Goal: Task Accomplishment & Management: Use online tool/utility

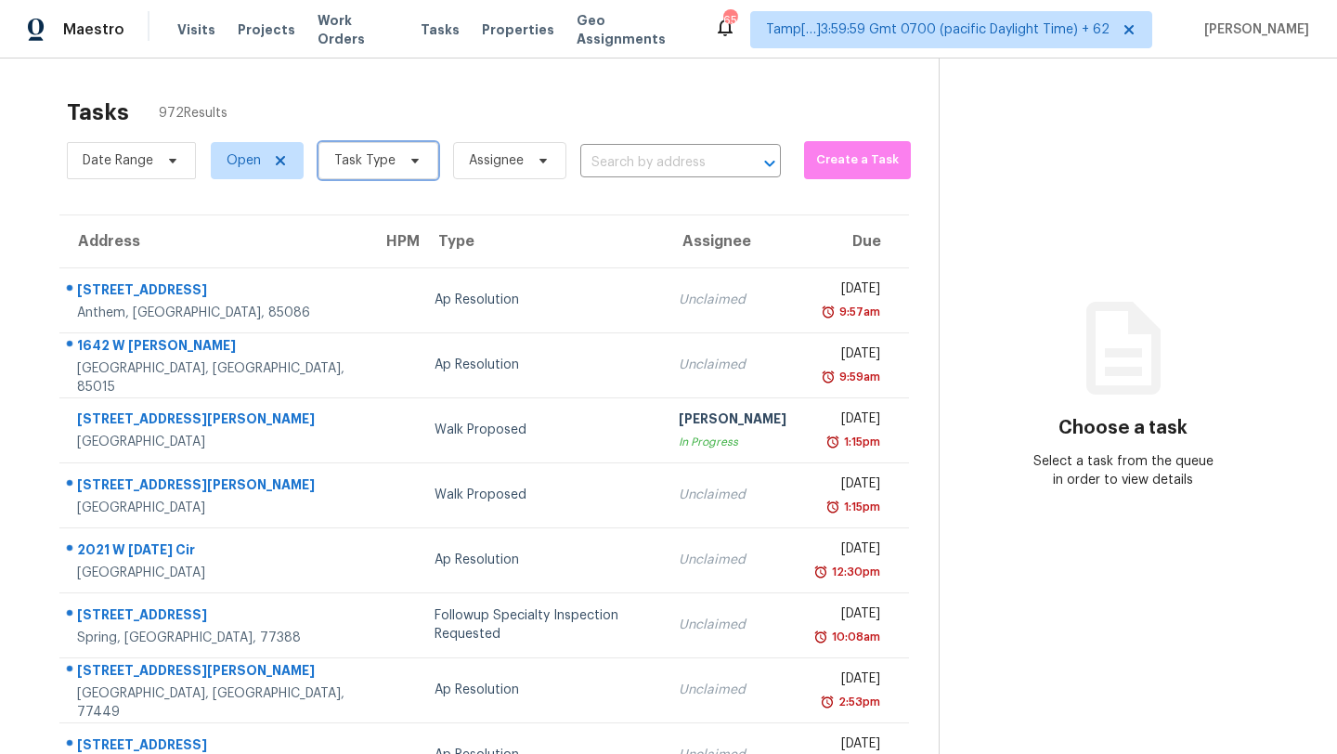
click at [415, 173] on span "Task Type" at bounding box center [378, 160] width 120 height 37
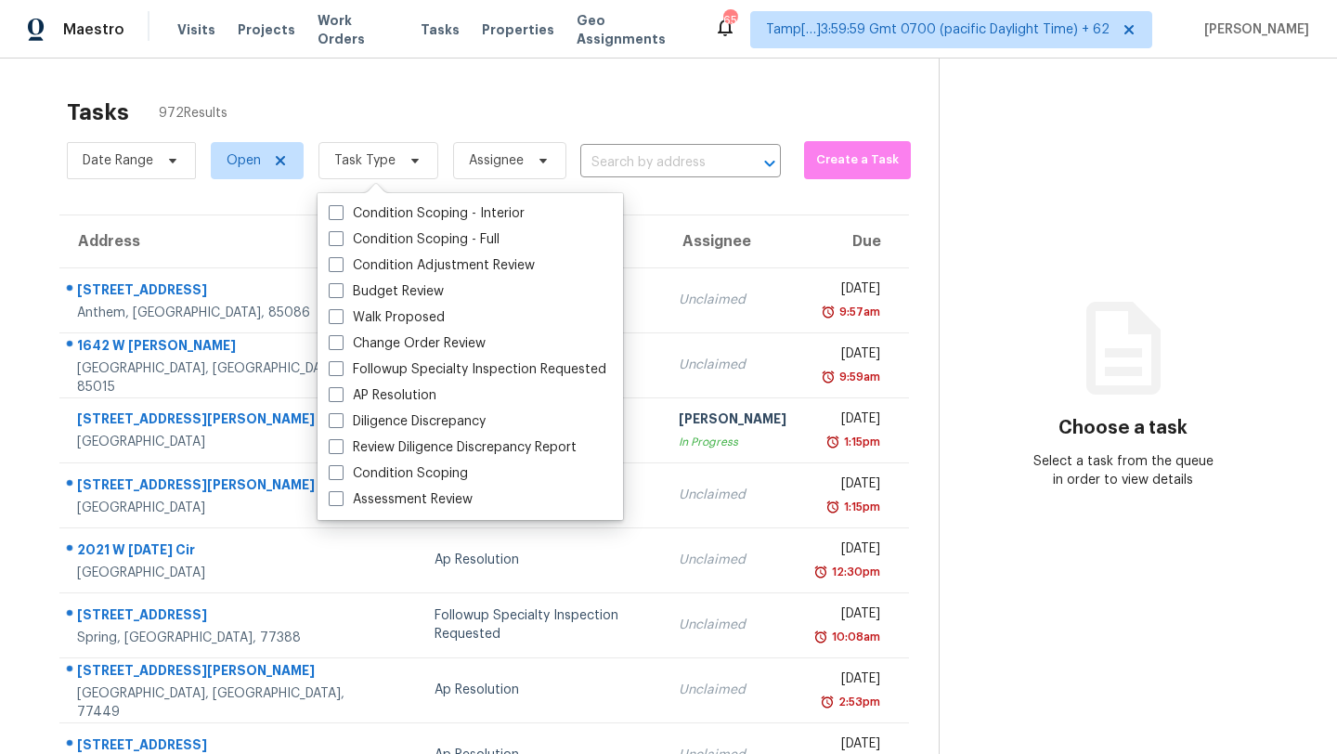
click at [521, 77] on div "Tasks 972 Results Date Range Open Task Type Assignee ​ Create a Task Address HP…" at bounding box center [668, 512] width 1337 height 909
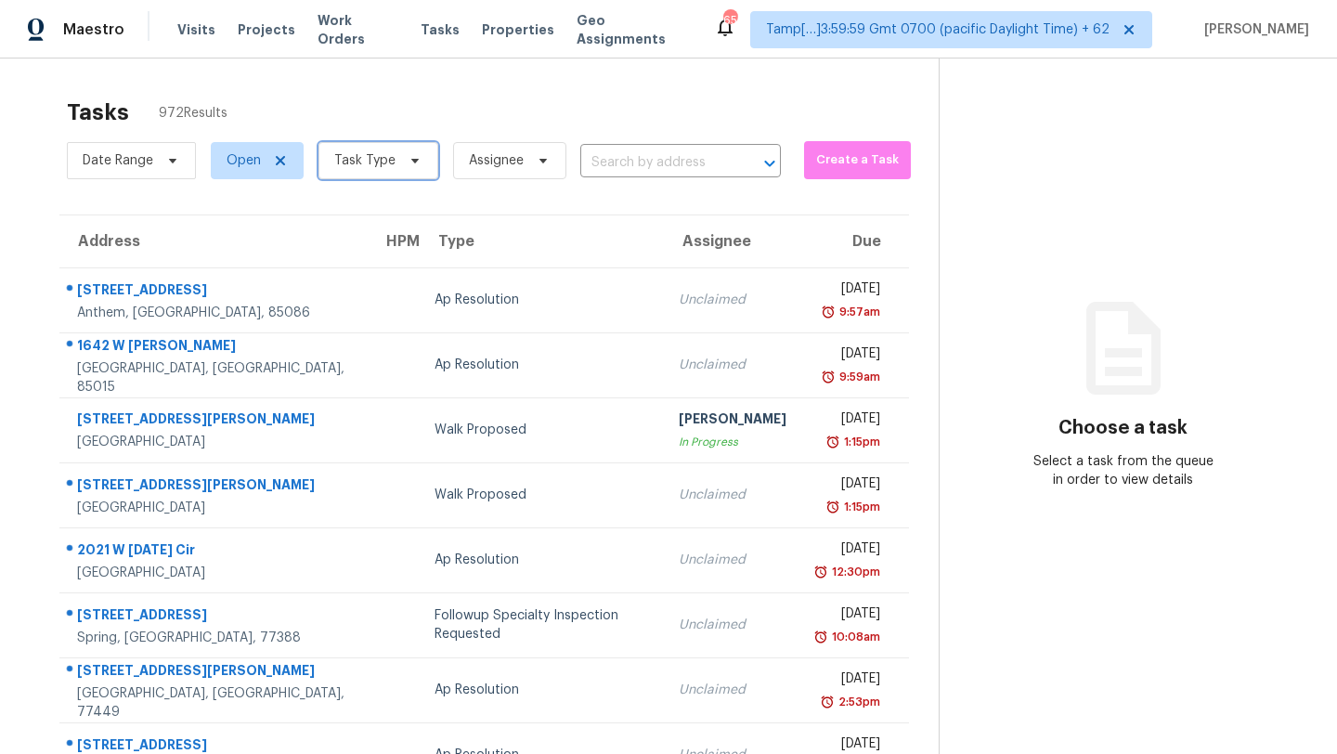
click at [357, 155] on span "Task Type" at bounding box center [364, 160] width 61 height 19
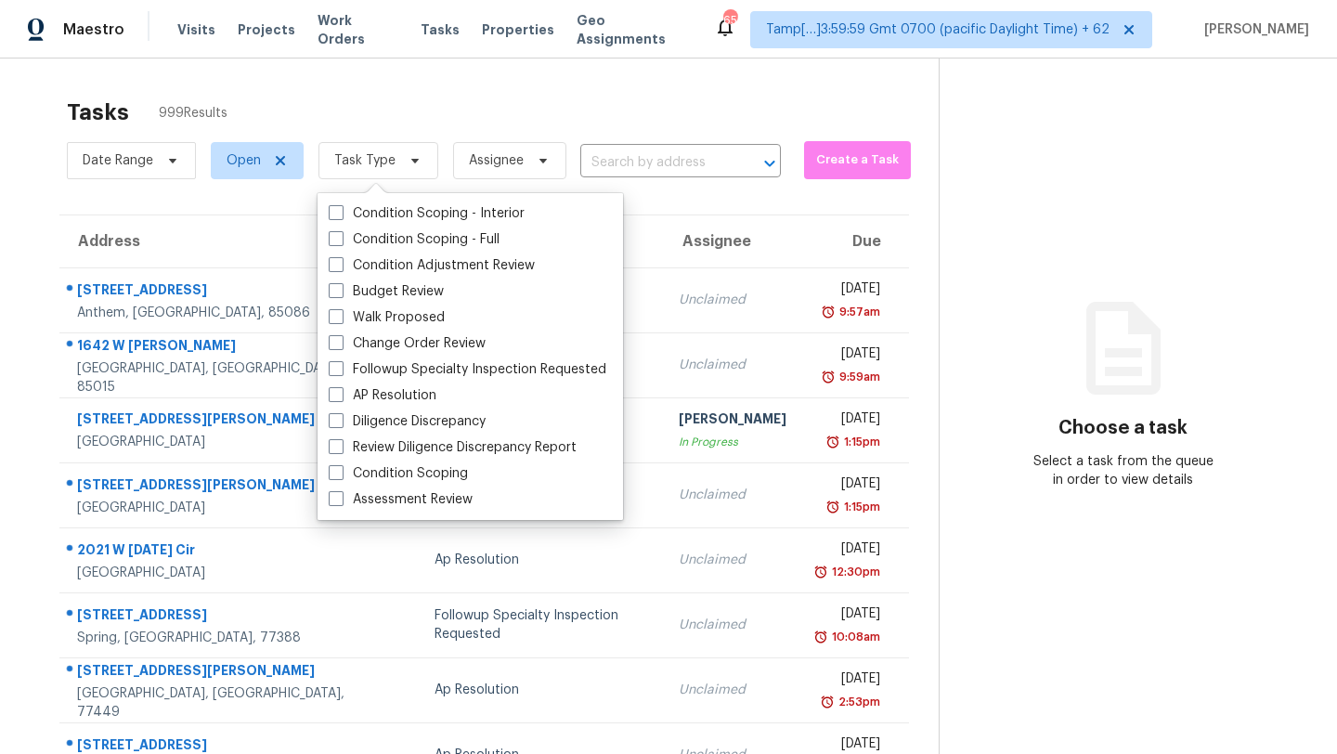
click at [407, 105] on div "Tasks 999 Results" at bounding box center [503, 112] width 872 height 48
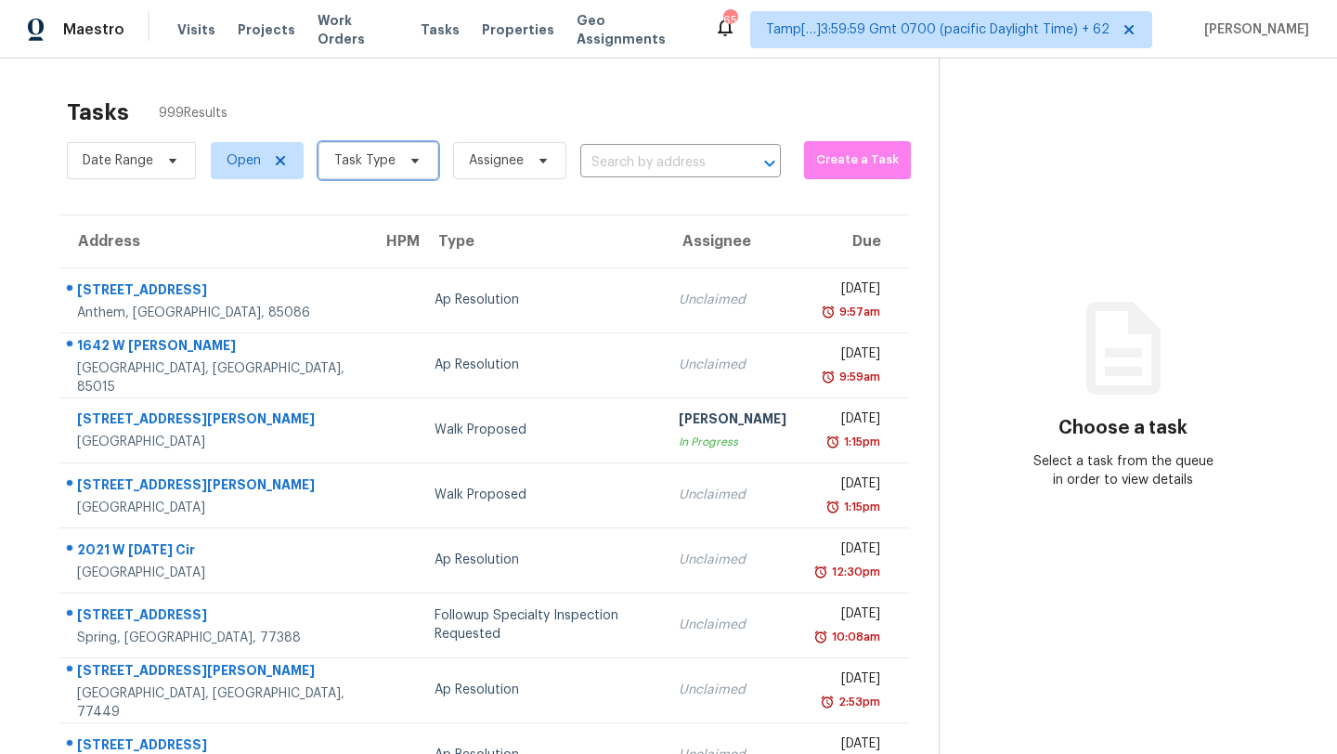
click at [381, 161] on span "Task Type" at bounding box center [364, 160] width 61 height 19
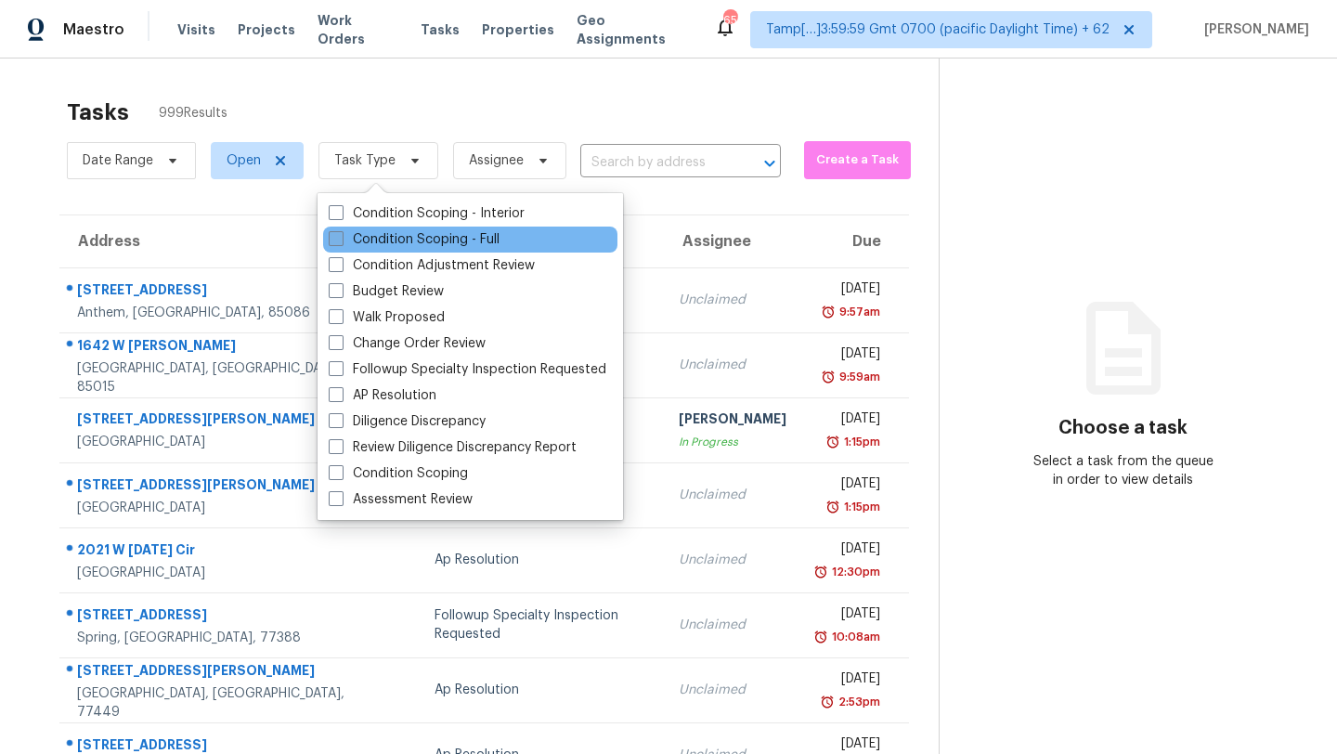
click at [381, 243] on label "Condition Scoping - Full" at bounding box center [414, 239] width 171 height 19
click at [341, 242] on input "Condition Scoping - Full" at bounding box center [335, 236] width 12 height 12
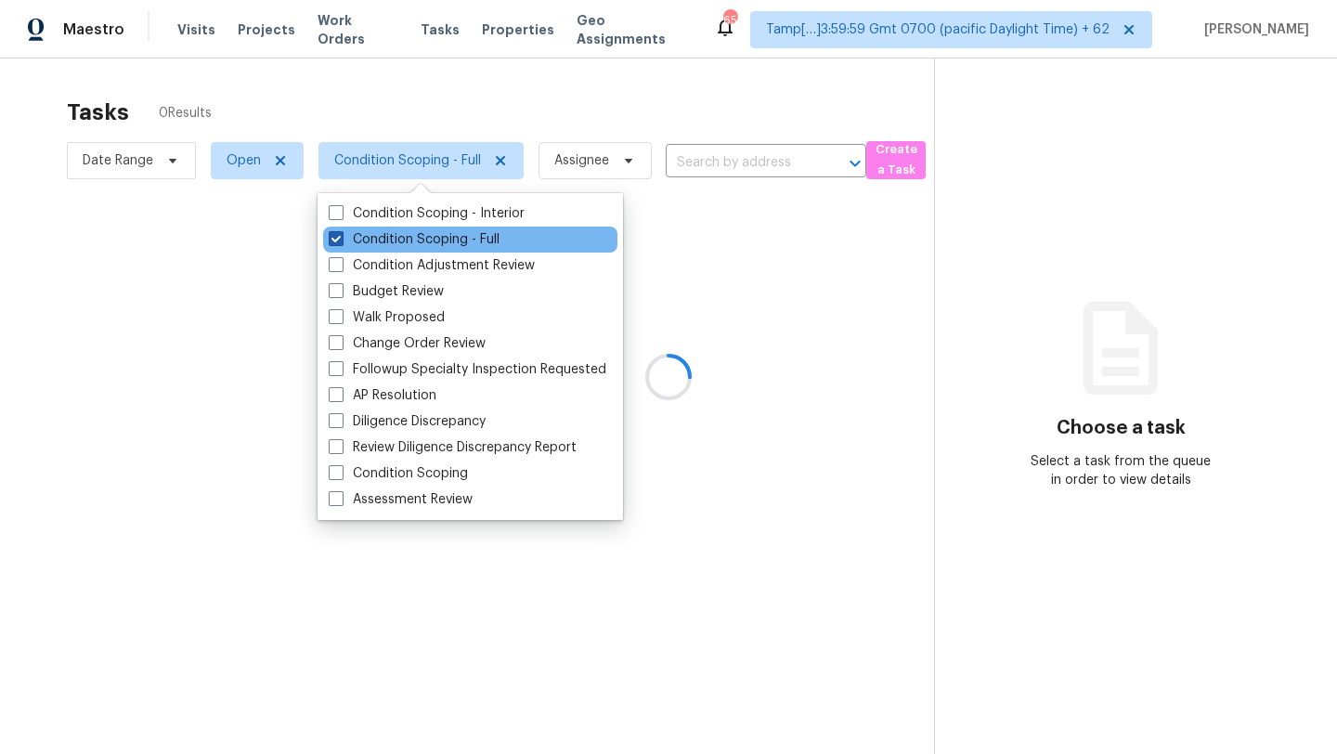
click at [381, 243] on label "Condition Scoping - Full" at bounding box center [414, 239] width 171 height 19
click at [341, 242] on input "Condition Scoping - Full" at bounding box center [335, 236] width 12 height 12
checkbox input "false"
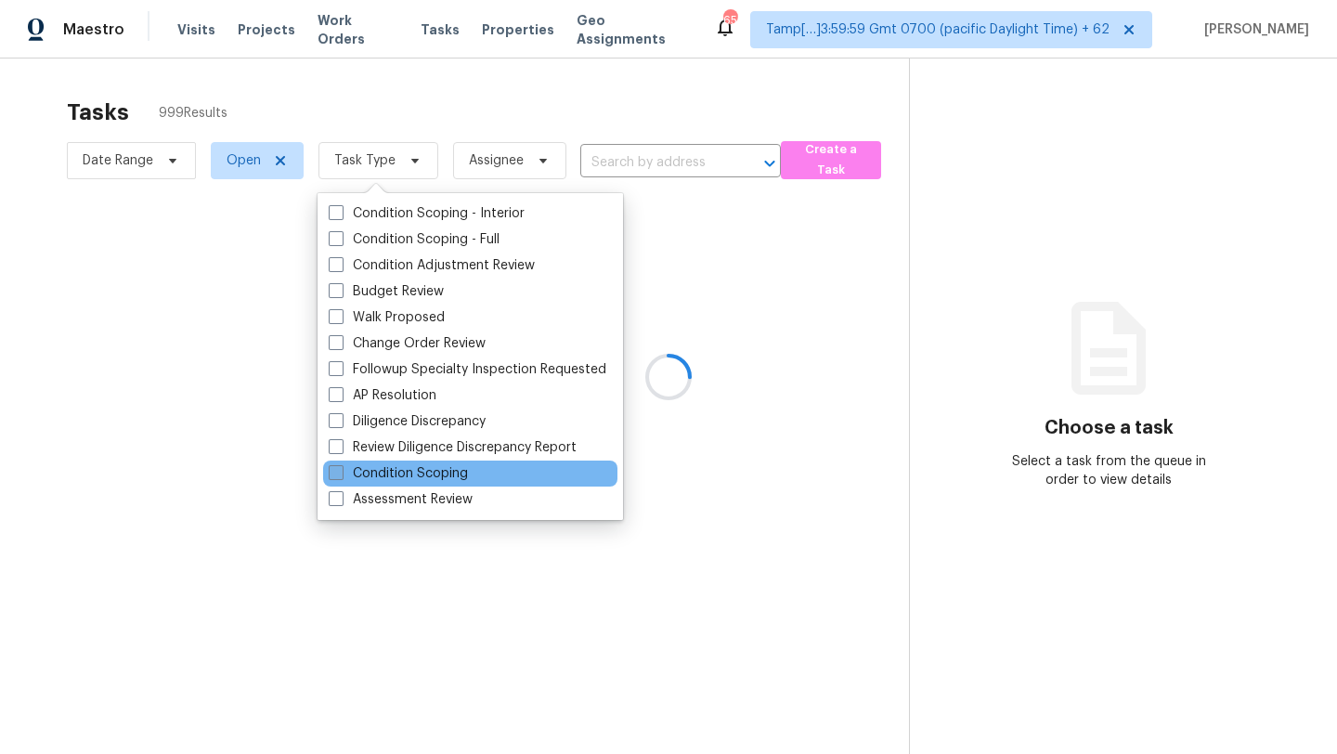
click at [409, 464] on label "Condition Scoping" at bounding box center [398, 473] width 139 height 19
click at [341, 464] on input "Condition Scoping" at bounding box center [335, 470] width 12 height 12
checkbox input "true"
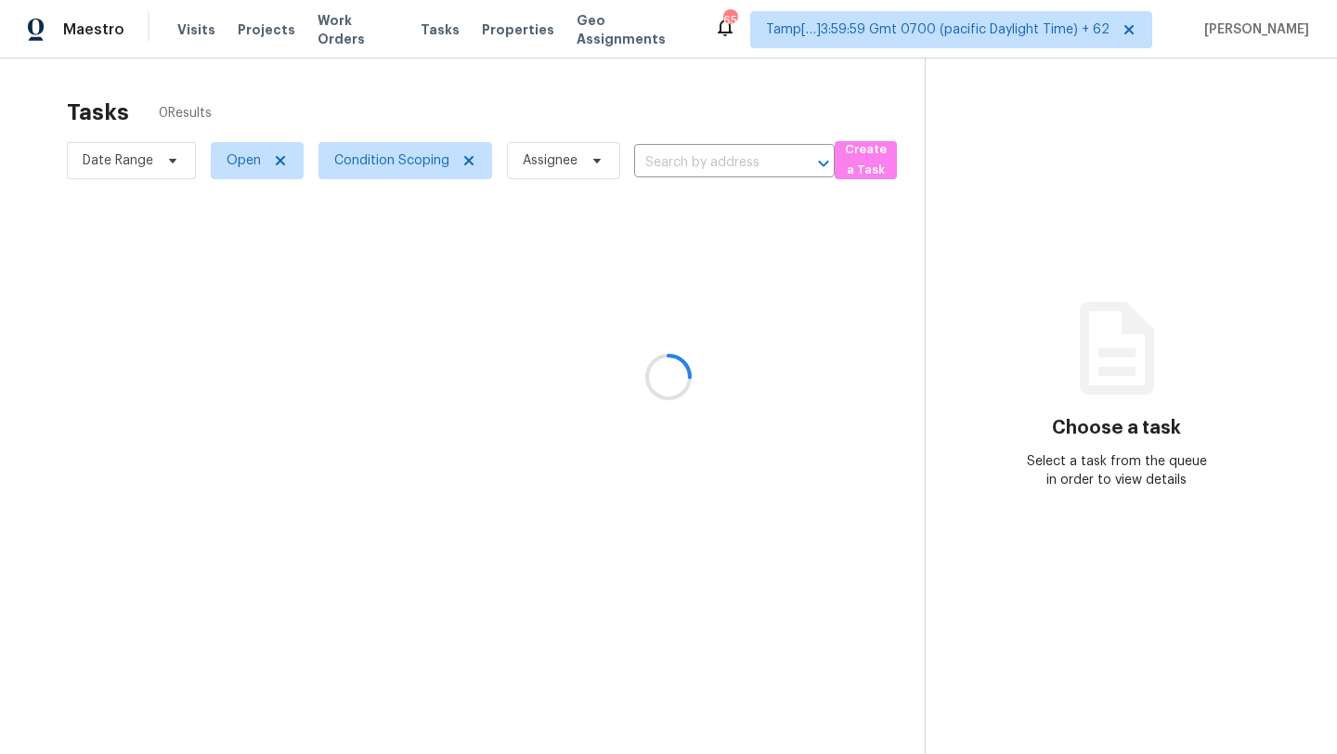
click at [466, 84] on div at bounding box center [668, 377] width 1337 height 754
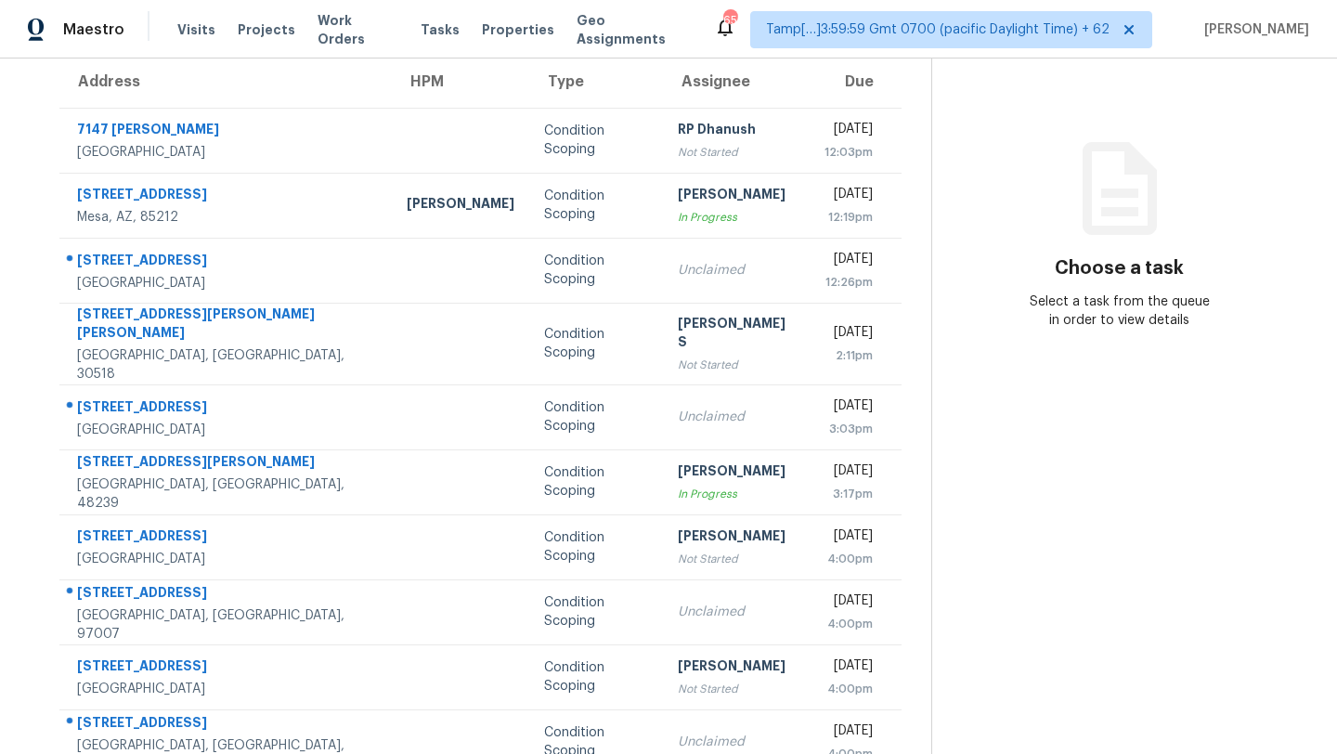
scroll to position [213, 0]
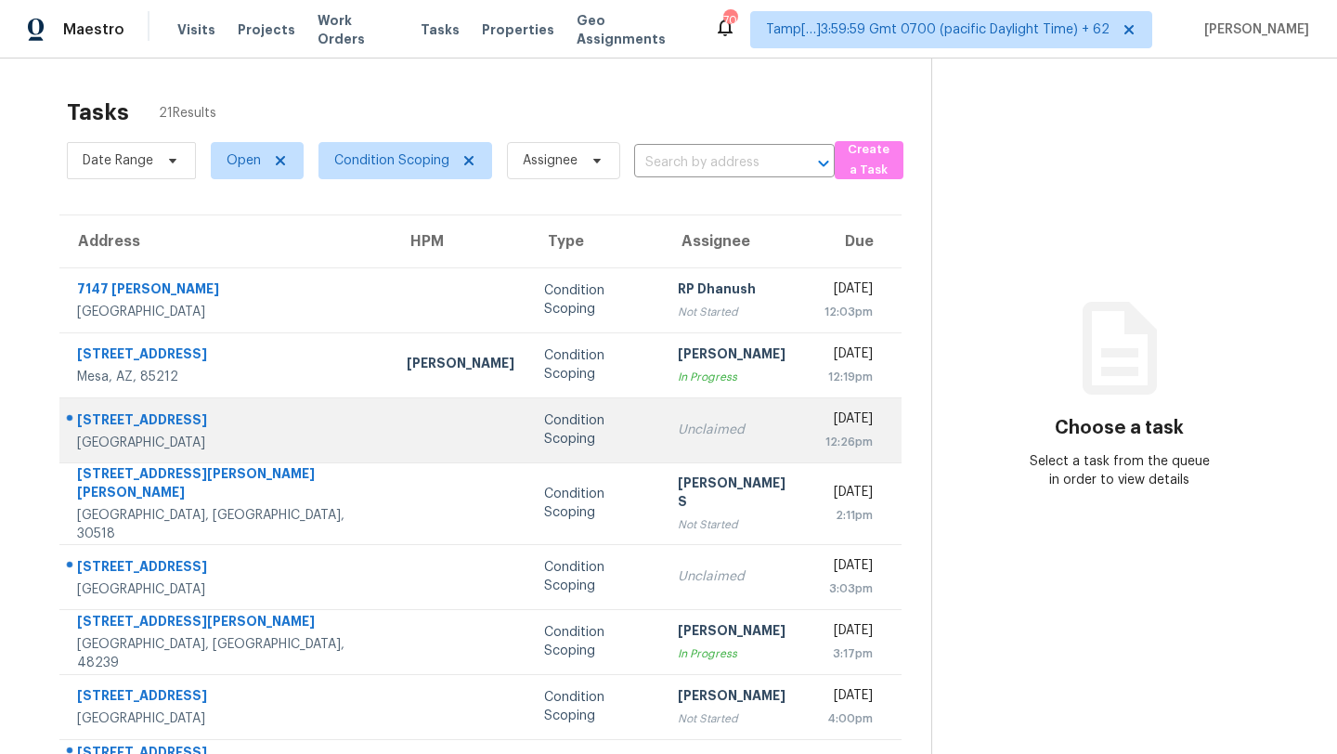
click at [663, 436] on td "Unclaimed" at bounding box center [736, 429] width 147 height 65
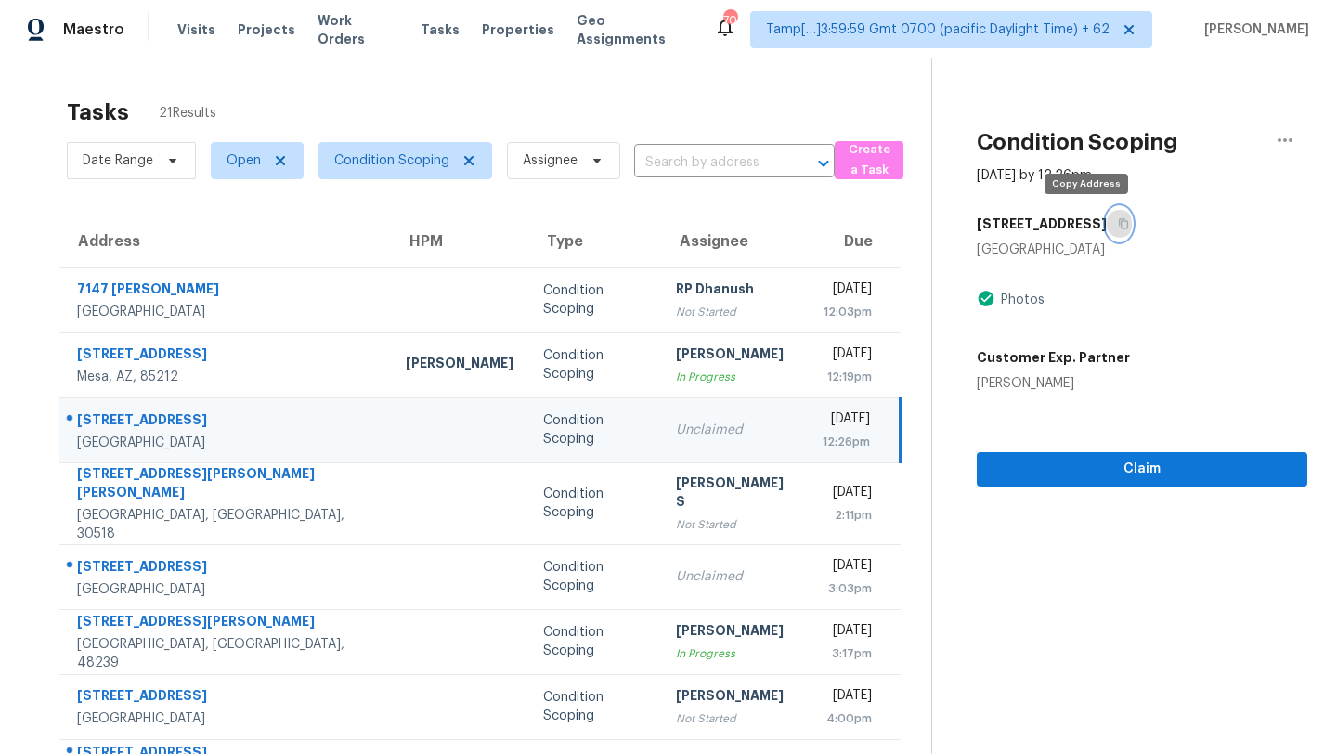
click at [1117, 219] on icon "button" at bounding box center [1122, 223] width 11 height 11
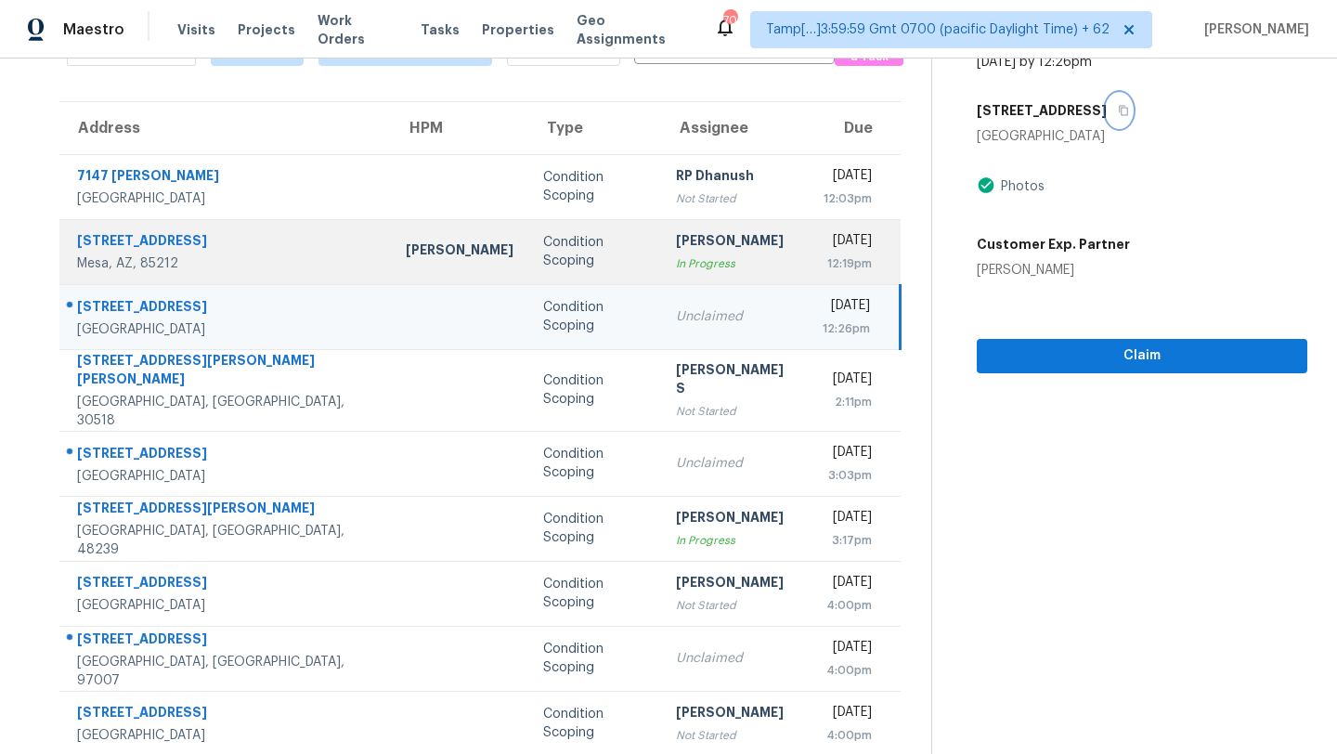
scroll to position [213, 0]
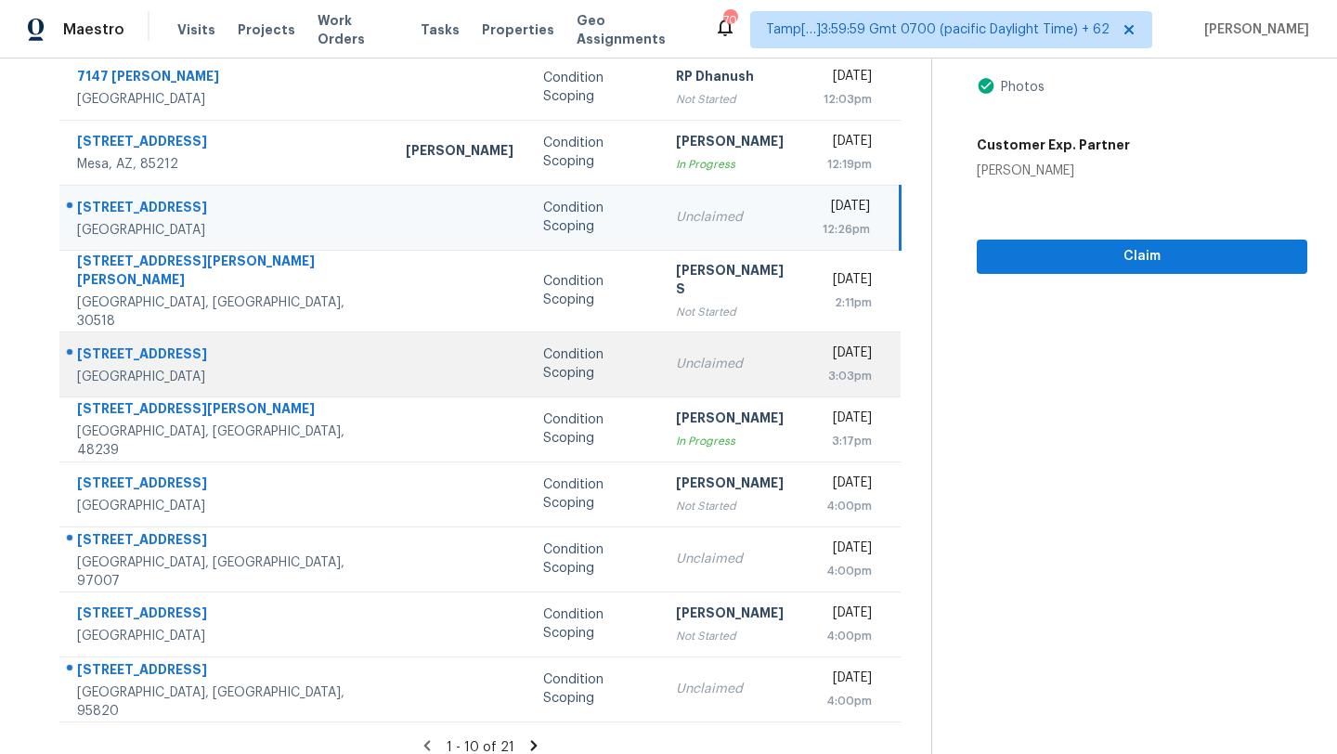
click at [661, 359] on td "Unclaimed" at bounding box center [734, 363] width 147 height 65
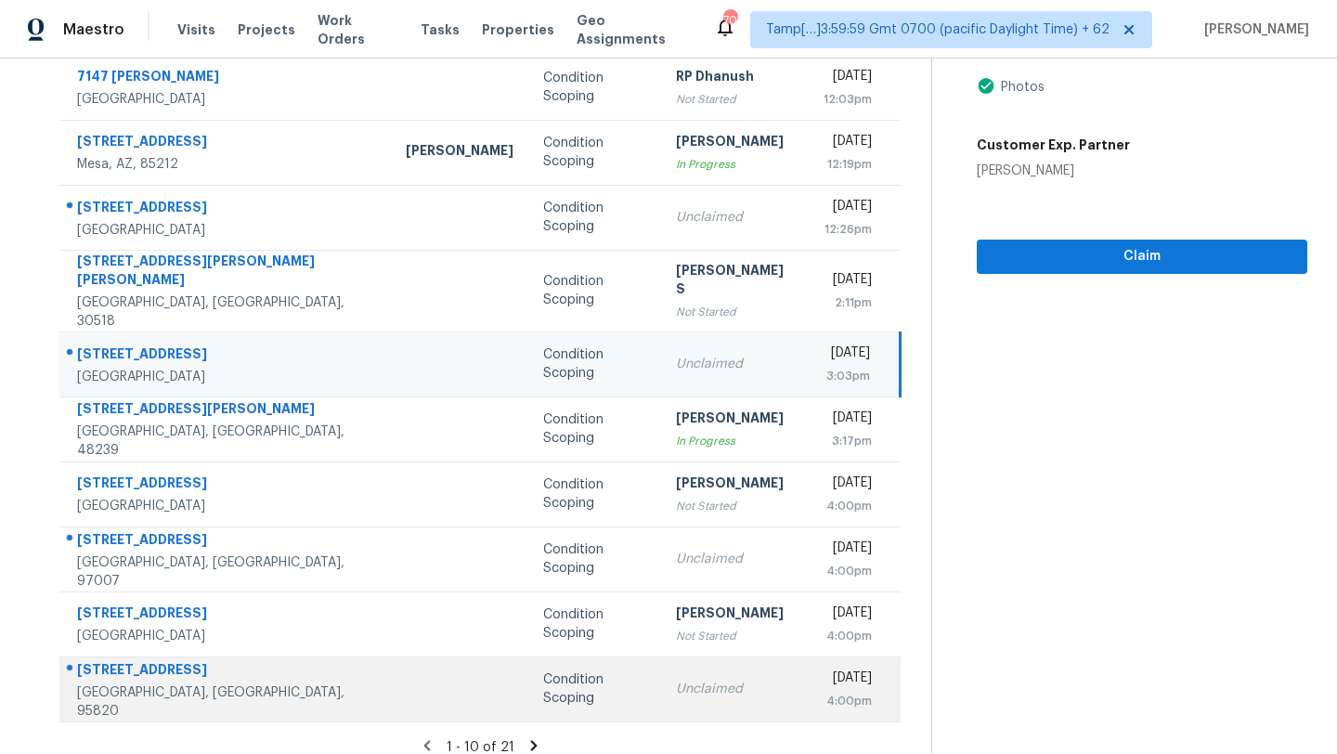
click at [676, 679] on div "Unclaimed" at bounding box center [734, 688] width 117 height 19
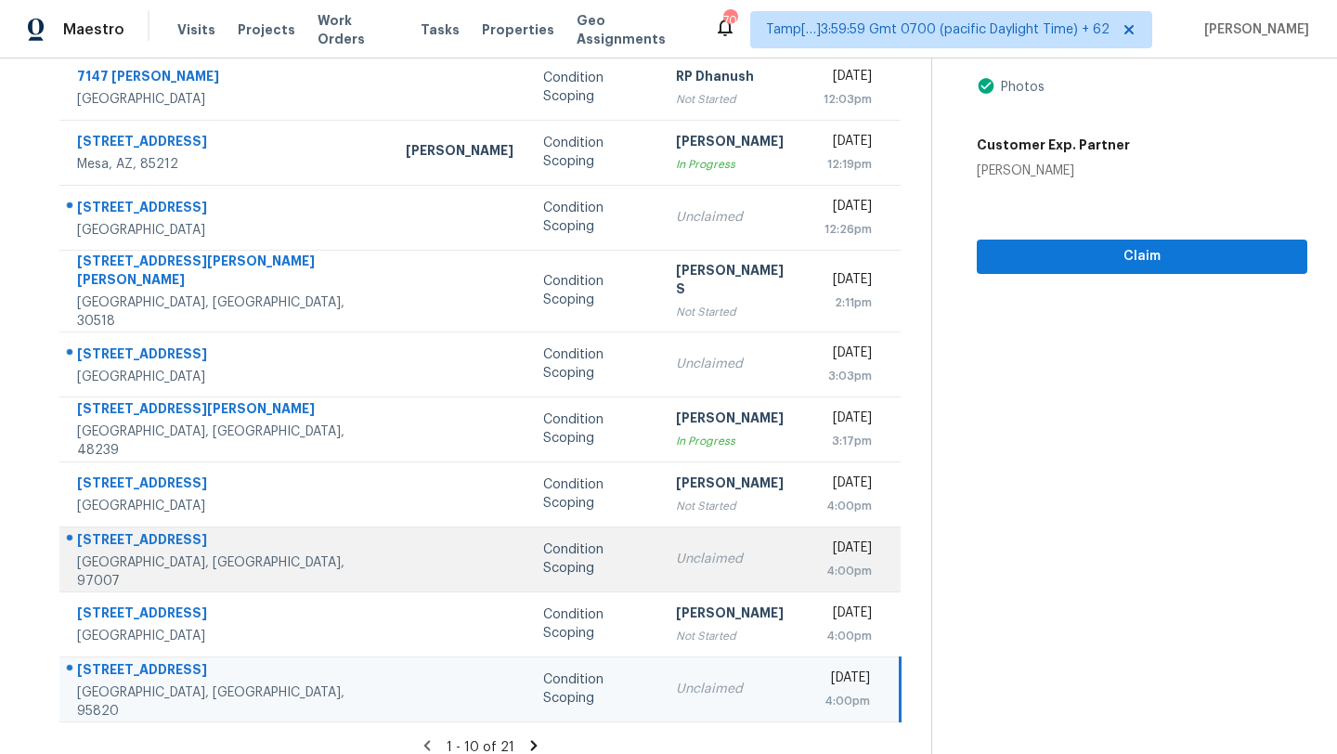
scroll to position [143, 0]
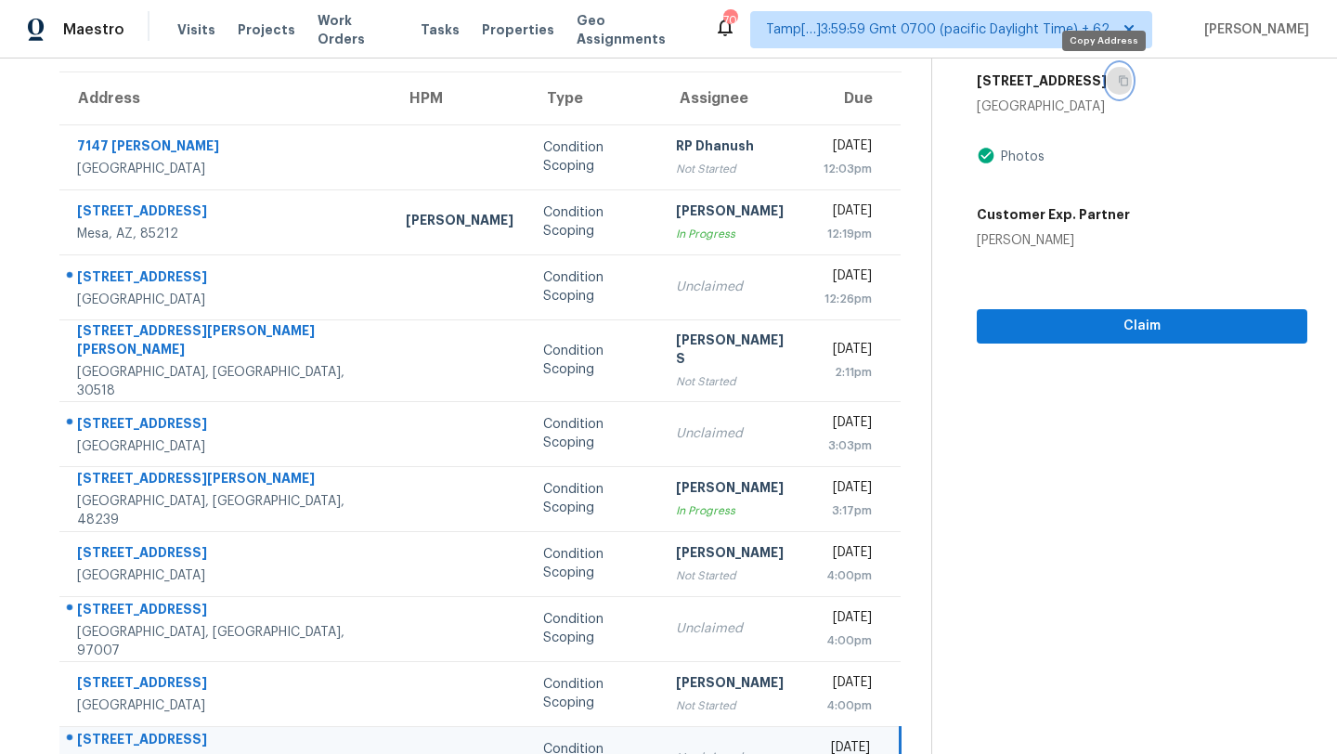
click at [1118, 78] on icon "button" at bounding box center [1122, 81] width 9 height 10
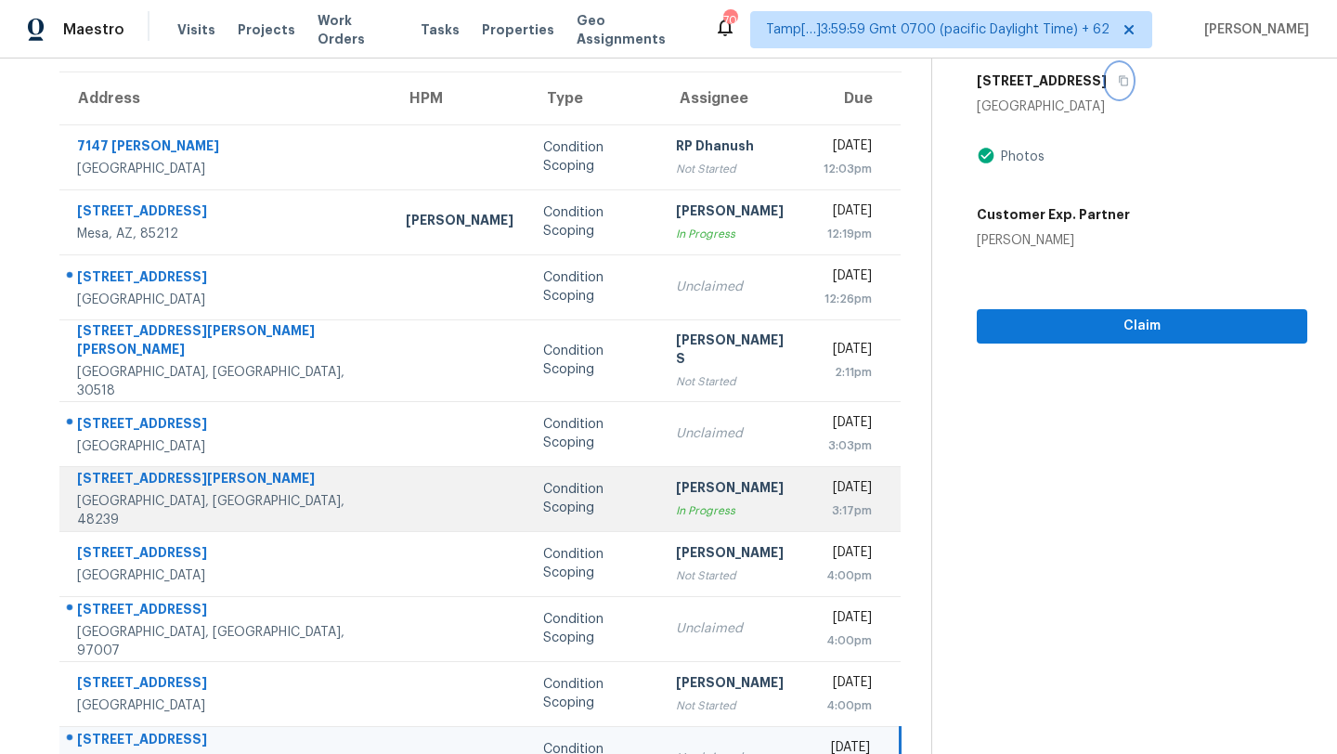
scroll to position [213, 0]
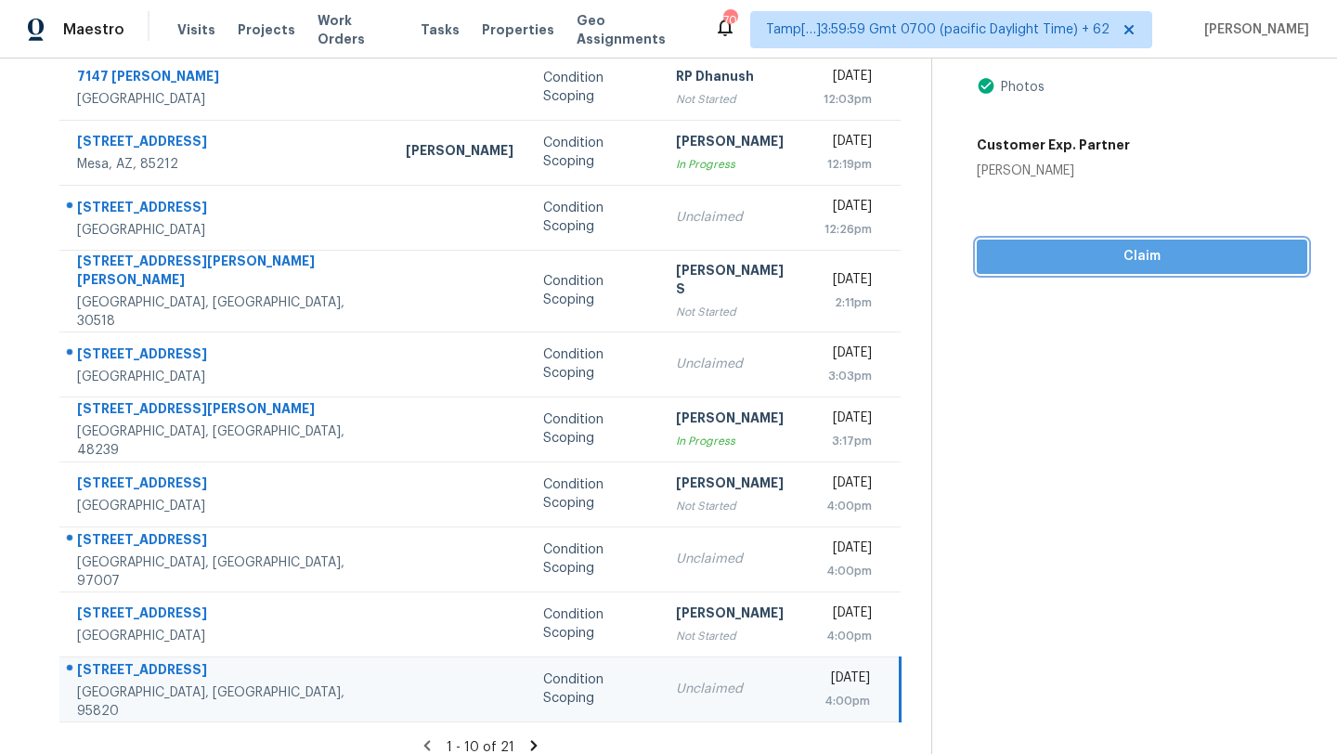
click at [990, 271] on button "Claim" at bounding box center [1141, 256] width 330 height 34
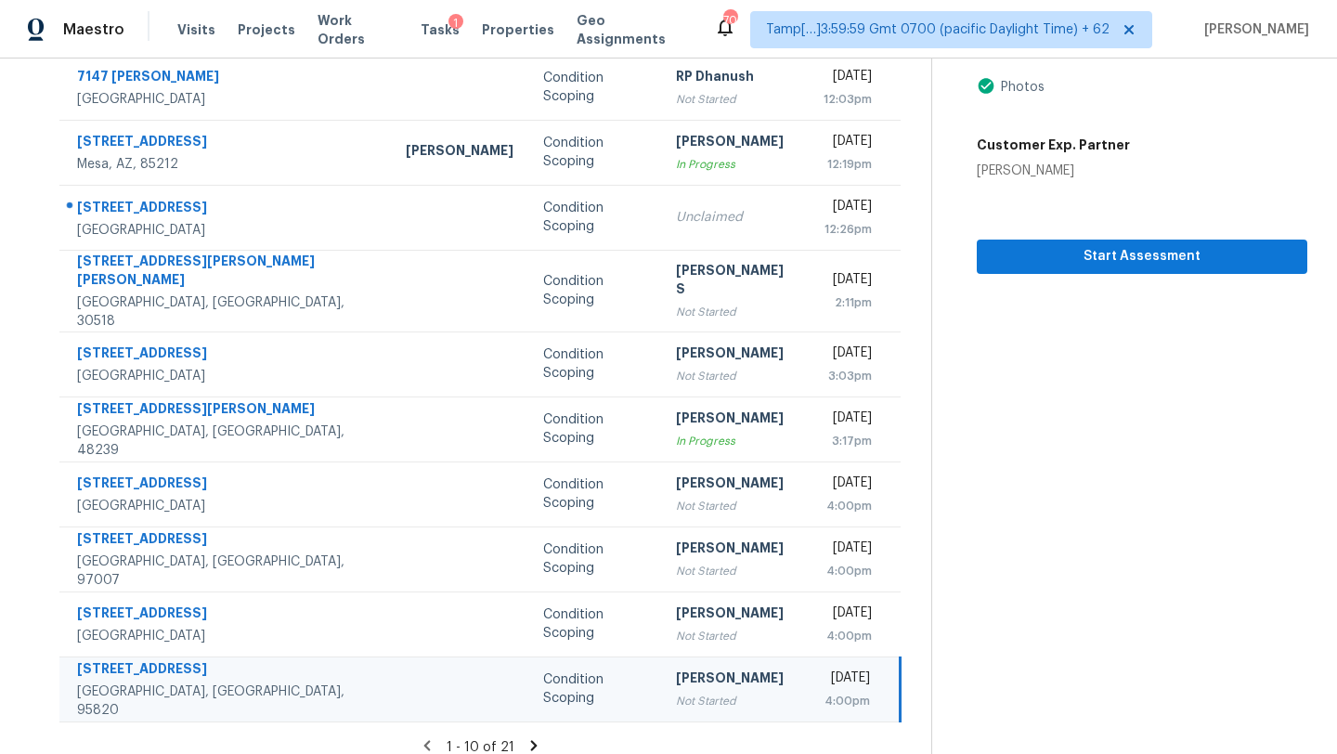
click at [525, 737] on icon at bounding box center [533, 745] width 17 height 17
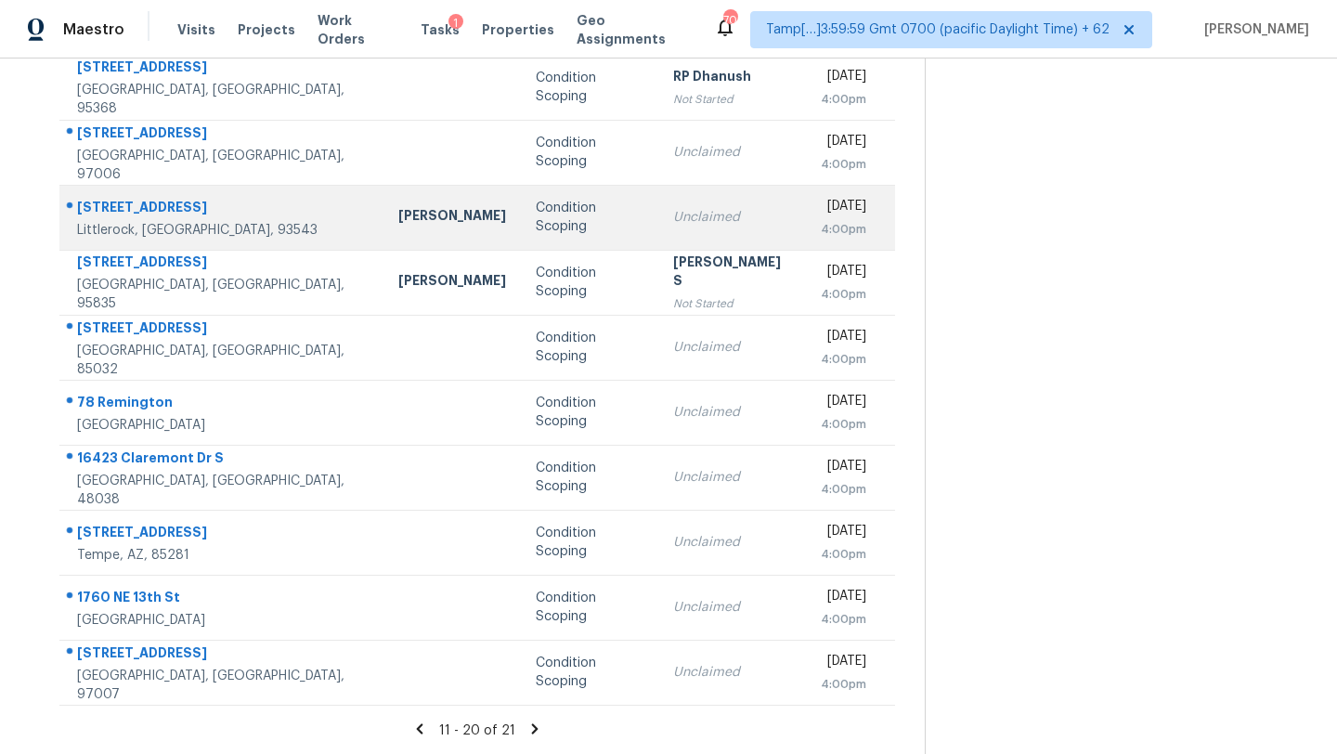
click at [658, 200] on td "Unclaimed" at bounding box center [732, 217] width 148 height 65
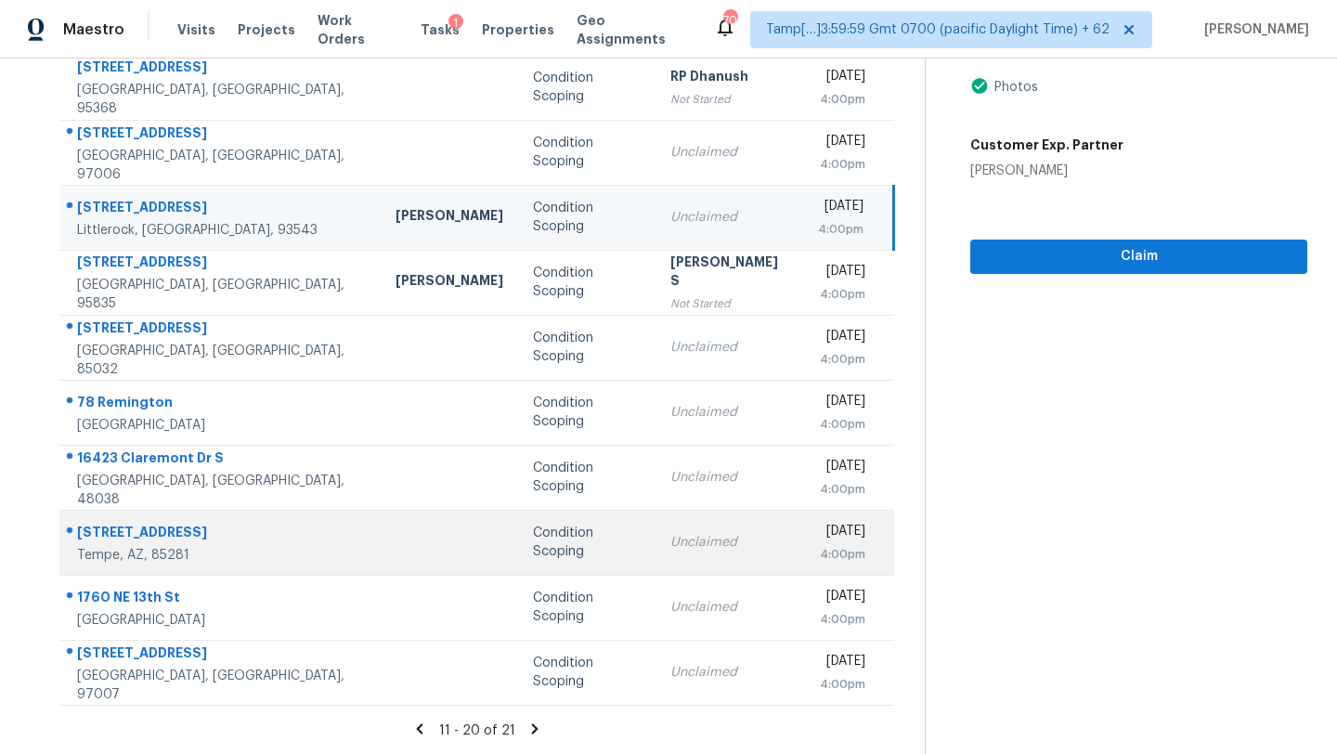
click at [575, 523] on td "Condition Scoping" at bounding box center [586, 542] width 137 height 65
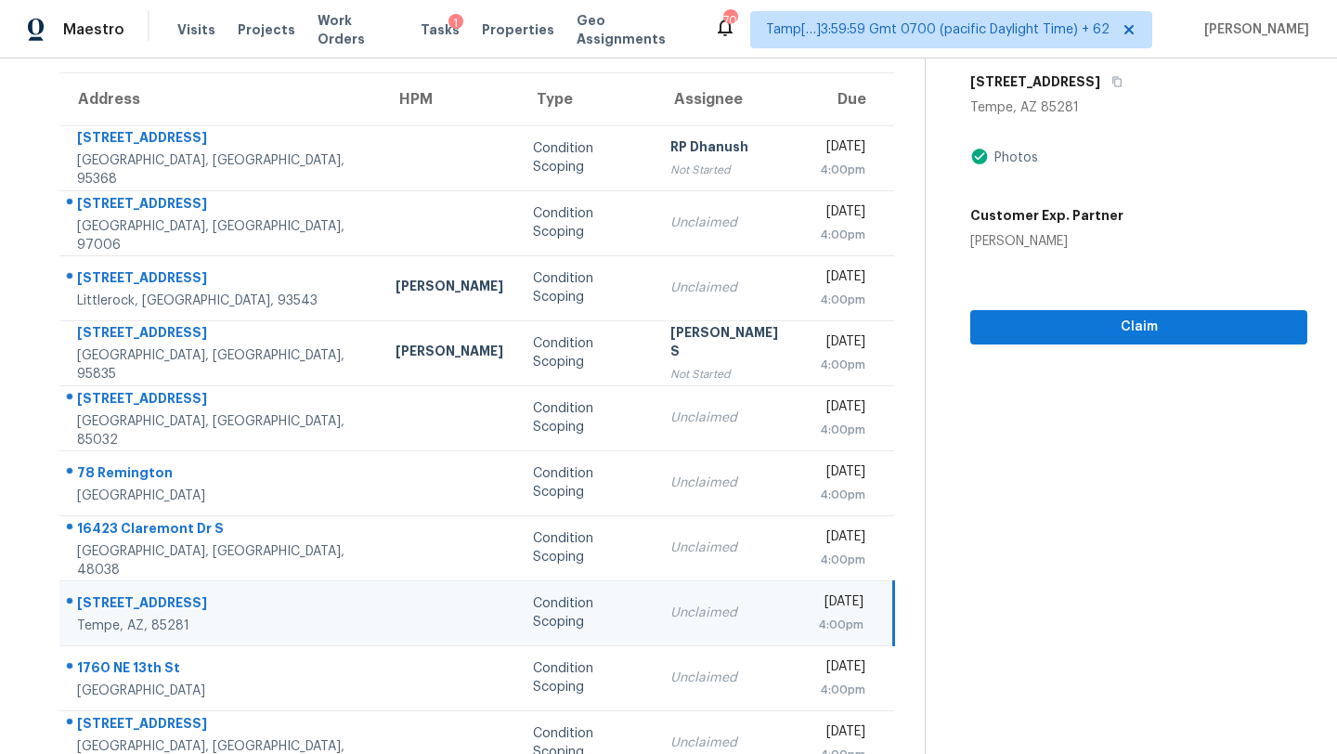
scroll to position [128, 0]
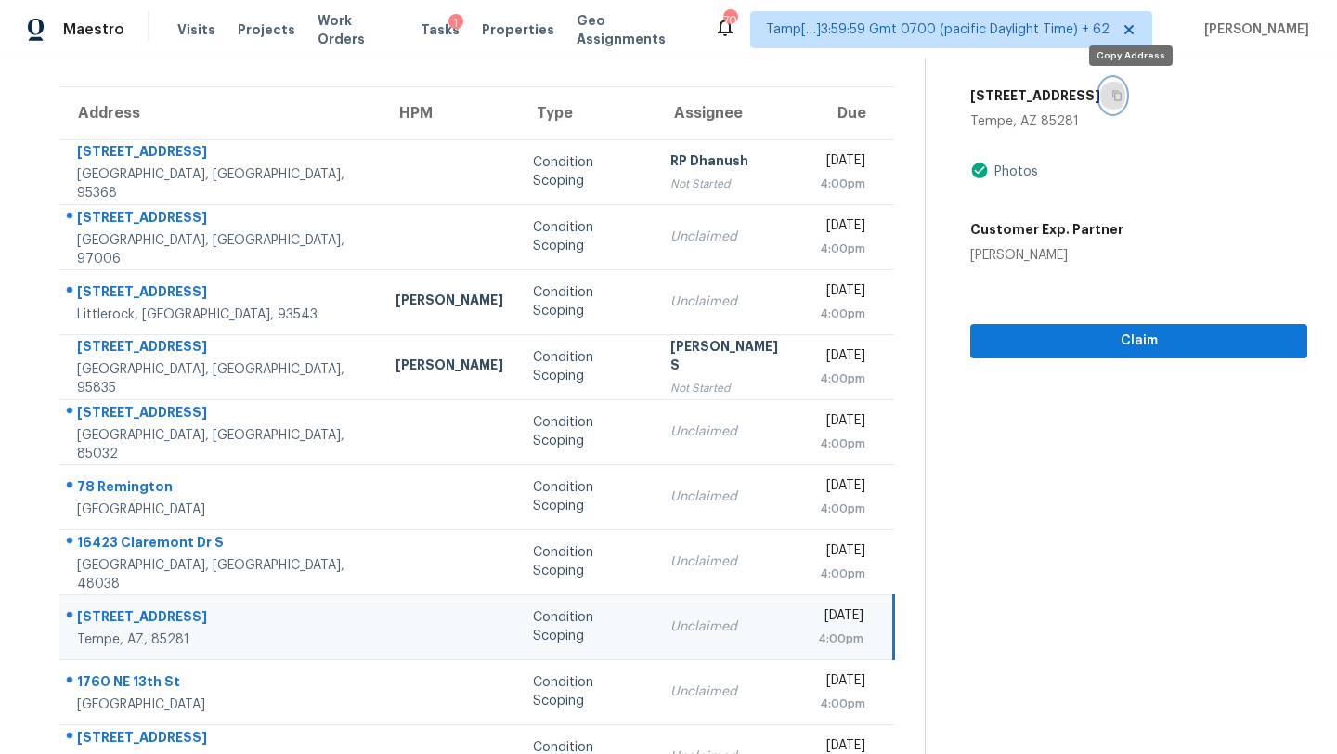
click at [1125, 91] on button "button" at bounding box center [1112, 95] width 25 height 33
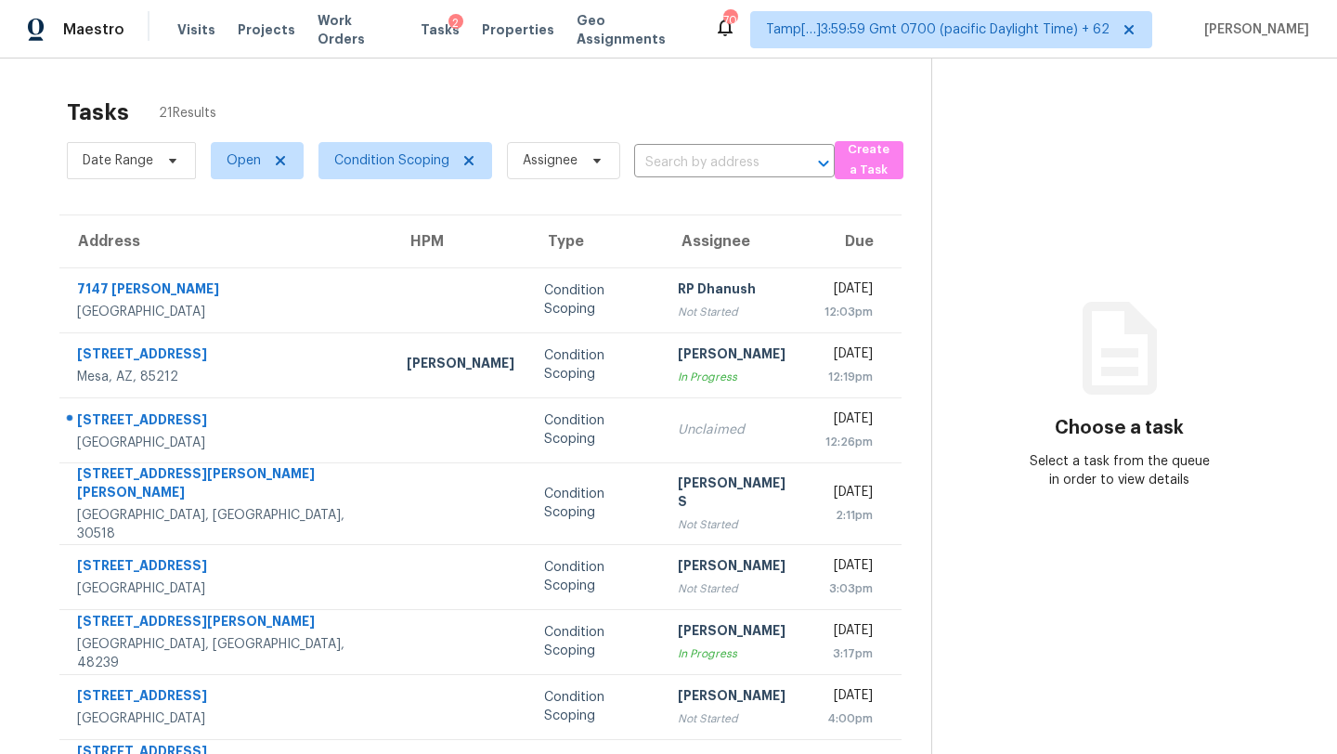
scroll to position [213, 0]
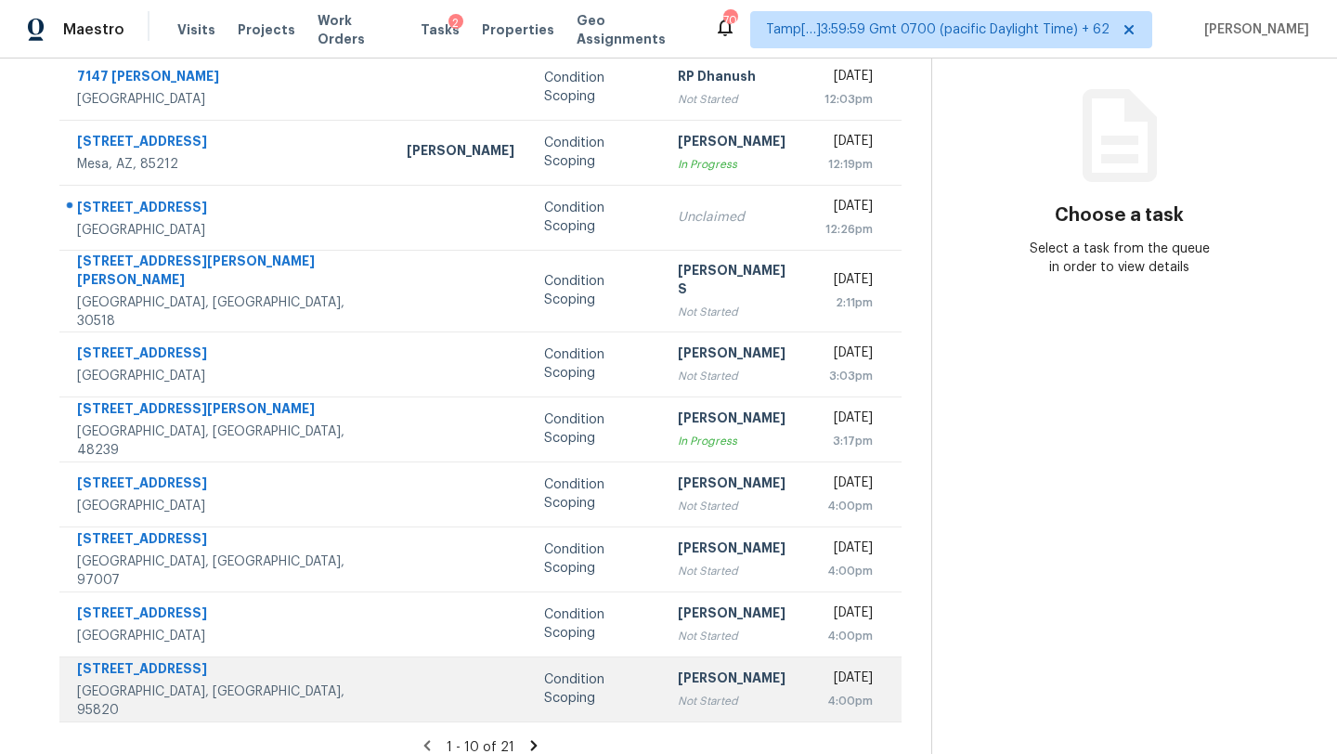
click at [678, 670] on div "[PERSON_NAME]" at bounding box center [736, 679] width 117 height 23
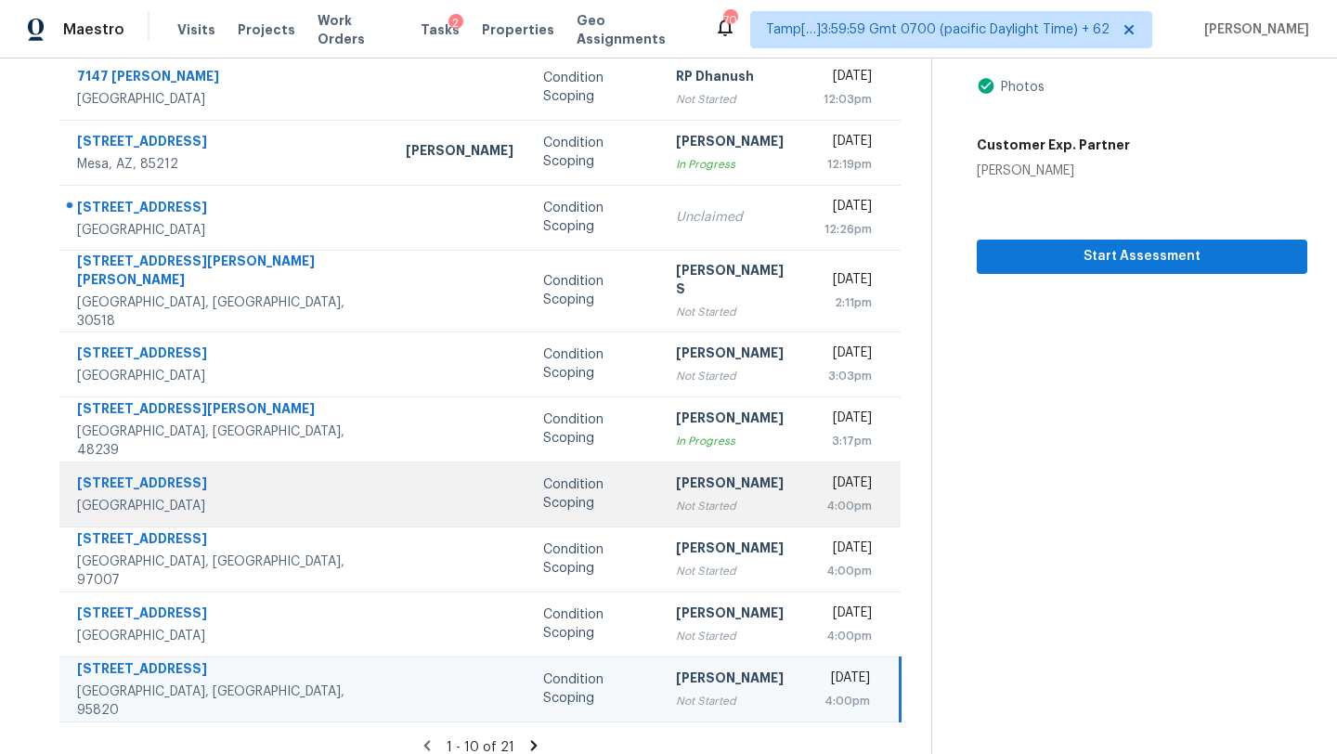
scroll to position [77, 0]
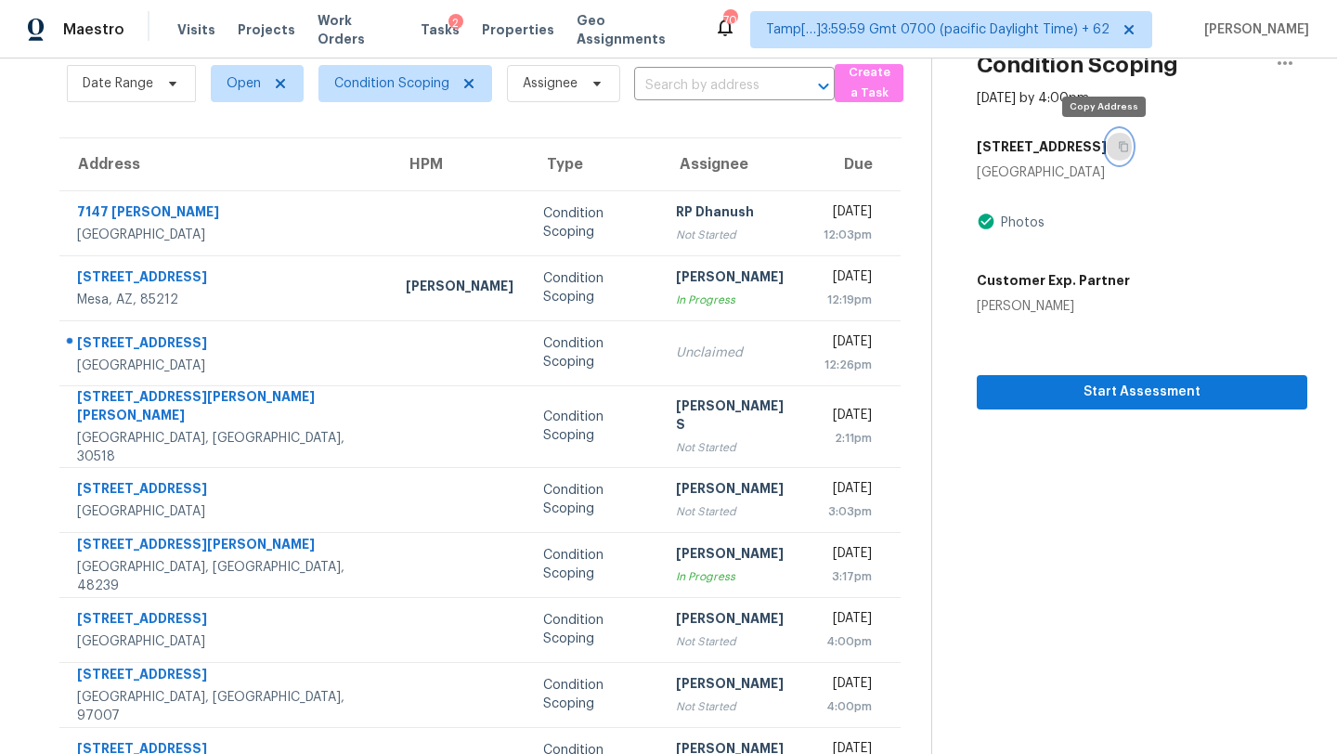
click at [1117, 149] on icon "button" at bounding box center [1122, 146] width 11 height 11
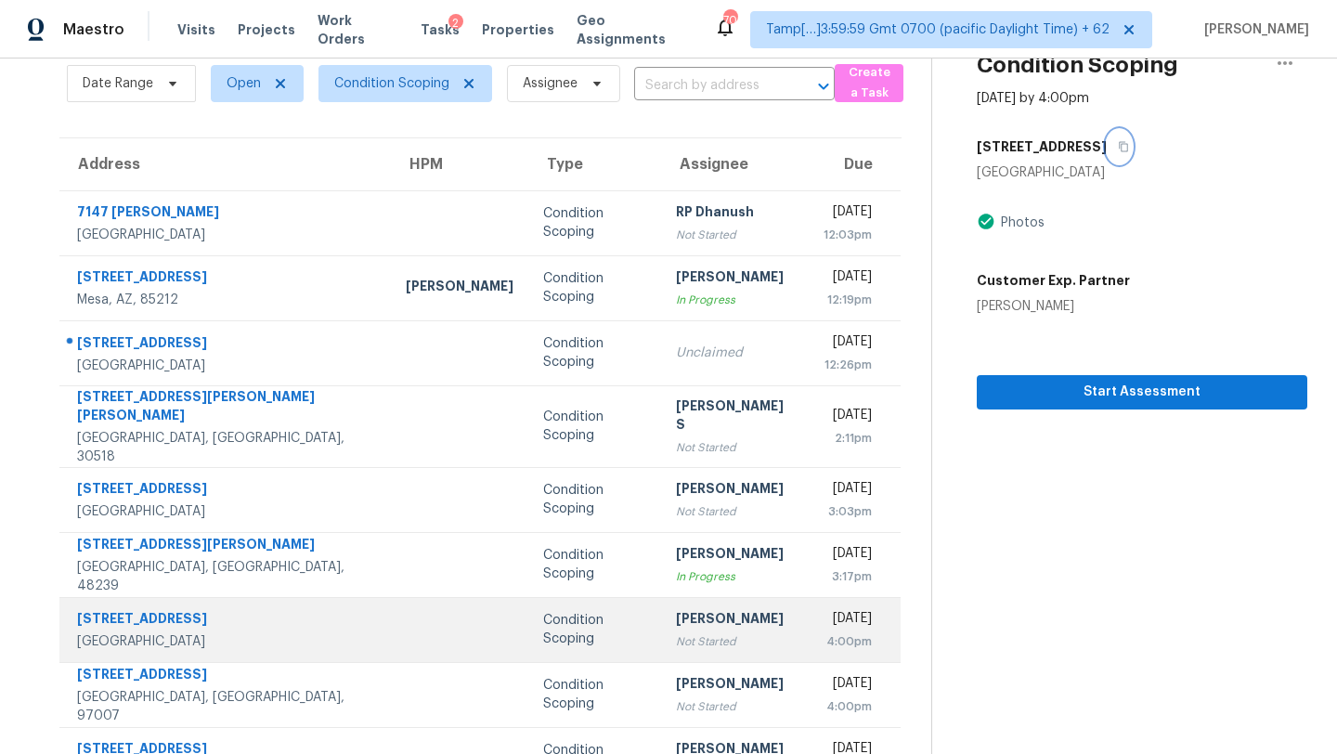
scroll to position [213, 0]
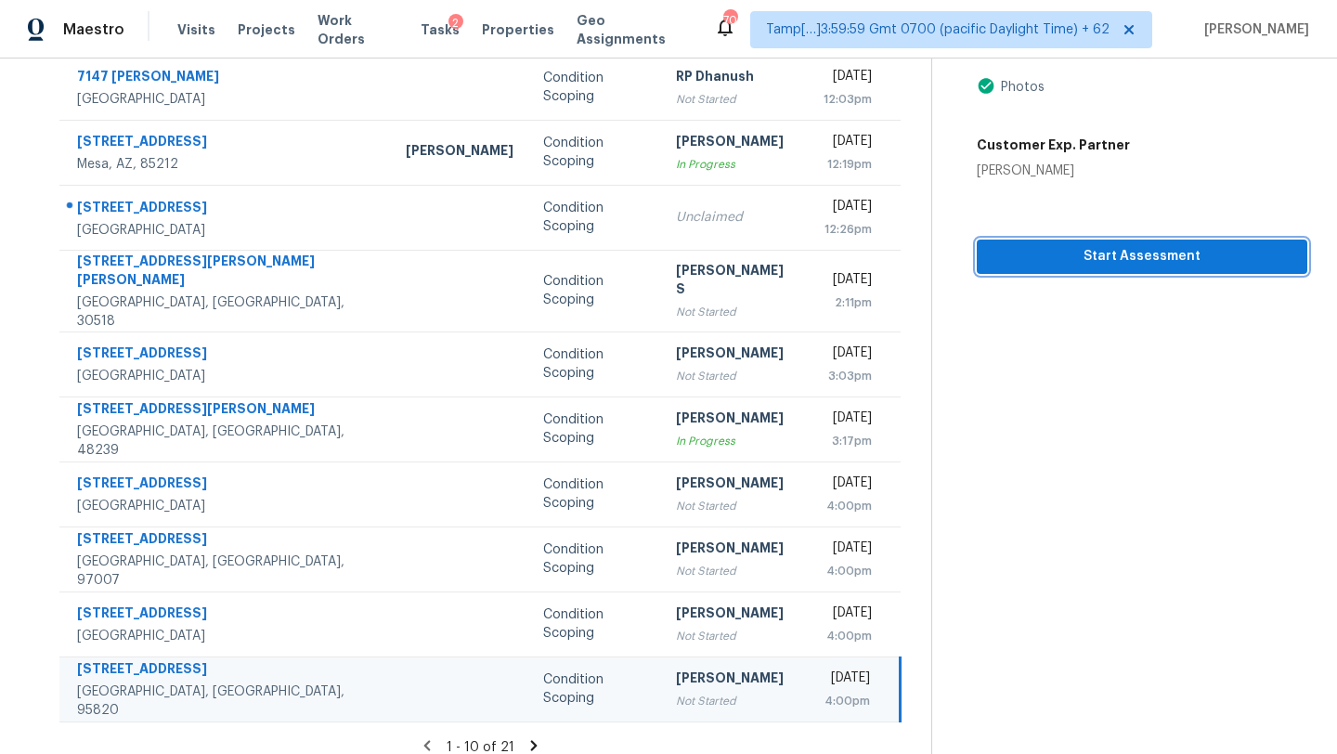
click at [1095, 252] on span "Start Assessment" at bounding box center [1141, 256] width 301 height 23
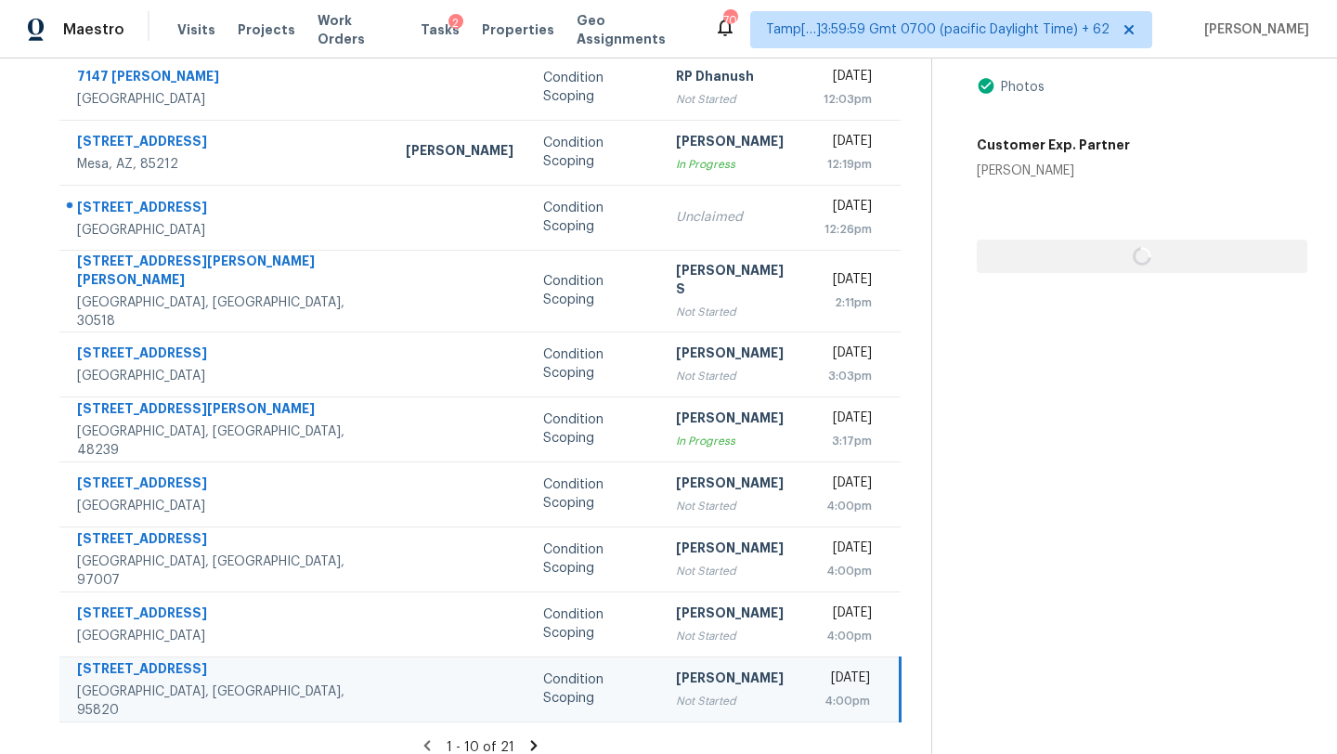
click at [1095, 252] on div at bounding box center [1141, 226] width 330 height 93
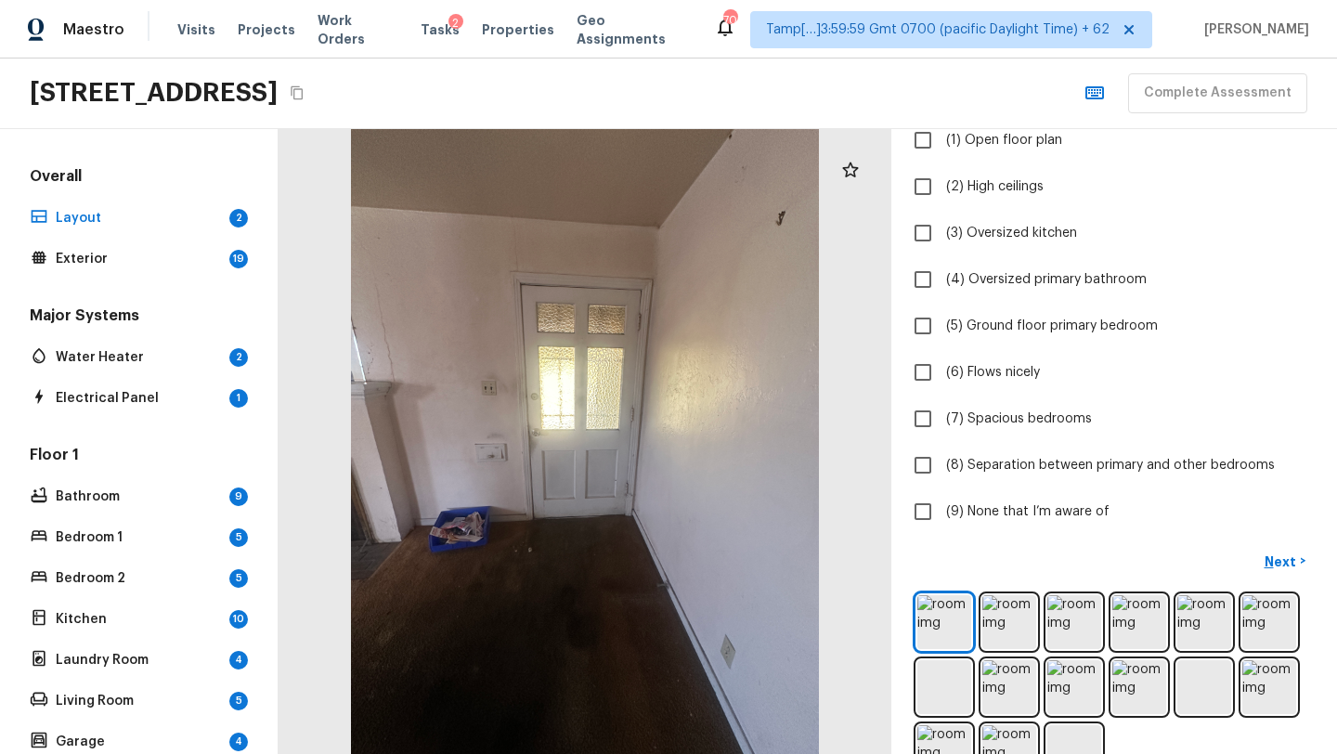
scroll to position [216, 0]
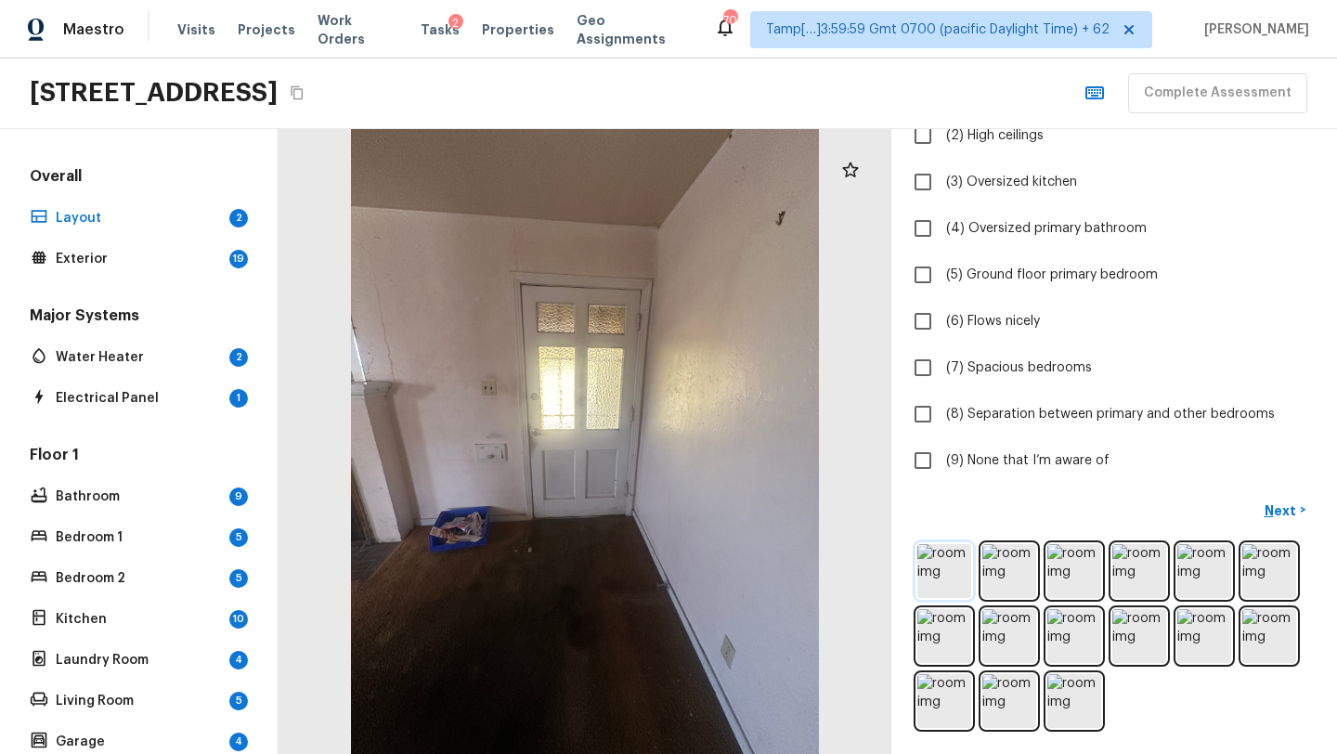
click at [954, 580] on img at bounding box center [944, 571] width 54 height 54
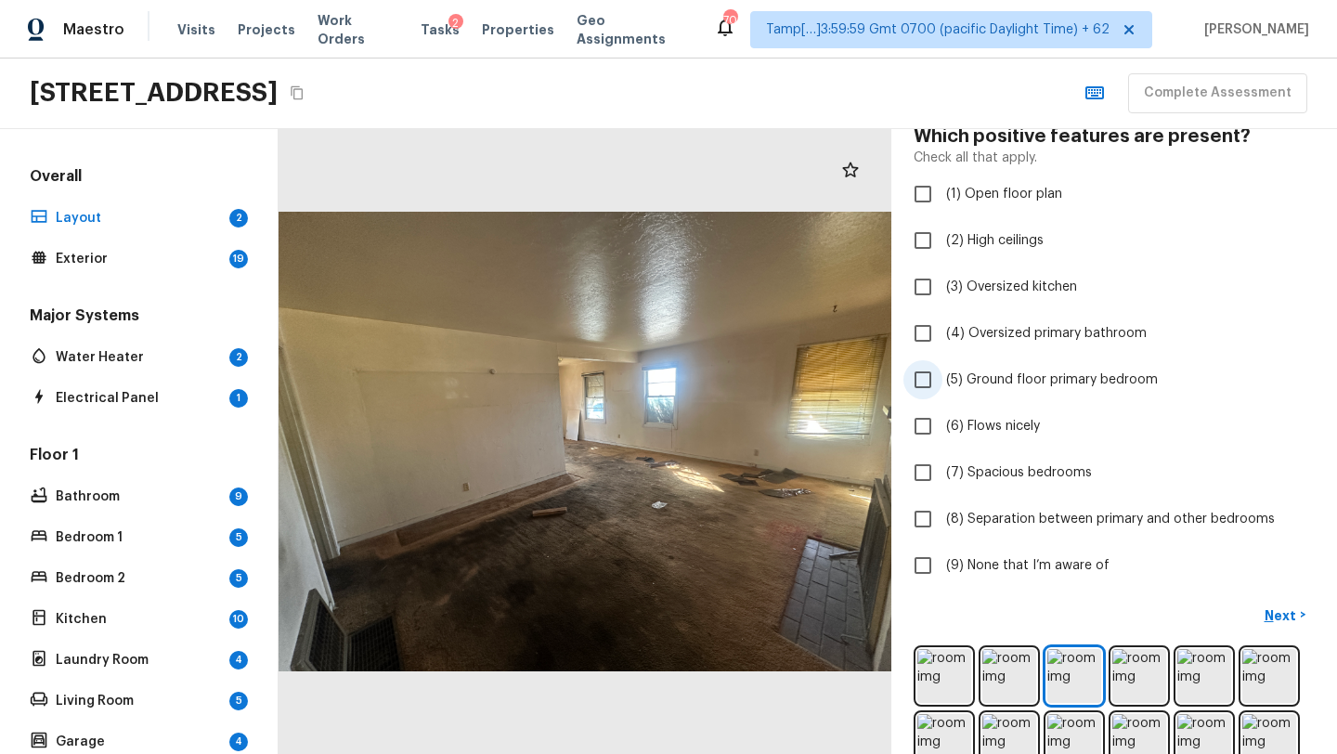
scroll to position [153, 0]
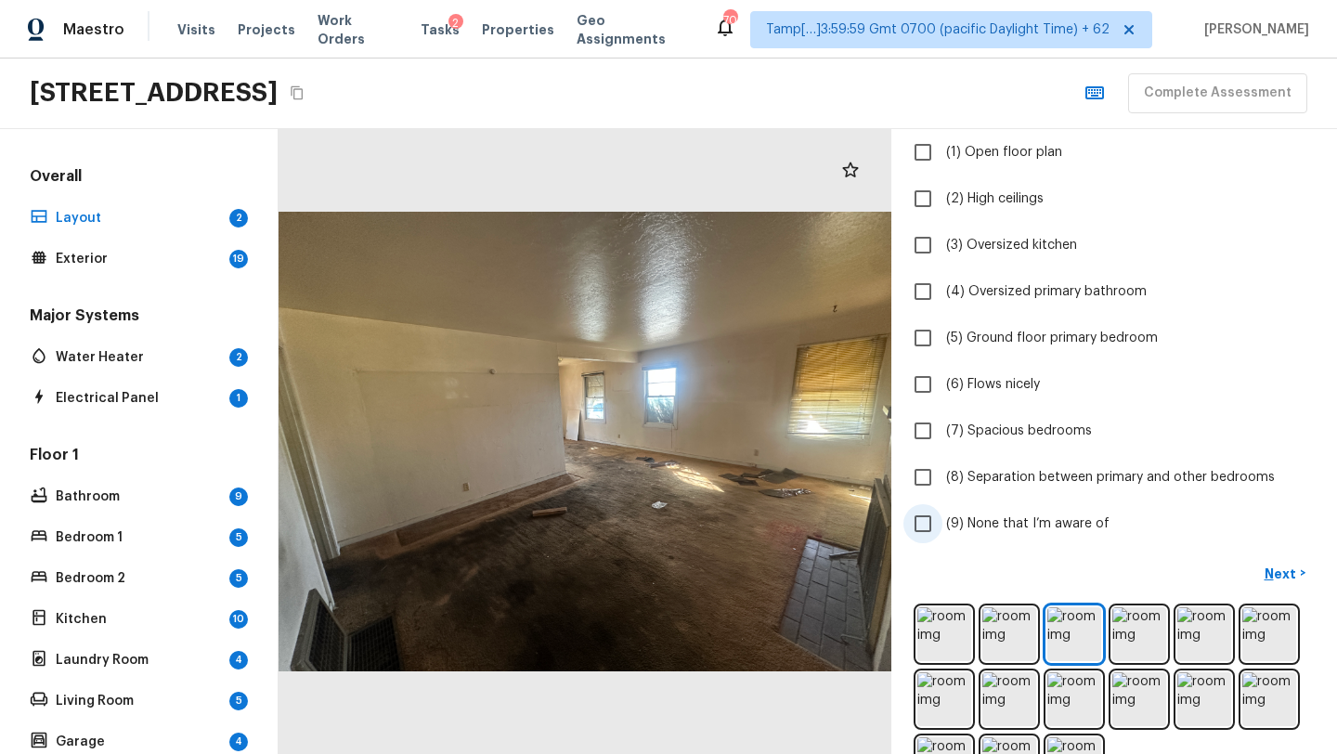
click at [930, 518] on input "(9) None that I’m aware of" at bounding box center [922, 523] width 39 height 39
checkbox input "true"
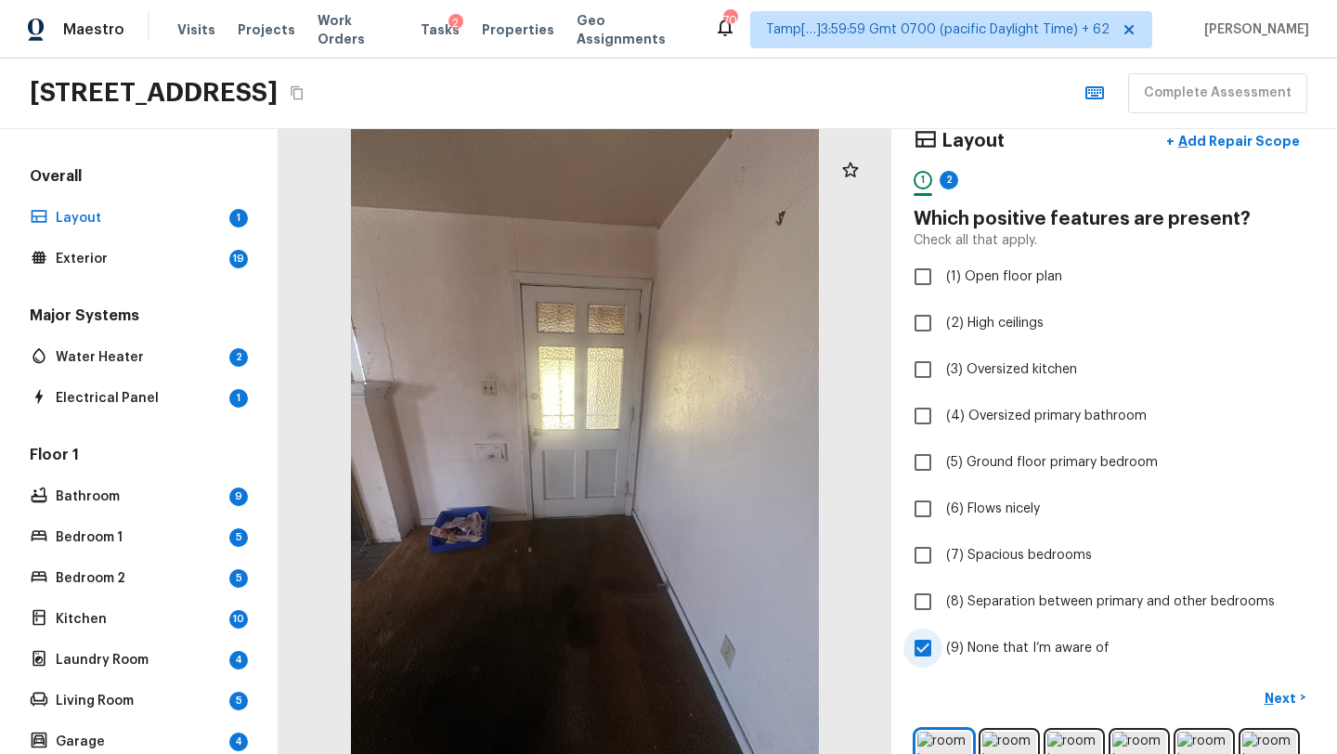
scroll to position [32, 0]
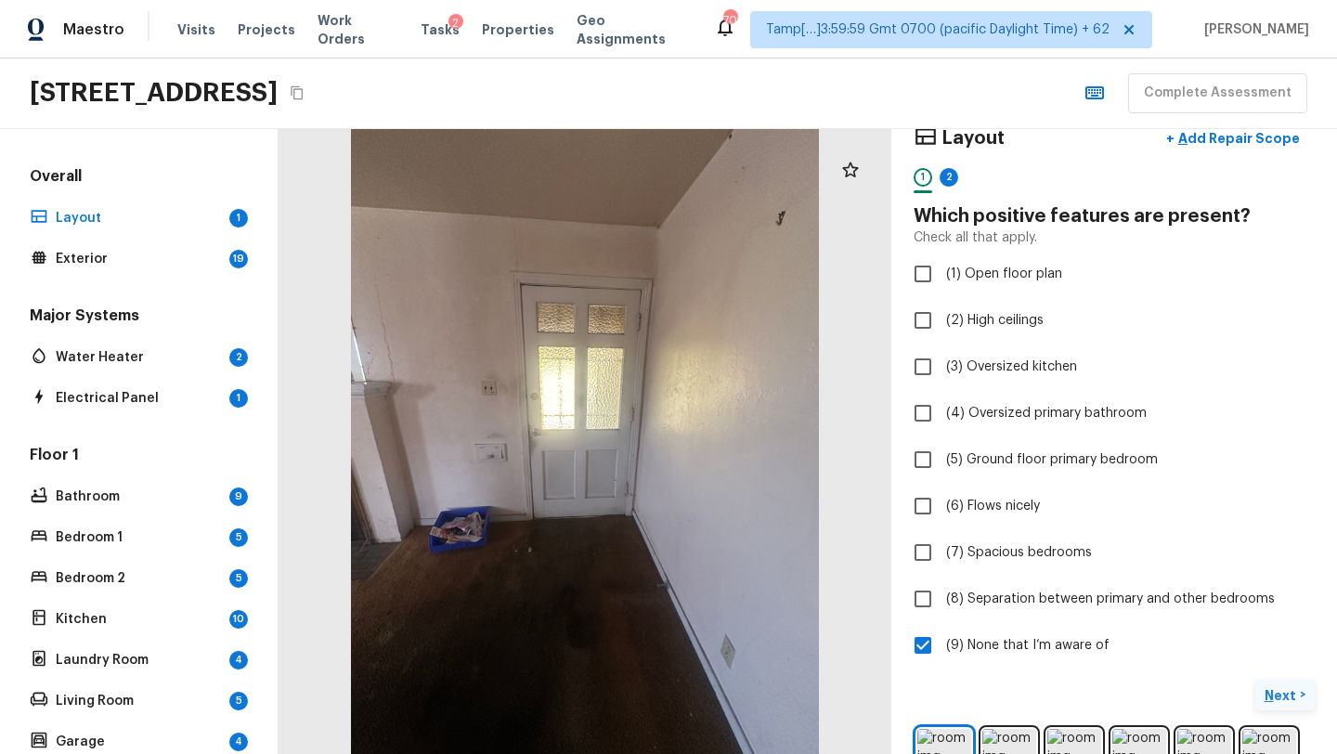
click at [1272, 696] on p "Next" at bounding box center [1281, 695] width 35 height 19
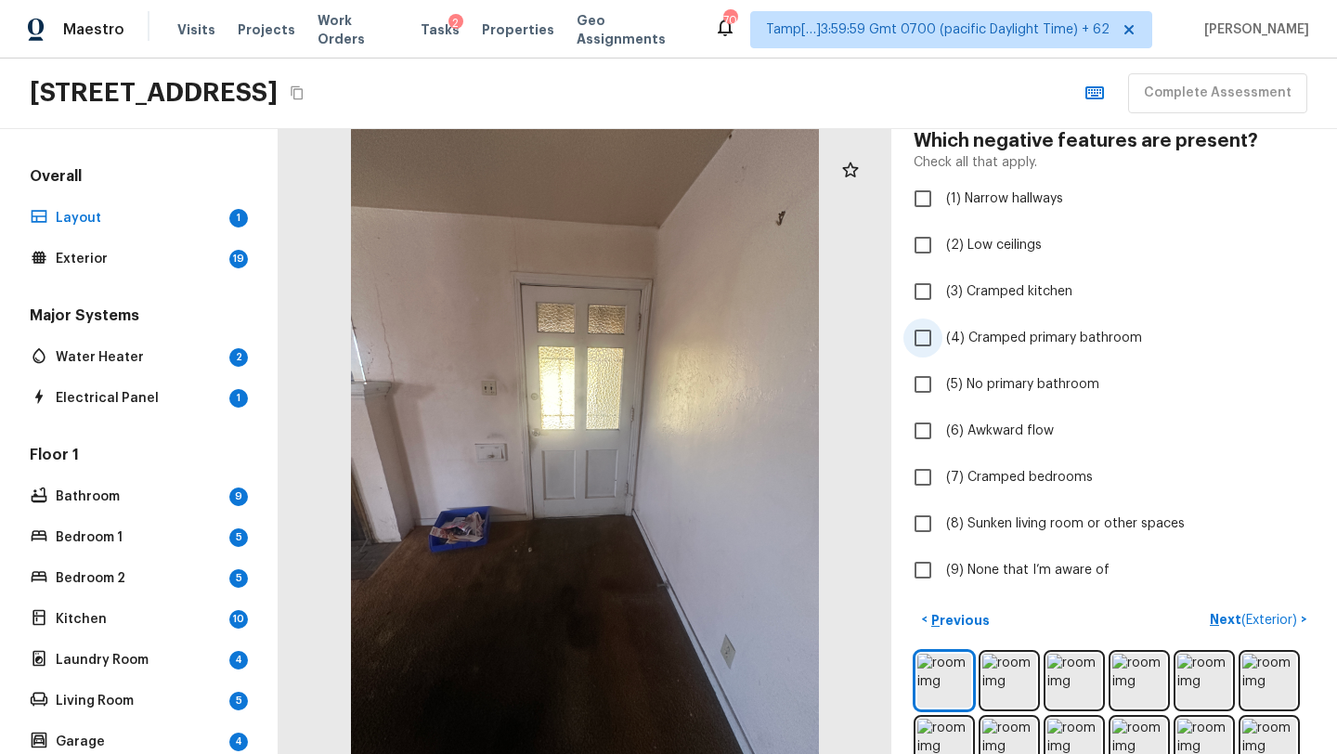
scroll to position [111, 0]
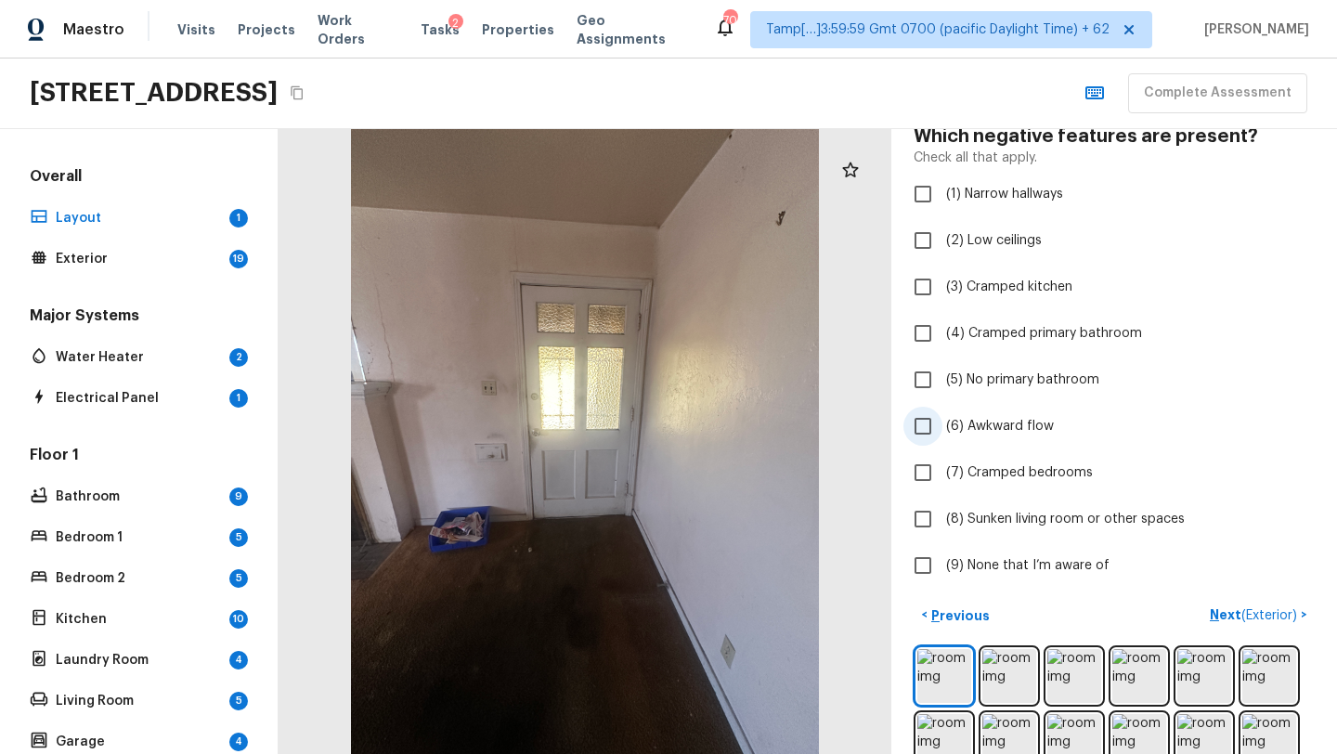
click at [1017, 433] on span "(6) Awkward flow" at bounding box center [1000, 426] width 108 height 19
click at [942, 433] on input "(6) Awkward flow" at bounding box center [922, 426] width 39 height 39
checkbox input "true"
click at [1008, 286] on span "(3) Cramped kitchen" at bounding box center [1009, 287] width 126 height 19
click at [942, 286] on input "(3) Cramped kitchen" at bounding box center [922, 286] width 39 height 39
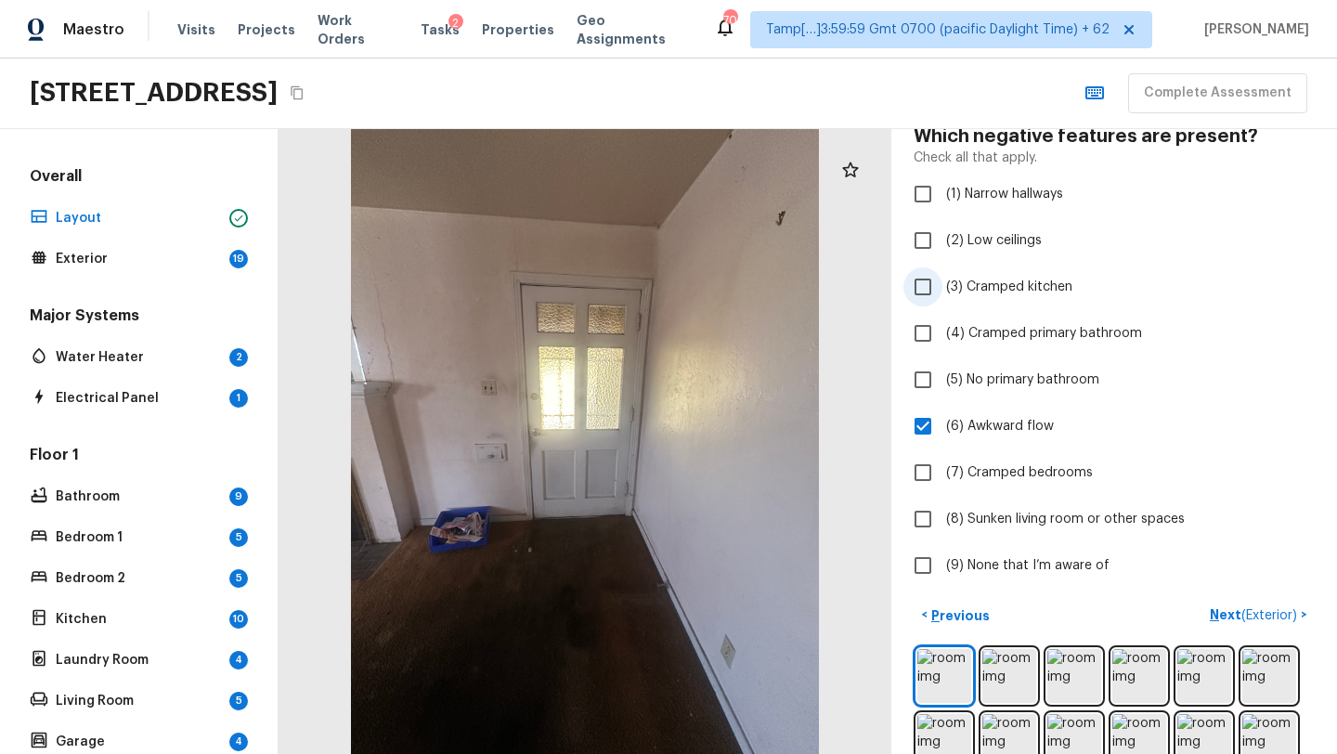
checkbox input "true"
click at [987, 245] on span "(2) Low ceilings" at bounding box center [994, 240] width 96 height 19
click at [942, 245] on input "(2) Low ceilings" at bounding box center [922, 240] width 39 height 39
checkbox input "true"
click at [1224, 614] on p "Next ( Exterior )" at bounding box center [1254, 614] width 91 height 19
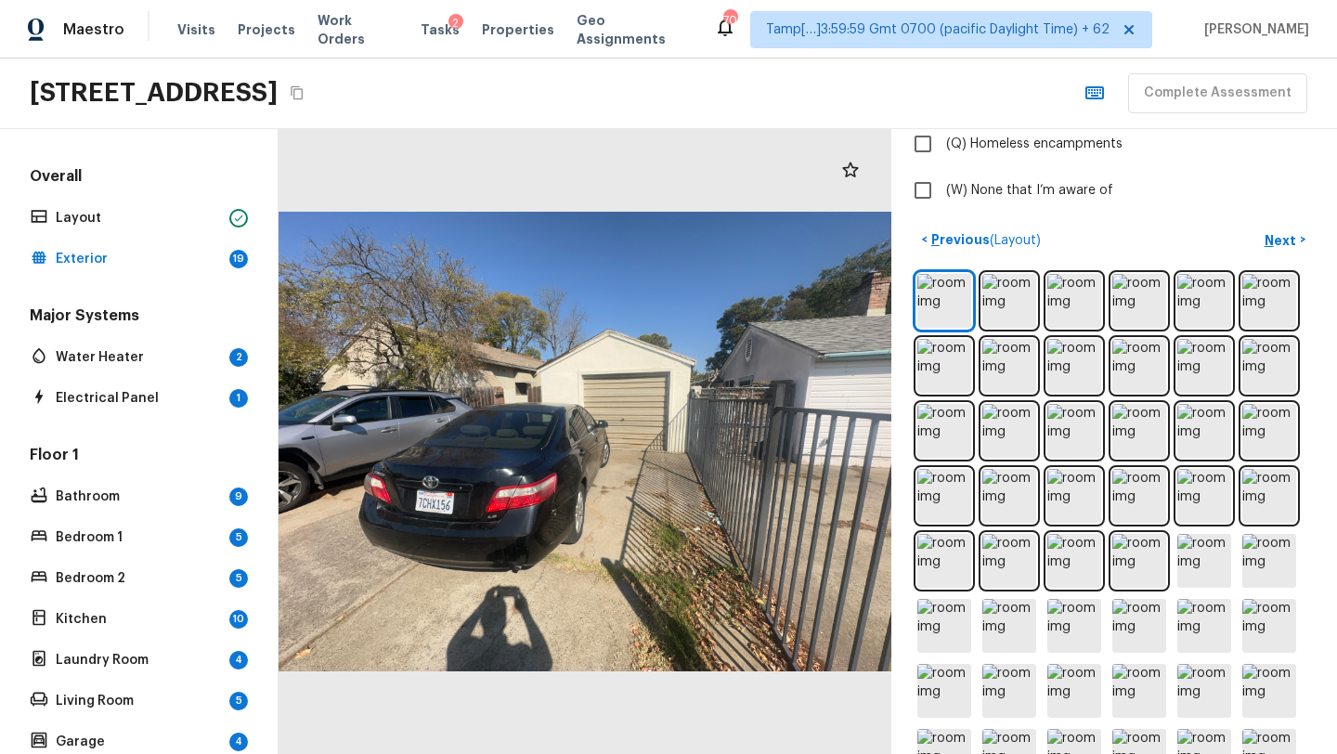
scroll to position [601, 0]
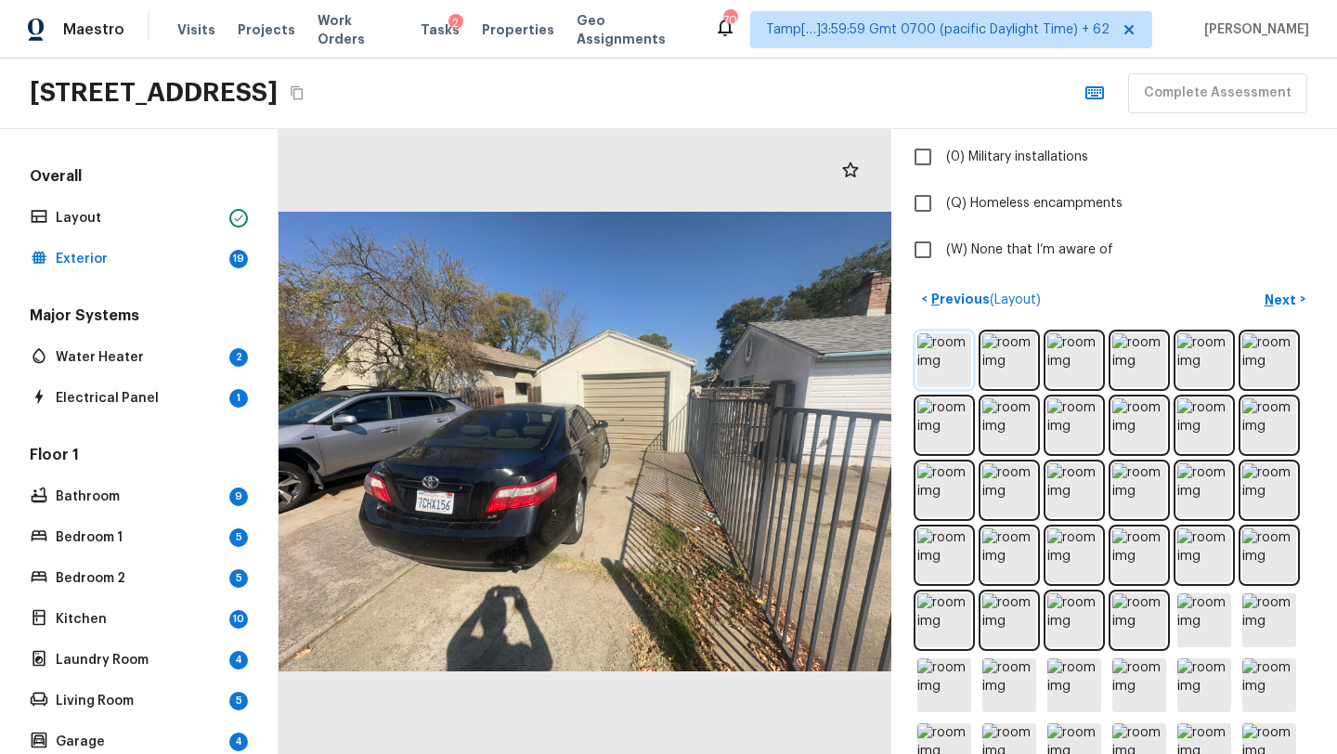
click at [936, 335] on img at bounding box center [944, 360] width 54 height 54
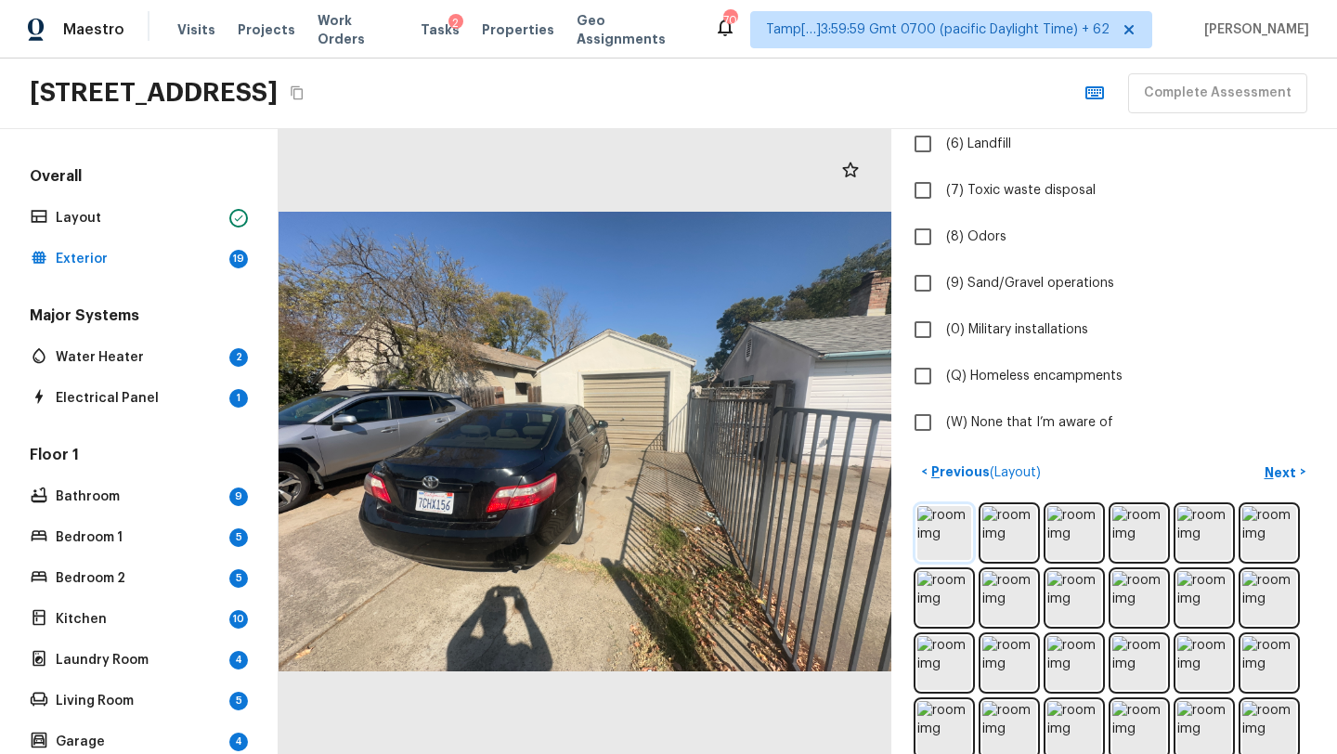
scroll to position [501, 0]
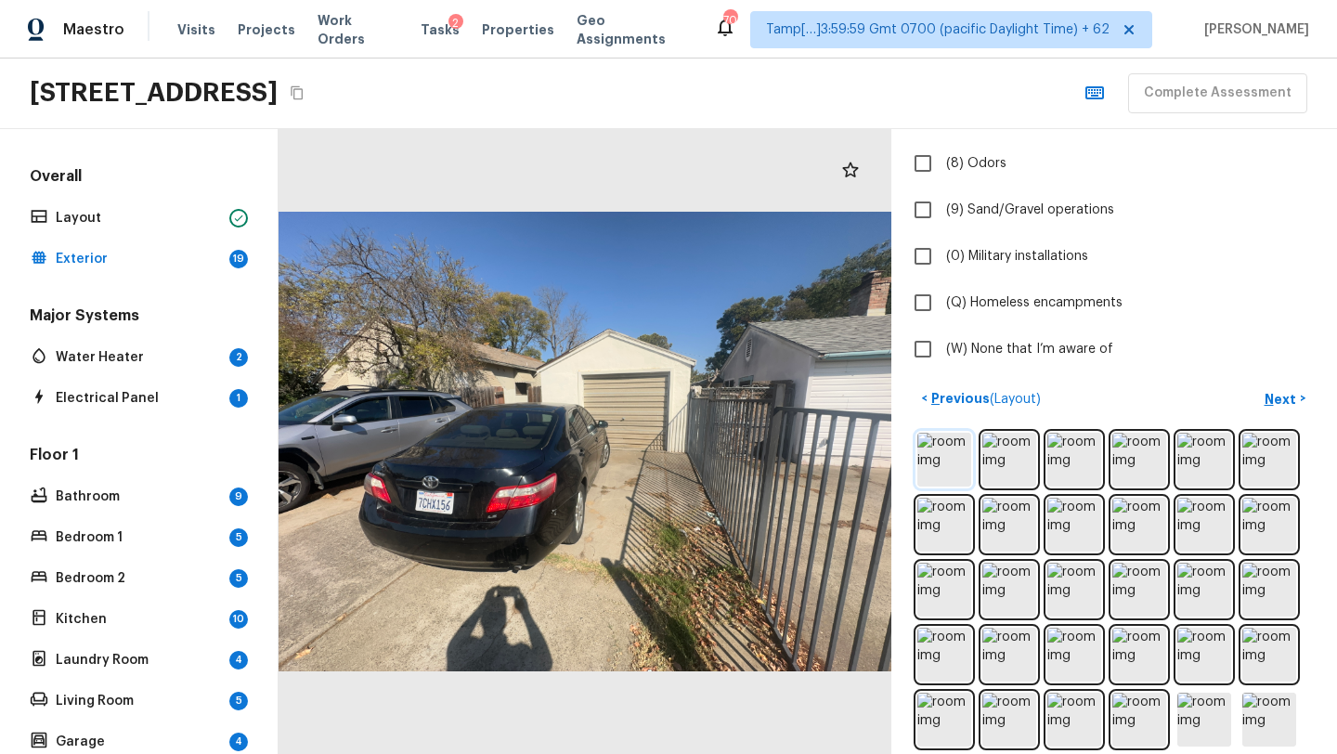
click at [939, 476] on img at bounding box center [944, 460] width 54 height 54
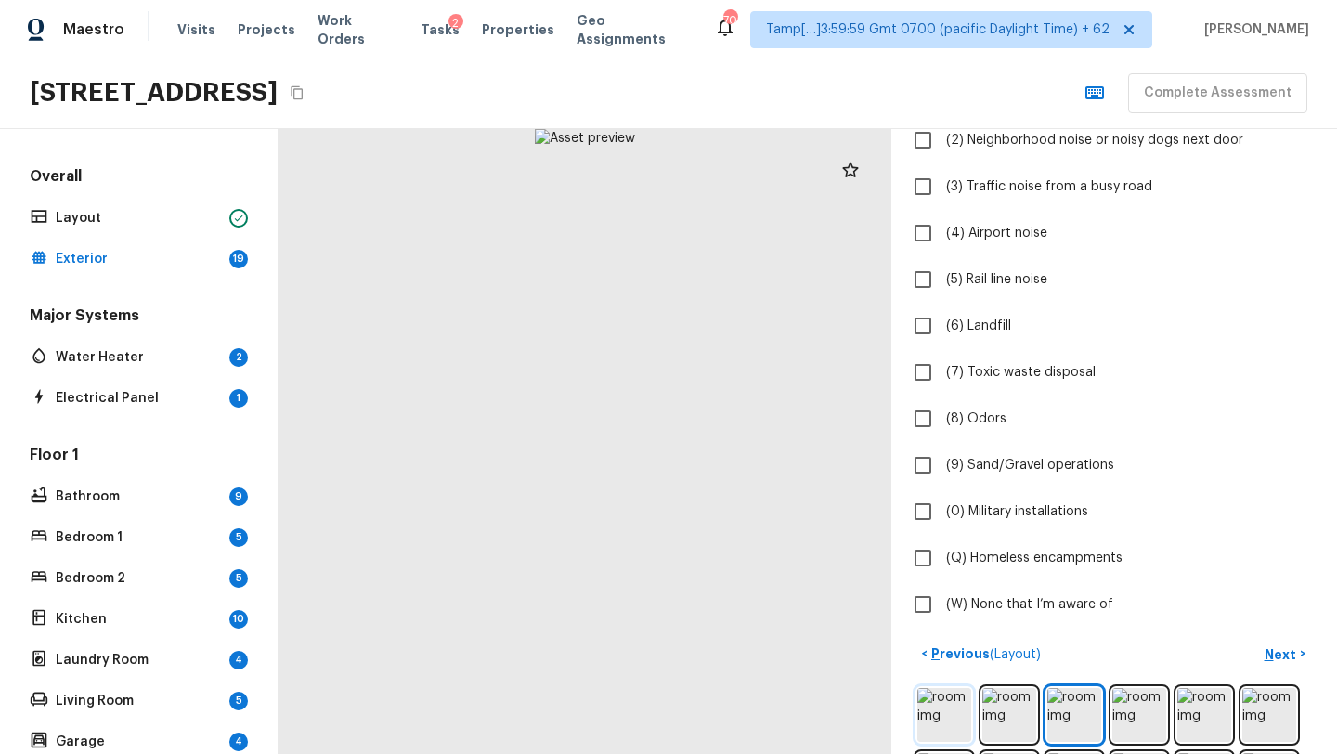
scroll to position [456, 0]
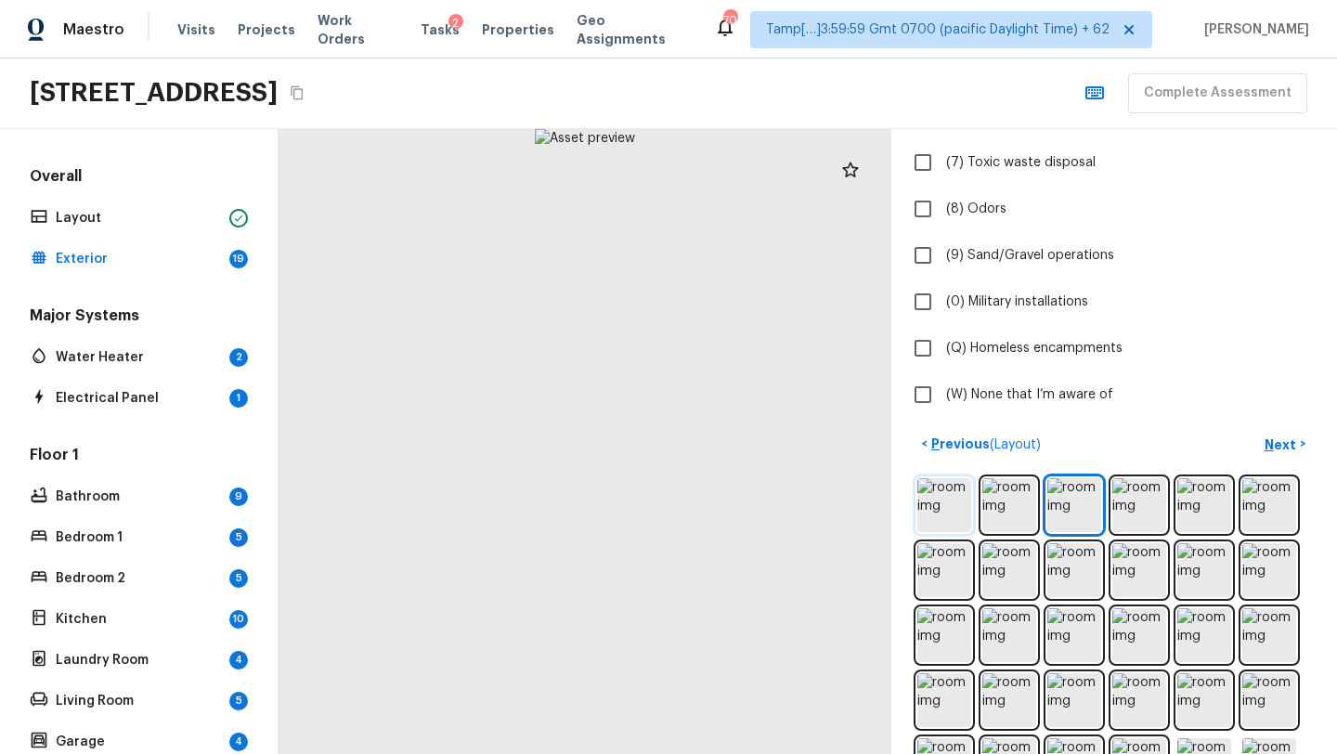
click at [942, 492] on img at bounding box center [944, 505] width 54 height 54
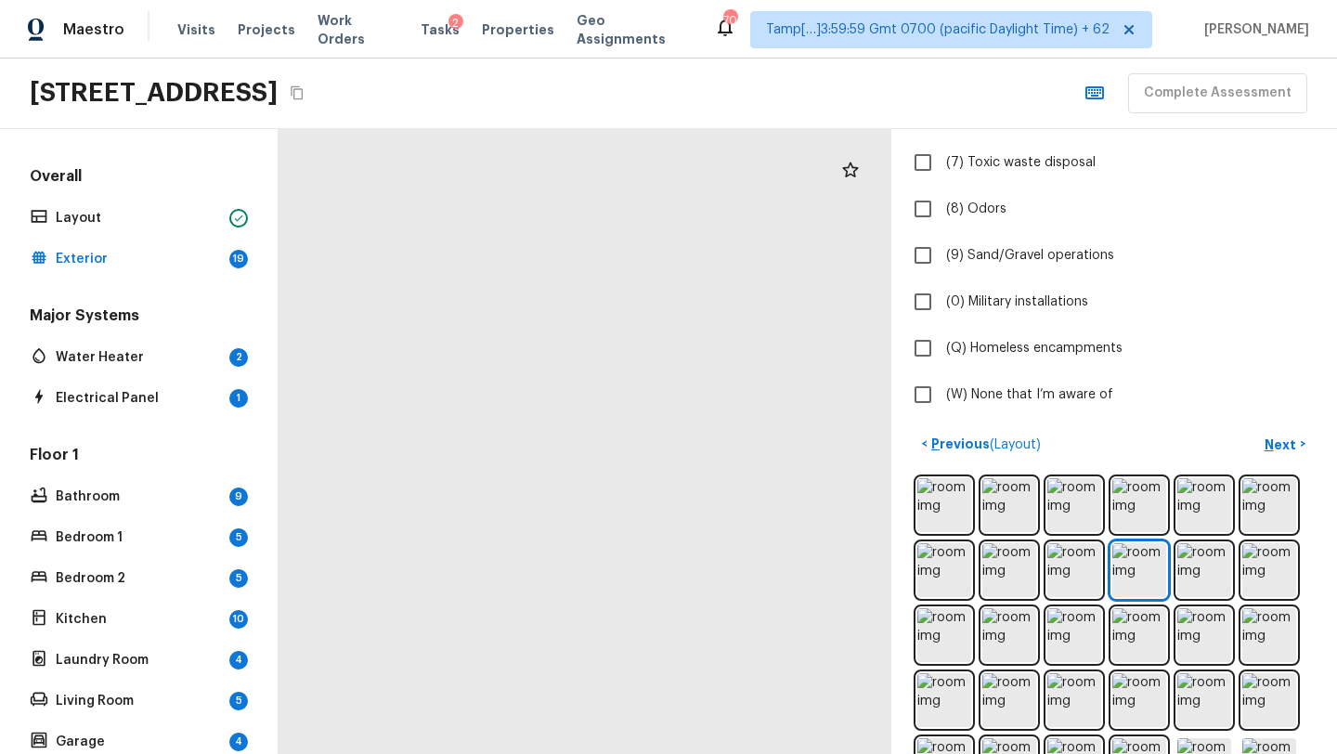
drag, startPoint x: 627, startPoint y: 334, endPoint x: 606, endPoint y: 608, distance: 274.6
click at [606, 613] on div at bounding box center [650, 645] width 1246 height 1271
drag, startPoint x: 637, startPoint y: 324, endPoint x: 631, endPoint y: 538, distance: 214.5
click at [631, 542] on div at bounding box center [630, 617] width 1920 height 1958
drag, startPoint x: 631, startPoint y: 538, endPoint x: 635, endPoint y: 744, distance: 206.1
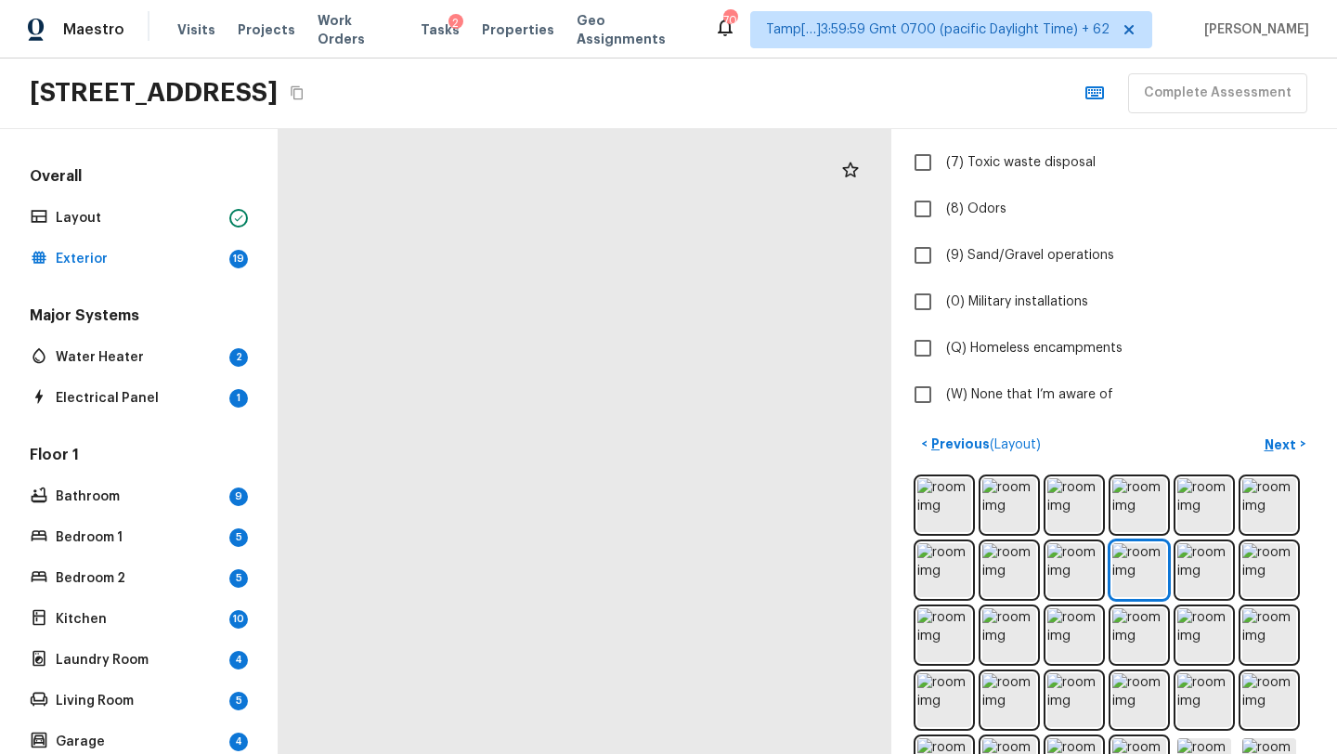
click at [636, 747] on div at bounding box center [579, 612] width 1974 height 2013
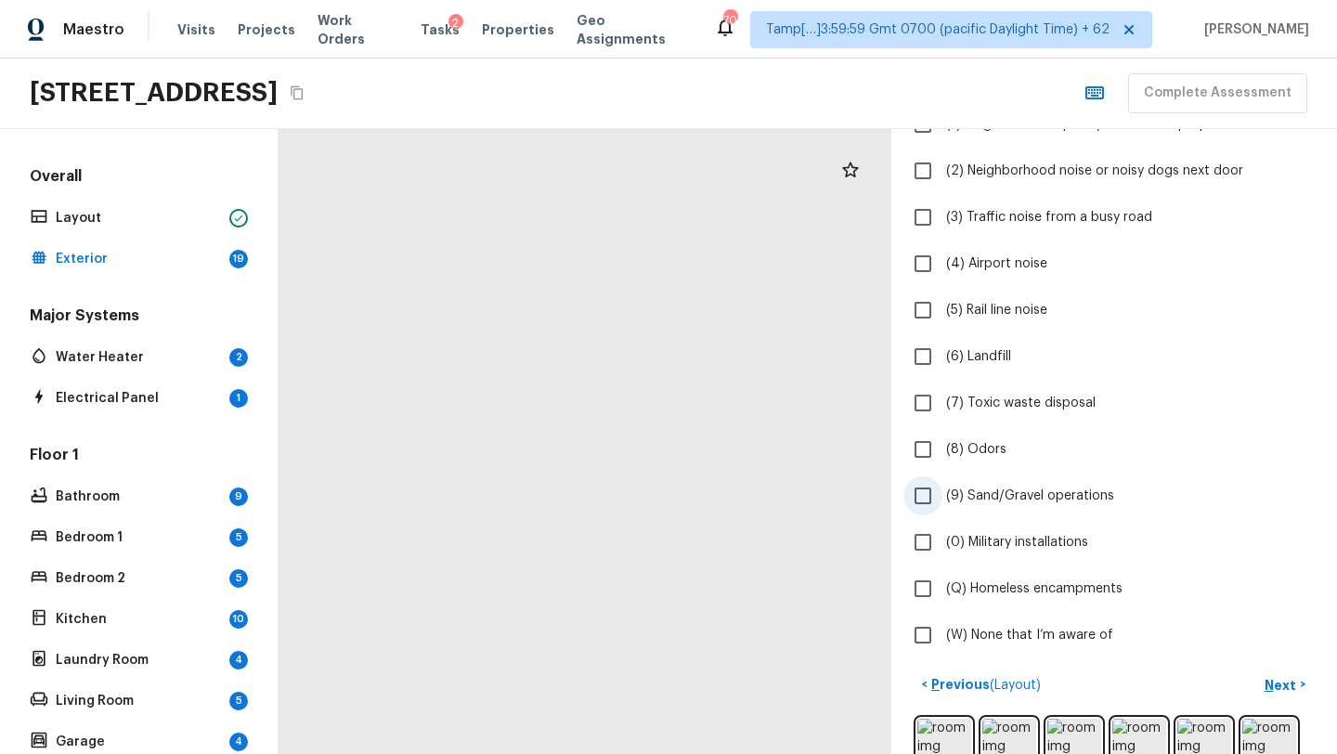
scroll to position [19, 0]
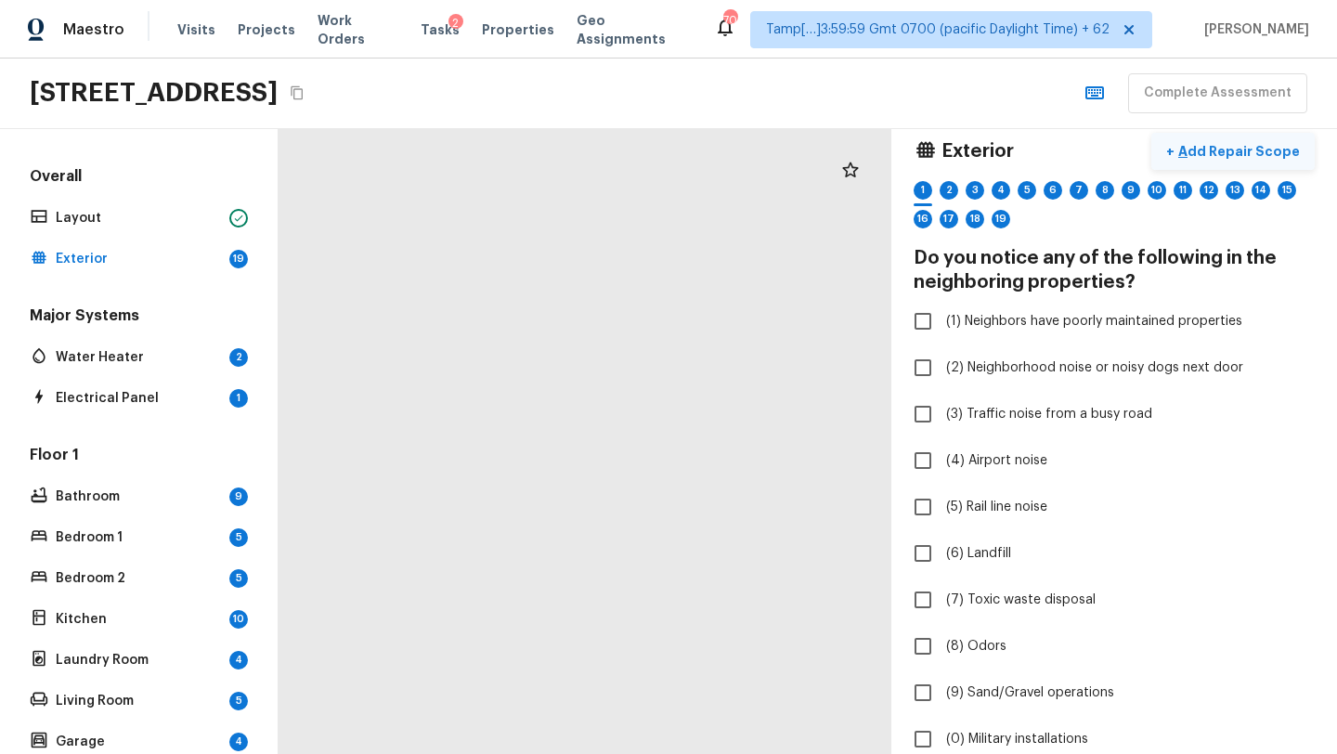
click at [1234, 145] on p "Add Repair Scope" at bounding box center [1236, 151] width 125 height 19
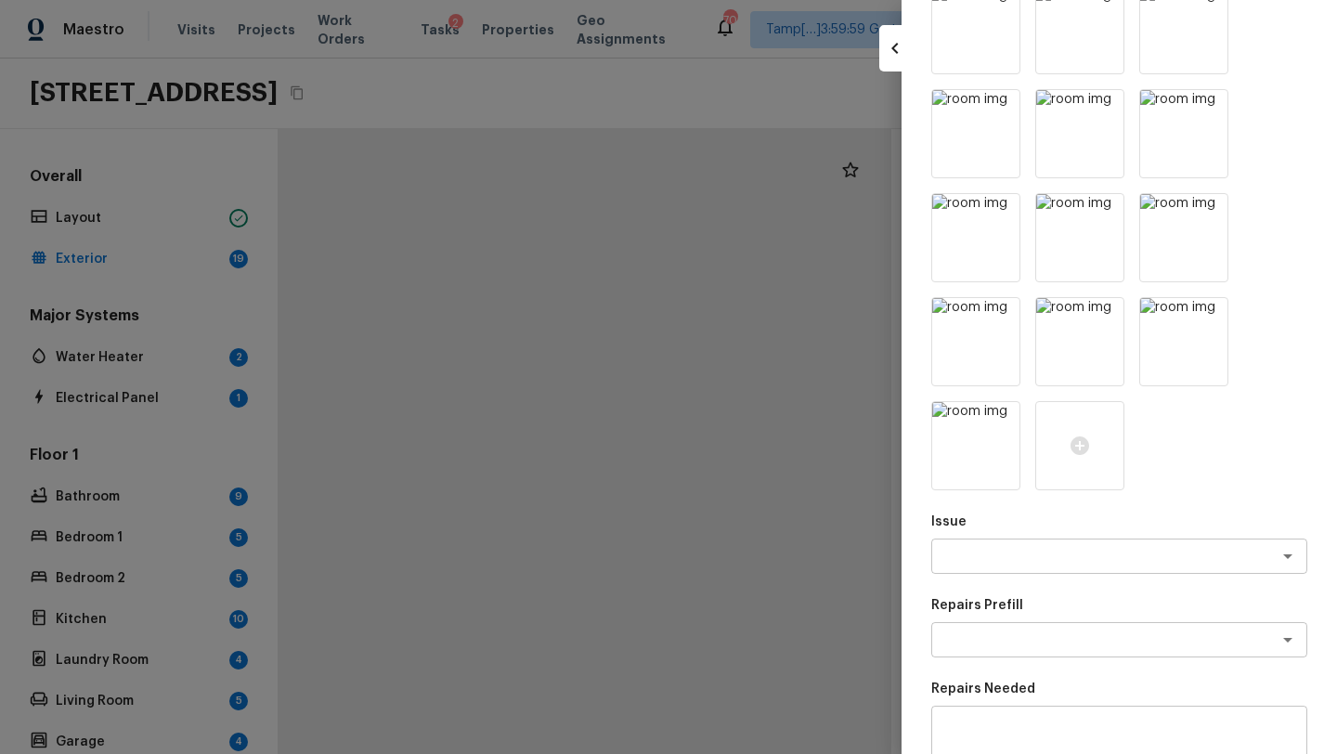
scroll to position [1031, 0]
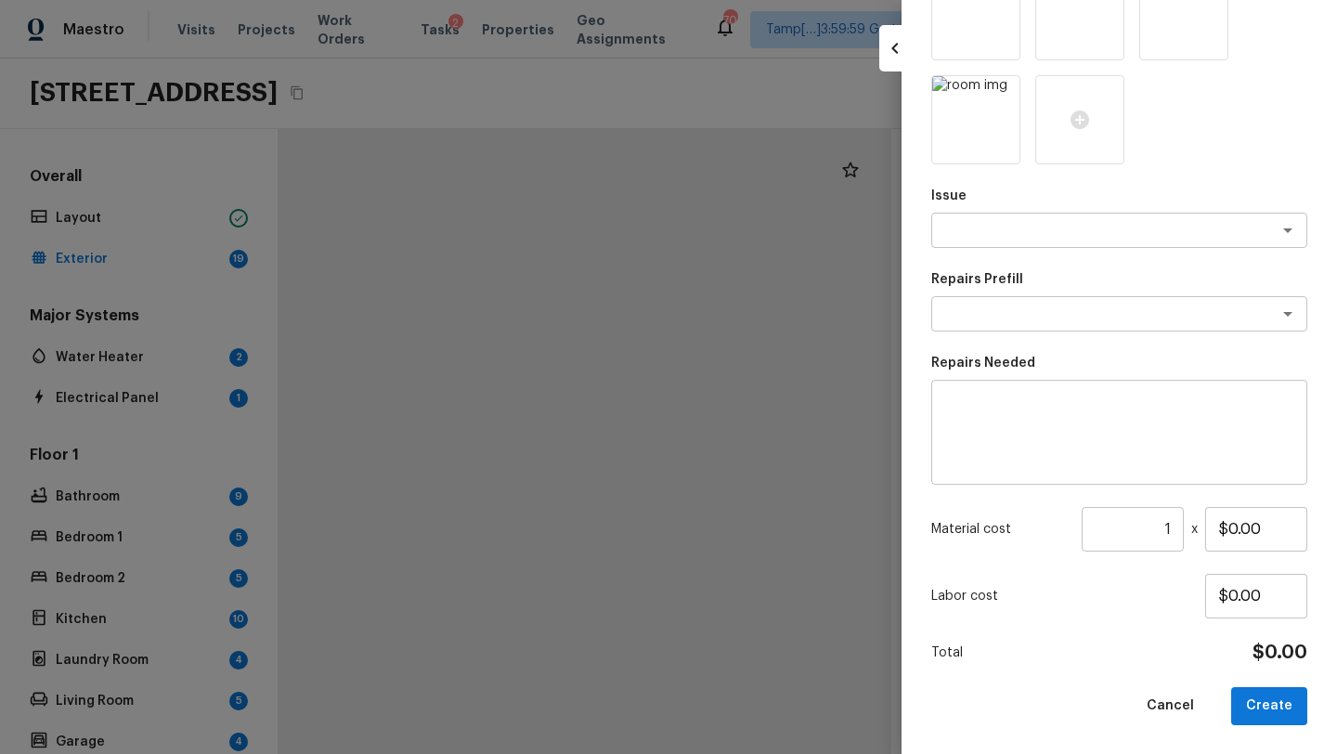
click at [813, 102] on div at bounding box center [668, 377] width 1337 height 754
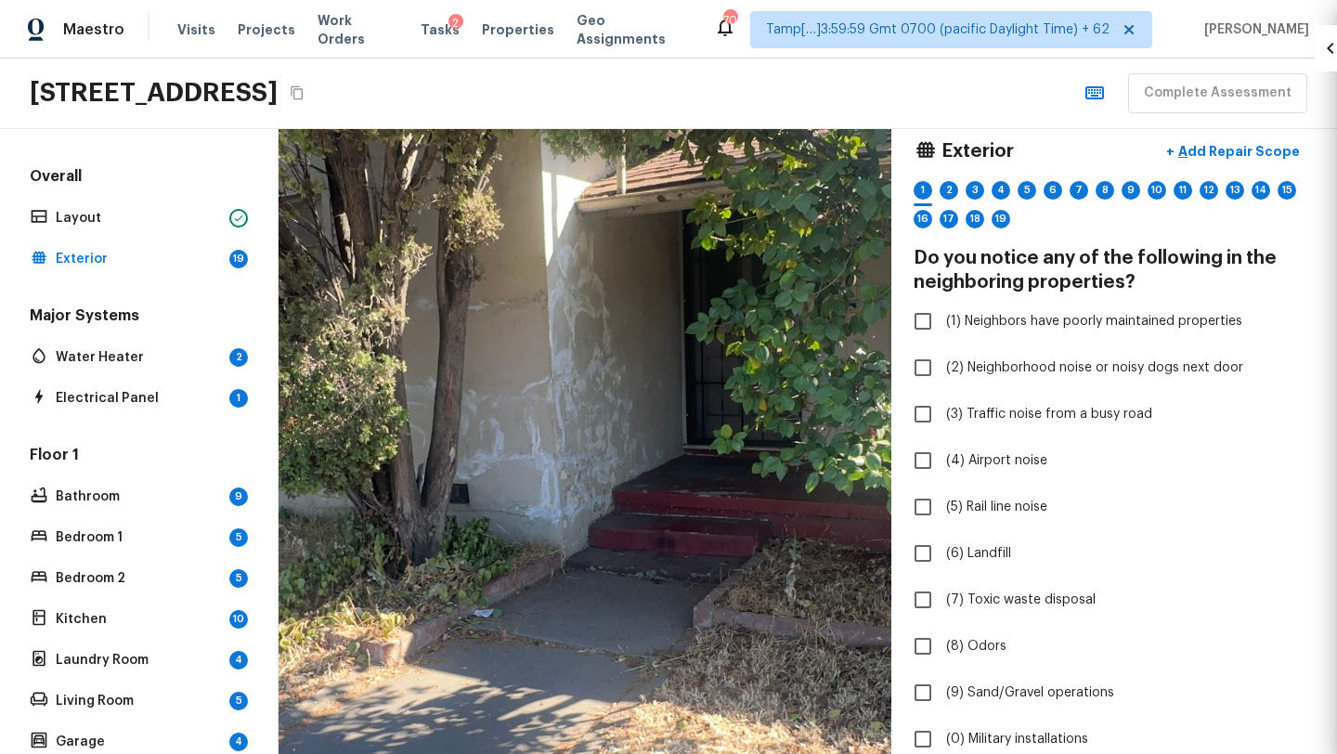
scroll to position [96, 0]
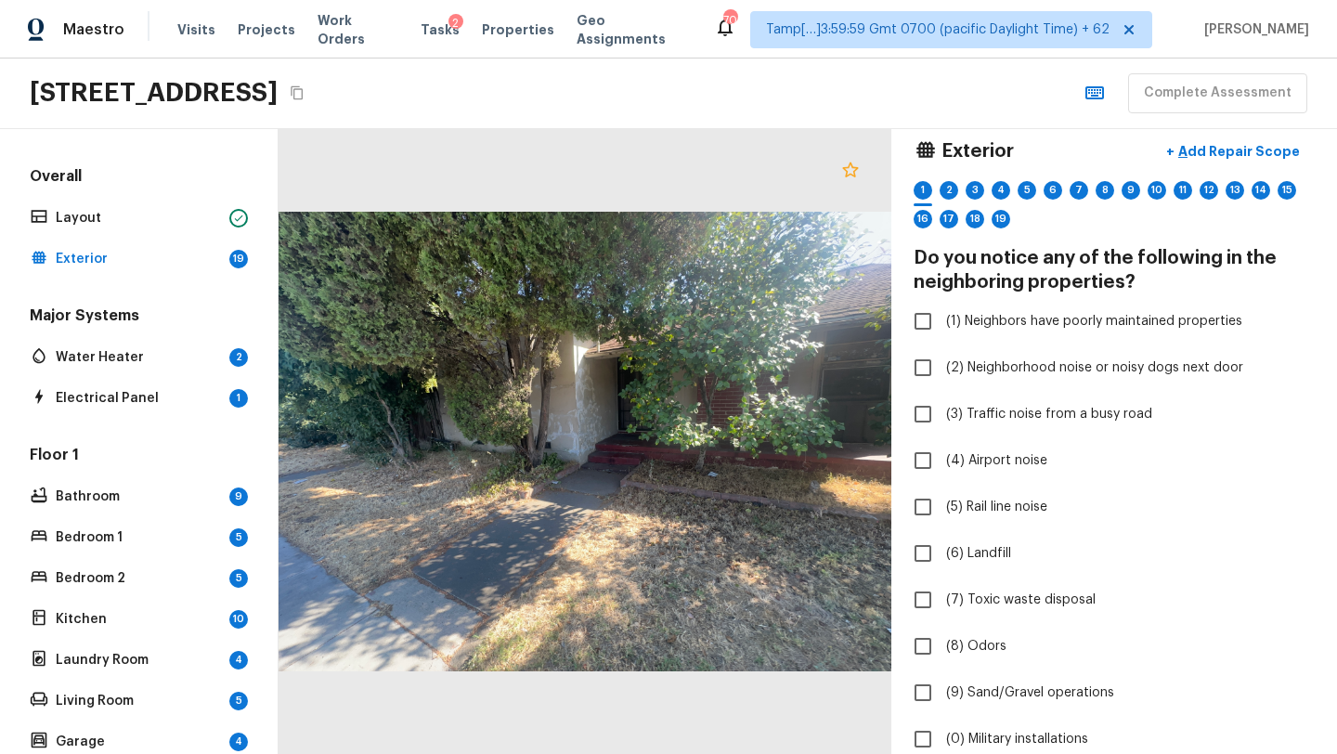
click at [848, 167] on icon at bounding box center [850, 170] width 22 height 22
click at [1244, 148] on p "Add Repair Scope" at bounding box center [1236, 151] width 125 height 19
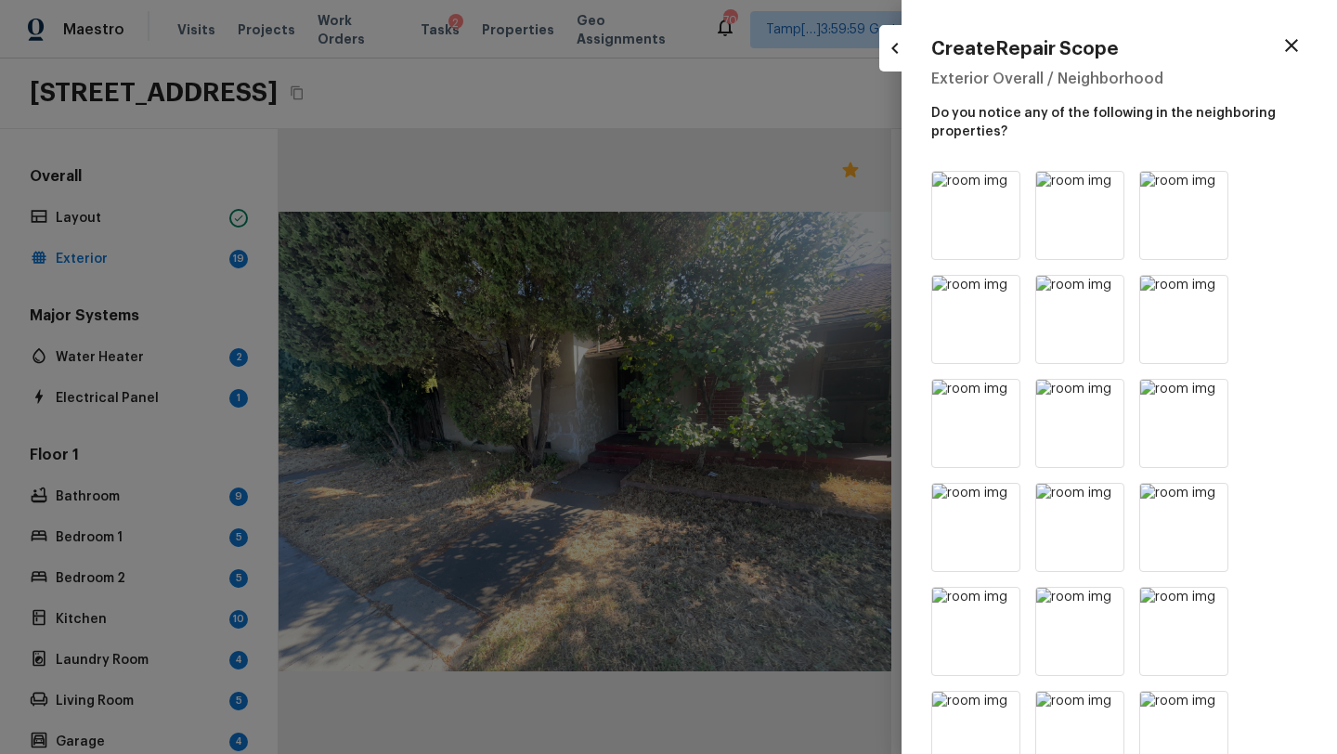
scroll to position [1031, 0]
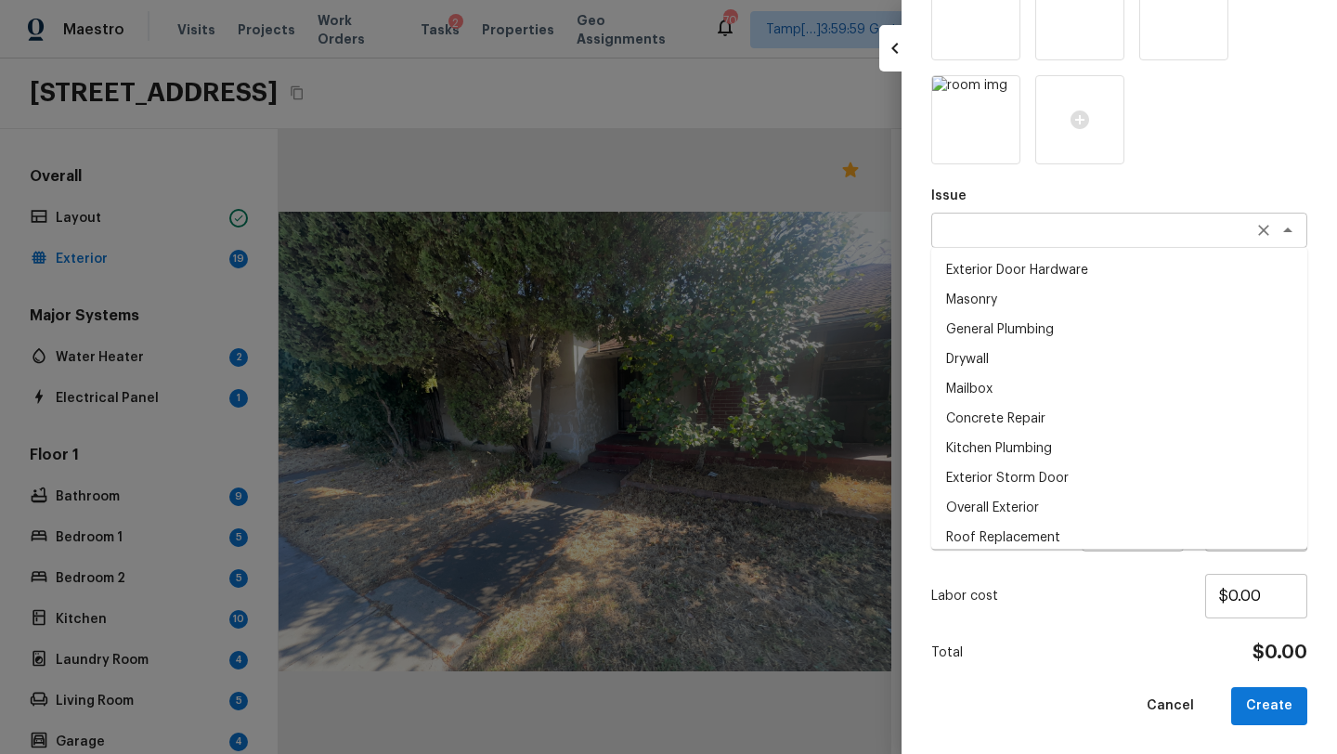
click at [968, 241] on div "x ​" at bounding box center [1119, 230] width 376 height 35
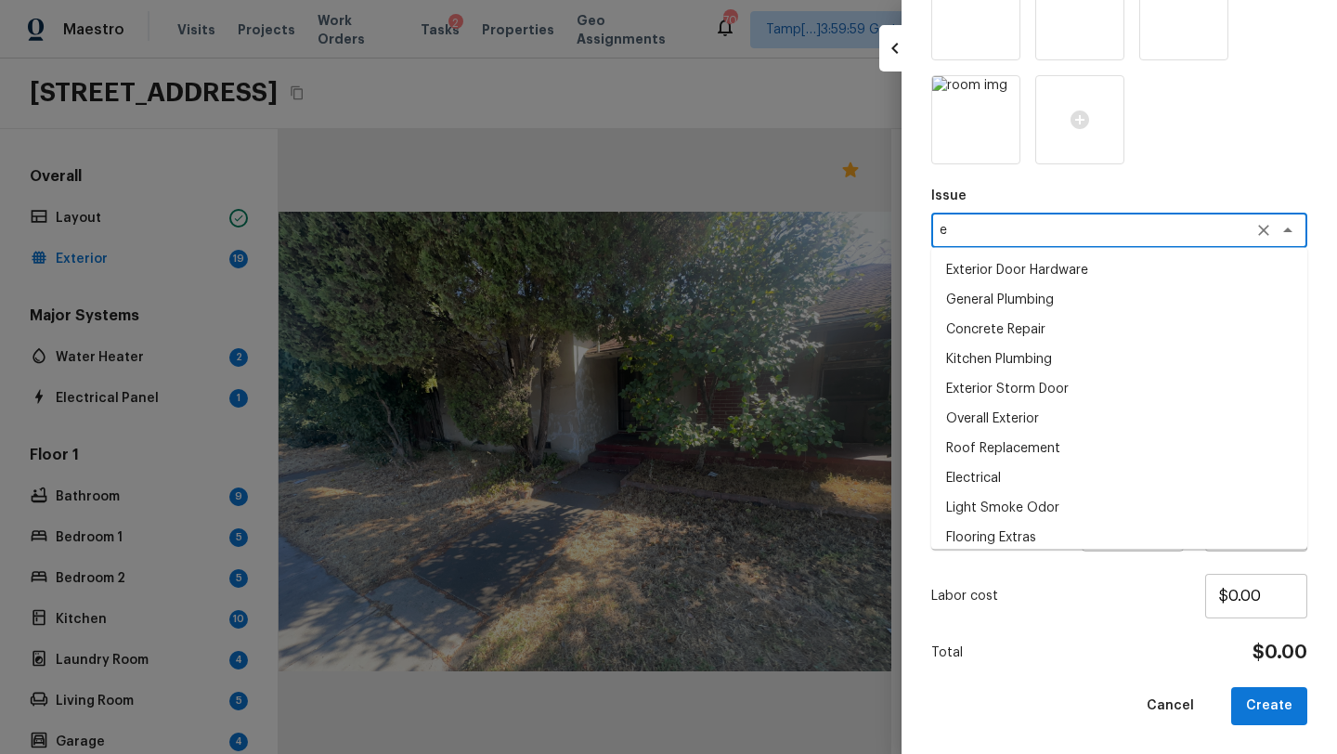
type textarea "ex"
click at [1039, 239] on div "ex x ​" at bounding box center [1119, 230] width 376 height 35
click at [1015, 239] on div "ex x ​" at bounding box center [1119, 230] width 376 height 35
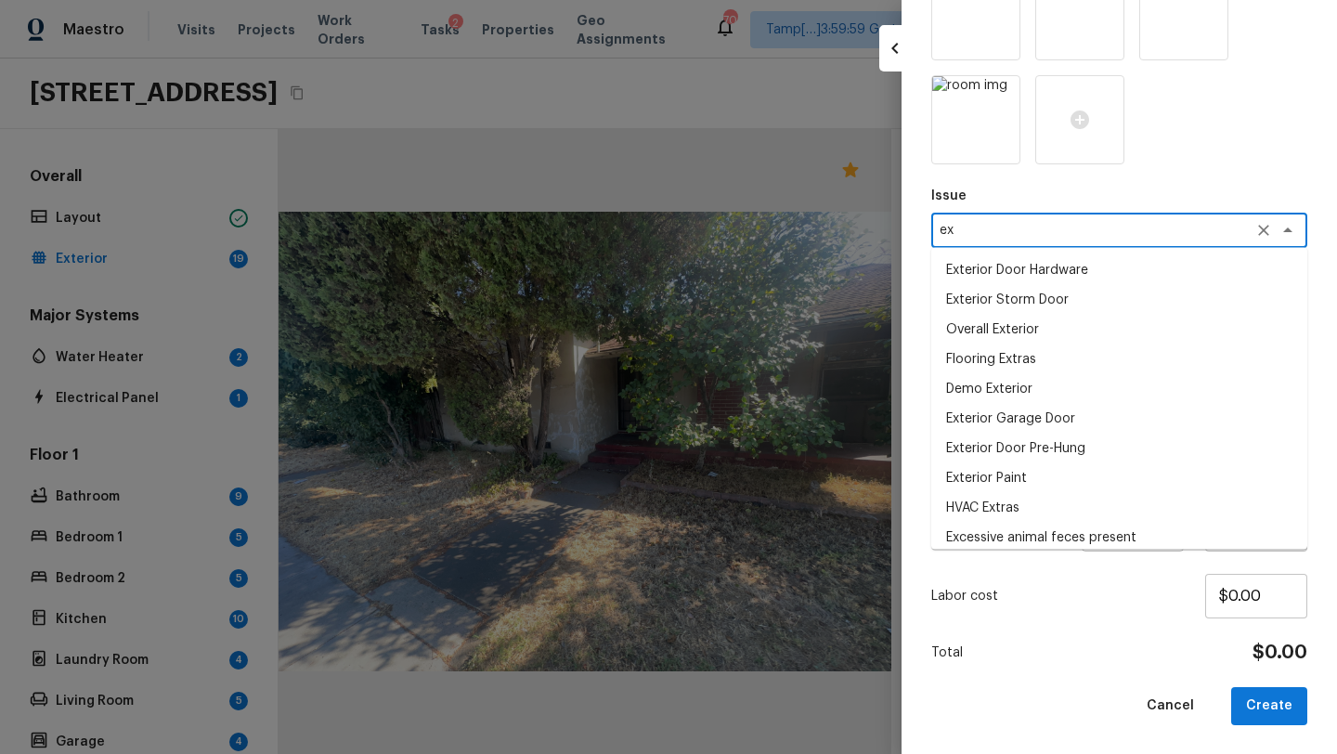
click at [1015, 239] on div "ex x ​" at bounding box center [1119, 230] width 376 height 35
click at [1266, 231] on icon "Clear" at bounding box center [1263, 230] width 19 height 19
click at [1147, 231] on textarea at bounding box center [1092, 230] width 307 height 19
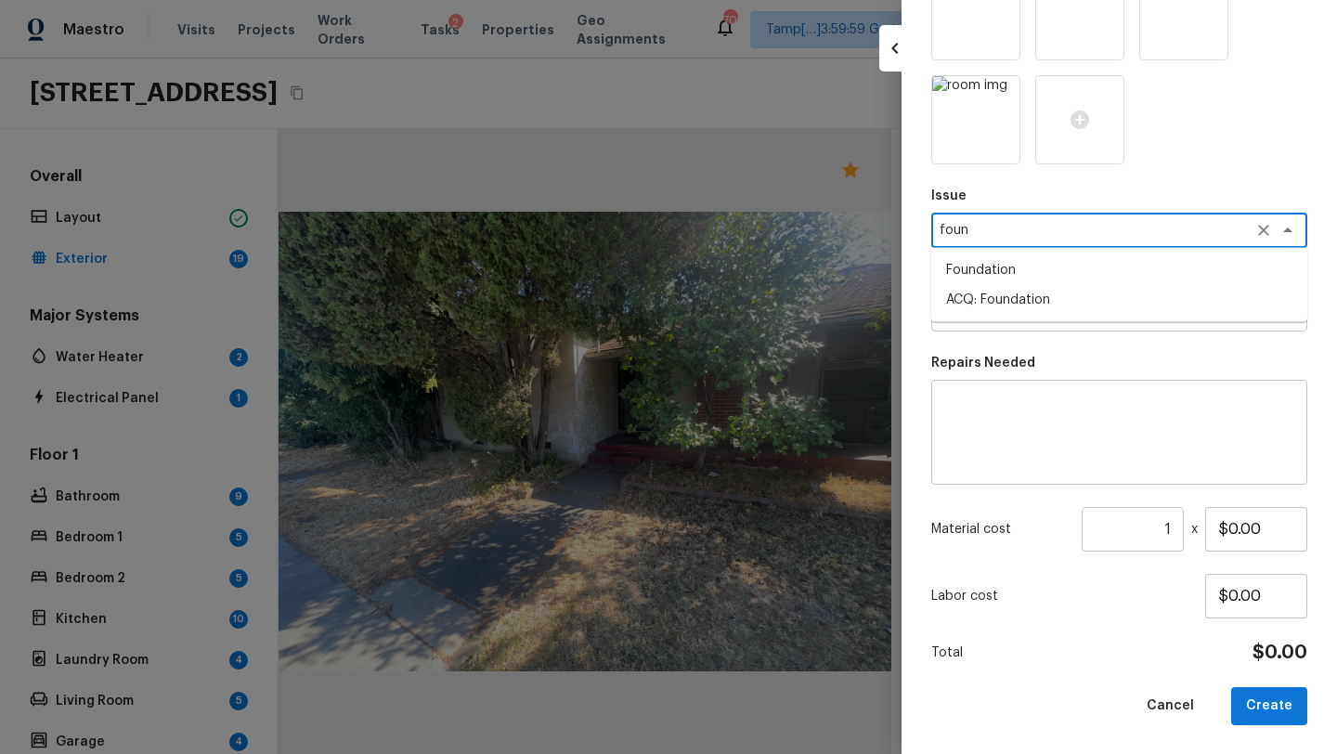
click at [1146, 306] on li "ACQ: Foundation" at bounding box center [1119, 300] width 376 height 30
type textarea "ACQ: Foundation"
click at [1105, 315] on textarea at bounding box center [1092, 313] width 307 height 19
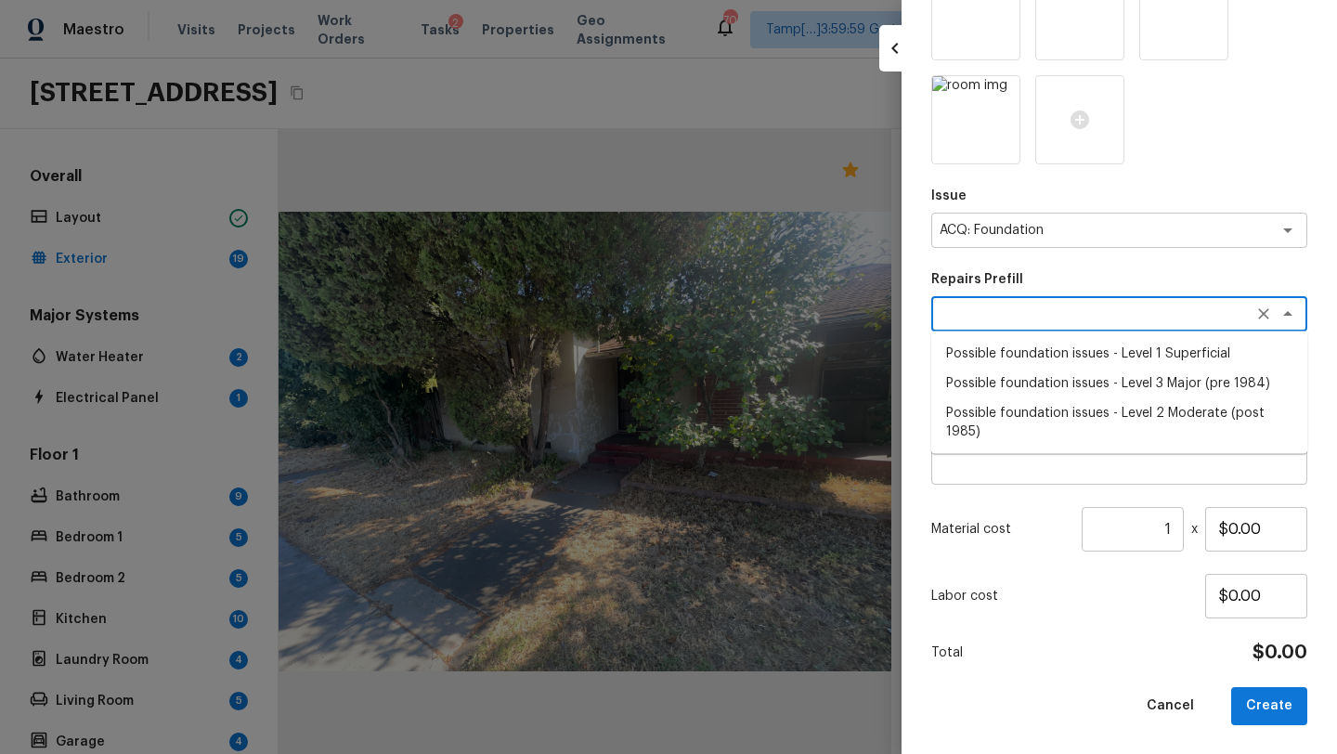
click at [1046, 392] on li "Possible foundation issues - Level 3 Major (pre 1984)" at bounding box center [1119, 383] width 376 height 30
type textarea "Possible foundation issues - Level 3 Major (pre 1984)"
type textarea "Possible foundation issues - Level 3 Major: Disclaimer: This is NOT a technical…"
type input "$15,000.00"
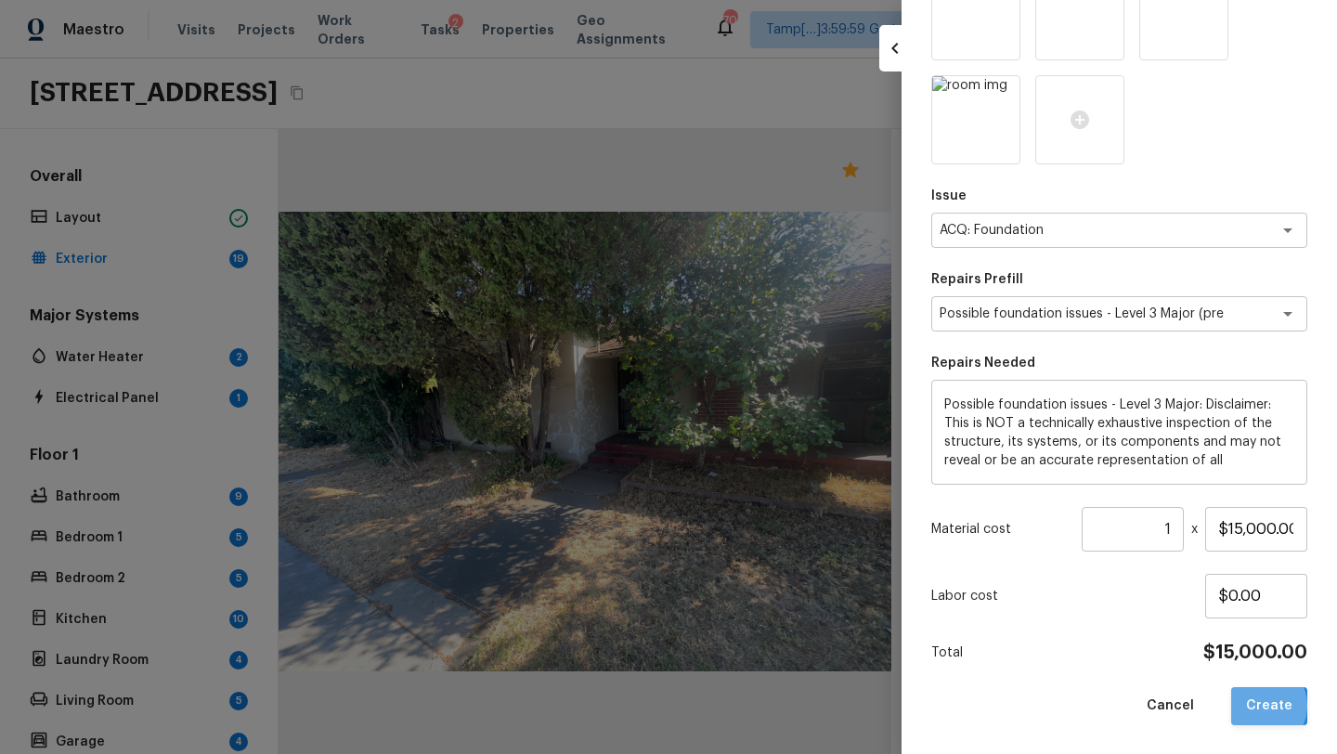
click at [1260, 704] on button "Create" at bounding box center [1269, 706] width 76 height 38
type input "$0.00"
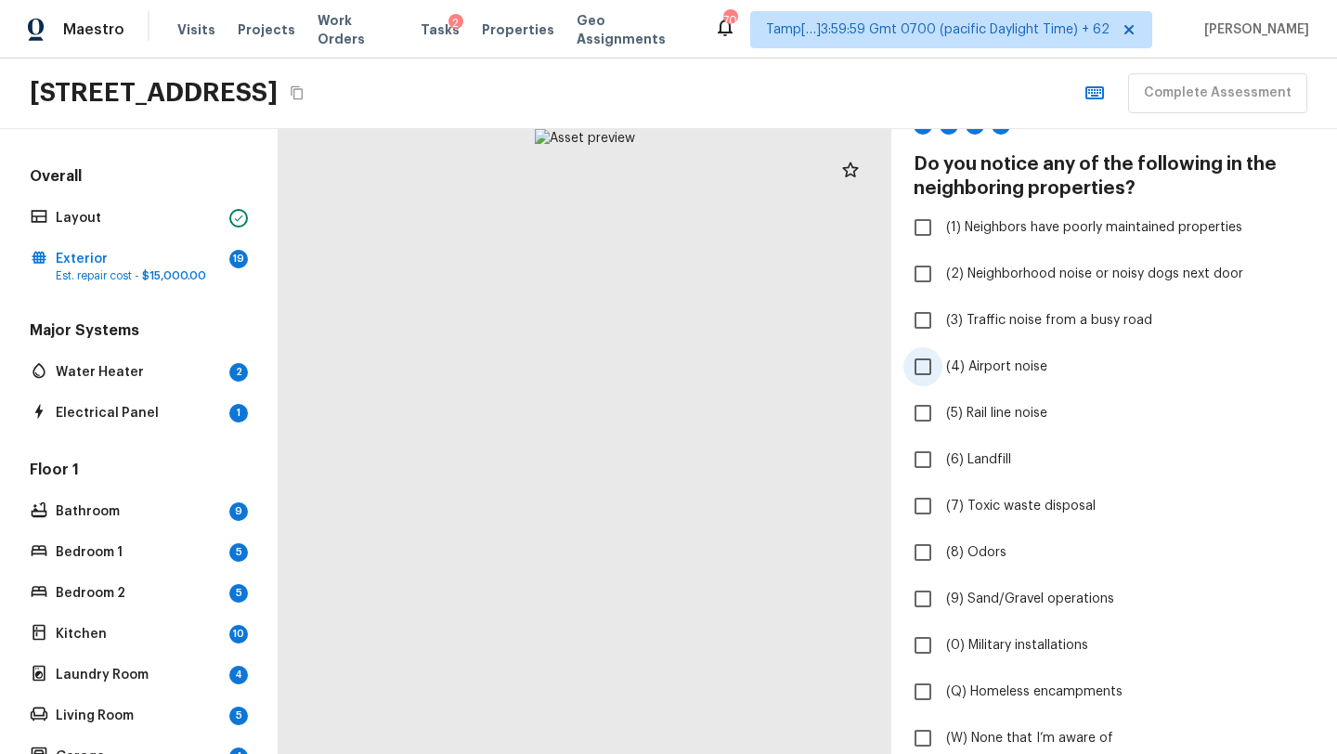
scroll to position [92, 0]
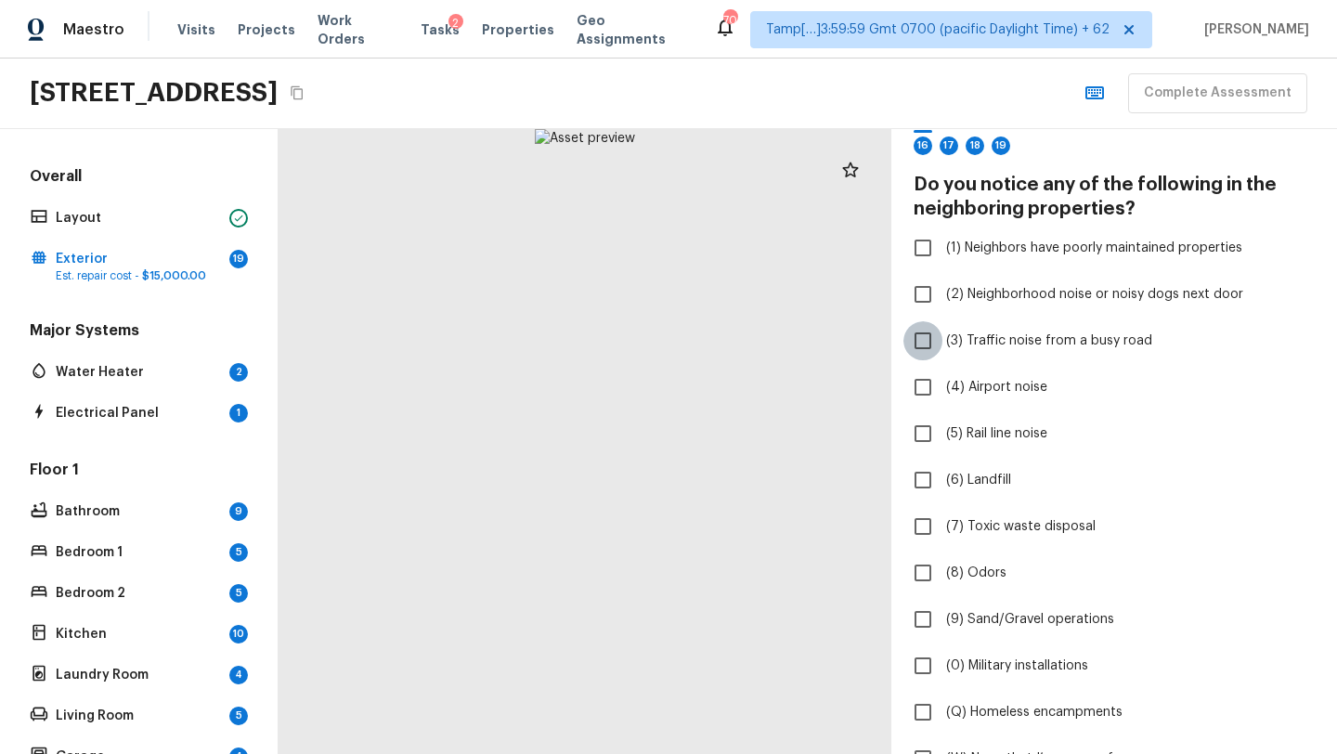
click at [919, 339] on input "(3) Traffic noise from a busy road" at bounding box center [922, 340] width 39 height 39
checkbox input "true"
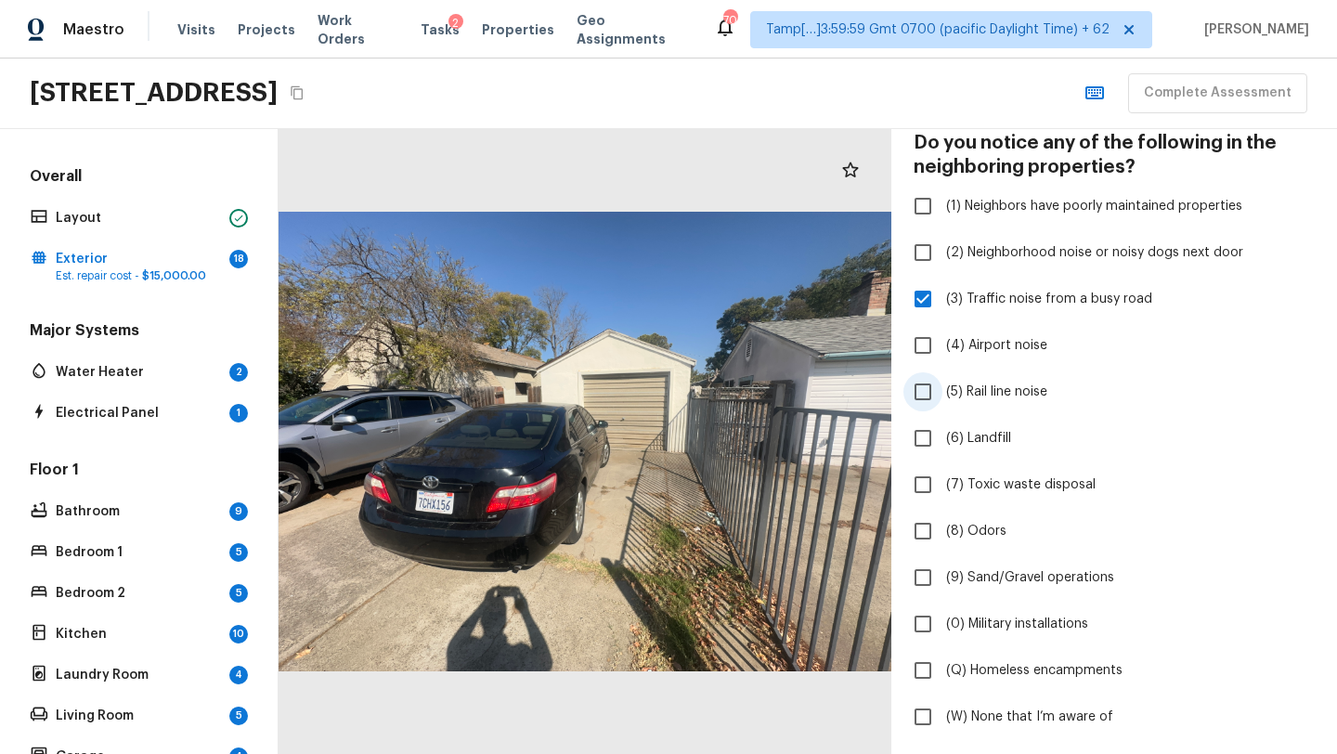
scroll to position [132, 0]
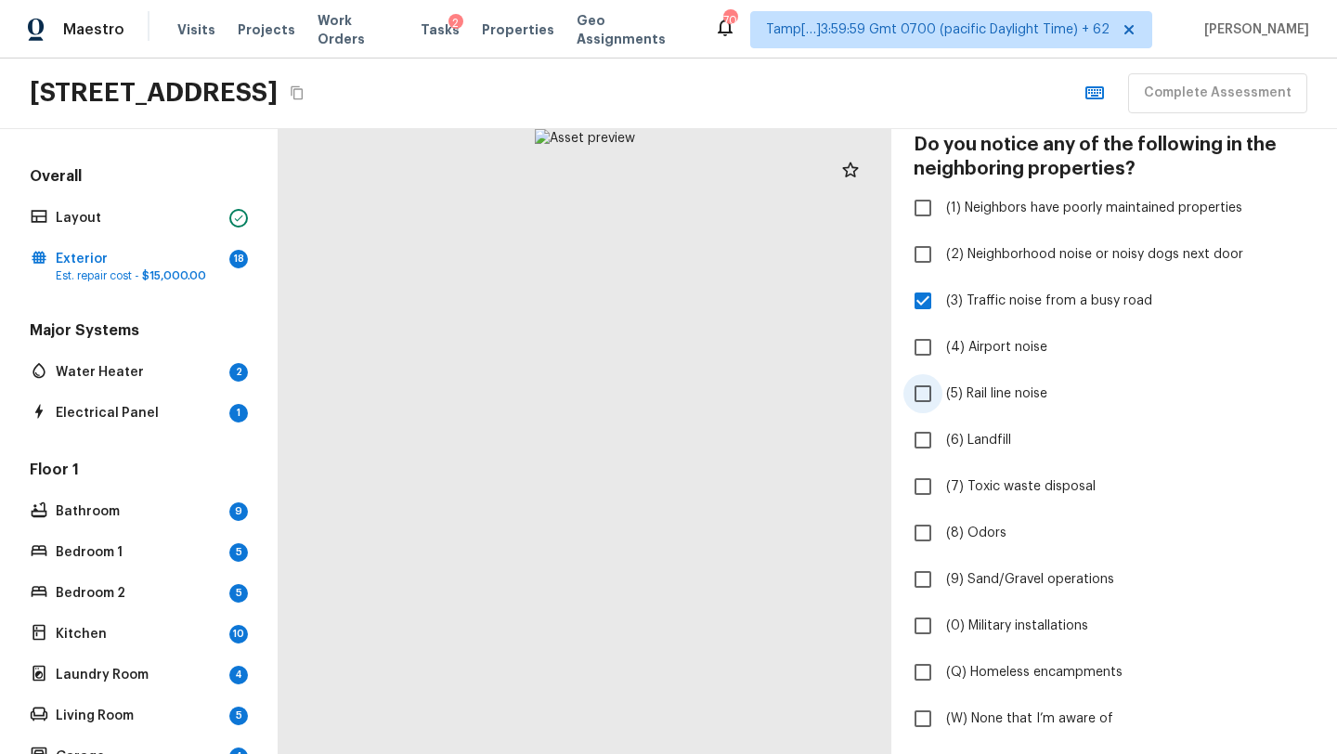
click at [971, 451] on label "(6) Landfill" at bounding box center [1101, 439] width 396 height 39
click at [942, 451] on input "(6) Landfill" at bounding box center [922, 439] width 39 height 39
checkbox input "true"
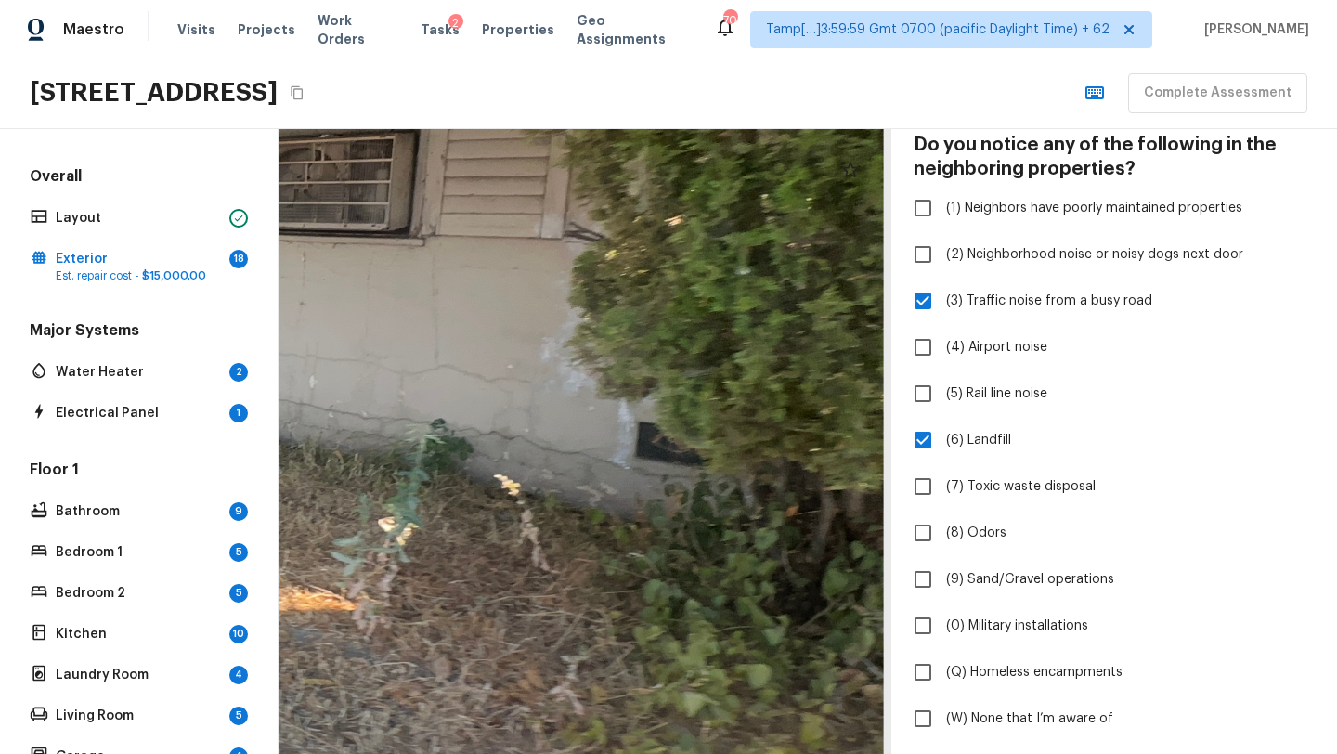
drag, startPoint x: 788, startPoint y: 437, endPoint x: 521, endPoint y: 303, distance: 299.3
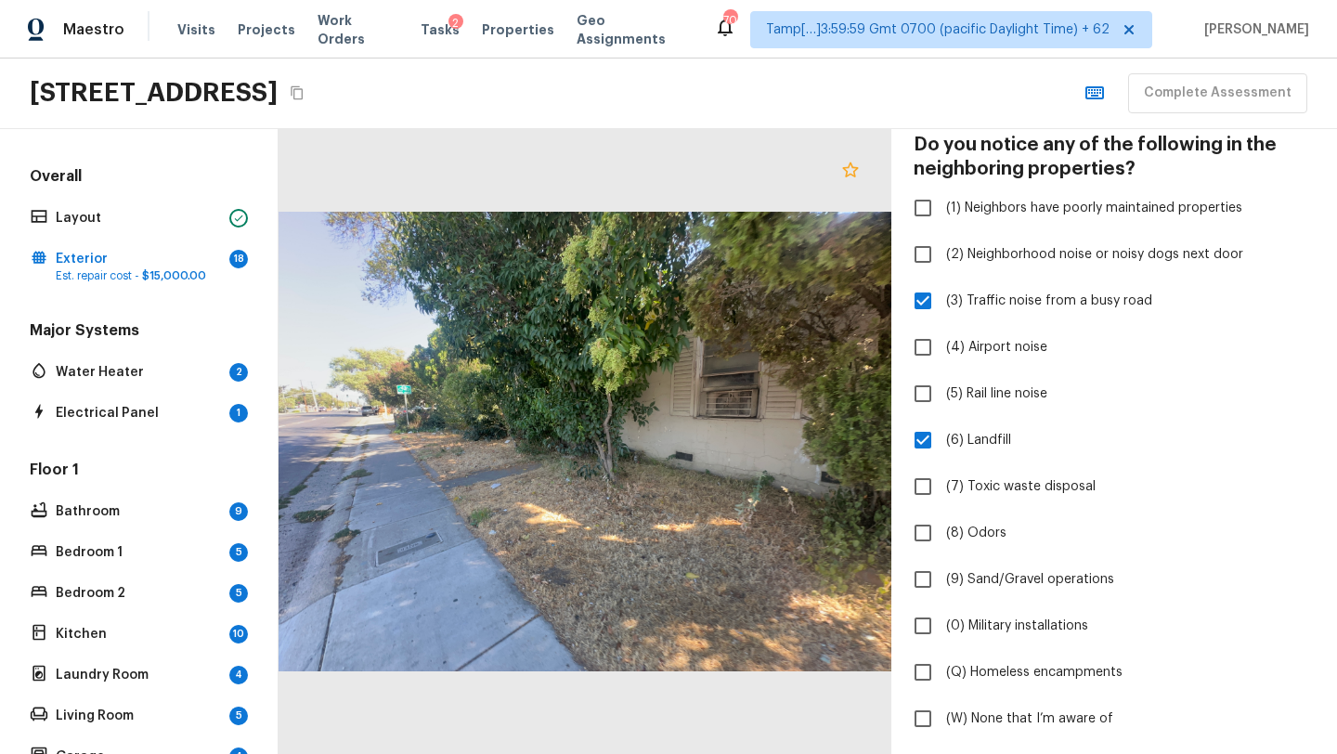
click at [851, 174] on icon at bounding box center [850, 168] width 16 height 15
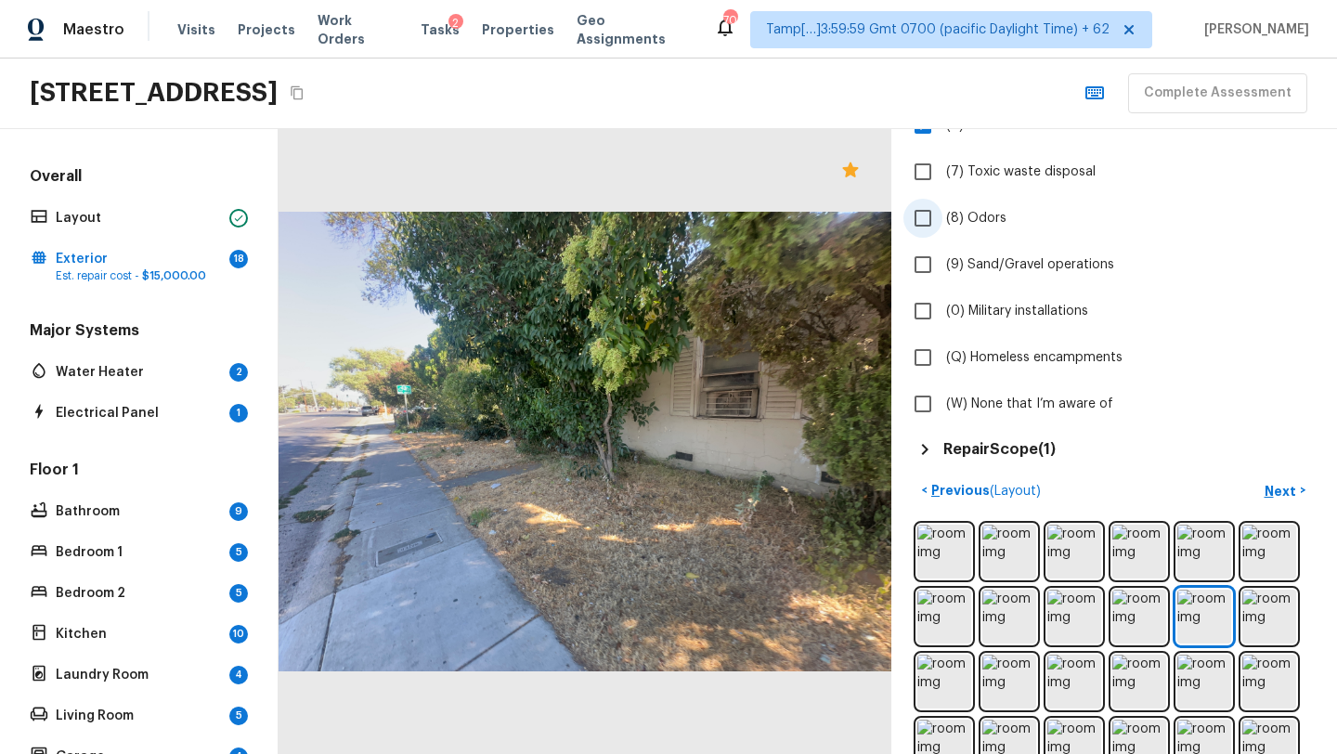
scroll to position [476, 0]
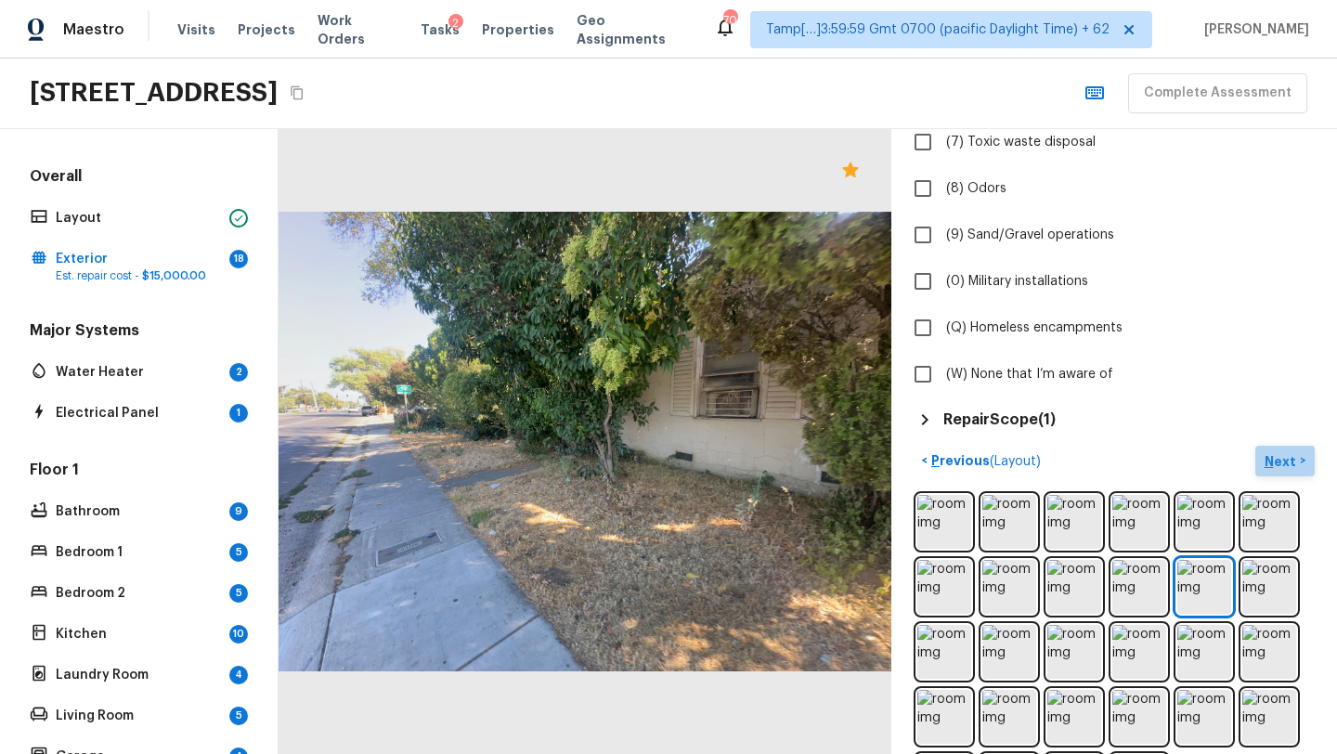
click at [1280, 461] on p "Next" at bounding box center [1281, 461] width 35 height 19
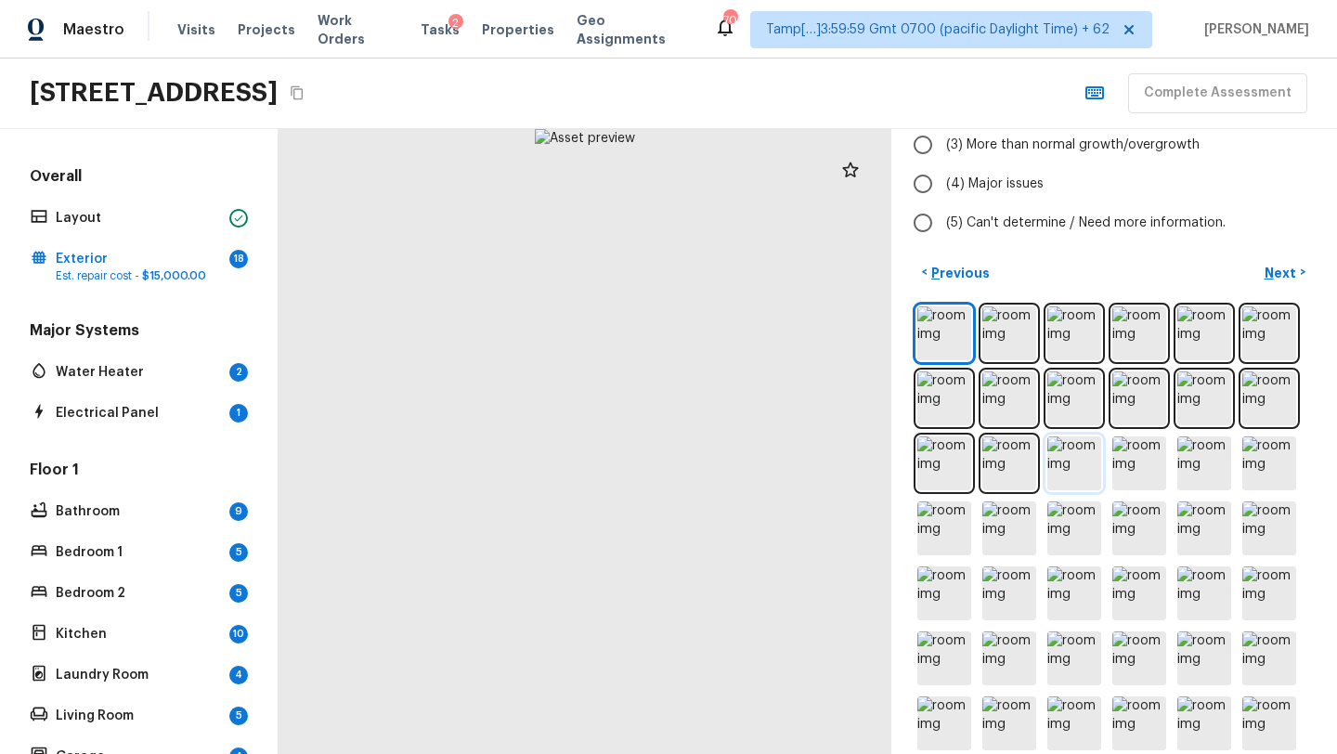
scroll to position [0, 0]
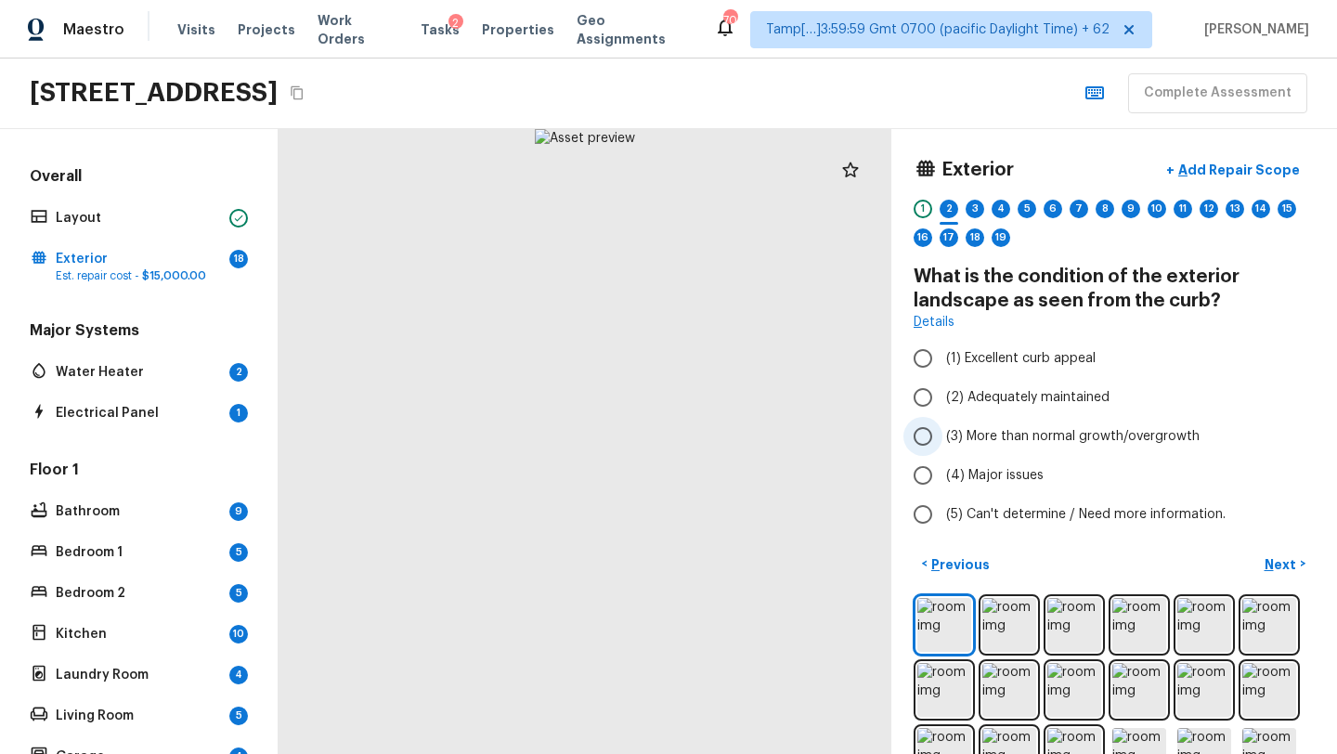
click at [981, 444] on span "(3) More than normal growth/overgrowth" at bounding box center [1072, 436] width 253 height 19
click at [942, 444] on input "(3) More than normal growth/overgrowth" at bounding box center [922, 436] width 39 height 39
radio input "true"
click at [1199, 169] on p "Add Repair Scope" at bounding box center [1236, 170] width 125 height 19
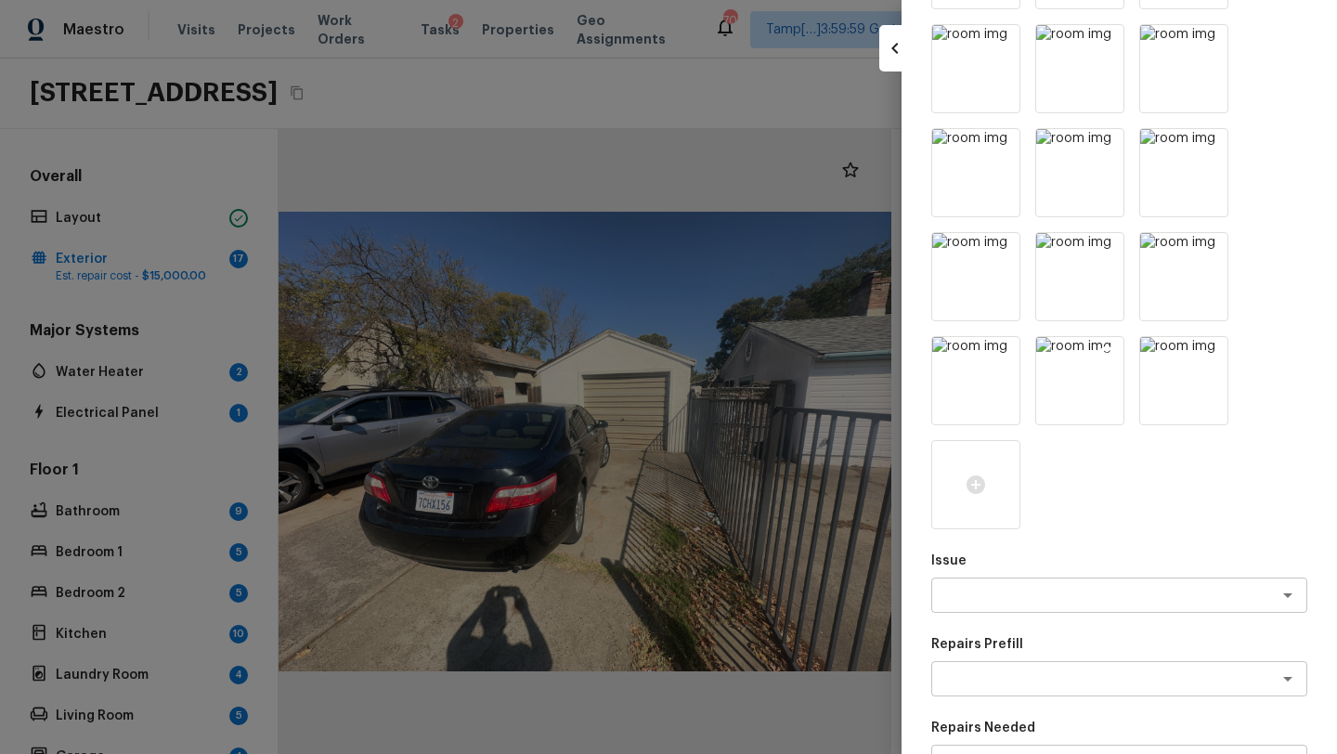
scroll to position [638, 0]
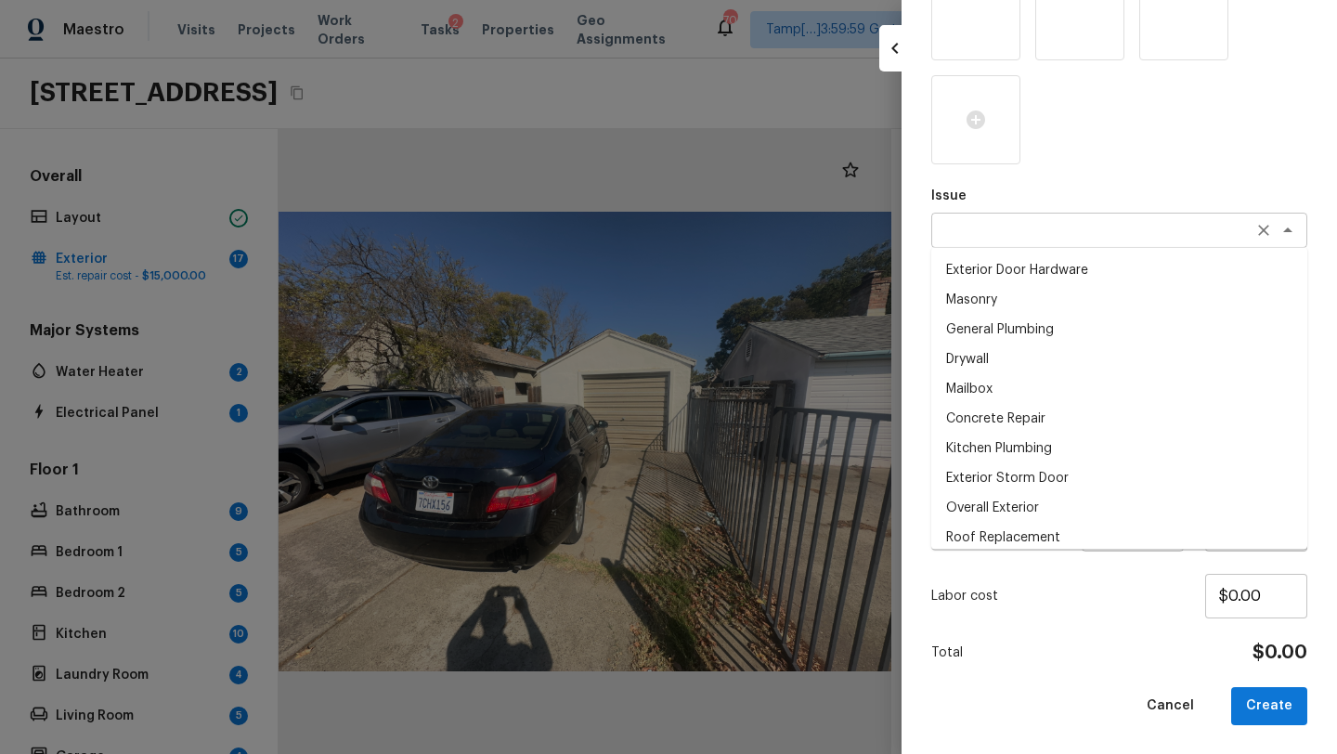
click at [963, 213] on div "x ​" at bounding box center [1119, 230] width 376 height 35
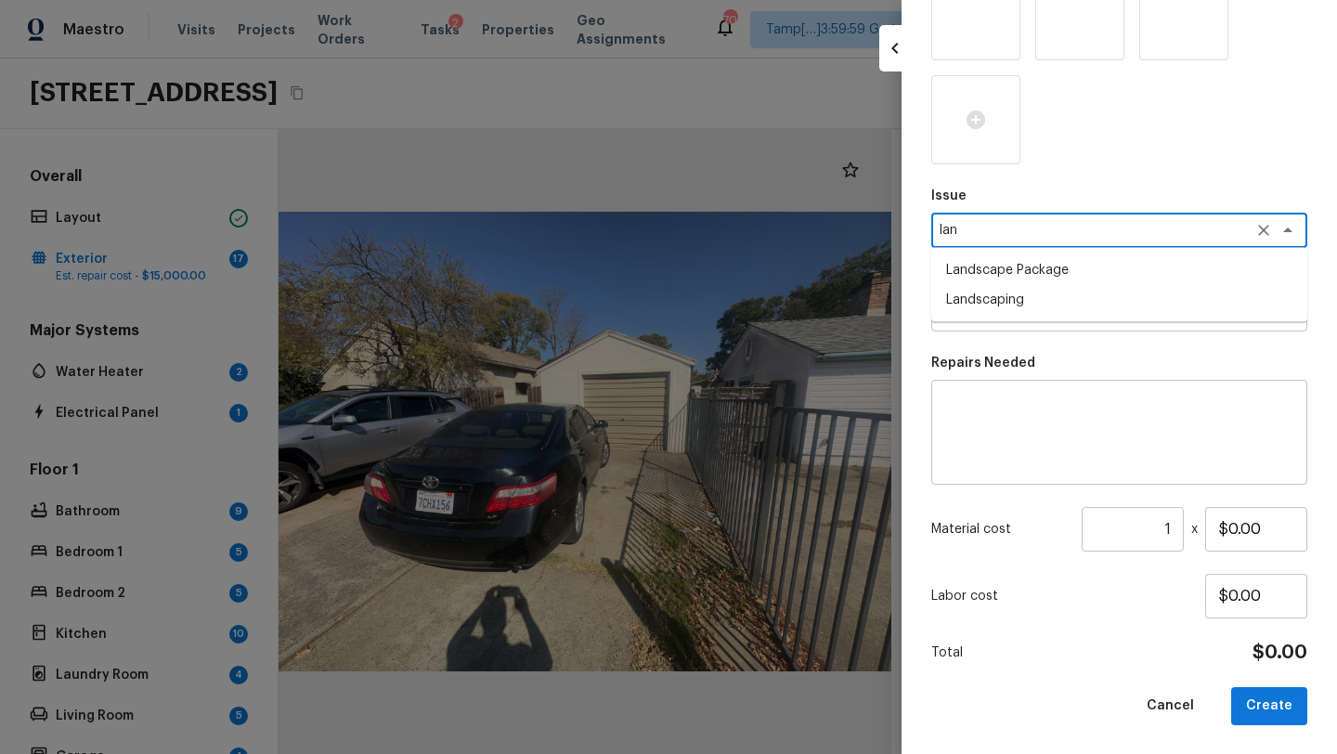
click at [976, 304] on li "Landscaping" at bounding box center [1119, 300] width 376 height 30
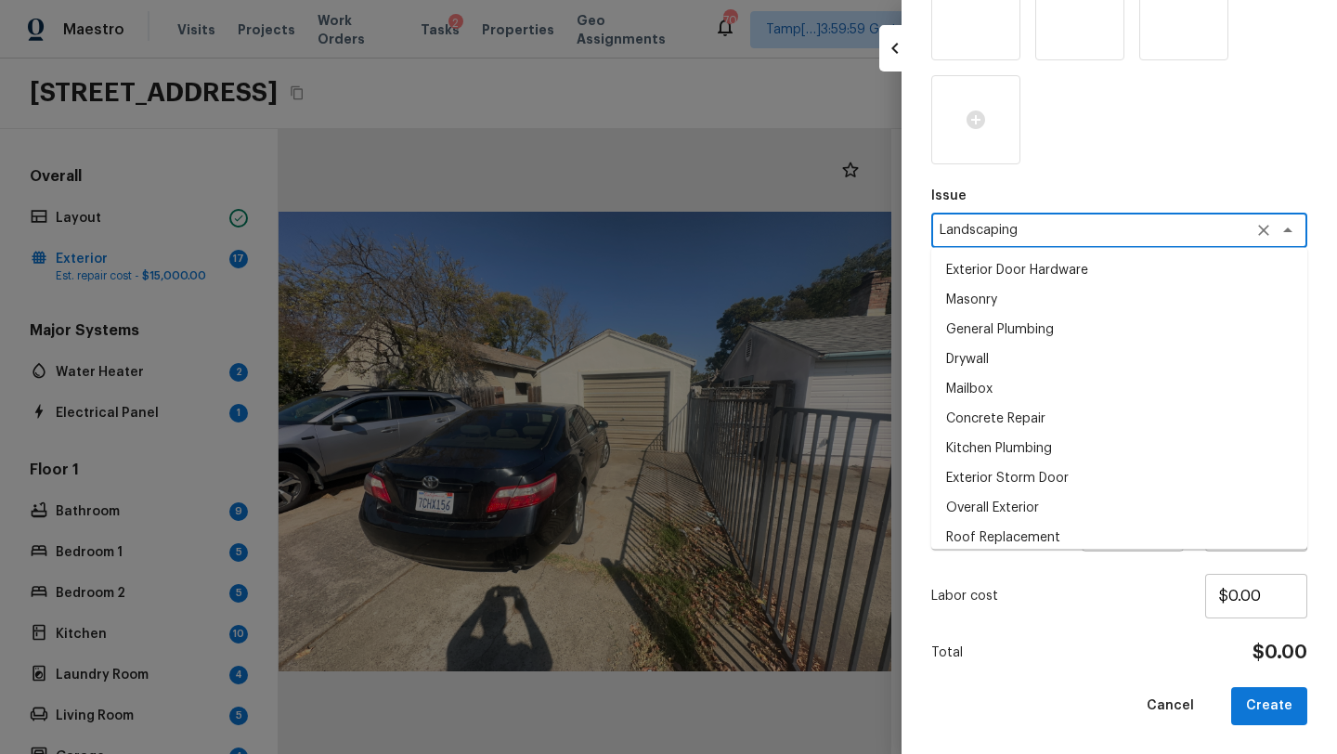
click at [1042, 224] on textarea "Landscaping" at bounding box center [1092, 230] width 307 height 19
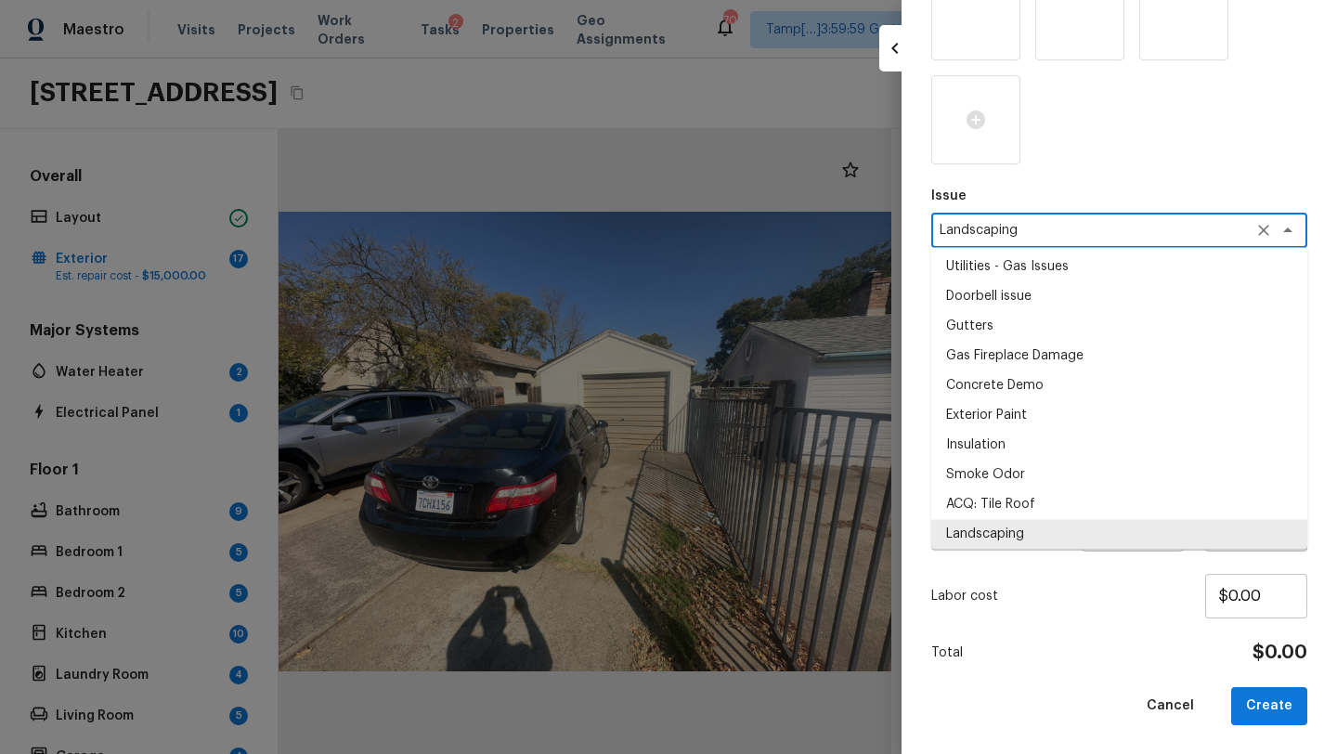
click at [1042, 224] on textarea "Landscaping" at bounding box center [1092, 230] width 307 height 19
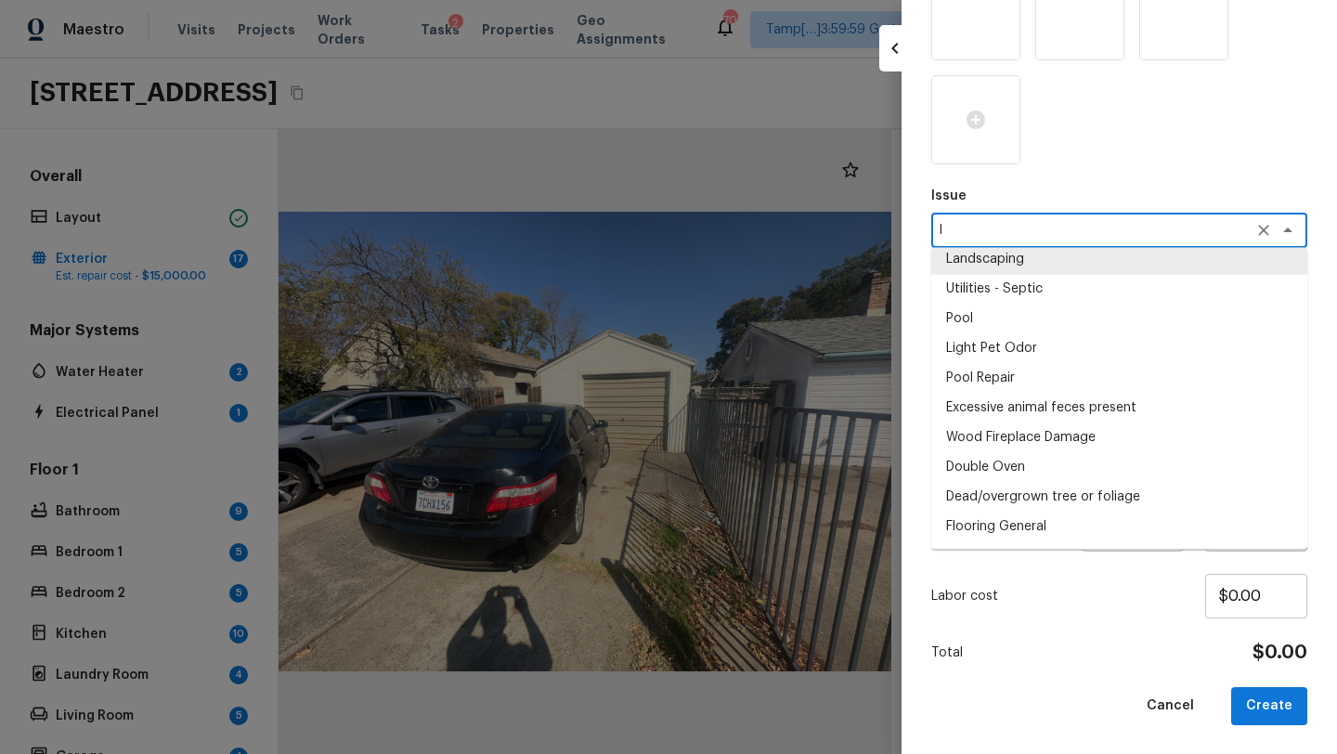
scroll to position [0, 0]
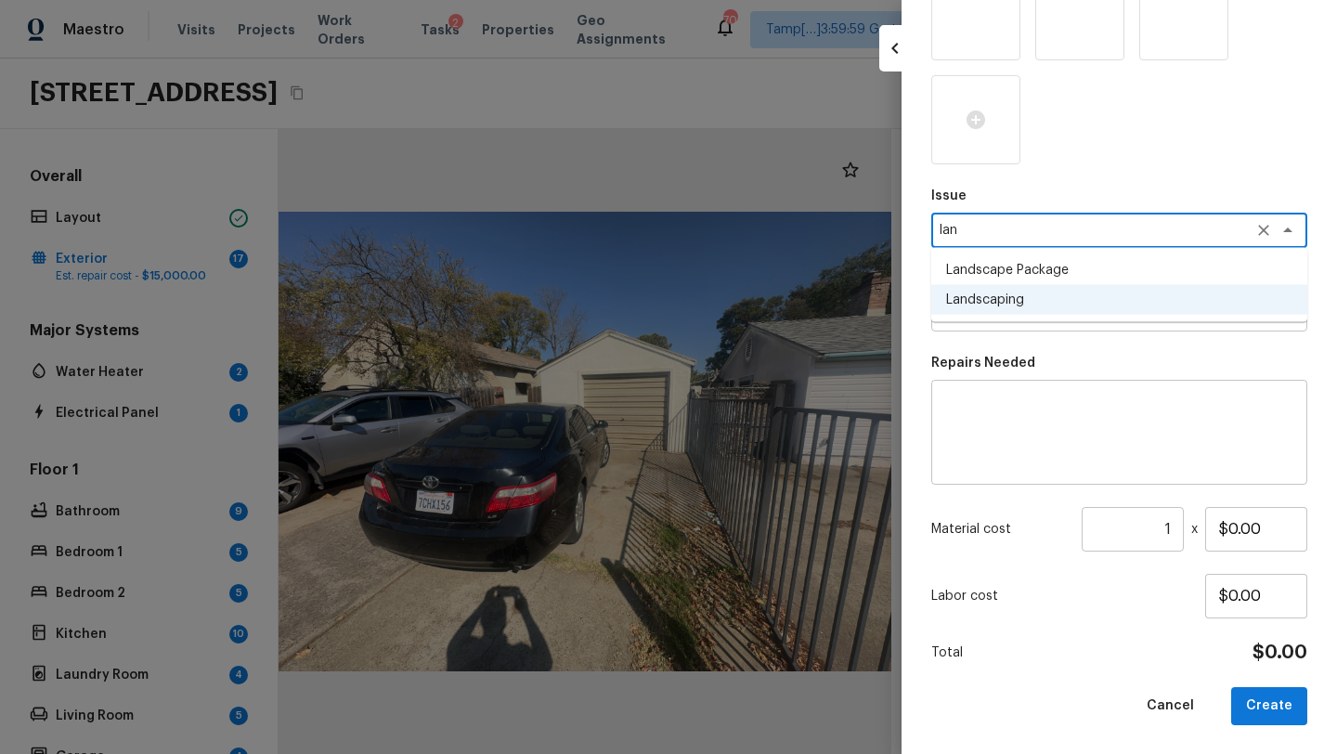
click at [1047, 263] on li "Landscape Package" at bounding box center [1119, 270] width 376 height 30
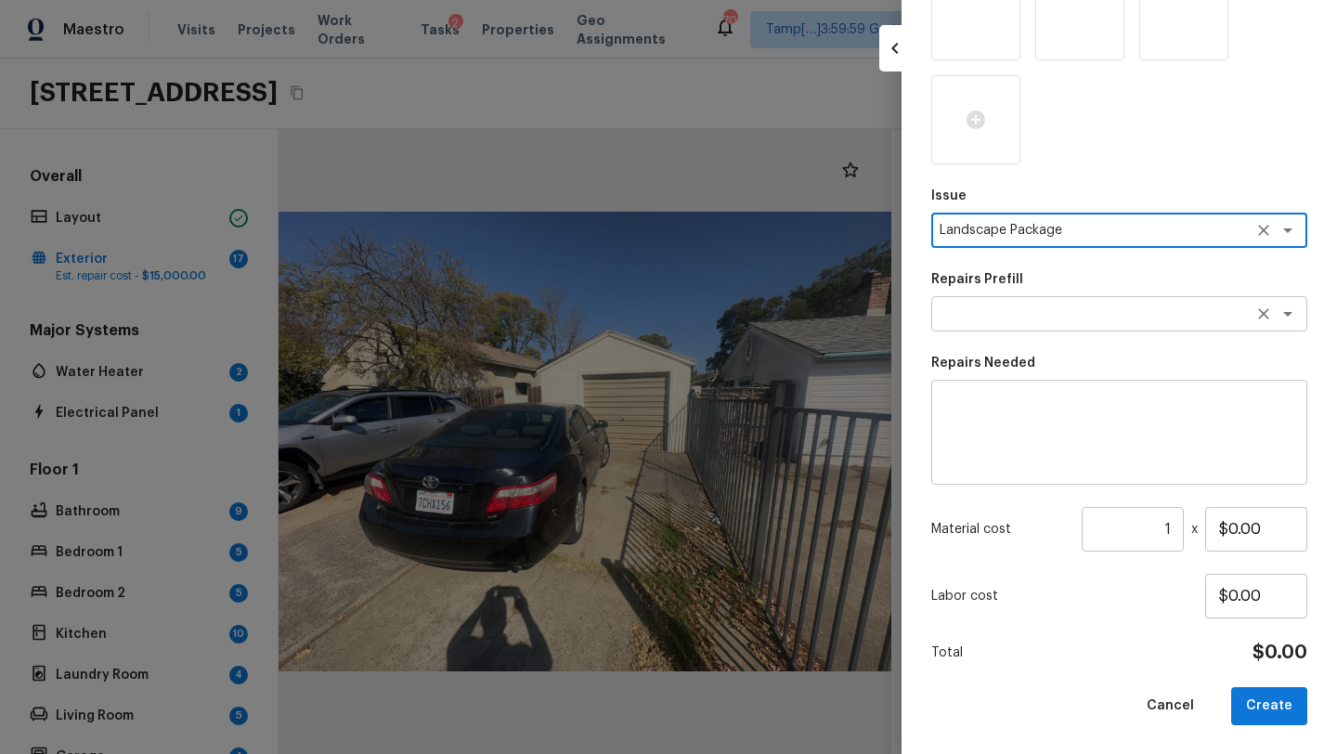
type textarea "Landscape Package"
click at [1007, 310] on textarea at bounding box center [1092, 313] width 307 height 19
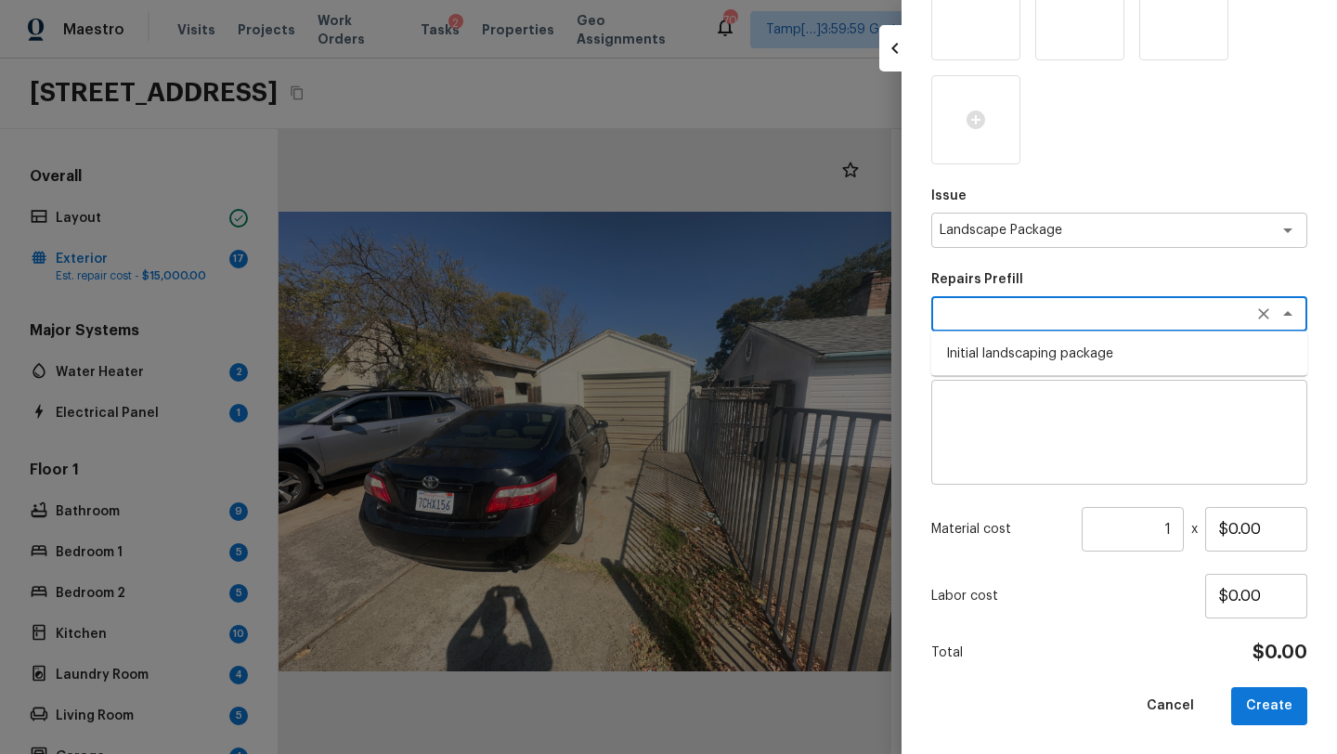
click at [1008, 366] on li "Initial landscaping package" at bounding box center [1119, 354] width 376 height 30
type textarea "Initial landscaping package"
type textarea "Mowing of grass up to 6" in height. Mow, edge along driveways & sidewalks, trim…"
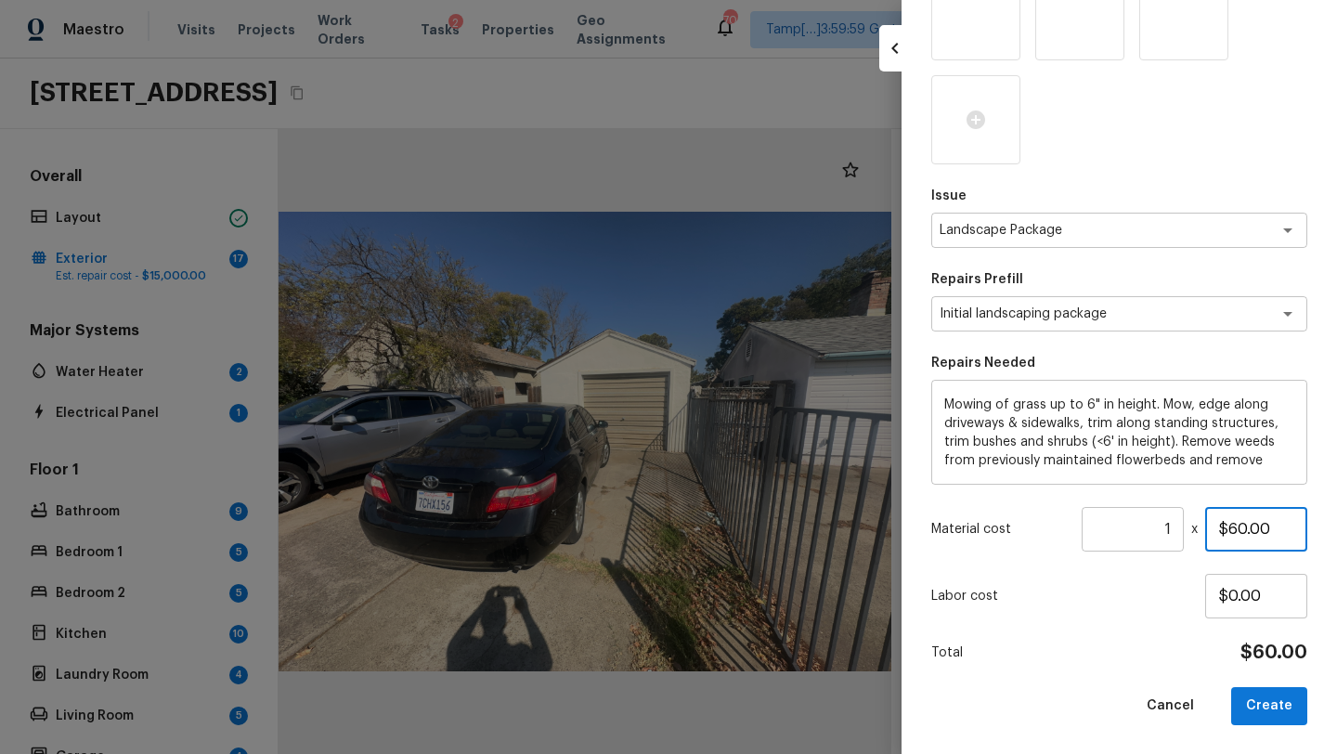
drag, startPoint x: 1229, startPoint y: 530, endPoint x: 1332, endPoint y: 530, distance: 103.0
click at [1332, 530] on div "Create Repair Scope Exterior Overall / Landscaping What is the condition of the…" at bounding box center [1118, 377] width 435 height 754
drag, startPoint x: 1221, startPoint y: 527, endPoint x: 1336, endPoint y: 527, distance: 115.1
click at [1336, 527] on div "Create Repair Scope Exterior Overall / Landscaping What is the condition of the…" at bounding box center [1118, 377] width 435 height 754
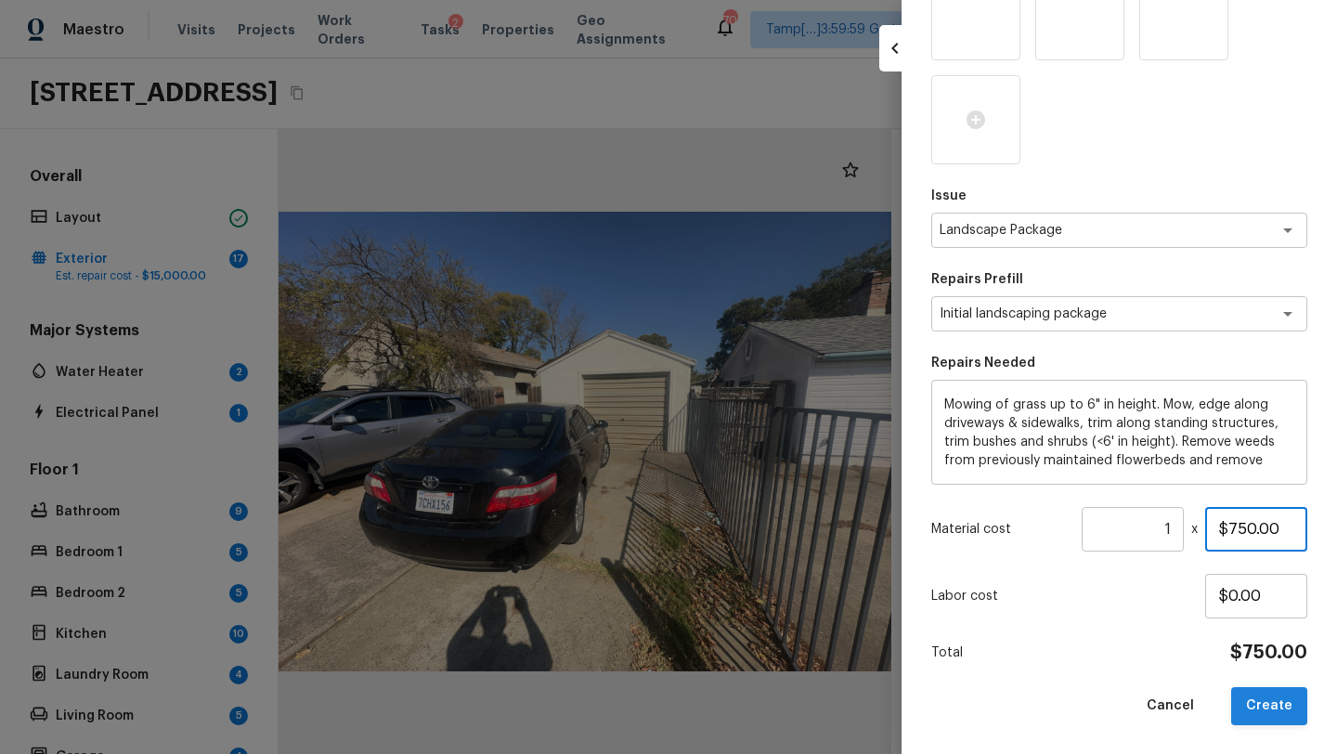
type input "$750.00"
click at [1293, 692] on button "Create" at bounding box center [1269, 706] width 76 height 38
type input "$0.00"
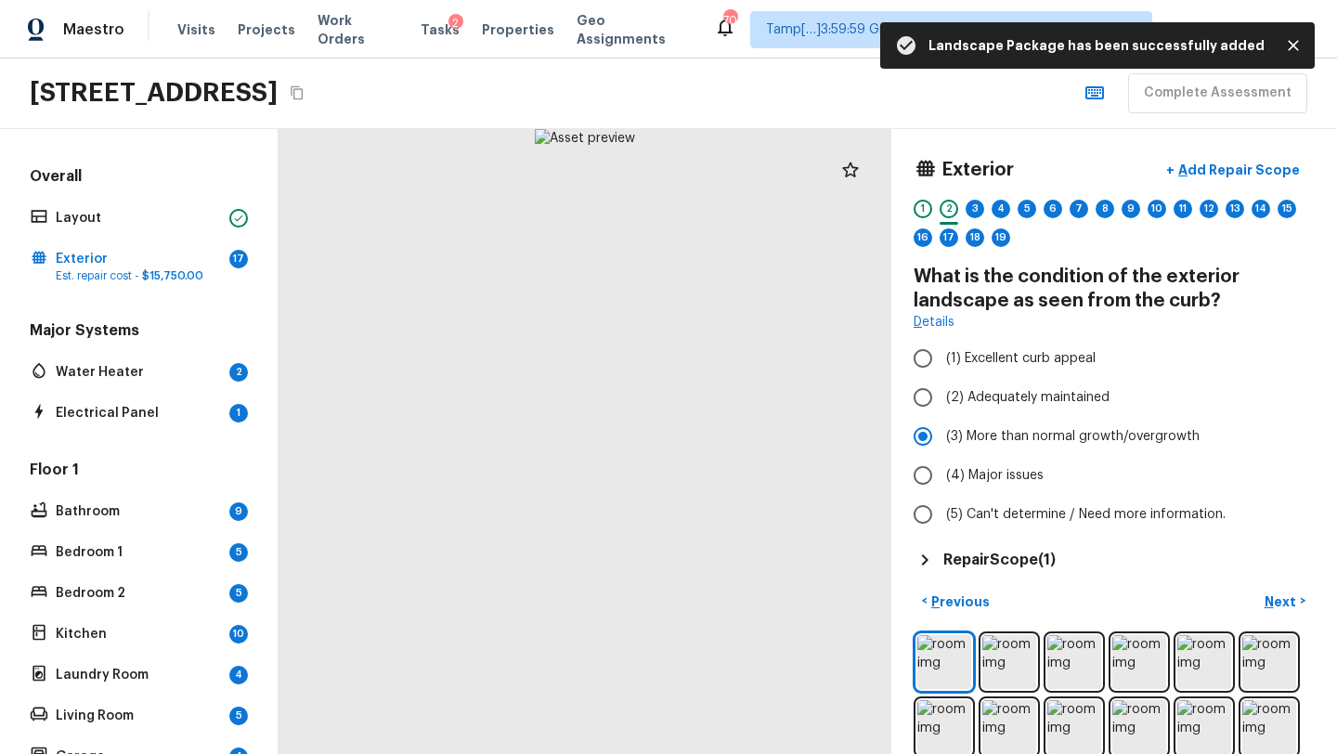
scroll to position [261, 0]
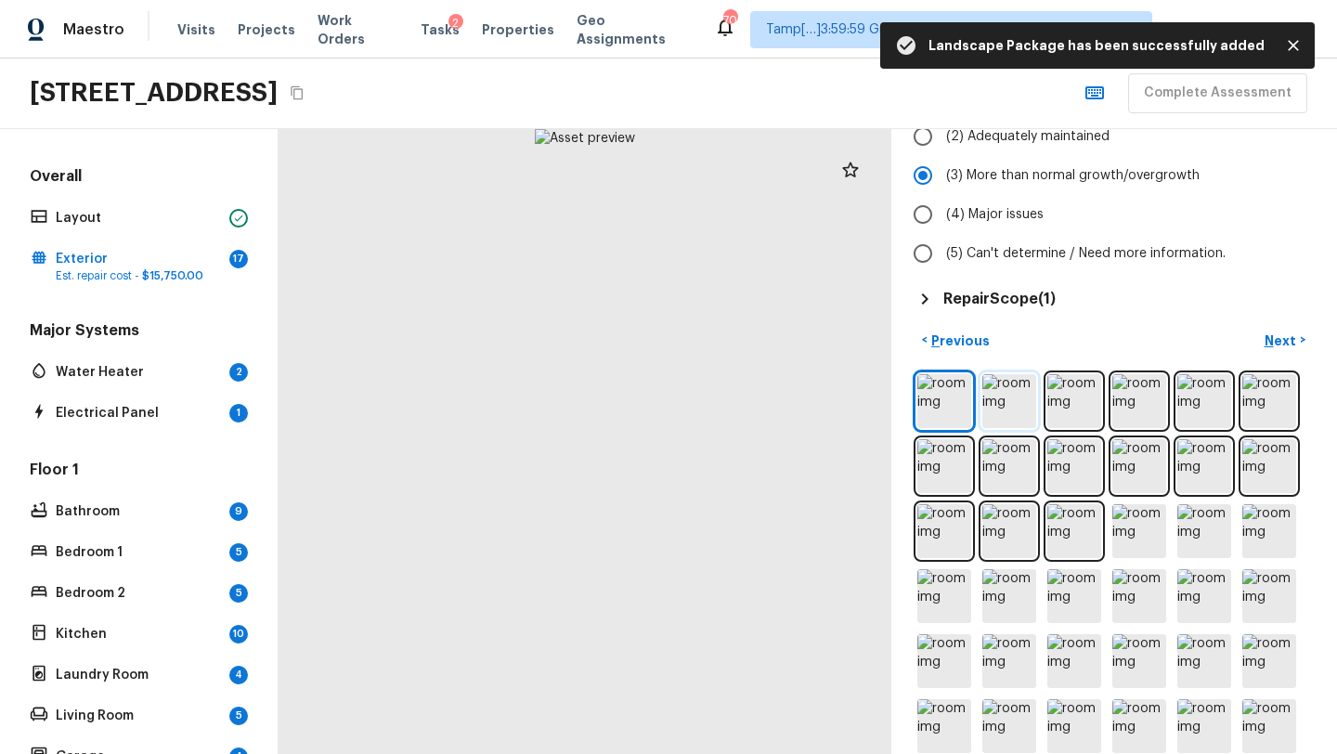
click at [1002, 400] on img at bounding box center [1009, 401] width 54 height 54
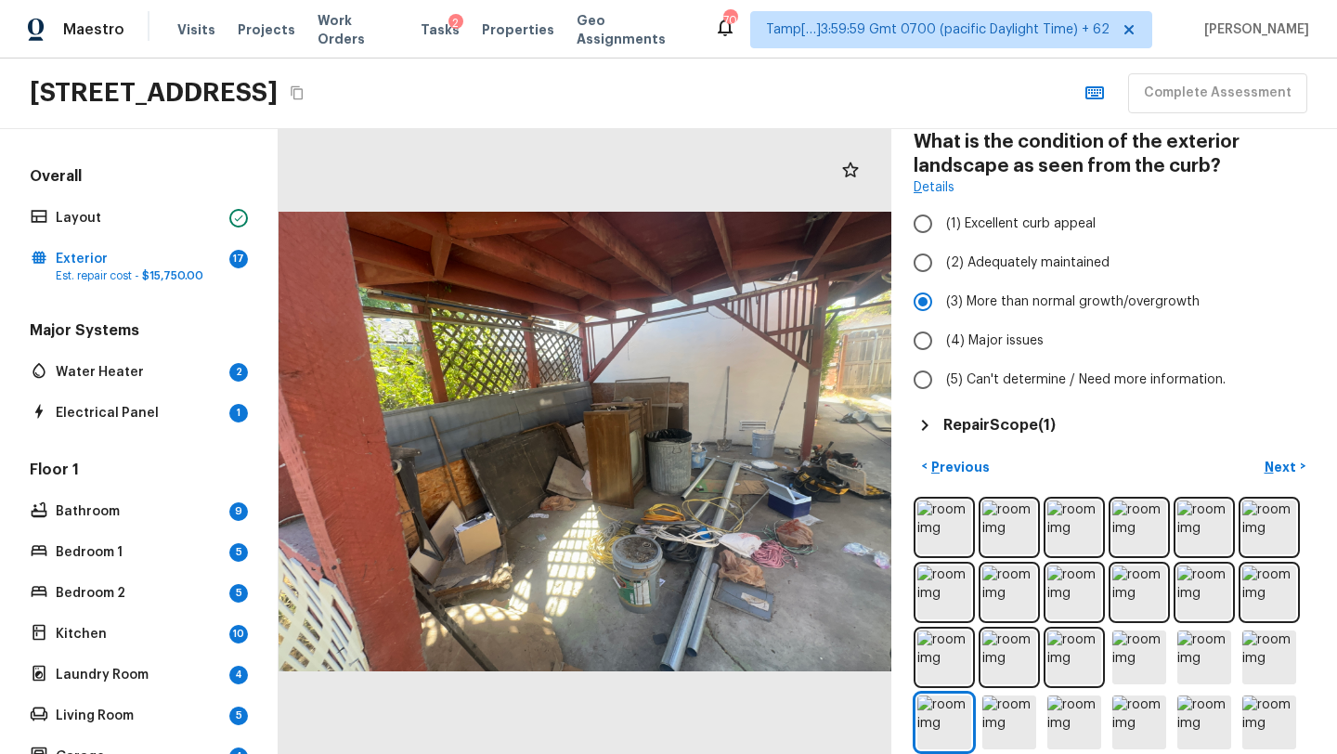
scroll to position [0, 0]
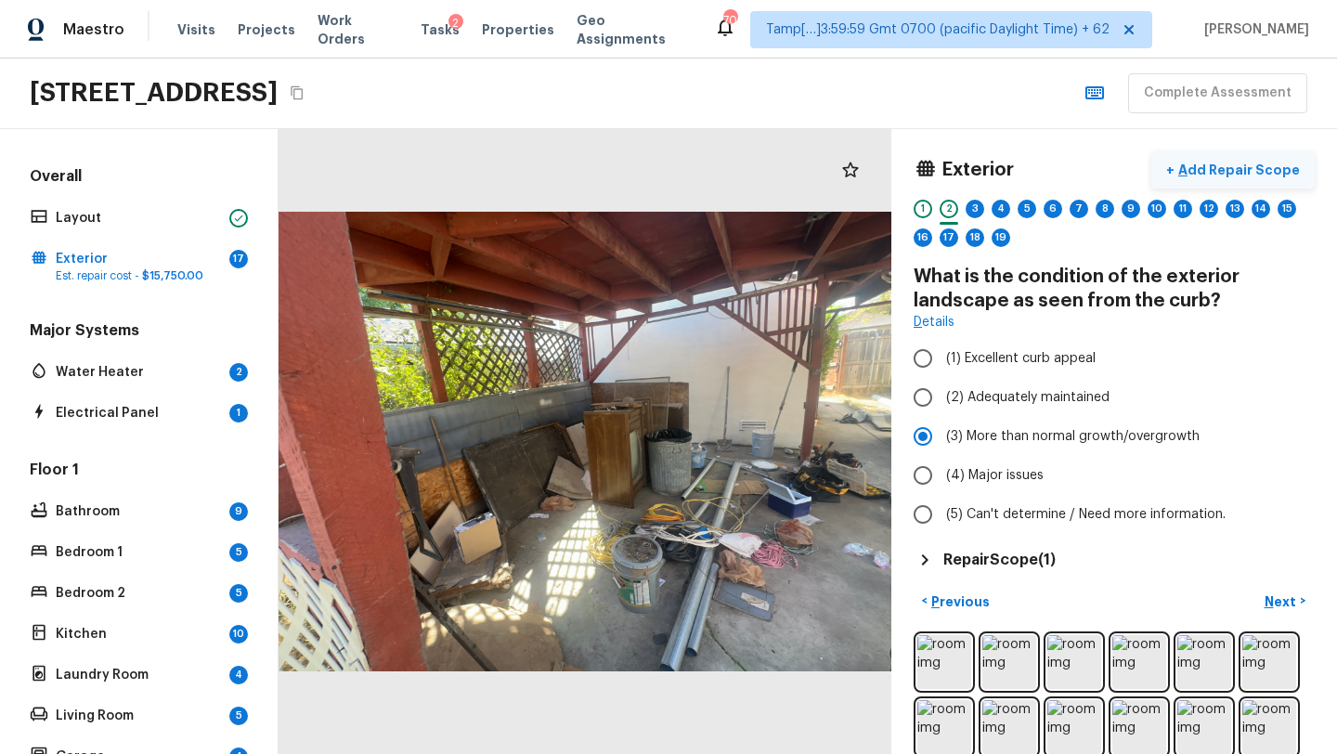
click at [1220, 151] on button "+ Add Repair Scope" at bounding box center [1232, 170] width 163 height 38
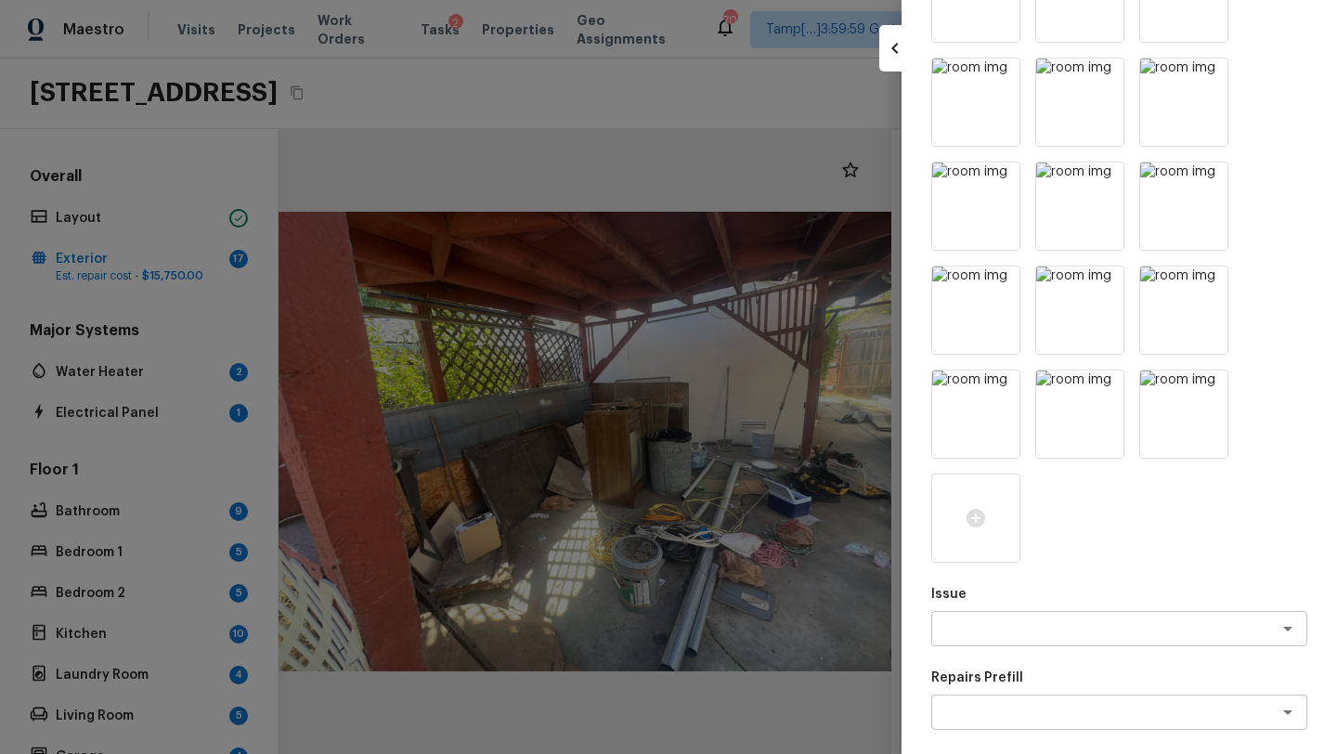
scroll to position [638, 0]
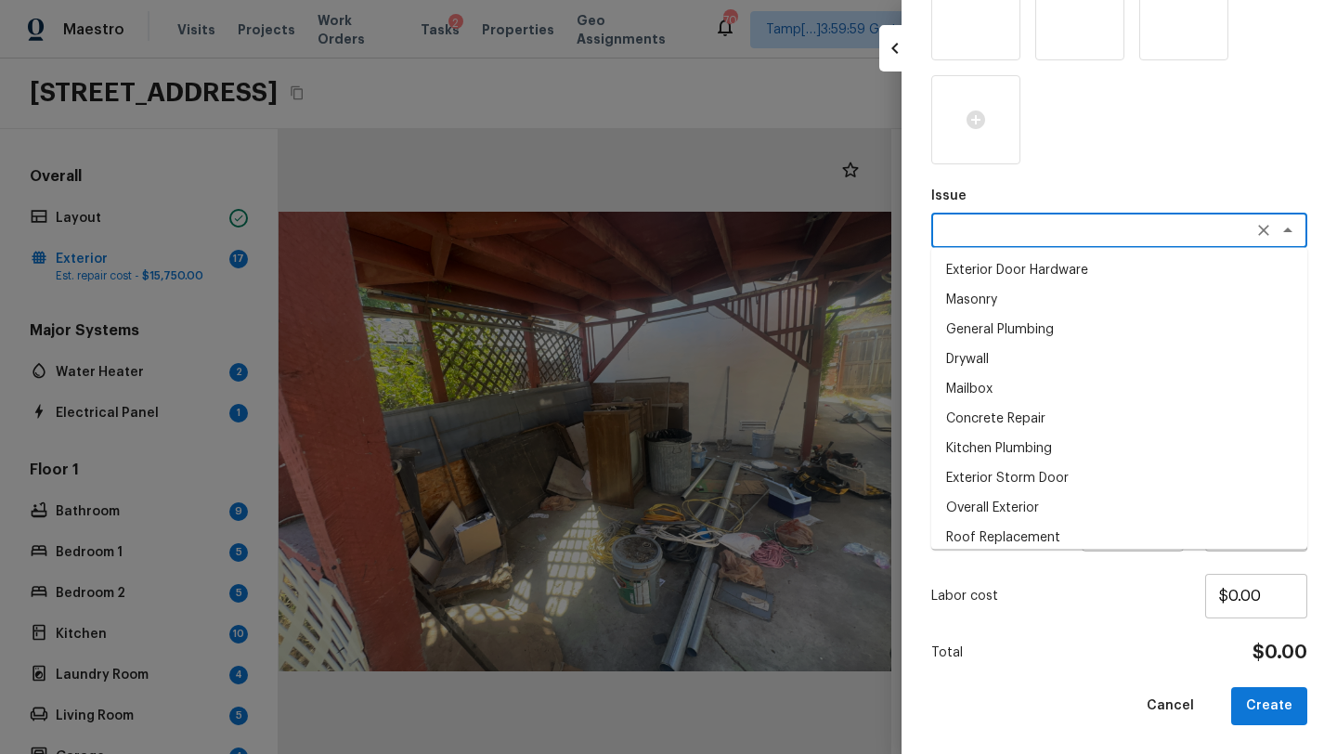
click at [989, 228] on textarea at bounding box center [1092, 230] width 307 height 19
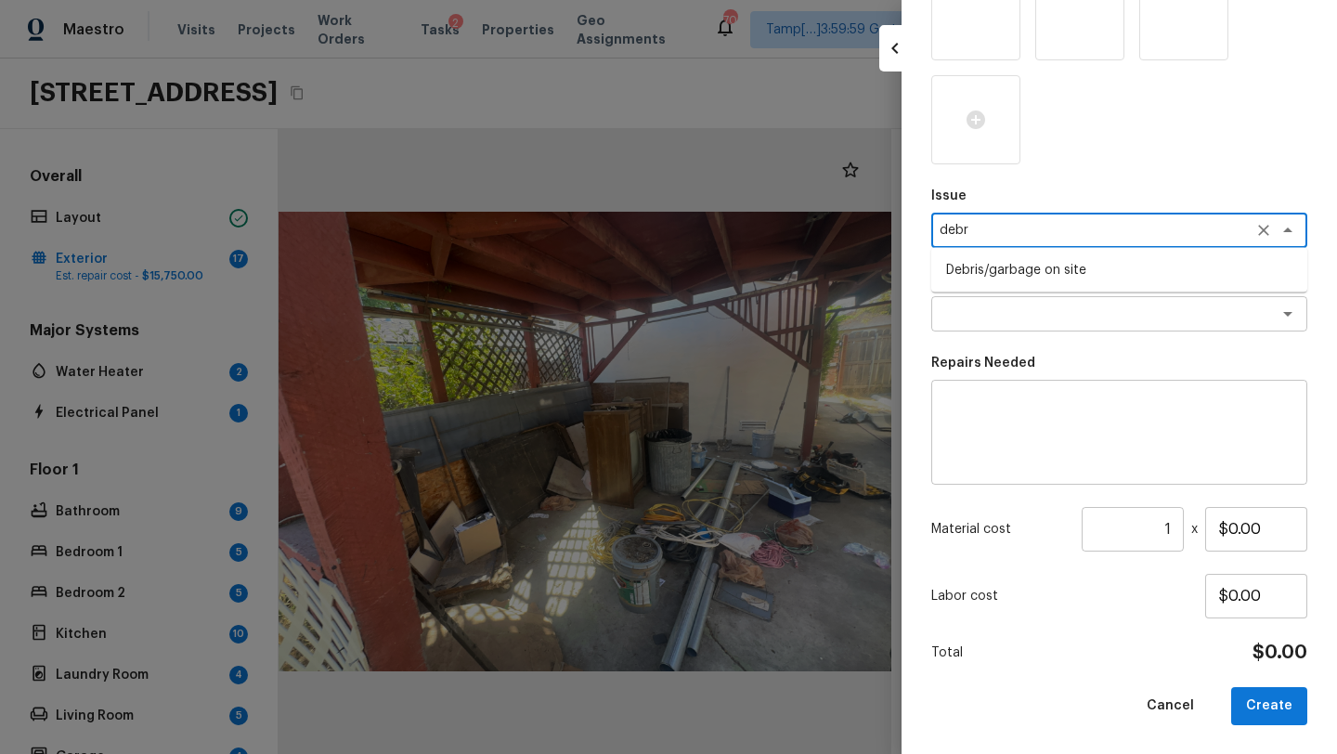
click at [1010, 258] on li "Debris/garbage on site" at bounding box center [1119, 270] width 376 height 30
click at [1010, 303] on div "x ​" at bounding box center [1119, 313] width 376 height 35
type textarea "Debris/garbage on site"
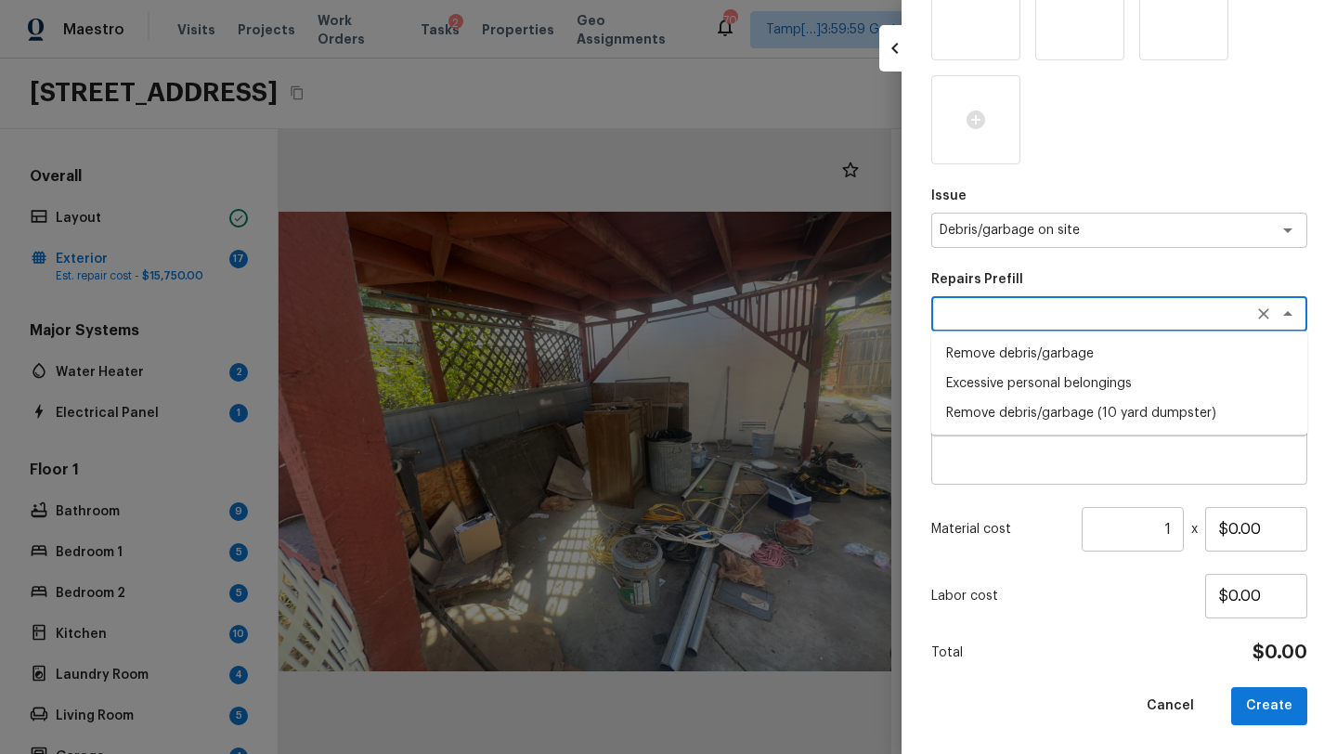
click at [1005, 406] on li "Remove debris/garbage (10 yard dumpster)" at bounding box center [1119, 413] width 376 height 30
type textarea "Remove debris/garbage (10 yard dumpster)"
type textarea "Remove debris/garbage and haul away to legal disposal facility (10 yd dumpster)"
type input "$600.00"
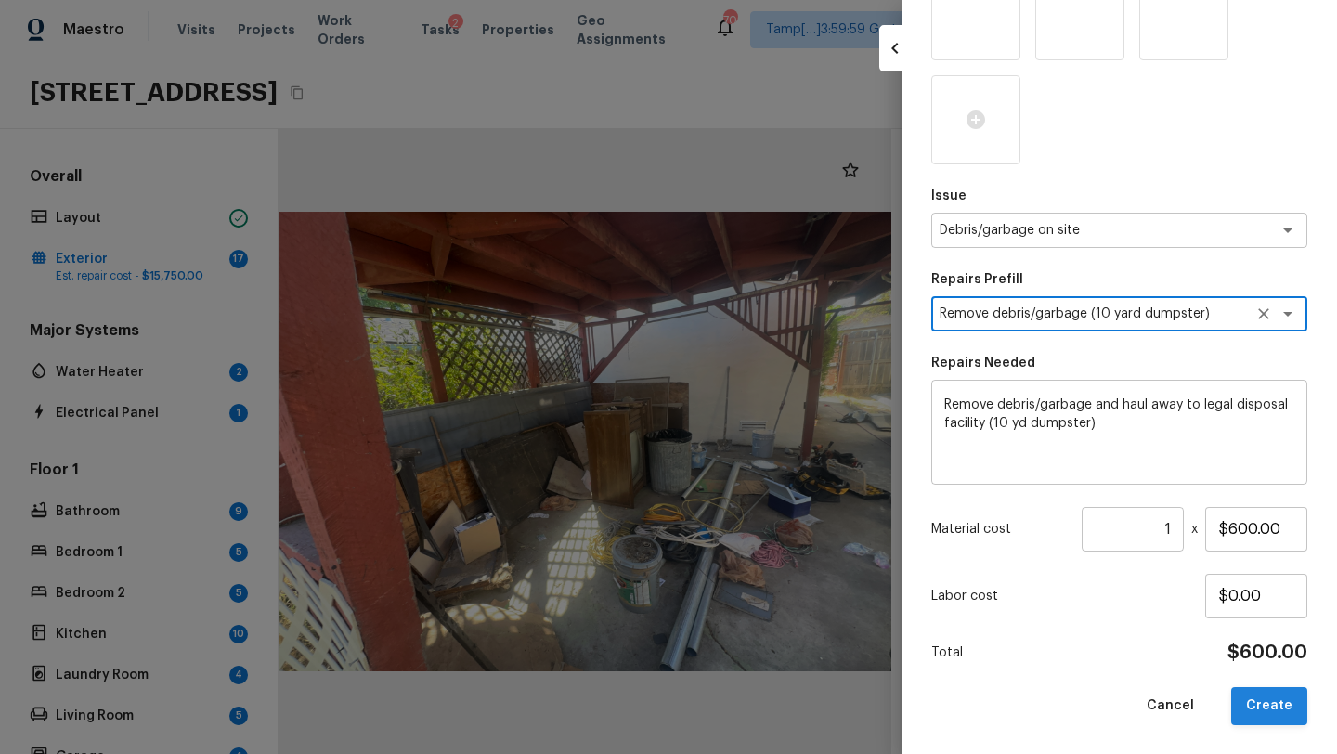
click at [1256, 700] on button "Create" at bounding box center [1269, 706] width 76 height 38
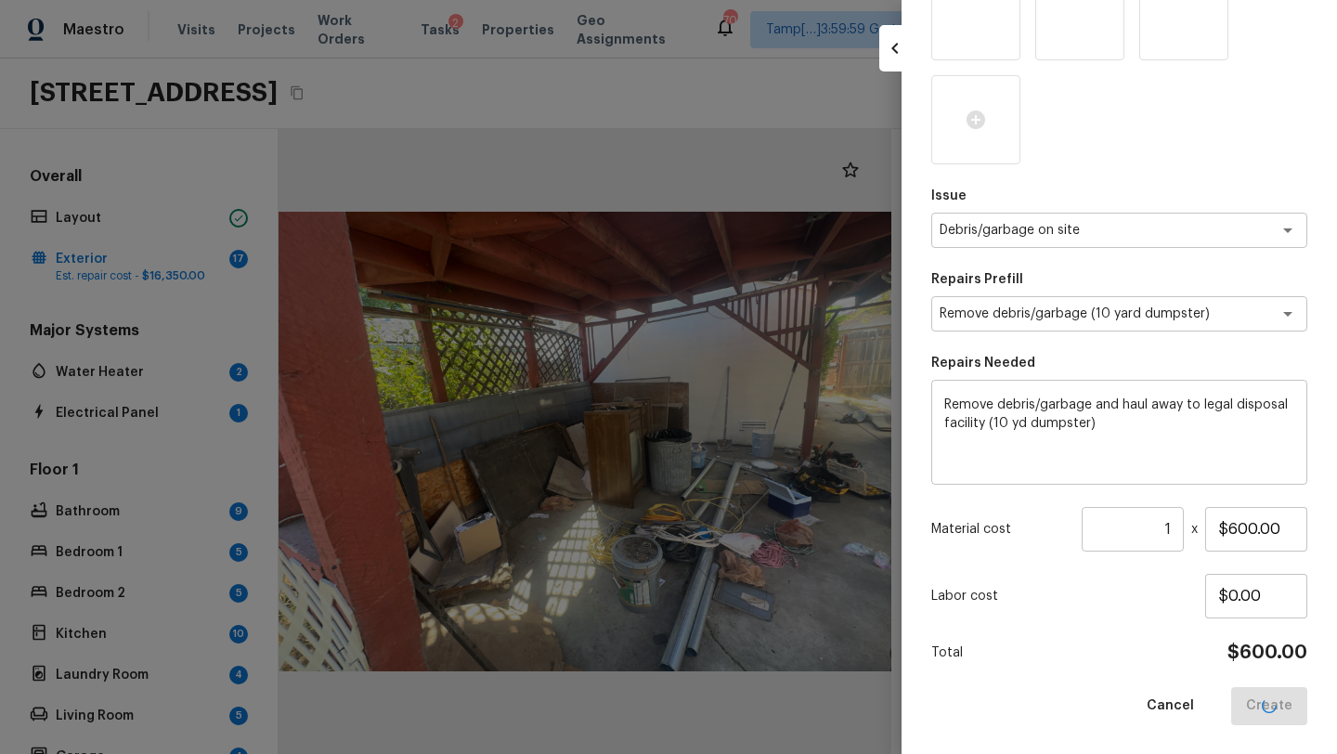
type input "$0.00"
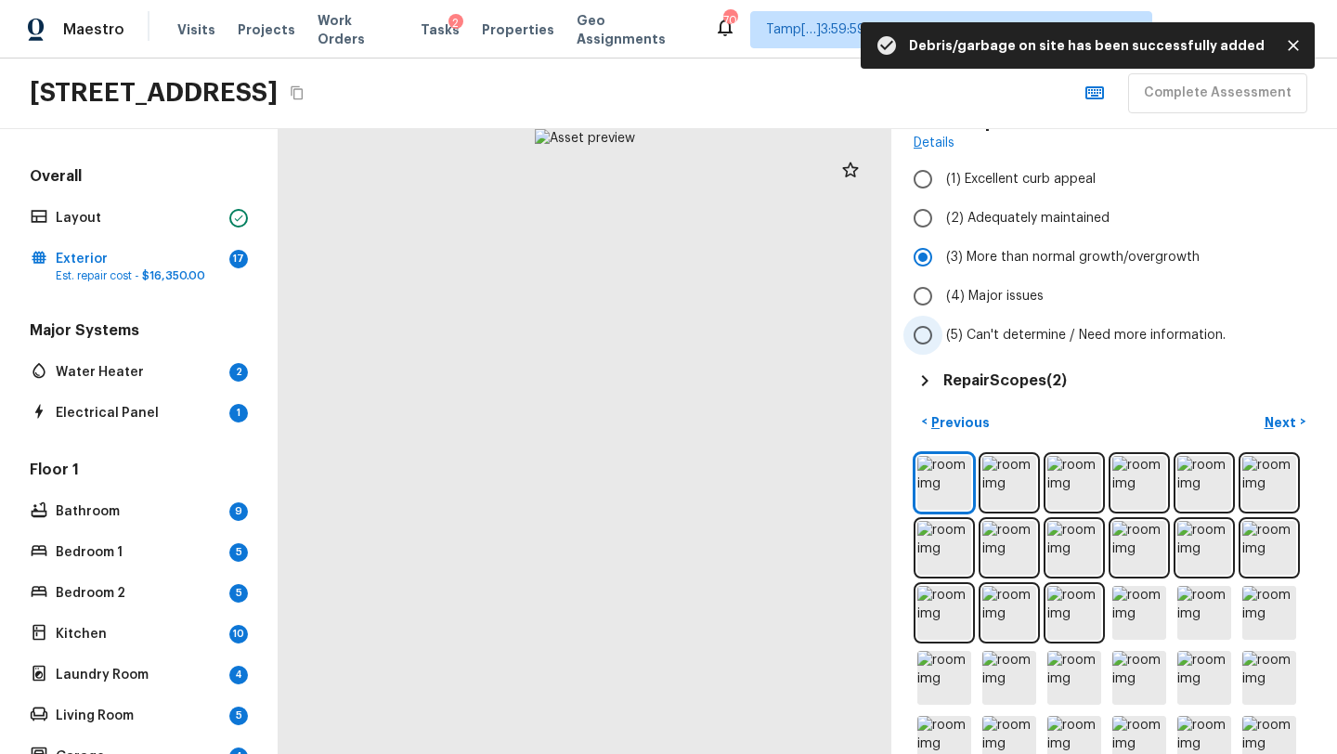
scroll to position [247, 0]
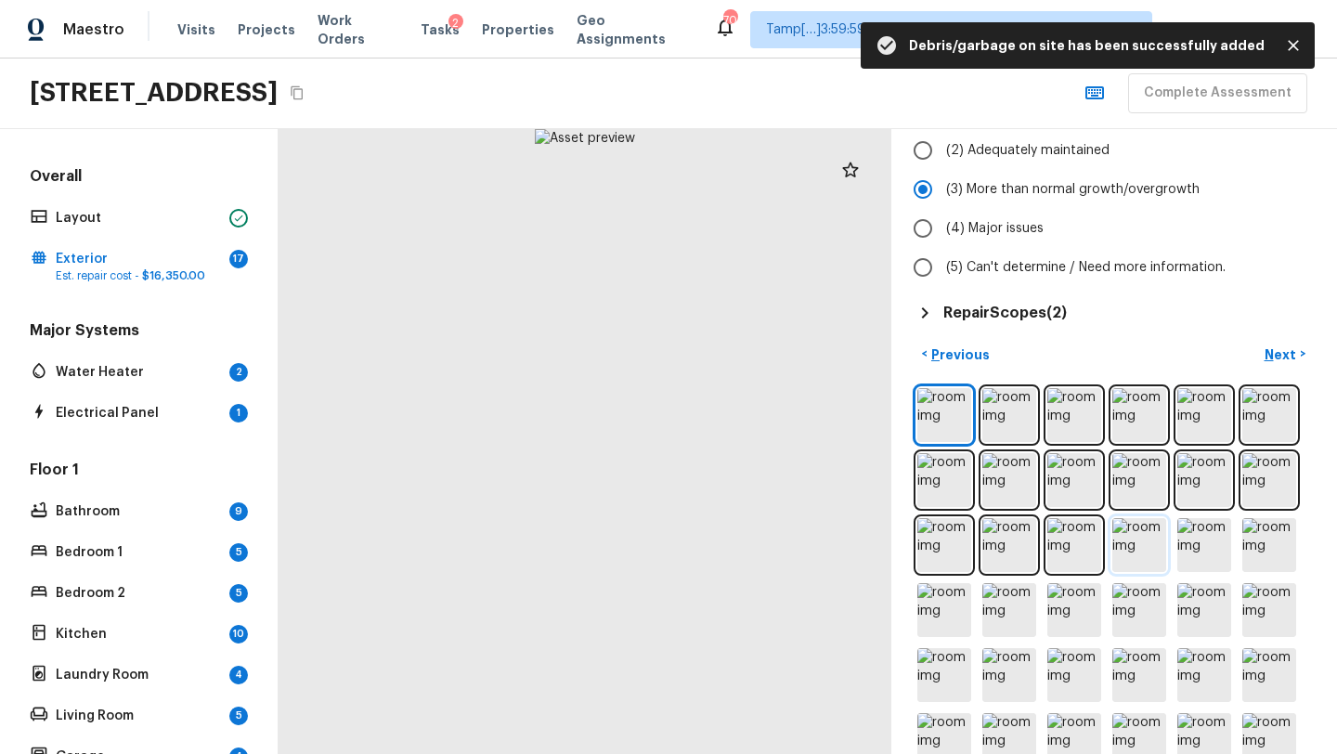
click at [1150, 562] on img at bounding box center [1139, 545] width 54 height 54
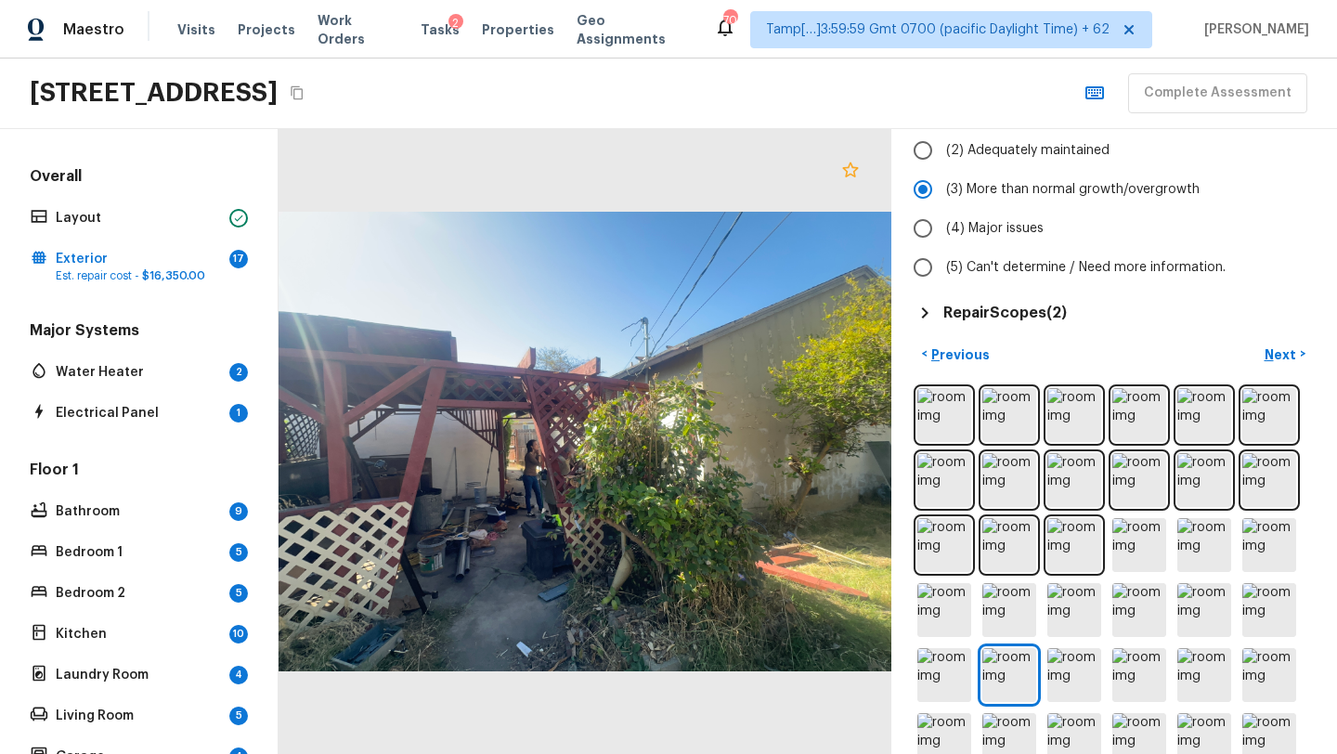
click at [859, 173] on icon at bounding box center [850, 170] width 22 height 22
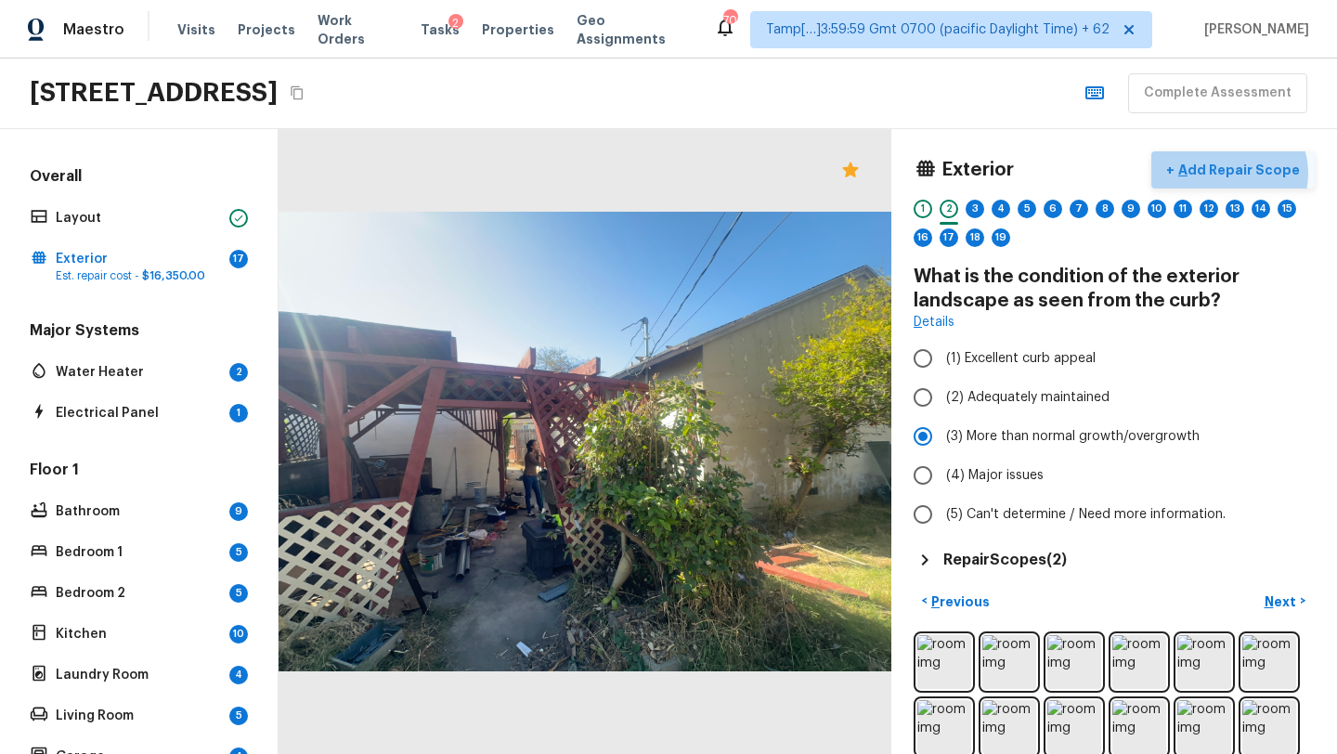
click at [1238, 173] on p "Add Repair Scope" at bounding box center [1236, 170] width 125 height 19
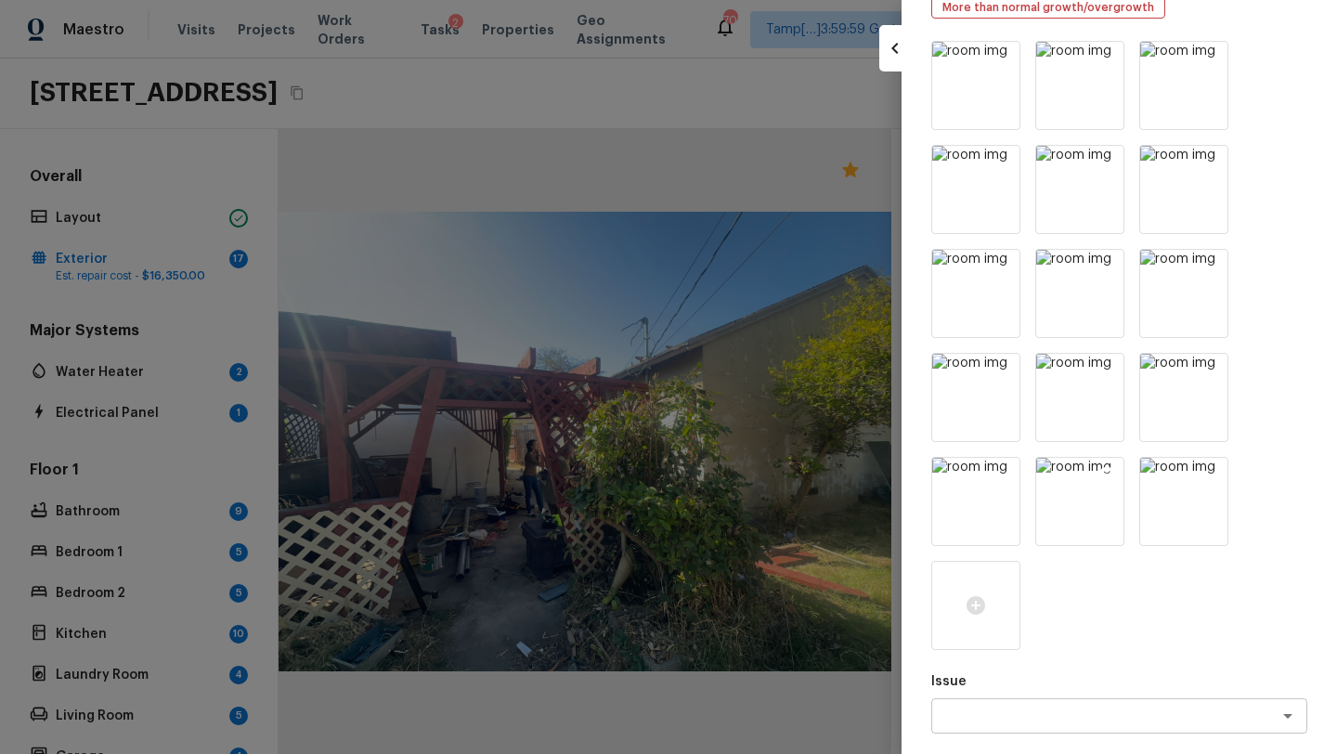
scroll to position [300, 0]
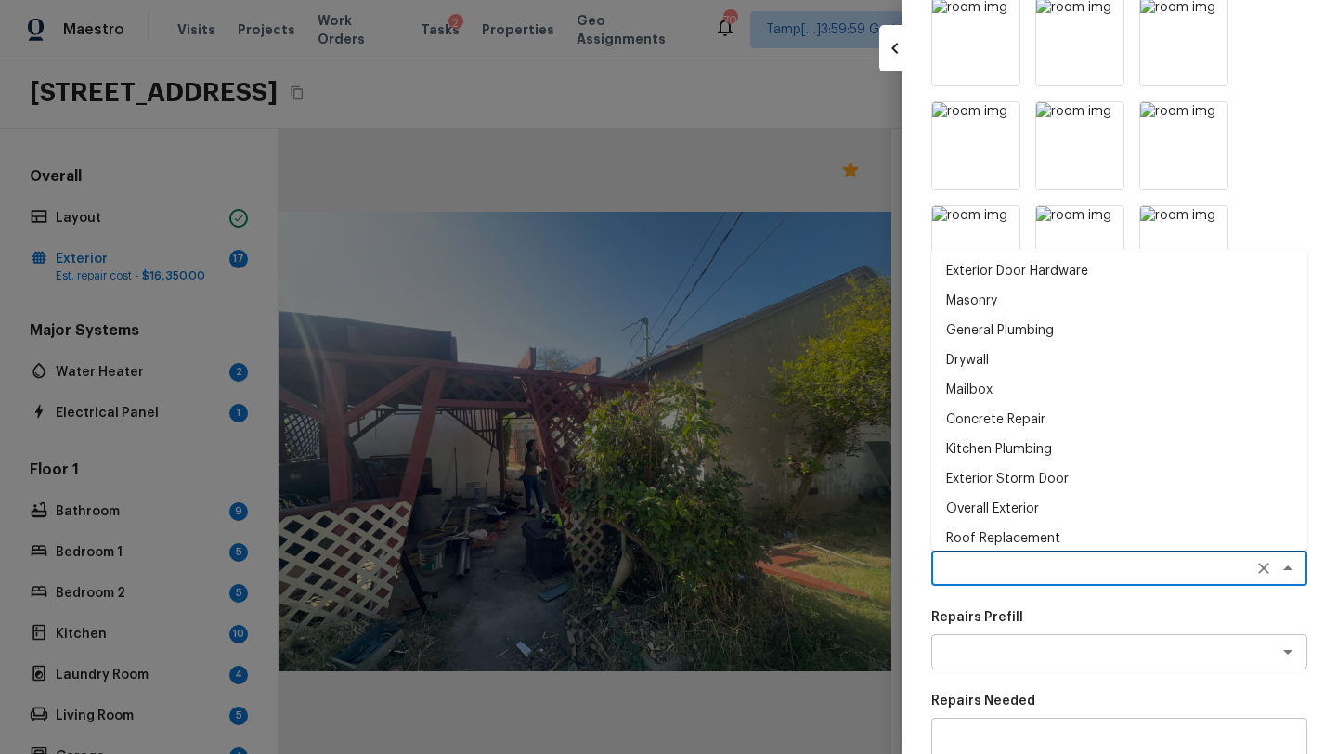
click at [988, 569] on textarea at bounding box center [1092, 568] width 307 height 19
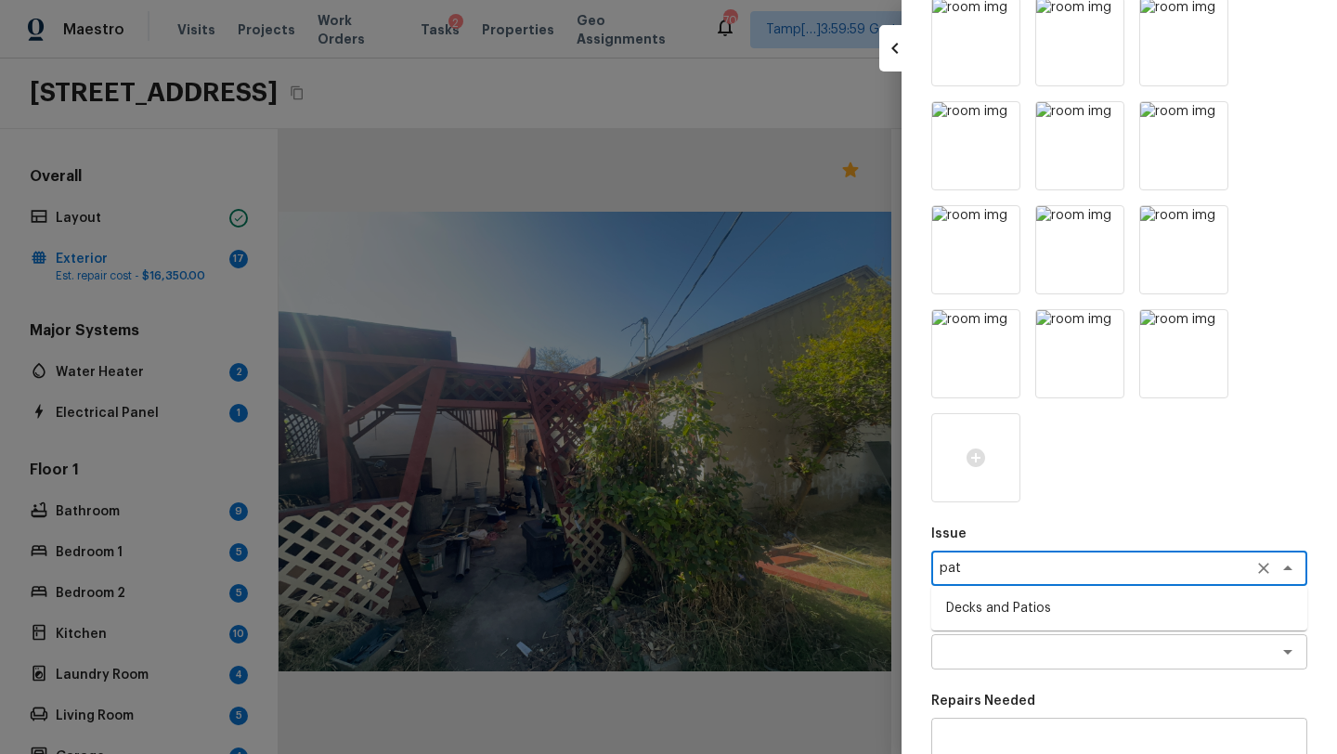
click at [992, 627] on ul "Decks and Patios" at bounding box center [1119, 608] width 376 height 45
click at [1003, 612] on li "Decks and Patios" at bounding box center [1119, 608] width 376 height 30
type textarea "Decks and Patios"
click at [1002, 614] on p "Repairs Prefill" at bounding box center [1119, 617] width 376 height 19
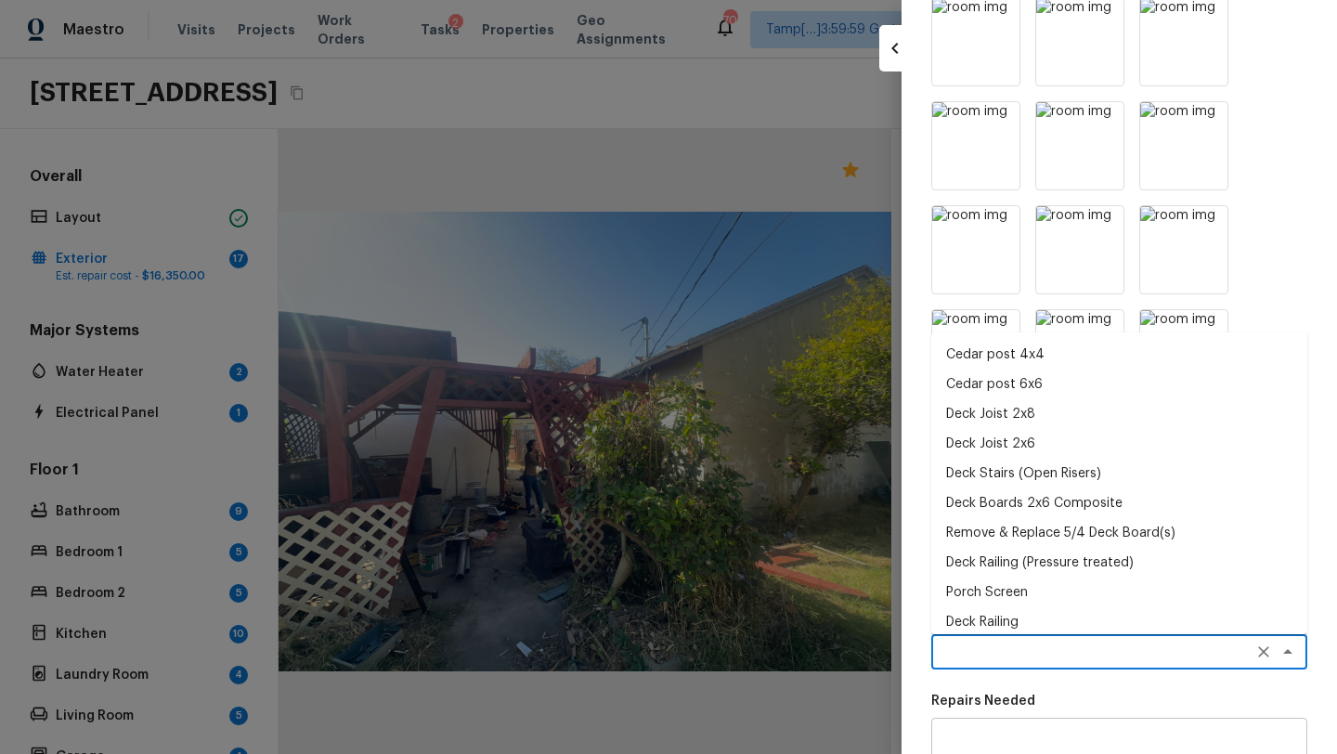
click at [1001, 647] on textarea at bounding box center [1092, 651] width 307 height 19
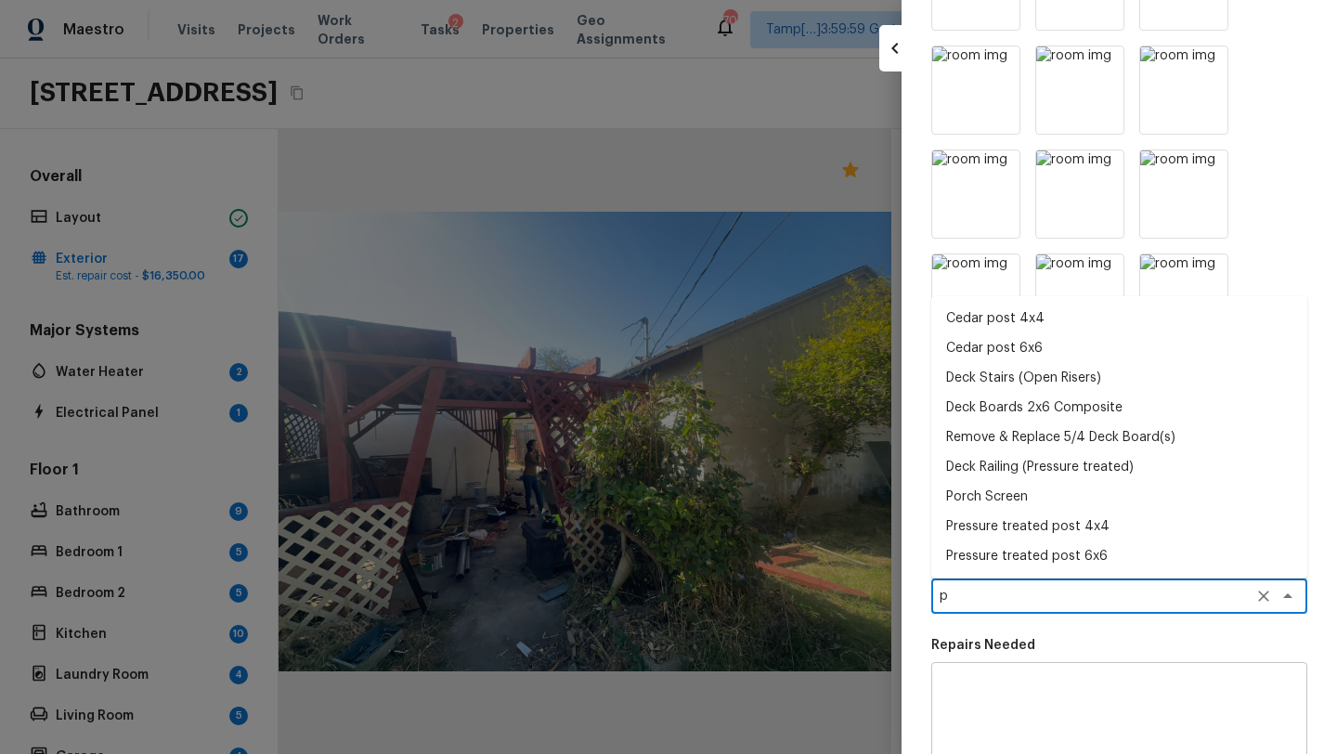
click at [959, 598] on textarea "p" at bounding box center [1092, 596] width 307 height 19
type textarea "p"
click at [973, 692] on textarea at bounding box center [1119, 715] width 350 height 74
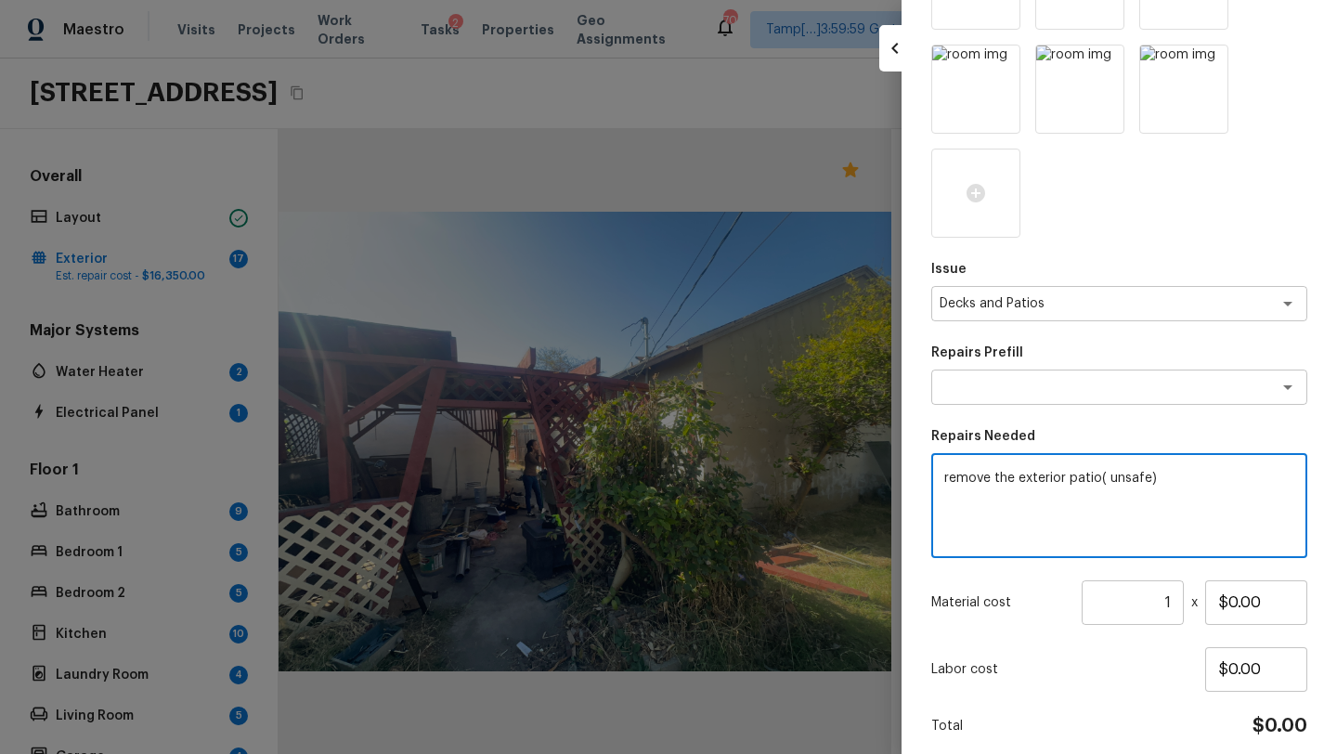
scroll to position [638, 0]
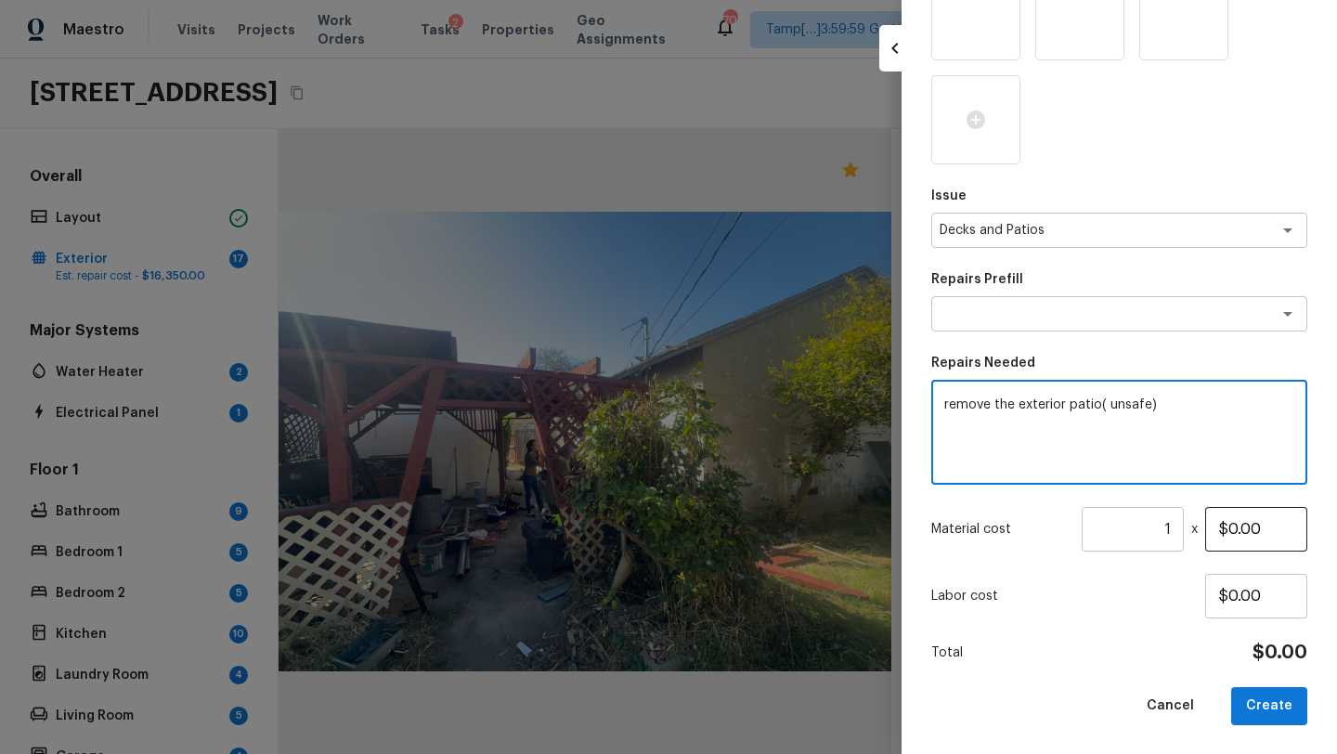
type textarea "remove the exterior patio( unsafe)"
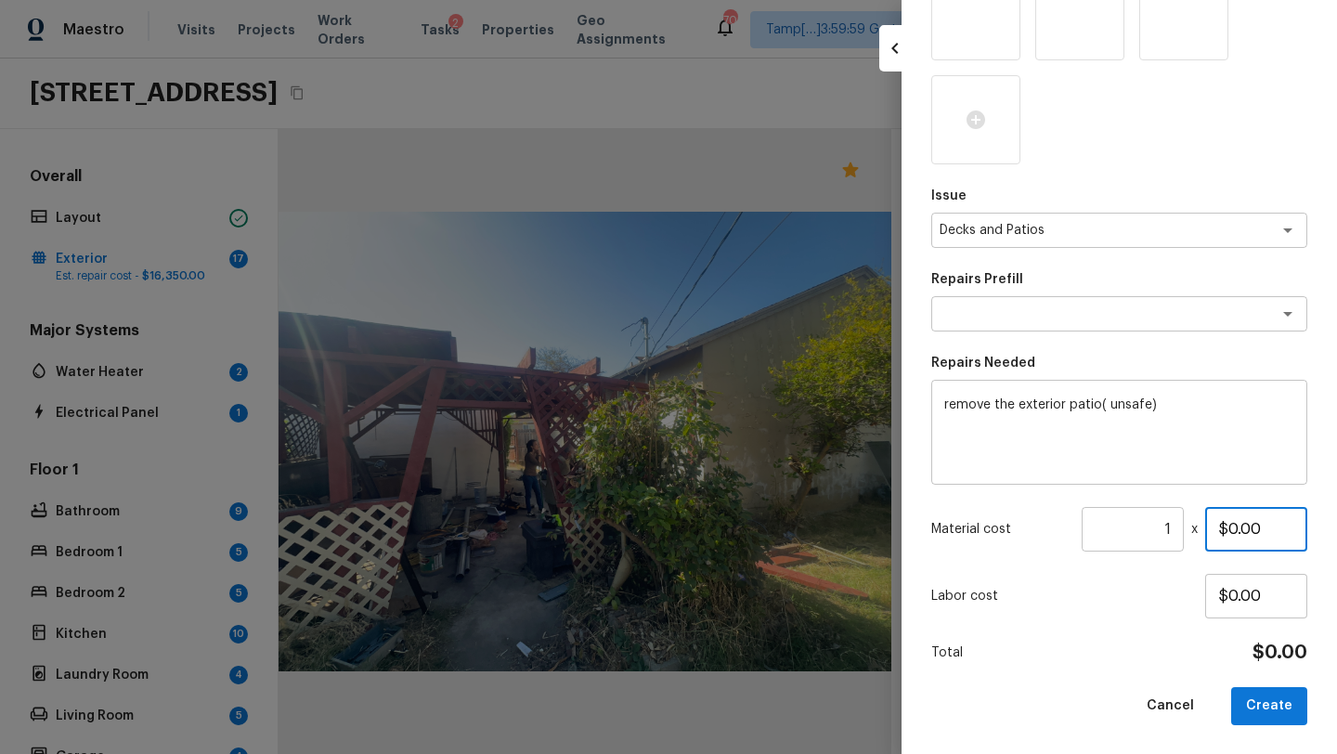
drag, startPoint x: 1225, startPoint y: 528, endPoint x: 1270, endPoint y: 528, distance: 44.6
click at [1270, 528] on input "$0.00" at bounding box center [1256, 529] width 102 height 45
type input "$2,000.00"
click at [1255, 694] on button "Create" at bounding box center [1269, 706] width 76 height 38
type input "$0.00"
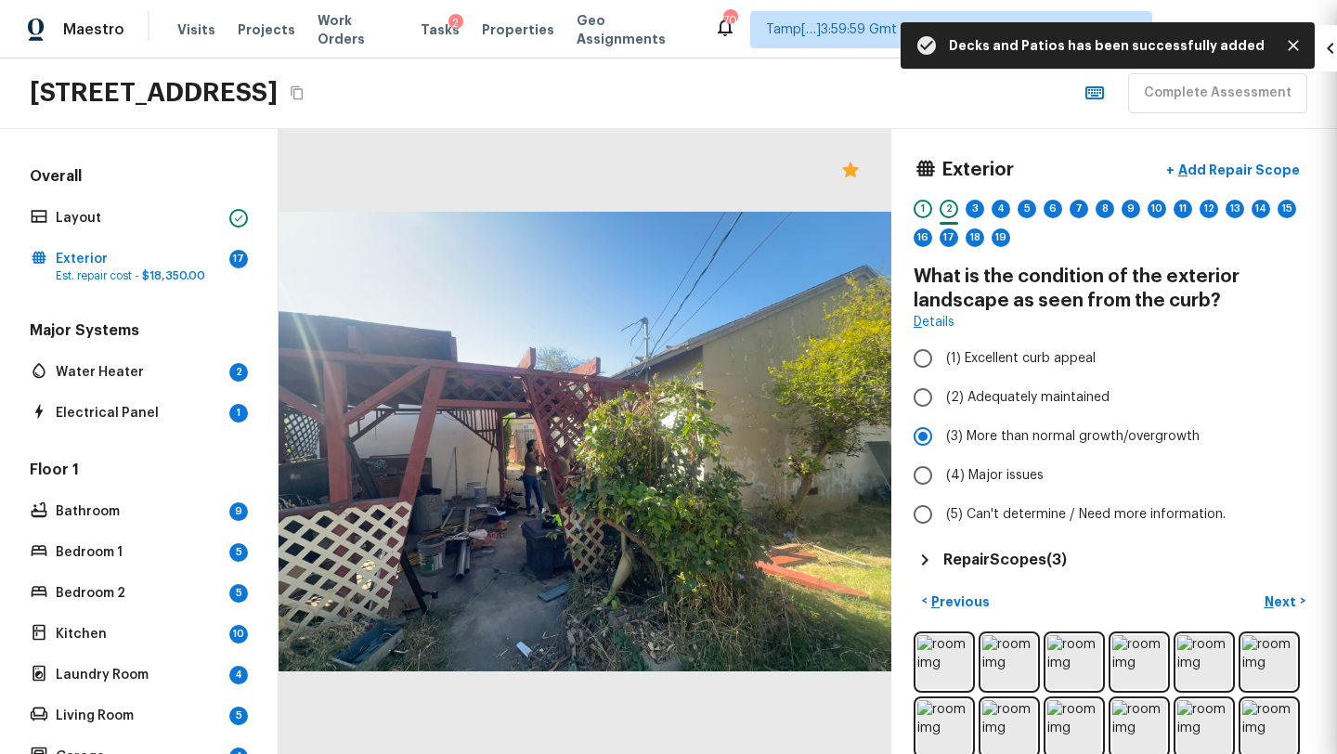
scroll to position [118, 0]
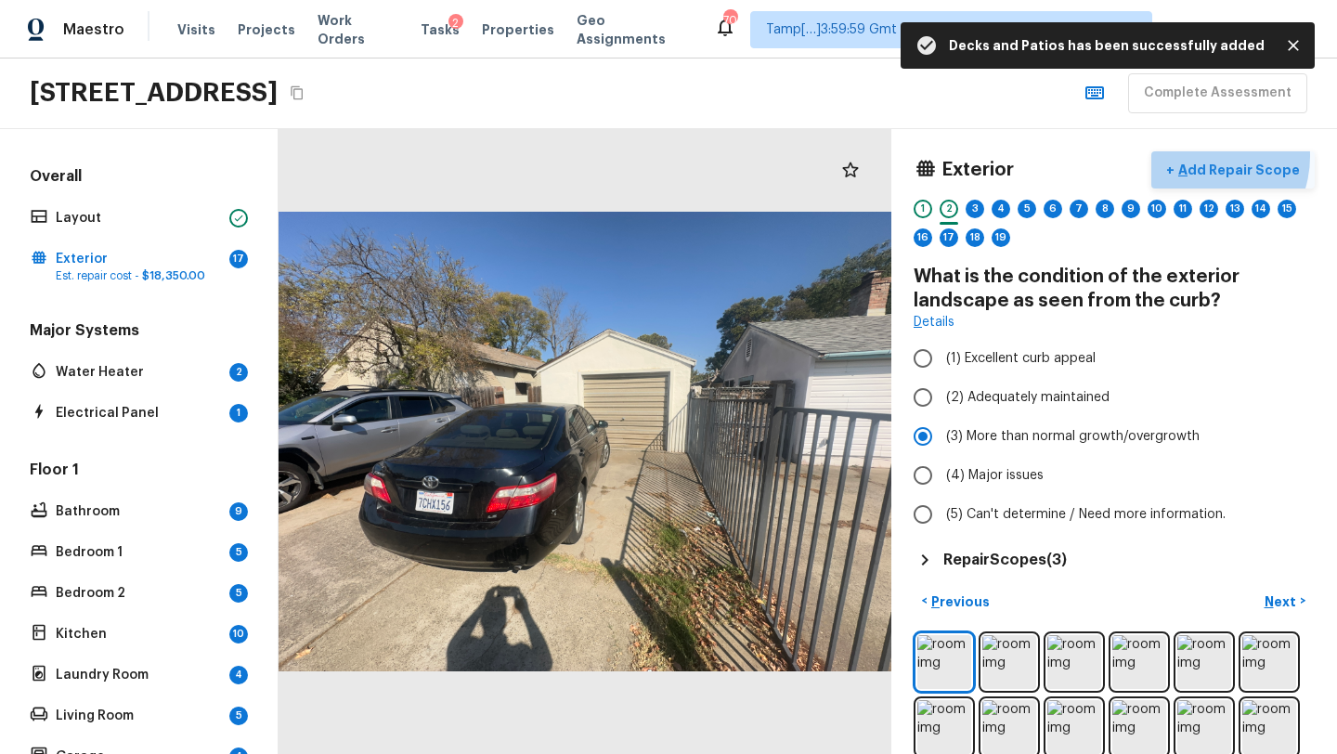
click at [1208, 156] on button "+ Add Repair Scope" at bounding box center [1232, 170] width 163 height 38
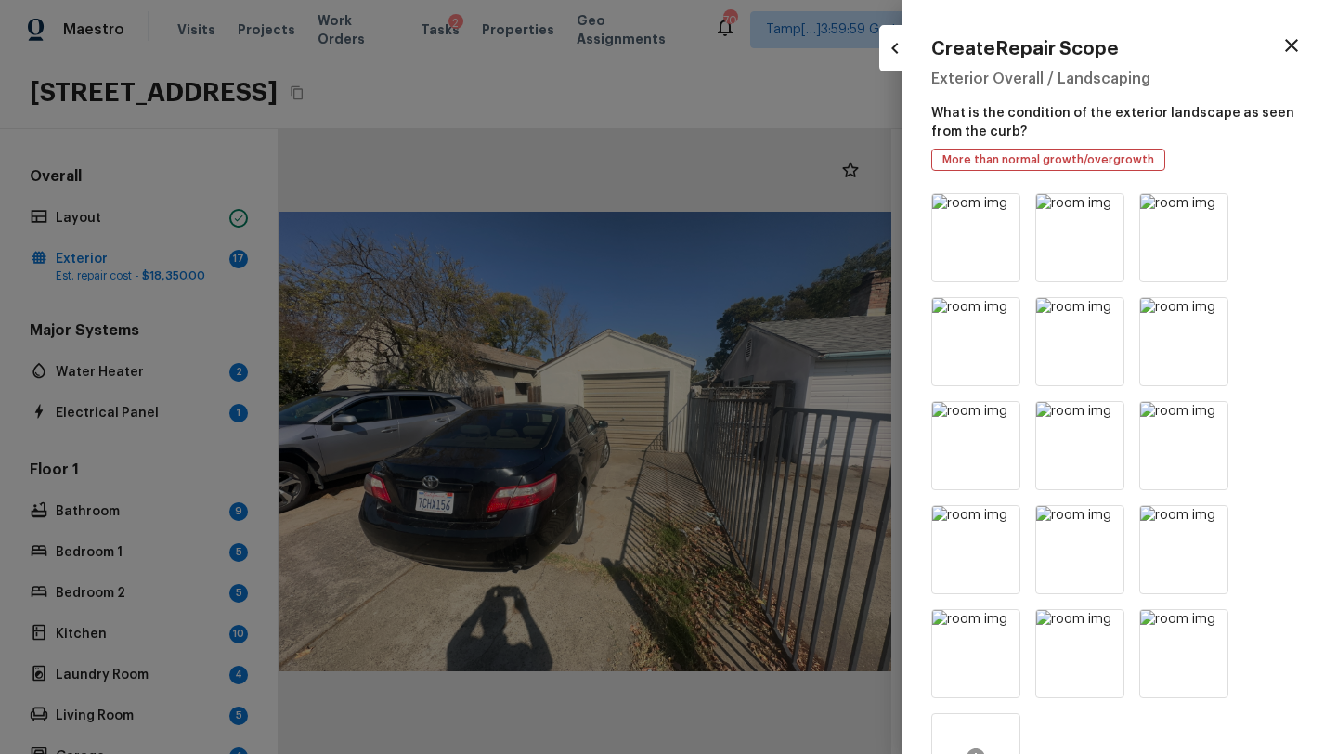
scroll to position [296, 0]
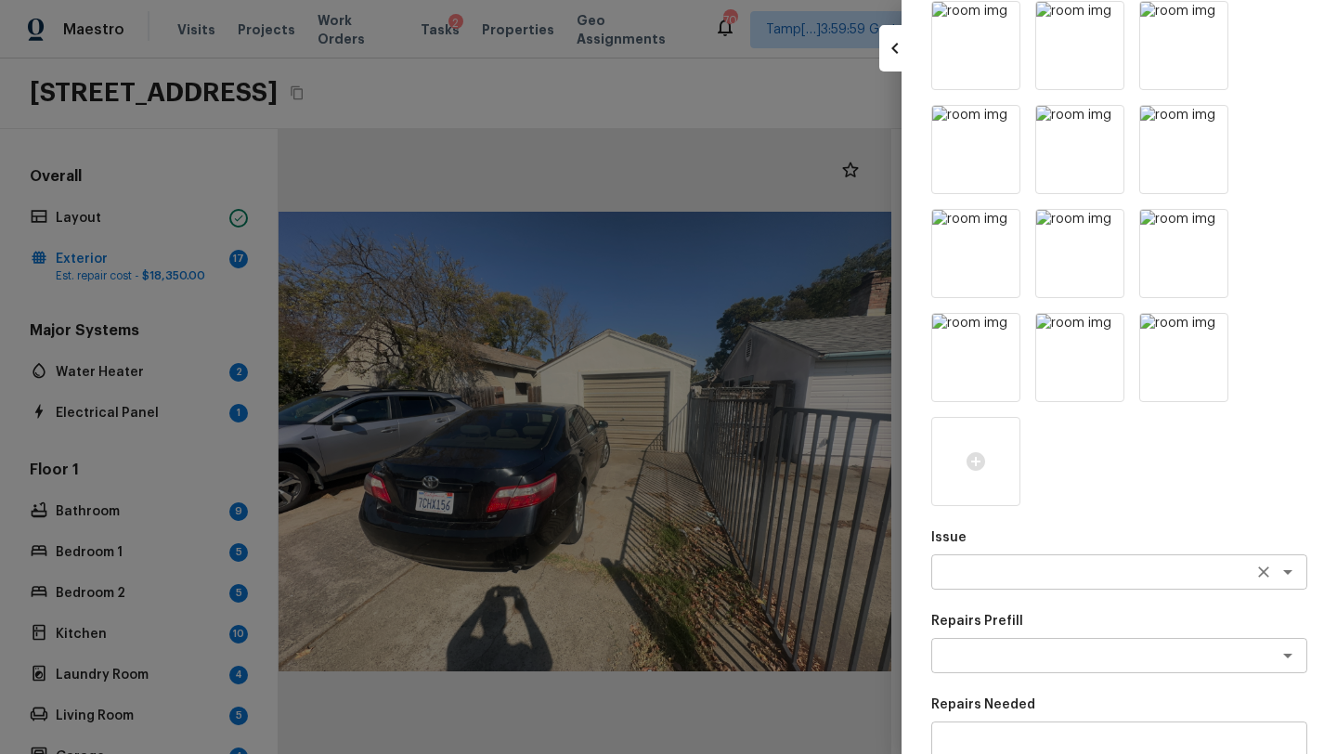
click at [992, 565] on textarea at bounding box center [1092, 571] width 307 height 19
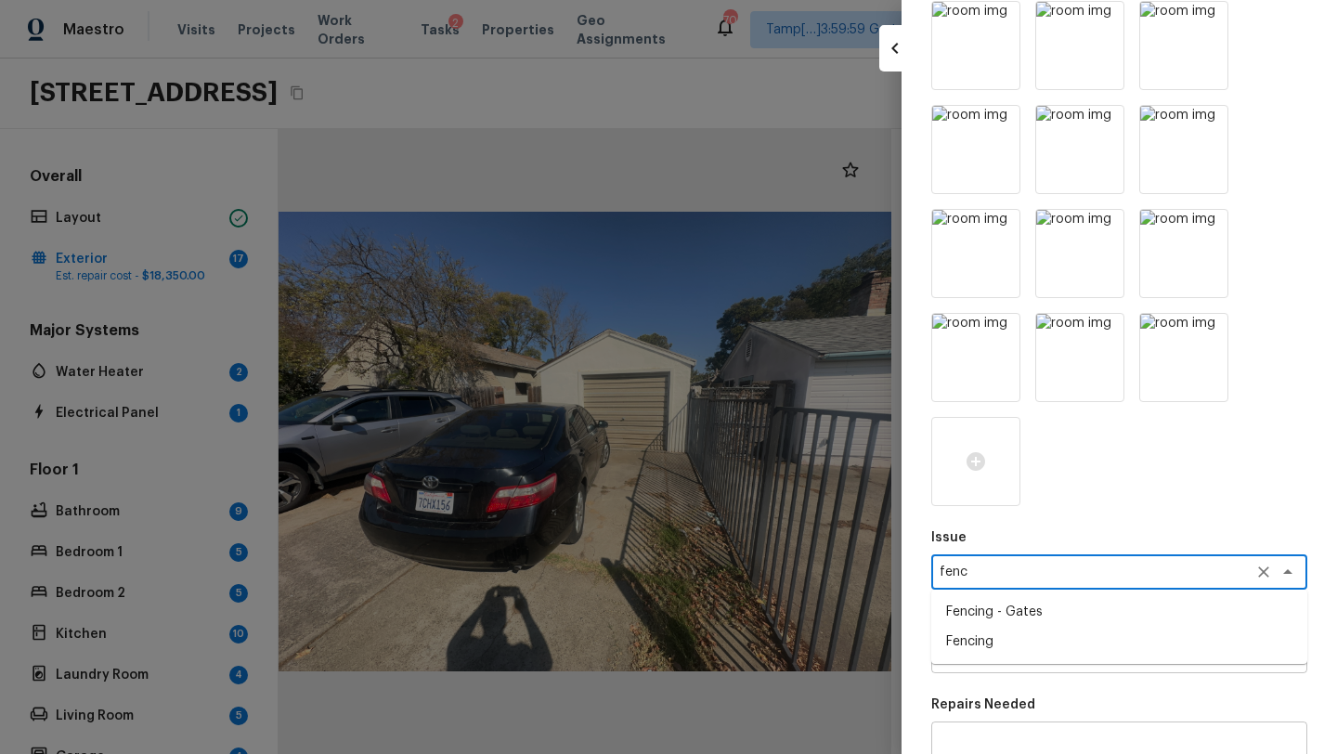
click at [971, 630] on li "Fencing" at bounding box center [1119, 642] width 376 height 30
type textarea "Fencing"
click at [970, 661] on textarea at bounding box center [1092, 655] width 307 height 19
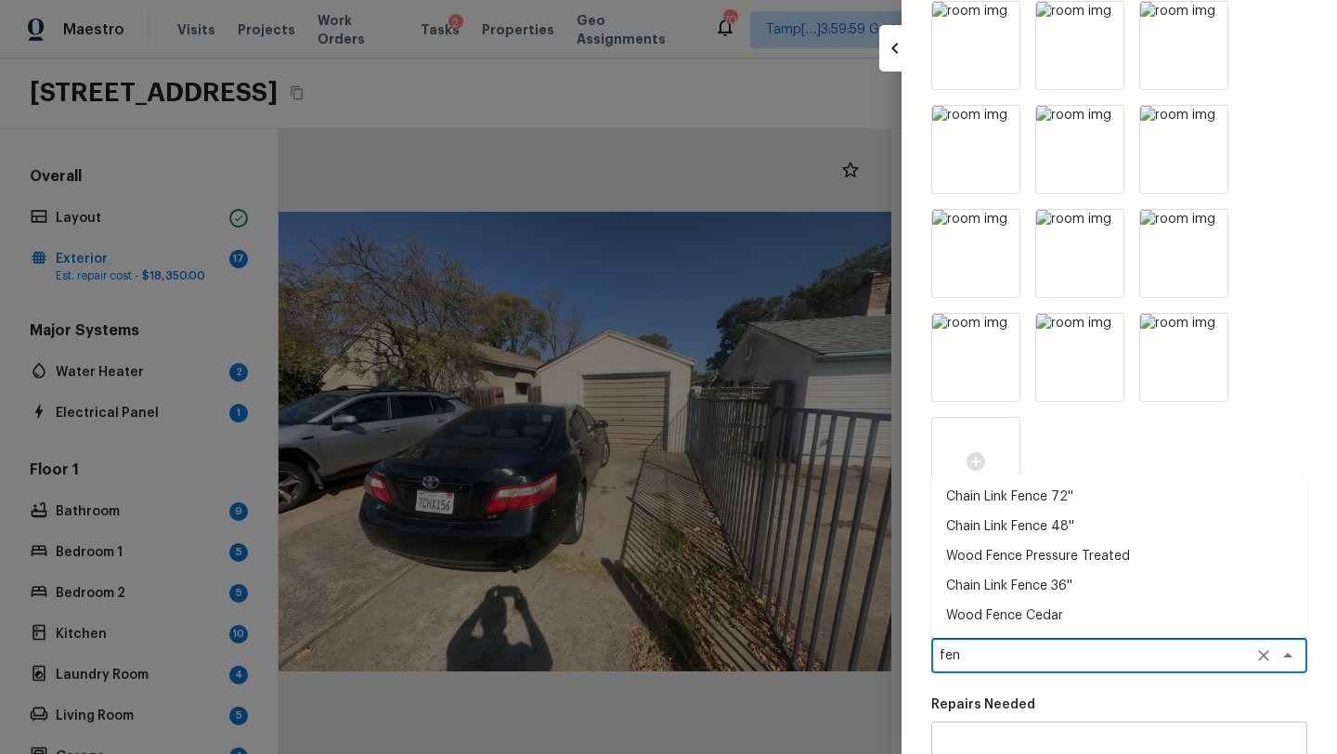
type textarea "fen"
click at [996, 678] on div "Issue Fencing x ​ Repairs Prefill fen x ​ Chain Link Fence 72'' Chain Link Fenc…" at bounding box center [1119, 481] width 376 height 1169
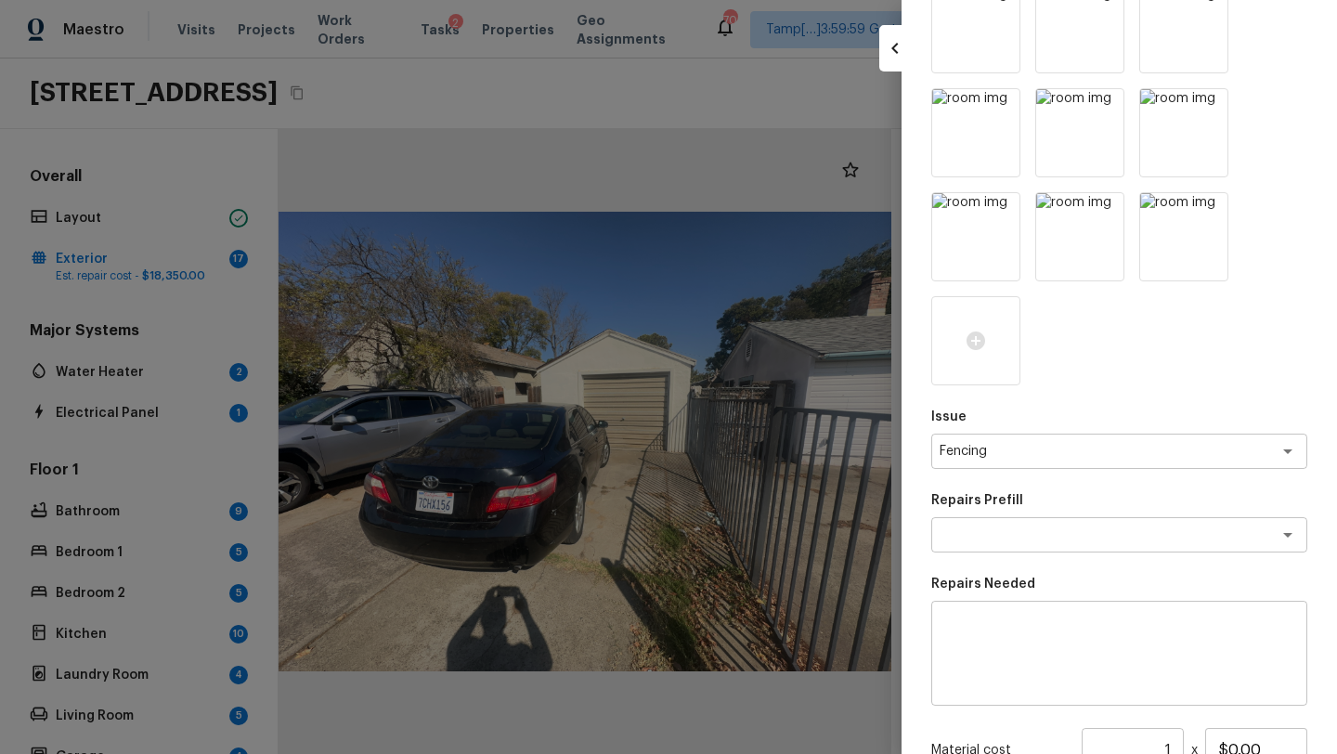
scroll to position [608, 0]
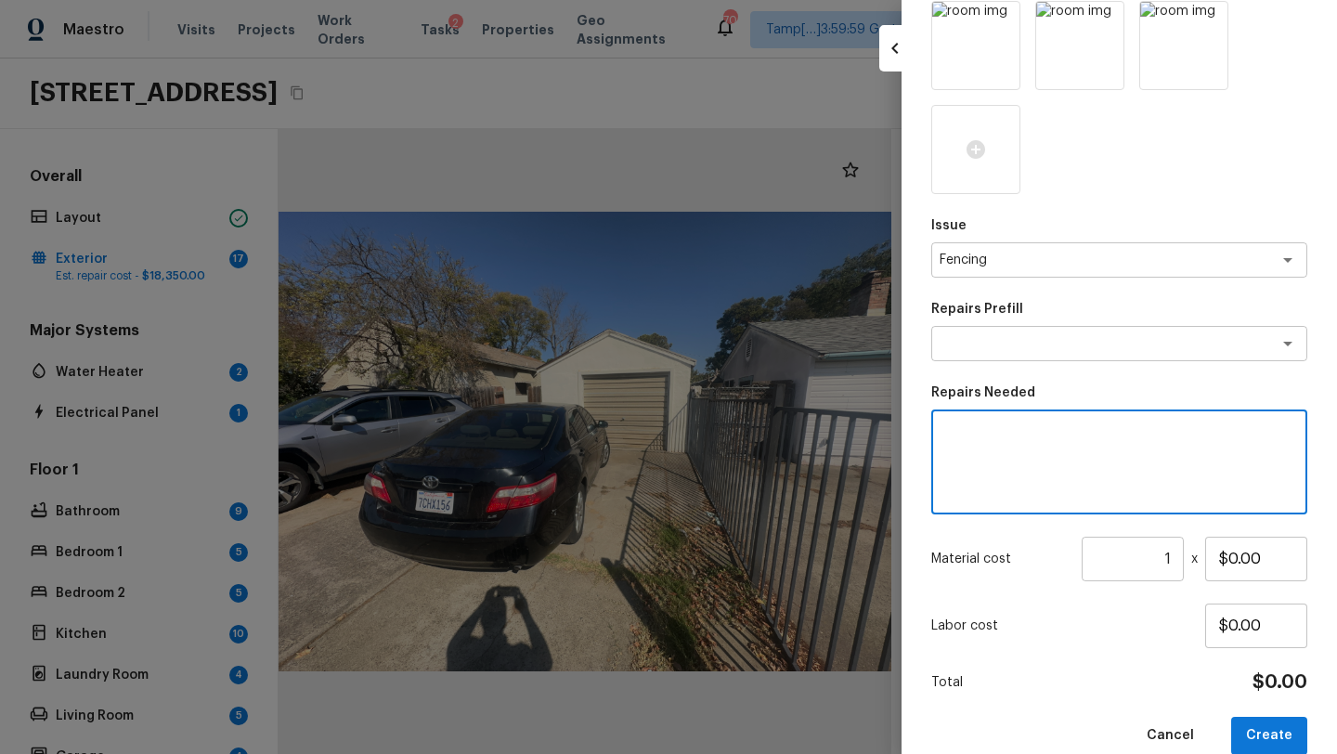
click at [994, 462] on textarea at bounding box center [1119, 462] width 350 height 74
type textarea "fence repainting"
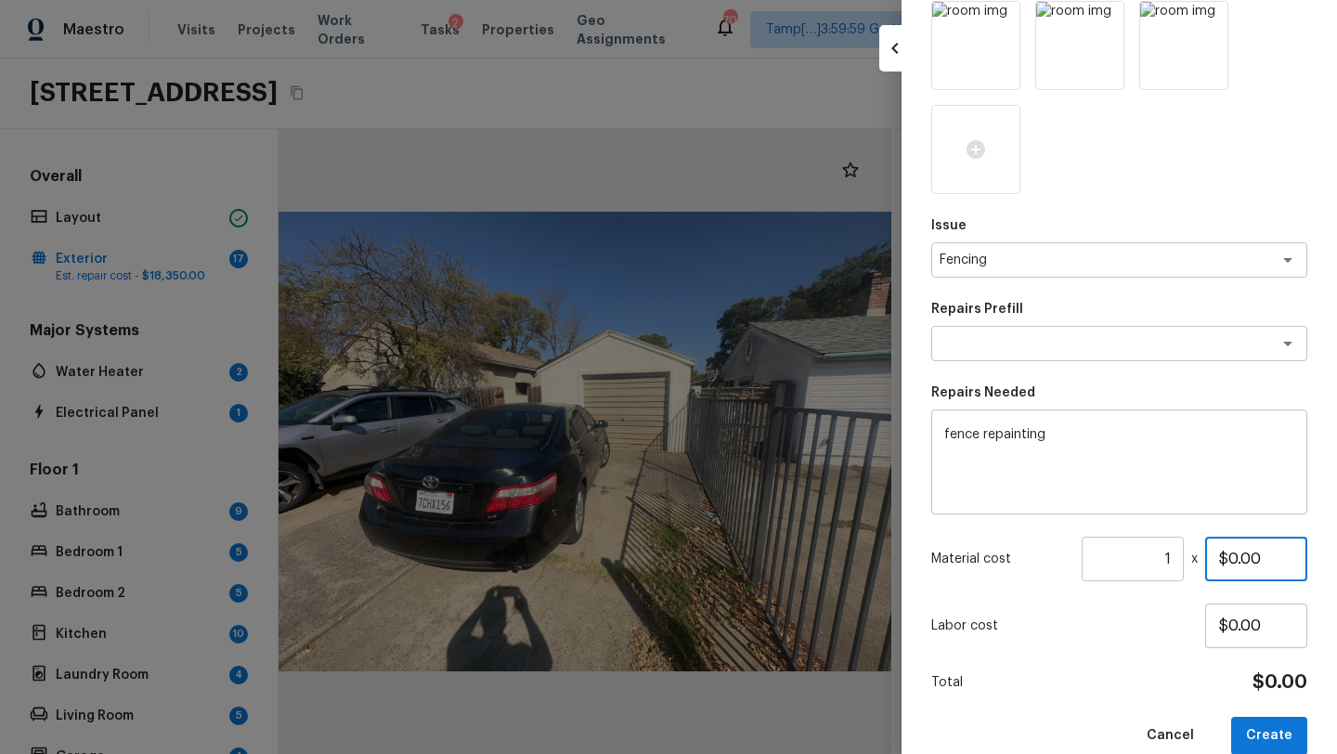
drag, startPoint x: 1228, startPoint y: 559, endPoint x: 1292, endPoint y: 560, distance: 64.0
click at [1292, 560] on input "$0.00" at bounding box center [1256, 558] width 102 height 45
type input "$800.00"
click at [1186, 663] on div "Issue Fencing x ​ Repairs Prefill x ​ Repairs Needed fence repainting x ​ Mater…" at bounding box center [1119, 169] width 376 height 1169
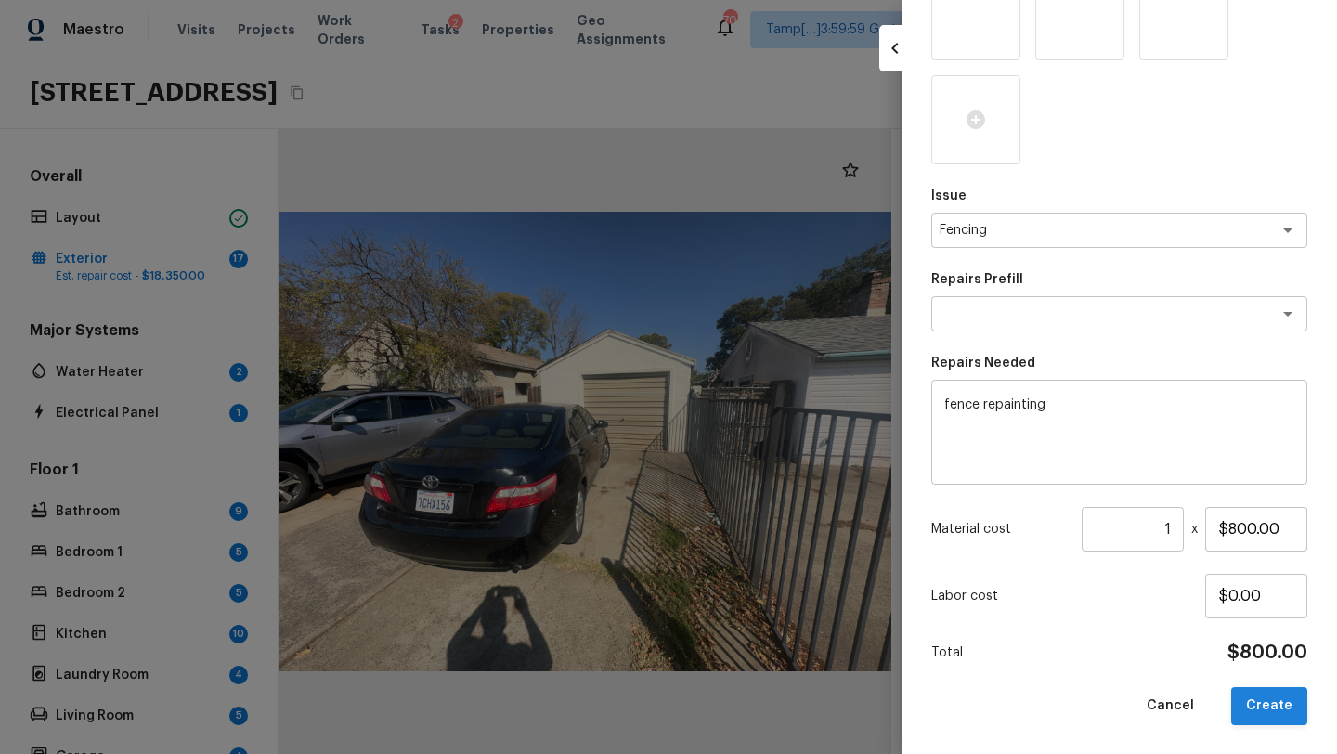
click at [1271, 699] on button "Create" at bounding box center [1269, 706] width 76 height 38
type input "$0.00"
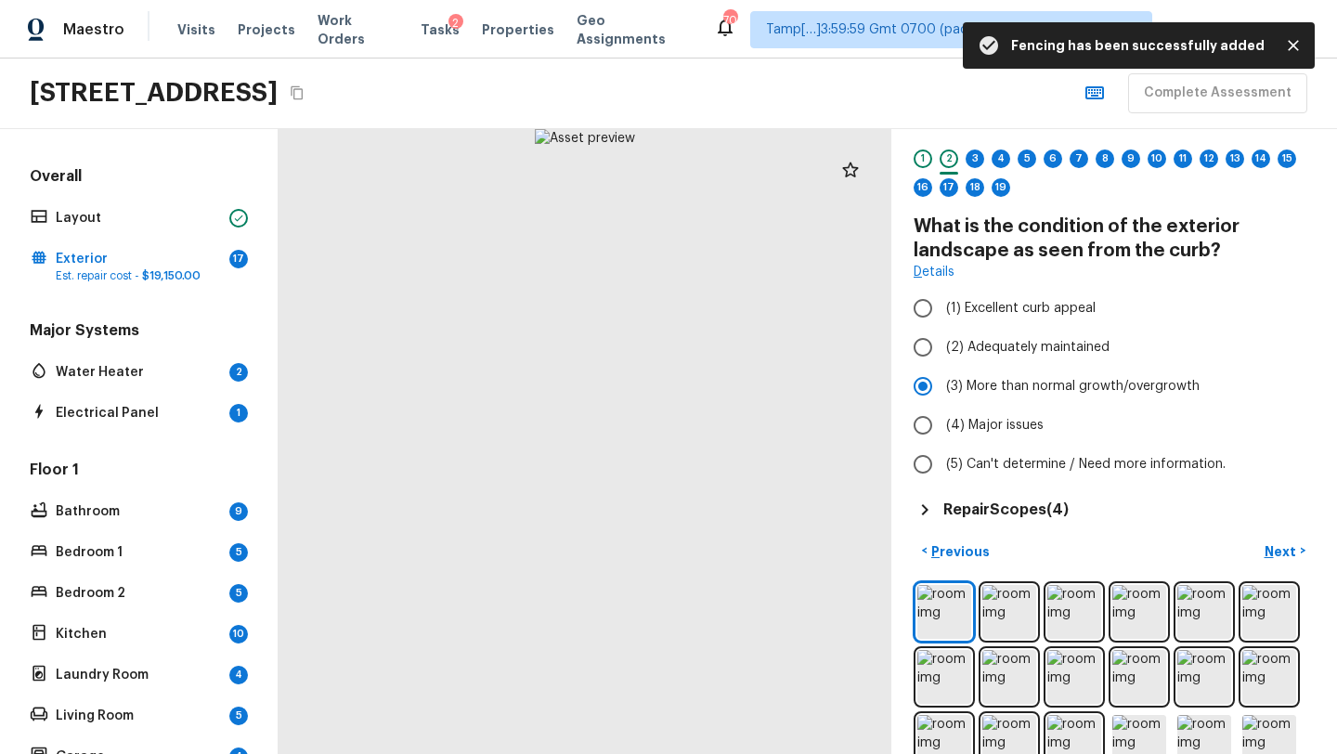
scroll to position [53, 0]
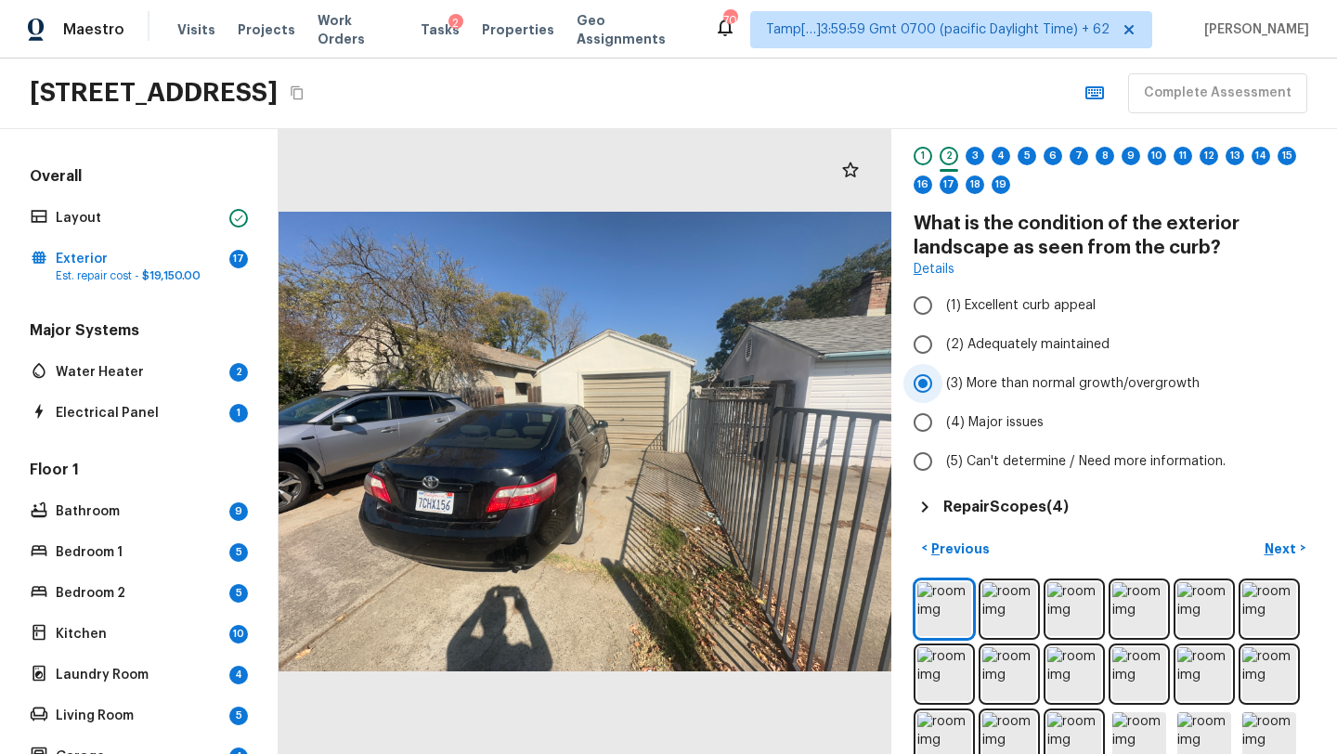
click at [962, 390] on span "(3) More than normal growth/overgrowth" at bounding box center [1072, 383] width 253 height 19
click at [942, 390] on input "(3) More than normal growth/overgrowth" at bounding box center [922, 383] width 39 height 39
click at [1273, 550] on p "Next" at bounding box center [1281, 548] width 35 height 19
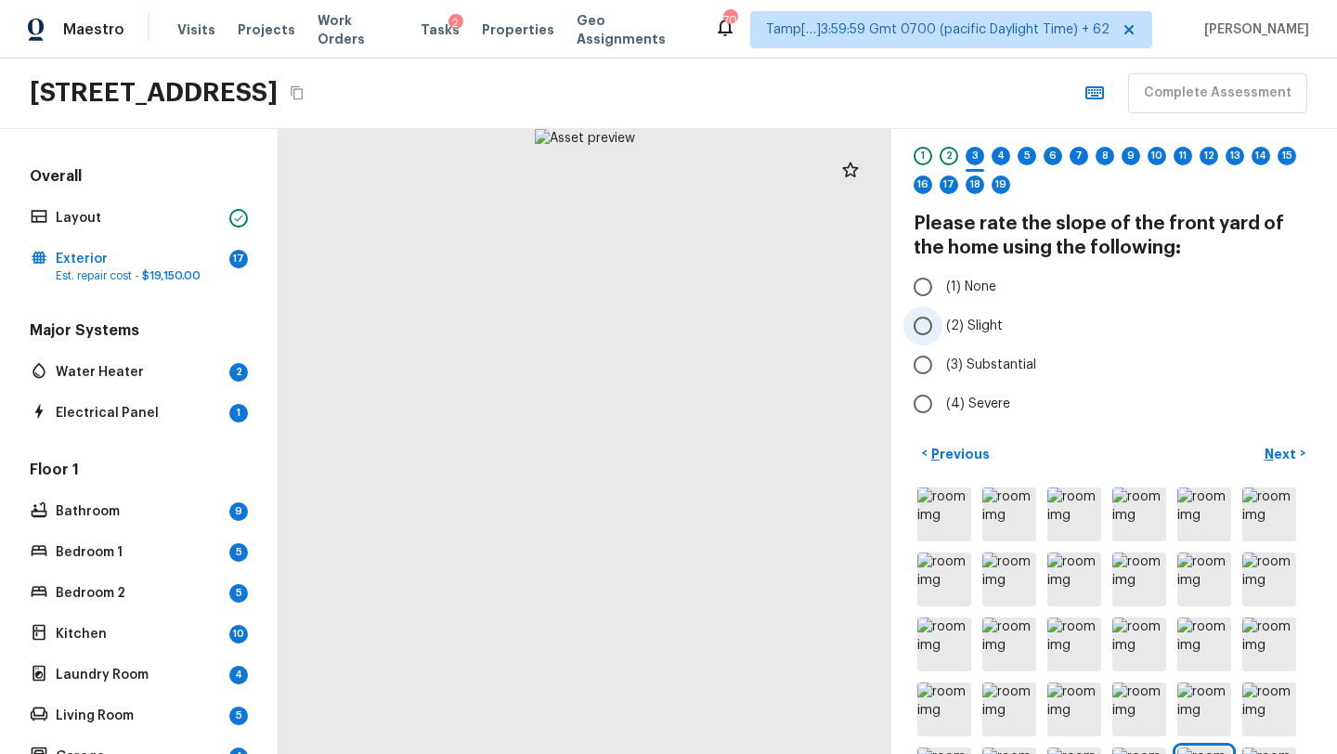
click at [969, 325] on span "(2) Slight" at bounding box center [974, 325] width 57 height 19
click at [942, 325] on input "(2) Slight" at bounding box center [922, 325] width 39 height 39
radio input "true"
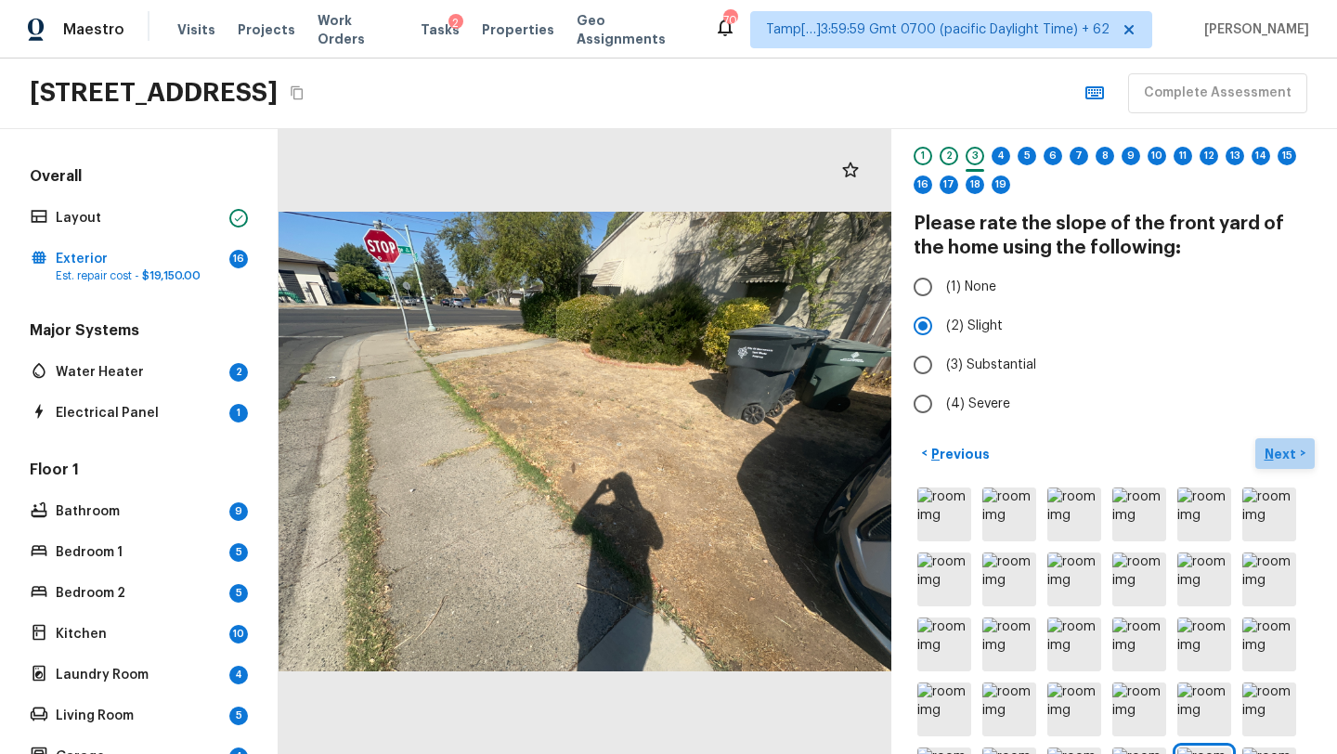
click at [1285, 457] on p "Next" at bounding box center [1281, 454] width 35 height 19
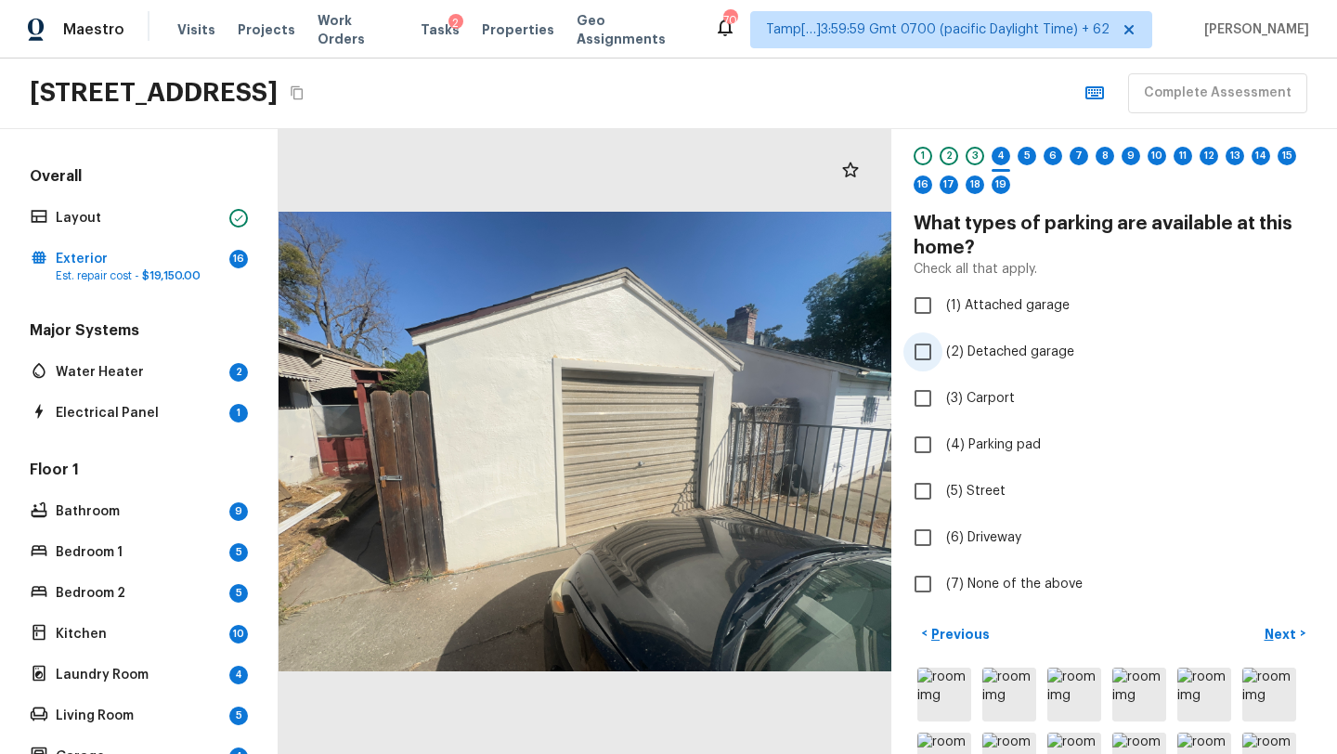
click at [960, 351] on span "(2) Detached garage" at bounding box center [1010, 351] width 128 height 19
click at [942, 351] on input "(2) Detached garage" at bounding box center [922, 351] width 39 height 39
checkbox input "true"
click at [963, 453] on span "(4) Parking pad" at bounding box center [993, 444] width 95 height 19
click at [942, 453] on input "(4) Parking pad" at bounding box center [922, 444] width 39 height 39
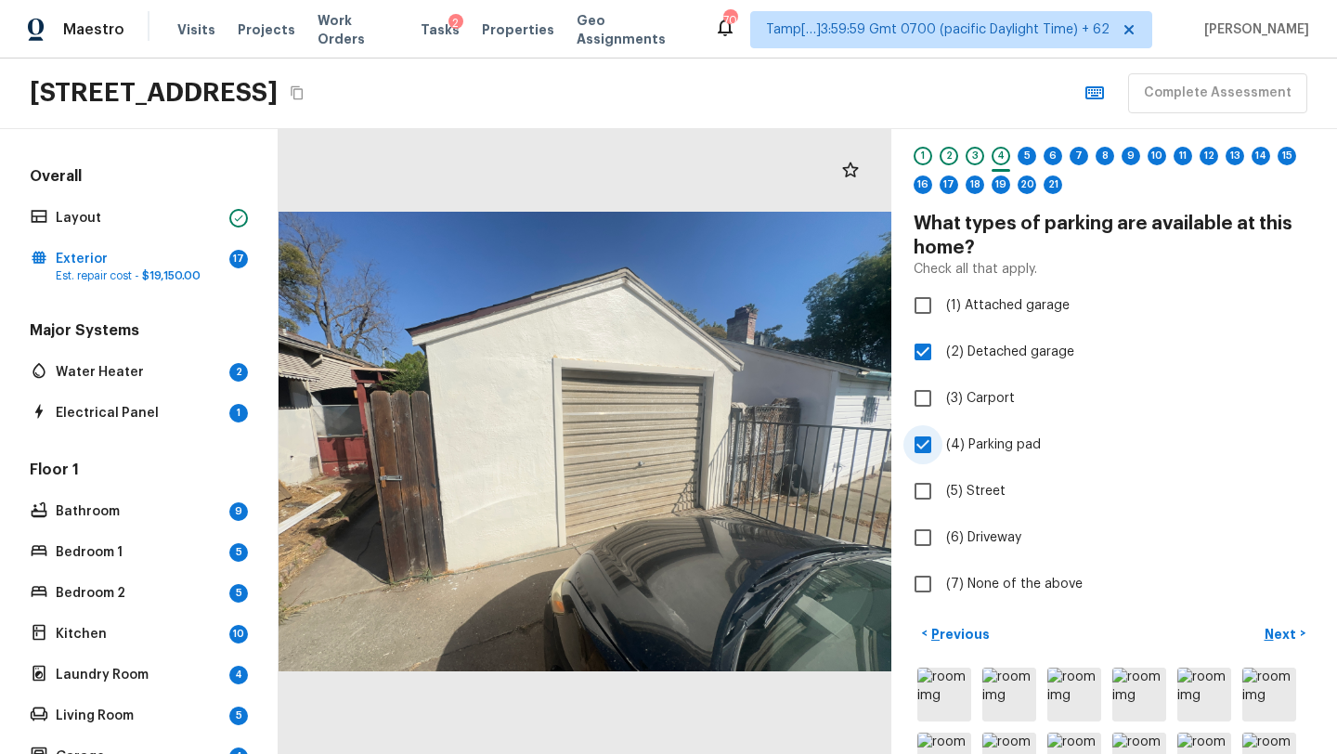
click at [1025, 446] on span "(4) Parking pad" at bounding box center [993, 444] width 95 height 19
click at [942, 446] on input "(4) Parking pad" at bounding box center [922, 444] width 39 height 39
checkbox input "false"
click at [1000, 543] on span "(6) Driveway" at bounding box center [983, 537] width 75 height 19
click at [942, 543] on input "(6) Driveway" at bounding box center [922, 537] width 39 height 39
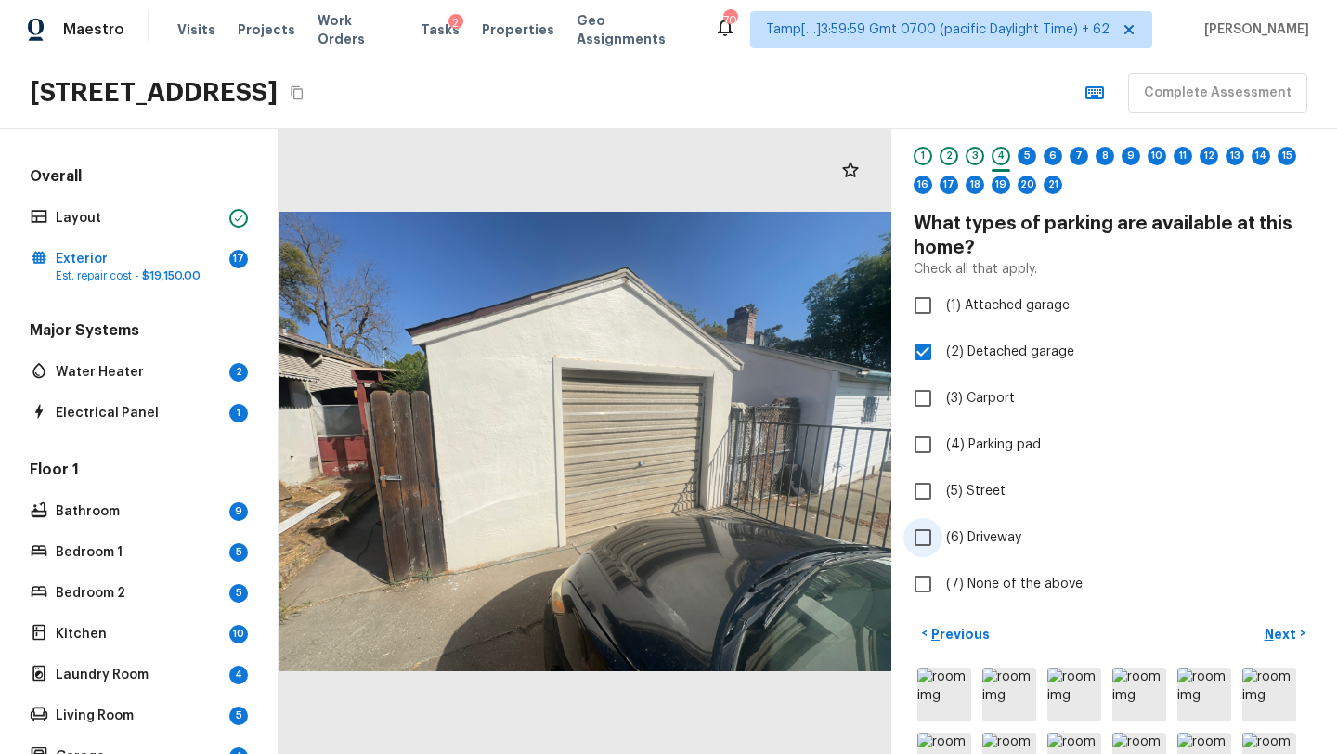
checkbox input "true"
click at [1277, 636] on p "Next" at bounding box center [1281, 634] width 35 height 19
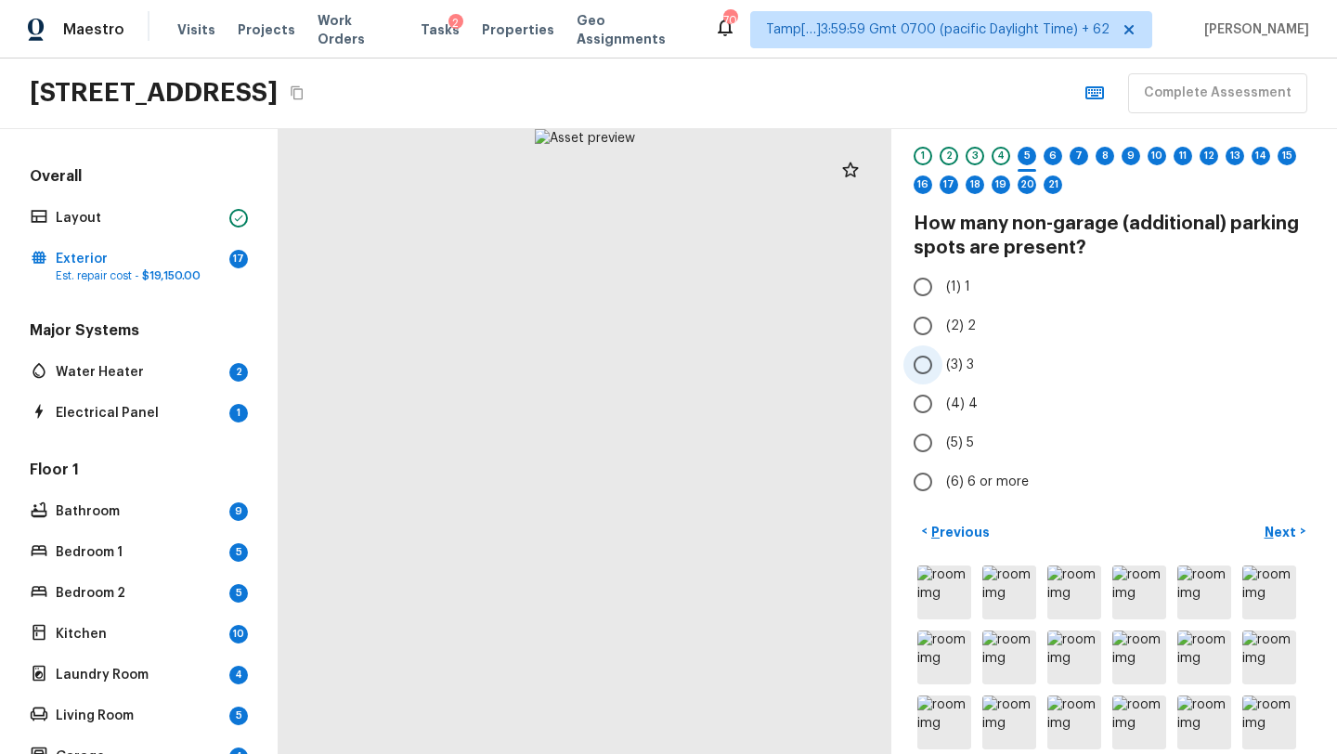
click at [955, 373] on span "(3) 3" at bounding box center [960, 364] width 28 height 19
click at [942, 373] on input "(3) 3" at bounding box center [922, 364] width 39 height 39
radio input "true"
click at [937, 406] on input "(4) 4" at bounding box center [922, 403] width 39 height 39
radio input "true"
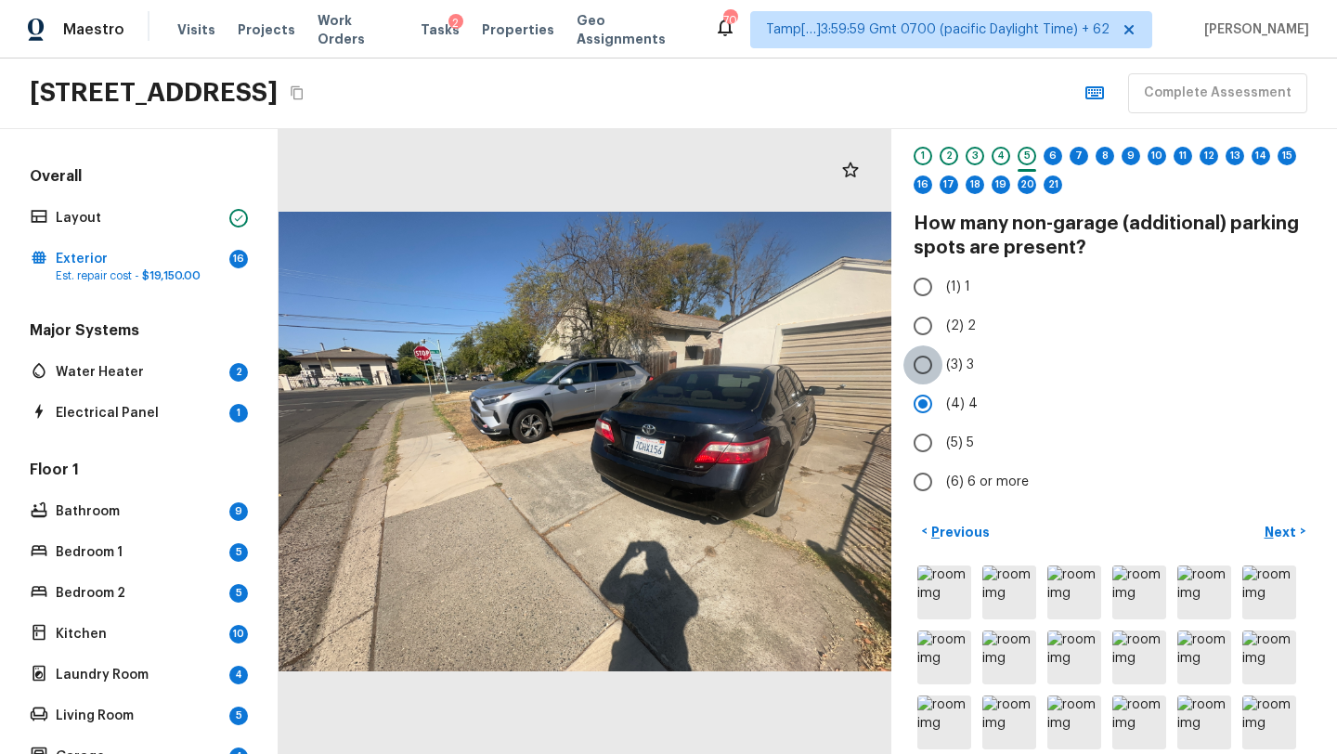
click at [933, 372] on input "(3) 3" at bounding box center [922, 364] width 39 height 39
radio input "true"
click at [1287, 528] on p "Next" at bounding box center [1281, 532] width 35 height 19
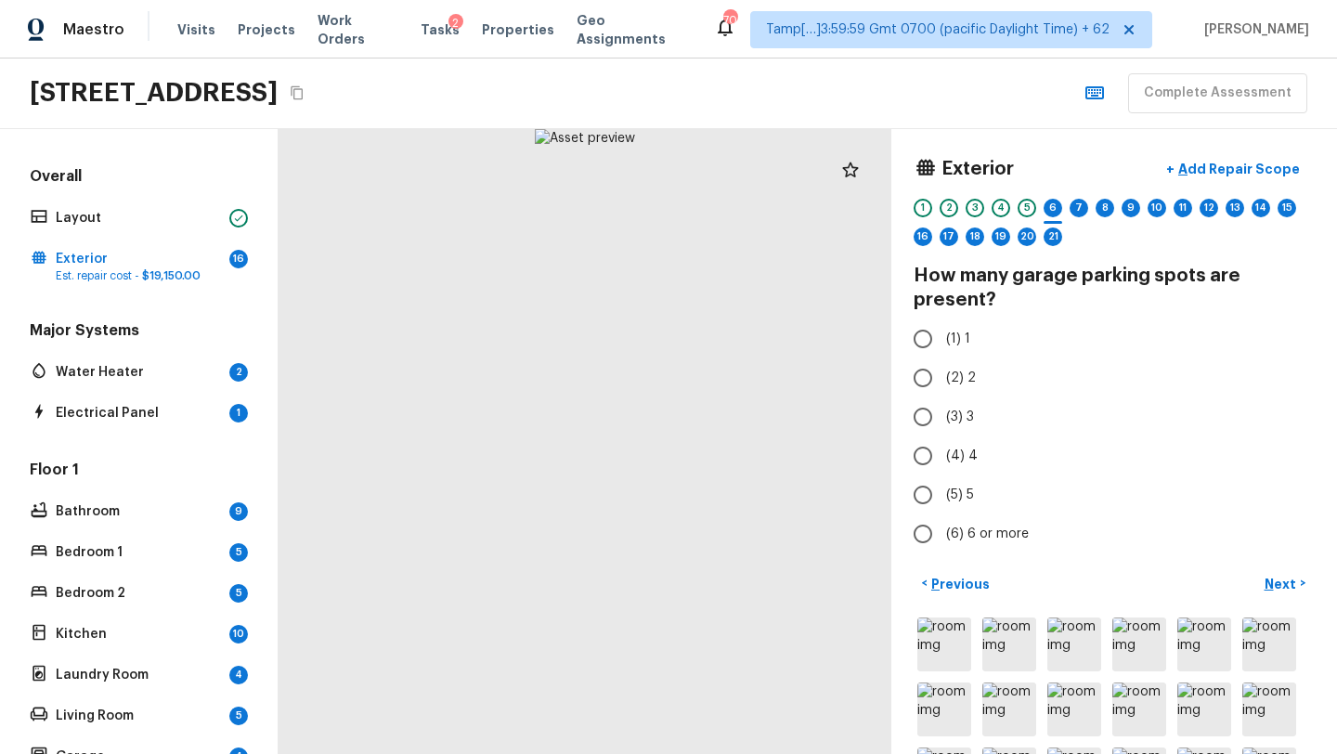
scroll to position [0, 0]
click at [1215, 176] on p "Add Repair Scope" at bounding box center [1236, 170] width 125 height 19
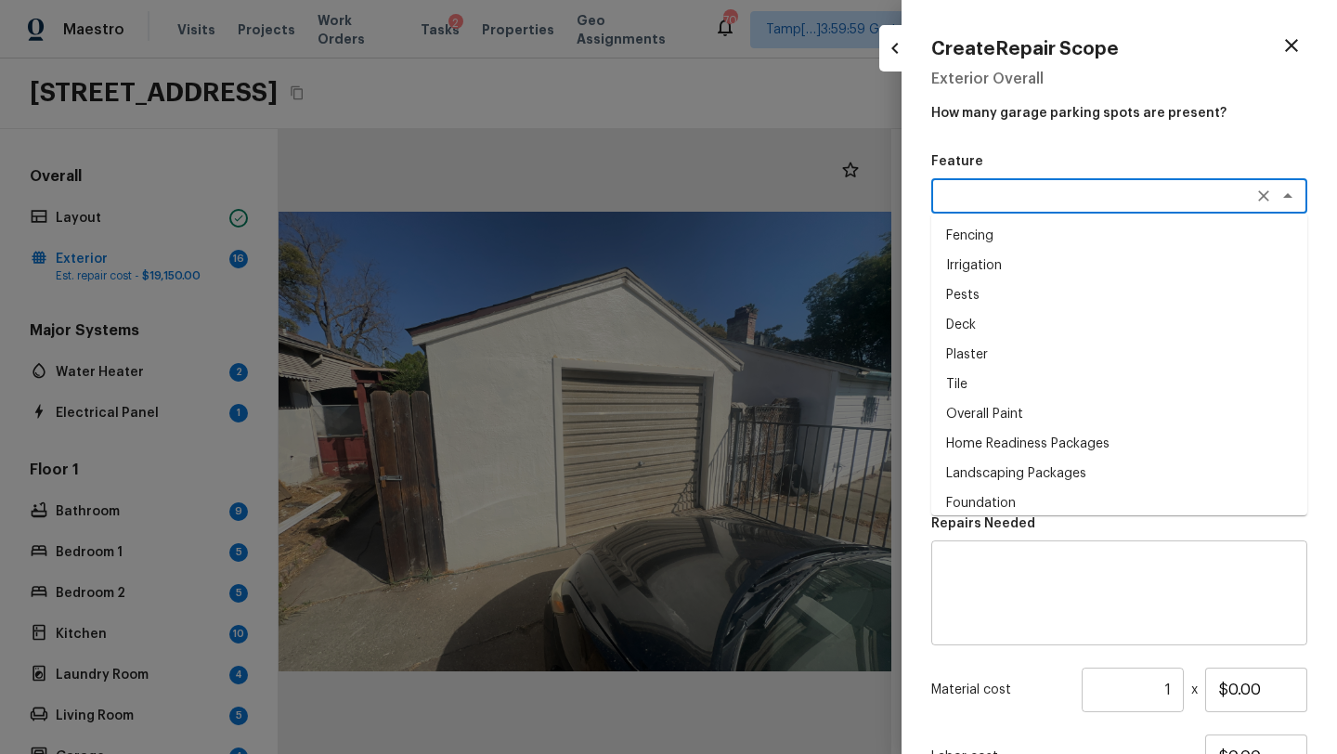
click at [976, 200] on textarea at bounding box center [1092, 196] width 307 height 19
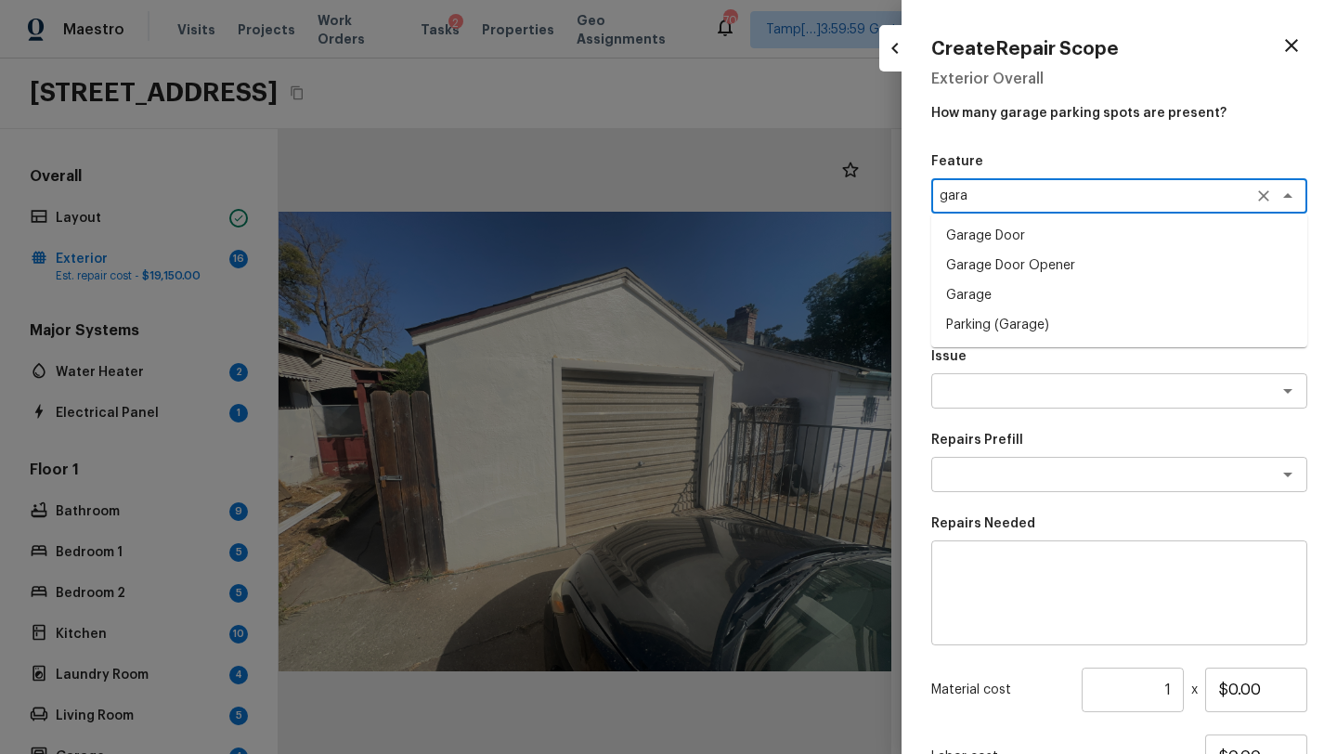
click at [996, 228] on li "Garage Door" at bounding box center [1119, 236] width 376 height 30
type textarea "Garage Door"
click at [976, 589] on textarea at bounding box center [1119, 593] width 350 height 74
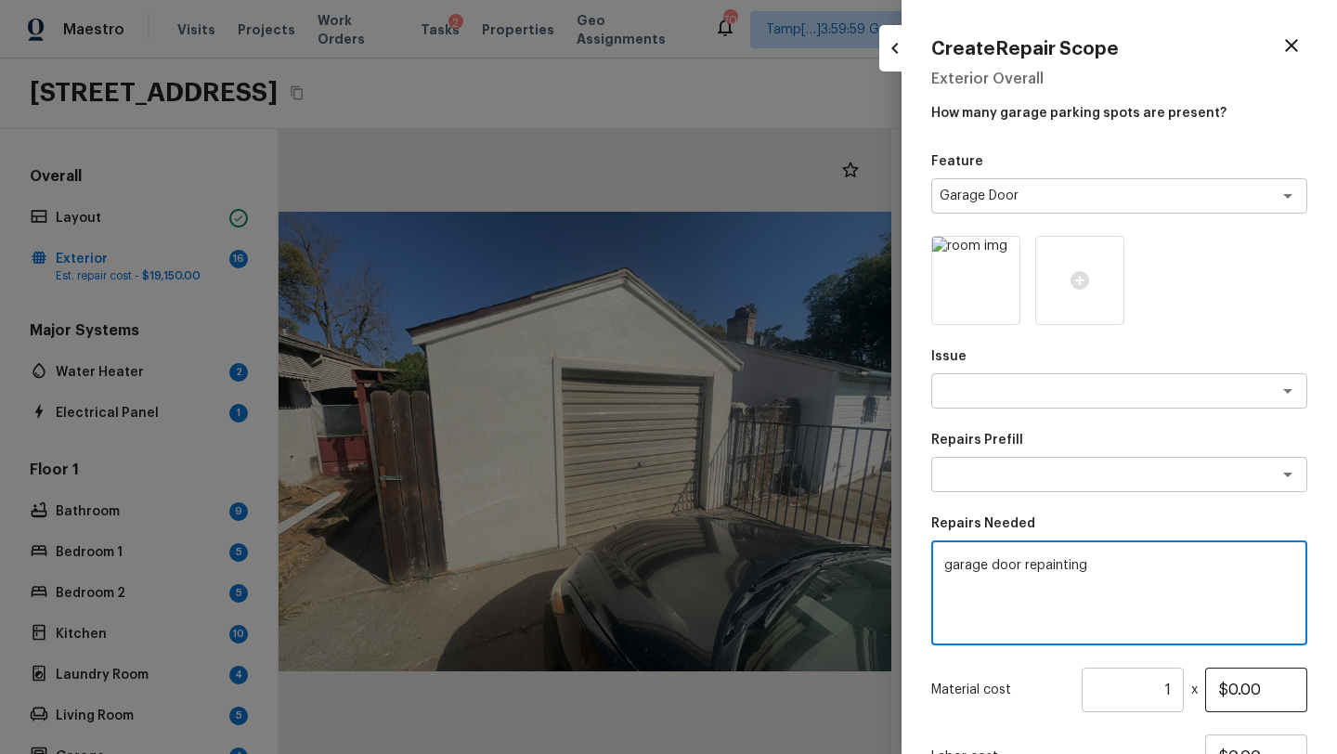
type textarea "garage door repainting"
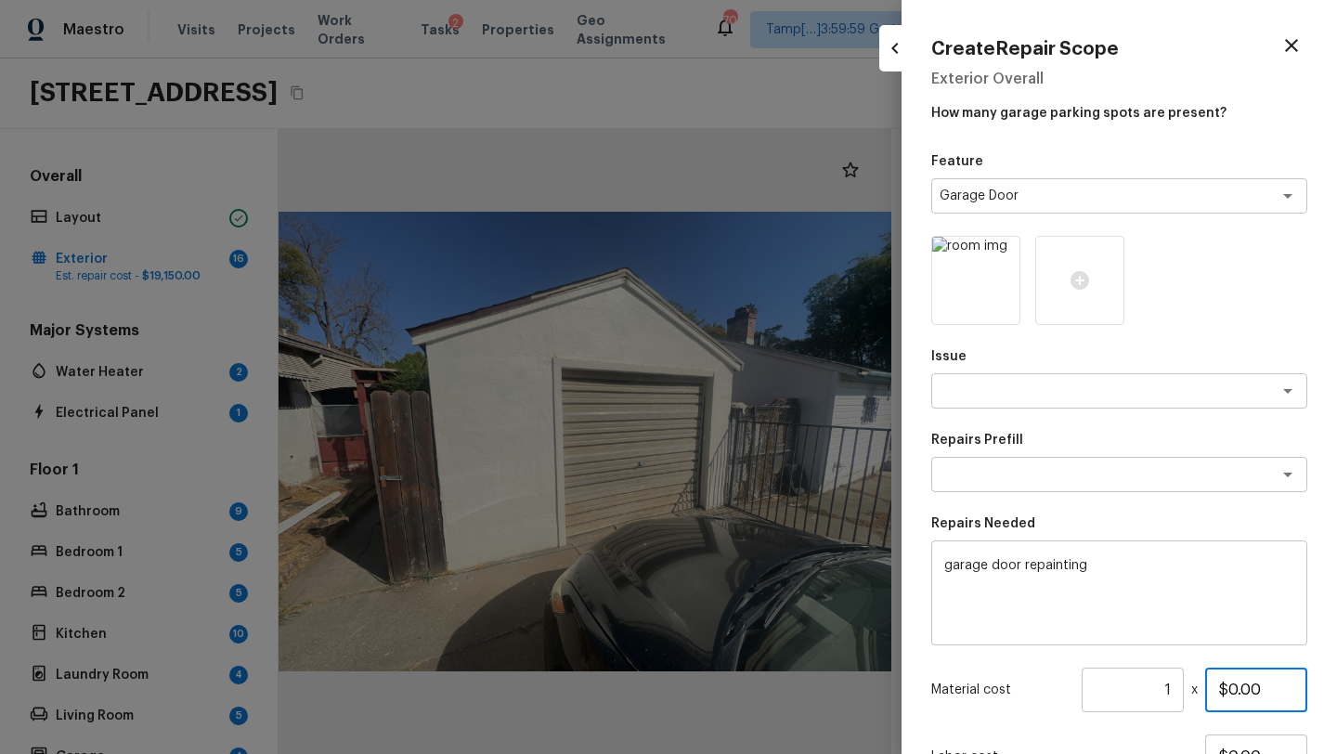
drag, startPoint x: 1232, startPoint y: 691, endPoint x: 1270, endPoint y: 689, distance: 38.1
click at [1271, 689] on input "$0.00" at bounding box center [1256, 689] width 102 height 45
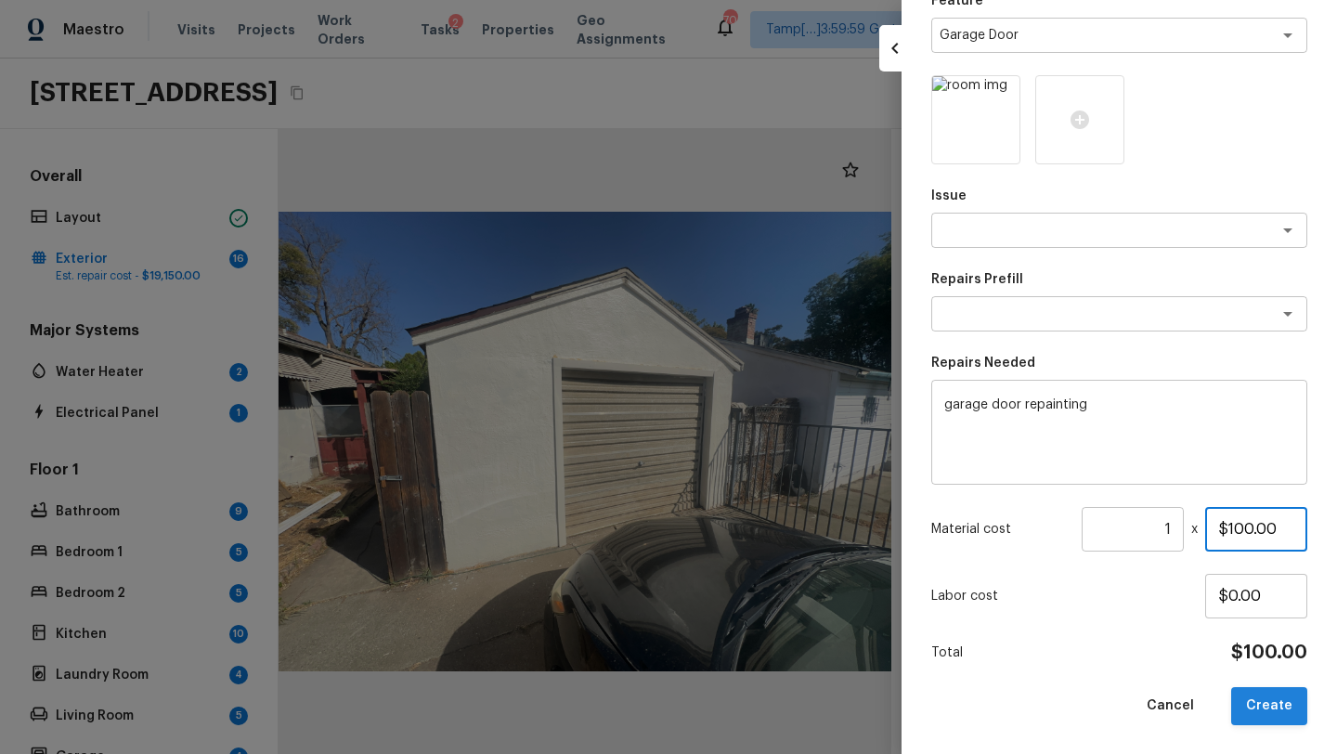
type input "$100.00"
click at [1249, 708] on button "Create" at bounding box center [1269, 706] width 76 height 38
type input "$0.00"
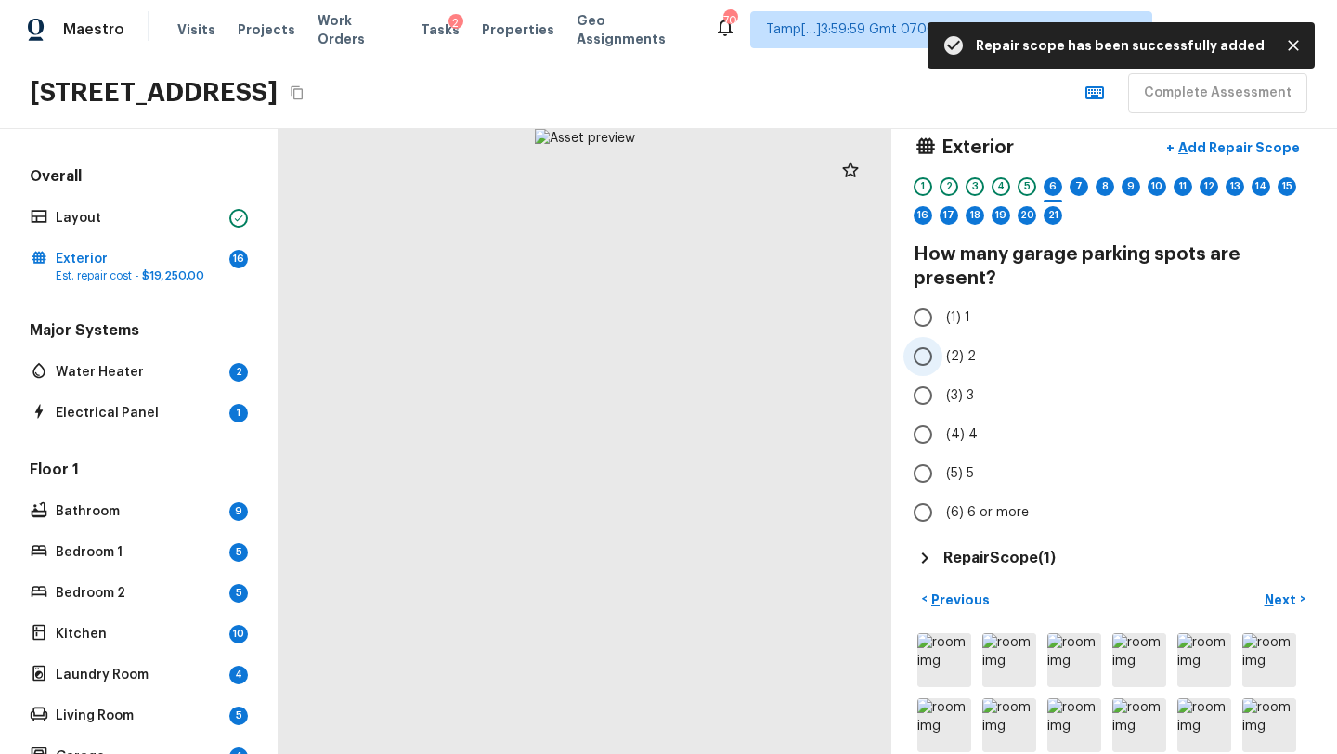
scroll to position [26, 0]
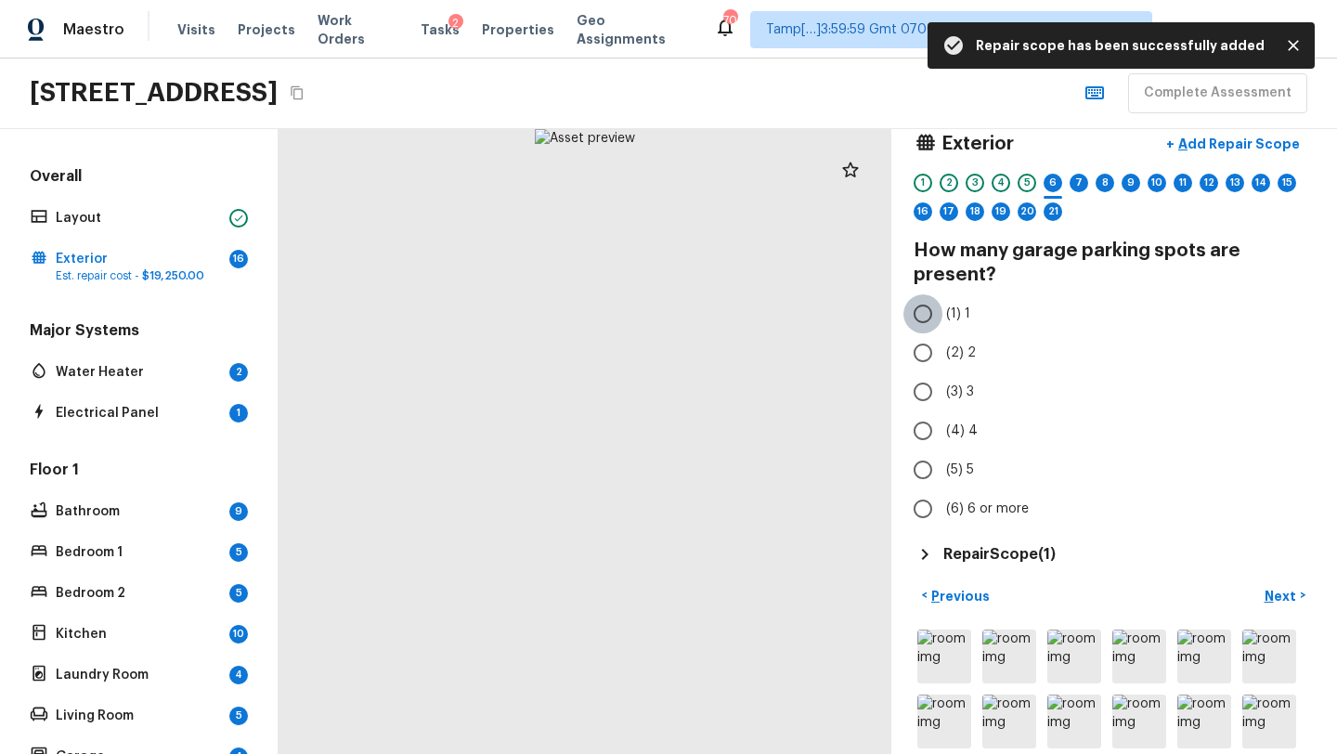
click at [917, 311] on input "(1) 1" at bounding box center [922, 313] width 39 height 39
radio input "true"
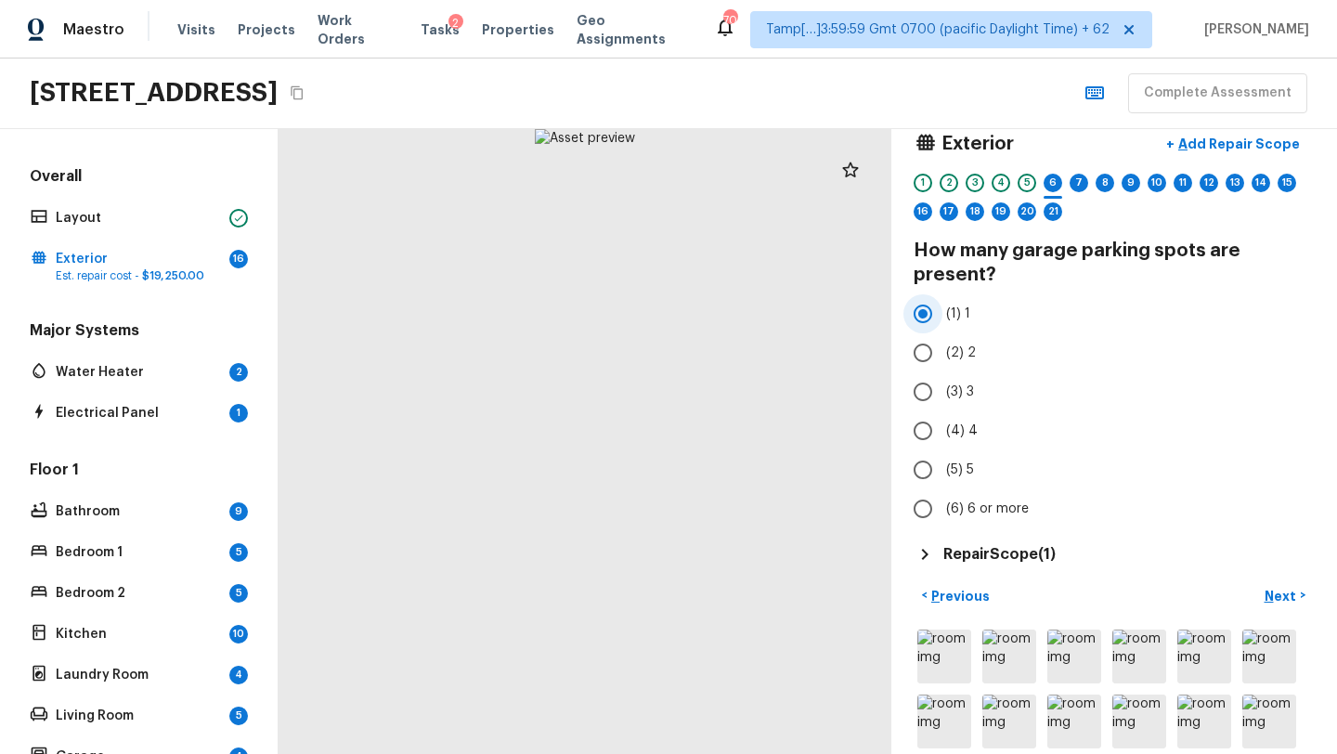
click at [917, 311] on input "(1) 1" at bounding box center [922, 313] width 39 height 39
click at [1286, 604] on p "Next" at bounding box center [1281, 596] width 35 height 19
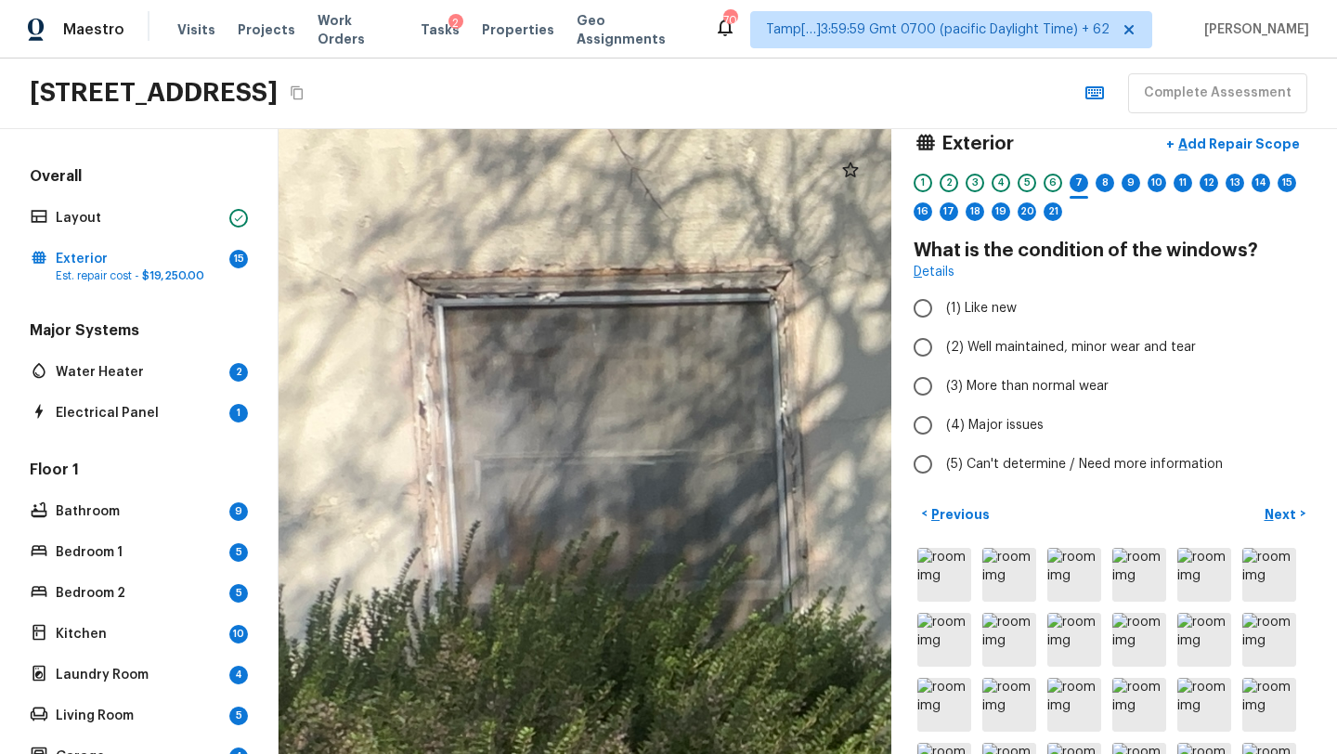
drag, startPoint x: 529, startPoint y: 461, endPoint x: 696, endPoint y: 481, distance: 168.2
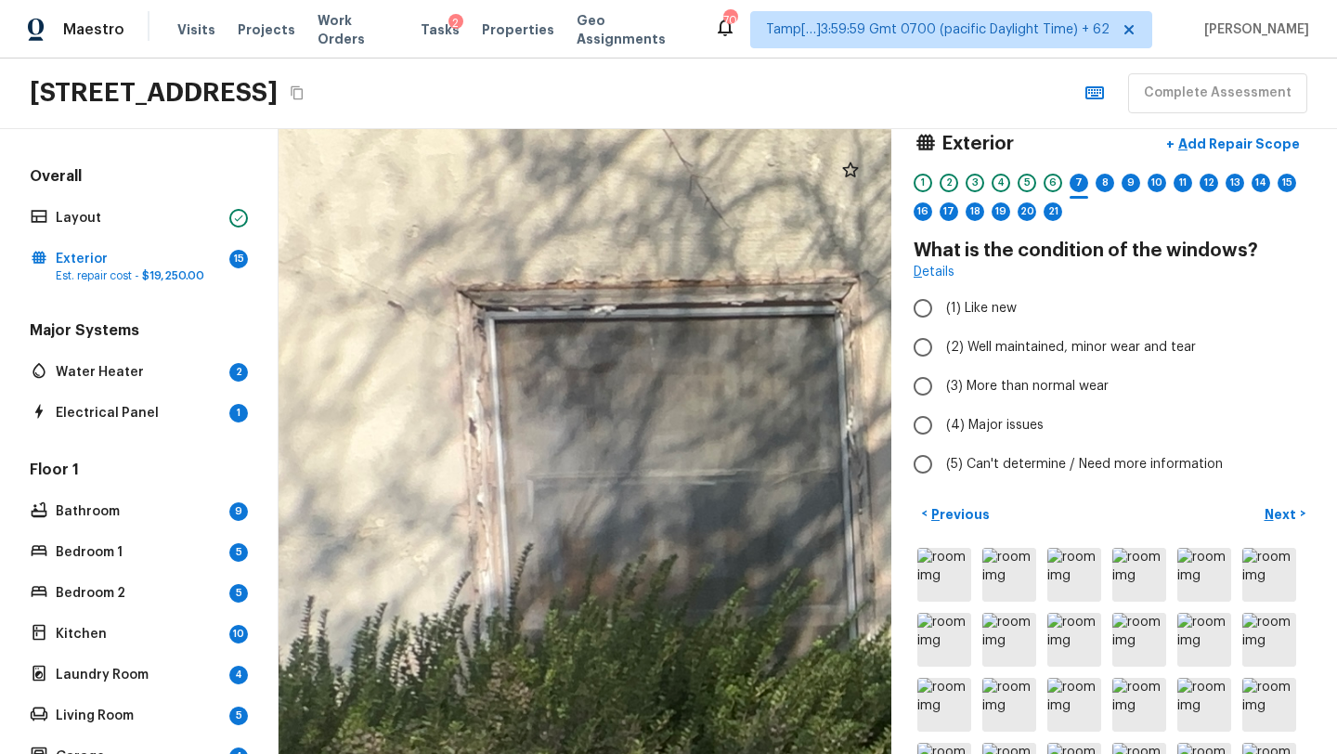
drag, startPoint x: 697, startPoint y: 472, endPoint x: 759, endPoint y: 550, distance: 100.5
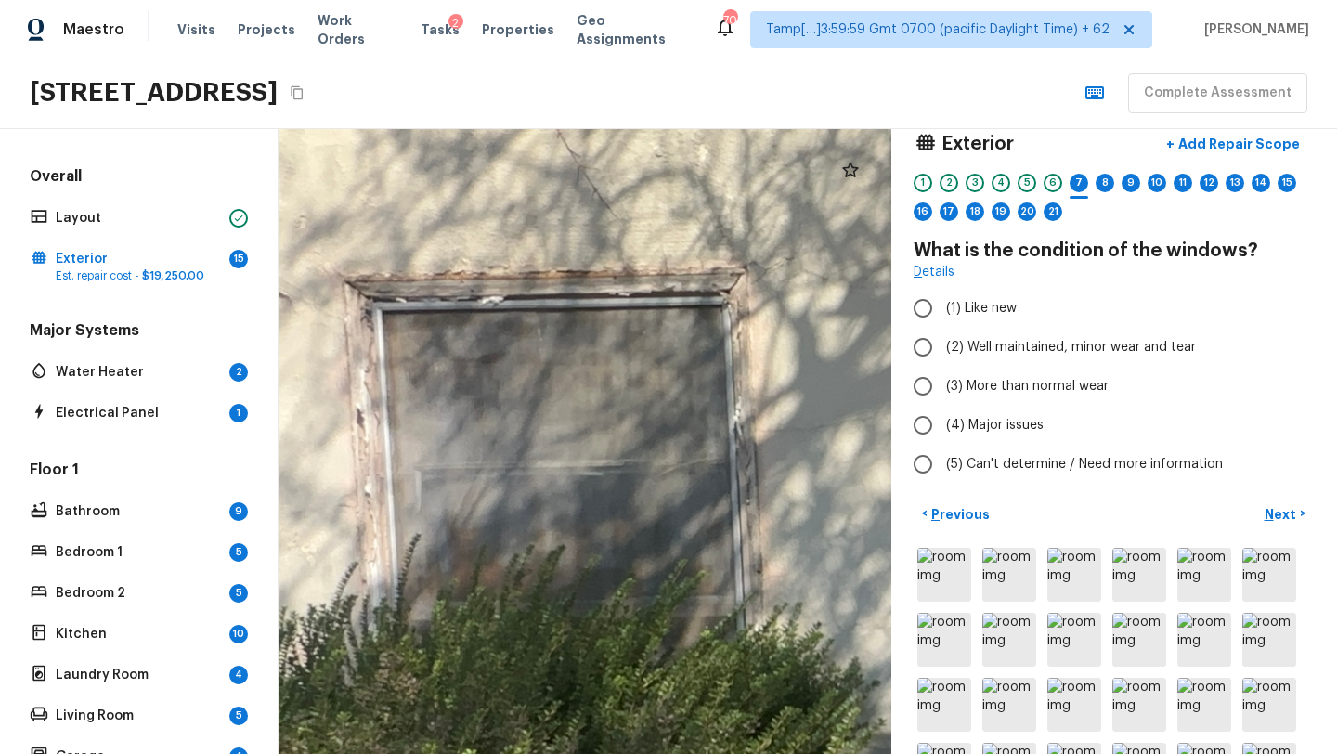
drag, startPoint x: 855, startPoint y: 555, endPoint x: 743, endPoint y: 544, distance: 111.9
click at [1222, 146] on p "Add Repair Scope" at bounding box center [1236, 144] width 125 height 19
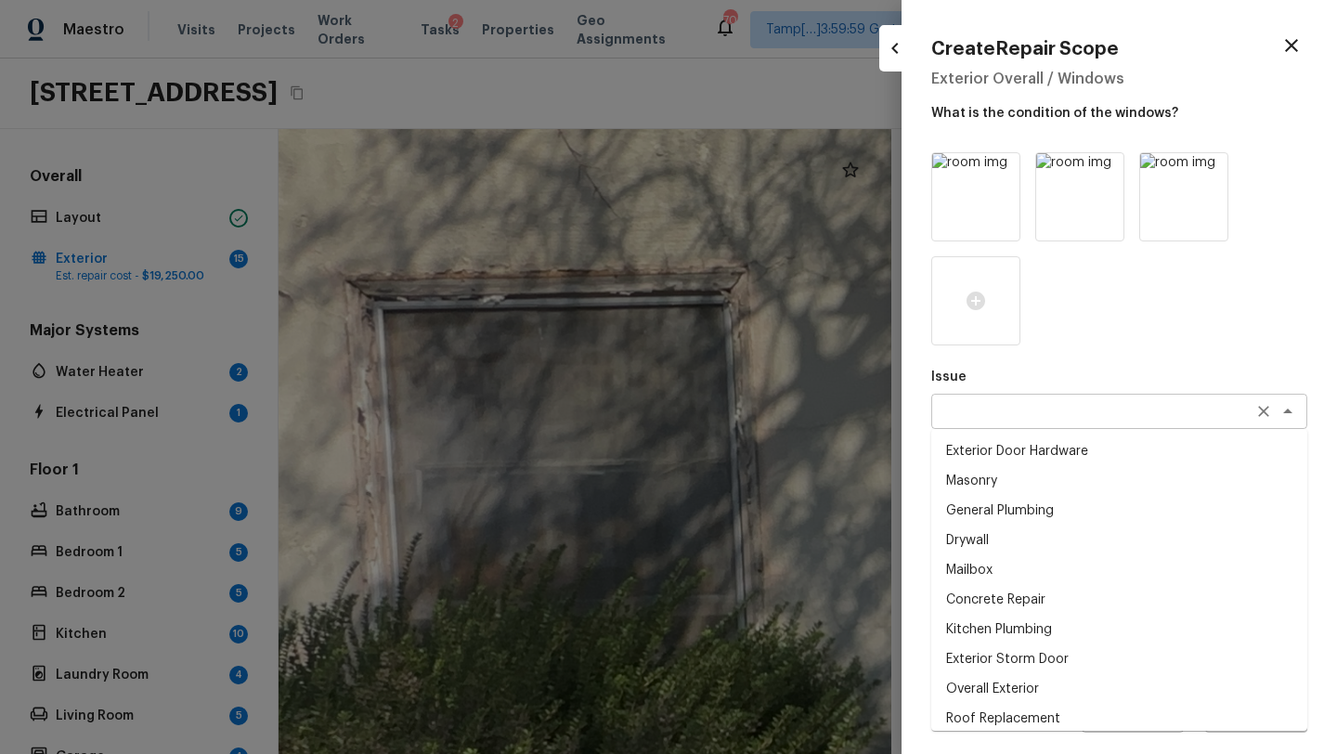
click at [996, 422] on div "x ​" at bounding box center [1119, 411] width 376 height 35
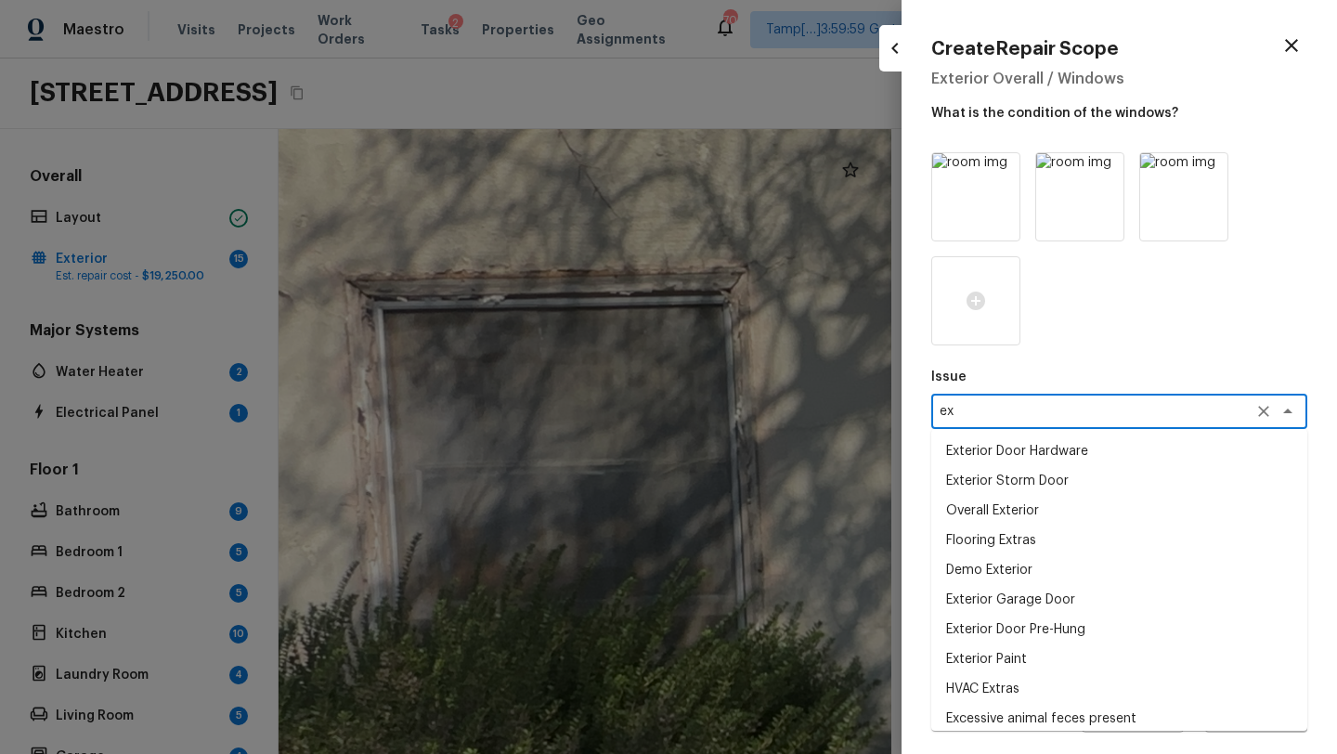
click at [988, 422] on div "ex x ​" at bounding box center [1119, 411] width 376 height 35
click at [959, 412] on textarea "ex" at bounding box center [1092, 411] width 307 height 19
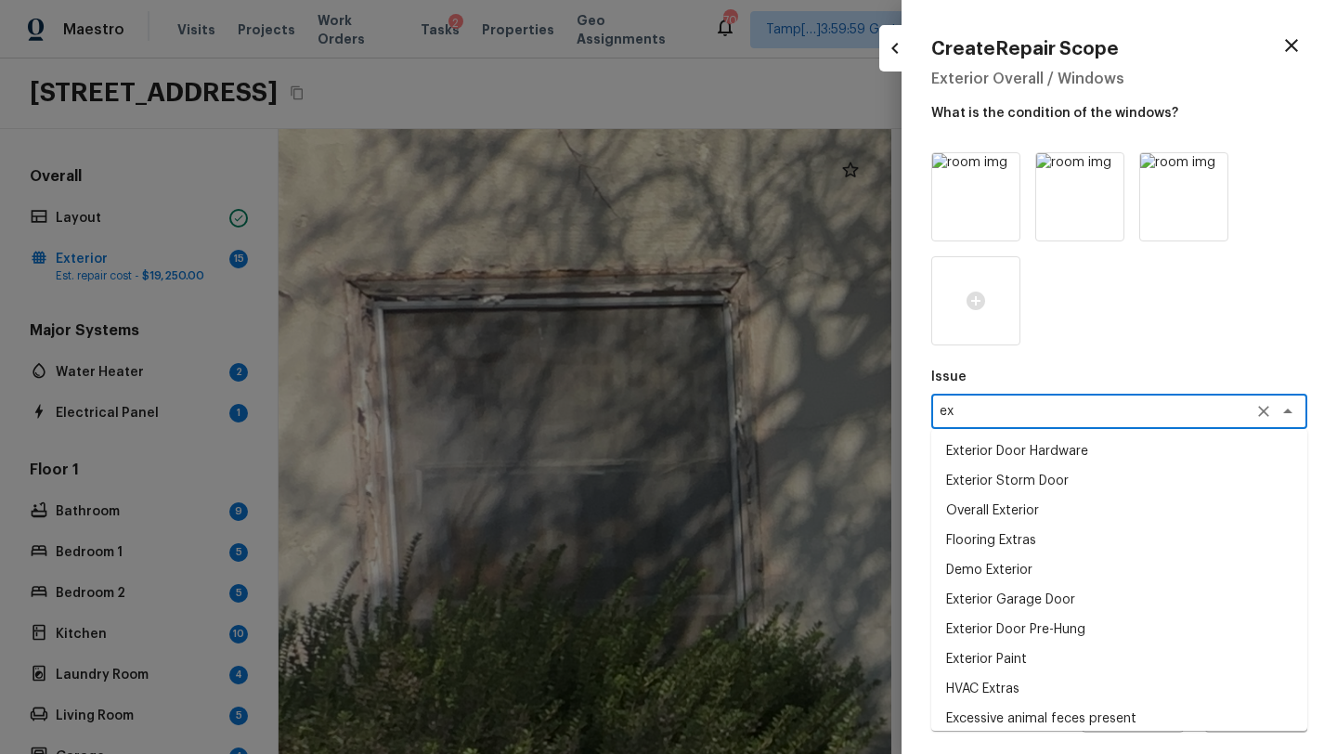
click at [959, 412] on textarea "ex" at bounding box center [1092, 411] width 307 height 19
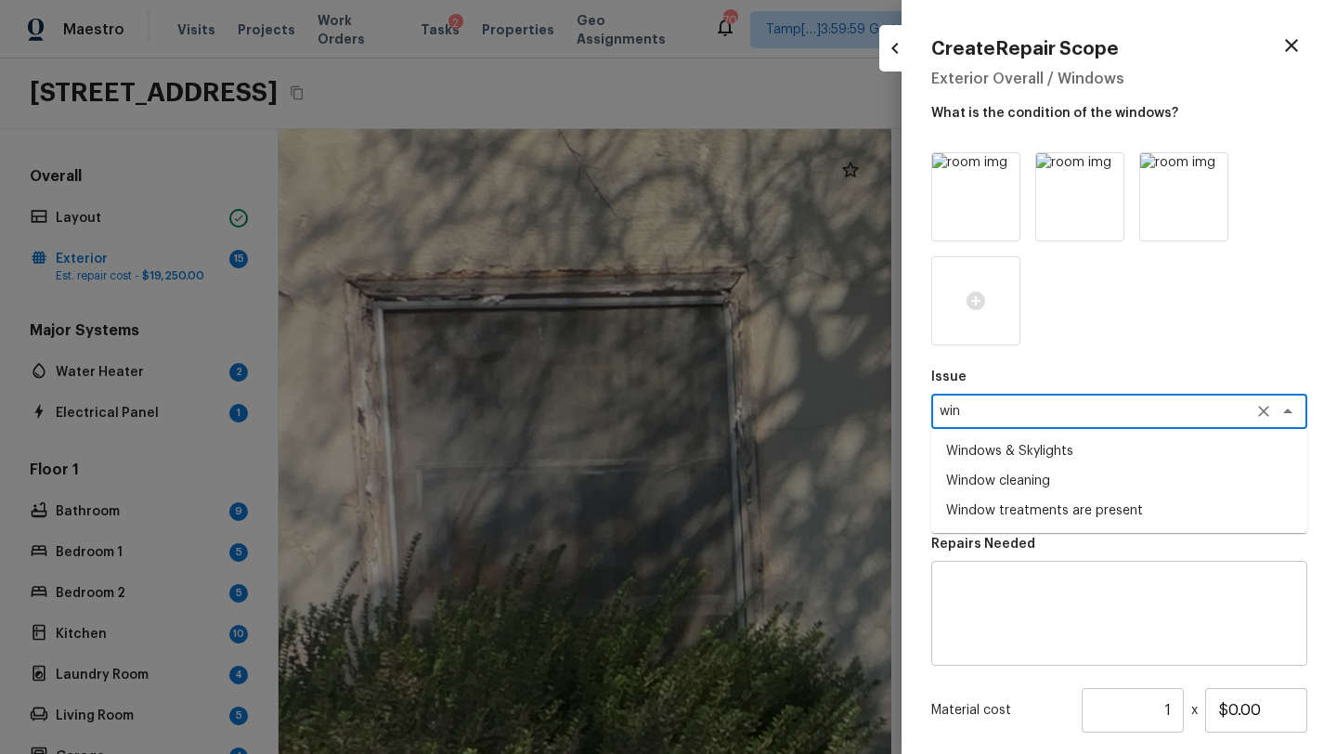
click at [1006, 510] on li "Window treatments are present" at bounding box center [1119, 511] width 376 height 30
type textarea "Window treatments are present"
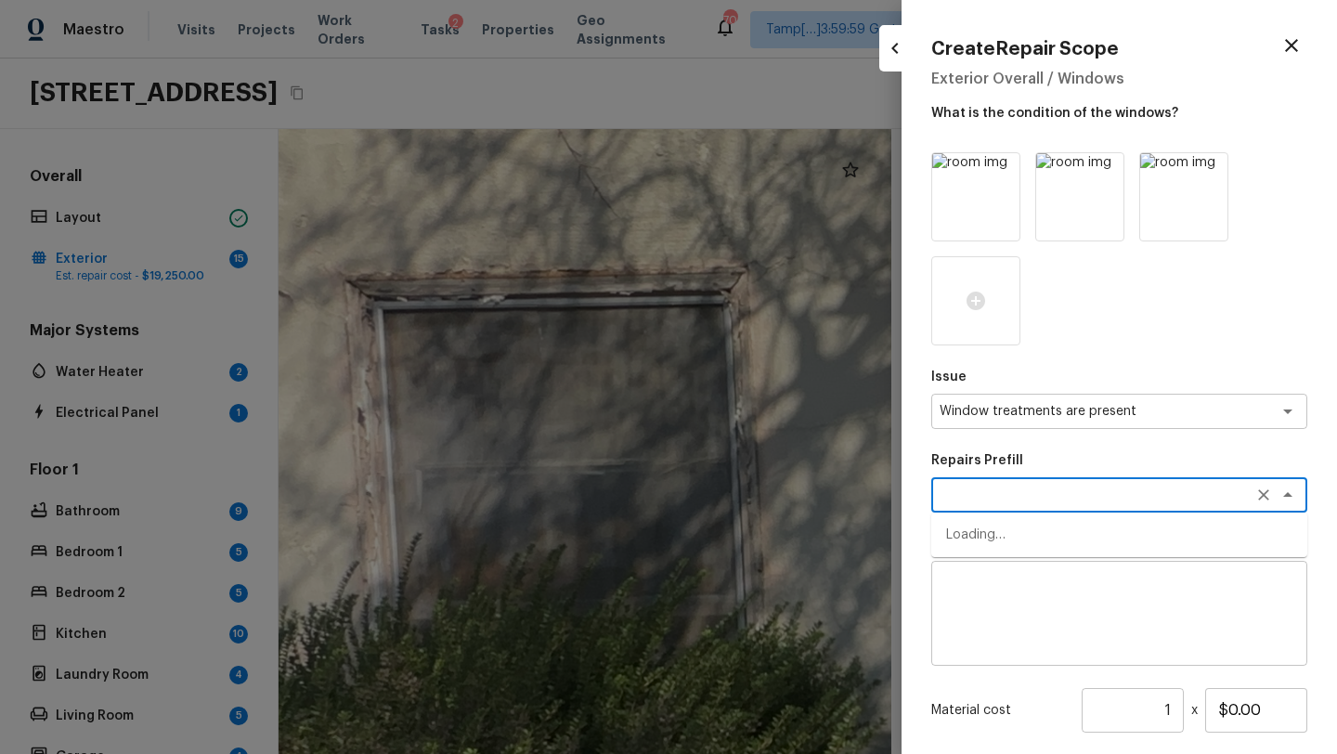
click at [1008, 493] on textarea at bounding box center [1092, 494] width 307 height 19
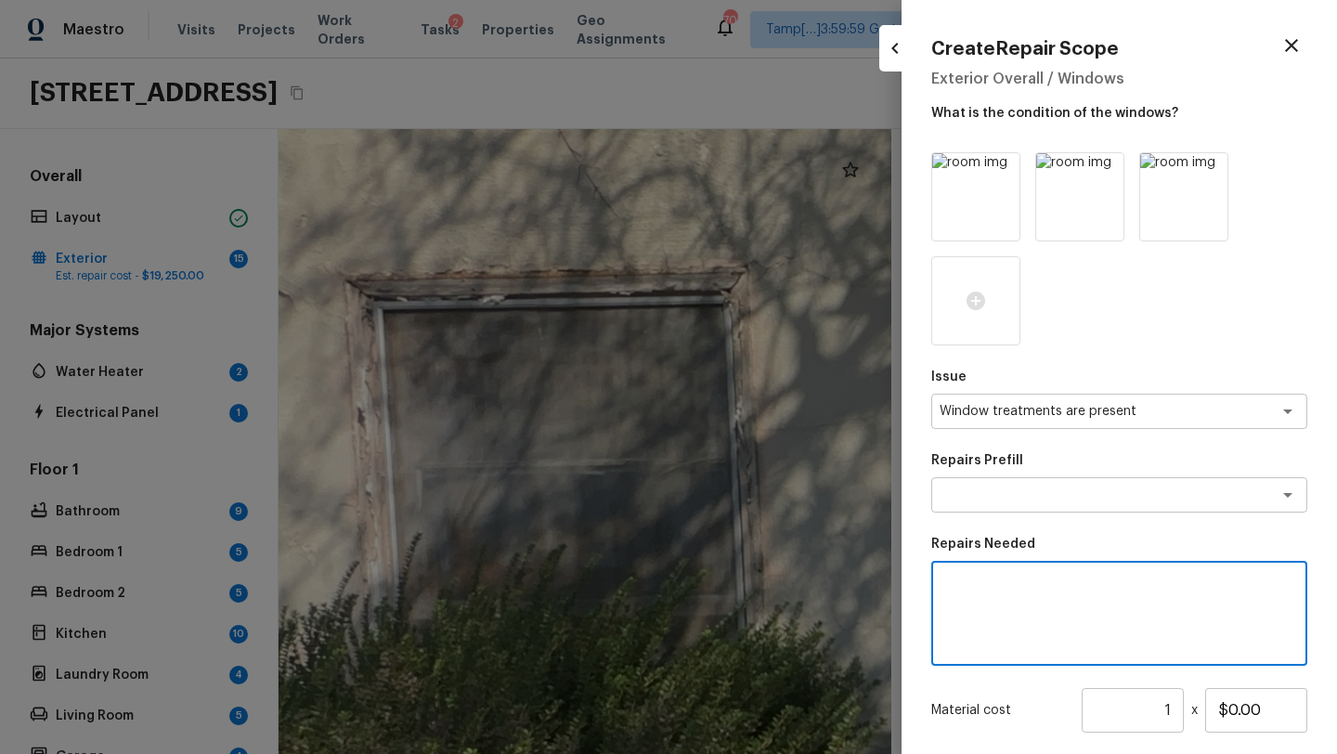
click at [997, 619] on textarea at bounding box center [1119, 613] width 350 height 74
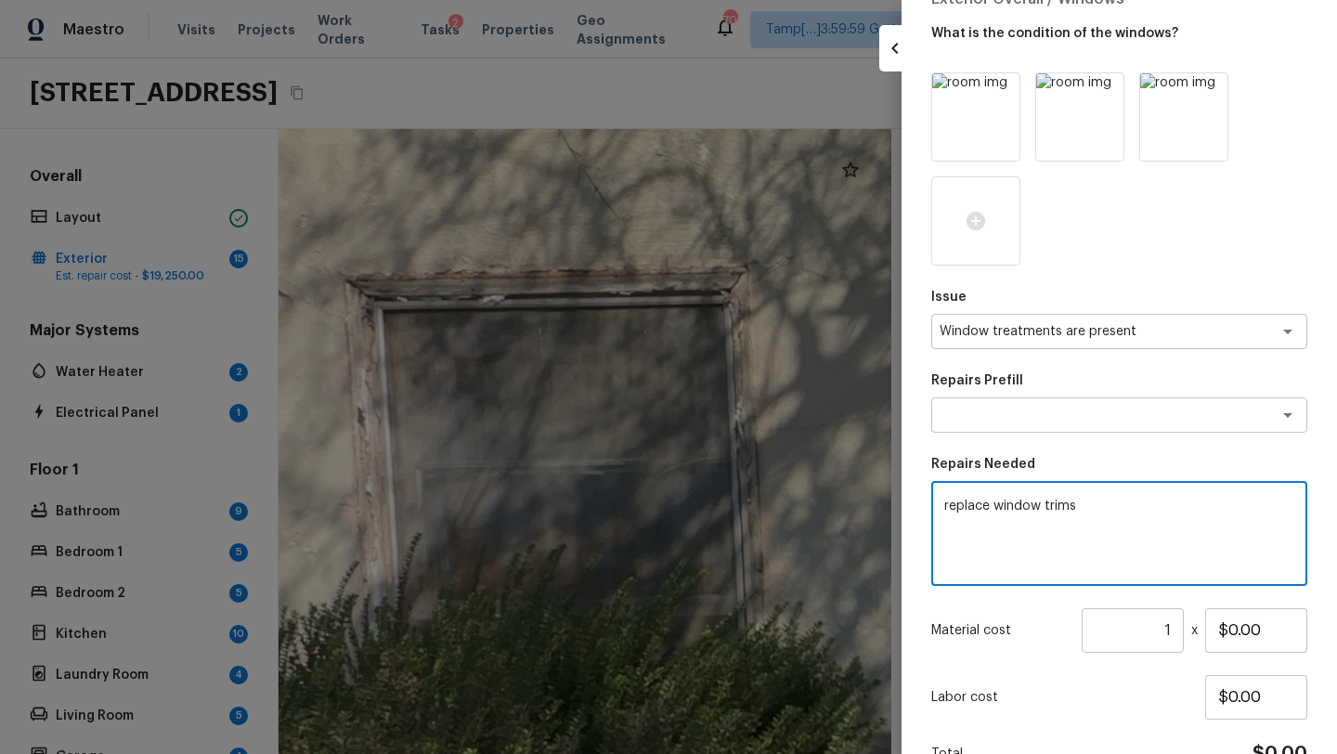
scroll to position [181, 0]
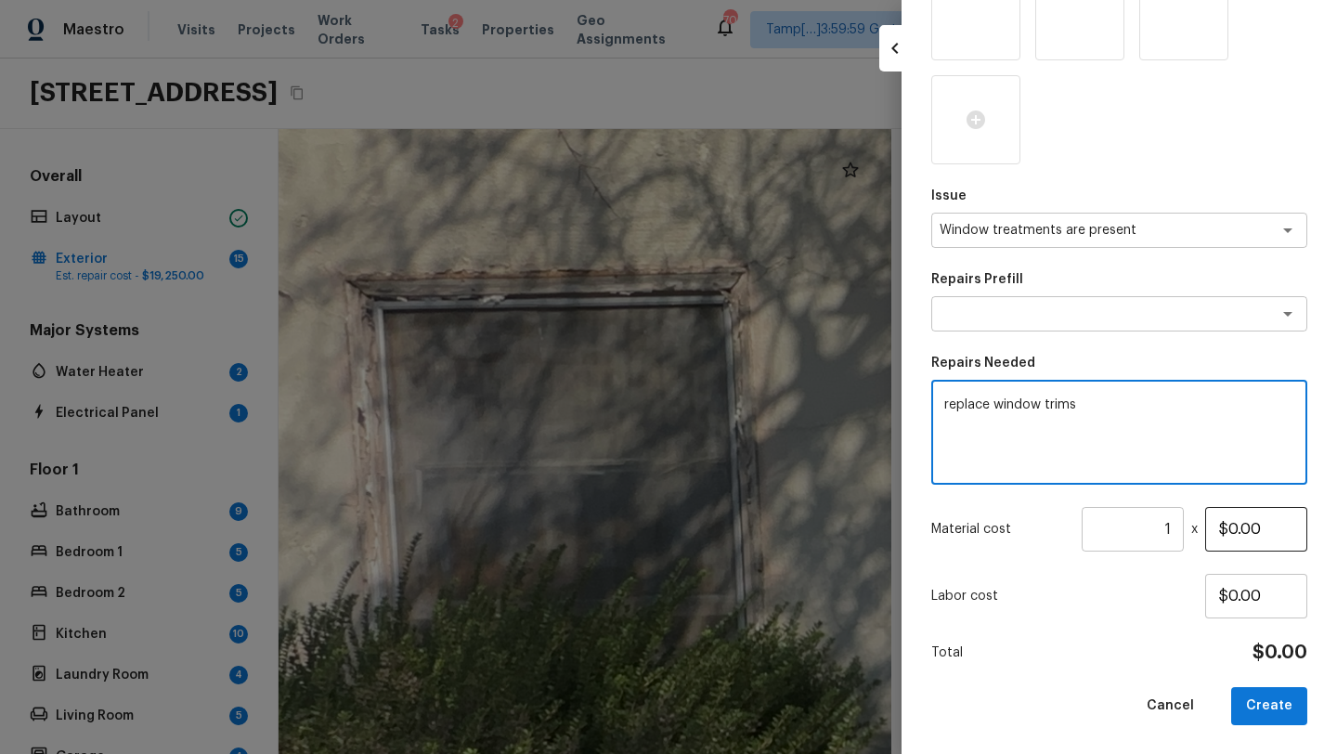
type textarea "replace window trims"
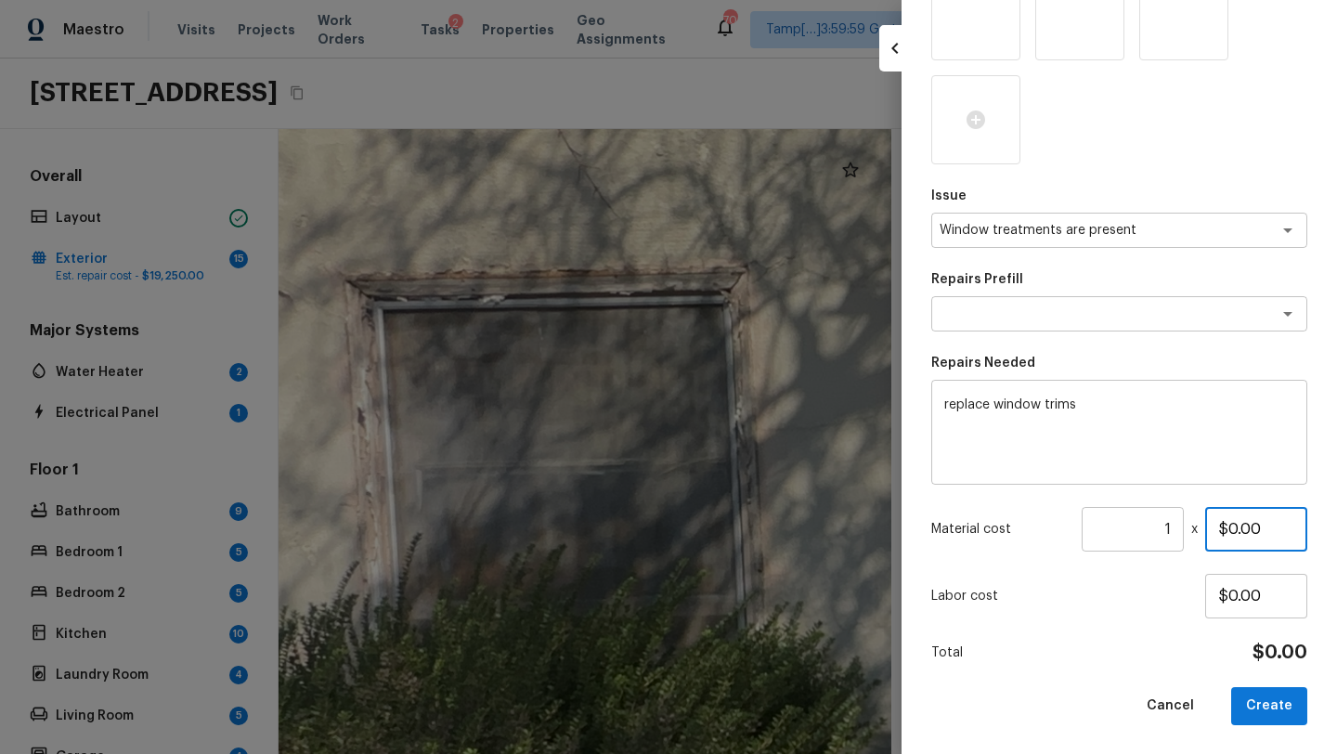
drag, startPoint x: 1228, startPoint y: 528, endPoint x: 1278, endPoint y: 529, distance: 50.1
click at [1278, 529] on input "$0.00" at bounding box center [1256, 529] width 102 height 45
type input "$500.00"
click at [1182, 620] on div "Issue Window treatments are present x ​ Repairs Prefill x ​ Repairs Needed repl…" at bounding box center [1119, 348] width 376 height 754
click at [1286, 711] on button "Create" at bounding box center [1269, 706] width 76 height 38
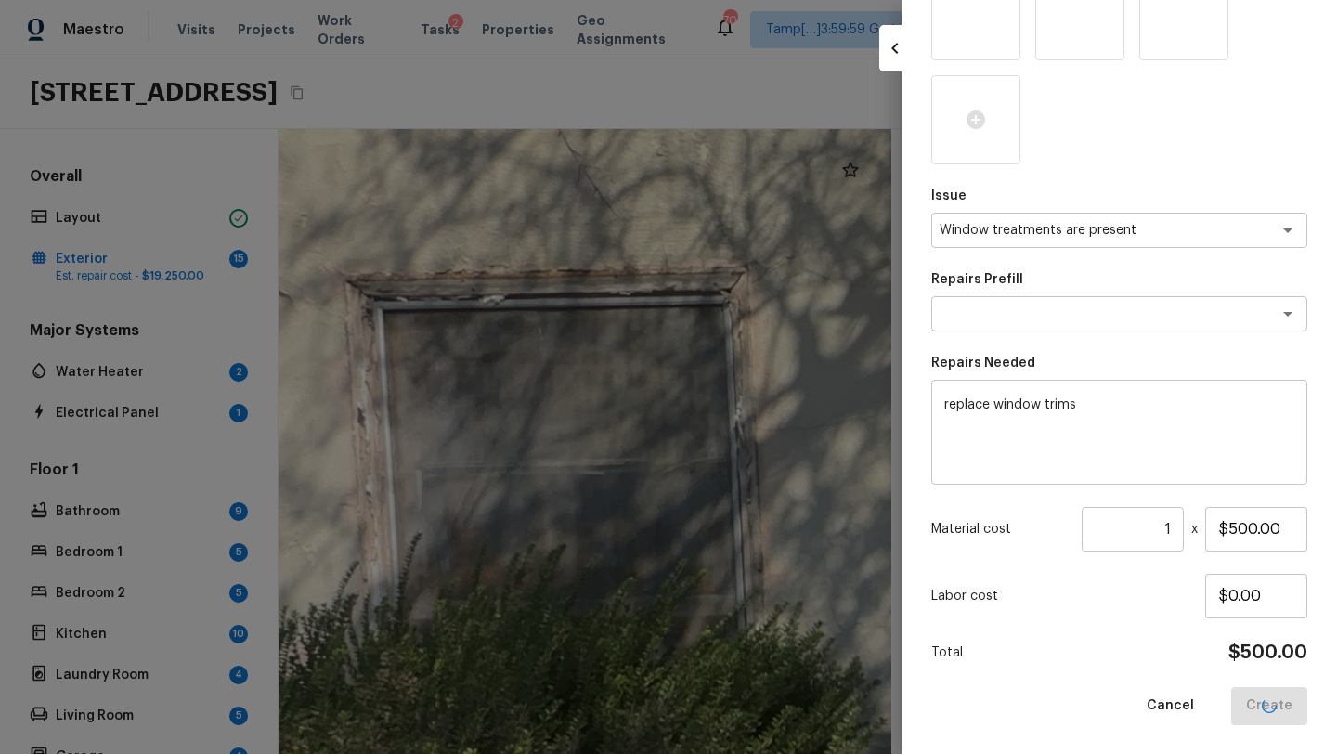
type input "$0.00"
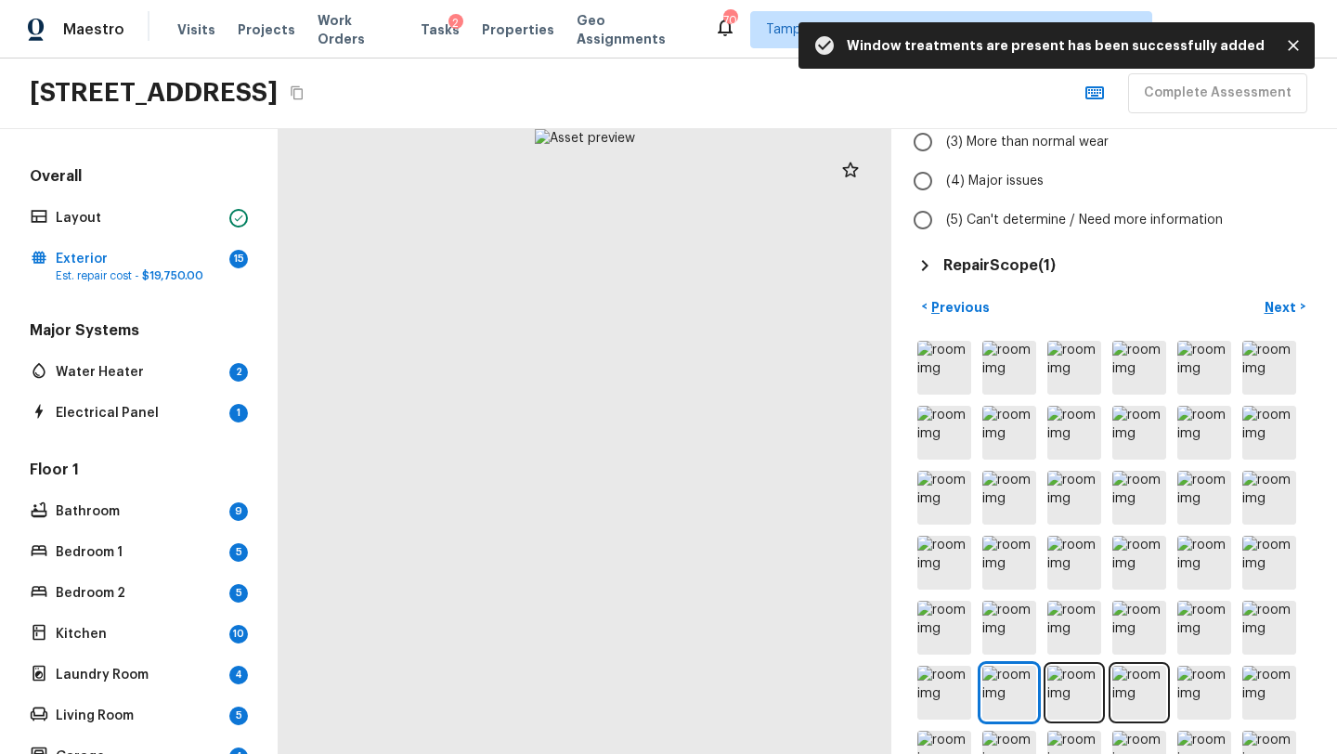
scroll to position [341, 0]
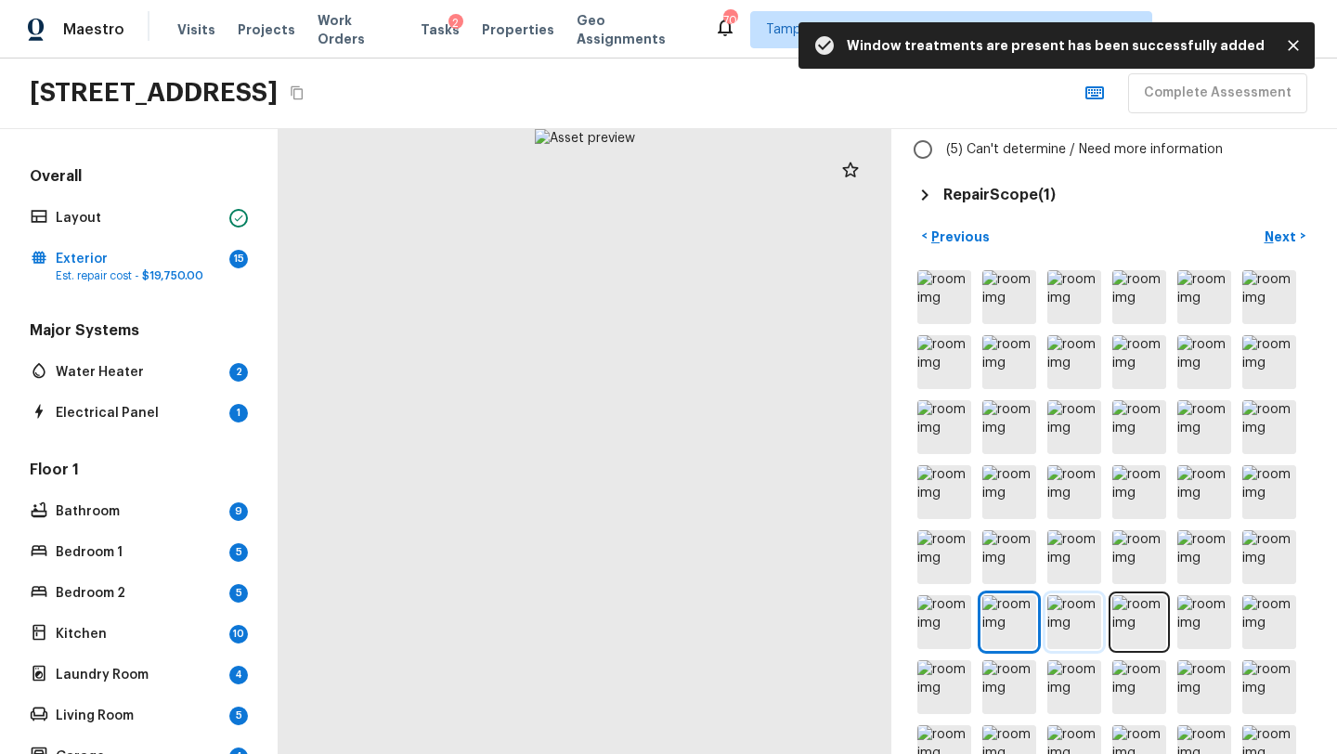
click at [1068, 630] on img at bounding box center [1074, 622] width 54 height 54
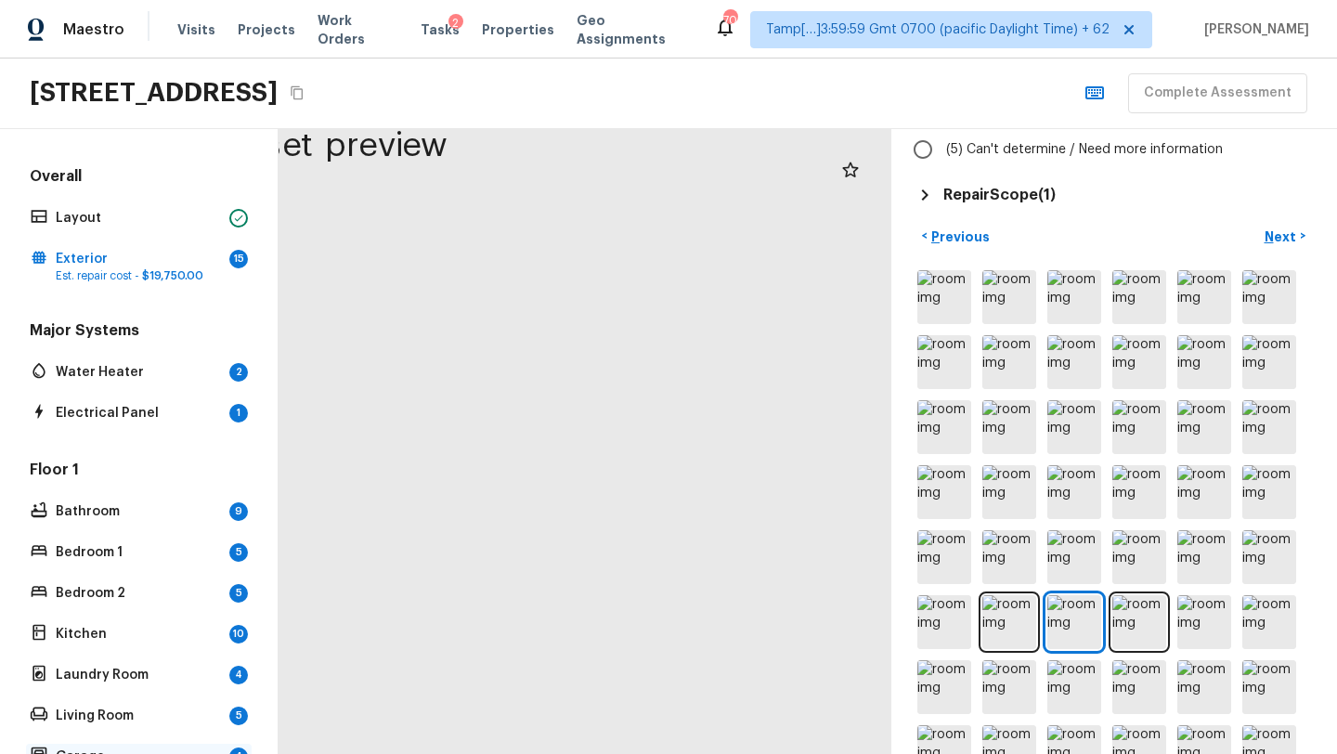
drag, startPoint x: 642, startPoint y: 390, endPoint x: 93, endPoint y: 751, distance: 657.5
click at [93, 753] on div "Overall Layout Exterior 15 Est. repair cost - $19,750.00 Major Systems Water He…" at bounding box center [668, 441] width 1337 height 625
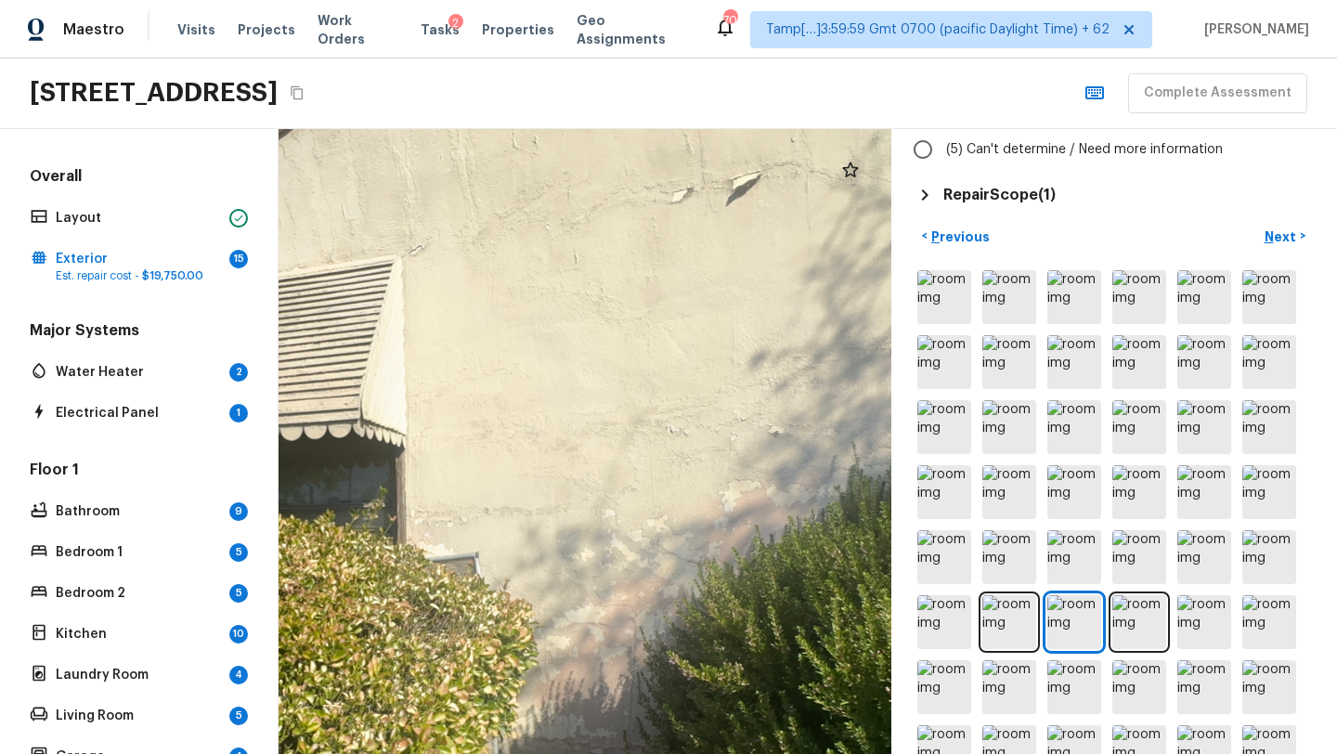
drag, startPoint x: 399, startPoint y: 623, endPoint x: 546, endPoint y: 249, distance: 401.8
click at [546, 249] on div at bounding box center [382, 561] width 1582 height 1613
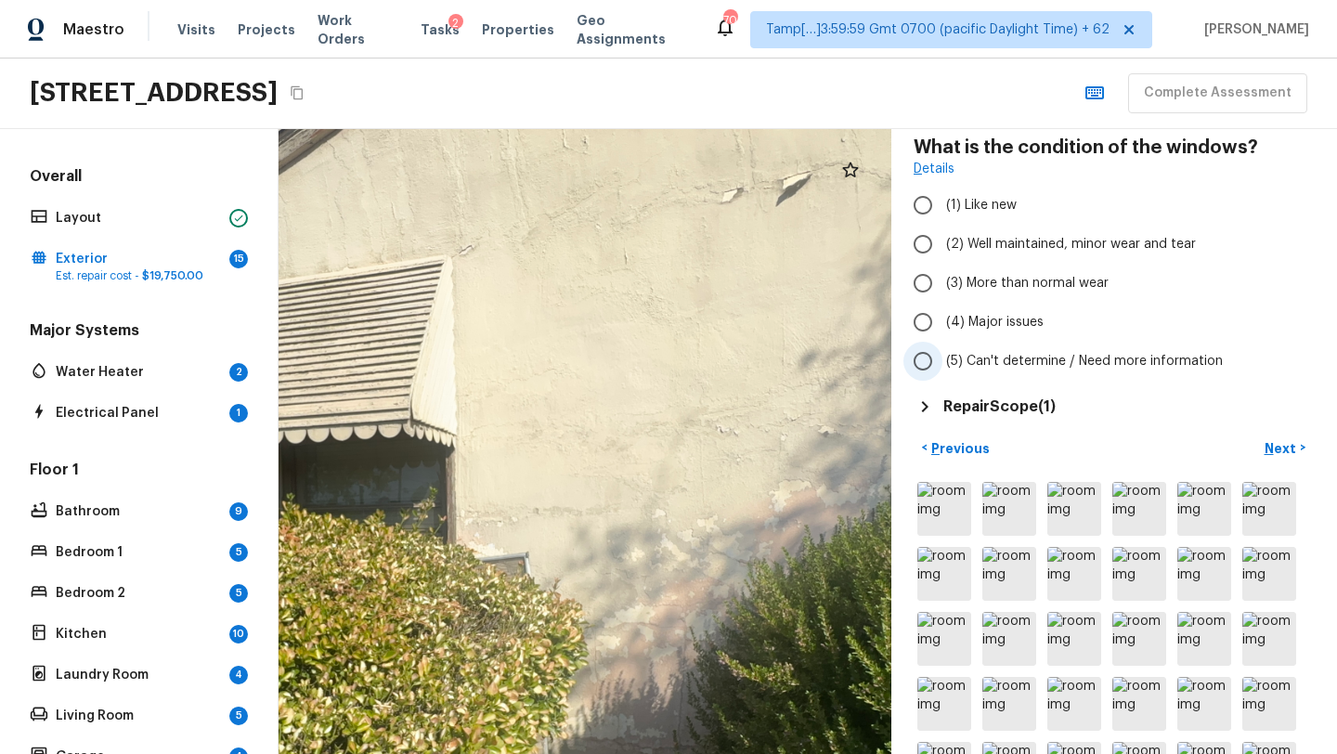
scroll to position [0, 0]
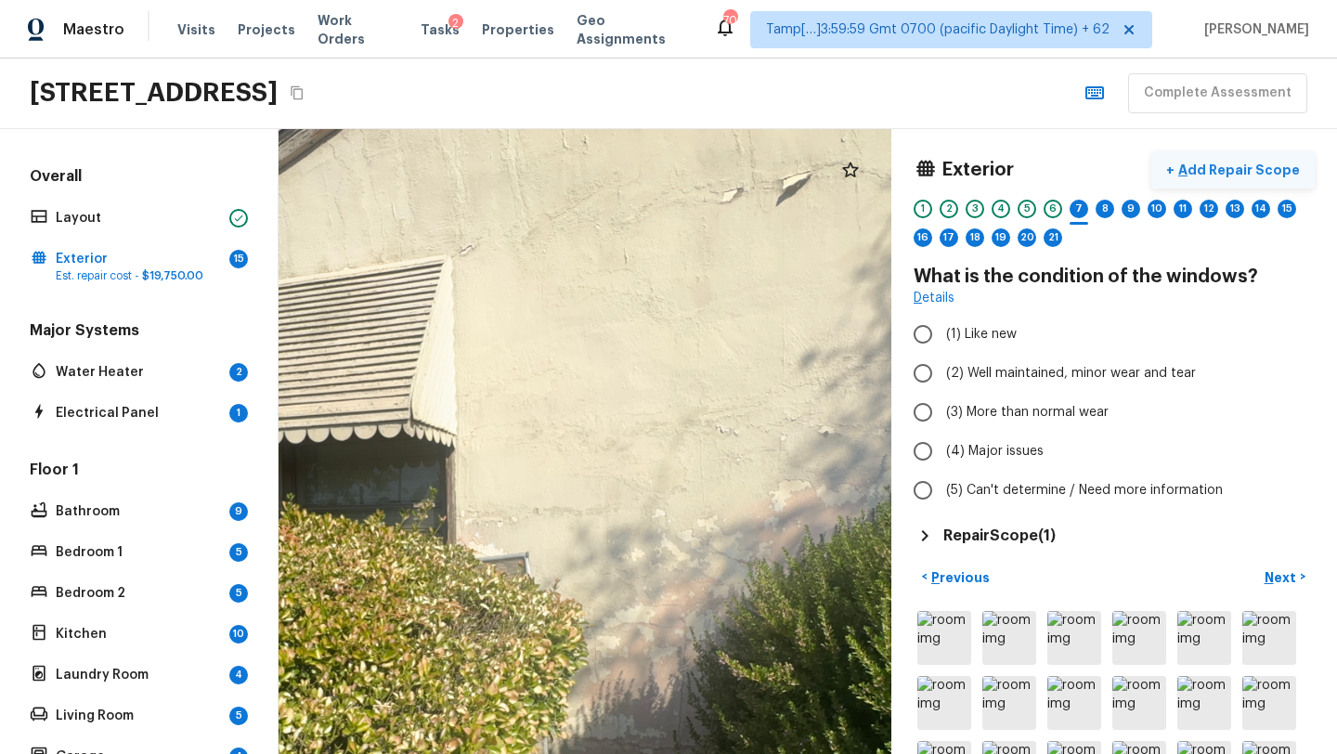
click at [1222, 161] on p "Add Repair Scope" at bounding box center [1236, 170] width 125 height 19
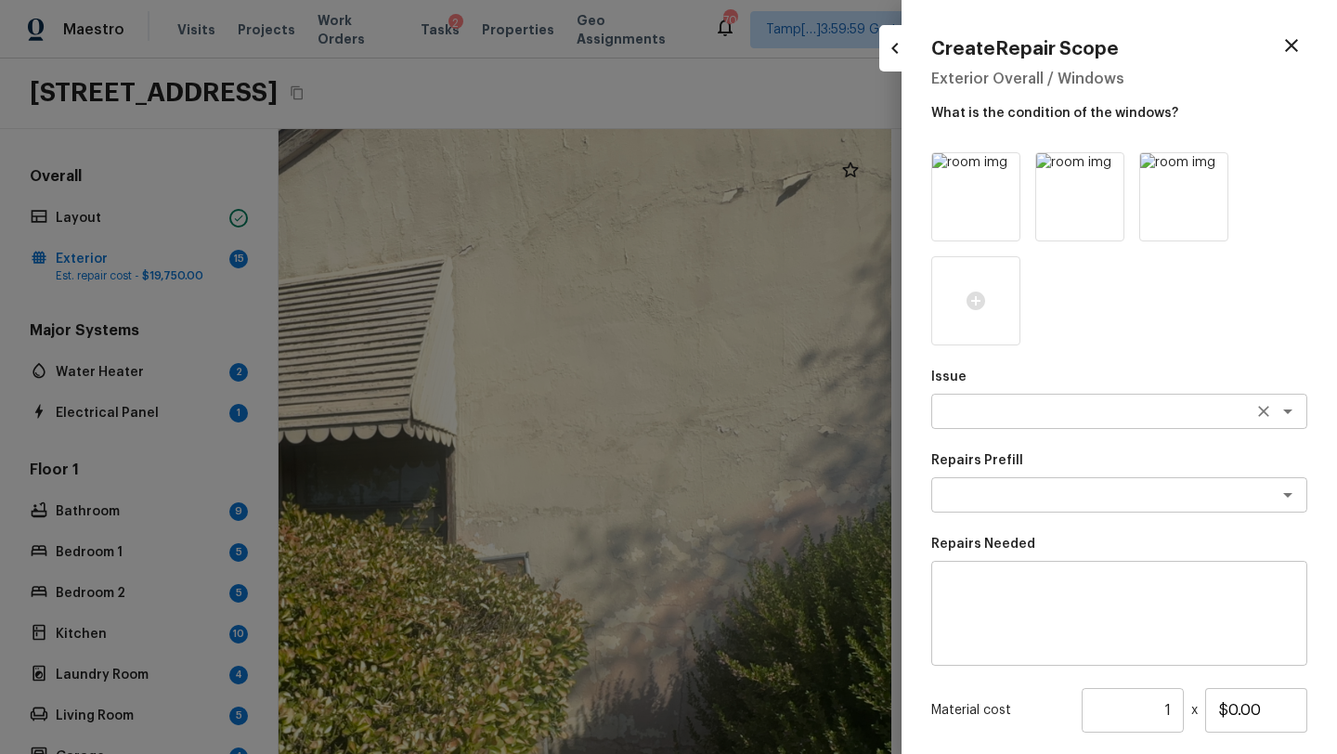
click at [977, 418] on textarea at bounding box center [1092, 411] width 307 height 19
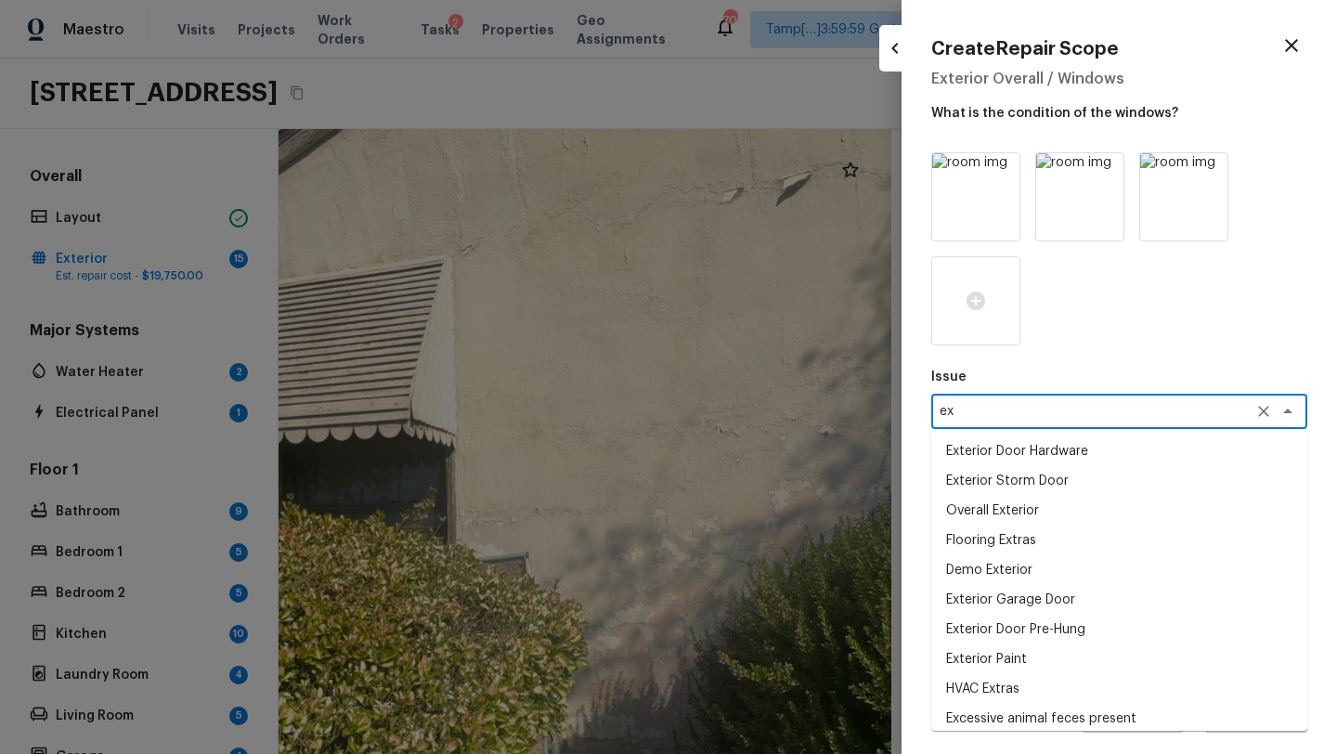
click at [992, 663] on li "Exterior Paint" at bounding box center [1119, 659] width 376 height 30
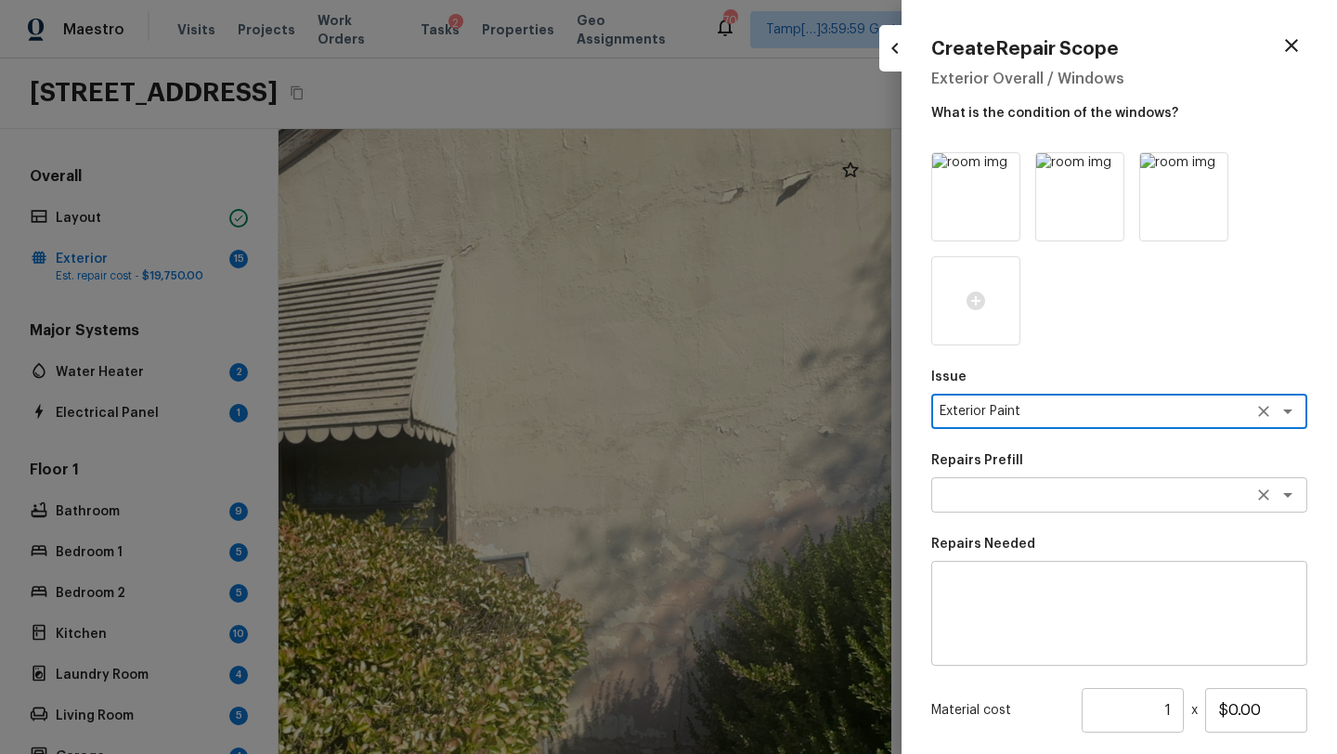
type textarea "Exterior Paint"
click at [980, 503] on textarea at bounding box center [1092, 494] width 307 height 19
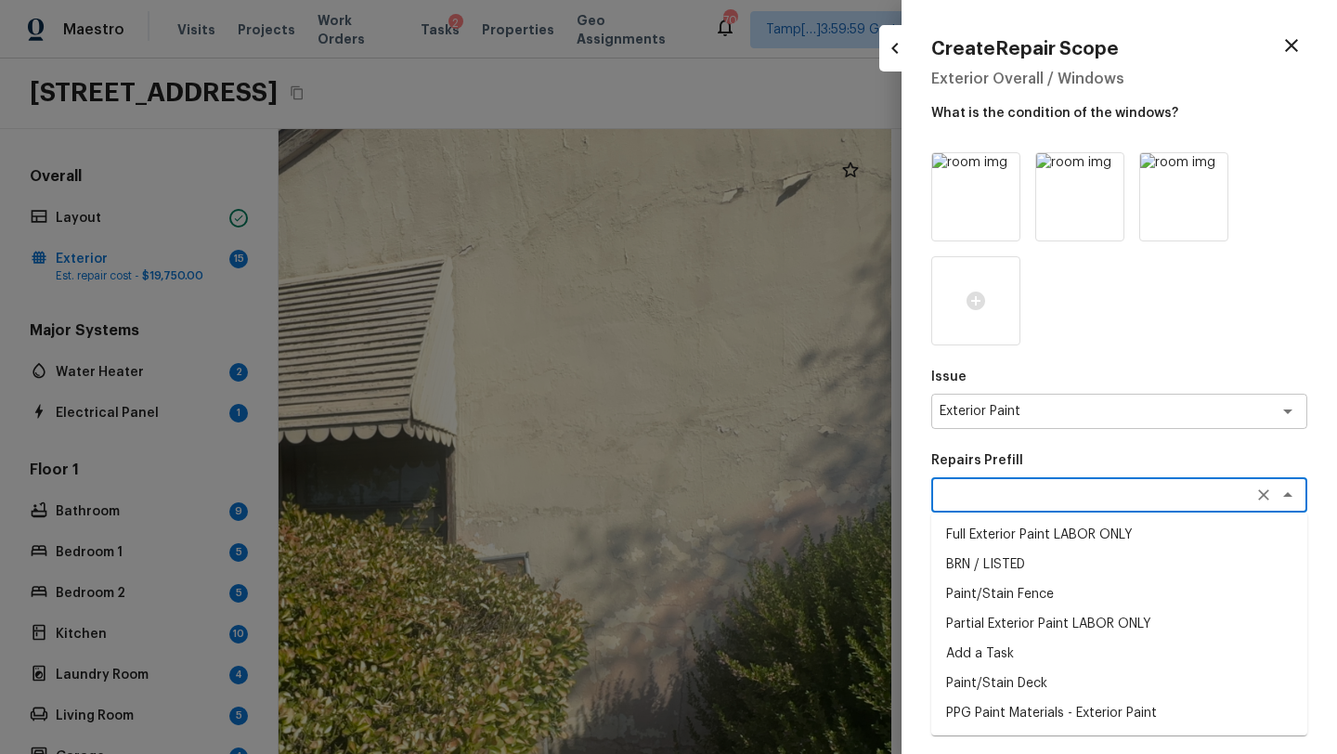
click at [998, 713] on li "PPG Paint Materials - Exterior Paint" at bounding box center [1119, 713] width 376 height 30
type textarea "PPG Paint Materials - Exterior Paint"
type textarea "PPG Paint Materials ordered by Opendoor"
type input "$1.00"
click at [1025, 494] on textarea "PPG Paint Materials - Exterior Paint" at bounding box center [1092, 494] width 307 height 19
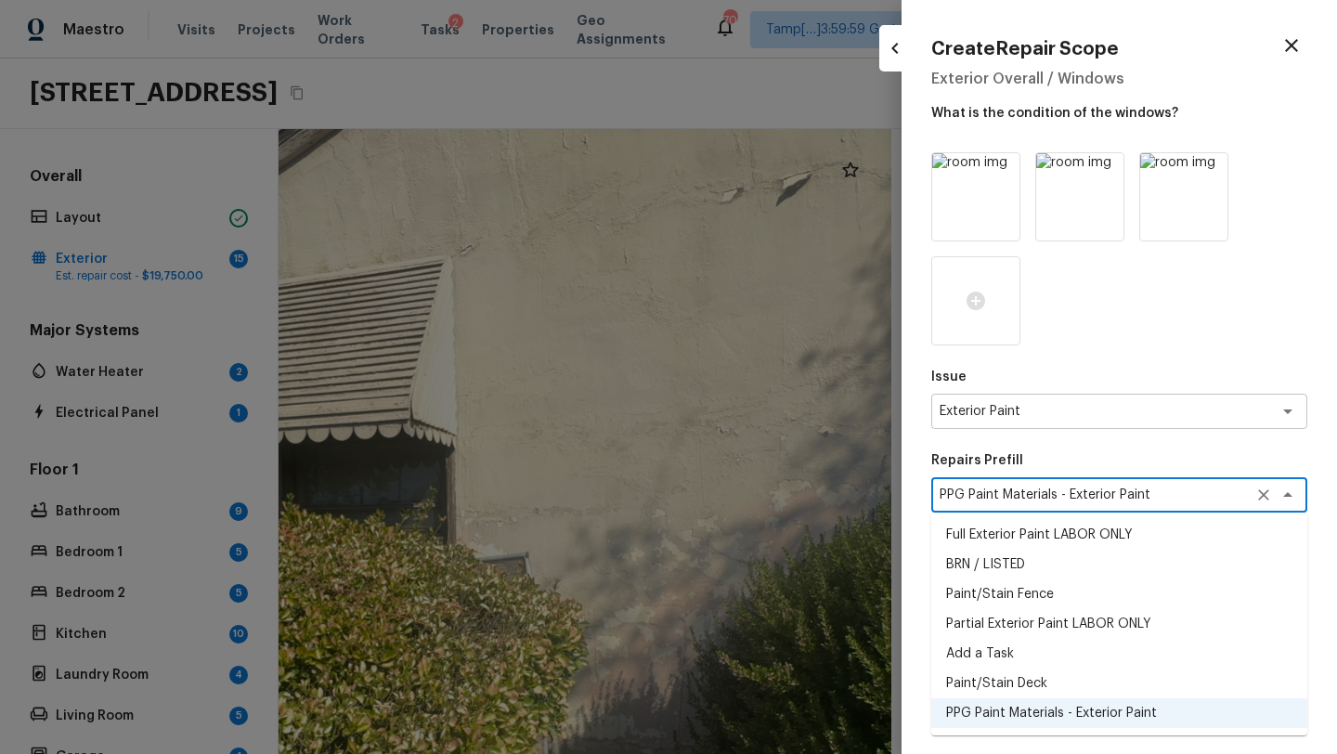
click at [1007, 544] on li "Full Exterior Paint LABOR ONLY" at bounding box center [1119, 535] width 376 height 30
type textarea "Full Exterior Paint LABOR ONLY"
type textarea "Full Exterior Paint - Prep, mask and paint the exterior of the home. Ensure tha…"
type input "$1.66"
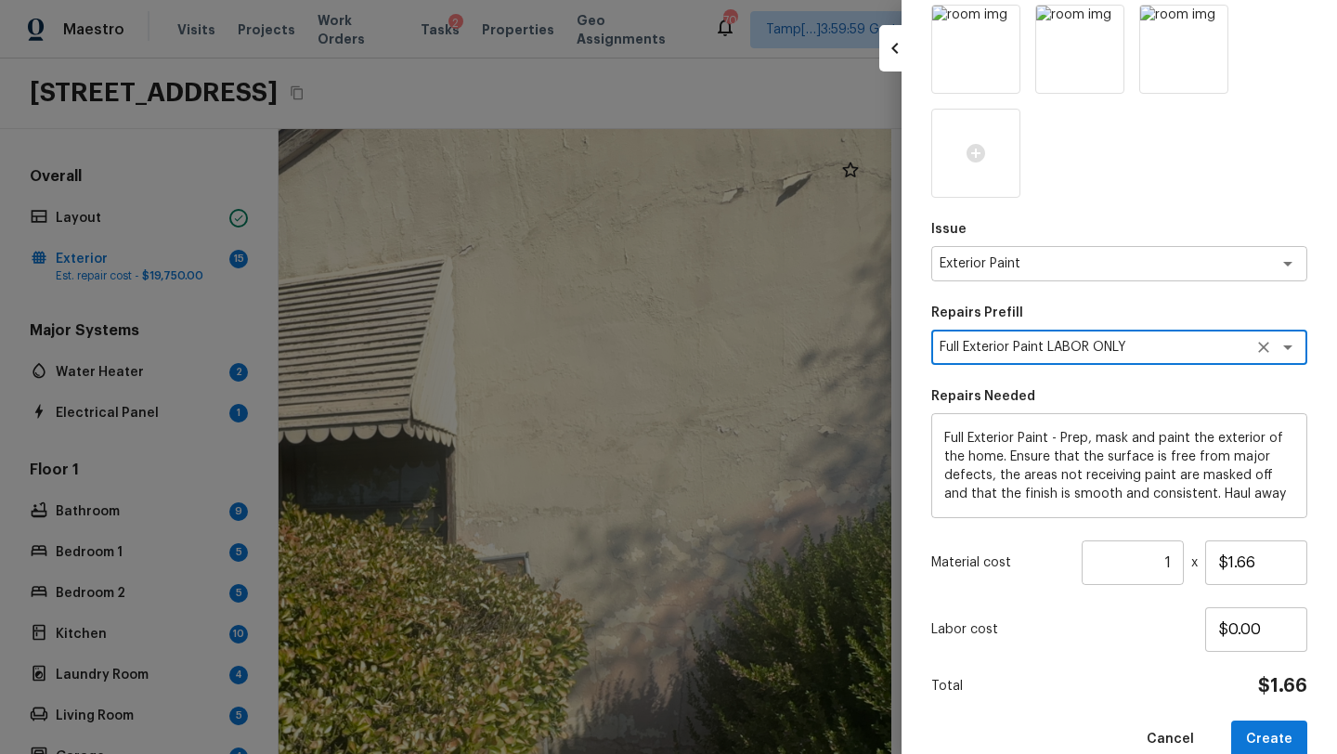
scroll to position [181, 0]
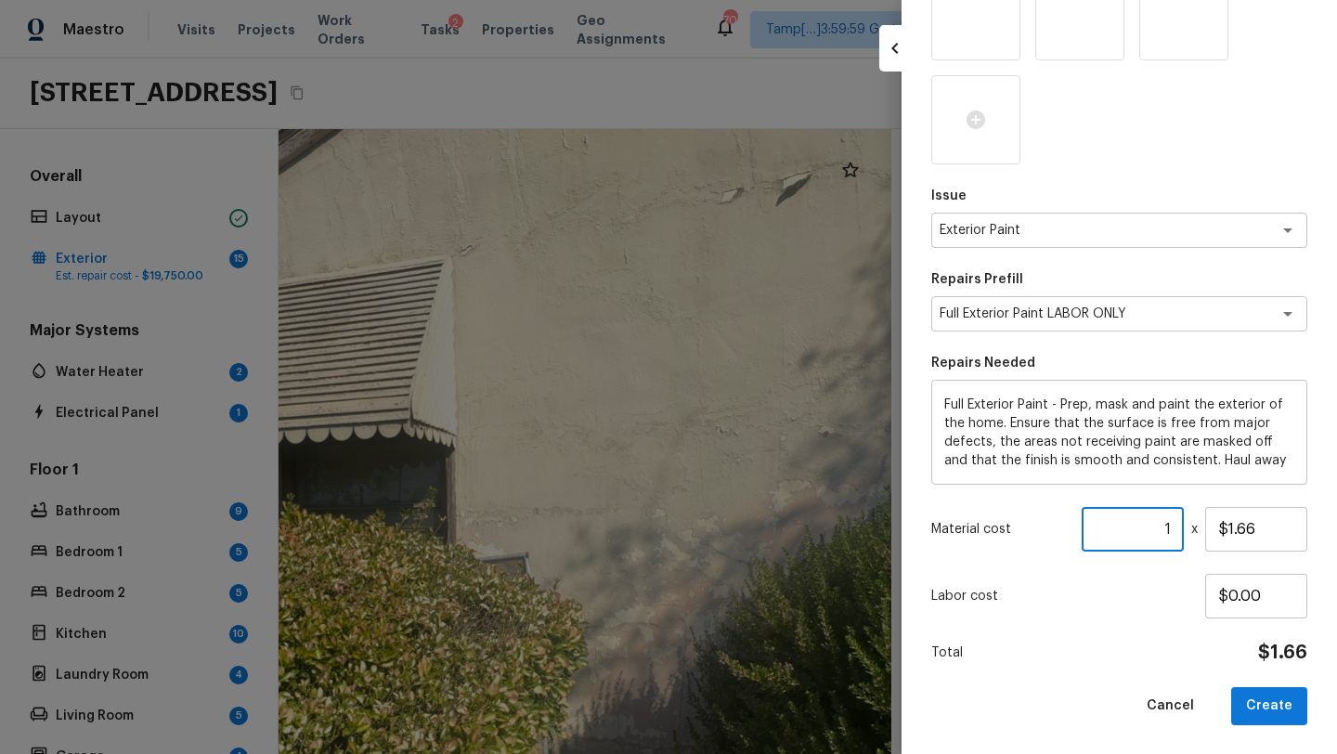
drag, startPoint x: 1171, startPoint y: 530, endPoint x: 1102, endPoint y: 534, distance: 69.7
click at [1102, 534] on input "1" at bounding box center [1132, 529] width 102 height 45
type input "955"
click at [1275, 713] on button "Create" at bounding box center [1269, 706] width 76 height 38
type input "1"
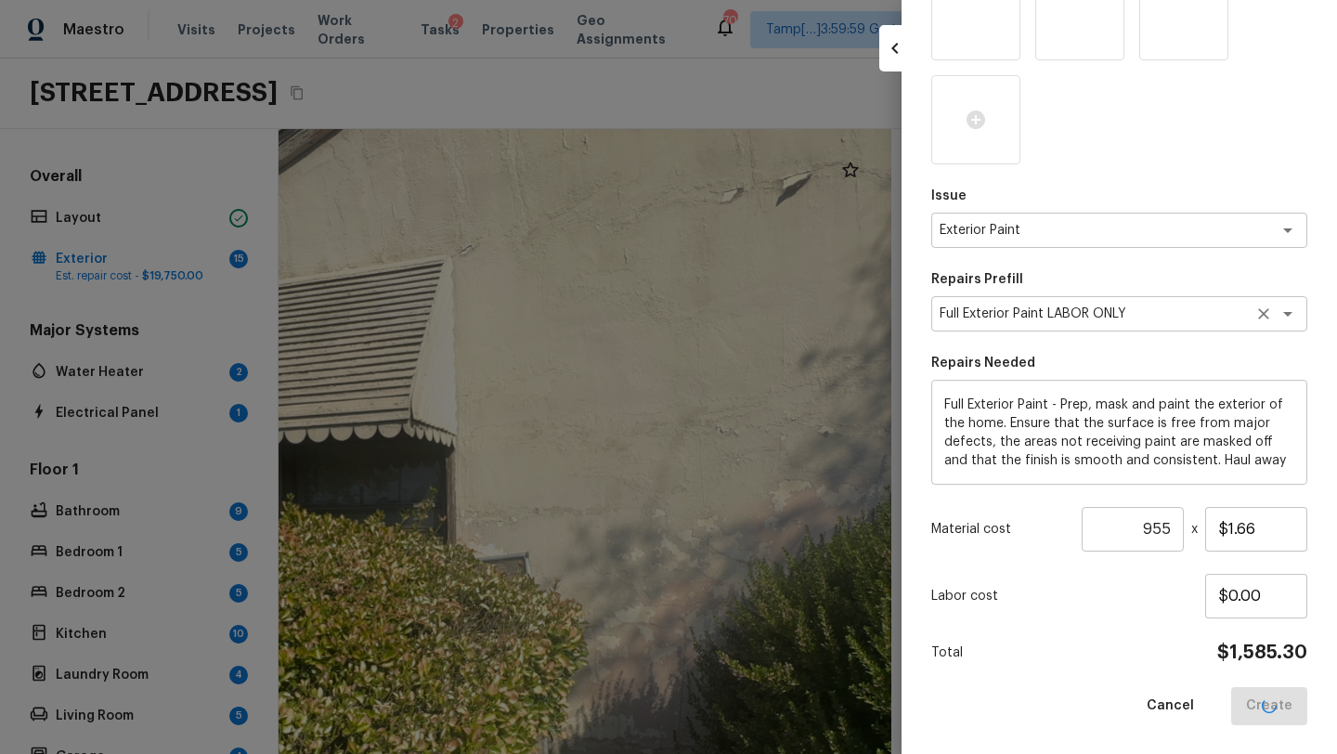
type input "$0.00"
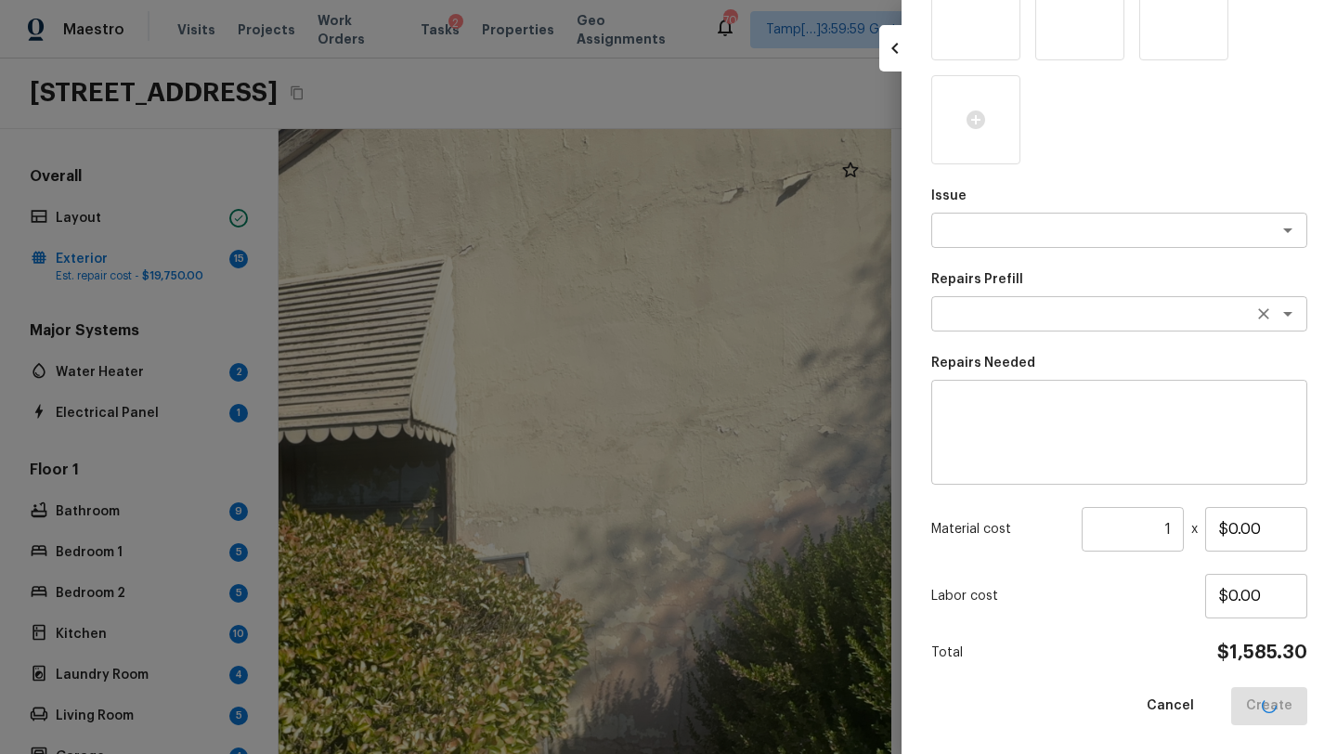
scroll to position [77, 0]
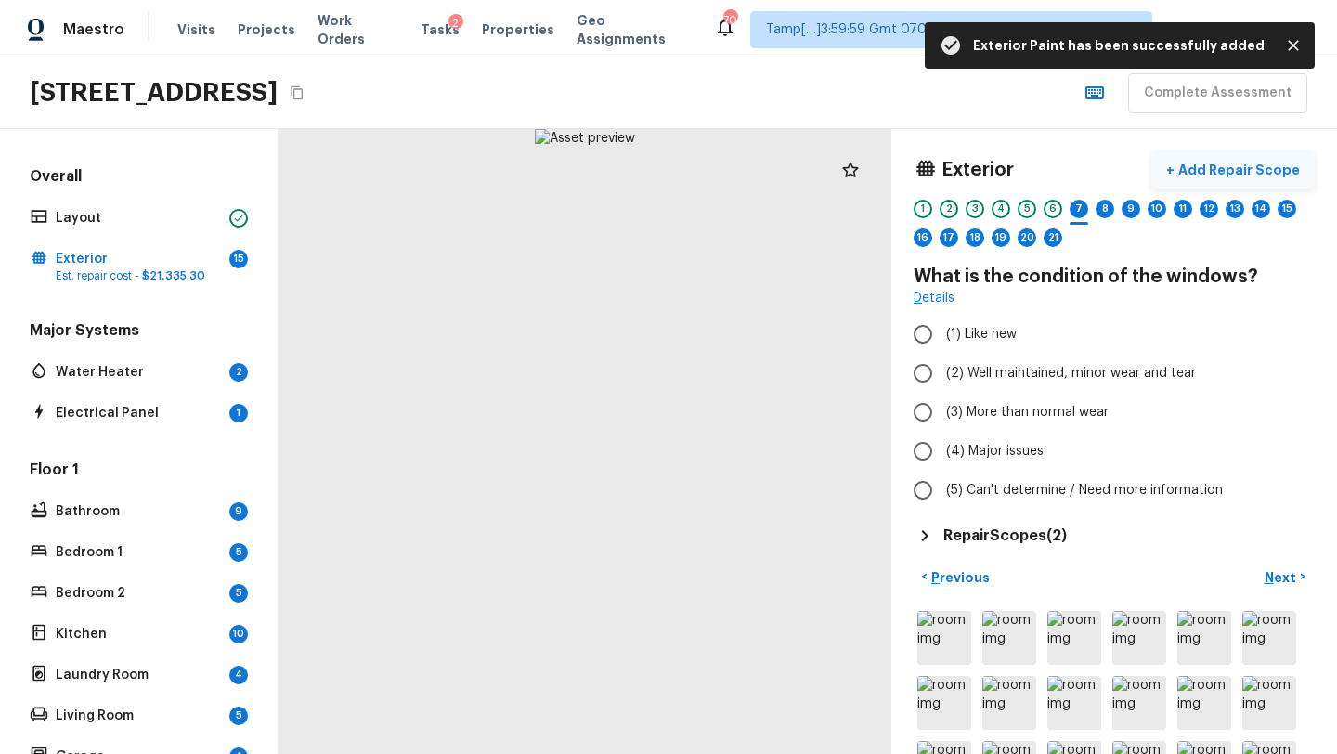
click at [1241, 161] on p "Add Repair Scope" at bounding box center [1236, 170] width 125 height 19
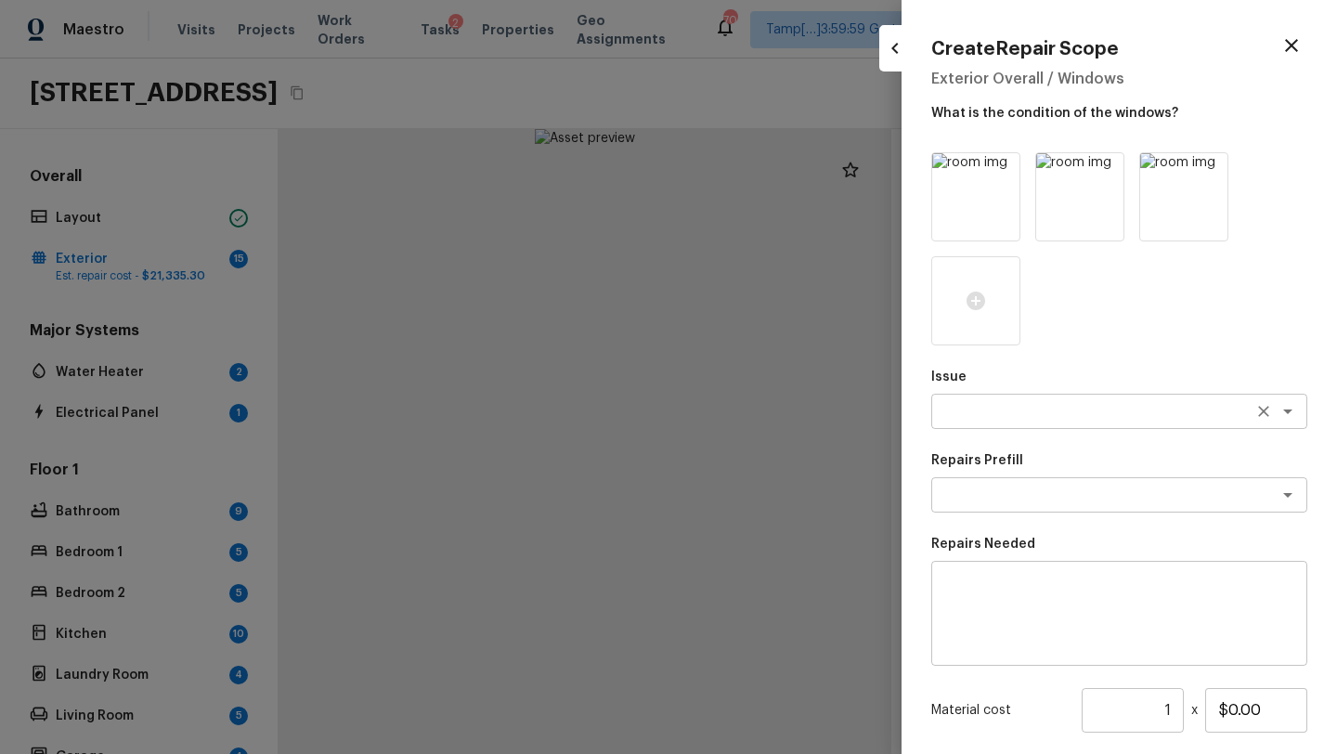
click at [998, 417] on textarea at bounding box center [1092, 411] width 307 height 19
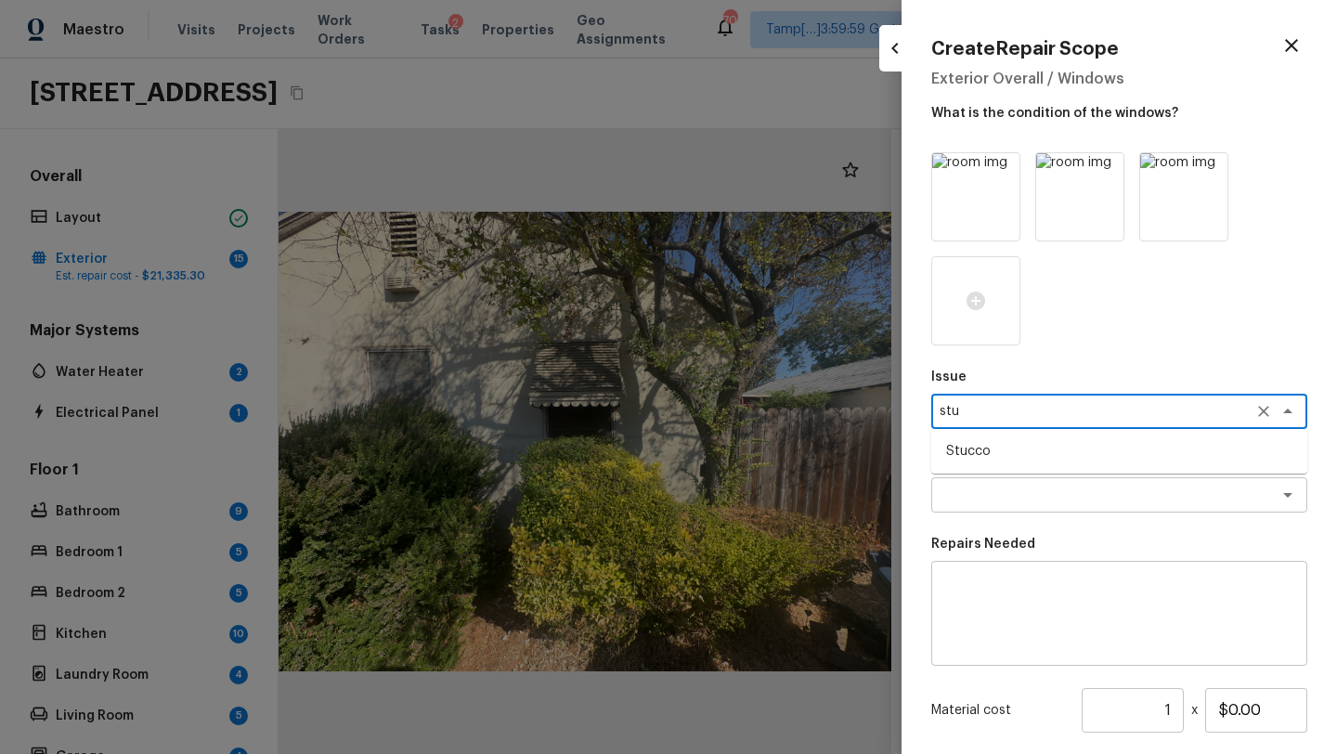
click at [984, 448] on li "Stucco" at bounding box center [1119, 451] width 376 height 30
click at [984, 484] on div "x ​" at bounding box center [1119, 494] width 376 height 35
type textarea "Stucco"
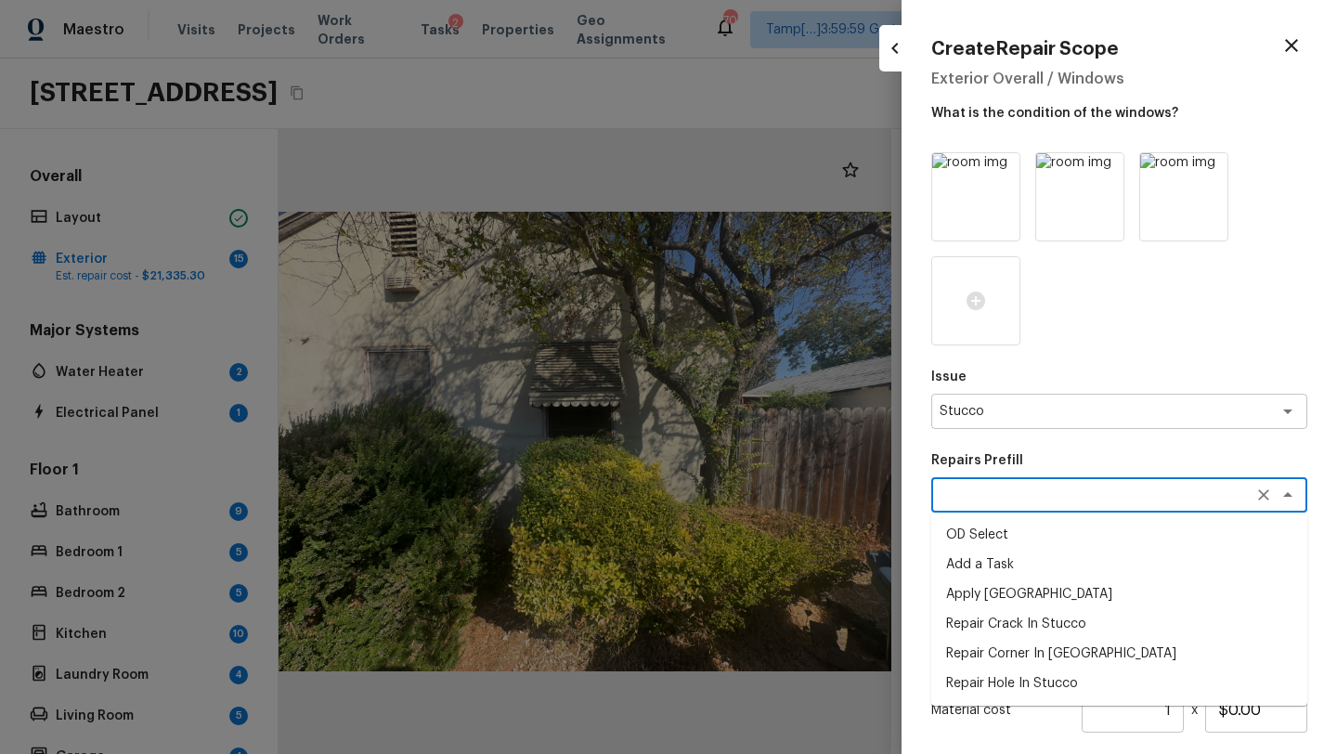
click at [988, 622] on li "Repair Crack In Stucco" at bounding box center [1119, 624] width 376 height 30
type textarea "Repair Crack In Stucco"
type textarea "Prep the area around the crack in the stucco that needs to be repaired. Apply a…"
type input "$20.62"
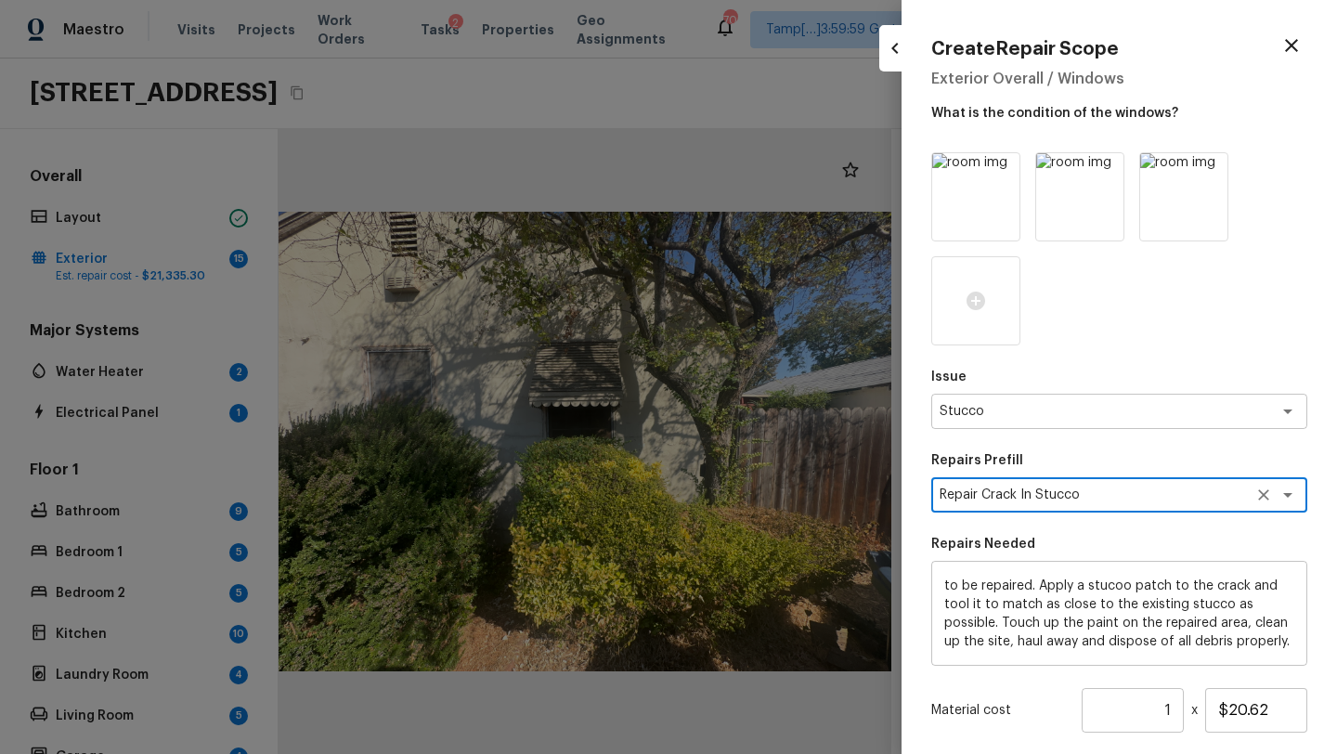
scroll to position [181, 0]
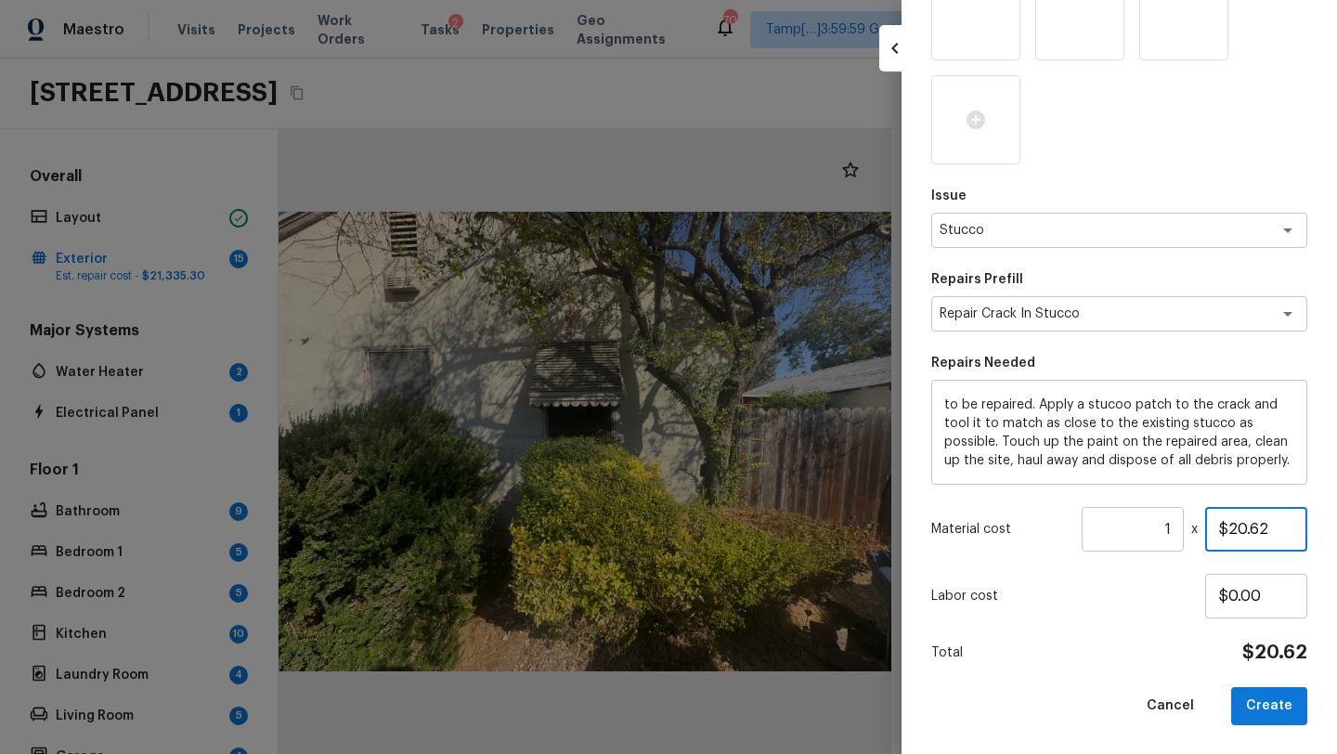
click at [1229, 528] on input "$20.62" at bounding box center [1256, 529] width 102 height 45
drag, startPoint x: 1173, startPoint y: 532, endPoint x: 1138, endPoint y: 533, distance: 35.3
click at [1137, 533] on input "1" at bounding box center [1132, 529] width 102 height 45
drag, startPoint x: 1147, startPoint y: 530, endPoint x: 1176, endPoint y: 530, distance: 28.8
click at [1177, 530] on input "955" at bounding box center [1132, 529] width 102 height 45
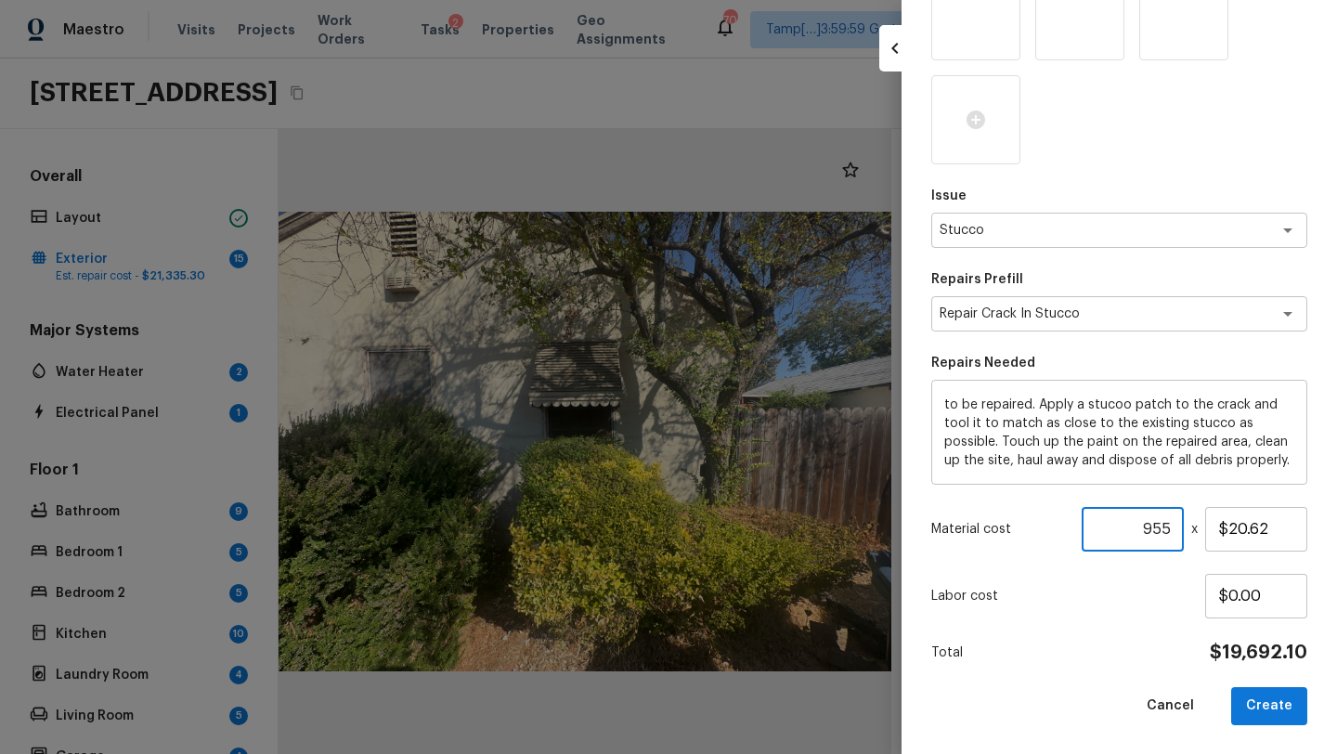
type input "1"
drag, startPoint x: 1283, startPoint y: 530, endPoint x: 1174, endPoint y: 530, distance: 108.6
click at [1174, 530] on div "Material cost 1 ​ x $20.62" at bounding box center [1119, 529] width 376 height 45
type input "$2,500.00"
click at [1268, 704] on button "Create" at bounding box center [1269, 706] width 76 height 38
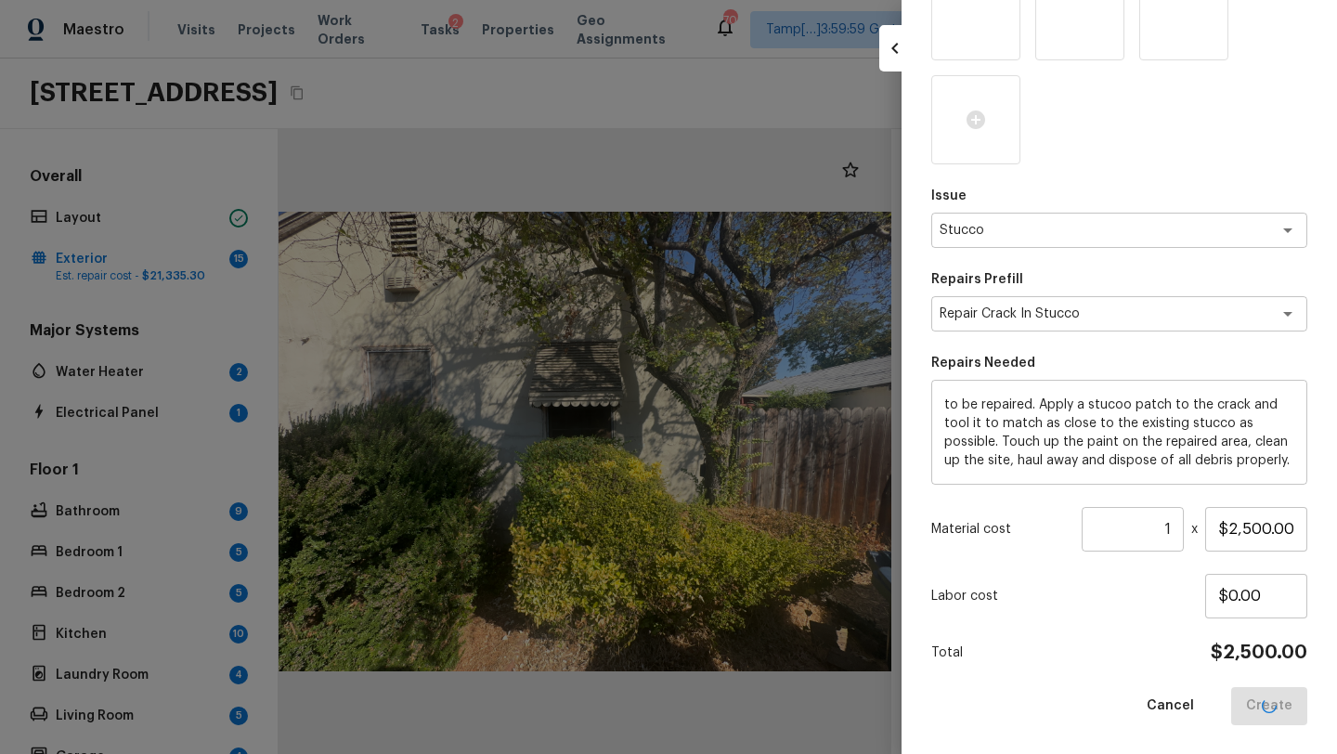
type input "$0.00"
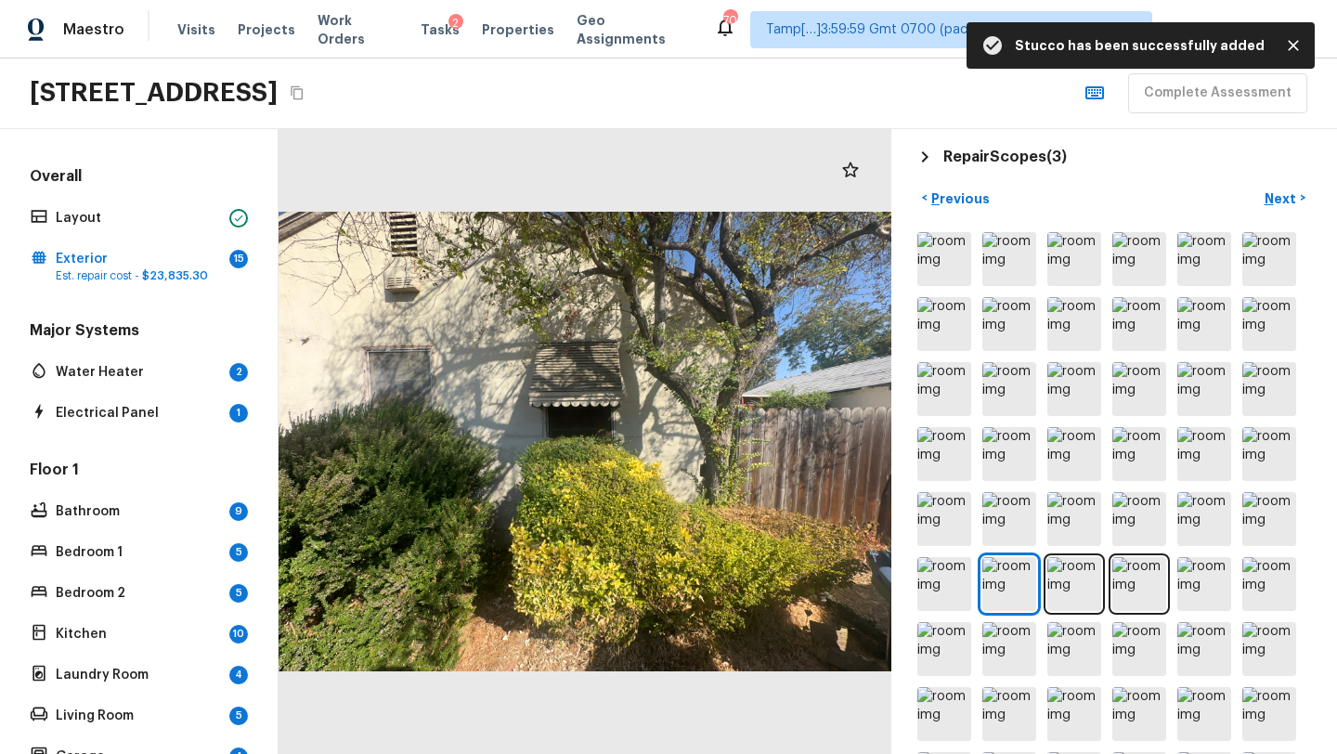
scroll to position [587, 0]
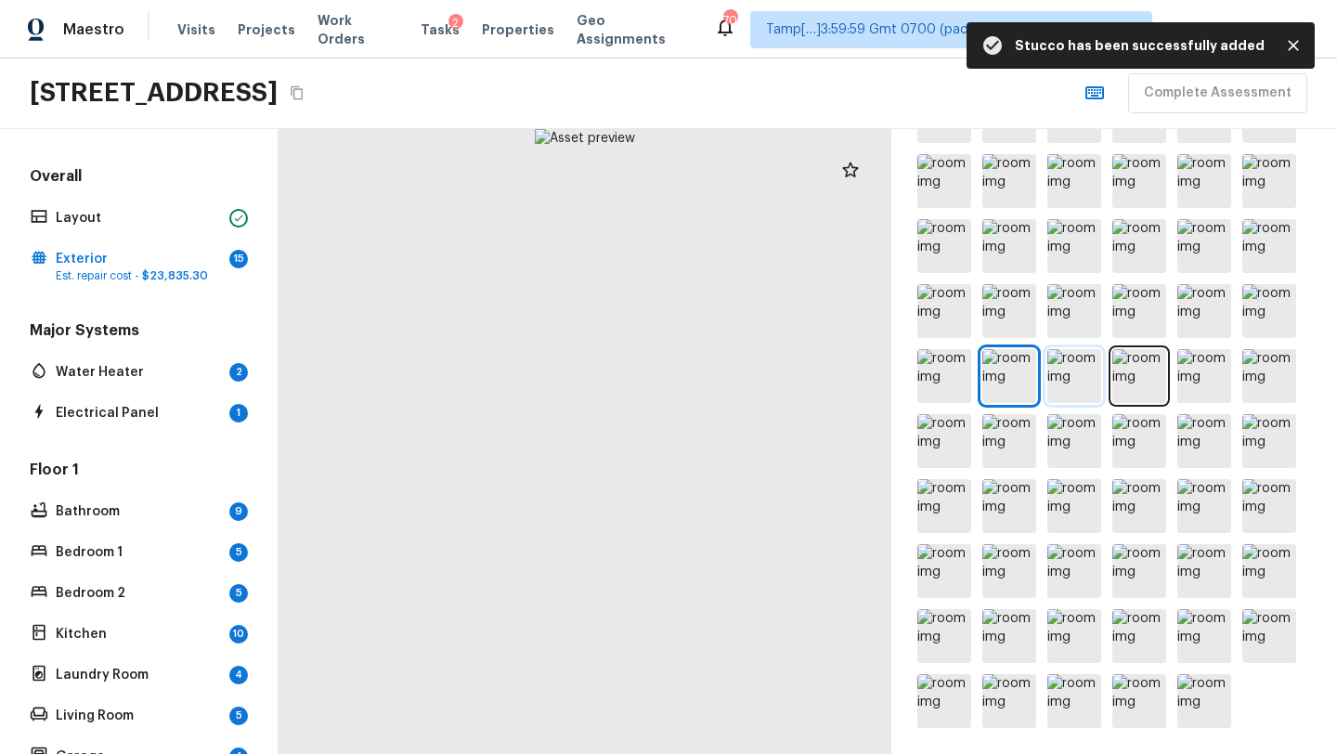
click at [1075, 374] on img at bounding box center [1074, 376] width 54 height 54
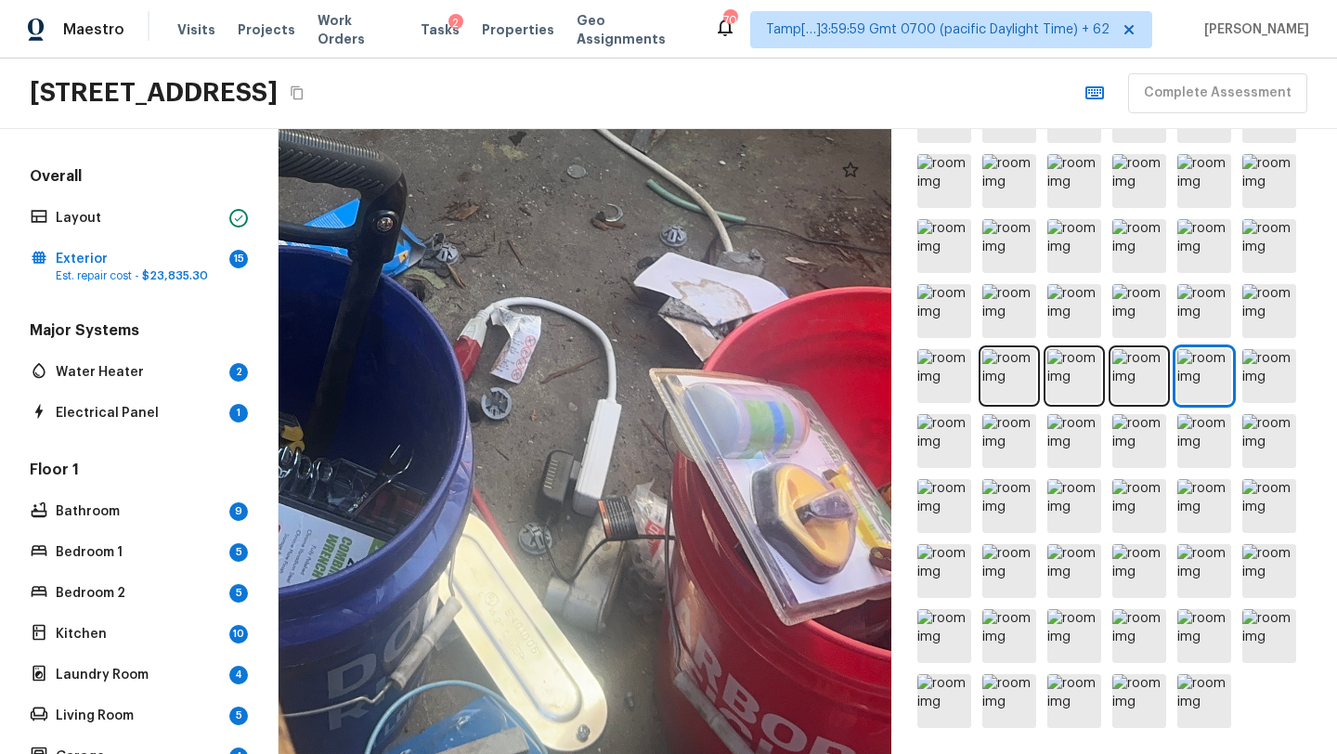
drag, startPoint x: 725, startPoint y: 561, endPoint x: 505, endPoint y: 331, distance: 317.7
click at [505, 331] on div at bounding box center [403, 90] width 1888 height 1925
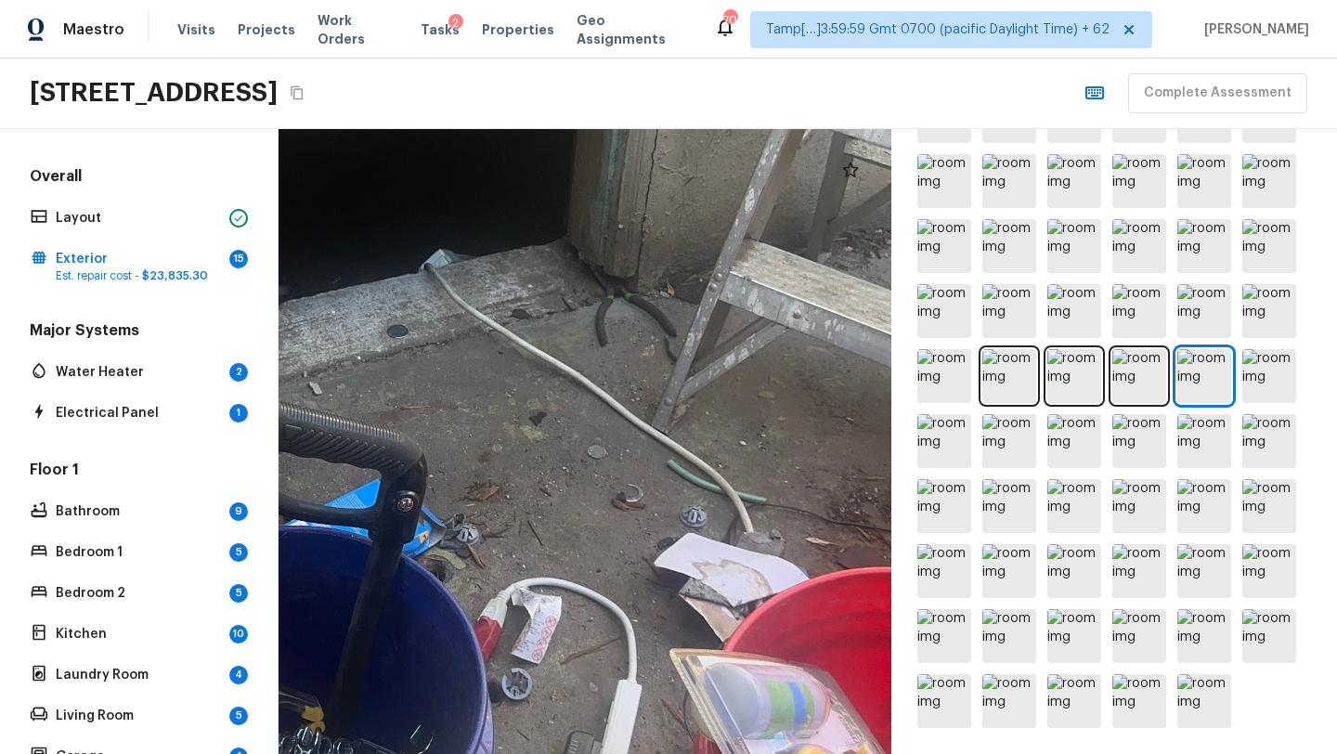
drag, startPoint x: 770, startPoint y: 380, endPoint x: 792, endPoint y: 662, distance: 283.0
click at [792, 662] on div at bounding box center [423, 370] width 1888 height 1925
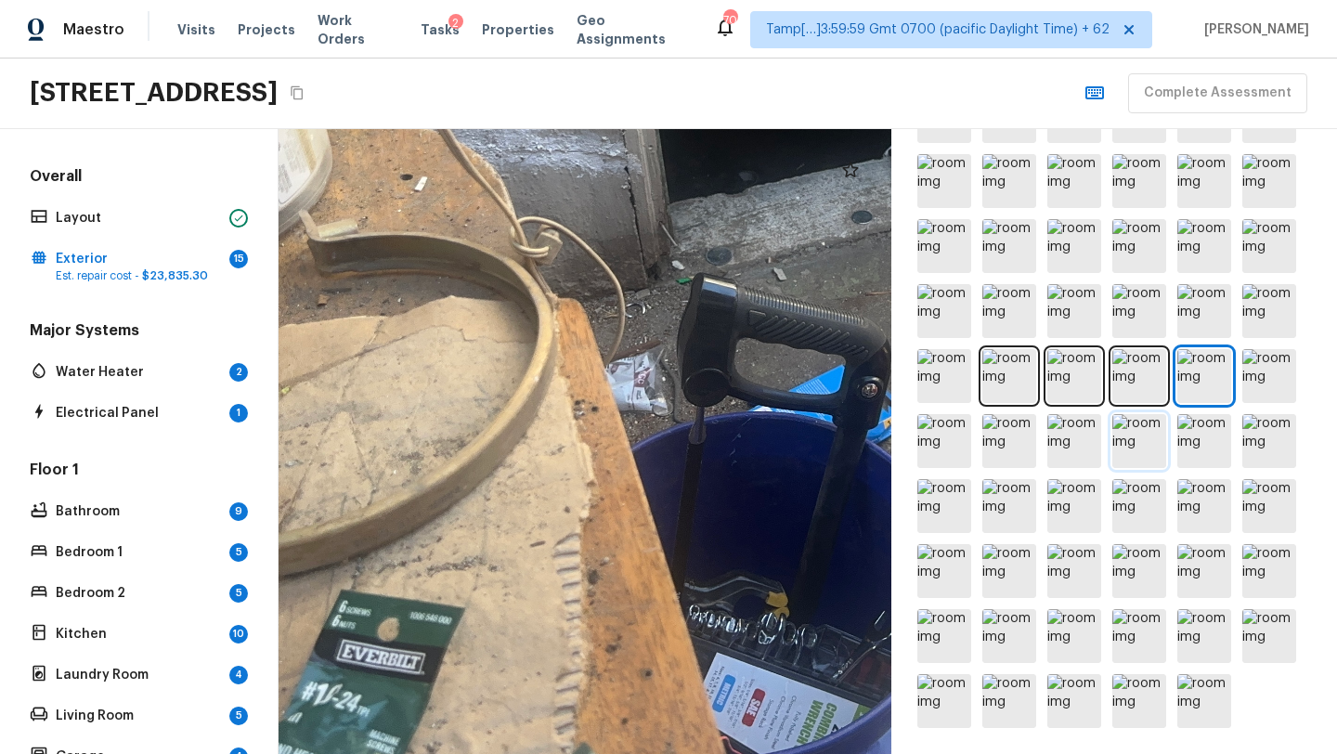
drag, startPoint x: 652, startPoint y: 574, endPoint x: 1116, endPoint y: 459, distance: 477.9
click at [1116, 459] on div "Exterior + Add Repair Scope 1 2 3 4 5 6 7 8 9 10 11 12 13 14 15 16 17 18 19 20 …" at bounding box center [807, 441] width 1058 height 625
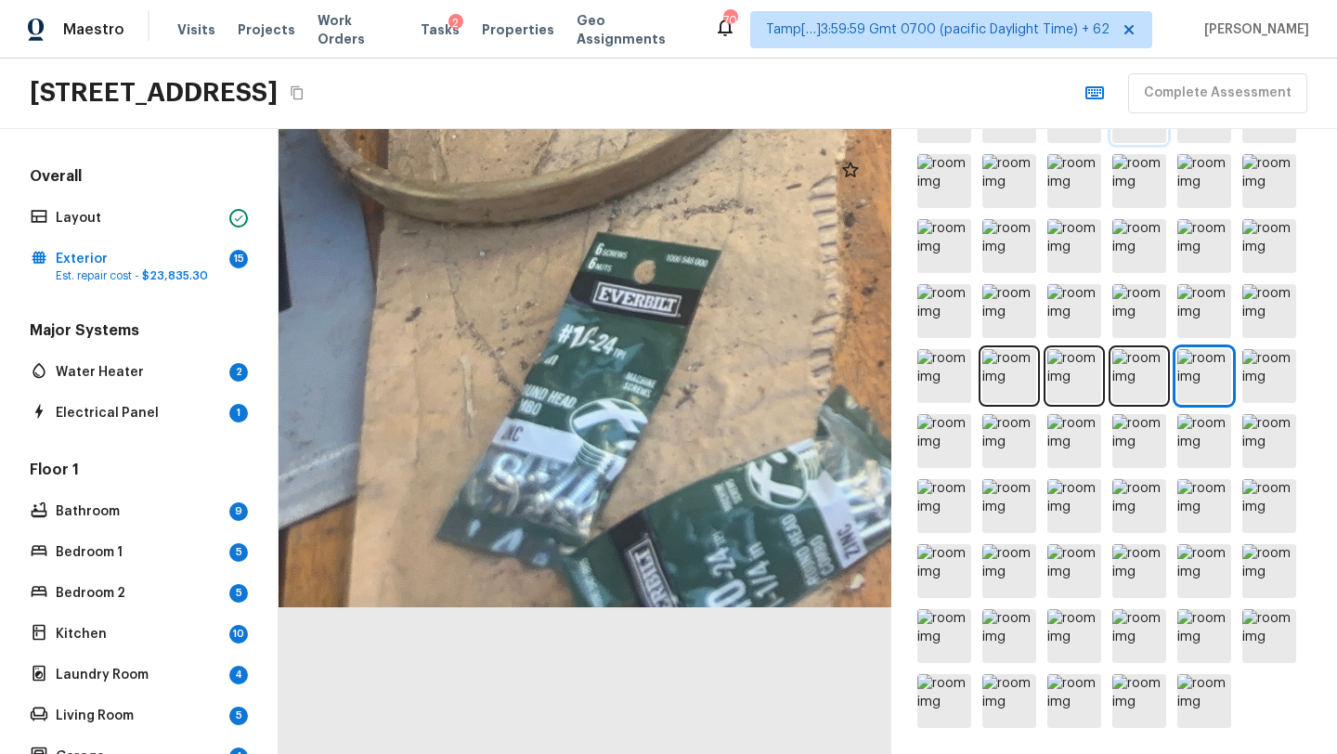
drag, startPoint x: 869, startPoint y: 492, endPoint x: 1124, endPoint y: 136, distance: 437.6
click at [1125, 136] on div "Exterior + Add Repair Scope 1 2 3 4 5 6 7 8 9 10 11 12 13 14 15 16 17 18 19 20 …" at bounding box center [807, 441] width 1058 height 625
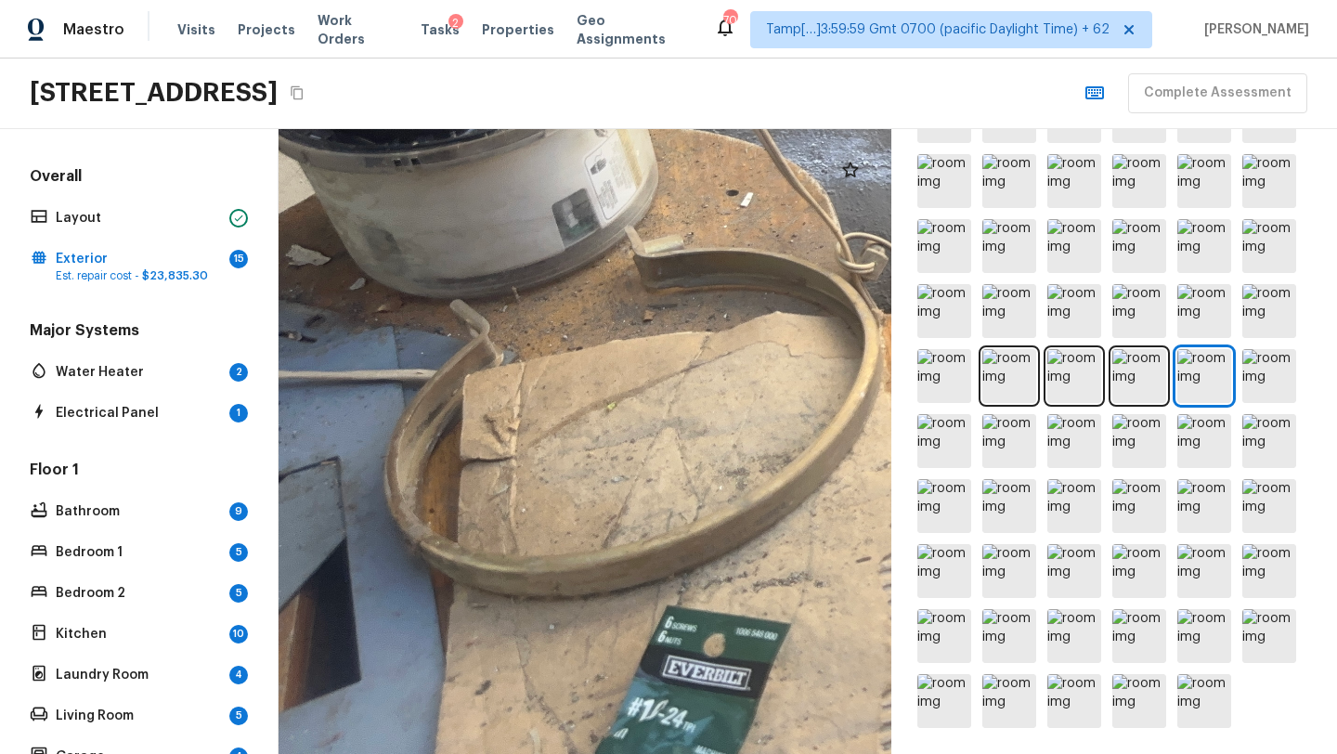
drag, startPoint x: 694, startPoint y: 381, endPoint x: 764, endPoint y: 749, distance: 374.1
click at [764, 751] on div at bounding box center [1213, 271] width 1888 height 1925
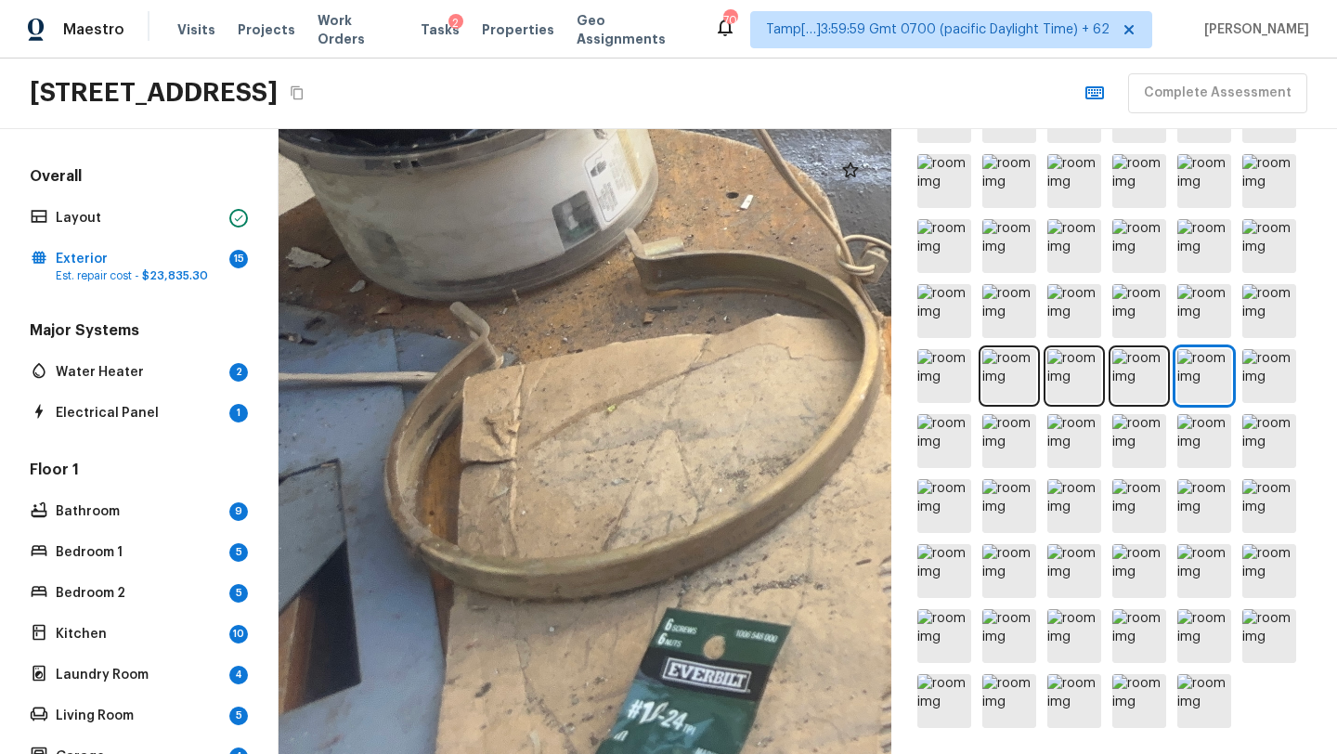
drag, startPoint x: 620, startPoint y: 691, endPoint x: 616, endPoint y: 753, distance: 61.4
click at [618, 753] on html "Maestro Visits Projects Work Orders Tasks 2 Properties Geo Assignments 701 Tamp…" at bounding box center [668, 377] width 1337 height 754
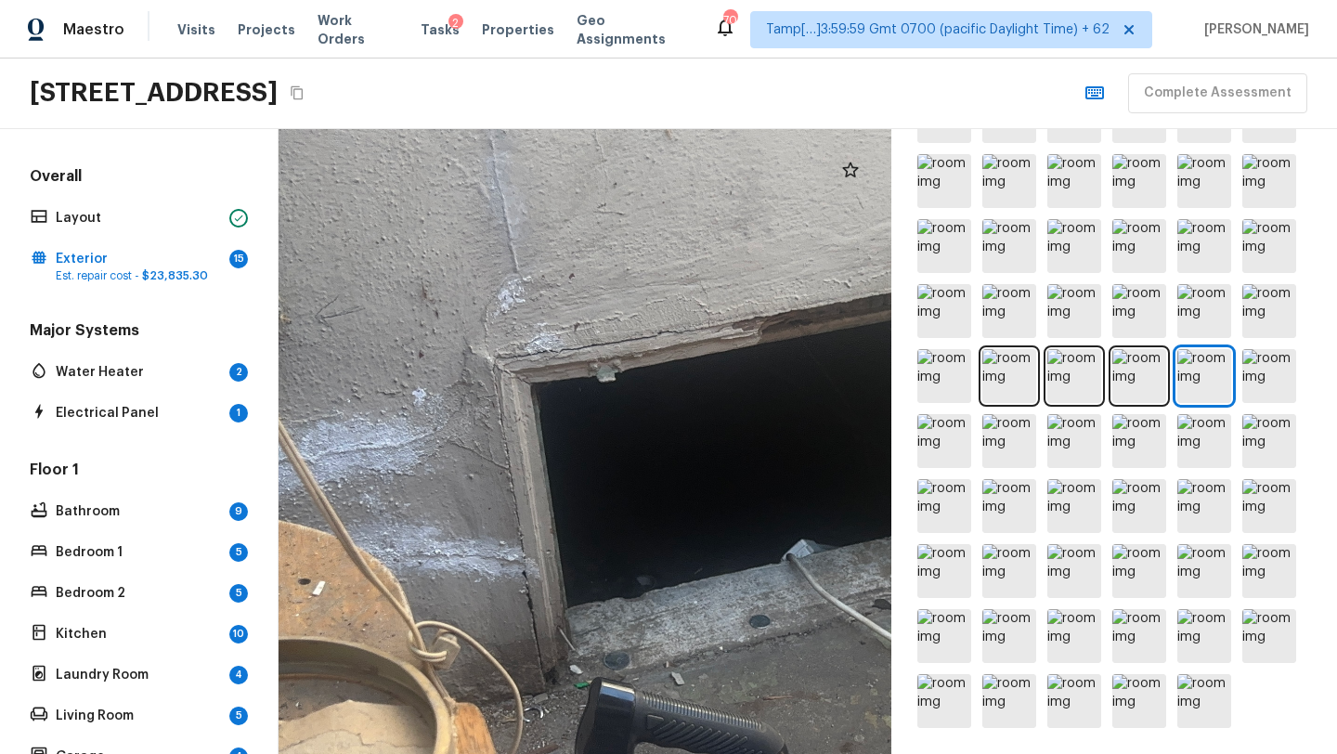
drag, startPoint x: 820, startPoint y: 373, endPoint x: 394, endPoint y: 741, distance: 562.7
click at [394, 745] on div at bounding box center [785, 659] width 1888 height 1925
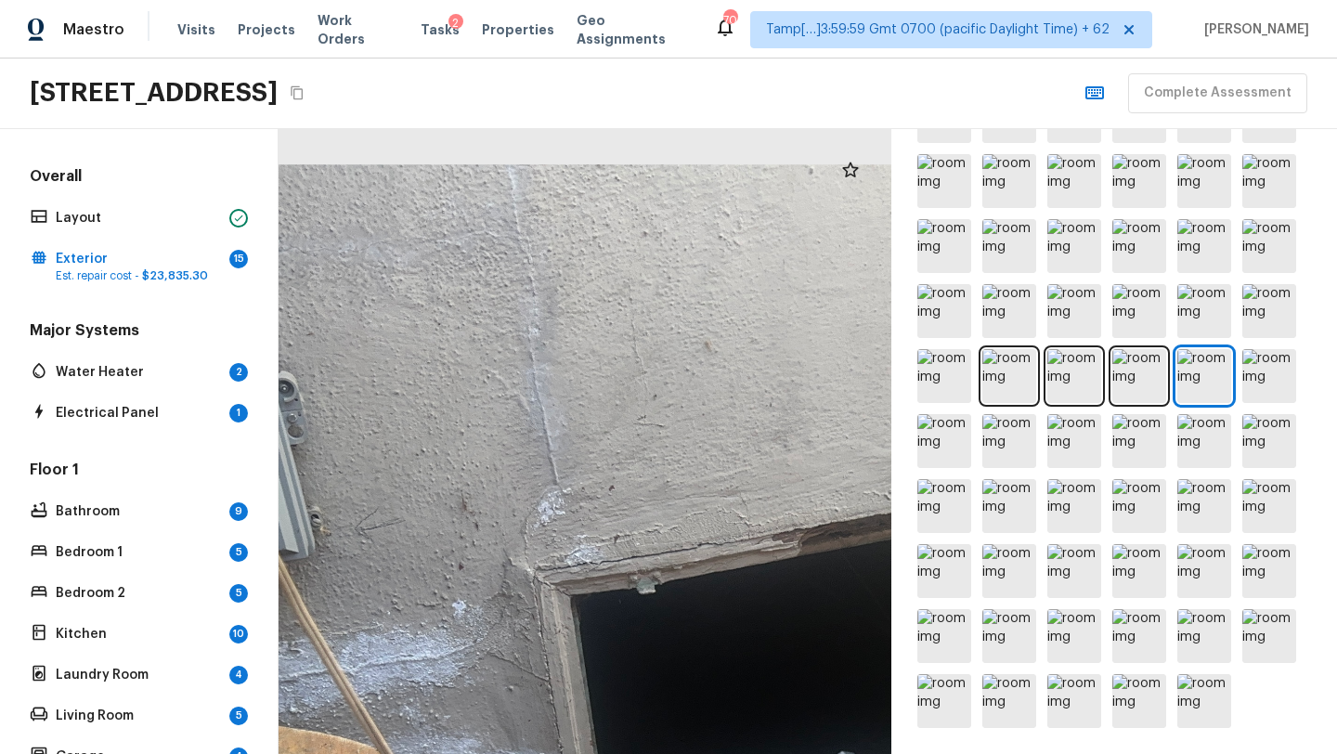
drag, startPoint x: 450, startPoint y: 433, endPoint x: 490, endPoint y: 753, distance: 321.8
click at [490, 753] on html "Maestro Visits Projects Work Orders Tasks 2 Properties Geo Assignments 701 Tamp…" at bounding box center [668, 377] width 1337 height 754
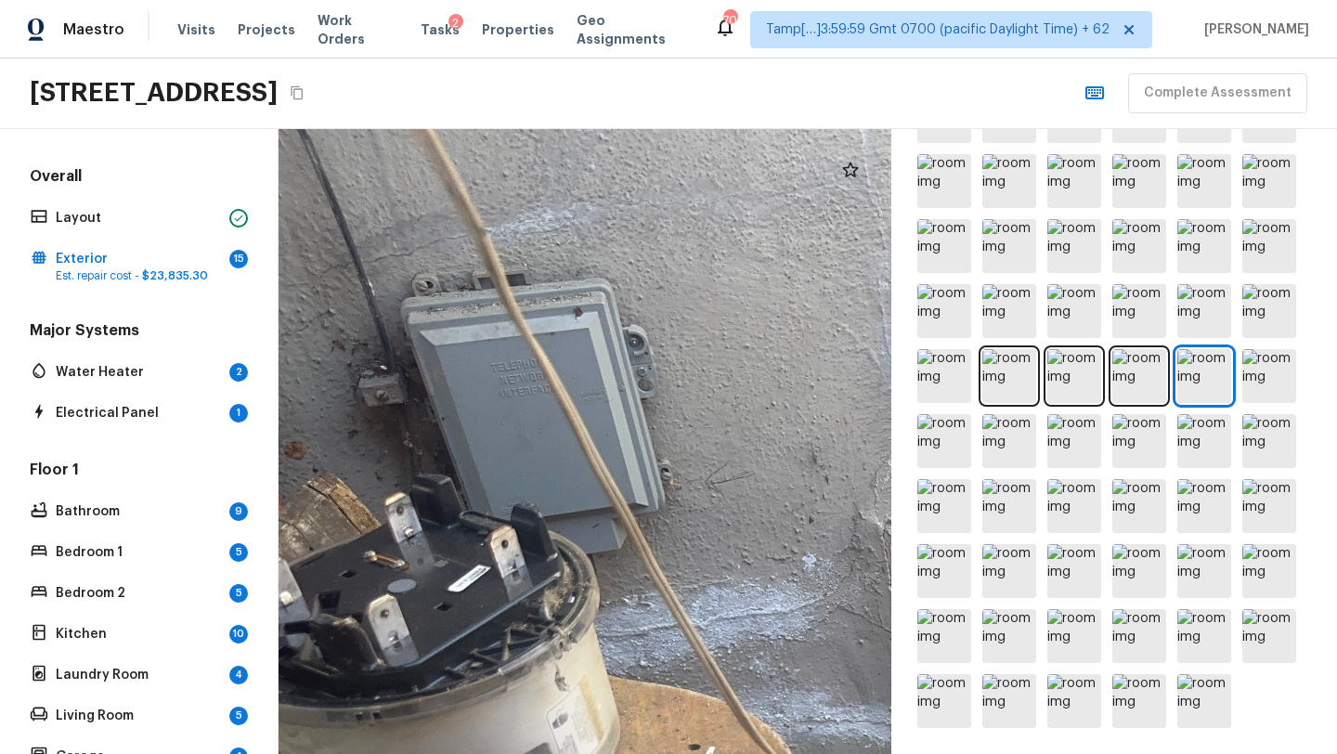
drag, startPoint x: 540, startPoint y: 580, endPoint x: 887, endPoint y: 526, distance: 351.3
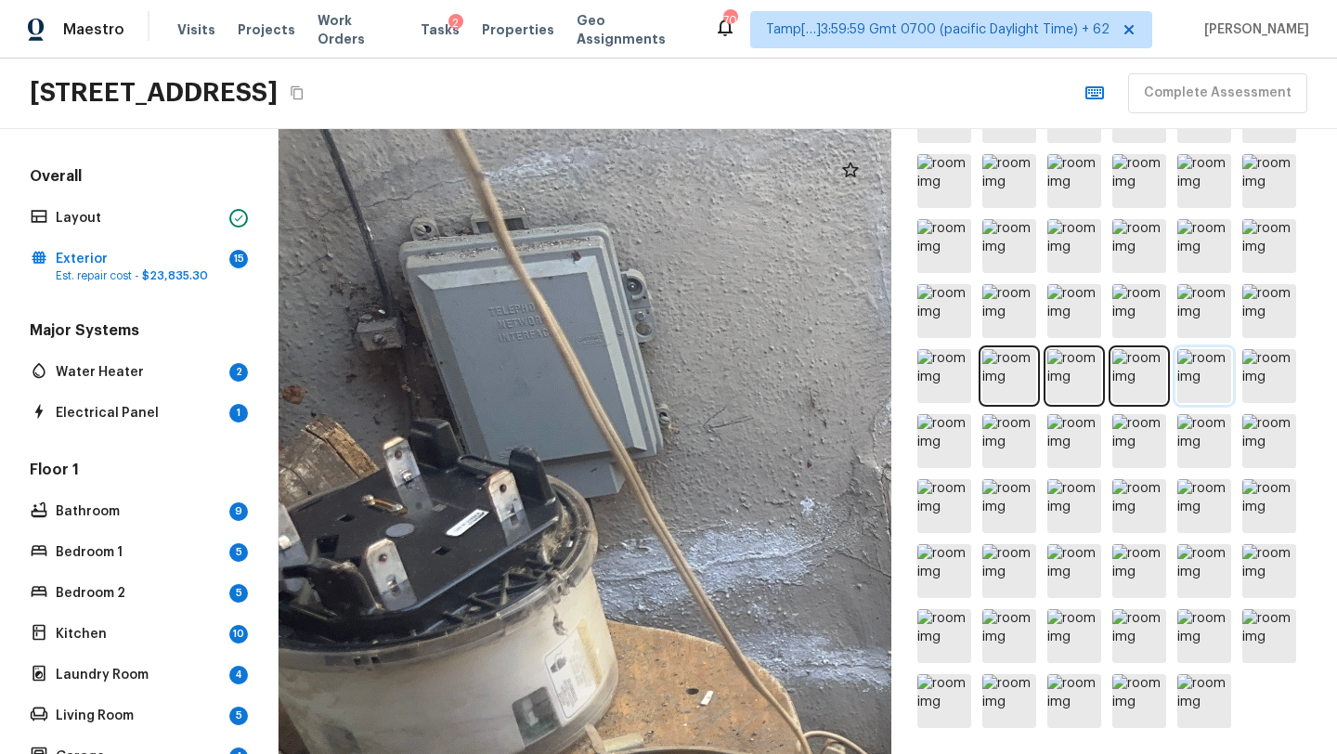
click at [1208, 373] on img at bounding box center [1204, 376] width 54 height 54
click at [1126, 385] on img at bounding box center [1139, 376] width 54 height 54
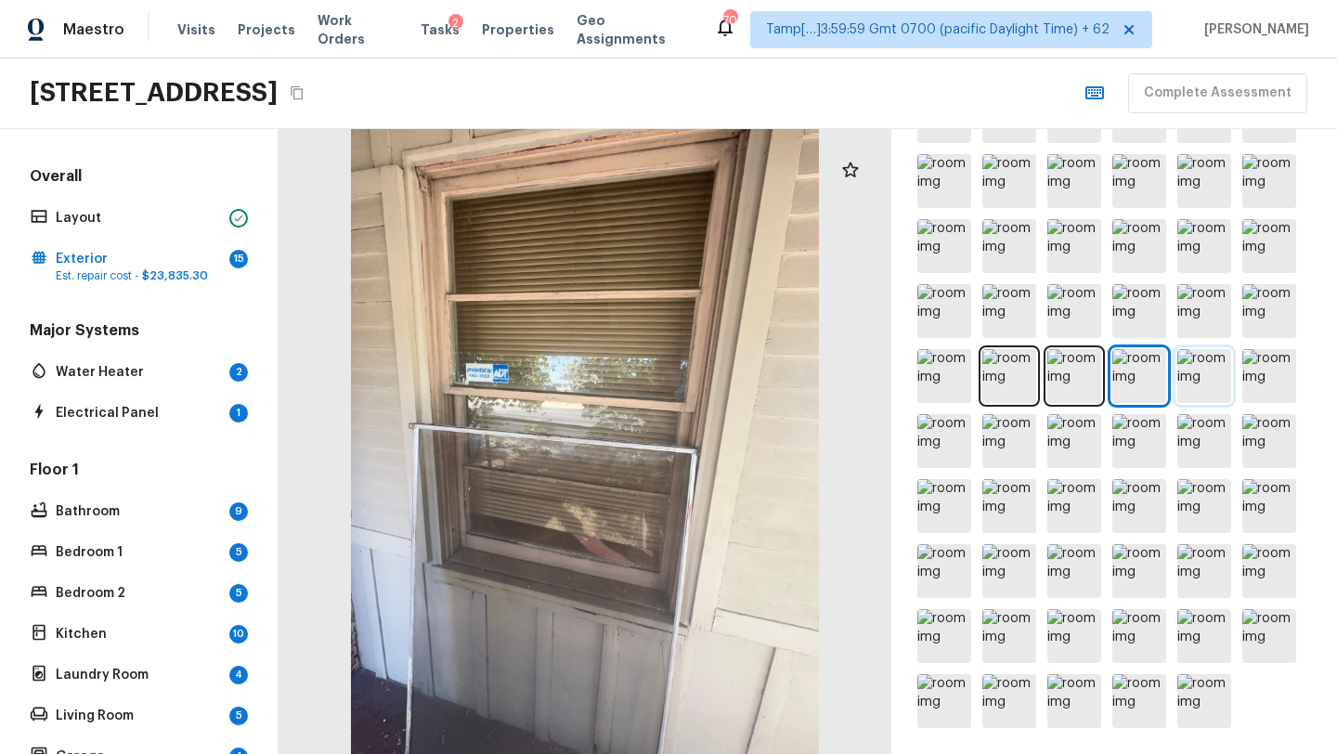
click at [1194, 385] on img at bounding box center [1204, 376] width 54 height 54
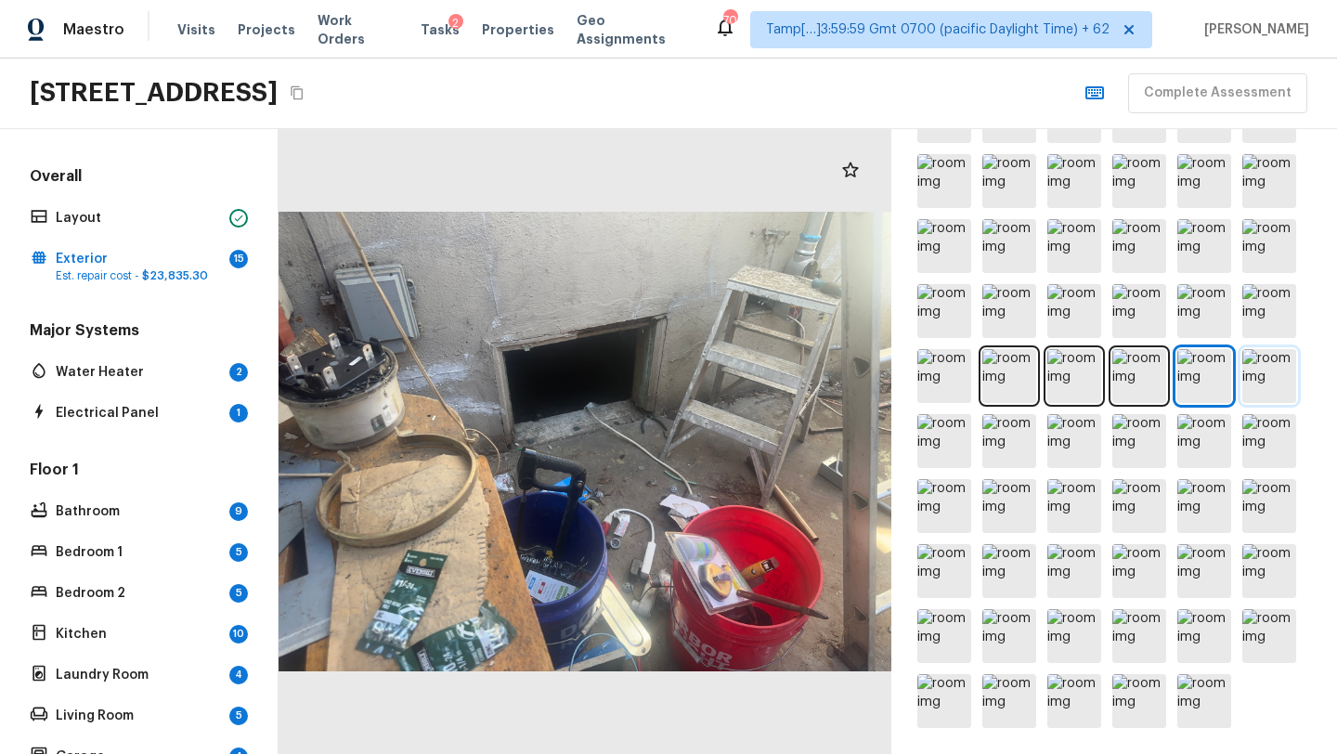
click at [1252, 367] on img at bounding box center [1269, 376] width 54 height 54
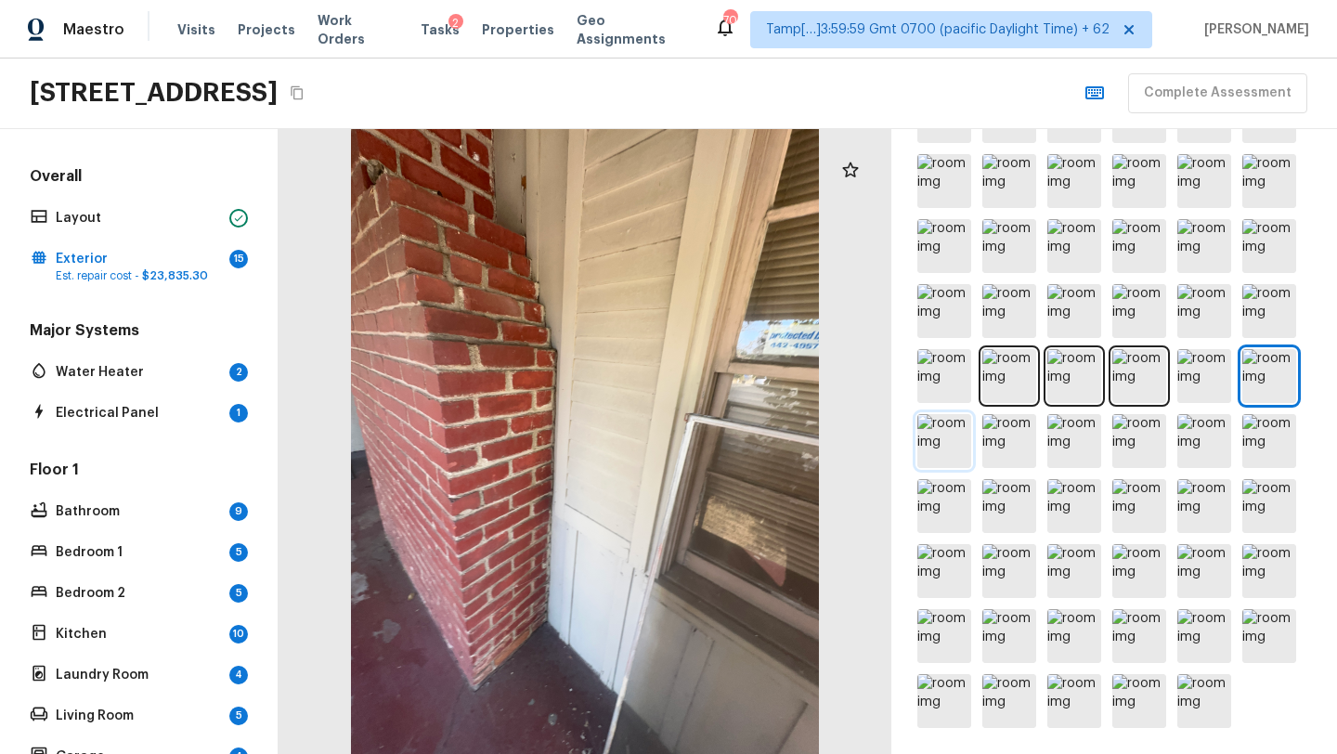
click at [937, 461] on img at bounding box center [944, 441] width 54 height 54
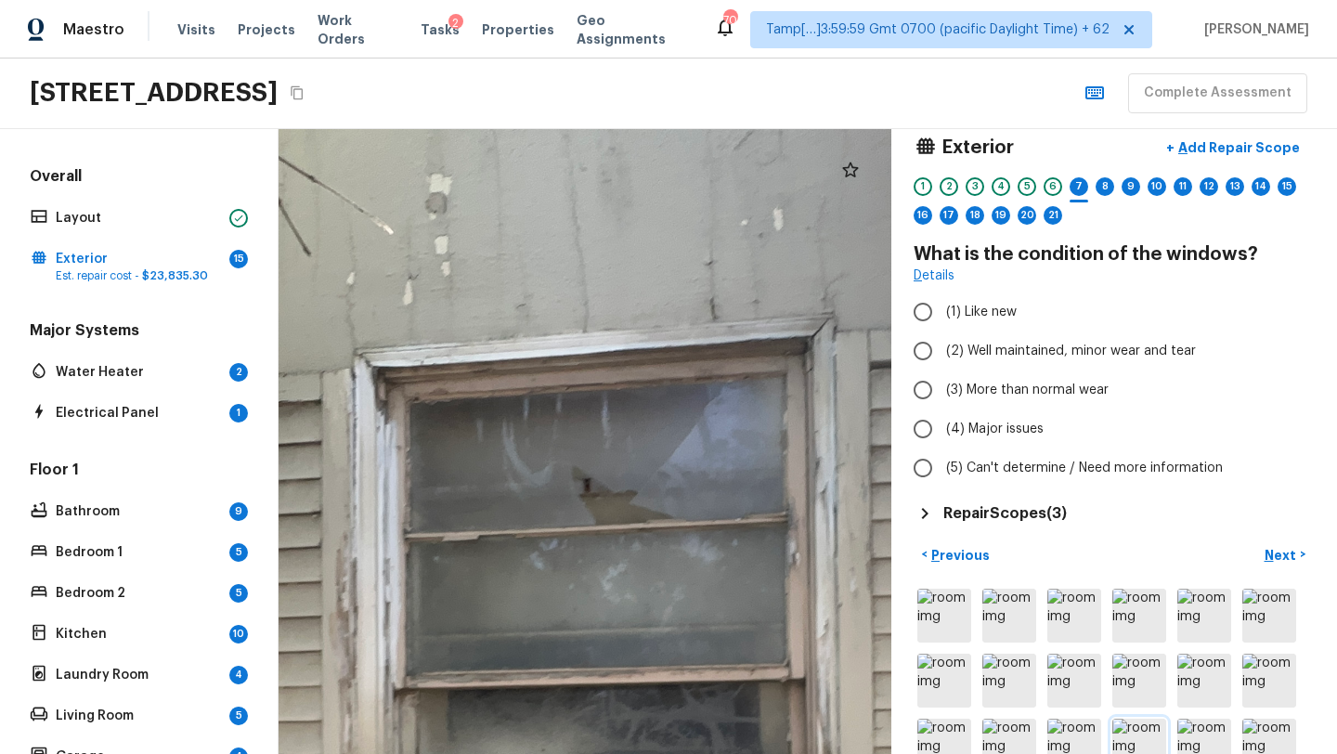
scroll to position [0, 0]
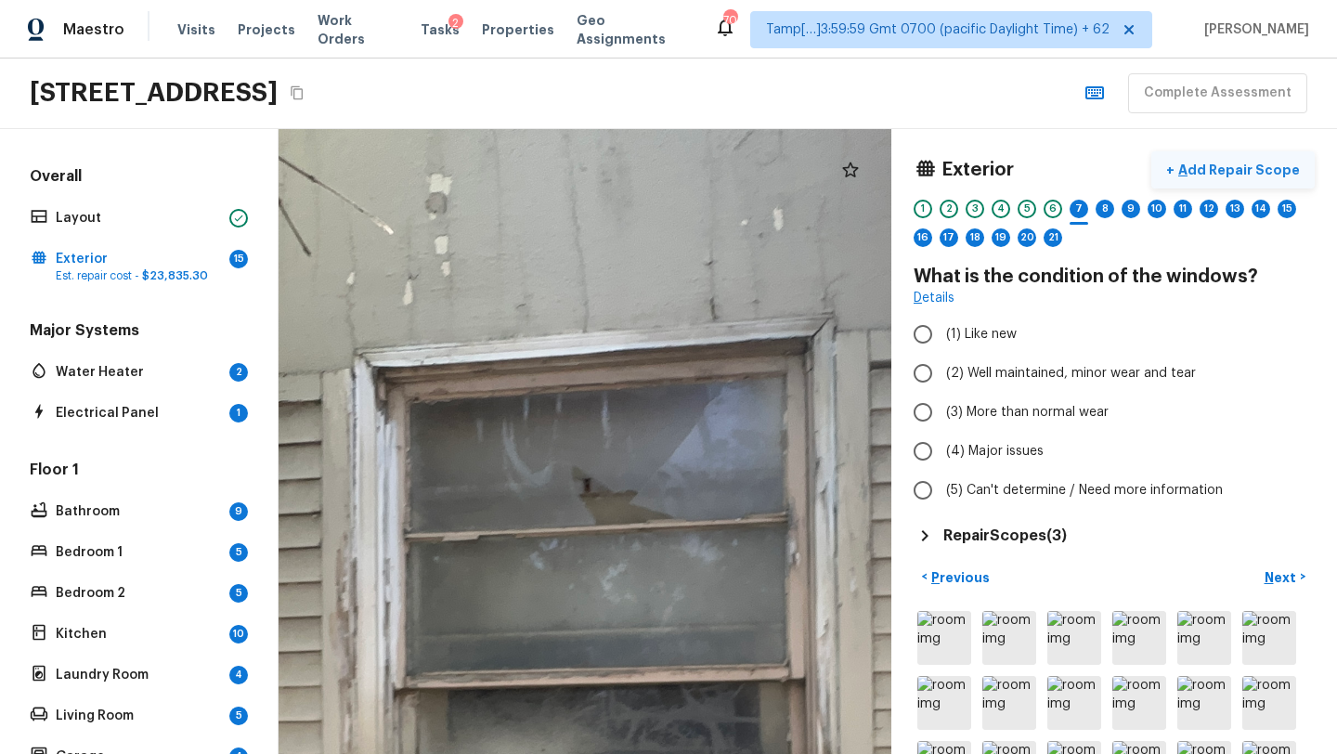
click at [1234, 164] on p "Add Repair Scope" at bounding box center [1236, 170] width 125 height 19
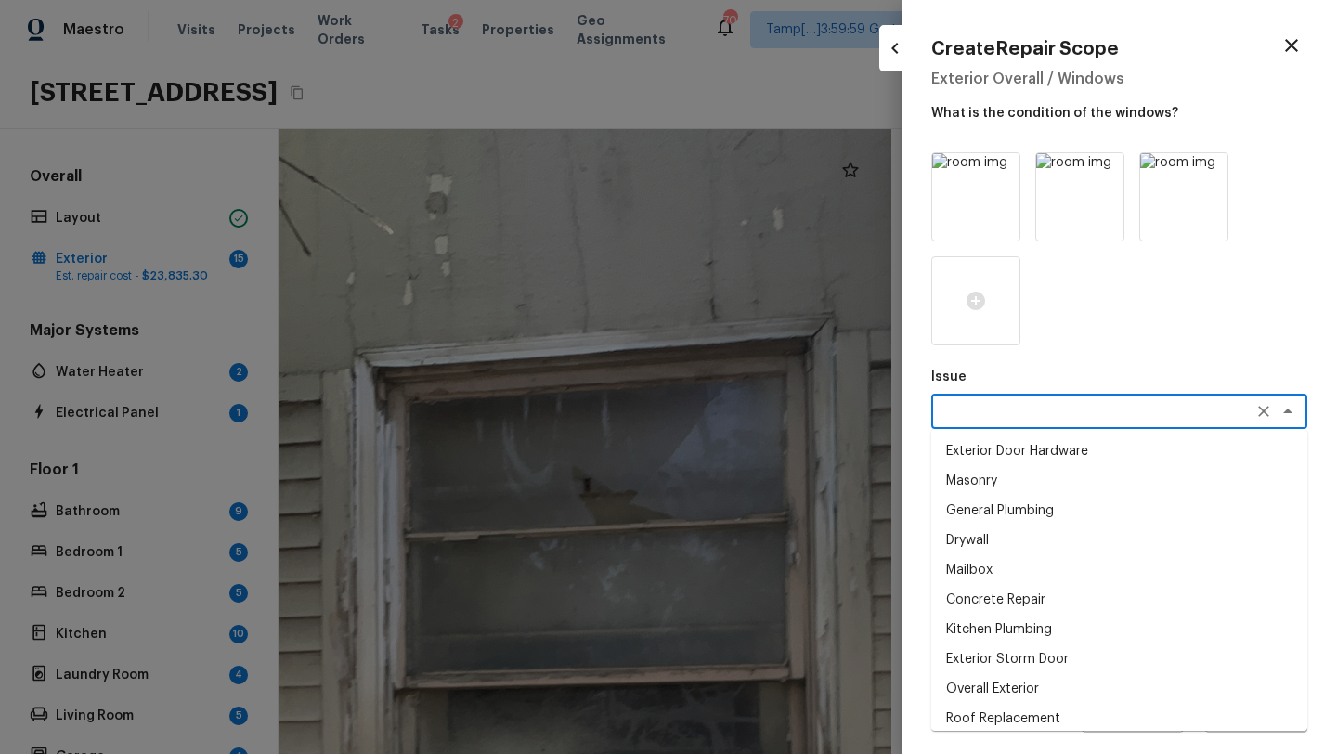
click at [985, 409] on textarea at bounding box center [1092, 411] width 307 height 19
click at [647, 358] on div at bounding box center [668, 377] width 1337 height 754
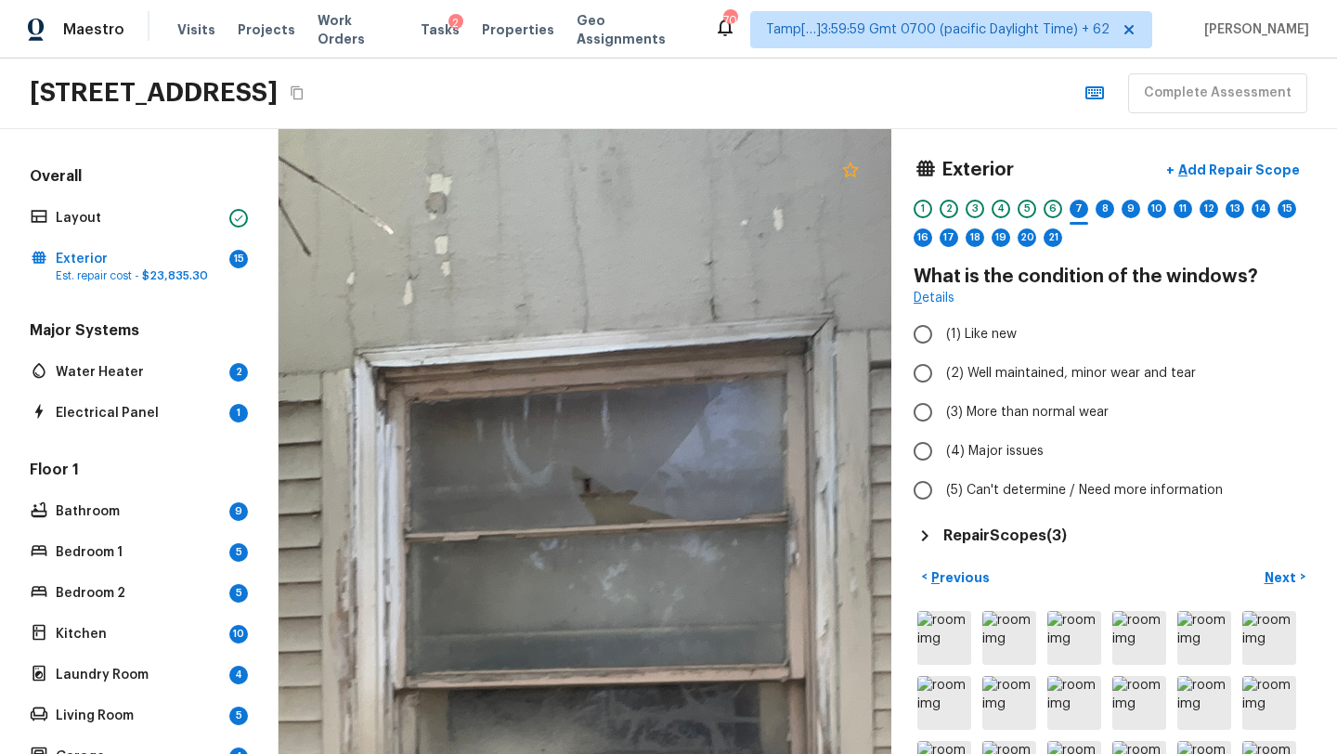
click at [847, 171] on icon at bounding box center [850, 170] width 22 height 22
click at [1218, 175] on p "Add Repair Scope" at bounding box center [1236, 170] width 125 height 19
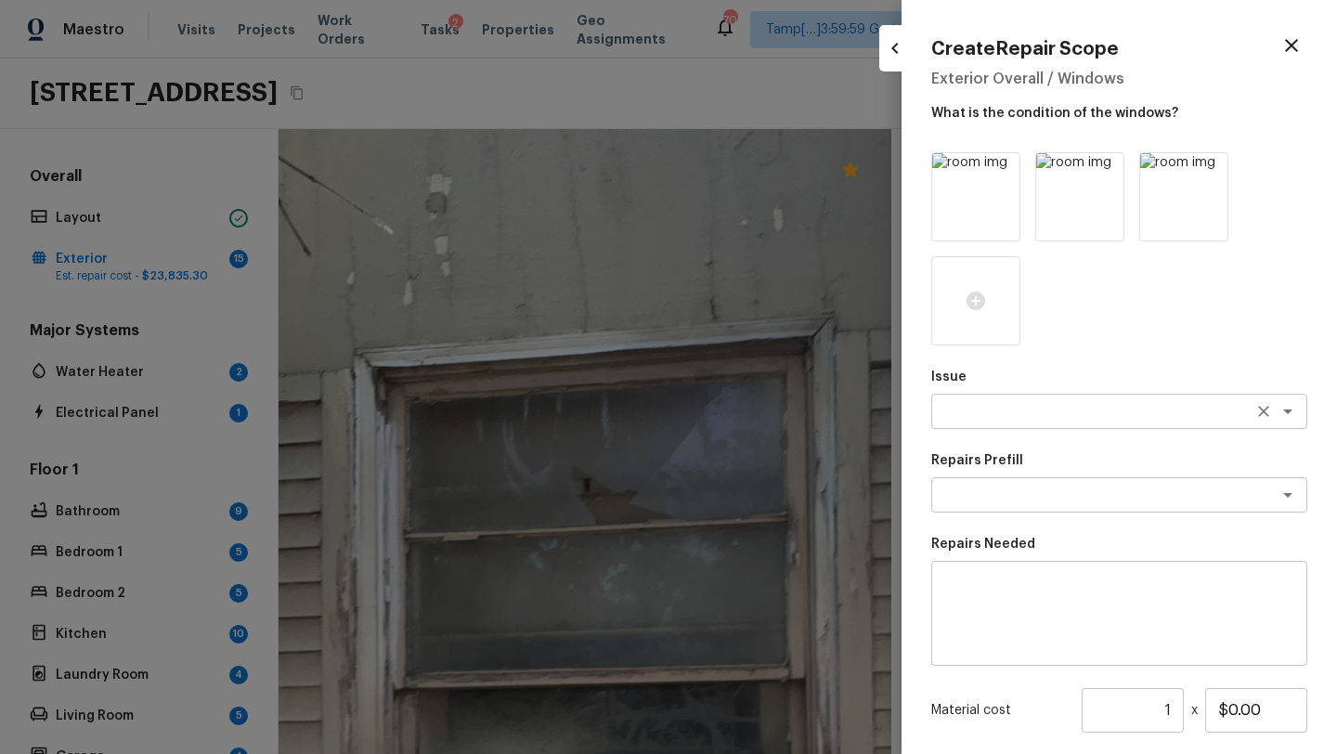
click at [986, 414] on textarea at bounding box center [1092, 411] width 307 height 19
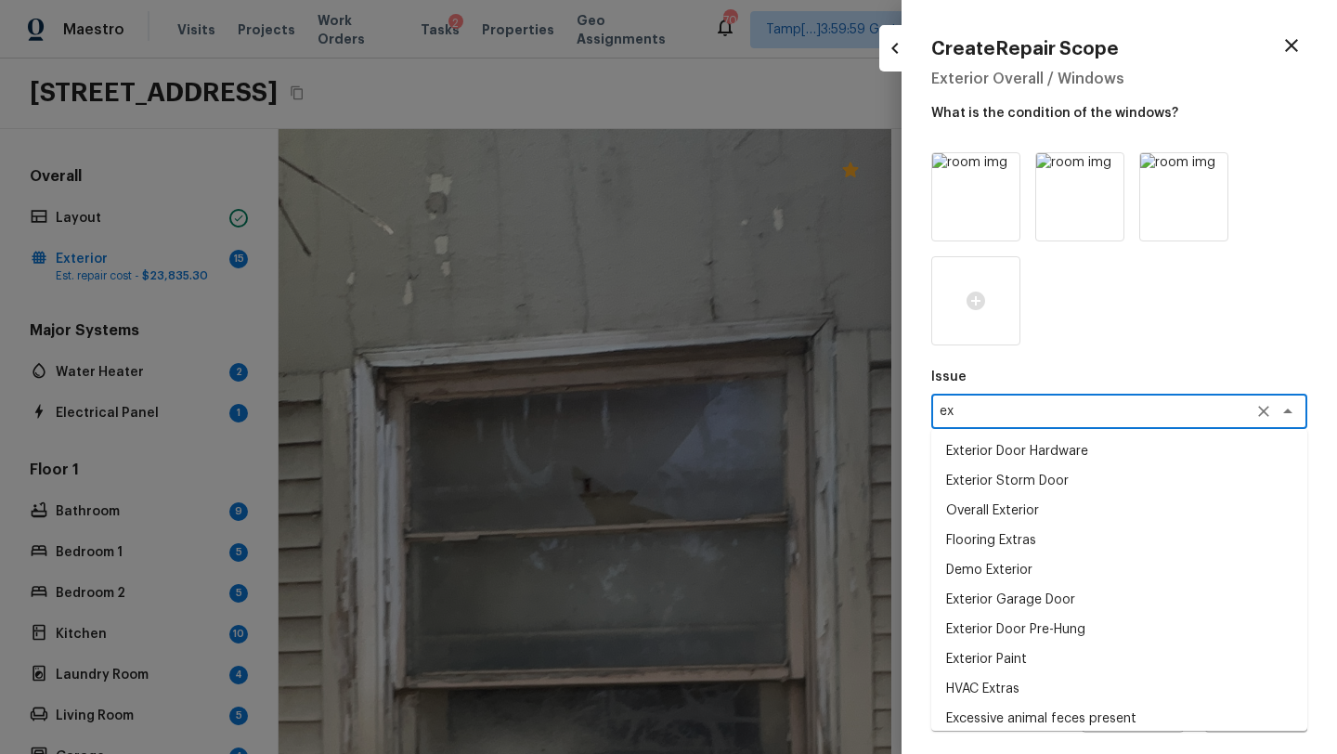
type textarea "e"
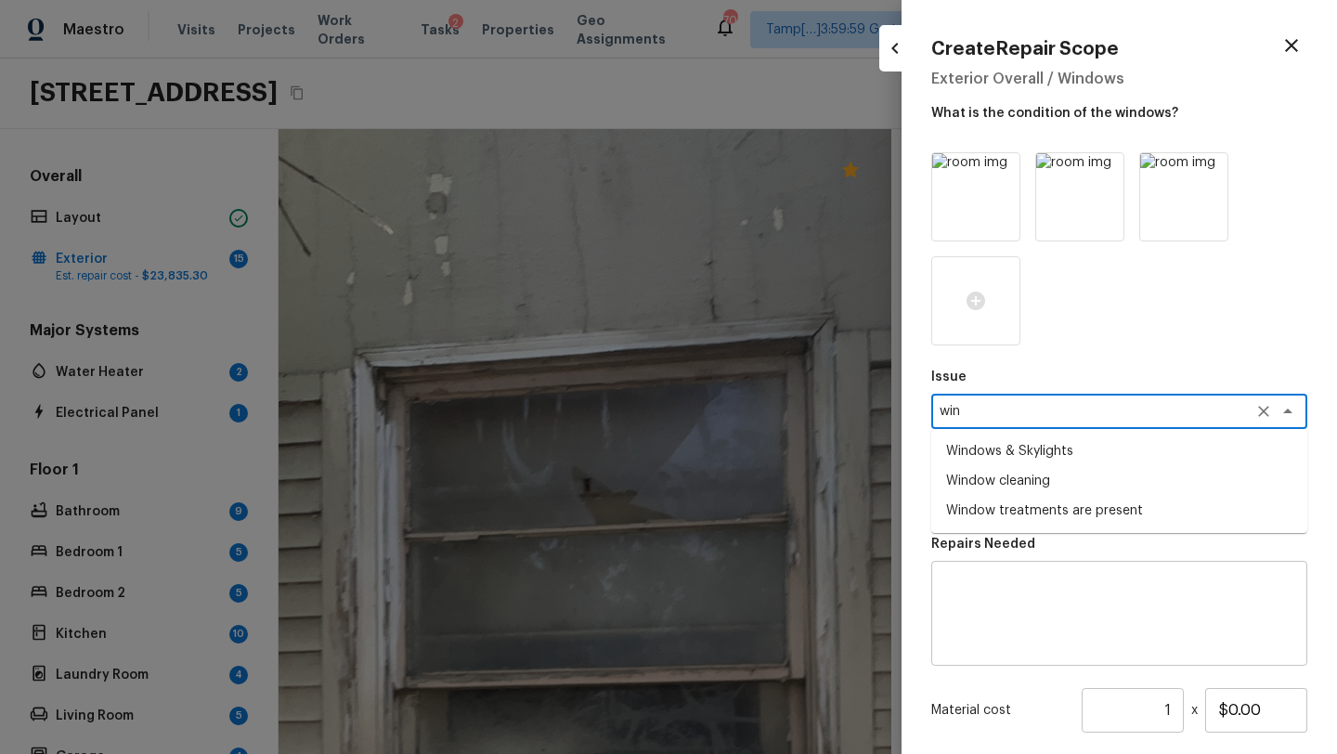
click at [1012, 460] on li "Windows & Skylights" at bounding box center [1119, 451] width 376 height 30
click at [1014, 480] on div "x ​" at bounding box center [1119, 494] width 376 height 35
type textarea "Windows & Skylights"
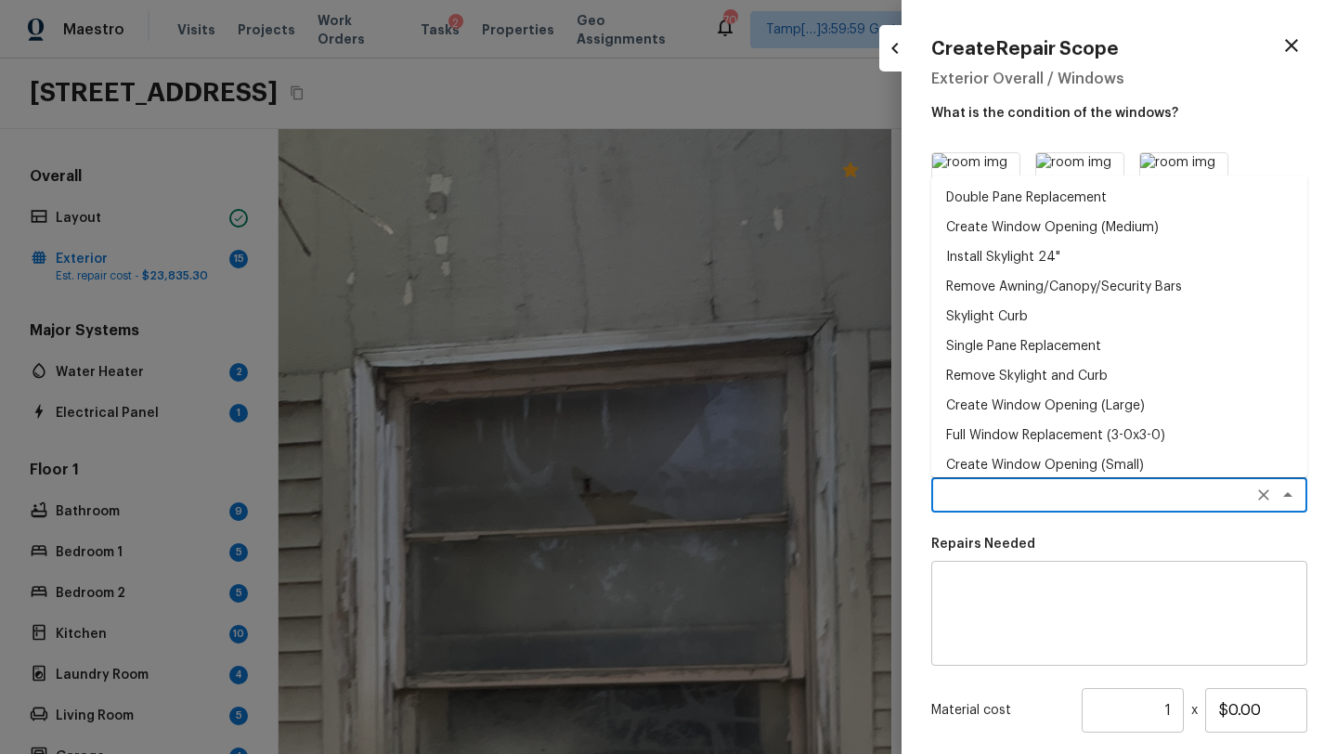
click at [989, 198] on li "Double Pane Replacement" at bounding box center [1119, 198] width 376 height 30
type textarea "Double Pane Replacement"
type textarea "Remove, replace and reglaze the broken/damaged thermal double pane of glass wit…"
type input "$128.42"
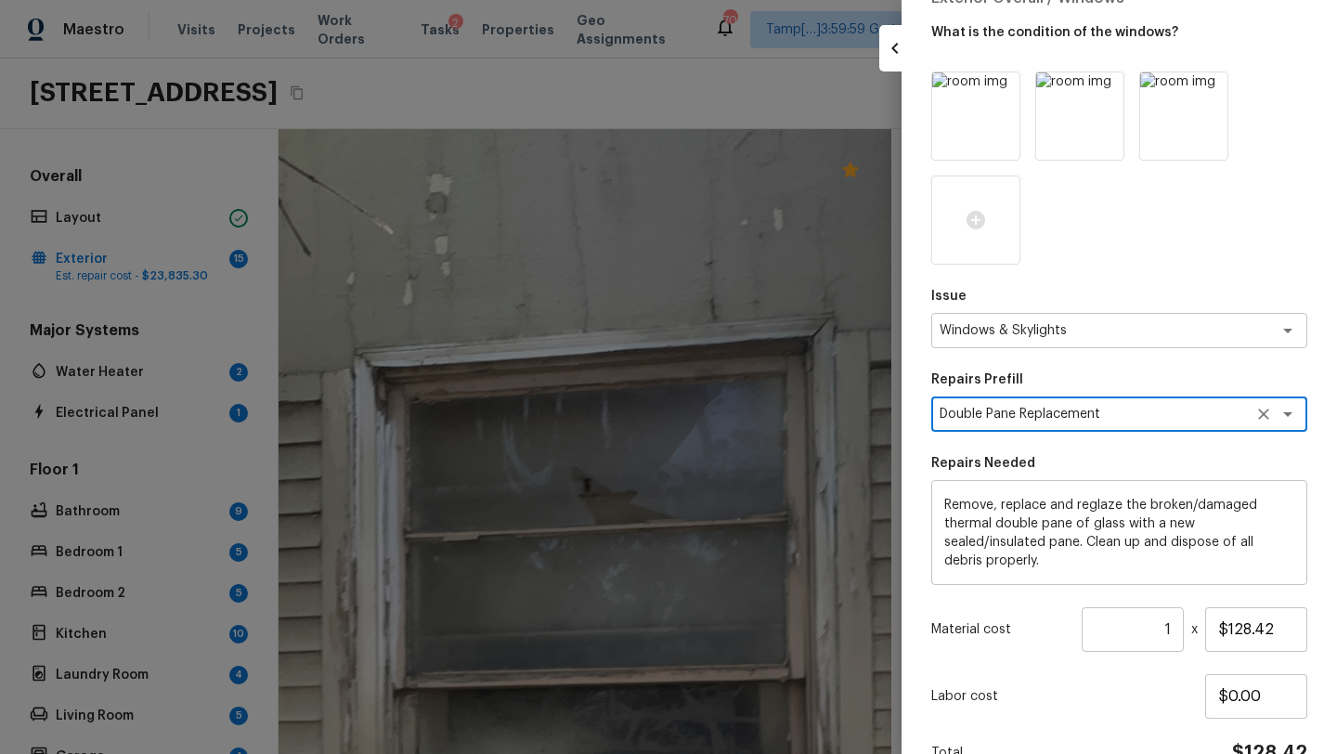
scroll to position [181, 0]
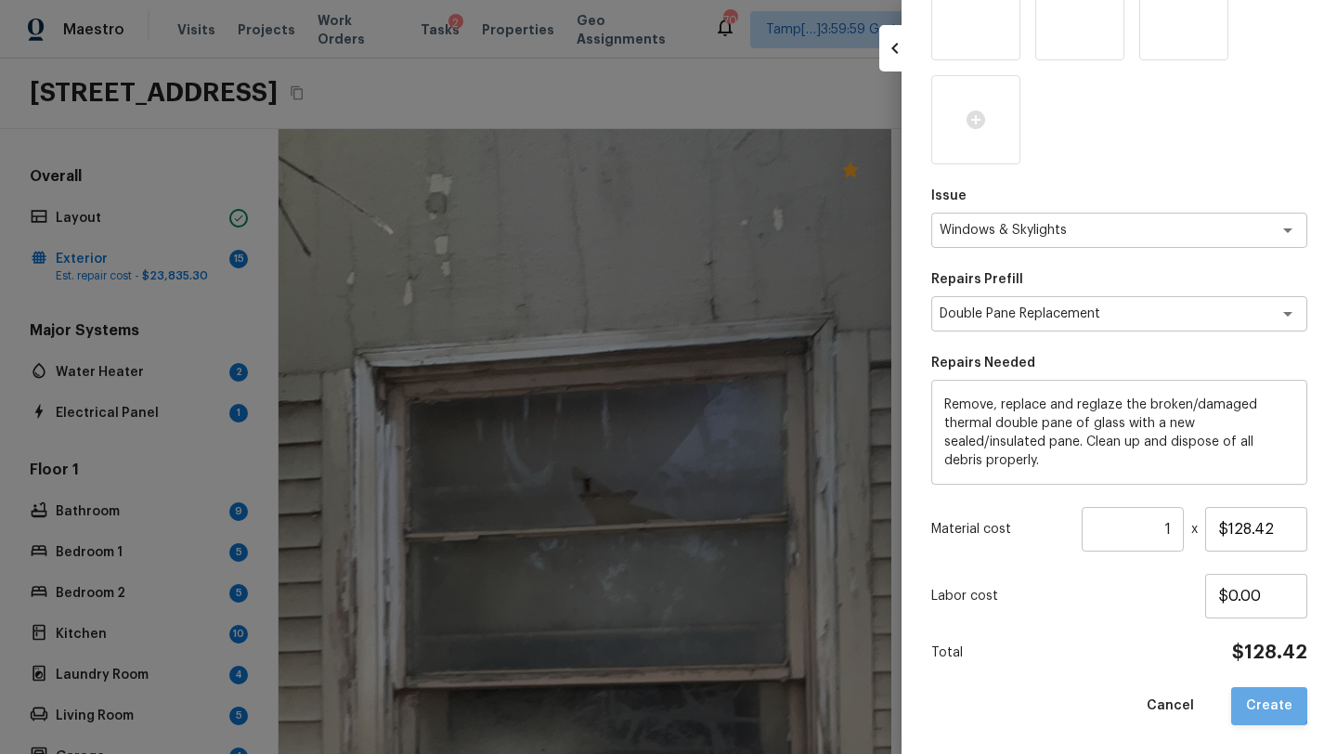
click at [1272, 702] on button "Create" at bounding box center [1269, 706] width 76 height 38
type input "$0.00"
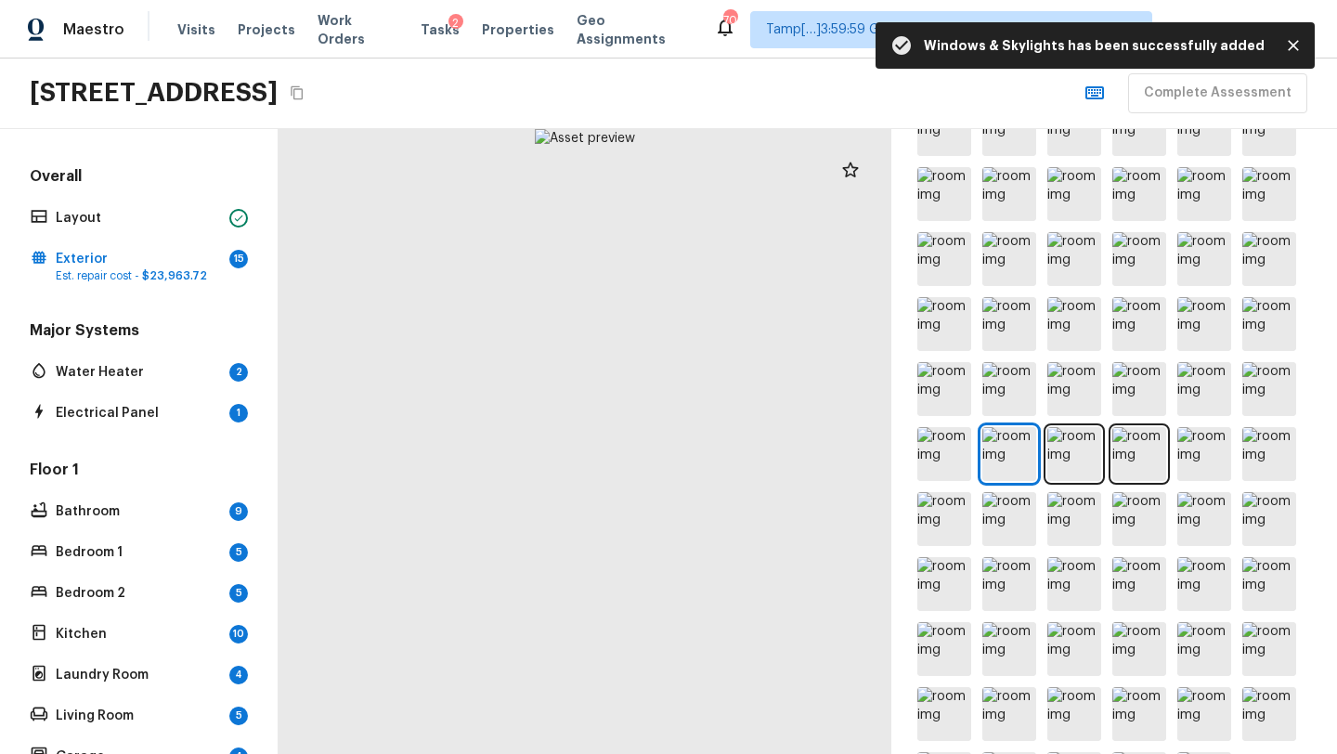
scroll to position [587, 0]
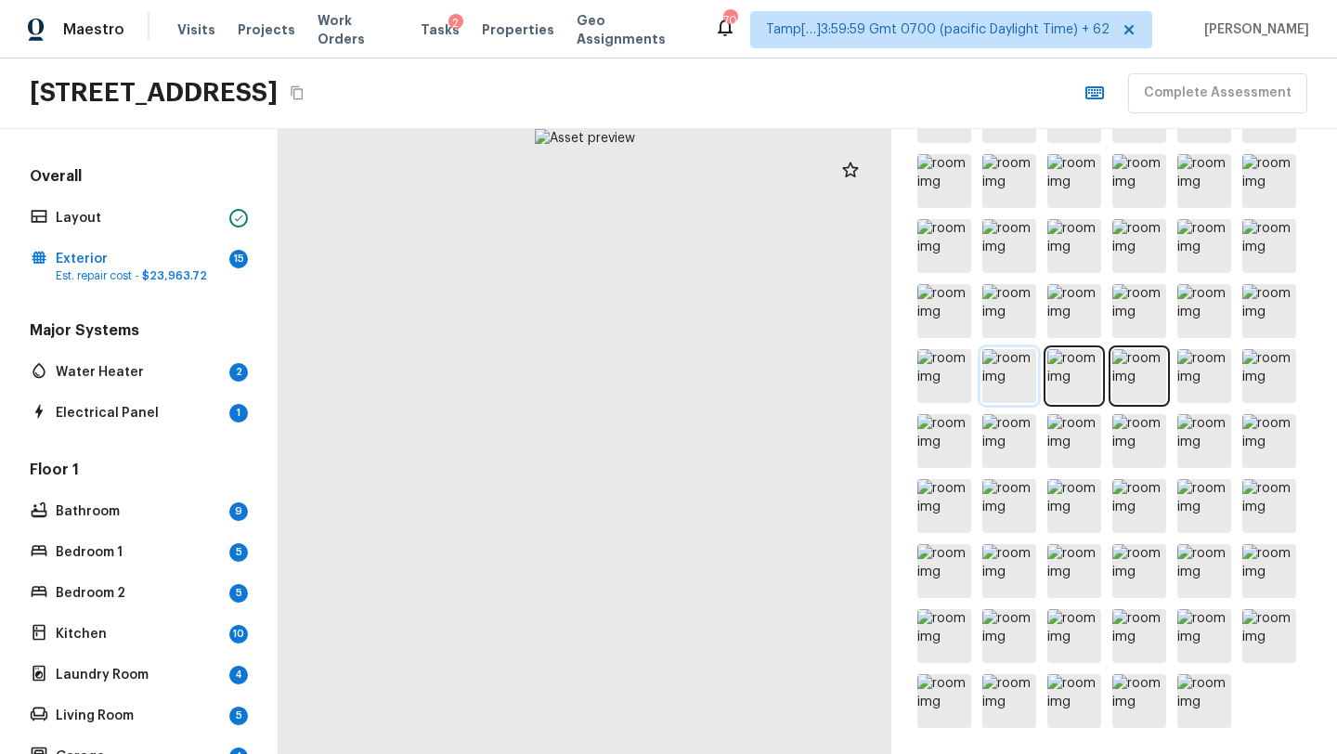
click at [1016, 389] on img at bounding box center [1009, 376] width 54 height 54
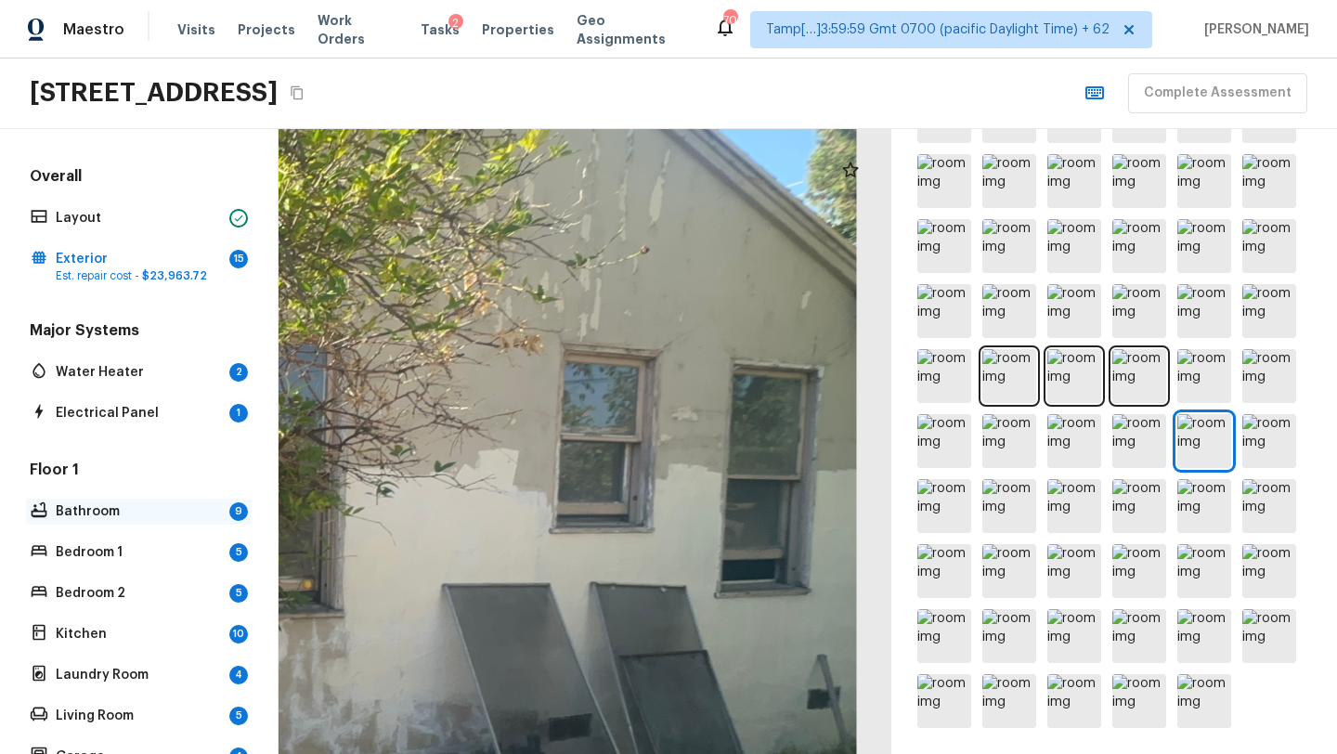
drag, startPoint x: 690, startPoint y: 458, endPoint x: 135, endPoint y: 502, distance: 556.8
click at [135, 502] on div "Overall Layout Exterior 15 Est. repair cost - $23,963.72 Major Systems Water He…" at bounding box center [668, 441] width 1337 height 625
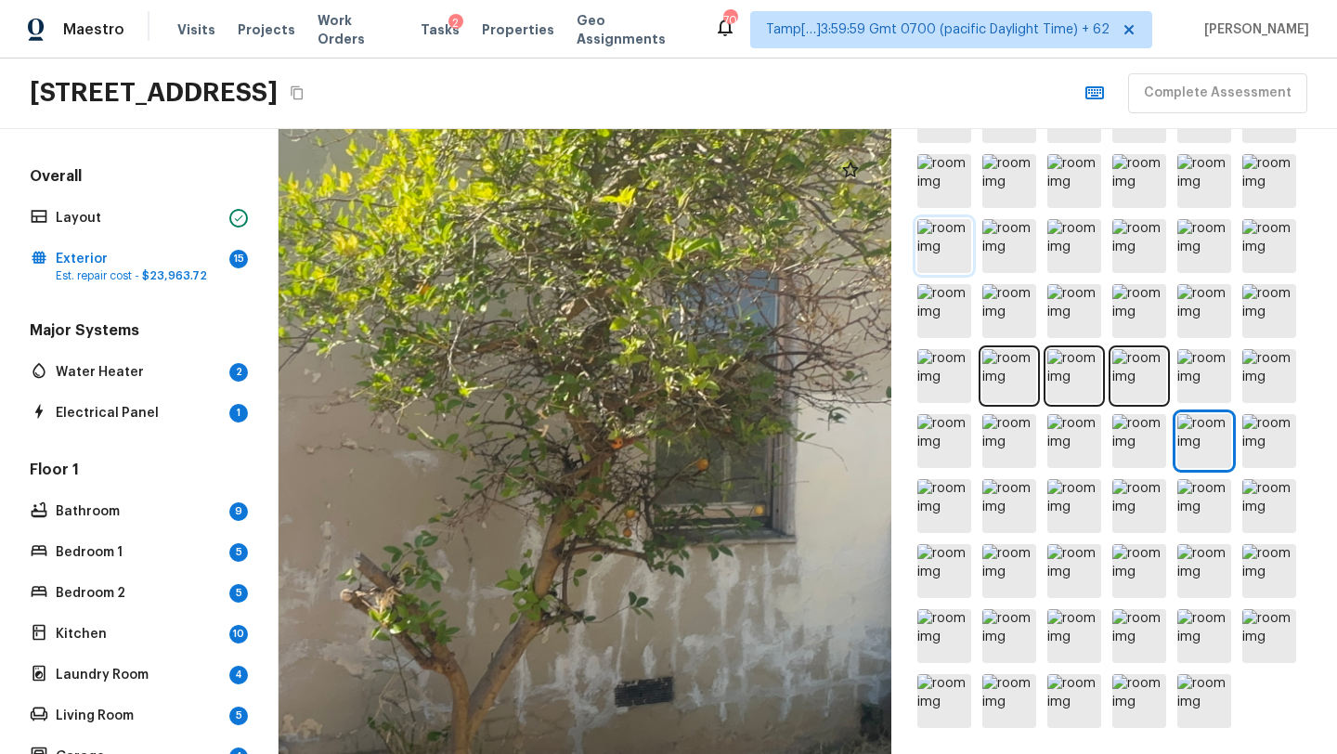
drag, startPoint x: 496, startPoint y: 394, endPoint x: 965, endPoint y: 267, distance: 486.3
click at [954, 279] on div "Exterior + Add Repair Scope 1 2 3 4 5 6 7 8 9 10 11 12 13 14 15 16 17 18 19 20 …" at bounding box center [807, 441] width 1058 height 625
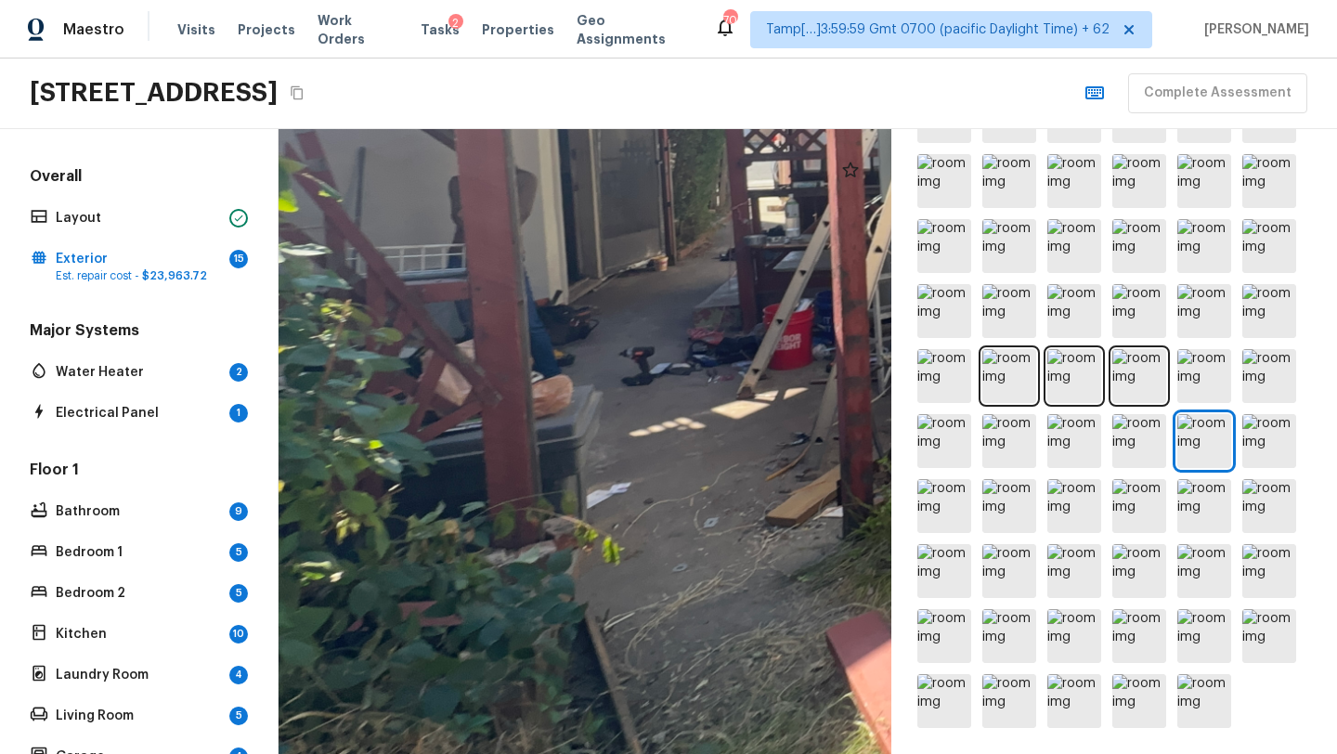
drag, startPoint x: 786, startPoint y: 397, endPoint x: 783, endPoint y: 744, distance: 347.1
click at [783, 747] on div at bounding box center [1199, 169] width 1843 height 1880
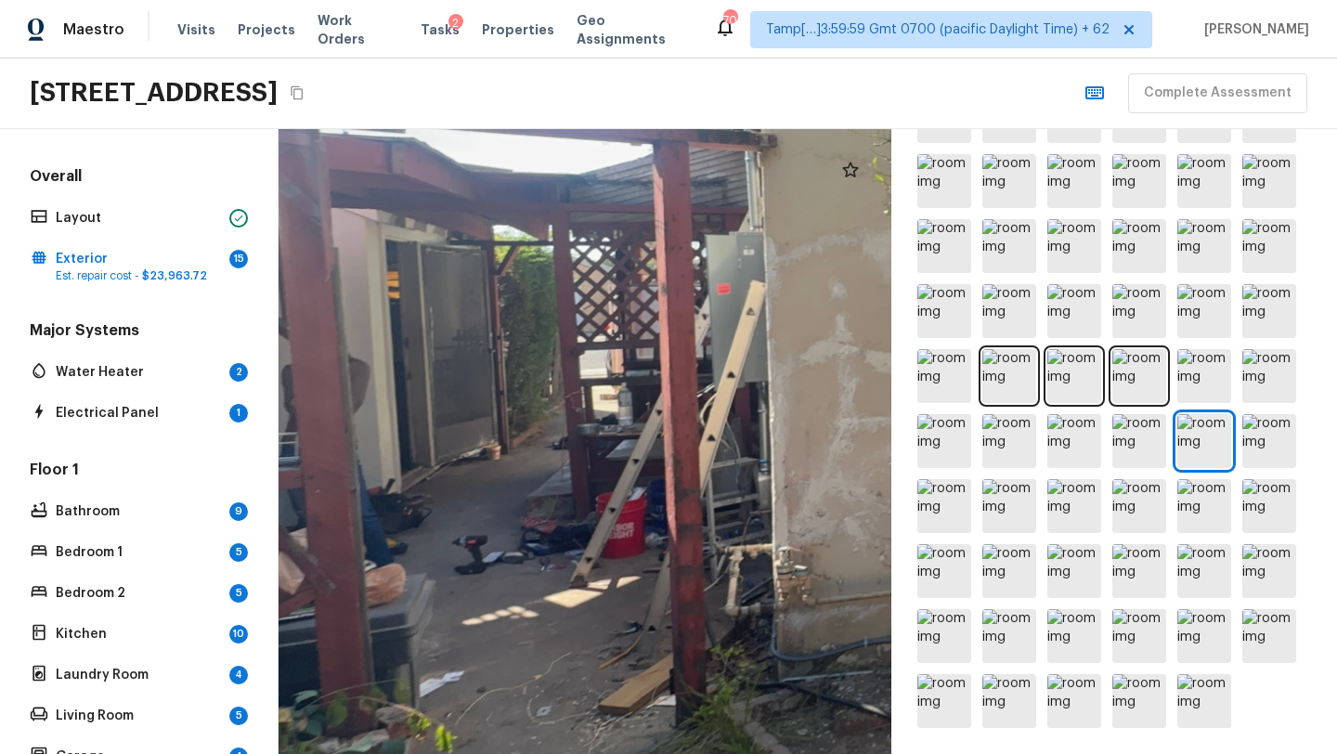
drag, startPoint x: 726, startPoint y: 484, endPoint x: 587, endPoint y: 753, distance: 303.0
click at [587, 753] on html "Maestro Visits Projects Work Orders Tasks 2 Properties Geo Assignments 701 Tamp…" at bounding box center [668, 377] width 1337 height 754
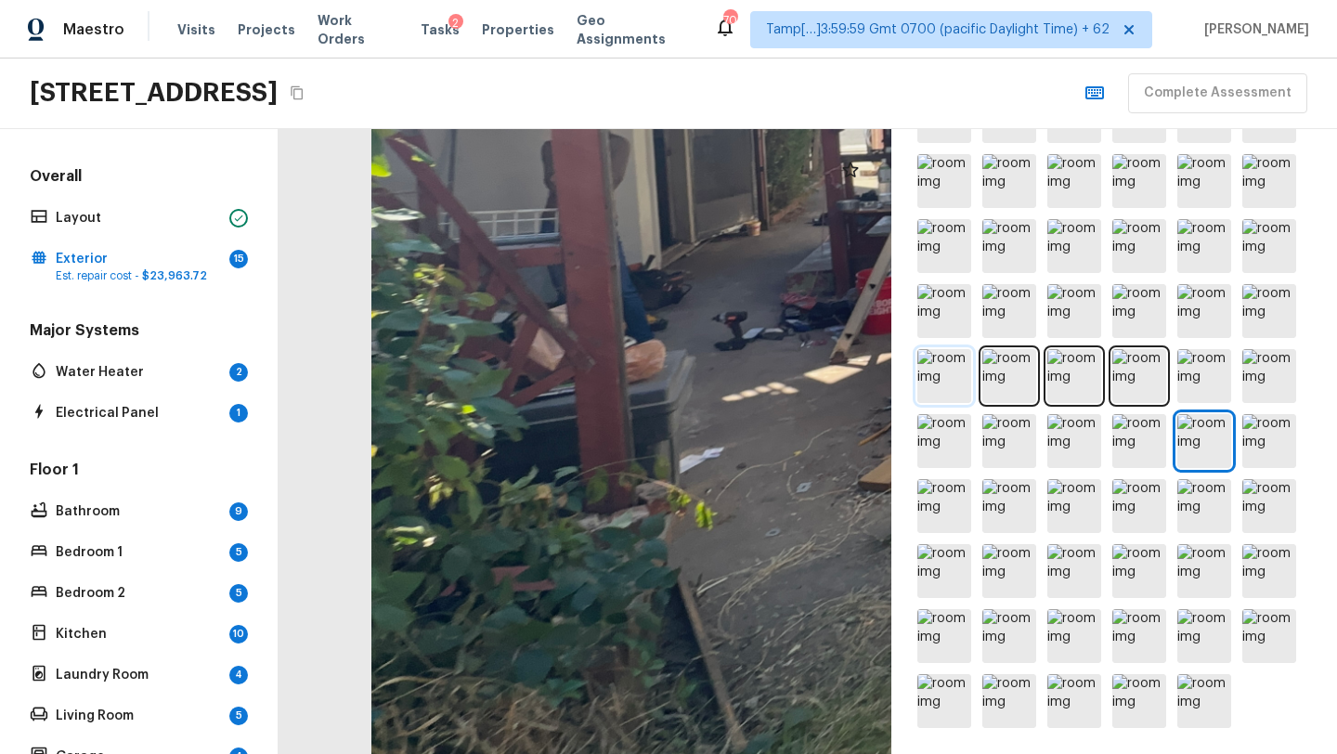
drag, startPoint x: 529, startPoint y: 577, endPoint x: 917, endPoint y: 355, distance: 446.9
click at [917, 355] on div "Exterior + Add Repair Scope 1 2 3 4 5 6 7 8 9 10 11 12 13 14 15 16 17 18 19 20 …" at bounding box center [807, 441] width 1058 height 625
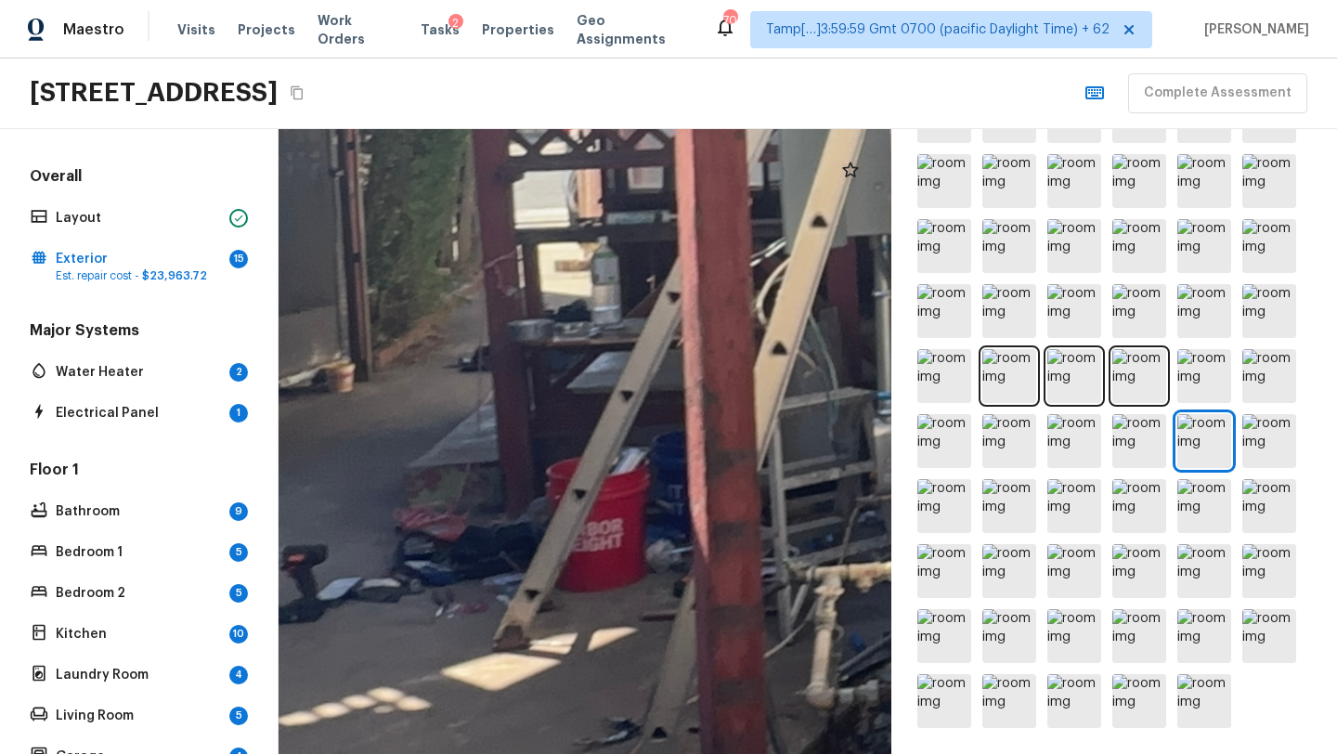
drag, startPoint x: 768, startPoint y: 404, endPoint x: 556, endPoint y: 728, distance: 386.9
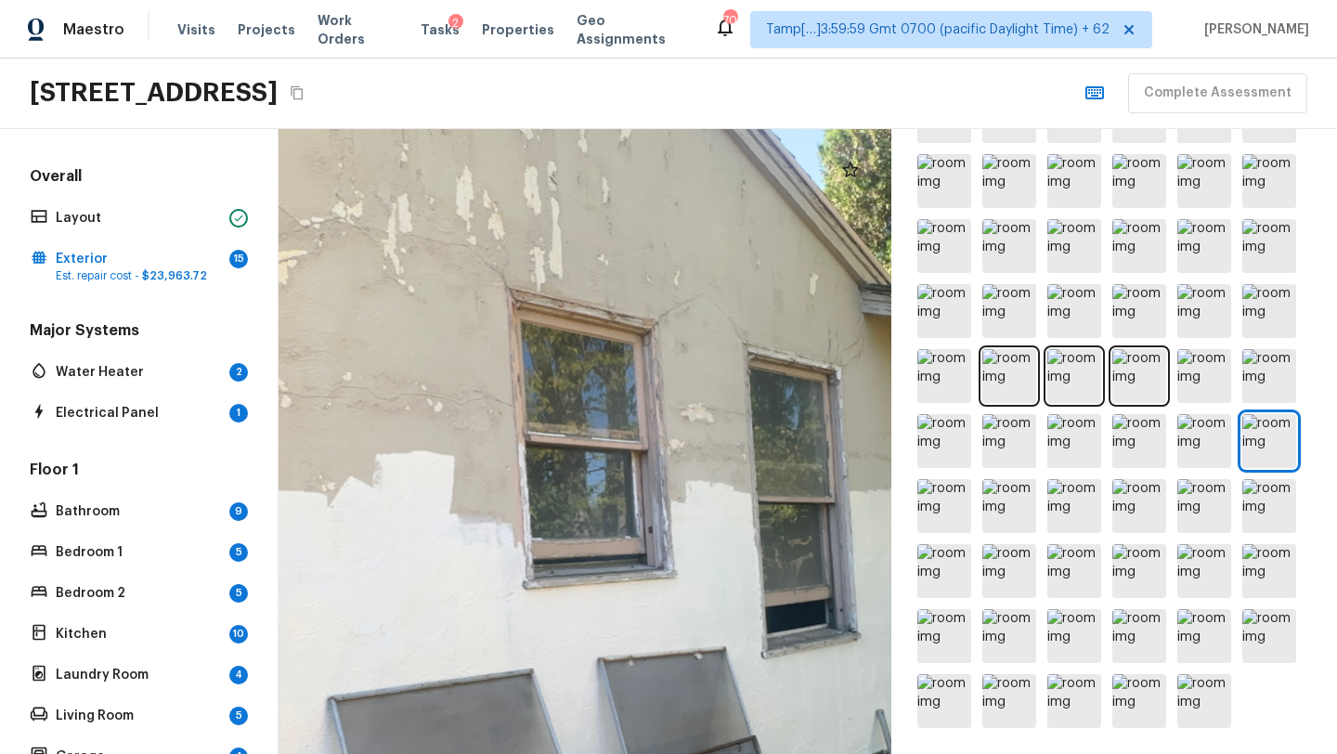
drag, startPoint x: 406, startPoint y: 454, endPoint x: 0, endPoint y: 646, distance: 448.8
click at [0, 646] on div "Overall Layout Exterior 15 Est. repair cost - $23,963.72 Major Systems Water He…" at bounding box center [668, 441] width 1337 height 625
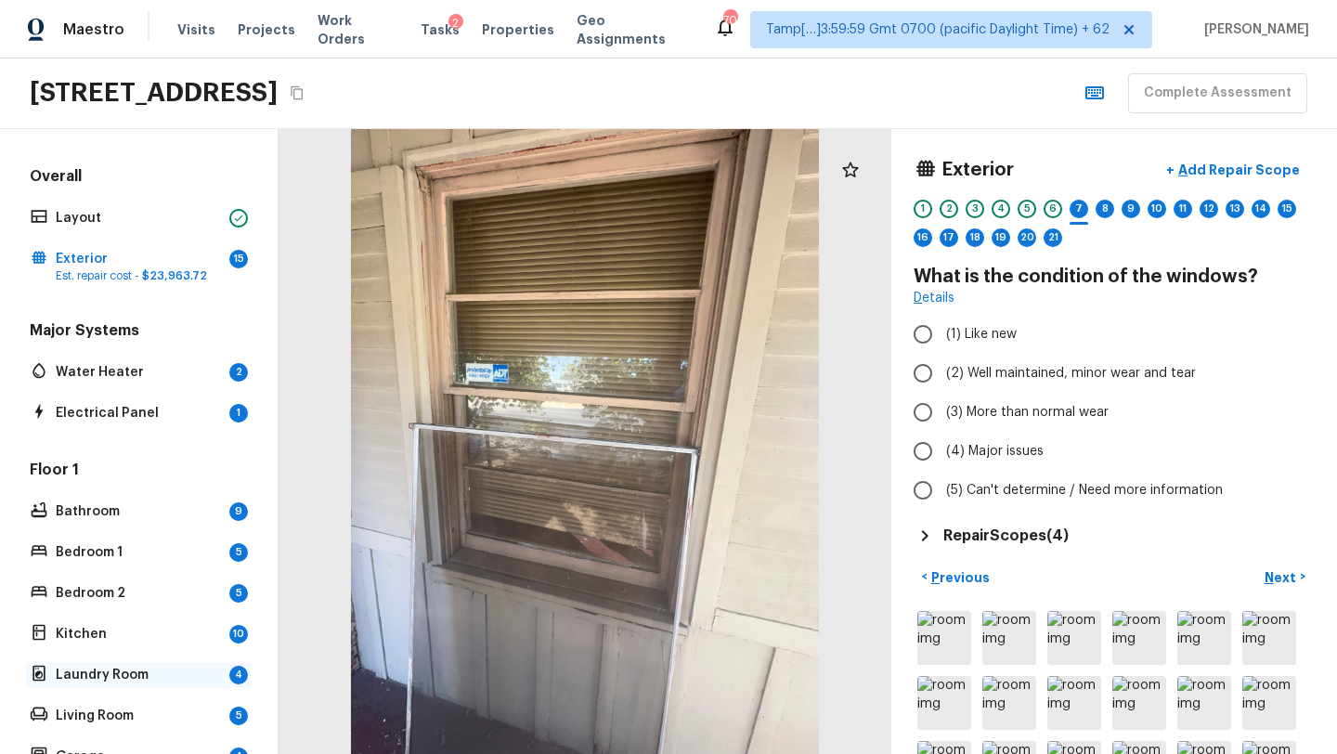
scroll to position [220, 0]
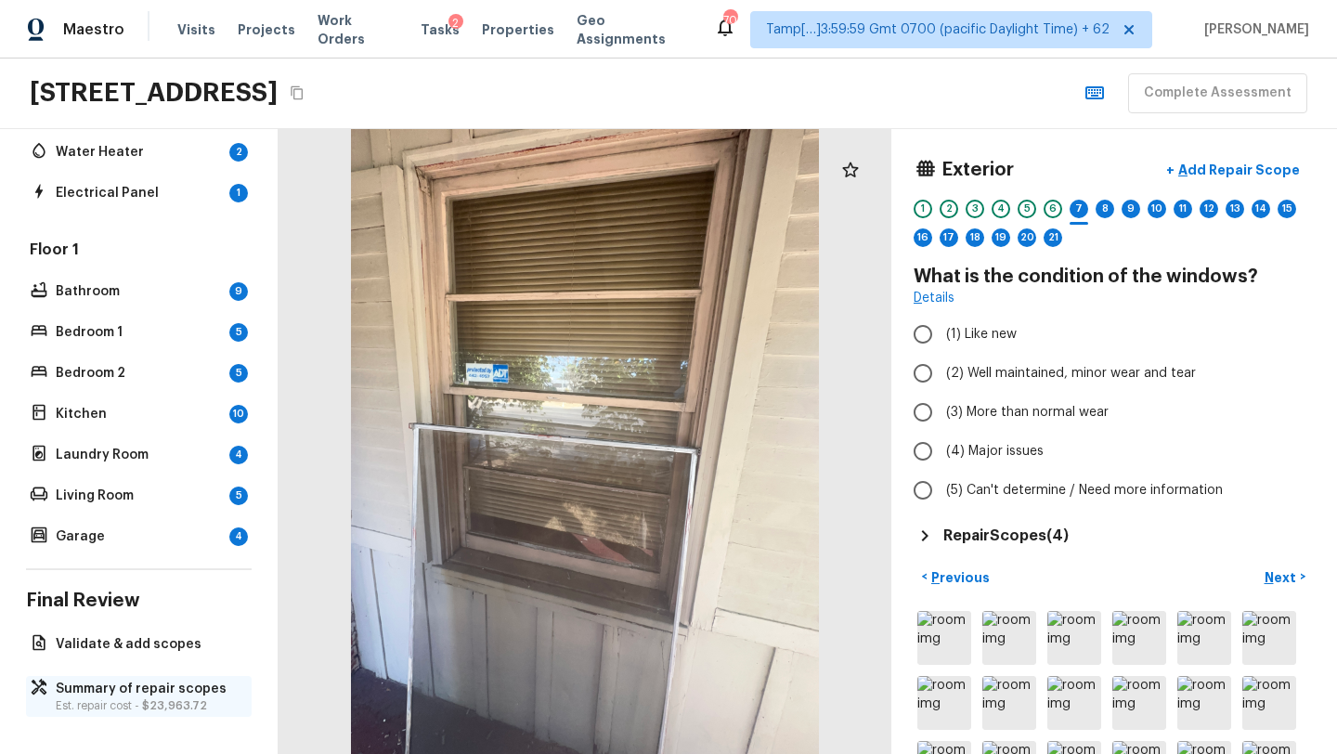
click at [154, 704] on span "$23,963.72" at bounding box center [174, 705] width 65 height 11
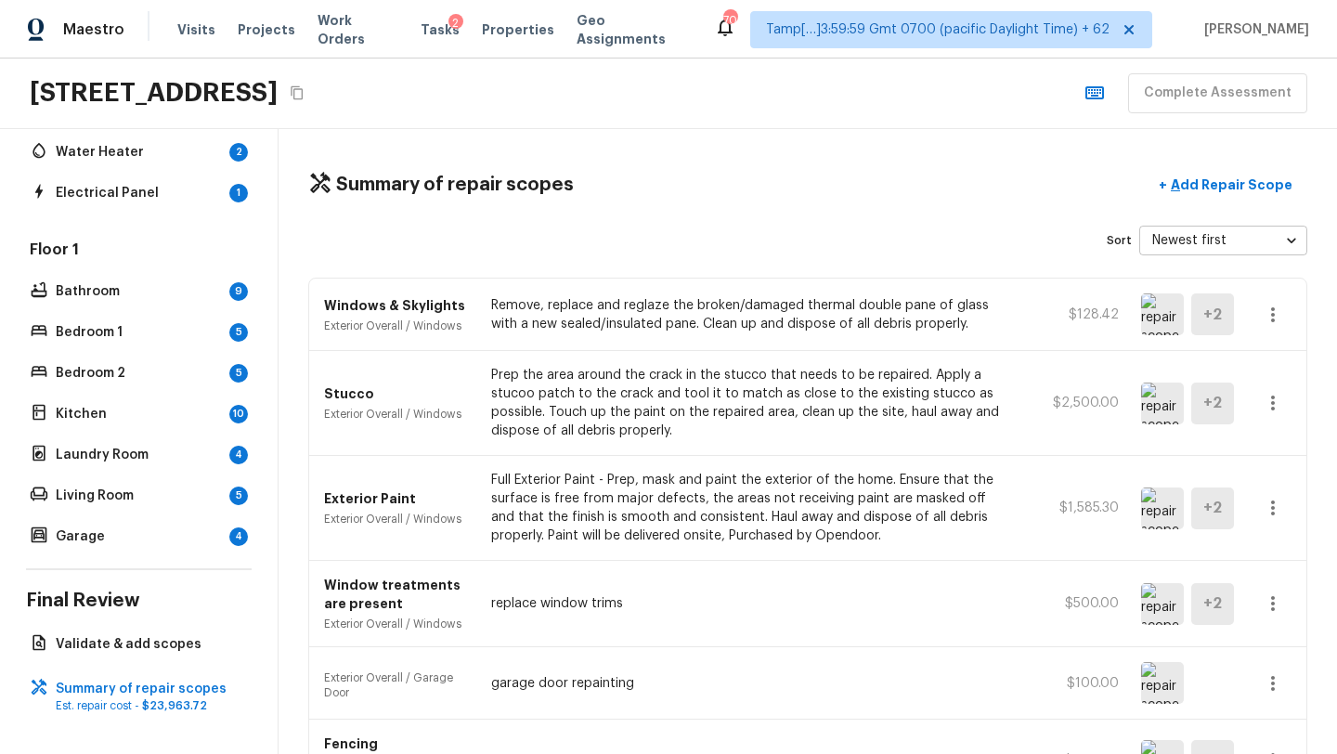
click at [1272, 304] on icon "button" at bounding box center [1272, 315] width 22 height 22
click at [1263, 379] on li "Edit" at bounding box center [1278, 369] width 86 height 56
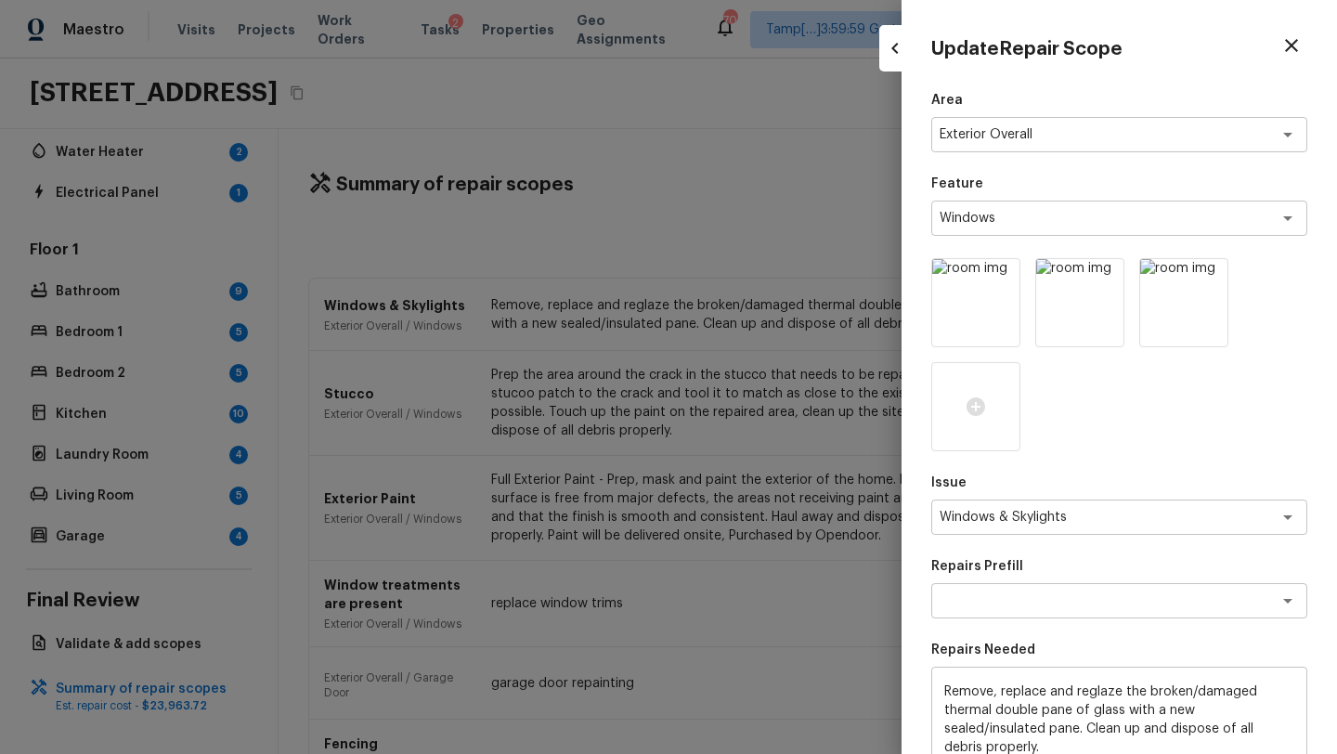
scroll to position [287, 0]
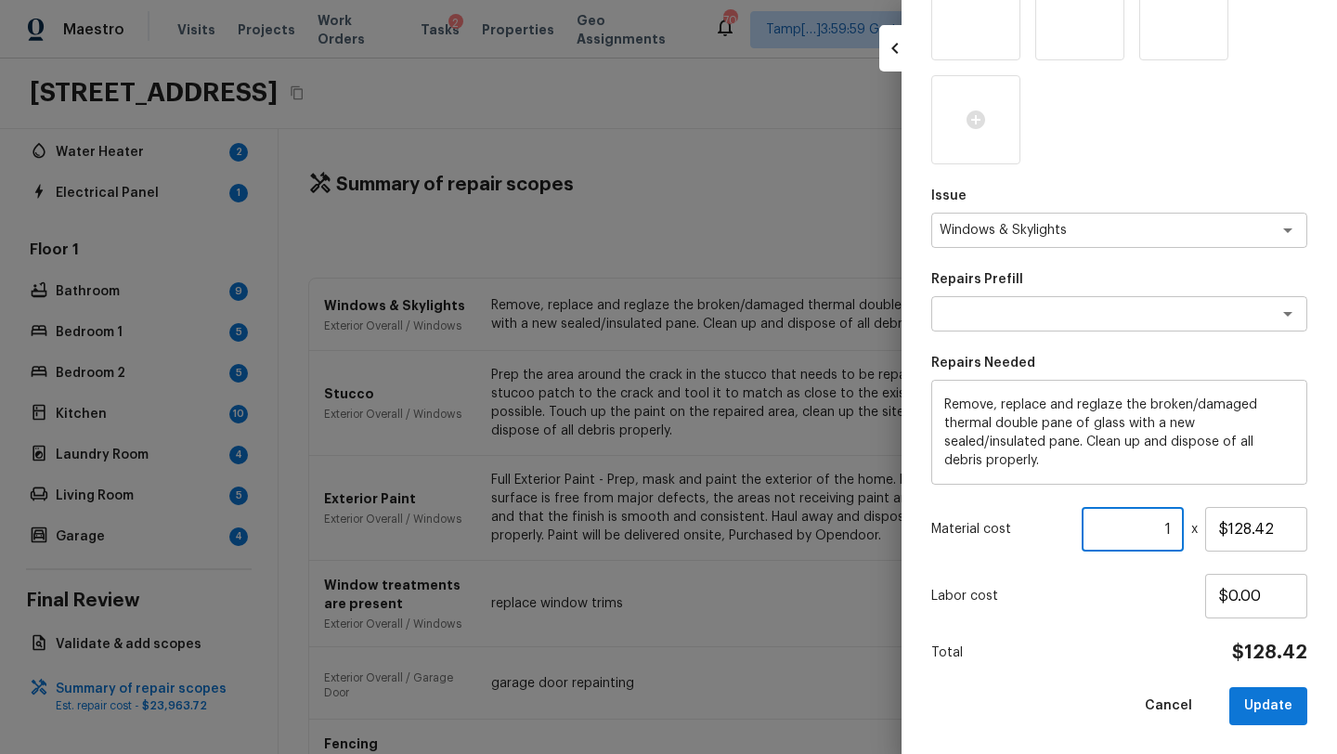
click at [1170, 531] on input "1" at bounding box center [1132, 529] width 102 height 45
type input "10"
click at [1266, 704] on button "Update" at bounding box center [1268, 706] width 78 height 38
type input "1"
type input "$0.00"
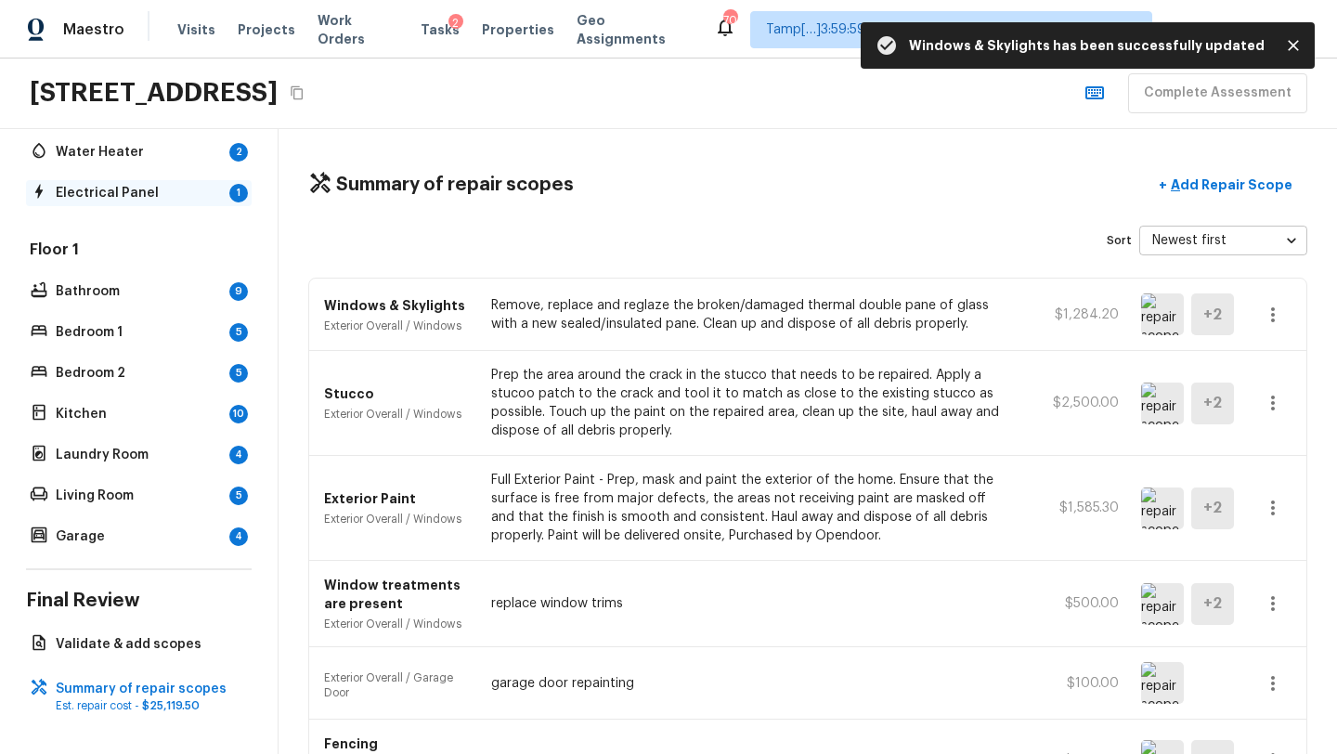
scroll to position [0, 0]
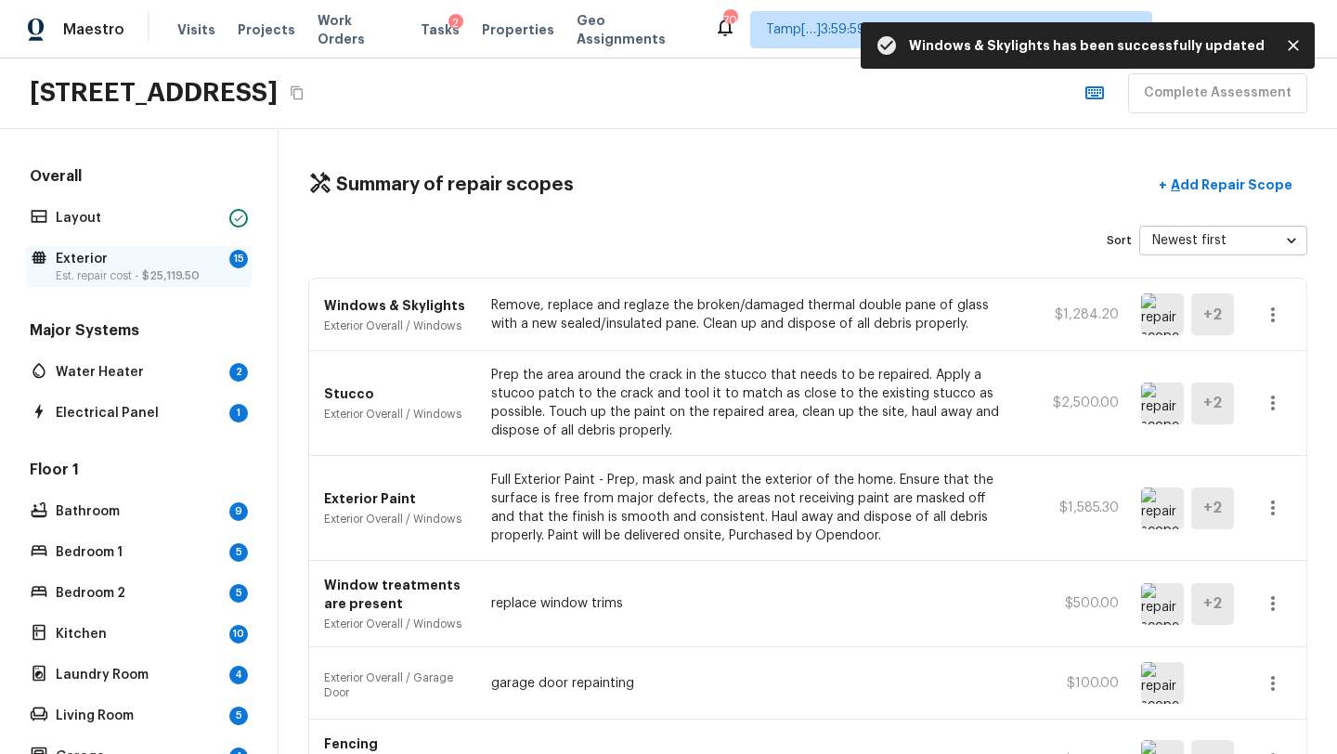
click at [158, 278] on span "$25,119.50" at bounding box center [171, 275] width 58 height 11
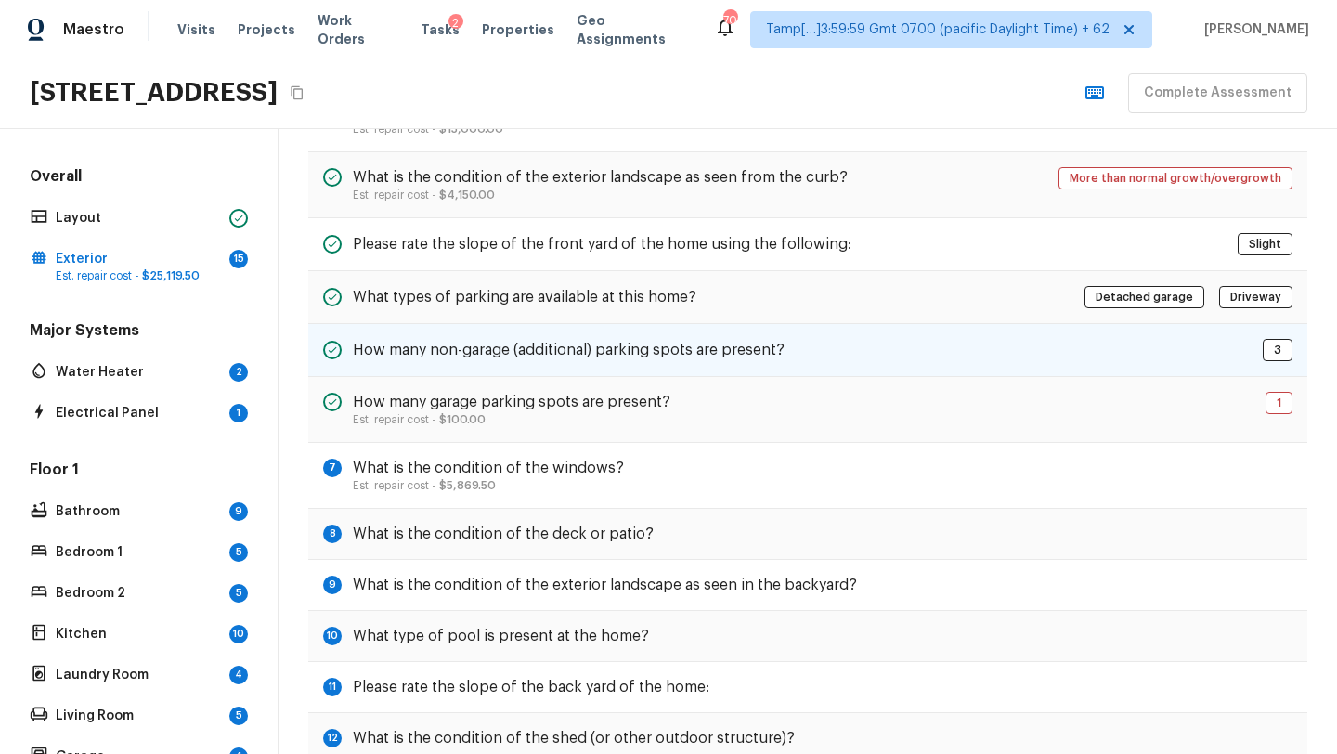
scroll to position [189, 0]
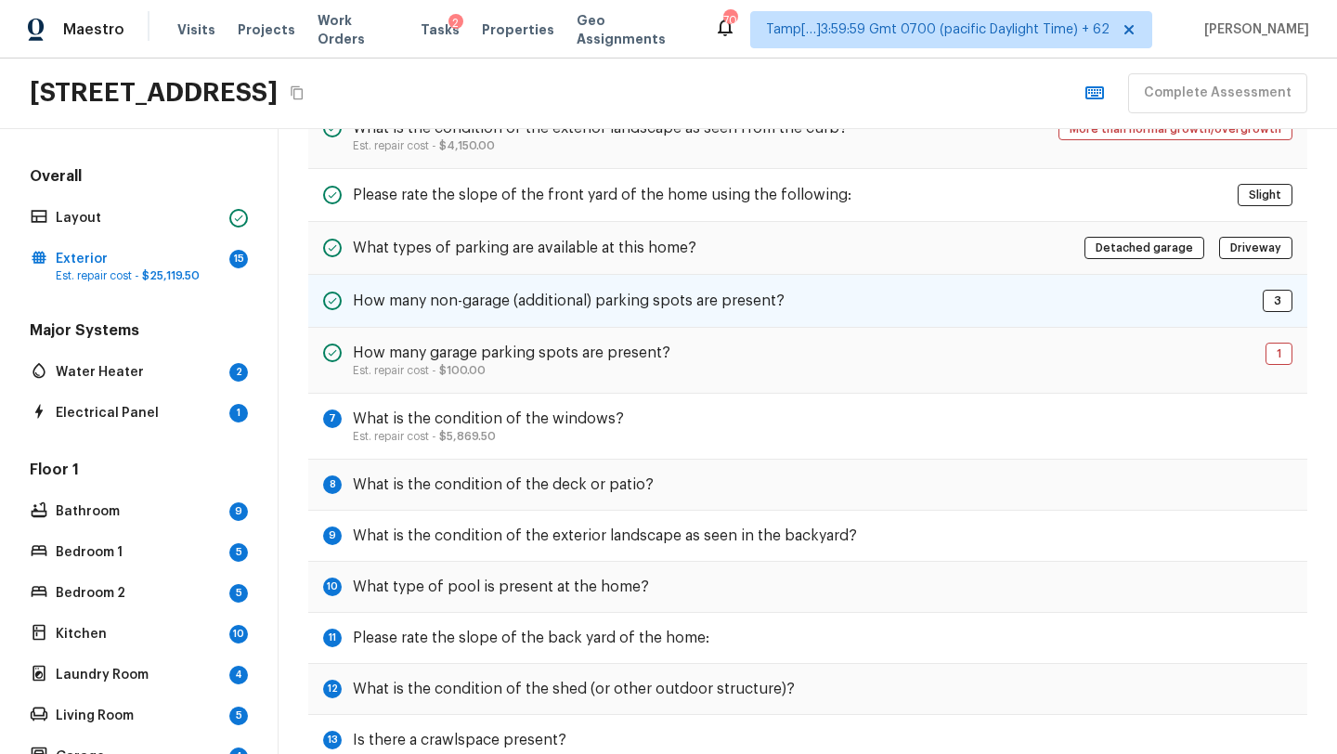
click at [1205, 304] on div "How many non-garage (additional) parking spots are present? 3" at bounding box center [807, 301] width 999 height 53
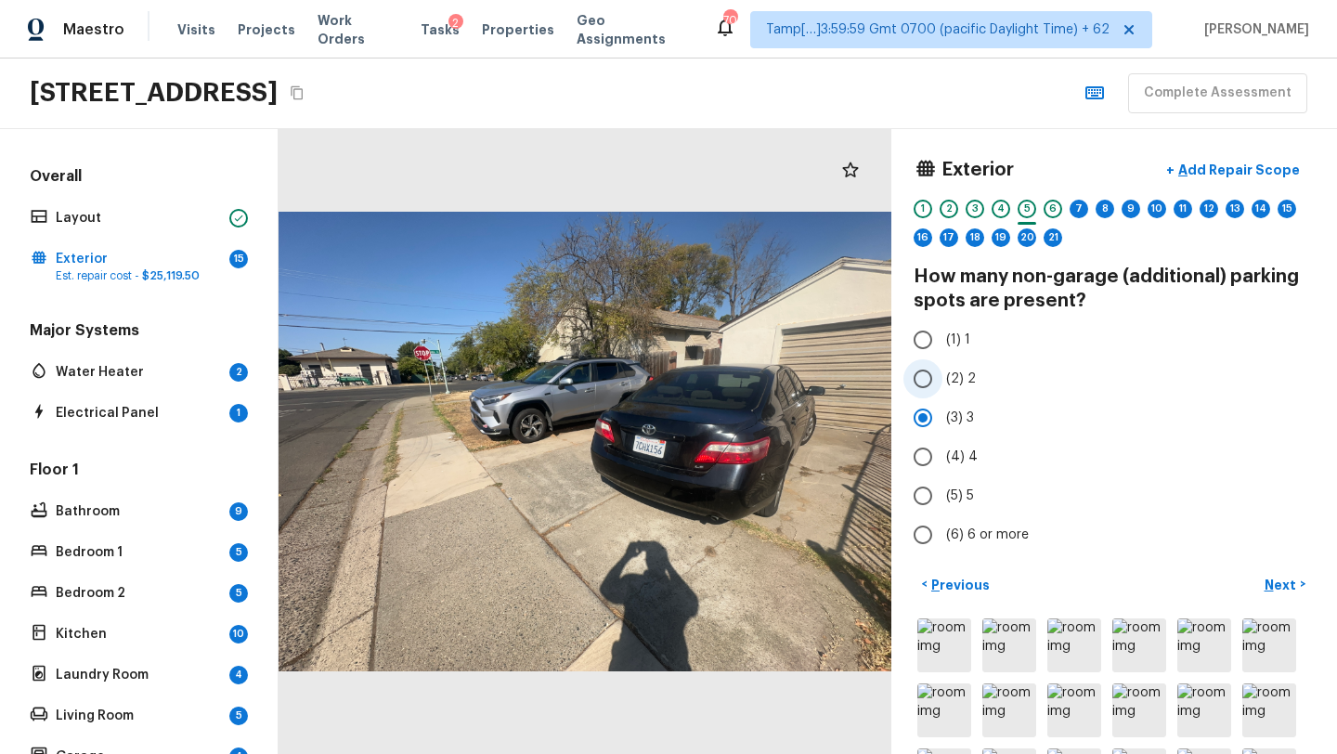
click at [937, 380] on input "(2) 2" at bounding box center [922, 378] width 39 height 39
radio input "true"
click at [1273, 583] on p "Next" at bounding box center [1281, 584] width 35 height 19
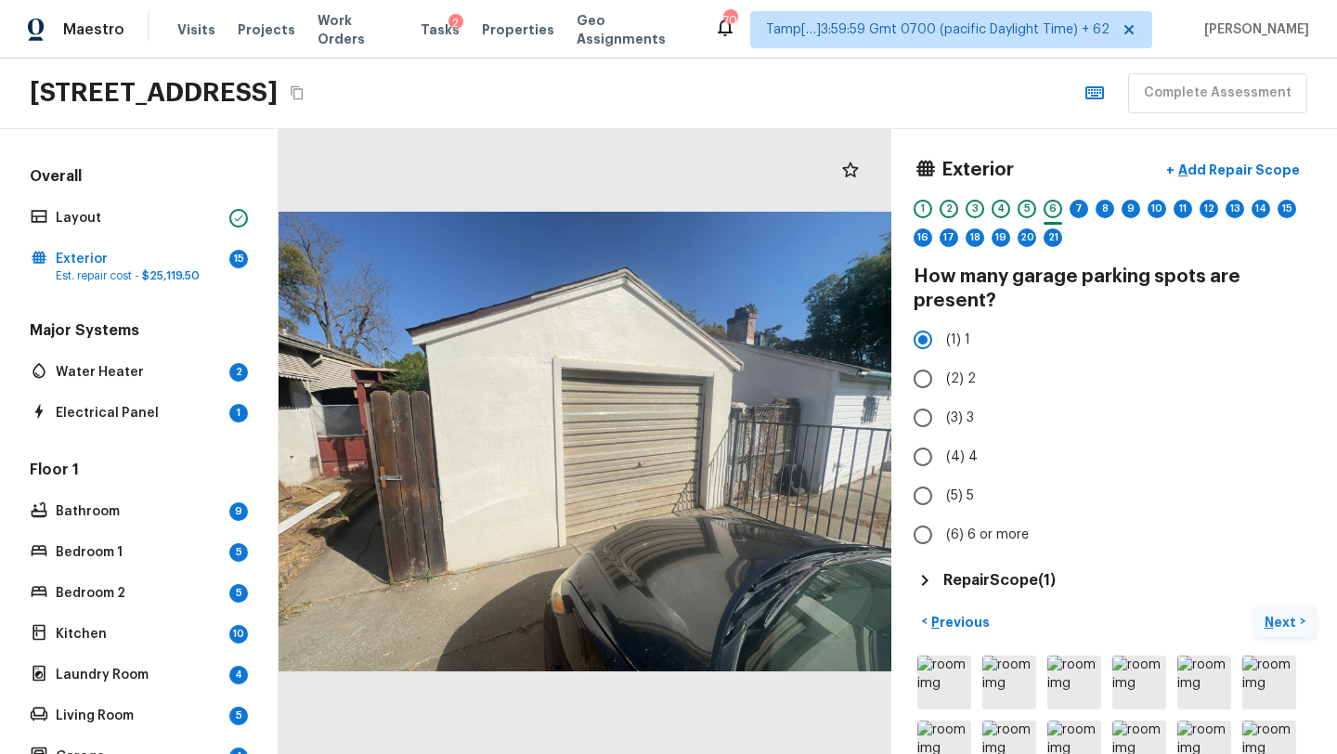
click at [1279, 624] on p "Next" at bounding box center [1281, 622] width 35 height 19
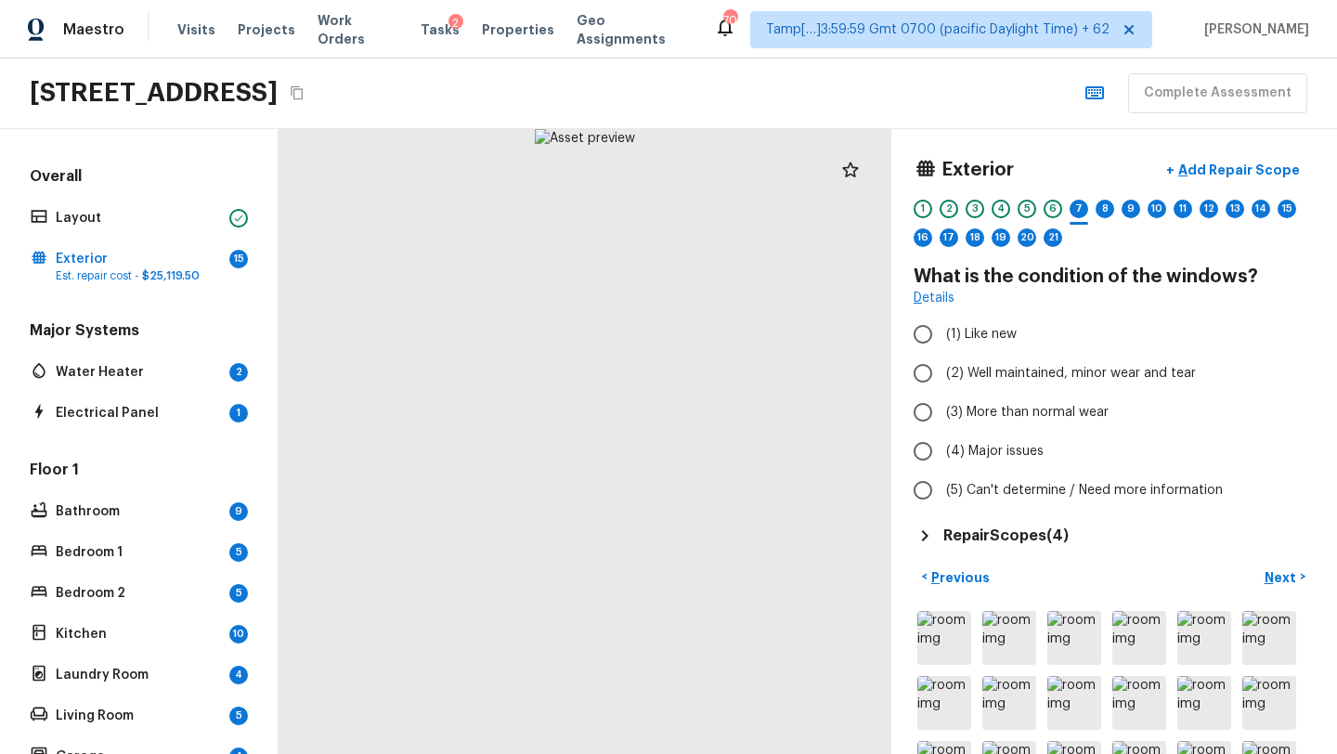
scroll to position [6, 0]
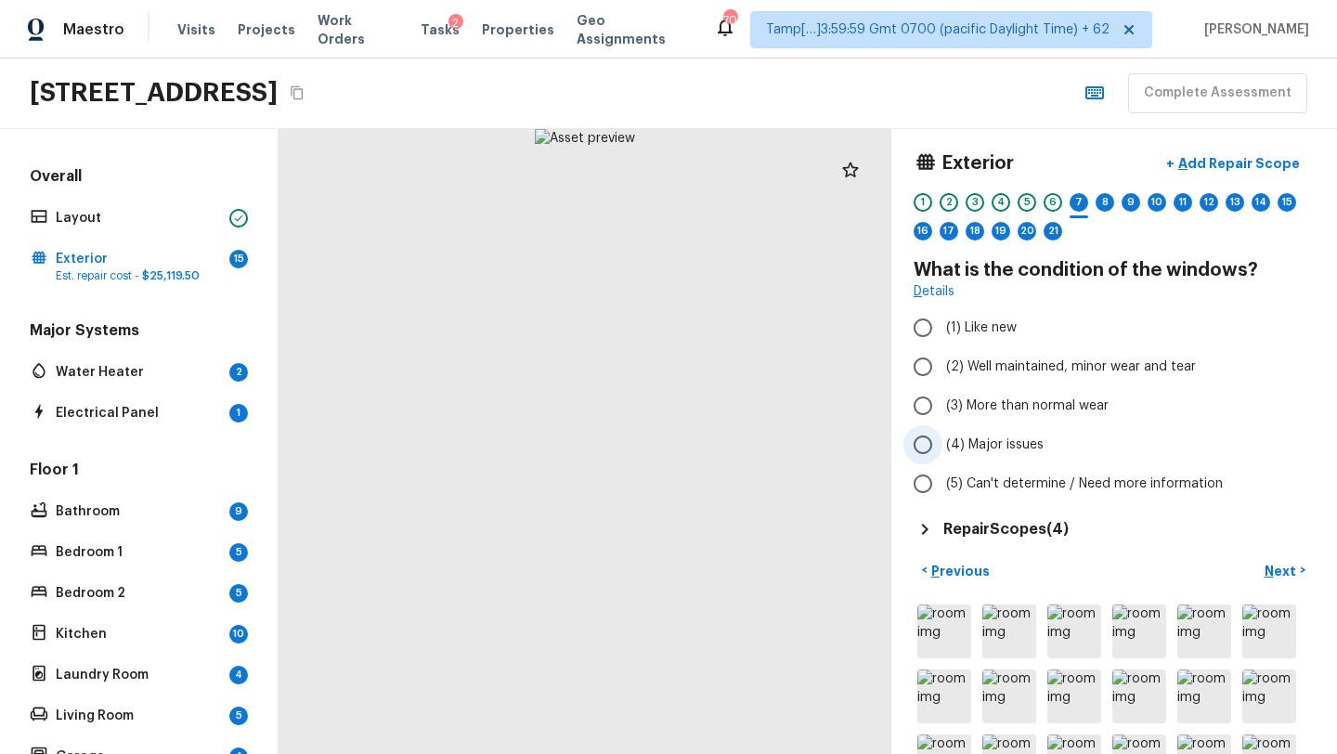
click at [949, 446] on span "(4) Major issues" at bounding box center [994, 444] width 97 height 19
click at [942, 446] on input "(4) Major issues" at bounding box center [922, 444] width 39 height 39
radio input "true"
click at [1286, 573] on p "Next" at bounding box center [1281, 571] width 35 height 19
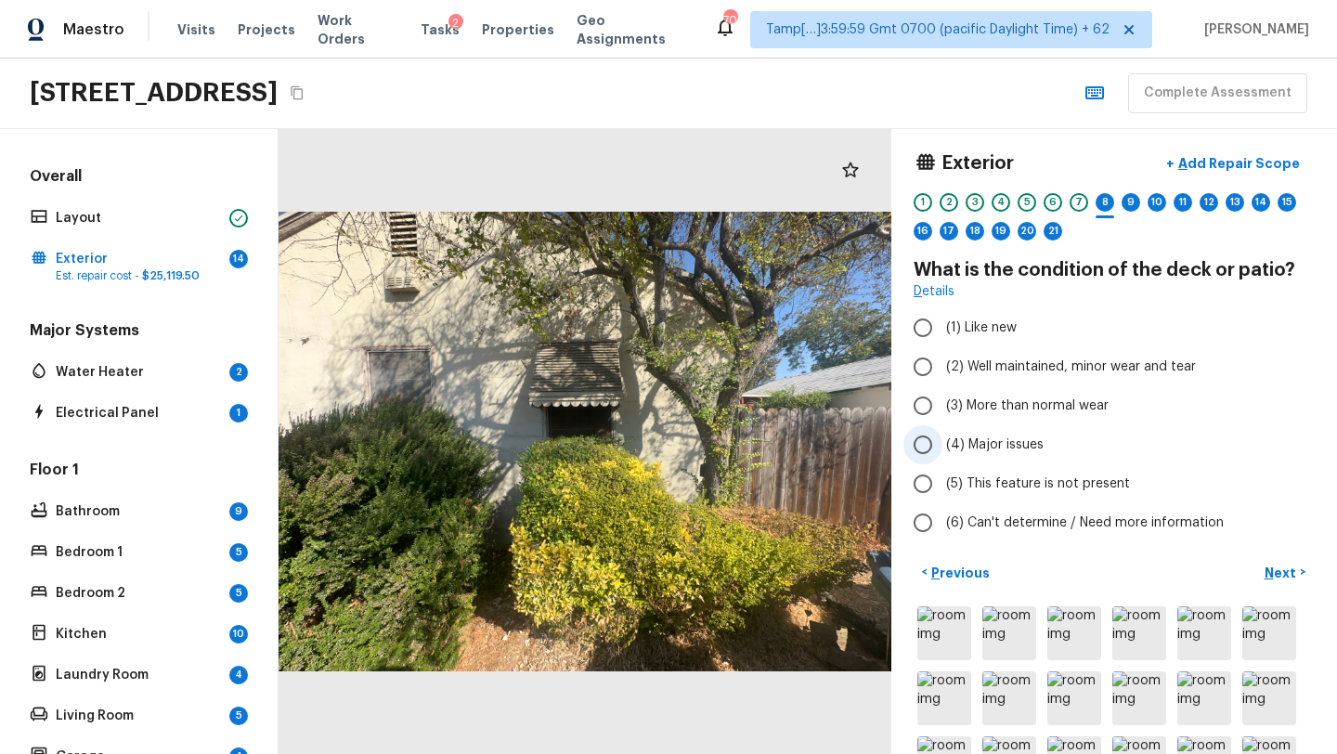
click at [983, 457] on label "(4) Major issues" at bounding box center [1101, 444] width 396 height 39
click at [942, 457] on input "(4) Major issues" at bounding box center [922, 444] width 39 height 39
radio input "true"
click at [1293, 565] on p "Next" at bounding box center [1281, 572] width 35 height 19
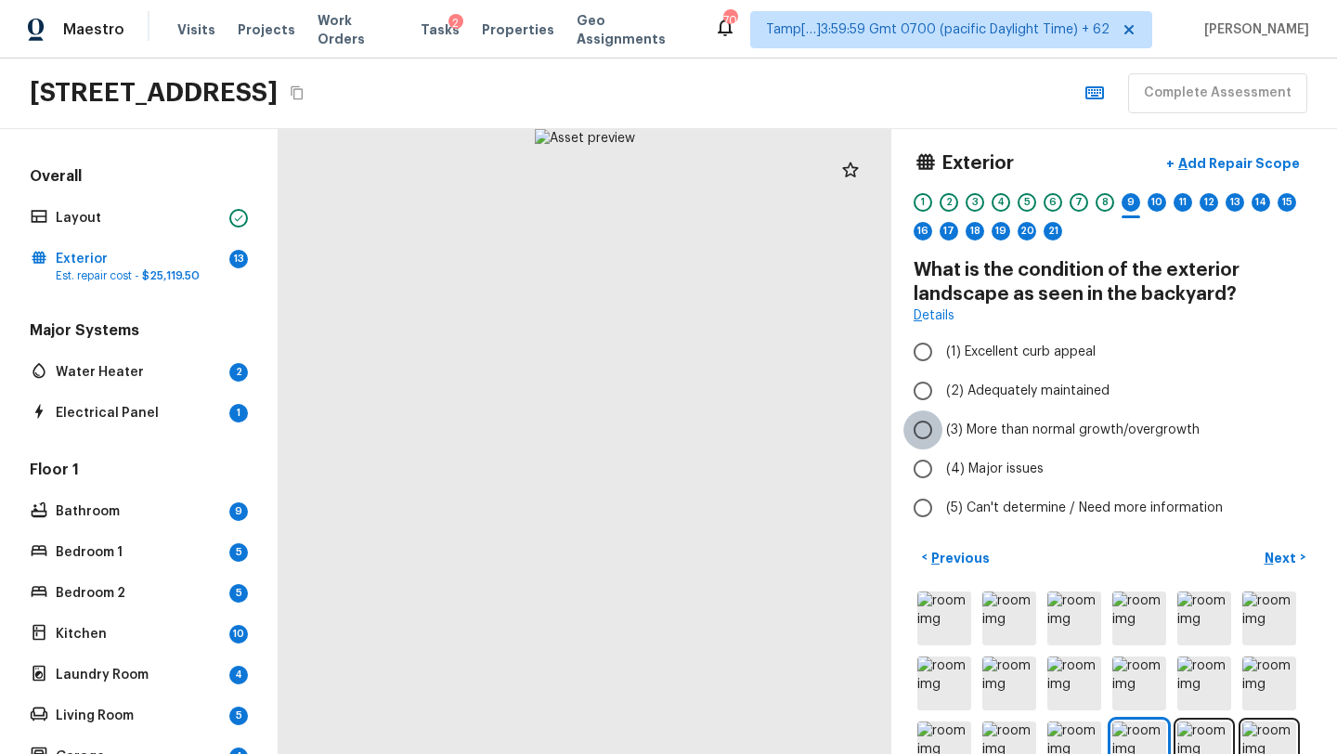
click at [923, 424] on input "(3) More than normal growth/overgrowth" at bounding box center [922, 429] width 39 height 39
radio input "true"
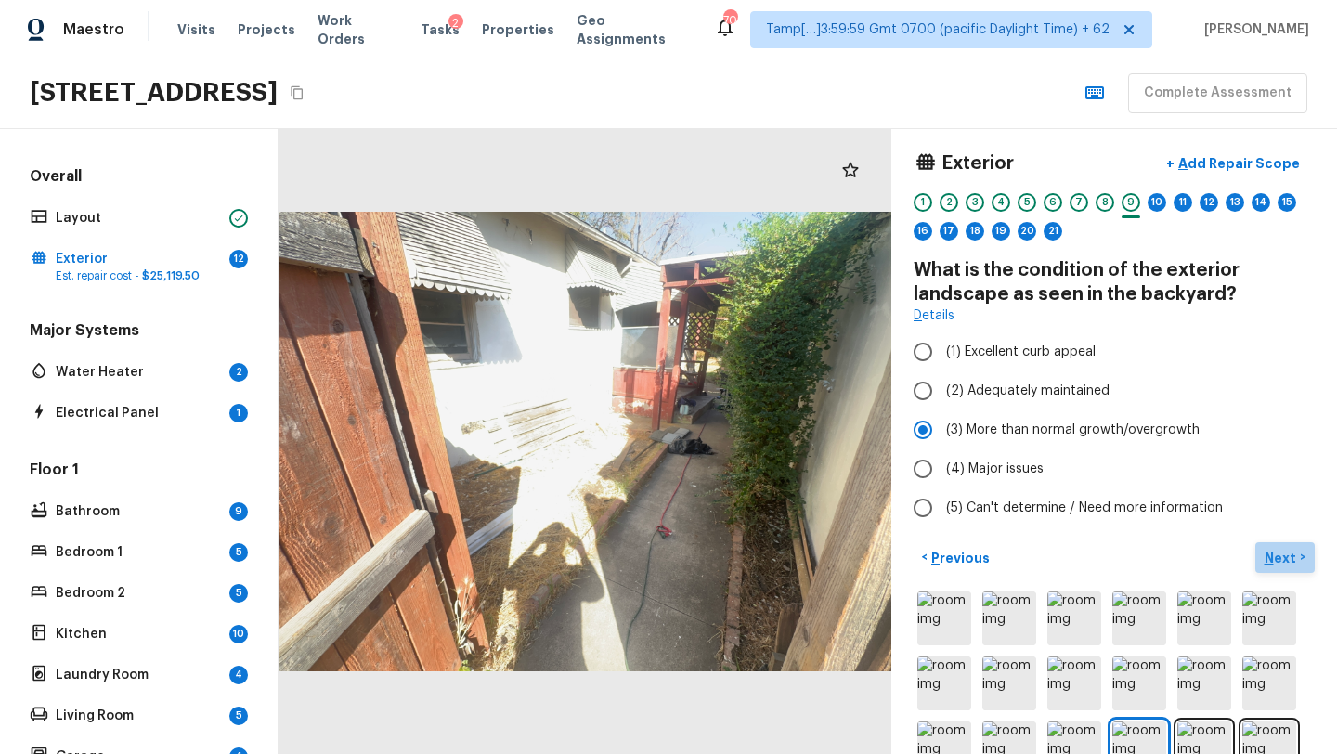
click at [1300, 558] on button "Next >" at bounding box center [1284, 557] width 59 height 31
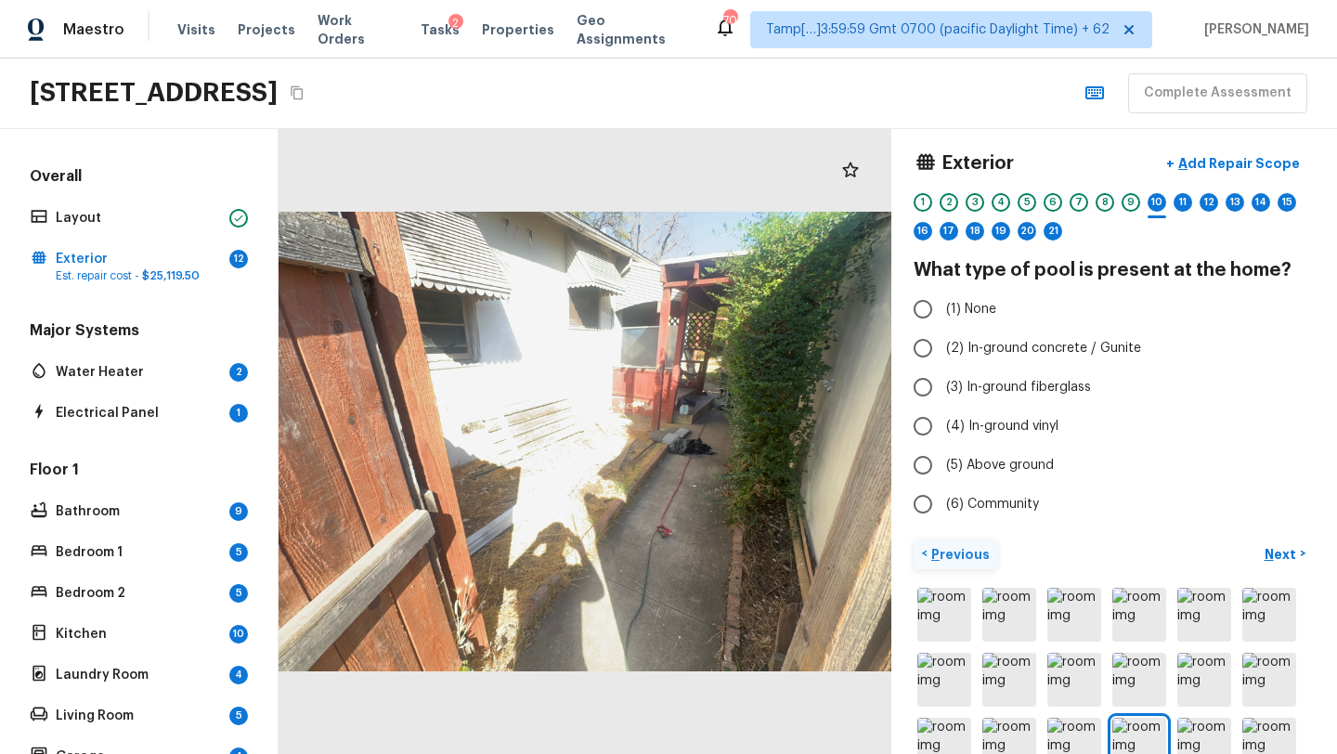
click at [950, 552] on p "Previous" at bounding box center [958, 554] width 62 height 19
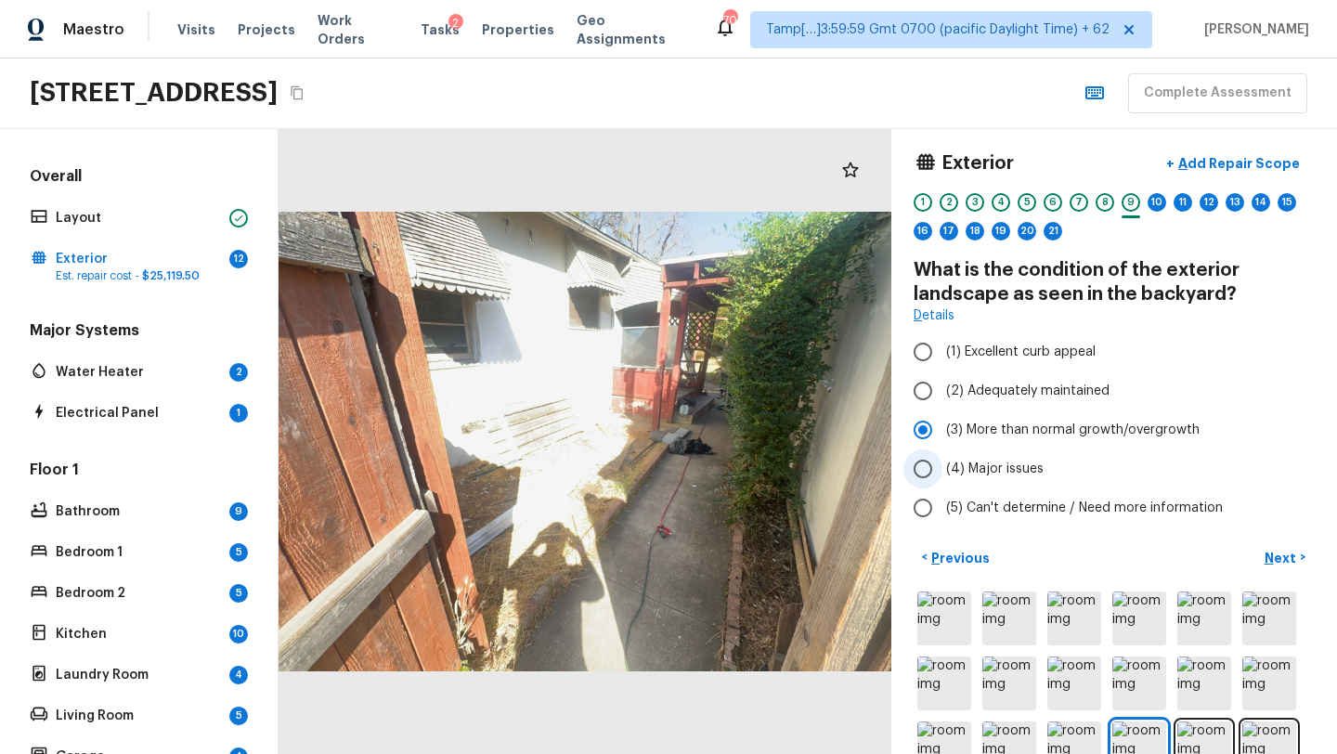
click at [965, 470] on span "(4) Major issues" at bounding box center [994, 468] width 97 height 19
click at [942, 470] on input "(4) Major issues" at bounding box center [922, 468] width 39 height 39
radio input "true"
click at [1277, 551] on p "Next" at bounding box center [1281, 558] width 35 height 19
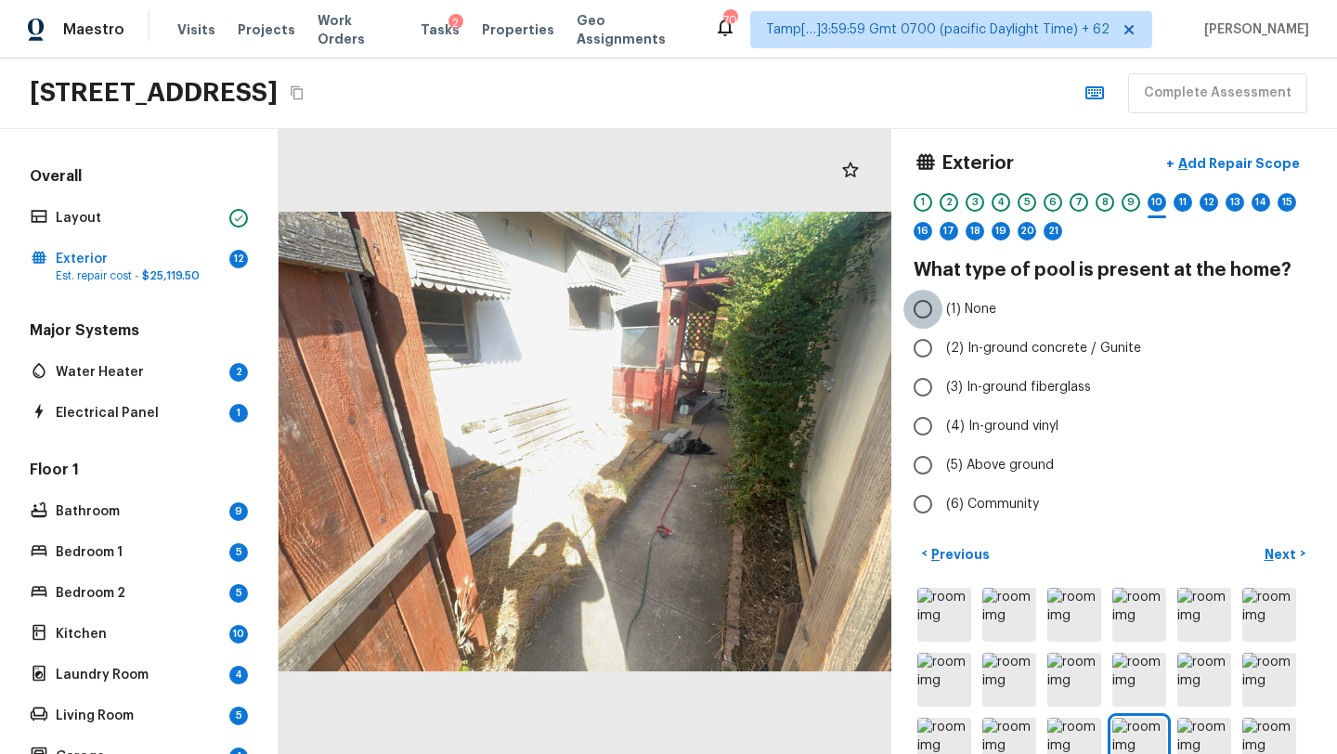
click at [928, 323] on input "(1) None" at bounding box center [922, 309] width 39 height 39
radio input "true"
click at [1270, 555] on p "Next" at bounding box center [1281, 554] width 35 height 19
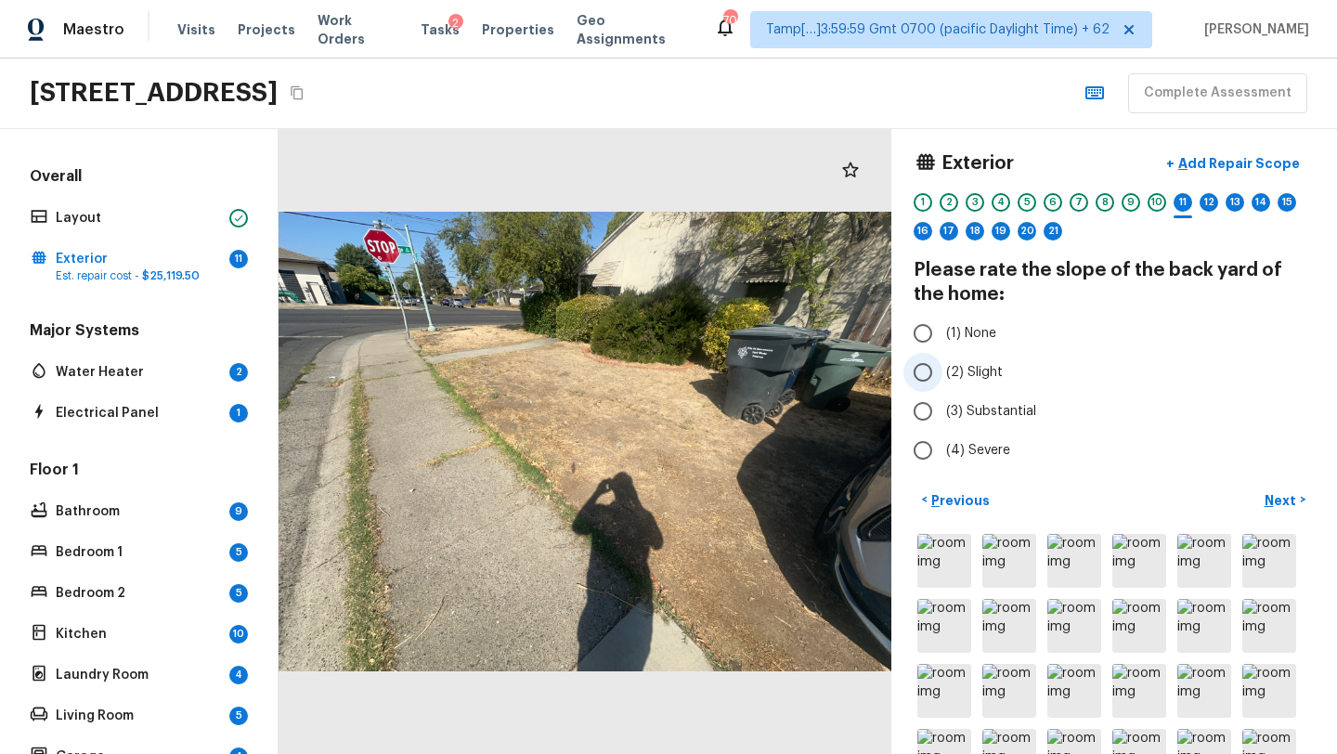
click at [942, 380] on label "(2) Slight" at bounding box center [1101, 372] width 396 height 39
click at [942, 380] on input "(2) Slight" at bounding box center [922, 372] width 39 height 39
radio input "true"
click at [1285, 501] on p "Next" at bounding box center [1281, 500] width 35 height 19
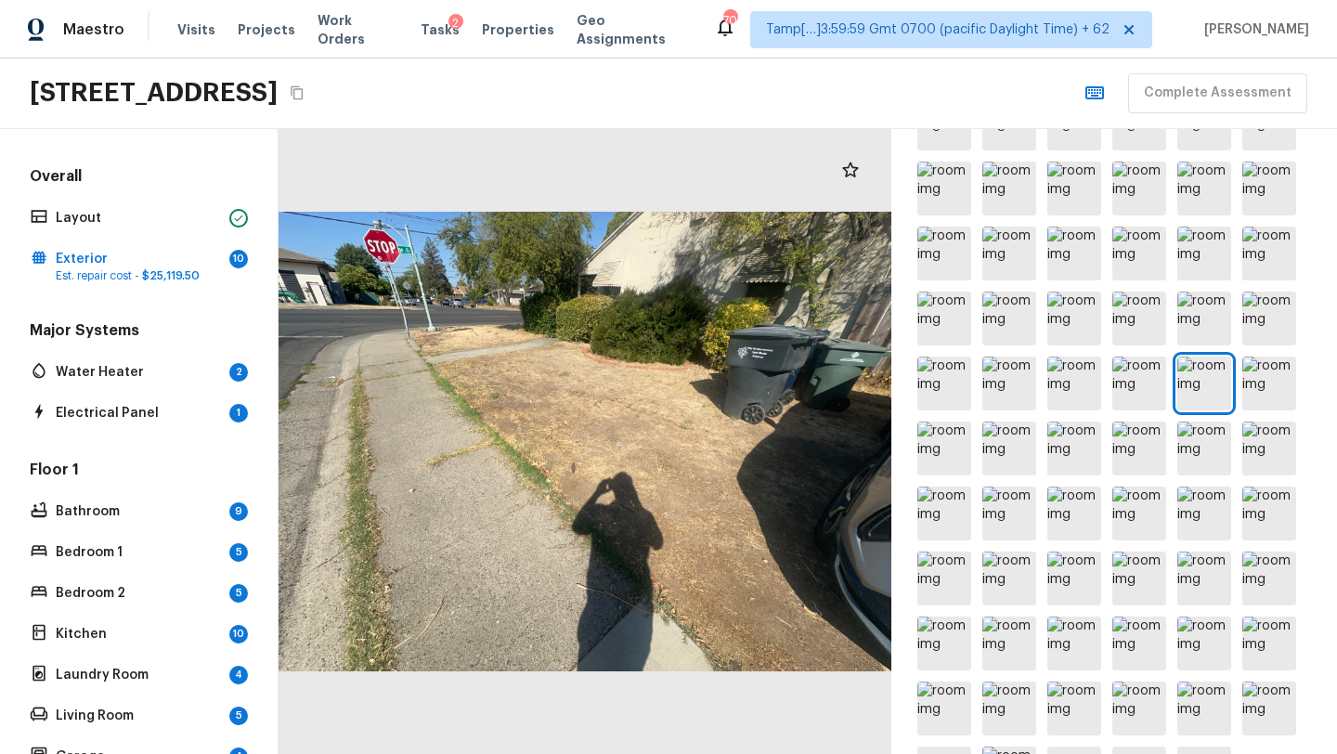
scroll to position [613, 0]
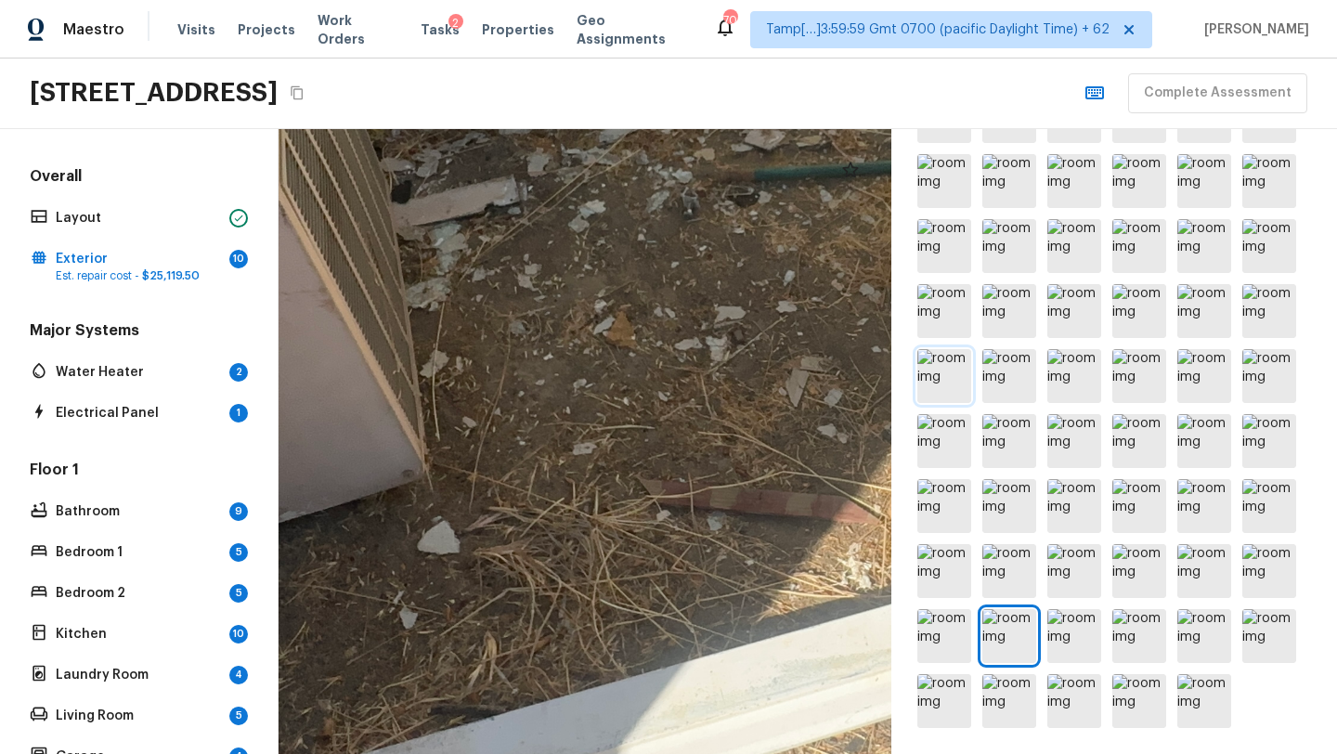
drag, startPoint x: 575, startPoint y: 296, endPoint x: 957, endPoint y: 349, distance: 386.0
click at [957, 349] on div "Exterior + Add Repair Scope 1 2 3 4 5 6 7 8 9 10 11 12 13 14 15 16 17 18 19 20 …" at bounding box center [807, 441] width 1058 height 625
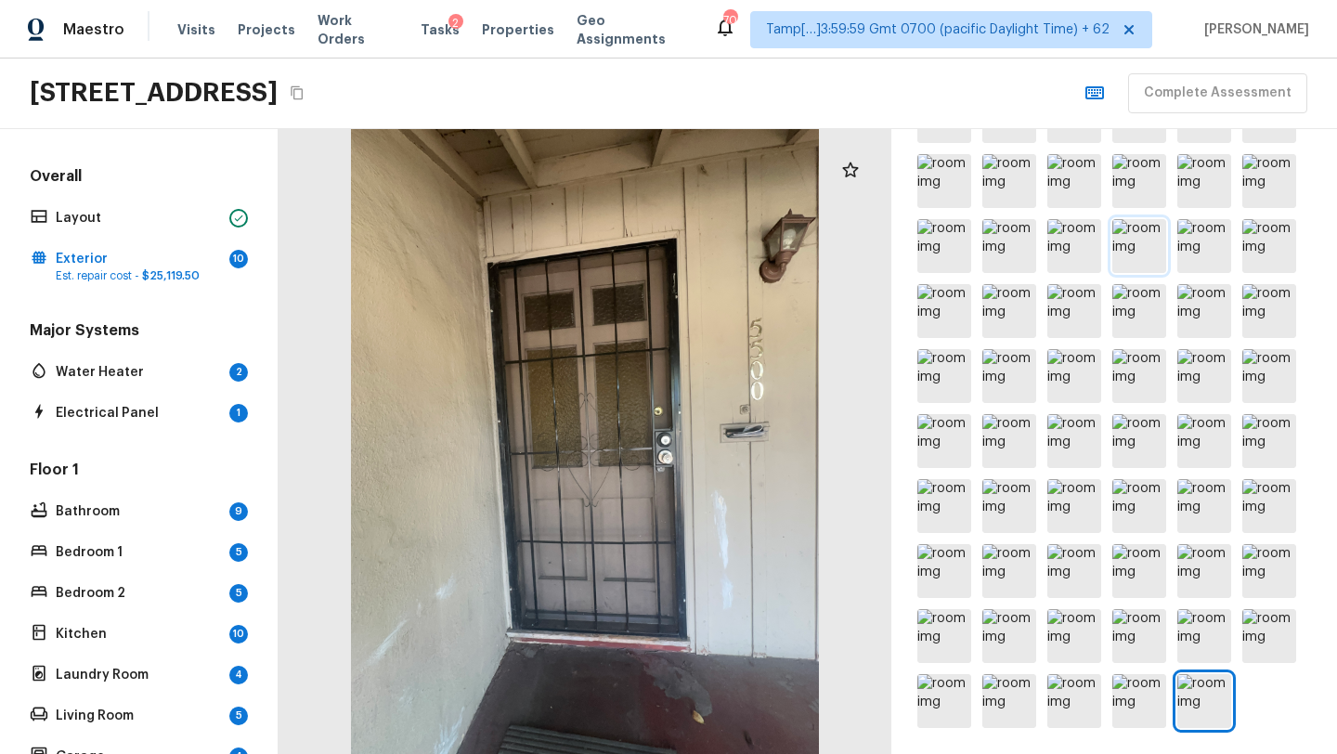
scroll to position [0, 0]
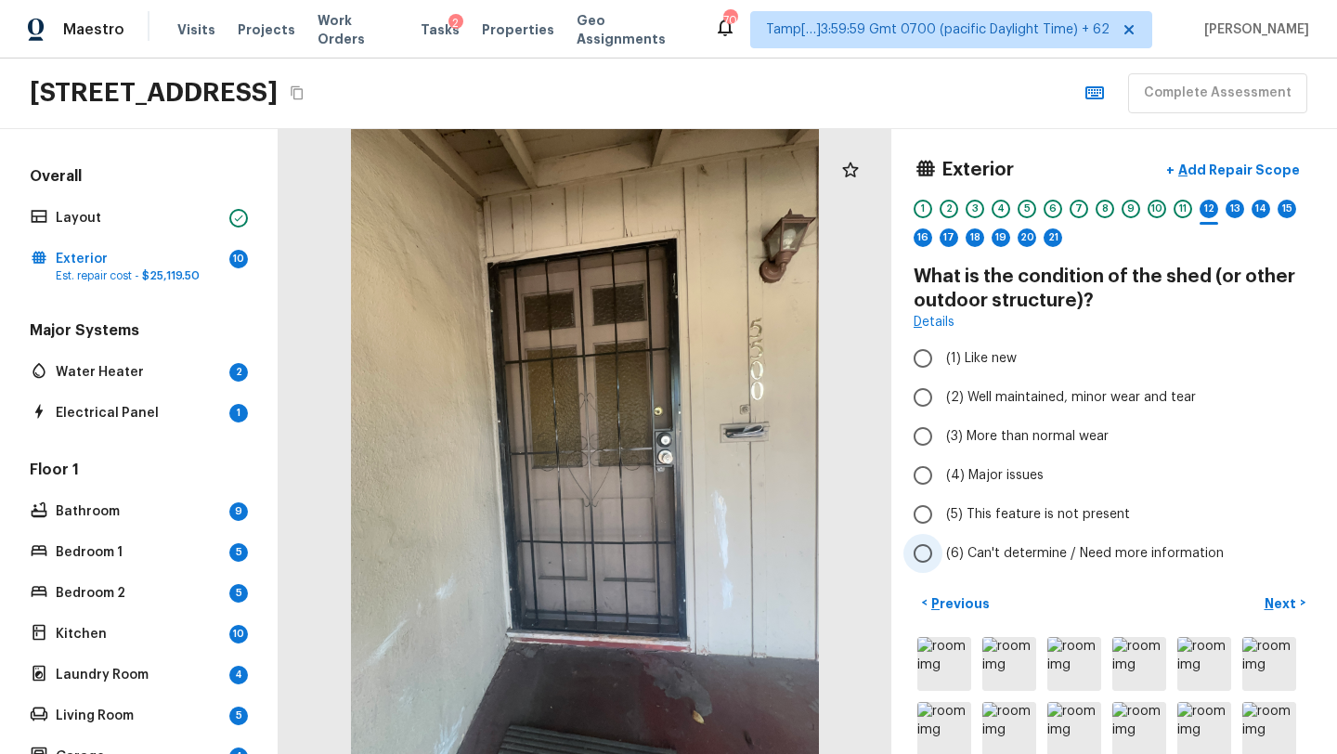
click at [956, 559] on span "(6) Can't determine / Need more information" at bounding box center [1085, 553] width 278 height 19
click at [942, 559] on input "(6) Can't determine / Need more information" at bounding box center [922, 553] width 39 height 39
radio input "true"
click at [1084, 512] on span "(5) This feature is not present" at bounding box center [1038, 514] width 184 height 19
click at [942, 512] on input "(5) This feature is not present" at bounding box center [922, 514] width 39 height 39
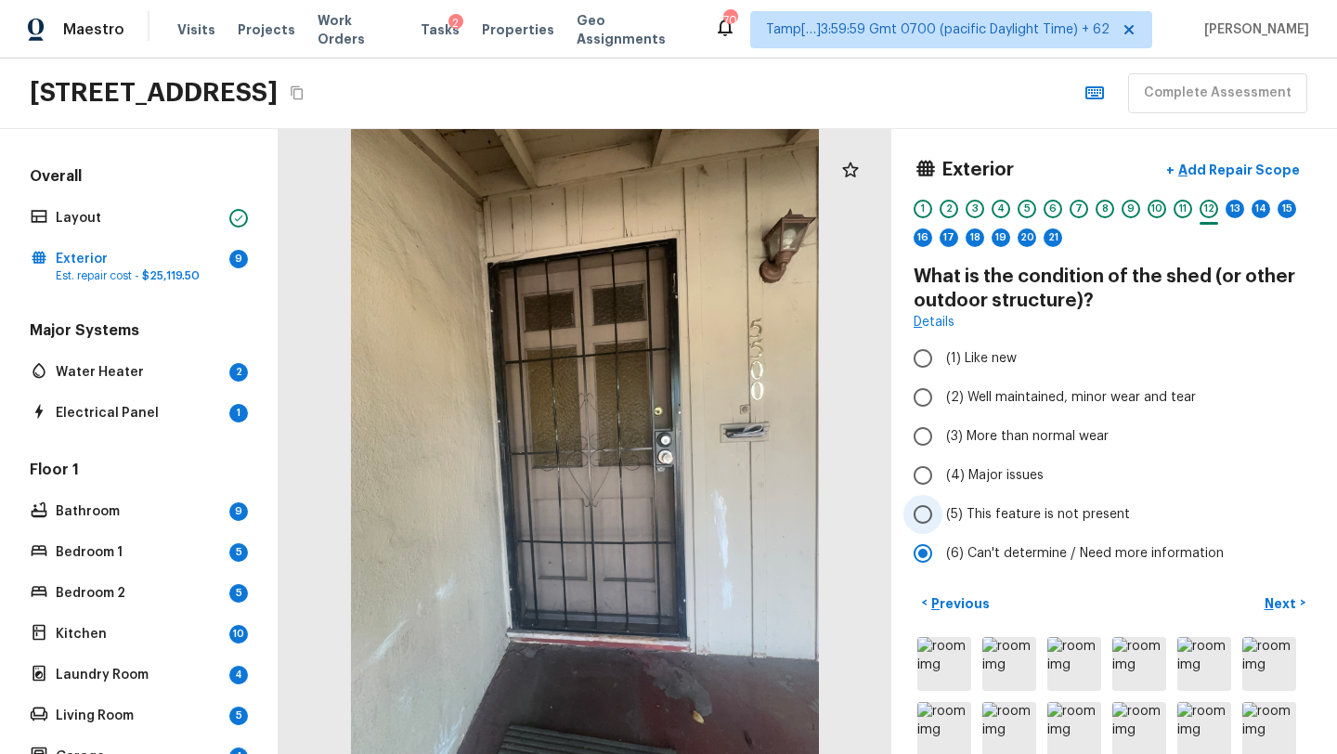
radio input "true"
click at [1301, 597] on button "Next >" at bounding box center [1284, 603] width 59 height 31
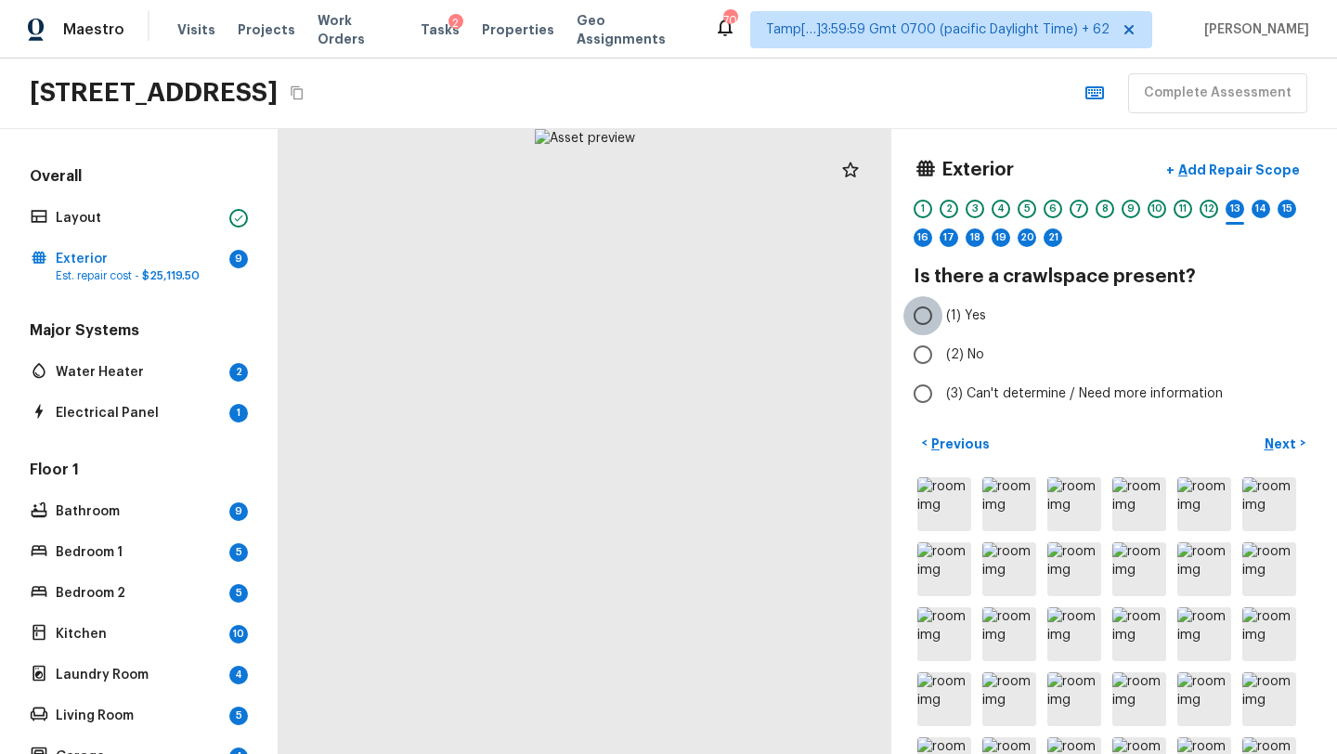
click at [924, 314] on input "(1) Yes" at bounding box center [922, 315] width 39 height 39
radio input "true"
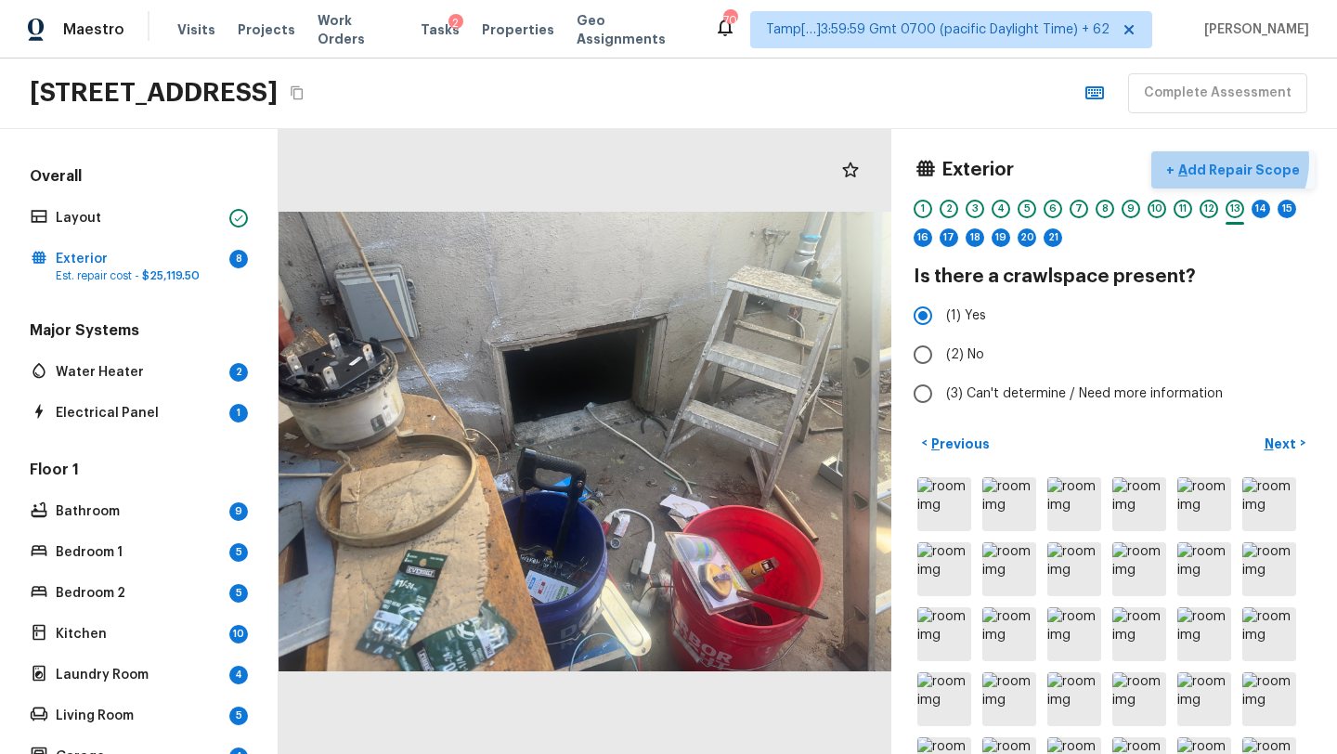
click at [1226, 161] on p "Add Repair Scope" at bounding box center [1236, 170] width 125 height 19
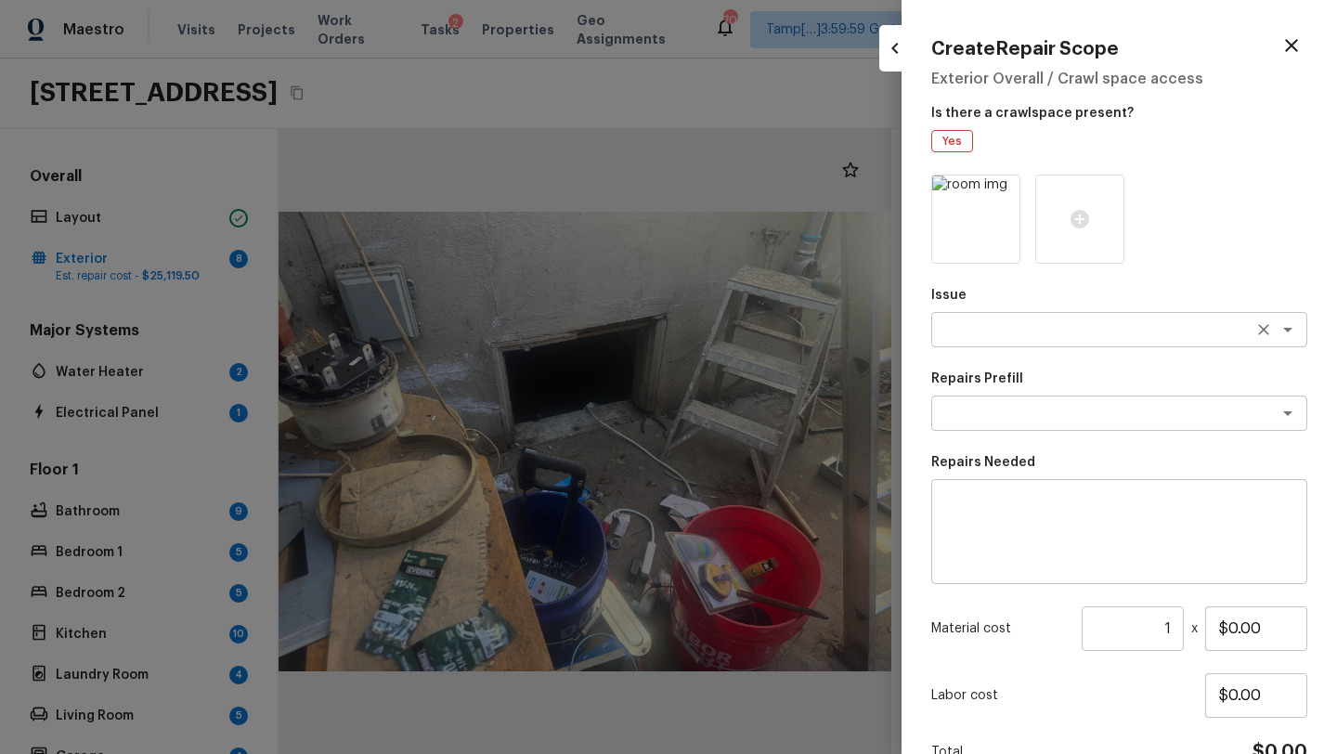
click at [973, 339] on div "x ​" at bounding box center [1119, 329] width 376 height 35
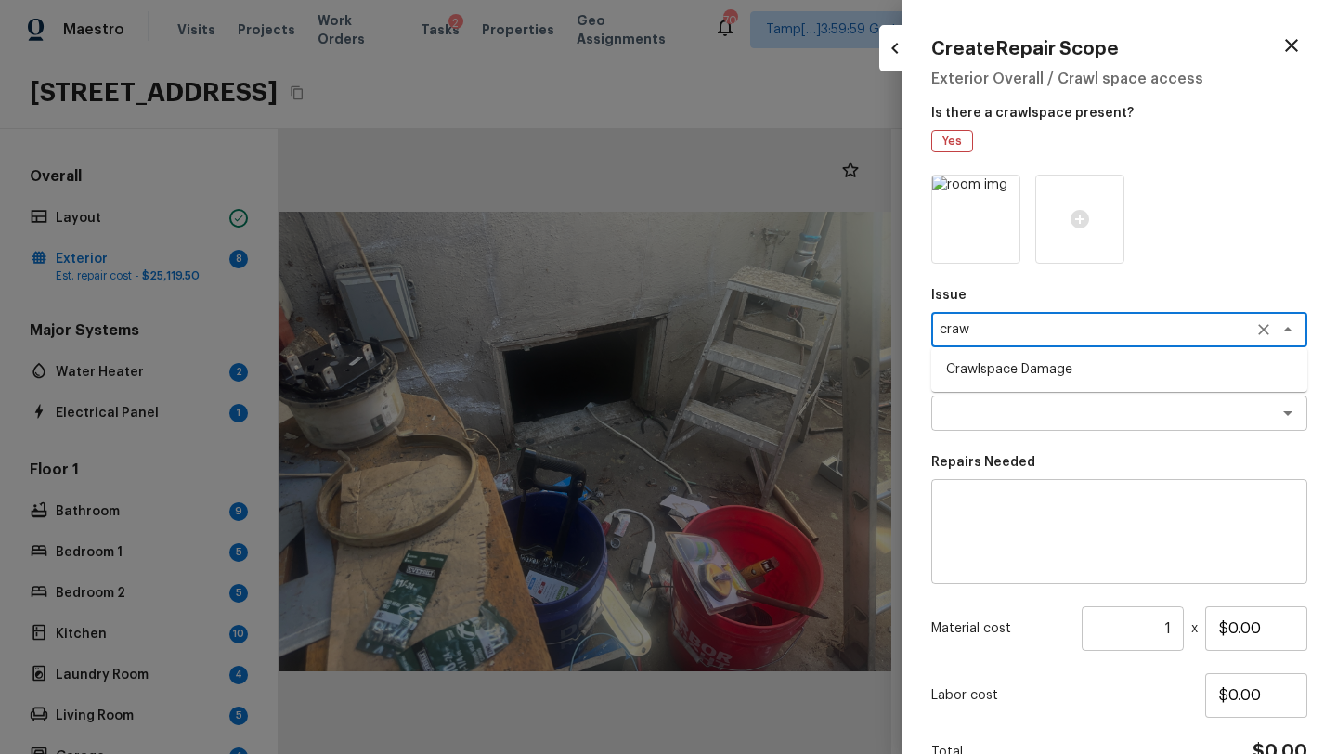
click at [973, 366] on li "Crawlspace Damage" at bounding box center [1119, 370] width 376 height 30
click at [974, 399] on div "x ​" at bounding box center [1119, 412] width 376 height 35
type textarea "Crawlspace Damage"
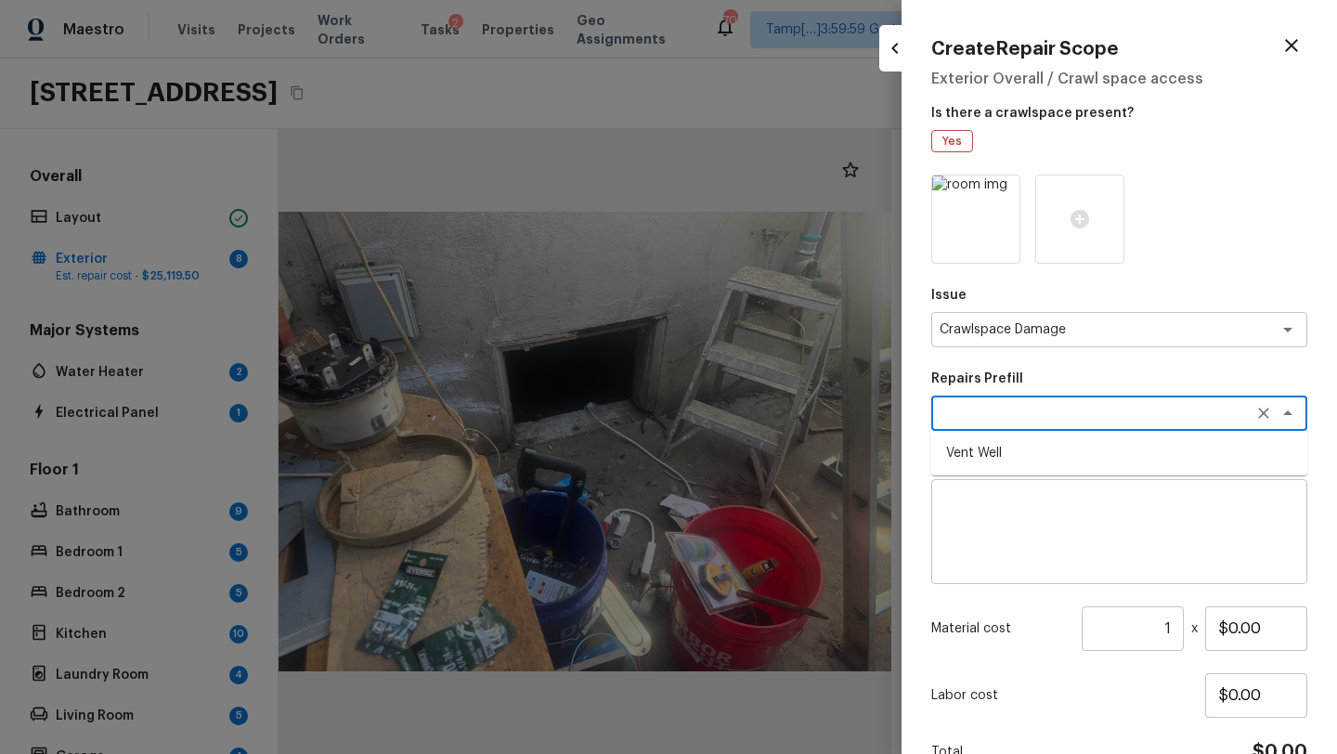
click at [974, 450] on li "Vent Well" at bounding box center [1119, 453] width 376 height 30
type textarea "Vent Well"
type textarea "install new vent well where damaged or missing"
type input "$75.00"
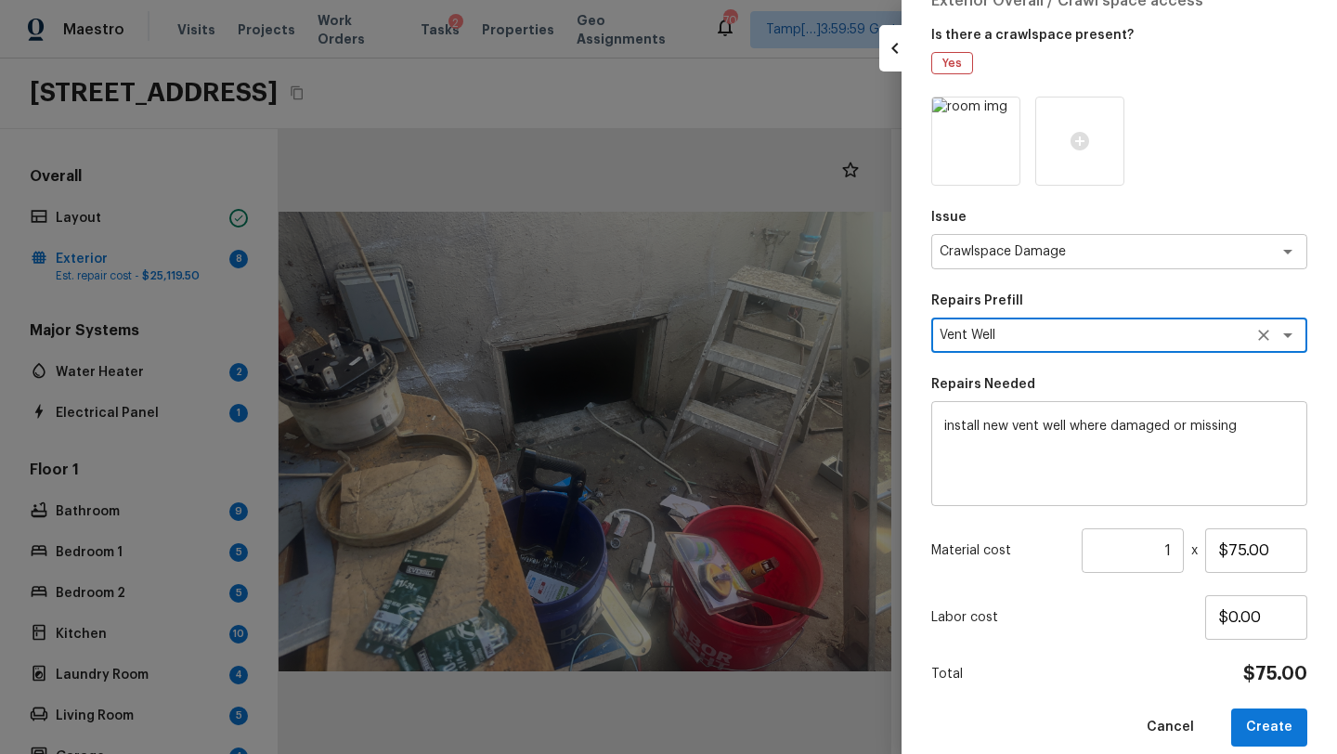
scroll to position [99, 0]
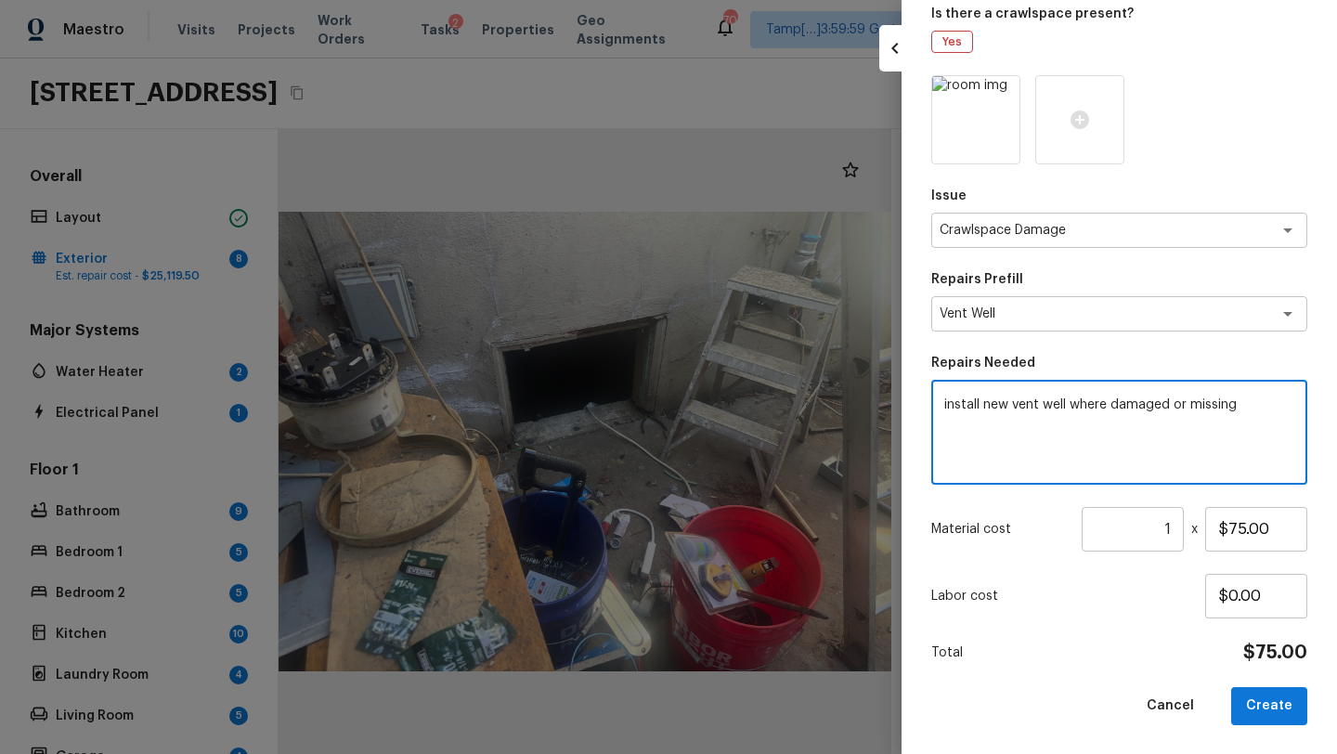
click at [1072, 407] on textarea "install new vent well where damaged or missing" at bounding box center [1119, 432] width 350 height 74
type textarea "crawlspace cleaning"
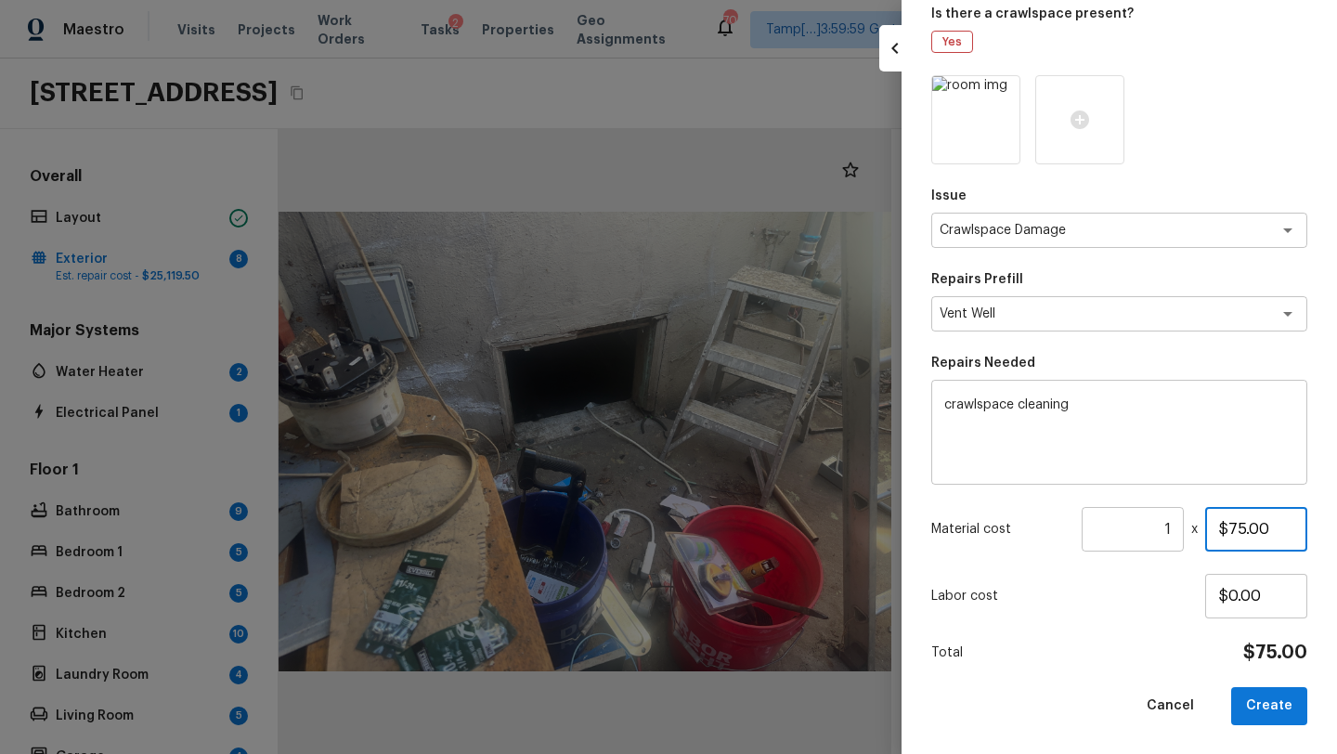
drag, startPoint x: 1221, startPoint y: 532, endPoint x: 1299, endPoint y: 533, distance: 78.9
click at [1299, 533] on input "$75.00" at bounding box center [1256, 529] width 102 height 45
type input "$0.00"
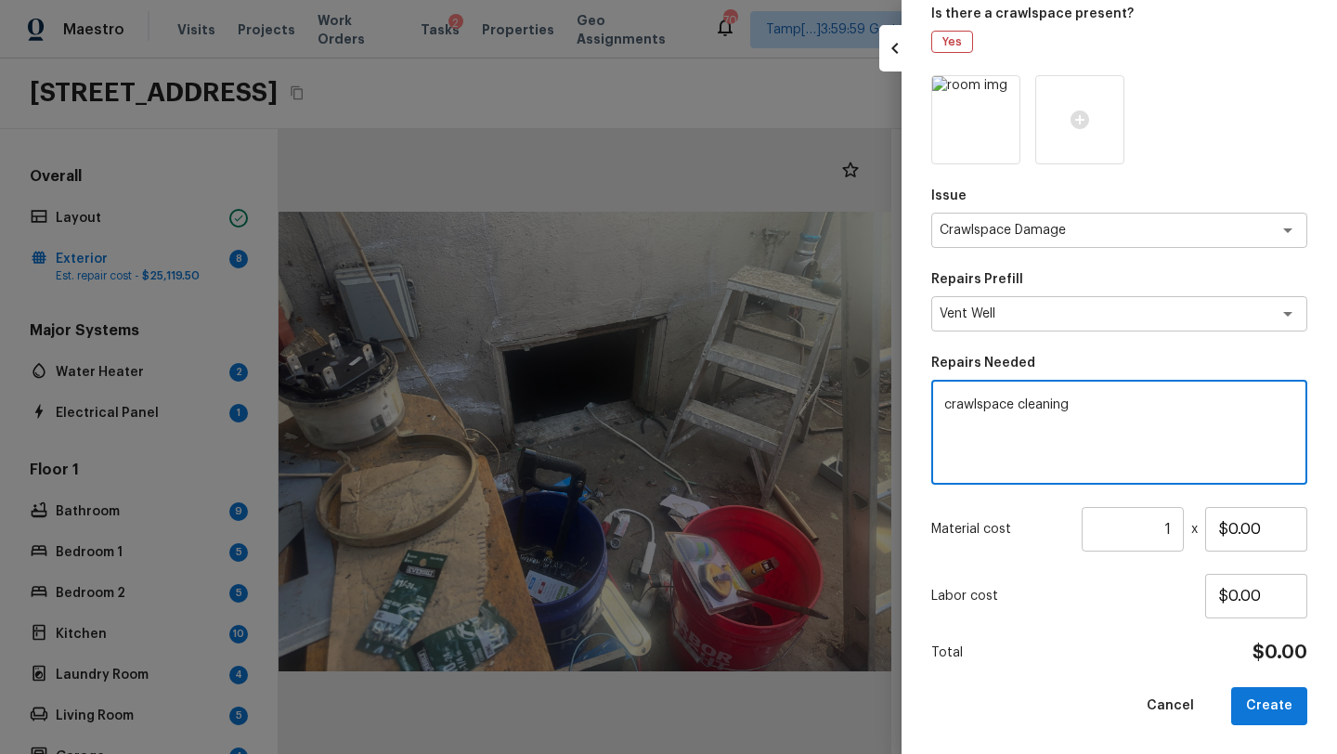
click at [1120, 402] on textarea "crawlspace cleaning" at bounding box center [1119, 432] width 350 height 74
type textarea "crawlspace cleaning needed"
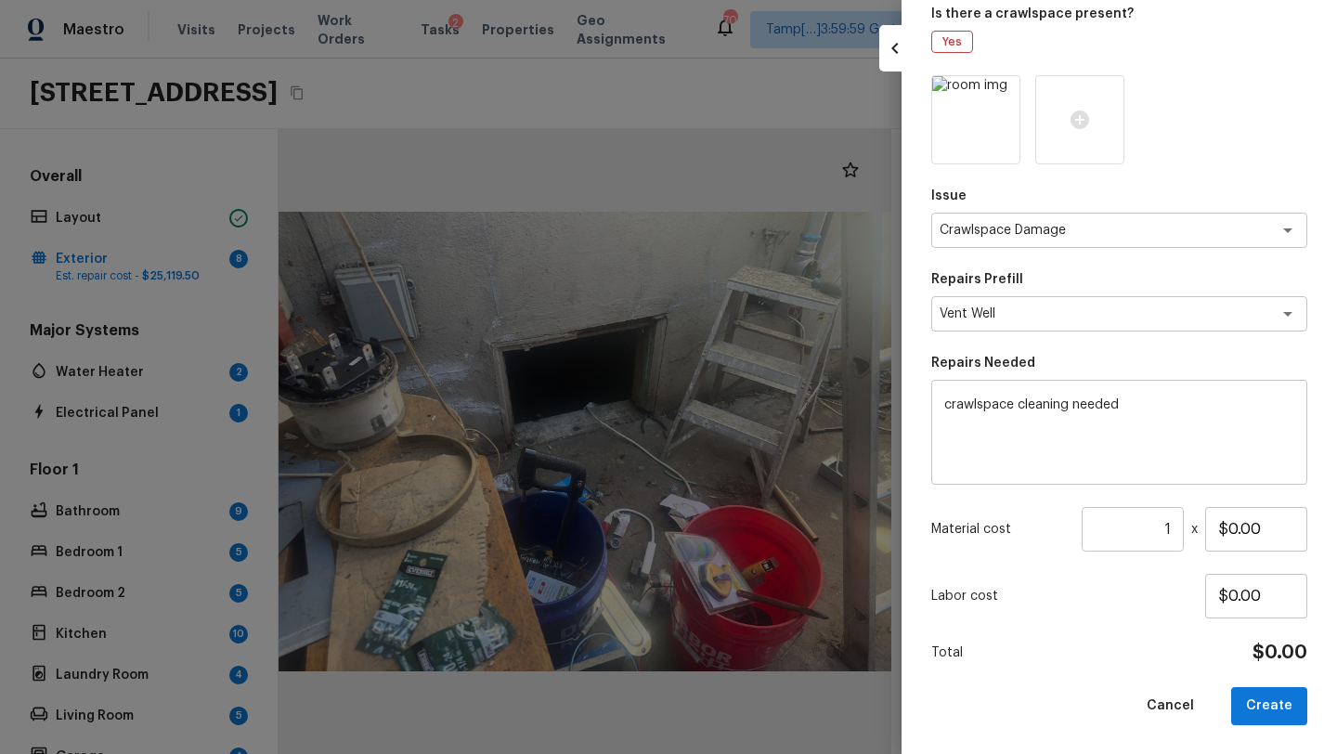
click at [1207, 662] on div "Total $0.00" at bounding box center [1119, 652] width 376 height 24
click at [1271, 702] on button "Create" at bounding box center [1269, 706] width 76 height 38
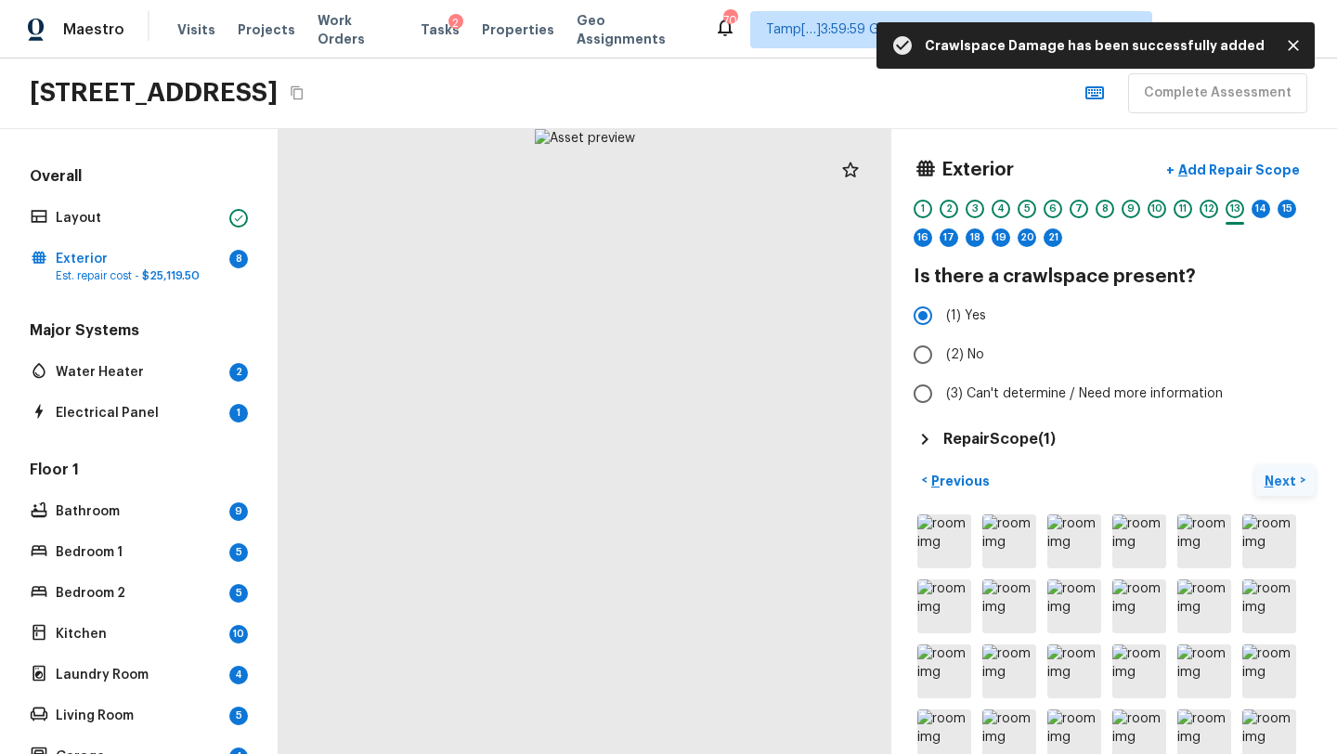
click at [1258, 477] on button "Next >" at bounding box center [1284, 480] width 59 height 31
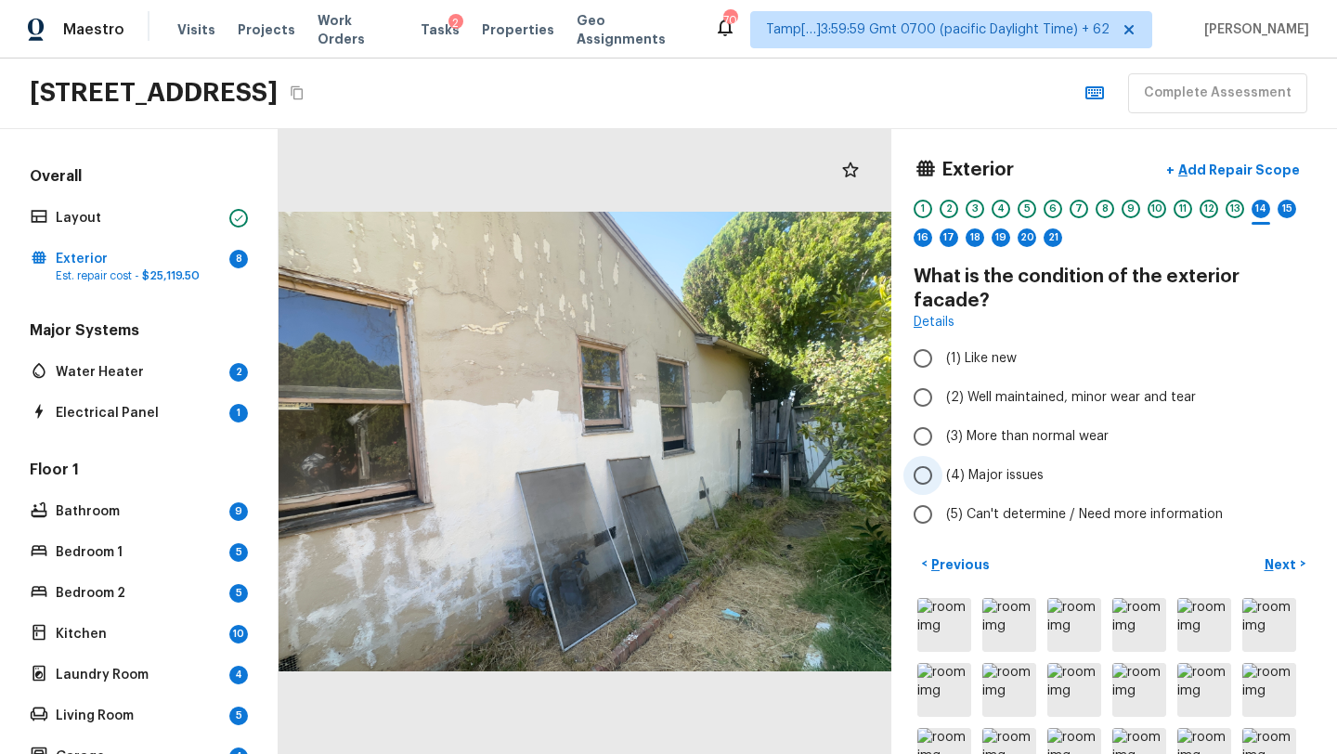
click at [975, 466] on span "(4) Major issues" at bounding box center [994, 475] width 97 height 19
click at [942, 456] on input "(4) Major issues" at bounding box center [922, 475] width 39 height 39
radio input "true"
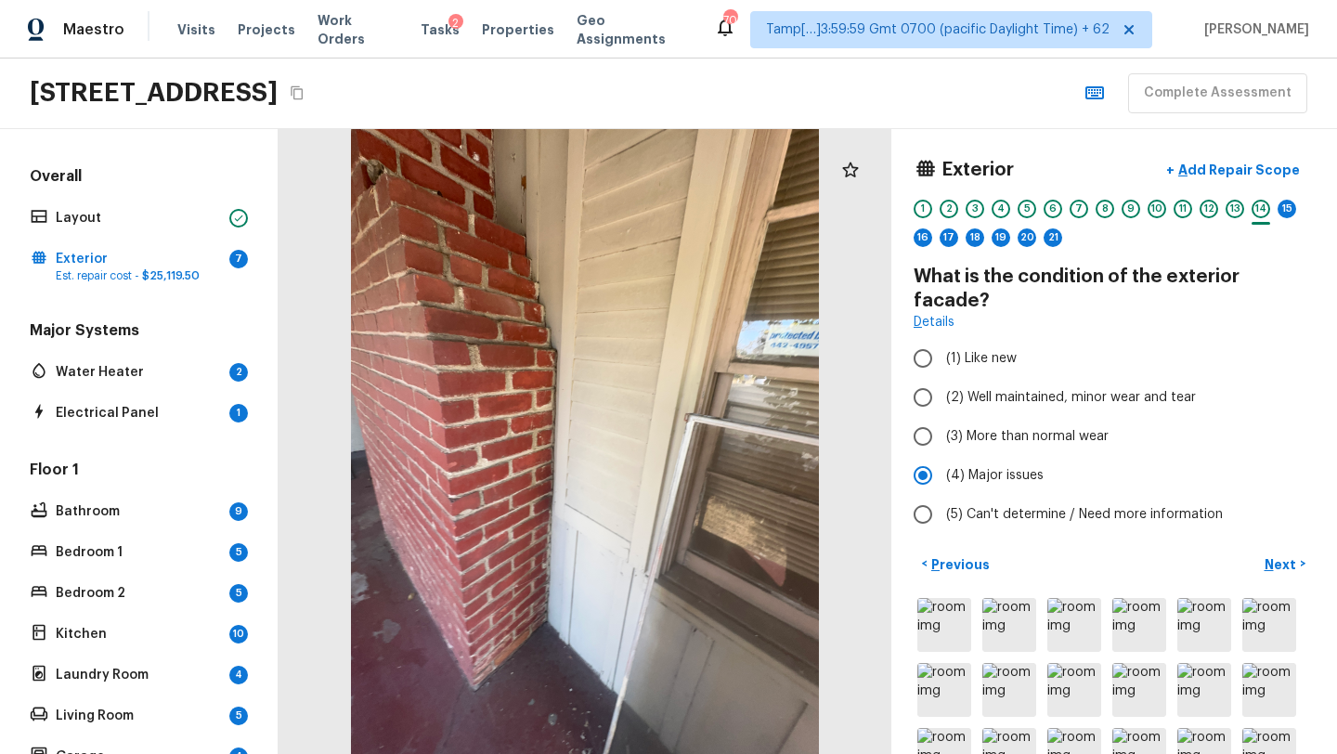
click at [1201, 149] on div "Exterior + Add Repair Scope 1 2 3 4 5 6 7 8 9 10 11 12 13 14 15 16 17 18 19 20 …" at bounding box center [1114, 441] width 446 height 625
click at [1202, 177] on p "Add Repair Scope" at bounding box center [1236, 170] width 125 height 19
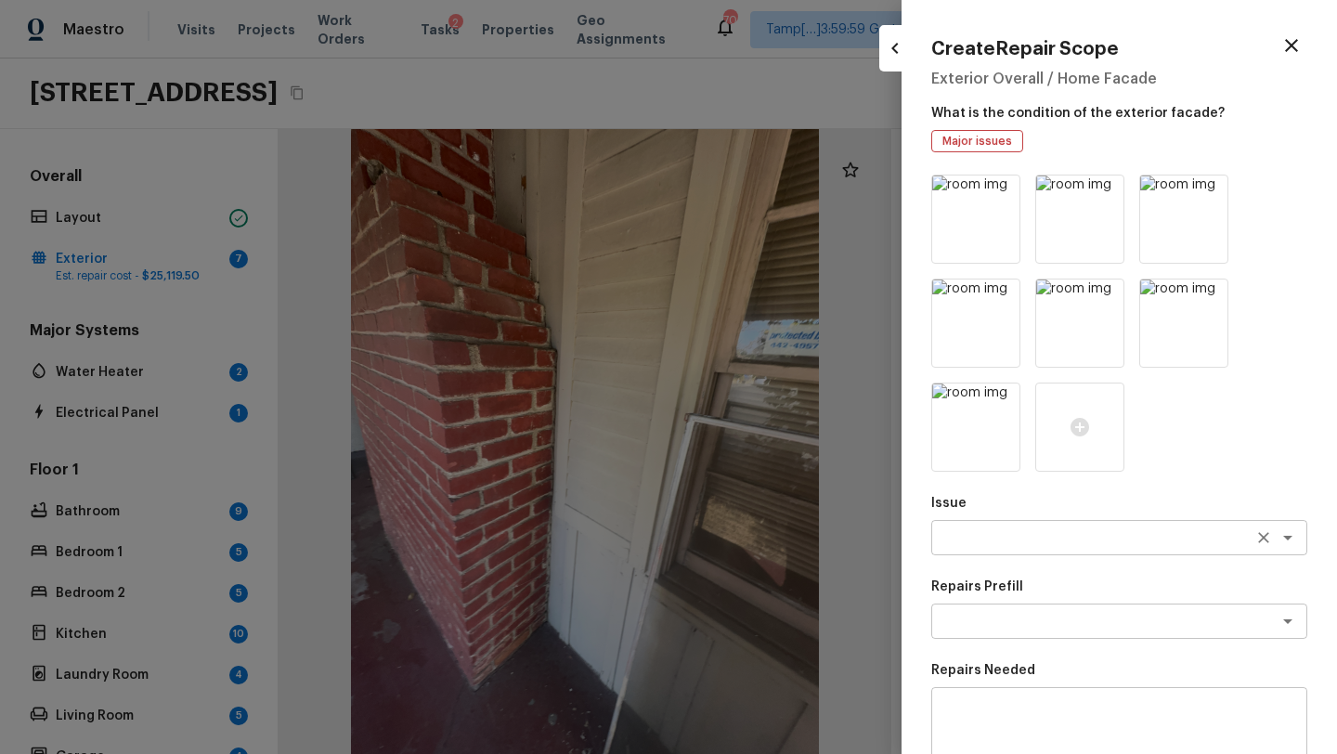
click at [1015, 525] on div "x ​" at bounding box center [1119, 537] width 376 height 35
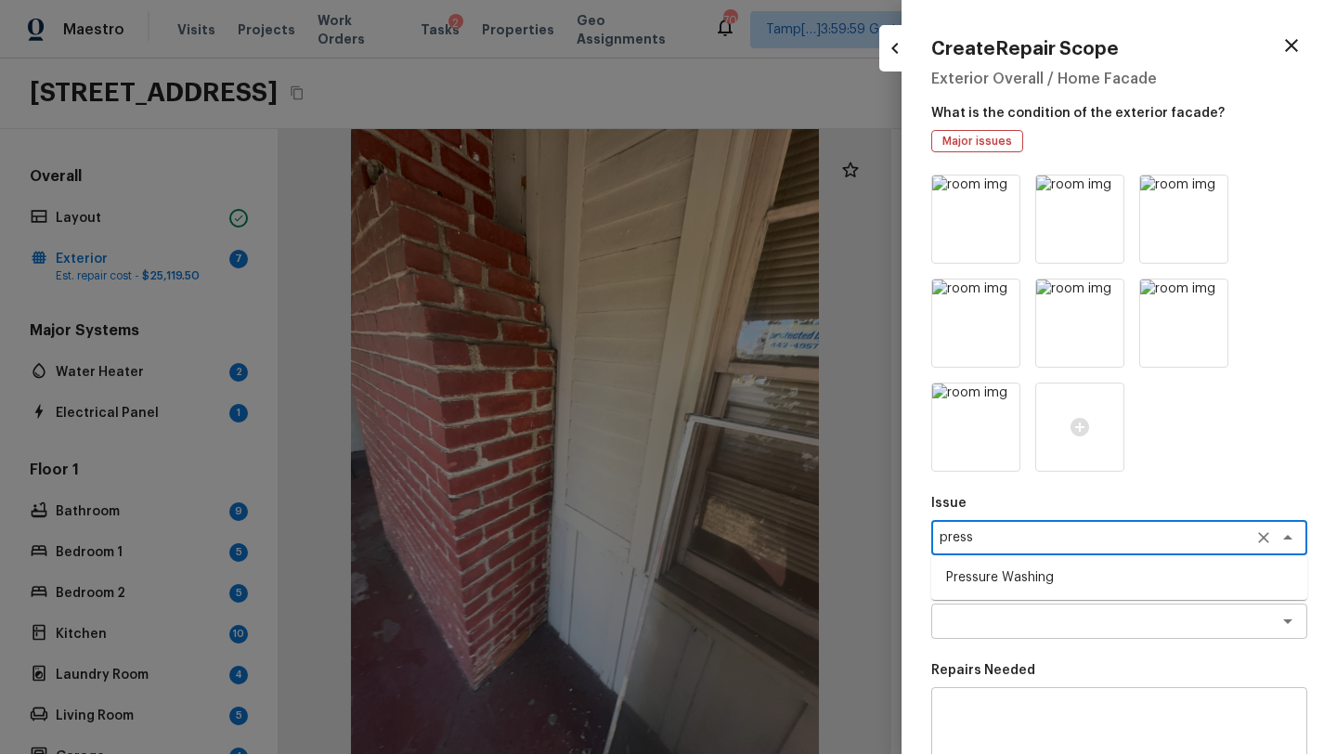
click at [988, 576] on li "Pressure Washing" at bounding box center [1119, 577] width 376 height 30
type textarea "Pressure Washing"
click at [1003, 697] on div "x ​" at bounding box center [1119, 739] width 376 height 105
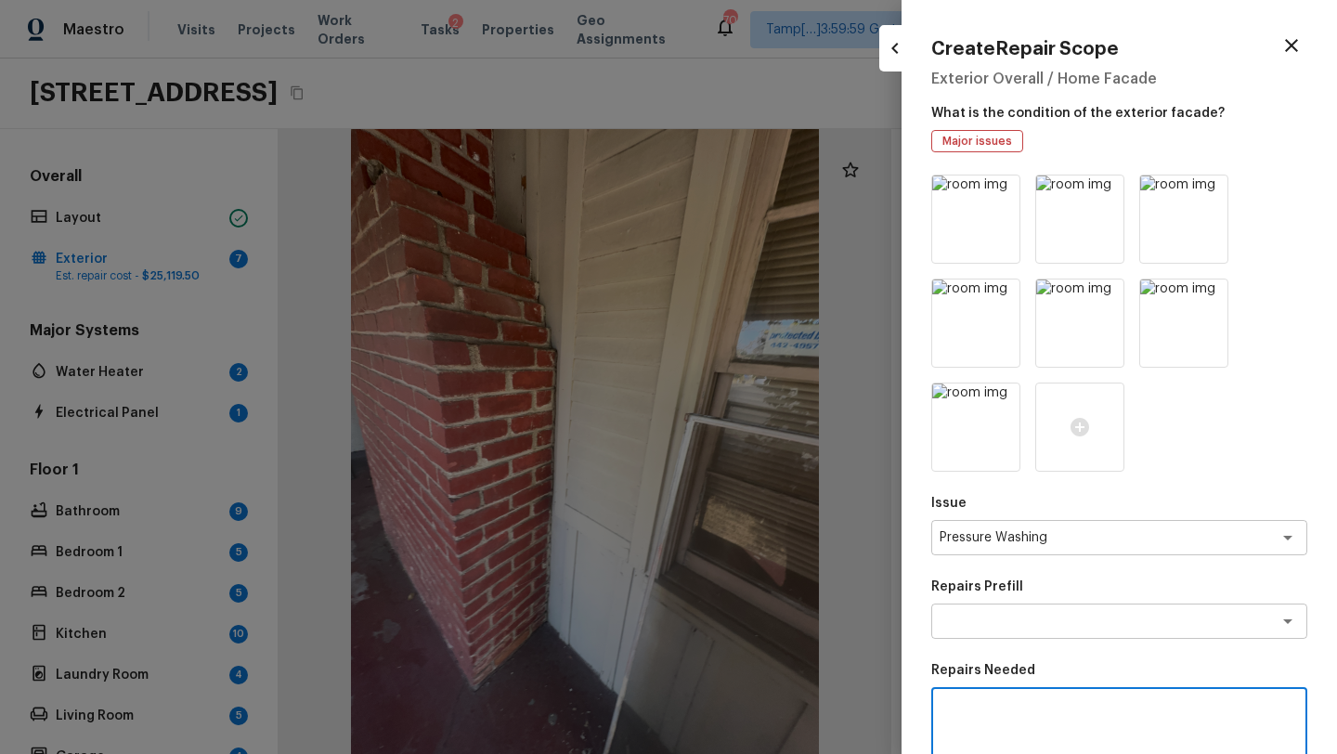
paste textarea "Pressure wash home, driveway, walkways/sidewalks and patio. Must use a surface …"
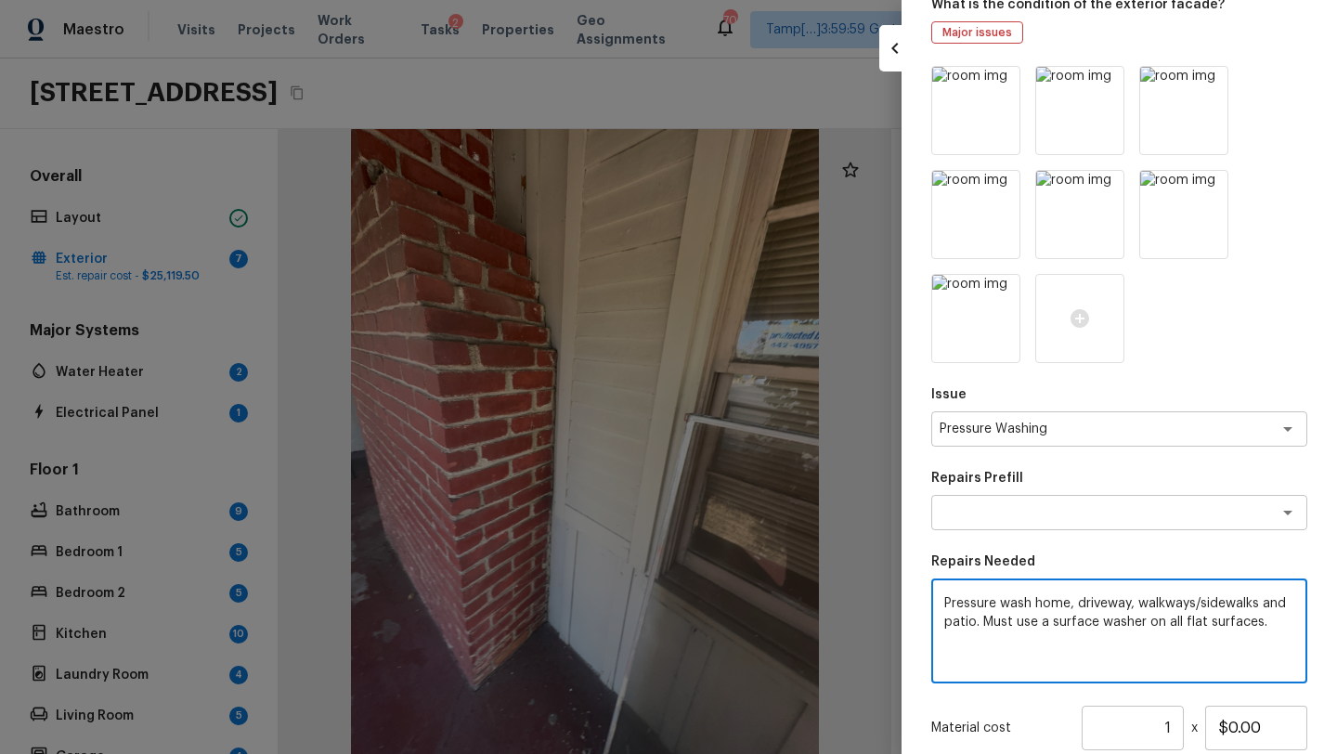
scroll to position [307, 0]
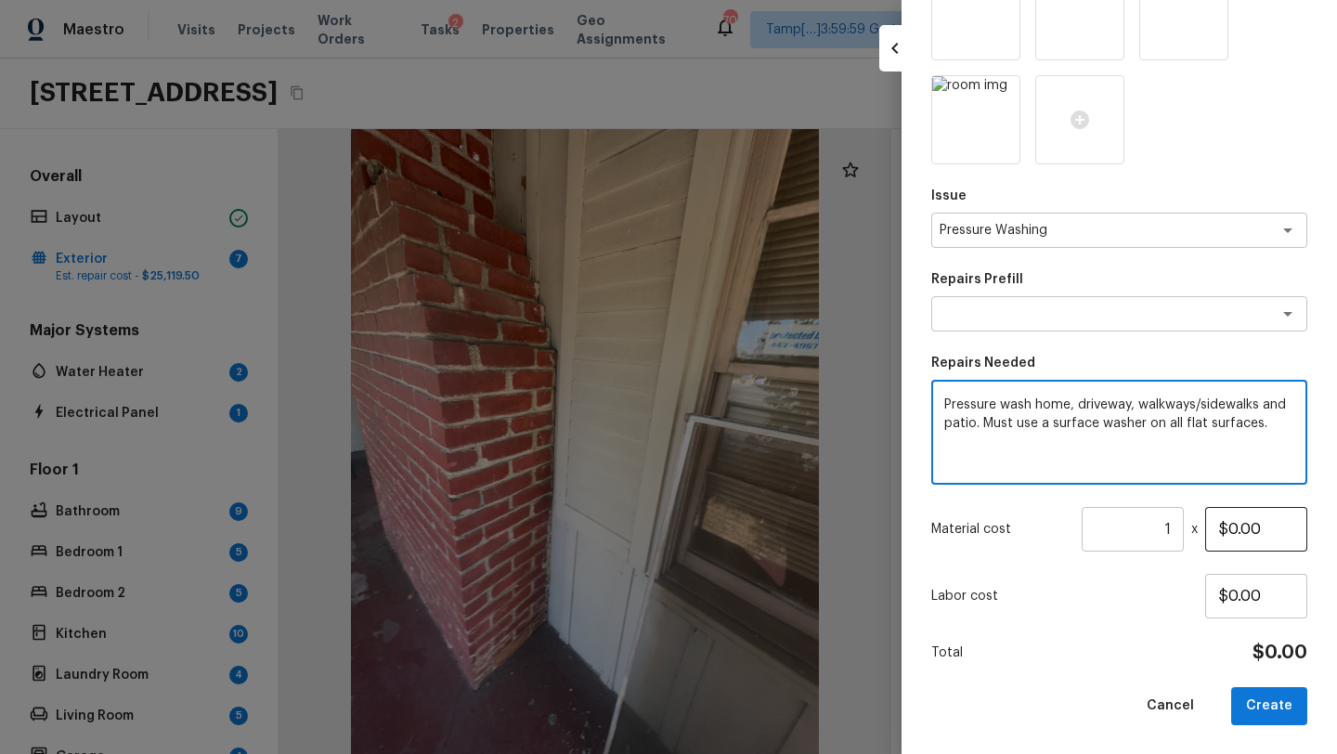
type textarea "Pressure wash home, driveway, walkways/sidewalks and patio. Must use a surface …"
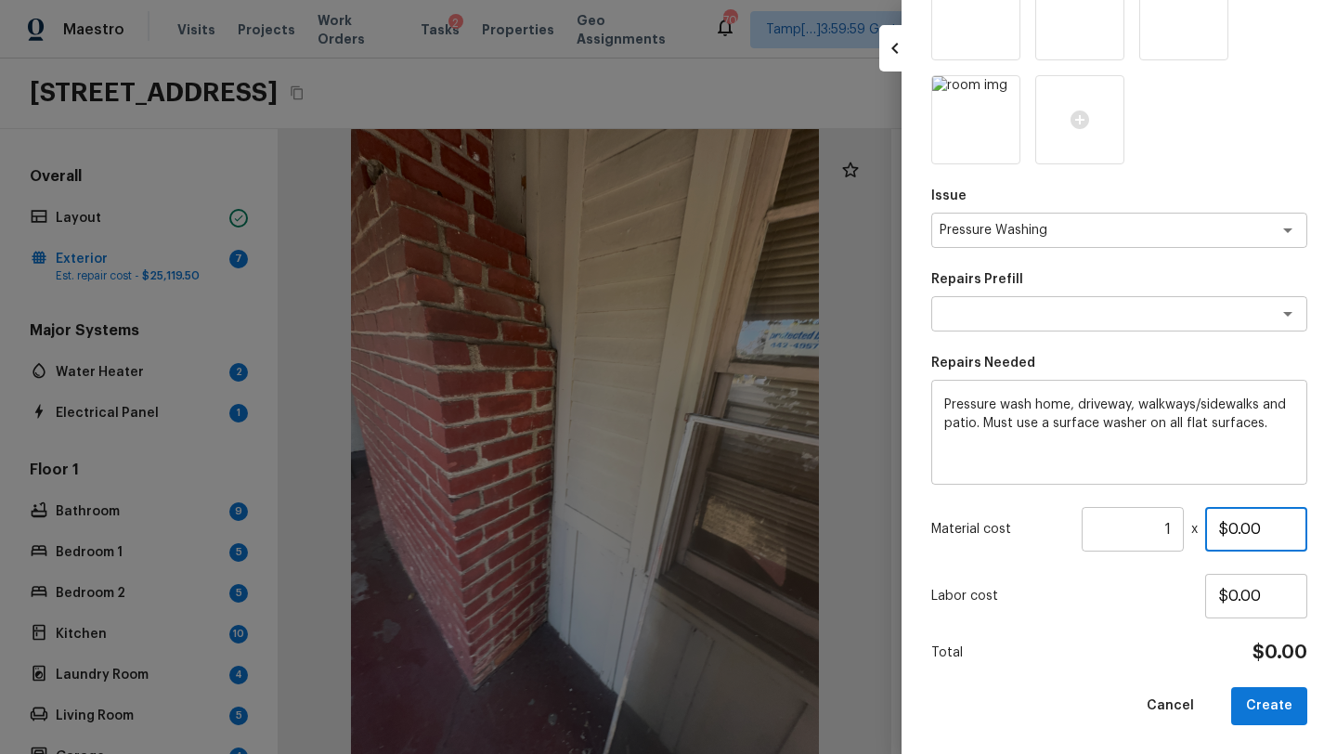
drag, startPoint x: 1228, startPoint y: 524, endPoint x: 1288, endPoint y: 524, distance: 60.3
click at [1288, 524] on input "$0.00" at bounding box center [1256, 529] width 102 height 45
type input "$400.00"
click at [1261, 695] on button "Create" at bounding box center [1269, 706] width 76 height 38
type input "$0.00"
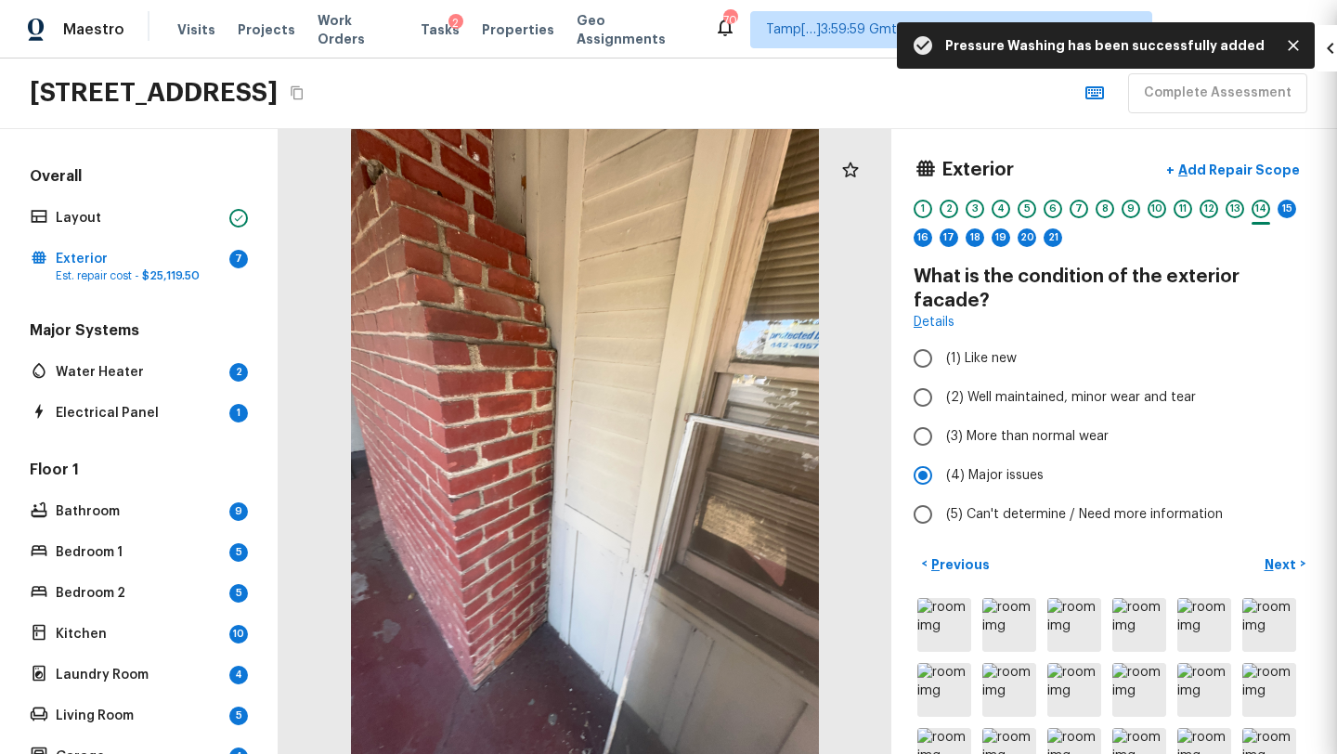
scroll to position [99, 0]
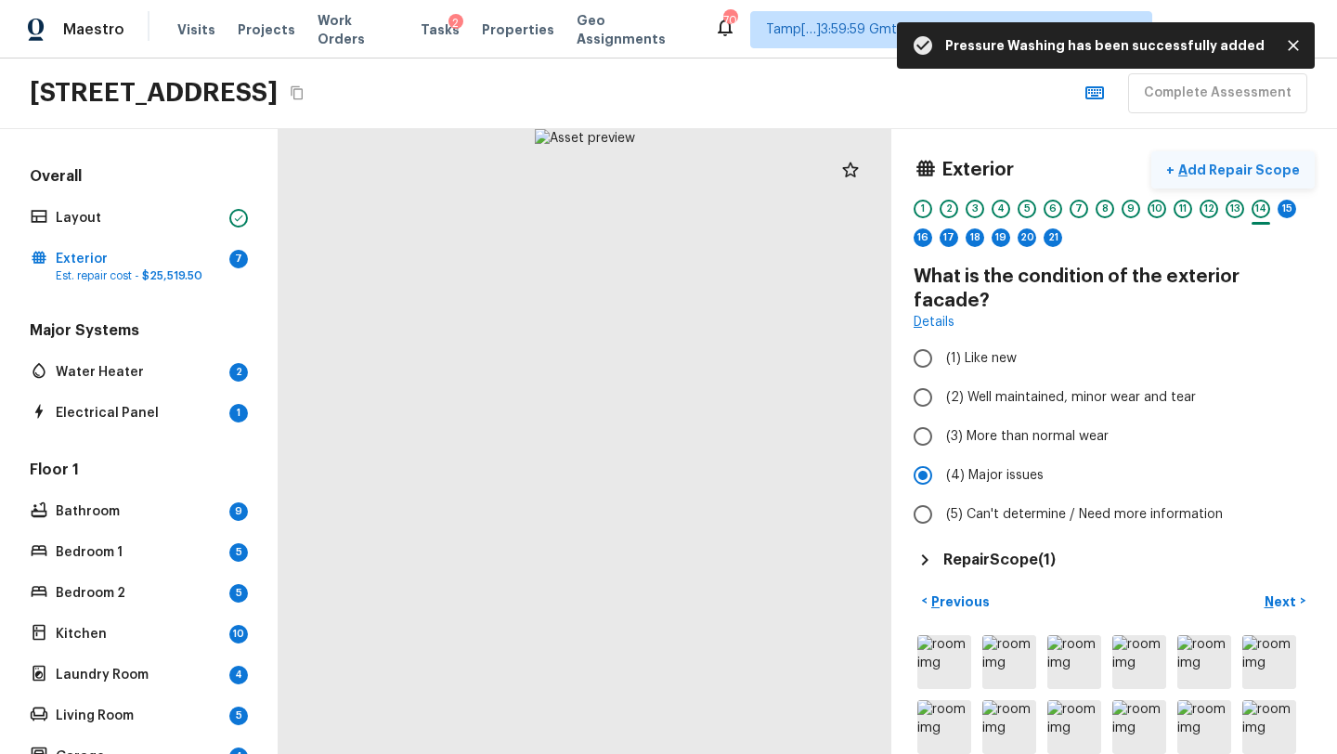
click at [1198, 179] on button "+ Add Repair Scope" at bounding box center [1232, 170] width 163 height 38
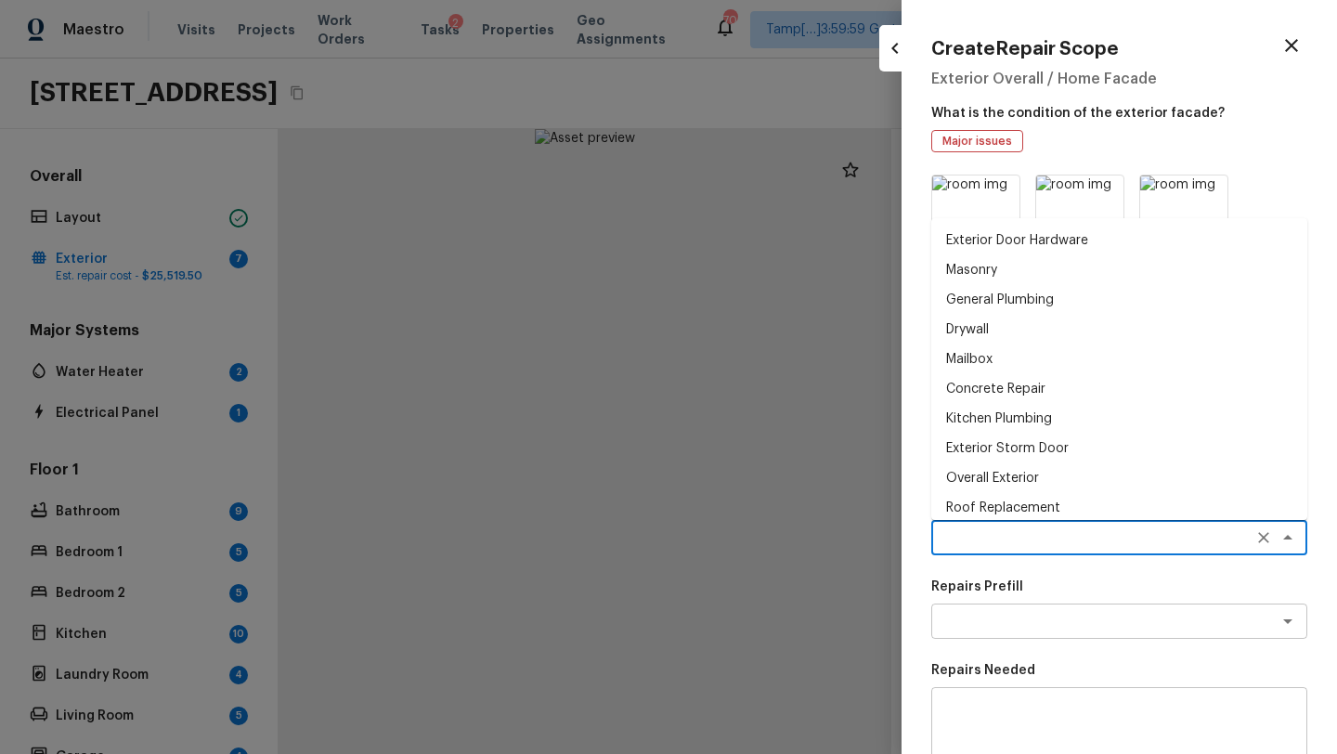
click at [988, 532] on textarea at bounding box center [1092, 537] width 307 height 19
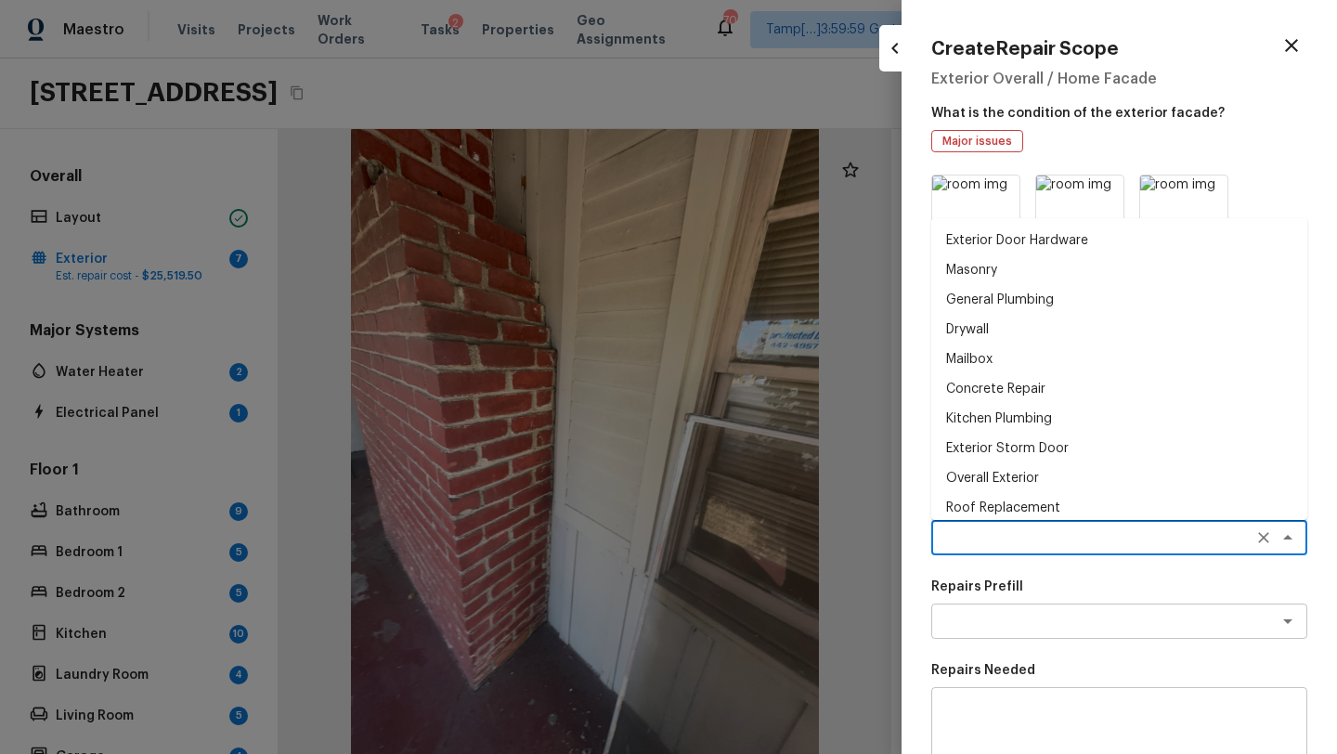
type textarea "e"
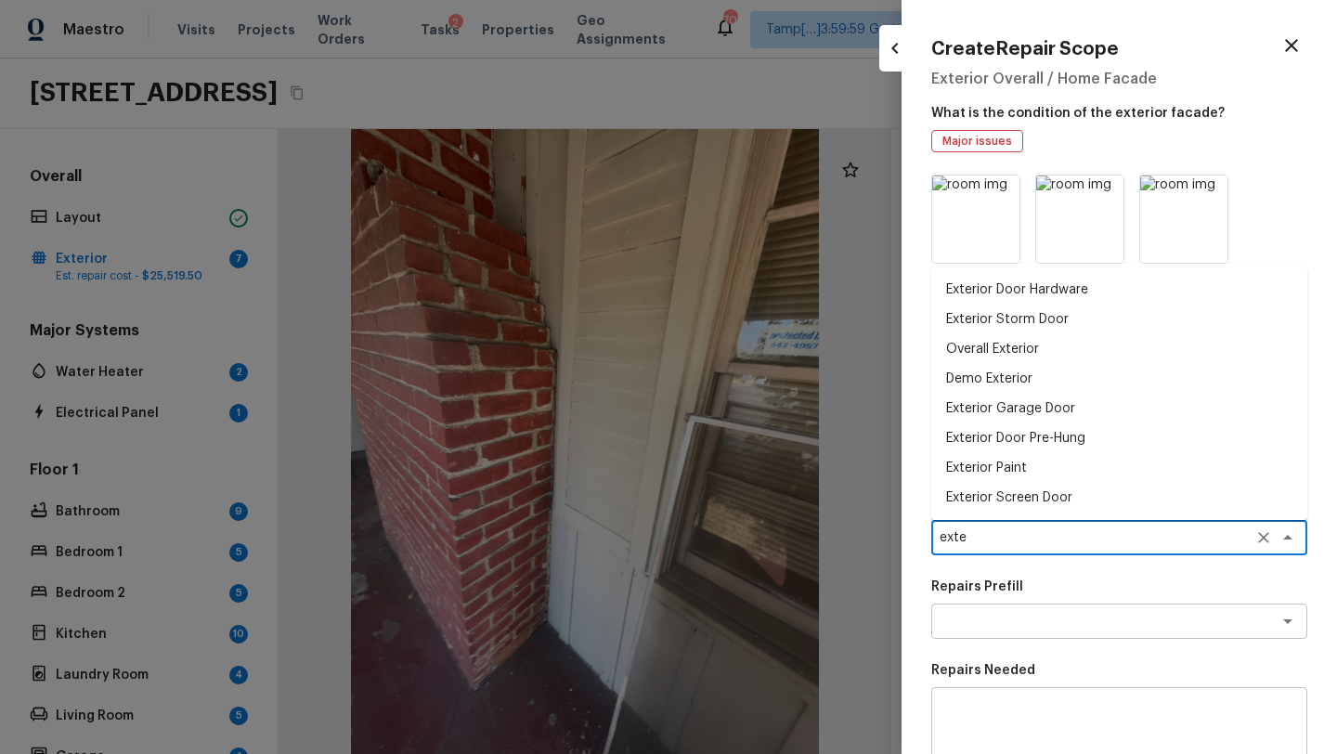
type textarea "exter"
click at [992, 534] on textarea "exter" at bounding box center [1092, 537] width 307 height 19
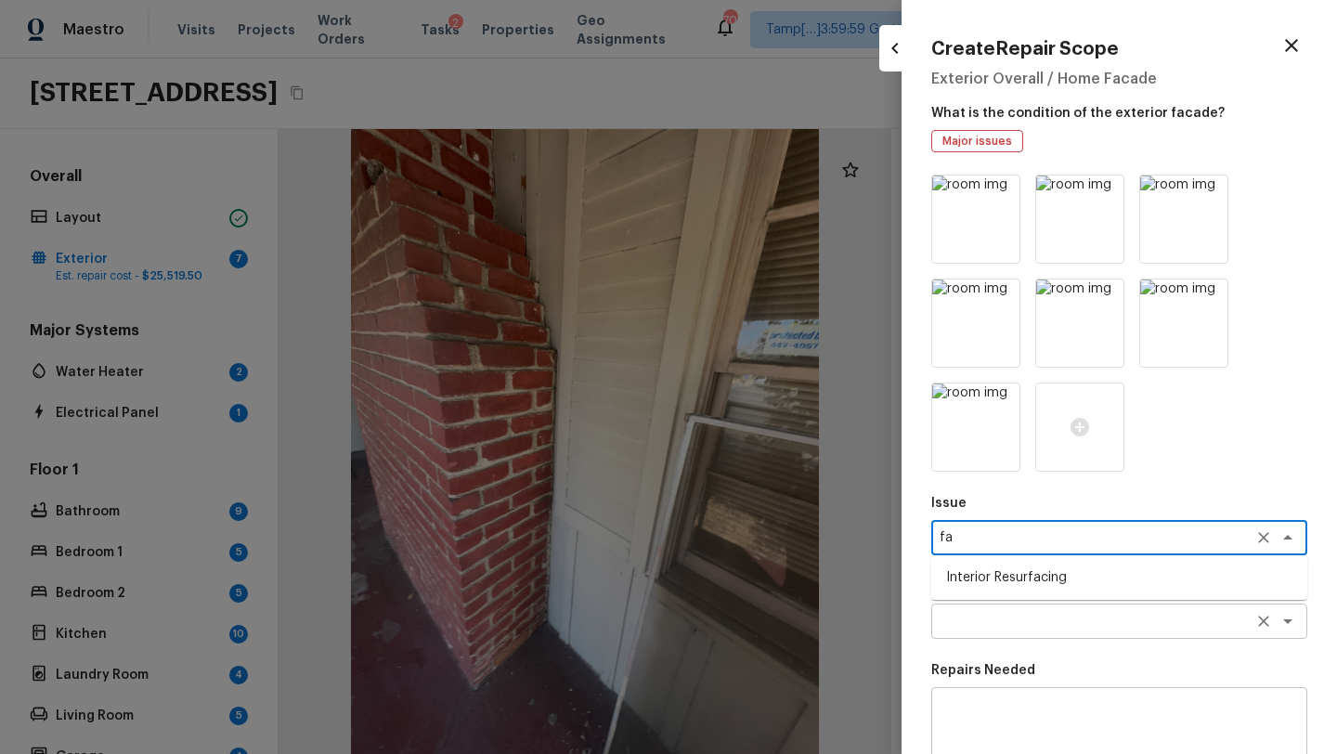
type textarea "fa"
click at [1004, 628] on textarea at bounding box center [1092, 621] width 307 height 19
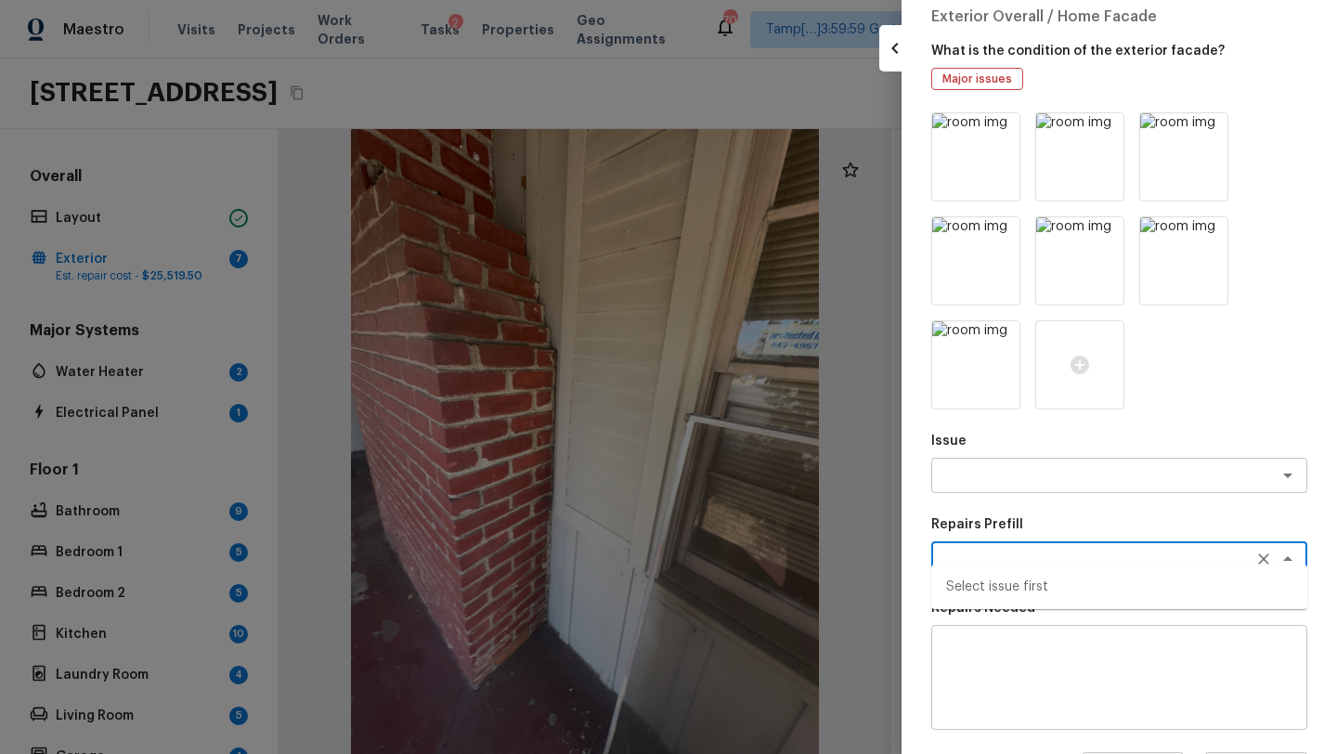
scroll to position [84, 0]
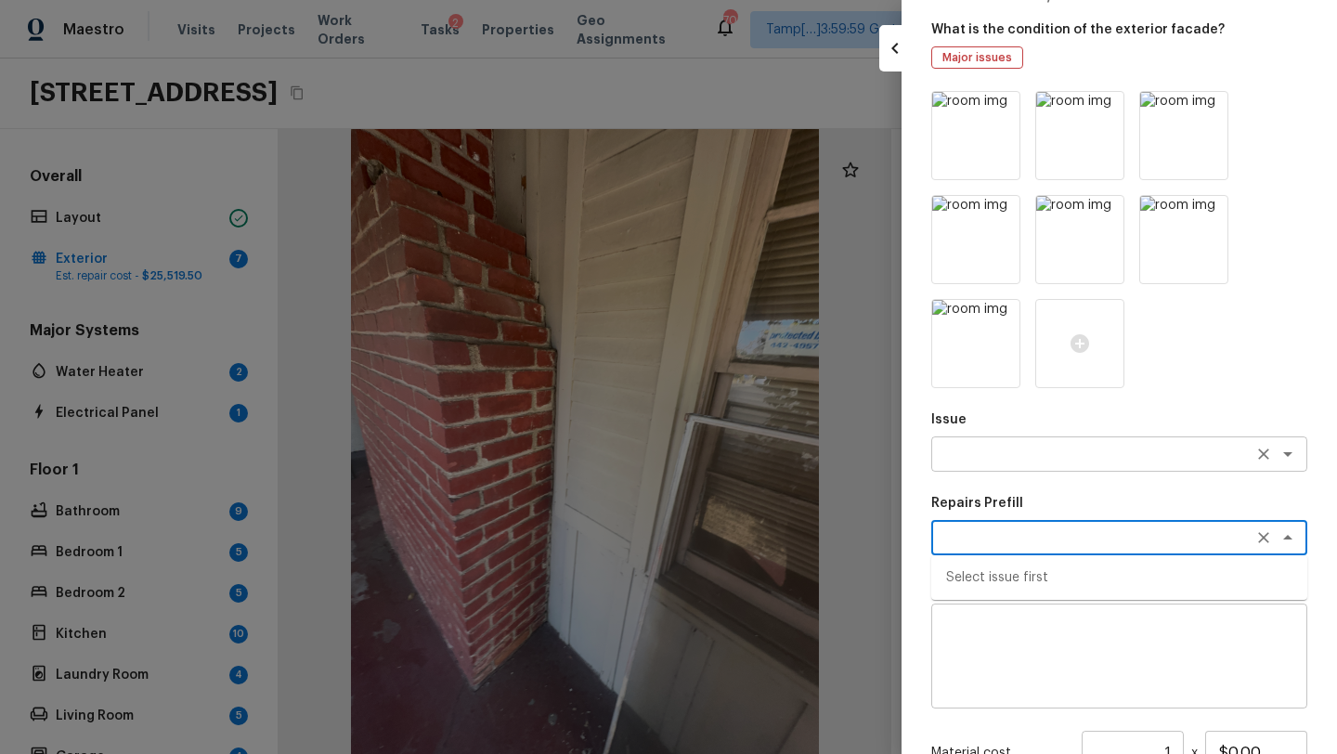
click at [1000, 445] on textarea at bounding box center [1092, 454] width 307 height 19
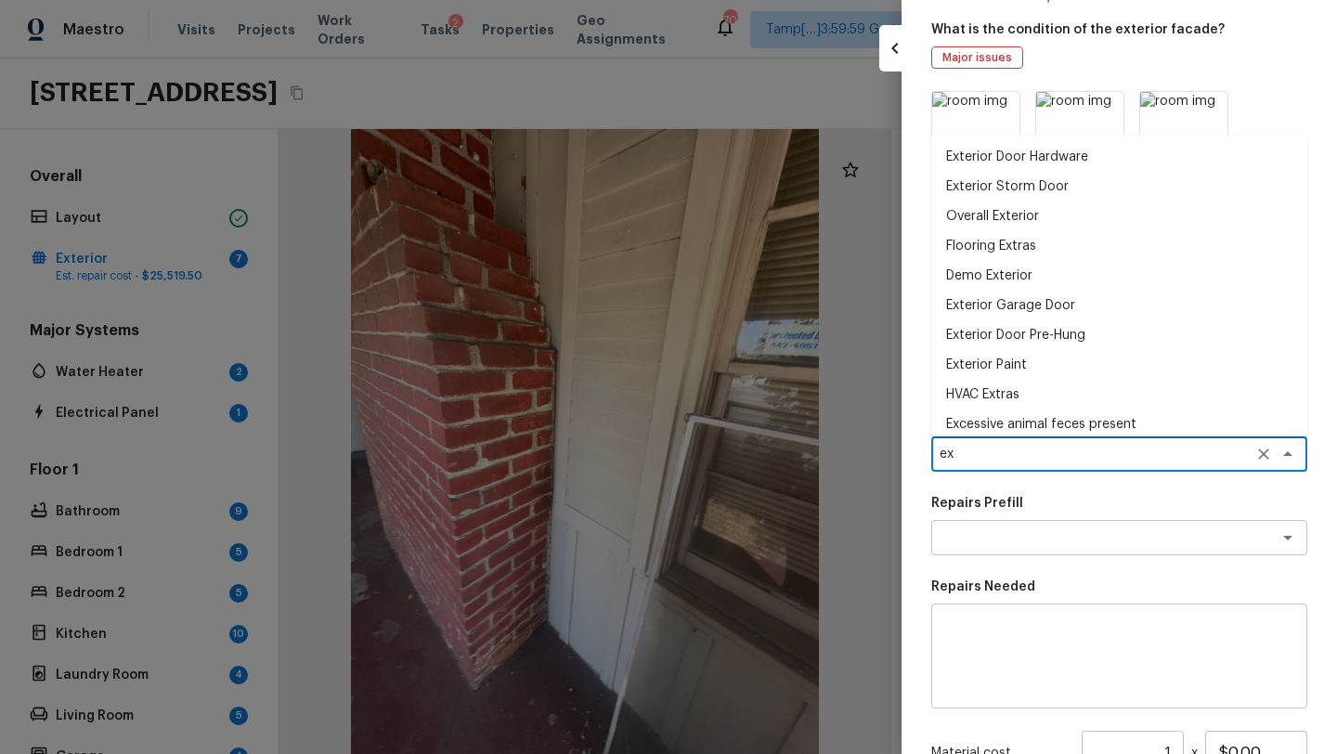
click at [988, 218] on li "Overall Exterior" at bounding box center [1119, 216] width 376 height 30
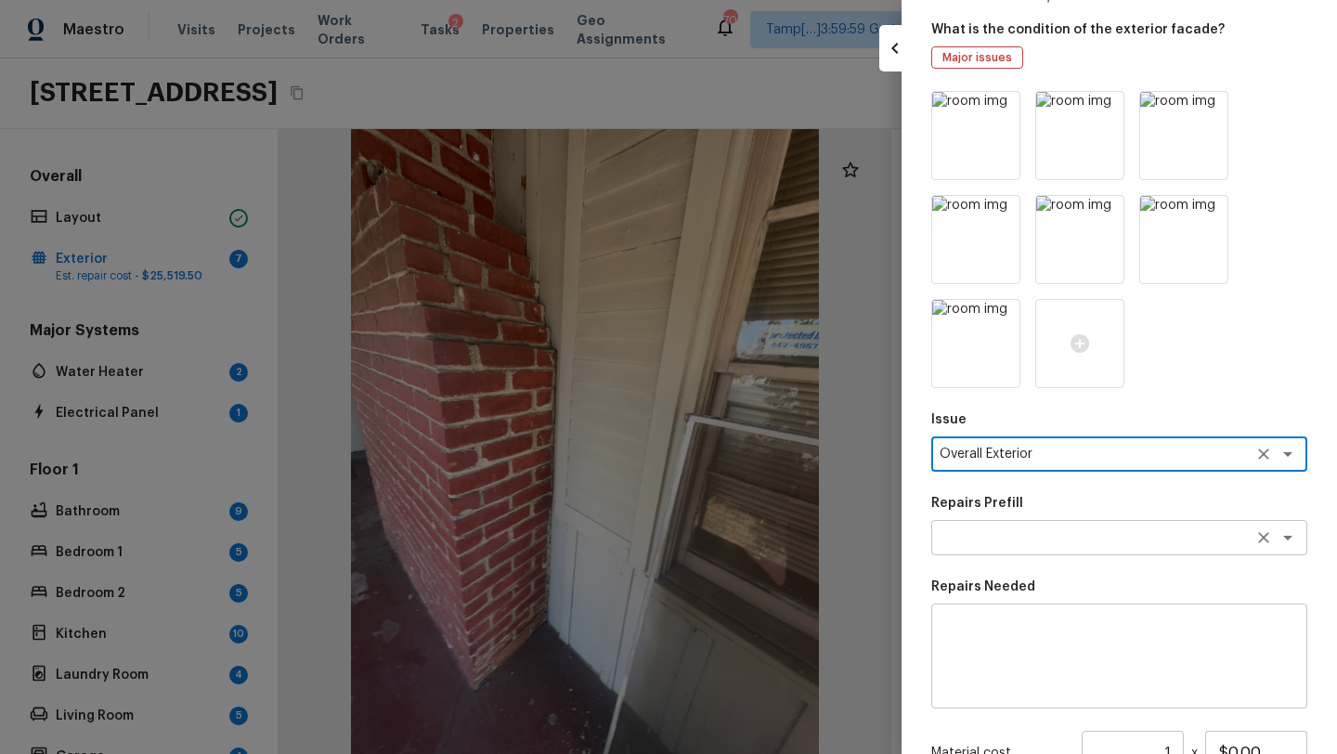
type textarea "Overall Exterior"
click at [986, 532] on textarea at bounding box center [1092, 537] width 307 height 19
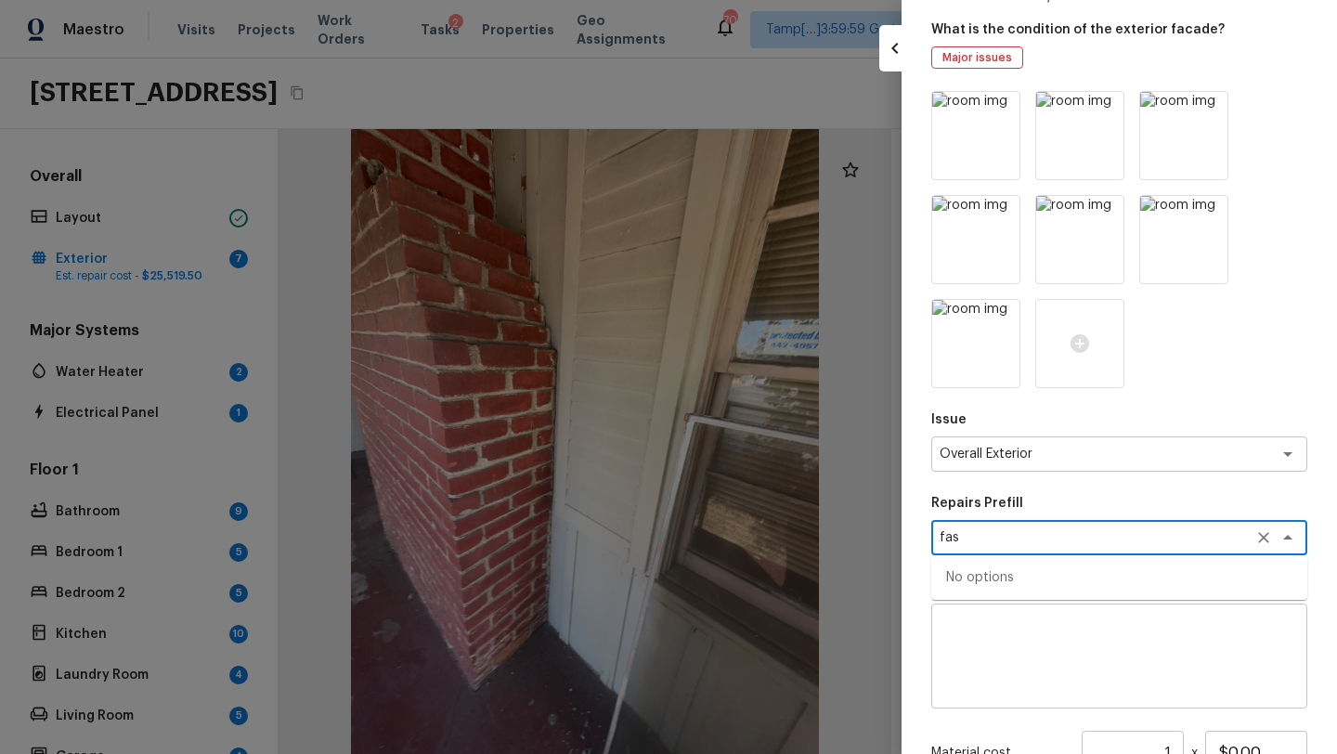
type textarea "fas"
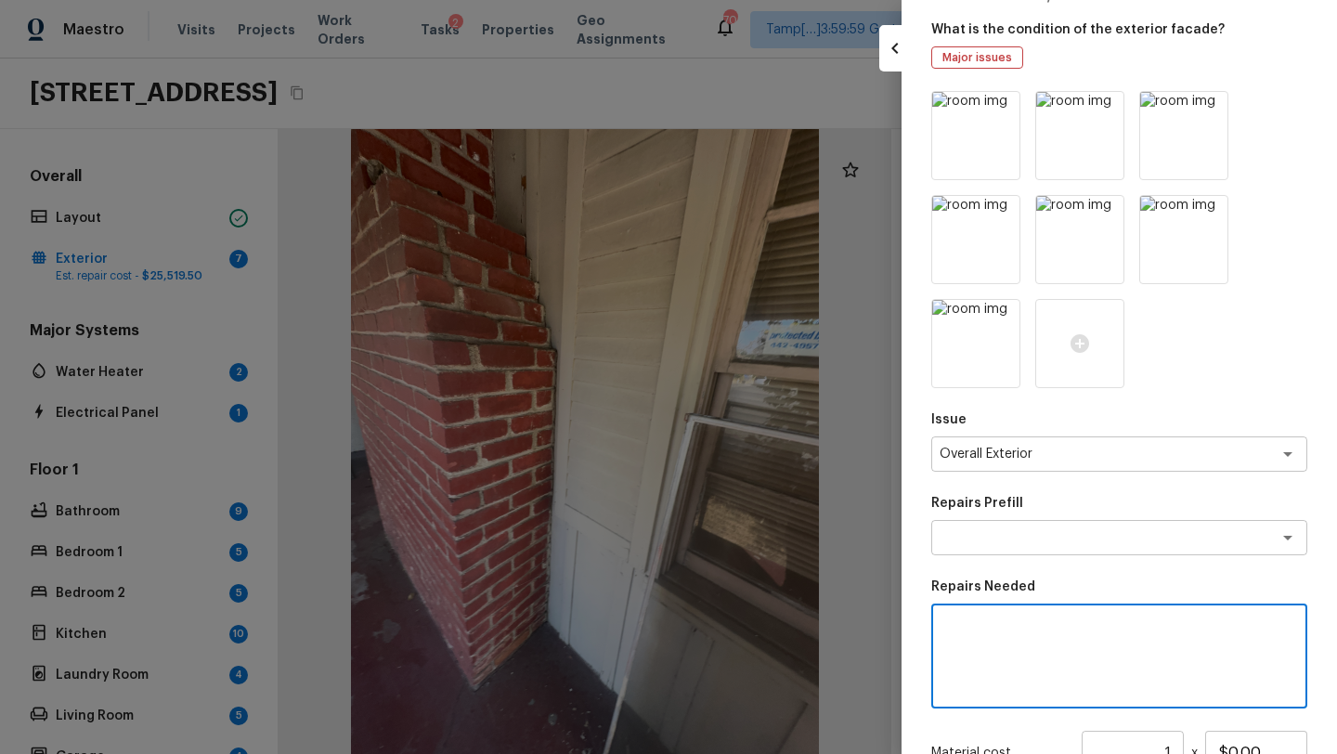
click at [990, 656] on textarea at bounding box center [1119, 656] width 350 height 74
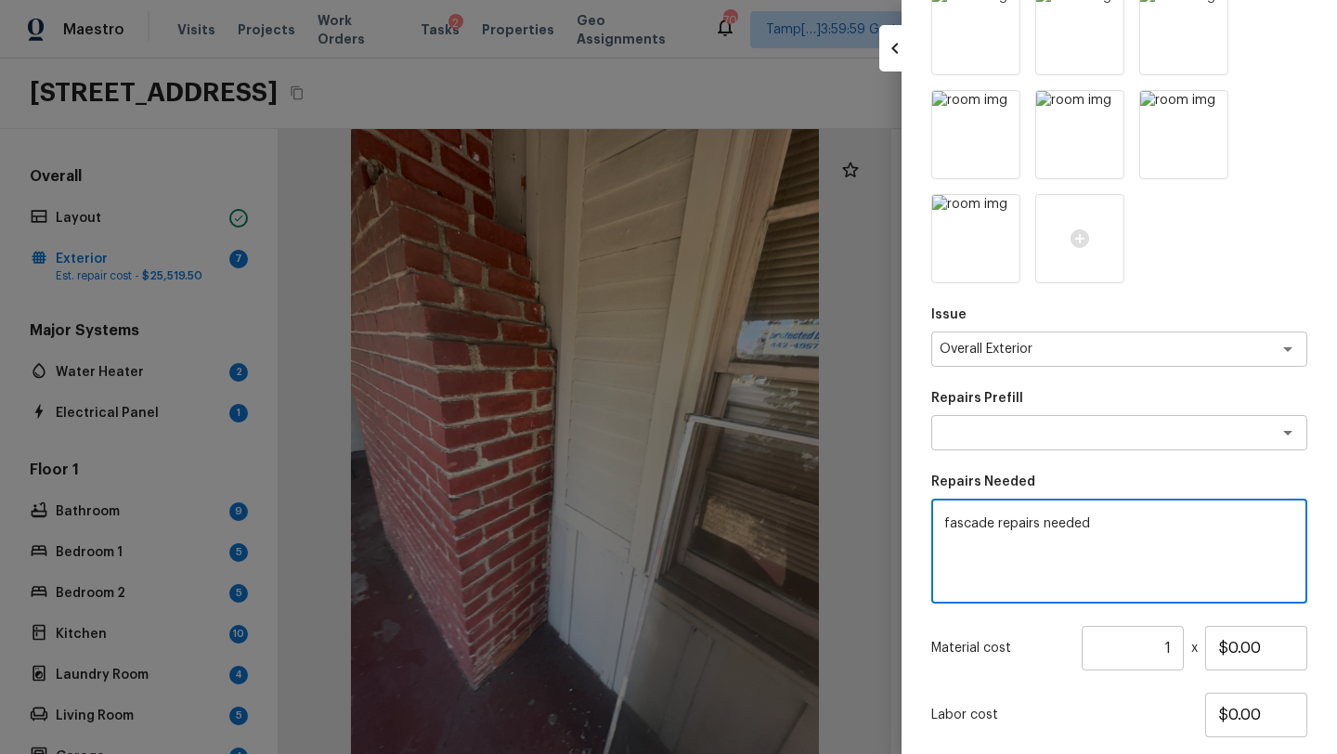
scroll to position [307, 0]
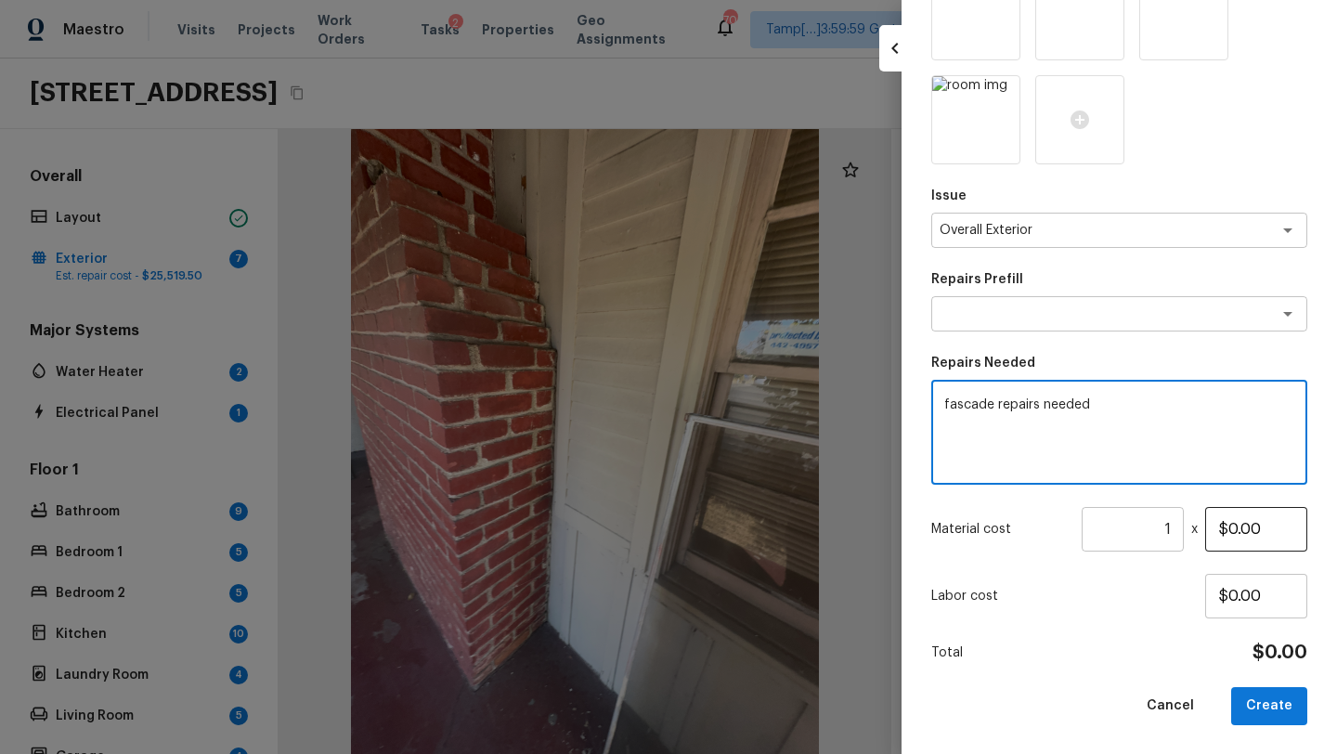
type textarea "fascade repairs needed"
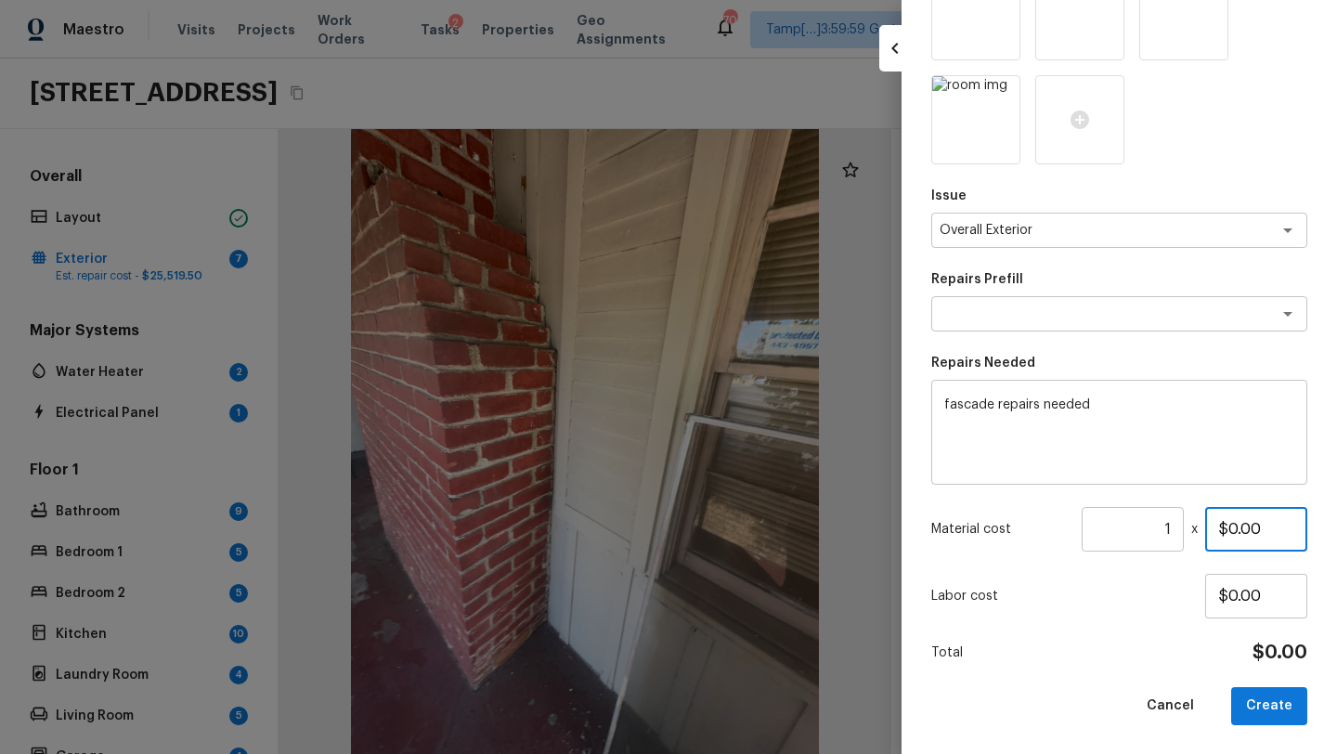
drag, startPoint x: 1225, startPoint y: 530, endPoint x: 1293, endPoint y: 530, distance: 67.8
click at [1294, 530] on input "$0.00" at bounding box center [1256, 529] width 102 height 45
type input "$1,500.00"
click at [1154, 691] on button "Cancel" at bounding box center [1169, 706] width 77 height 38
type input "$0.00"
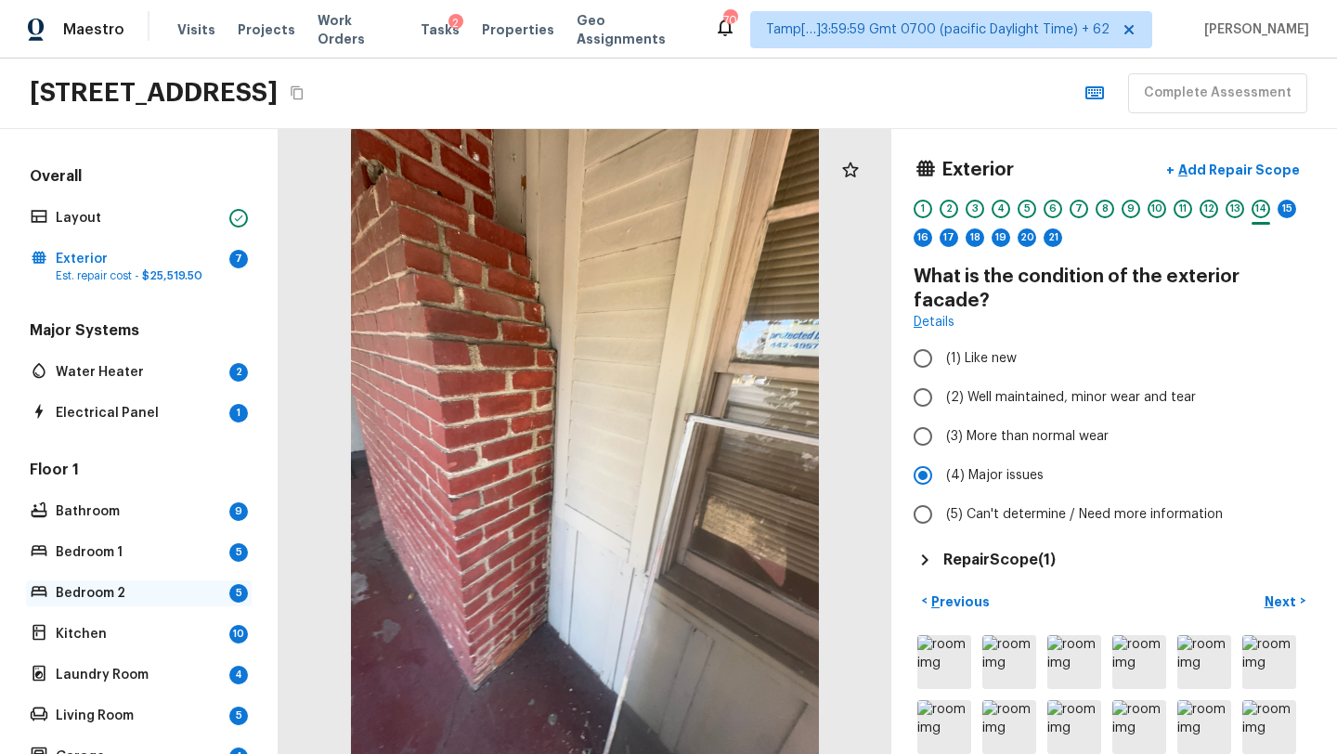
scroll to position [220, 0]
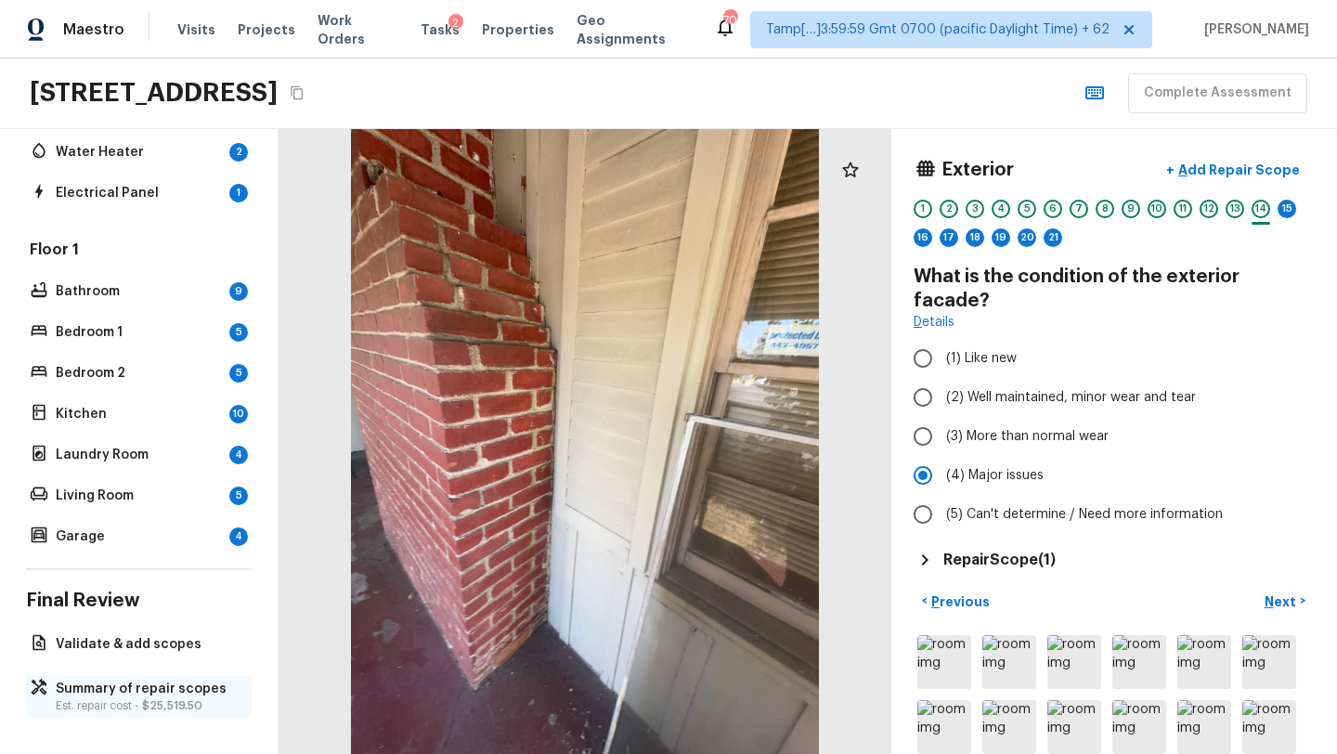
click at [154, 700] on span "$25,519.50" at bounding box center [172, 705] width 60 height 11
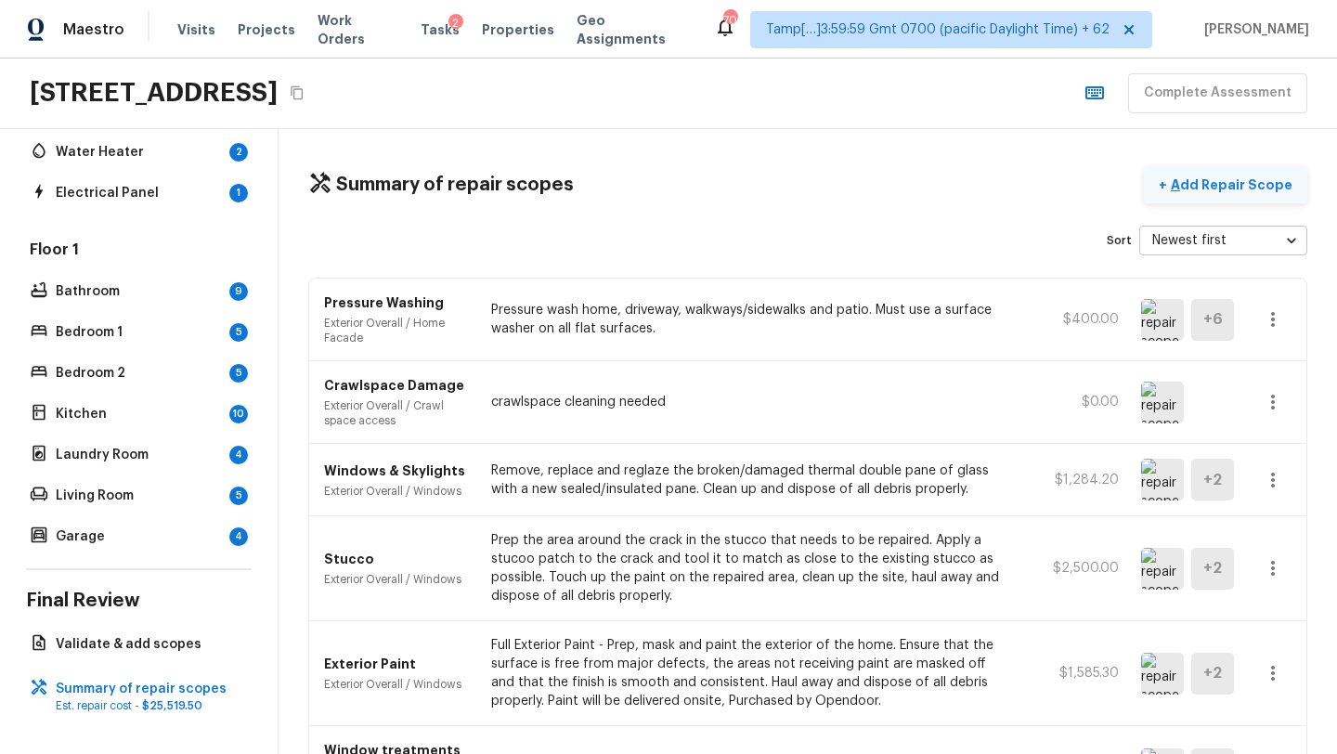
click at [1219, 196] on button "+ Add Repair Scope" at bounding box center [1224, 185] width 163 height 38
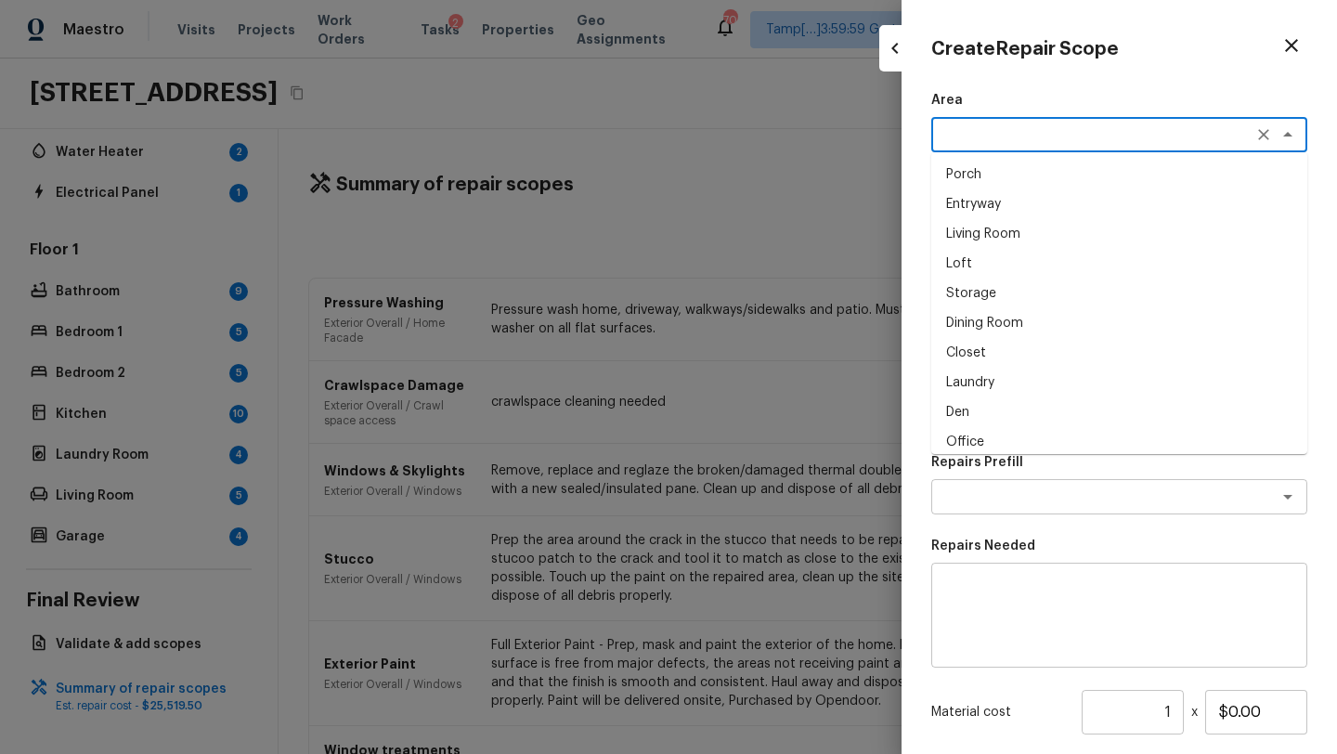
click at [992, 136] on textarea at bounding box center [1092, 134] width 307 height 19
click at [1001, 182] on li "Exterior Overall" at bounding box center [1119, 175] width 376 height 30
type textarea "Exterior Overall"
click at [1004, 217] on textarea at bounding box center [1092, 218] width 307 height 19
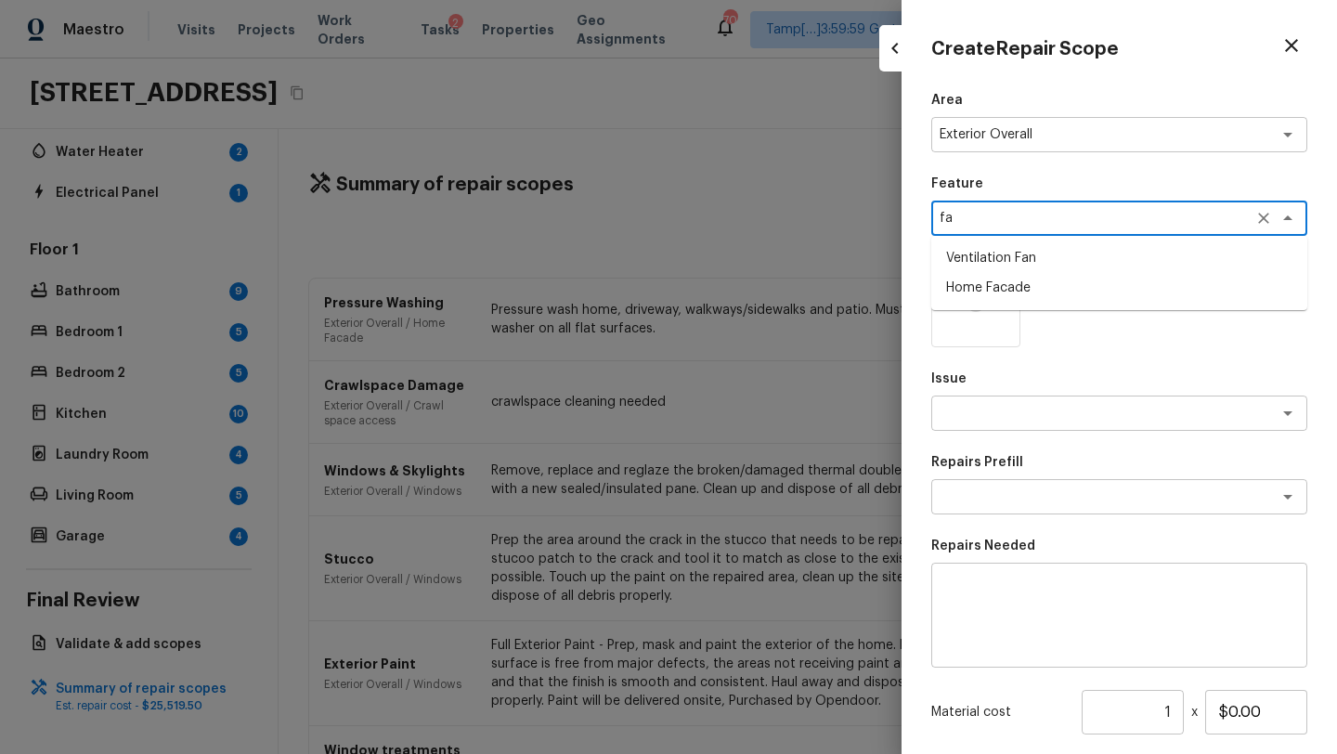
click at [1015, 285] on li "Home Facade" at bounding box center [1119, 288] width 376 height 30
type textarea "Home Facade"
click at [1008, 417] on textarea at bounding box center [1092, 413] width 307 height 19
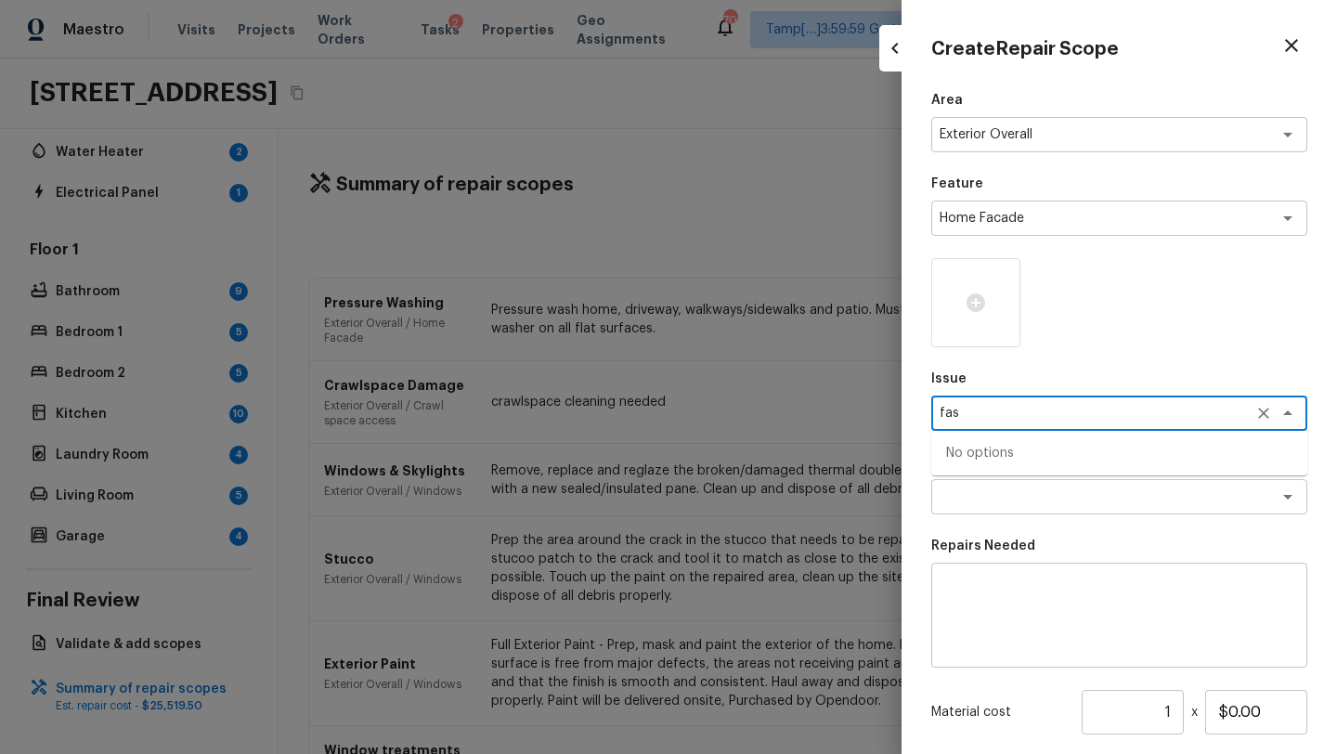
click at [1008, 417] on textarea "fas" at bounding box center [1092, 413] width 307 height 19
type textarea "f"
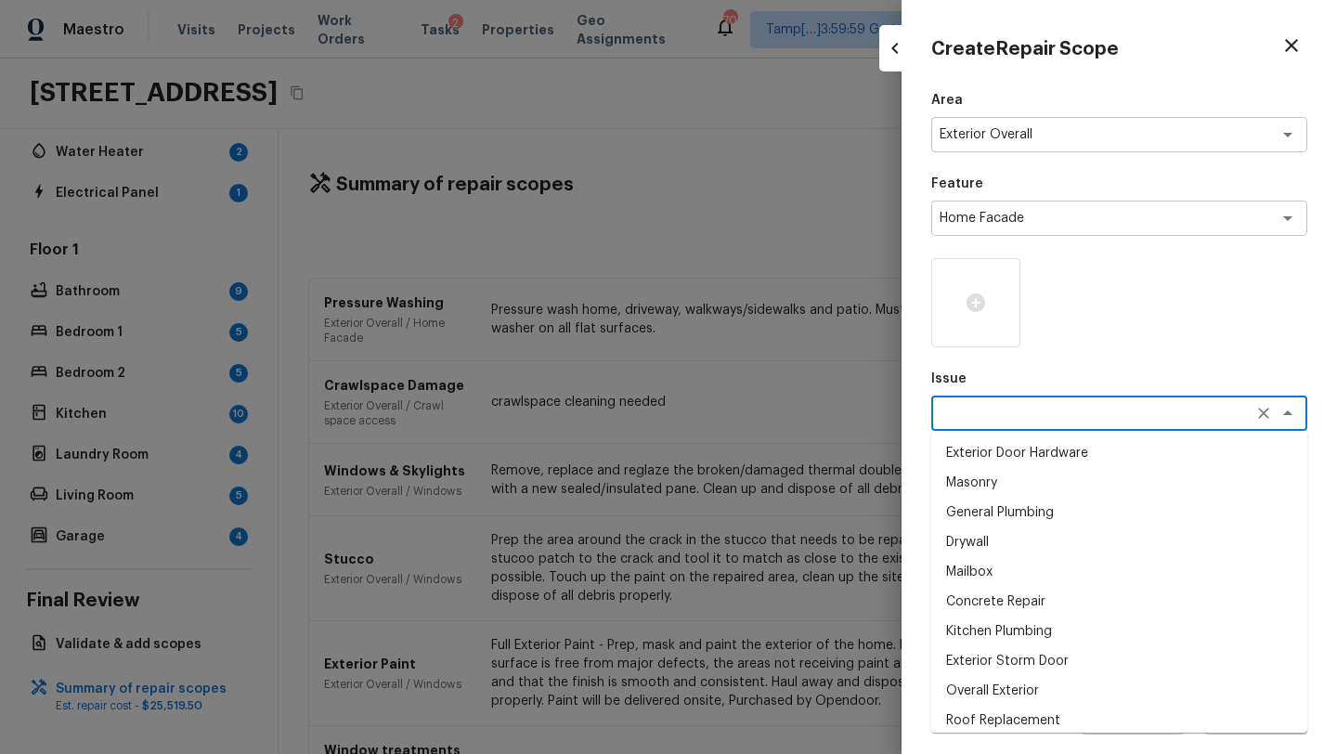
click at [1136, 346] on div at bounding box center [1119, 302] width 376 height 89
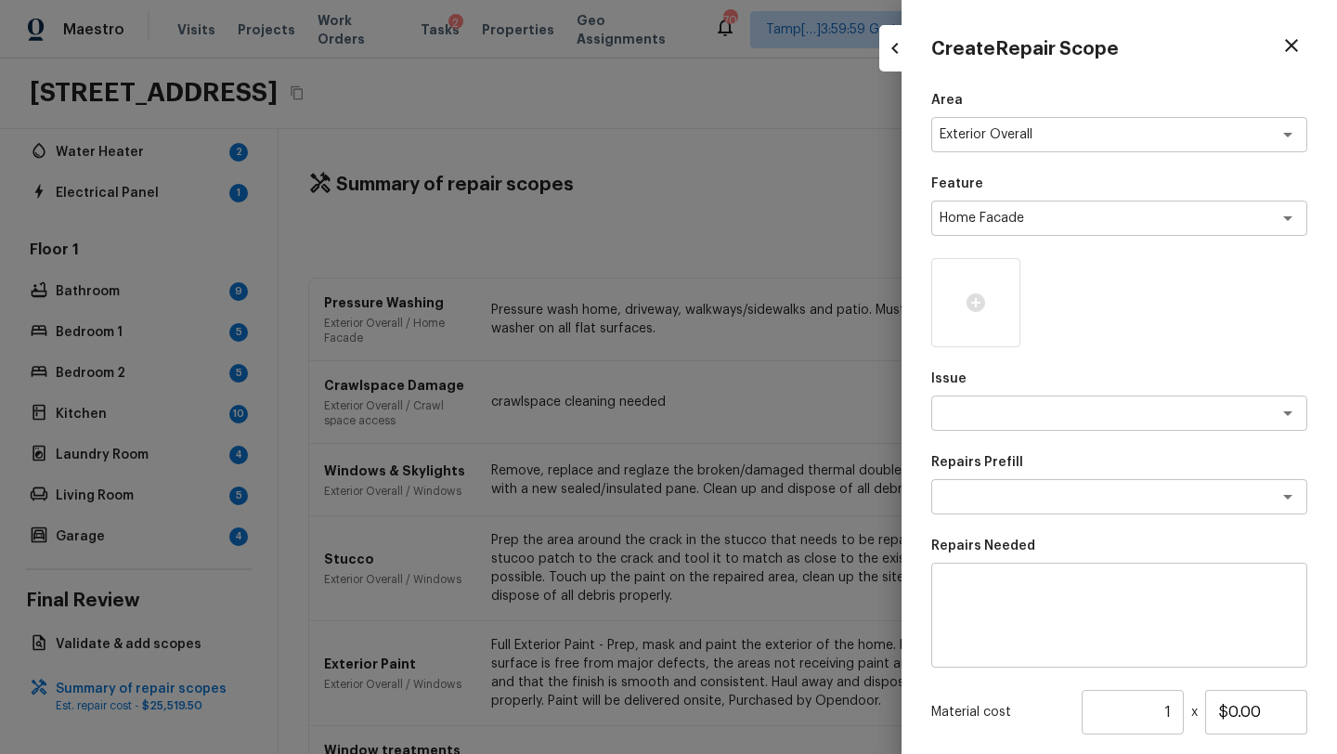
click at [1021, 597] on textarea at bounding box center [1119, 615] width 350 height 74
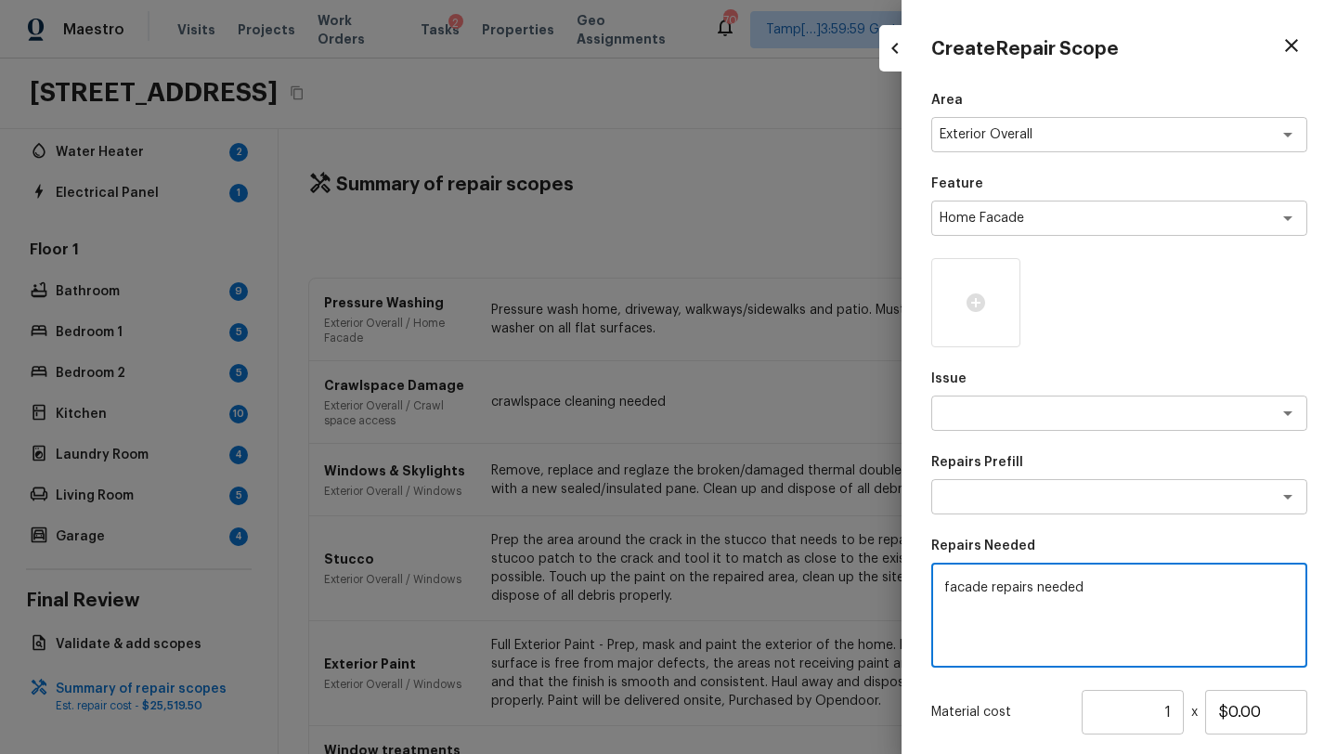
scroll to position [183, 0]
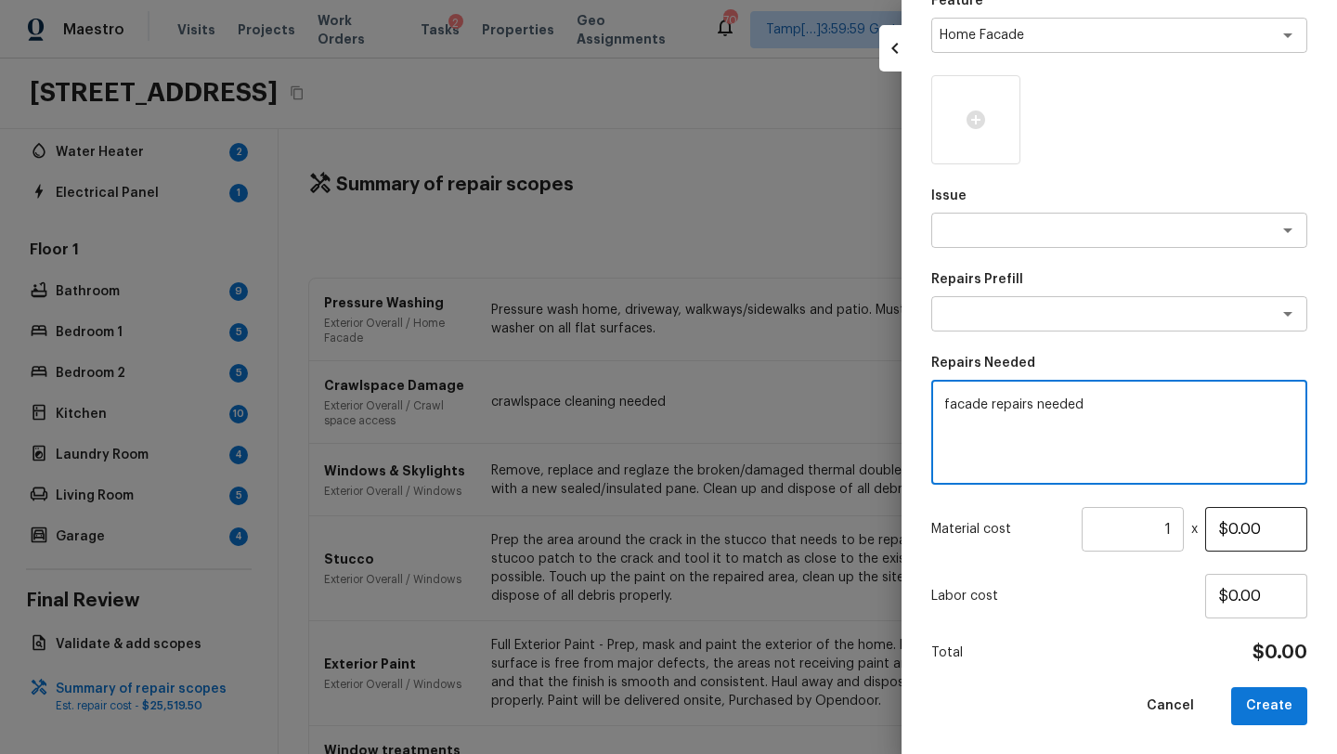
type textarea "facade repairs needed"
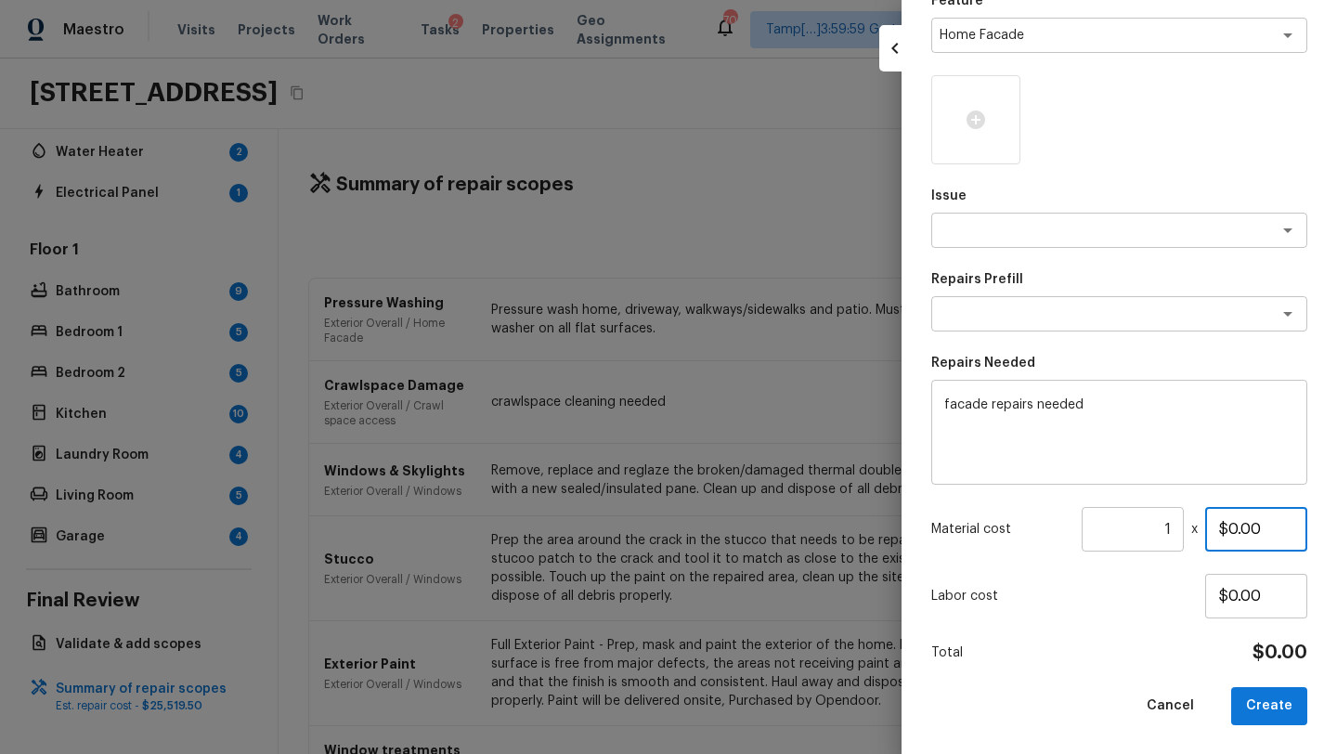
drag, startPoint x: 1226, startPoint y: 533, endPoint x: 1263, endPoint y: 530, distance: 37.2
click at [1263, 530] on input "$0.00" at bounding box center [1256, 529] width 102 height 45
type input "$1,500.00"
click at [1279, 705] on button "Create" at bounding box center [1269, 706] width 76 height 38
type input "$0.00"
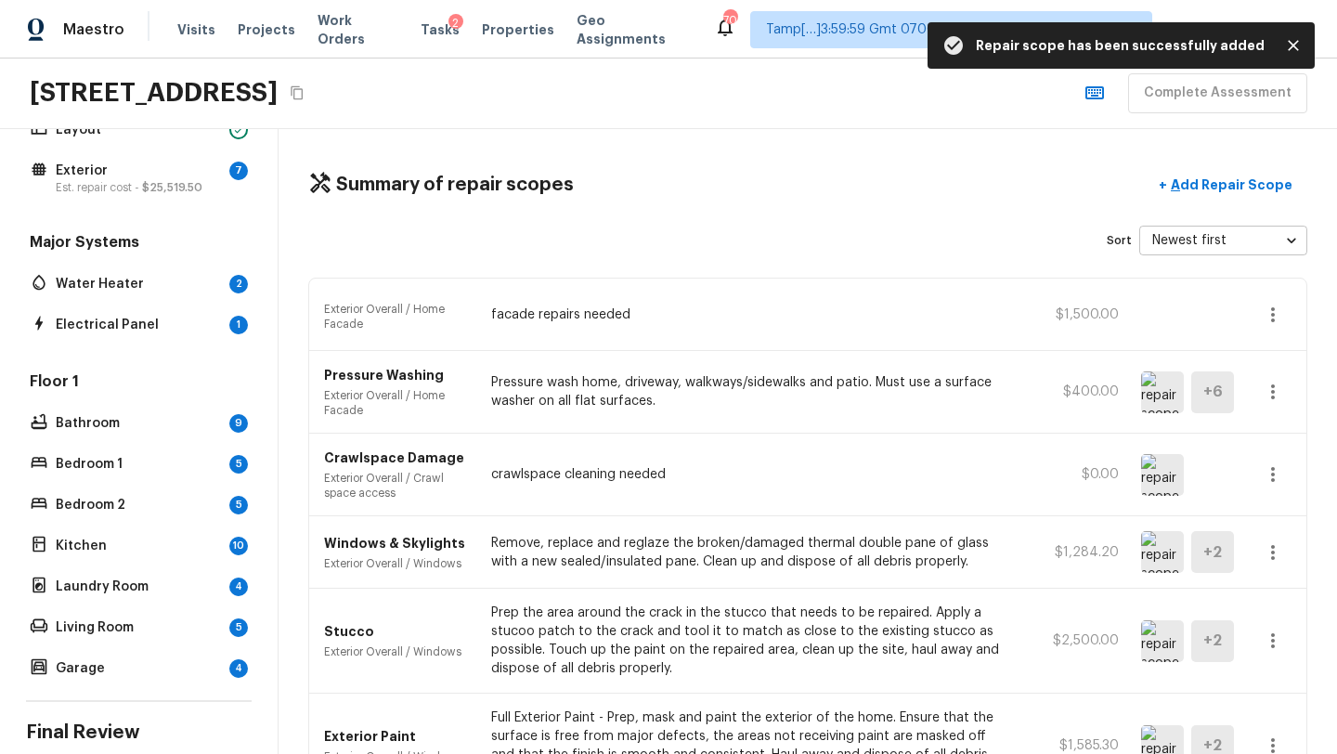
scroll to position [0, 0]
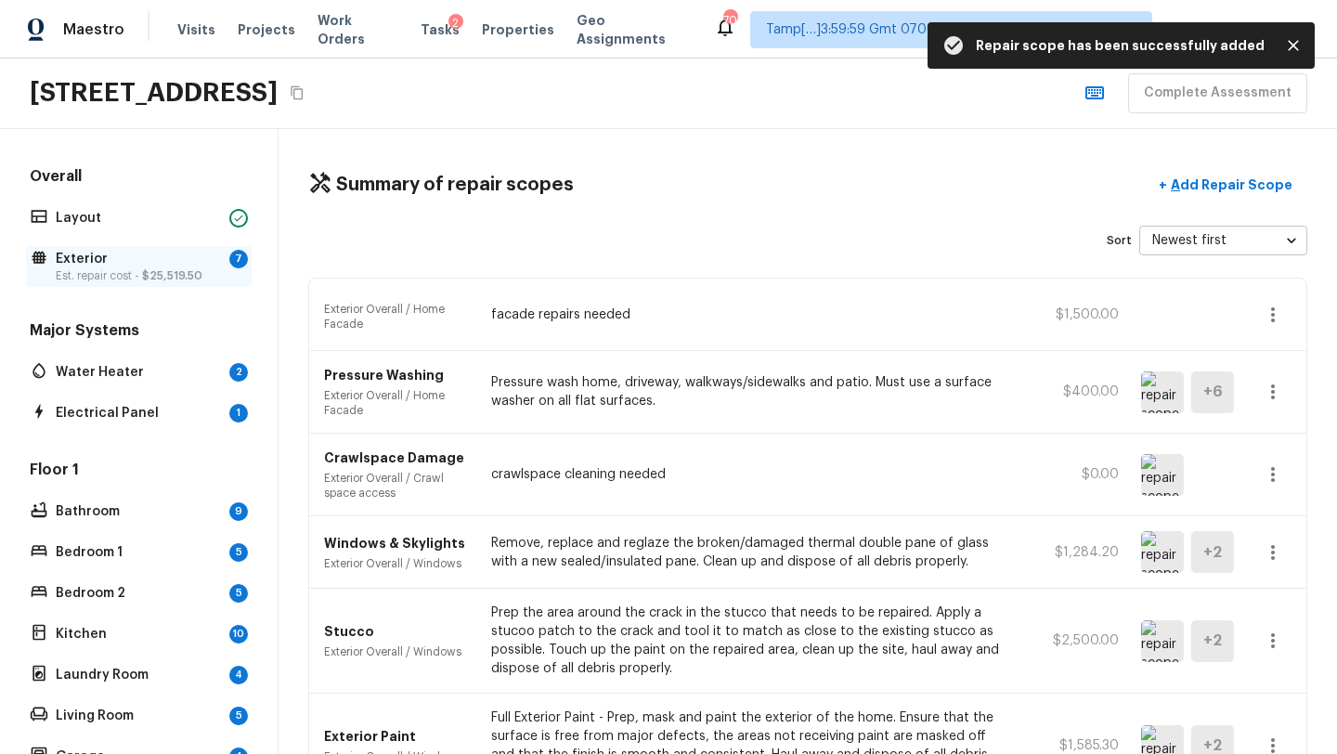
click at [205, 268] on p "Est. repair cost - $25,519.50" at bounding box center [139, 275] width 166 height 15
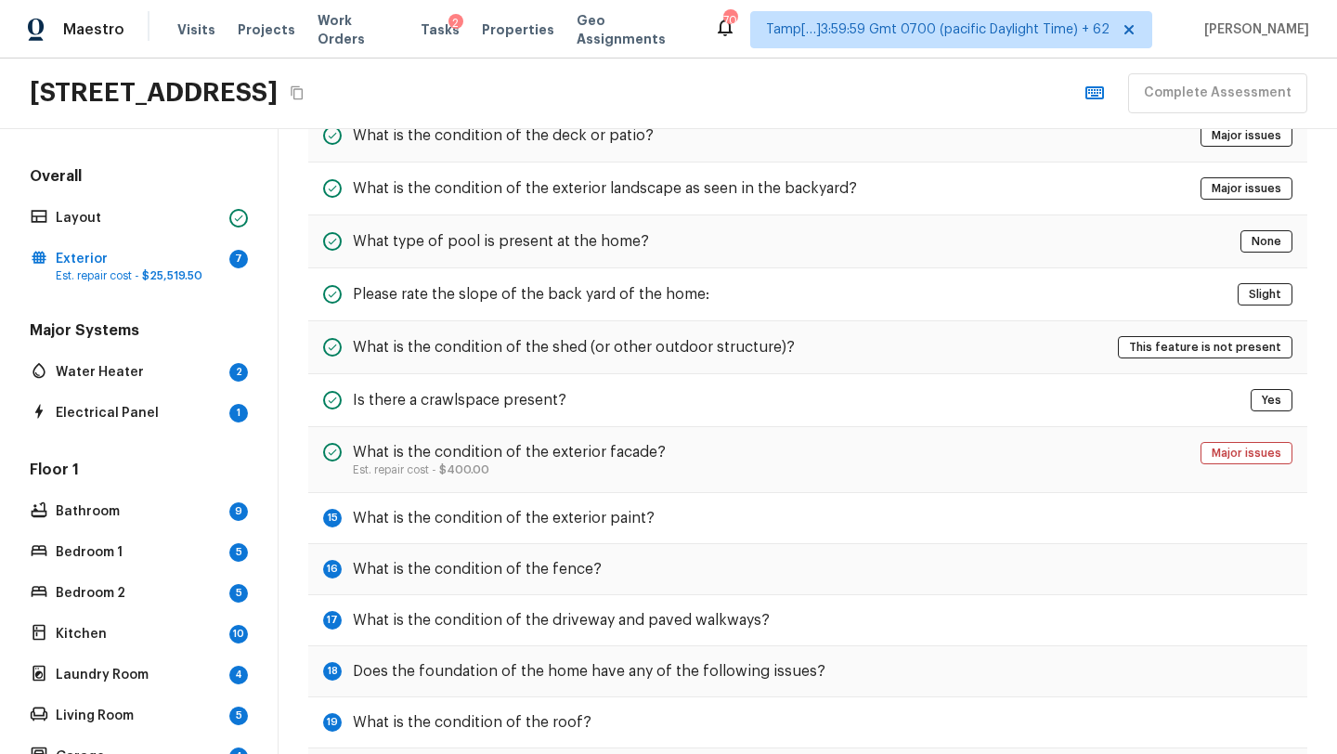
scroll to position [660, 0]
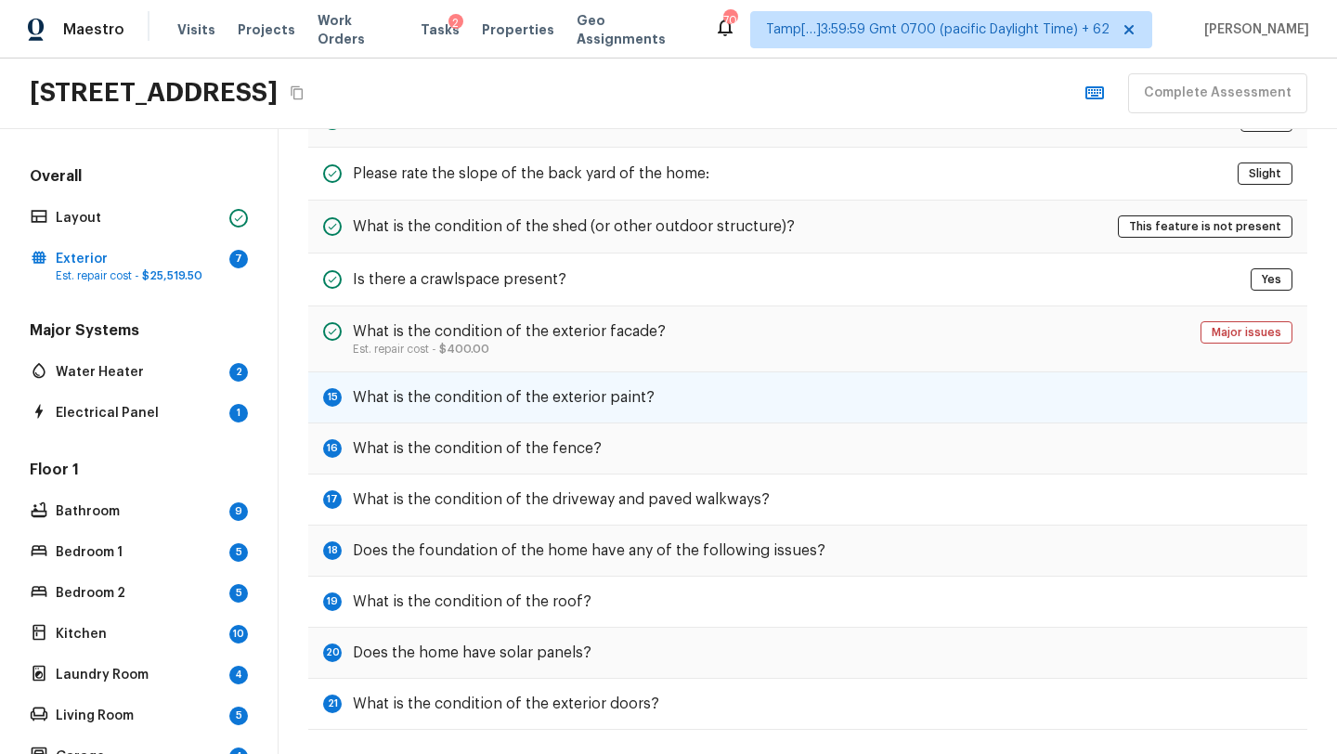
click at [621, 387] on h5 "What is the condition of the exterior paint?" at bounding box center [504, 397] width 302 height 20
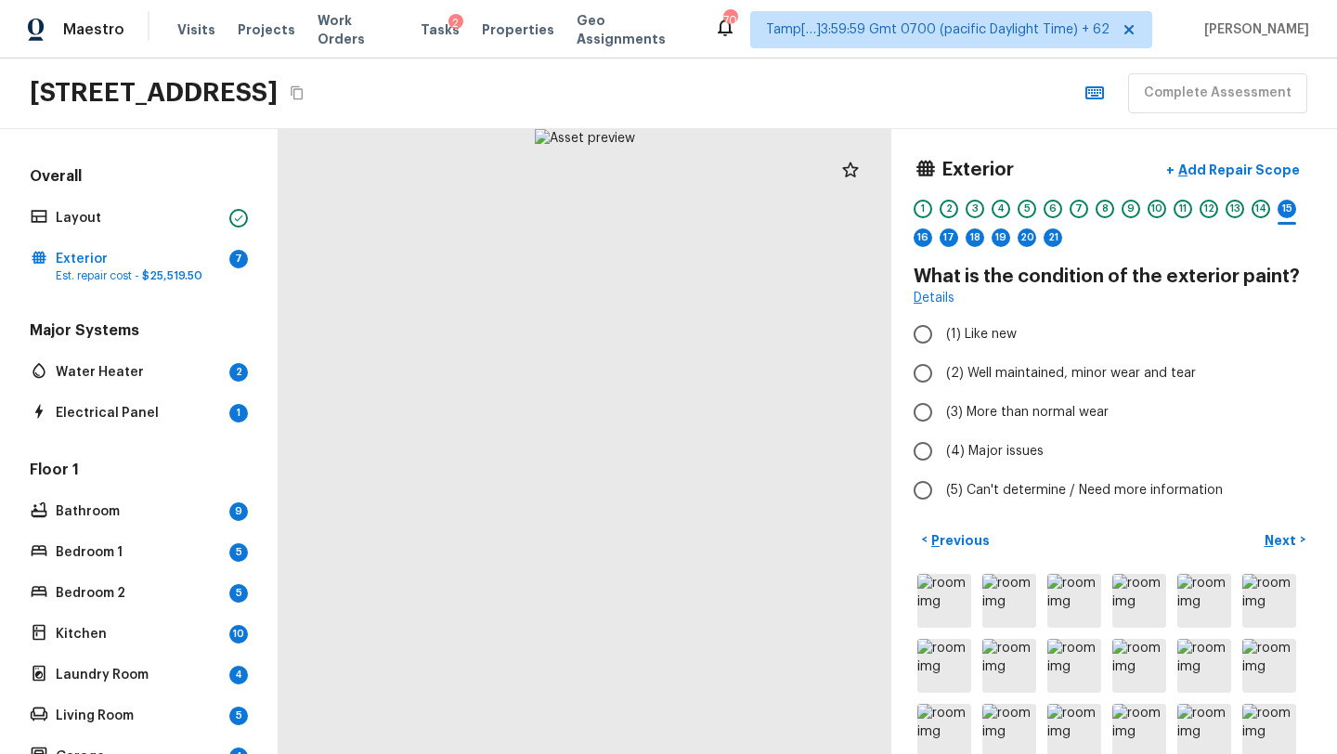
scroll to position [25, 0]
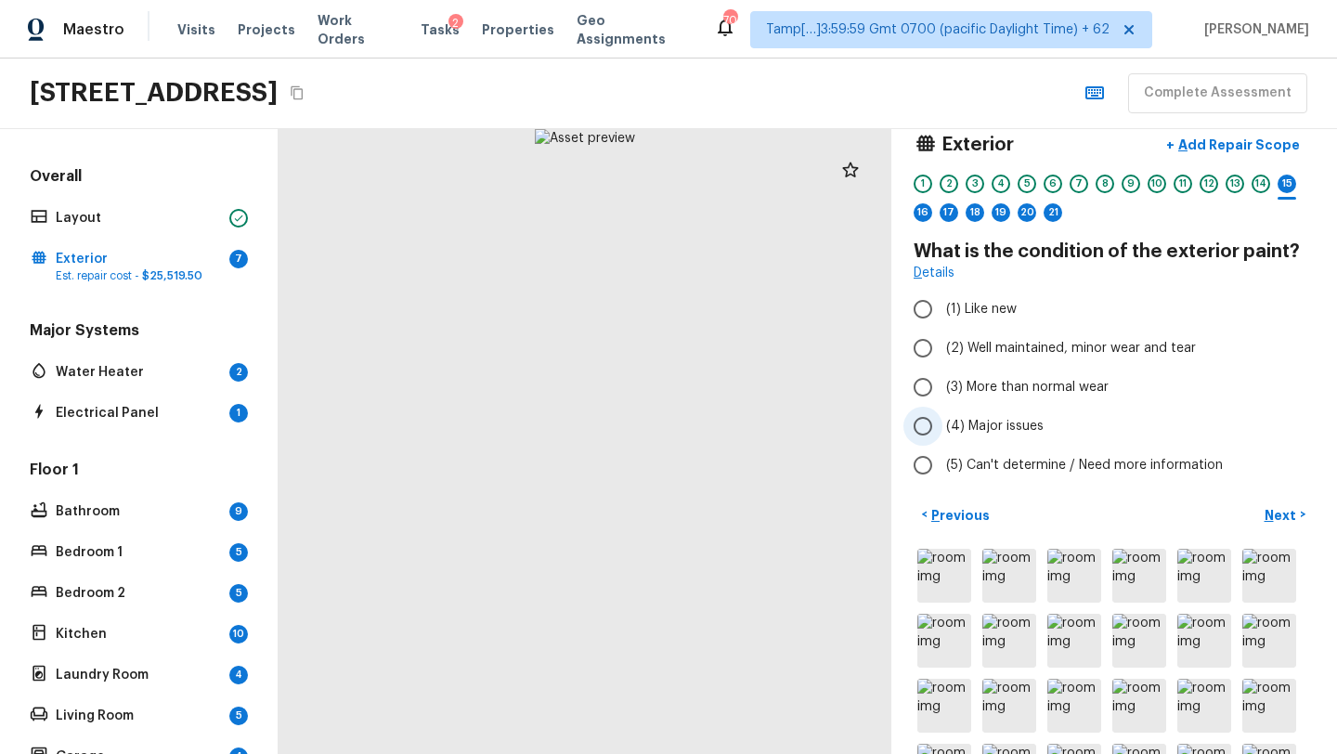
click at [981, 439] on label "(4) Major issues" at bounding box center [1101, 426] width 396 height 39
click at [942, 439] on input "(4) Major issues" at bounding box center [922, 426] width 39 height 39
radio input "true"
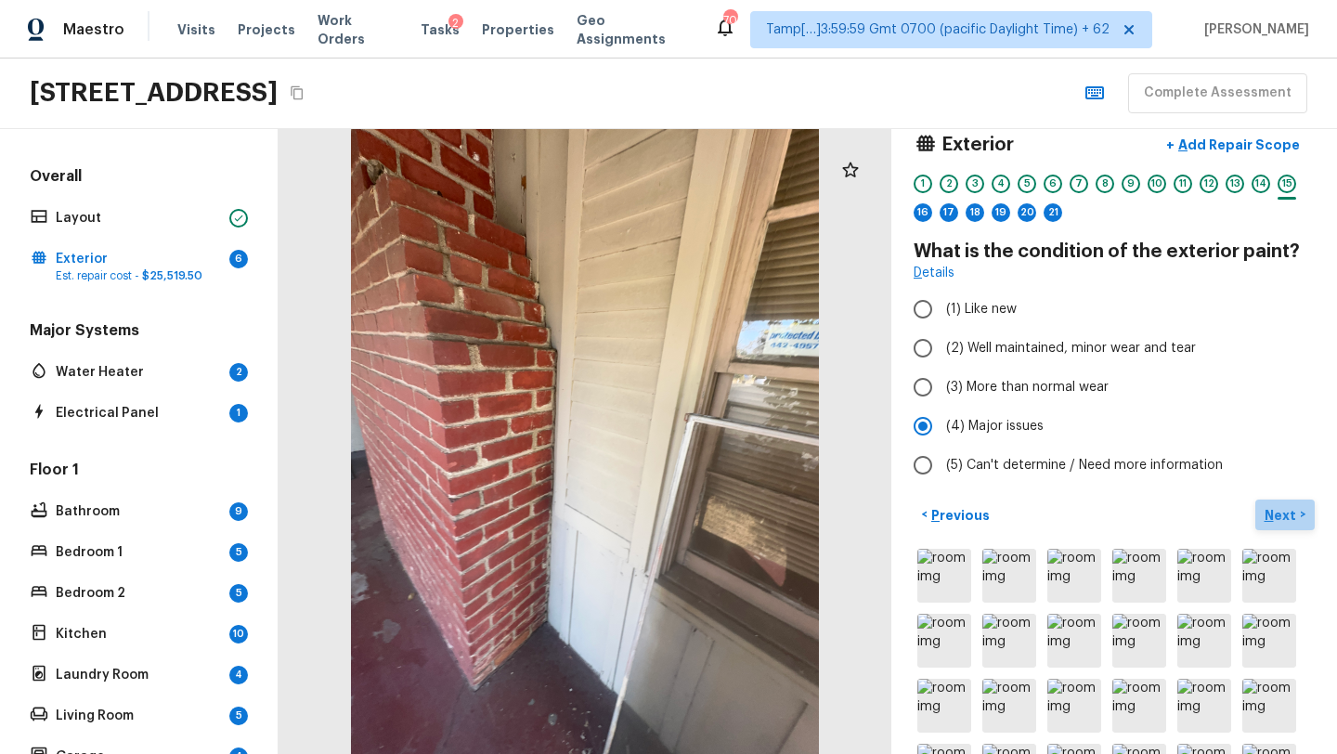
click at [1288, 510] on p "Next" at bounding box center [1281, 515] width 35 height 19
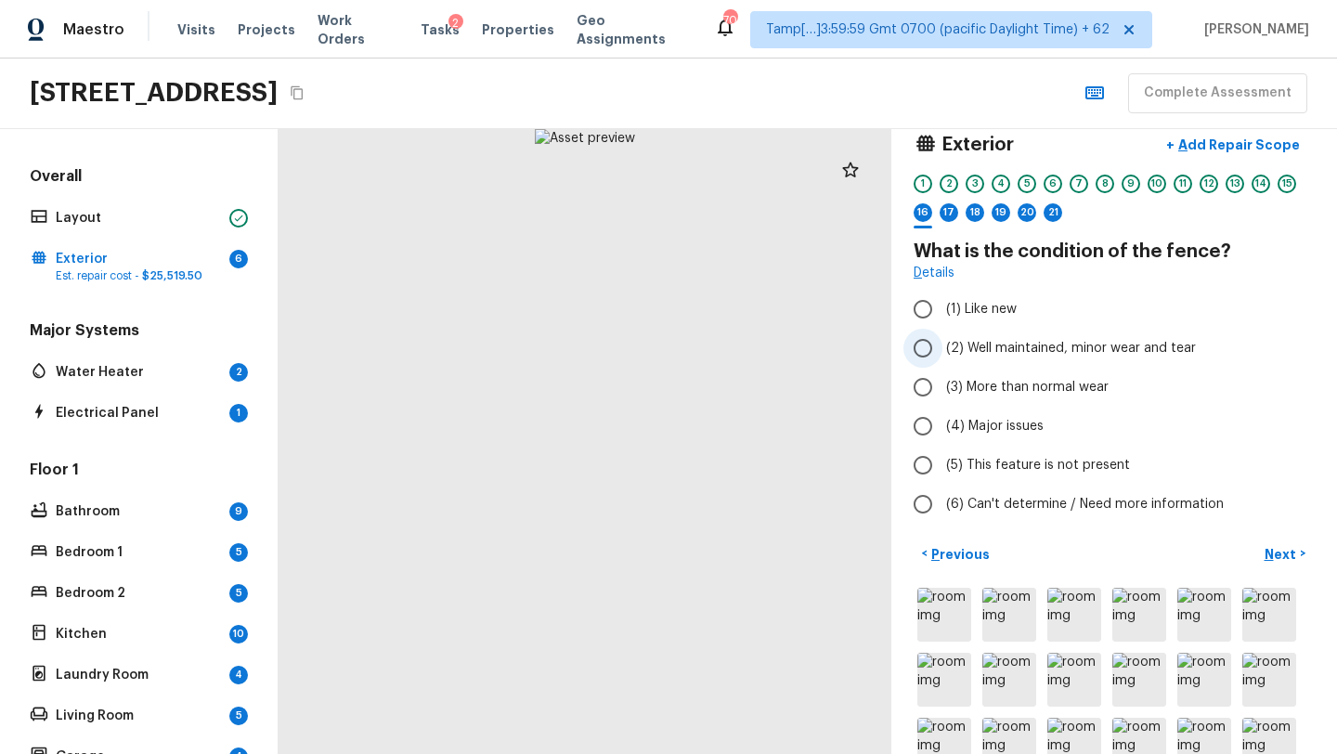
scroll to position [42, 0]
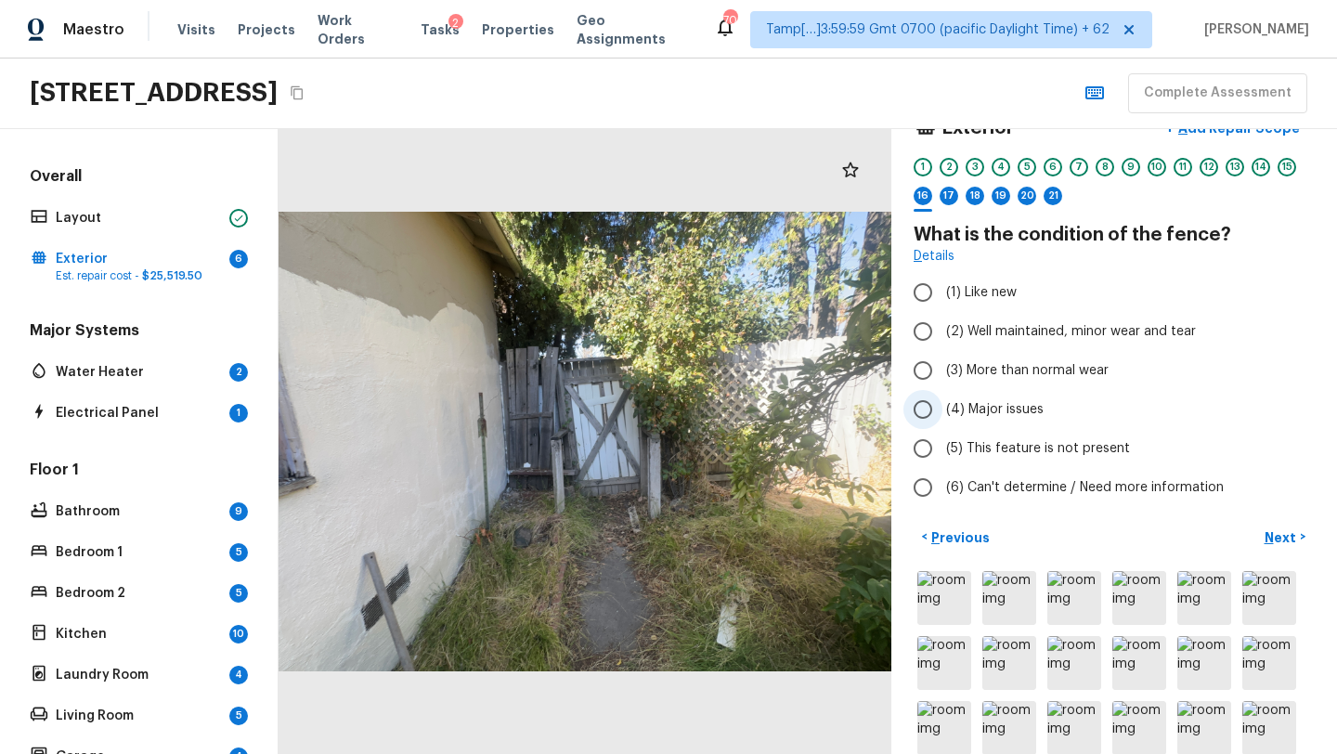
click at [986, 412] on span "(4) Major issues" at bounding box center [994, 409] width 97 height 19
click at [942, 412] on input "(4) Major issues" at bounding box center [922, 409] width 39 height 39
radio input "true"
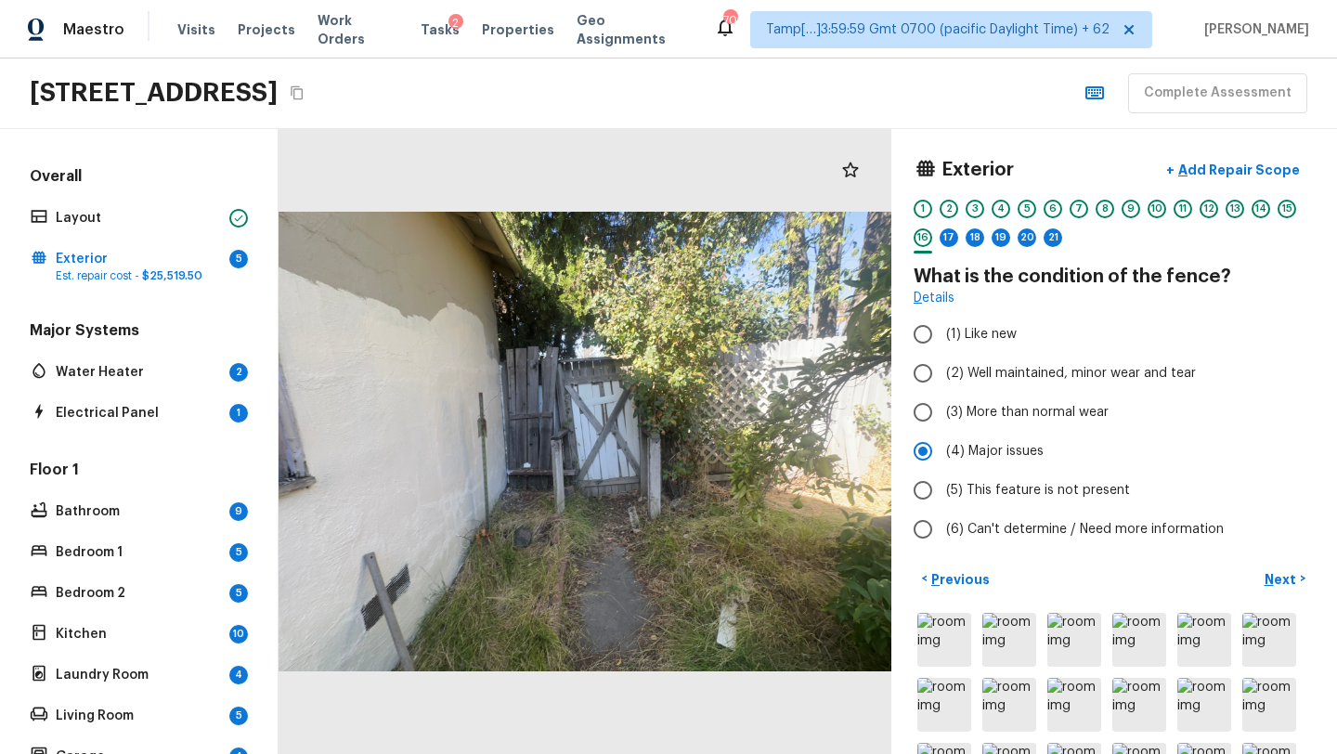
click at [1216, 146] on div "Exterior + Add Repair Scope 1 2 3 4 5 6 7 8 9 10 11 12 13 14 15 16 17 18 19 20 …" at bounding box center [1114, 441] width 446 height 625
click at [1216, 155] on button "+ Add Repair Scope" at bounding box center [1232, 170] width 163 height 38
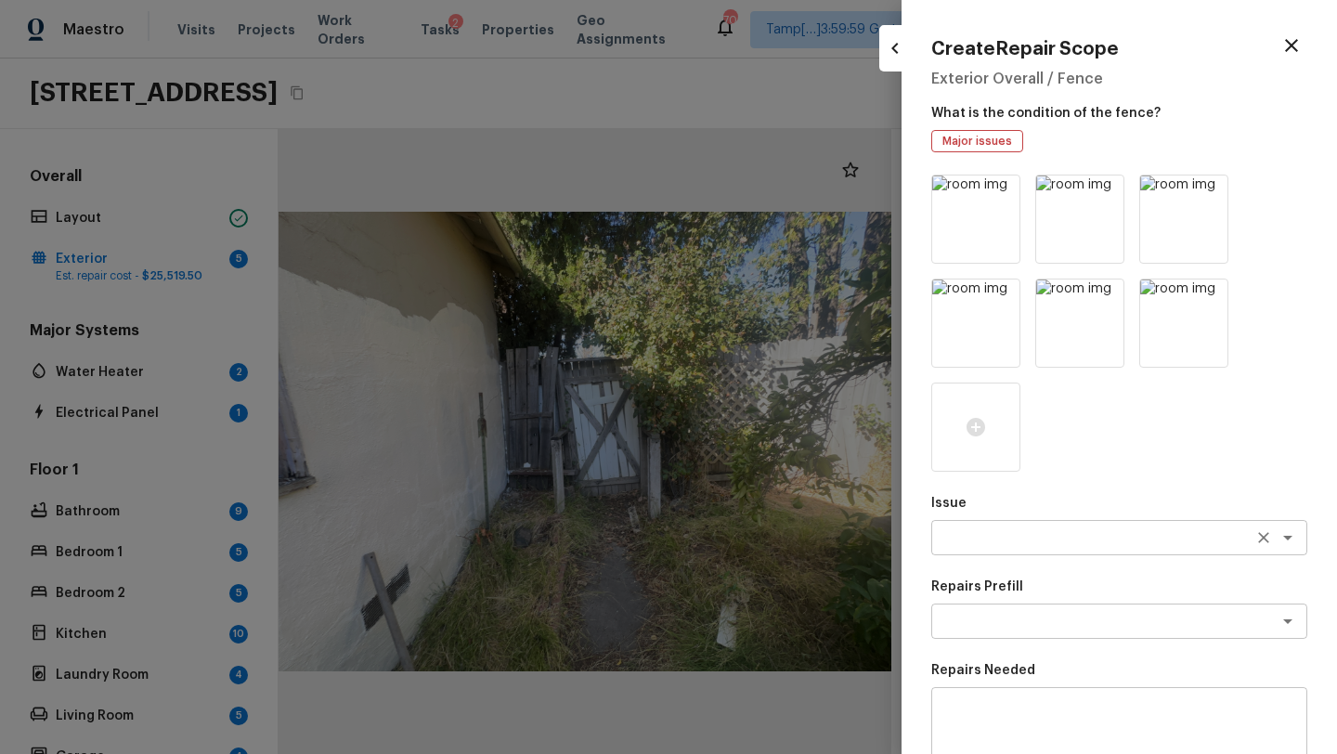
click at [1041, 553] on div "x ​" at bounding box center [1119, 537] width 376 height 35
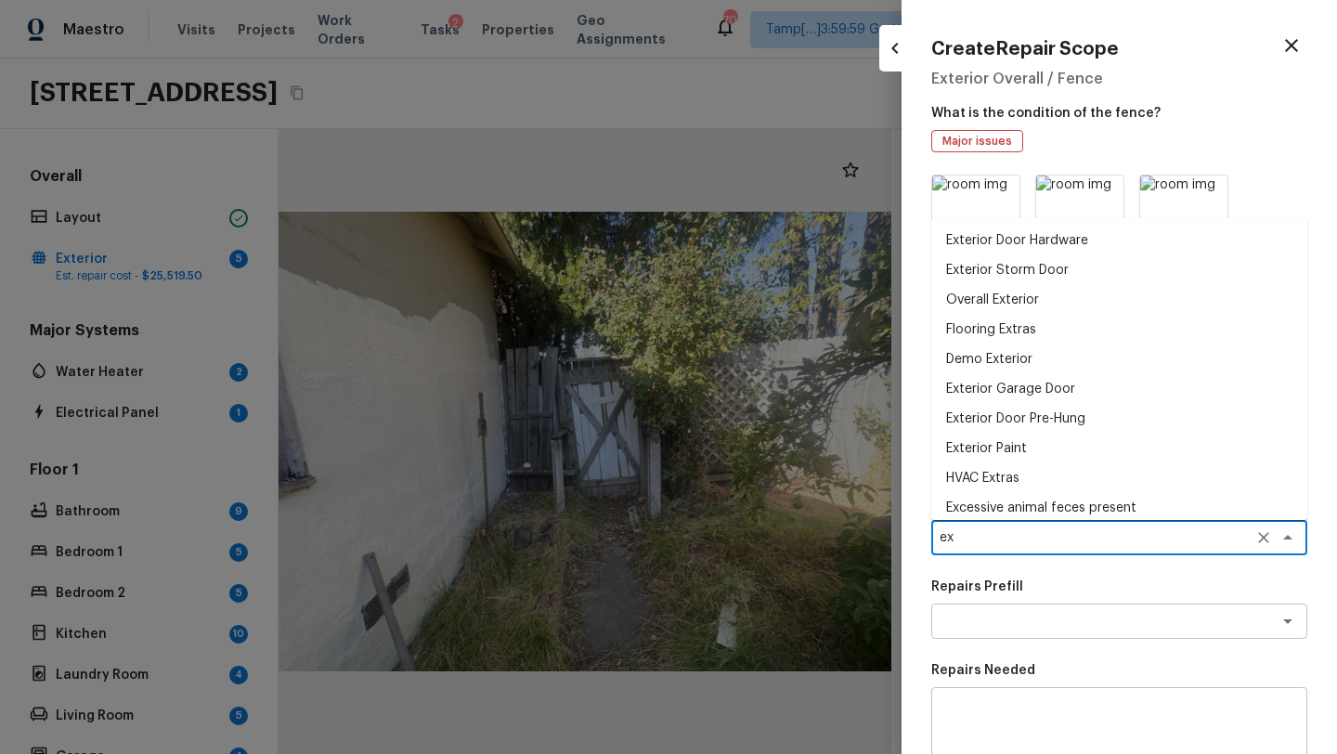
click at [977, 543] on textarea "ex" at bounding box center [1092, 537] width 307 height 19
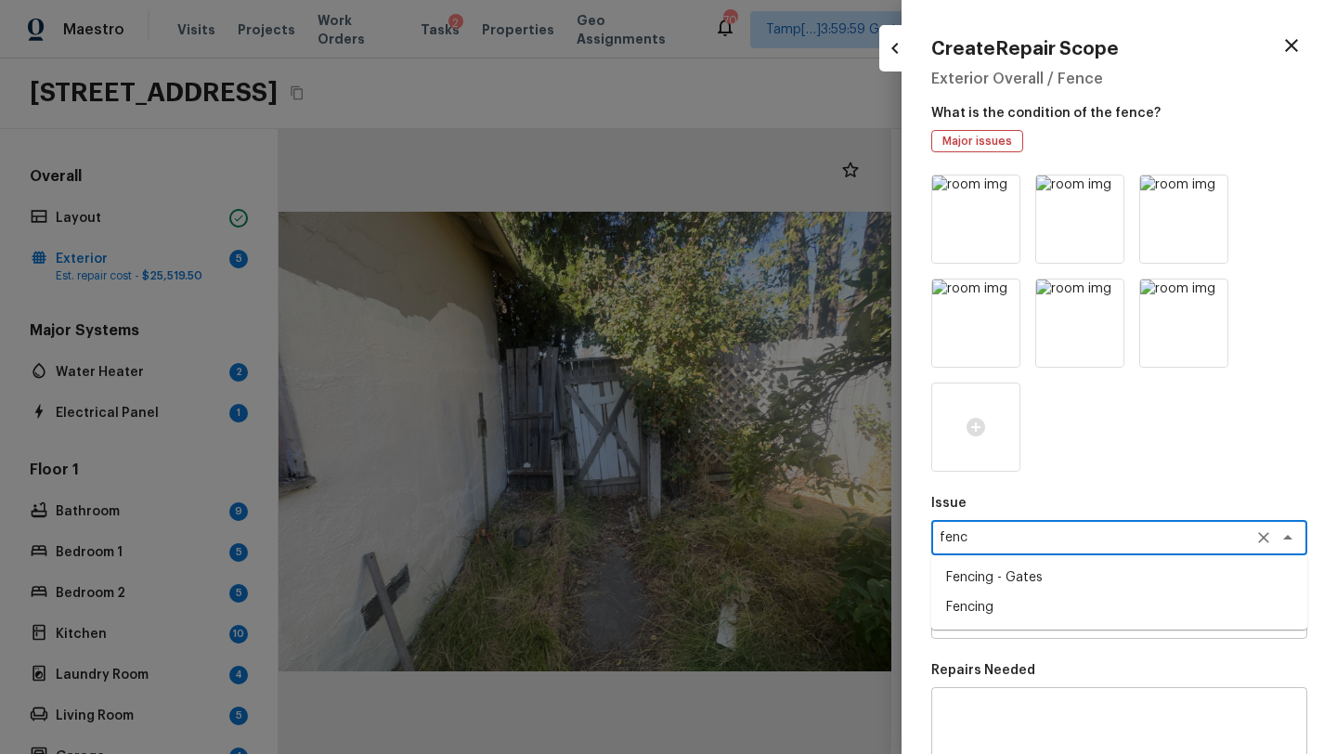
click at [981, 580] on li "Fencing - Gates" at bounding box center [1119, 577] width 376 height 30
type textarea "Fencing - Gates"
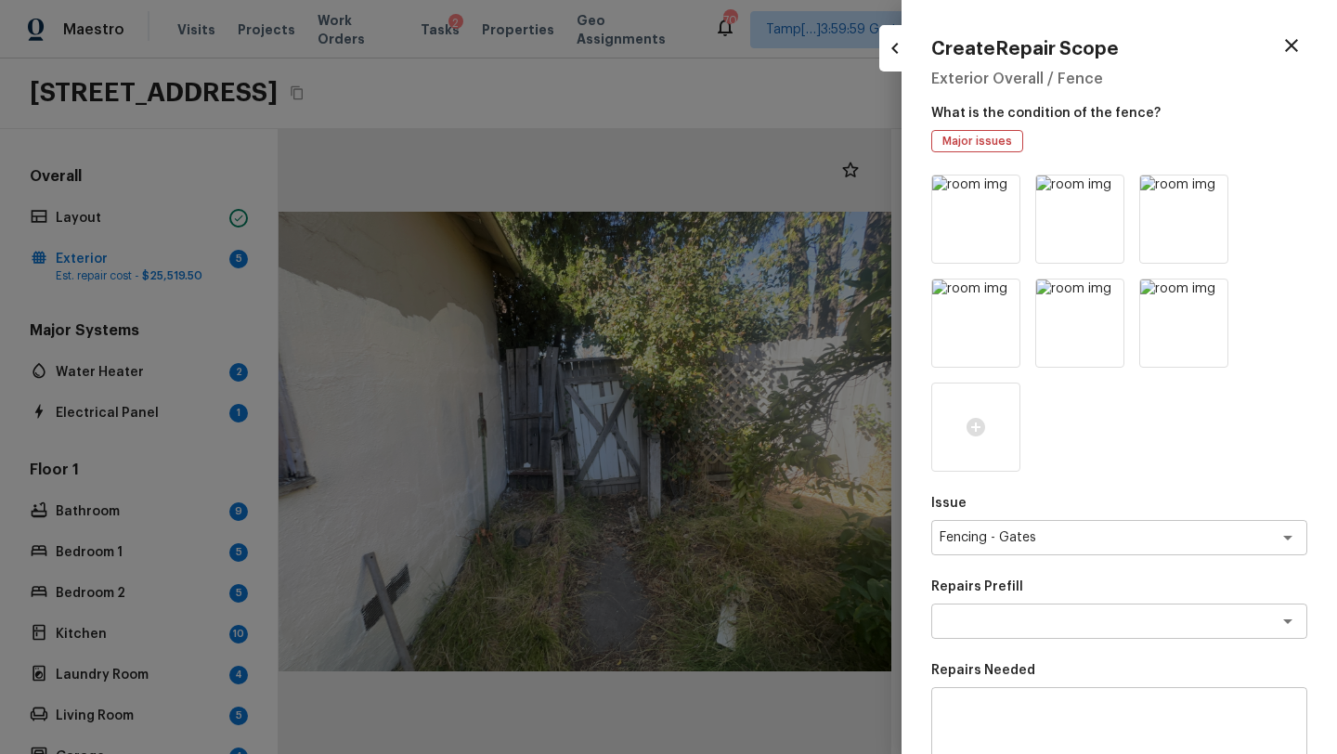
click at [978, 593] on p "Repairs Prefill" at bounding box center [1119, 586] width 376 height 19
click at [978, 623] on textarea at bounding box center [1092, 621] width 307 height 19
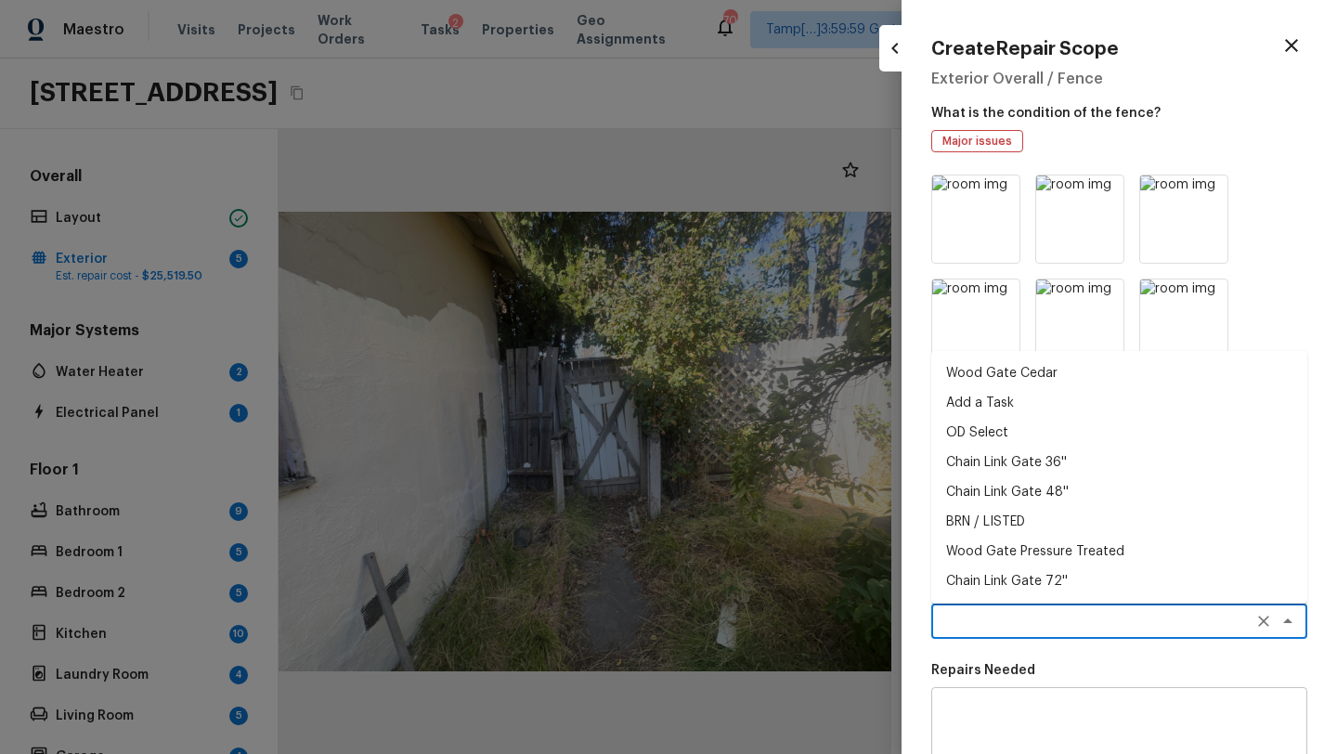
click at [993, 409] on li "Add a Task" at bounding box center [1119, 403] width 376 height 30
type textarea "Add a Task"
type textarea "HPM to detail"
type input "$1.00"
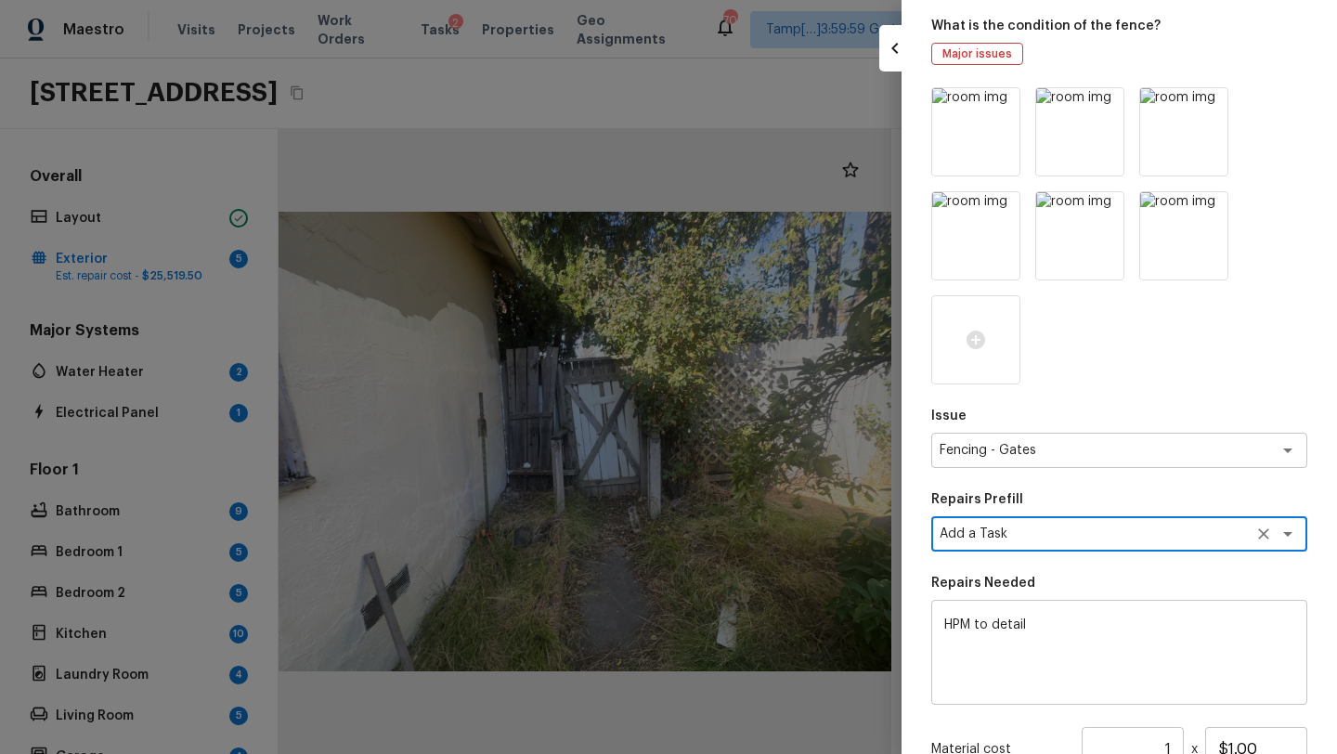
scroll to position [255, 0]
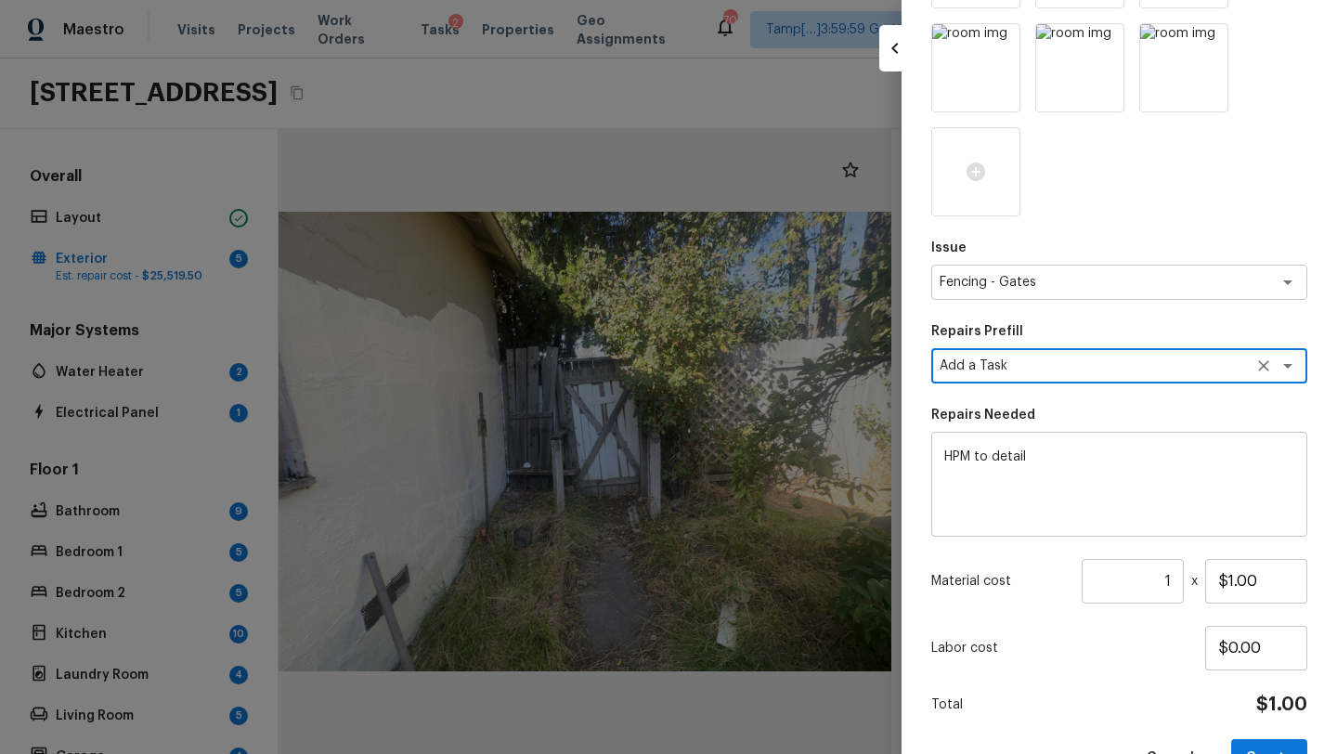
click at [1055, 454] on textarea "HPM to detail" at bounding box center [1119, 484] width 350 height 74
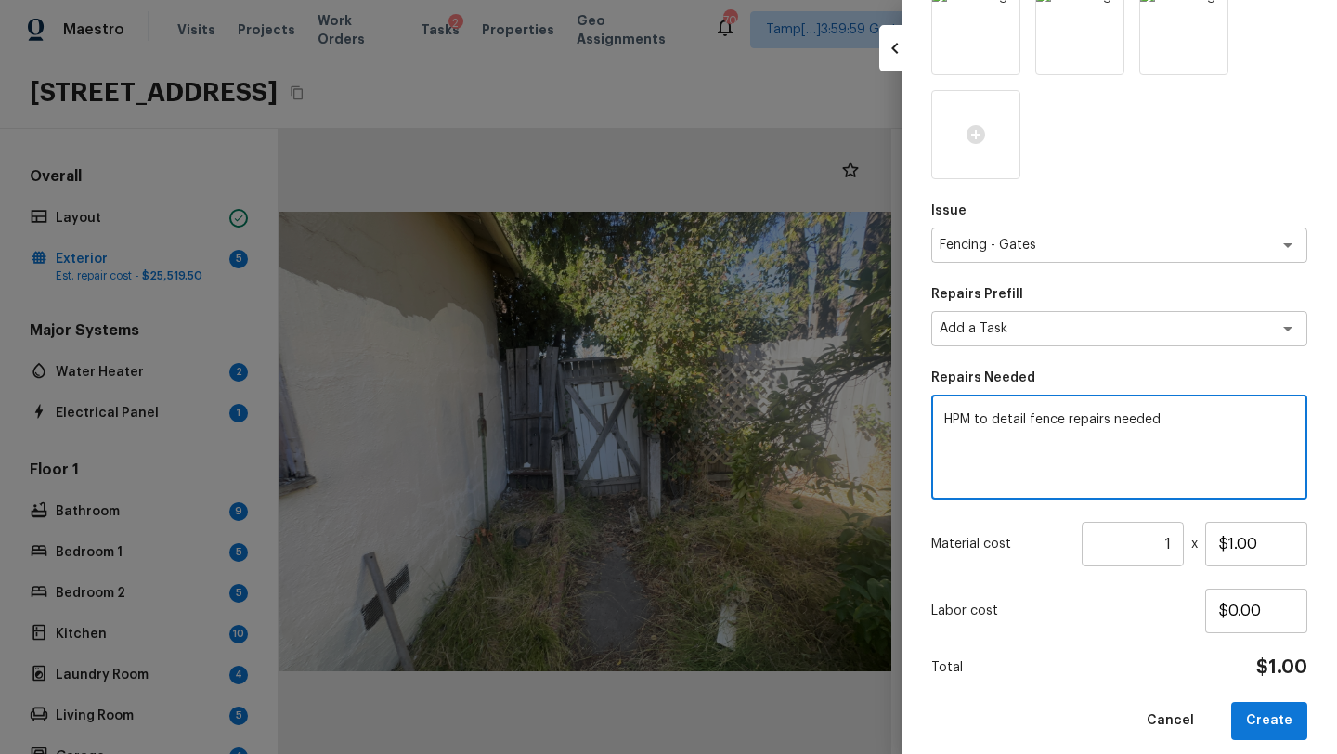
scroll to position [307, 0]
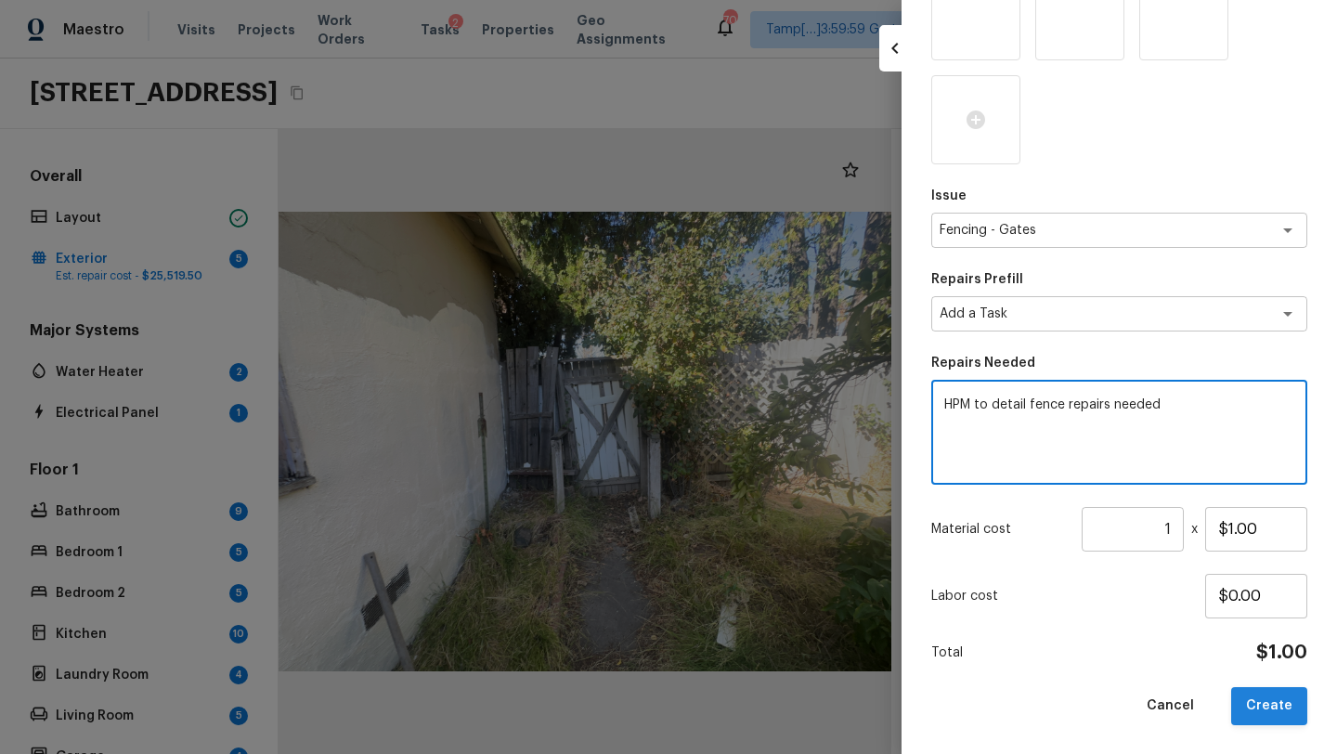
type textarea "HPM to detail fence repairs needed"
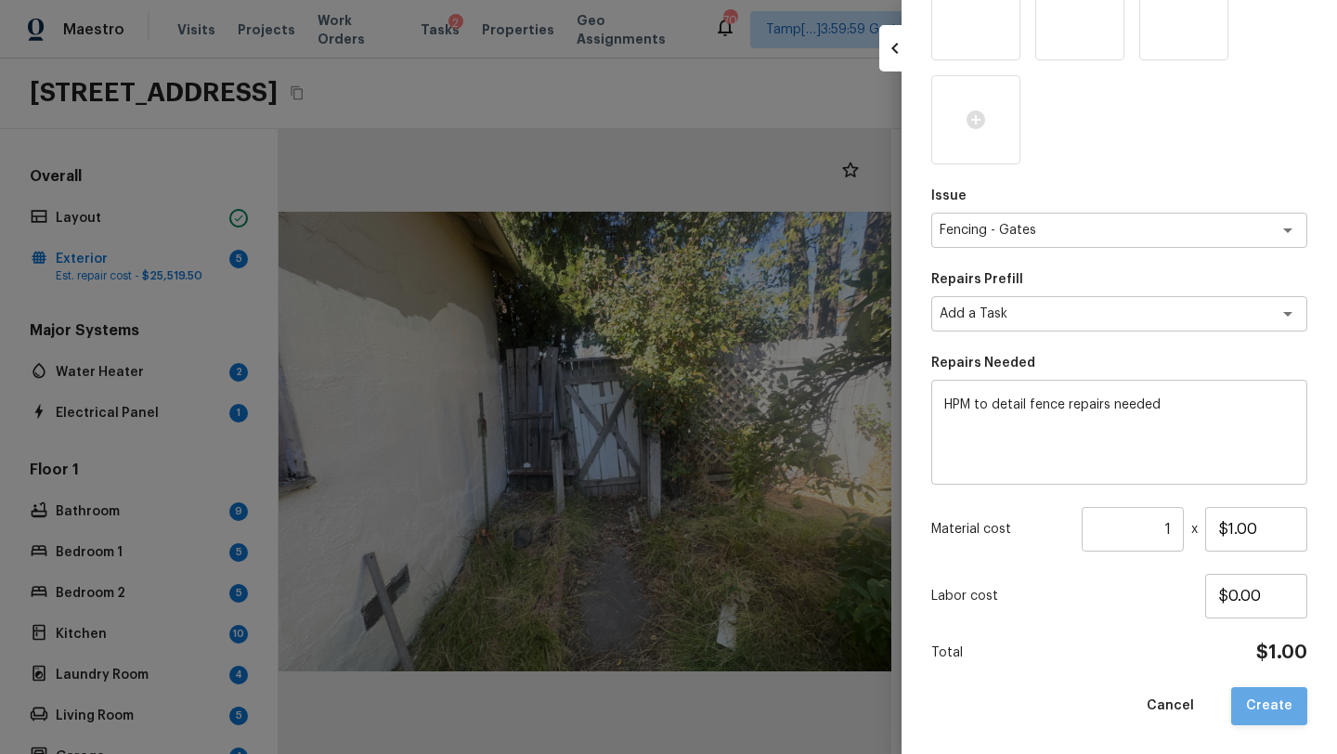
click at [1275, 705] on button "Create" at bounding box center [1269, 706] width 76 height 38
type input "$0.00"
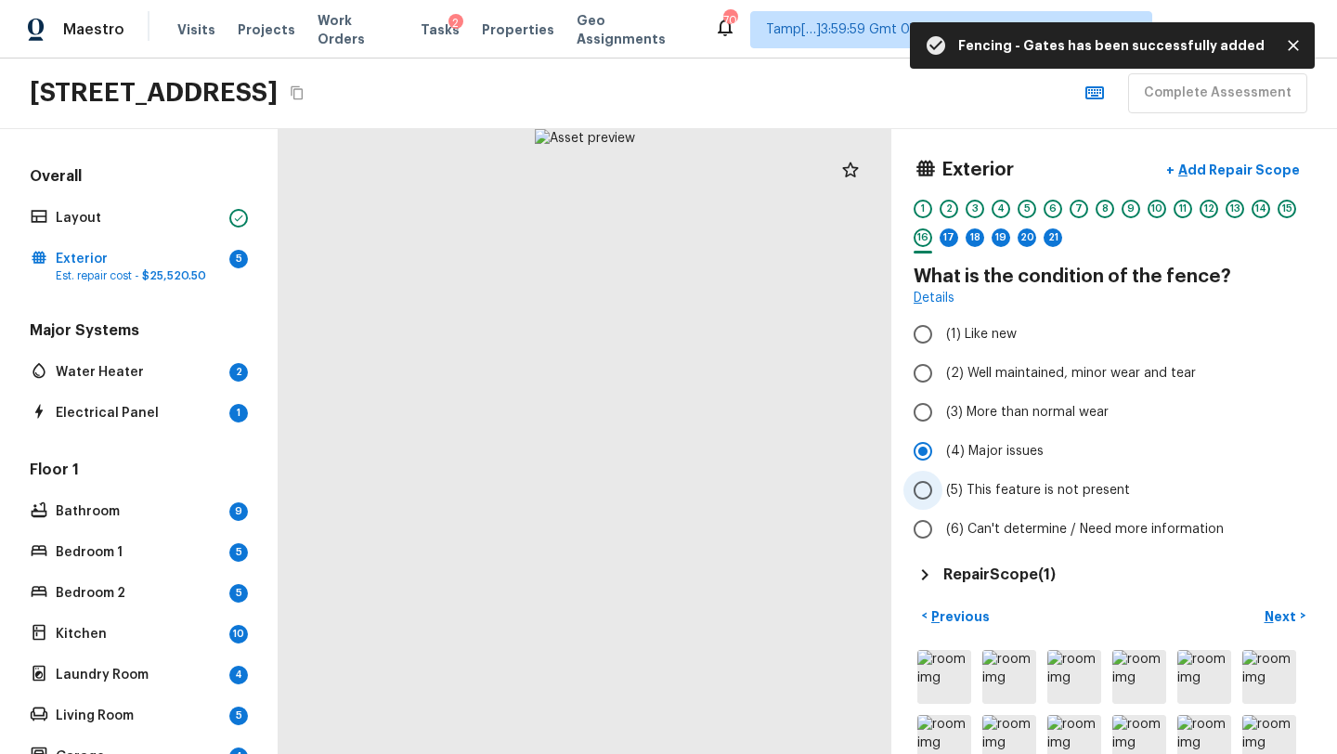
scroll to position [141, 0]
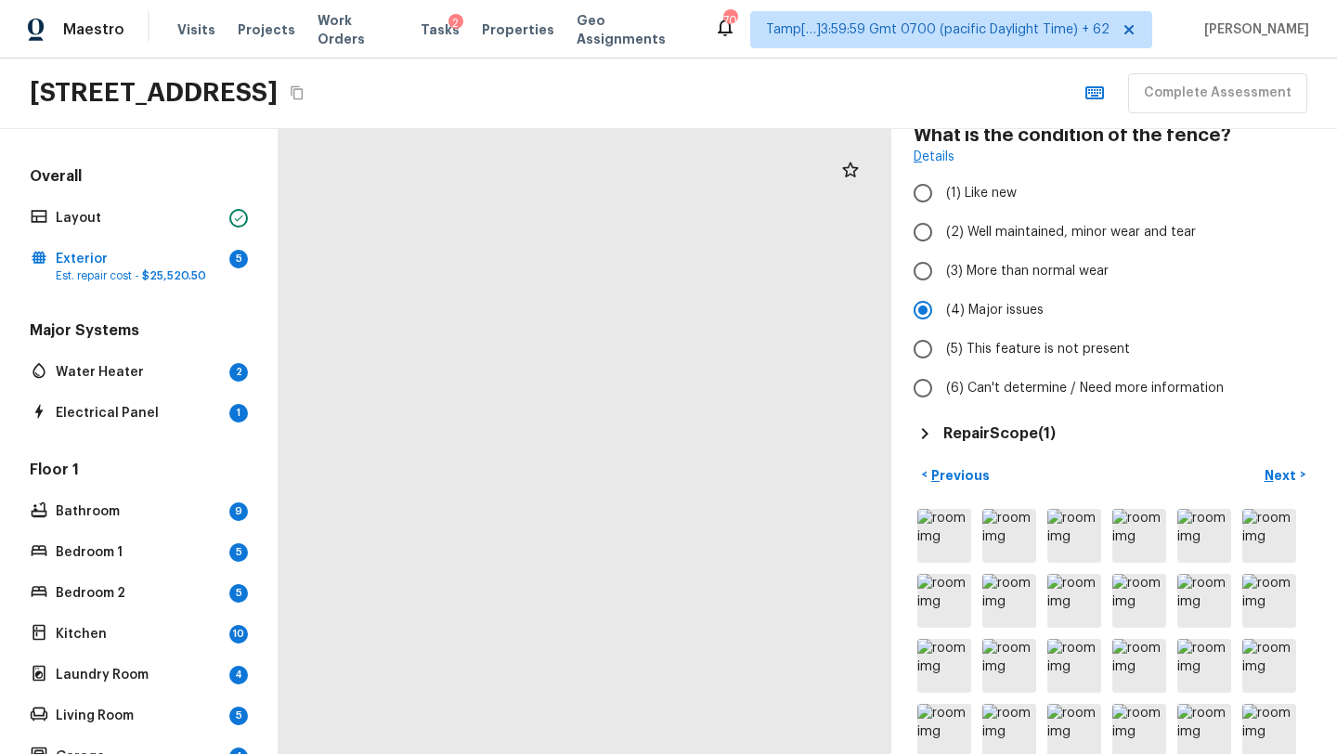
drag, startPoint x: 439, startPoint y: 534, endPoint x: 851, endPoint y: 753, distance: 466.7
click at [851, 753] on html "Maestro Visits Projects Work Orders Tasks 2 Properties Geo Assignments 701 Tamp…" at bounding box center [668, 377] width 1337 height 754
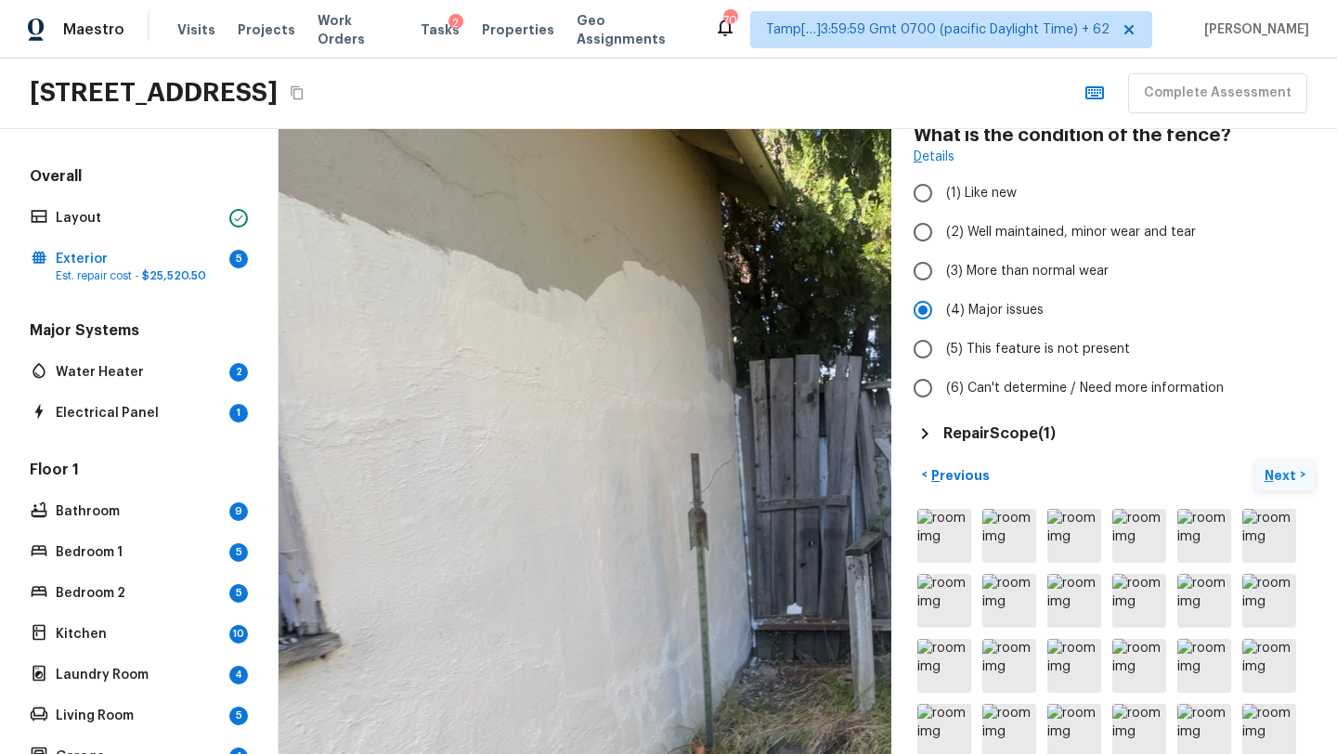
click at [1281, 470] on p "Next" at bounding box center [1281, 475] width 35 height 19
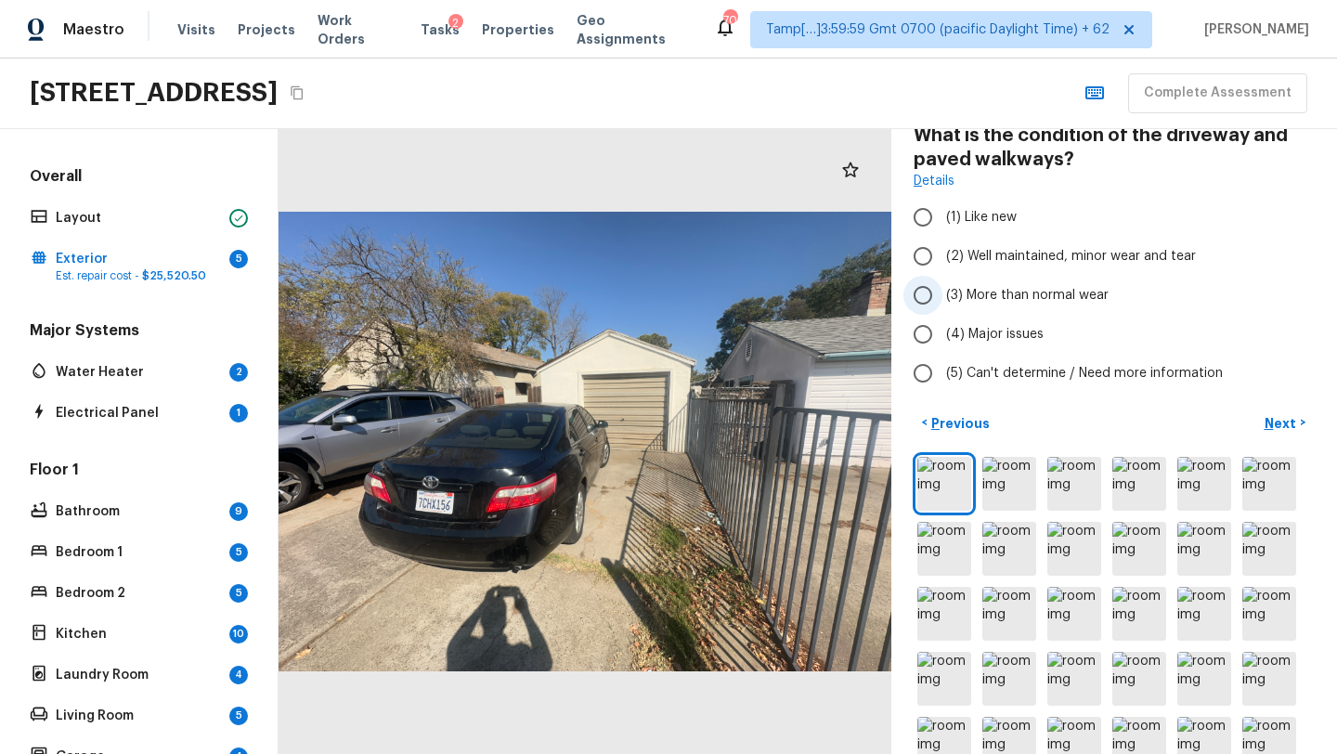
click at [1047, 296] on span "(3) More than normal wear" at bounding box center [1027, 295] width 162 height 19
click at [942, 296] on input "(3) More than normal wear" at bounding box center [922, 295] width 39 height 39
radio input "true"
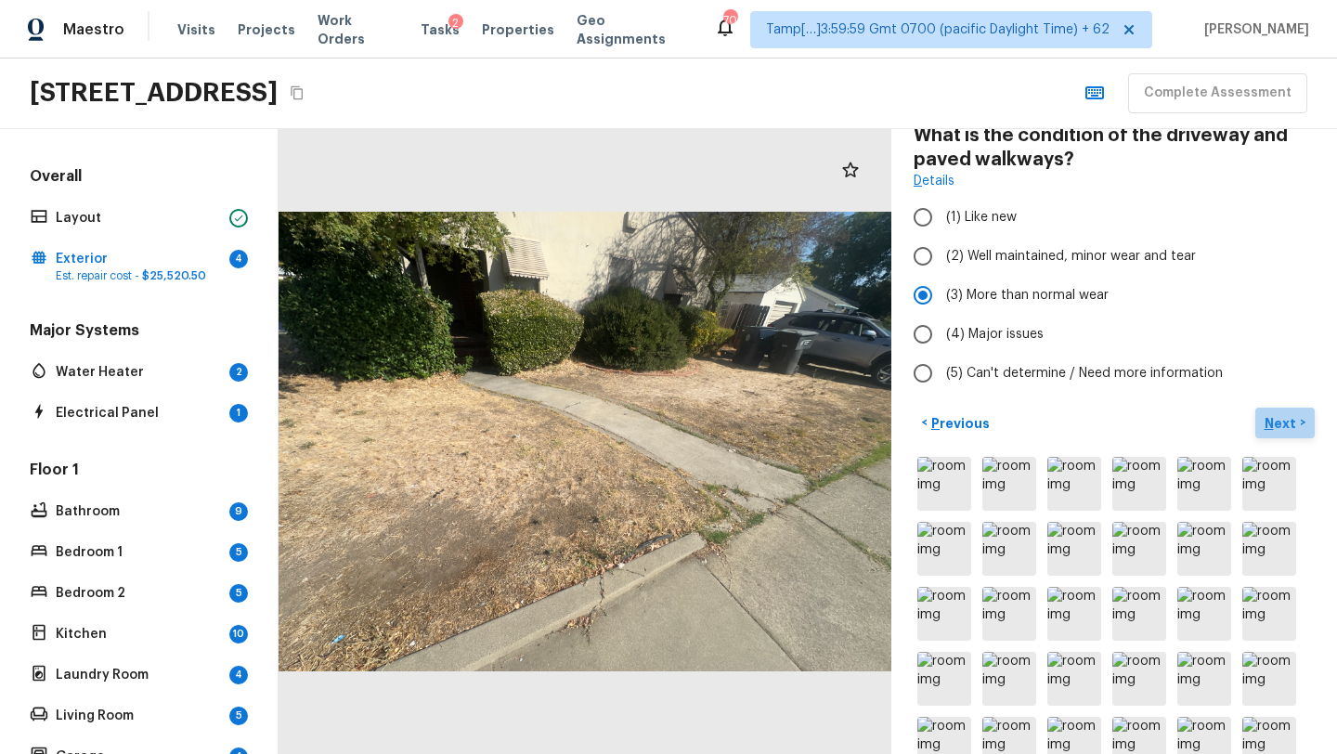
click at [1290, 419] on p "Next" at bounding box center [1281, 423] width 35 height 19
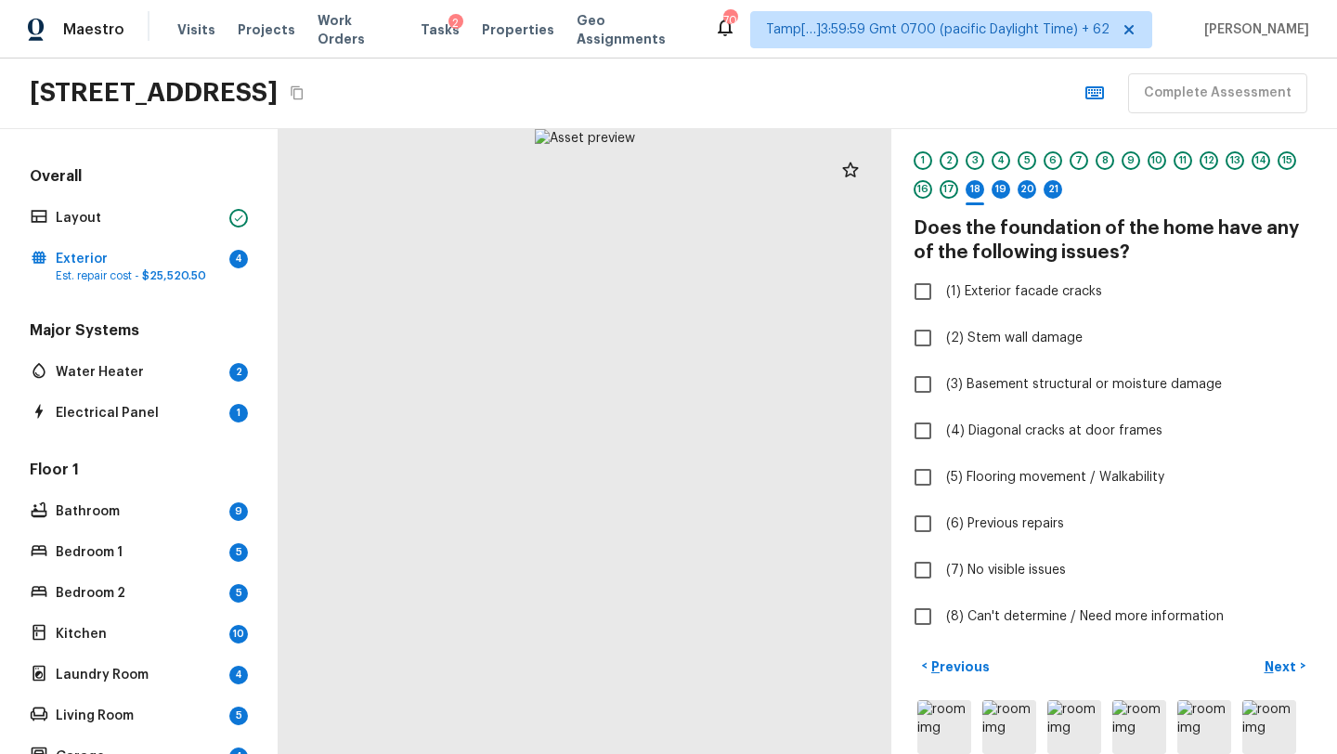
scroll to position [0, 0]
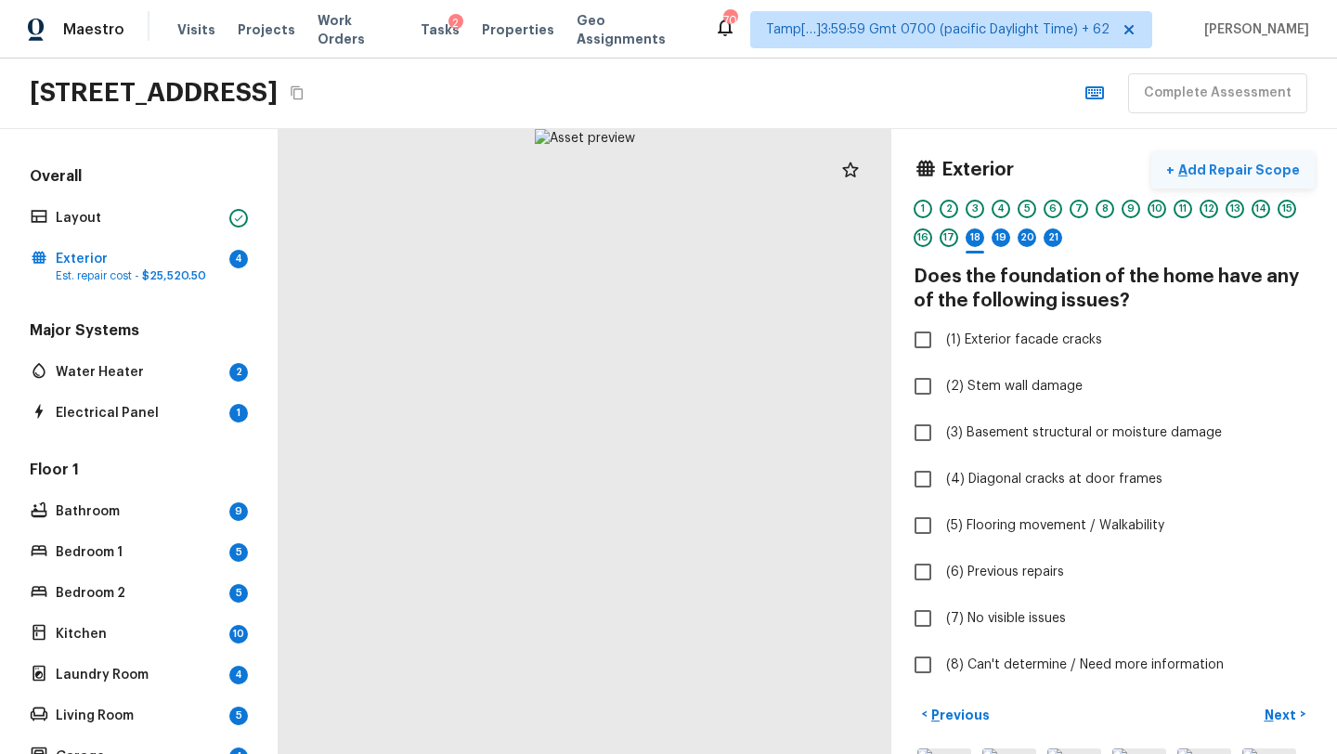
click at [1229, 168] on p "Add Repair Scope" at bounding box center [1236, 170] width 125 height 19
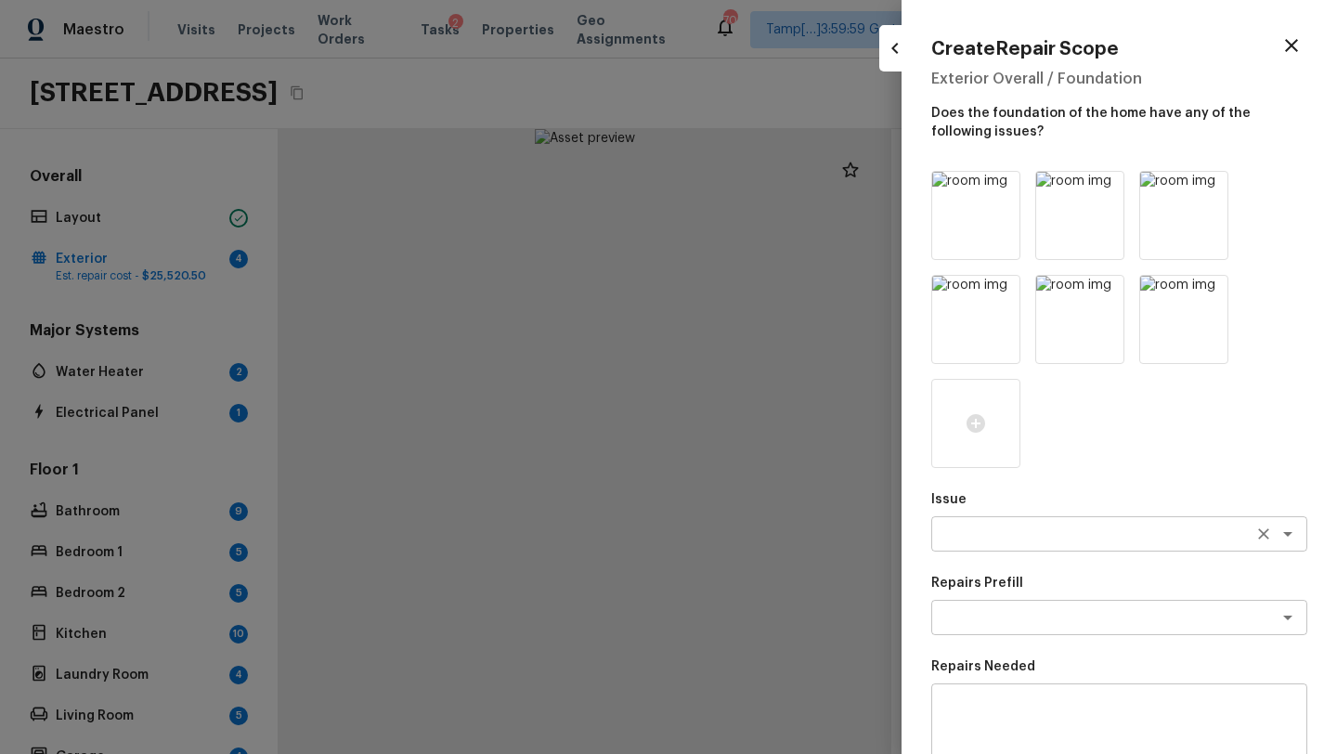
click at [976, 536] on textarea at bounding box center [1092, 533] width 307 height 19
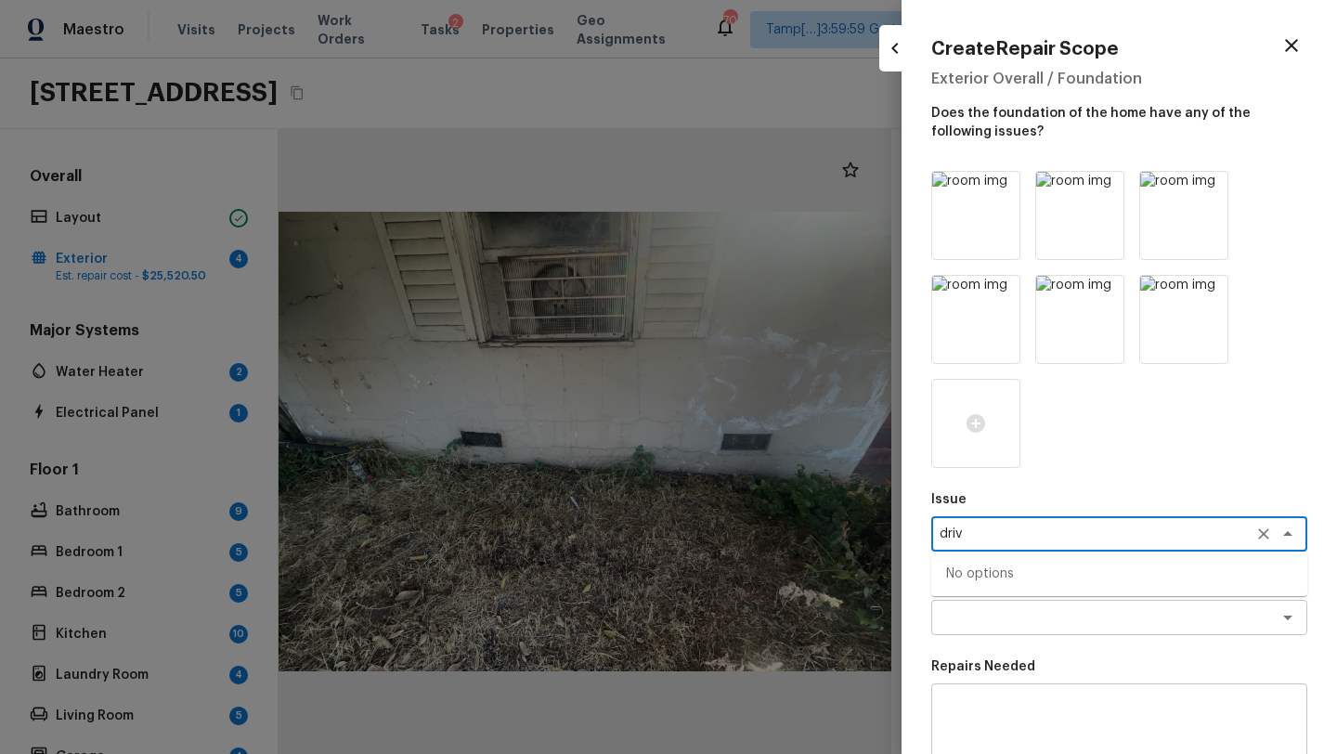
type textarea "drive"
click at [966, 634] on div "Repairs Prefill x ​ Select issue first" at bounding box center [1119, 604] width 376 height 61
click at [1006, 527] on textarea "drive" at bounding box center [1092, 533] width 307 height 19
click at [1260, 527] on icon "Clear" at bounding box center [1263, 533] width 19 height 19
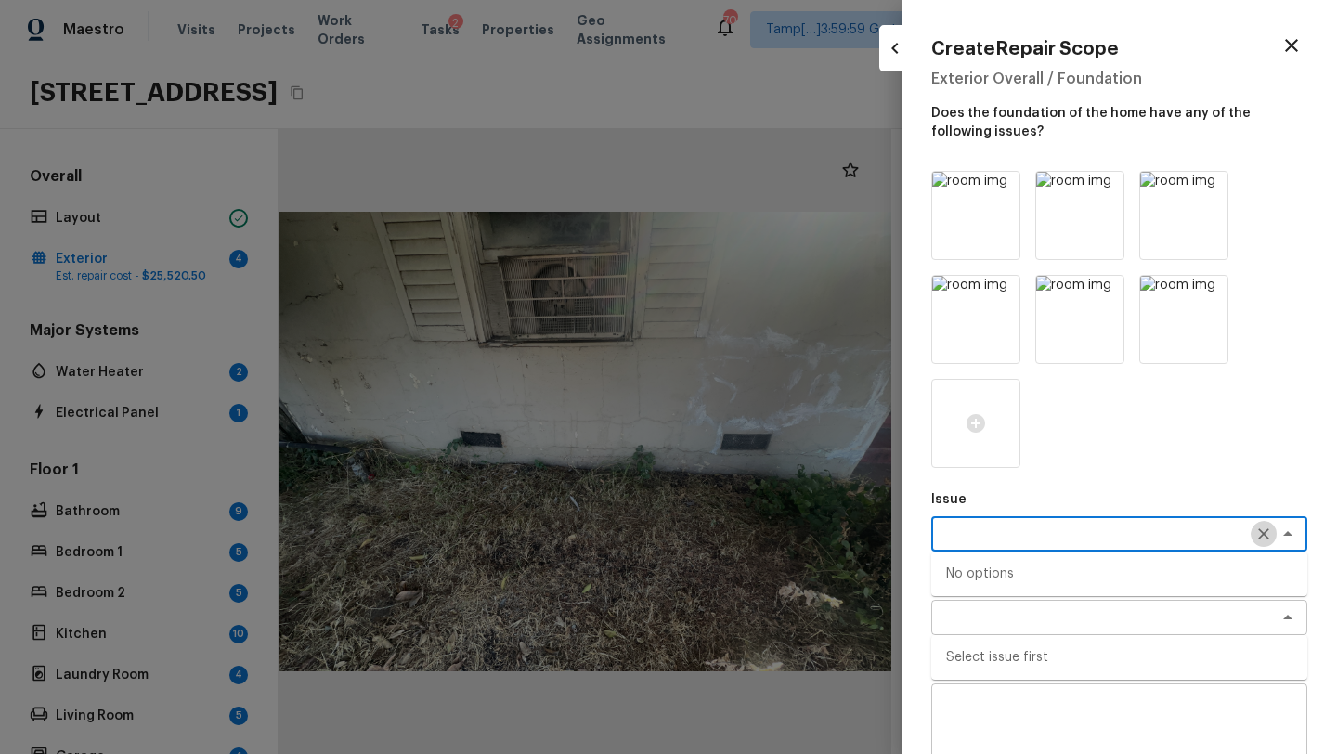
click at [1138, 529] on textarea "drive" at bounding box center [1092, 533] width 307 height 19
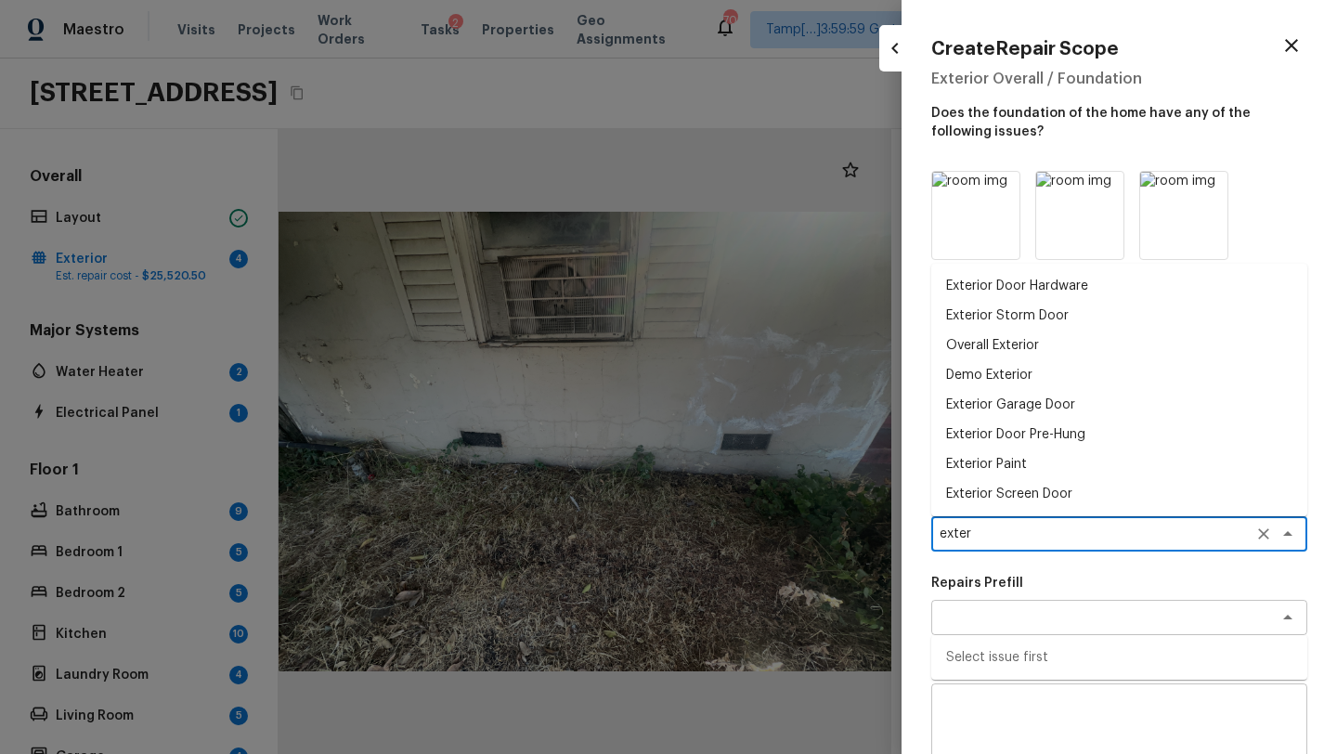
click at [1029, 351] on li "Overall Exterior" at bounding box center [1119, 345] width 376 height 30
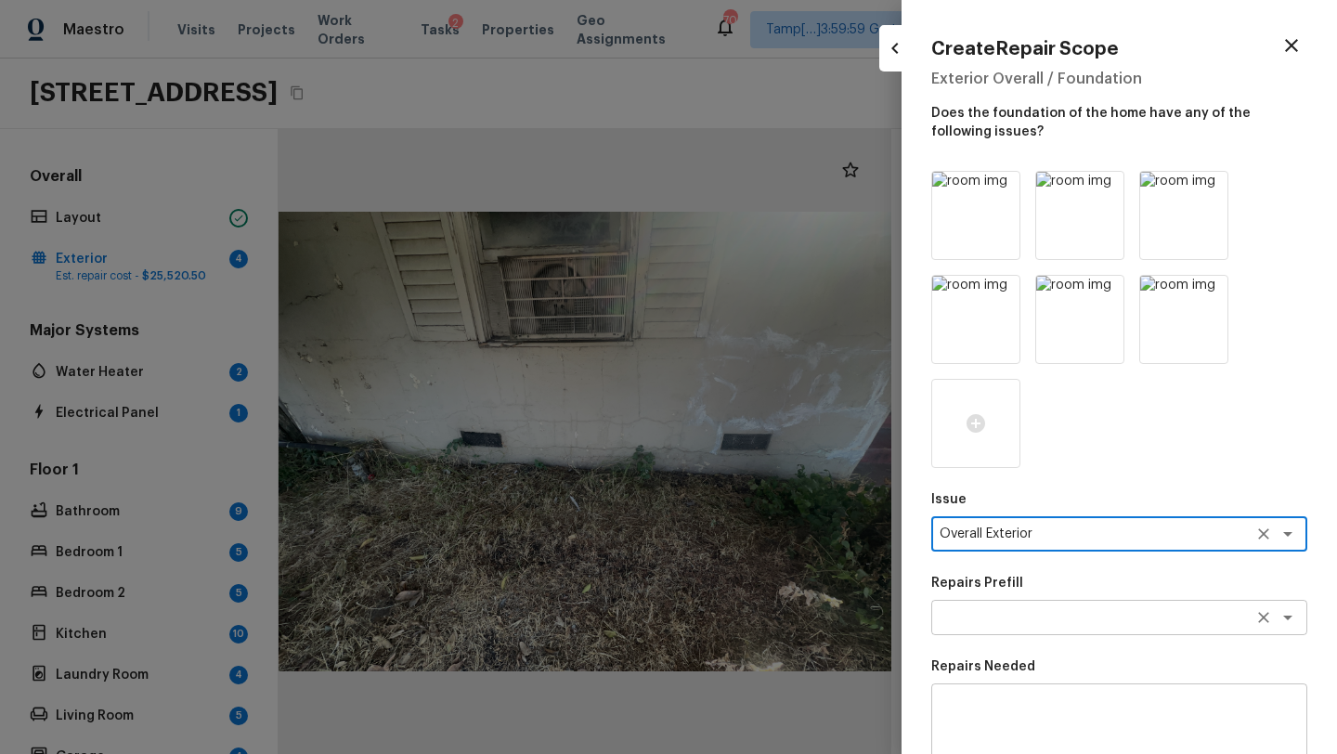
click at [1005, 627] on div "x ​" at bounding box center [1119, 617] width 376 height 35
type textarea "Overall Exterior"
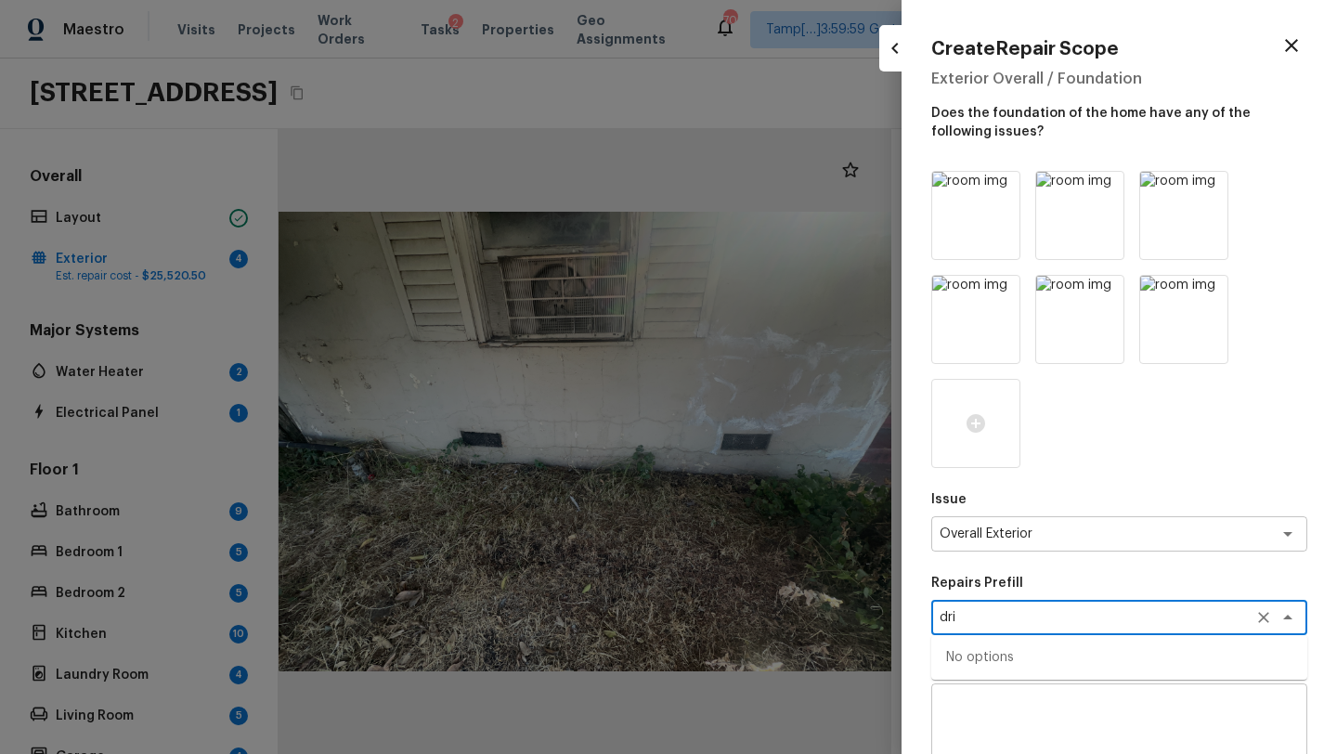
type textarea "dri"
click at [1027, 729] on textarea at bounding box center [1119, 736] width 350 height 74
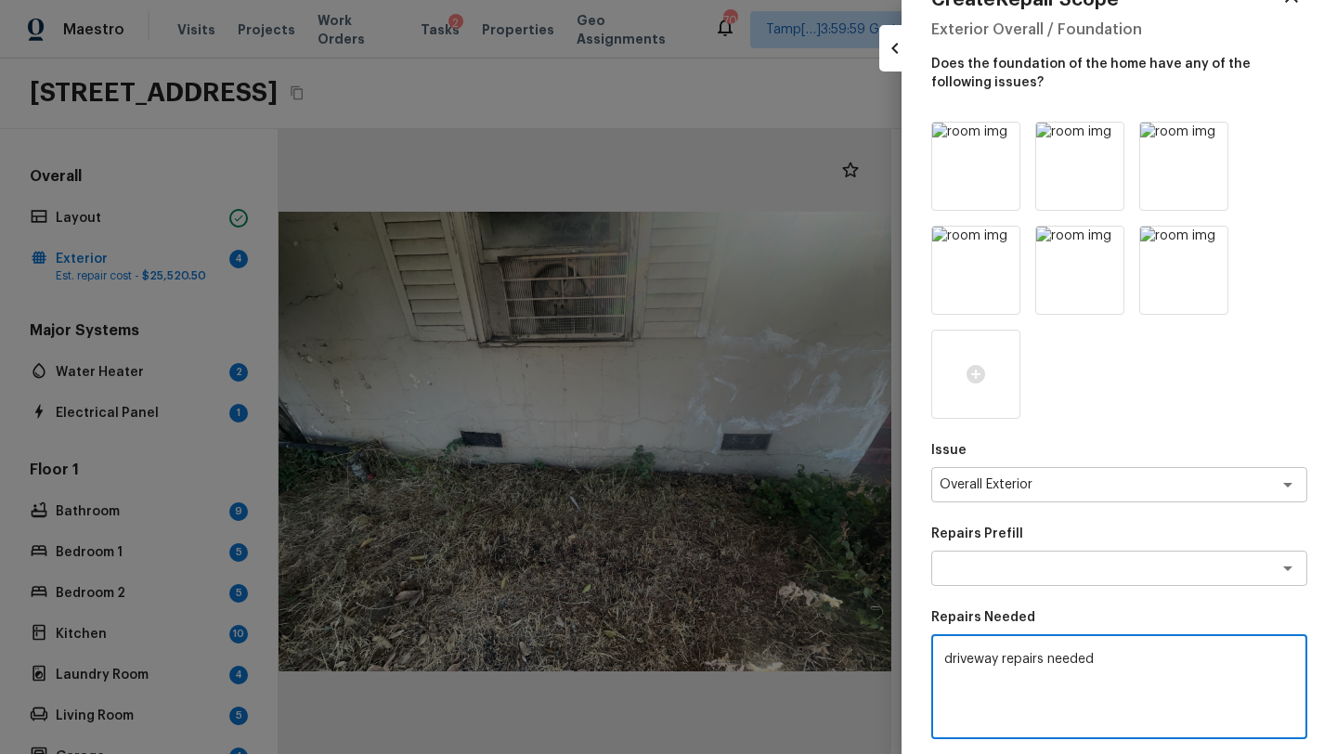
scroll to position [304, 0]
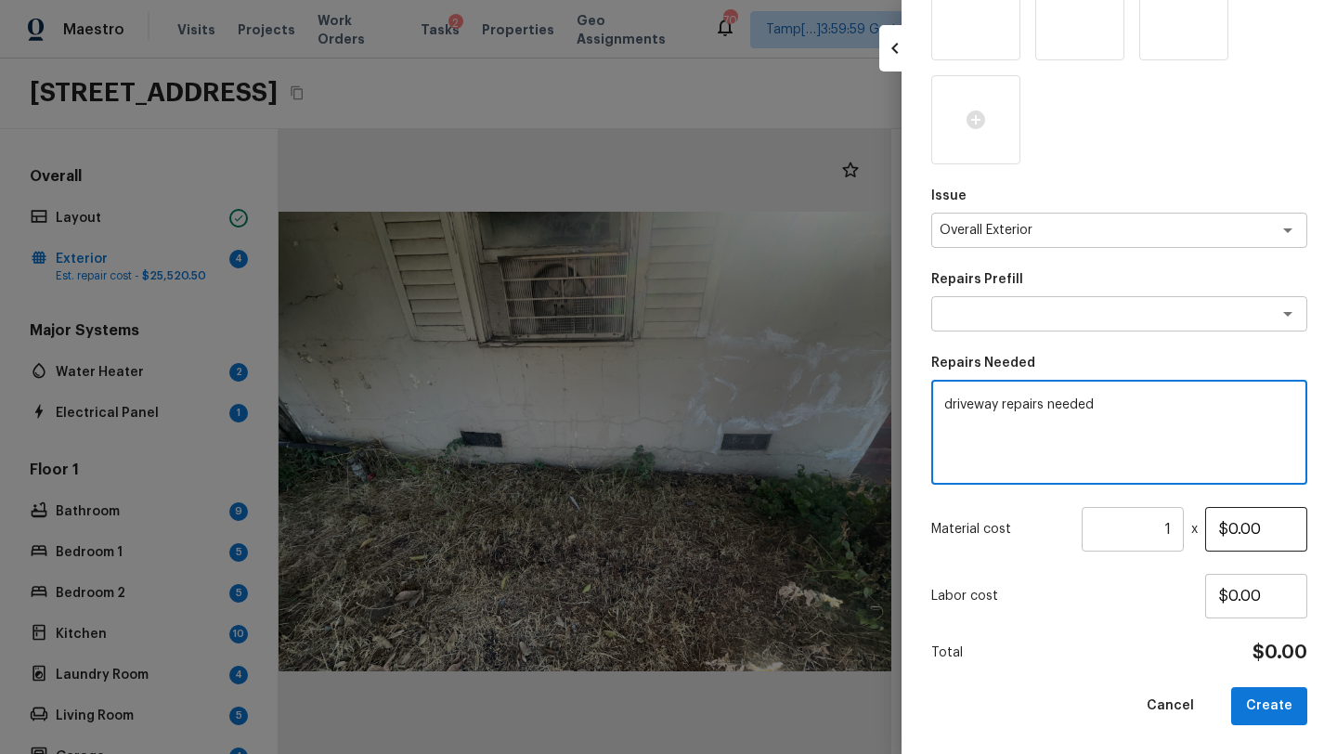
type textarea "driveway repairs needed"
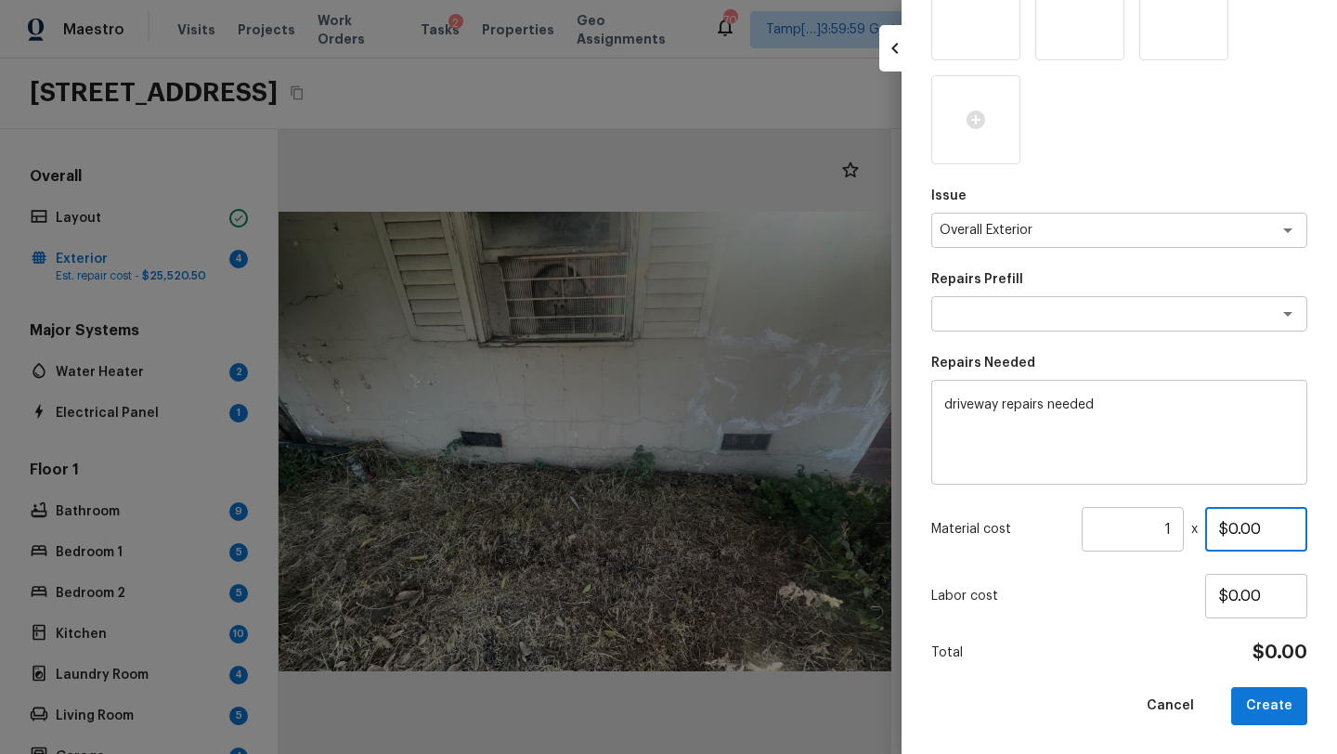
drag, startPoint x: 1227, startPoint y: 528, endPoint x: 1305, endPoint y: 528, distance: 78.0
click at [1305, 528] on input "$0.00" at bounding box center [1256, 529] width 102 height 45
type input "$1,200.00"
click at [1271, 699] on button "Create" at bounding box center [1269, 706] width 76 height 38
type input "$0.00"
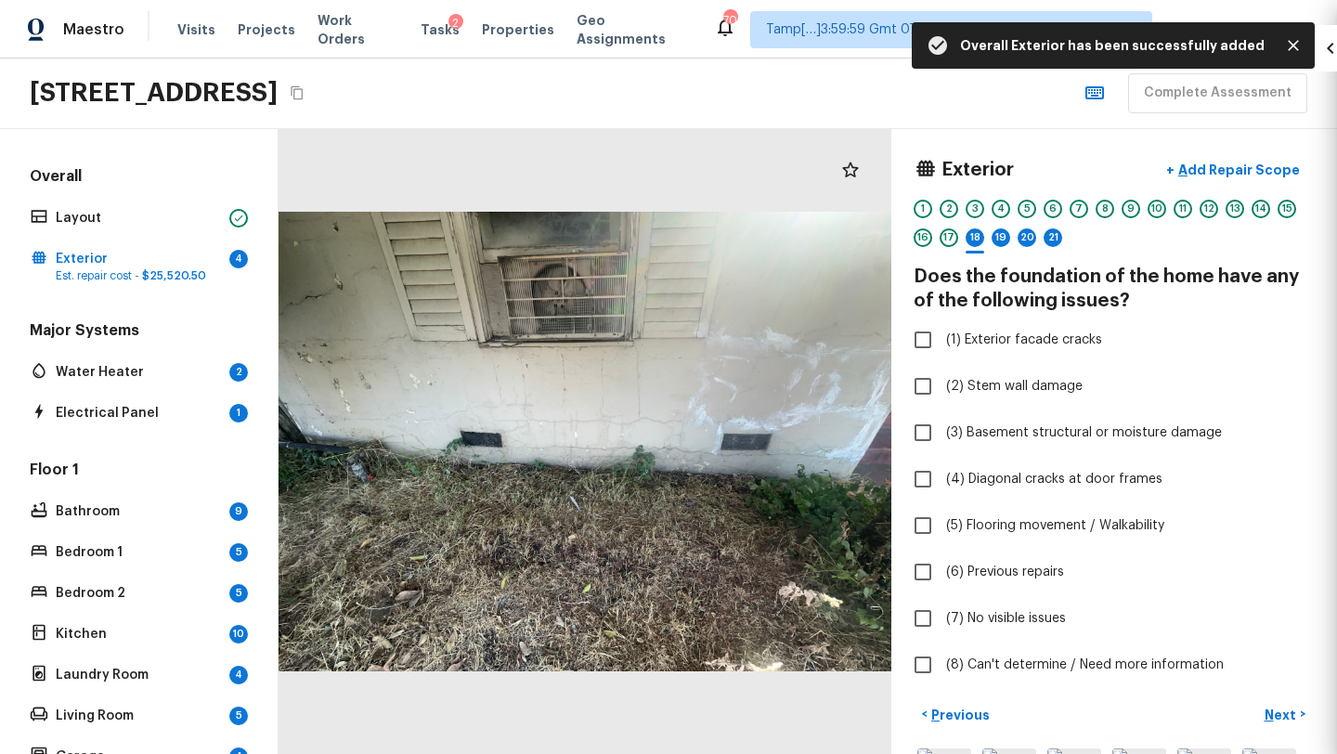
scroll to position [96, 0]
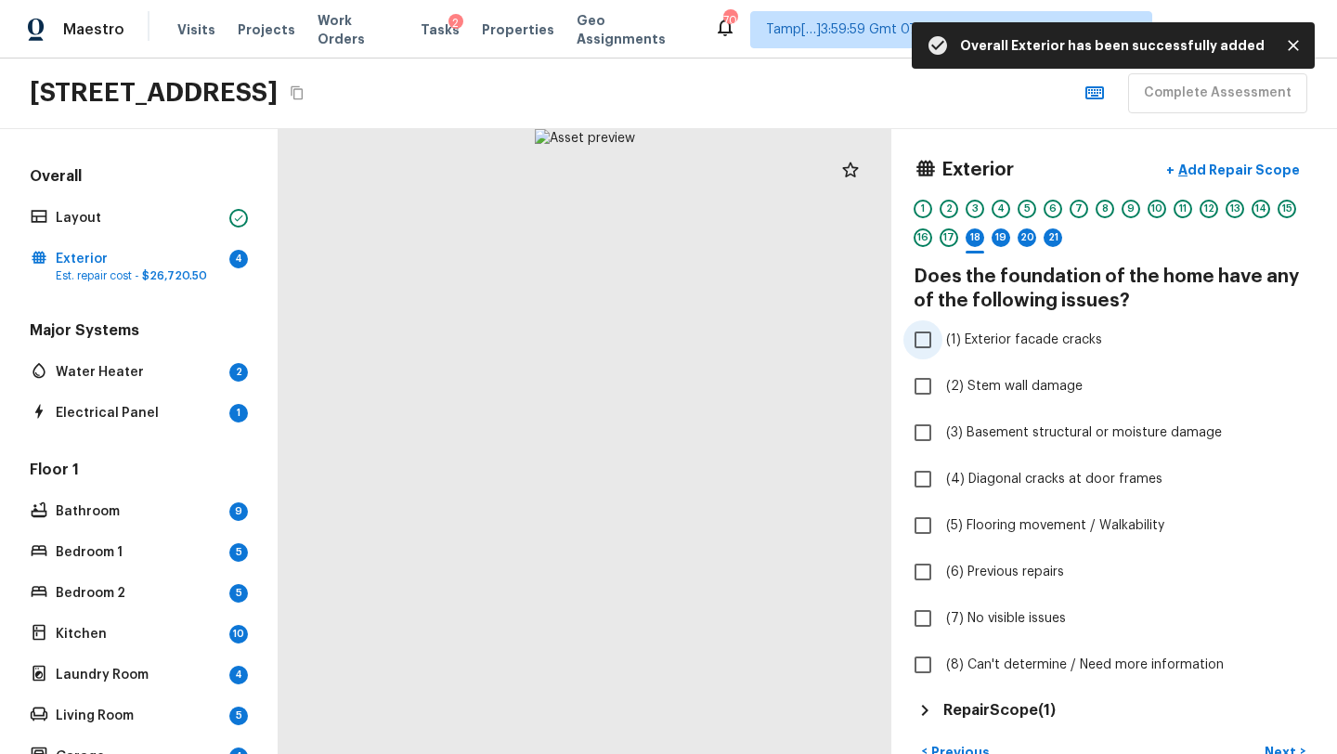
click at [974, 342] on span "(1) Exterior facade cracks" at bounding box center [1024, 339] width 156 height 19
click at [942, 342] on input "(1) Exterior facade cracks" at bounding box center [922, 339] width 39 height 39
checkbox input "true"
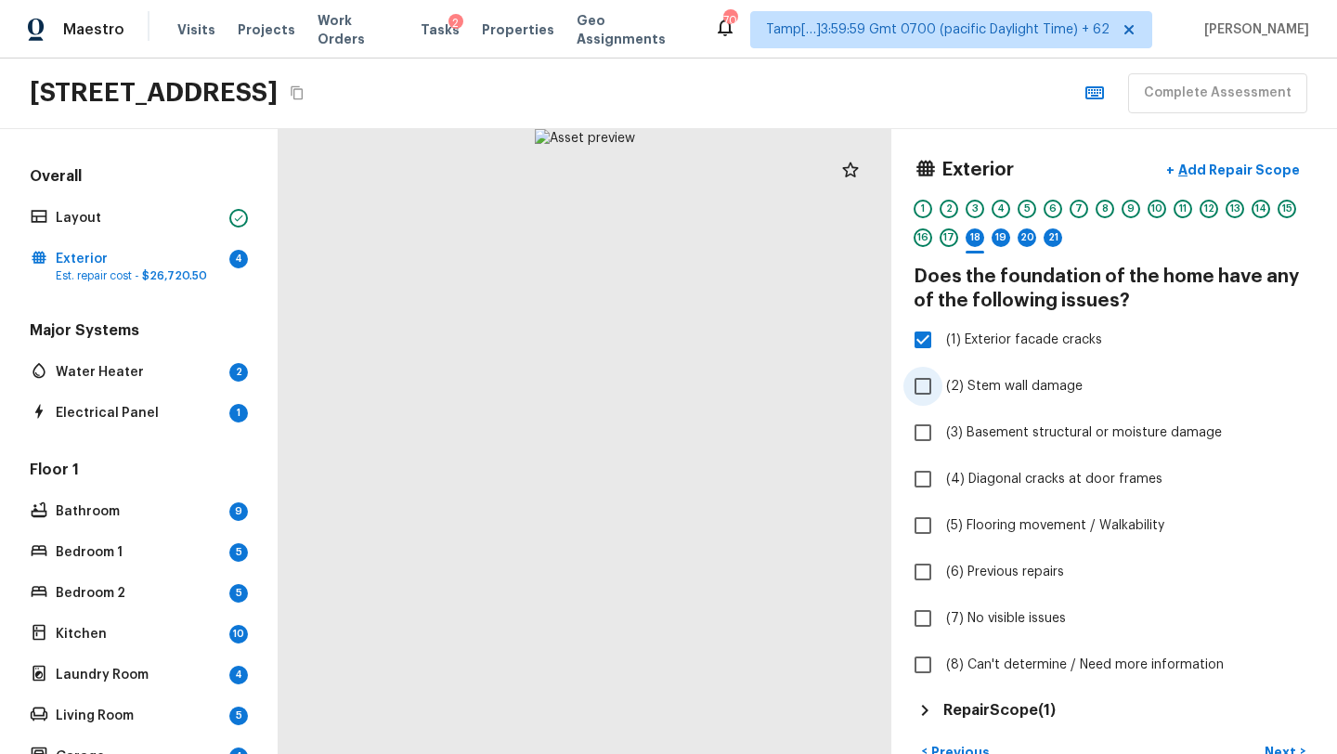
click at [972, 386] on span "(2) Stem wall damage" at bounding box center [1014, 386] width 136 height 19
click at [942, 386] on input "(2) Stem wall damage" at bounding box center [922, 386] width 39 height 39
checkbox input "true"
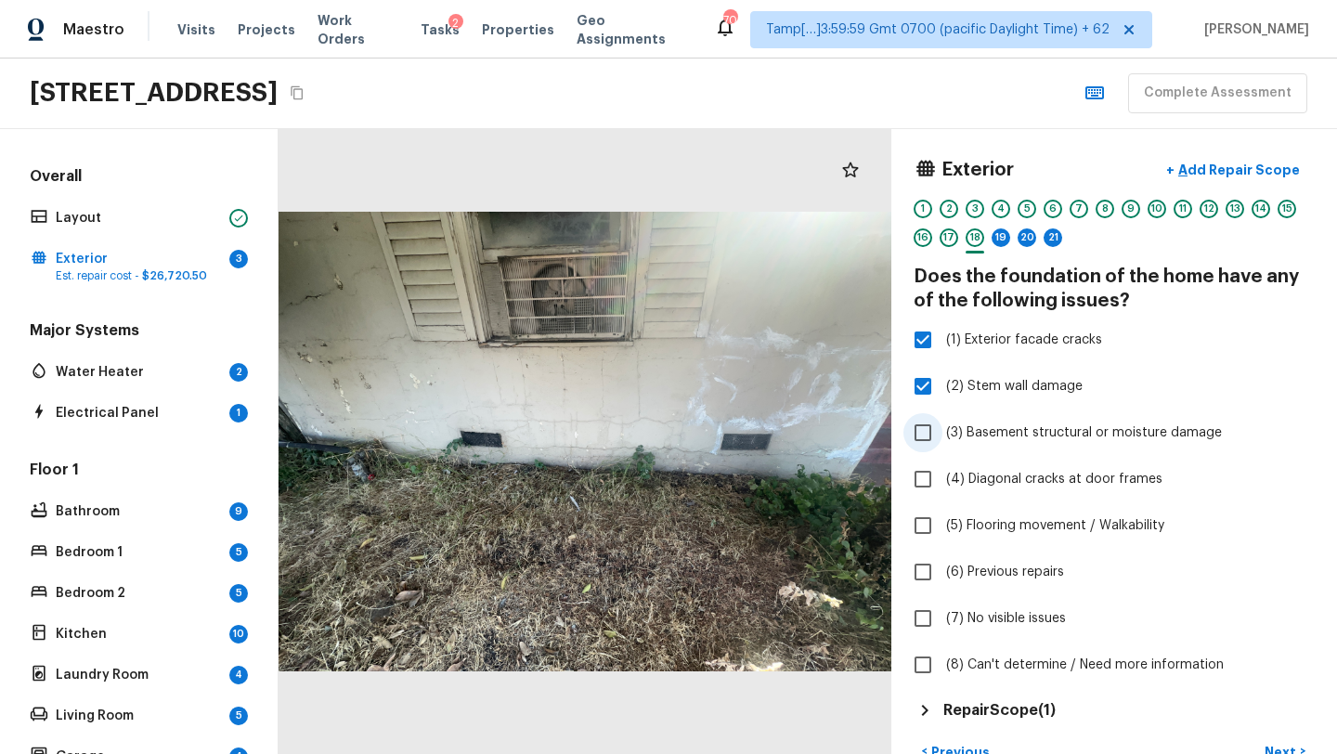
click at [976, 433] on span "(3) Basement structural or moisture damage" at bounding box center [1084, 432] width 276 height 19
click at [942, 433] on input "(3) Basement structural or moisture damage" at bounding box center [922, 432] width 39 height 39
checkbox input "true"
click at [966, 484] on span "(4) Diagonal cracks at door frames" at bounding box center [1054, 479] width 216 height 19
click at [942, 484] on input "(4) Diagonal cracks at door frames" at bounding box center [922, 478] width 39 height 39
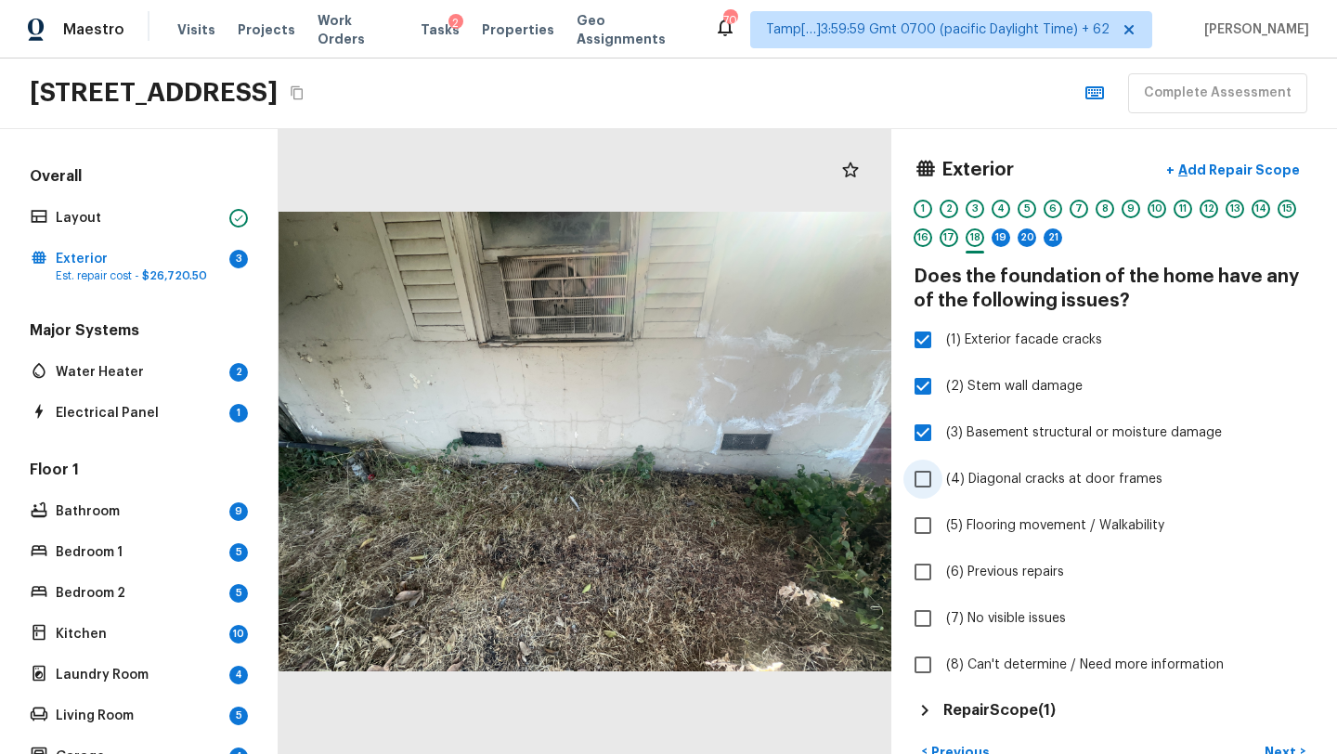
checkbox input "true"
click at [955, 525] on span "(5) Flooring movement / Walkability" at bounding box center [1055, 525] width 218 height 19
click at [942, 525] on input "(5) Flooring movement / Walkability" at bounding box center [922, 525] width 39 height 39
checkbox input "true"
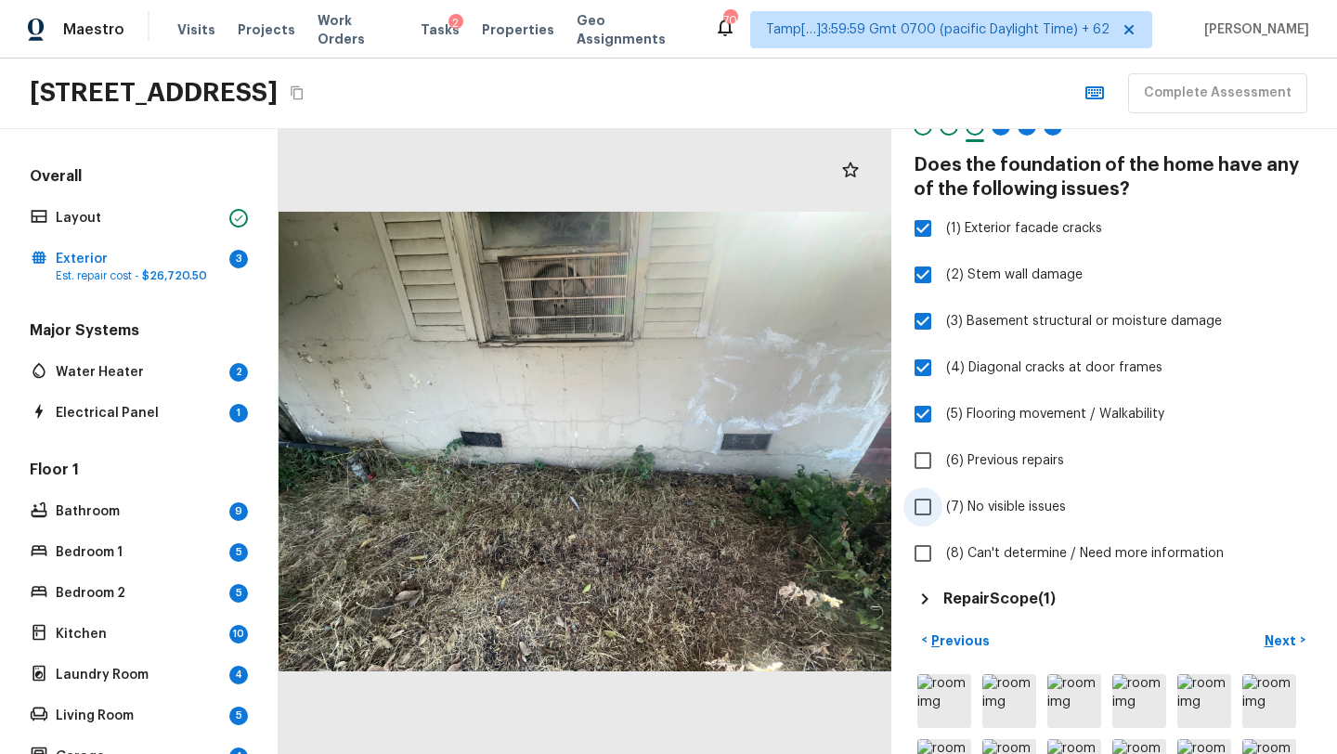
scroll to position [138, 0]
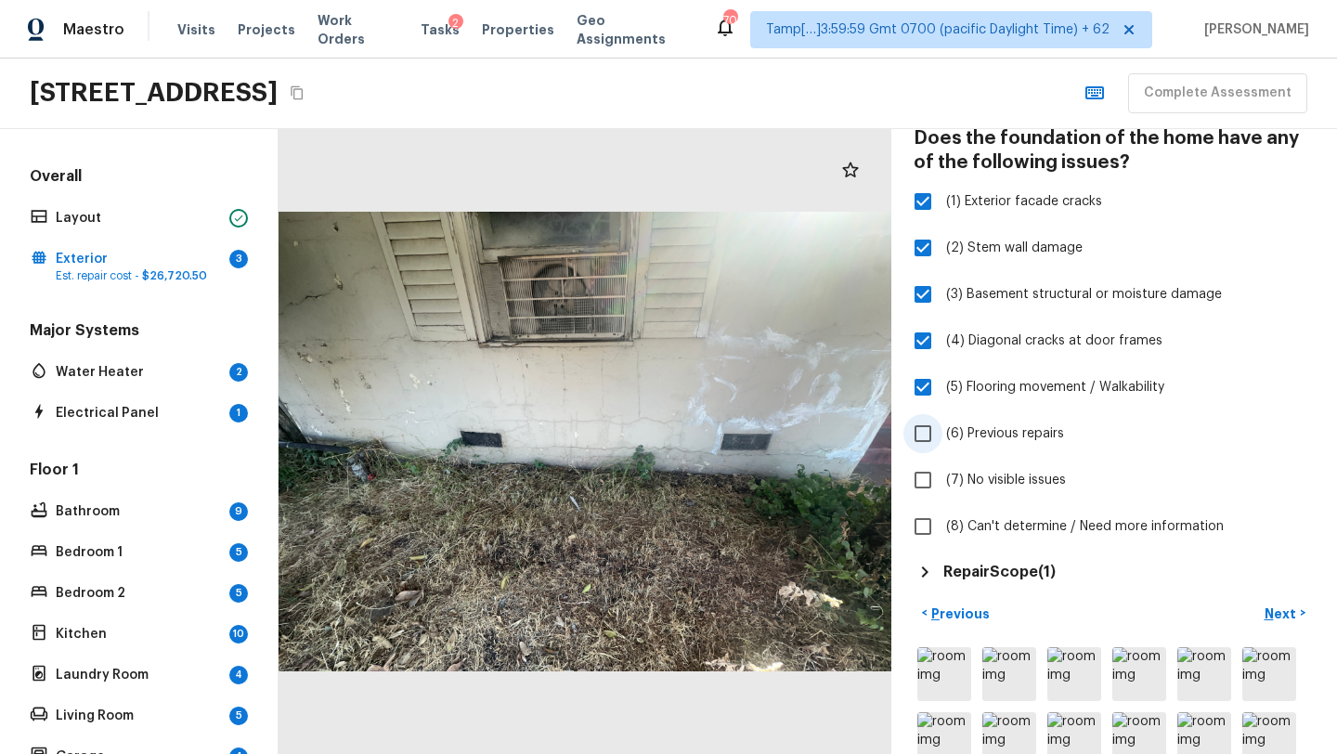
click at [992, 437] on span "(6) Previous repairs" at bounding box center [1005, 433] width 118 height 19
click at [942, 437] on input "(6) Previous repairs" at bounding box center [922, 433] width 39 height 39
checkbox input "true"
click at [1276, 624] on button "Next >" at bounding box center [1284, 613] width 59 height 31
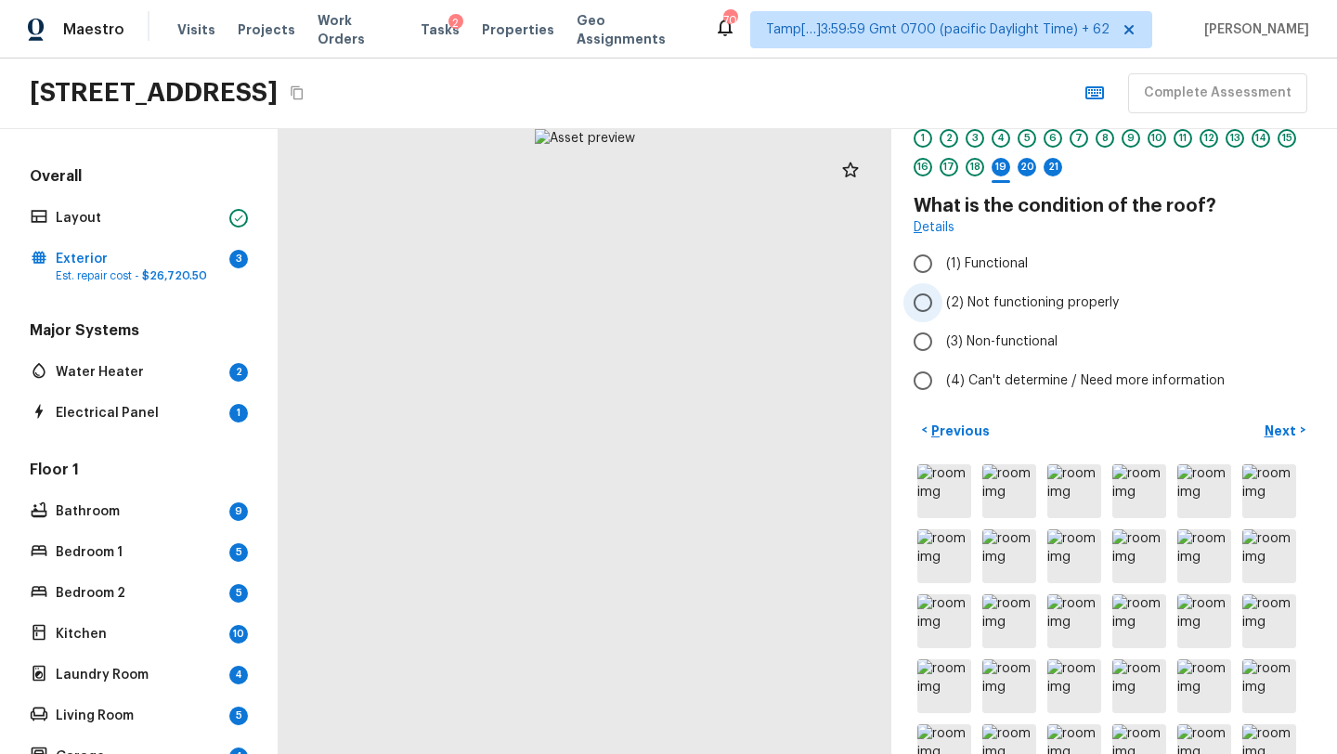
scroll to position [72, 0]
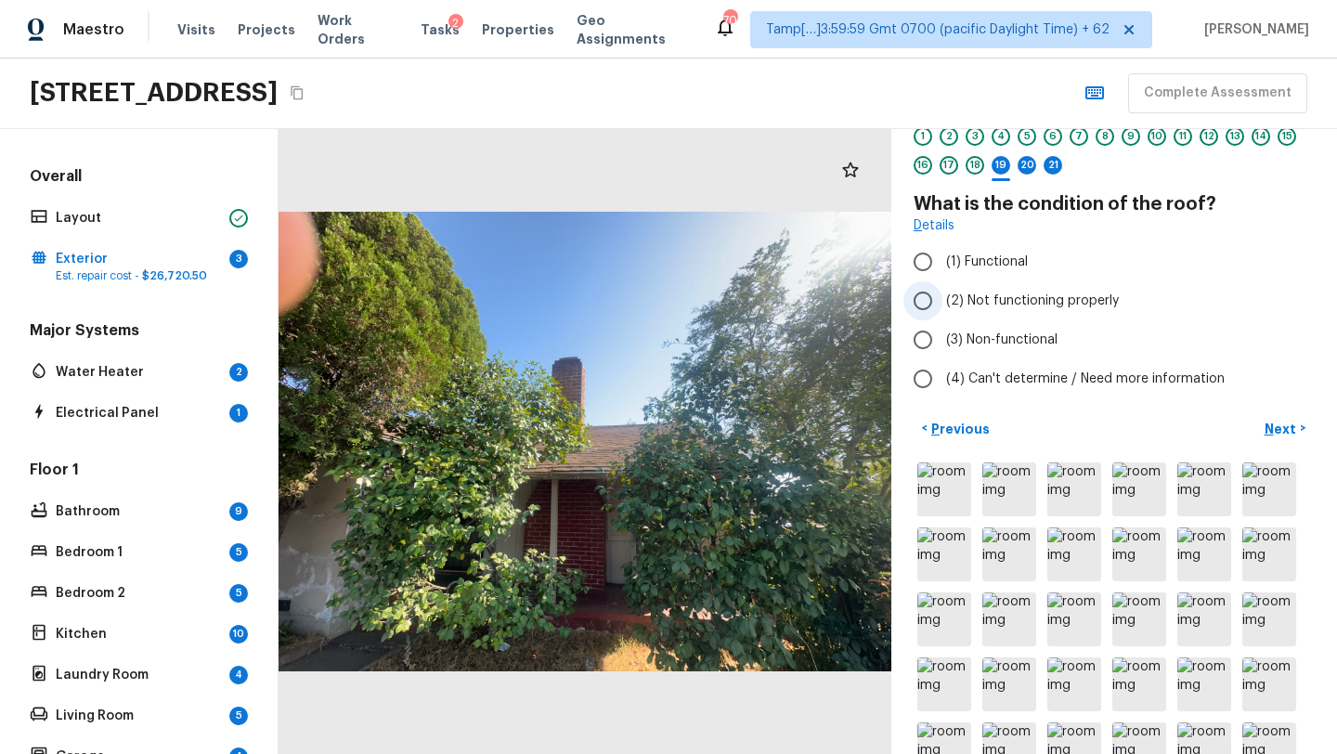
click at [1014, 316] on label "(2) Not functioning properly" at bounding box center [1101, 300] width 396 height 39
click at [942, 316] on input "(2) Not functioning properly" at bounding box center [922, 300] width 39 height 39
radio input "true"
click at [1277, 431] on p "Next" at bounding box center [1281, 429] width 35 height 19
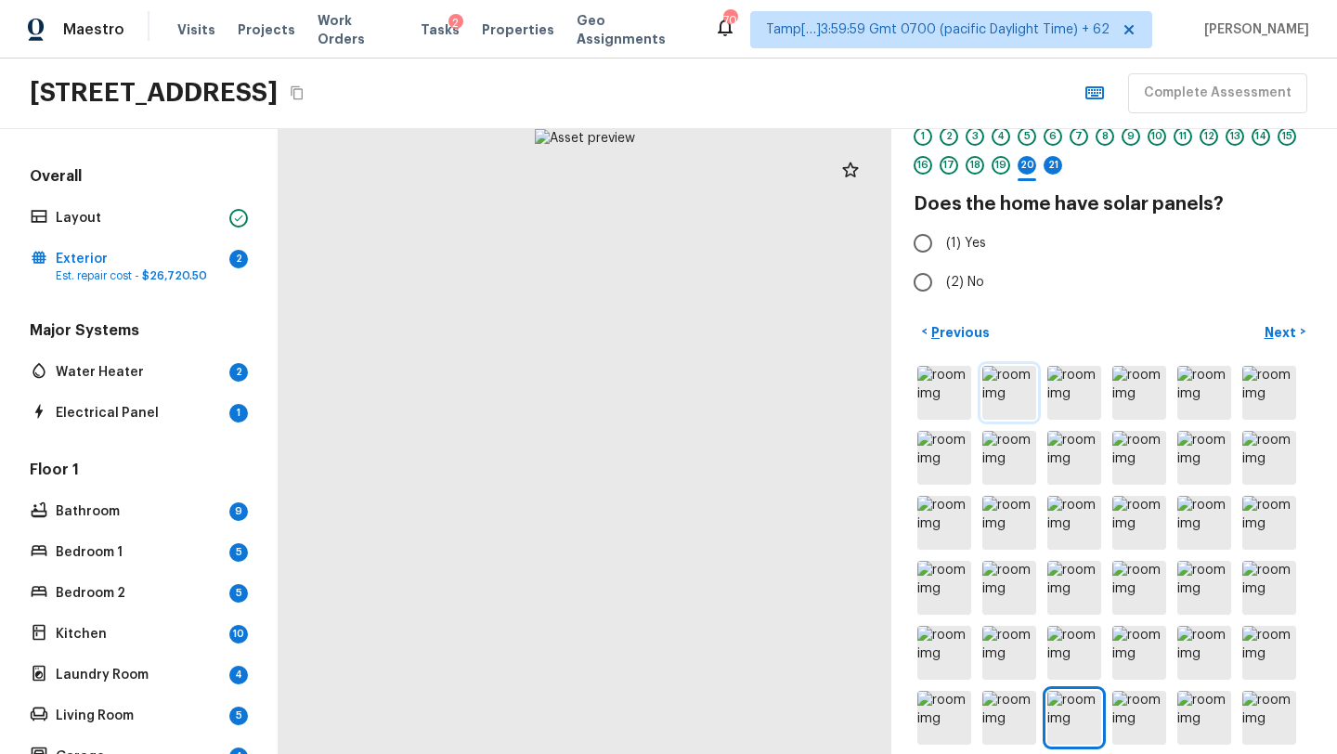
scroll to position [0, 0]
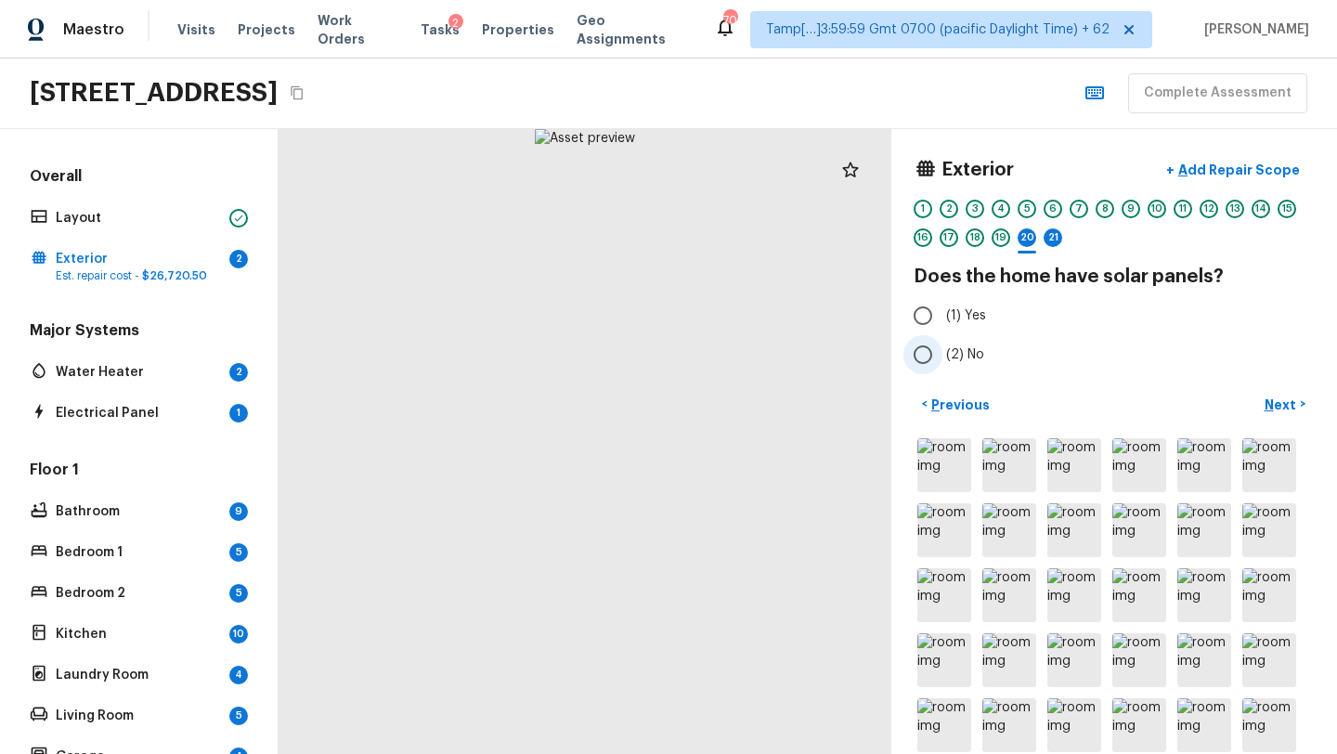
click at [927, 357] on input "(2) No" at bounding box center [922, 354] width 39 height 39
radio input "true"
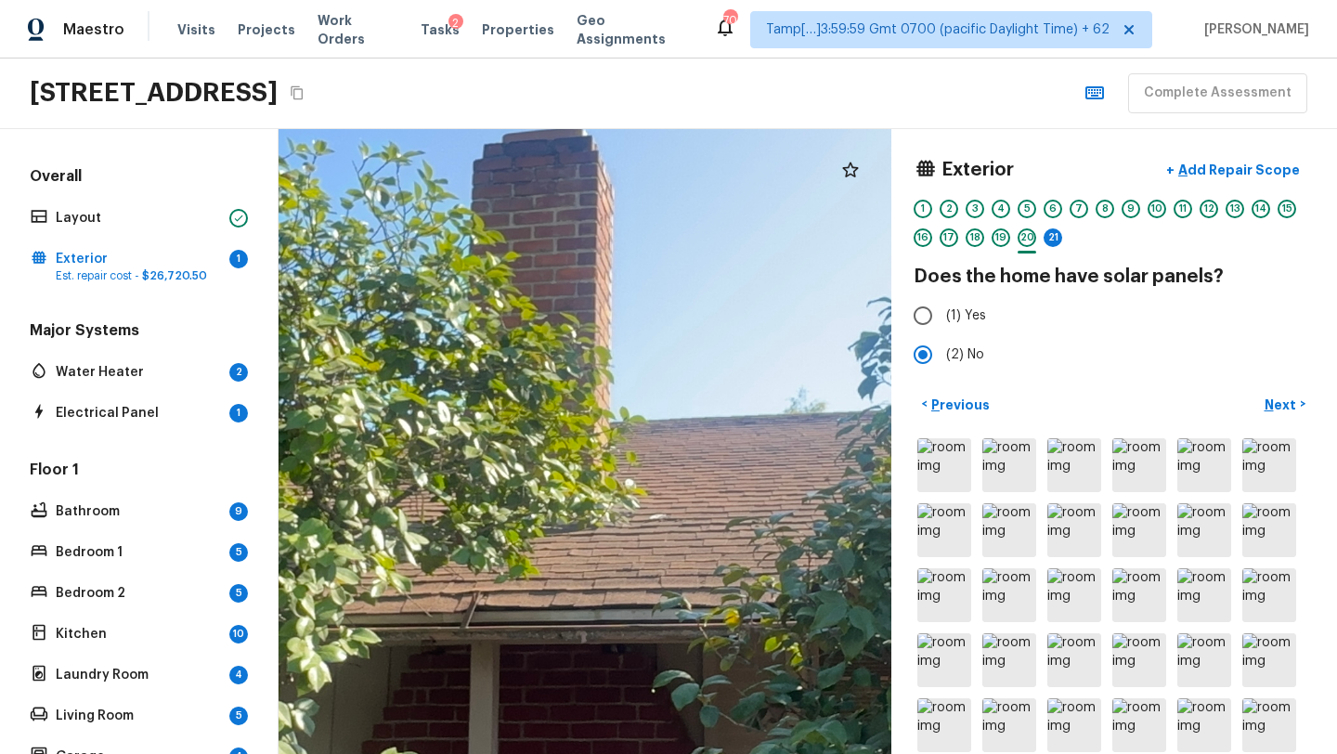
drag, startPoint x: 648, startPoint y: 330, endPoint x: 642, endPoint y: 587, distance: 256.2
click at [642, 591] on div at bounding box center [611, 483] width 2579 height 2629
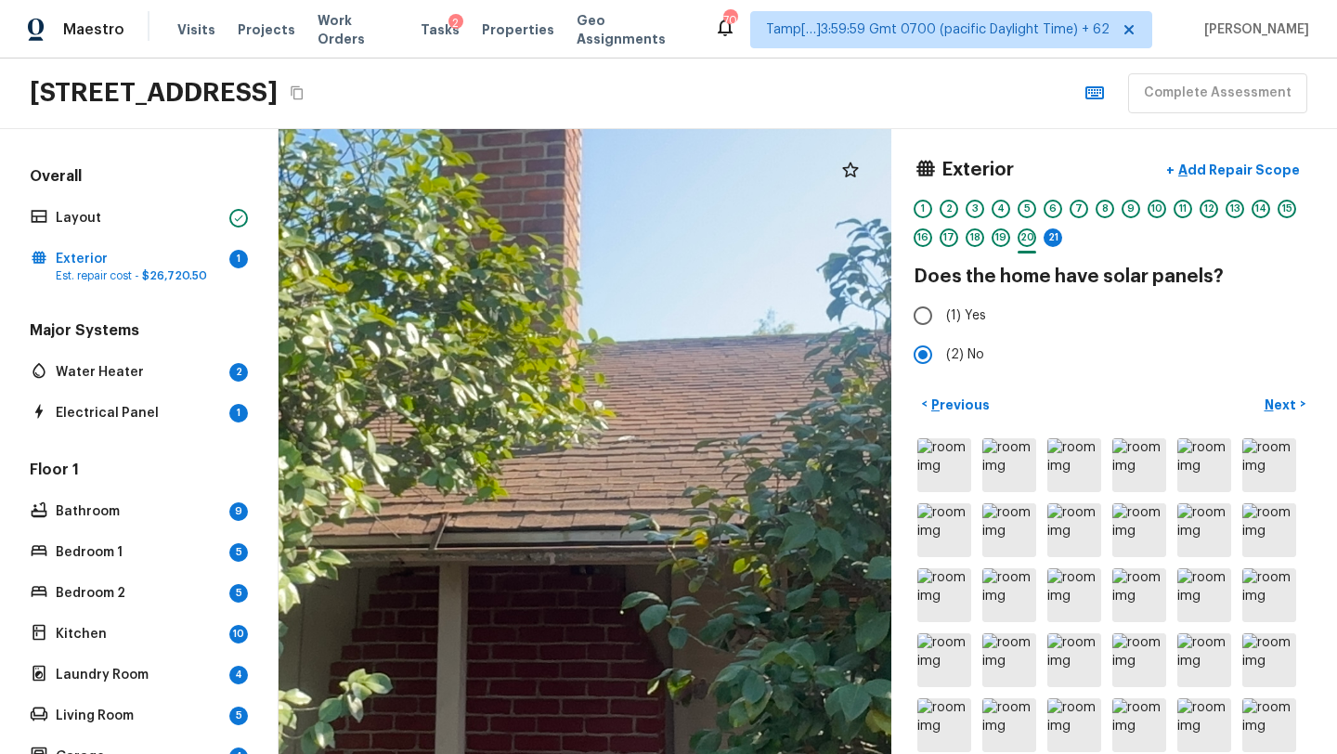
click at [668, 491] on div at bounding box center [579, 404] width 2579 height 2629
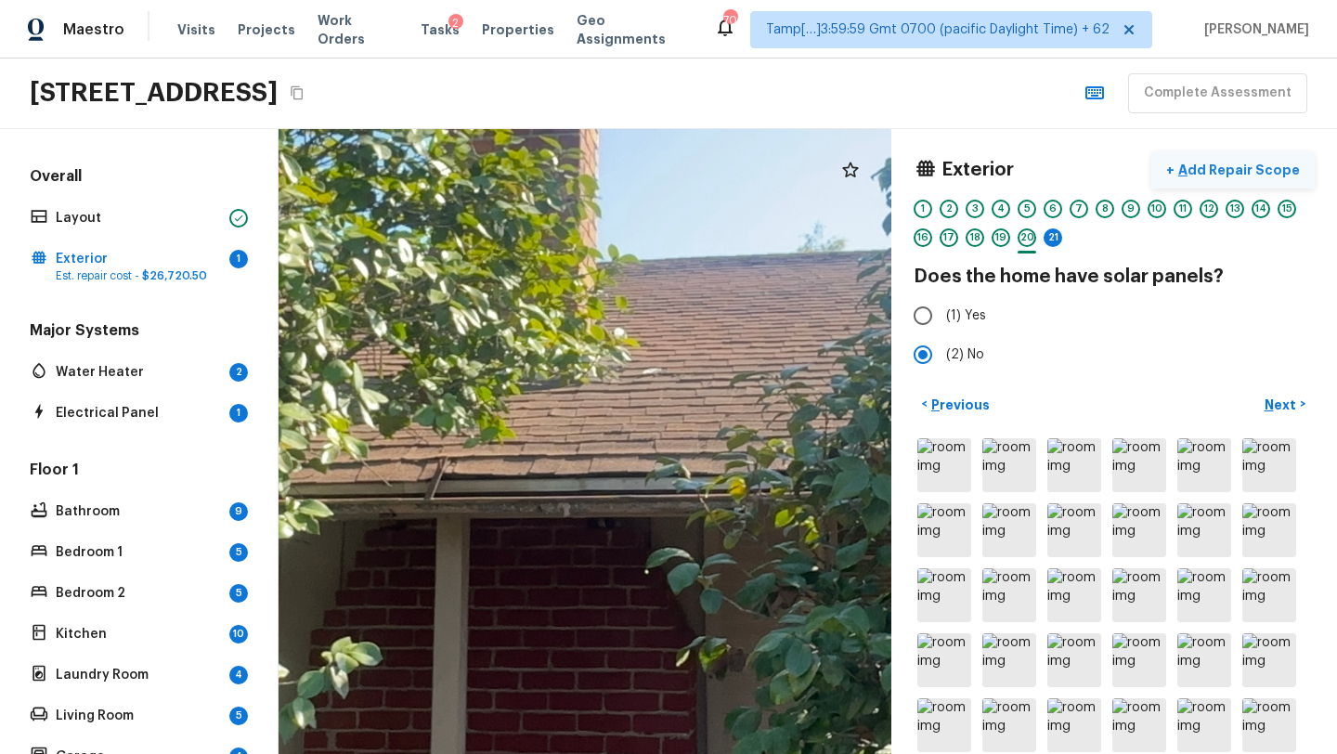
click at [1220, 168] on p "Add Repair Scope" at bounding box center [1236, 170] width 125 height 19
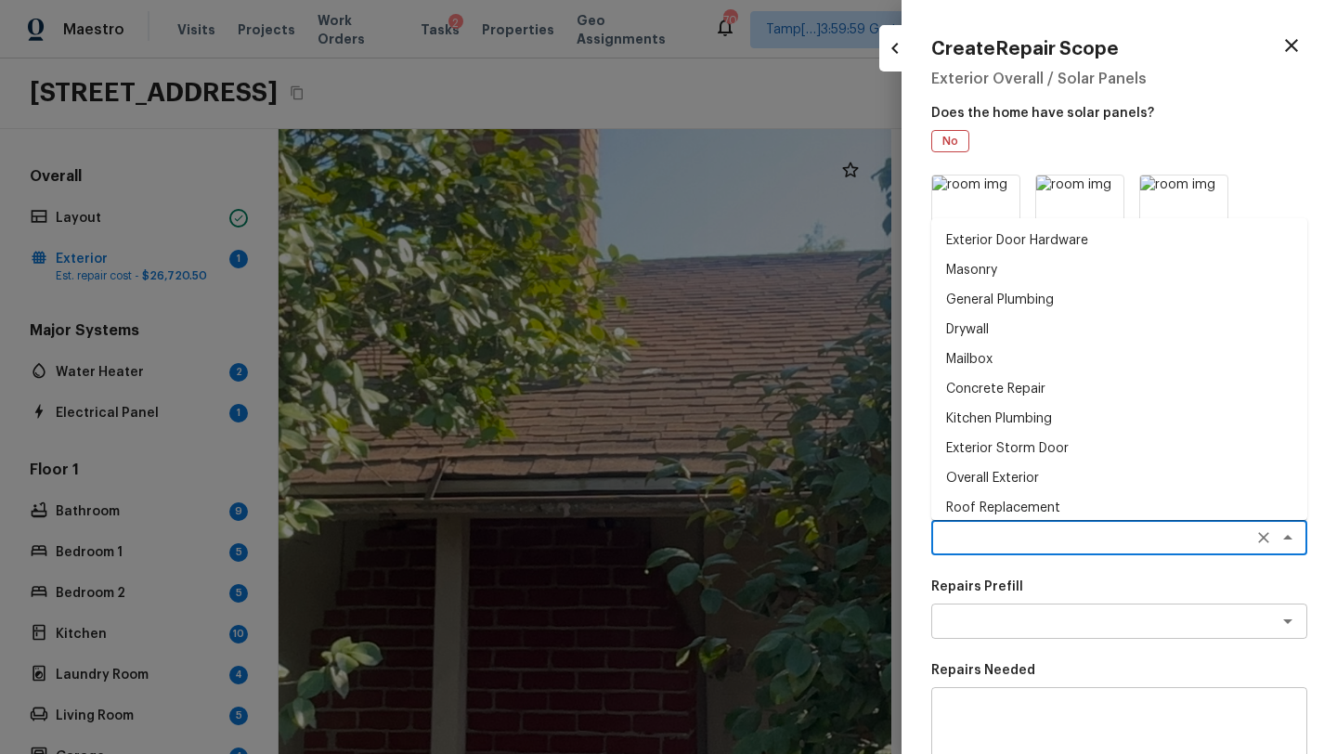
click at [962, 536] on textarea at bounding box center [1092, 537] width 307 height 19
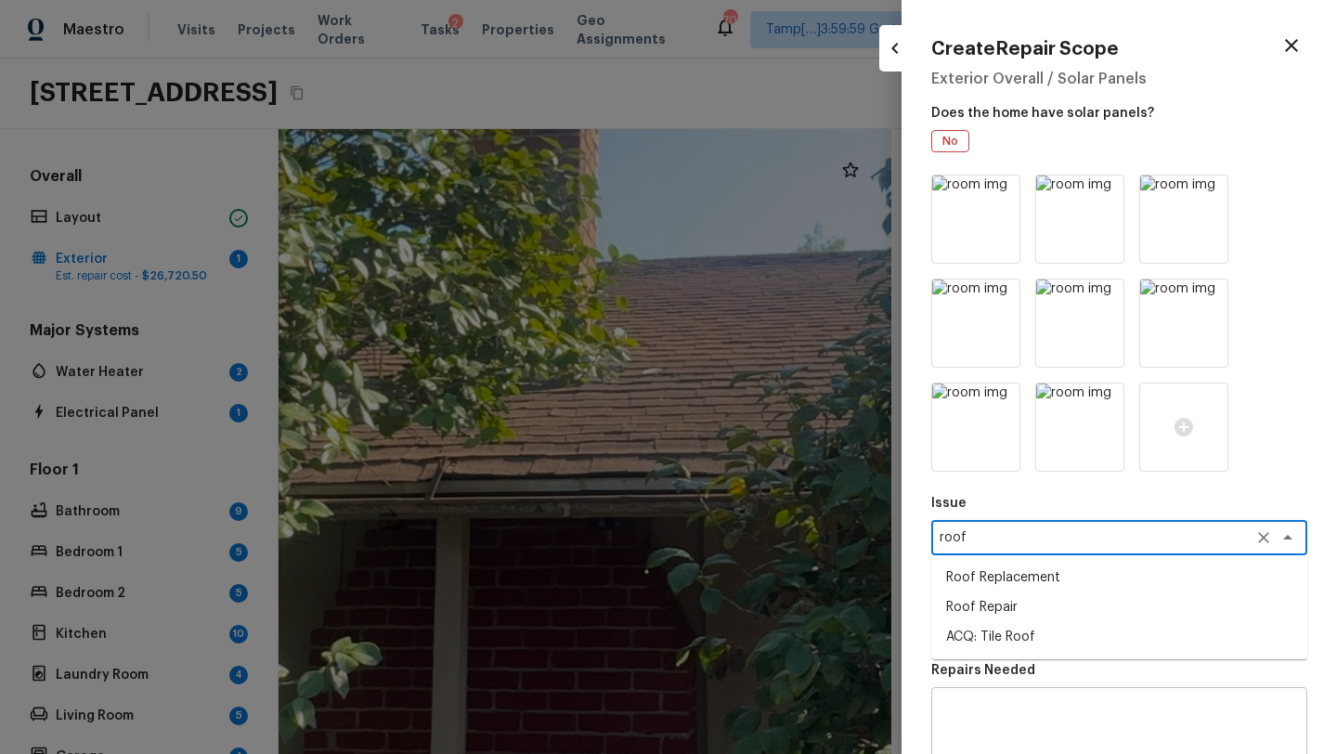
click at [1002, 571] on li "Roof Replacement" at bounding box center [1119, 577] width 376 height 30
type textarea "Roof Replacement"
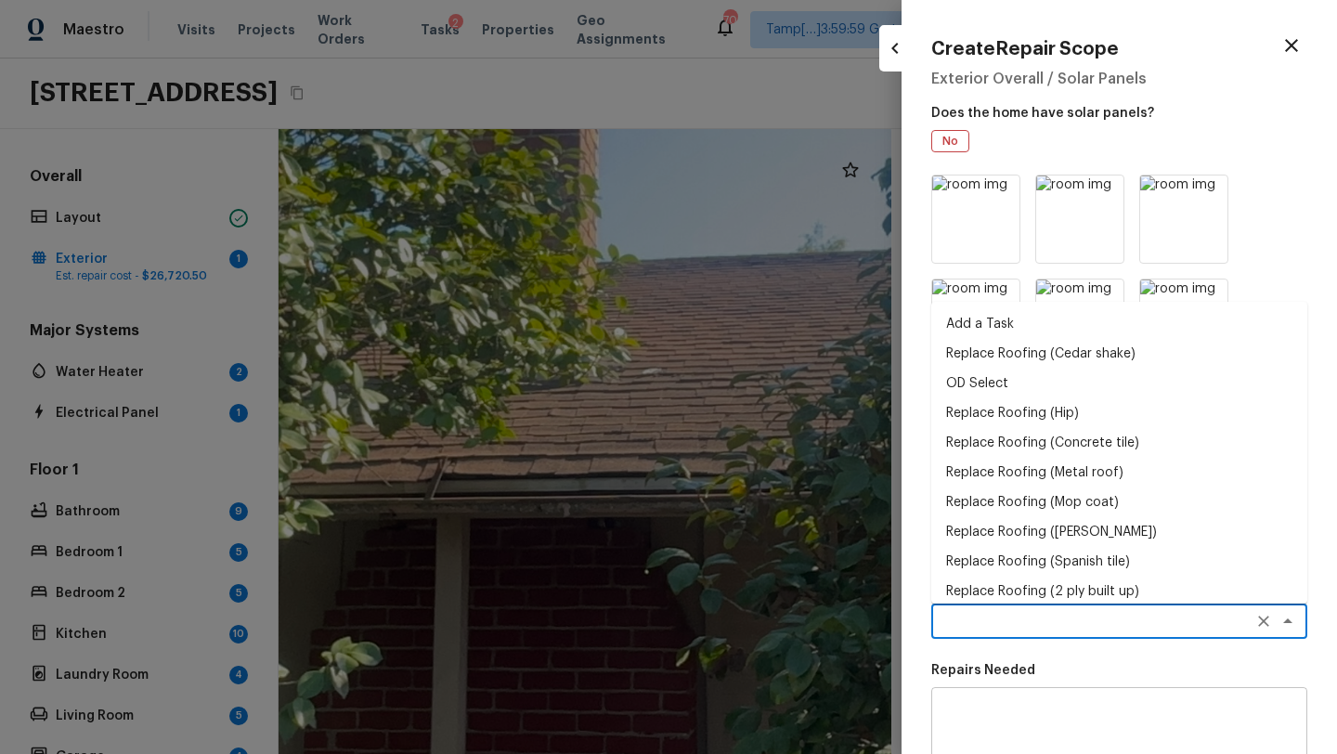
click at [995, 614] on textarea at bounding box center [1092, 621] width 307 height 19
click at [987, 373] on li "OD Select" at bounding box center [1119, 383] width 376 height 30
type textarea "OD Select"
type textarea "Refer to the agreed upon scope document for further details."
type input "$1.00"
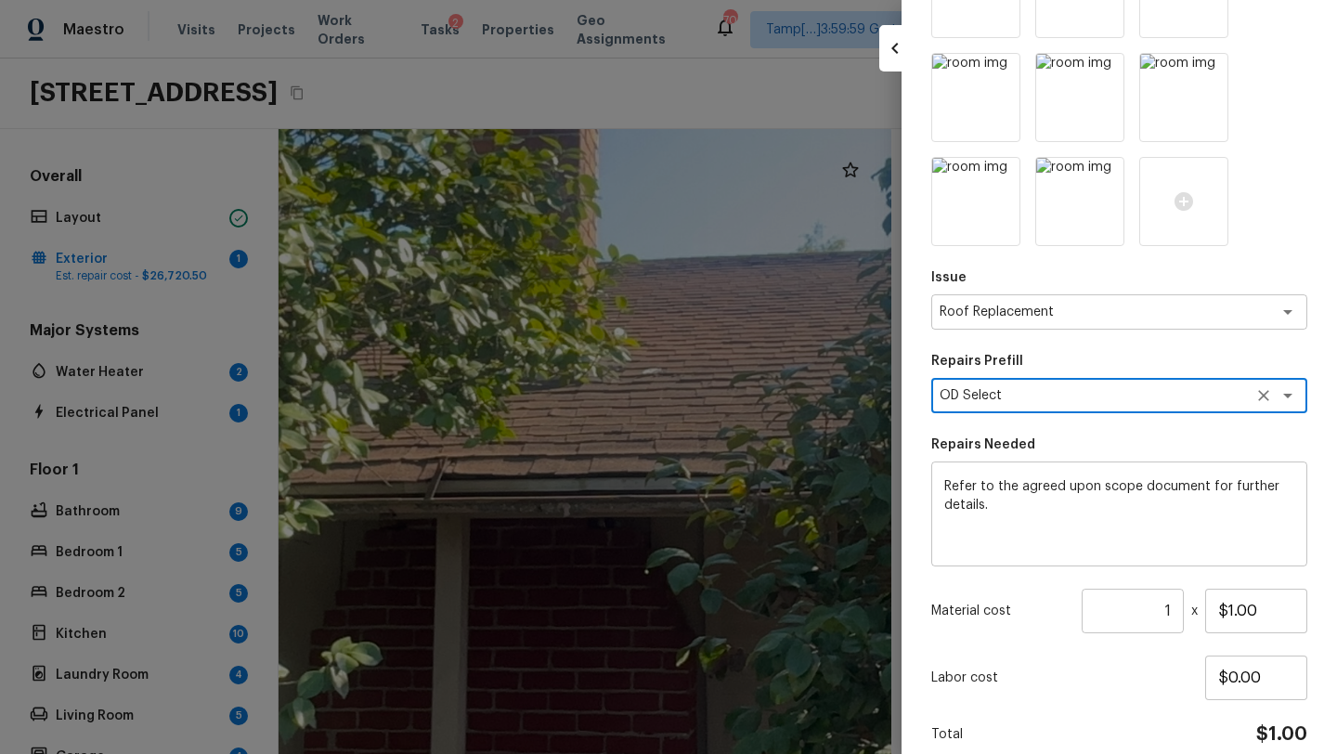
scroll to position [307, 0]
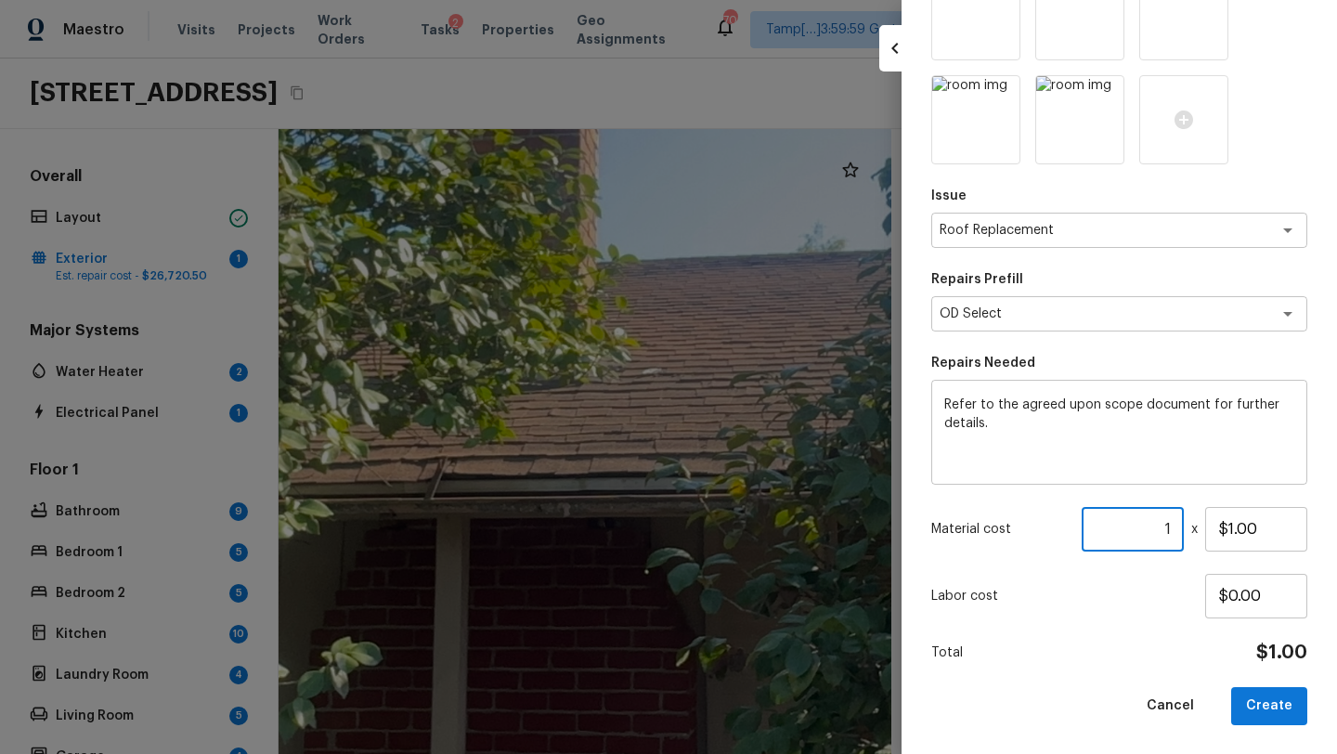
drag, startPoint x: 1168, startPoint y: 537, endPoint x: 1154, endPoint y: 534, distance: 14.4
click at [1154, 534] on input "1" at bounding box center [1132, 529] width 102 height 45
drag, startPoint x: 1144, startPoint y: 536, endPoint x: 1190, endPoint y: 536, distance: 45.5
click at [1191, 536] on div "Material cost 517 ​ x $1.00" at bounding box center [1119, 529] width 376 height 45
click at [1163, 516] on input "517" at bounding box center [1132, 529] width 102 height 45
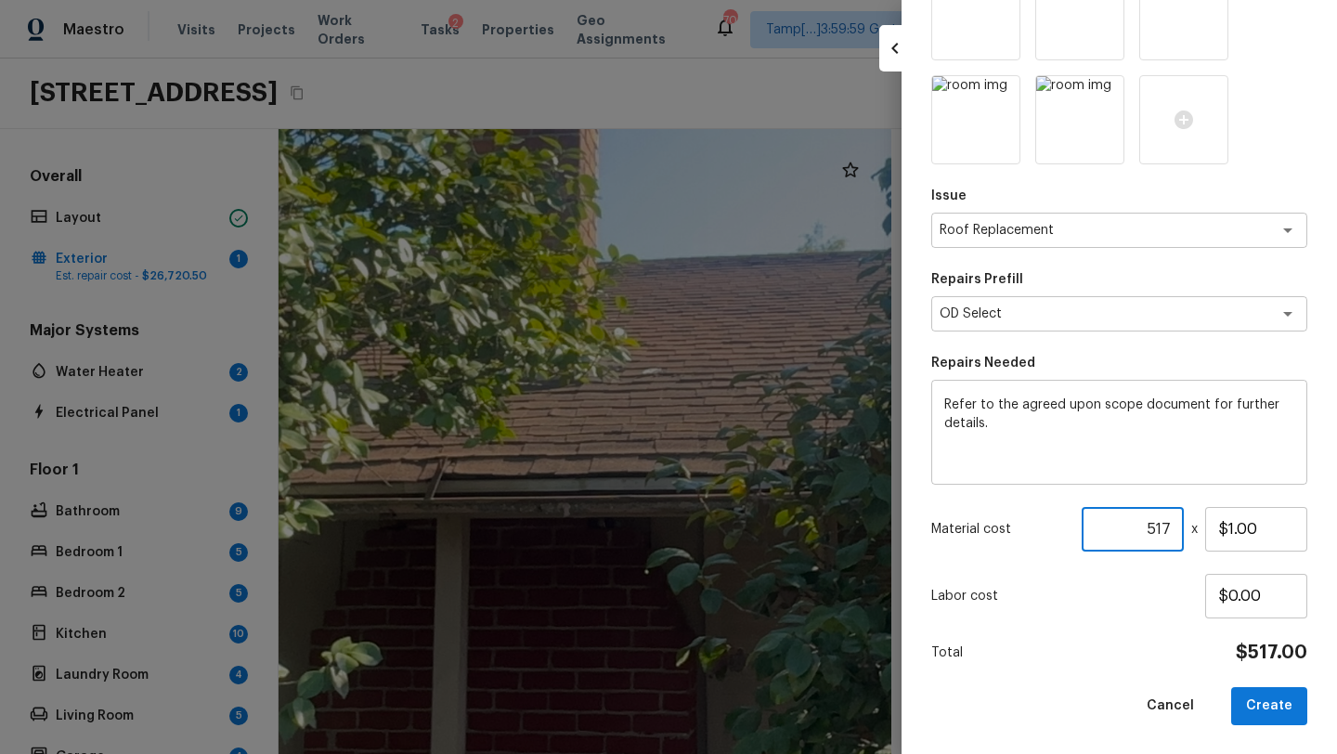
click at [1163, 516] on input "517" at bounding box center [1132, 529] width 102 height 45
type input "19"
drag, startPoint x: 1229, startPoint y: 525, endPoint x: 1288, endPoint y: 525, distance: 59.4
click at [1288, 525] on input "$1.00" at bounding box center [1256, 529] width 102 height 45
click at [1243, 521] on input "$51.00" at bounding box center [1256, 529] width 102 height 45
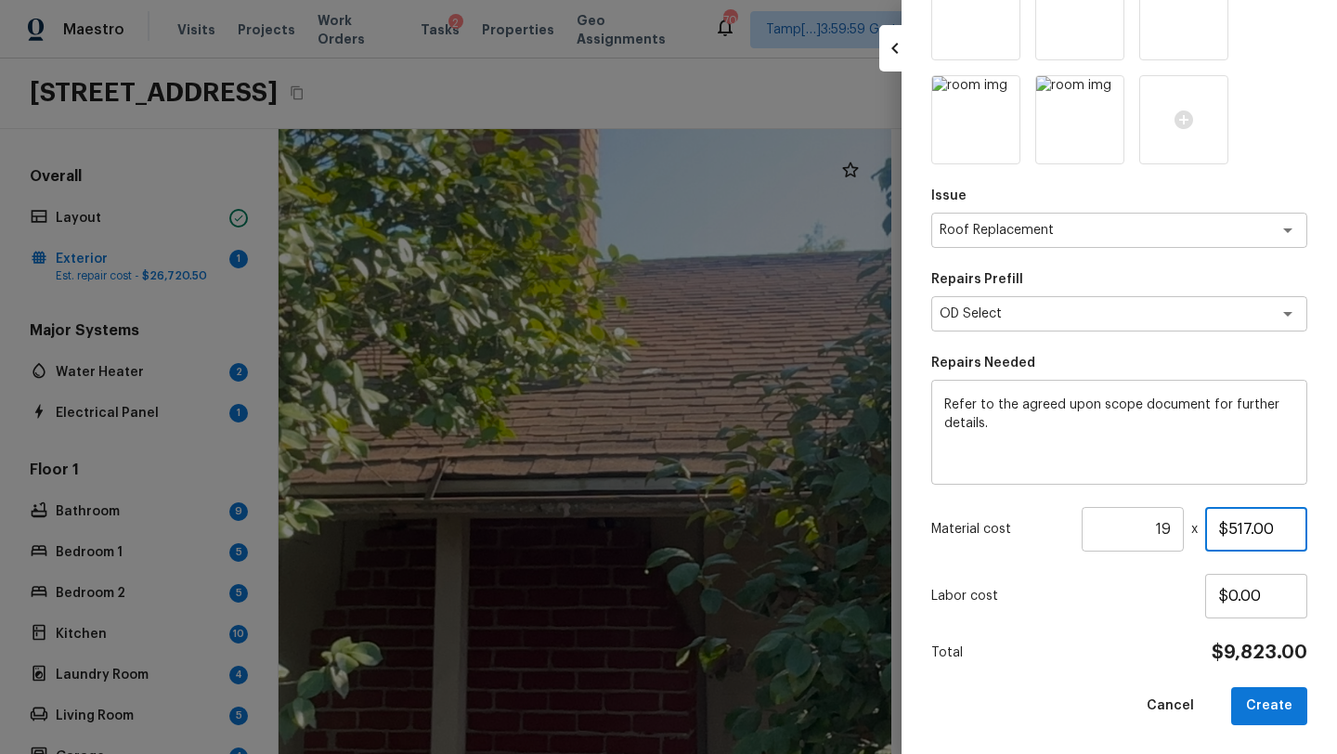
type input "$517.00"
click at [1080, 651] on div "Total $9,823.00" at bounding box center [1119, 652] width 376 height 24
click at [1260, 714] on button "Create" at bounding box center [1269, 706] width 76 height 38
type input "1"
type input "$0.00"
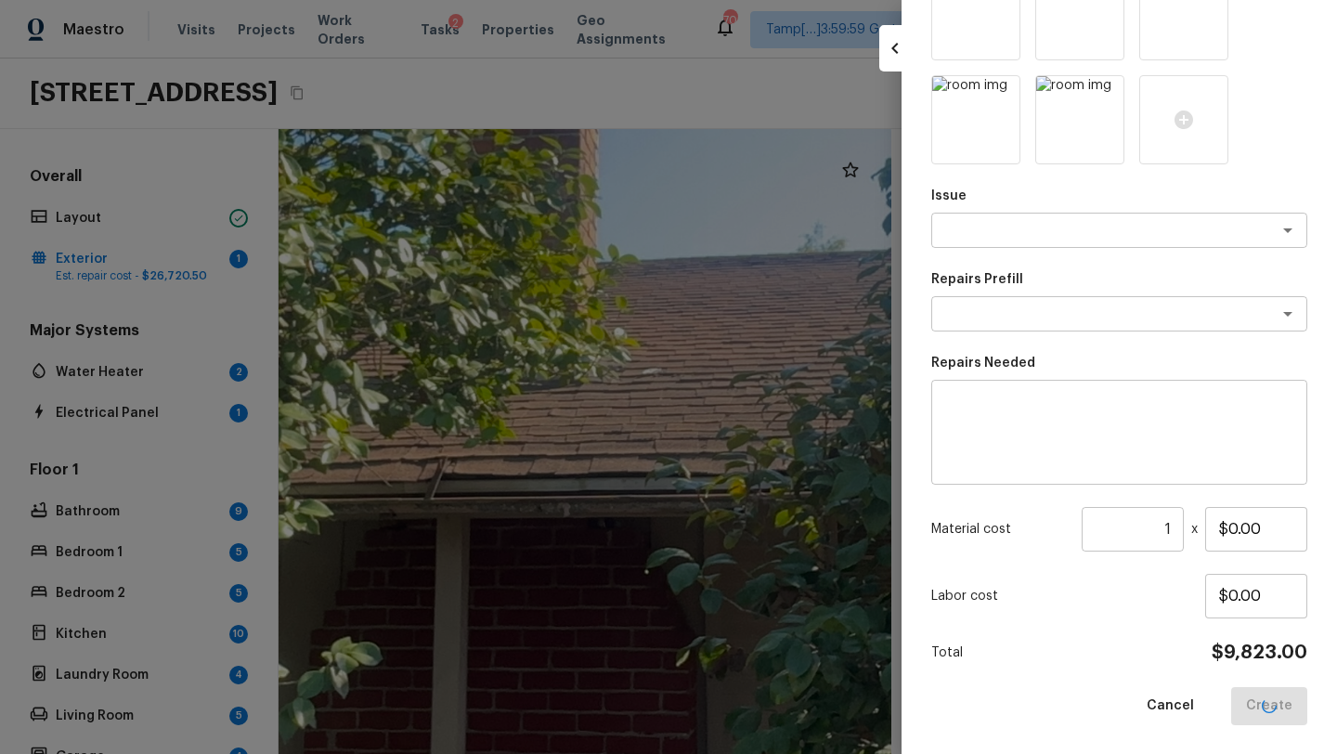
scroll to position [99, 0]
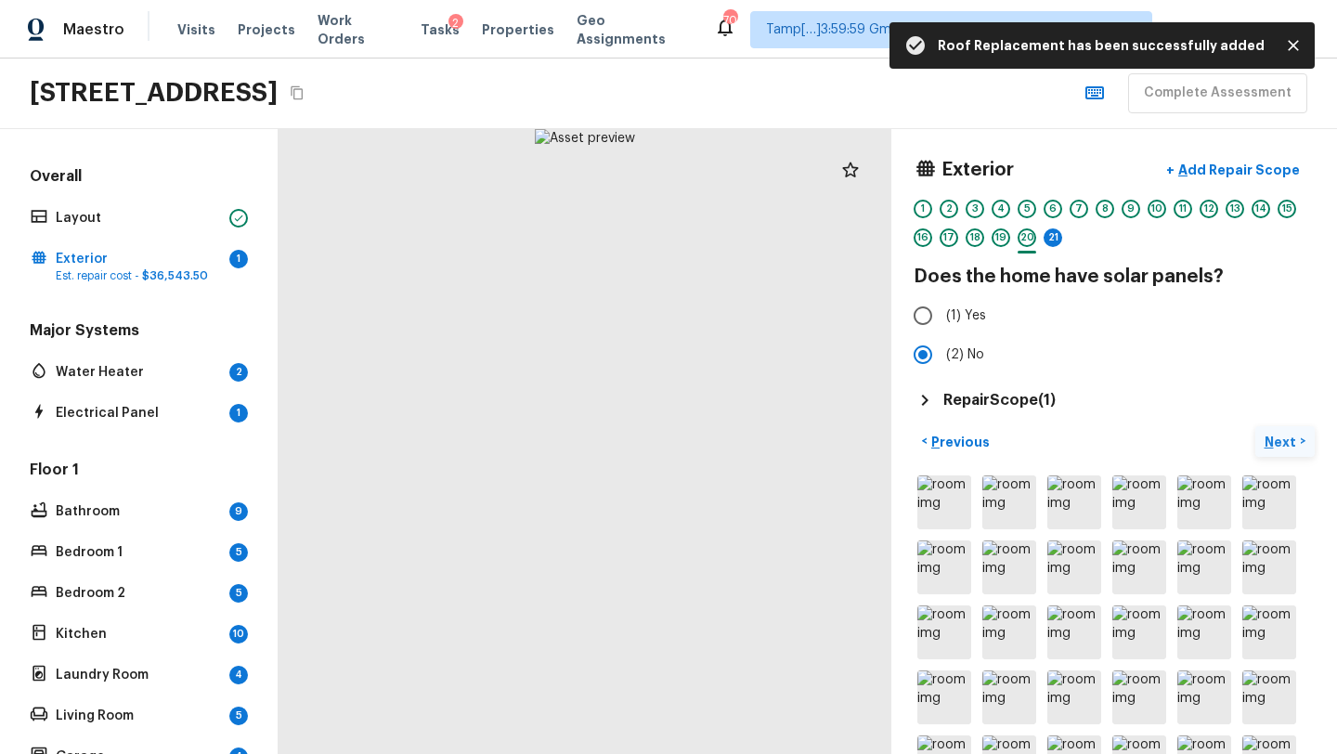
click at [1276, 434] on p "Next" at bounding box center [1281, 442] width 35 height 19
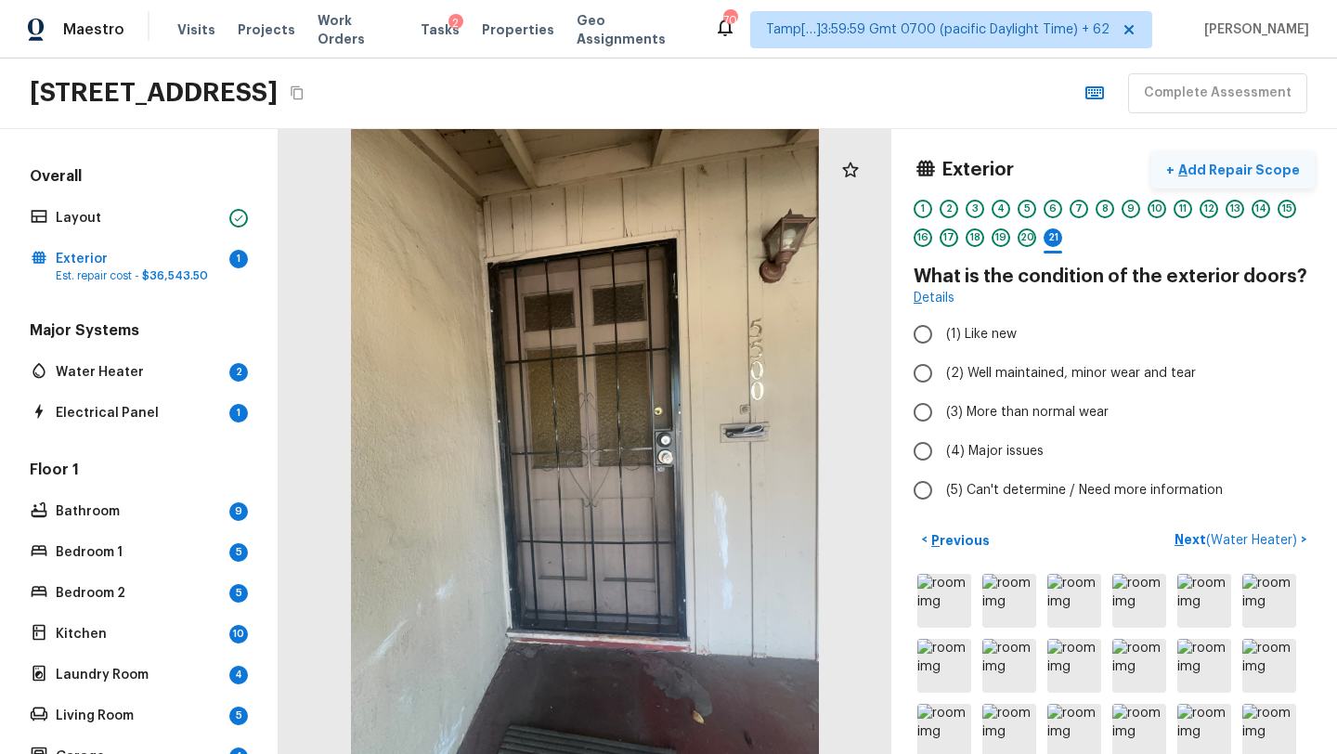
click at [1221, 162] on p "Add Repair Scope" at bounding box center [1236, 170] width 125 height 19
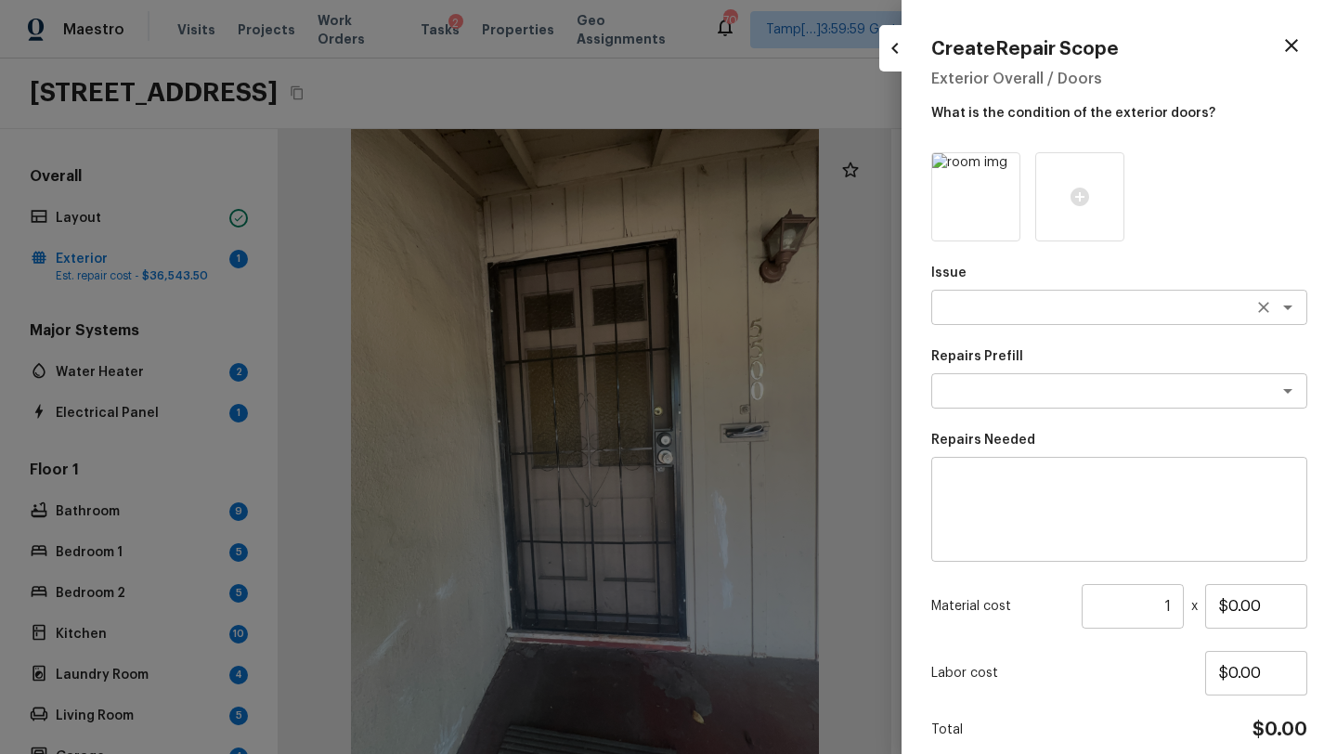
click at [981, 323] on div "x ​" at bounding box center [1119, 307] width 376 height 35
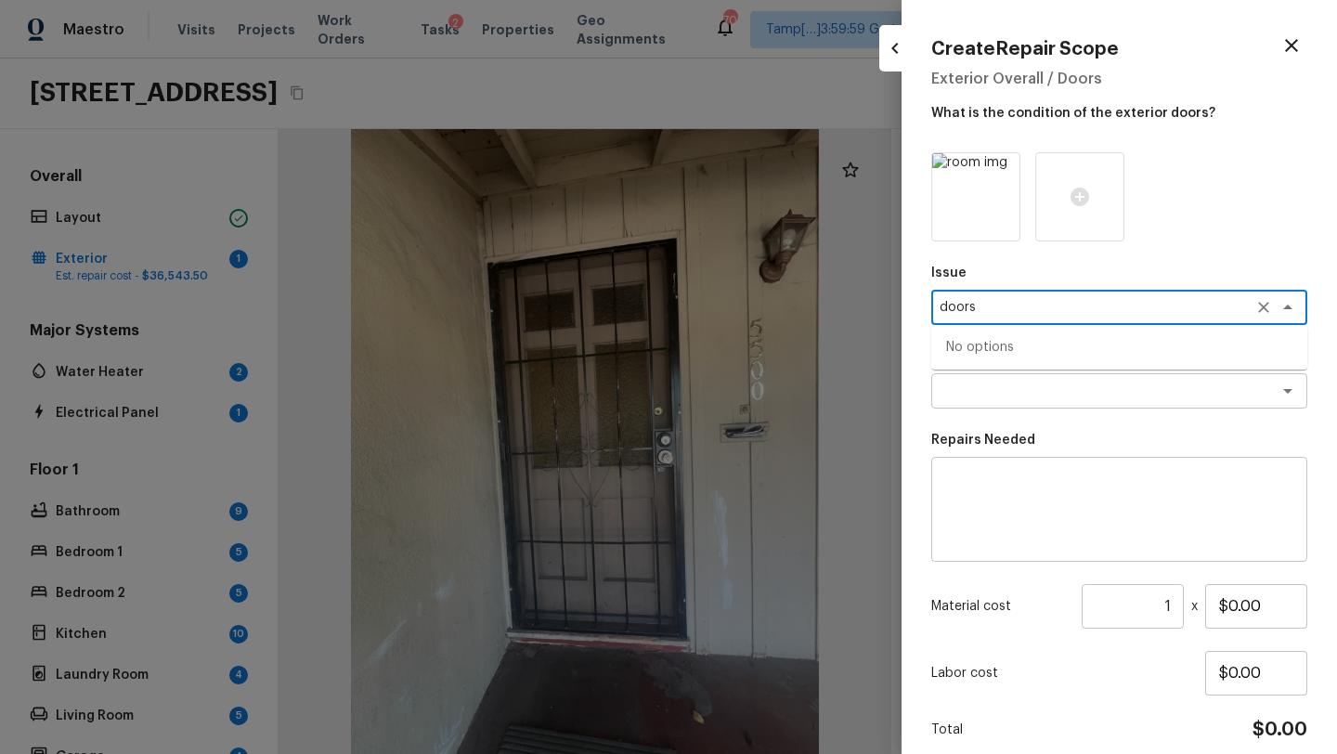
click at [977, 310] on textarea "doors" at bounding box center [1092, 307] width 307 height 19
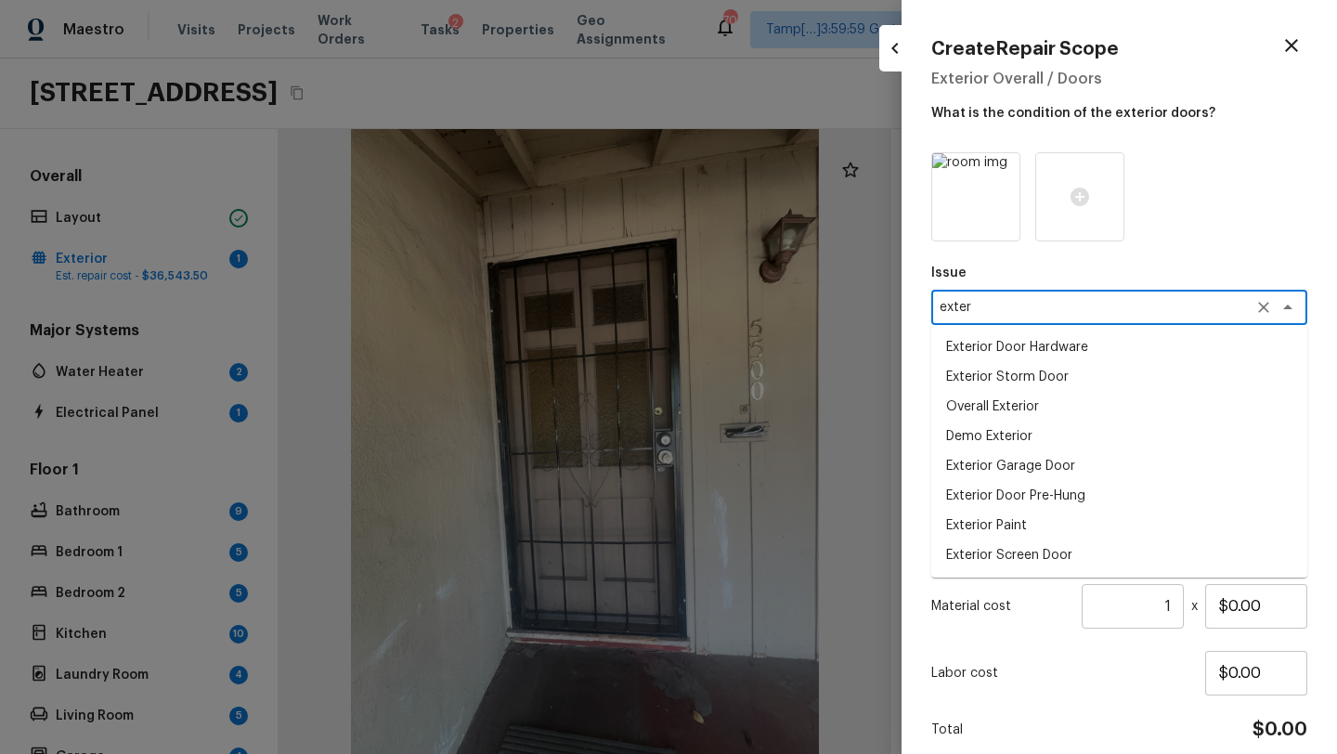
type textarea "exter"
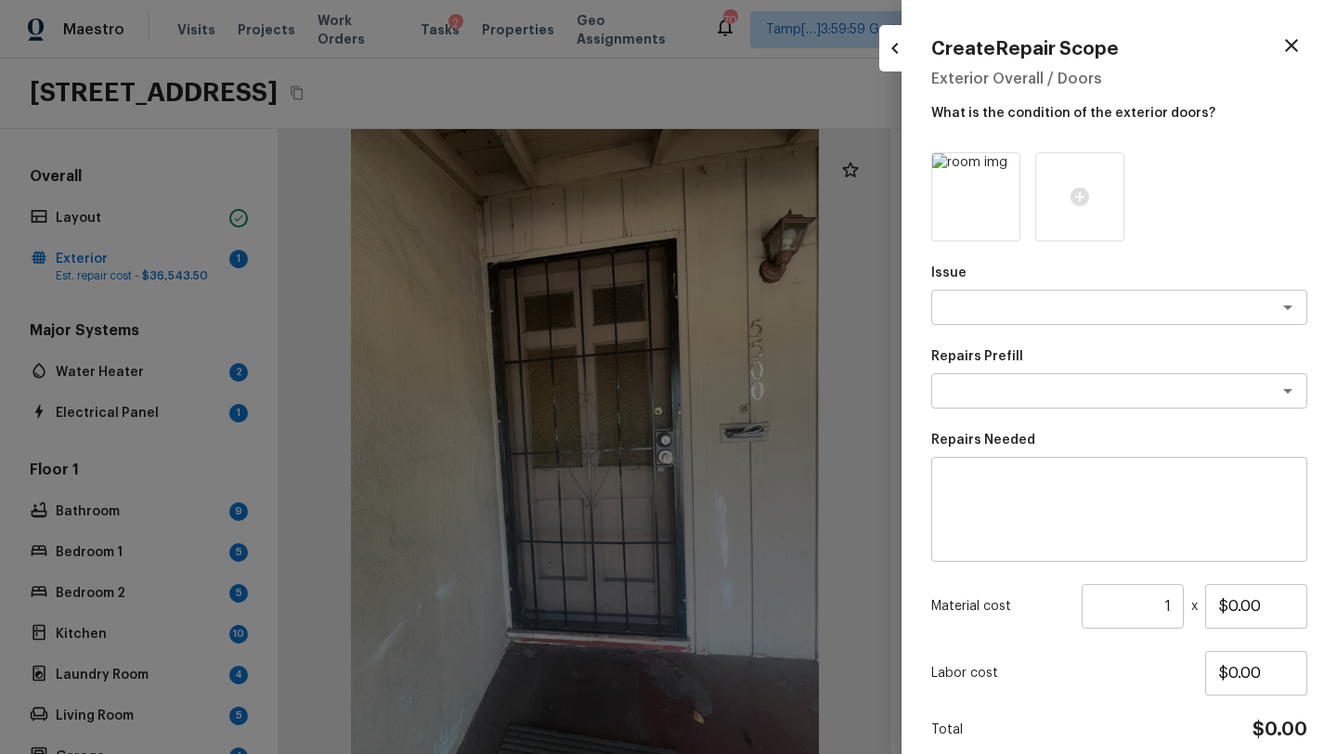
click at [1019, 636] on div "Issue x ​ Repairs Prefill x ​ Repairs Needed x ​ Material cost 1 ​ x $0.00 Labo…" at bounding box center [1119, 477] width 376 height 650
click at [963, 489] on textarea at bounding box center [1119, 509] width 350 height 74
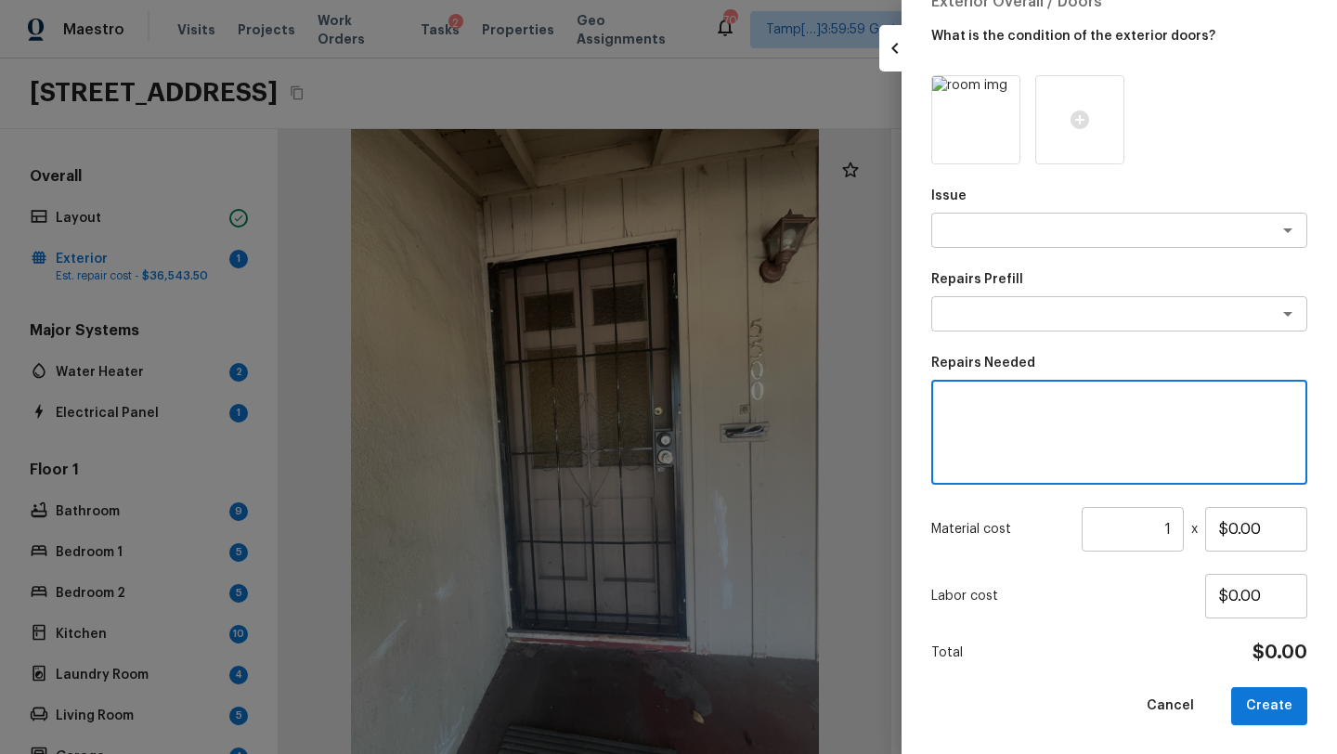
scroll to position [50, 0]
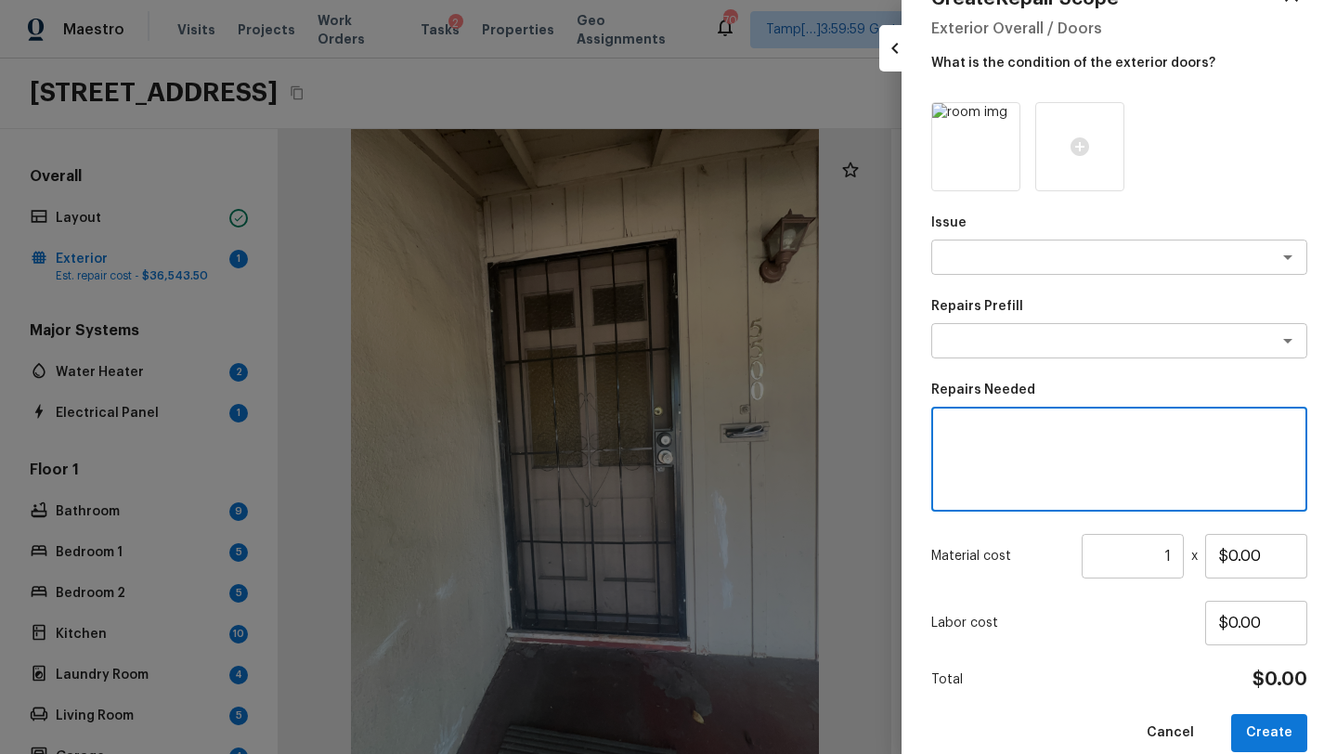
click at [988, 458] on textarea at bounding box center [1119, 459] width 350 height 74
click at [963, 240] on div "x ​" at bounding box center [1119, 256] width 376 height 35
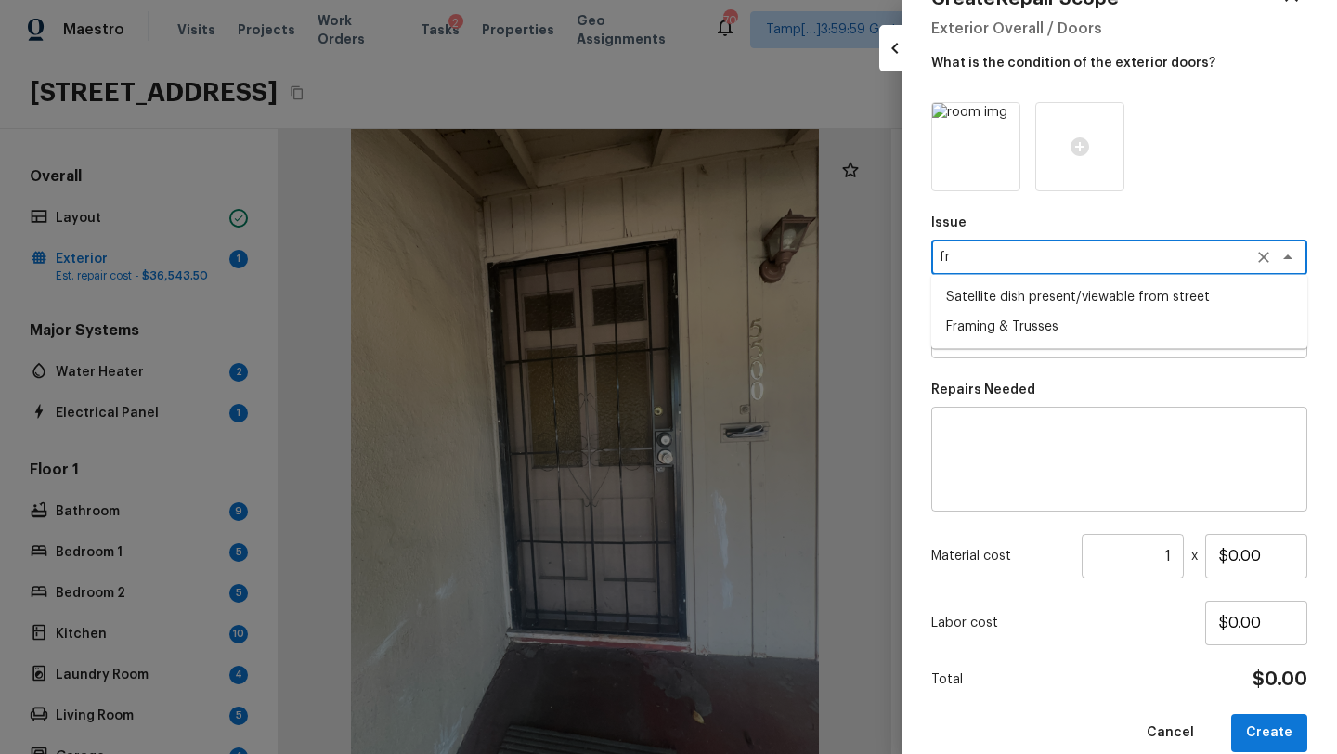
type textarea "f"
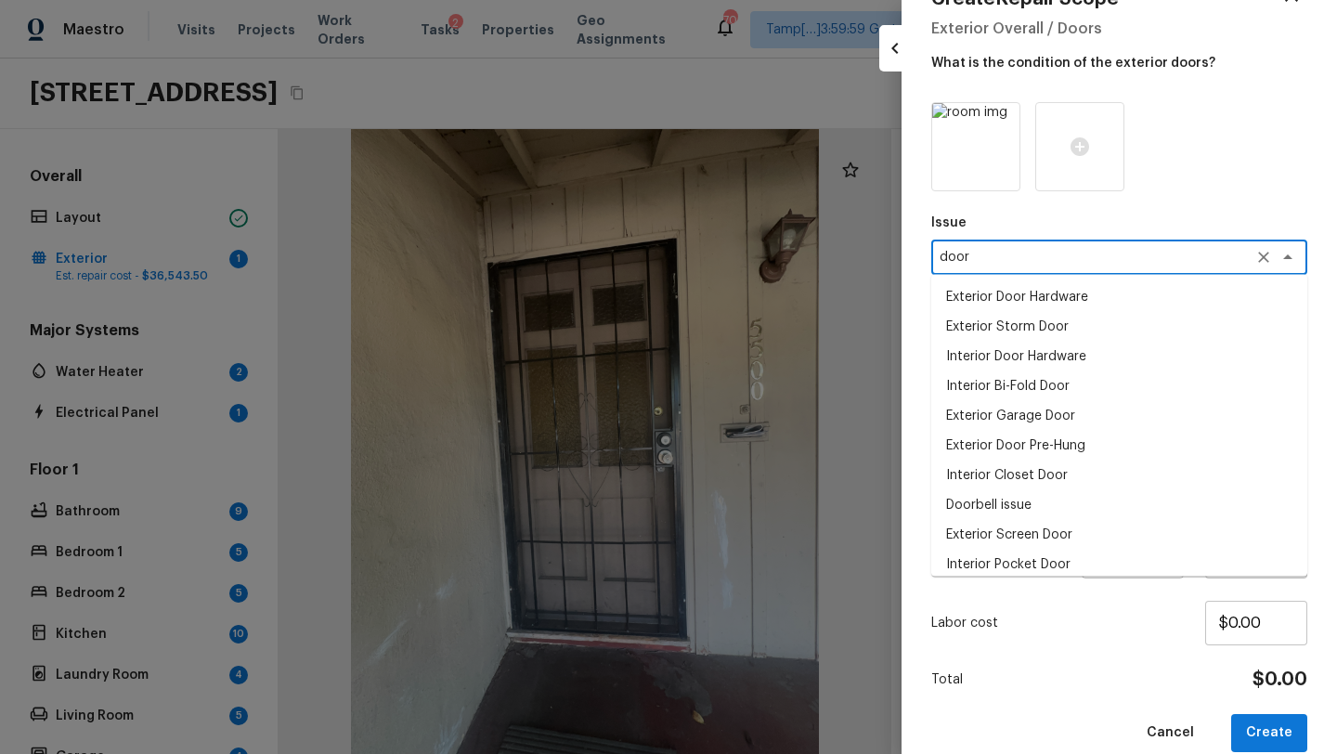
scroll to position [40, 0]
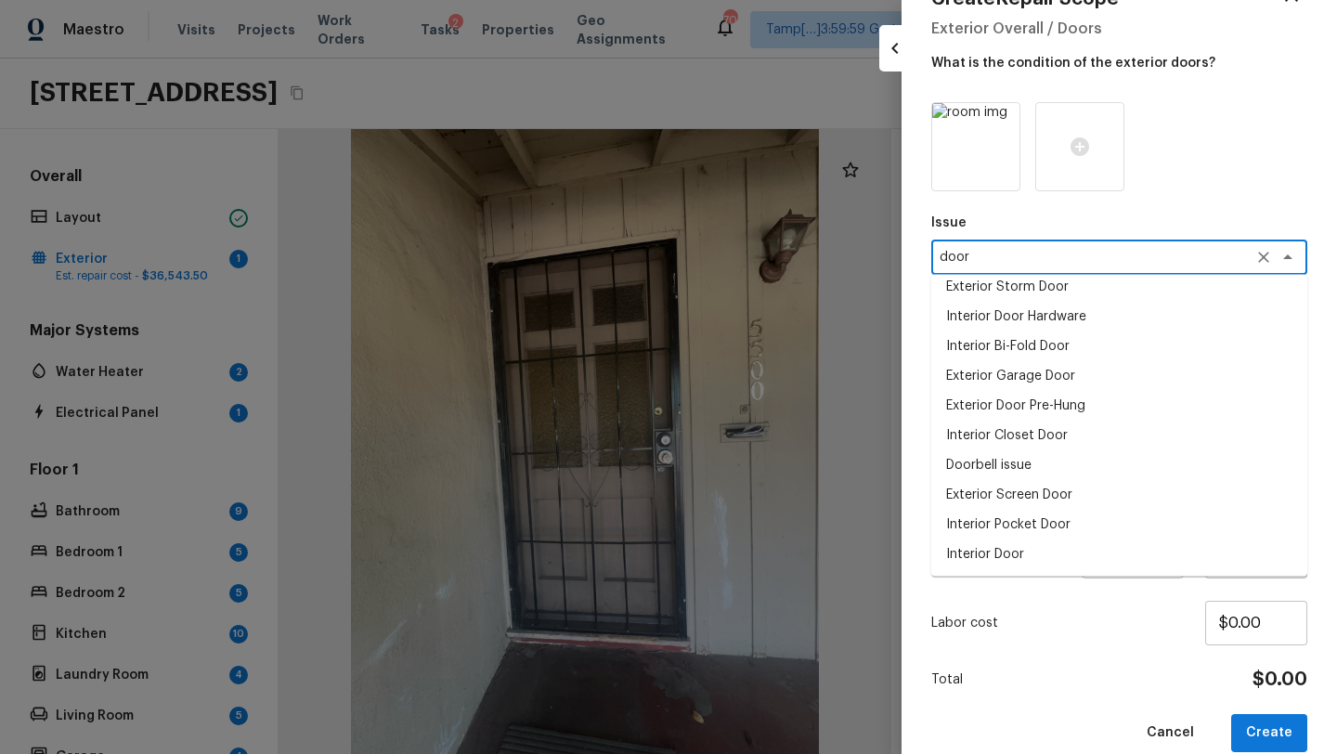
click at [979, 558] on li "Interior Door" at bounding box center [1119, 554] width 376 height 30
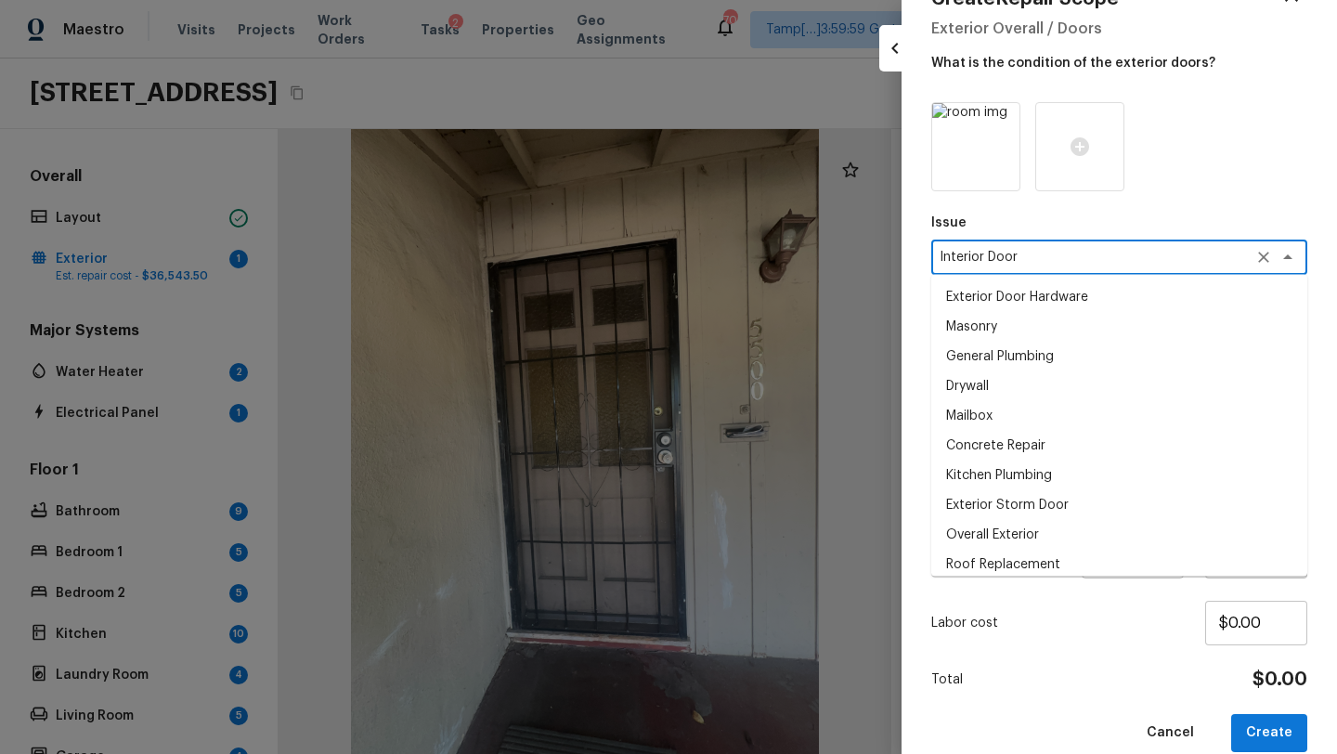
scroll to position [2230, 0]
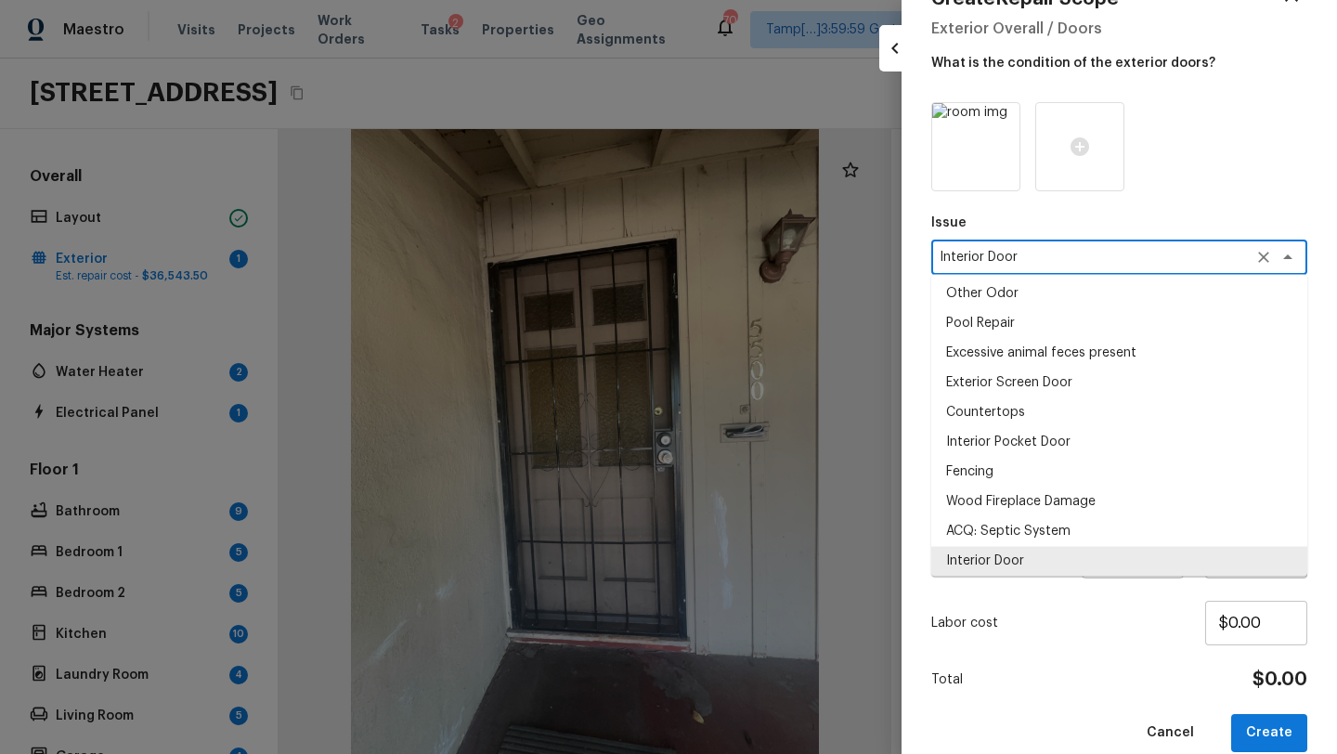
click at [980, 256] on textarea "Interior Door" at bounding box center [1092, 257] width 307 height 19
drag, startPoint x: 984, startPoint y: 256, endPoint x: 878, endPoint y: 255, distance: 105.8
click at [877, 255] on div "Create Repair Scope Exterior Overall / Doors What is the condition of the exter…" at bounding box center [668, 377] width 1337 height 754
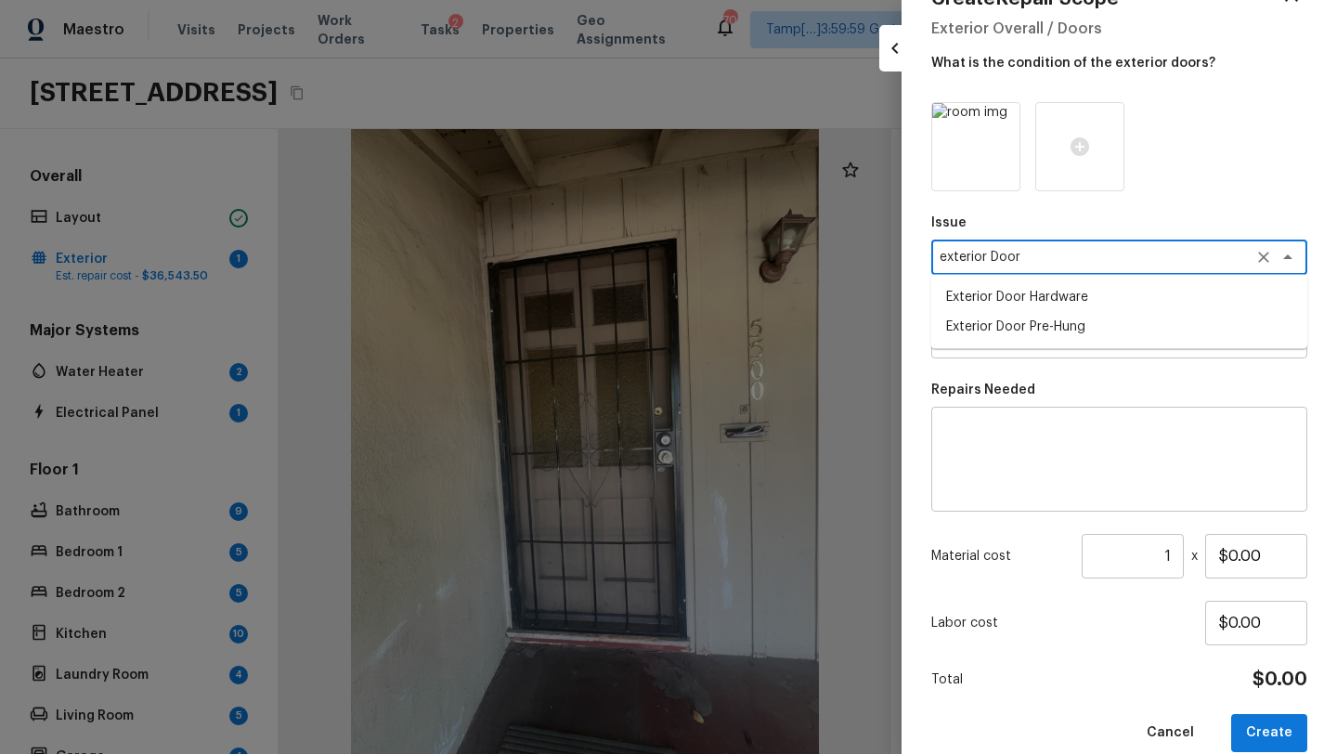
click at [1006, 307] on li "Exterior Door Hardware" at bounding box center [1119, 297] width 376 height 30
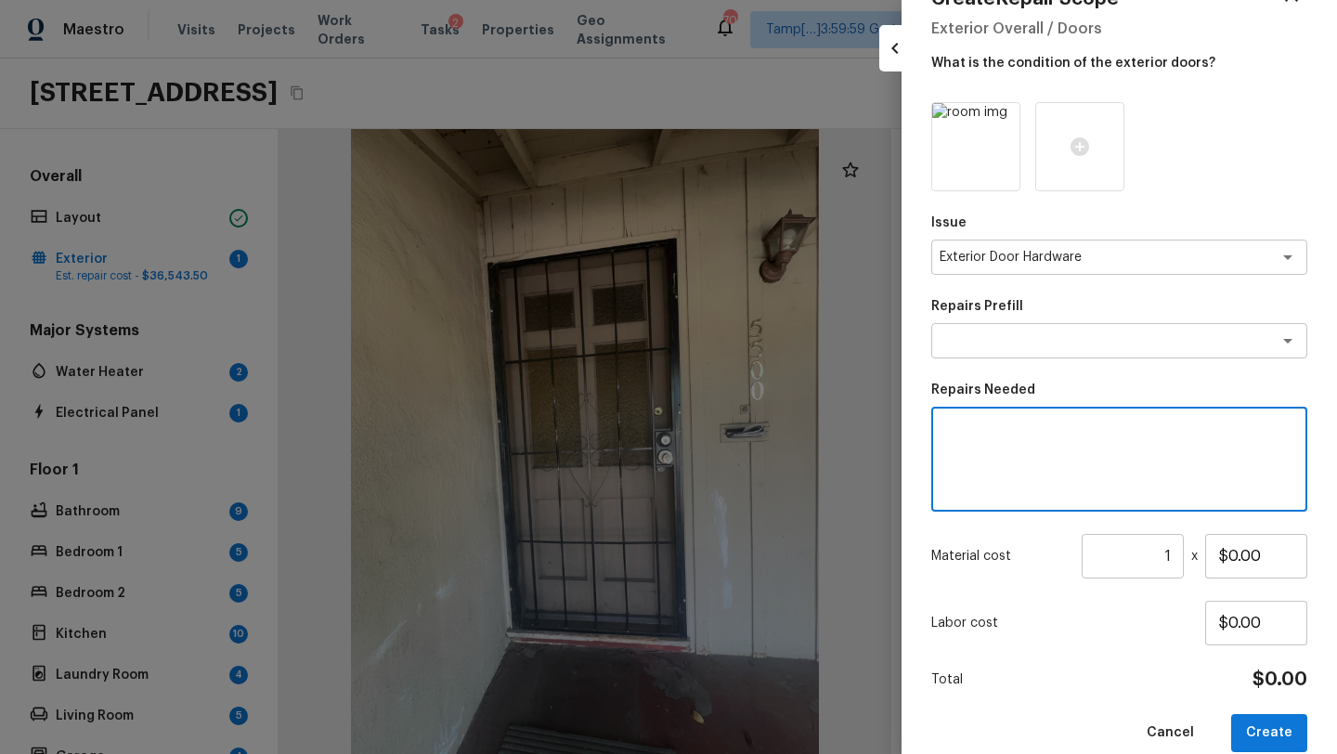
click at [998, 438] on textarea at bounding box center [1119, 459] width 350 height 74
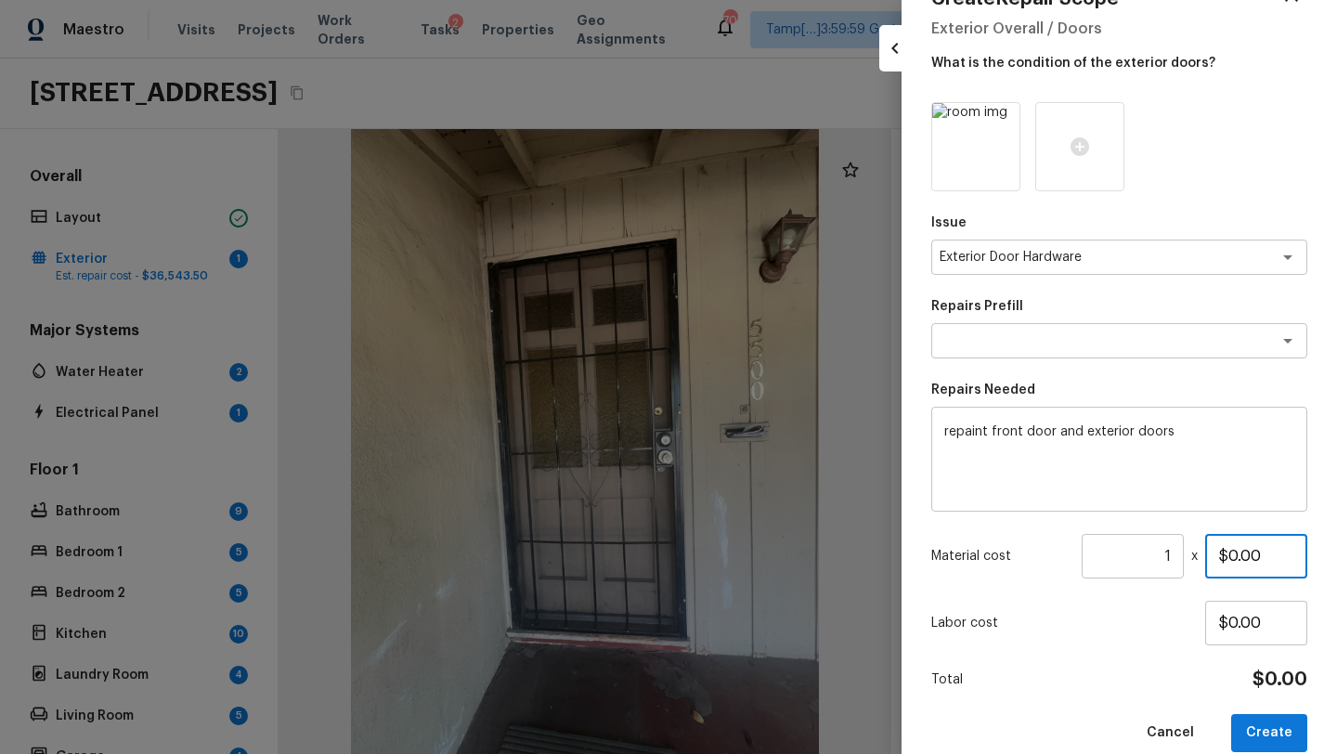
drag, startPoint x: 1222, startPoint y: 559, endPoint x: 1298, endPoint y: 558, distance: 75.2
click at [1298, 558] on input "$0.00" at bounding box center [1256, 556] width 102 height 45
click at [1284, 731] on button "Create" at bounding box center [1269, 733] width 76 height 38
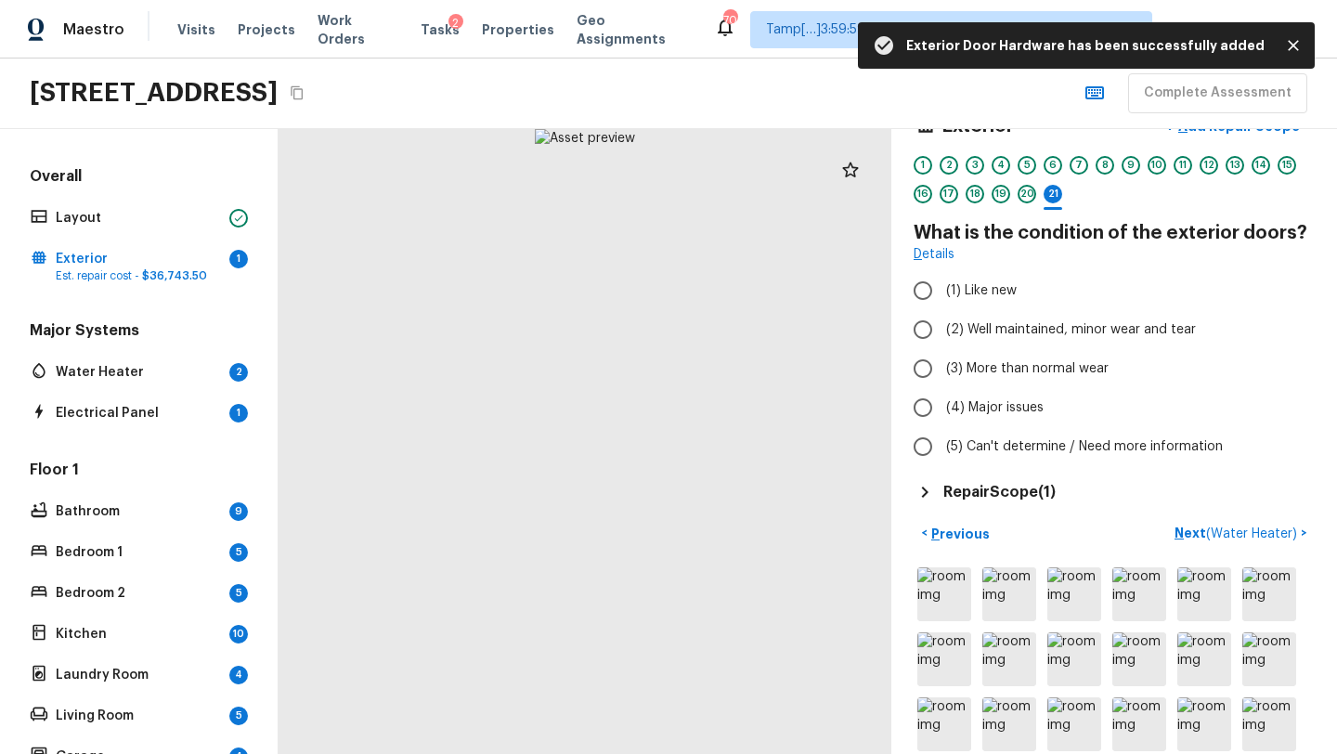
scroll to position [45, 0]
click at [975, 360] on span "(3) More than normal wear" at bounding box center [1027, 366] width 162 height 19
click at [942, 360] on input "(3) More than normal wear" at bounding box center [922, 366] width 39 height 39
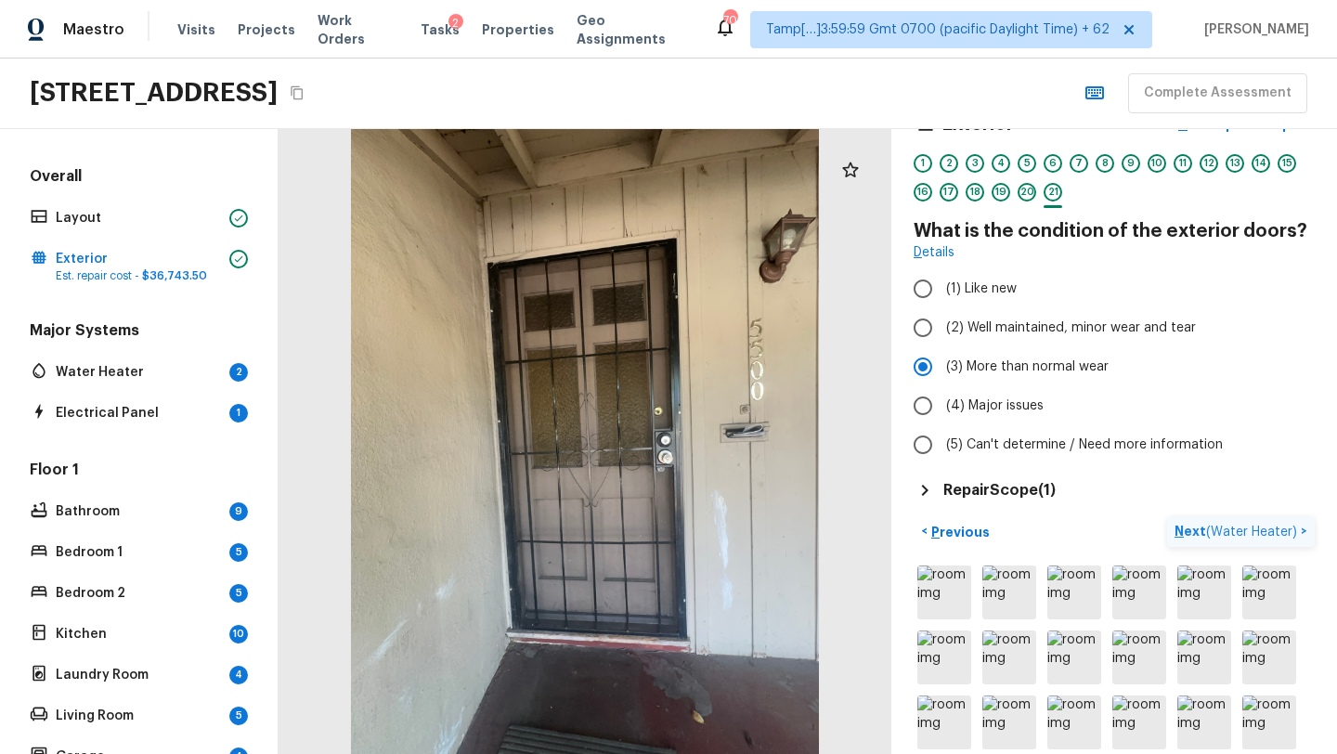
click at [1185, 532] on p "Next ( Water Heater )" at bounding box center [1237, 531] width 126 height 19
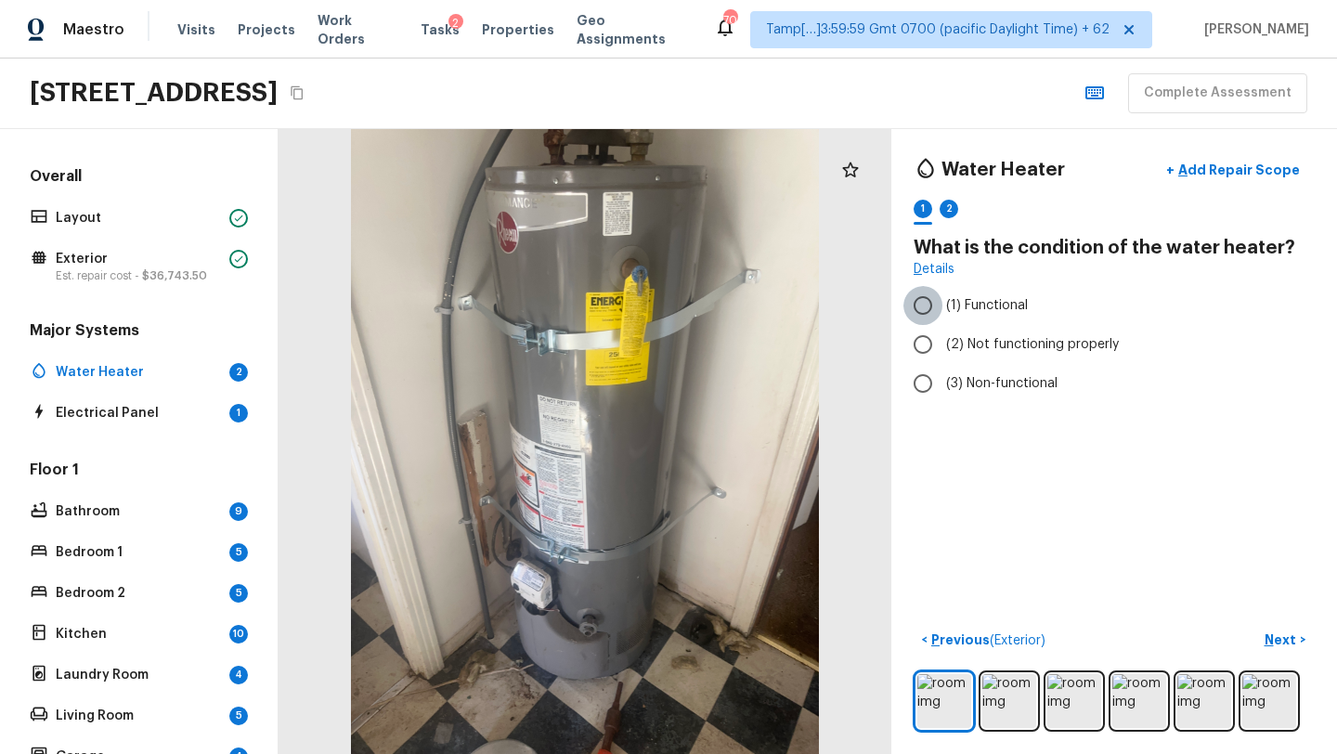
click at [941, 302] on input "(1) Functional" at bounding box center [922, 305] width 39 height 39
click at [1000, 693] on img at bounding box center [1009, 701] width 54 height 54
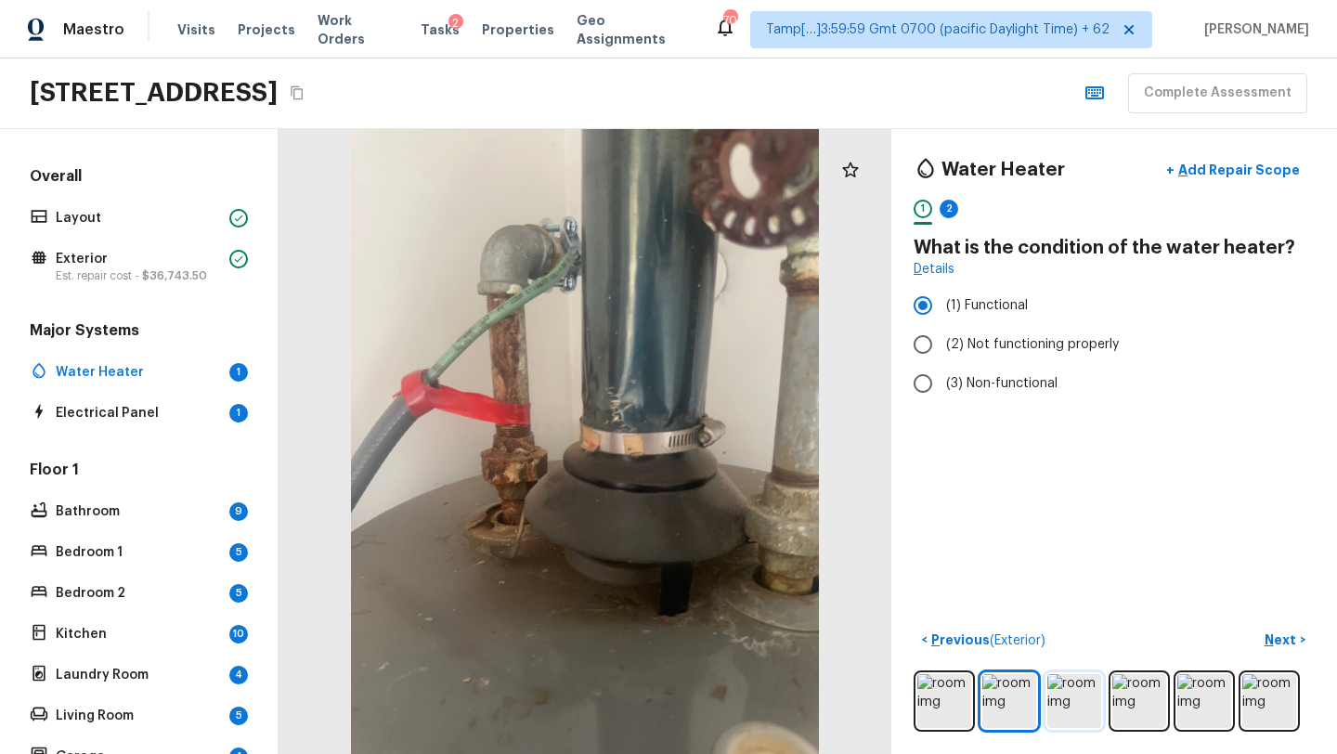
click at [1066, 706] on img at bounding box center [1074, 701] width 54 height 54
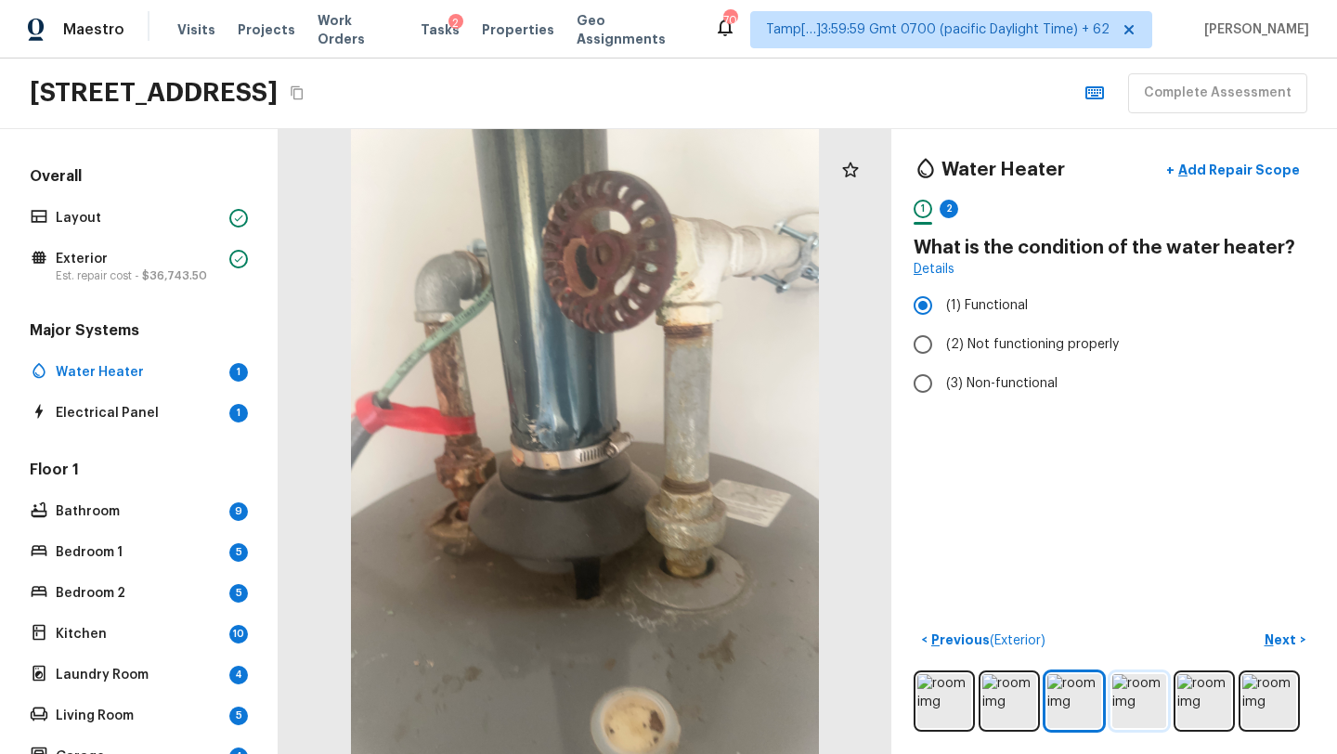
click at [1165, 713] on img at bounding box center [1139, 701] width 54 height 54
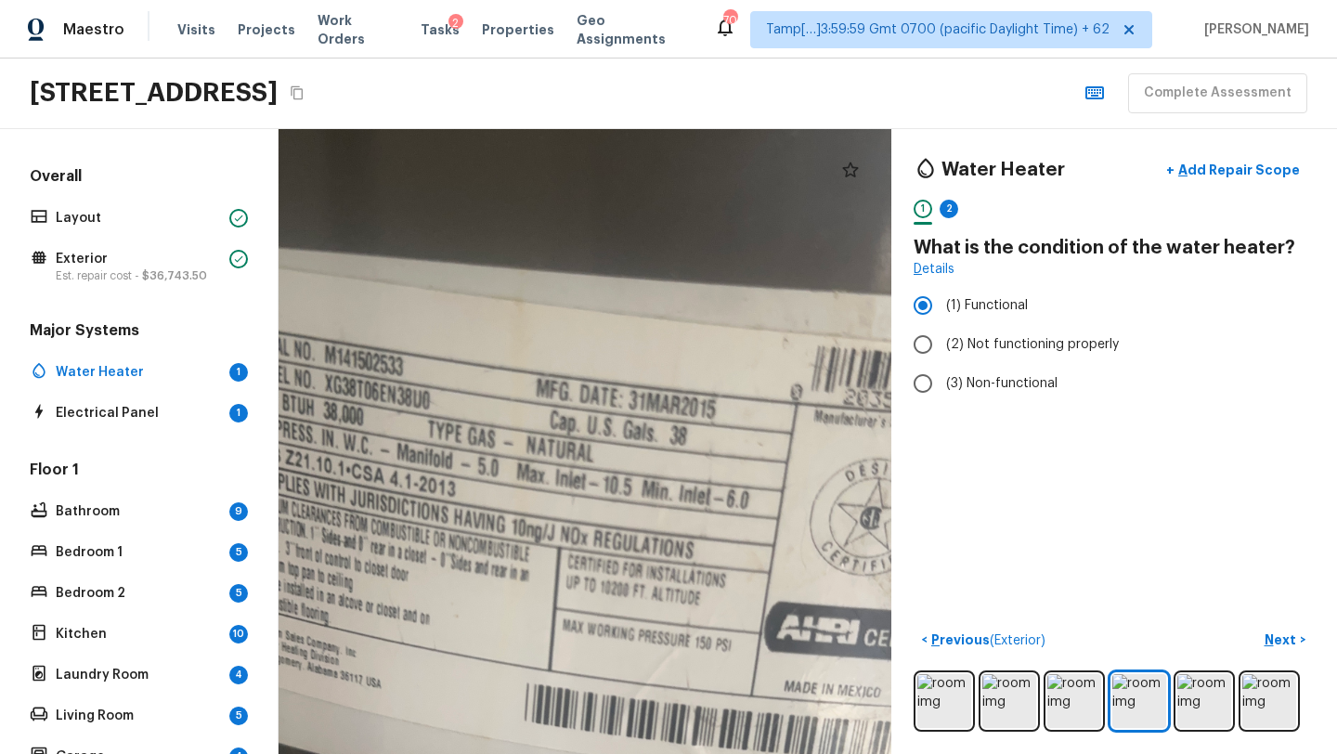
drag, startPoint x: 601, startPoint y: 440, endPoint x: 841, endPoint y: 749, distance: 391.0
click at [841, 751] on div at bounding box center [627, 596] width 1408 height 1436
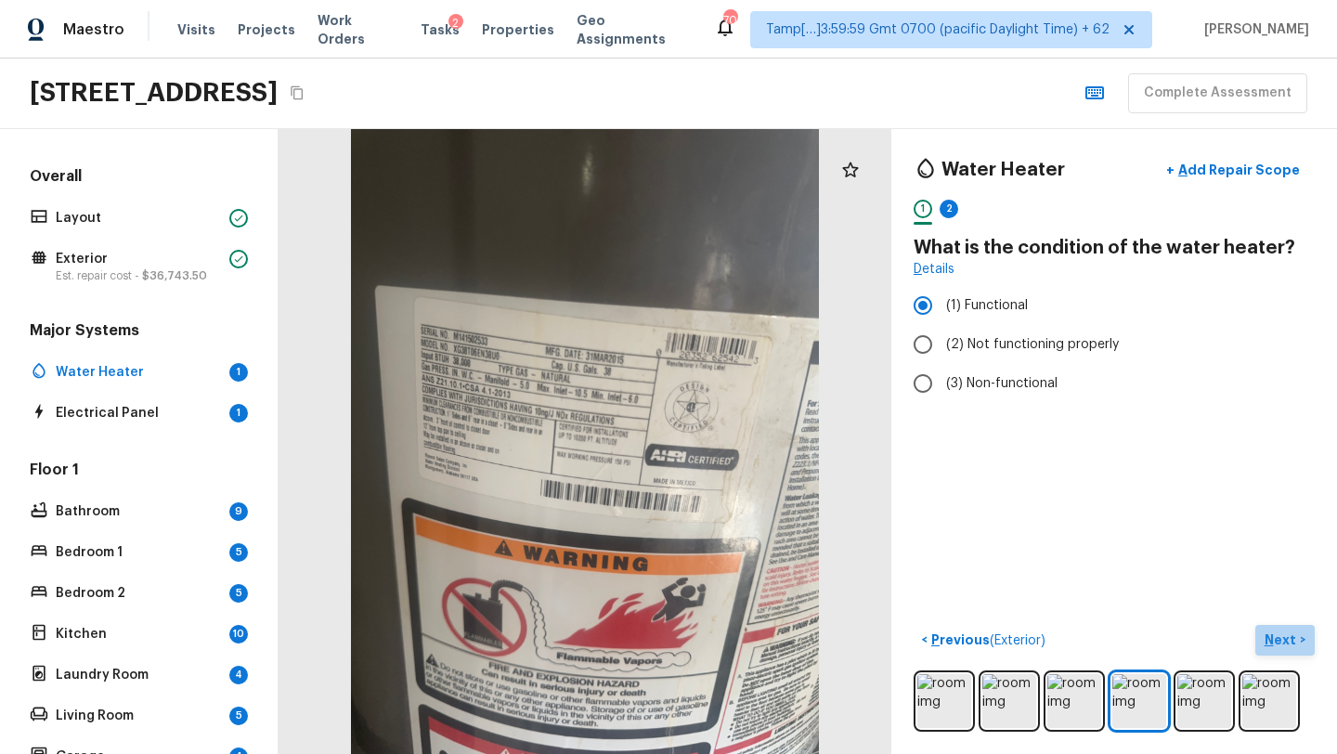
click at [1293, 638] on p "Next" at bounding box center [1281, 639] width 35 height 19
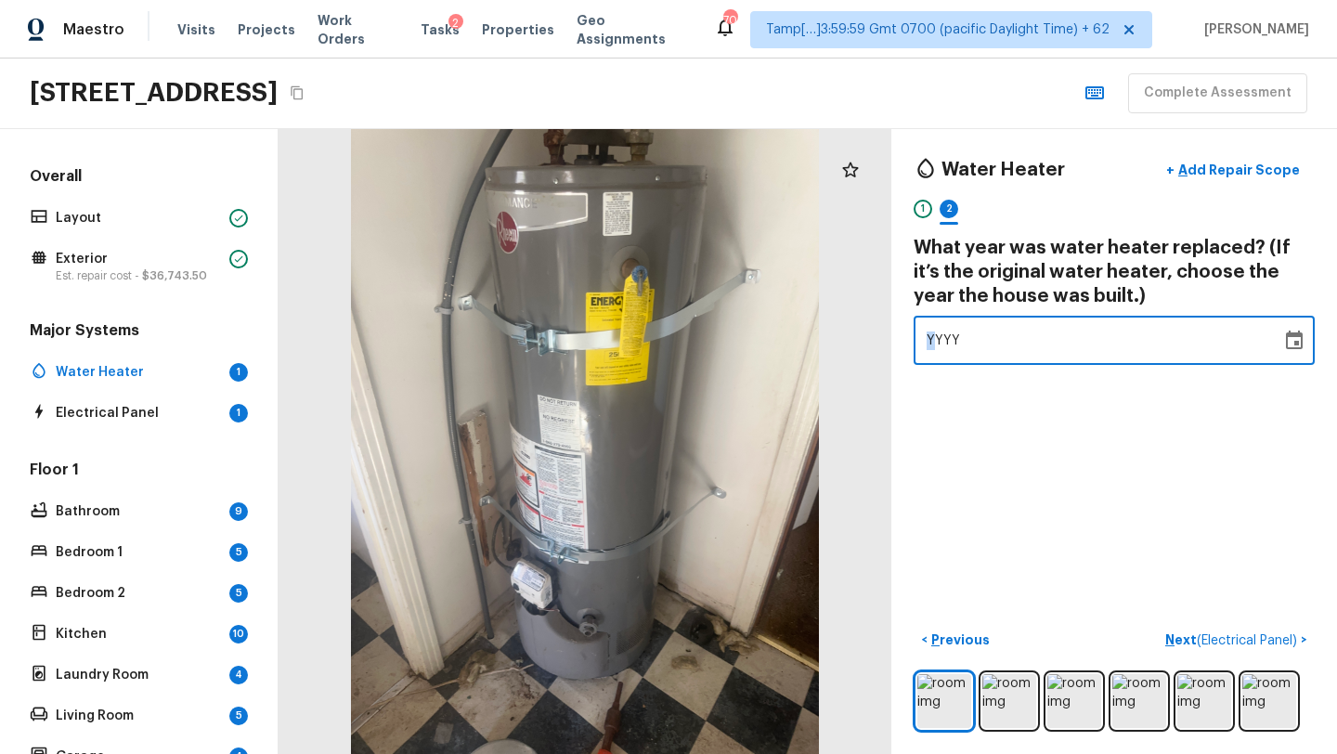
click at [935, 338] on span "YYYY" at bounding box center [943, 340] width 34 height 13
click at [1187, 561] on div "Water Heater + Add Repair Scope 1 2 What year was water heater replaced? (If it…" at bounding box center [1114, 441] width 446 height 625
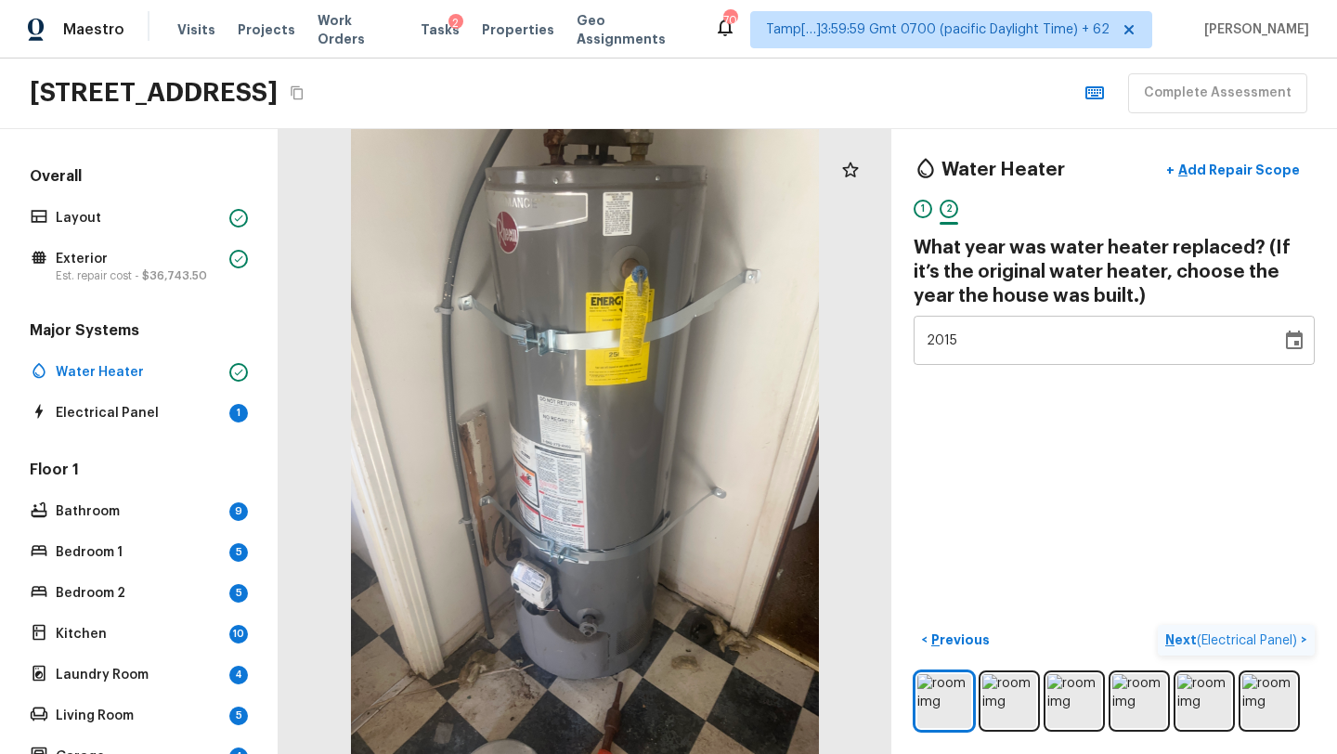
click at [1178, 639] on p "Next ( Electrical Panel )" at bounding box center [1233, 639] width 136 height 19
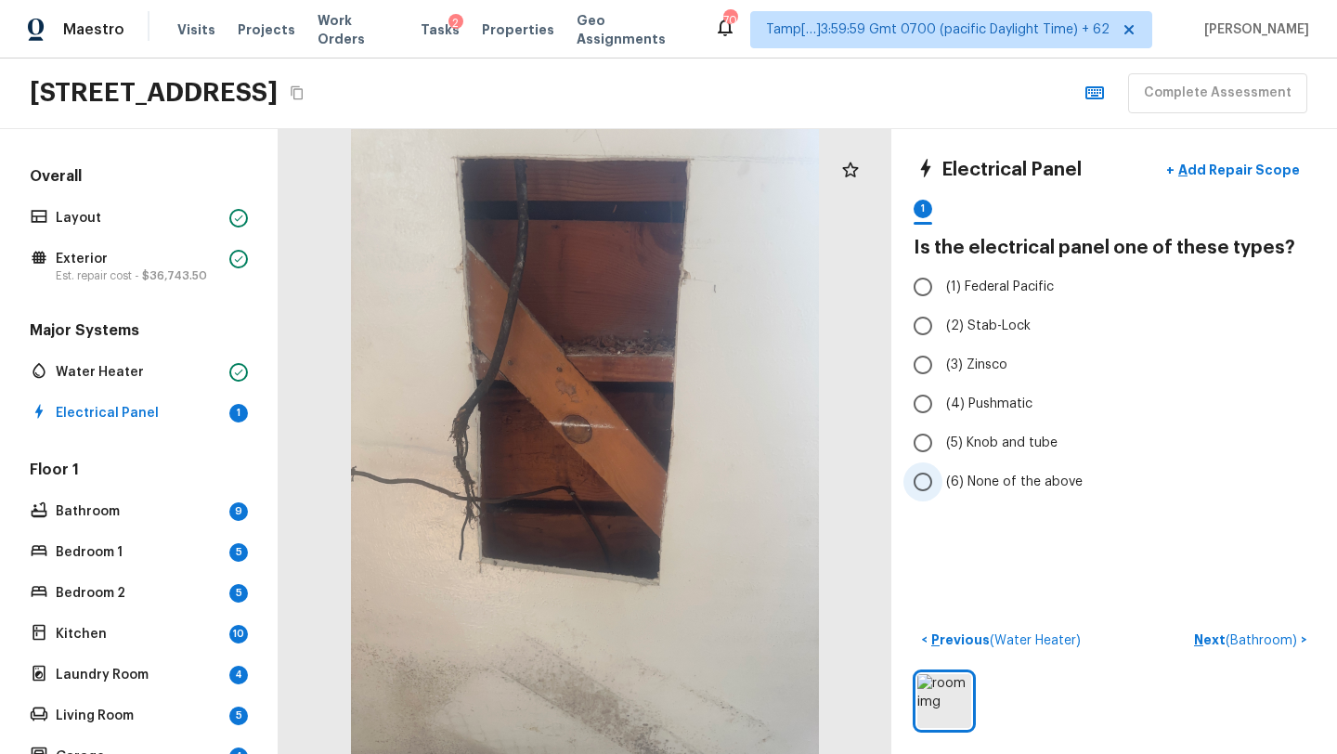
click at [940, 496] on input "(6) None of the above" at bounding box center [922, 481] width 39 height 39
click at [1217, 166] on p "Add Repair Scope" at bounding box center [1236, 170] width 125 height 19
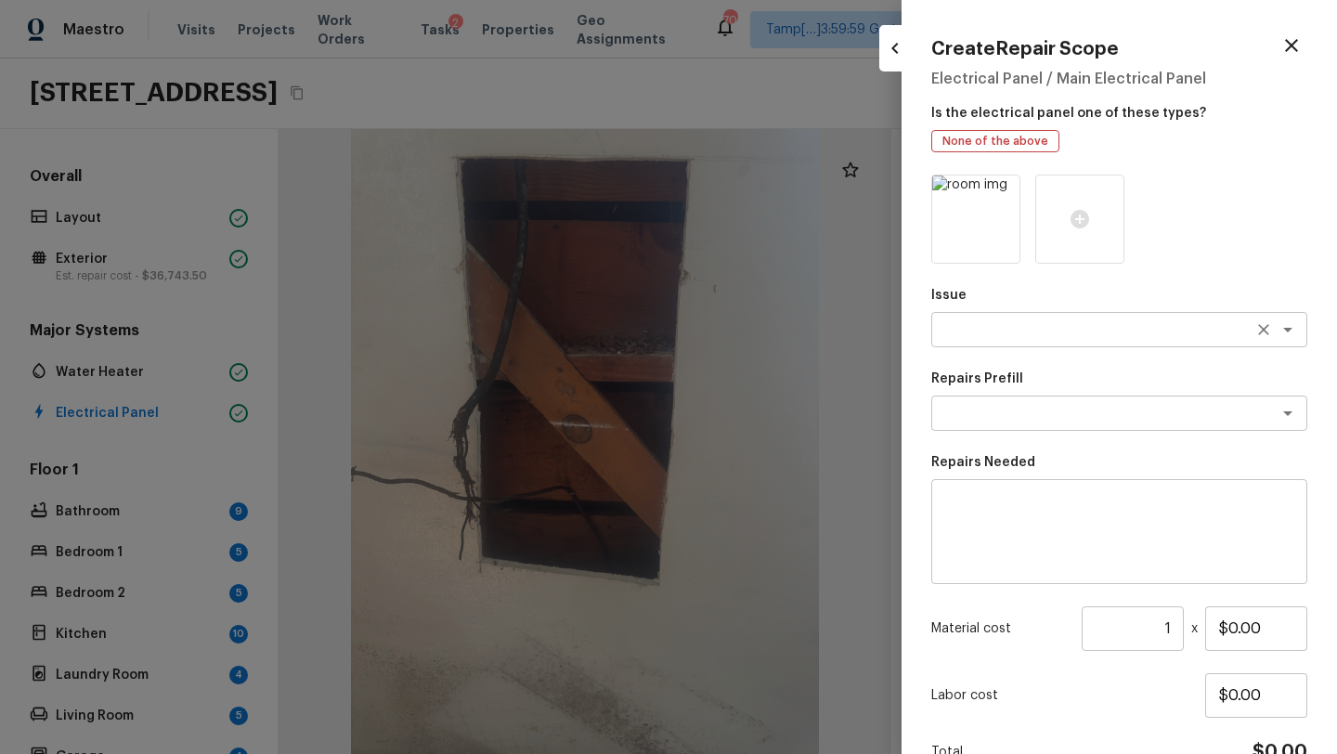
click at [984, 342] on div "x ​" at bounding box center [1119, 329] width 376 height 35
click at [705, 86] on div at bounding box center [668, 377] width 1337 height 754
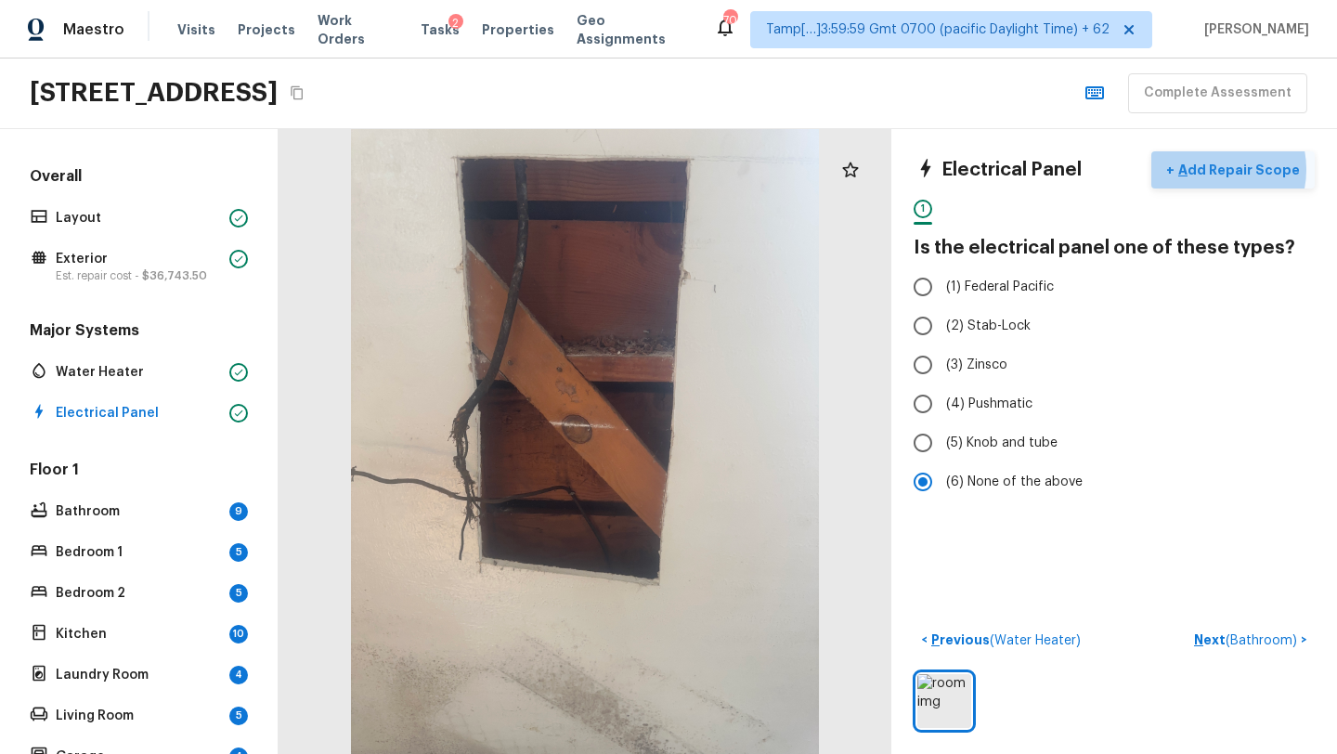
click at [1221, 169] on p "Add Repair Scope" at bounding box center [1236, 170] width 125 height 19
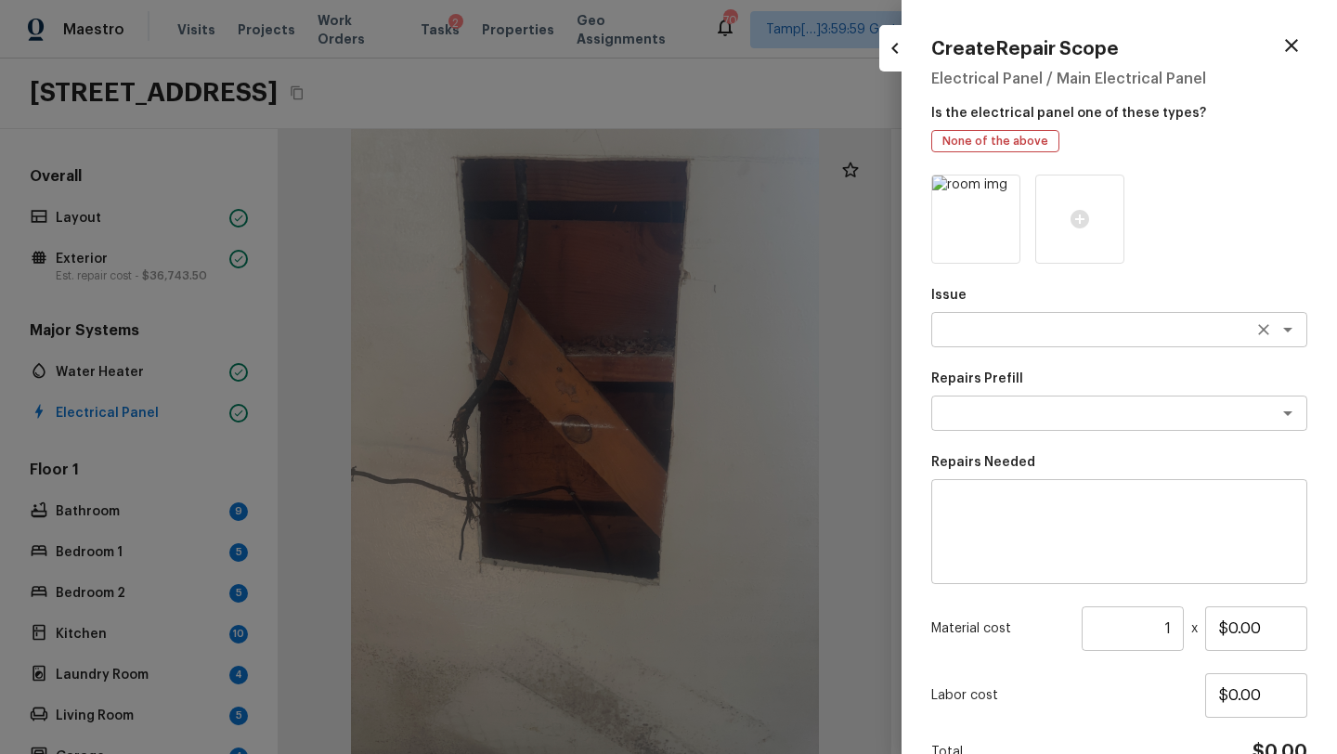
click at [1015, 339] on div "x ​" at bounding box center [1119, 329] width 376 height 35
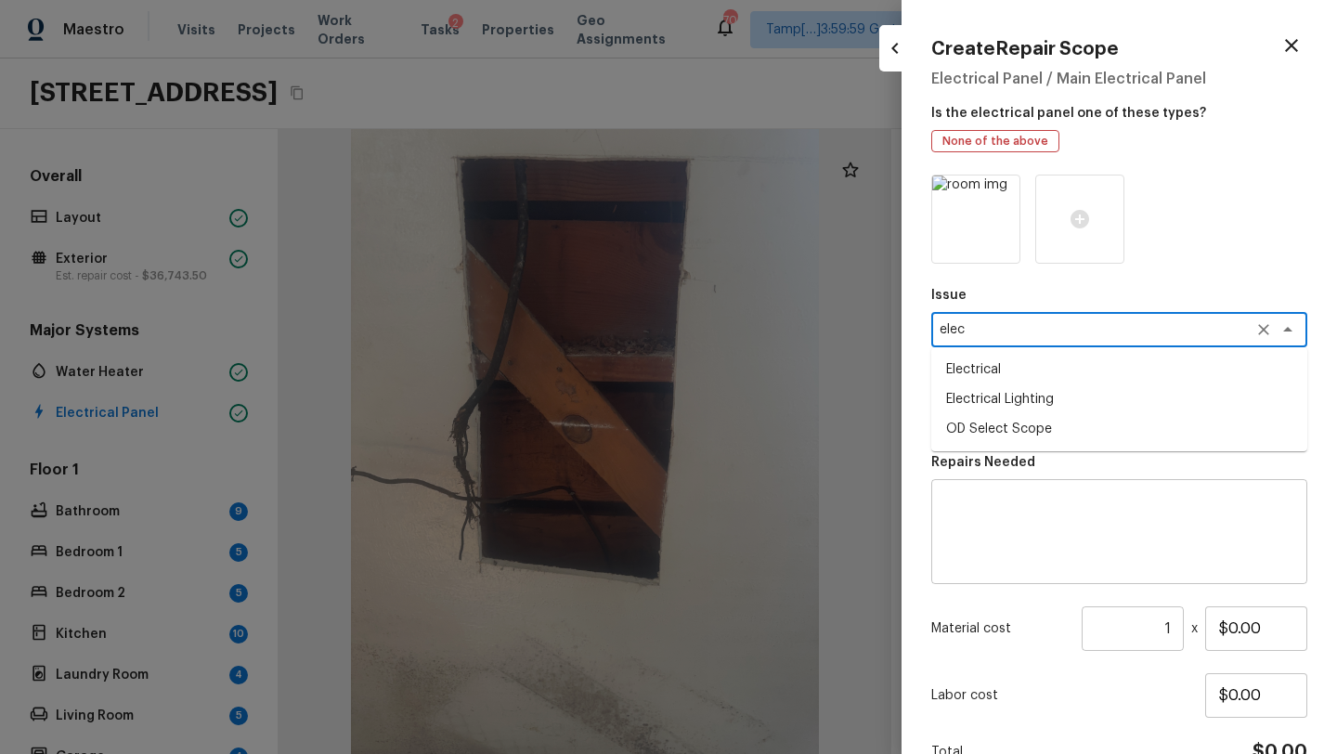
click at [988, 374] on li "Electrical" at bounding box center [1119, 370] width 376 height 30
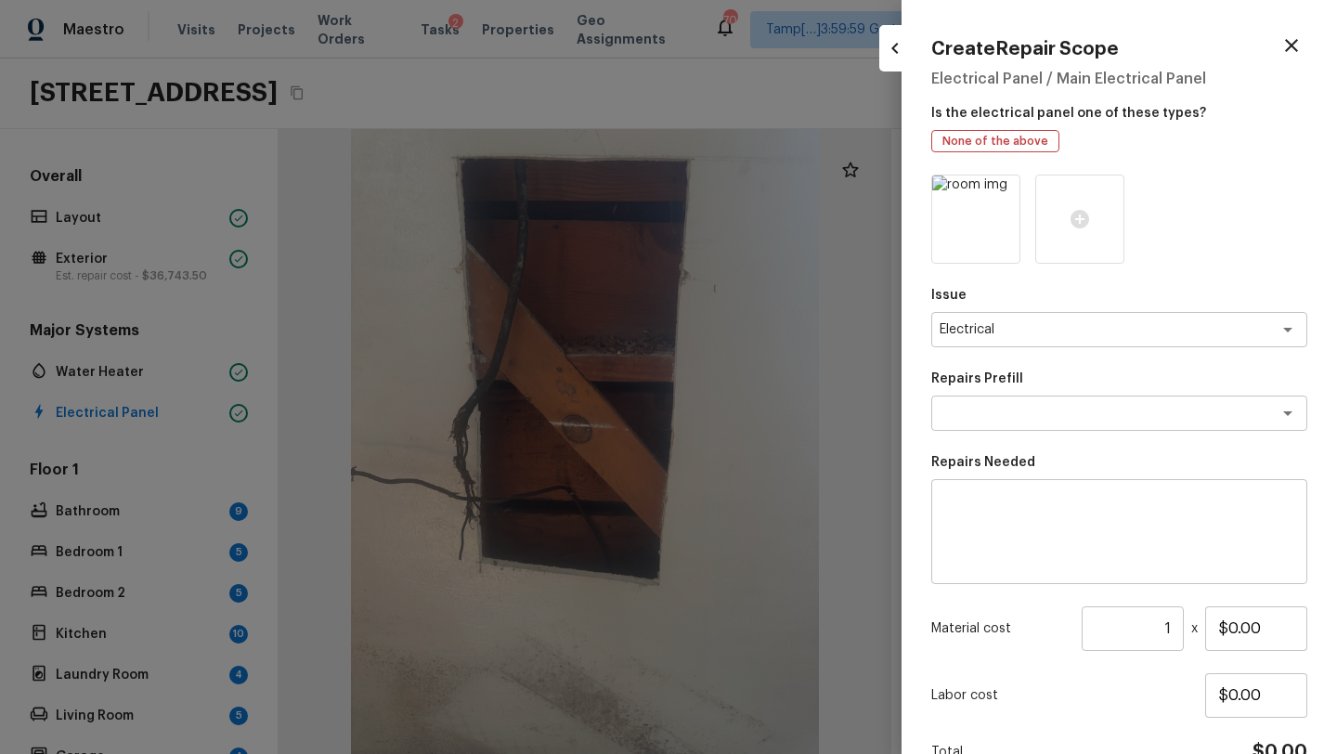
click at [988, 437] on div "Issue Electrical x ​ Repairs Prefill x ​ Repairs Needed x ​ Material cost 1 ​ x…" at bounding box center [1119, 499] width 376 height 650
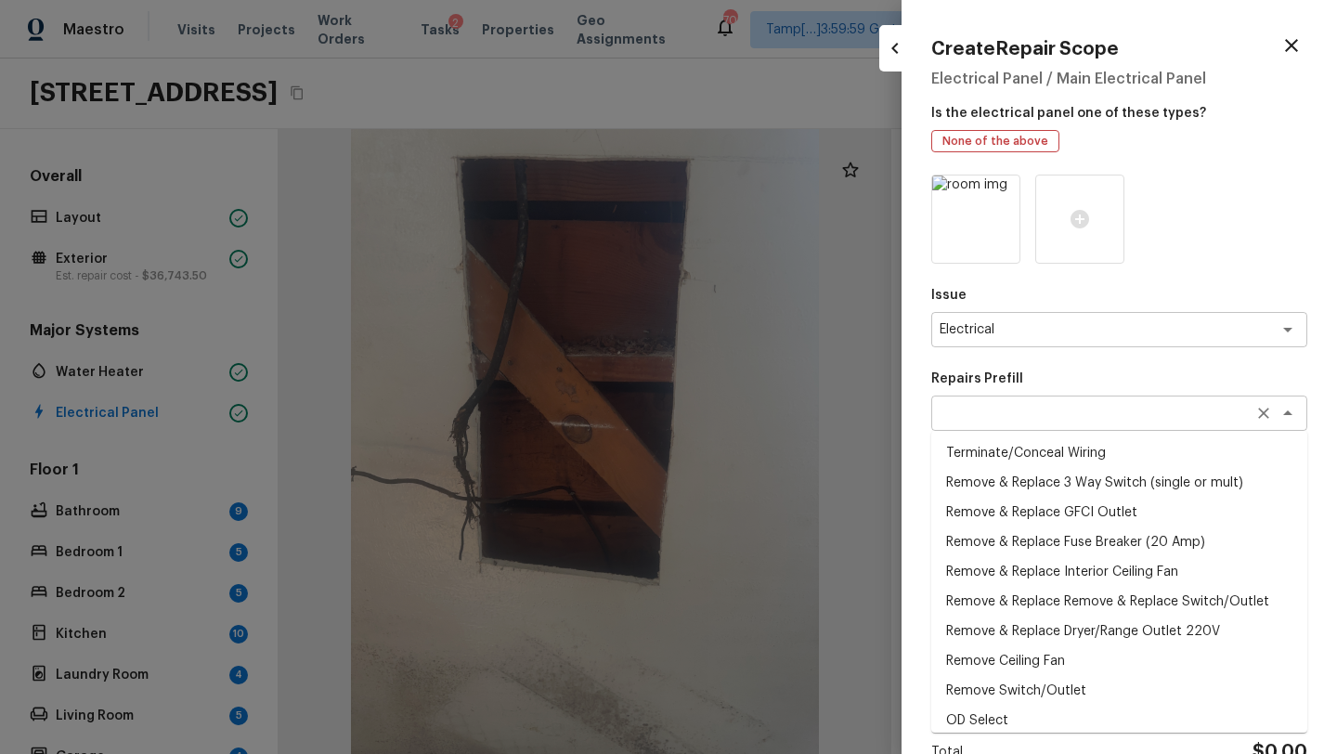
click at [988, 426] on div "x ​" at bounding box center [1119, 412] width 376 height 35
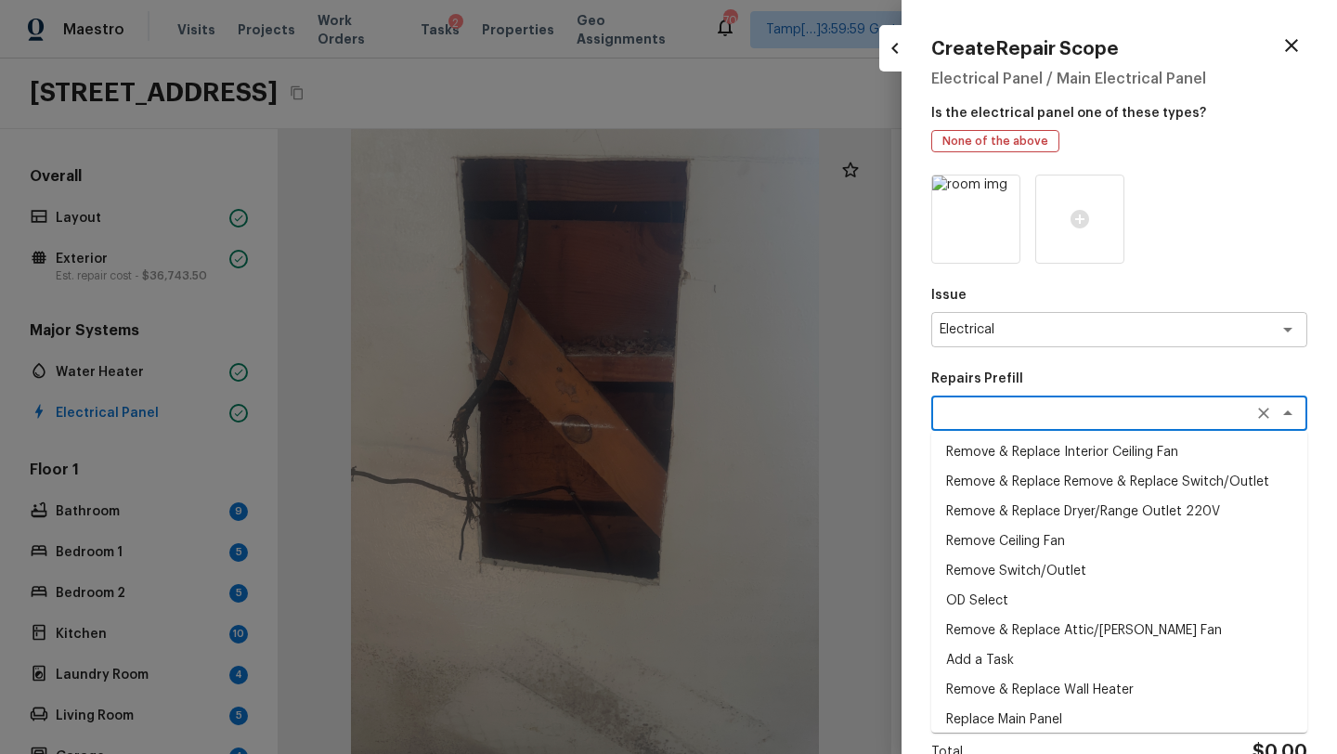
scroll to position [172, 0]
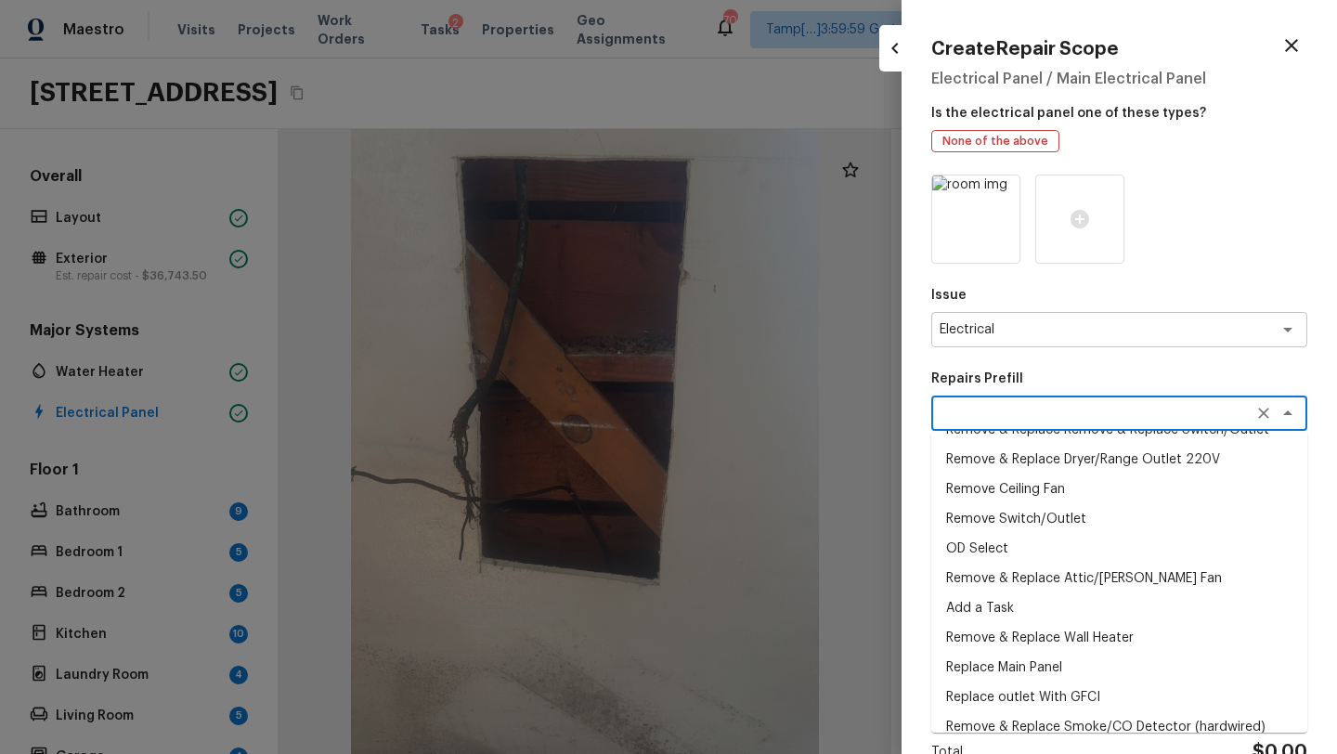
click at [985, 663] on li "Replace Main Panel" at bounding box center [1119, 667] width 376 height 30
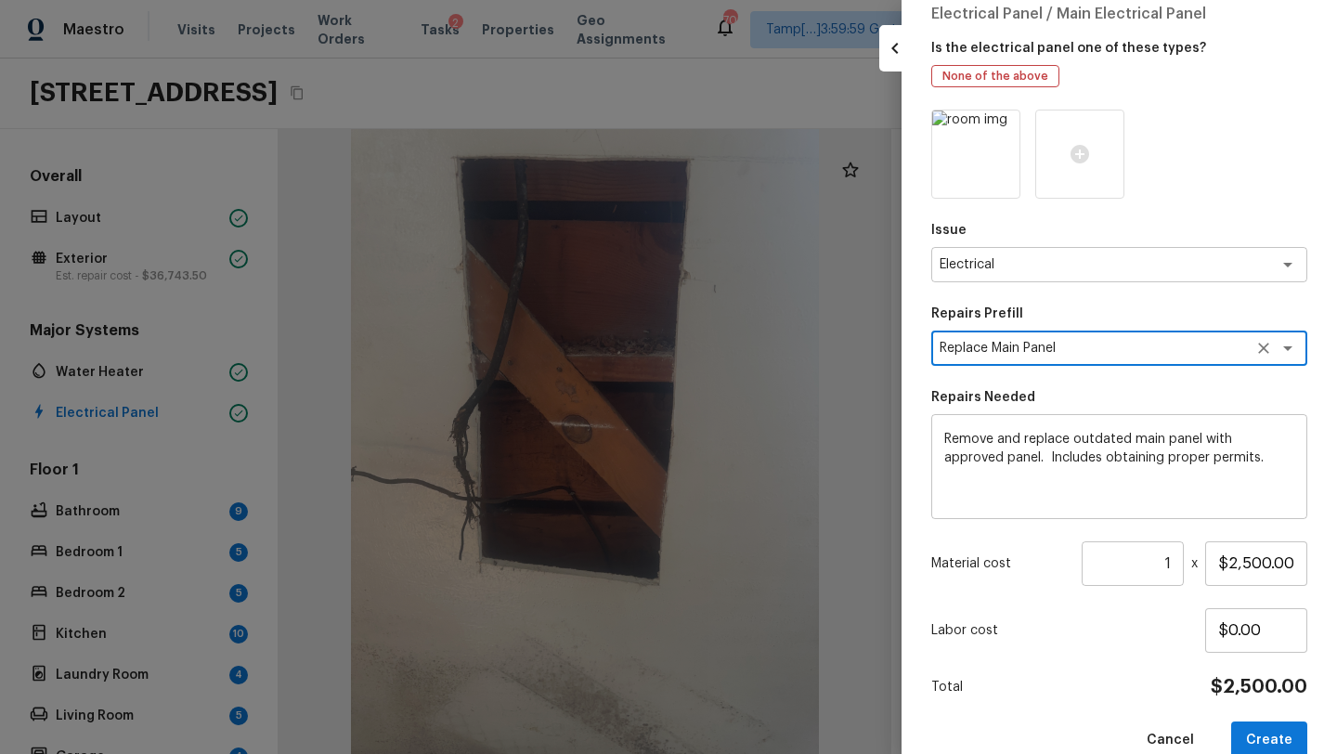
scroll to position [99, 0]
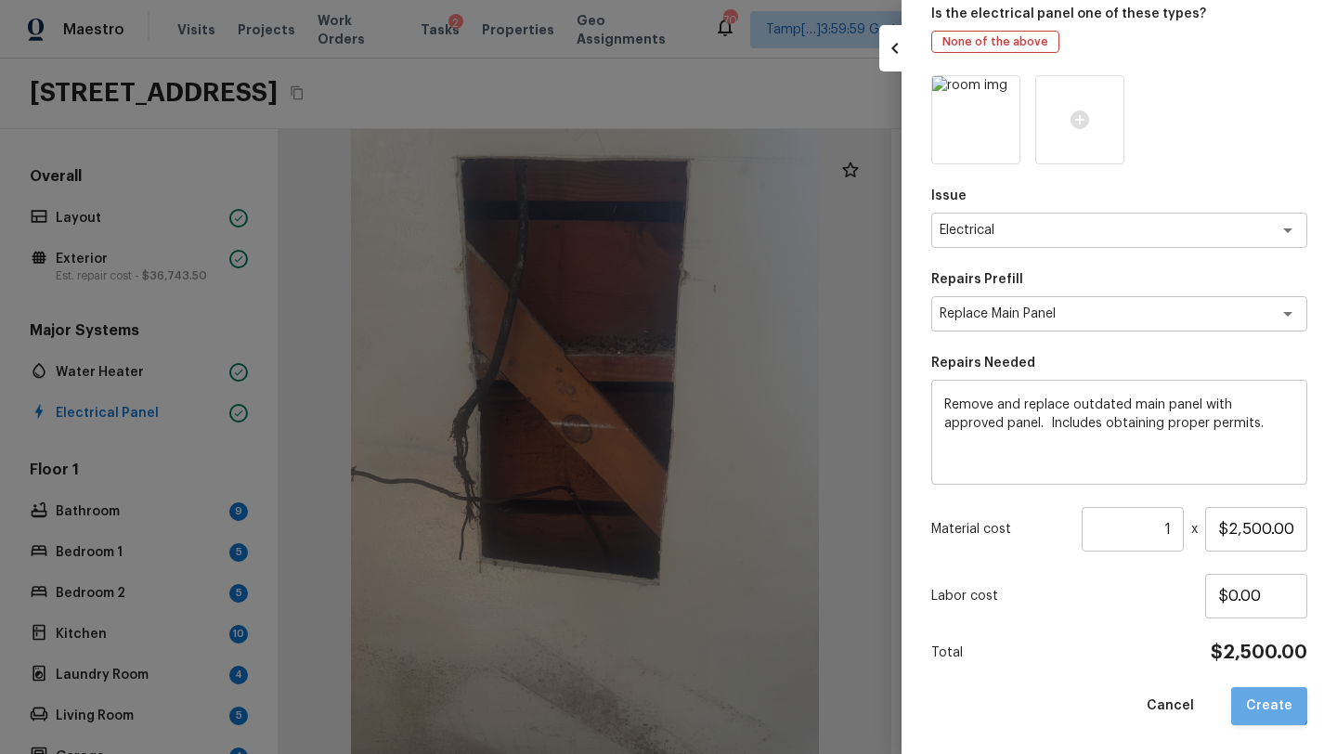
click at [1268, 696] on button "Create" at bounding box center [1269, 706] width 76 height 38
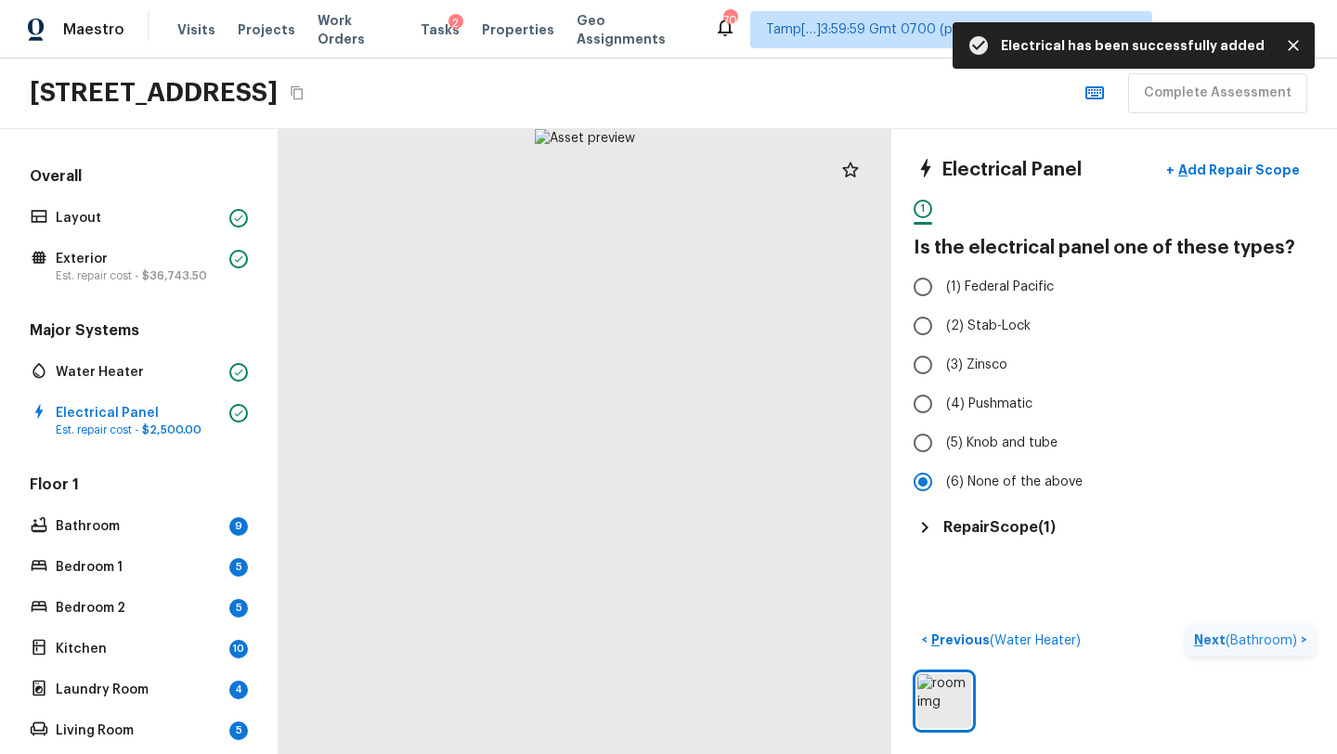
click at [1205, 632] on p "Next ( Bathroom )" at bounding box center [1247, 639] width 107 height 19
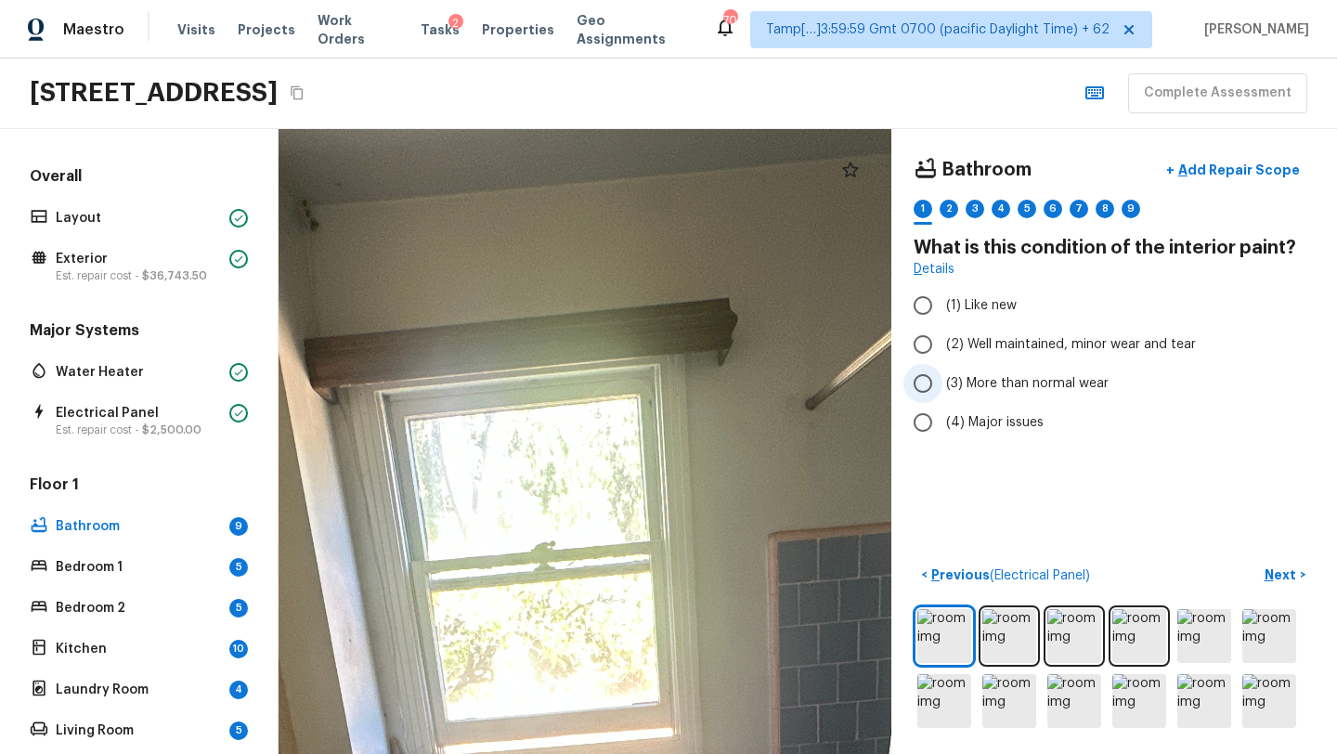
drag, startPoint x: 570, startPoint y: 346, endPoint x: 949, endPoint y: 371, distance: 379.5
click at [949, 371] on div "Bathroom + Add Repair Scope 1 2 3 4 5 6 7 8 9 What is this condition of the int…" at bounding box center [807, 441] width 1058 height 625
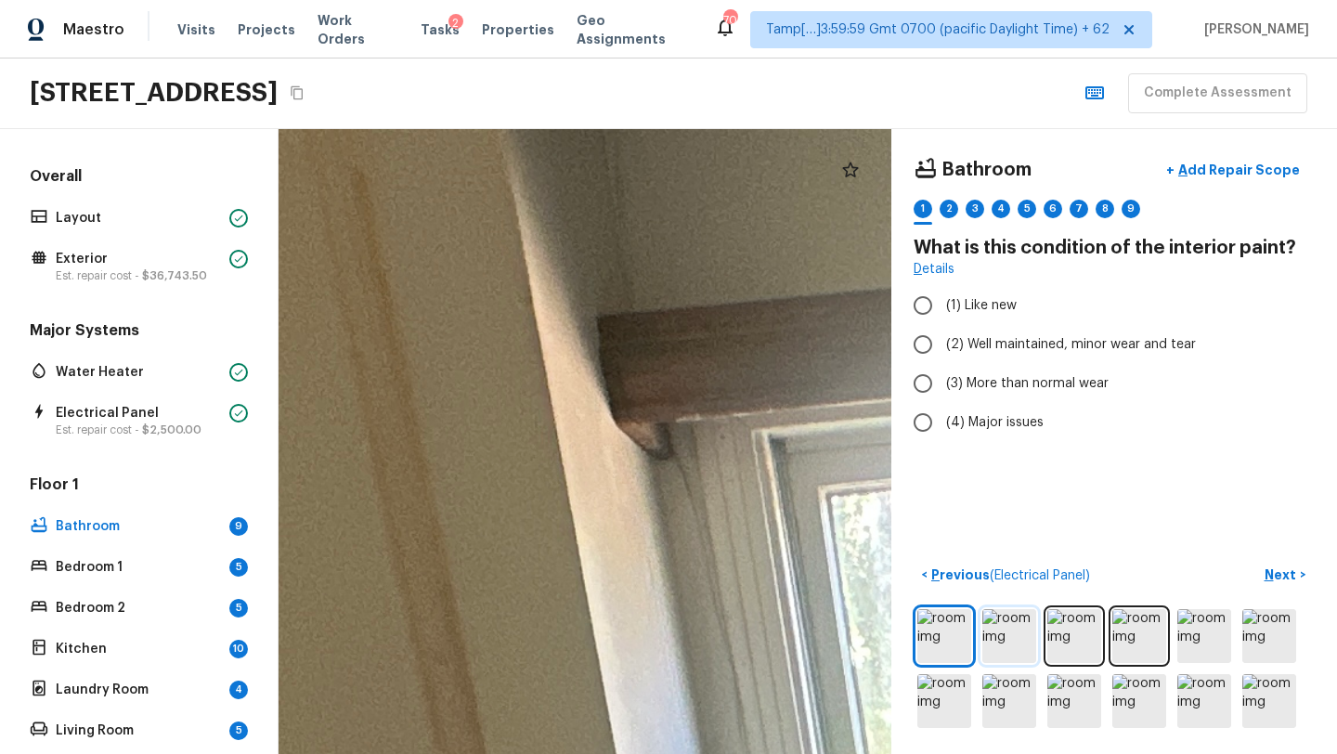
click at [1014, 646] on img at bounding box center [1009, 636] width 54 height 54
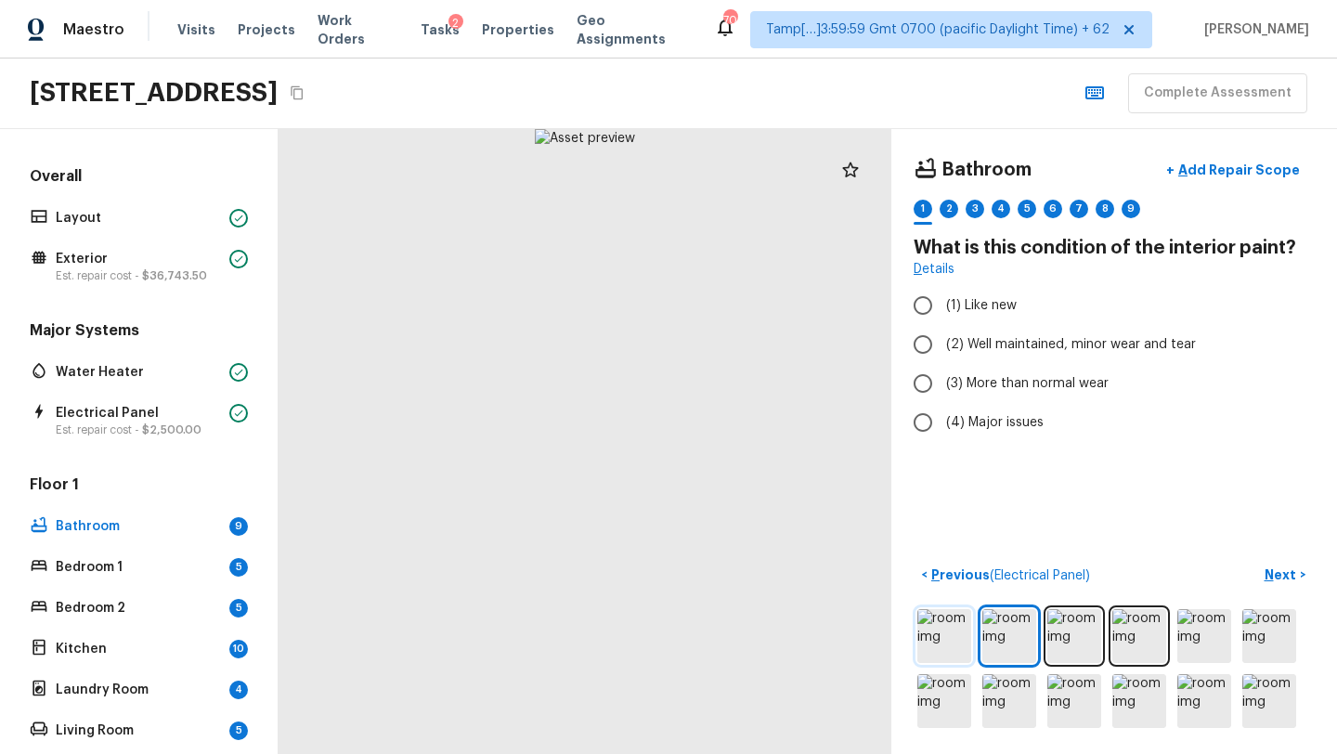
click at [951, 646] on img at bounding box center [944, 636] width 54 height 54
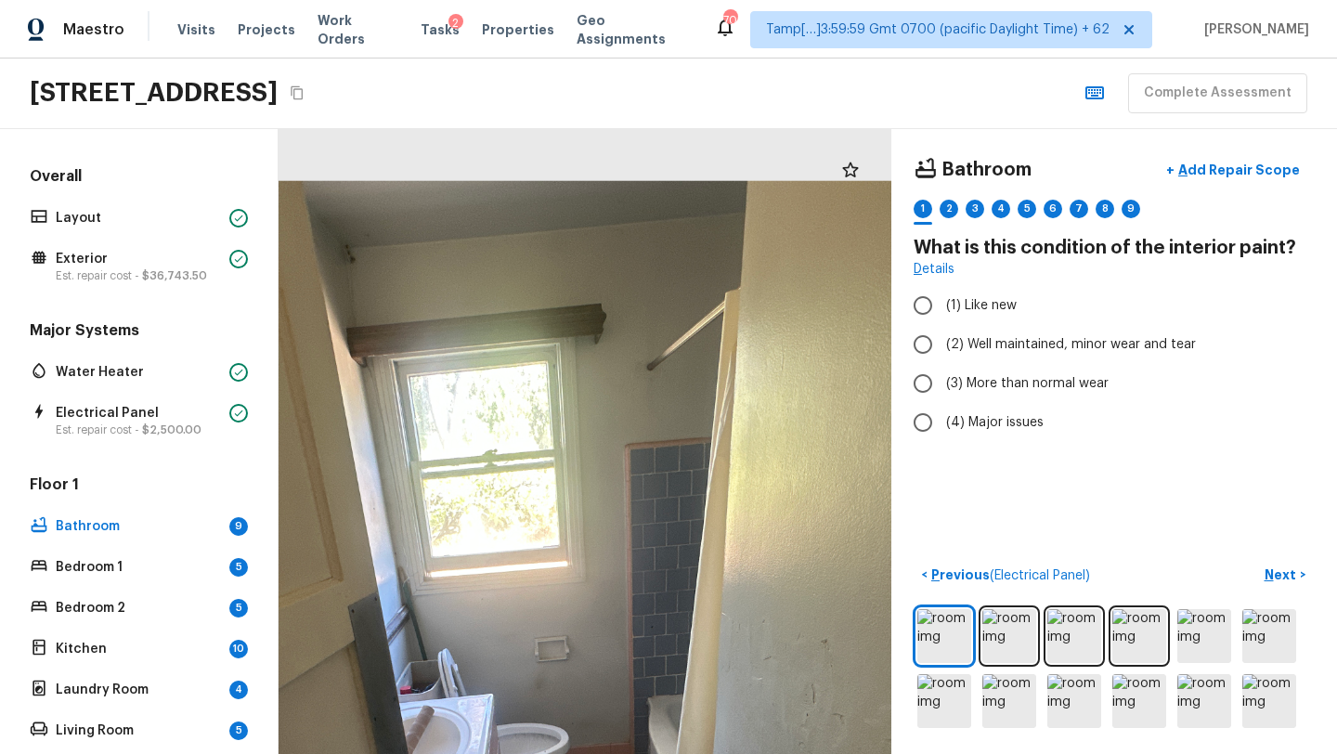
drag, startPoint x: 636, startPoint y: 358, endPoint x: 278, endPoint y: 536, distance: 398.9
click at [278, 537] on div at bounding box center [532, 658] width 1274 height 1300
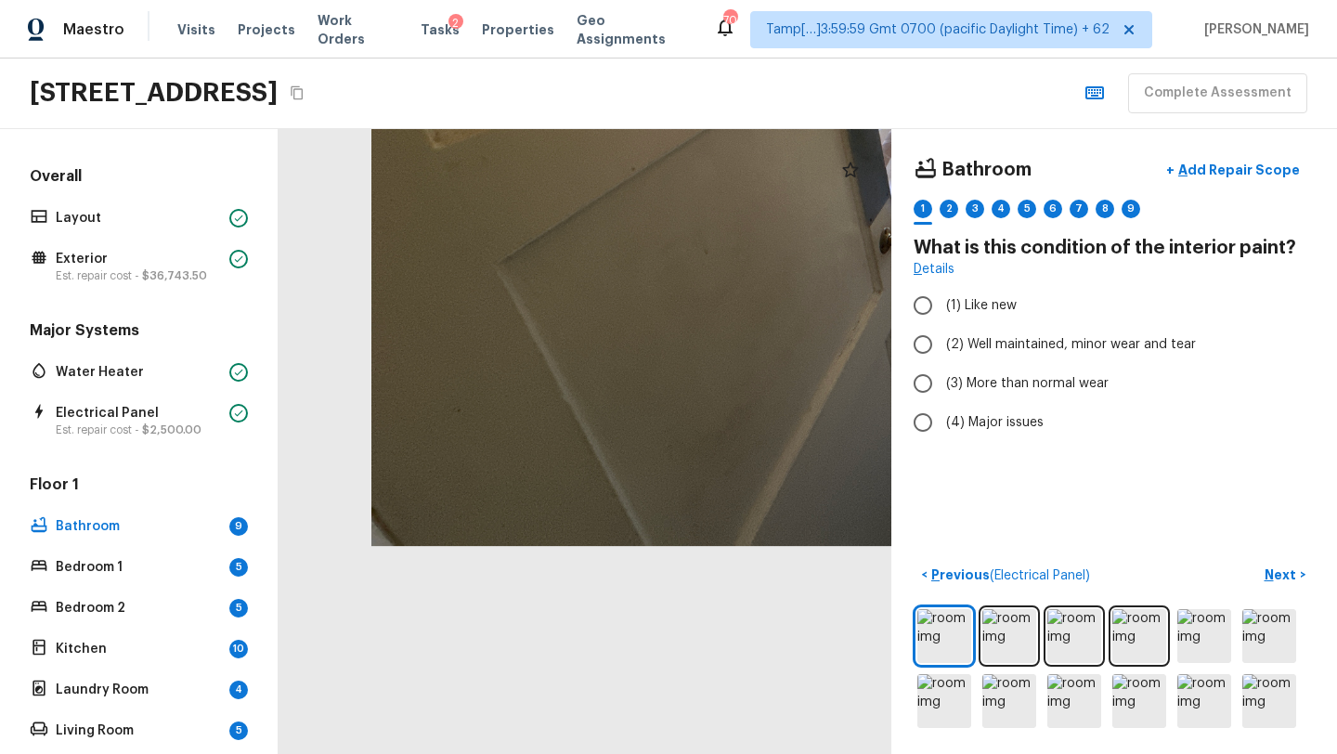
drag, startPoint x: 383, startPoint y: 536, endPoint x: 1003, endPoint y: -82, distance: 874.9
click at [1003, 0] on html "Maestro Visits Projects Work Orders Tasks 2 Properties Geo Assignments 701 Tamp…" at bounding box center [668, 377] width 1337 height 754
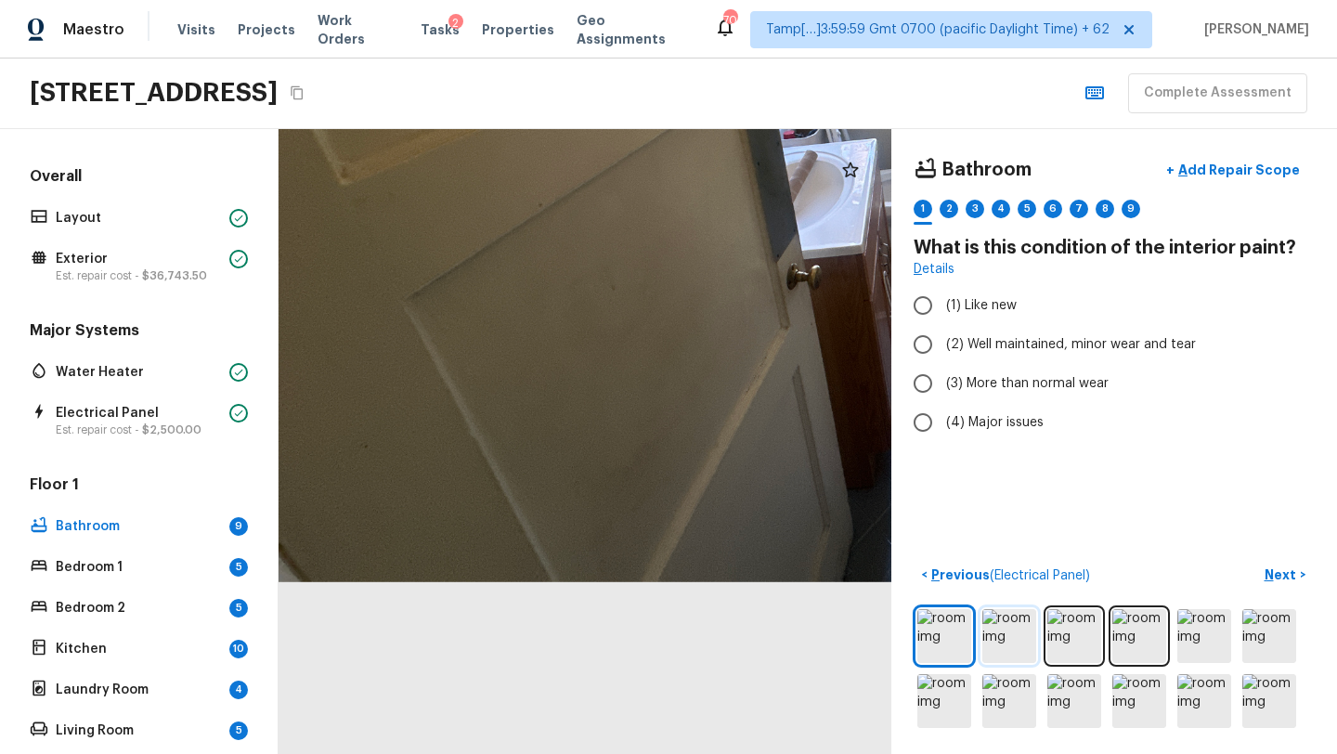
click at [1003, 627] on img at bounding box center [1009, 636] width 54 height 54
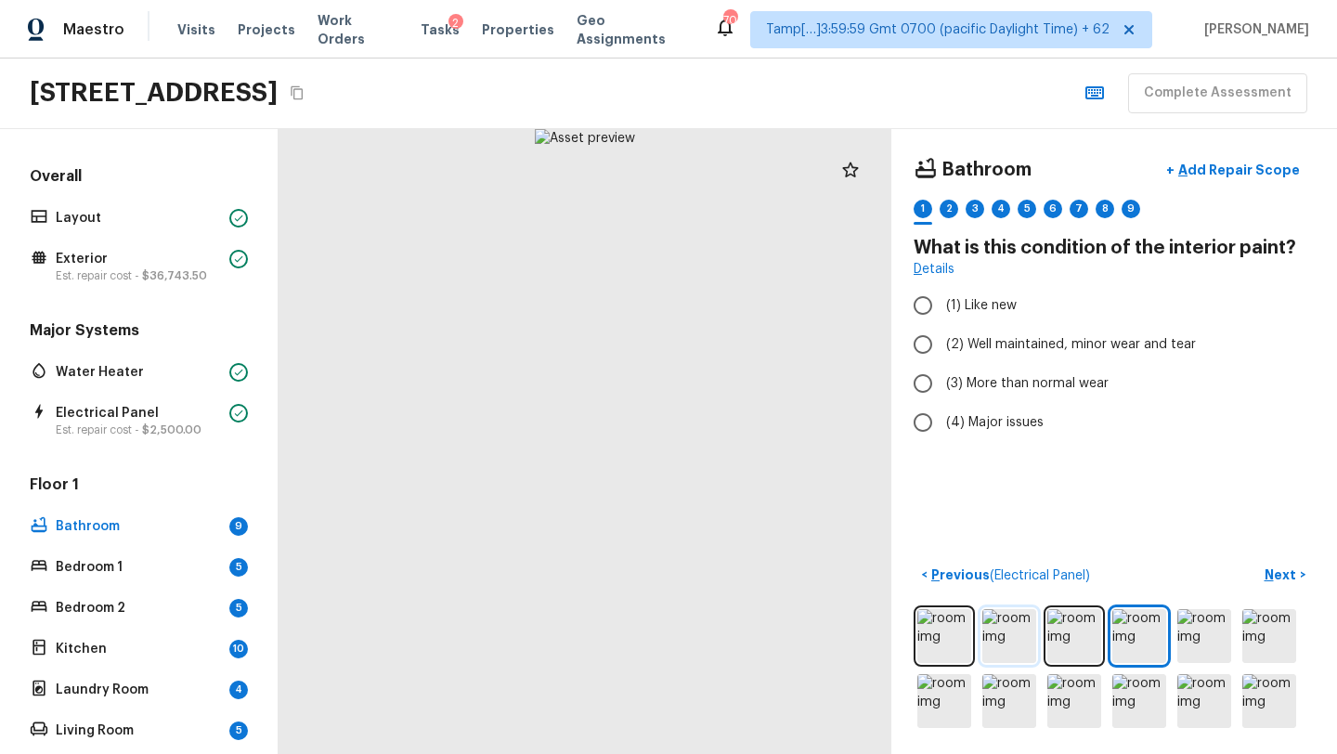
click at [1003, 627] on img at bounding box center [1009, 636] width 54 height 54
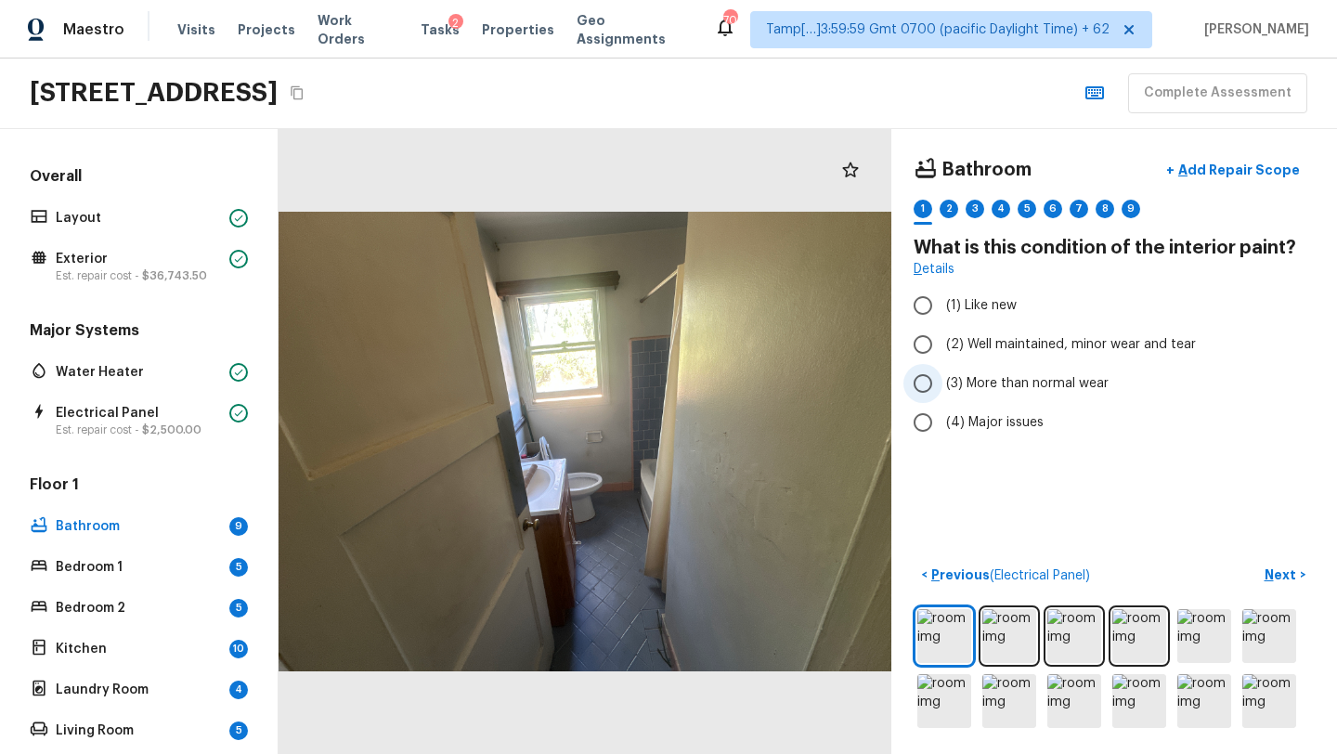
click at [949, 391] on span "(3) More than normal wear" at bounding box center [1027, 383] width 162 height 19
click at [942, 391] on input "(3) More than normal wear" at bounding box center [922, 383] width 39 height 39
click at [1295, 572] on p "Next" at bounding box center [1281, 574] width 35 height 19
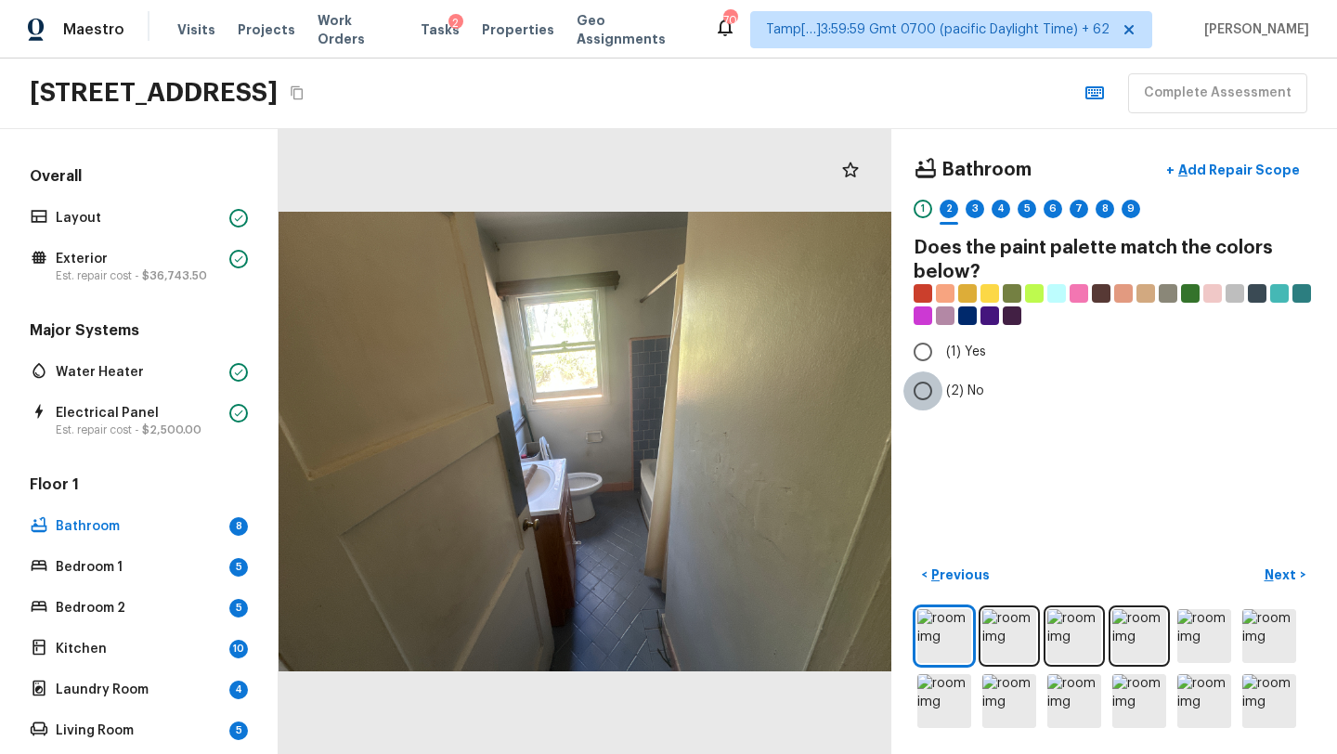
click at [933, 386] on input "(2) No" at bounding box center [922, 390] width 39 height 39
click at [1279, 571] on p "Next" at bounding box center [1281, 574] width 35 height 19
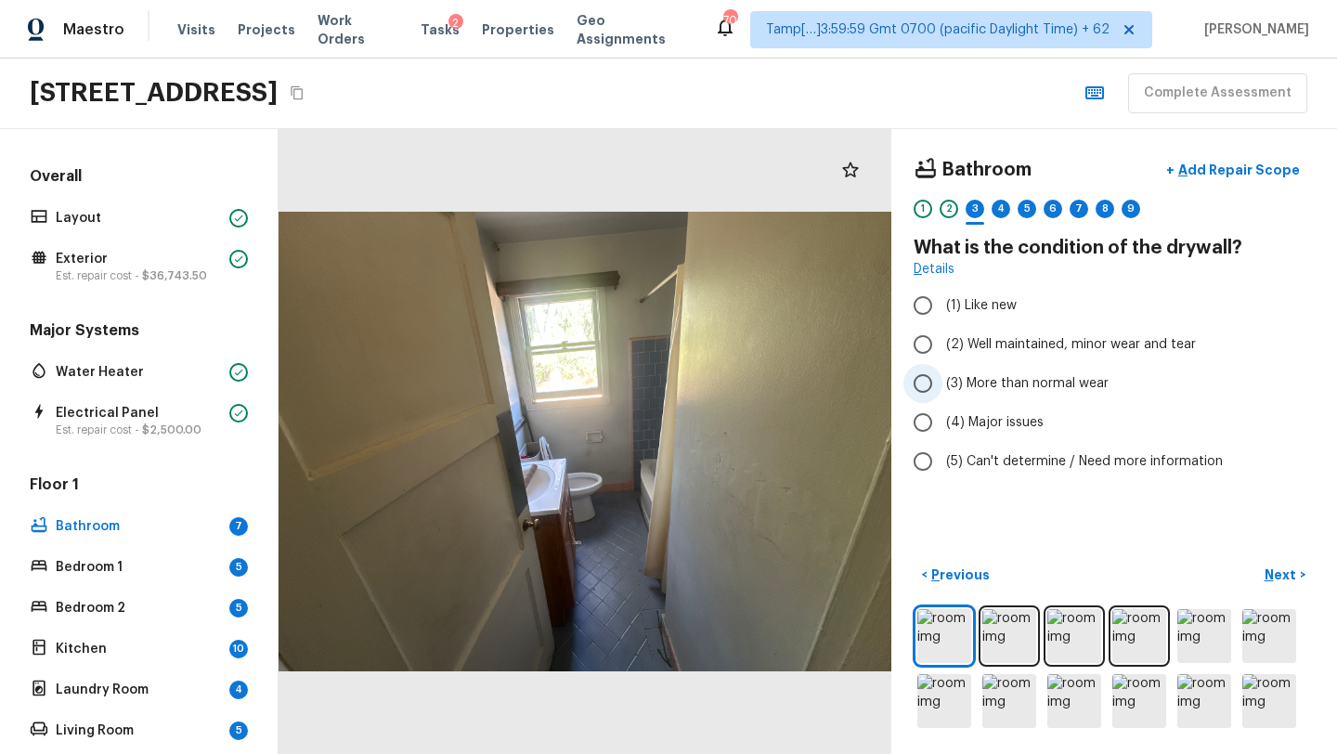
click at [969, 377] on span "(3) More than normal wear" at bounding box center [1027, 383] width 162 height 19
click at [942, 377] on input "(3) More than normal wear" at bounding box center [922, 383] width 39 height 39
click at [1275, 573] on p "Next" at bounding box center [1281, 574] width 35 height 19
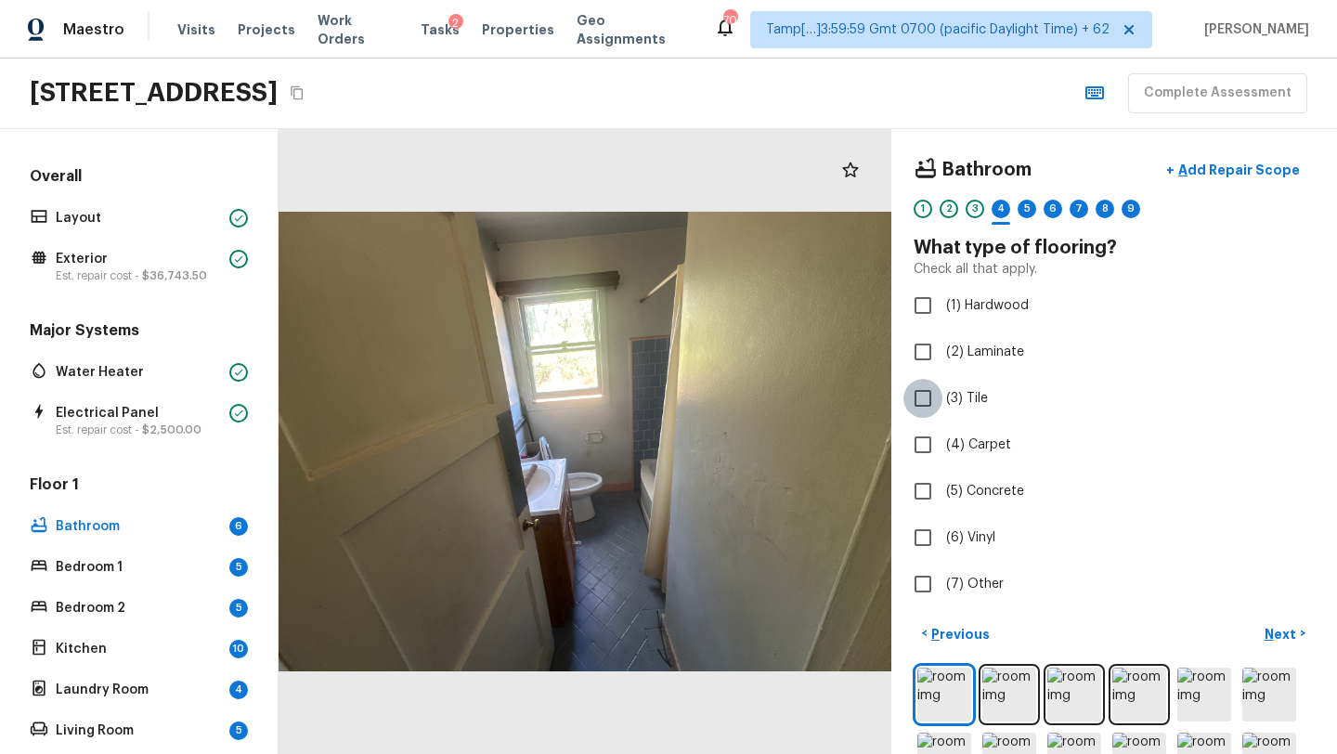
click at [938, 411] on input "(3) Tile" at bounding box center [922, 398] width 39 height 39
click at [1276, 628] on p "Next" at bounding box center [1281, 634] width 35 height 19
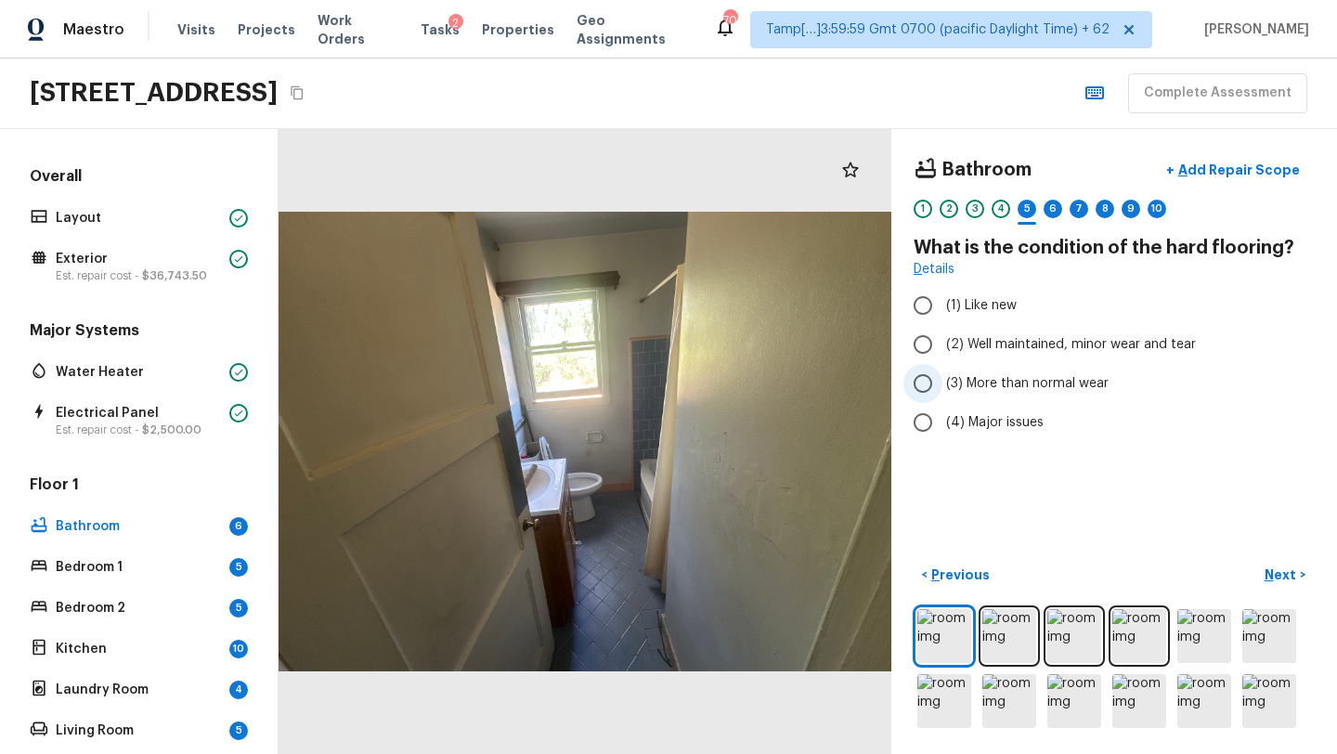
click at [1020, 384] on span "(3) More than normal wear" at bounding box center [1027, 383] width 162 height 19
click at [942, 384] on input "(3) More than normal wear" at bounding box center [922, 383] width 39 height 39
click at [1282, 565] on p "Next" at bounding box center [1281, 574] width 35 height 19
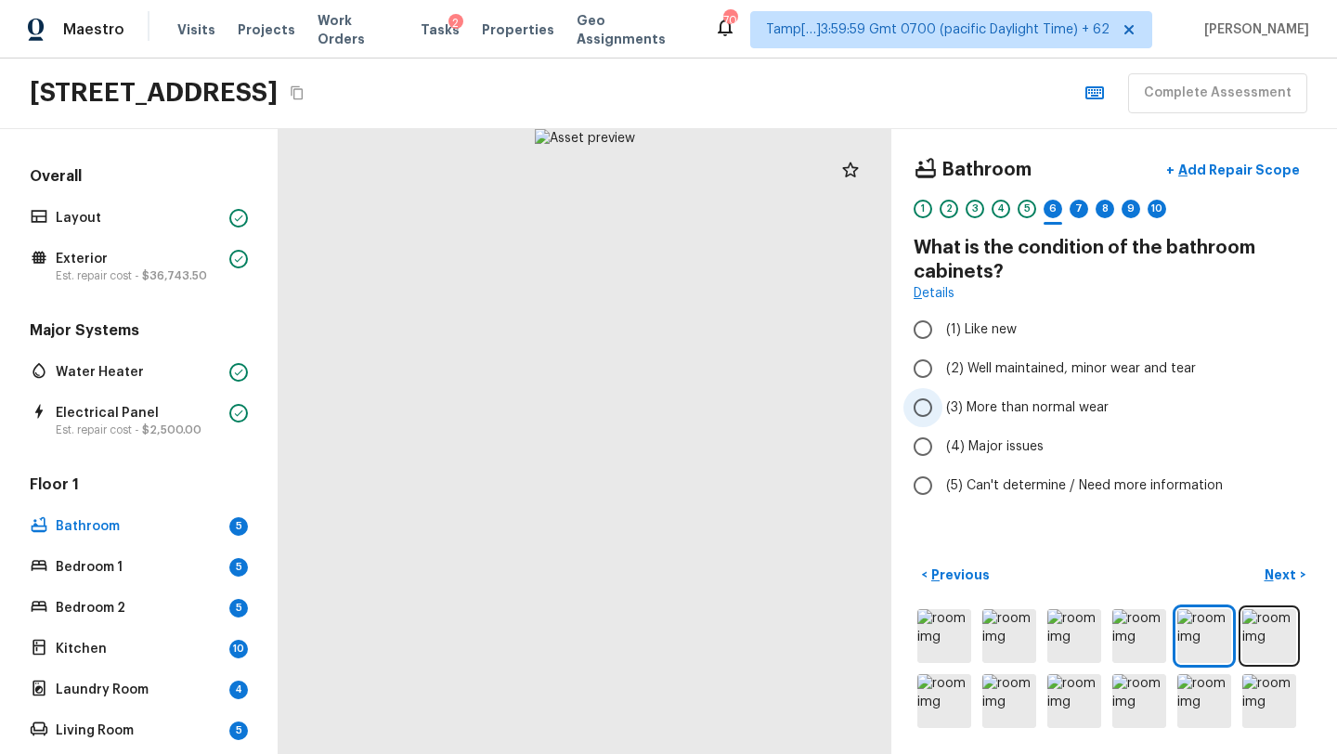
click at [949, 423] on label "(3) More than normal wear" at bounding box center [1101, 407] width 396 height 39
click at [942, 423] on input "(3) More than normal wear" at bounding box center [922, 407] width 39 height 39
click at [1242, 169] on p "Add Repair Scope" at bounding box center [1236, 170] width 125 height 19
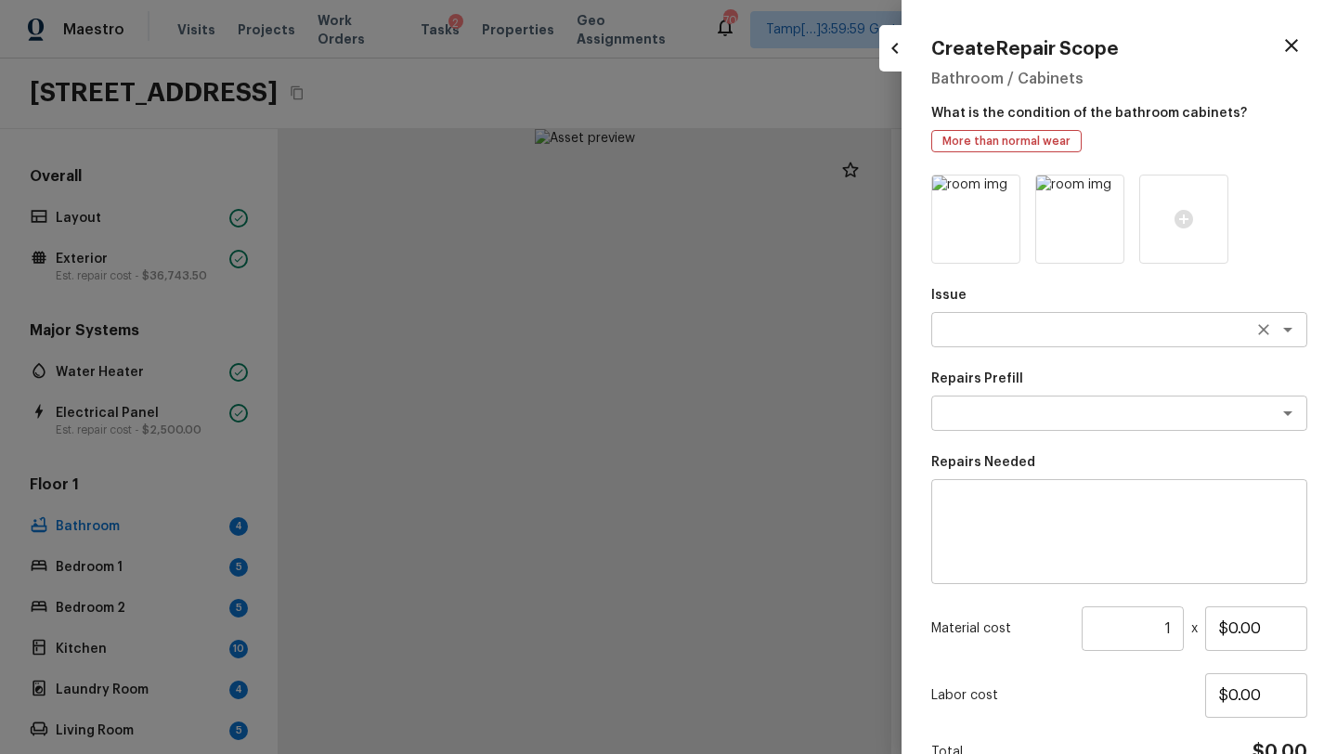
click at [971, 337] on textarea at bounding box center [1092, 329] width 307 height 19
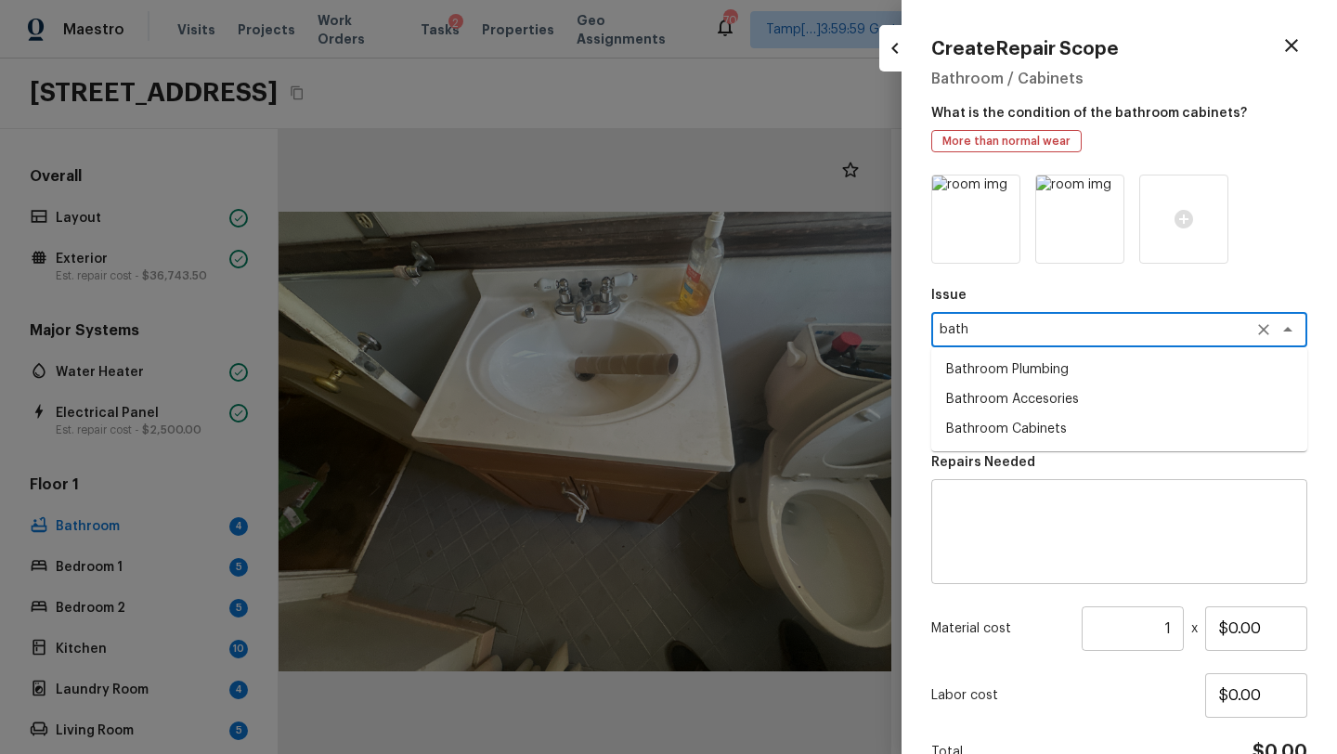
click at [1027, 422] on li "Bathroom Cabinets" at bounding box center [1119, 429] width 376 height 30
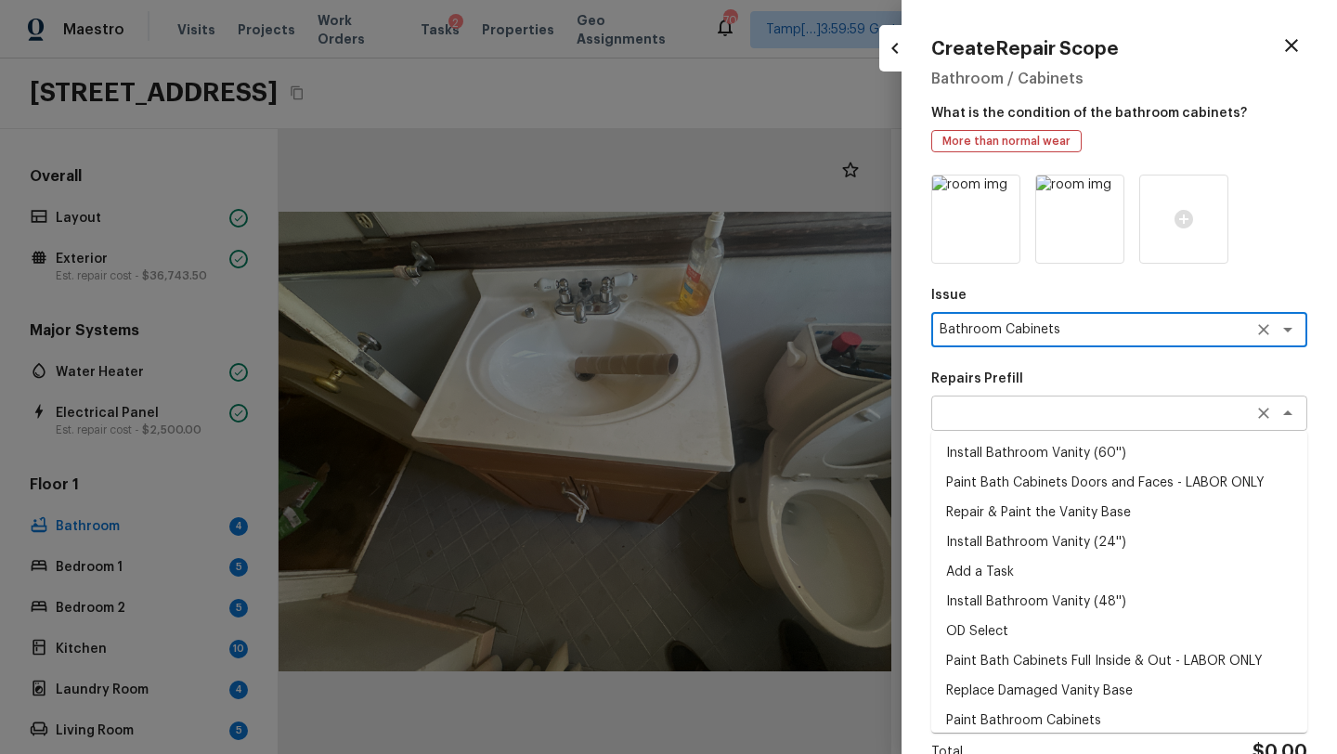
click at [991, 427] on div "x ​" at bounding box center [1119, 412] width 376 height 35
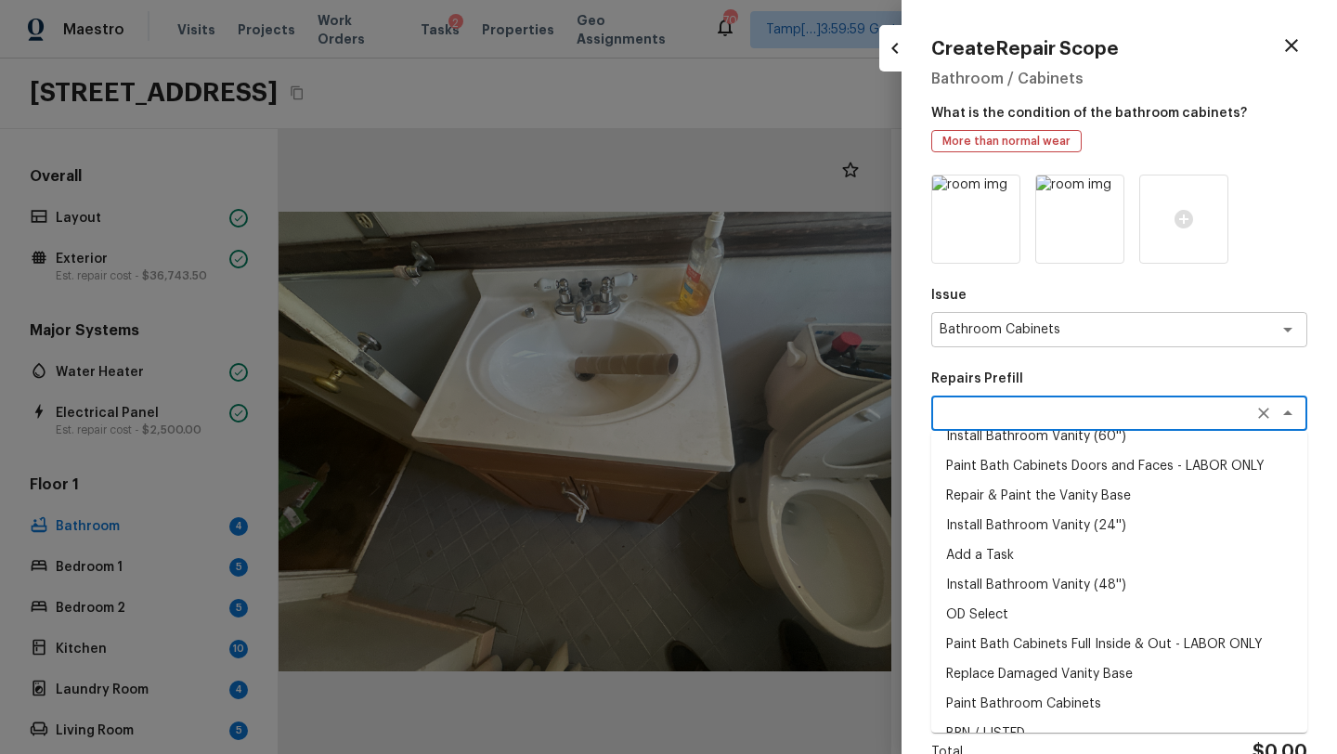
scroll to position [19, 0]
click at [987, 645] on li "Paint Bath Cabinets Full Inside & Out - LABOR ONLY" at bounding box center [1119, 642] width 376 height 30
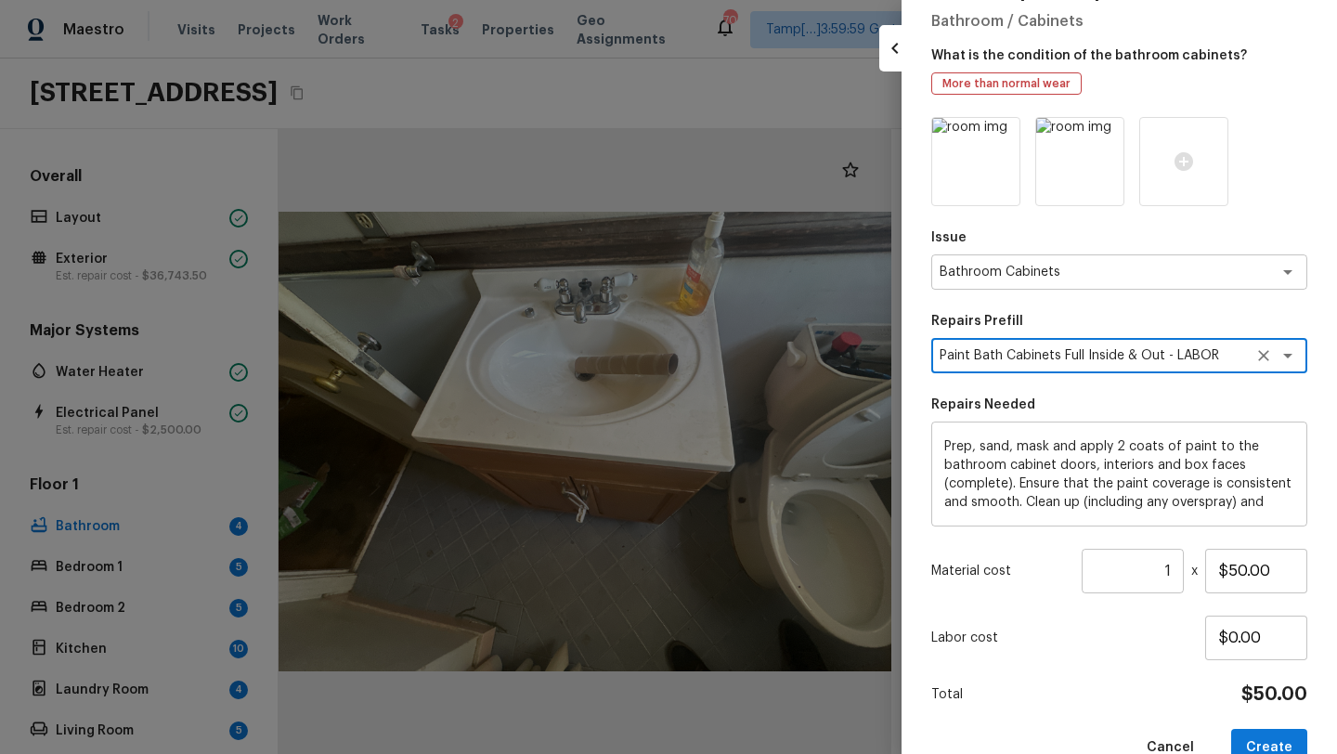
scroll to position [99, 0]
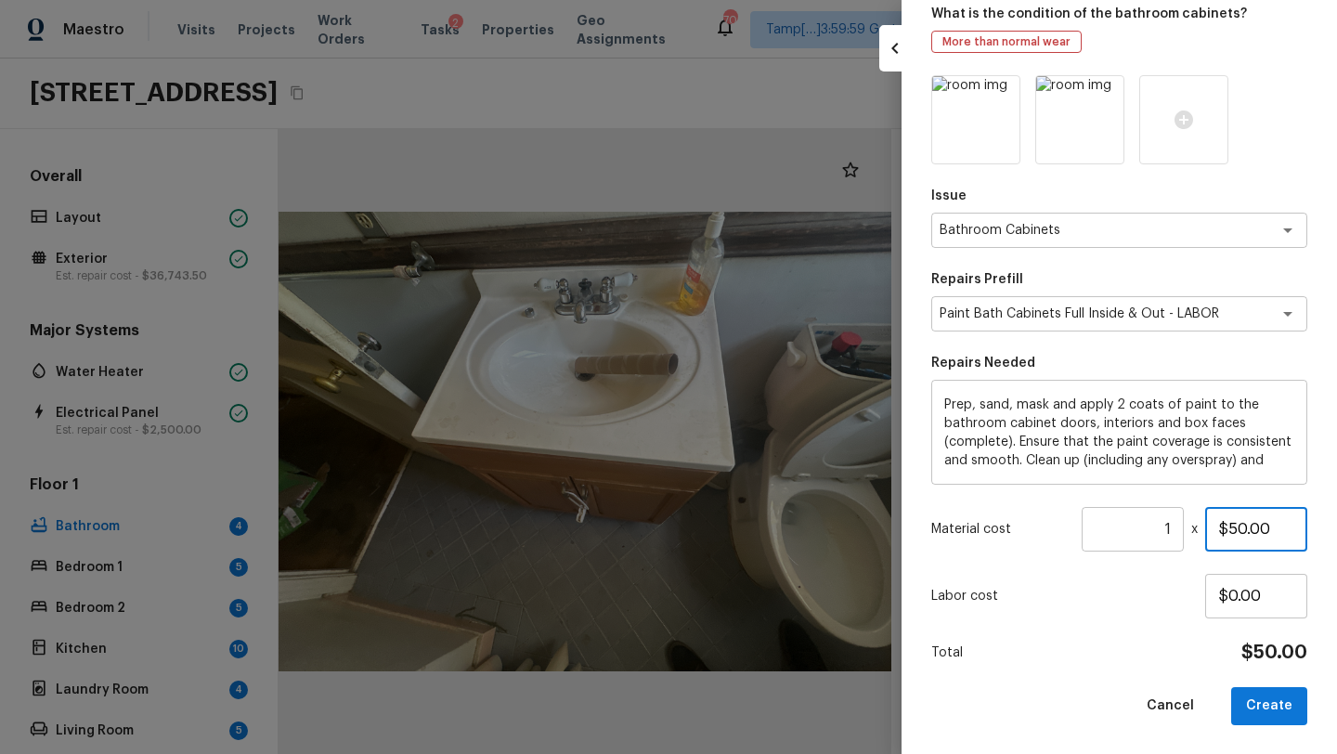
drag, startPoint x: 1230, startPoint y: 527, endPoint x: 1292, endPoint y: 529, distance: 62.2
click at [1292, 529] on input "$50.00" at bounding box center [1256, 529] width 102 height 45
click at [1143, 689] on button "Cancel" at bounding box center [1169, 706] width 77 height 38
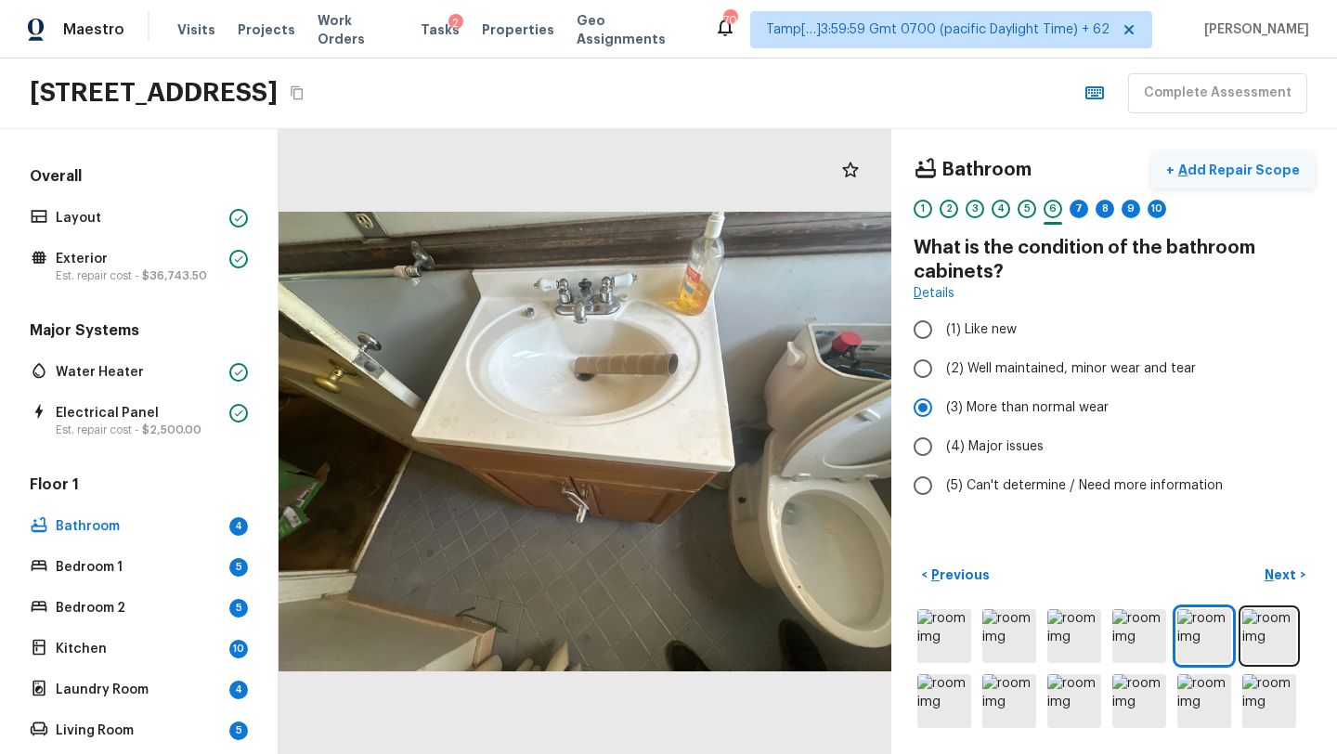
click at [1223, 167] on p "Add Repair Scope" at bounding box center [1236, 170] width 125 height 19
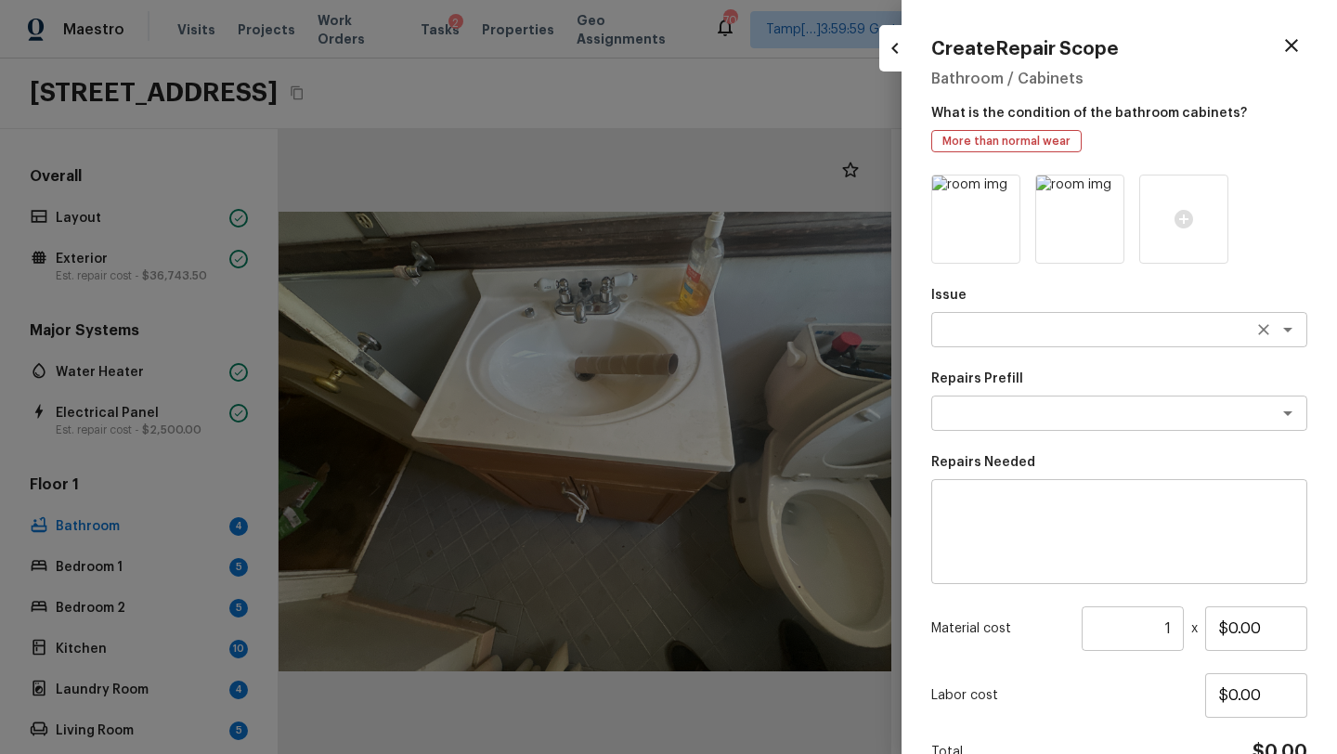
click at [1007, 341] on div "x ​" at bounding box center [1119, 329] width 376 height 35
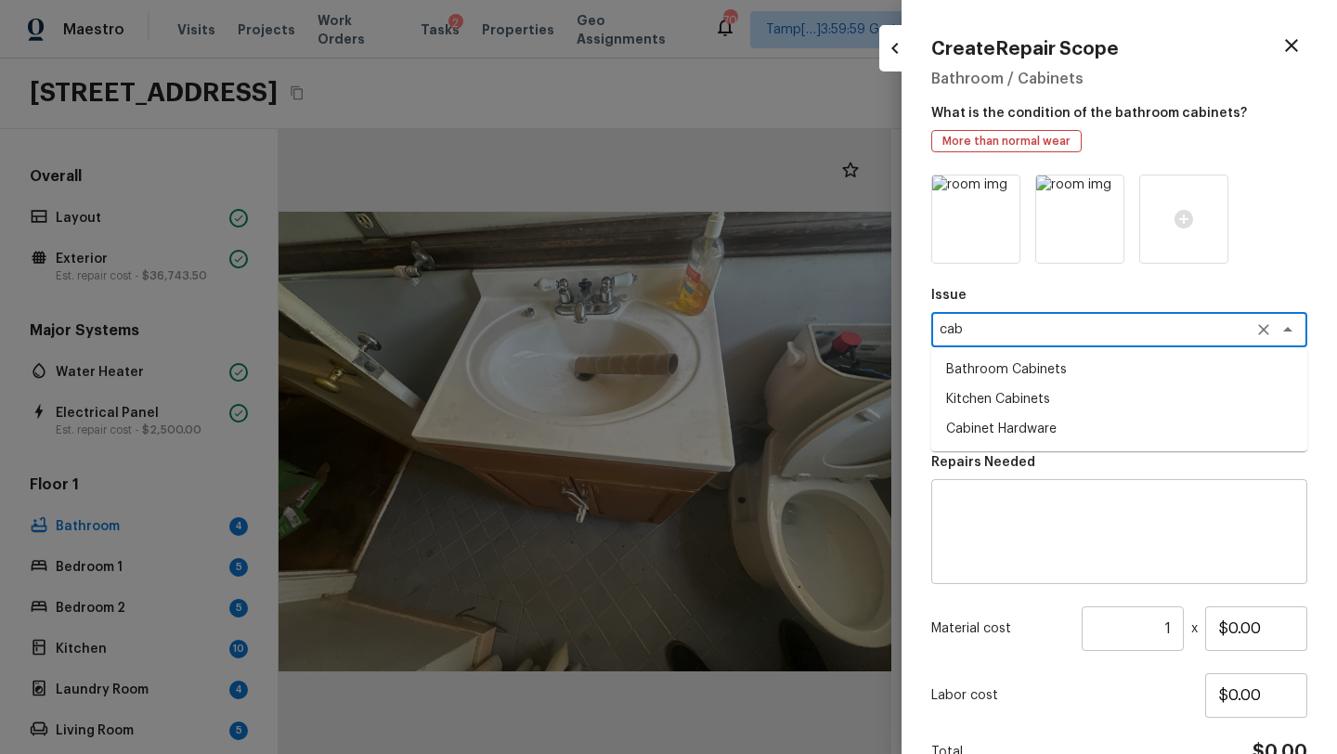
click at [1008, 369] on li "Bathroom Cabinets" at bounding box center [1119, 370] width 376 height 30
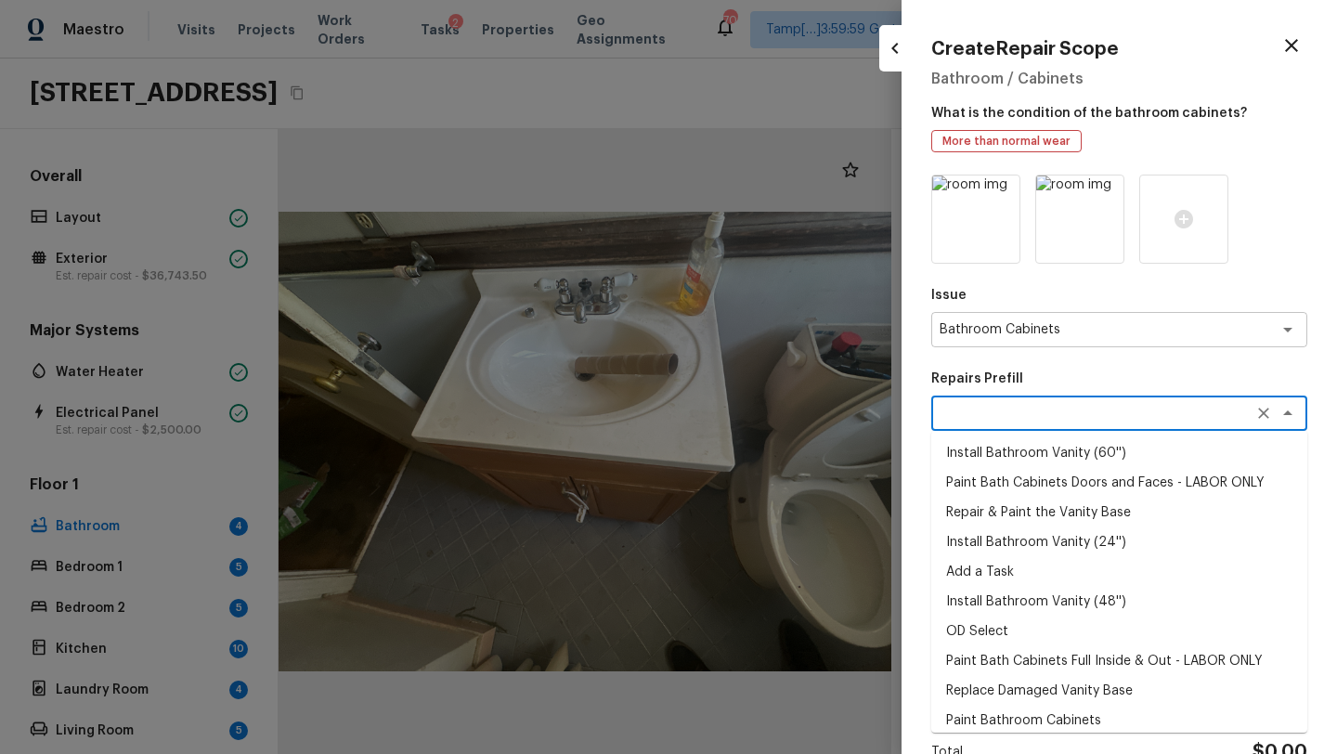
click at [987, 409] on textarea at bounding box center [1092, 413] width 307 height 19
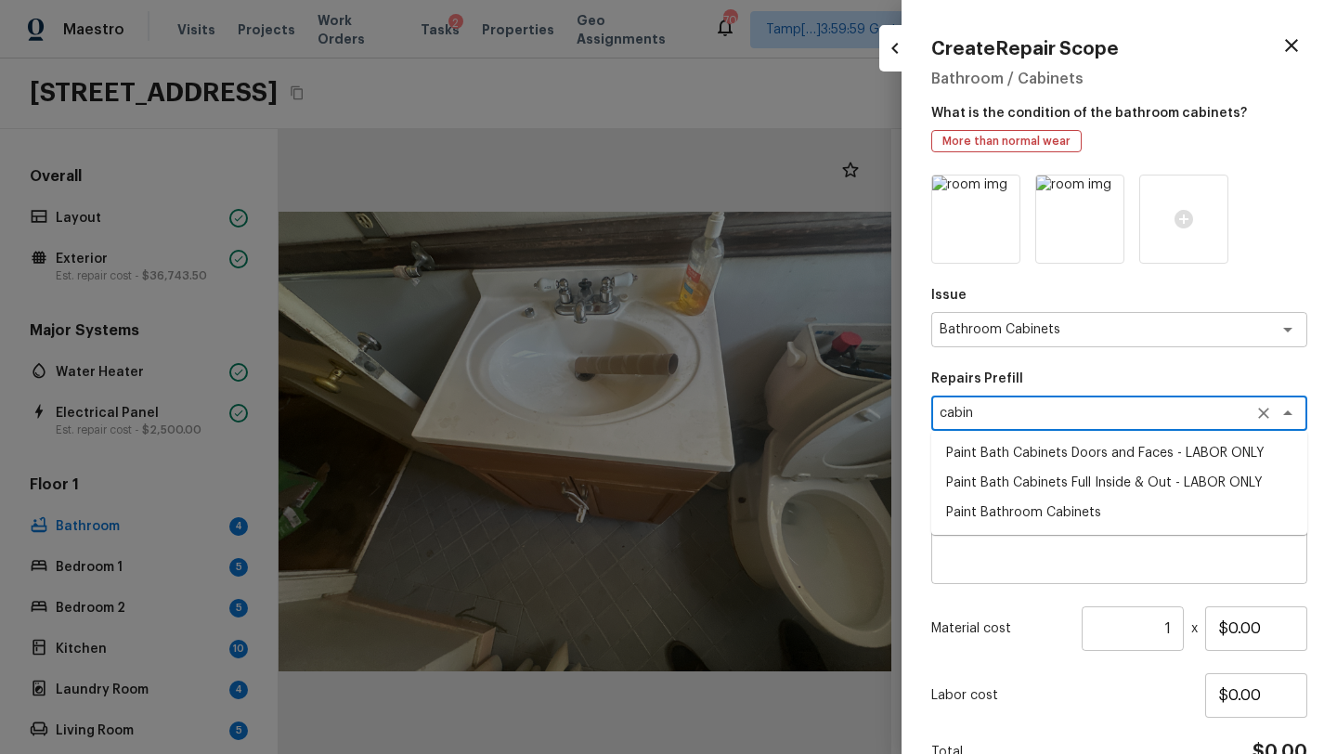
click at [1004, 519] on li "Paint Bathroom Cabinets" at bounding box center [1119, 512] width 376 height 30
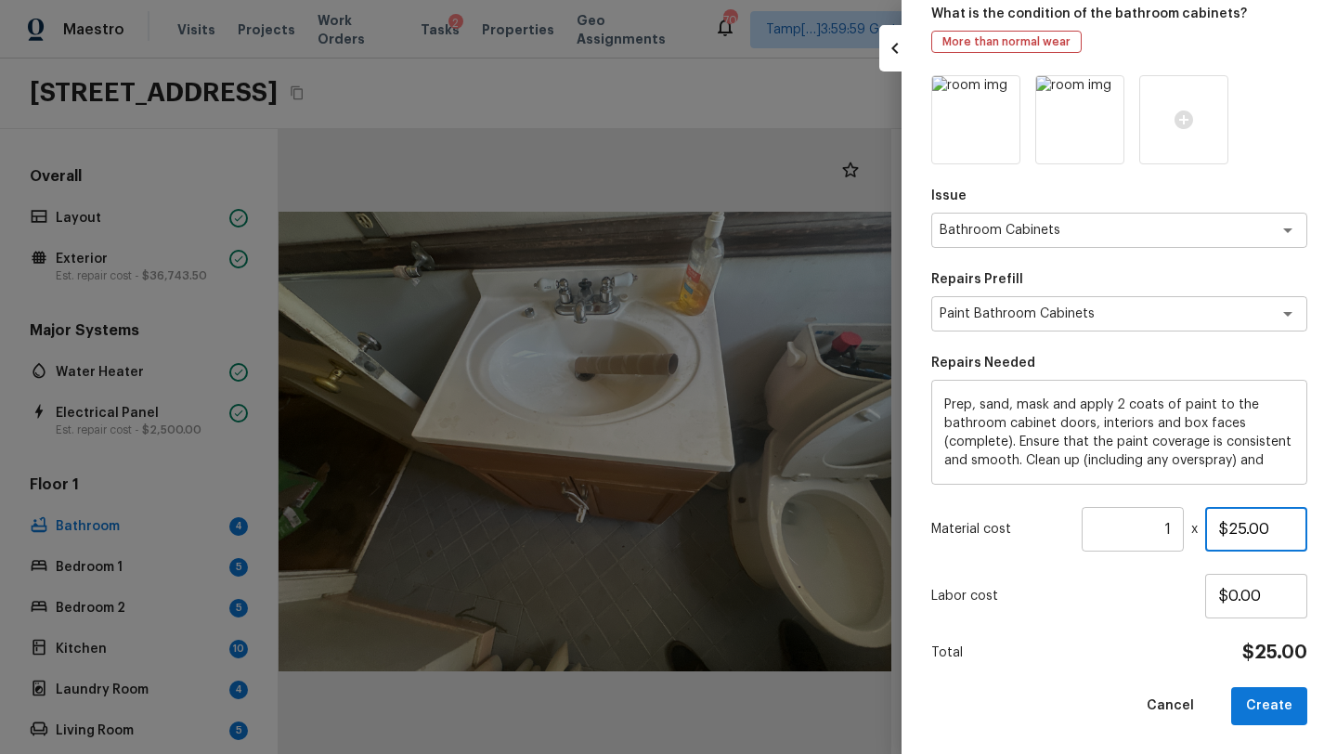
drag, startPoint x: 1228, startPoint y: 528, endPoint x: 1321, endPoint y: 529, distance: 92.8
click at [1321, 529] on div "Create Repair Scope Bathroom / Cabinets What is the condition of the bathroom c…" at bounding box center [1118, 377] width 435 height 754
click at [1082, 659] on div "Total $300.00" at bounding box center [1119, 652] width 376 height 24
click at [1277, 695] on button "Create" at bounding box center [1269, 706] width 76 height 38
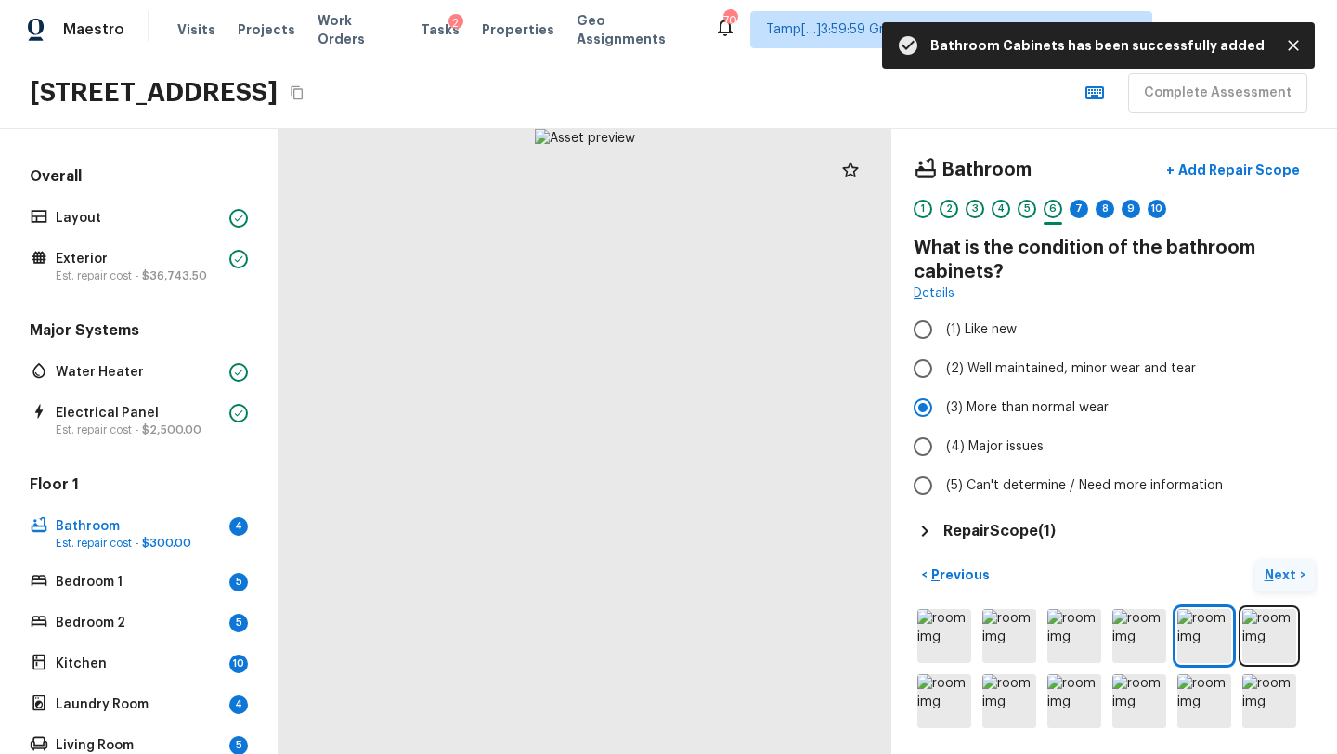
click at [1279, 575] on p "Next" at bounding box center [1281, 574] width 35 height 19
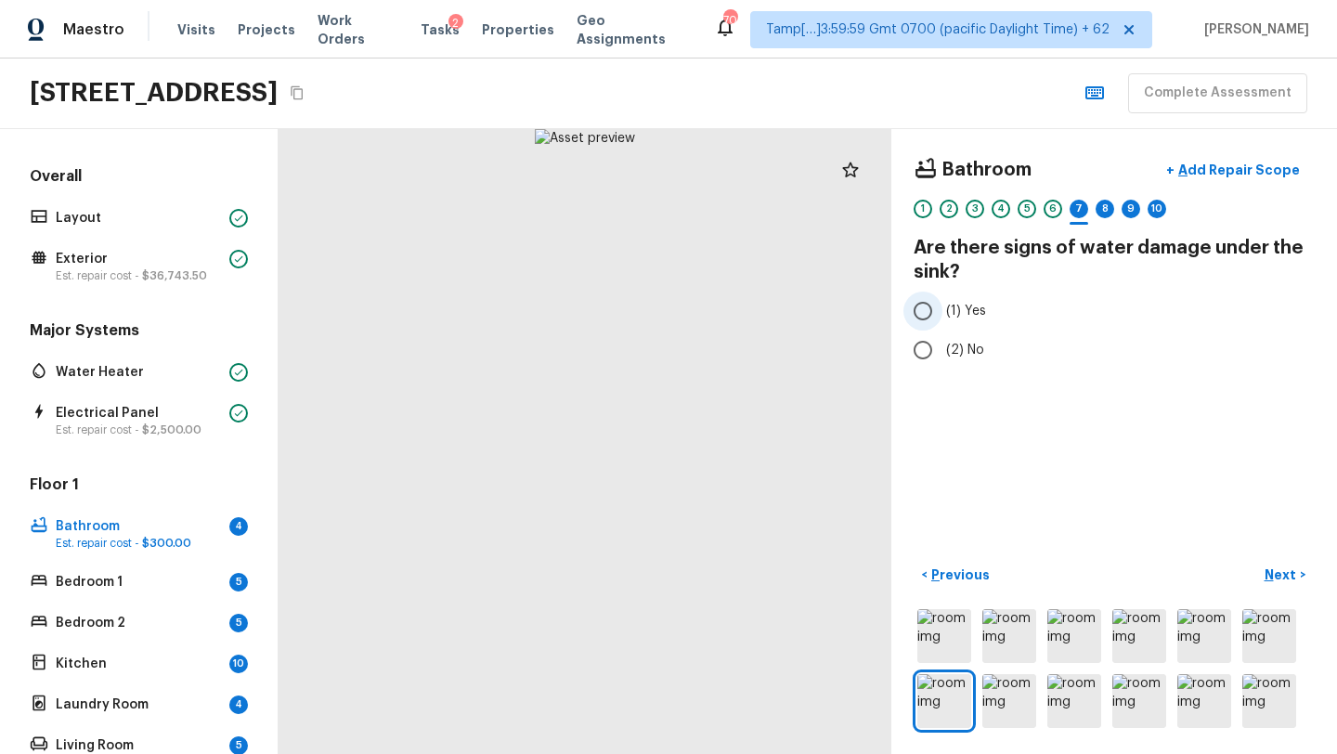
click at [937, 317] on input "(1) Yes" at bounding box center [922, 310] width 39 height 39
click at [1223, 173] on p "Add Repair Scope" at bounding box center [1236, 170] width 125 height 19
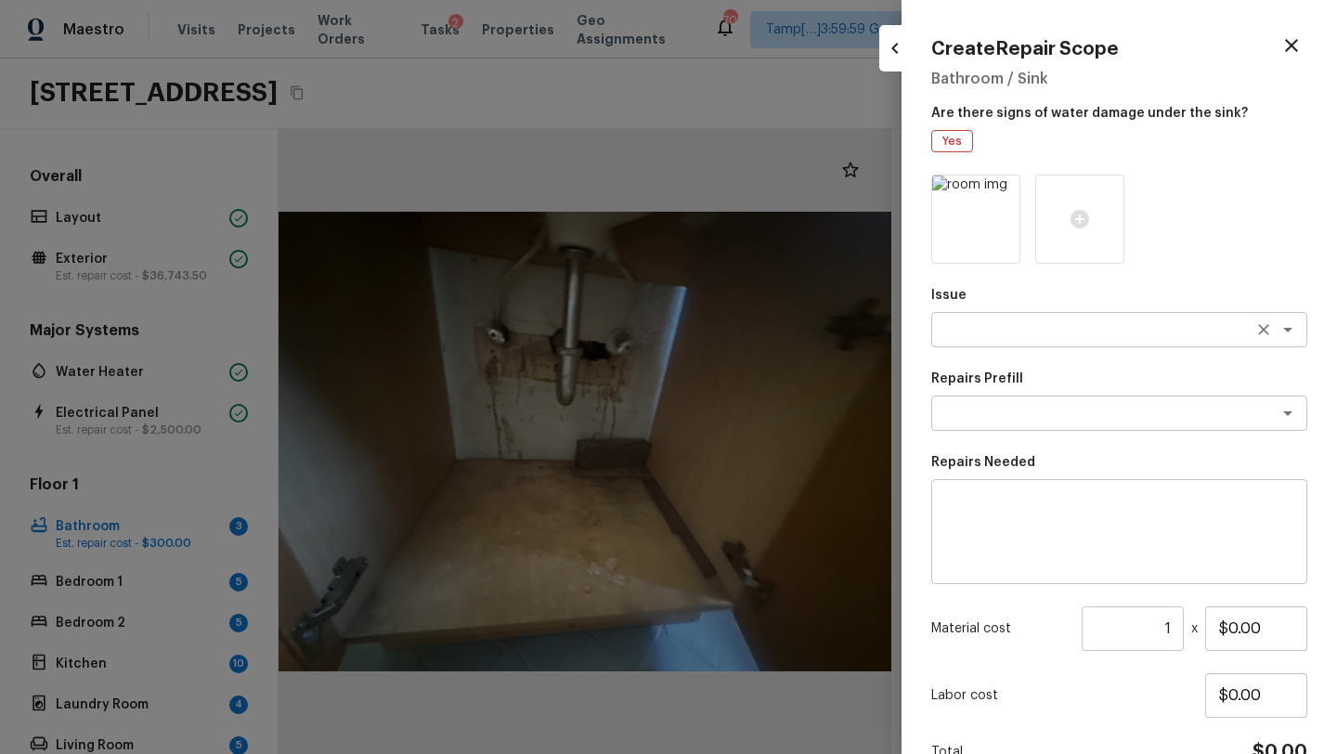
click at [958, 325] on textarea at bounding box center [1092, 329] width 307 height 19
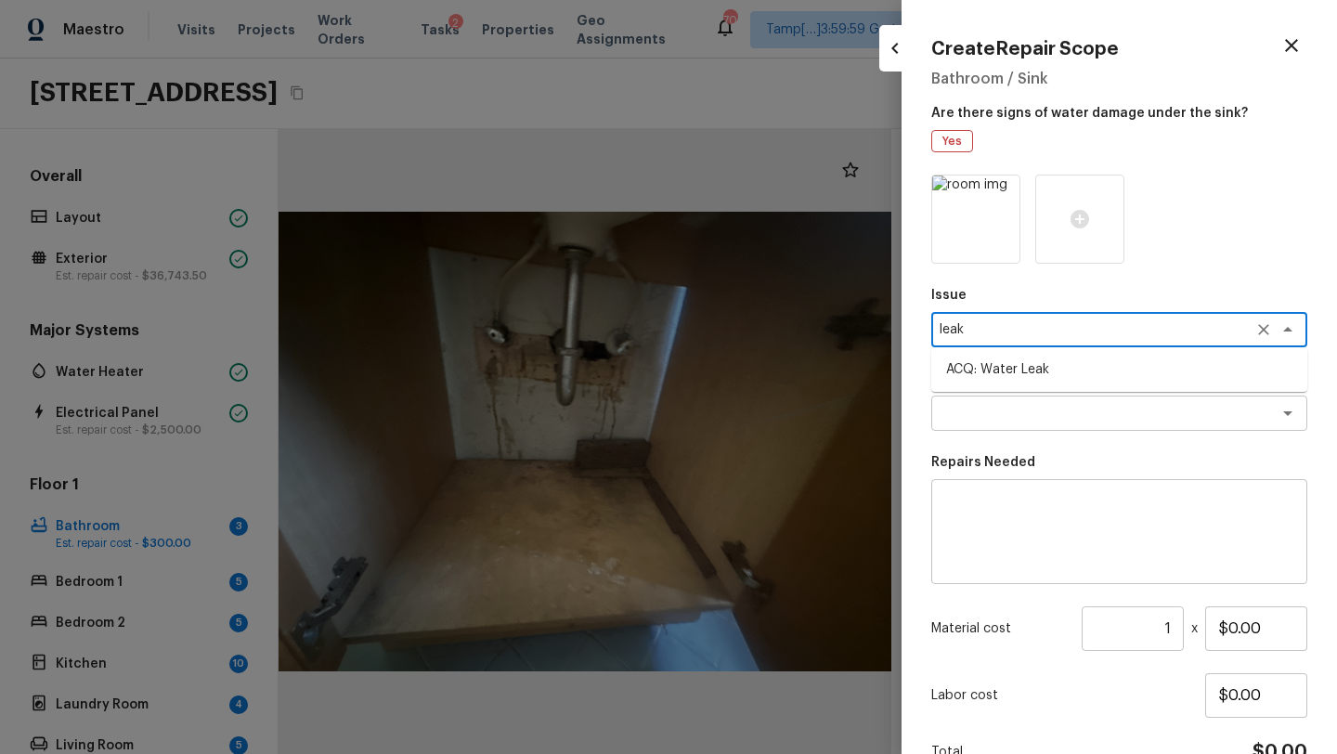
click at [985, 364] on li "ACQ: Water Leak" at bounding box center [1119, 370] width 376 height 30
click at [985, 425] on div "x ​" at bounding box center [1119, 412] width 376 height 35
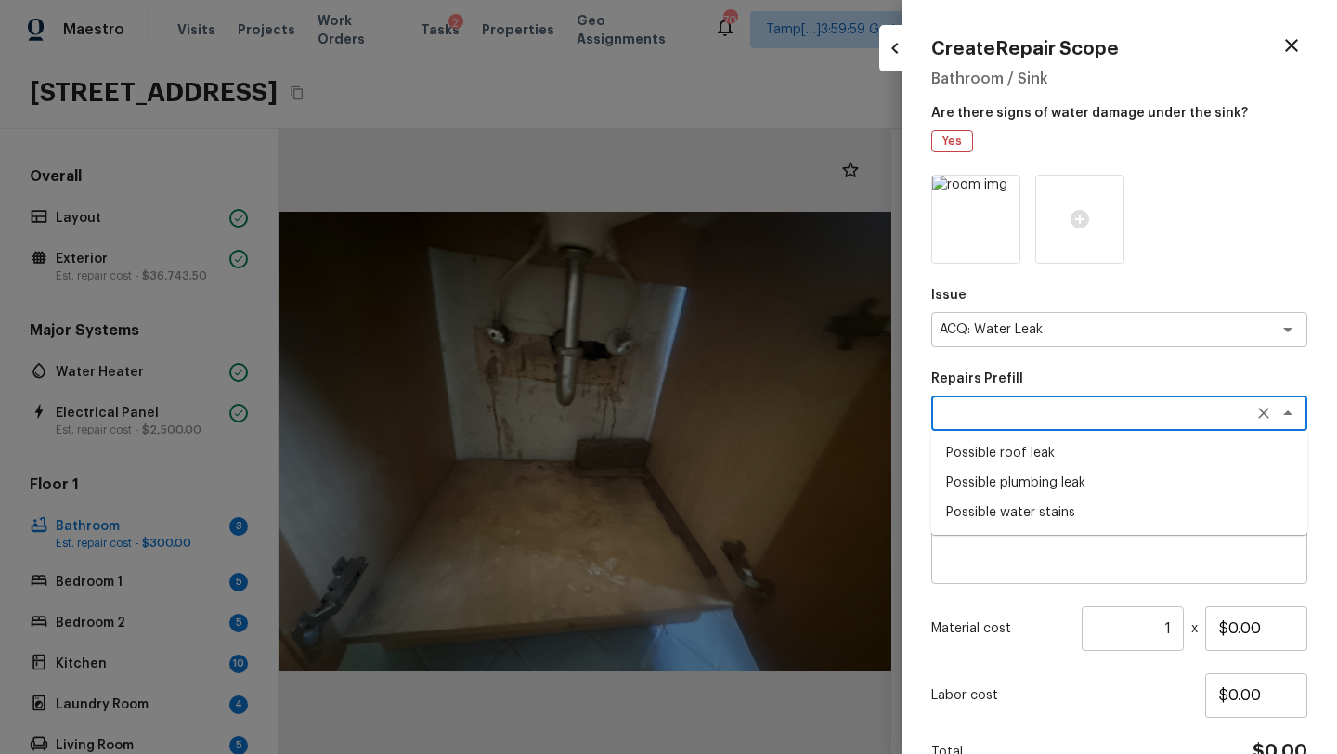
click at [986, 483] on li "Possible plumbing leak" at bounding box center [1119, 483] width 376 height 30
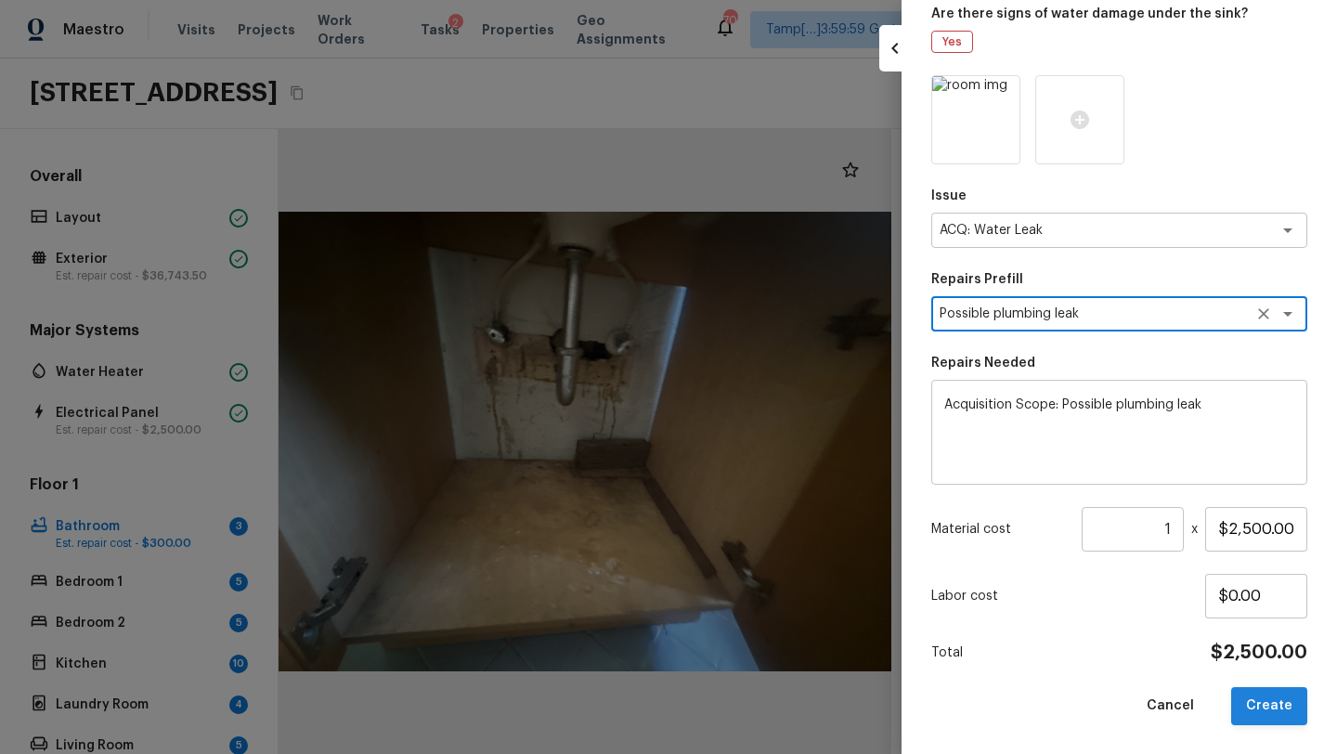
click at [1257, 717] on button "Create" at bounding box center [1269, 706] width 76 height 38
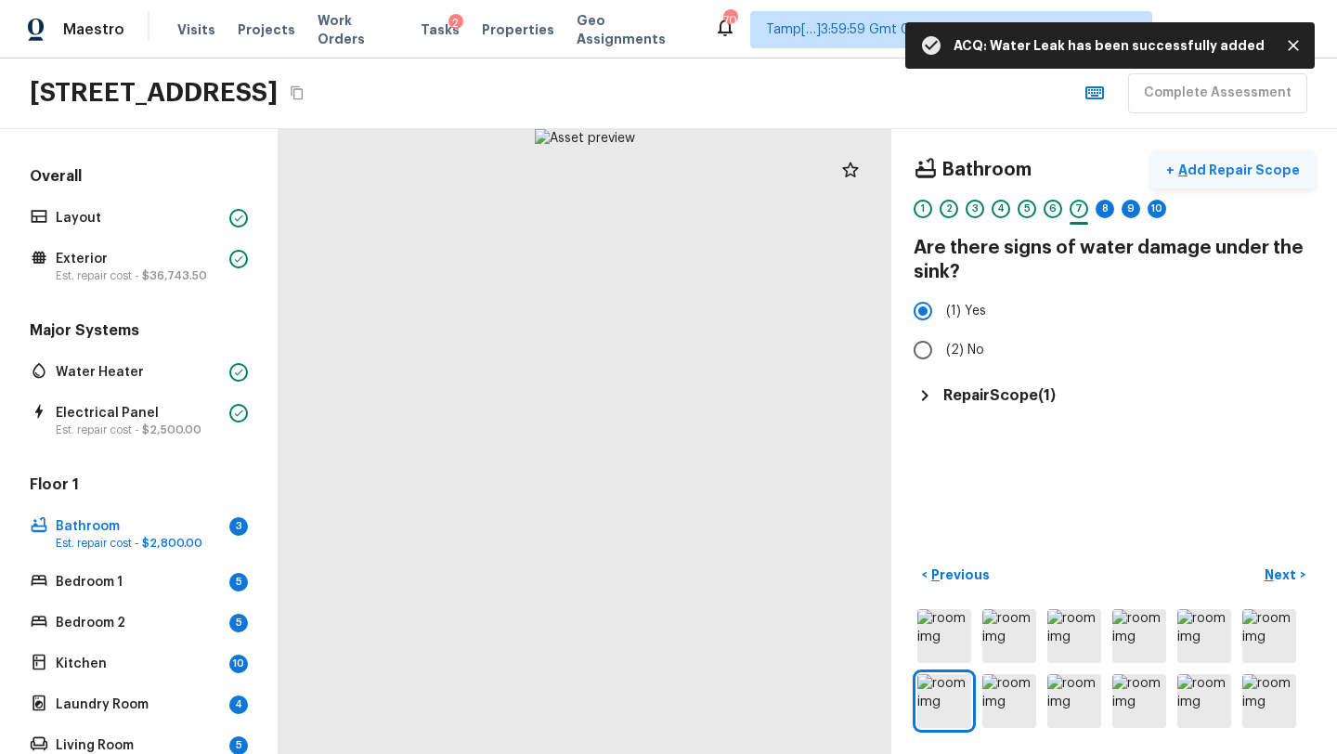
click at [1222, 165] on p "Add Repair Scope" at bounding box center [1236, 170] width 125 height 19
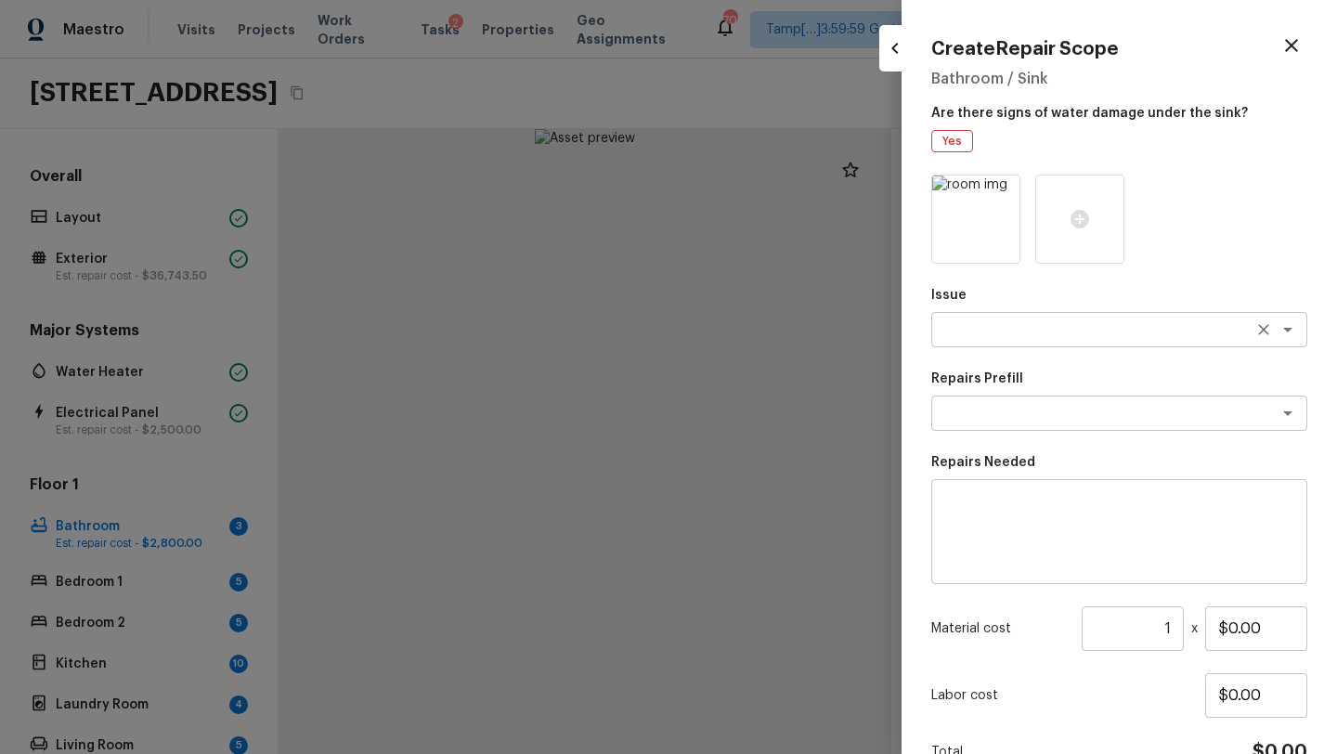
click at [977, 336] on textarea at bounding box center [1092, 329] width 307 height 19
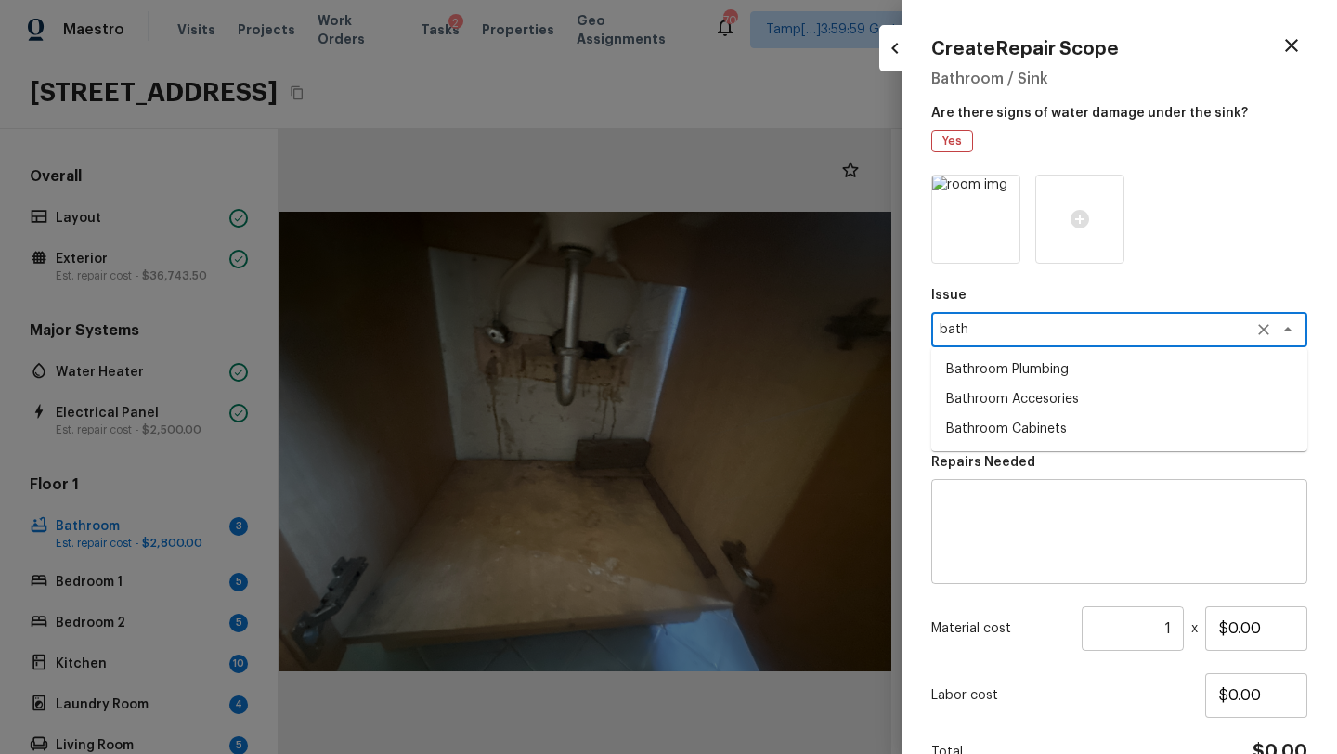
click at [988, 436] on li "Bathroom Cabinets" at bounding box center [1119, 429] width 376 height 30
click at [982, 407] on textarea at bounding box center [1092, 413] width 307 height 19
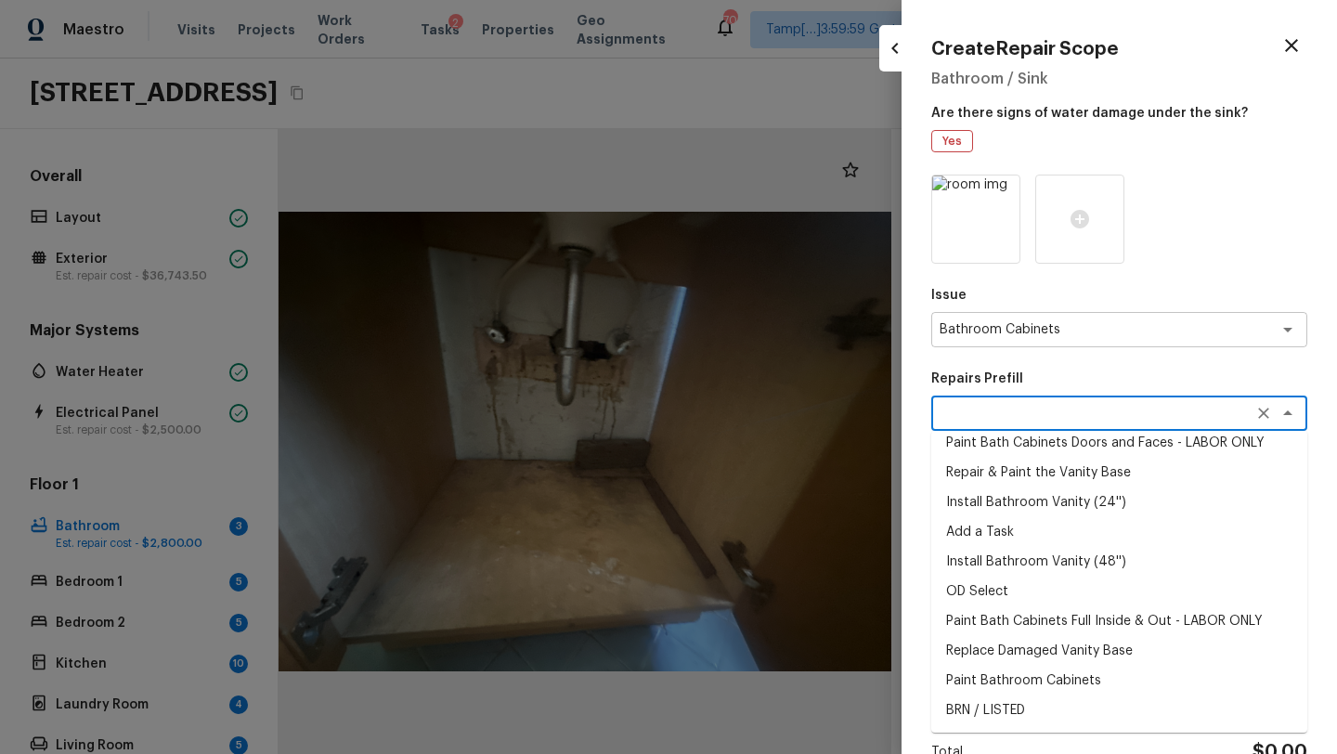
scroll to position [70, 0]
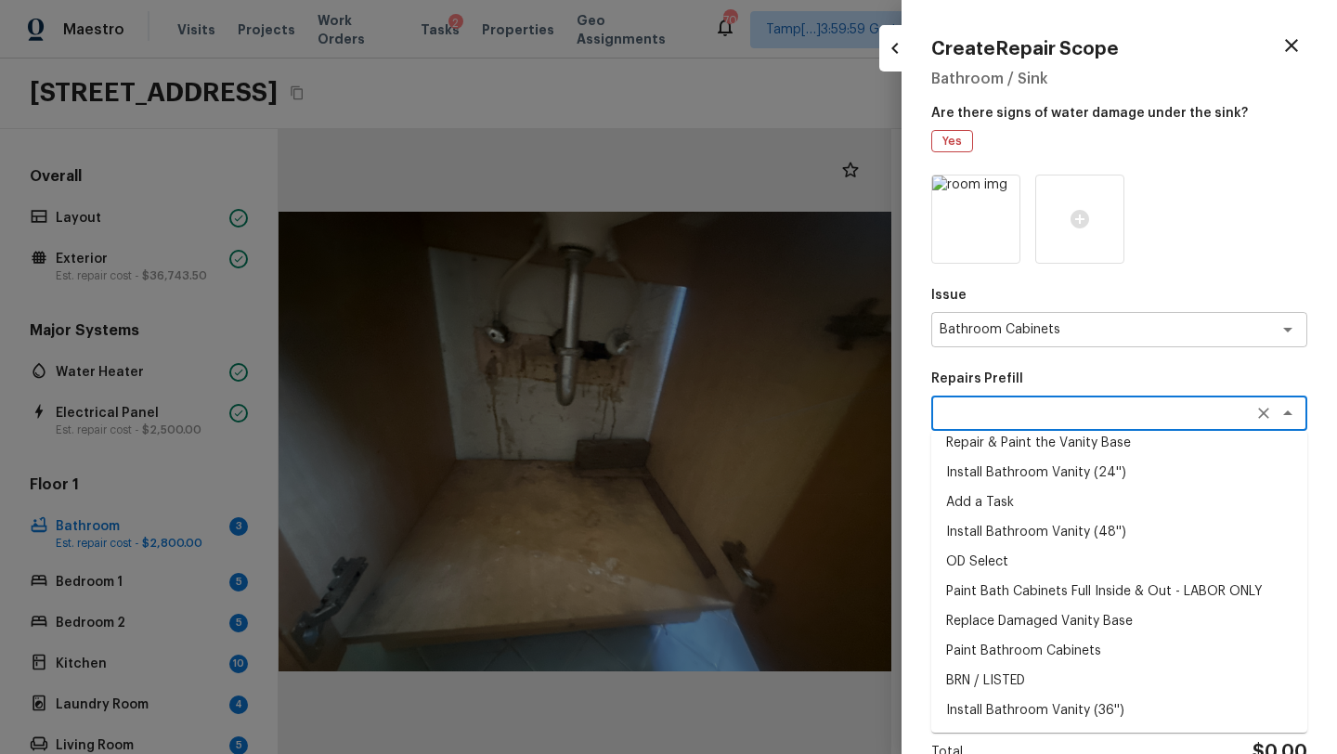
click at [1028, 630] on li "Replace Damaged Vanity Base" at bounding box center [1119, 621] width 376 height 30
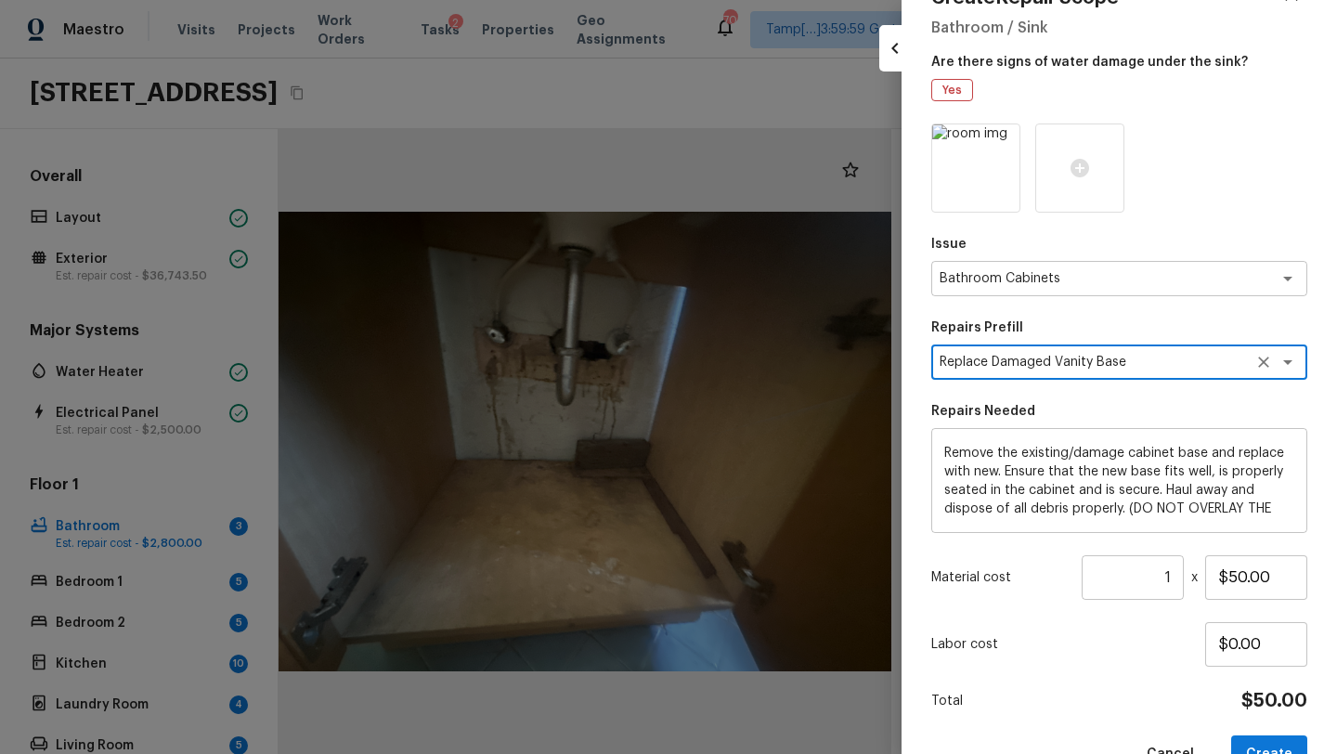
scroll to position [99, 0]
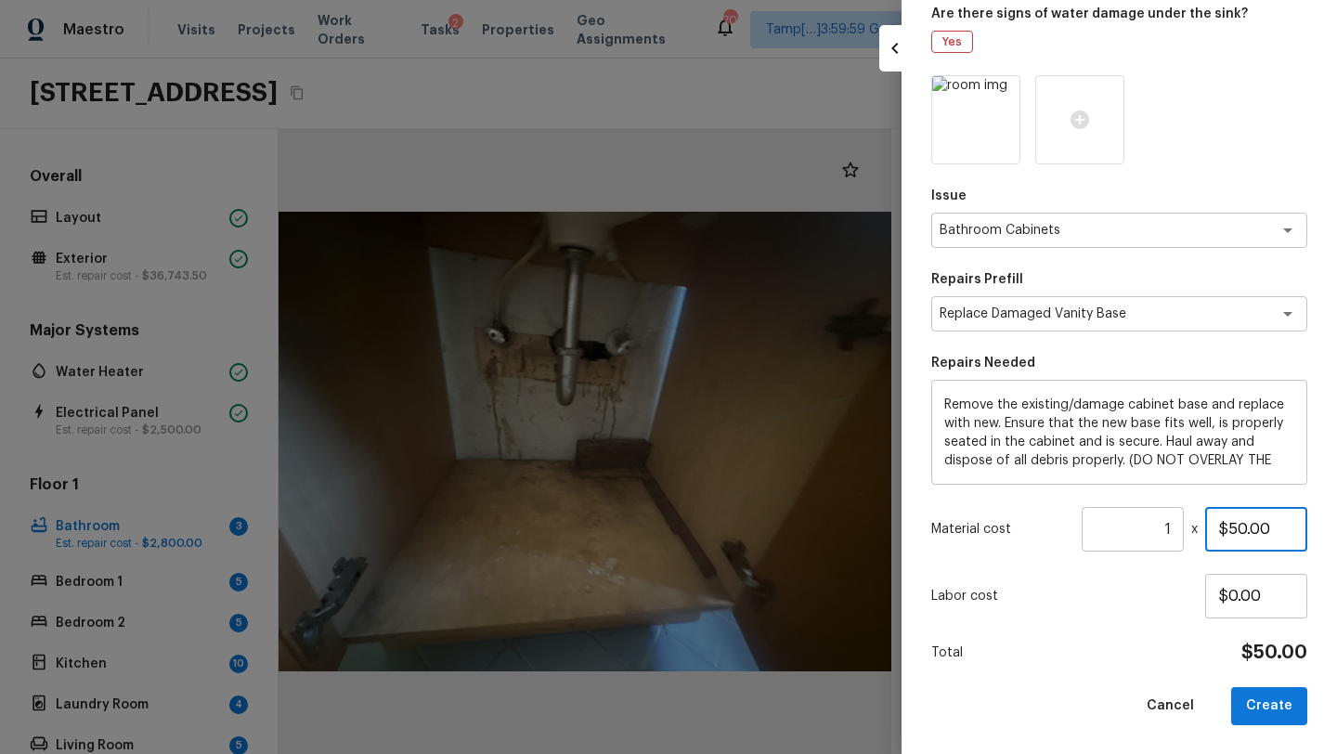
drag, startPoint x: 1229, startPoint y: 534, endPoint x: 1305, endPoint y: 534, distance: 76.1
click at [1305, 534] on input "$50.00" at bounding box center [1256, 529] width 102 height 45
click at [1251, 699] on button "Create" at bounding box center [1269, 706] width 76 height 38
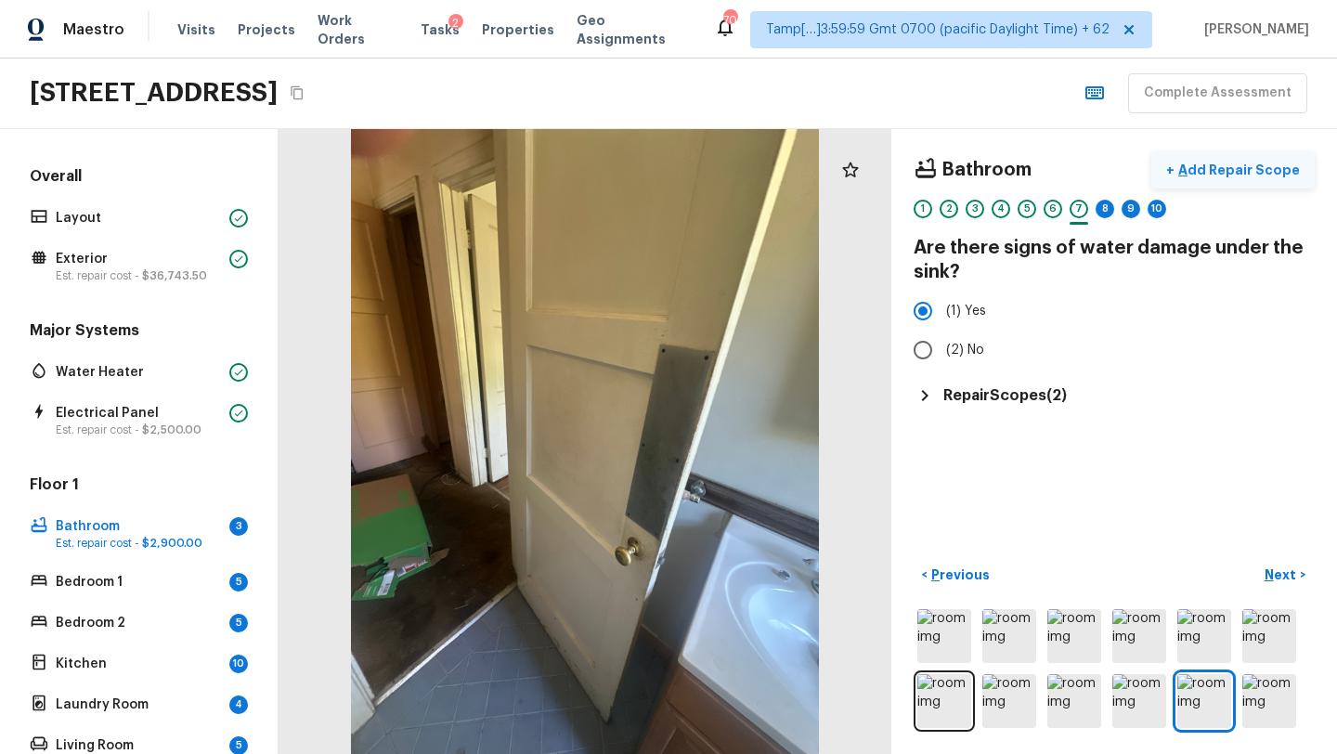
click at [1277, 165] on p "Add Repair Scope" at bounding box center [1236, 170] width 125 height 19
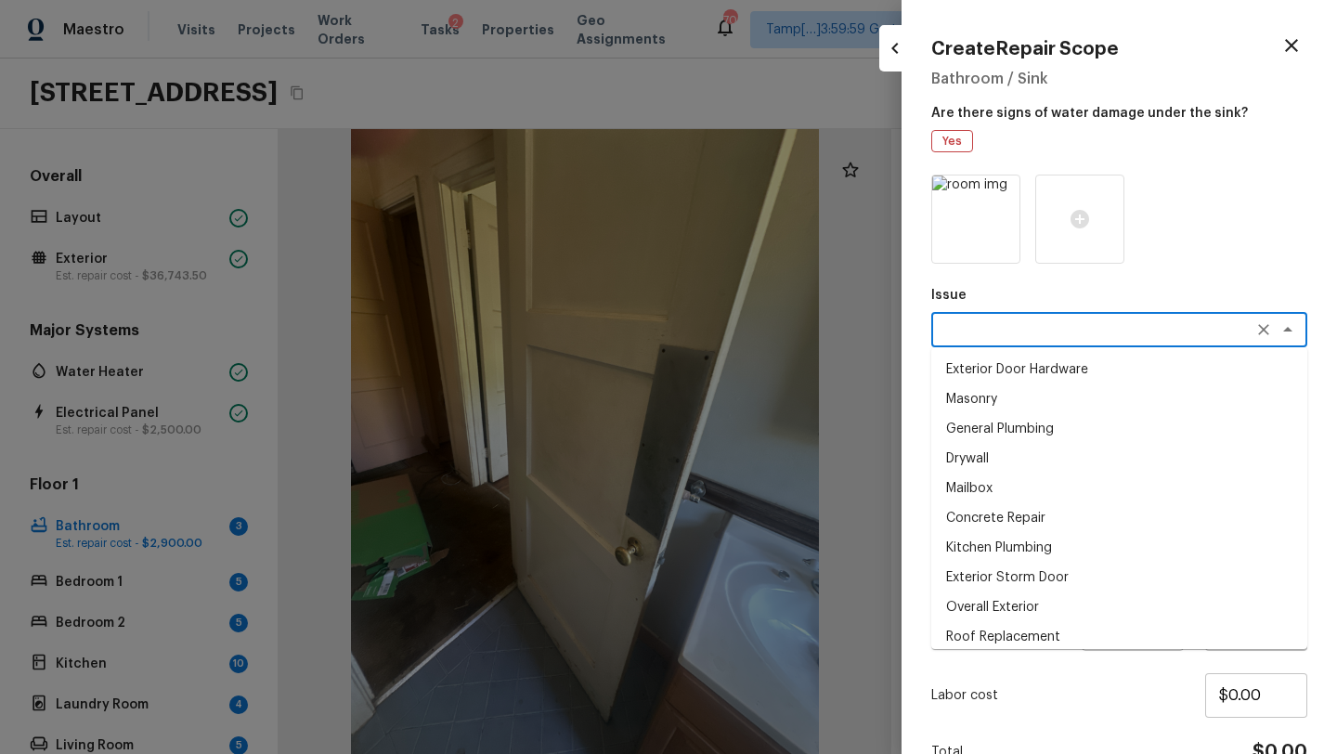
click at [1032, 324] on textarea at bounding box center [1092, 329] width 307 height 19
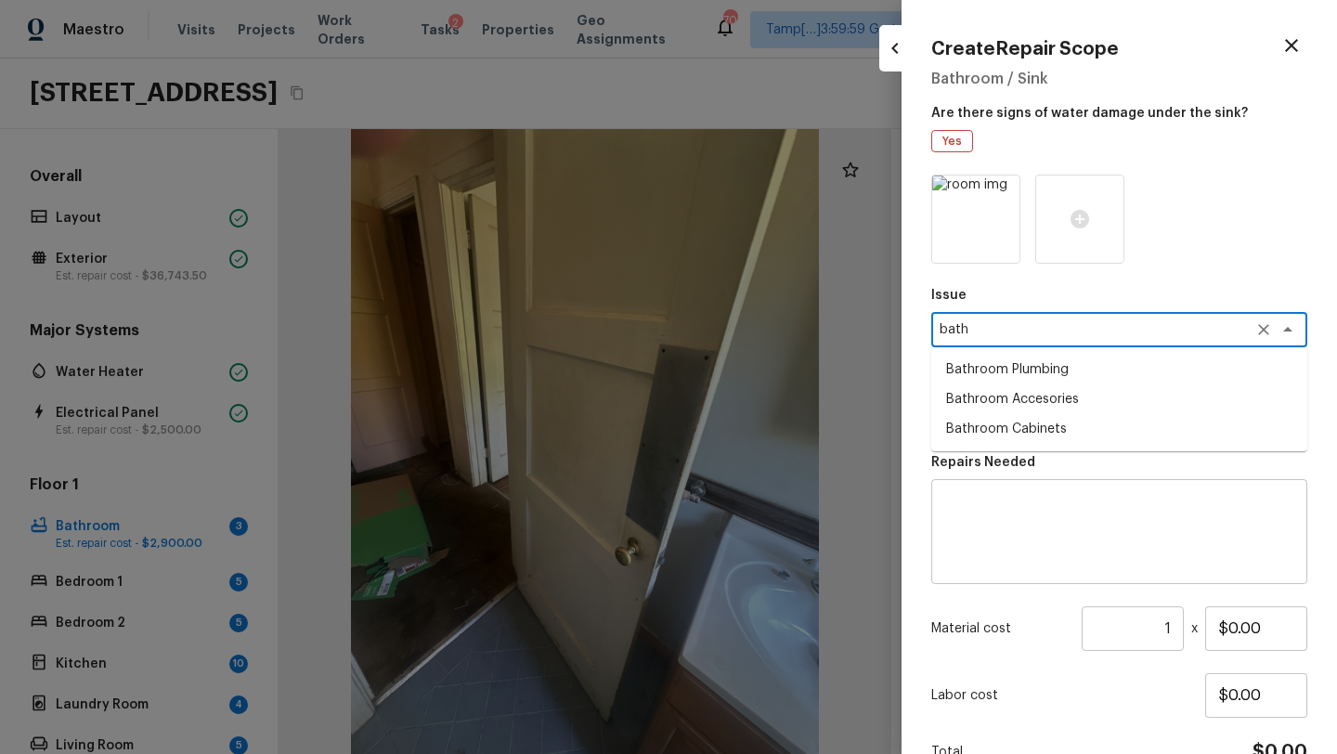
click at [1040, 405] on li "Bathroom Accesories" at bounding box center [1119, 399] width 376 height 30
click at [1022, 415] on textarea at bounding box center [1092, 413] width 307 height 19
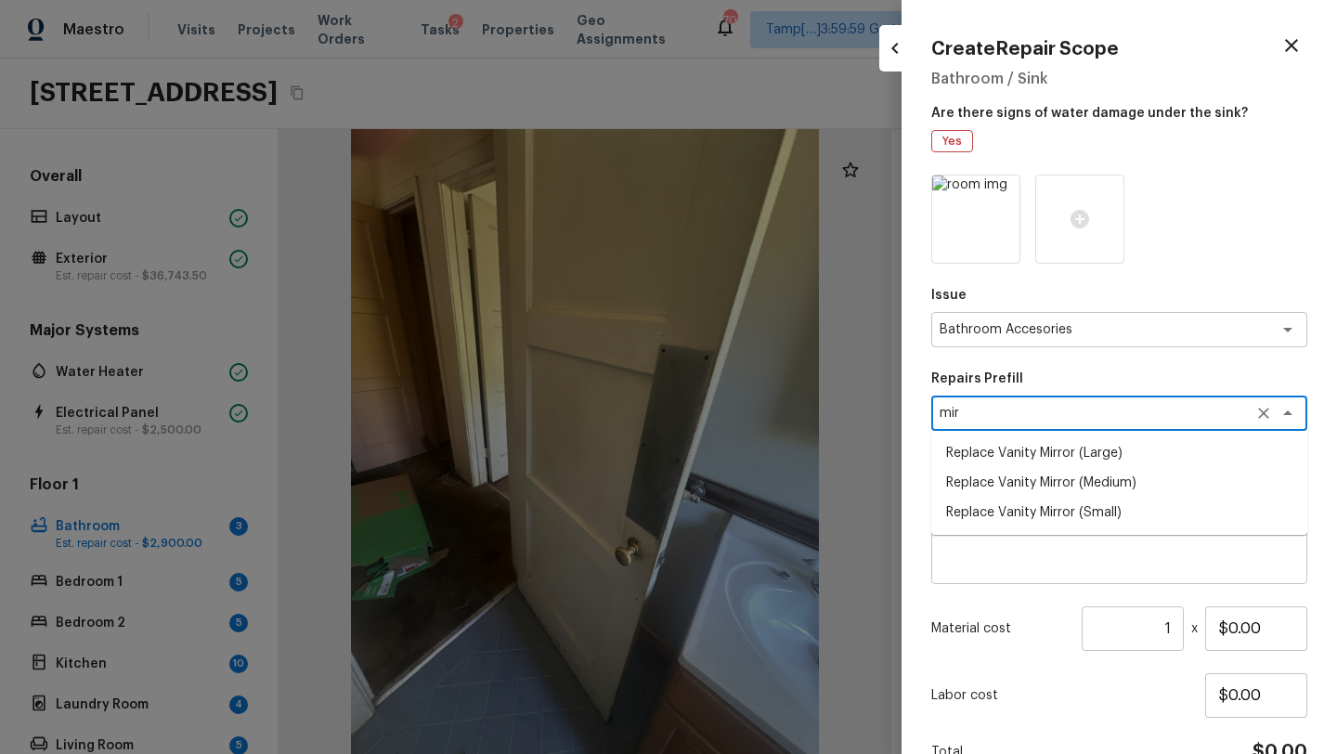
click at [1060, 506] on li "Replace Vanity Mirror (Small)" at bounding box center [1119, 512] width 376 height 30
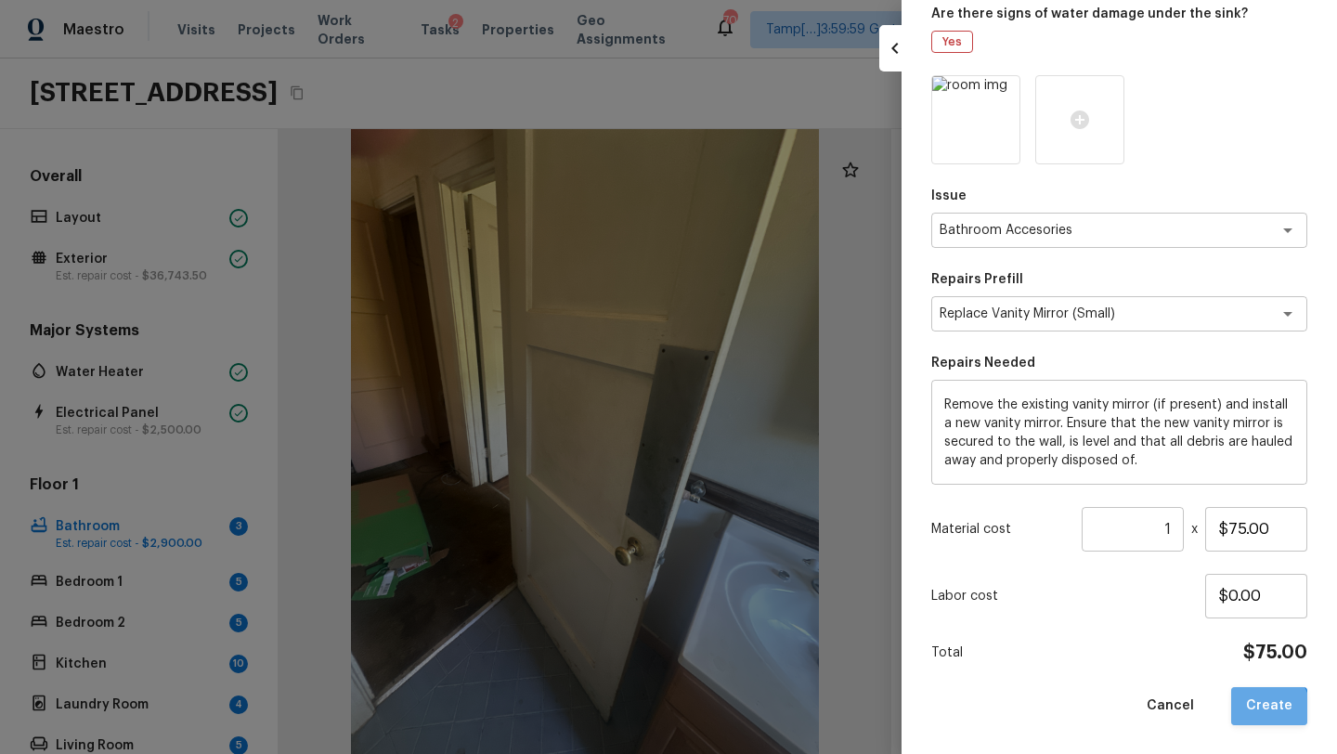
click at [1264, 711] on button "Create" at bounding box center [1269, 706] width 76 height 38
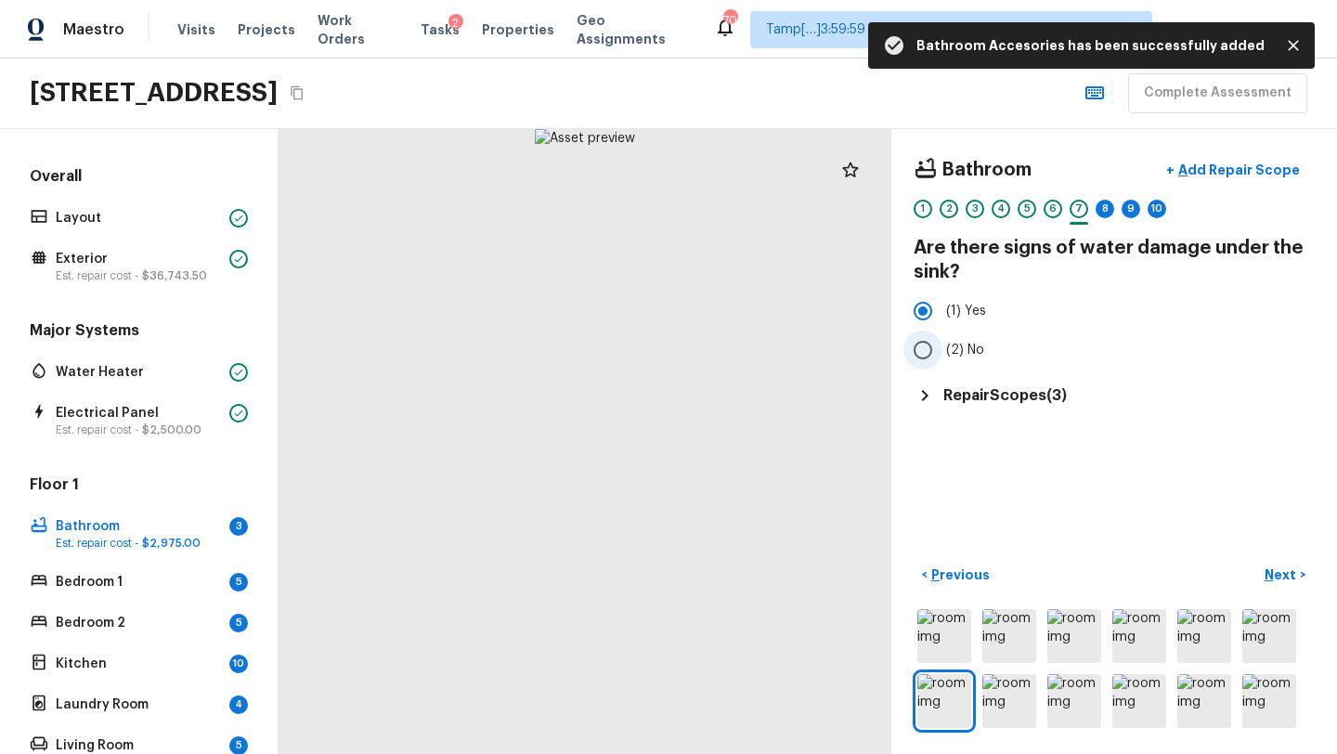
click at [1279, 571] on p "Next" at bounding box center [1281, 574] width 35 height 19
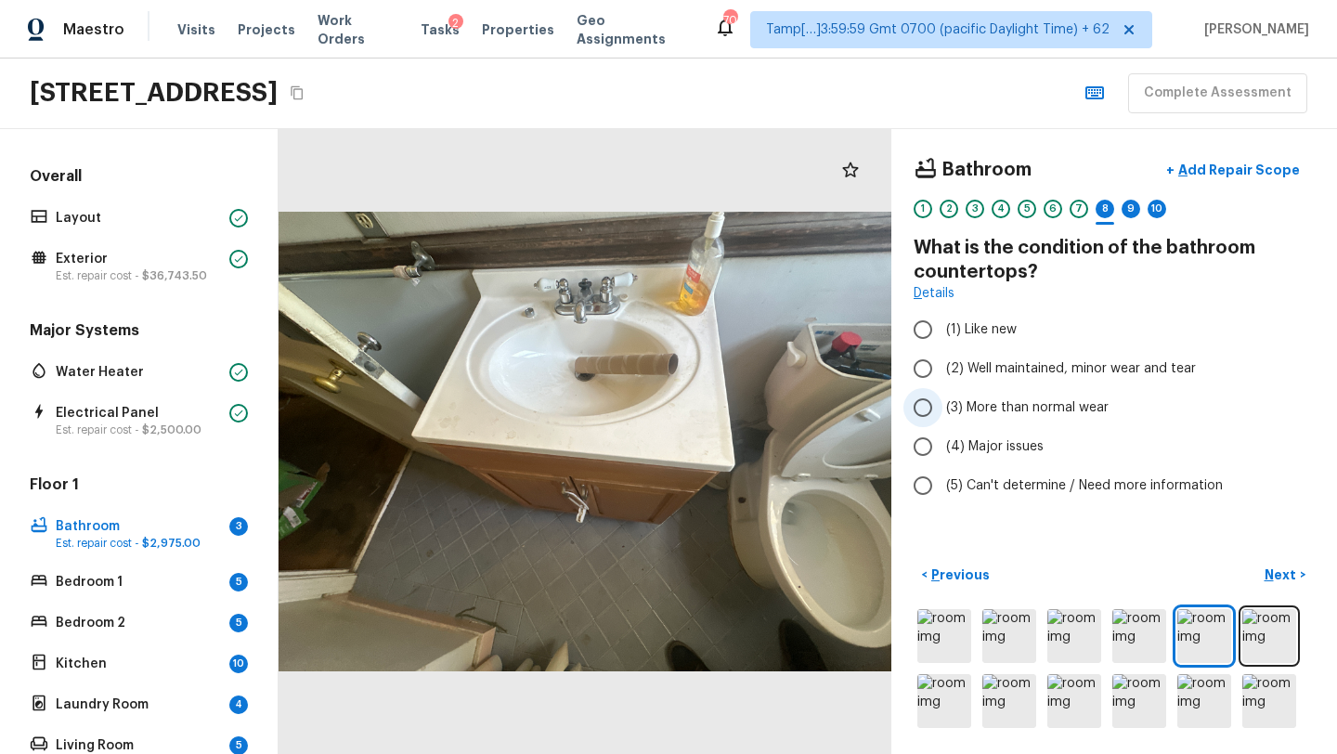
click at [995, 413] on span "(3) More than normal wear" at bounding box center [1027, 407] width 162 height 19
click at [942, 413] on input "(3) More than normal wear" at bounding box center [922, 407] width 39 height 39
click at [995, 413] on span "(3) More than normal wear" at bounding box center [1027, 407] width 162 height 19
click at [942, 413] on input "(3) More than normal wear" at bounding box center [922, 407] width 39 height 39
click at [1215, 161] on p "Add Repair Scope" at bounding box center [1236, 170] width 125 height 19
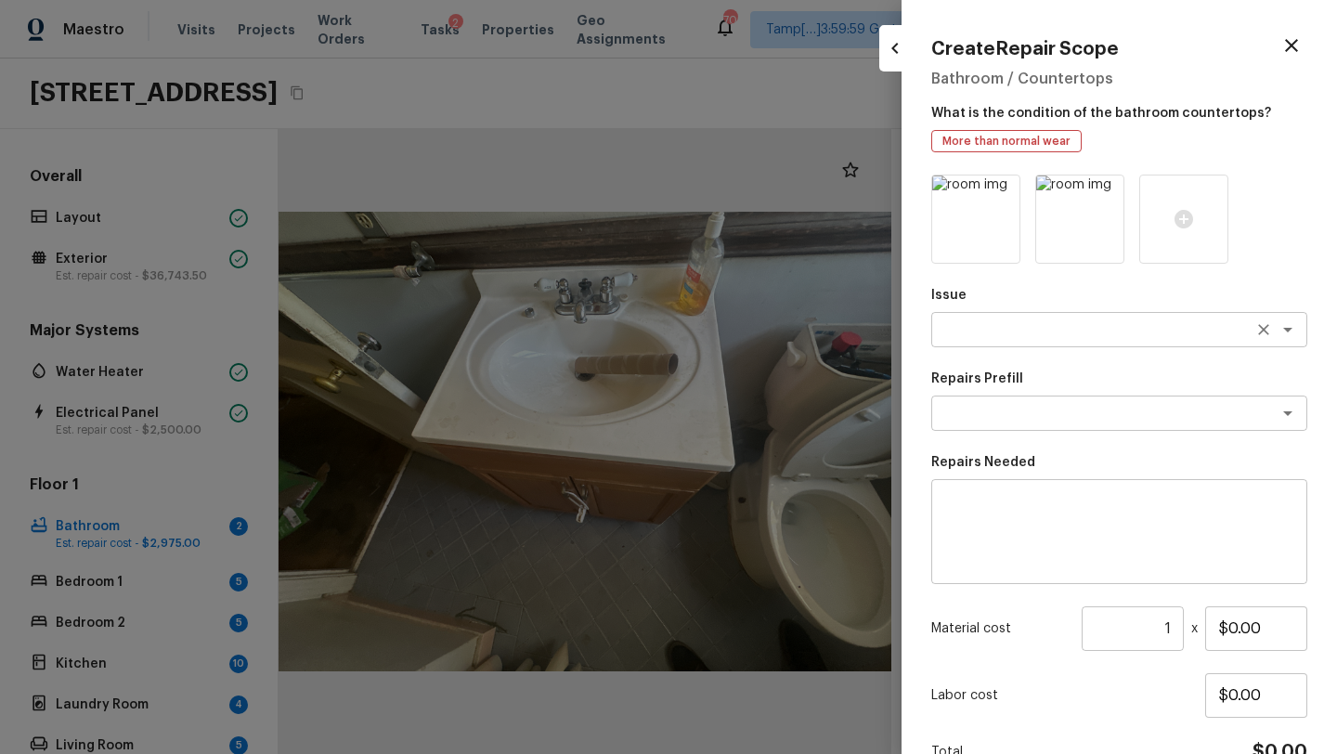
click at [983, 326] on textarea at bounding box center [1092, 329] width 307 height 19
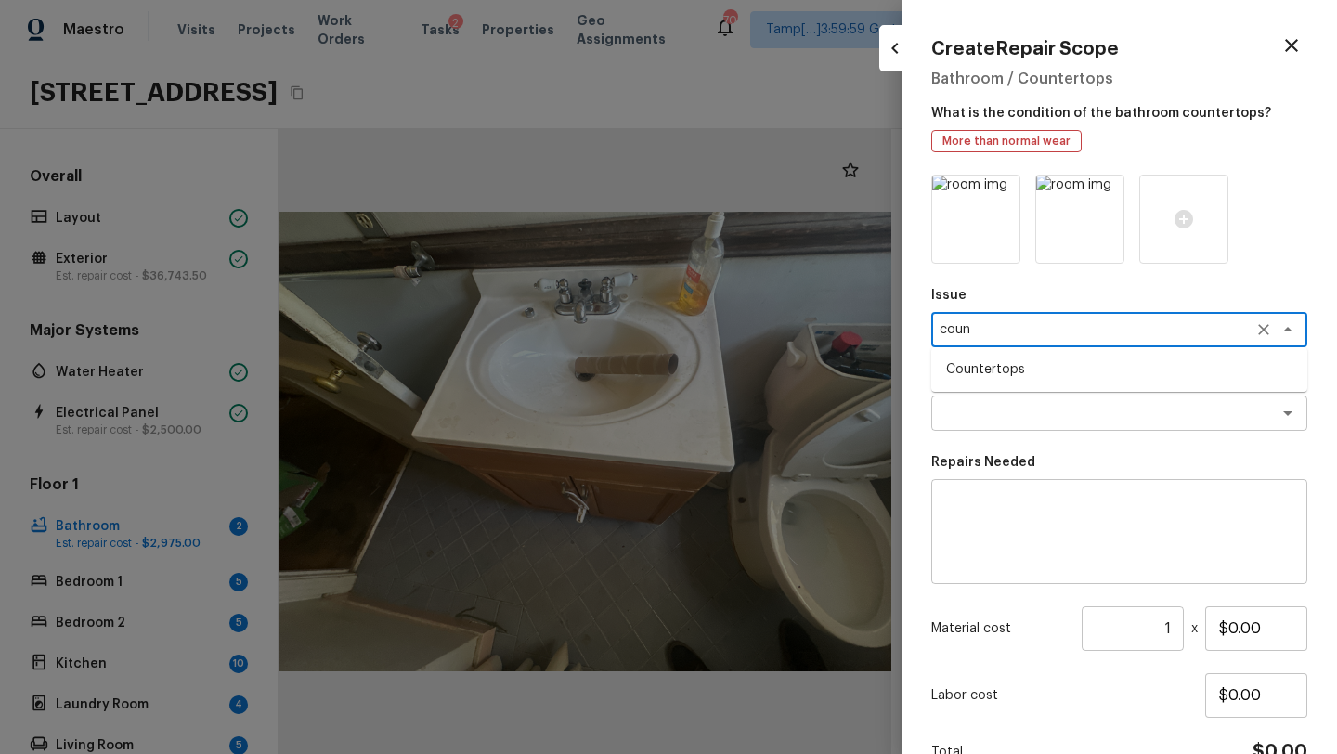
click at [990, 368] on li "Countertops" at bounding box center [1119, 370] width 376 height 30
click at [990, 422] on div "x ​" at bounding box center [1119, 412] width 376 height 35
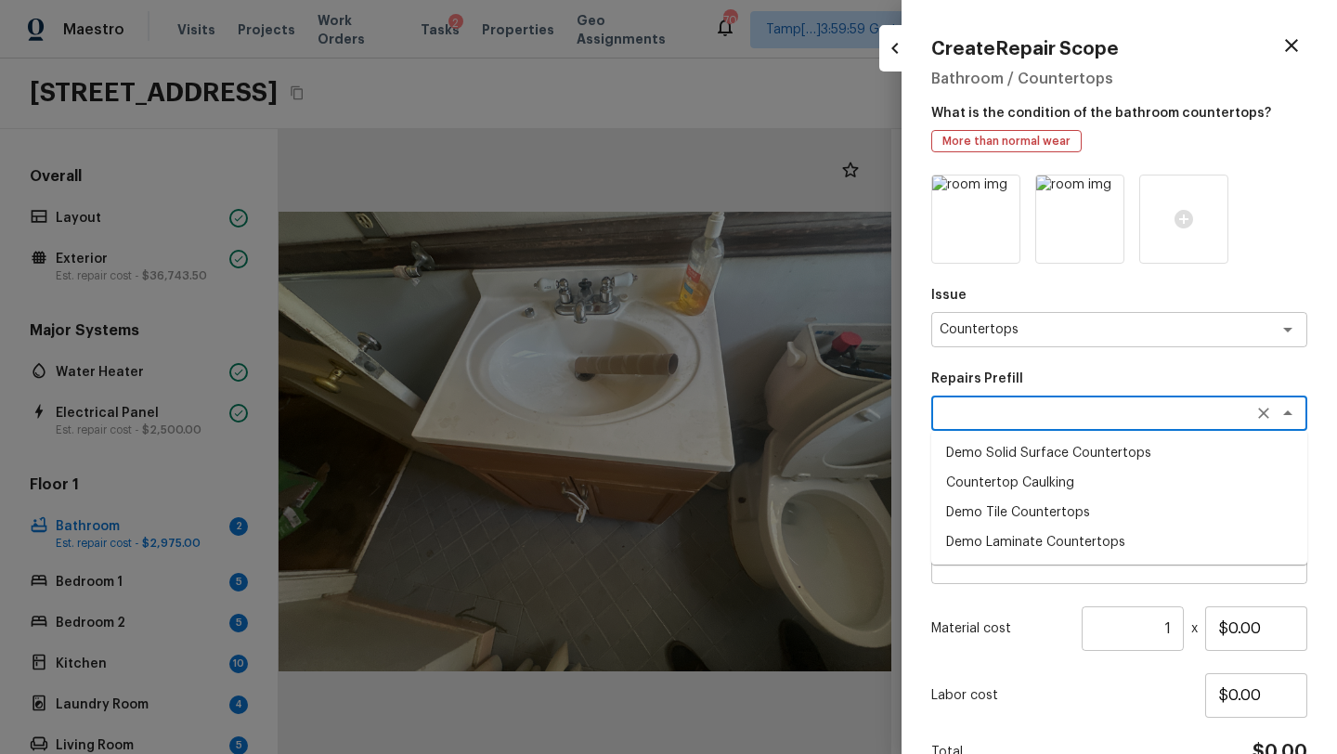
click at [985, 598] on div "Issue Countertops x ​ Repairs Prefill counter x ​ Demo Solid Surface Countertop…" at bounding box center [1119, 499] width 376 height 650
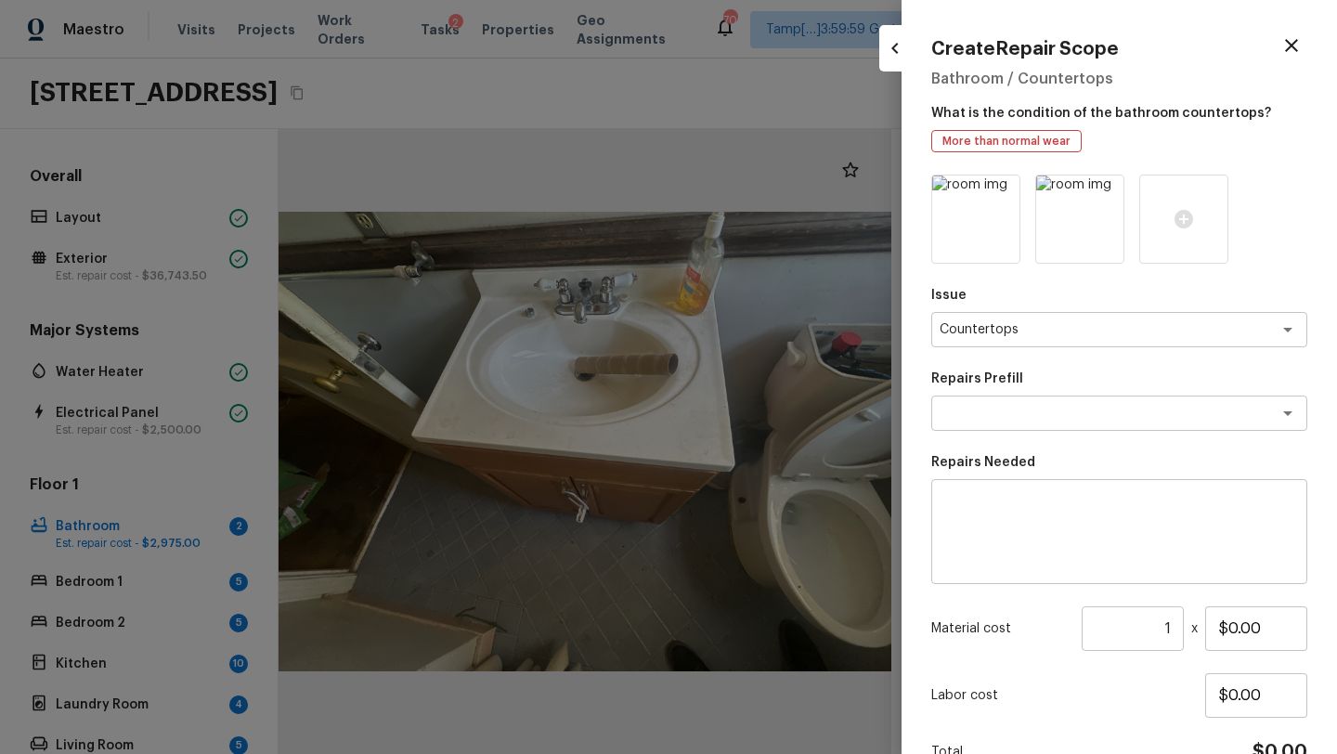
click at [988, 575] on div "x ​" at bounding box center [1119, 531] width 376 height 105
drag, startPoint x: 1225, startPoint y: 630, endPoint x: 1322, endPoint y: 627, distance: 96.6
click at [1322, 627] on div "Create Repair Scope Bathroom / Countertops What is the condition of the bathroo…" at bounding box center [1118, 377] width 435 height 754
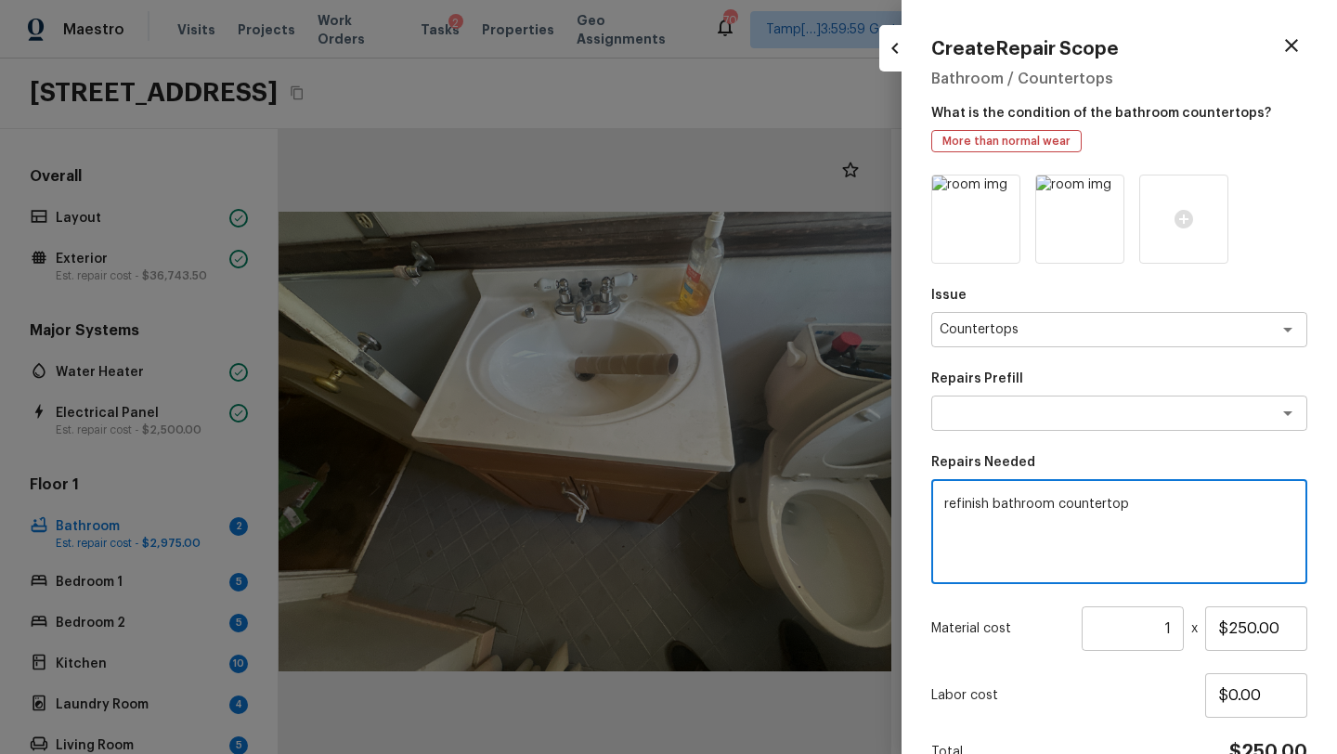
click at [1179, 549] on textarea "refinish bathroom countertop" at bounding box center [1119, 532] width 350 height 74
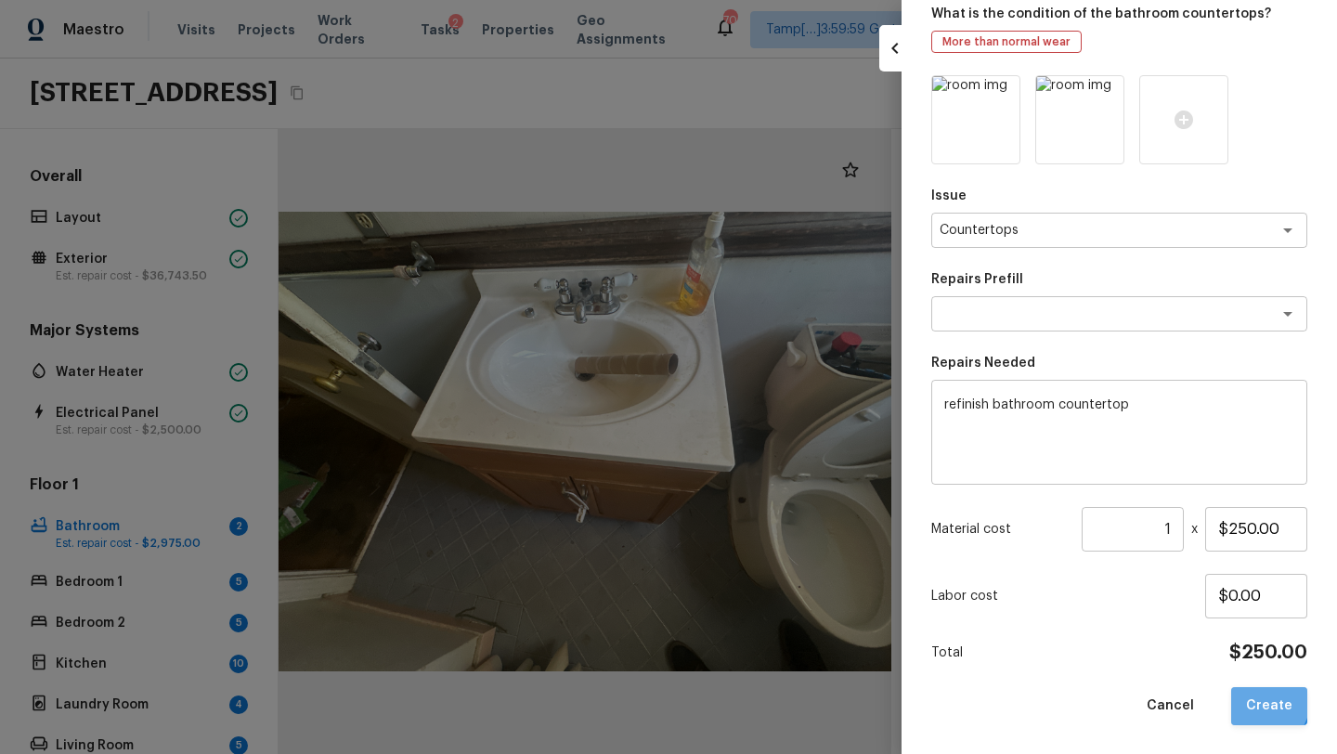
click at [1263, 700] on button "Create" at bounding box center [1269, 706] width 76 height 38
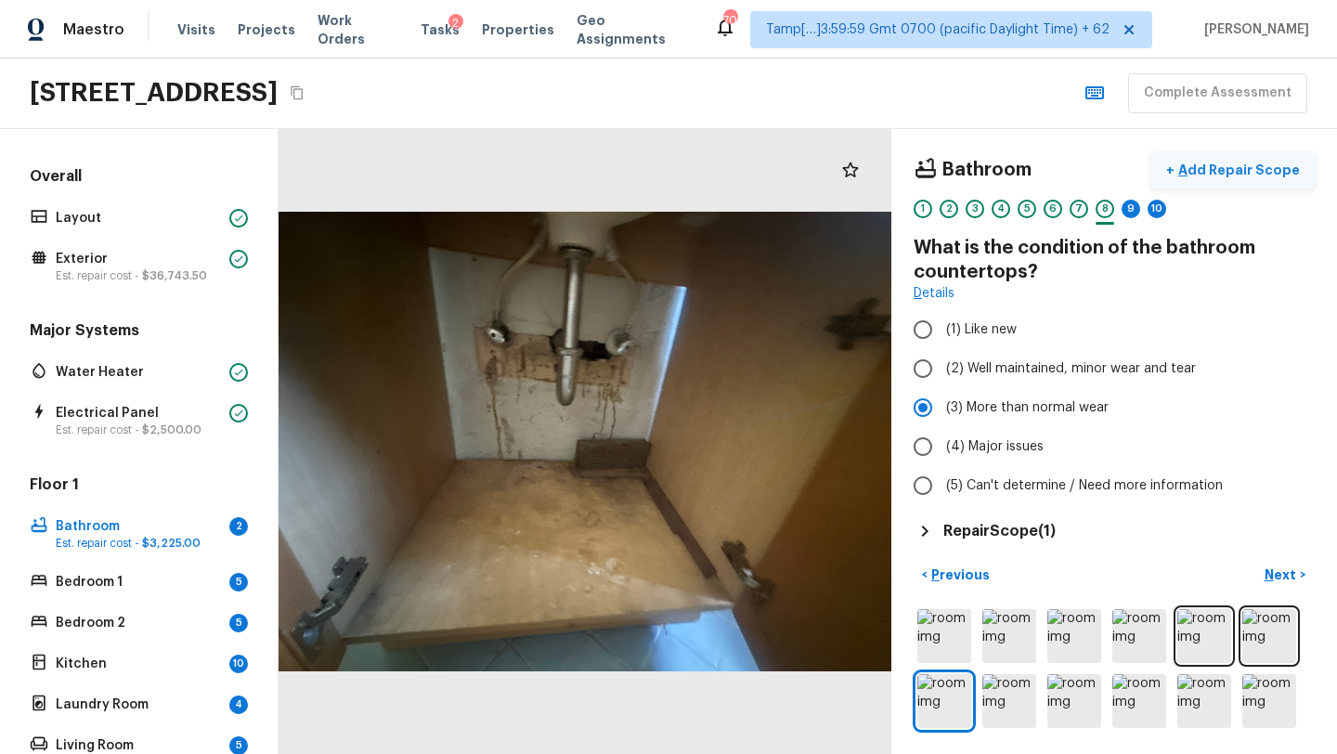
click at [1238, 162] on p "Add Repair Scope" at bounding box center [1236, 170] width 125 height 19
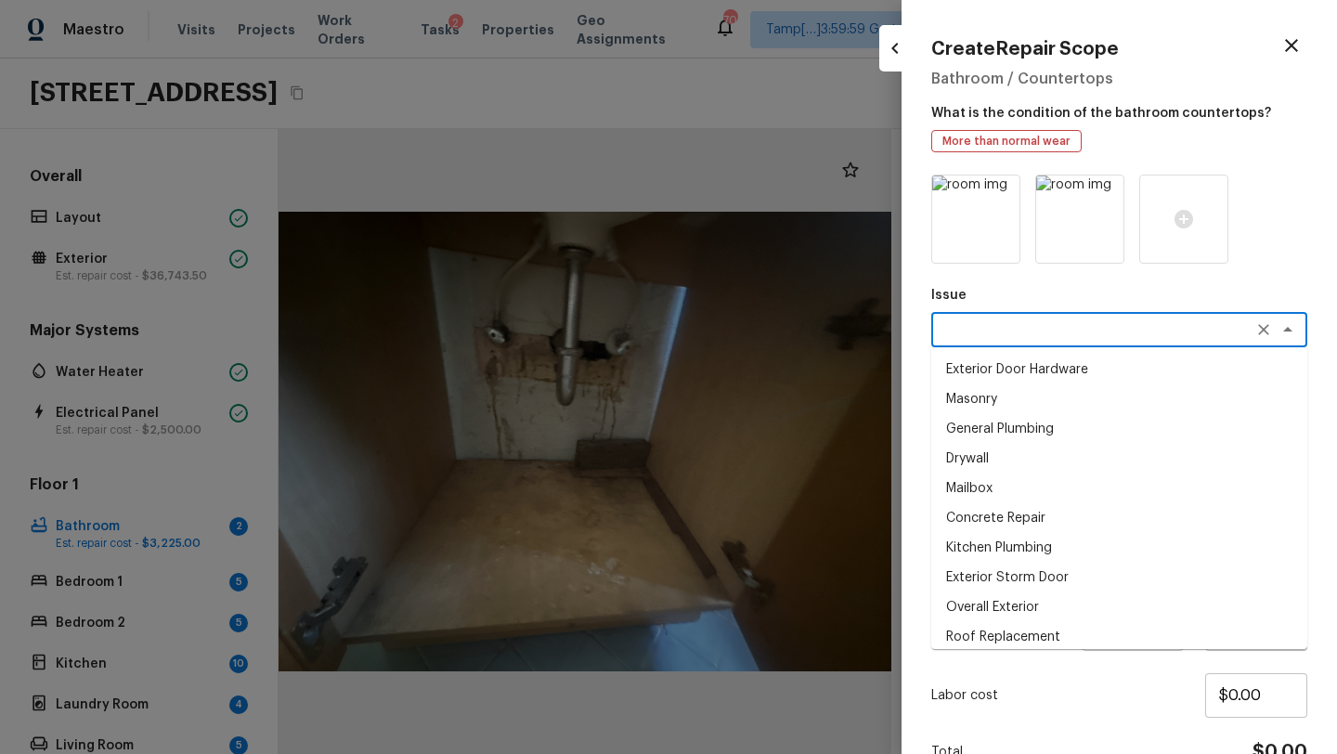
click at [1010, 330] on textarea at bounding box center [1092, 329] width 307 height 19
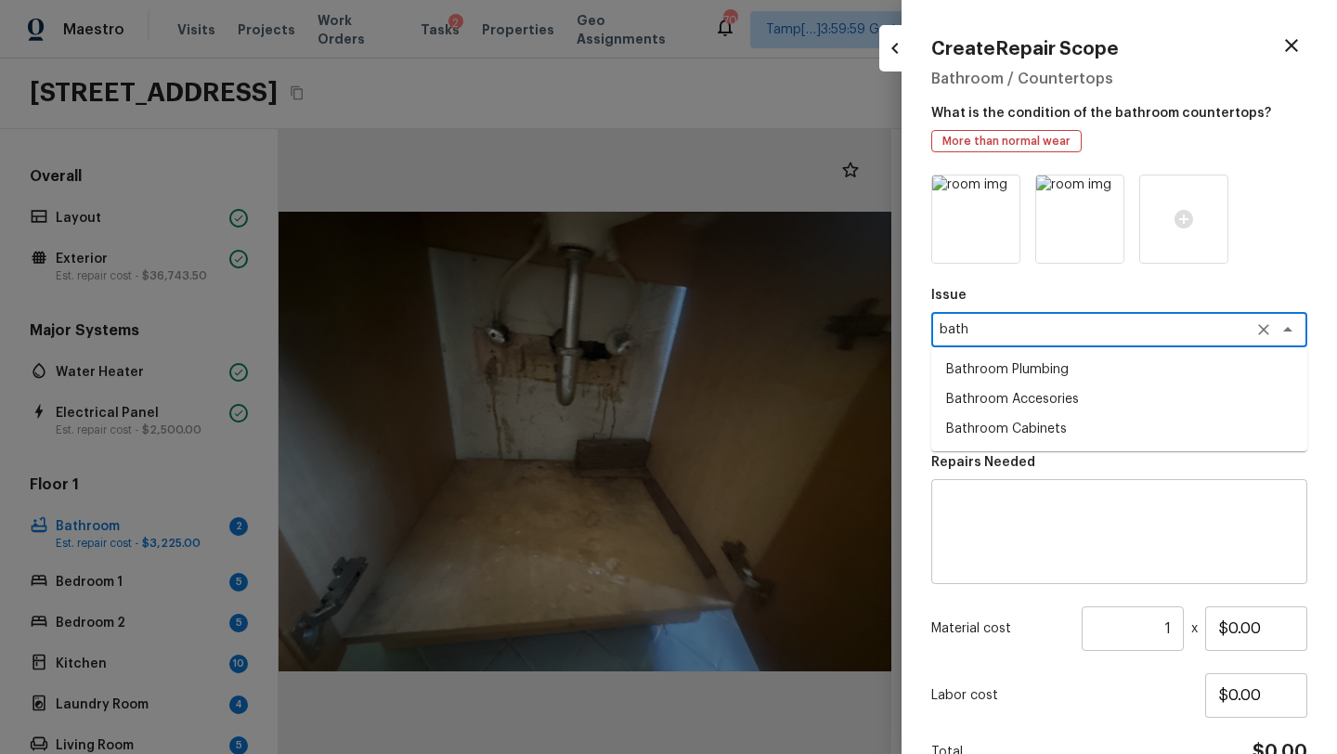
click at [1014, 400] on li "Bathroom Accesories" at bounding box center [1119, 399] width 376 height 30
click at [1014, 414] on textarea at bounding box center [1092, 413] width 307 height 19
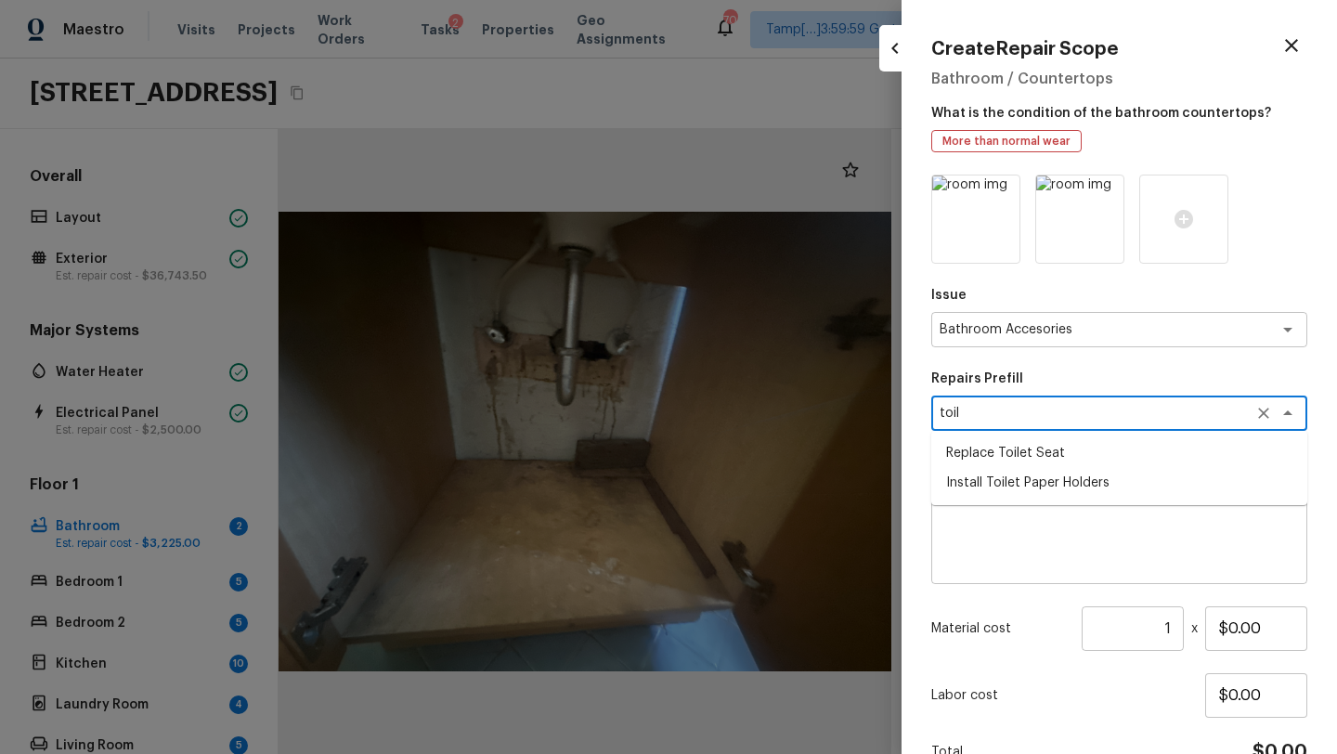
click at [993, 540] on textarea at bounding box center [1119, 532] width 350 height 74
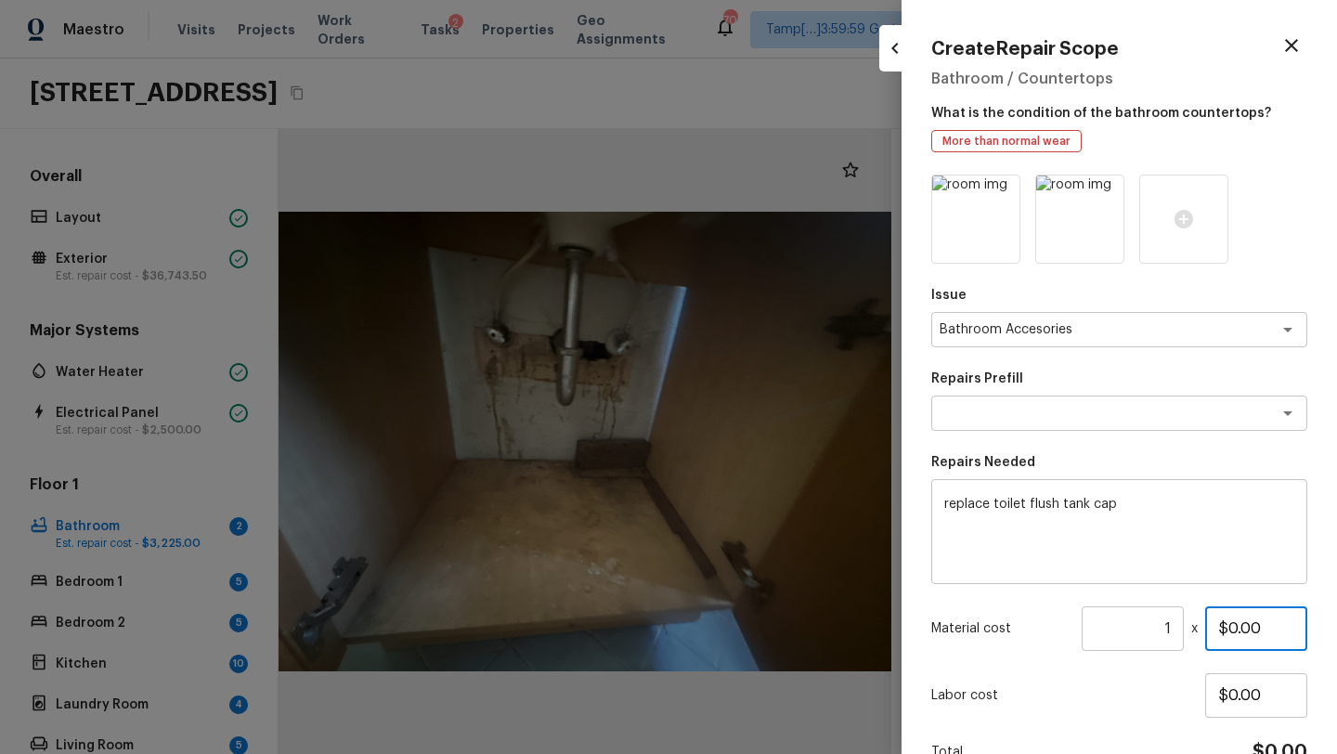
drag, startPoint x: 1230, startPoint y: 626, endPoint x: 1282, endPoint y: 627, distance: 52.0
click at [1282, 627] on input "$0.00" at bounding box center [1256, 628] width 102 height 45
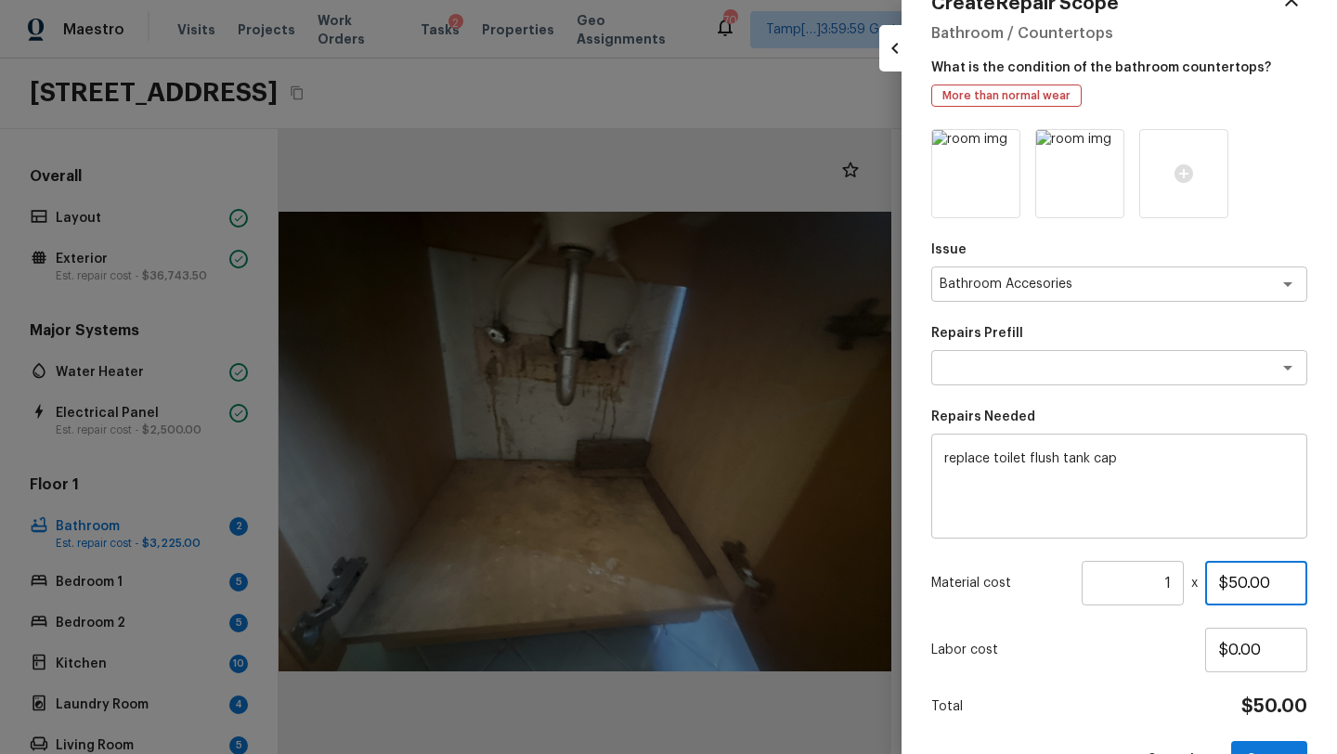
scroll to position [97, 0]
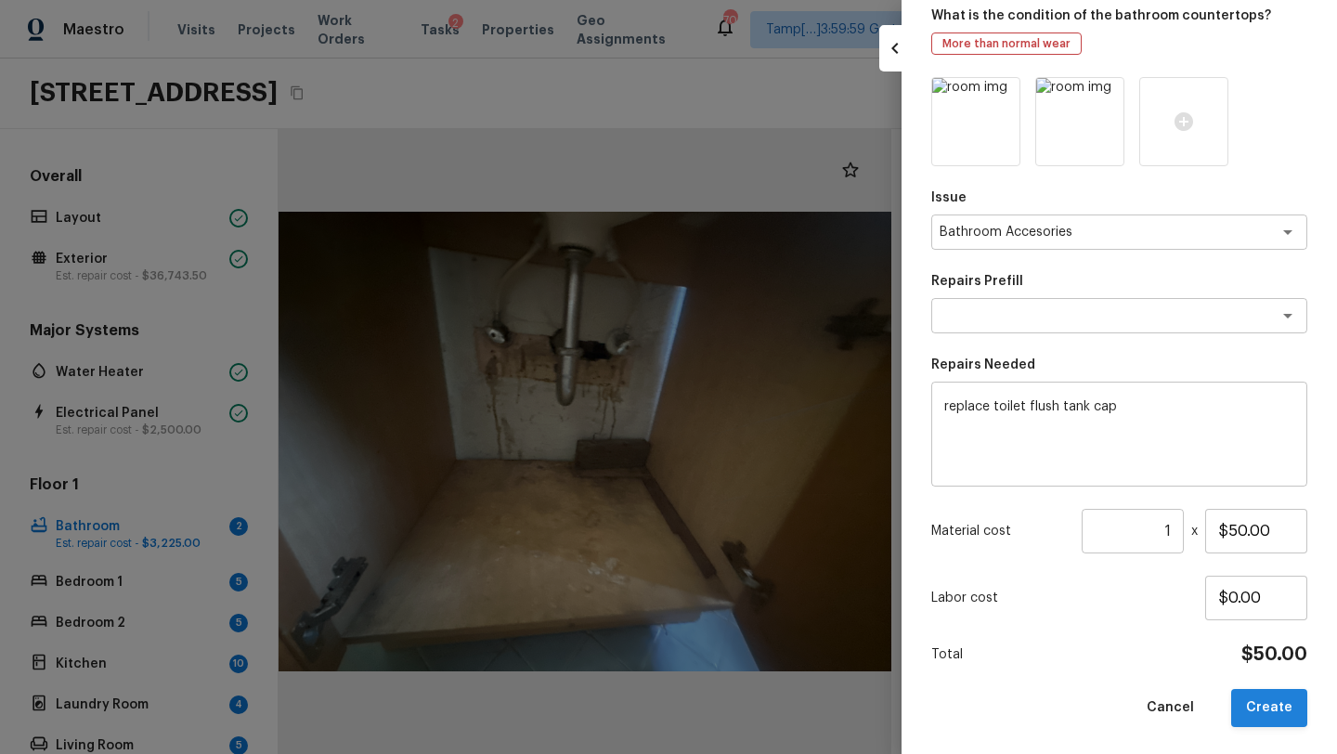
click at [1265, 710] on button "Create" at bounding box center [1269, 708] width 76 height 38
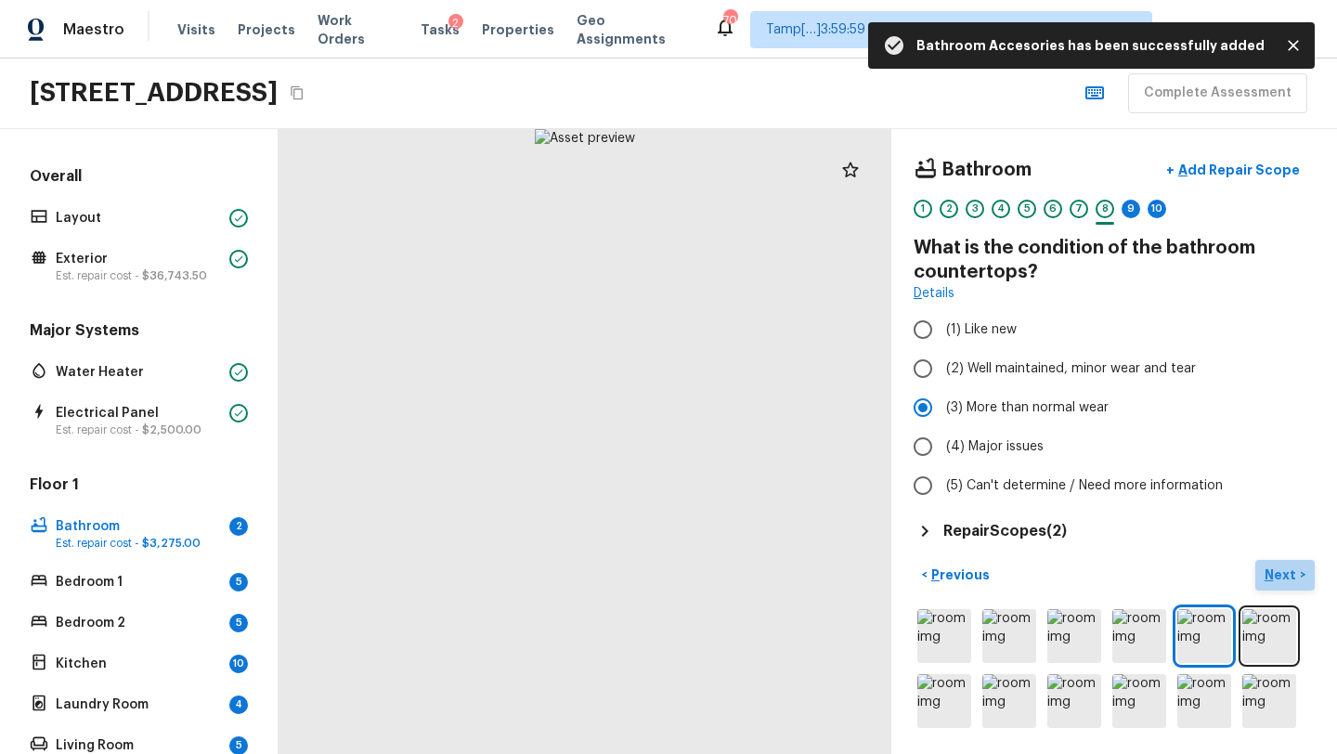
click at [1283, 566] on p "Next" at bounding box center [1281, 574] width 35 height 19
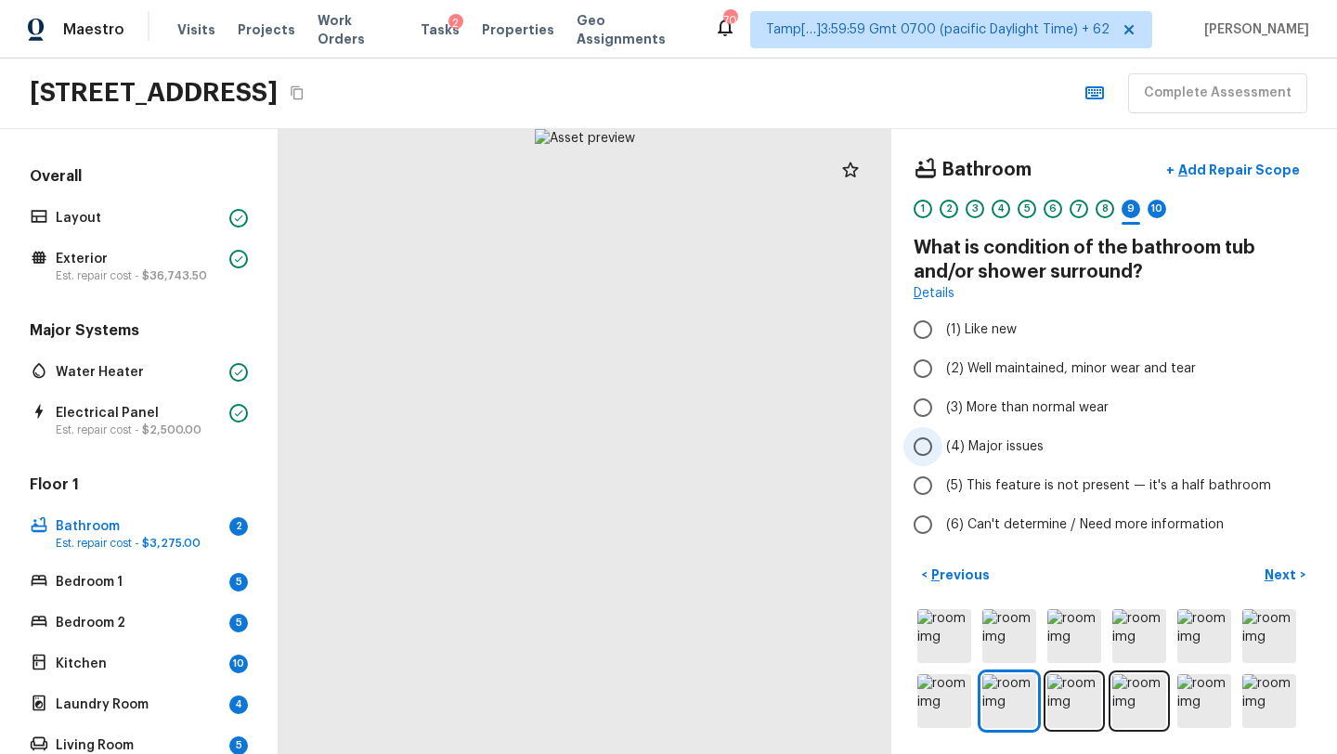
click at [987, 455] on span "(4) Major issues" at bounding box center [994, 446] width 97 height 19
click at [942, 455] on input "(4) Major issues" at bounding box center [922, 446] width 39 height 39
click at [1226, 173] on p "Add Repair Scope" at bounding box center [1236, 170] width 125 height 19
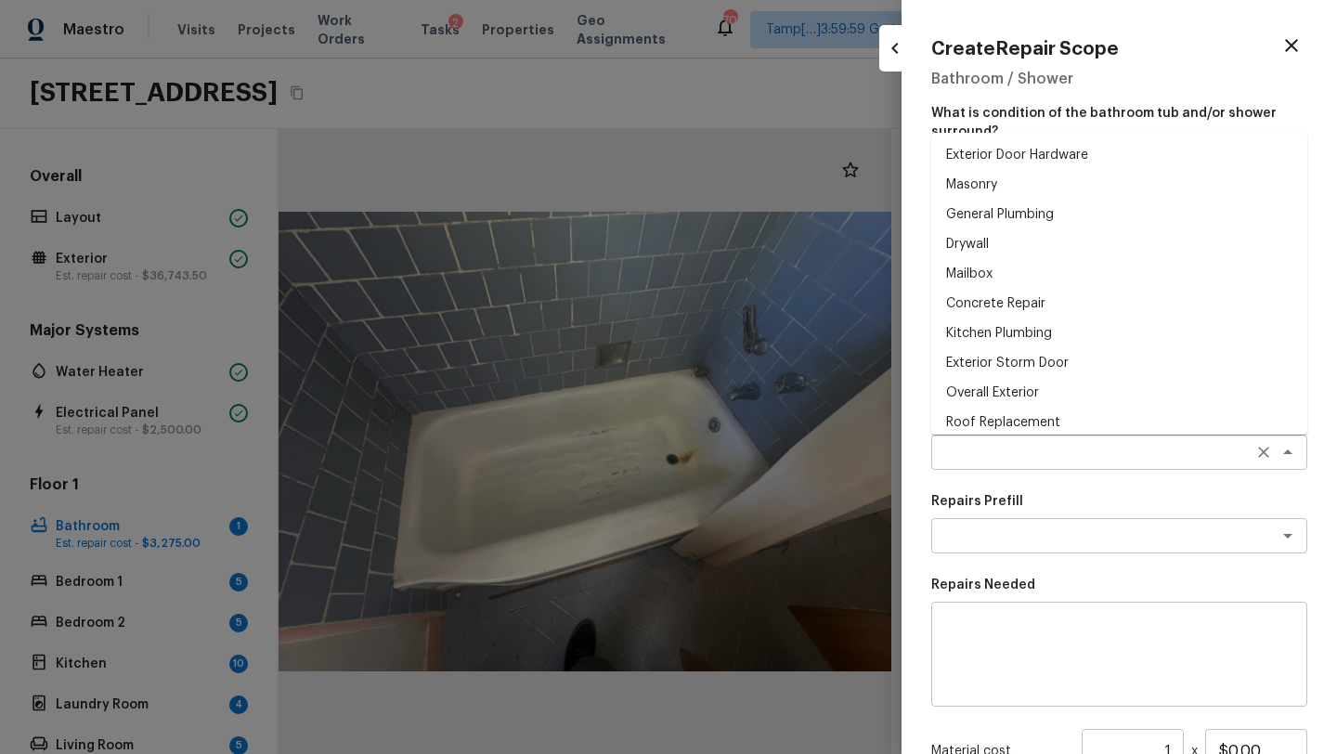
click at [980, 440] on div "x ​" at bounding box center [1119, 451] width 376 height 35
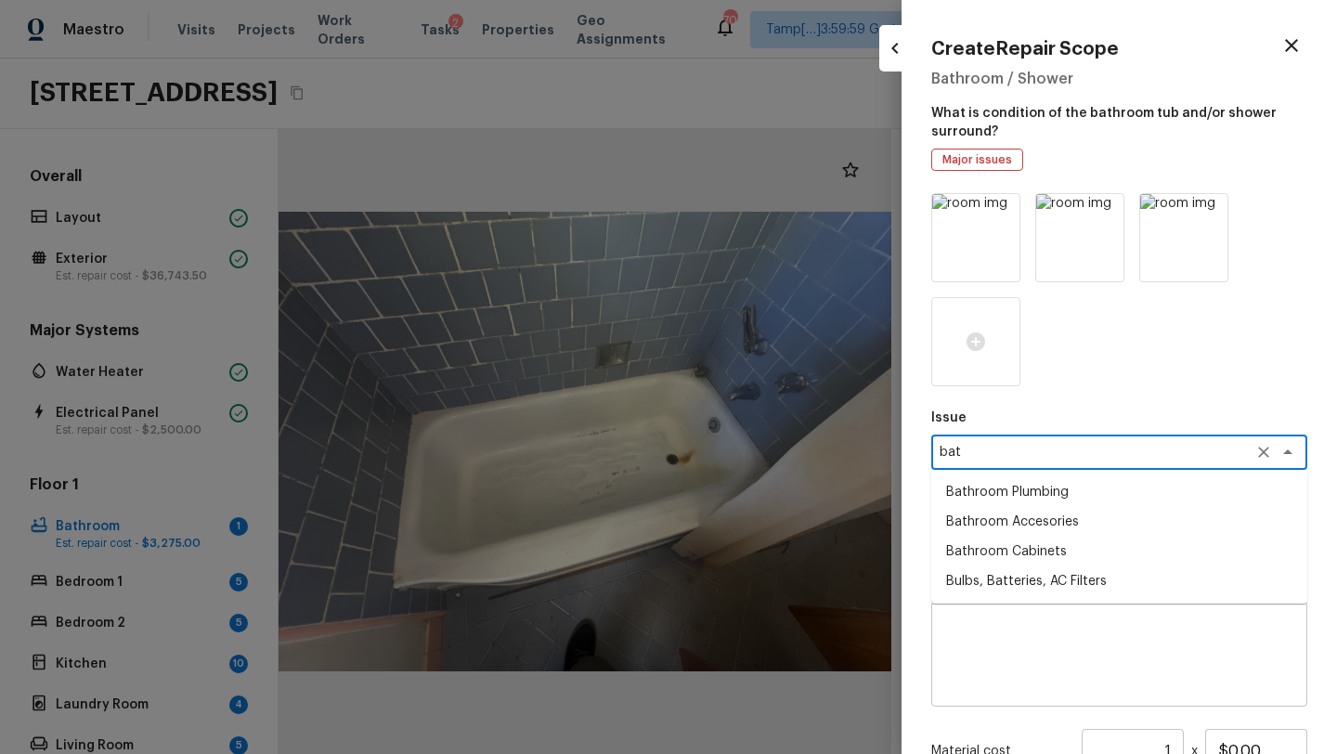
click at [1010, 494] on li "Bathroom Plumbing" at bounding box center [1119, 492] width 376 height 30
click at [1012, 540] on textarea at bounding box center [1092, 535] width 307 height 19
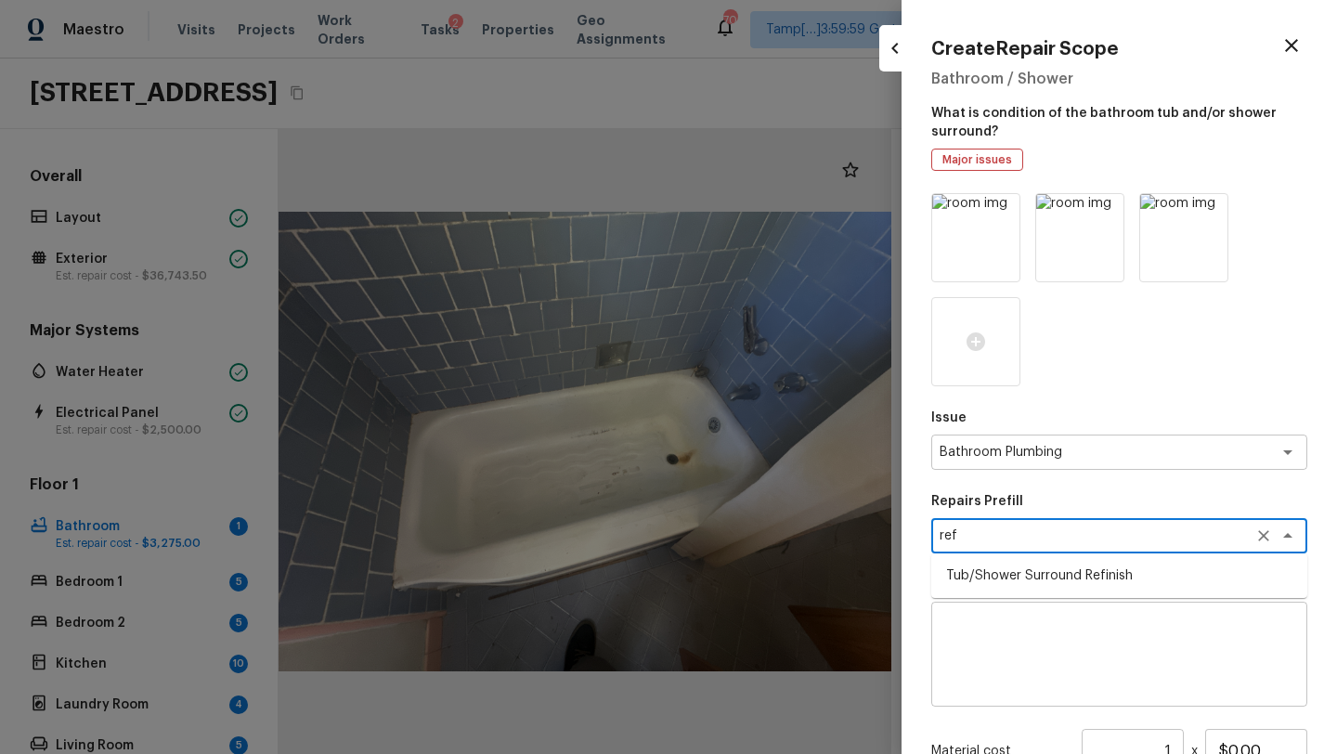
click at [1030, 581] on li "Tub/Shower Surround Refinish" at bounding box center [1119, 576] width 376 height 30
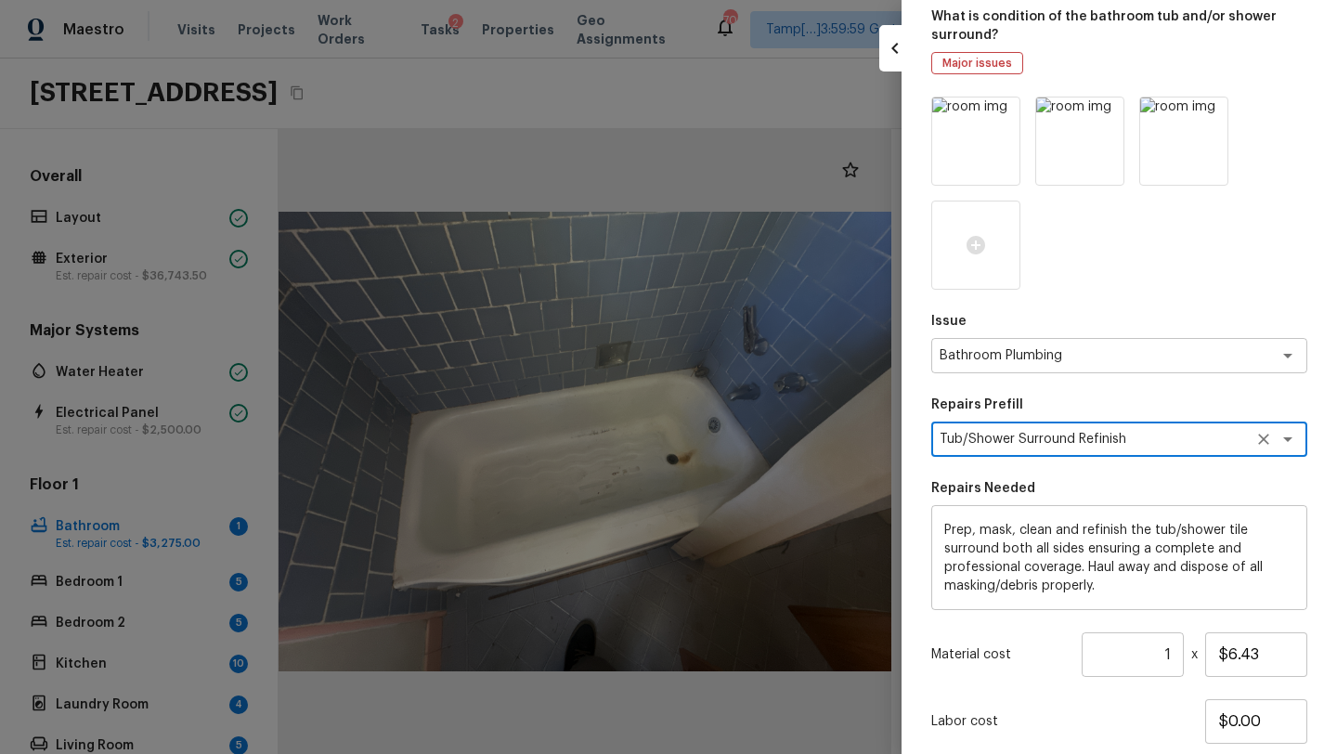
scroll to position [193, 0]
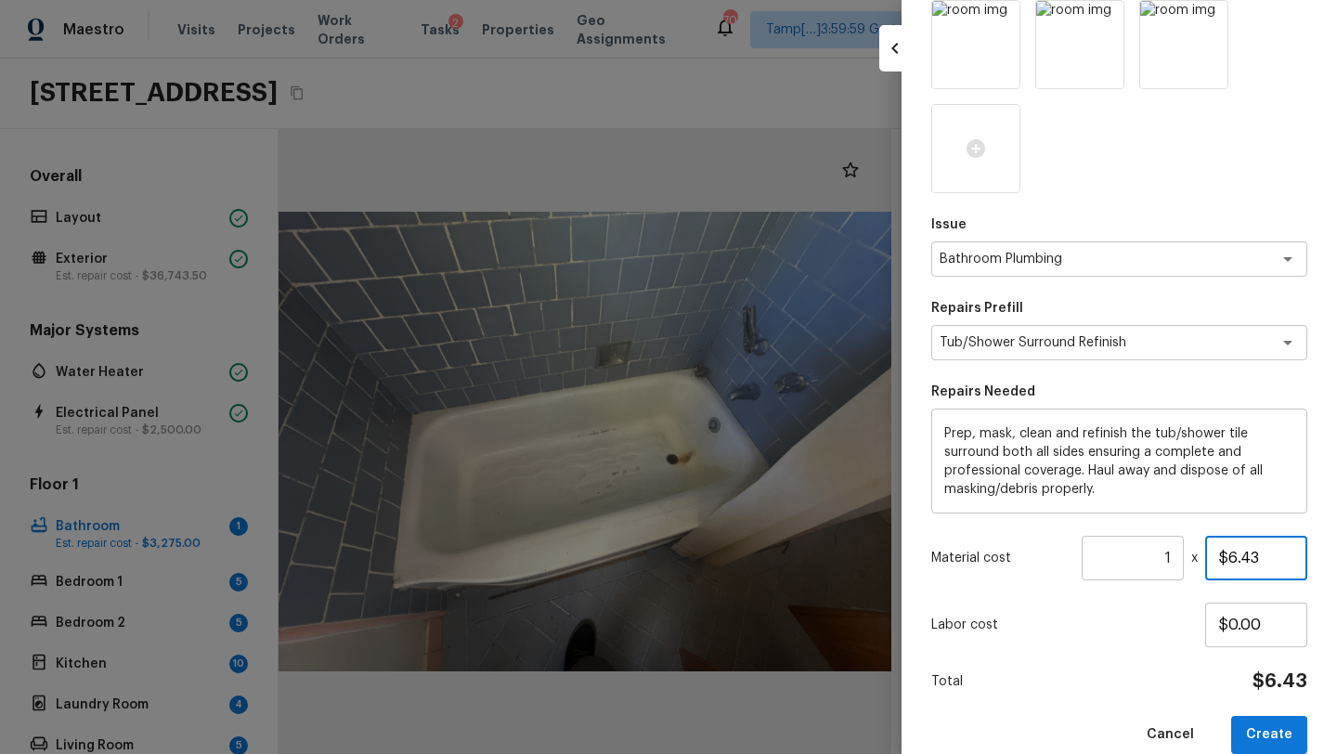
drag, startPoint x: 1229, startPoint y: 556, endPoint x: 1283, endPoint y: 556, distance: 53.8
click at [1283, 556] on input "$6.43" at bounding box center [1256, 558] width 102 height 45
click at [1269, 726] on button "Create" at bounding box center [1269, 735] width 76 height 38
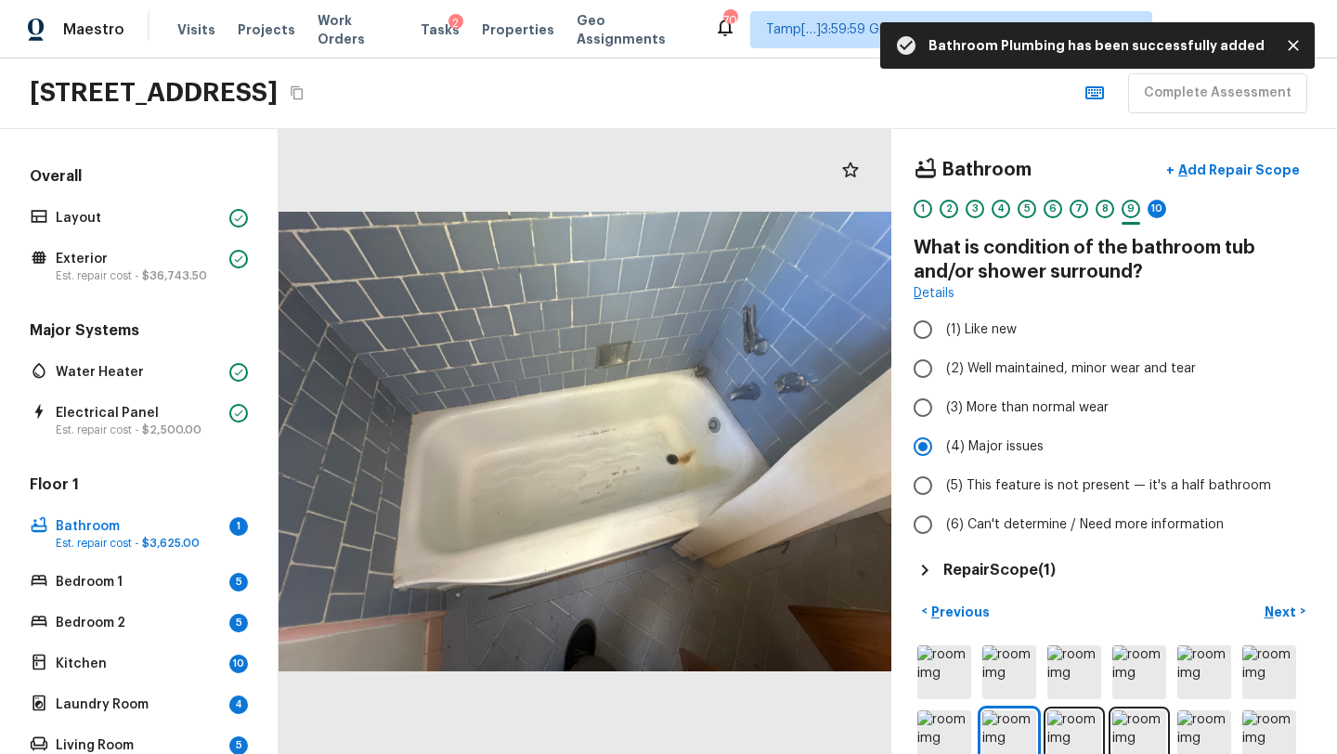
scroll to position [36, 0]
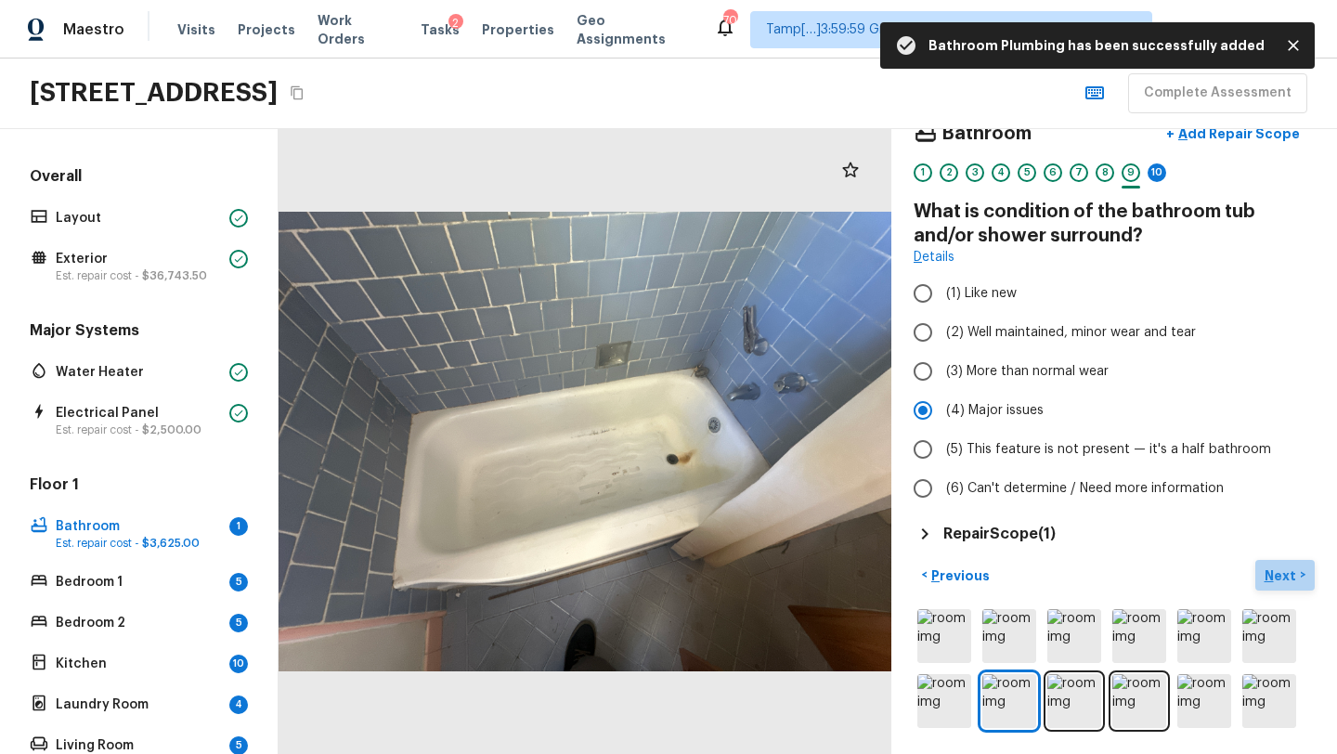
click at [1267, 575] on p "Next" at bounding box center [1281, 575] width 35 height 19
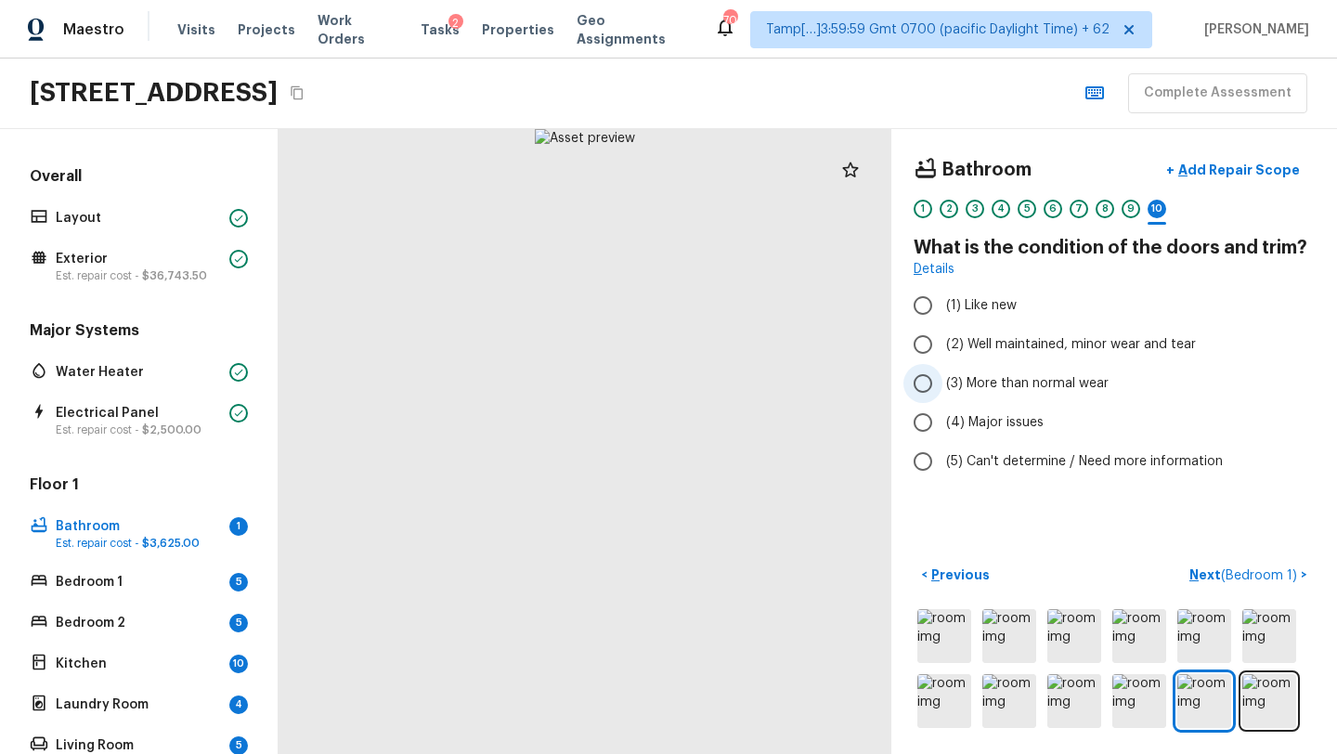
click at [1027, 389] on span "(3) More than normal wear" at bounding box center [1027, 383] width 162 height 19
click at [942, 389] on input "(3) More than normal wear" at bounding box center [922, 383] width 39 height 39
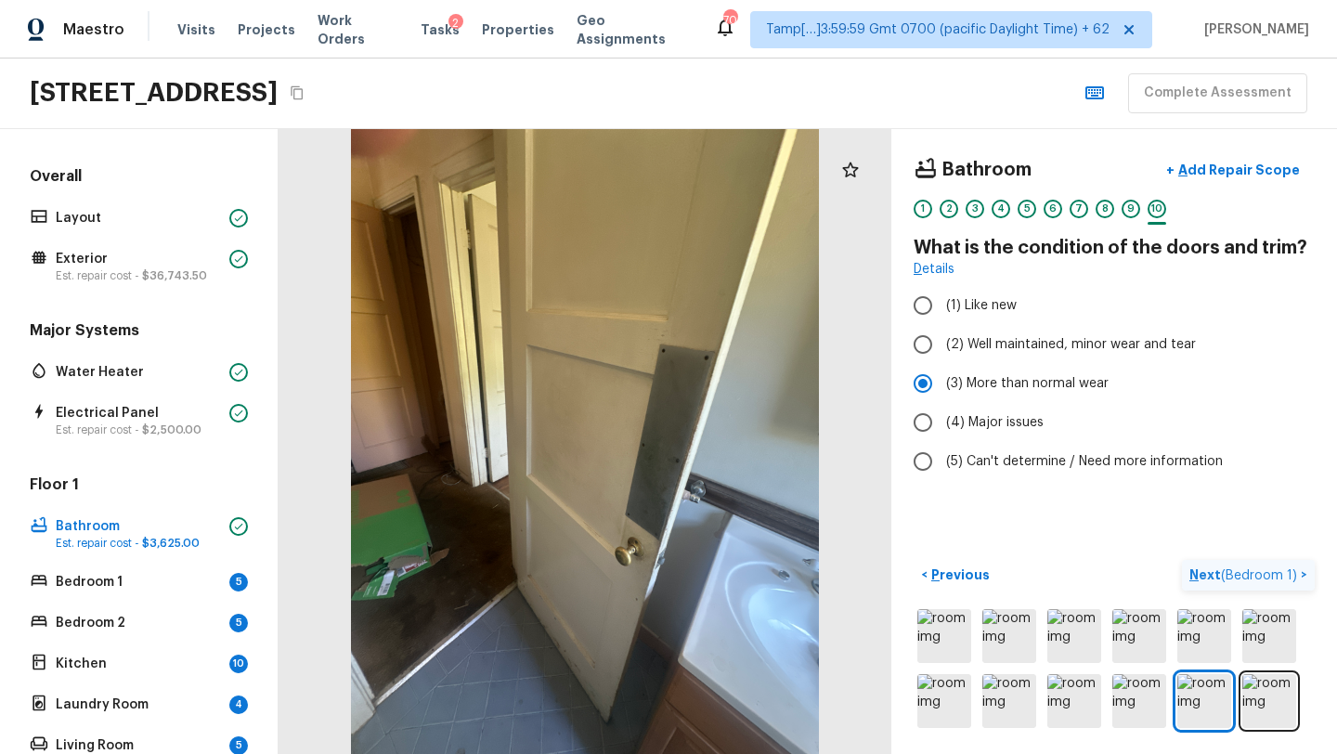
click at [1208, 580] on p "Next ( Bedroom 1 )" at bounding box center [1244, 574] width 111 height 19
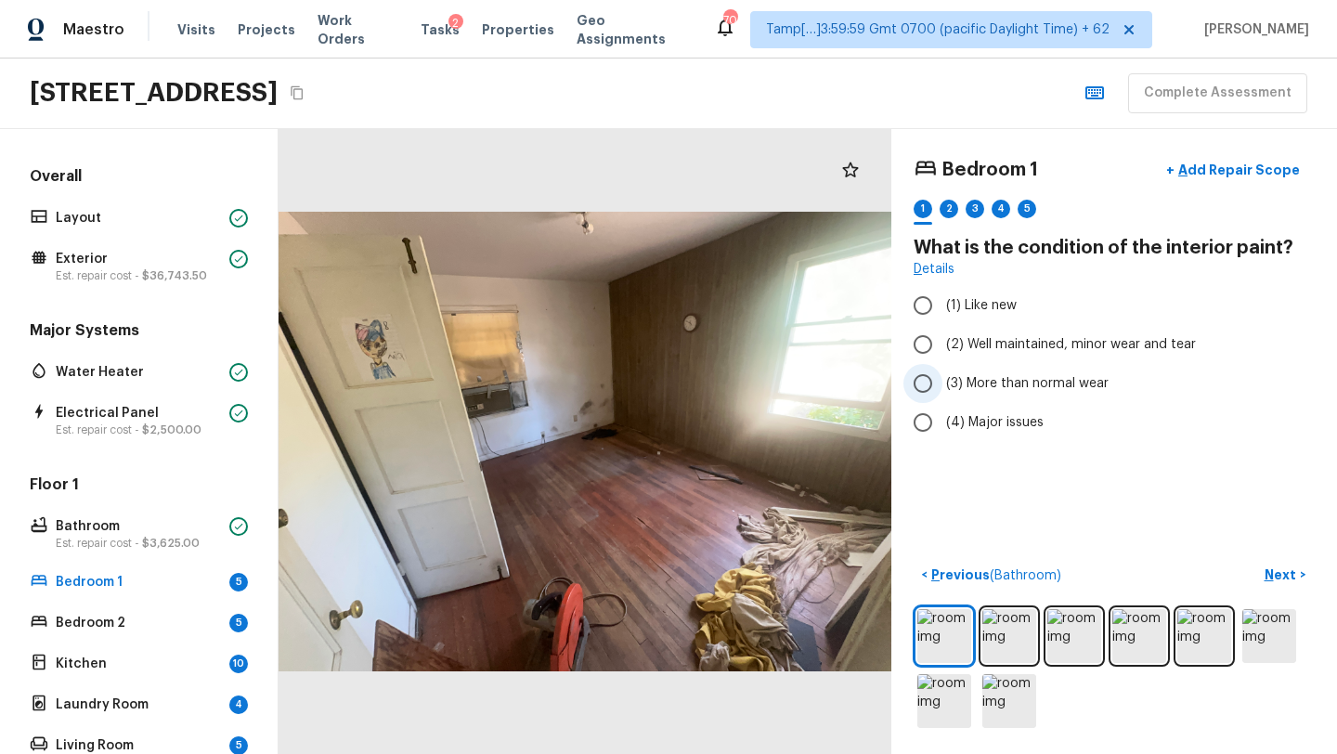
click at [926, 393] on input "(3) More than normal wear" at bounding box center [922, 383] width 39 height 39
click at [993, 408] on label "(4) Major issues" at bounding box center [1101, 422] width 396 height 39
click at [942, 408] on input "(4) Major issues" at bounding box center [922, 422] width 39 height 39
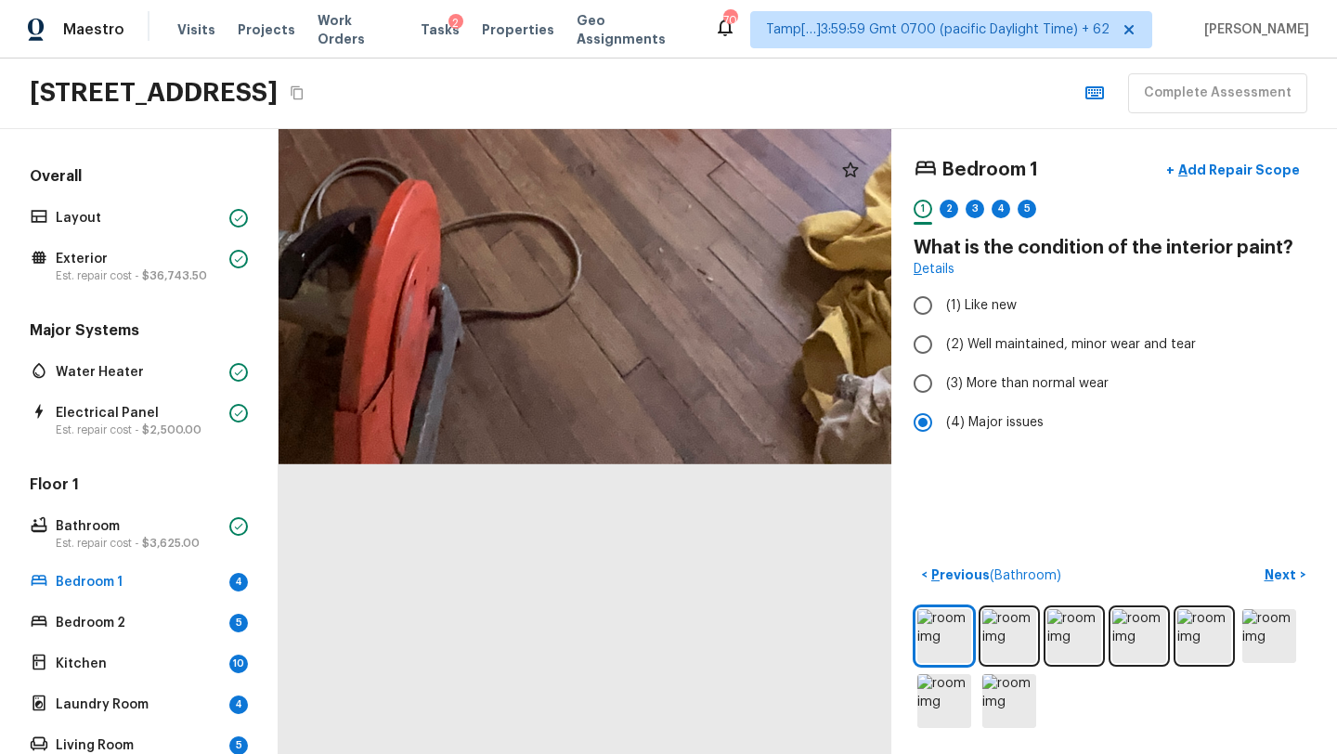
drag, startPoint x: 763, startPoint y: 520, endPoint x: 995, endPoint y: 16, distance: 554.8
click at [1039, 0] on html "Maestro Visits Projects Work Orders Tasks 2 Properties Geo Assignments 701 Tamp…" at bounding box center [668, 377] width 1337 height 754
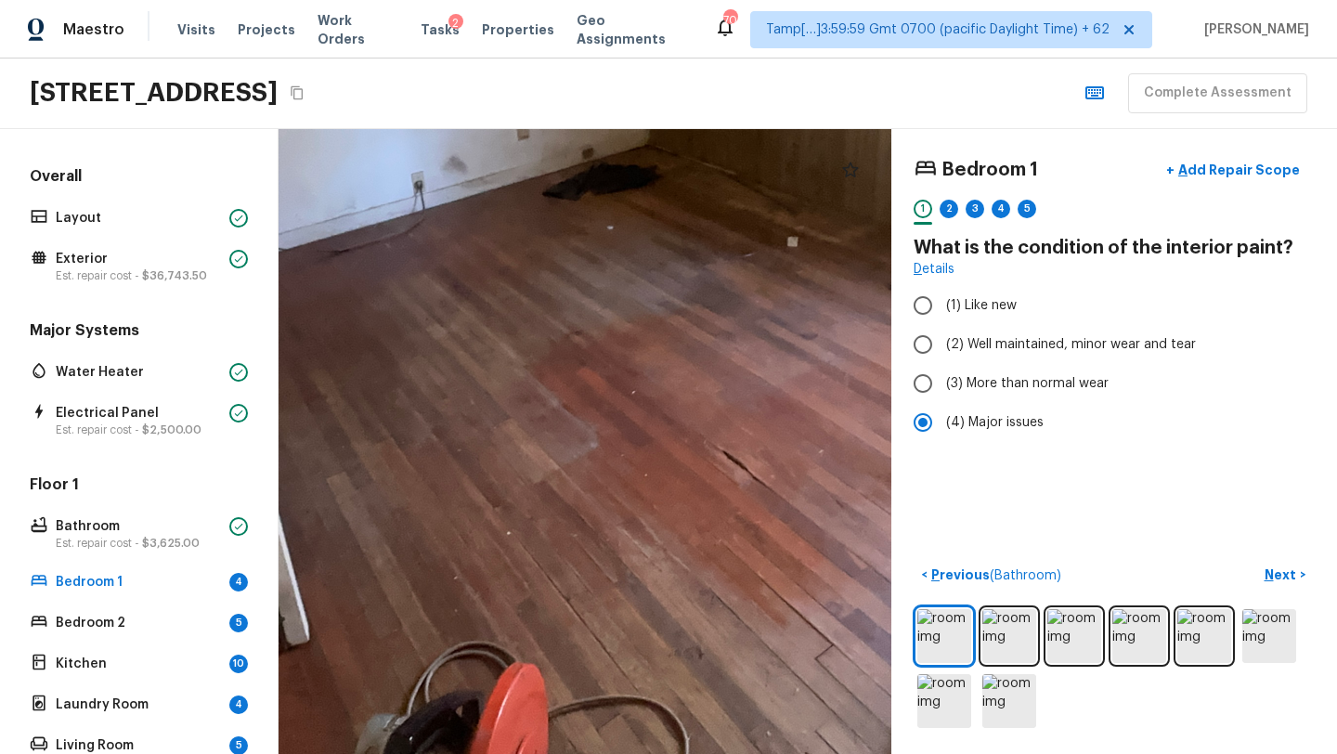
drag, startPoint x: 651, startPoint y: 292, endPoint x: 745, endPoint y: 753, distance: 470.0
click at [744, 753] on html "Maestro Visits Projects Work Orders Tasks 2 Properties Geo Assignments 701 Tamp…" at bounding box center [668, 377] width 1337 height 754
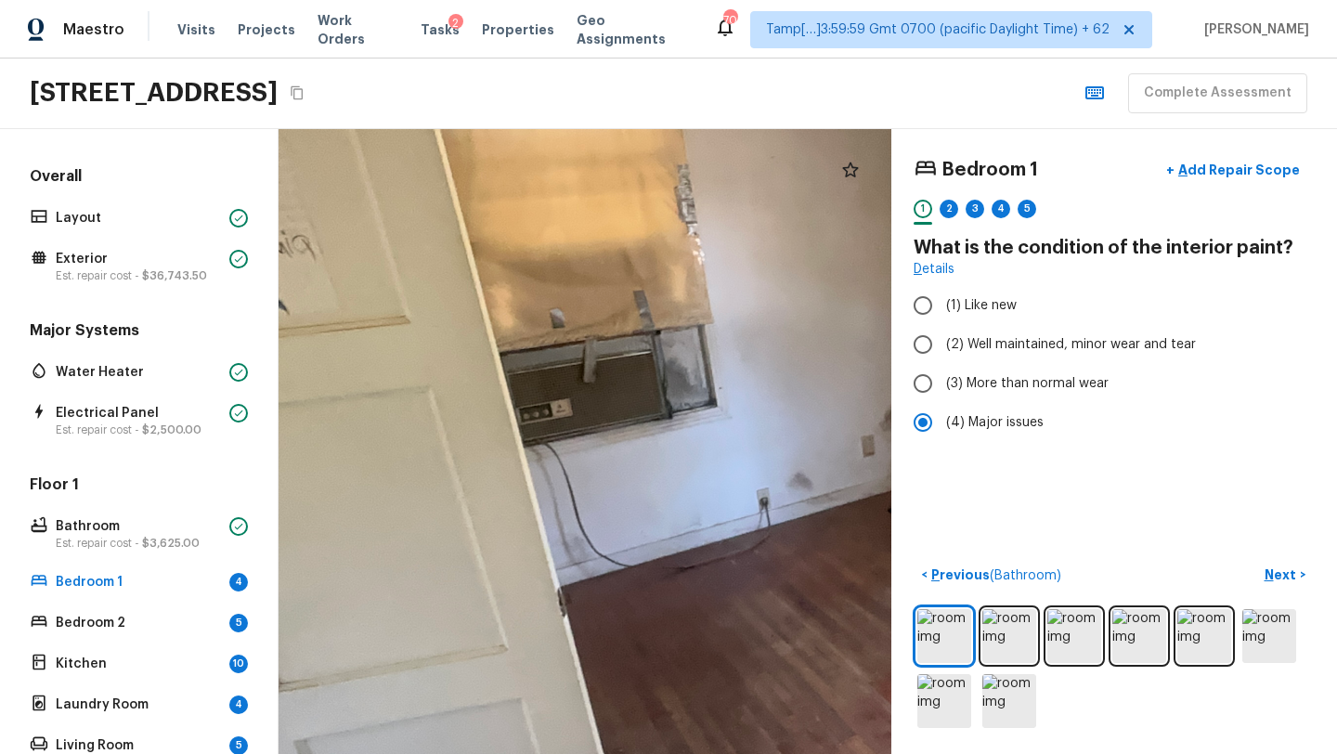
drag, startPoint x: 606, startPoint y: 436, endPoint x: 949, endPoint y: 745, distance: 461.3
click at [949, 747] on div "Bedroom 1 + Add Repair Scope 1 2 3 4 5 What is the condition of the interior pa…" at bounding box center [807, 441] width 1058 height 625
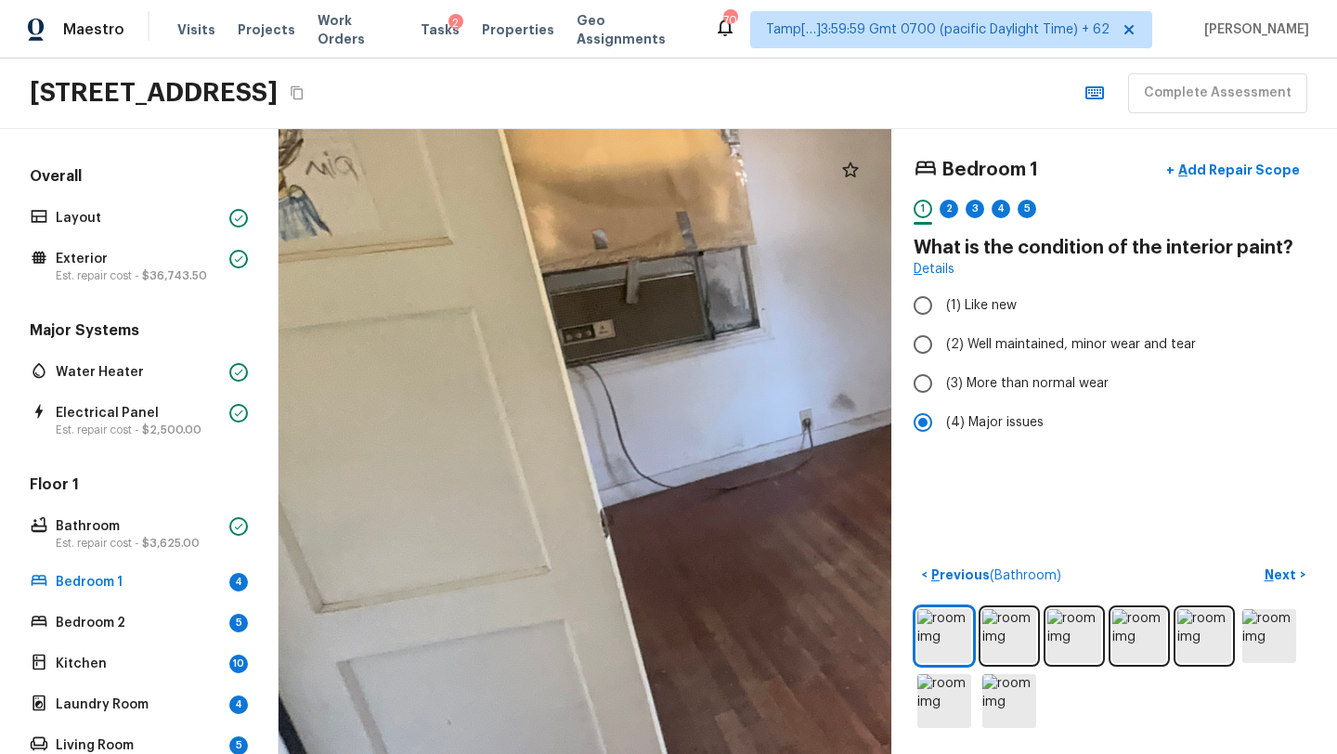
drag, startPoint x: 708, startPoint y: 301, endPoint x: 722, endPoint y: 327, distance: 29.5
click at [722, 328] on div at bounding box center [942, 441] width 1980 height 2019
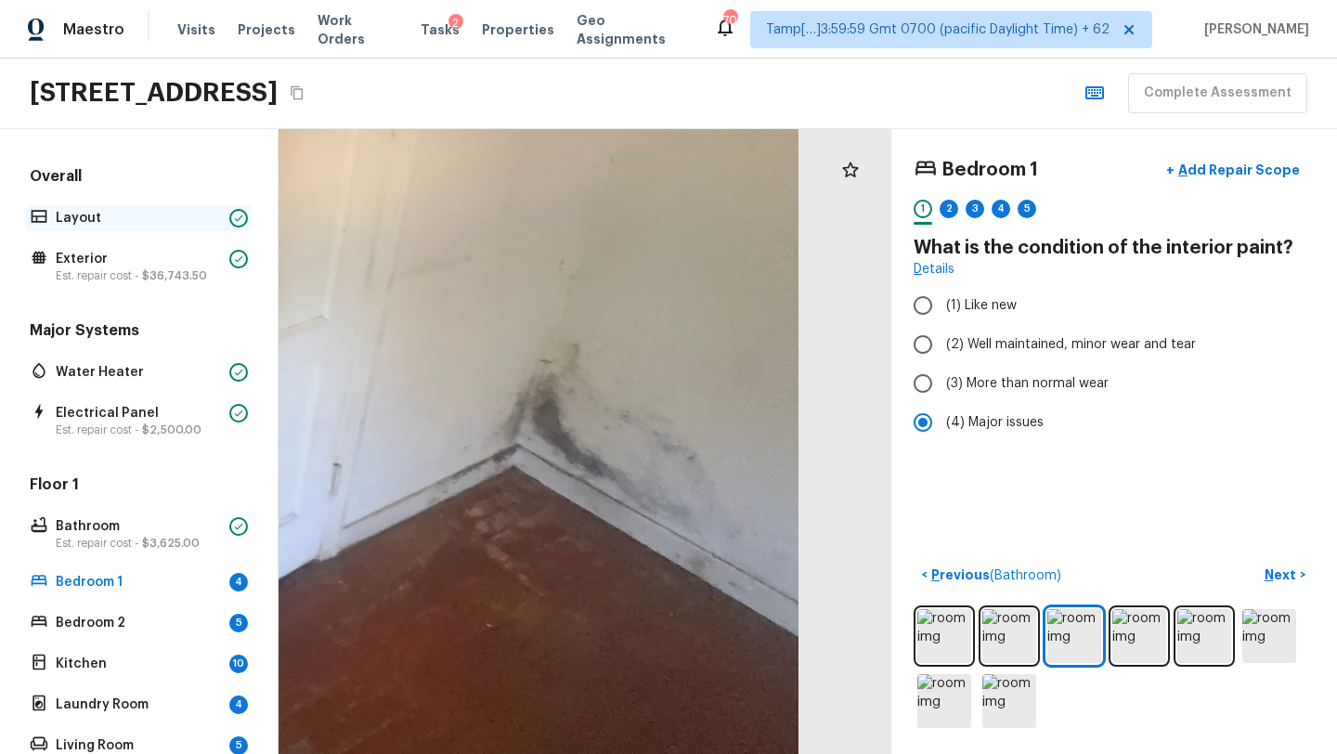
drag, startPoint x: 766, startPoint y: 503, endPoint x: 205, endPoint y: 208, distance: 633.6
click at [206, 208] on div "Overall Layout Exterior Est. repair cost - $36,743.50 Major Systems Water Heate…" at bounding box center [668, 441] width 1337 height 625
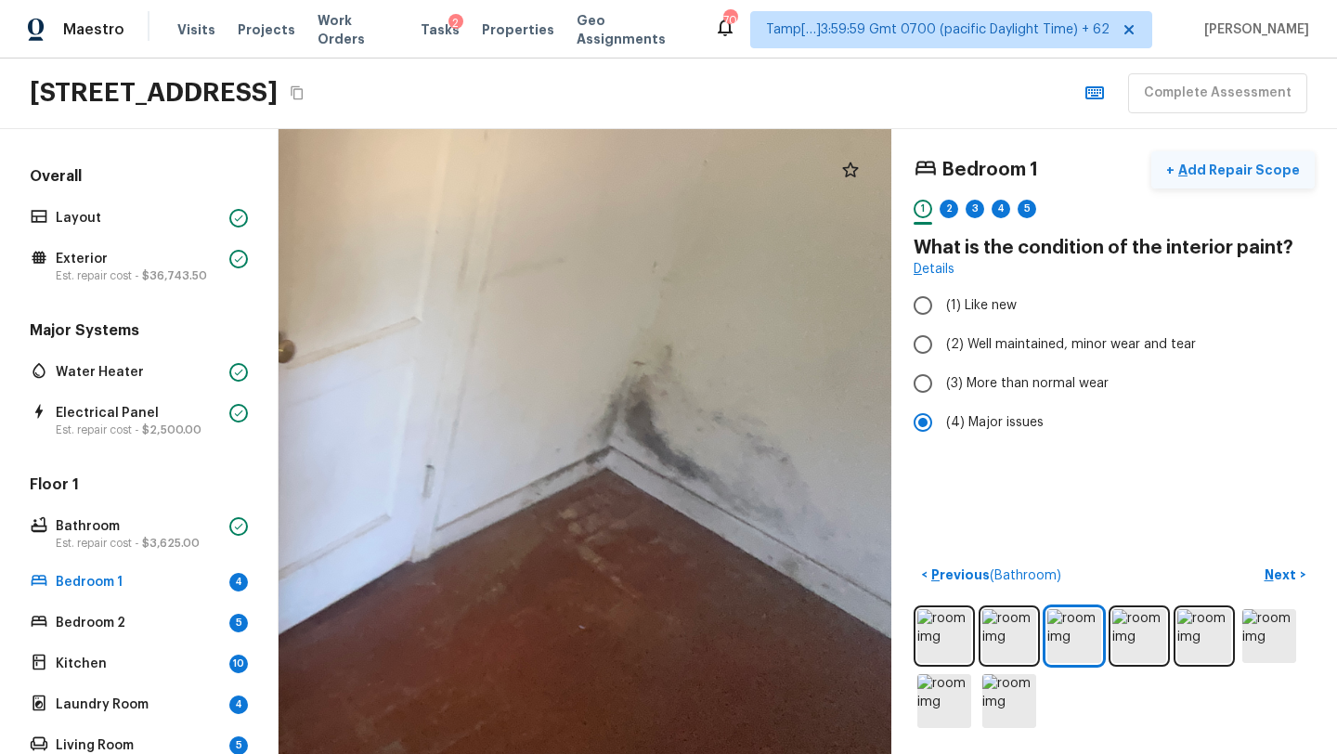
click at [1258, 167] on p "Add Repair Scope" at bounding box center [1236, 170] width 125 height 19
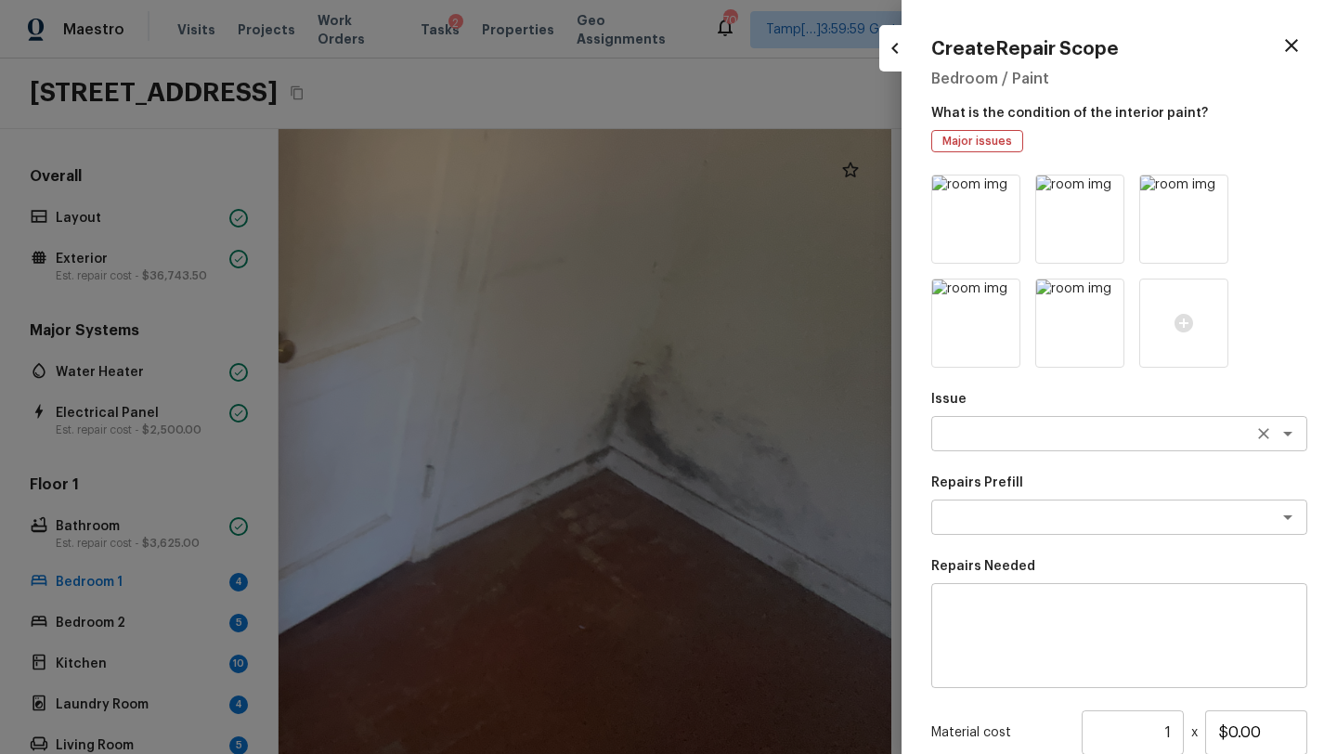
click at [977, 425] on textarea at bounding box center [1092, 433] width 307 height 19
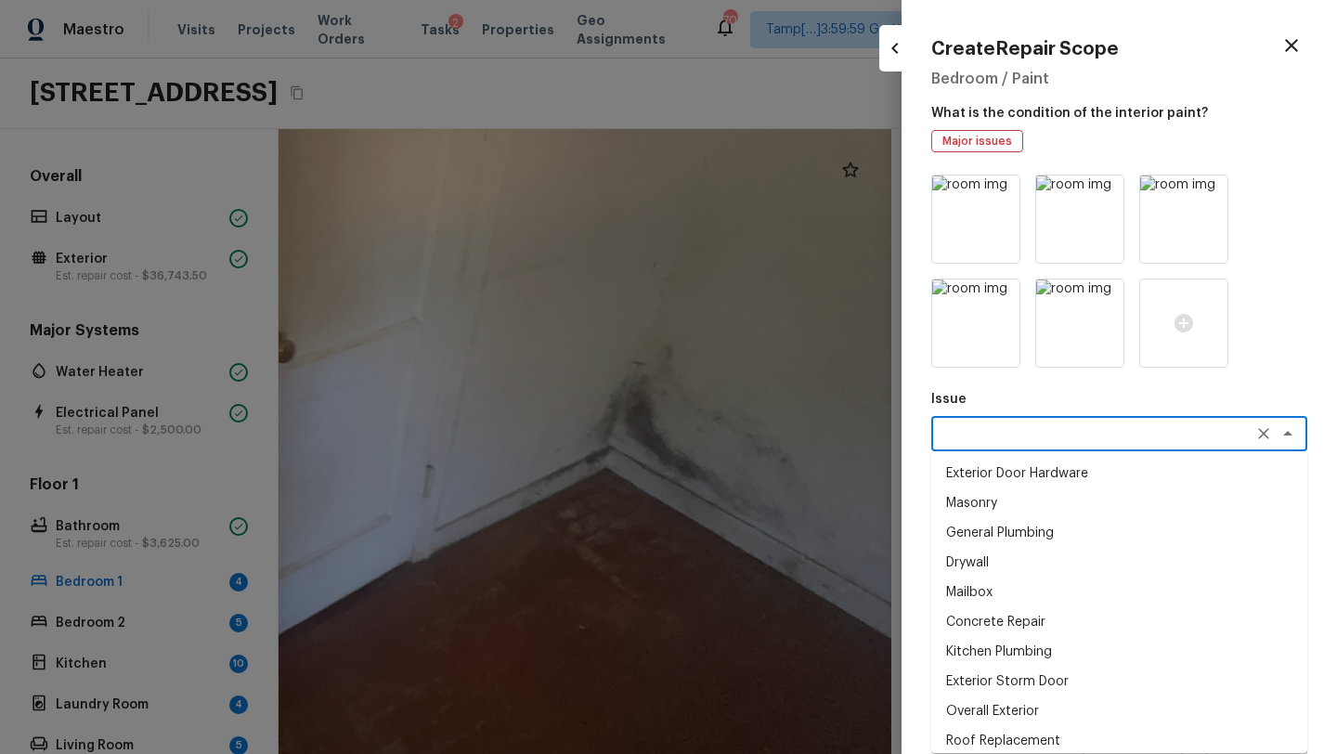
click at [977, 425] on textarea at bounding box center [1092, 433] width 307 height 19
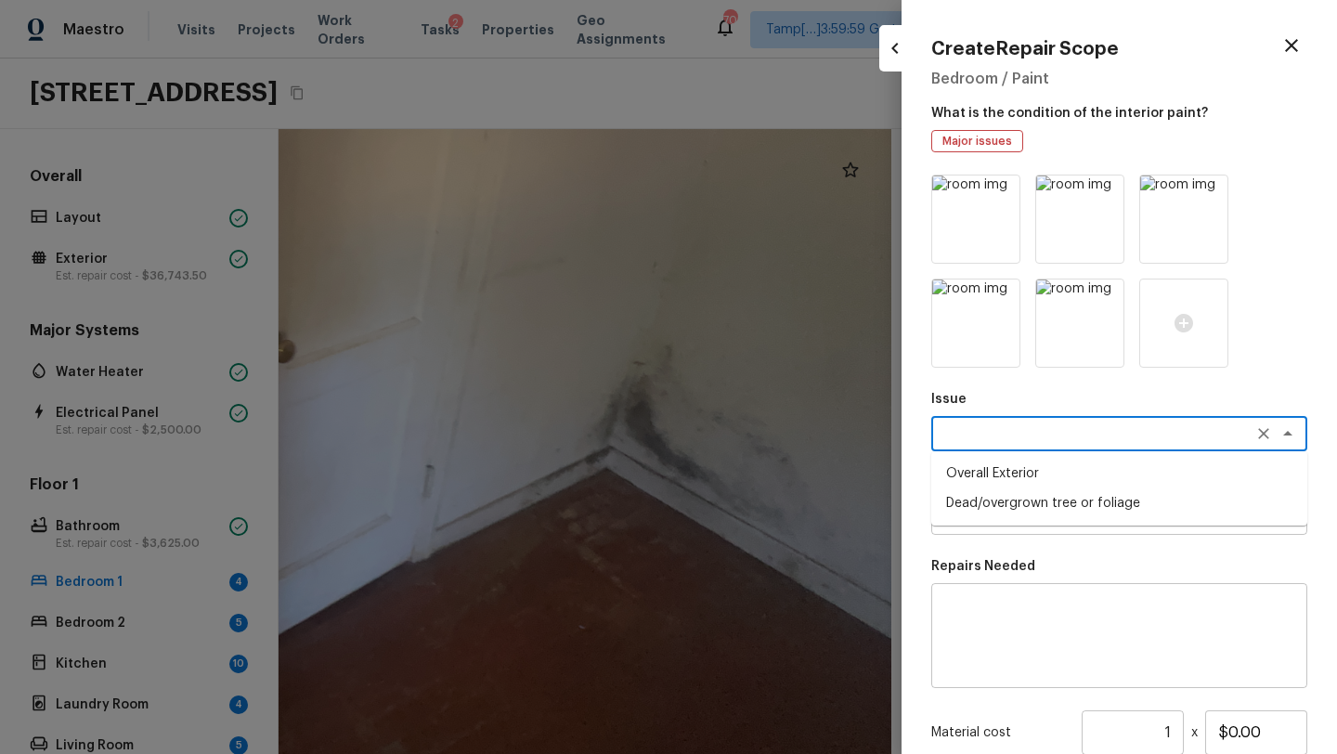
click at [994, 574] on p "Repairs Needed" at bounding box center [1119, 566] width 376 height 19
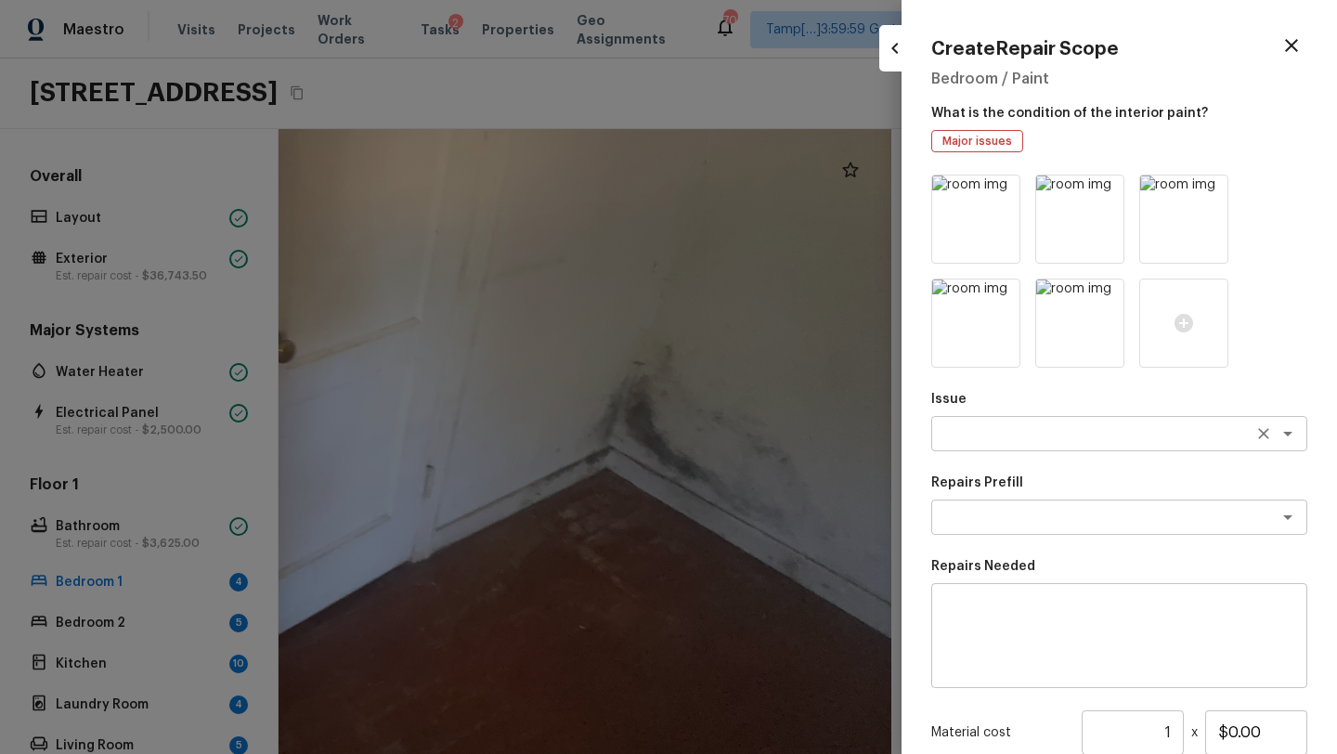
click at [1030, 439] on textarea at bounding box center [1092, 433] width 307 height 19
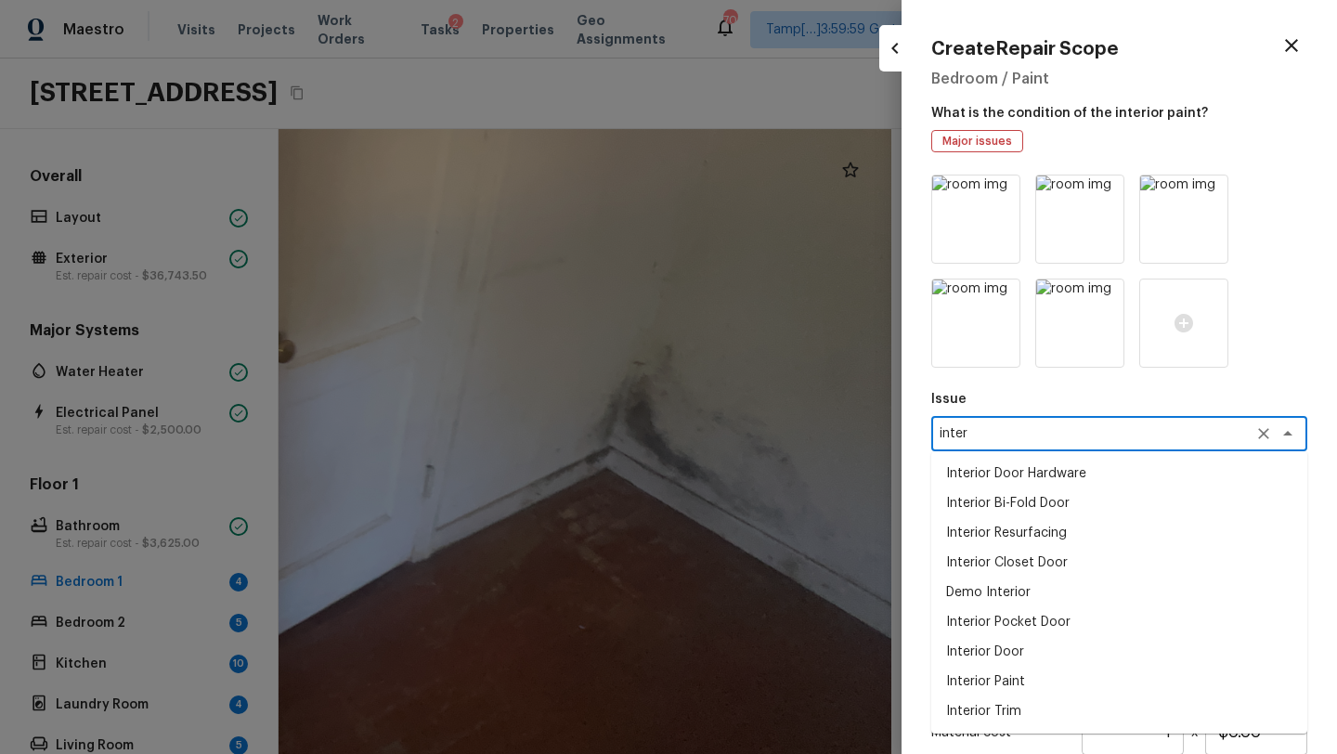
click at [979, 442] on textarea "inter" at bounding box center [1092, 433] width 307 height 19
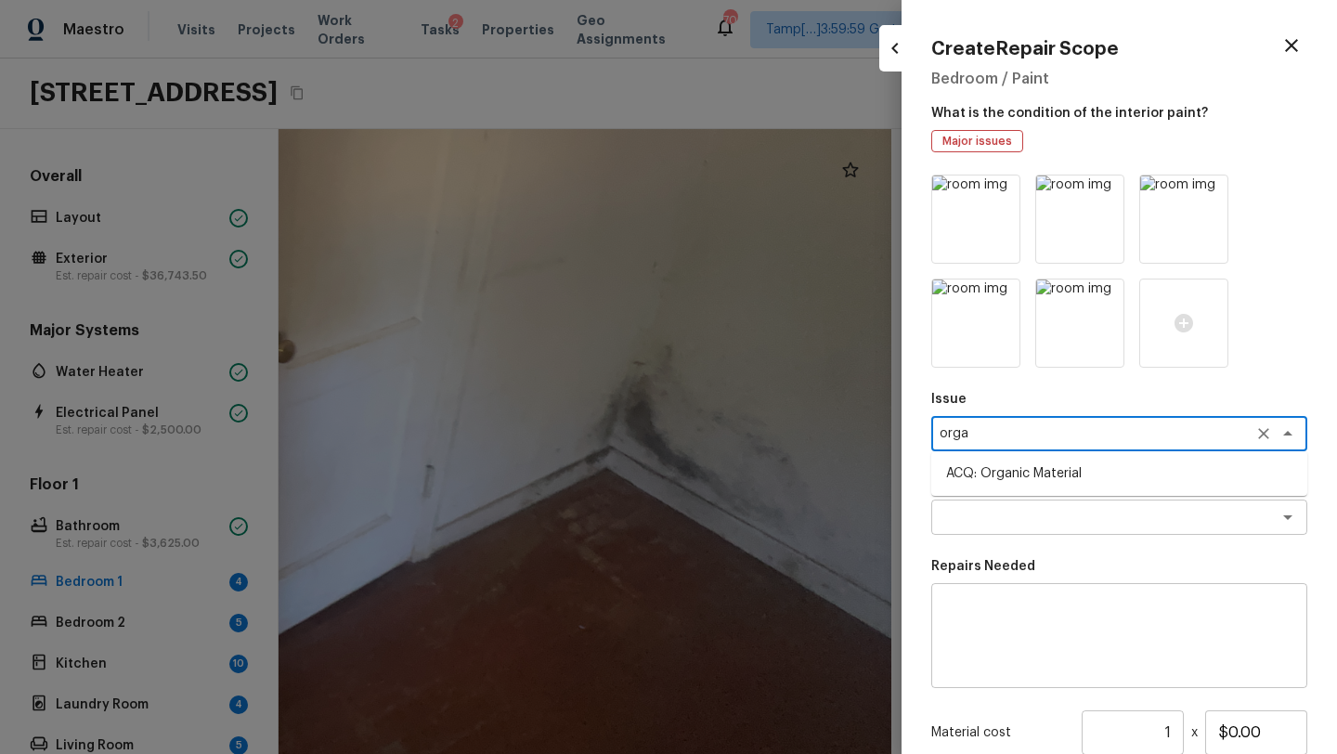
click at [978, 467] on li "ACQ: Organic Material" at bounding box center [1119, 474] width 376 height 30
click at [978, 523] on textarea at bounding box center [1092, 517] width 307 height 19
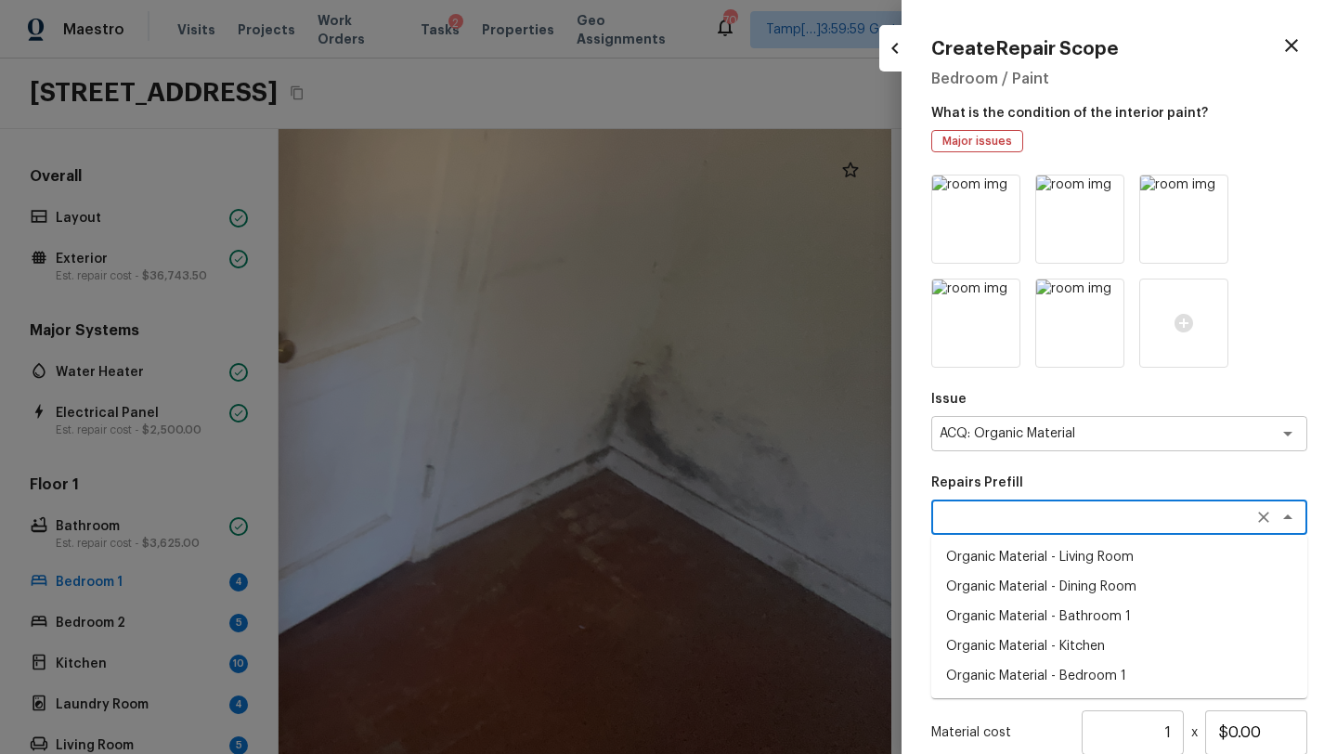
click at [1001, 557] on li "Organic Material - Living Room" at bounding box center [1119, 557] width 376 height 30
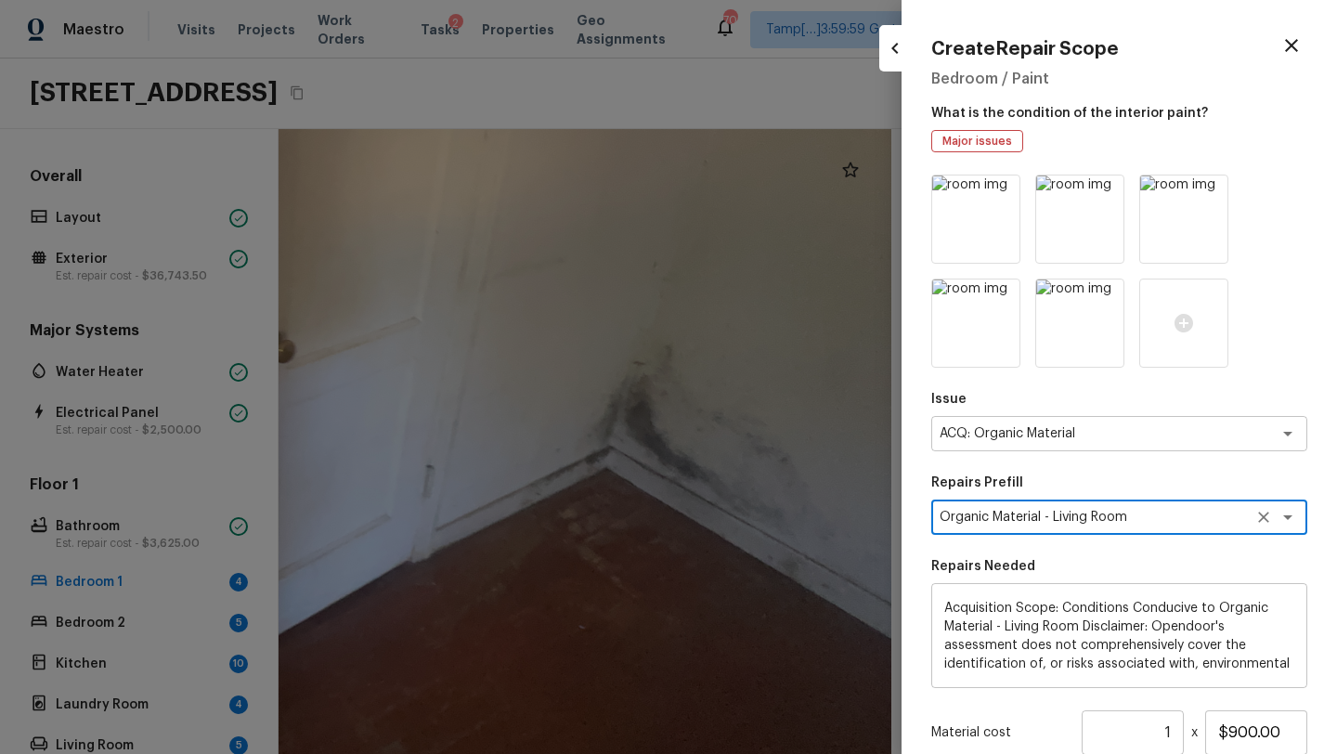
scroll to position [202, 0]
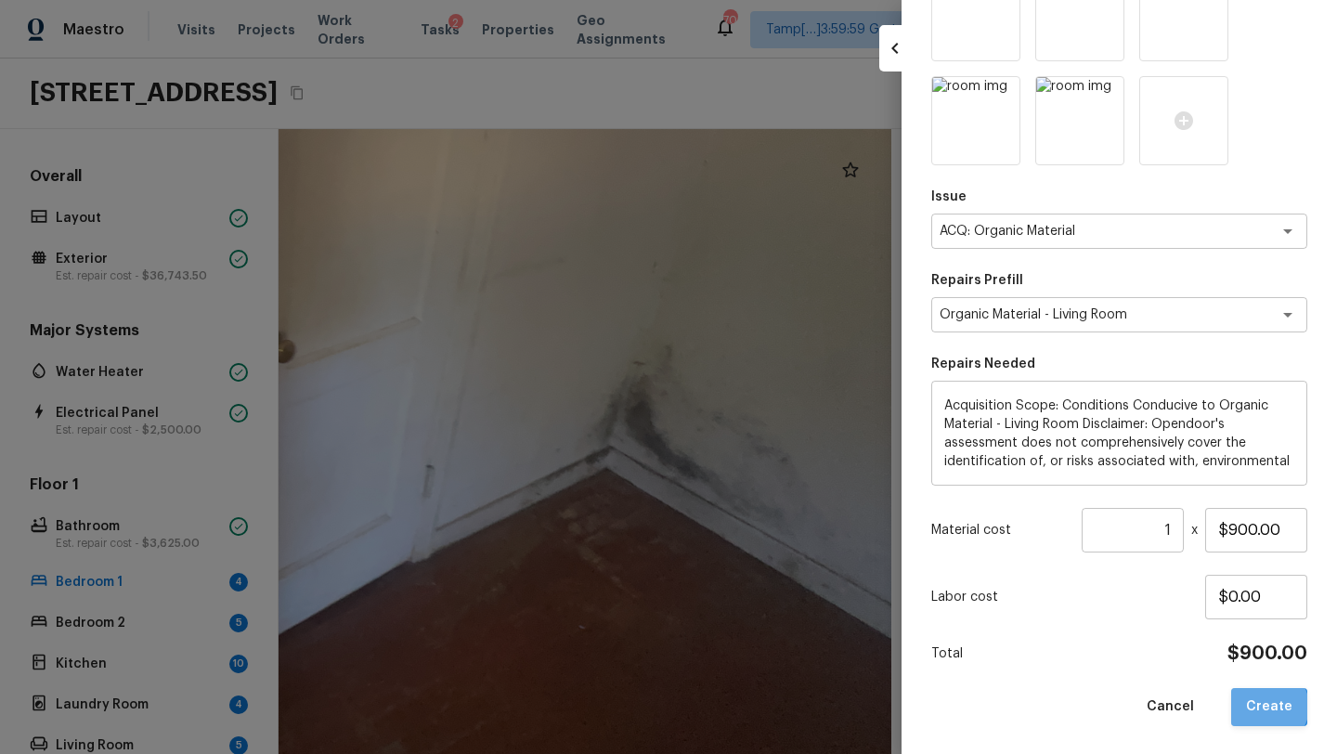
click at [1271, 706] on button "Create" at bounding box center [1269, 707] width 76 height 38
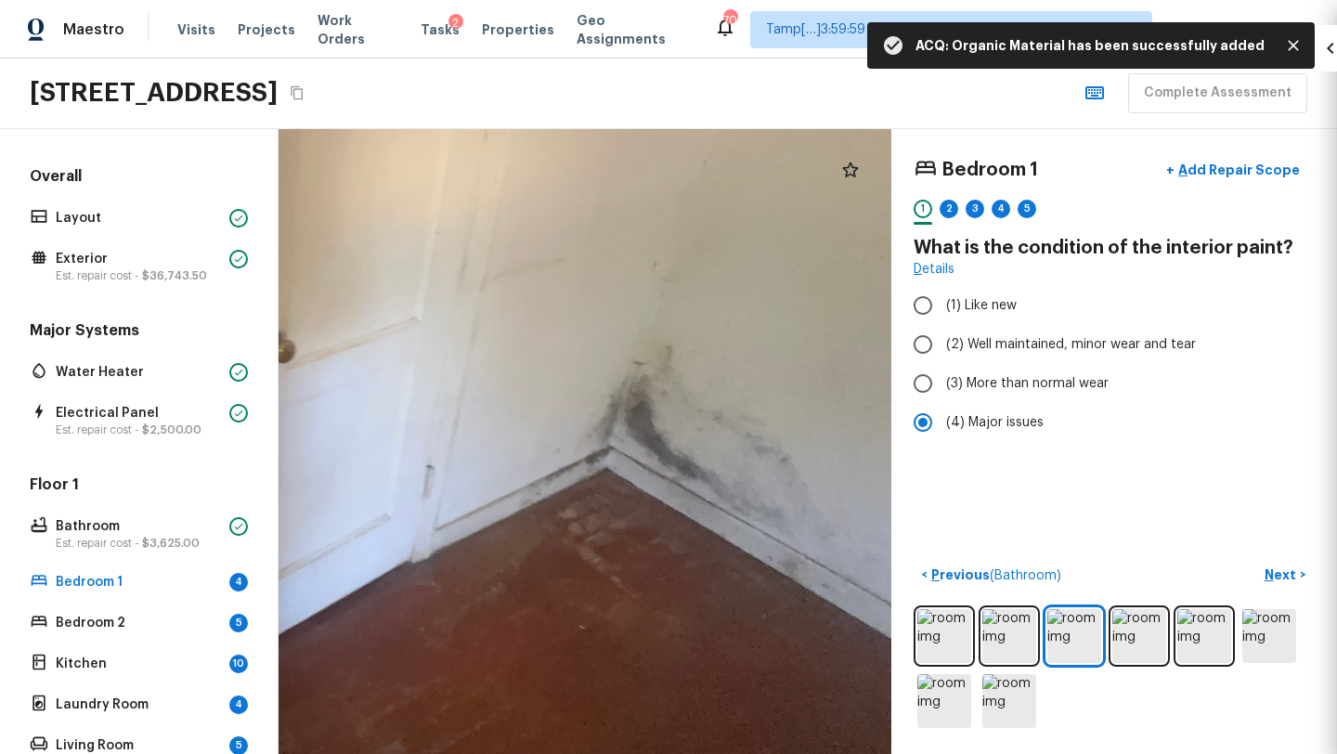
scroll to position [98, 0]
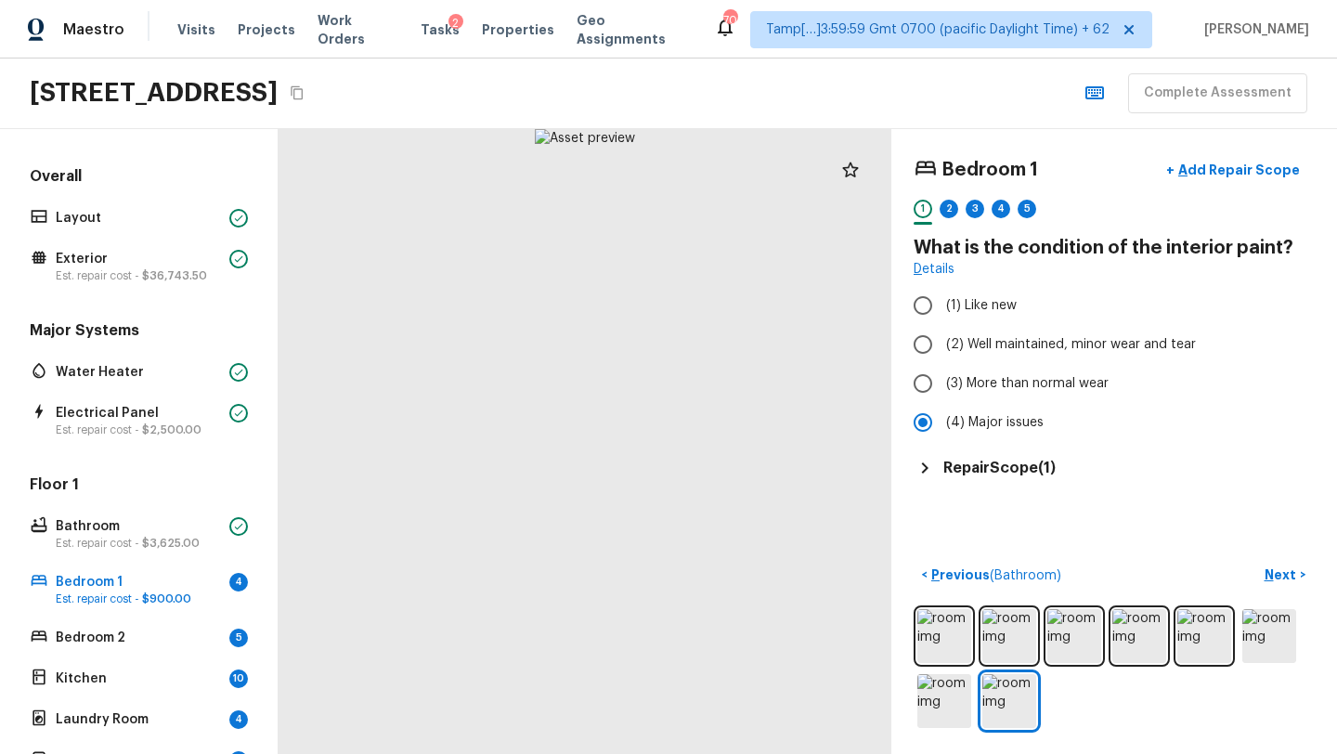
click at [1002, 541] on div "Bedroom 1 + Add Repair Scope 1 2 3 4 5 What is the condition of the interior pa…" at bounding box center [1114, 441] width 446 height 625
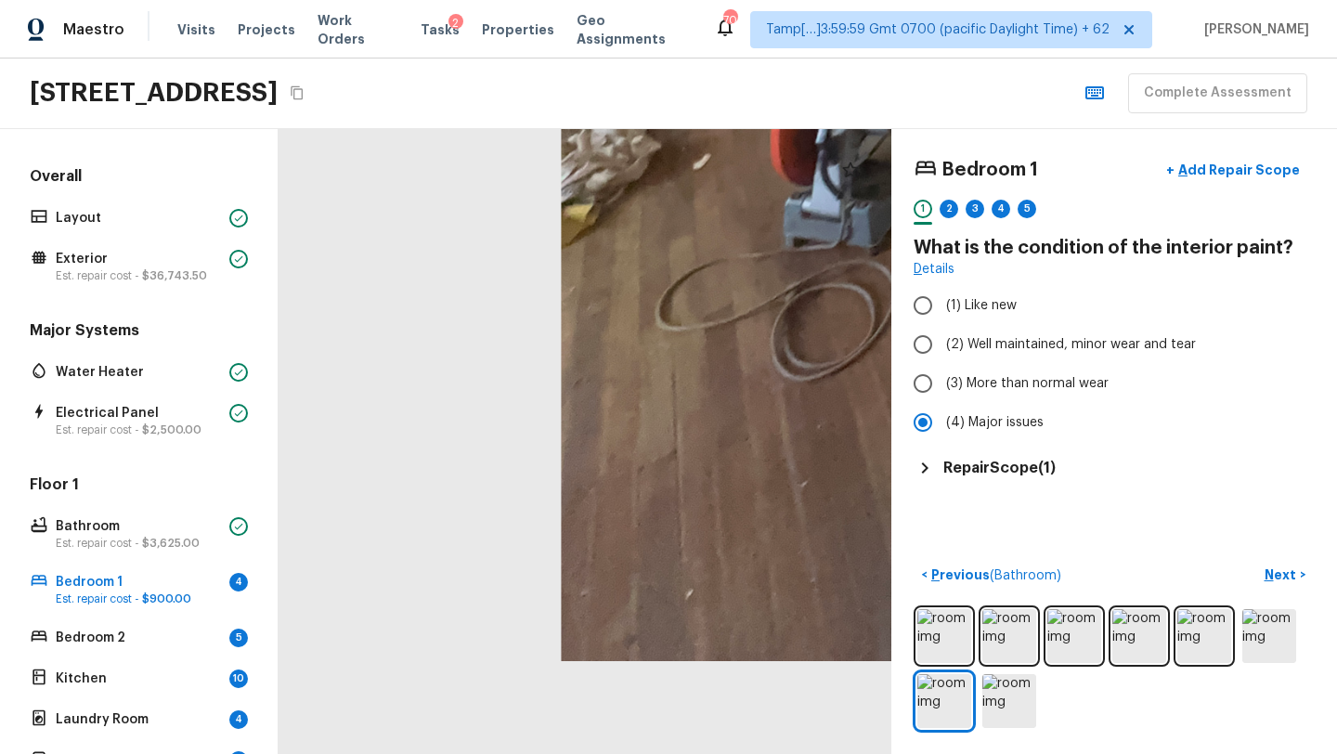
drag, startPoint x: 622, startPoint y: 576, endPoint x: 1336, endPoint y: 144, distance: 834.6
click at [1336, 145] on div "Bedroom 1 + Add Repair Scope 1 2 3 4 5 What is the condition of the interior pa…" at bounding box center [807, 441] width 1058 height 625
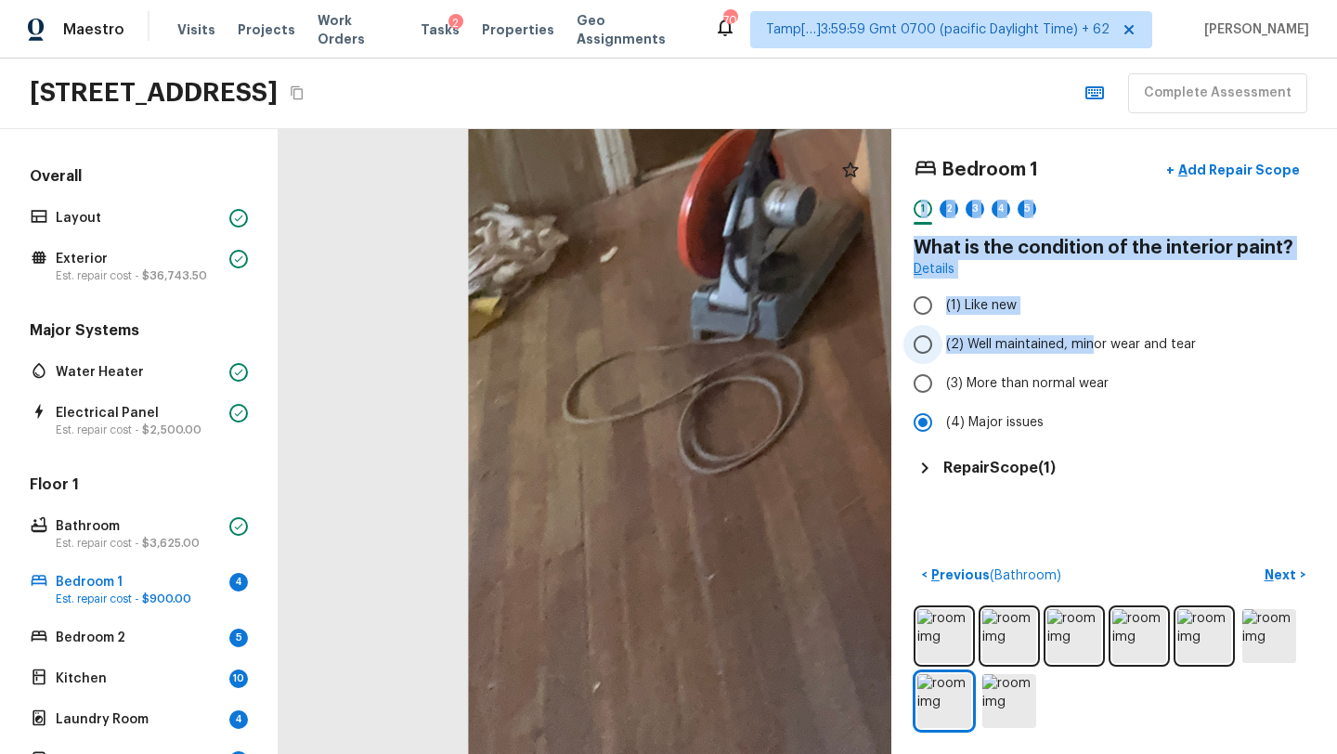
drag, startPoint x: 1146, startPoint y: 149, endPoint x: 1092, endPoint y: 327, distance: 186.4
click at [1092, 330] on div "Bedroom 1 + Add Repair Scope 1 2 3 4 5 What is the condition of the interior pa…" at bounding box center [1114, 441] width 446 height 625
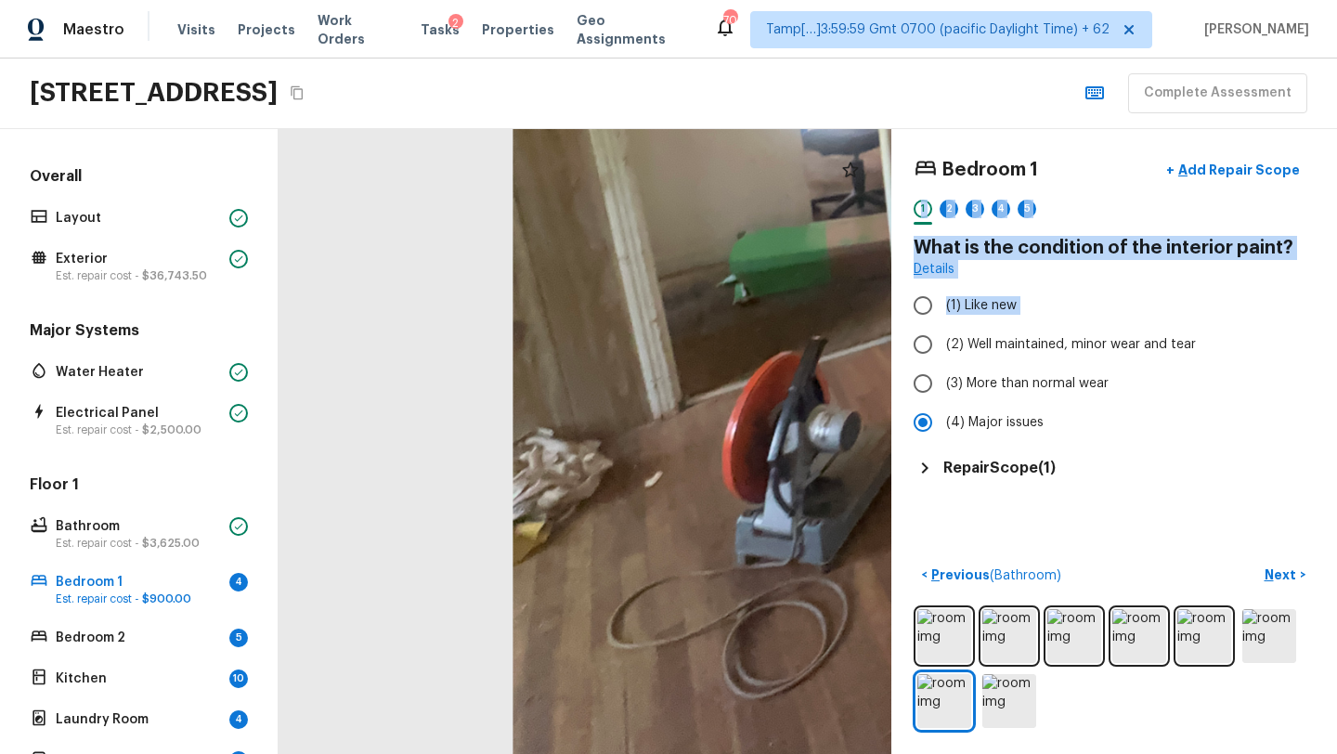
drag, startPoint x: 619, startPoint y: 484, endPoint x: 684, endPoint y: 676, distance: 201.9
click at [665, 692] on div at bounding box center [1126, 159] width 1606 height 1637
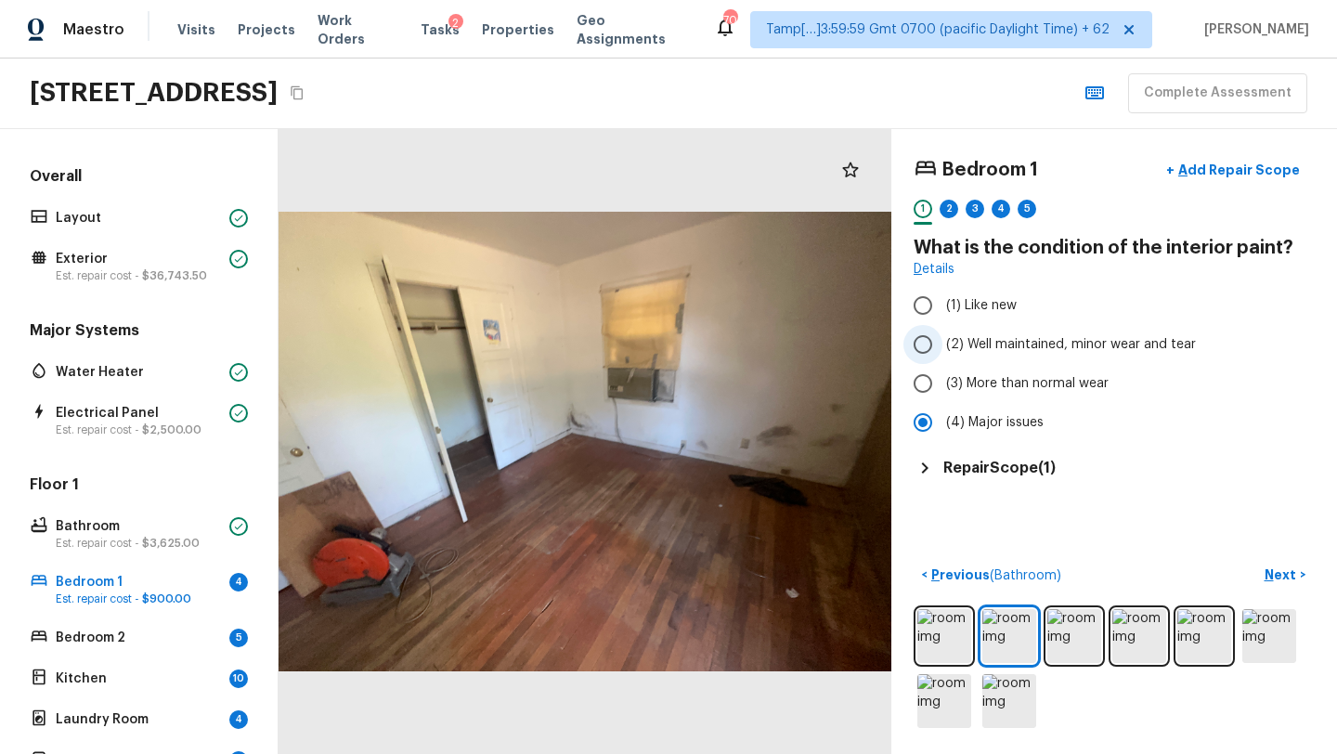
click at [1139, 325] on label "(2) Well maintained, minor wear and tear" at bounding box center [1101, 344] width 396 height 39
click at [942, 325] on input "(2) Well maintained, minor wear and tear" at bounding box center [922, 344] width 39 height 39
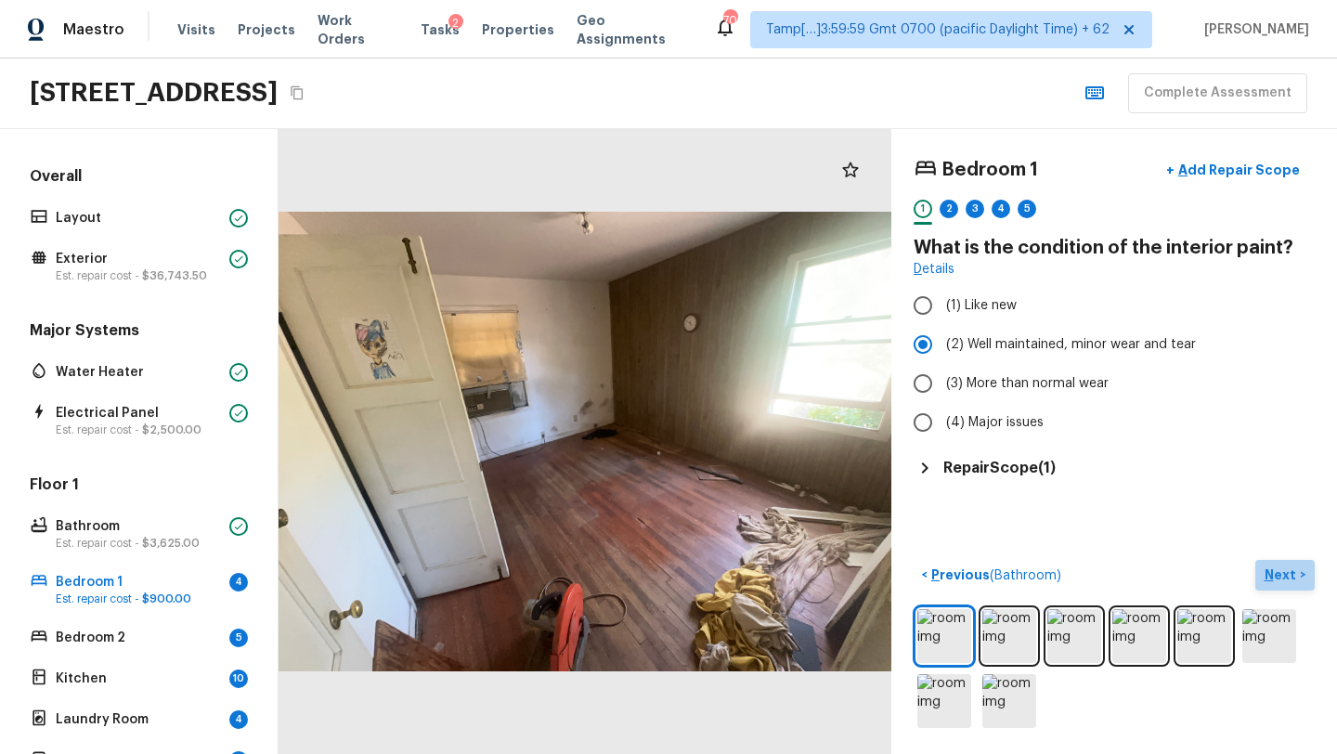
click at [1272, 574] on p "Next" at bounding box center [1281, 574] width 35 height 19
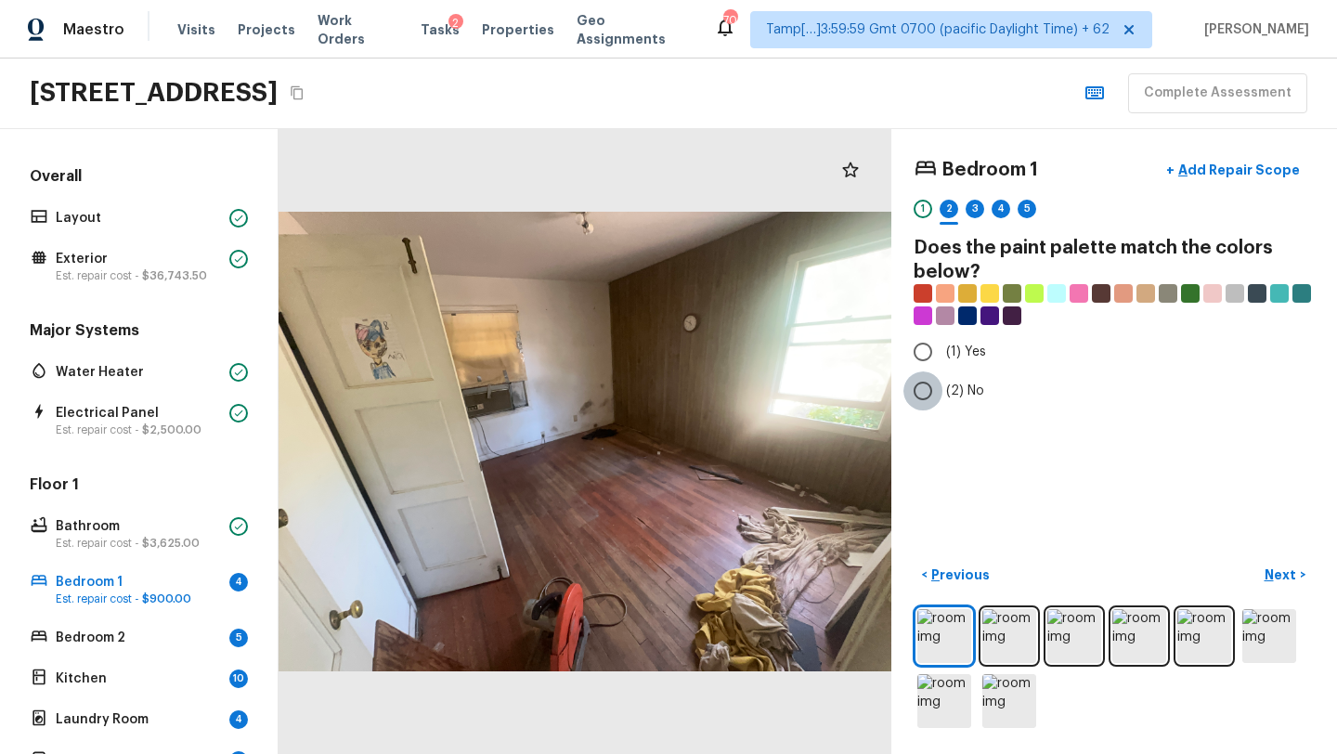
click at [921, 402] on input "(2) No" at bounding box center [922, 390] width 39 height 39
click at [1282, 567] on p "Next" at bounding box center [1281, 574] width 35 height 19
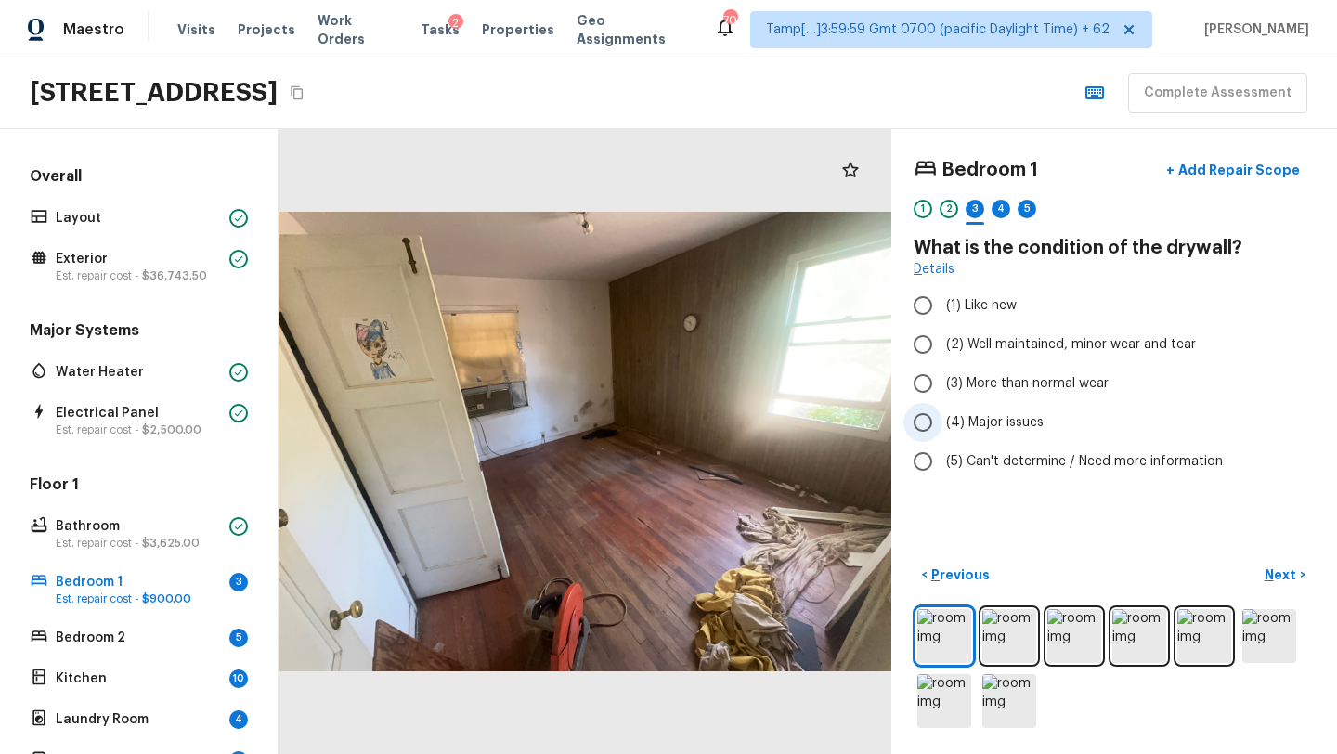
click at [976, 432] on label "(4) Major issues" at bounding box center [1101, 422] width 396 height 39
click at [942, 432] on input "(4) Major issues" at bounding box center [922, 422] width 39 height 39
click at [1217, 167] on p "Add Repair Scope" at bounding box center [1236, 170] width 125 height 19
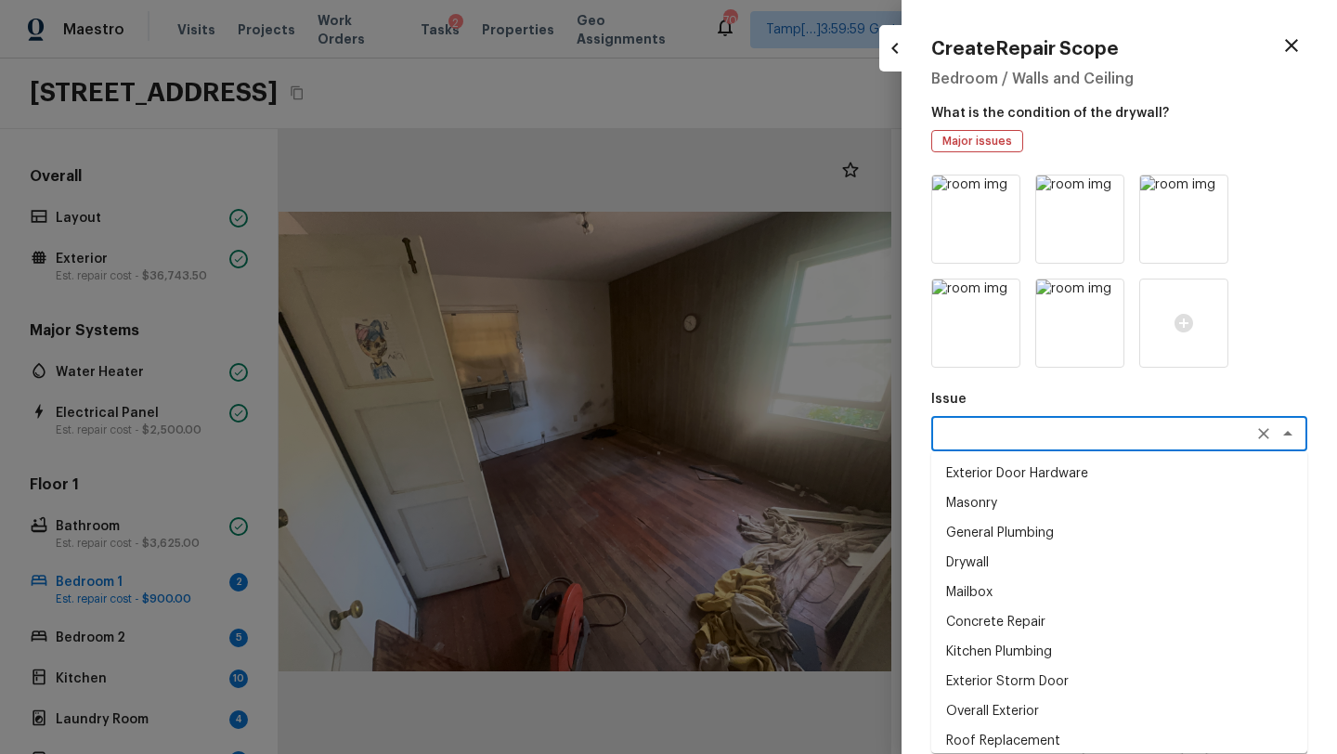
click at [984, 442] on textarea at bounding box center [1092, 433] width 307 height 19
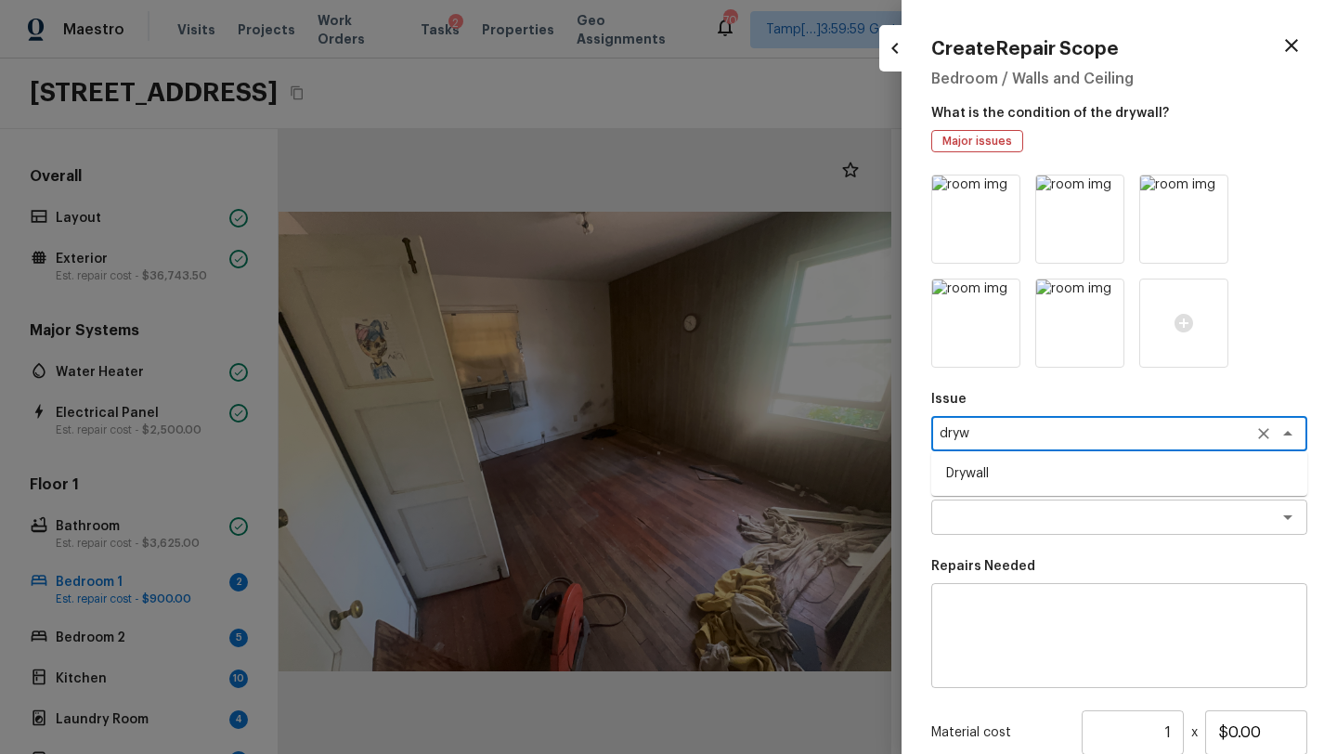
click at [987, 469] on li "Drywall" at bounding box center [1119, 474] width 376 height 30
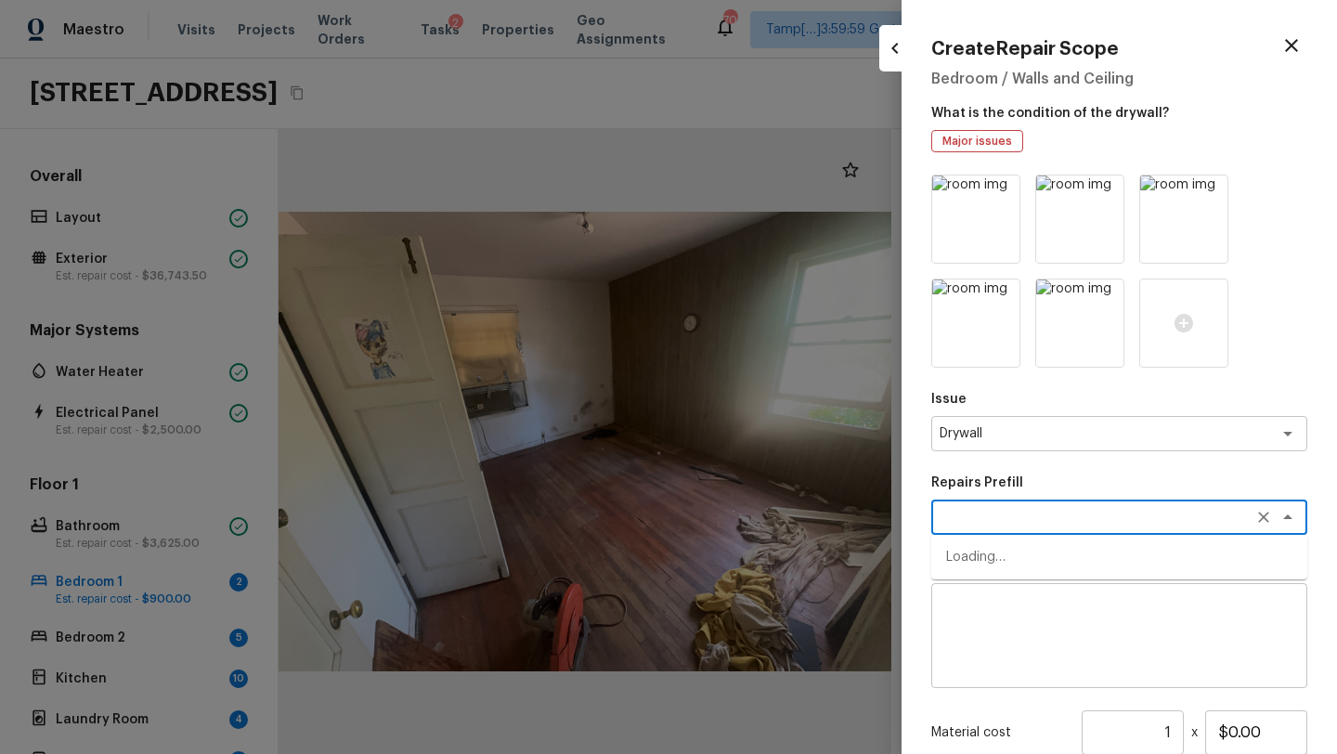
click at [987, 524] on textarea at bounding box center [1092, 517] width 307 height 19
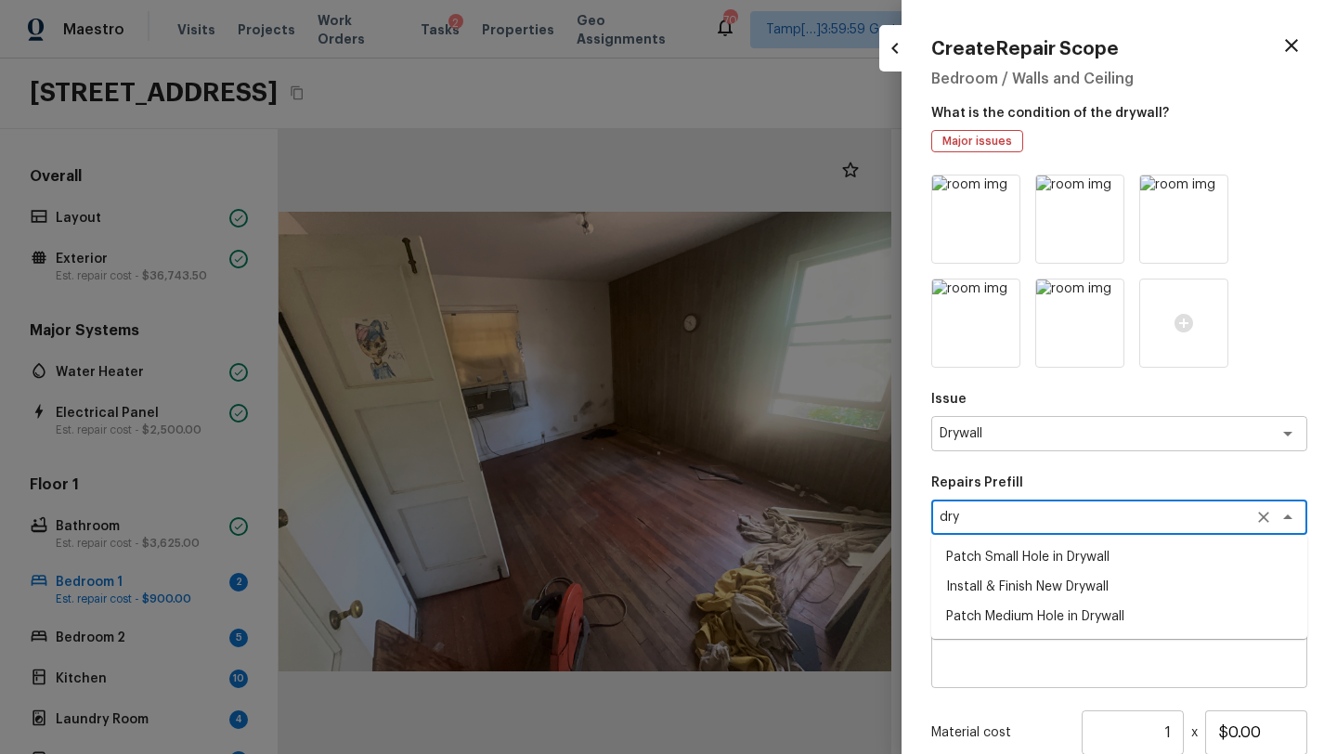
click at [983, 605] on li "Patch Medium Hole in Drywall" at bounding box center [1119, 616] width 376 height 30
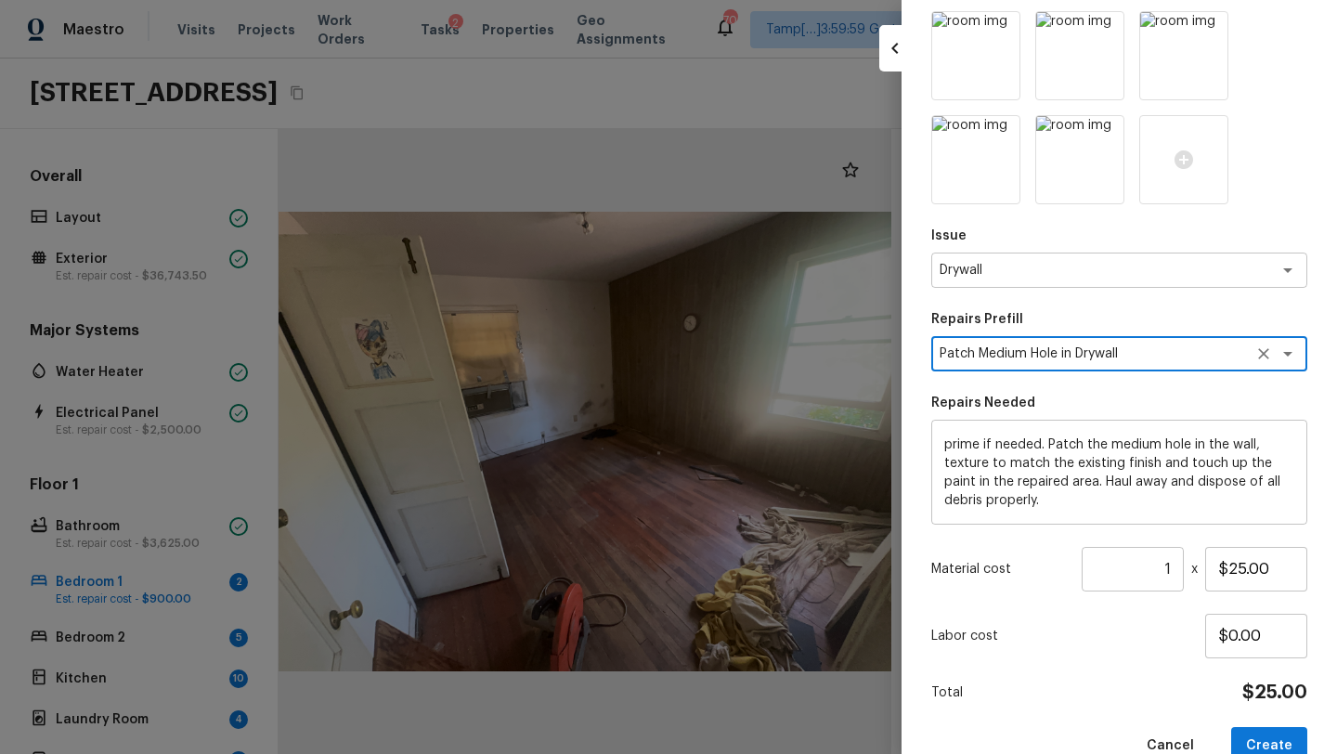
scroll to position [200, 0]
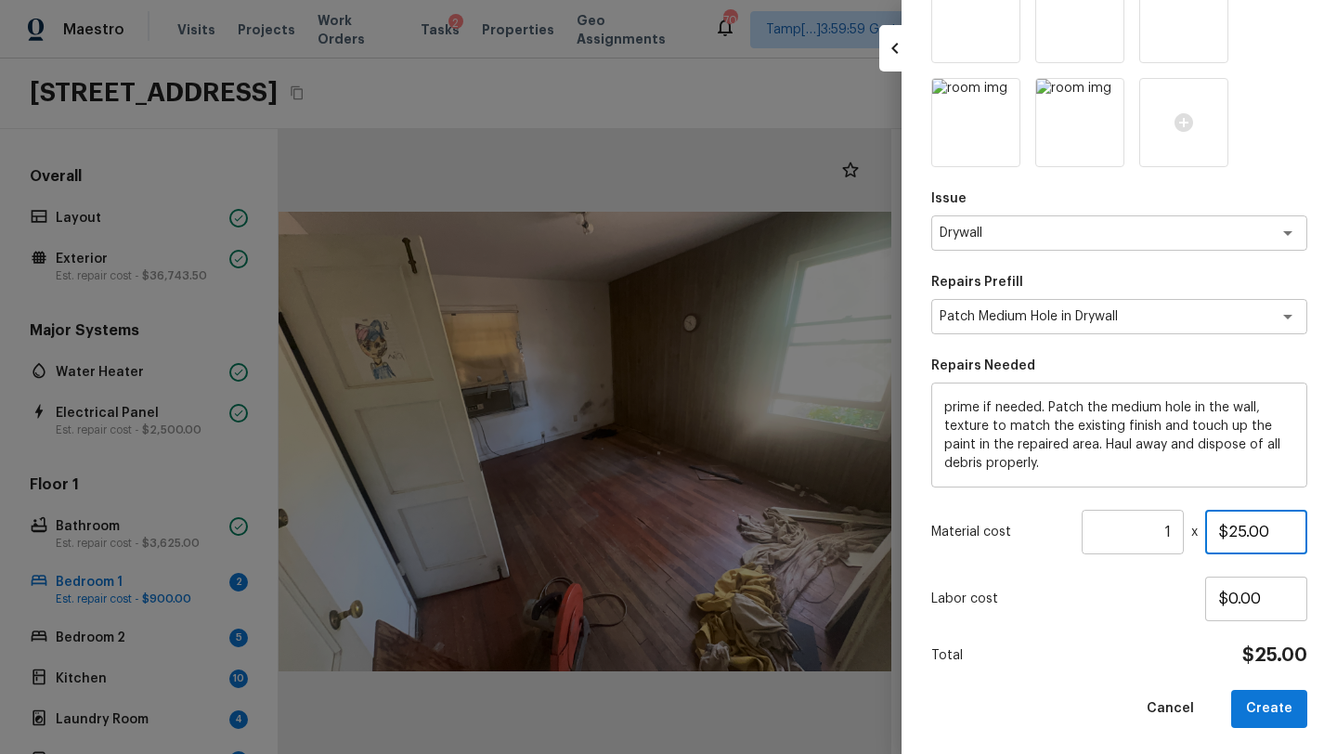
drag, startPoint x: 1226, startPoint y: 534, endPoint x: 1271, endPoint y: 533, distance: 44.6
click at [1271, 533] on input "$25.00" at bounding box center [1256, 532] width 102 height 45
click at [1271, 697] on button "Create" at bounding box center [1269, 709] width 76 height 38
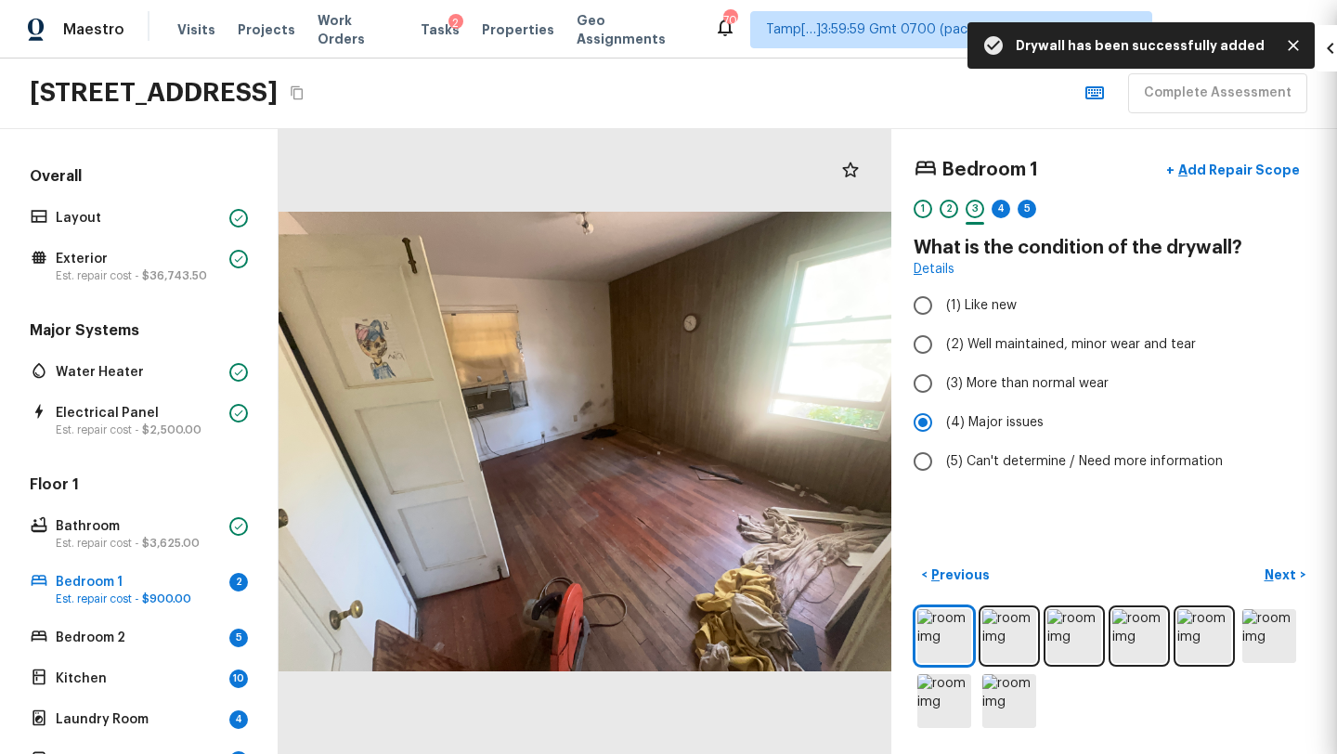
scroll to position [97, 0]
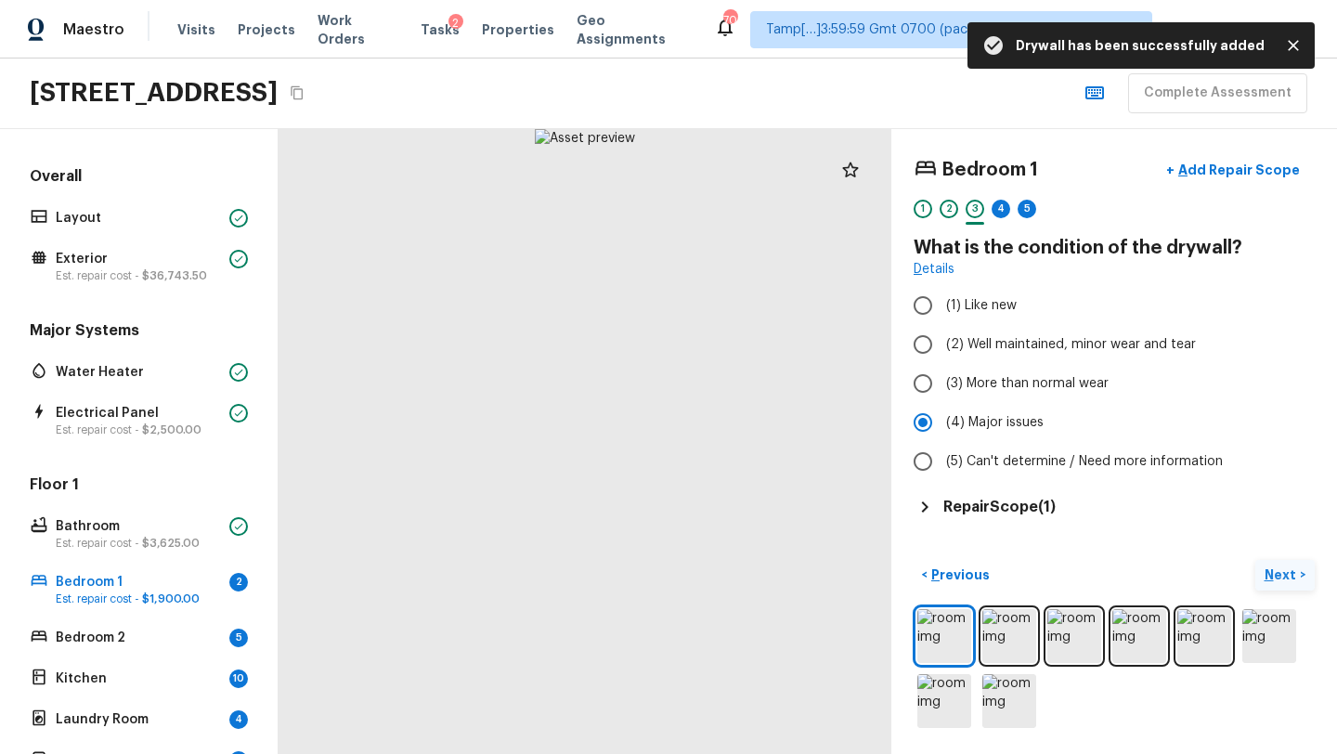
click at [1277, 572] on p "Next" at bounding box center [1281, 574] width 35 height 19
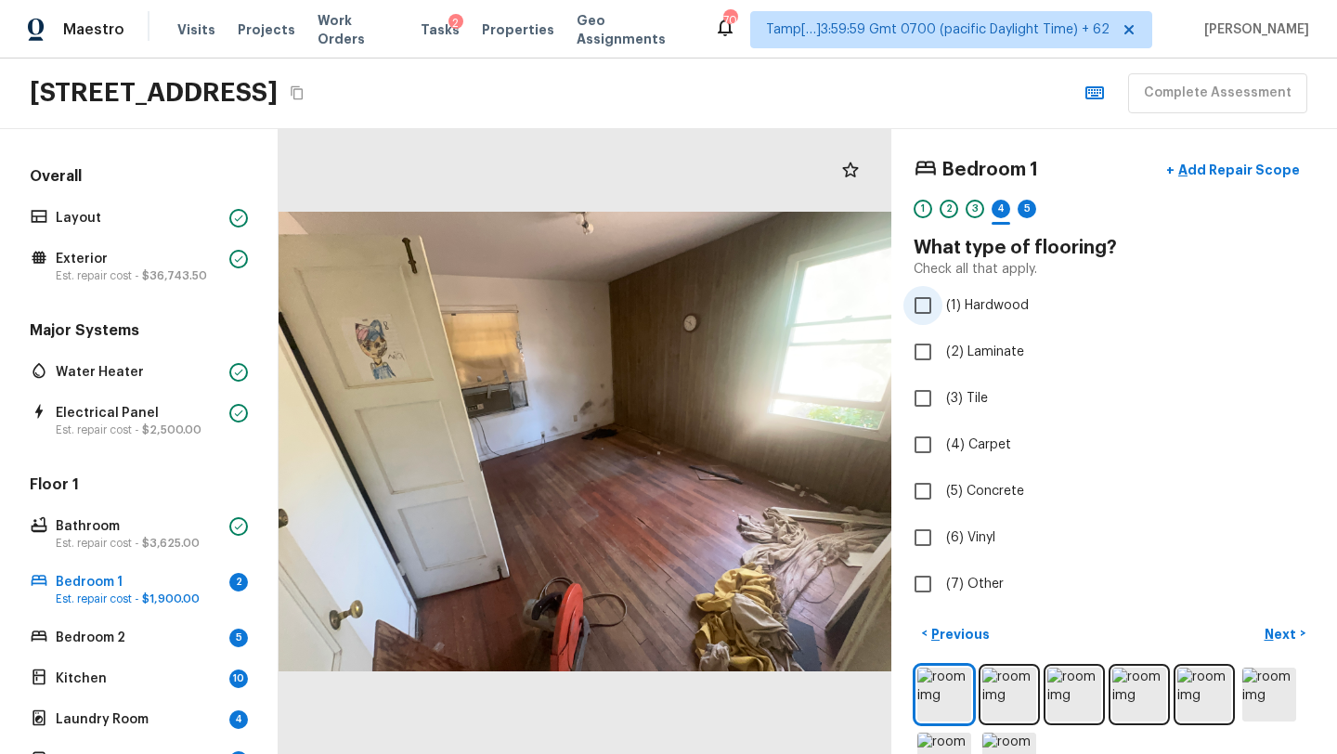
click at [947, 318] on label "(1) Hardwood" at bounding box center [1101, 305] width 396 height 39
click at [942, 318] on input "(1) Hardwood" at bounding box center [922, 305] width 39 height 39
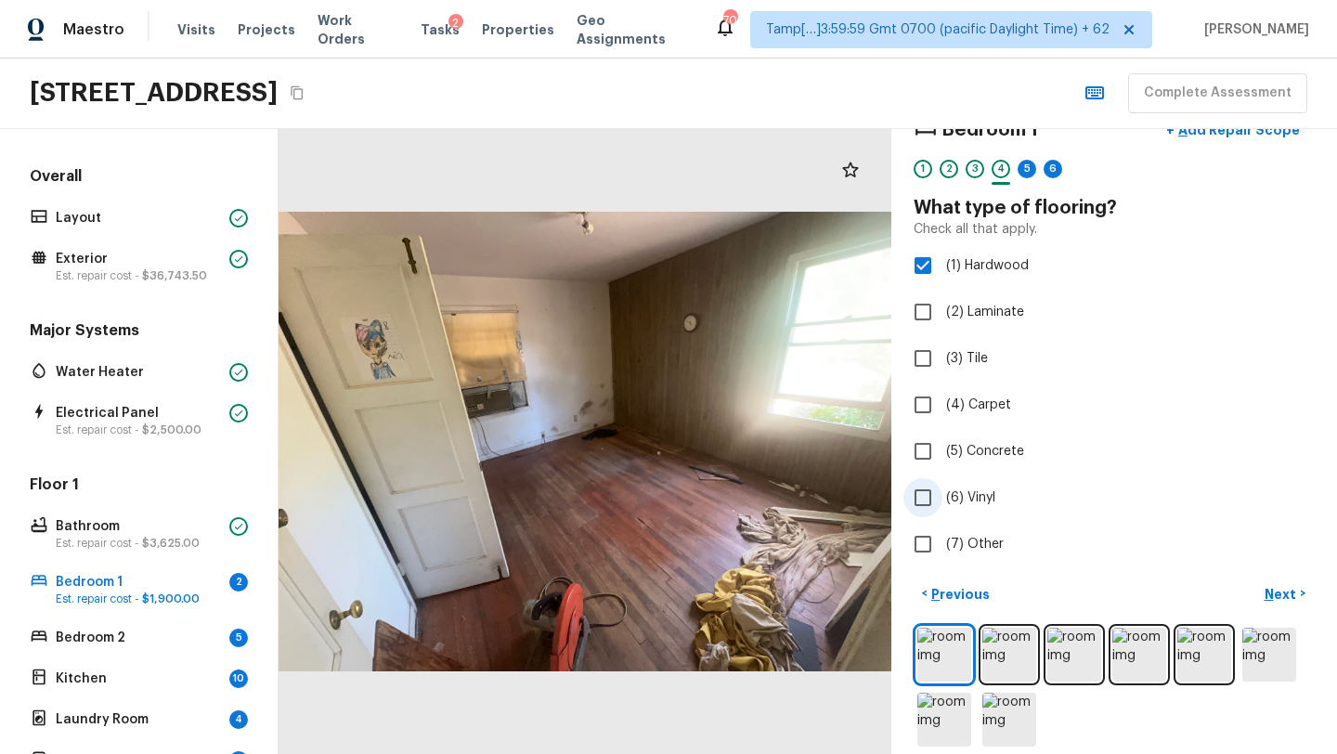
scroll to position [58, 0]
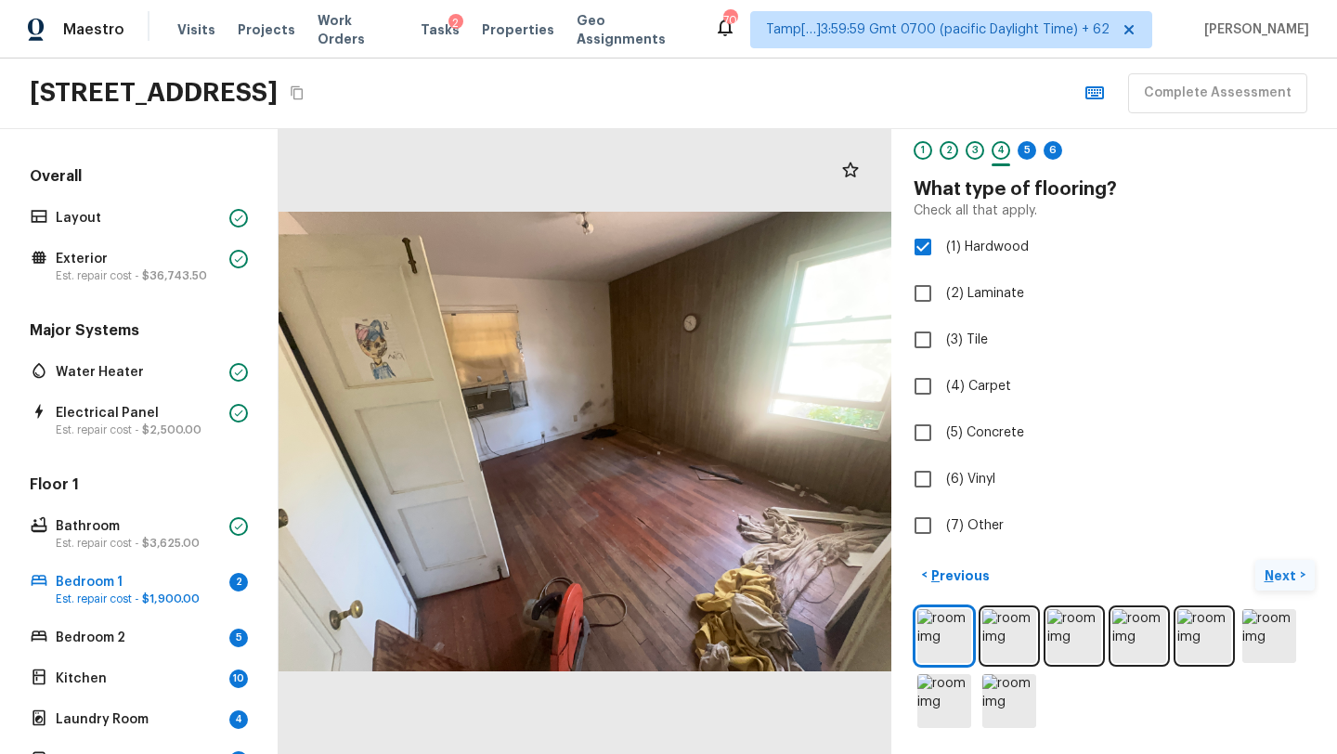
click at [1298, 569] on button "Next >" at bounding box center [1284, 575] width 59 height 31
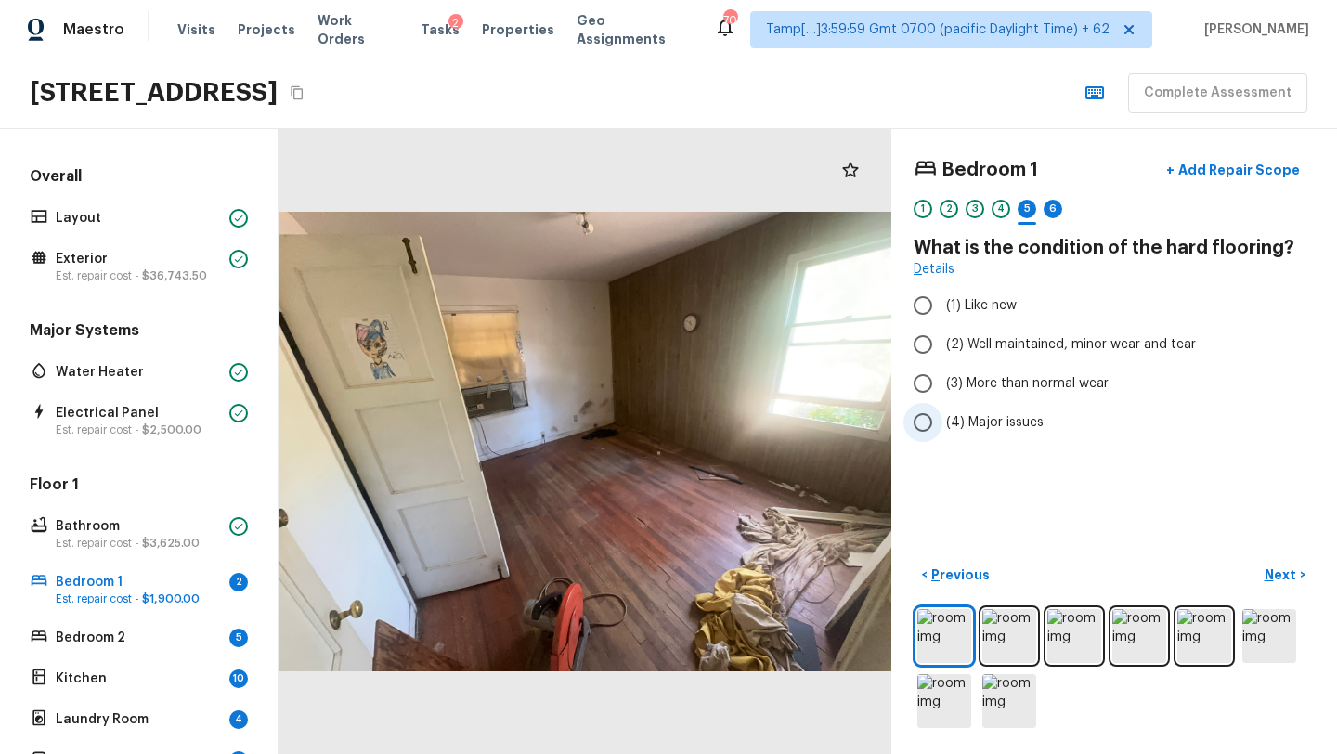
click at [946, 425] on span "(4) Major issues" at bounding box center [994, 422] width 97 height 19
click at [942, 425] on input "(4) Major issues" at bounding box center [922, 422] width 39 height 39
click at [1281, 565] on p "Next" at bounding box center [1281, 574] width 35 height 19
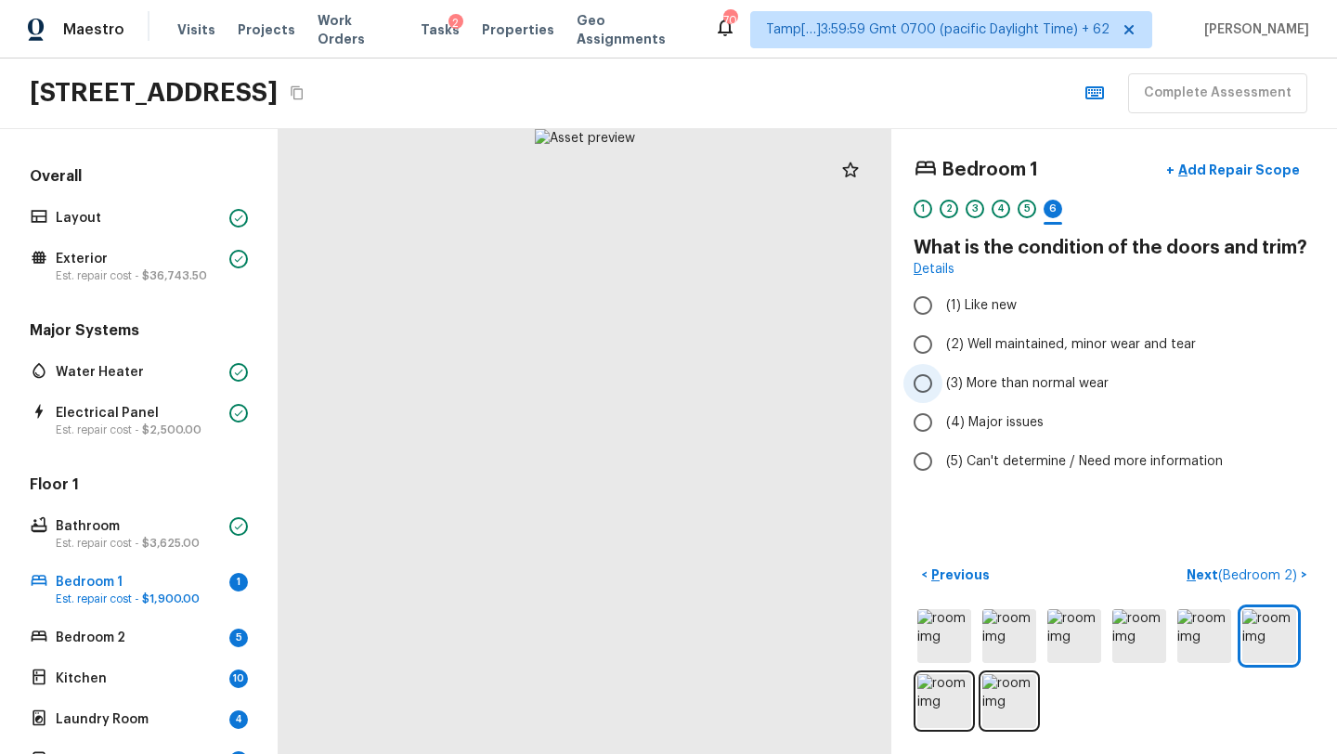
click at [1021, 394] on label "(3) More than normal wear" at bounding box center [1101, 383] width 396 height 39
click at [942, 394] on input "(3) More than normal wear" at bounding box center [922, 383] width 39 height 39
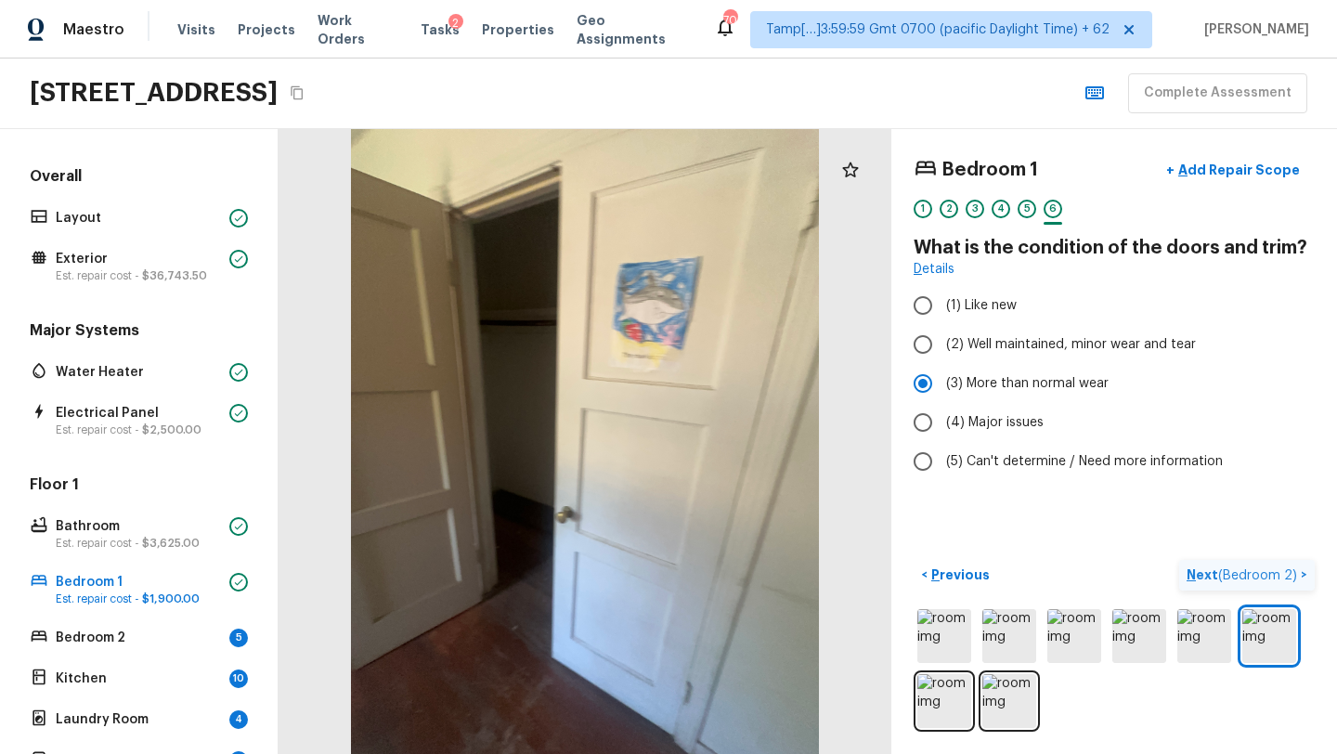
click at [1203, 576] on p "Next ( Bedroom 2 )" at bounding box center [1243, 574] width 114 height 19
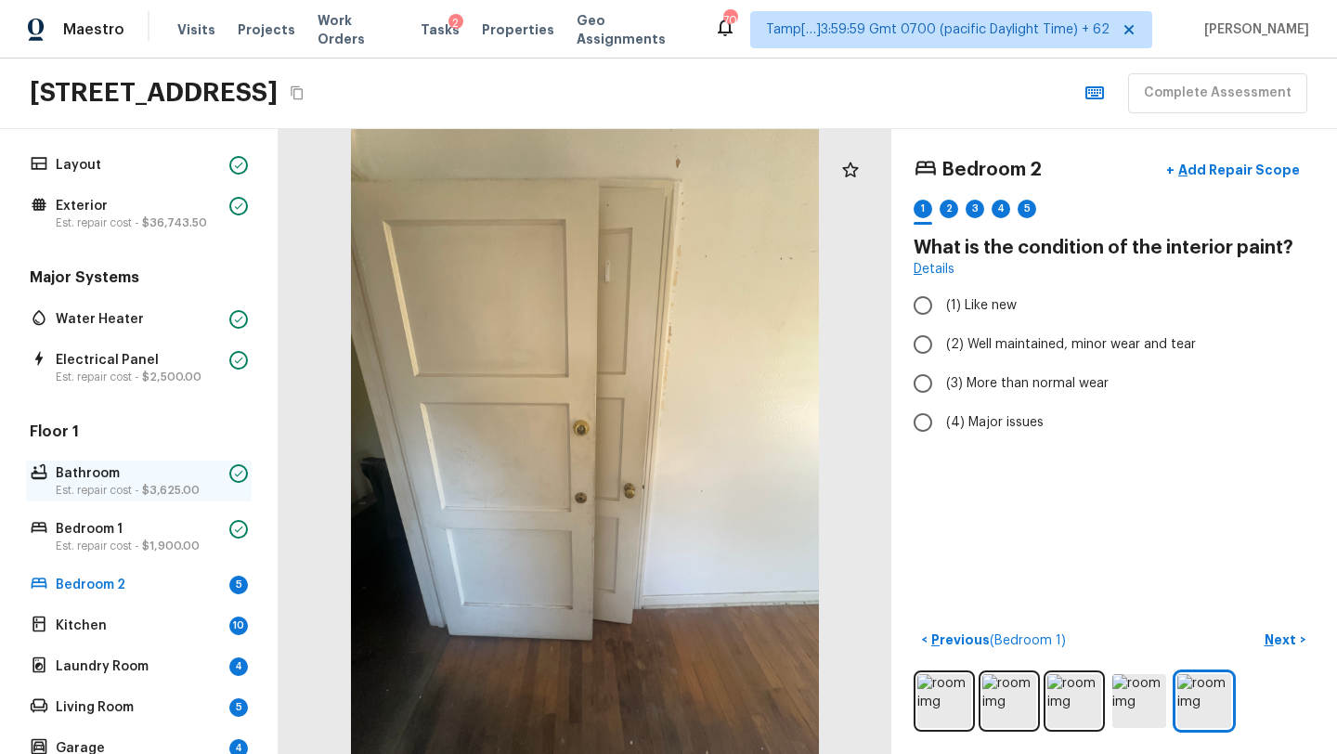
scroll to position [75, 0]
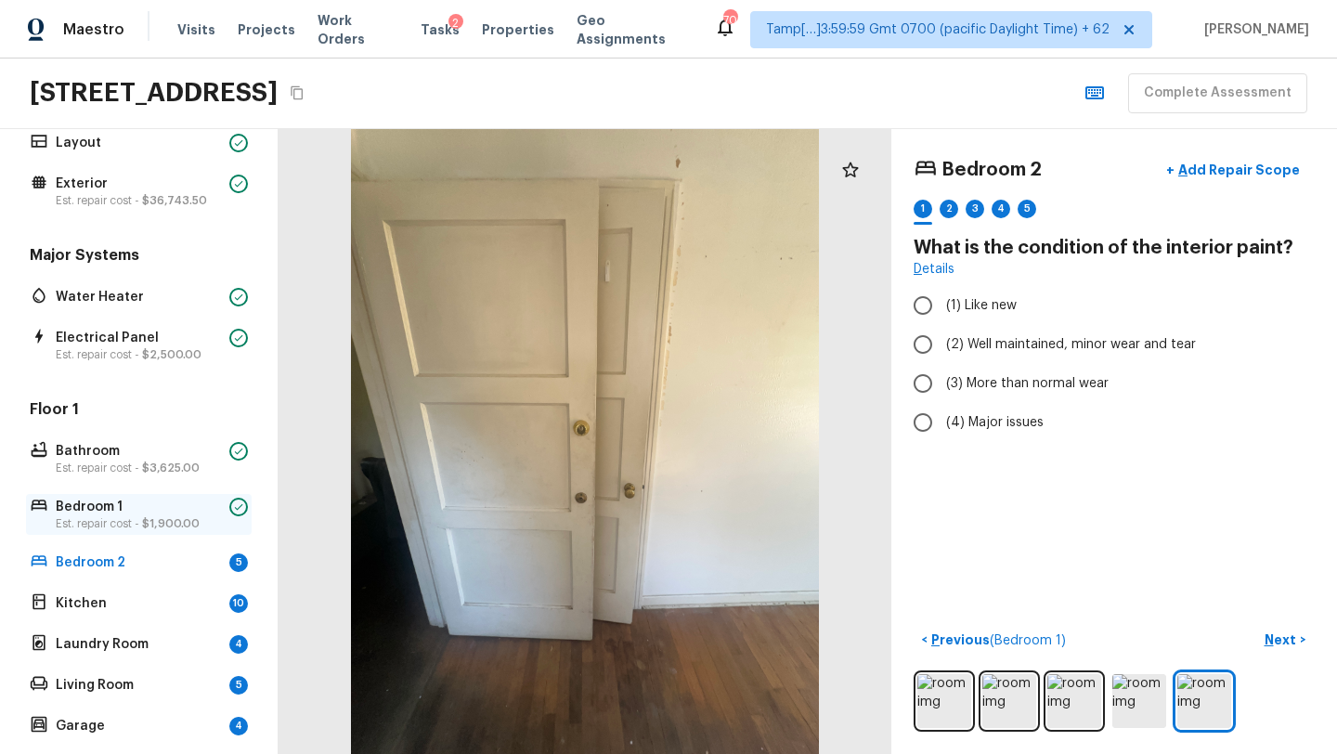
click at [153, 511] on p "Bedroom 1" at bounding box center [139, 506] width 166 height 19
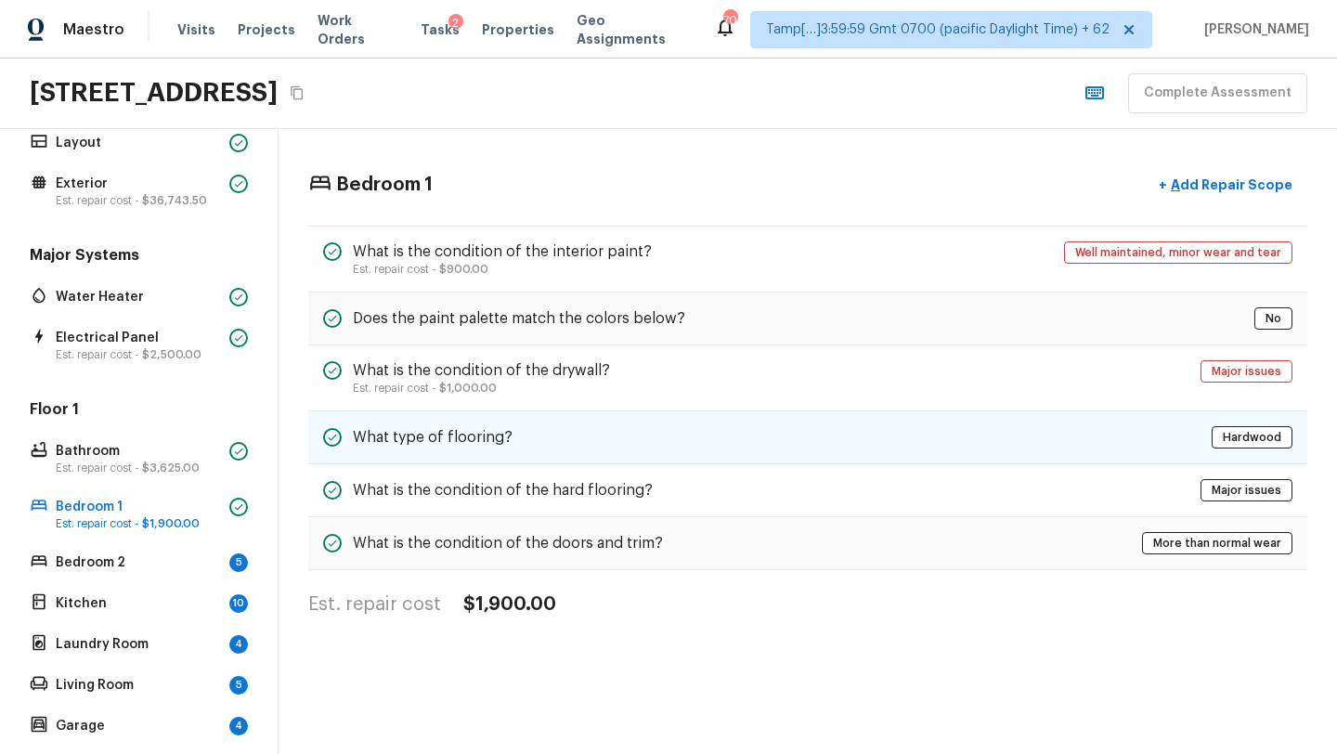
click at [600, 461] on div "What type of flooring? Hardwood" at bounding box center [807, 437] width 999 height 53
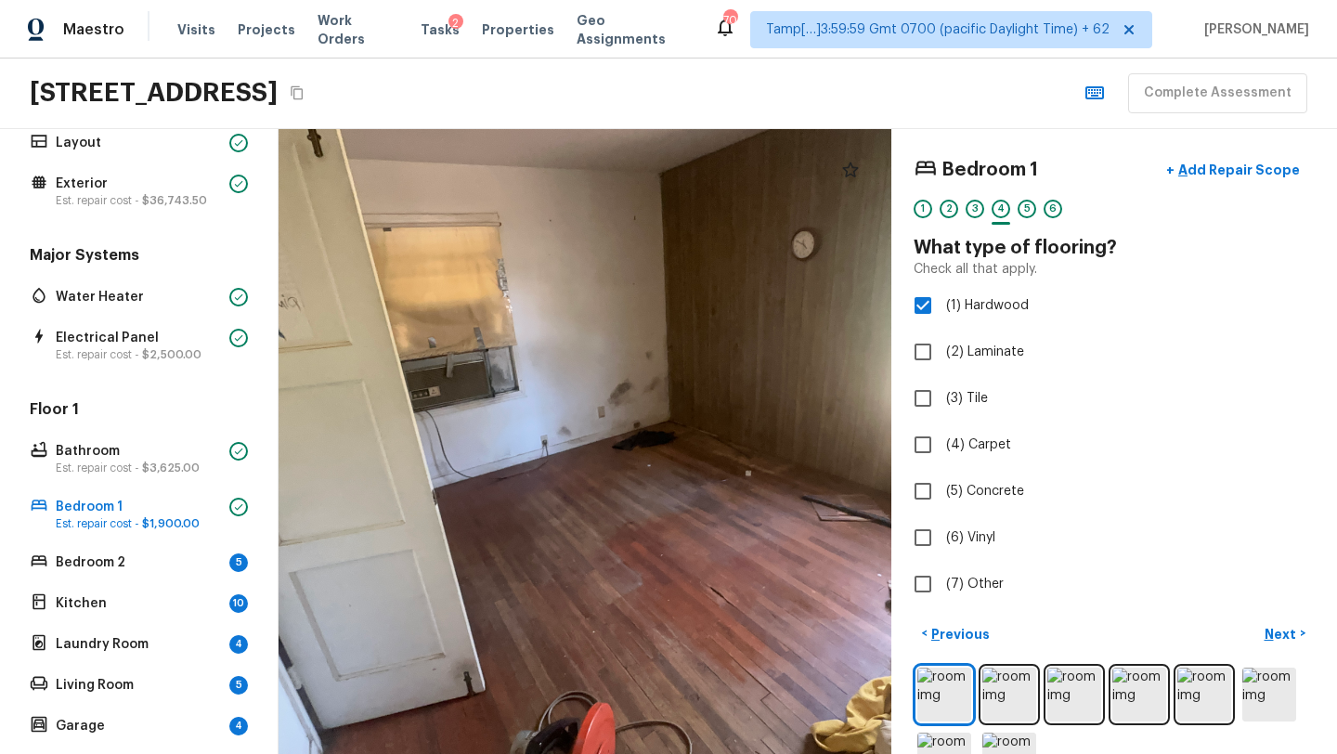
drag, startPoint x: 693, startPoint y: 338, endPoint x: 646, endPoint y: 459, distance: 129.6
click at [646, 460] on div at bounding box center [618, 452] width 1079 height 1099
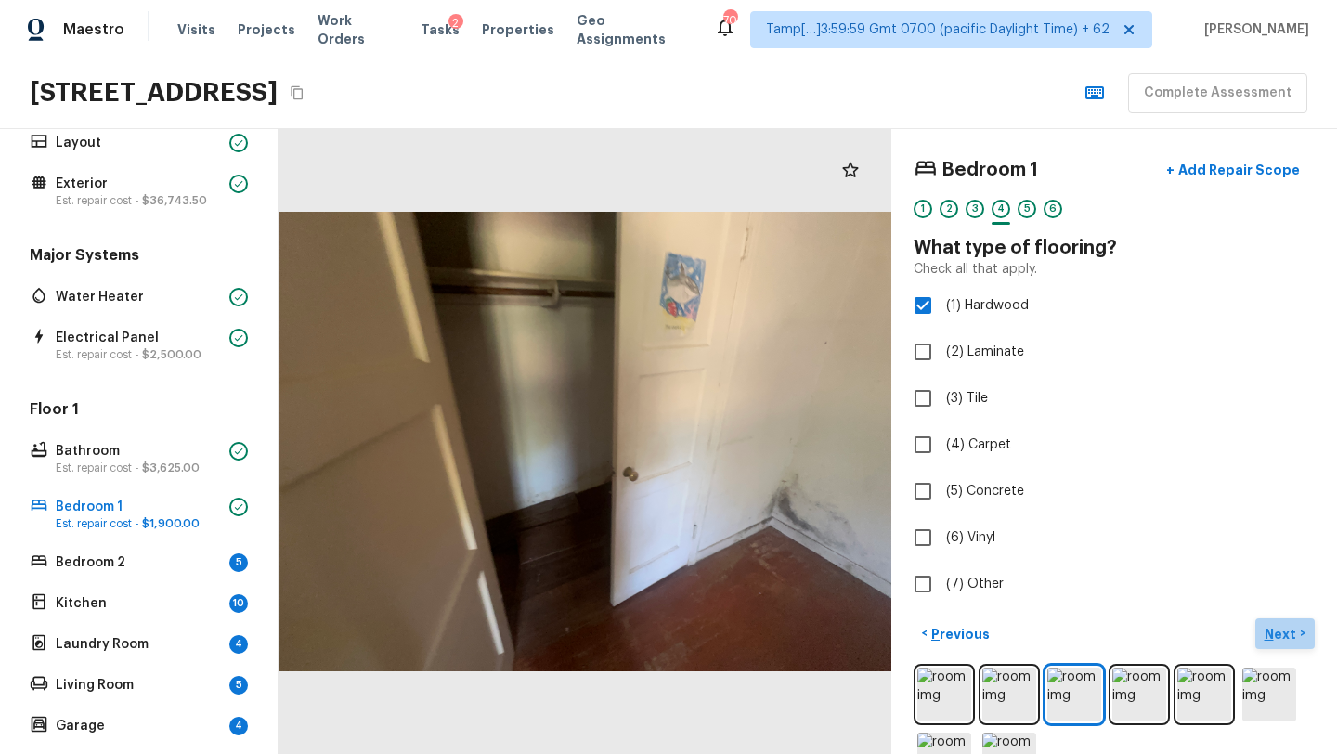
click at [1275, 641] on p "Next" at bounding box center [1281, 634] width 35 height 19
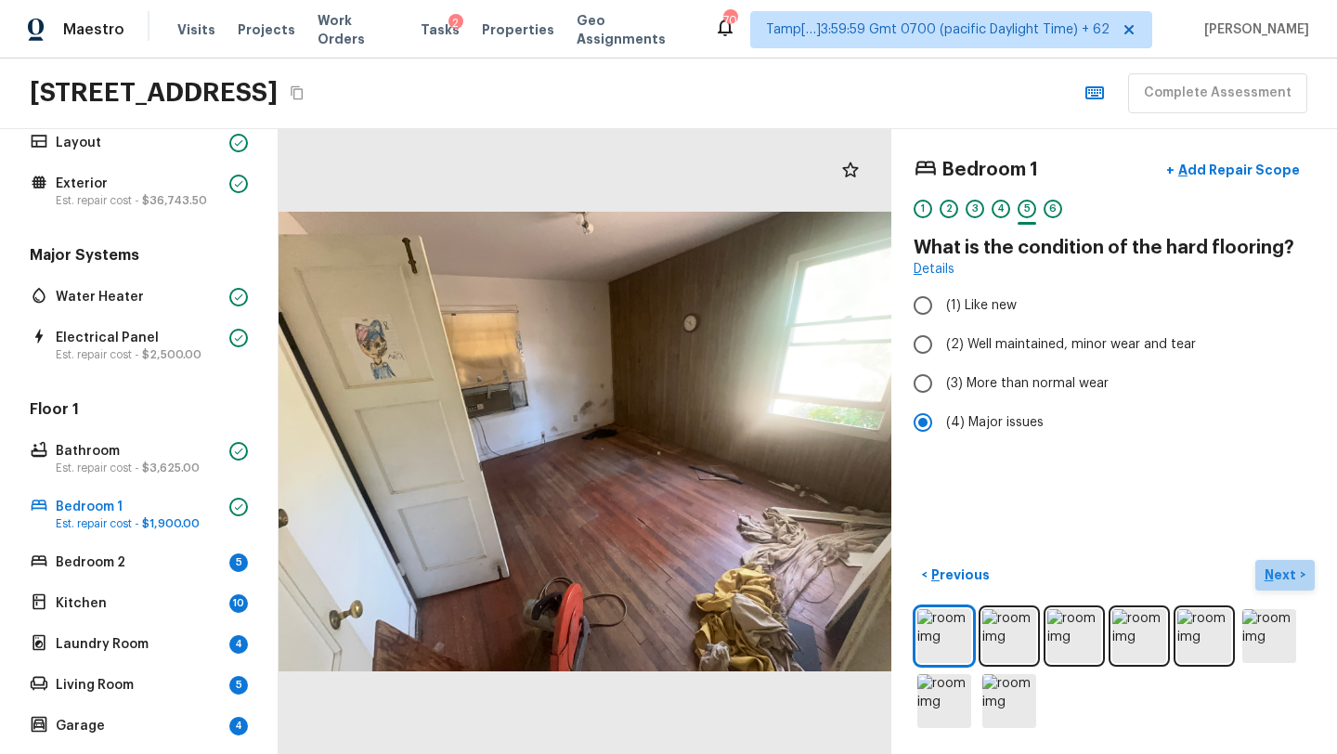
click at [1273, 566] on p "Next" at bounding box center [1281, 574] width 35 height 19
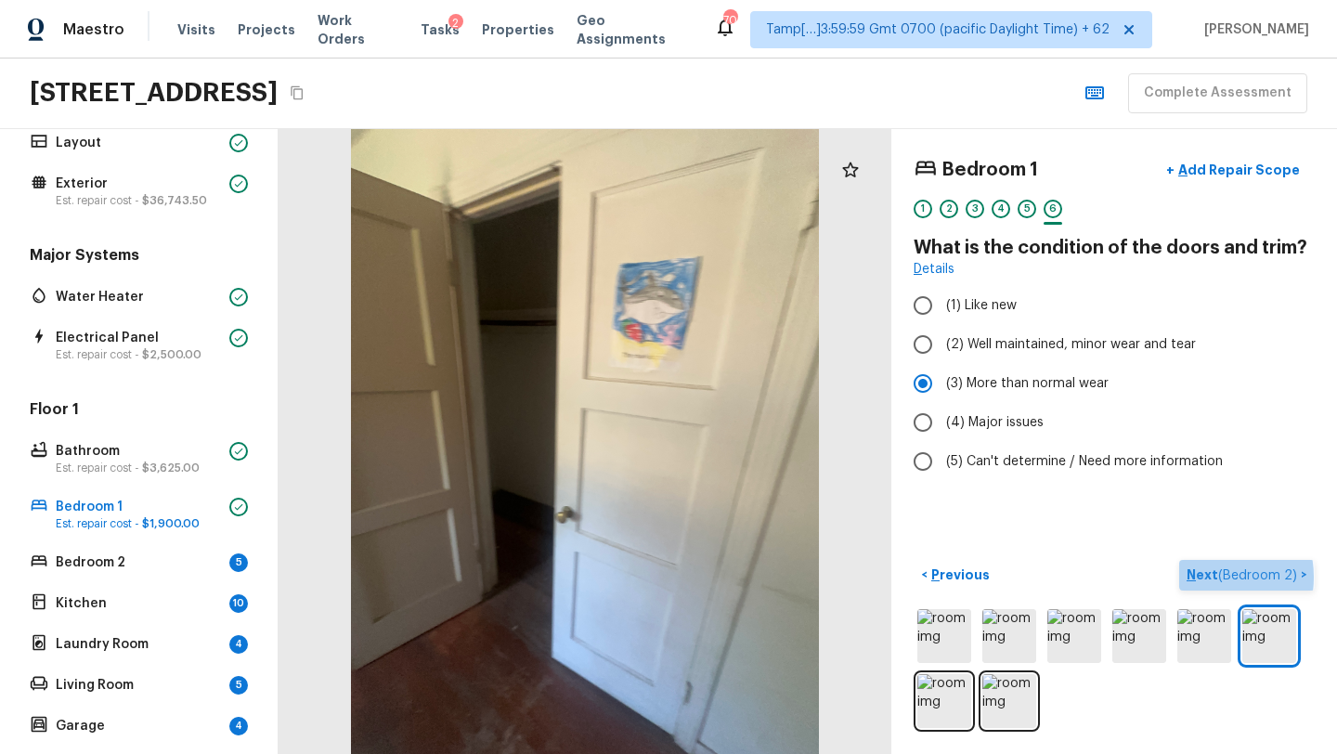
click at [1204, 576] on p "Next ( Bedroom 2 )" at bounding box center [1243, 574] width 114 height 19
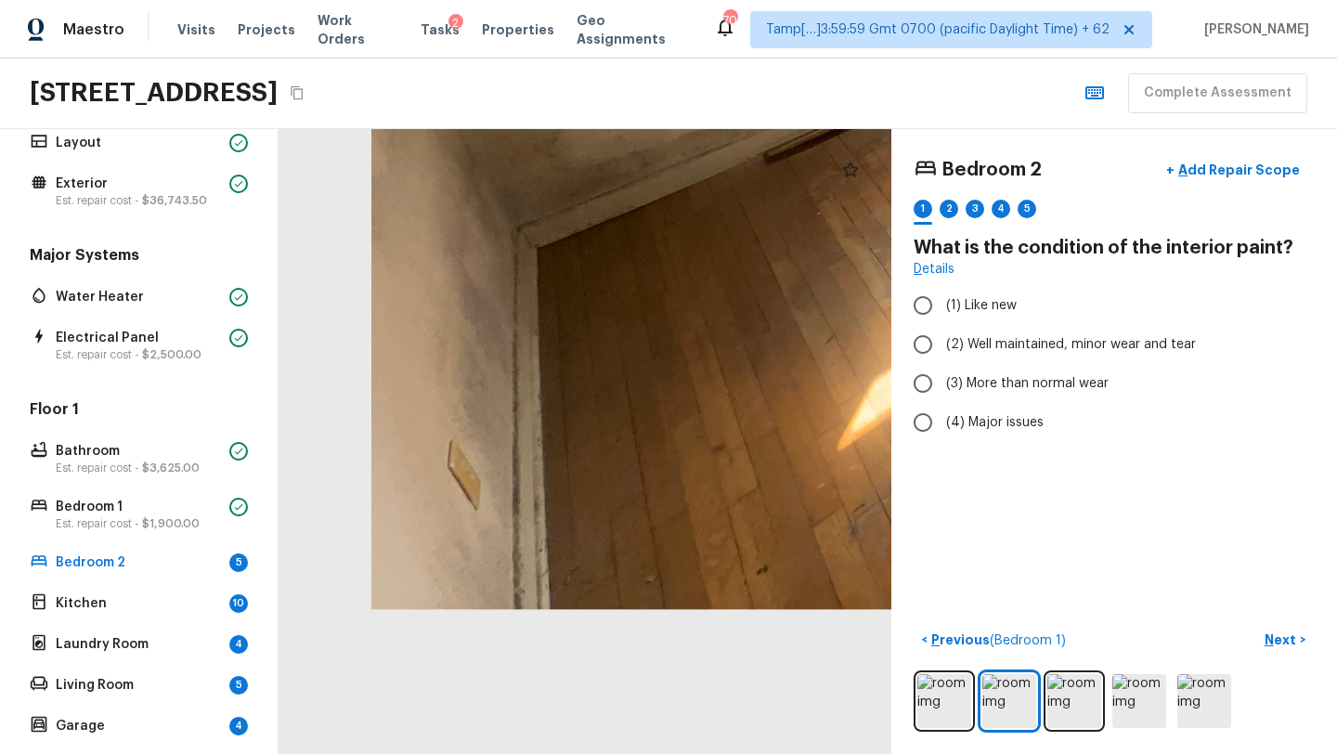
drag, startPoint x: 631, startPoint y: 503, endPoint x: 1192, endPoint y: 116, distance: 681.2
click at [1192, 116] on div "Maestro Visits Projects Work Orders Tasks 2 Properties Geo Assignments 701 Tamp…" at bounding box center [668, 377] width 1337 height 754
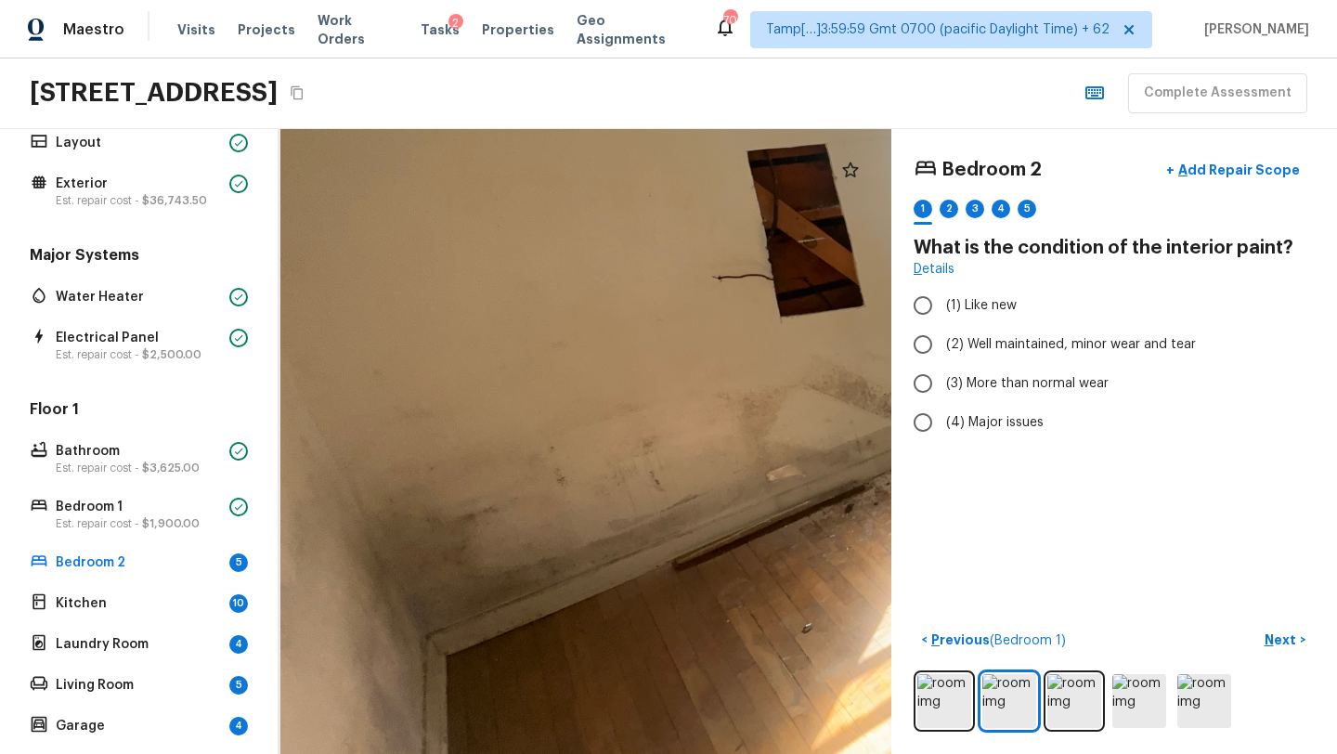
drag, startPoint x: 706, startPoint y: 345, endPoint x: 705, endPoint y: 745, distance: 400.0
click at [705, 747] on div at bounding box center [1177, 343] width 1795 height 1830
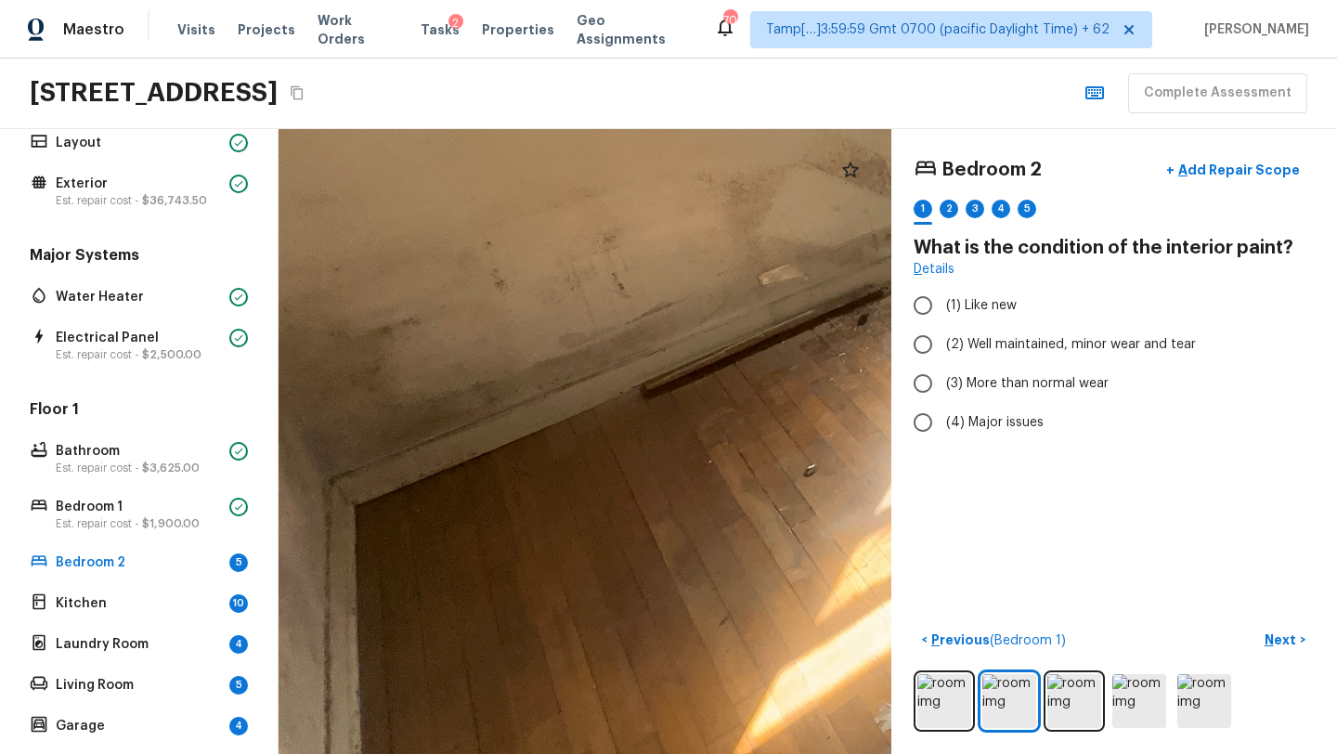
drag, startPoint x: 739, startPoint y: 345, endPoint x: 750, endPoint y: 364, distance: 21.6
click at [751, 364] on div at bounding box center [1277, 111] width 2263 height 2307
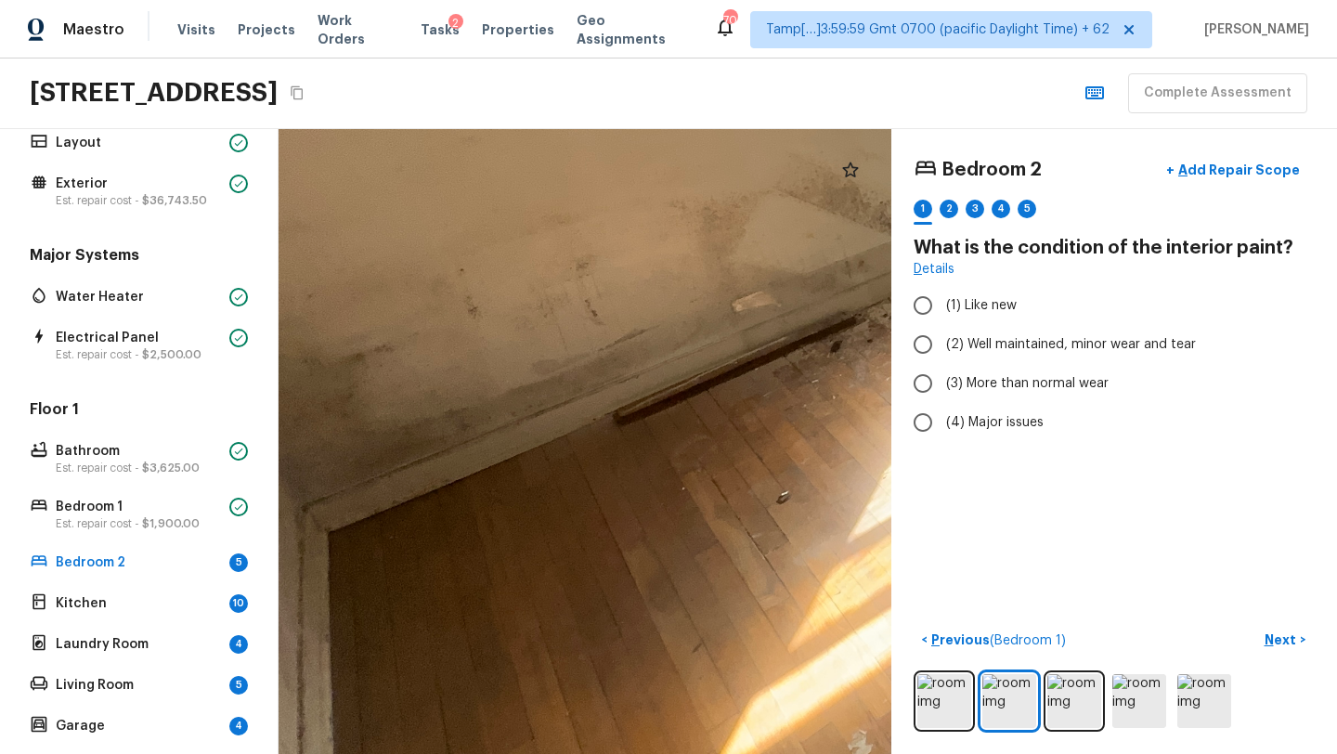
click at [634, 398] on div at bounding box center [1250, 138] width 2263 height 2307
click at [1001, 345] on span "(2) Well maintained, minor wear and tear" at bounding box center [1071, 344] width 250 height 19
click at [942, 345] on input "(2) Well maintained, minor wear and tear" at bounding box center [922, 344] width 39 height 39
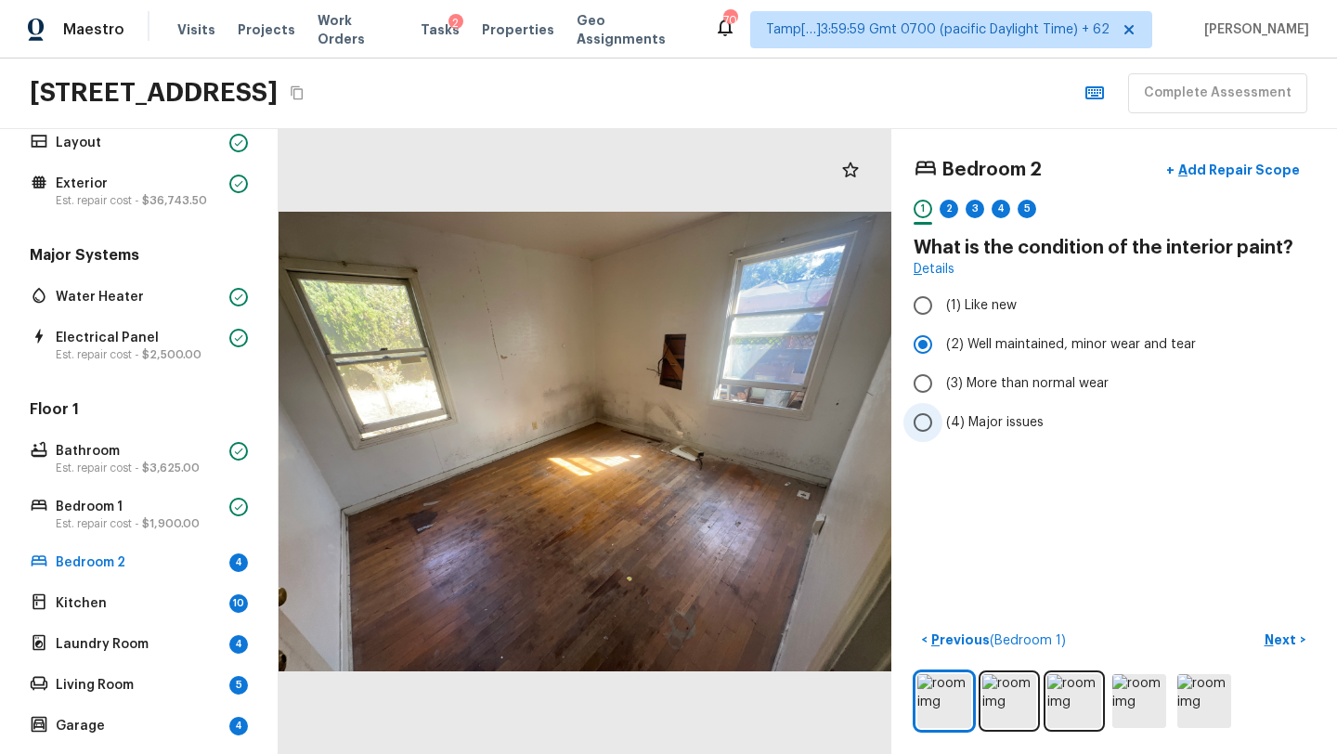
click at [949, 435] on label "(4) Major issues" at bounding box center [1101, 422] width 396 height 39
click at [942, 435] on input "(4) Major issues" at bounding box center [922, 422] width 39 height 39
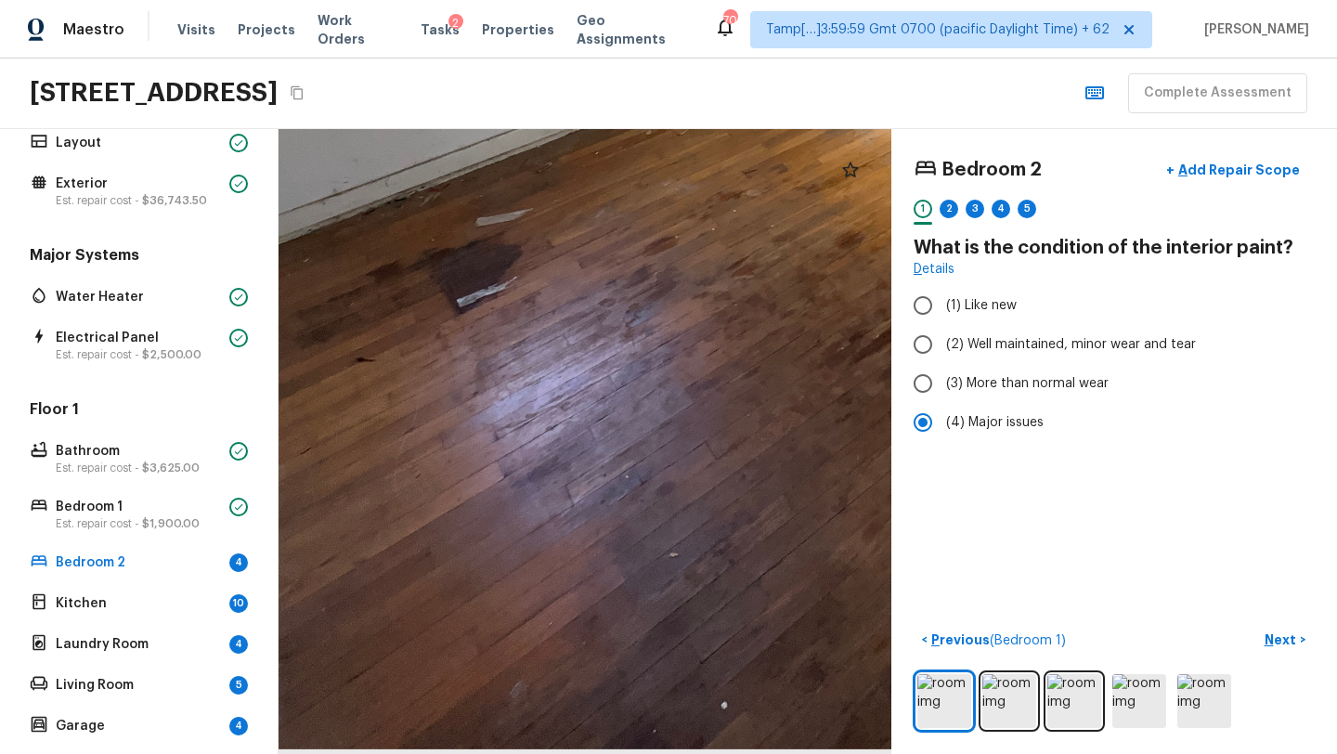
drag, startPoint x: 644, startPoint y: 516, endPoint x: 1047, endPoint y: 232, distance: 492.9
click at [1047, 232] on div "Bedroom 2 + Add Repair Scope 1 2 3 4 5 What is the condition of the interior pa…" at bounding box center [807, 441] width 1058 height 625
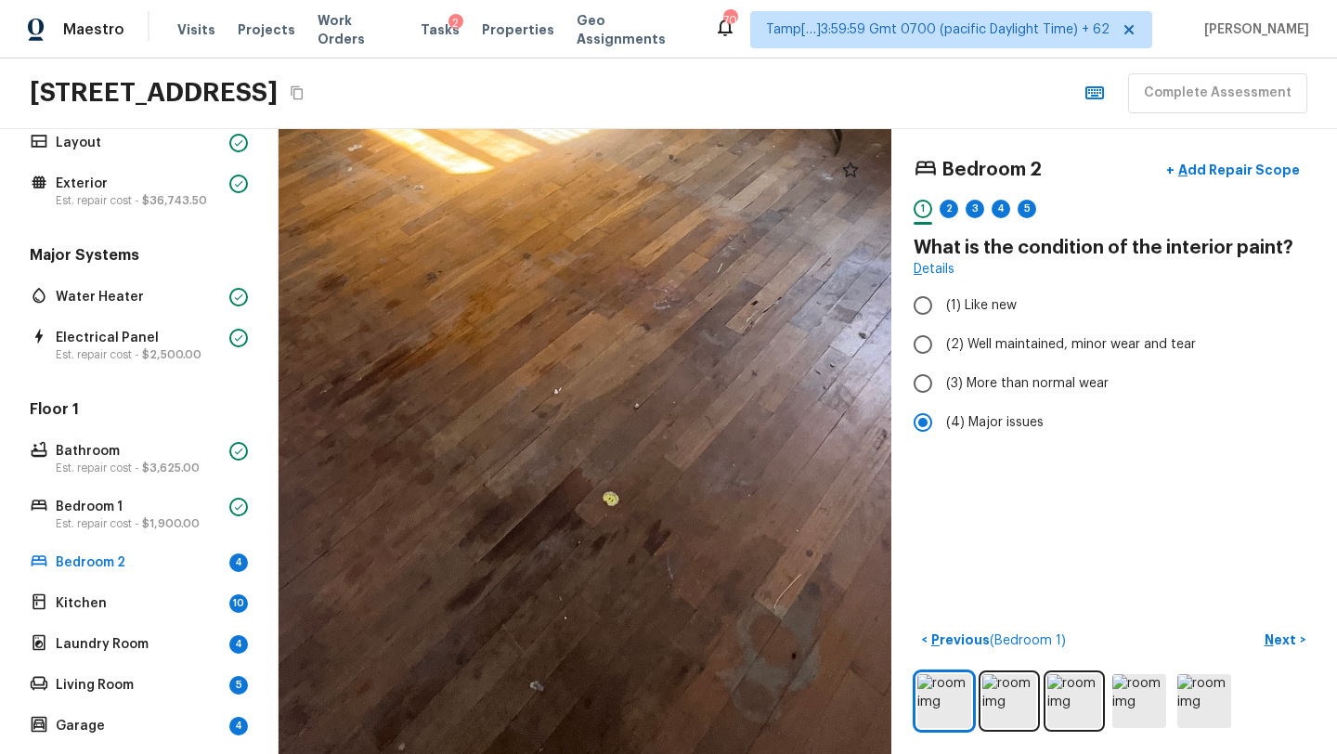
drag, startPoint x: 647, startPoint y: 407, endPoint x: 140, endPoint y: 432, distance: 507.4
click at [140, 432] on div "Overall Layout Exterior Est. repair cost - $36,743.50 Major Systems Water Heate…" at bounding box center [668, 441] width 1337 height 625
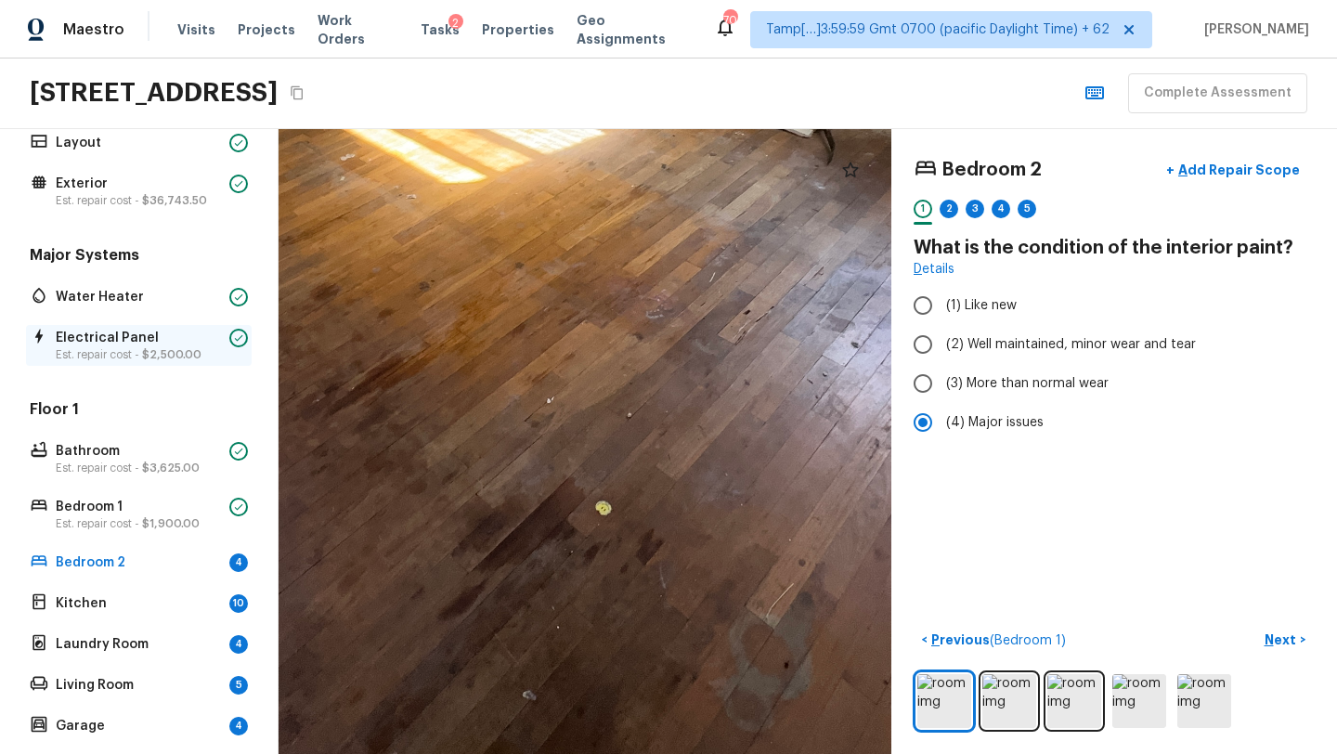
drag, startPoint x: 298, startPoint y: 284, endPoint x: 238, endPoint y: 332, distance: 77.3
click at [240, 332] on div "Overall Layout Exterior Est. repair cost - $36,743.50 Major Systems Water Heate…" at bounding box center [668, 441] width 1337 height 625
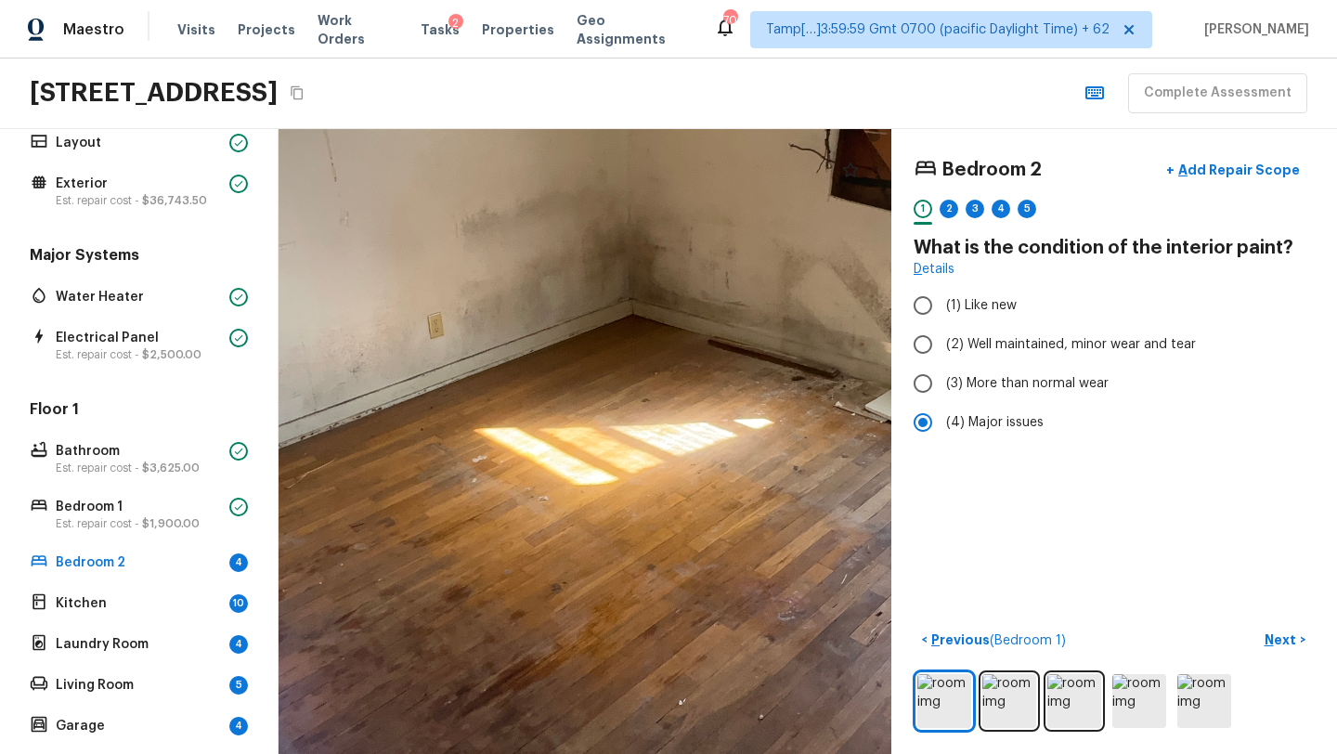
drag, startPoint x: 650, startPoint y: 333, endPoint x: 831, endPoint y: 594, distance: 317.5
click at [831, 594] on div at bounding box center [594, 375] width 1938 height 1976
click at [1222, 167] on p "Add Repair Scope" at bounding box center [1236, 170] width 125 height 19
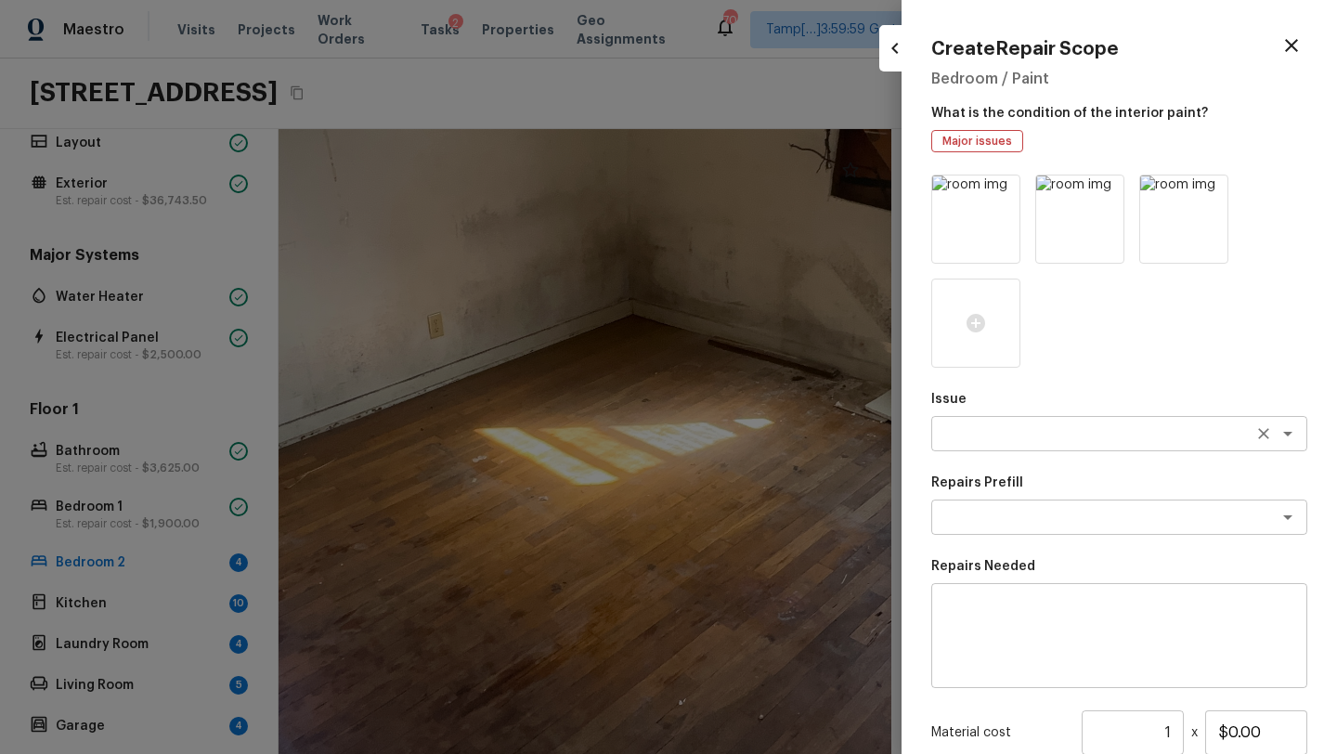
click at [1010, 434] on textarea at bounding box center [1092, 433] width 307 height 19
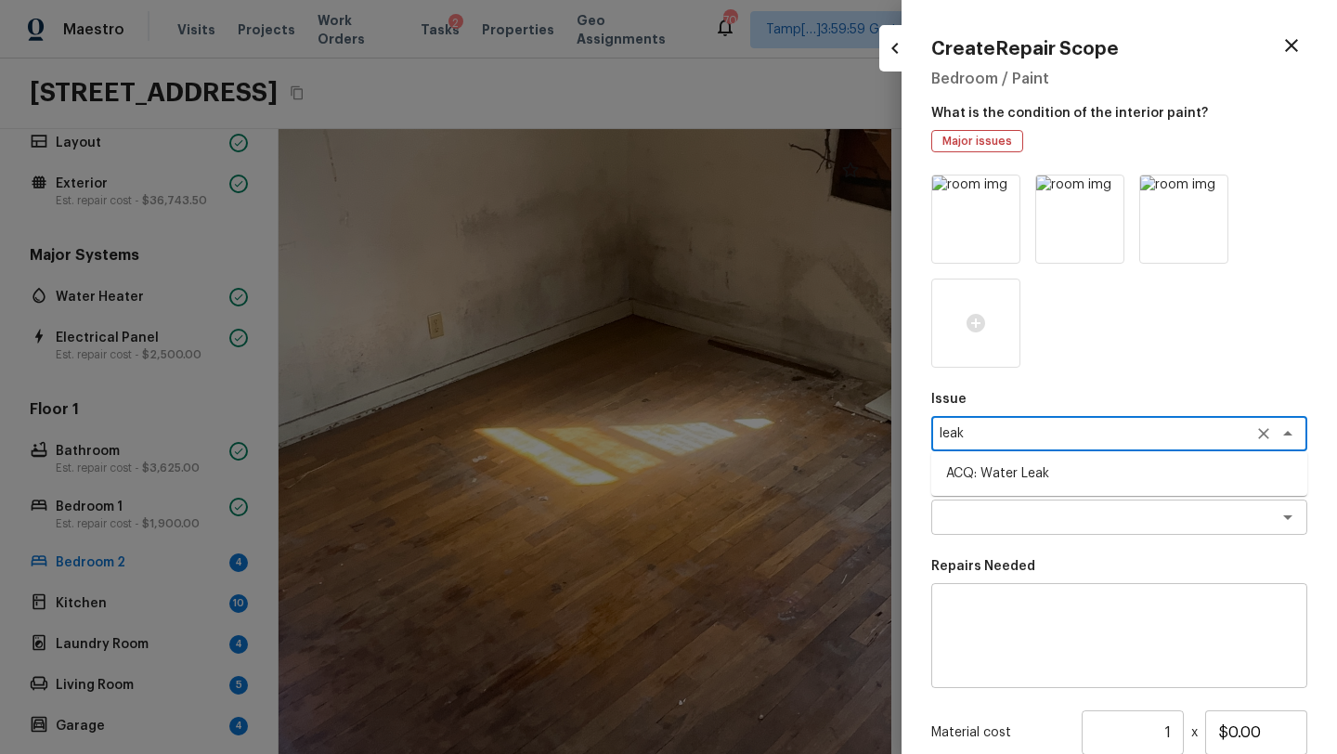
click at [1012, 459] on li "ACQ: Water Leak" at bounding box center [1119, 474] width 376 height 30
click at [1012, 500] on div "x ​" at bounding box center [1119, 516] width 376 height 35
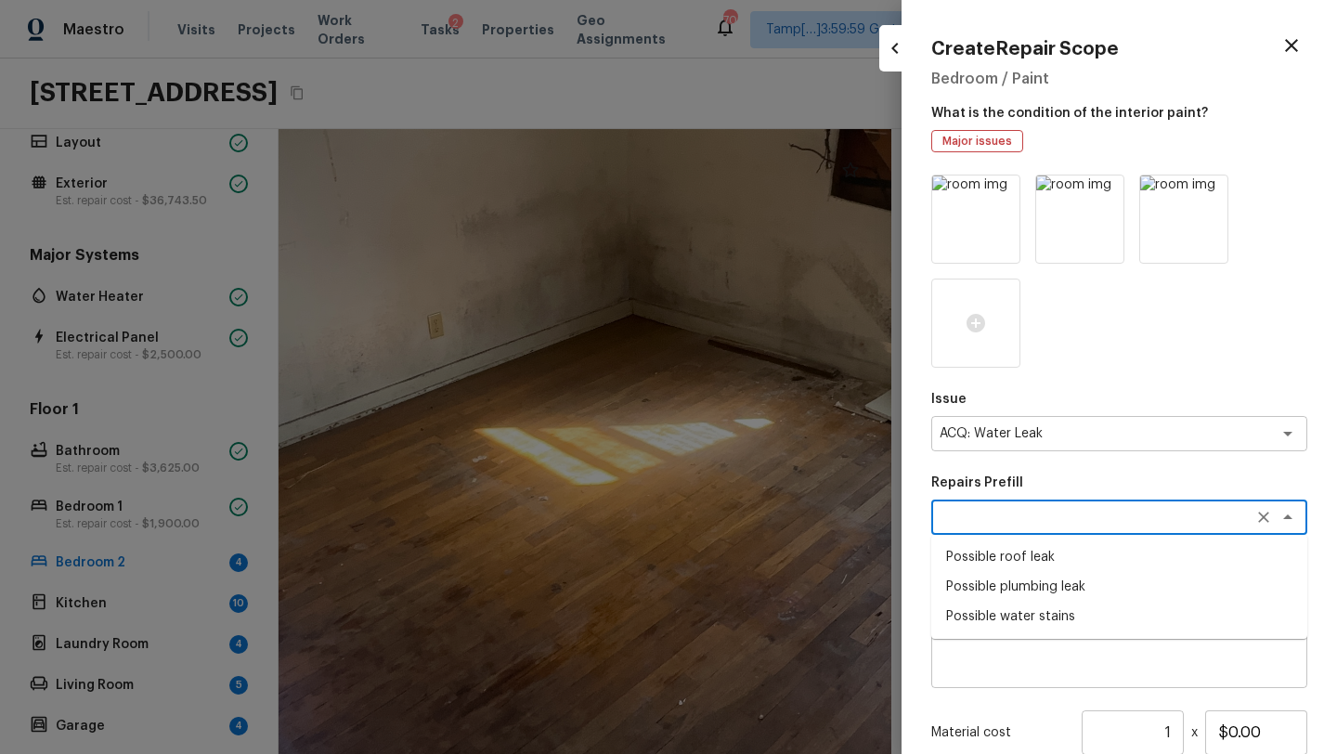
click at [1004, 613] on li "Possible water stains" at bounding box center [1119, 616] width 376 height 30
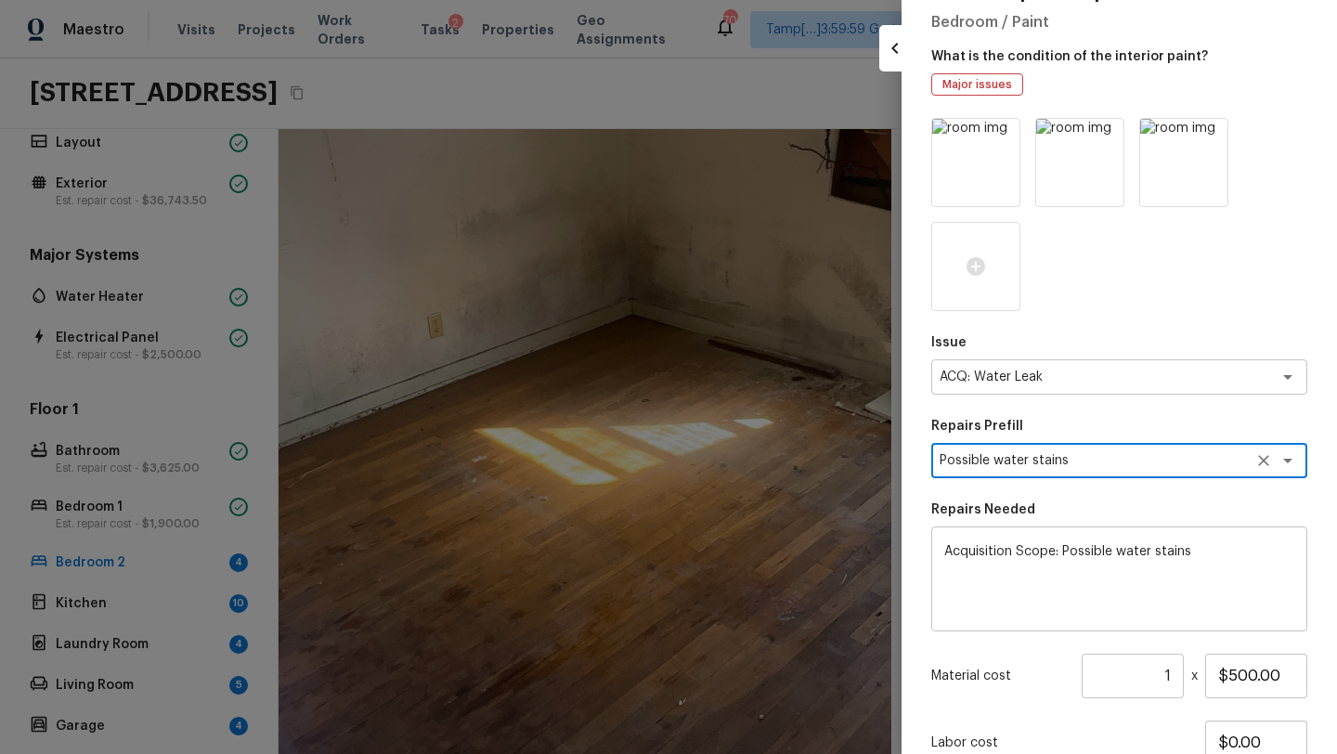
scroll to position [104, 0]
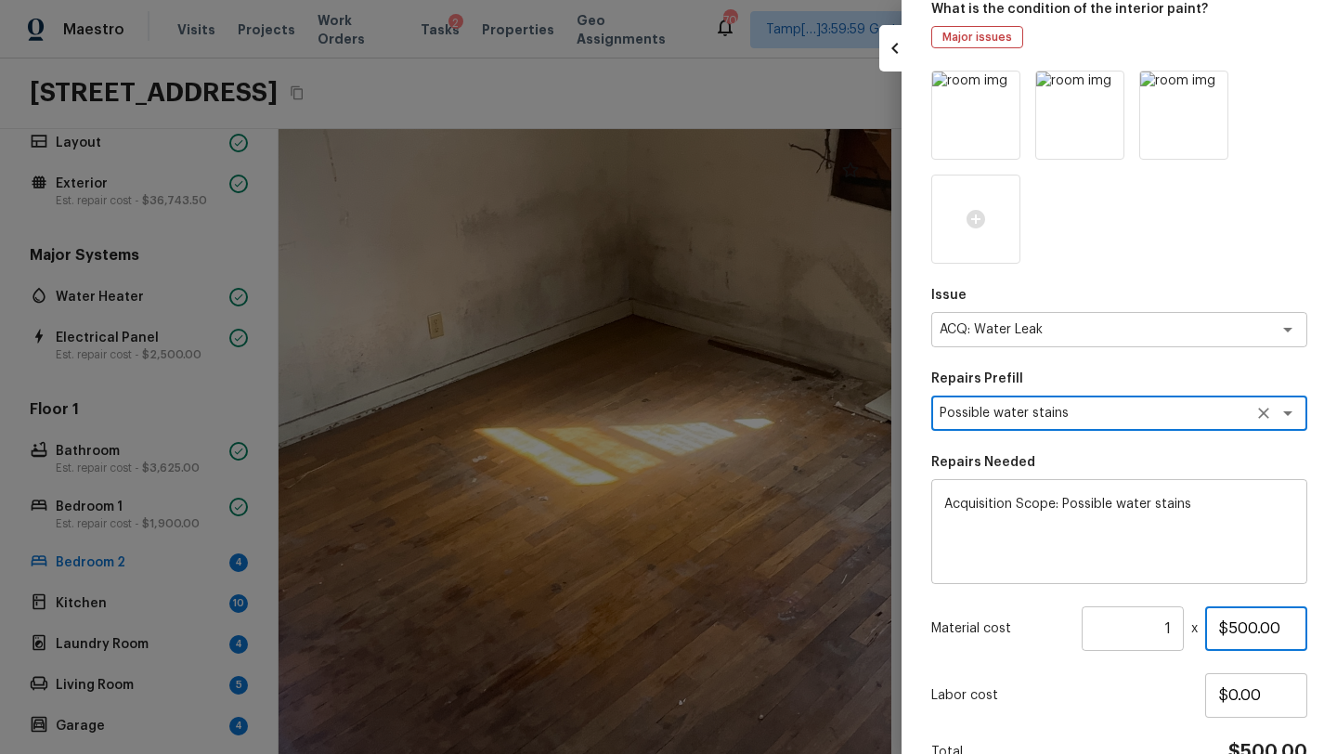
click at [1229, 627] on input "$500.00" at bounding box center [1256, 628] width 102 height 45
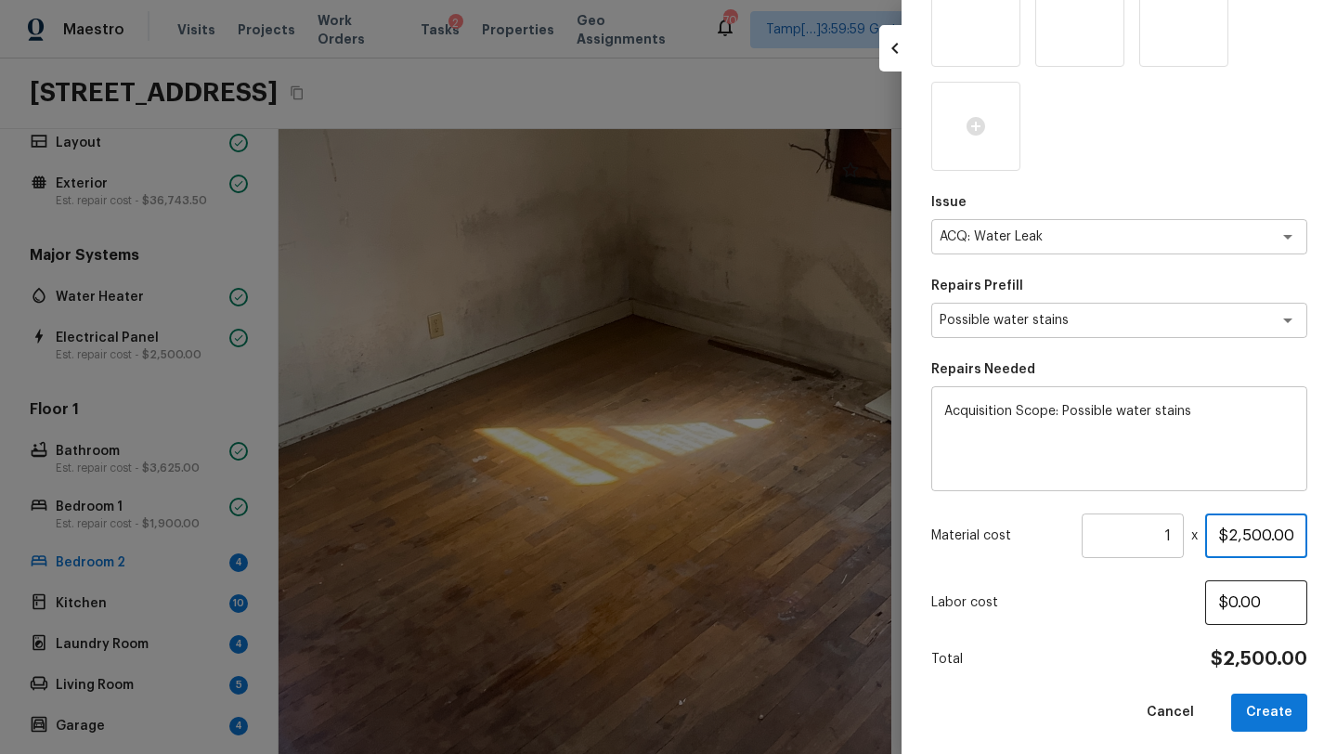
scroll to position [203, 0]
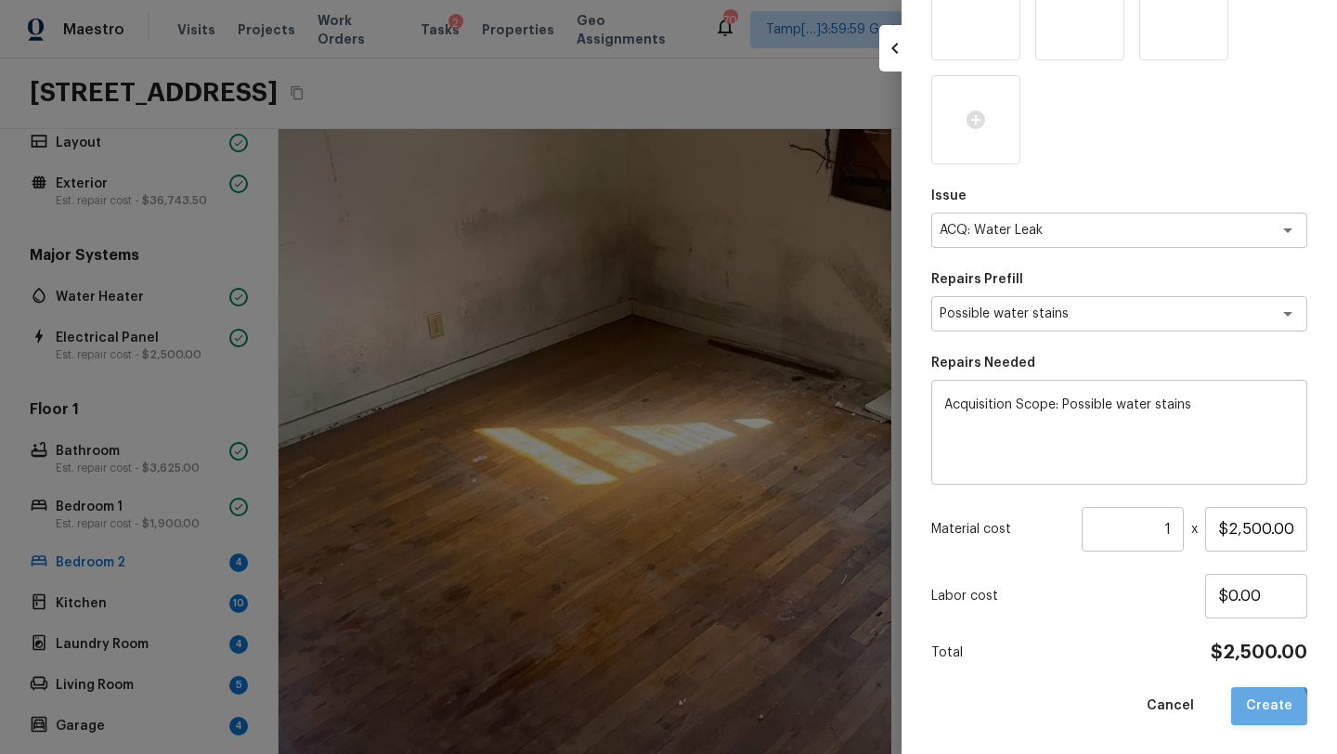
click at [1259, 709] on button "Create" at bounding box center [1269, 706] width 76 height 38
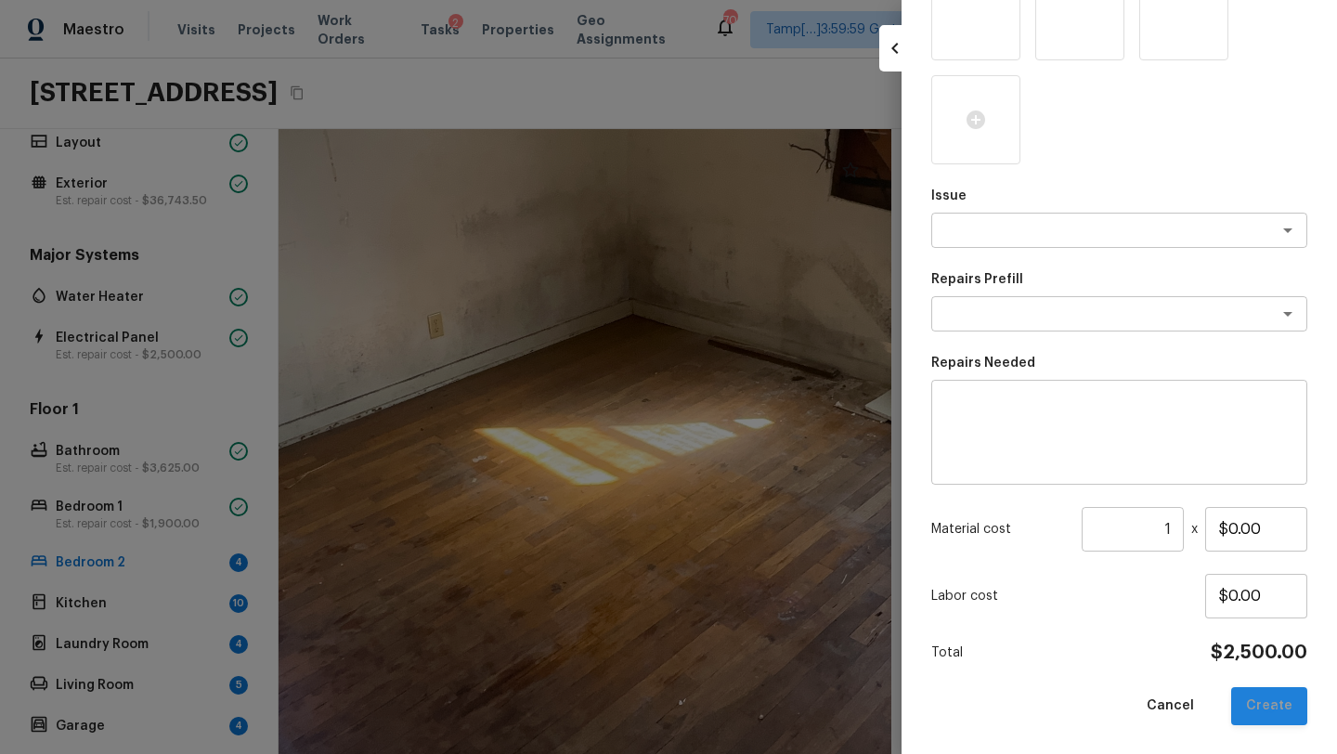
scroll to position [99, 0]
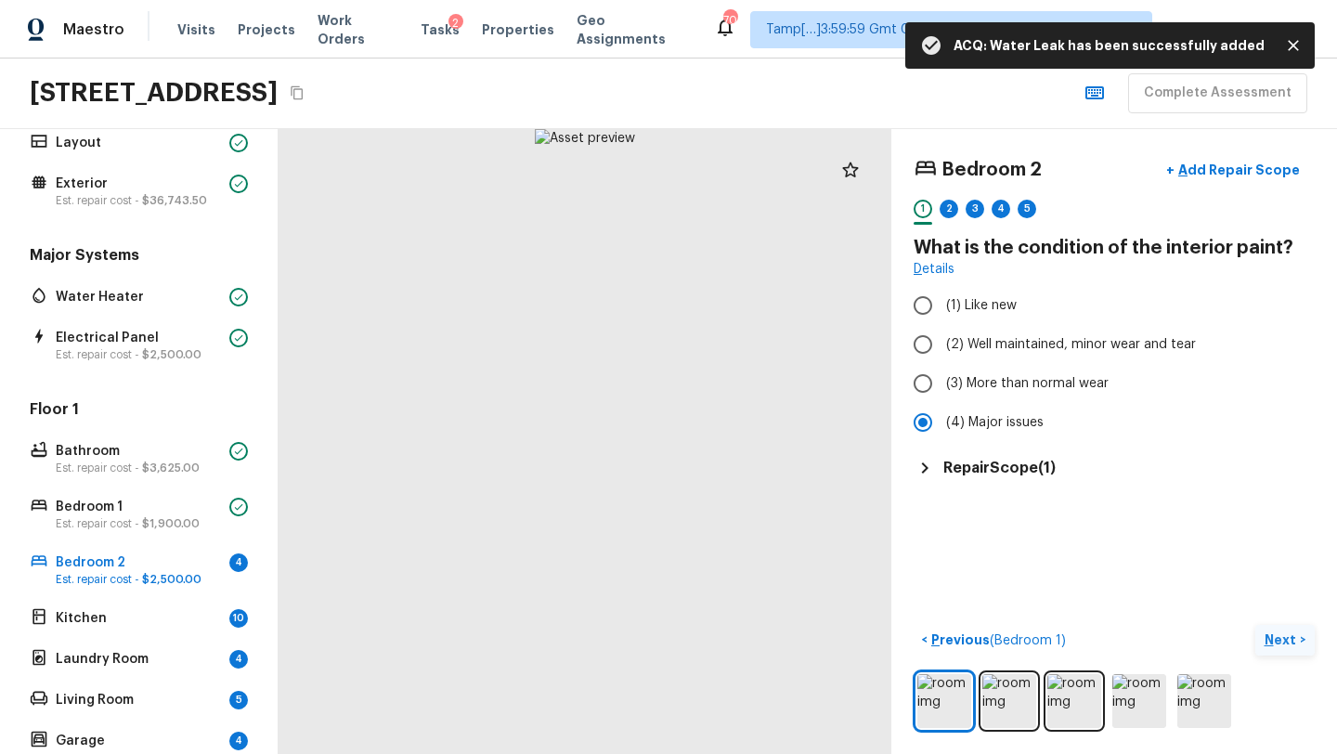
click at [1272, 649] on button "Next >" at bounding box center [1284, 640] width 59 height 31
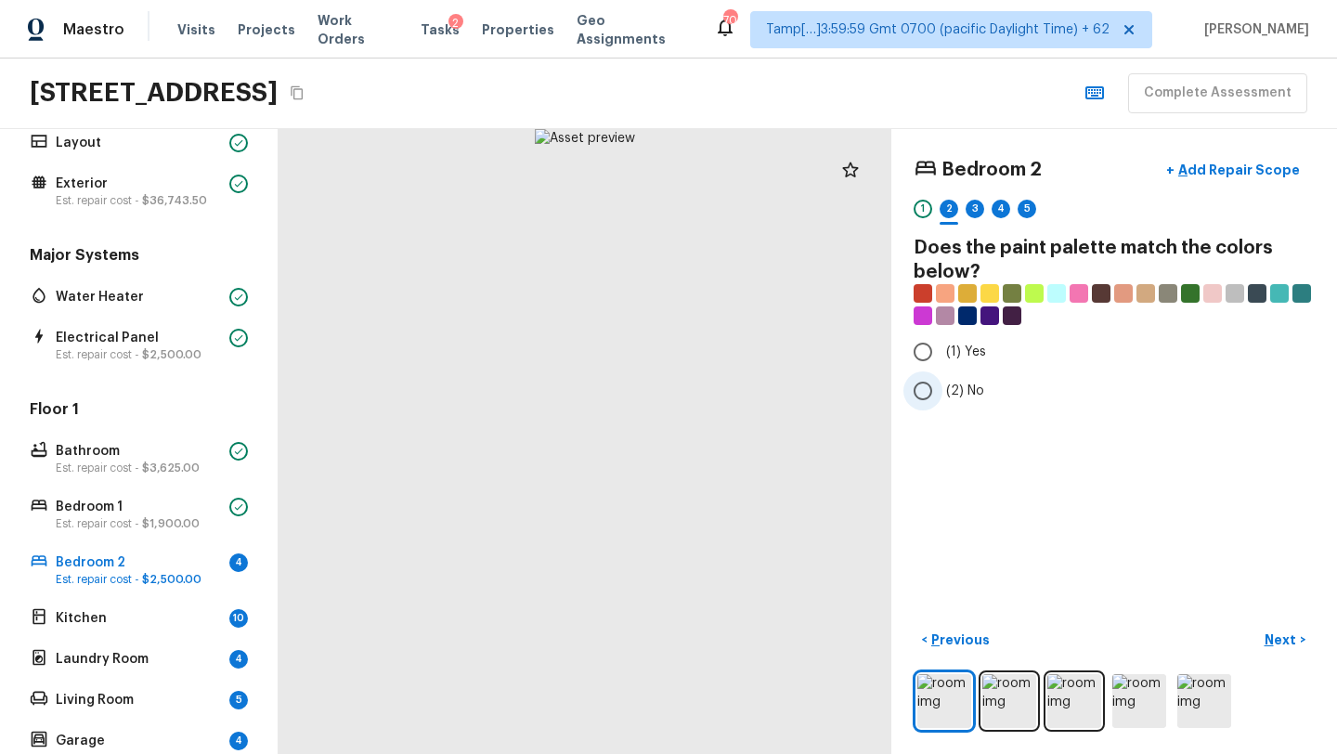
click at [943, 397] on label "(2) No" at bounding box center [1101, 390] width 396 height 39
click at [942, 397] on input "(2) No" at bounding box center [922, 390] width 39 height 39
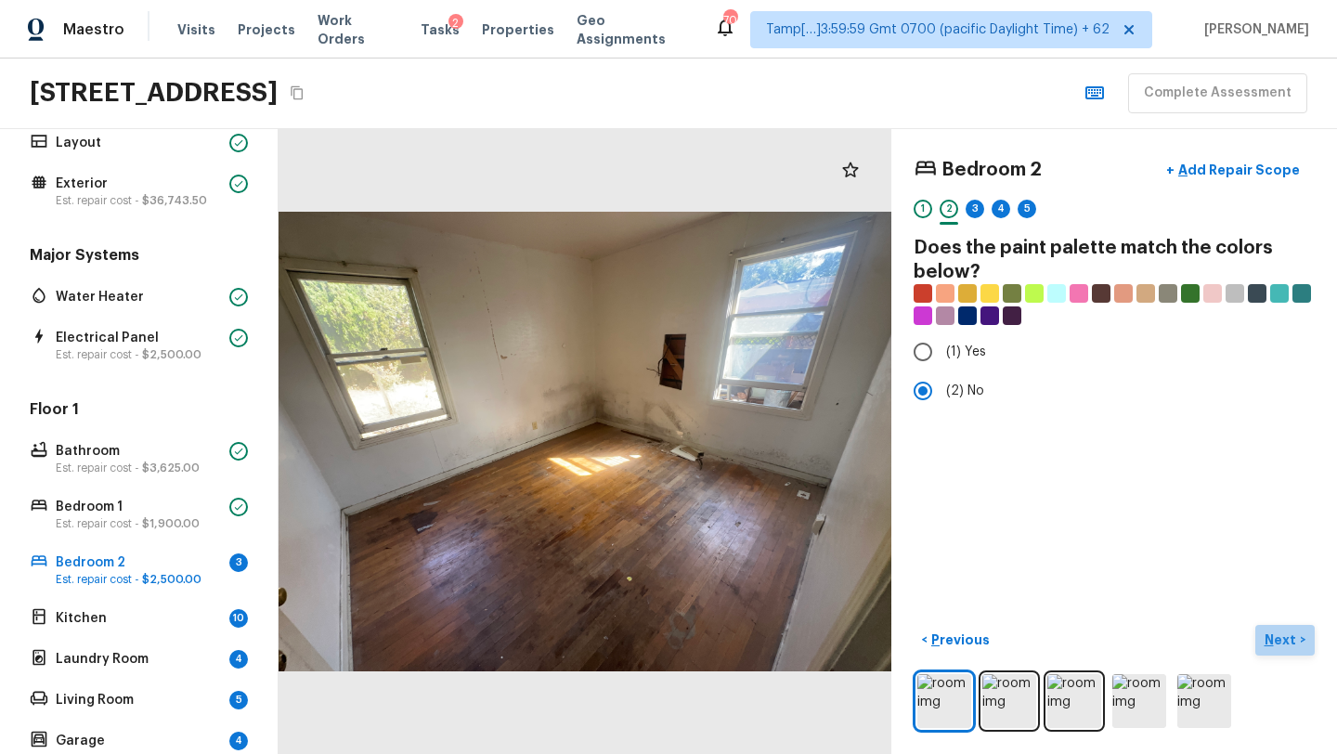
click at [1274, 637] on p "Next" at bounding box center [1281, 639] width 35 height 19
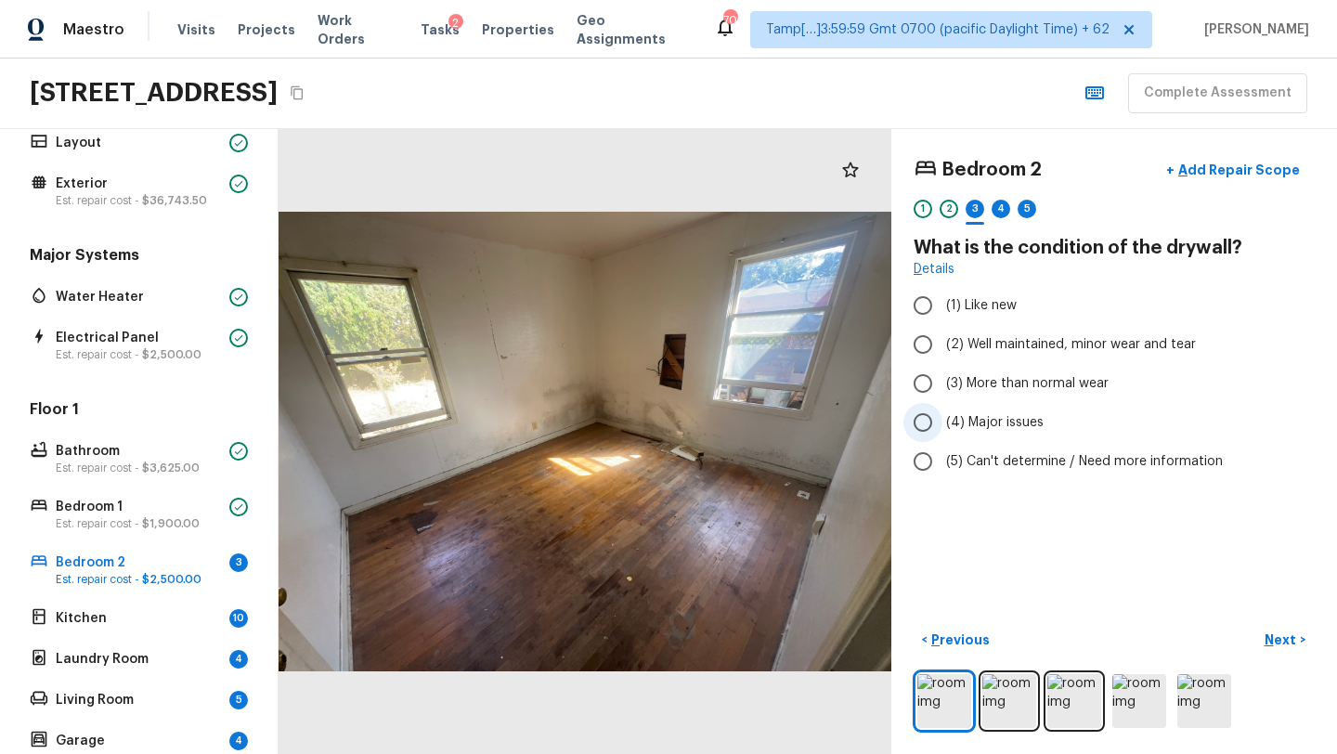
click at [979, 420] on span "(4) Major issues" at bounding box center [994, 422] width 97 height 19
click at [942, 420] on input "(4) Major issues" at bounding box center [922, 422] width 39 height 39
click at [1283, 643] on p "Next" at bounding box center [1281, 639] width 35 height 19
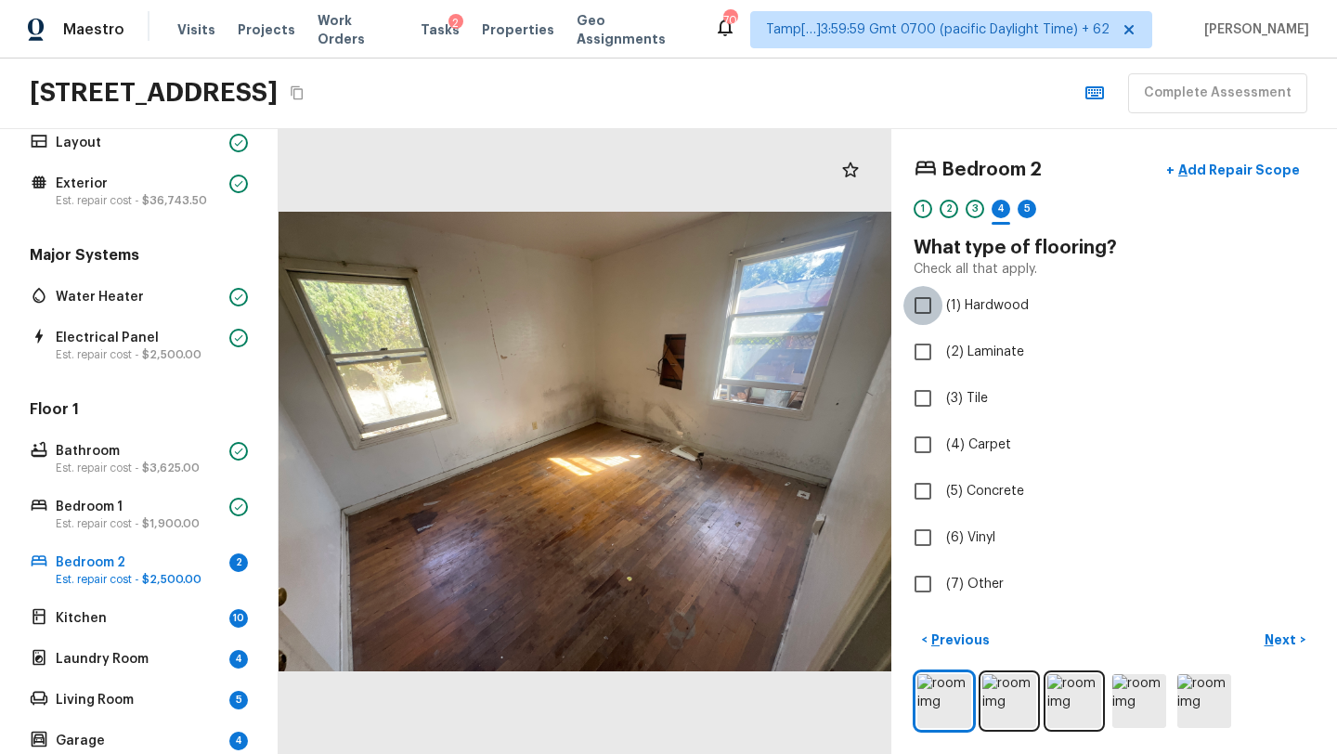
click at [918, 293] on input "(1) Hardwood" at bounding box center [922, 305] width 39 height 39
click at [1281, 640] on p "Next" at bounding box center [1281, 639] width 35 height 19
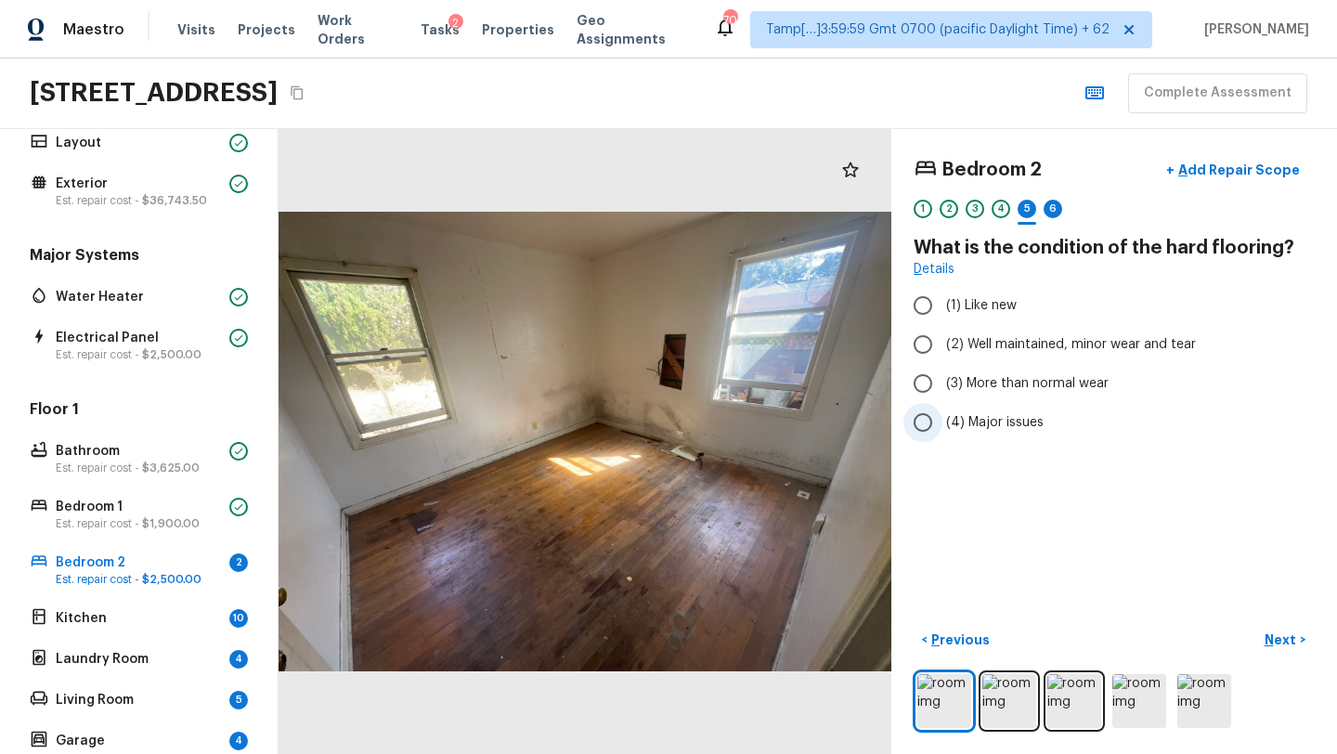
click at [992, 431] on span "(4) Major issues" at bounding box center [994, 422] width 97 height 19
click at [942, 431] on input "(4) Major issues" at bounding box center [922, 422] width 39 height 39
click at [1282, 633] on p "Next" at bounding box center [1281, 639] width 35 height 19
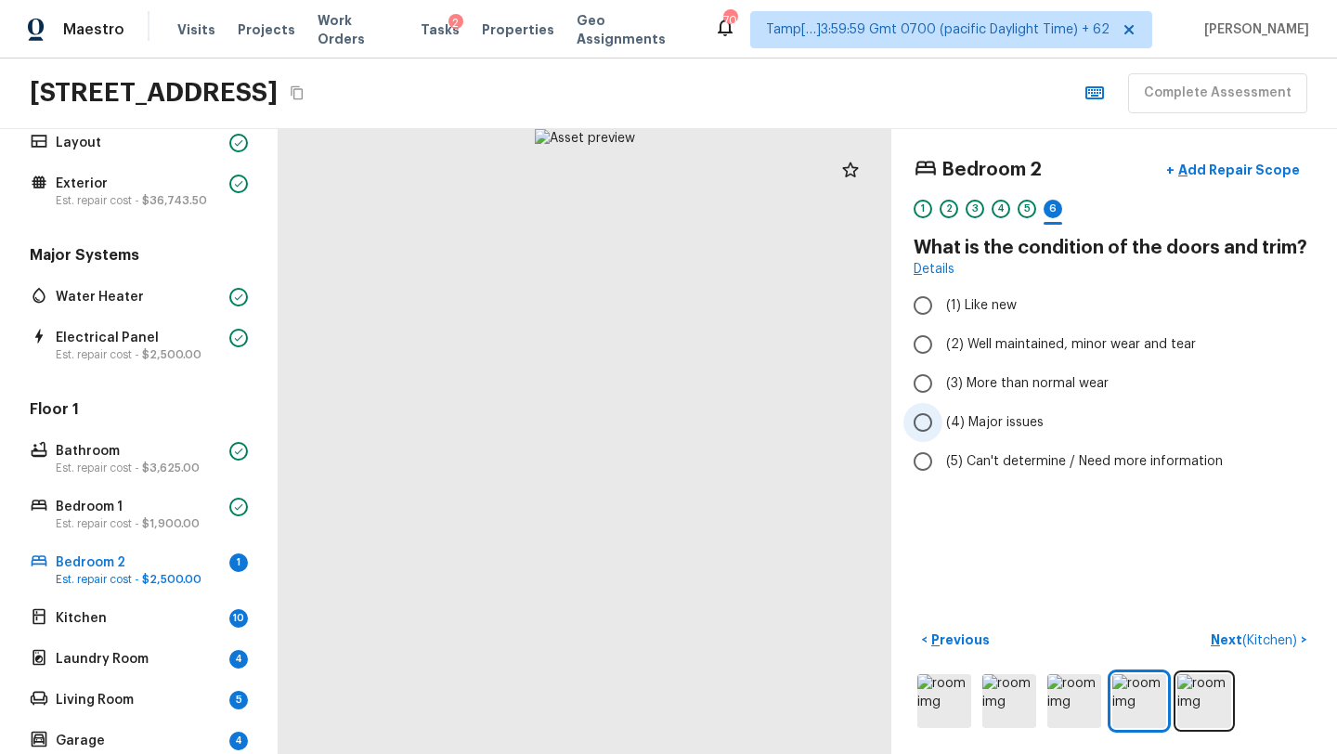
click at [996, 433] on label "(4) Major issues" at bounding box center [1101, 422] width 396 height 39
click at [942, 433] on input "(4) Major issues" at bounding box center [922, 422] width 39 height 39
click at [1002, 388] on span "(3) More than normal wear" at bounding box center [1027, 383] width 162 height 19
click at [942, 388] on input "(3) More than normal wear" at bounding box center [922, 383] width 39 height 39
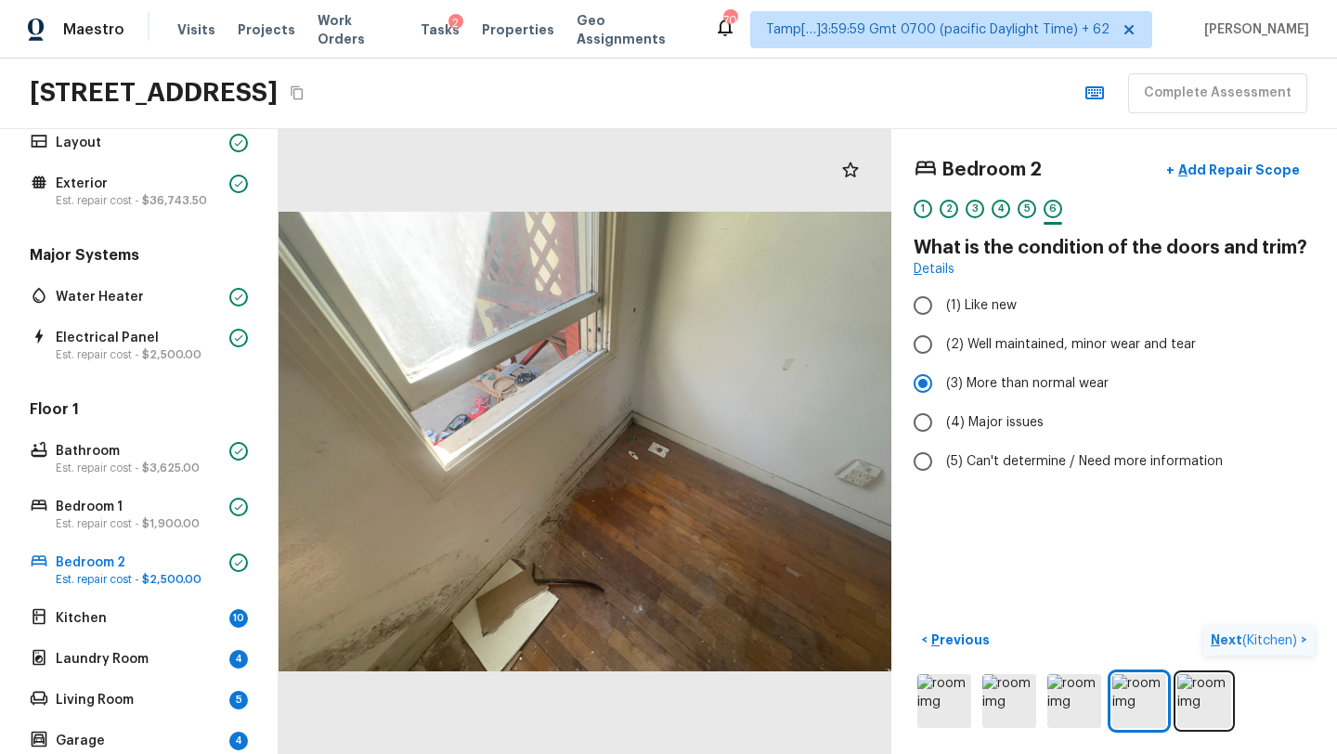
click at [1221, 635] on p "Next ( Kitchen )" at bounding box center [1255, 639] width 90 height 19
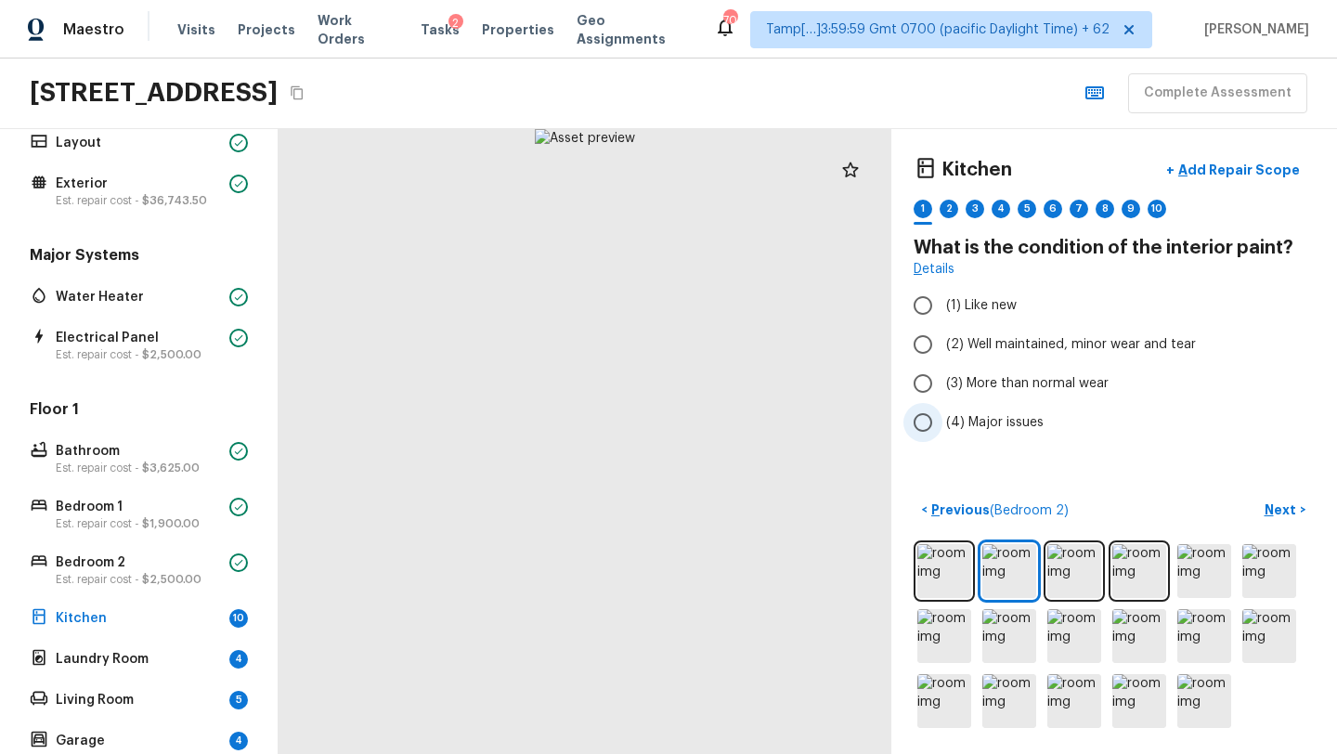
click at [925, 428] on input "(4) Major issues" at bounding box center [922, 422] width 39 height 39
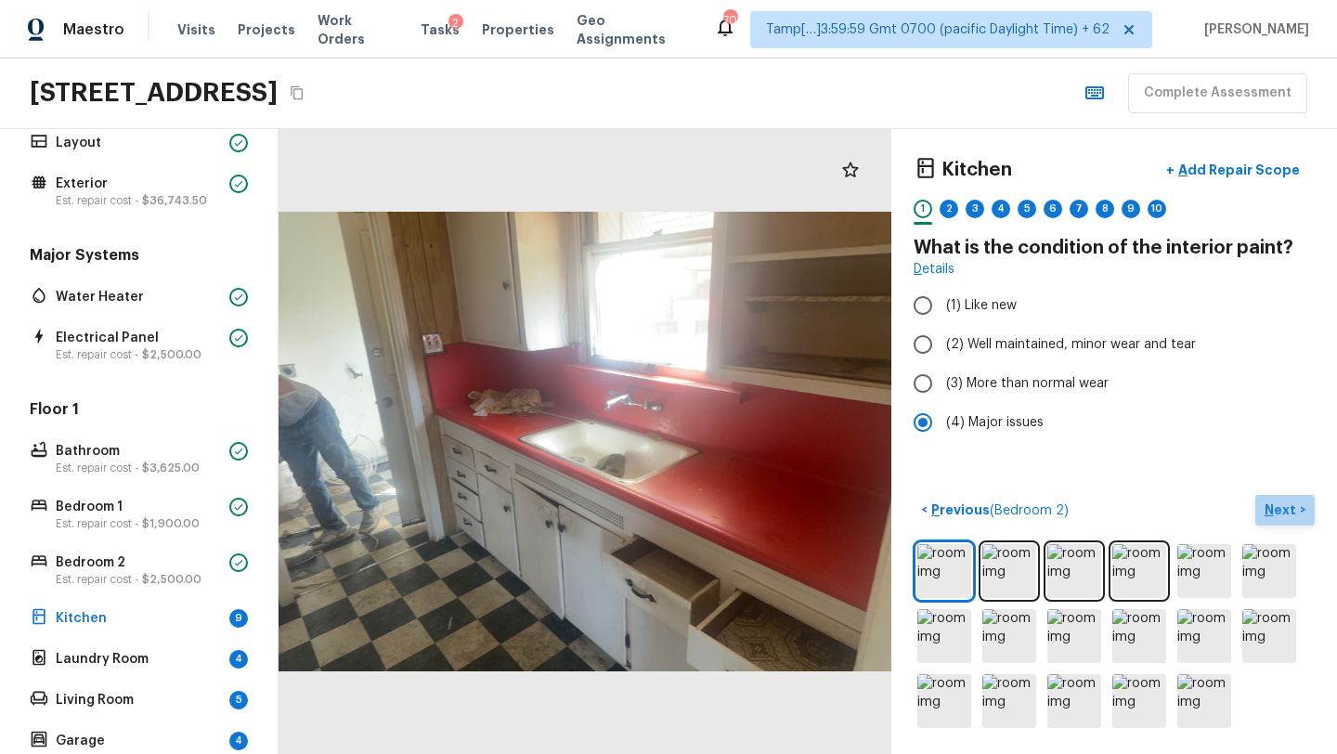
click at [1298, 510] on button "Next >" at bounding box center [1284, 510] width 59 height 31
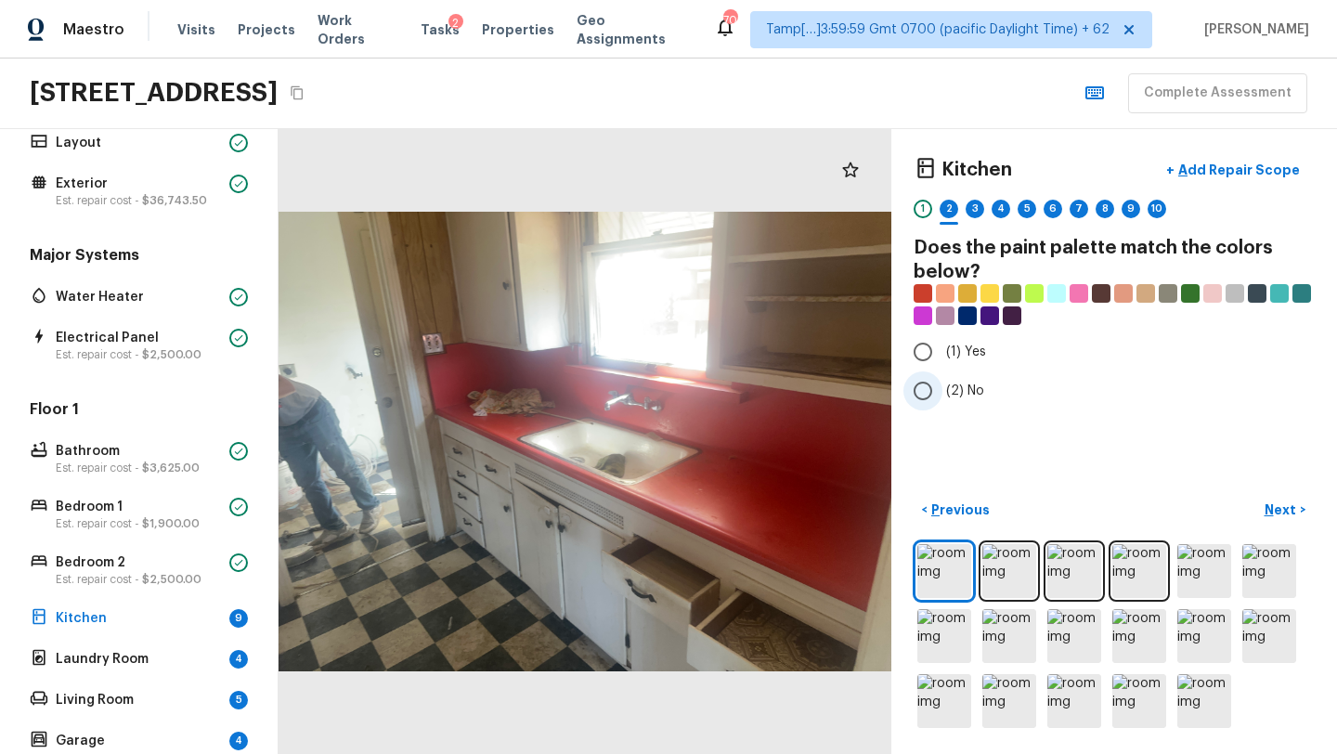
click at [922, 392] on input "(2) No" at bounding box center [922, 390] width 39 height 39
click at [1279, 511] on p "Next" at bounding box center [1281, 509] width 35 height 19
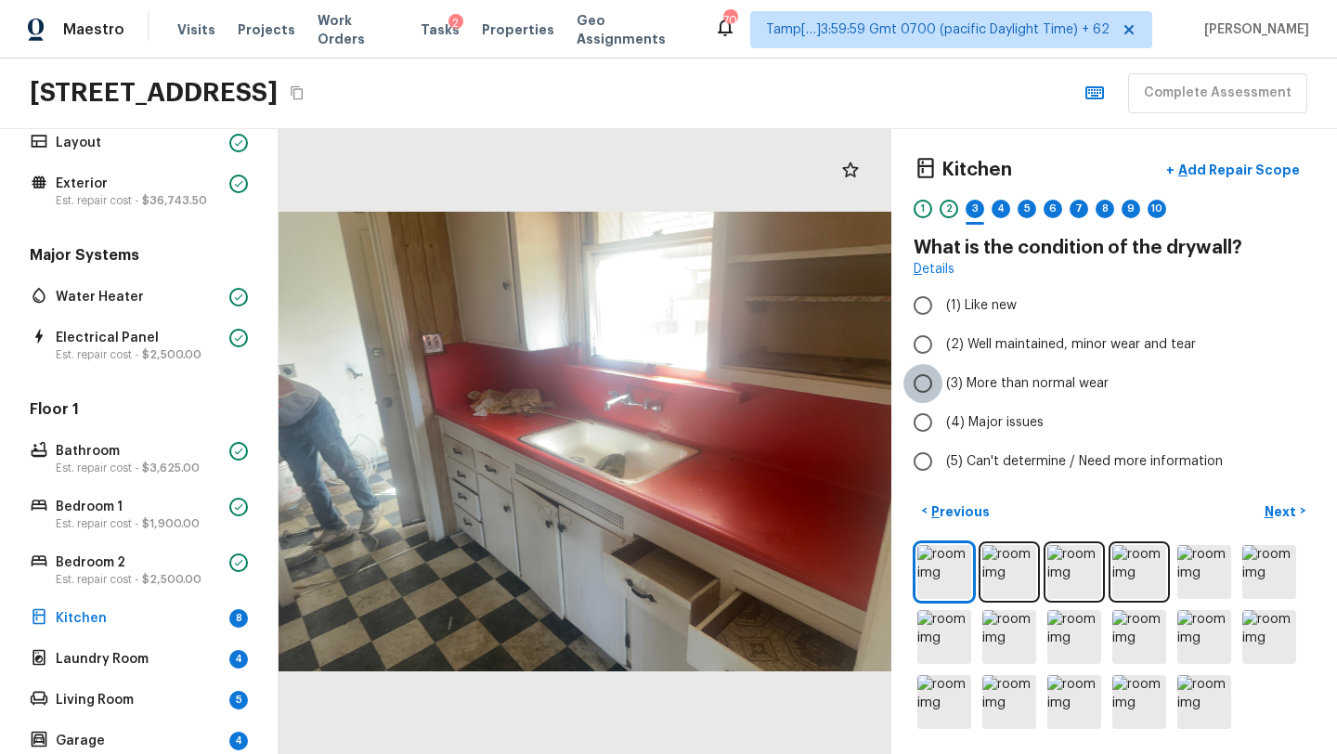
click at [926, 400] on input "(3) More than normal wear" at bounding box center [922, 383] width 39 height 39
click at [988, 437] on label "(4) Major issues" at bounding box center [1101, 422] width 396 height 39
click at [942, 437] on input "(4) Major issues" at bounding box center [922, 422] width 39 height 39
click at [1265, 505] on p "Next" at bounding box center [1281, 511] width 35 height 19
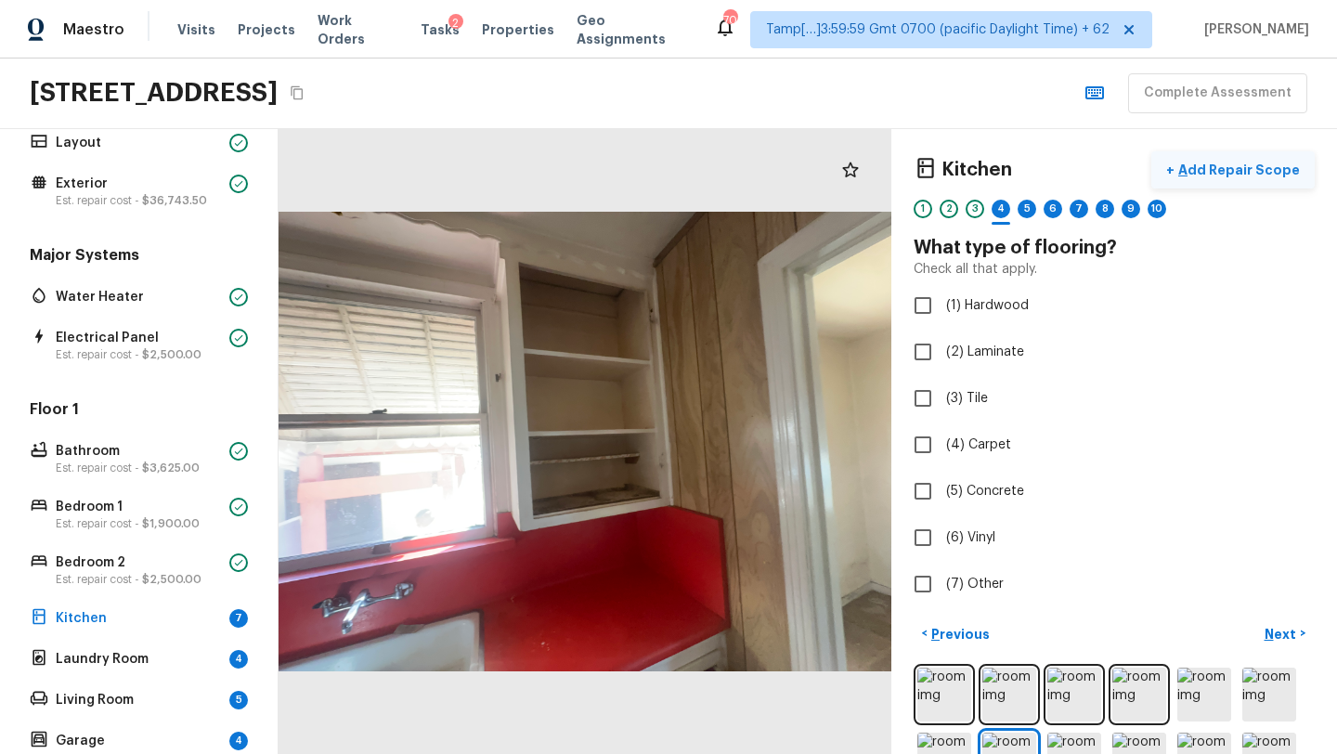
click at [1227, 184] on button "+ Add Repair Scope" at bounding box center [1232, 170] width 163 height 38
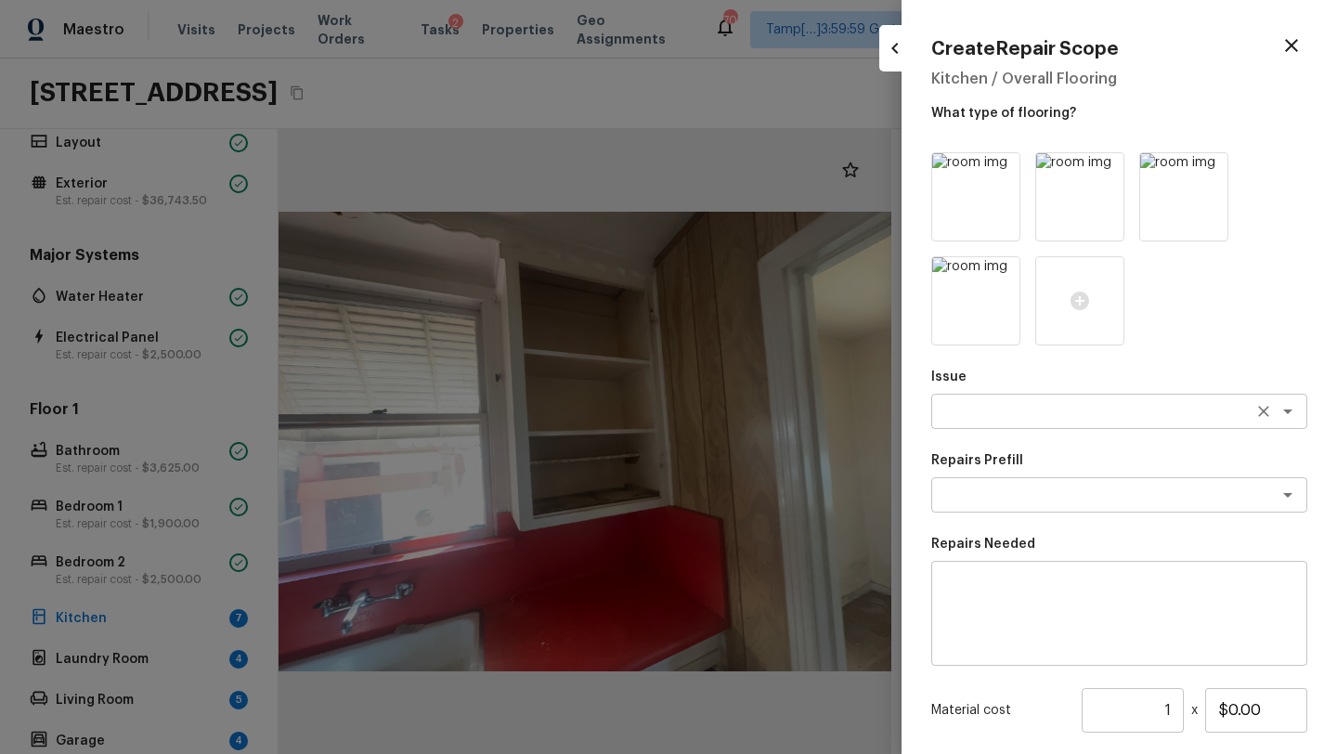
click at [996, 427] on div "x ​" at bounding box center [1119, 411] width 376 height 35
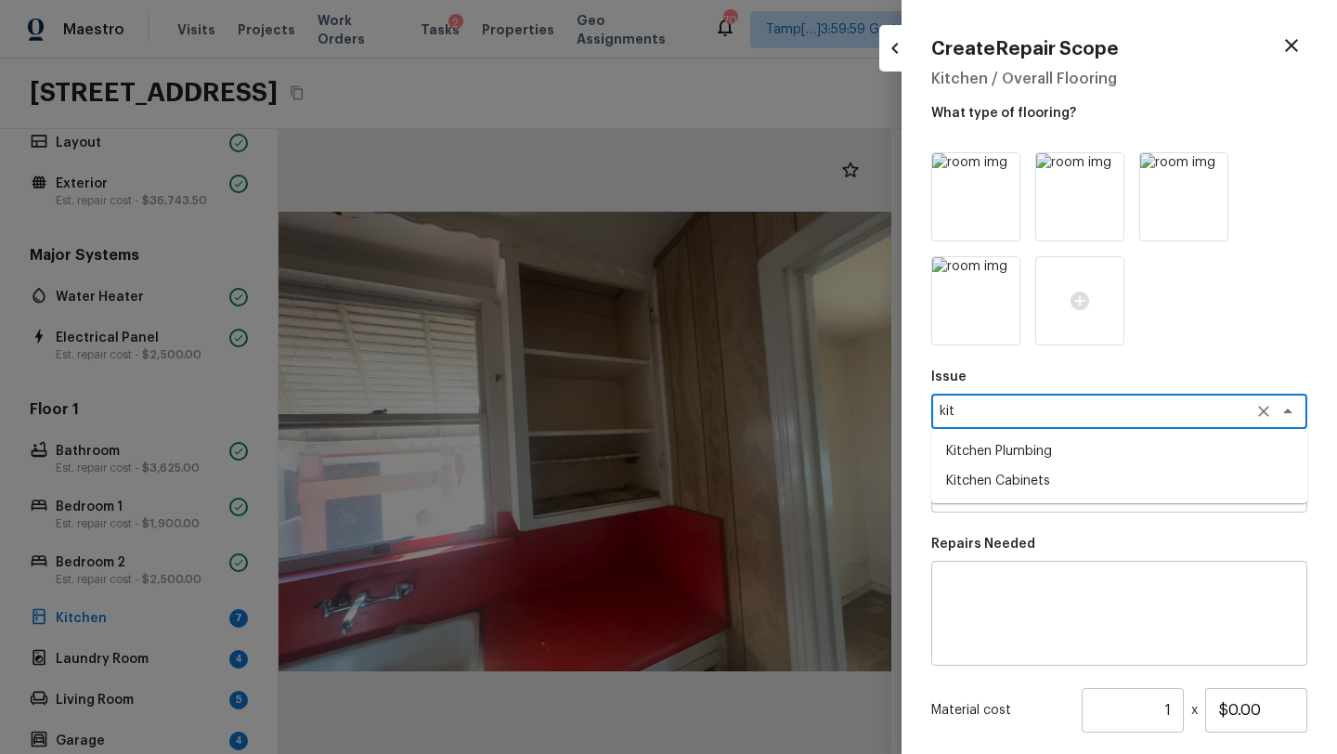
click at [987, 484] on li "Kitchen Cabinets" at bounding box center [1119, 481] width 376 height 30
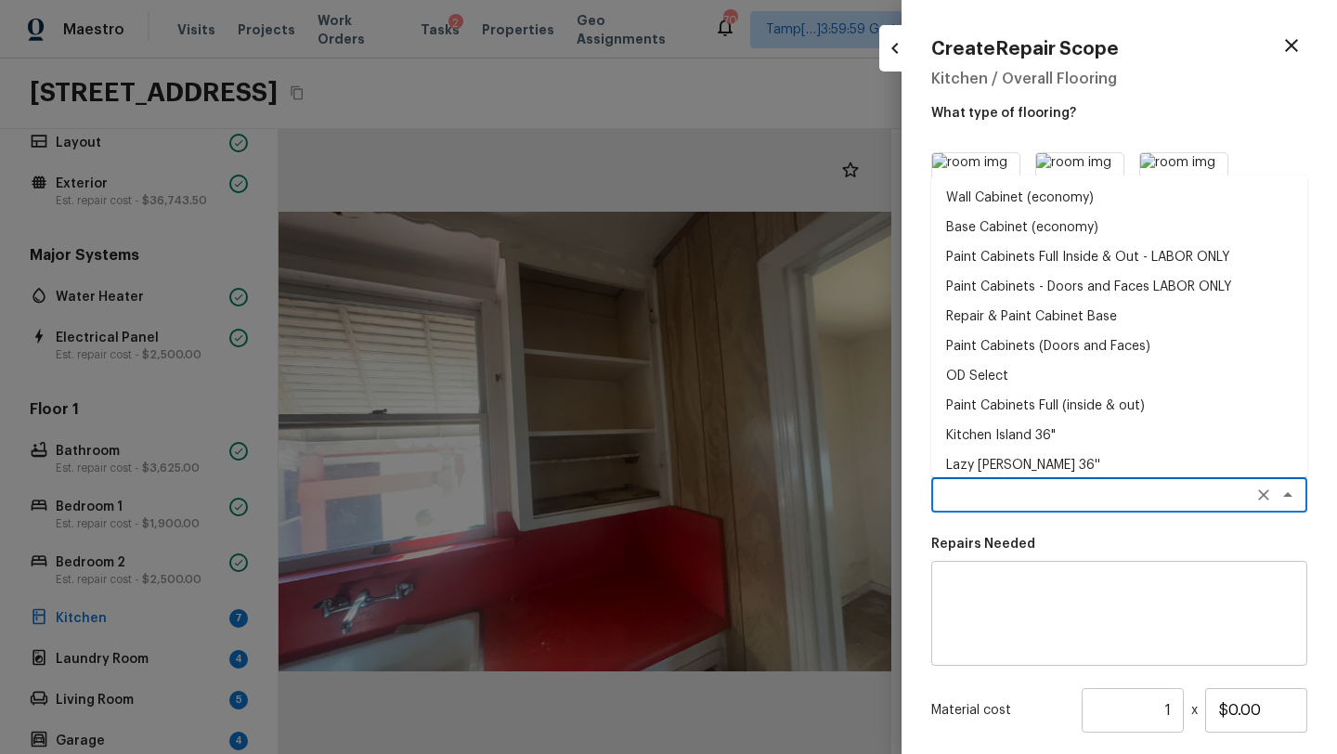
click at [987, 487] on textarea at bounding box center [1092, 494] width 307 height 19
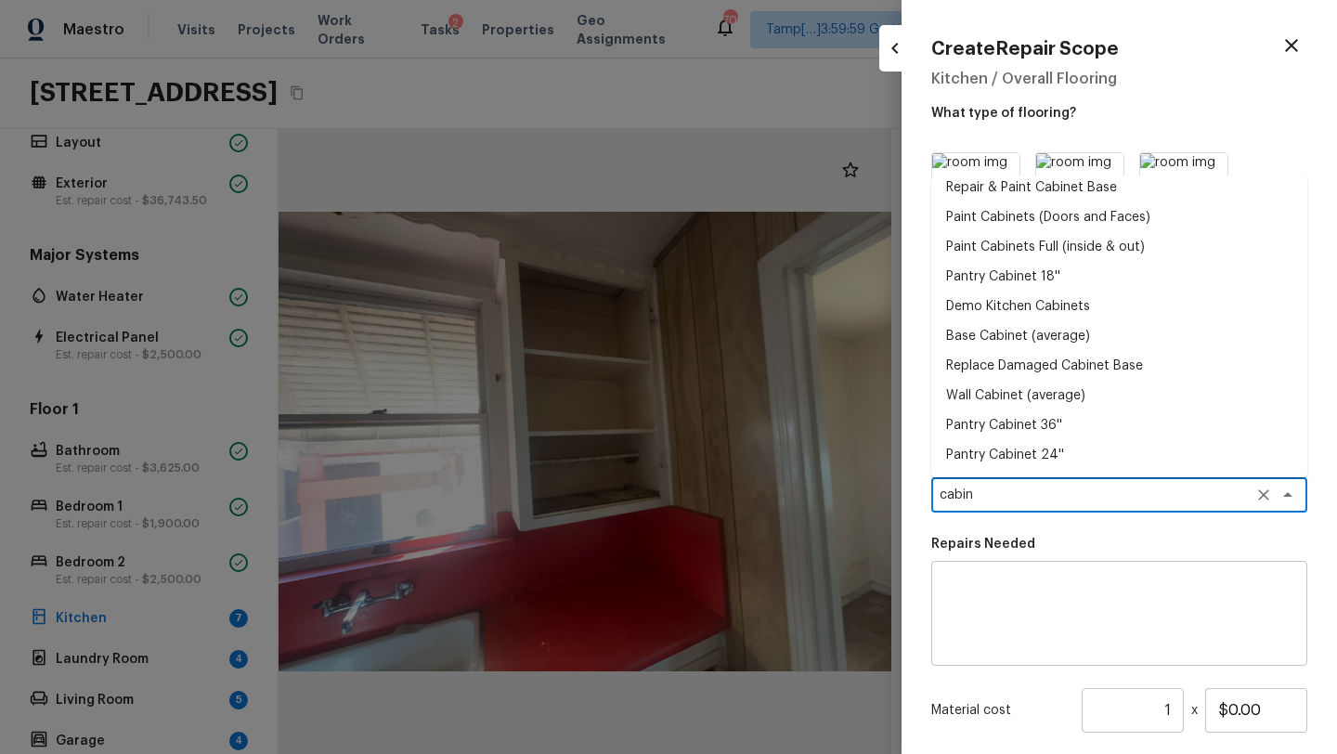
scroll to position [0, 0]
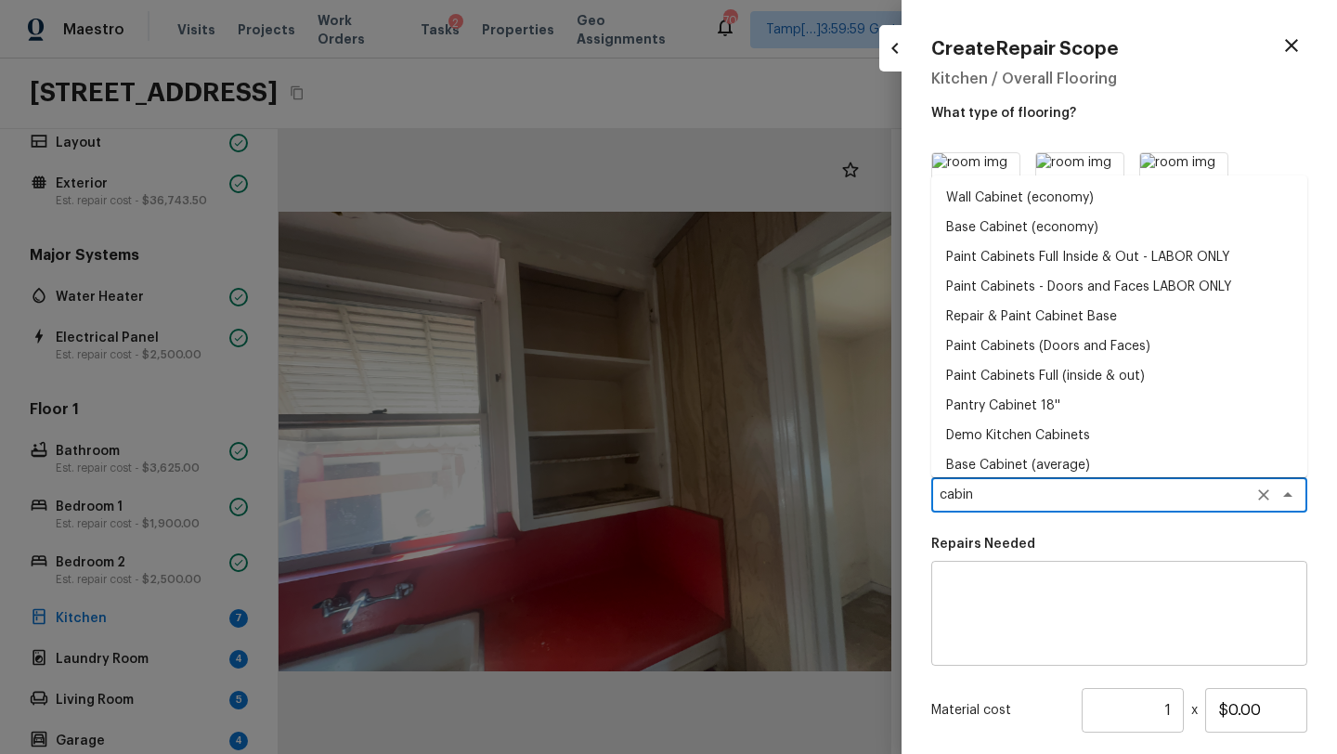
click at [1011, 200] on li "Wall Cabinet (economy)" at bounding box center [1119, 198] width 376 height 30
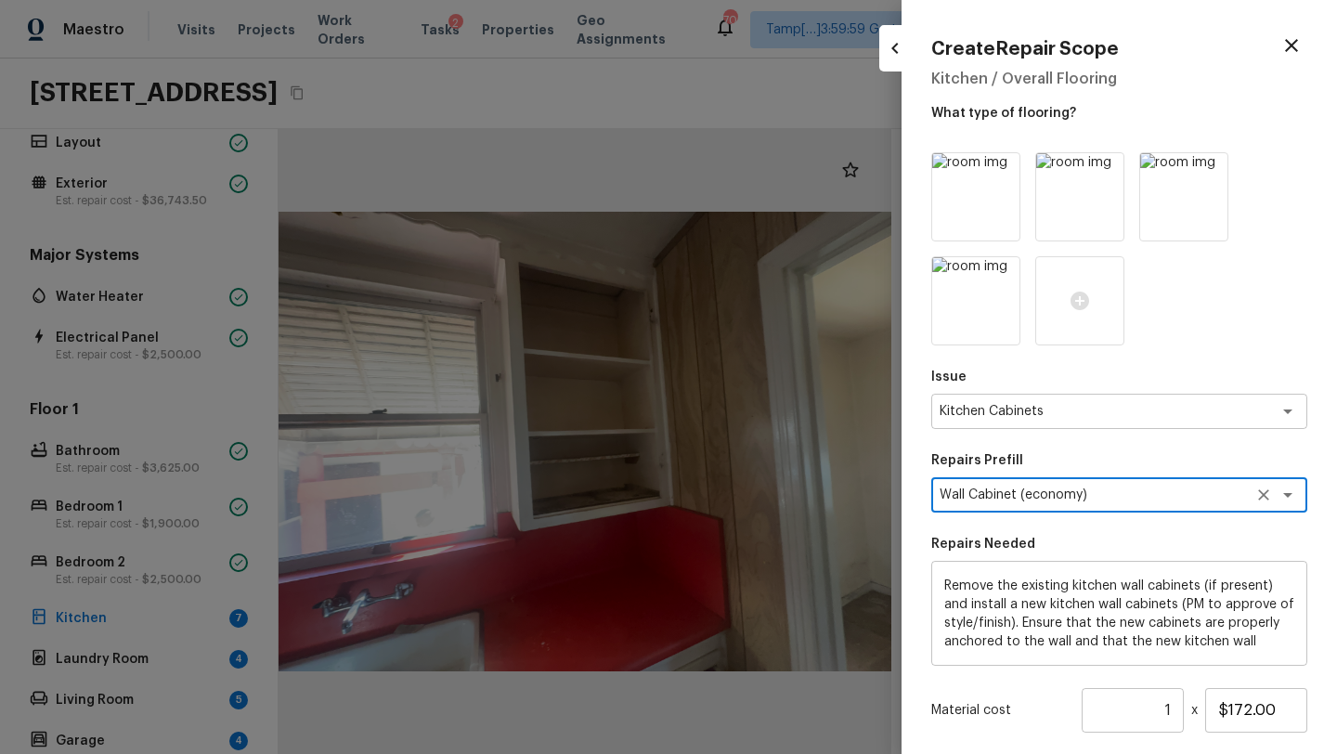
click at [1166, 642] on textarea "Remove the existing kitchen wall cabinets (if present) and install a new kitche…" at bounding box center [1119, 613] width 350 height 74
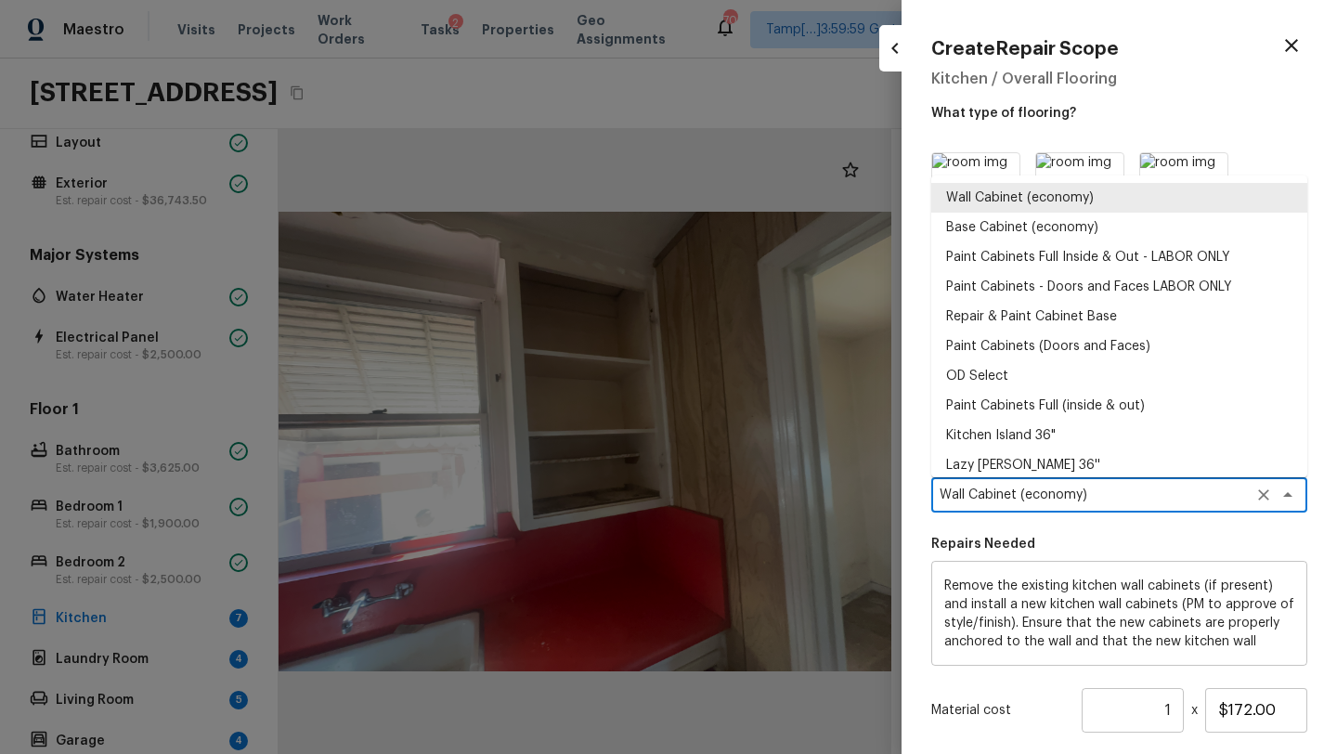
click at [1101, 503] on textarea "Wall Cabinet (economy)" at bounding box center [1092, 494] width 307 height 19
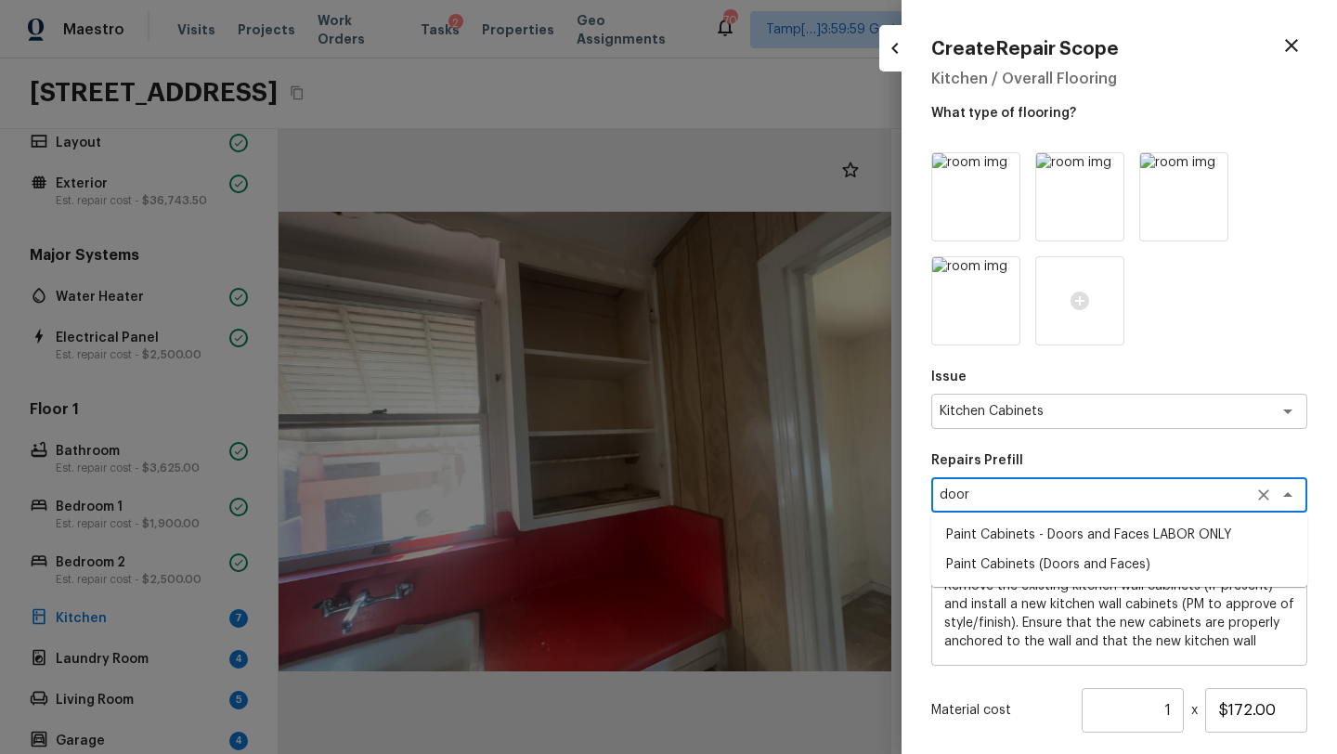
click at [1171, 534] on li "Paint Cabinets - Doors and Faces LABOR ONLY" at bounding box center [1119, 535] width 376 height 30
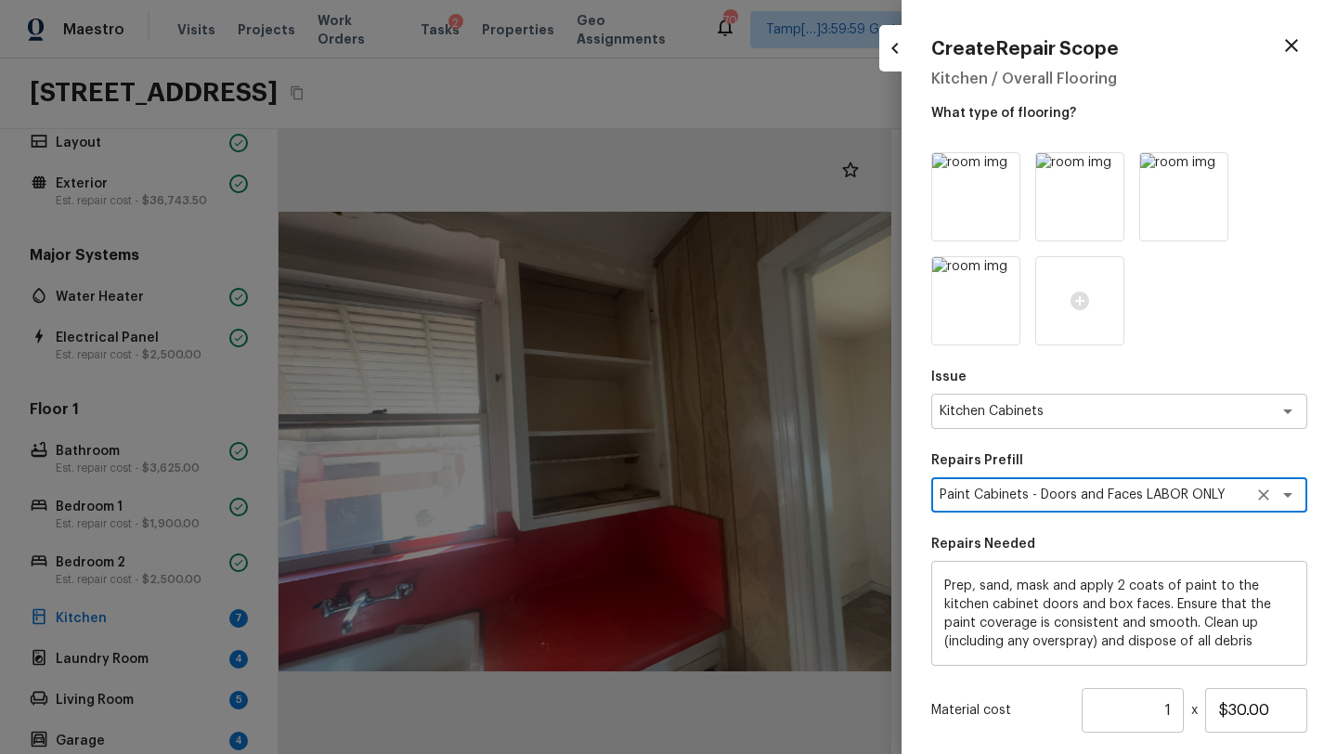
click at [1135, 585] on textarea "Prep, sand, mask and apply 2 coats of paint to the kitchen cabinet doors and bo…" at bounding box center [1119, 613] width 350 height 74
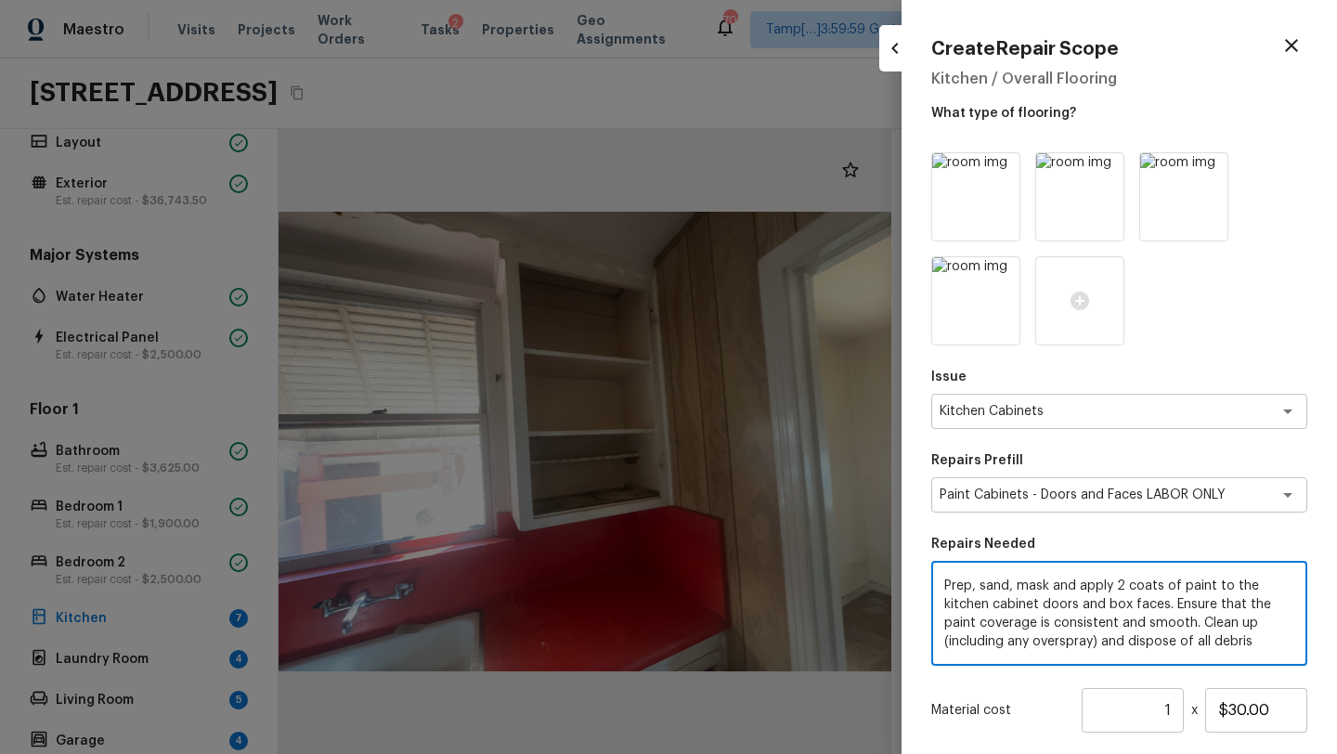
click at [1135, 585] on textarea "Prep, sand, mask and apply 2 coats of paint to the kitchen cabinet doors and bo…" at bounding box center [1119, 613] width 350 height 74
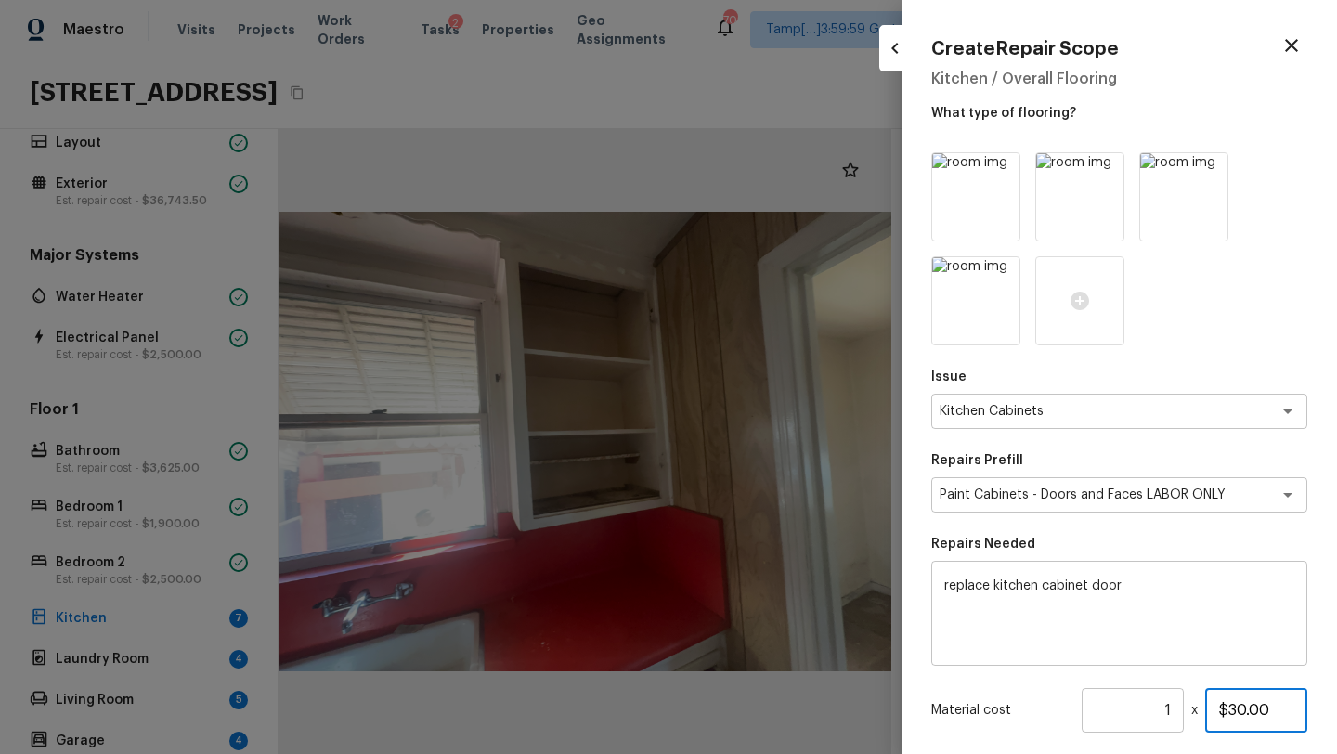
drag, startPoint x: 1234, startPoint y: 710, endPoint x: 1330, endPoint y: 707, distance: 96.6
click at [1330, 707] on div "Create Repair Scope Kitchen / Overall Flooring What type of flooring? Issue Kit…" at bounding box center [1118, 377] width 435 height 754
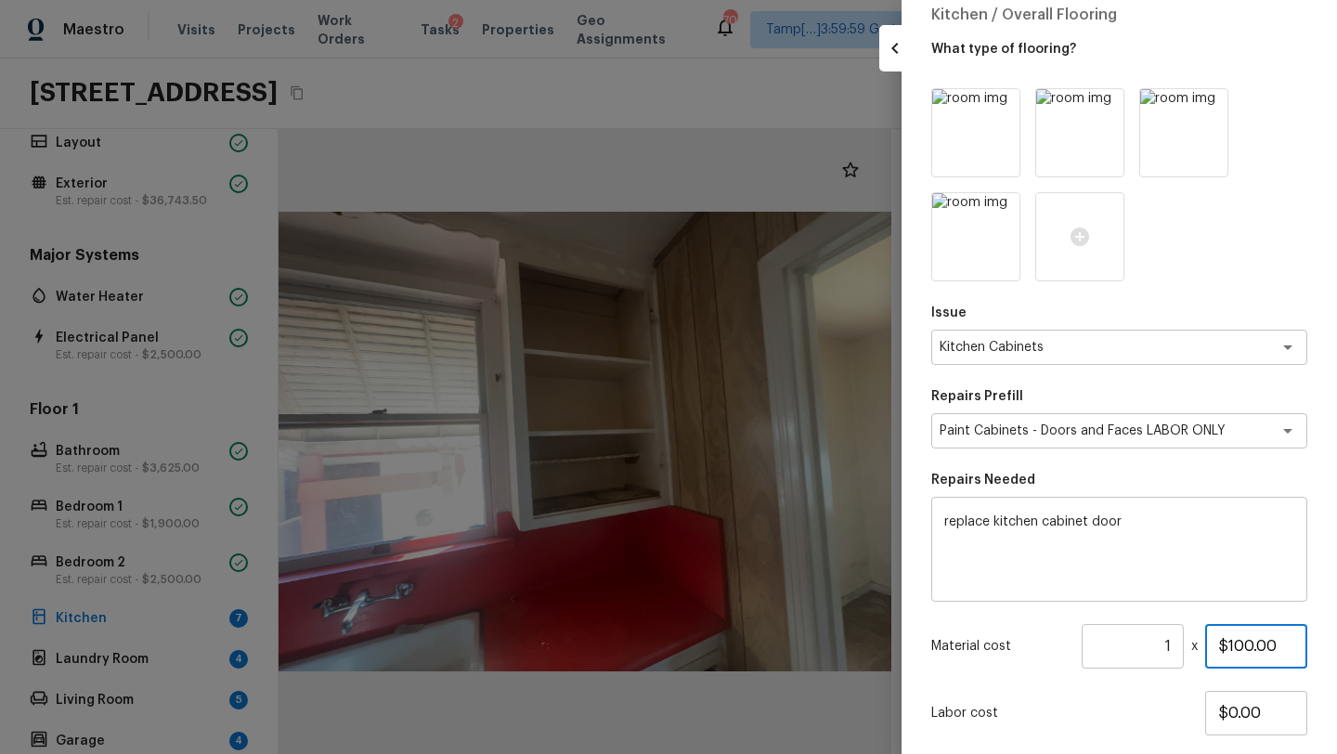
scroll to position [181, 0]
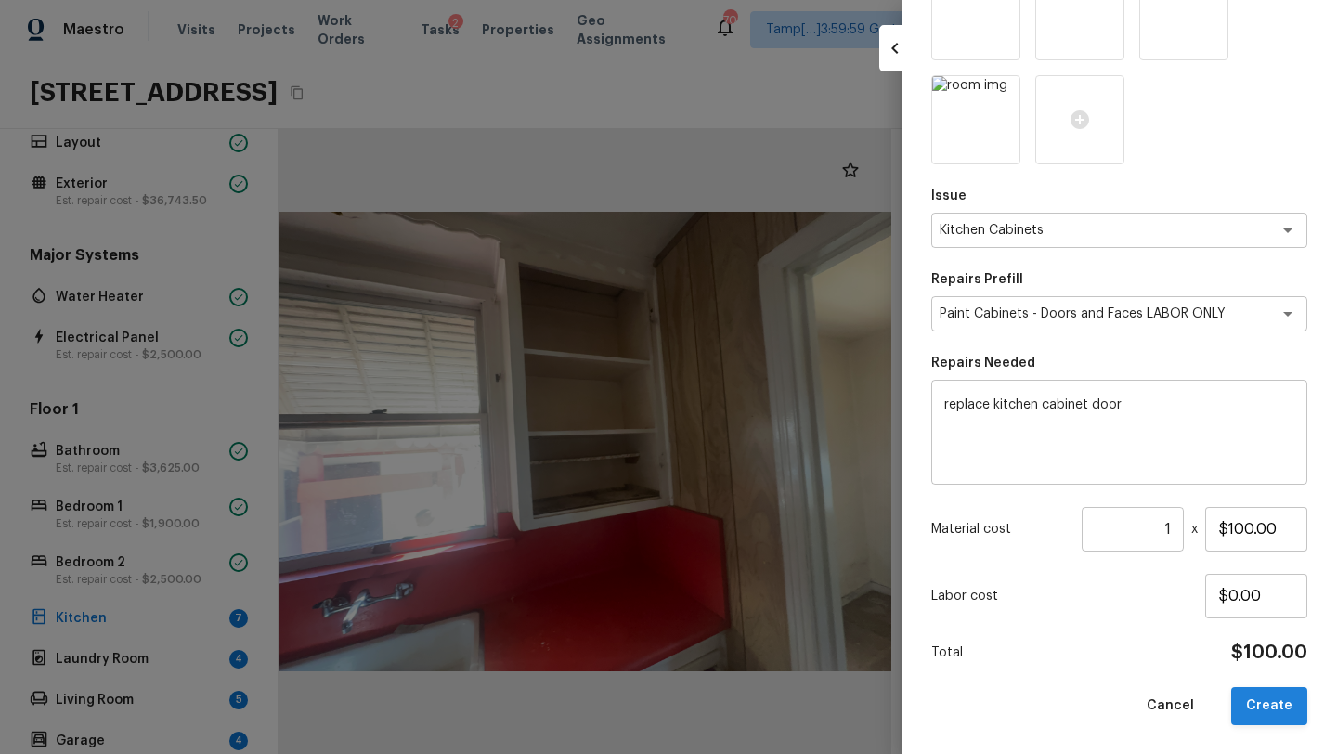
click at [1268, 709] on button "Create" at bounding box center [1269, 706] width 76 height 38
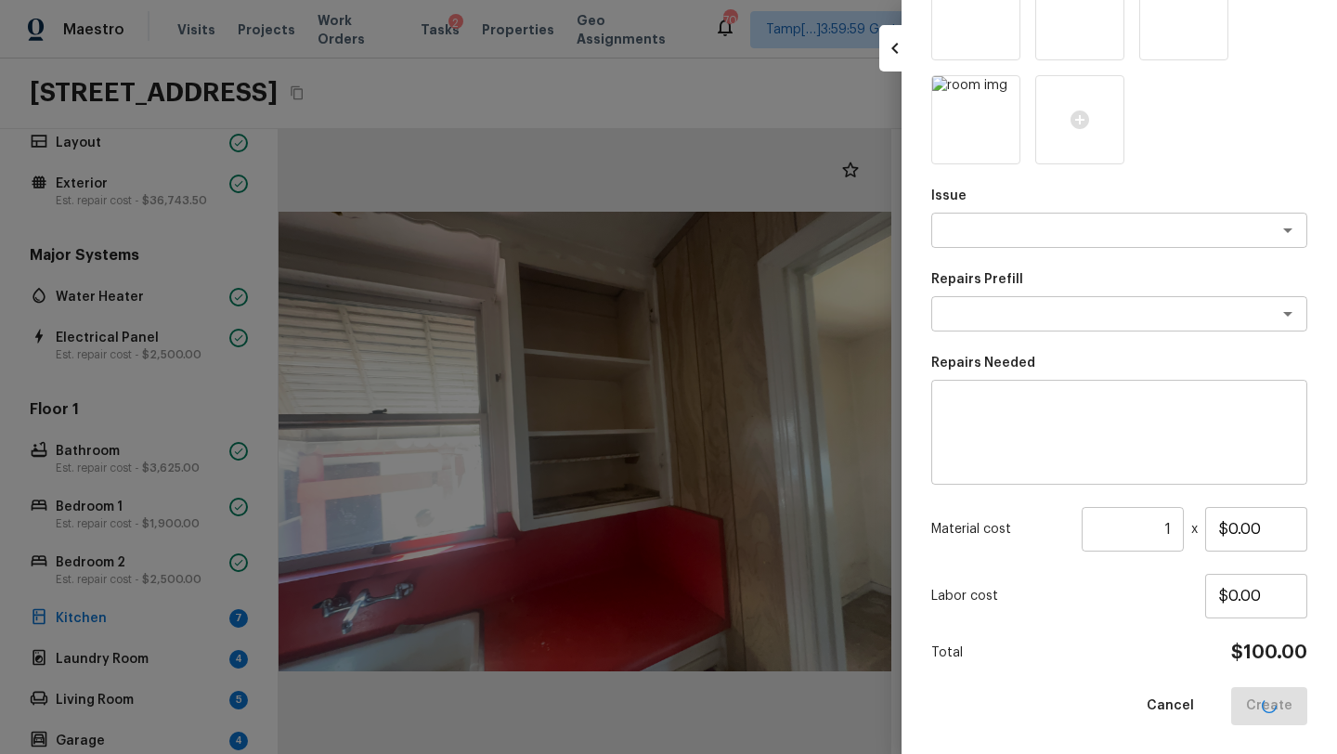
scroll to position [77, 0]
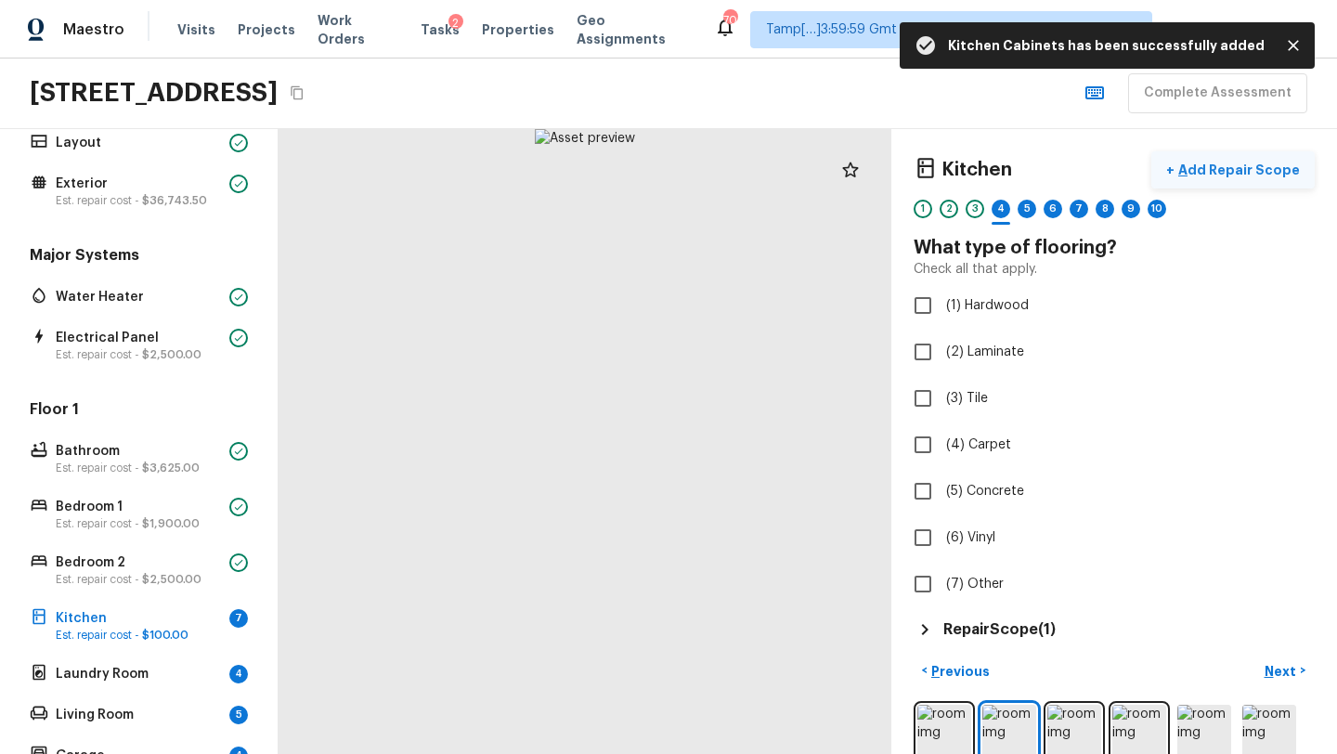
click at [1223, 164] on p "Add Repair Scope" at bounding box center [1236, 170] width 125 height 19
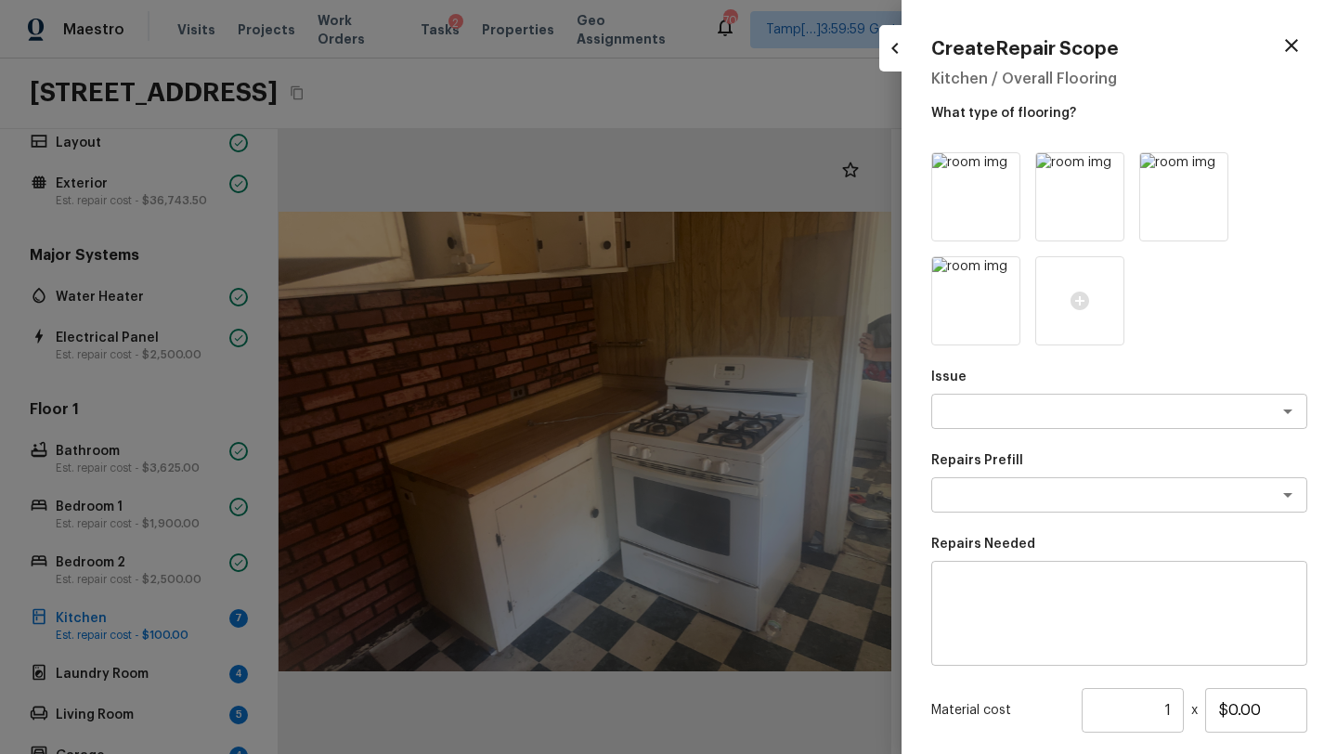
click at [1292, 48] on icon "button" at bounding box center [1291, 45] width 22 height 22
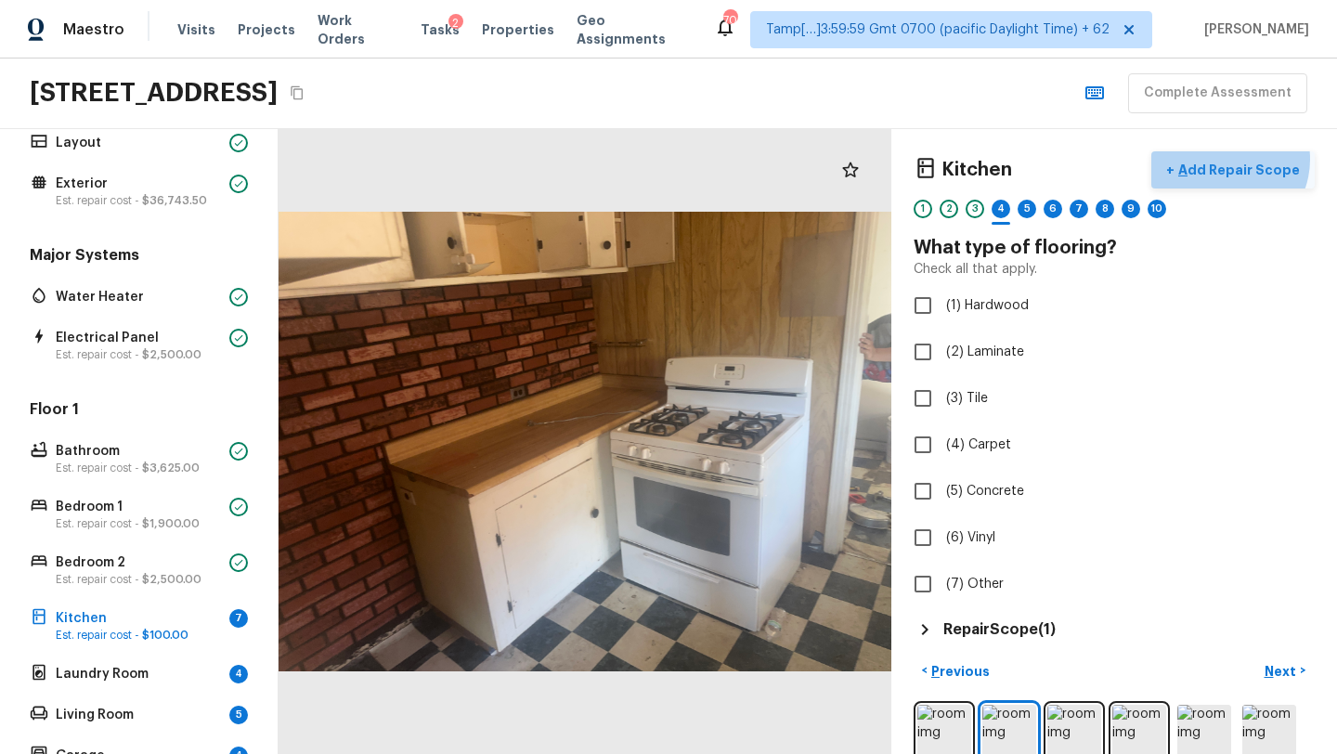
click at [1232, 159] on button "+ Add Repair Scope" at bounding box center [1232, 170] width 163 height 38
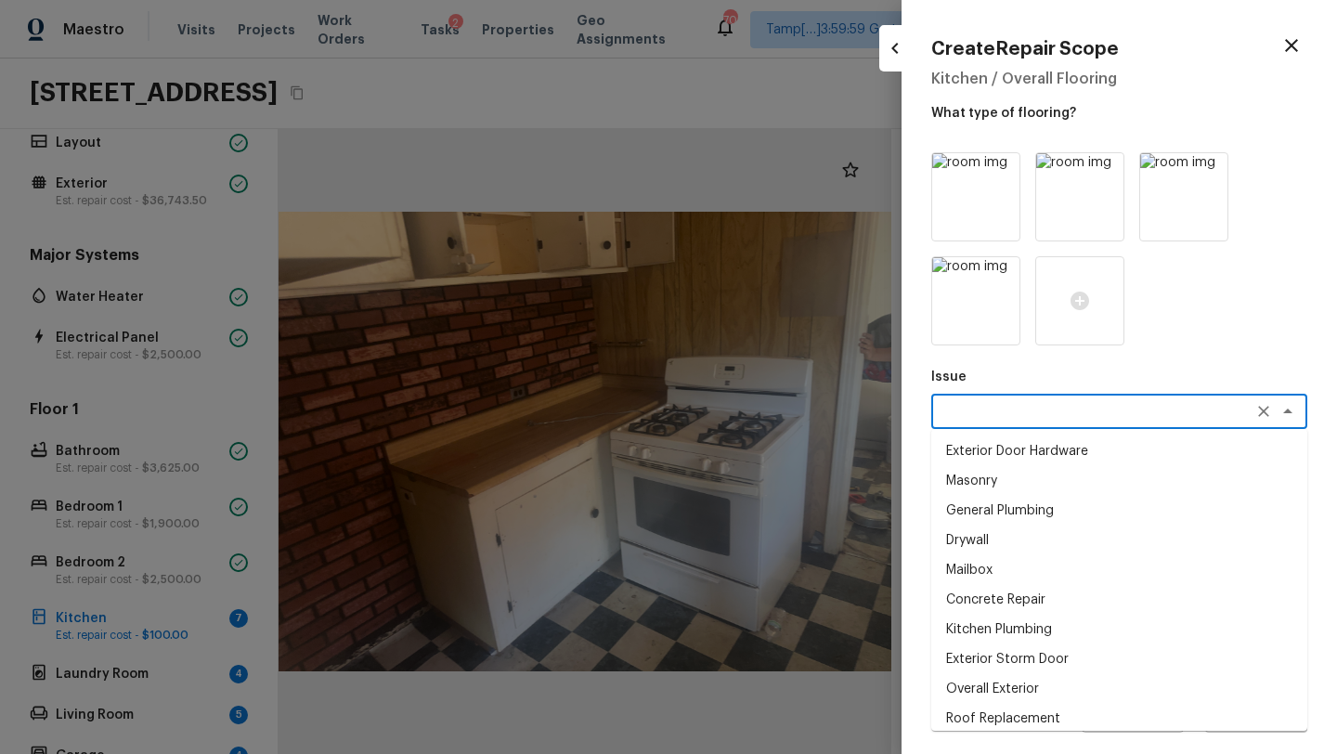
click at [980, 413] on textarea at bounding box center [1092, 411] width 307 height 19
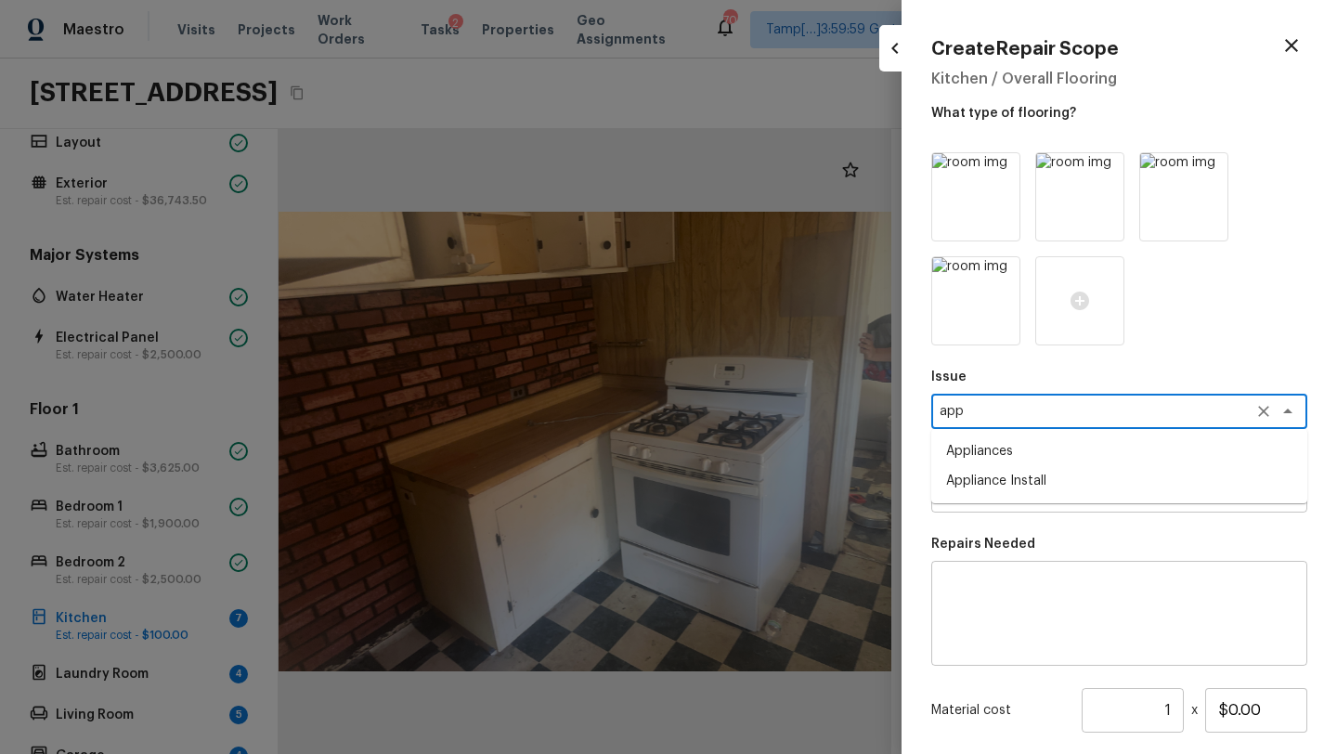
click at [975, 451] on li "Appliances" at bounding box center [1119, 451] width 376 height 30
click at [975, 487] on textarea at bounding box center [1092, 494] width 307 height 19
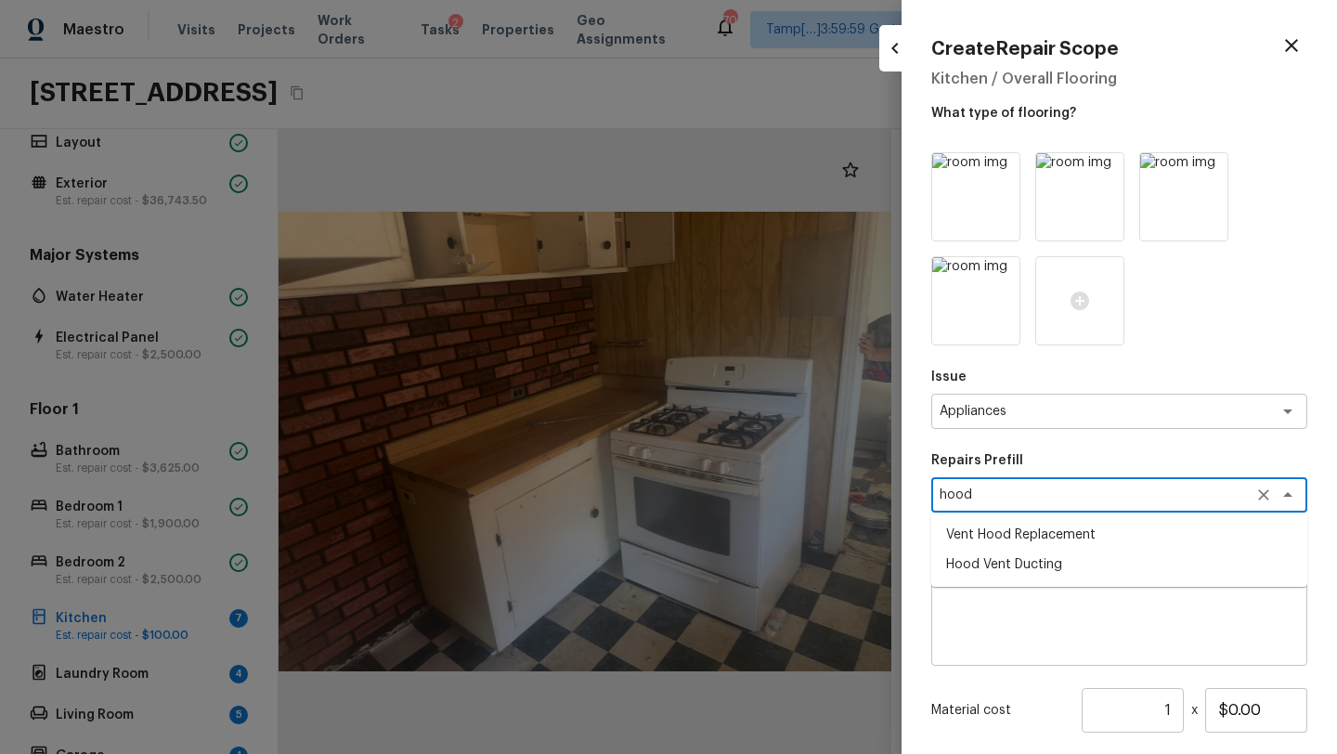
click at [976, 540] on li "Vent Hood Replacement" at bounding box center [1119, 535] width 376 height 30
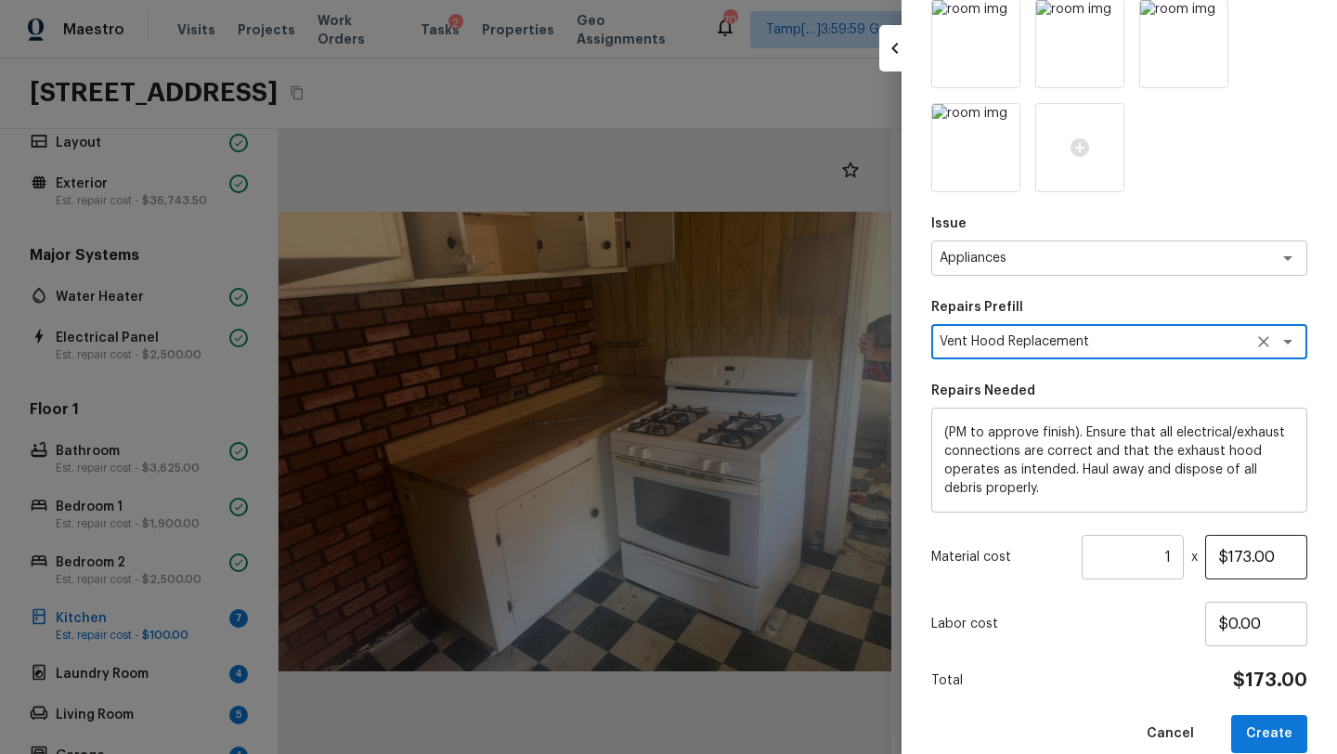
scroll to position [181, 0]
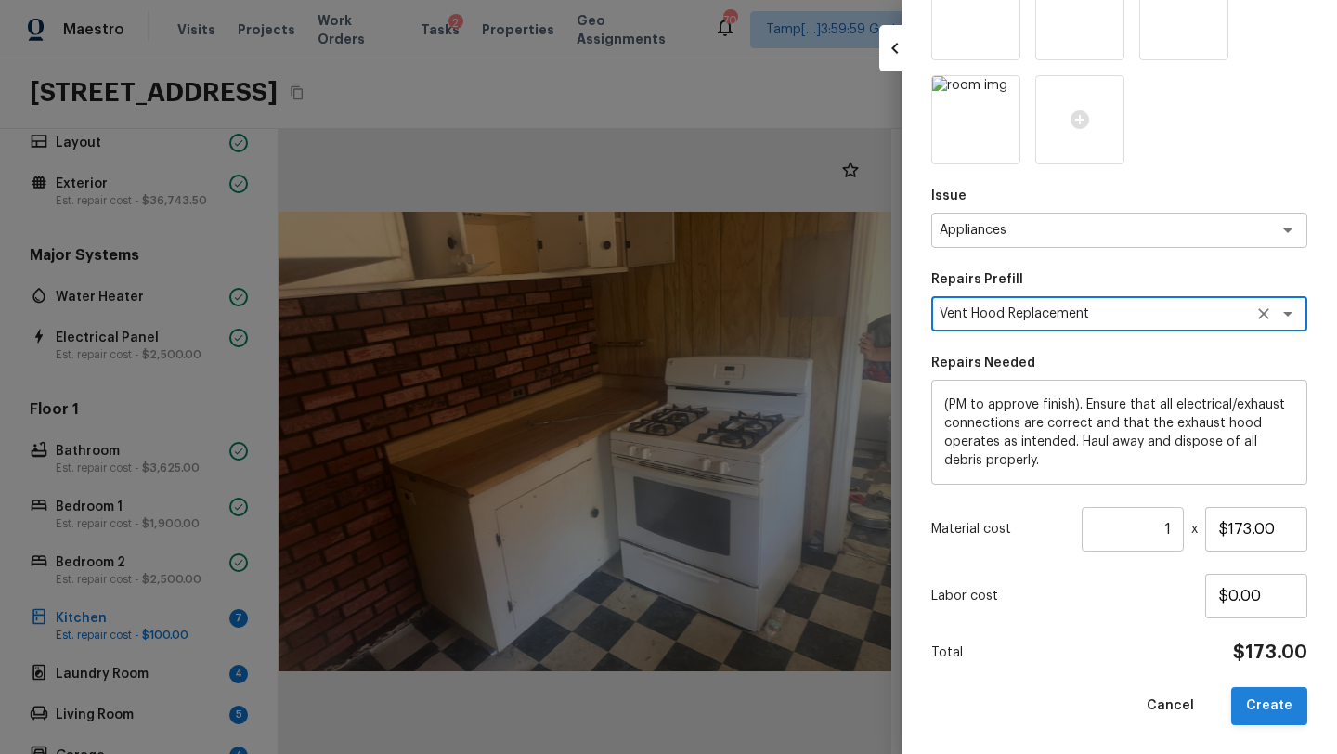
click at [1264, 711] on button "Create" at bounding box center [1269, 706] width 76 height 38
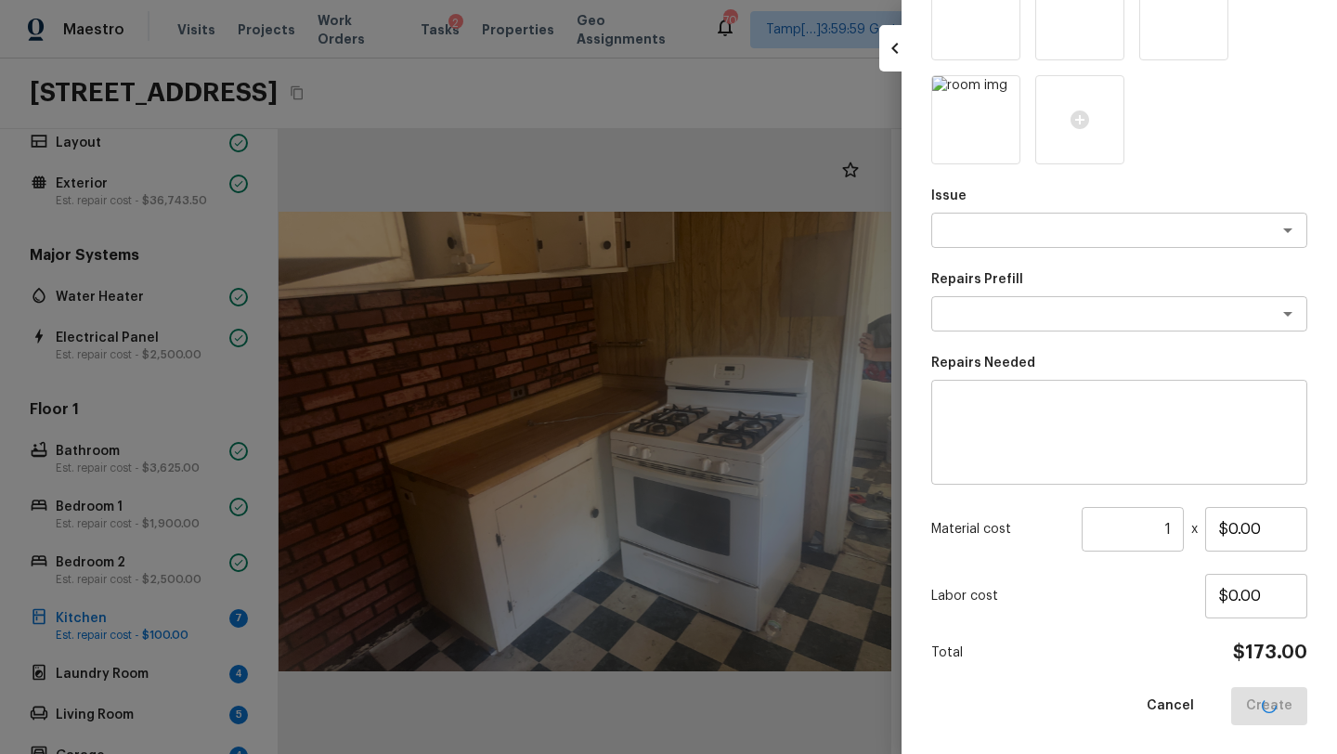
scroll to position [77, 0]
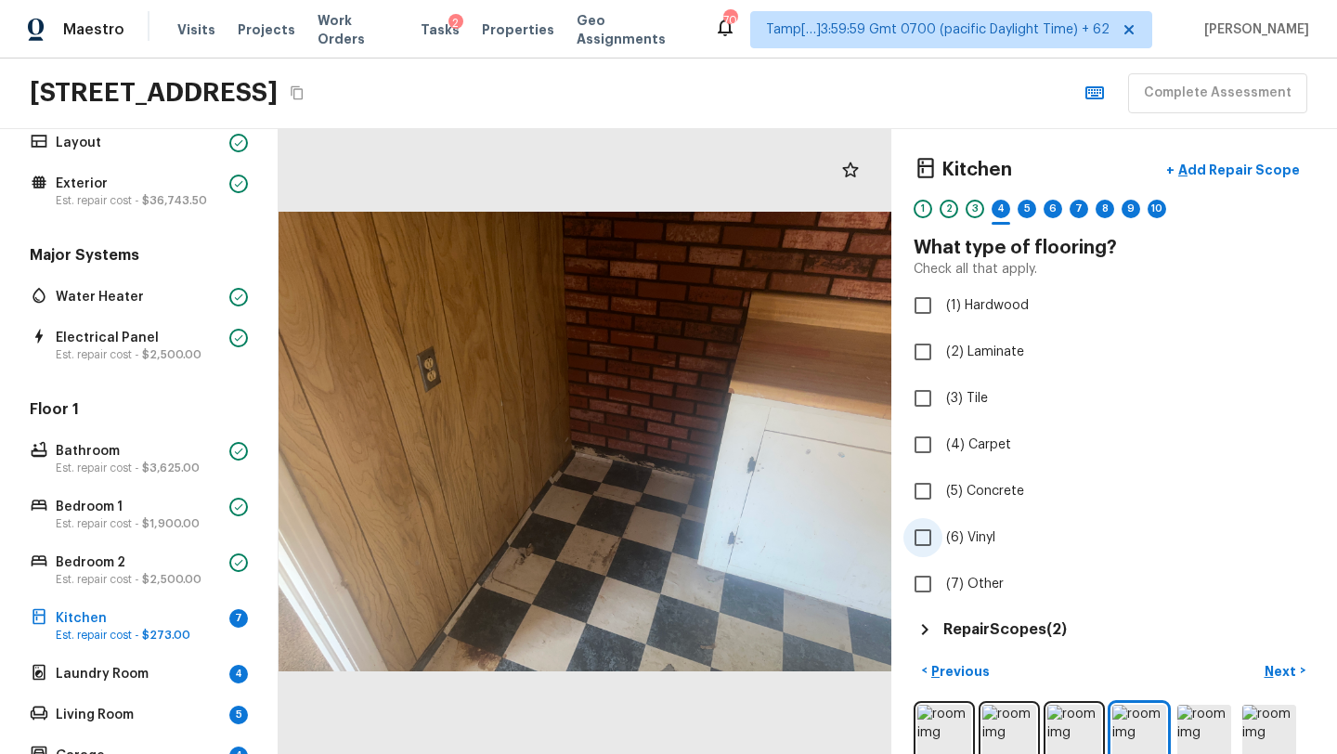
click at [924, 541] on input "(6) Vinyl" at bounding box center [922, 537] width 39 height 39
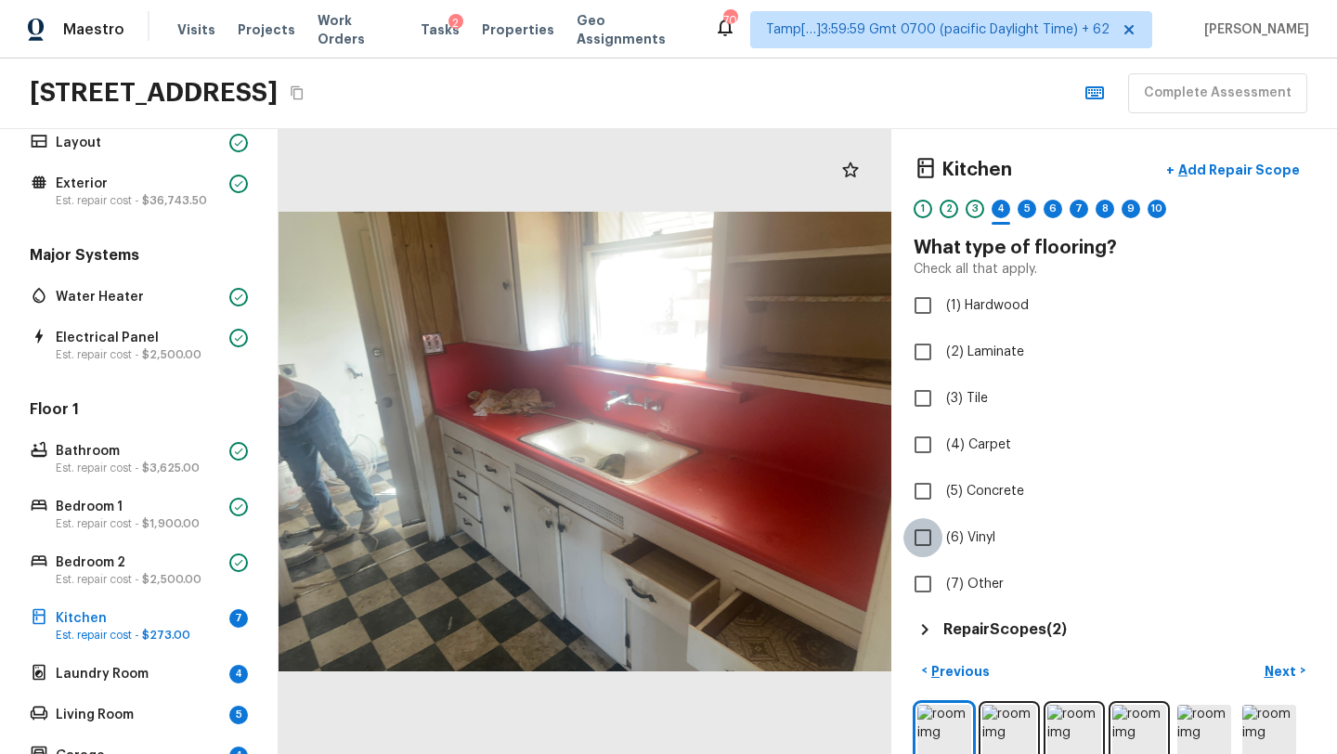
click at [937, 530] on input "(6) Vinyl" at bounding box center [922, 537] width 39 height 39
click at [1269, 662] on p "Next" at bounding box center [1281, 671] width 35 height 19
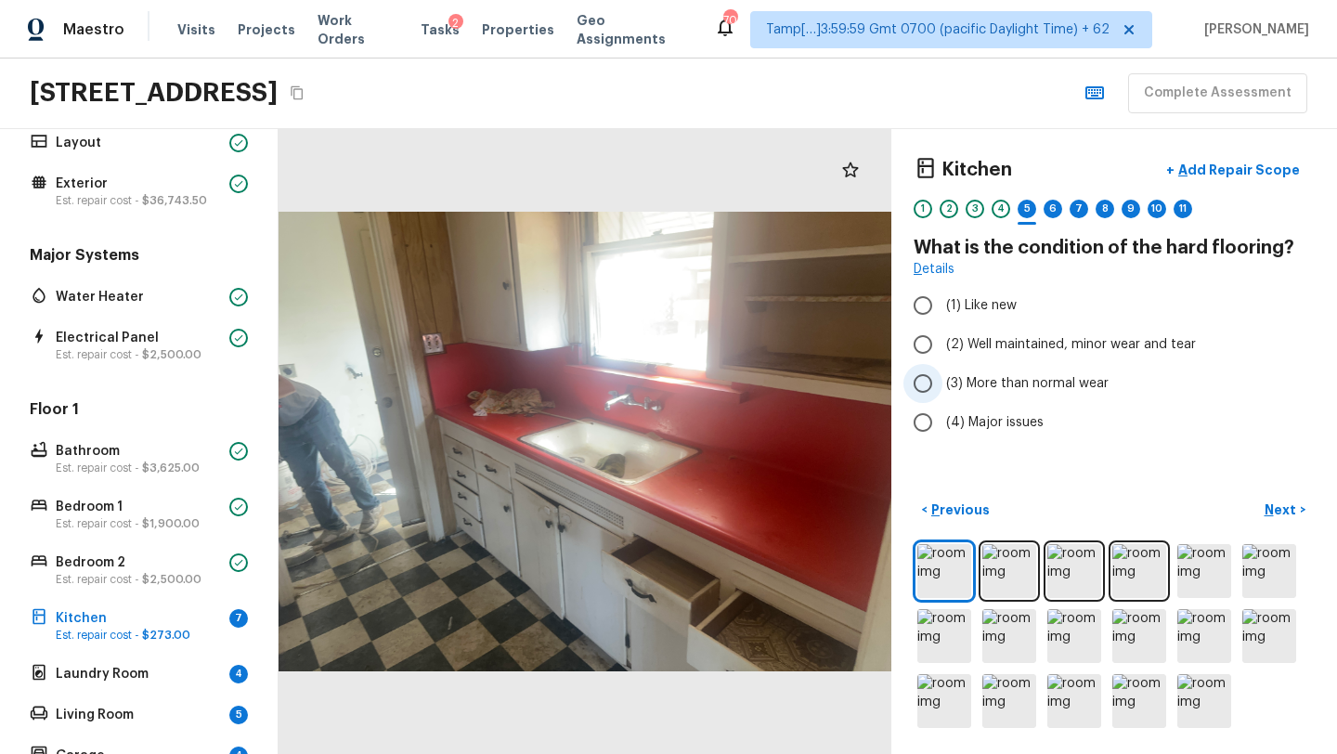
click at [946, 390] on span "(3) More than normal wear" at bounding box center [1027, 383] width 162 height 19
click at [942, 390] on input "(3) More than normal wear" at bounding box center [922, 383] width 39 height 39
click at [954, 401] on label "(3) More than normal wear" at bounding box center [1101, 383] width 396 height 39
click at [942, 401] on input "(3) More than normal wear" at bounding box center [922, 383] width 39 height 39
click at [954, 445] on div "Kitchen + Add Repair Scope 1 2 3 4 5 6 7 8 9 10 11 What is the condition of the…" at bounding box center [1114, 441] width 446 height 625
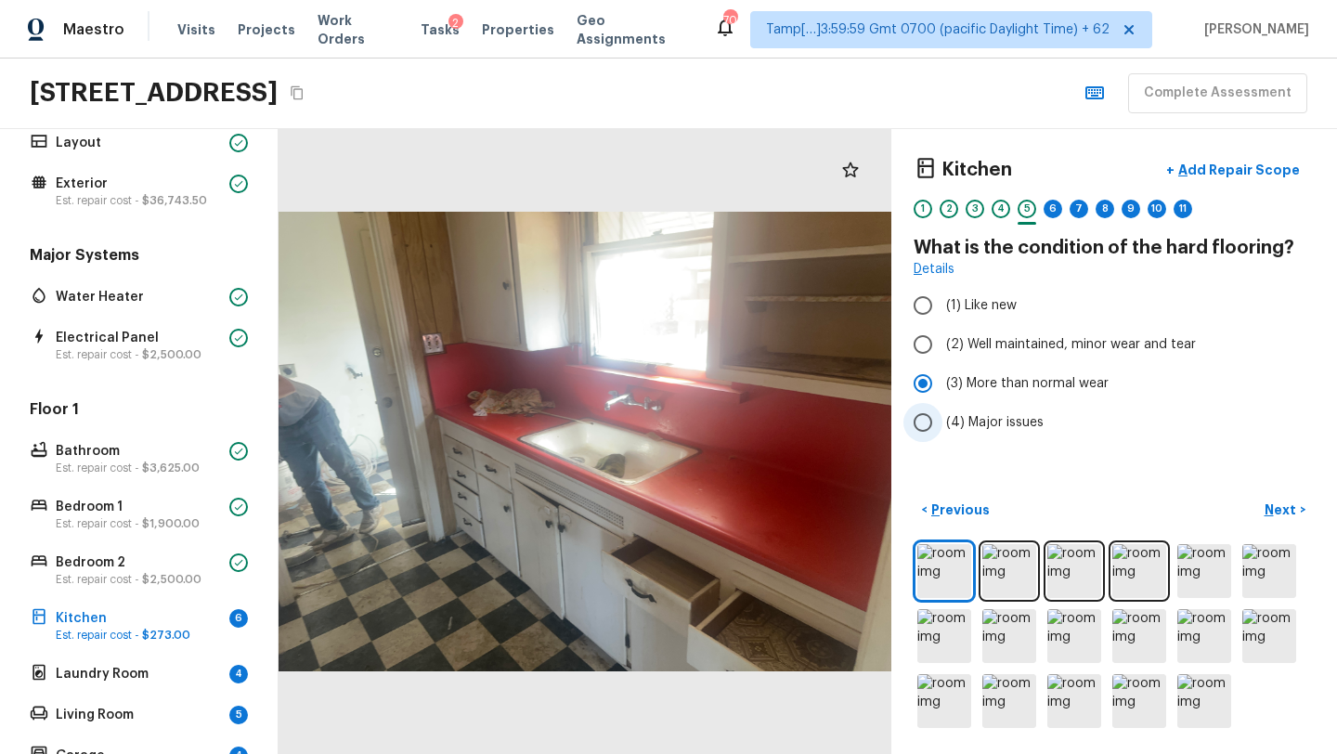
click at [967, 417] on span "(4) Major issues" at bounding box center [994, 422] width 97 height 19
click at [942, 417] on input "(4) Major issues" at bounding box center [922, 422] width 39 height 39
click at [1274, 501] on p "Next" at bounding box center [1281, 509] width 35 height 19
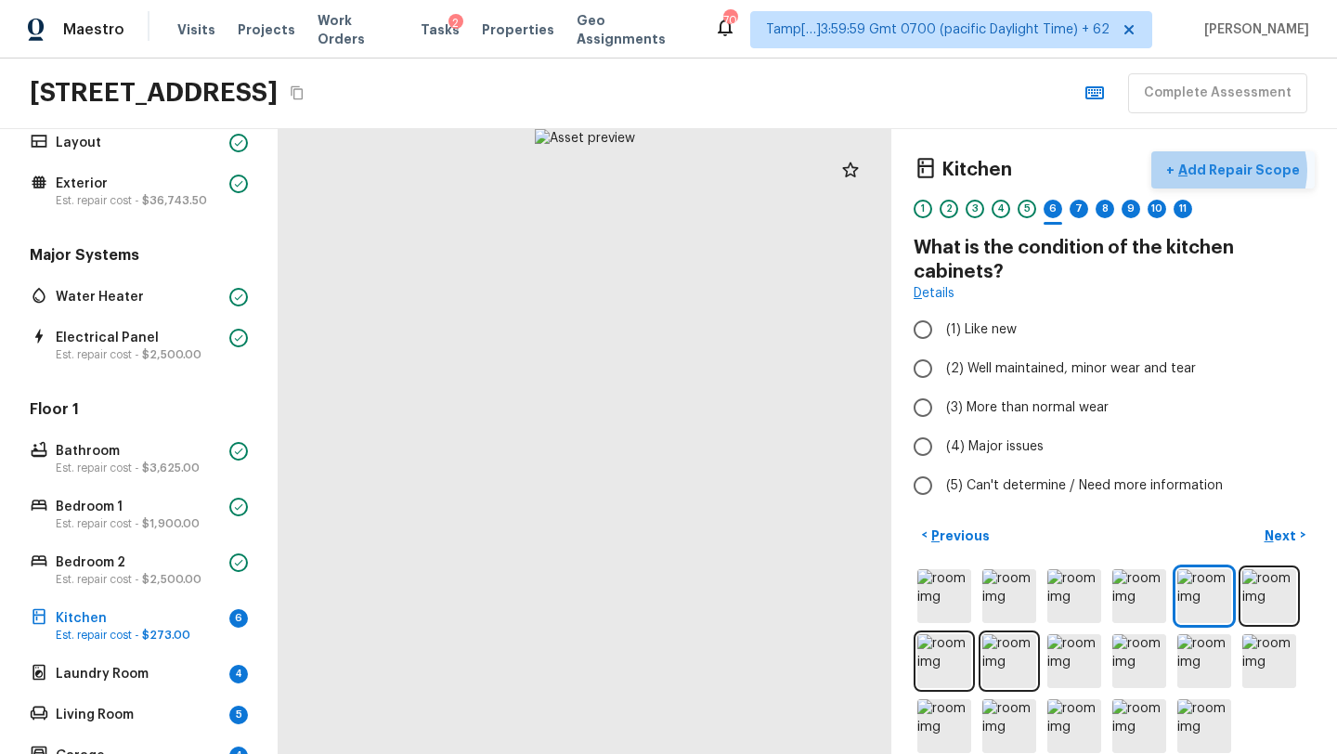
click at [1236, 170] on p "Add Repair Scope" at bounding box center [1236, 170] width 125 height 19
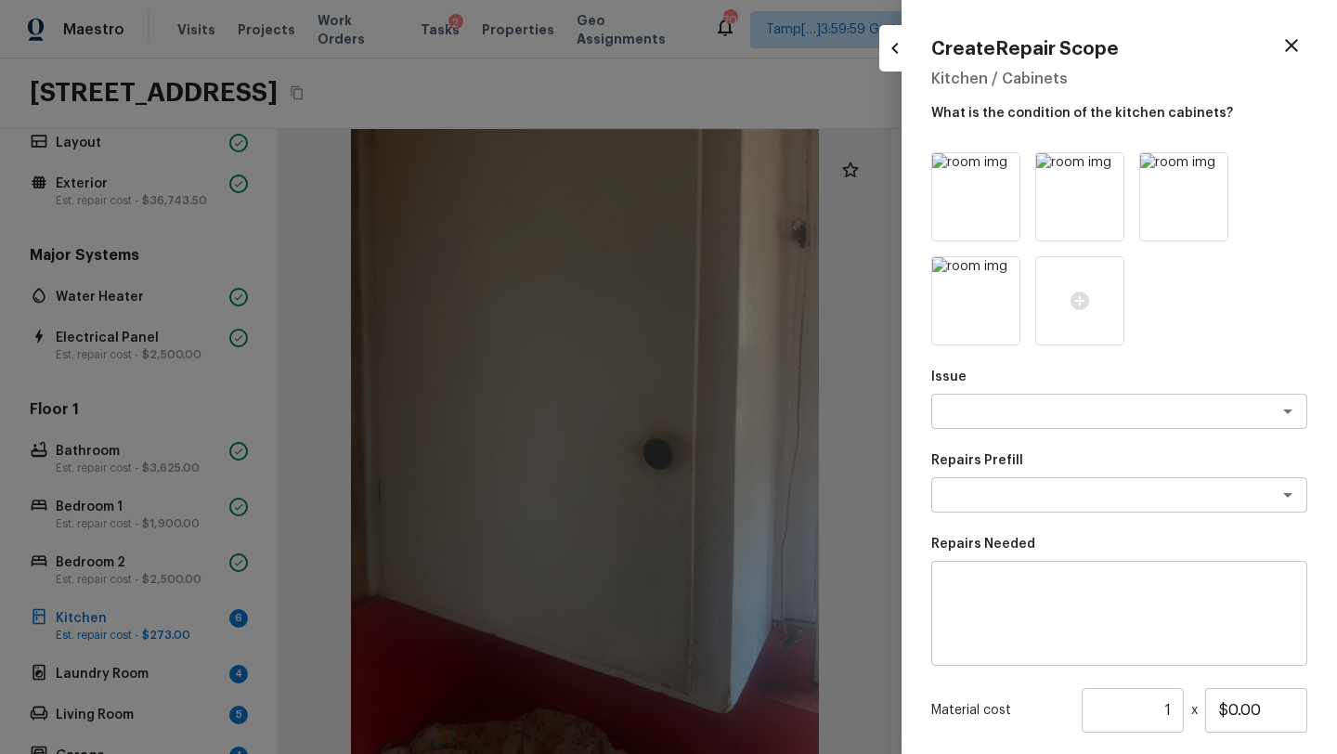
click at [1041, 430] on div "Issue x ​ Repairs Prefill x ​ Repairs Needed x ​ Material cost 1 ​ x $0.00 Labo…" at bounding box center [1119, 529] width 376 height 754
click at [1052, 408] on textarea at bounding box center [1092, 411] width 307 height 19
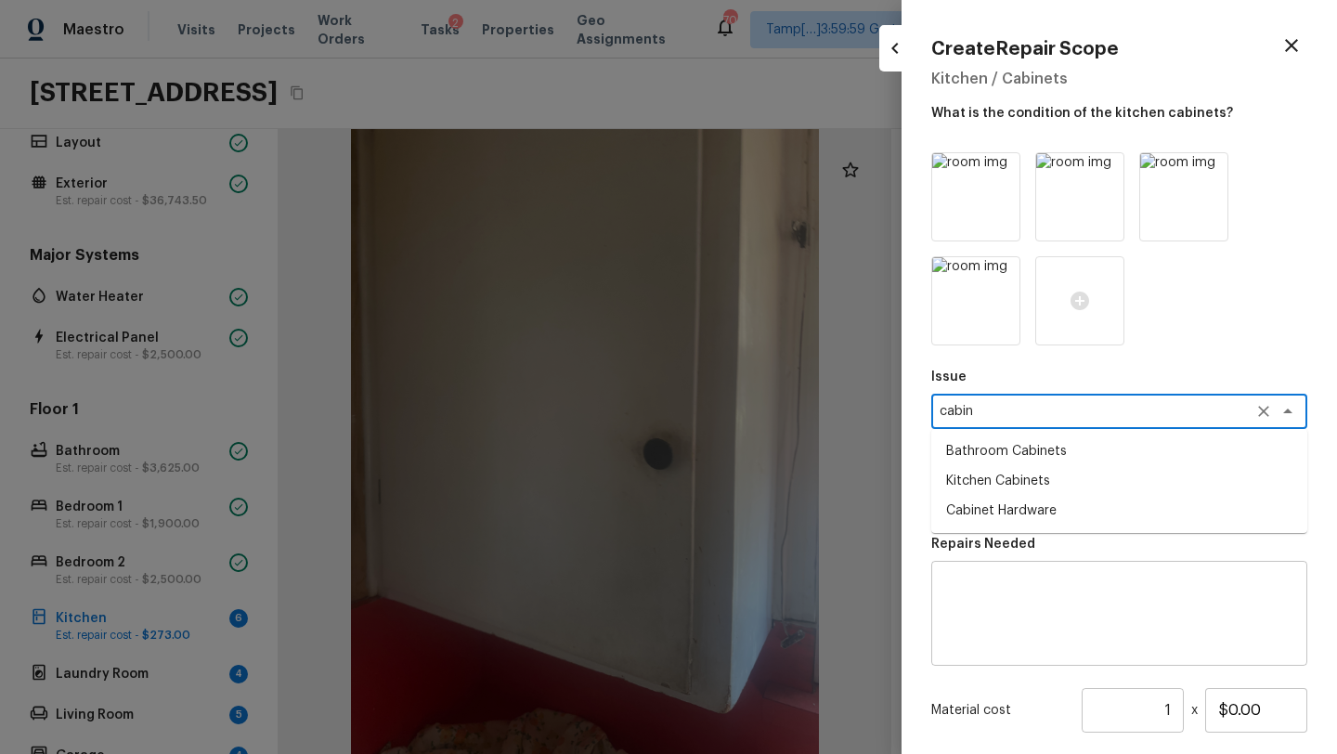
click at [1019, 478] on li "Kitchen Cabinets" at bounding box center [1119, 481] width 376 height 30
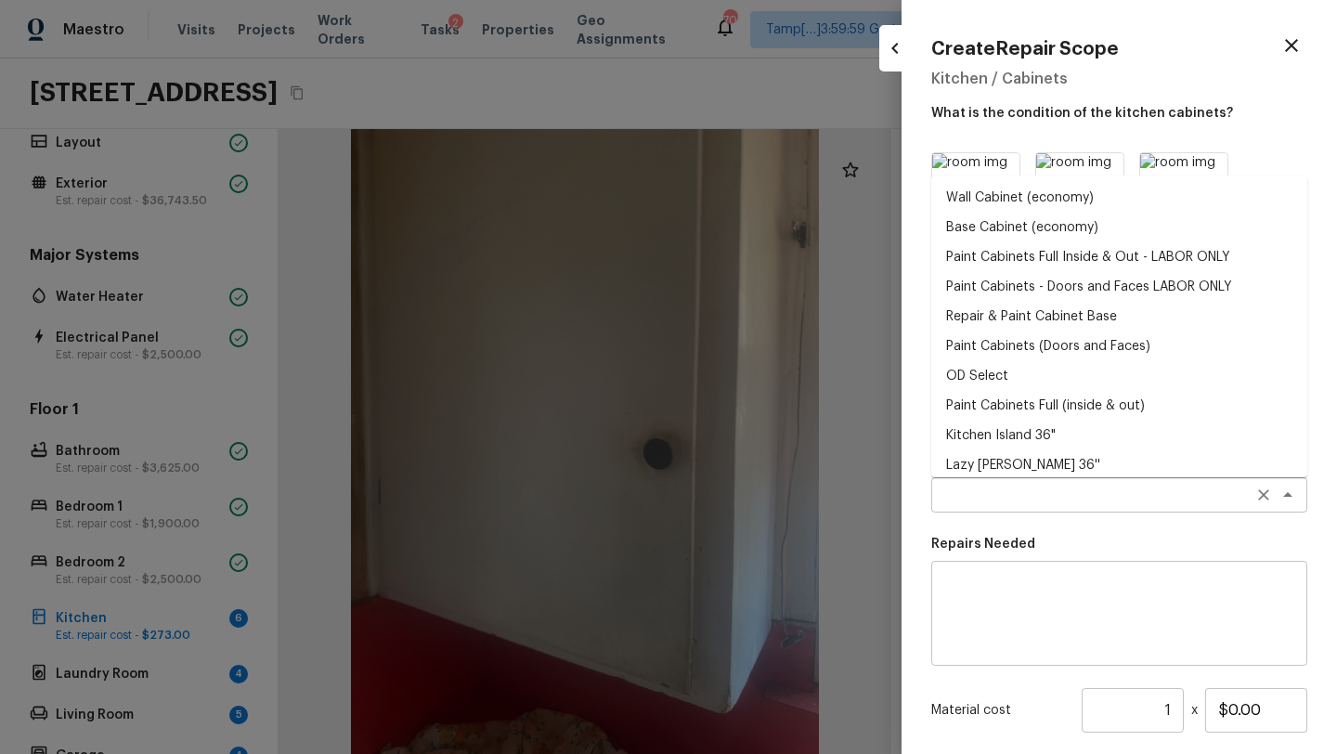
click at [1019, 479] on div "x ​" at bounding box center [1119, 494] width 376 height 35
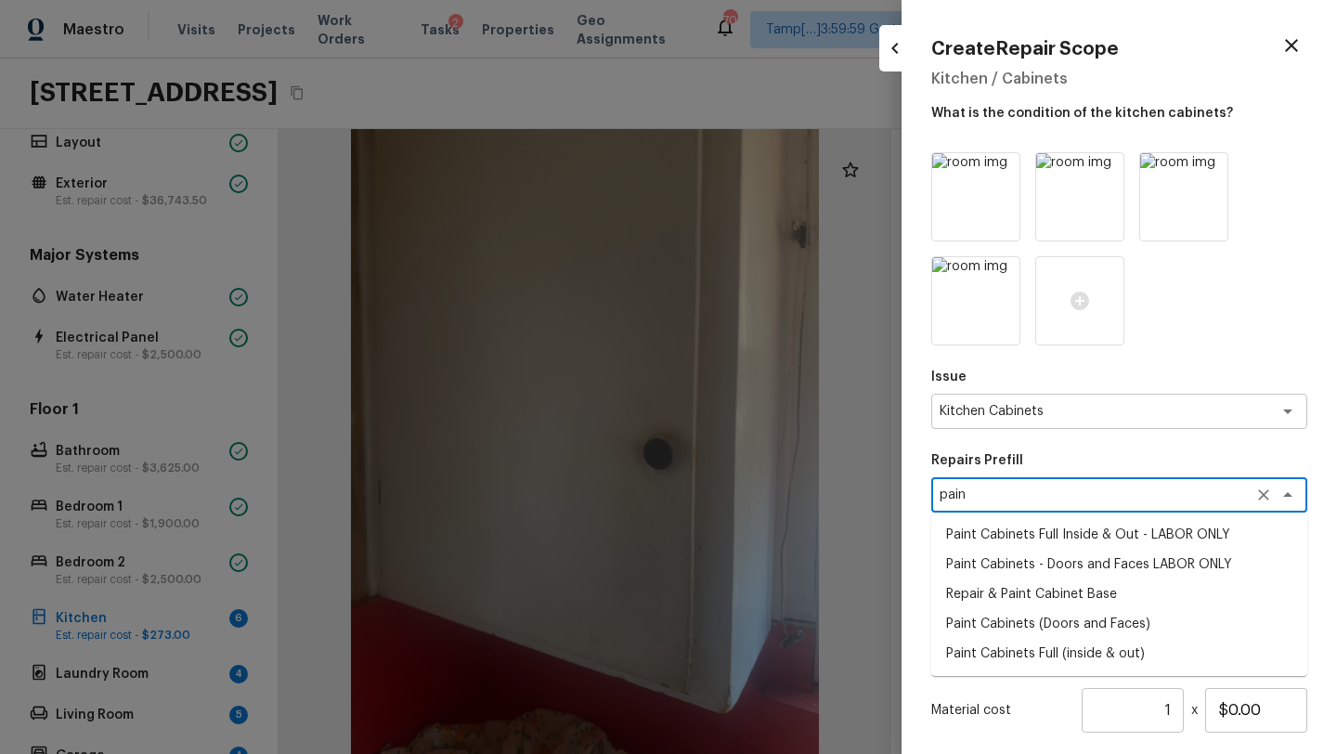
click at [1019, 536] on li "Paint Cabinets Full Inside & Out - LABOR ONLY" at bounding box center [1119, 535] width 376 height 30
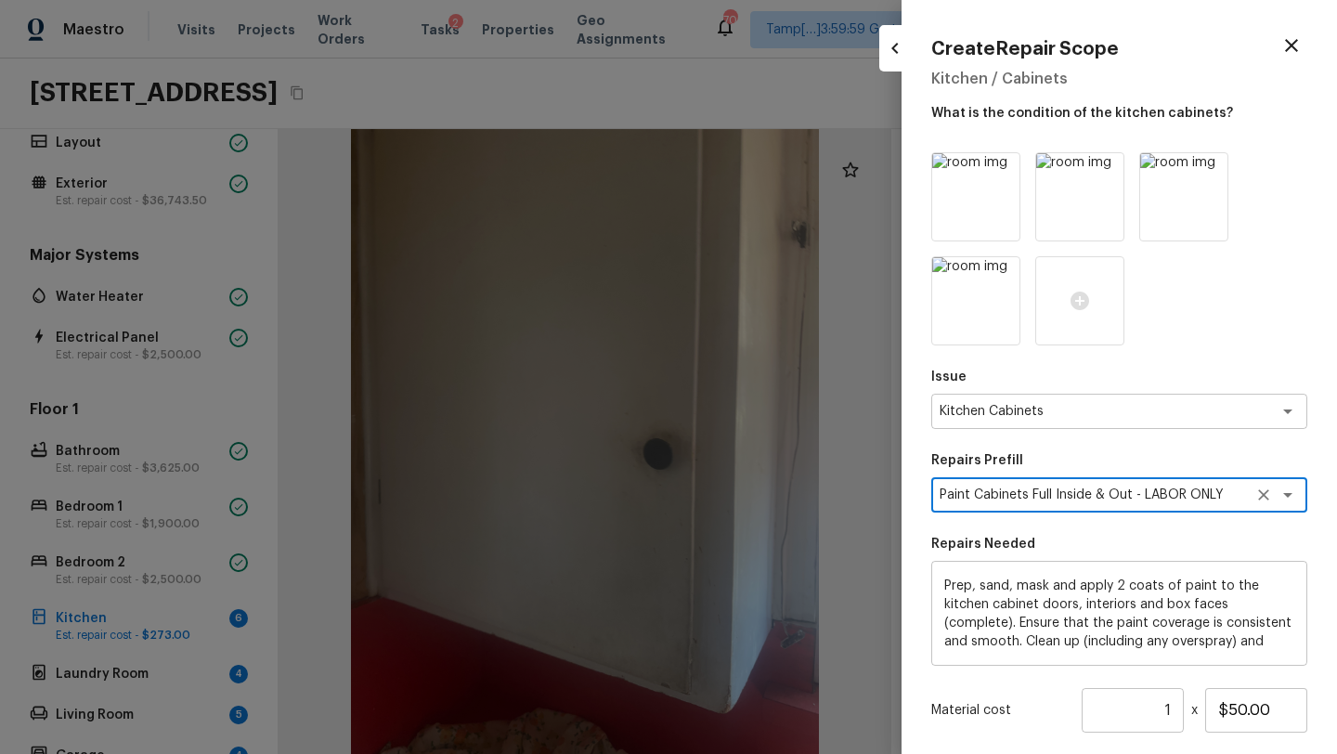
scroll to position [175, 0]
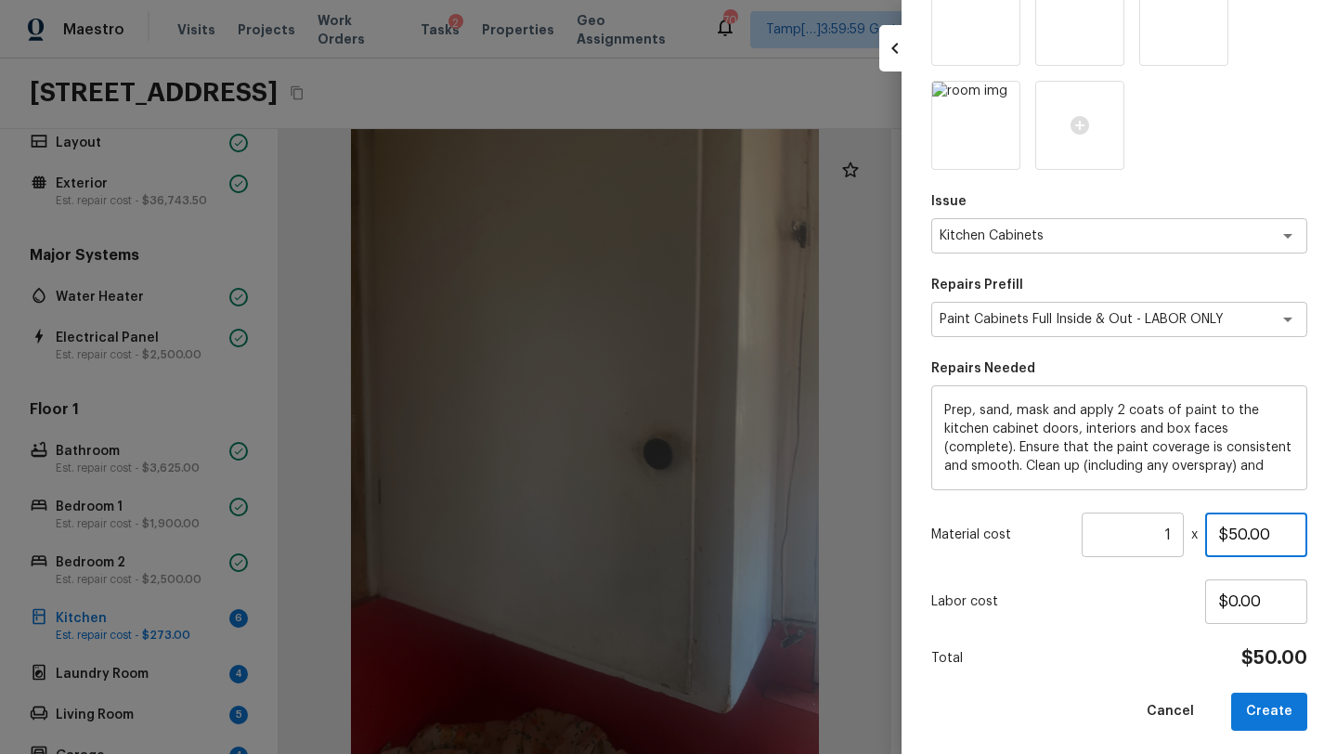
drag, startPoint x: 1231, startPoint y: 528, endPoint x: 1324, endPoint y: 528, distance: 93.7
click at [1324, 528] on div "Create Repair Scope Kitchen / Cabinets What is the condition of the kitchen cab…" at bounding box center [1118, 377] width 435 height 754
click at [1272, 697] on button "Create" at bounding box center [1269, 711] width 76 height 38
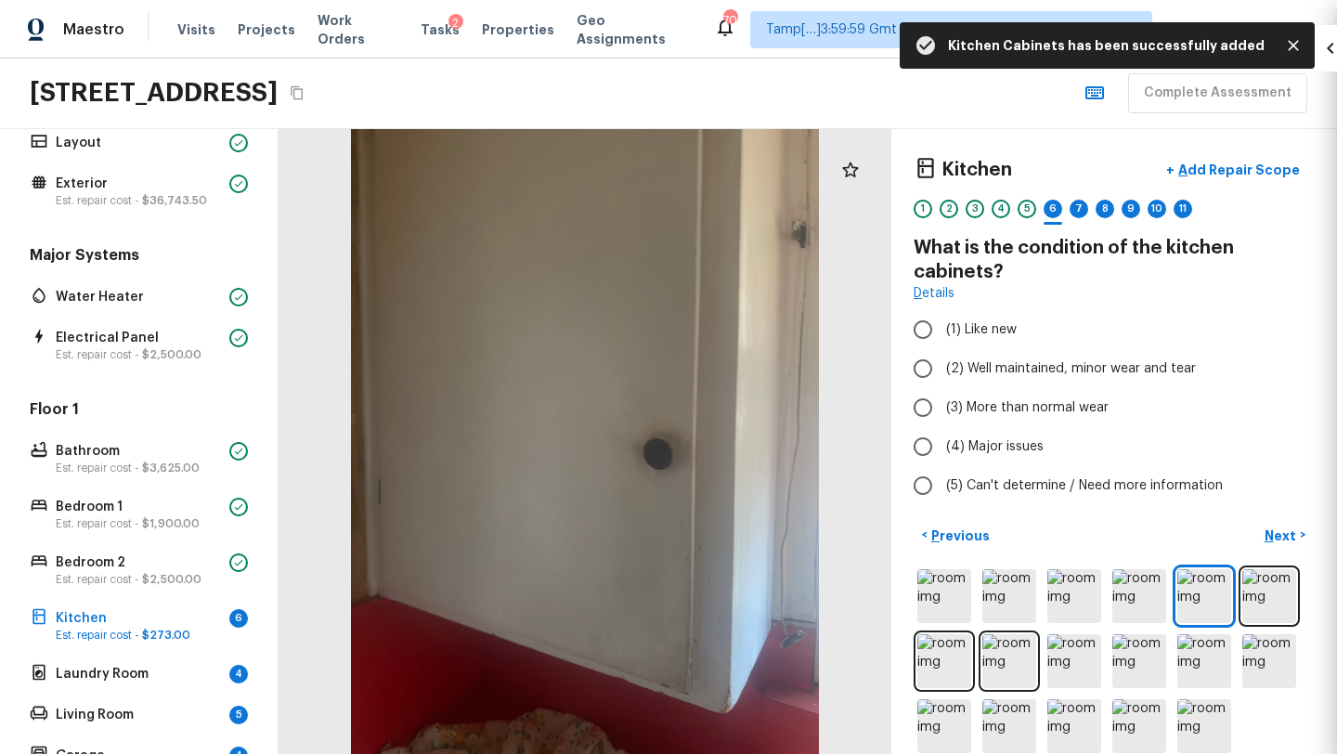
scroll to position [71, 0]
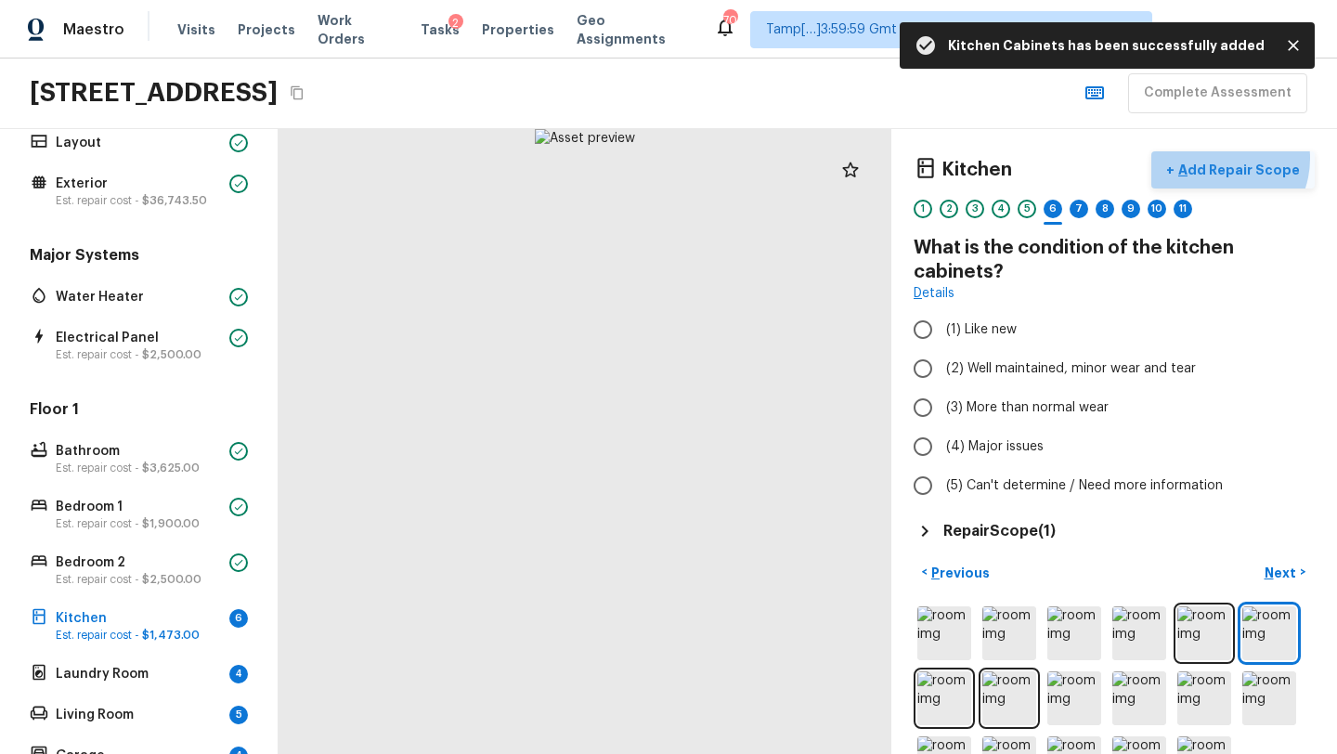
click at [1223, 158] on button "+ Add Repair Scope" at bounding box center [1232, 170] width 163 height 38
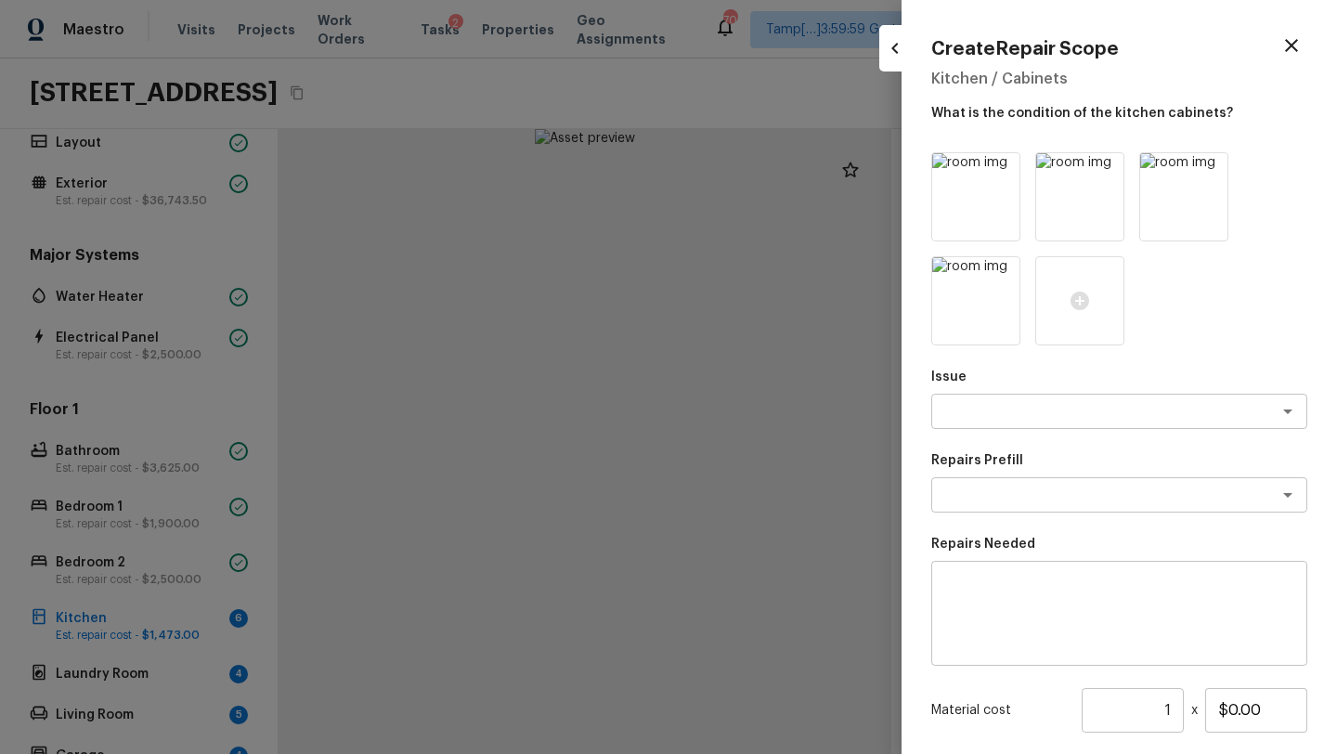
click at [995, 447] on div "Issue x ​ Repairs Prefill x ​ Repairs Needed x ​ Material cost 1 ​ x $0.00 Labo…" at bounding box center [1119, 529] width 376 height 754
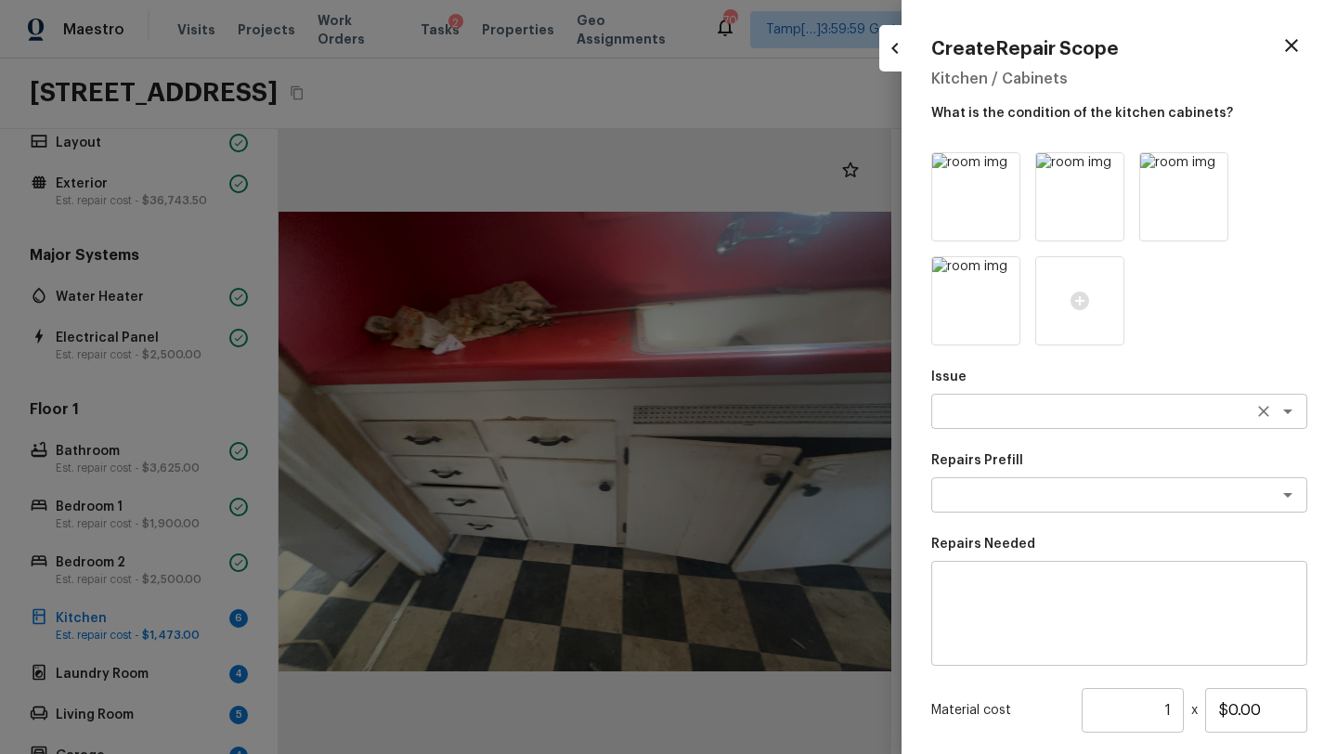
click at [1011, 419] on textarea at bounding box center [1092, 411] width 307 height 19
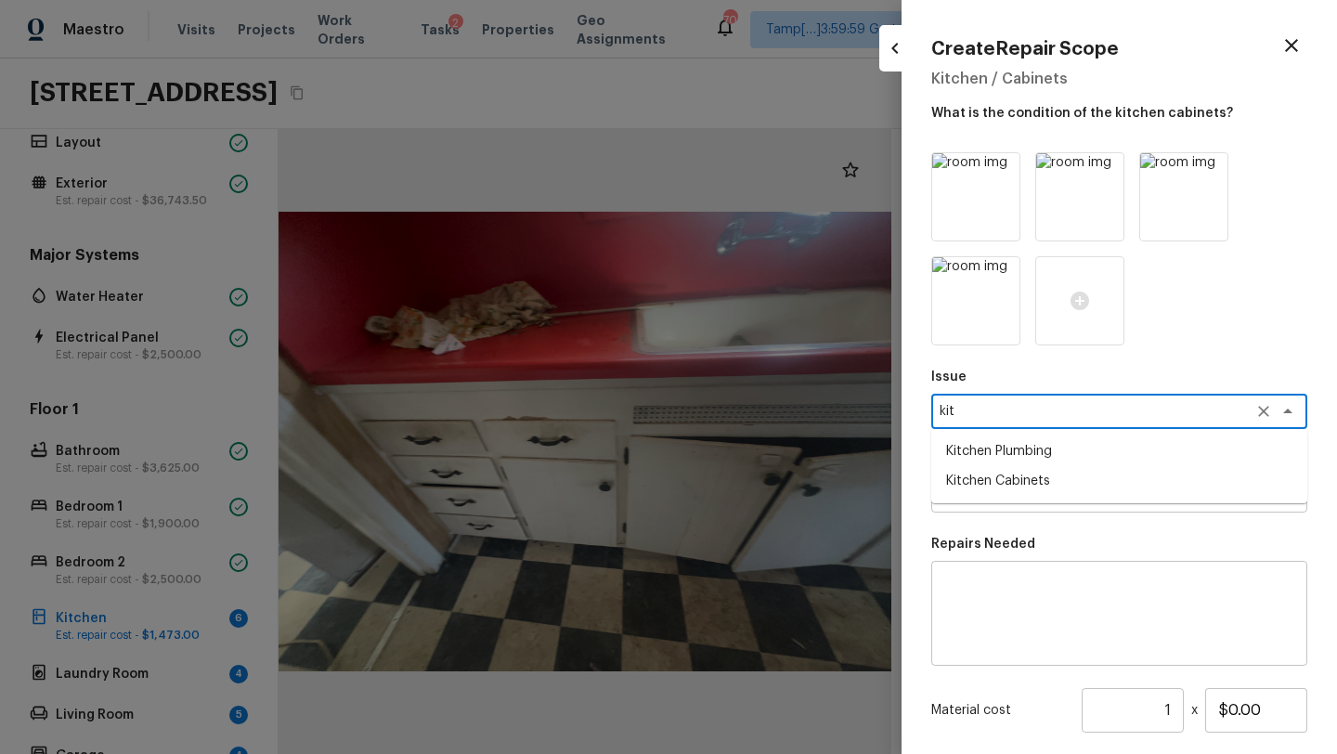
click at [989, 419] on textarea "kit" at bounding box center [1092, 411] width 307 height 19
click at [989, 419] on textarea "kitcoun" at bounding box center [1092, 411] width 307 height 19
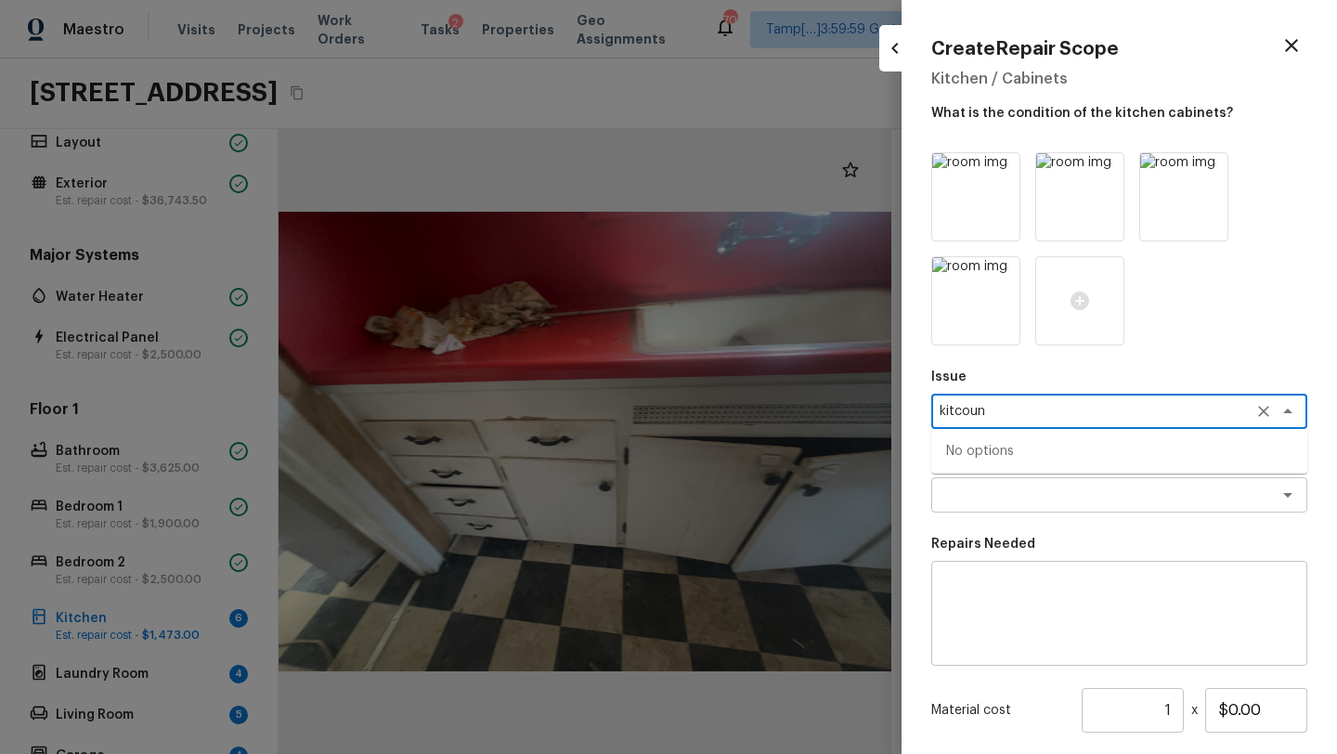
click at [993, 406] on textarea "kitcoun" at bounding box center [1092, 411] width 307 height 19
click at [983, 444] on li "Countertops" at bounding box center [1119, 451] width 376 height 30
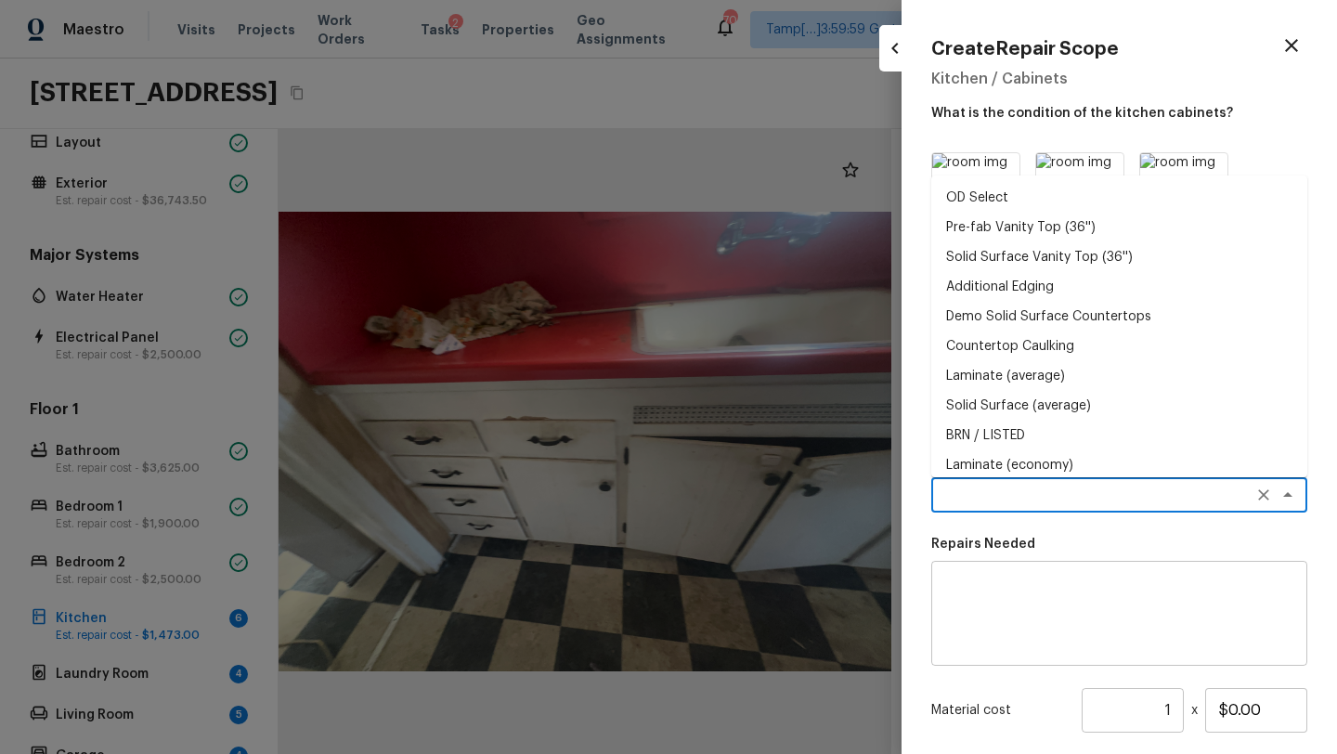
click at [988, 493] on textarea at bounding box center [1092, 494] width 307 height 19
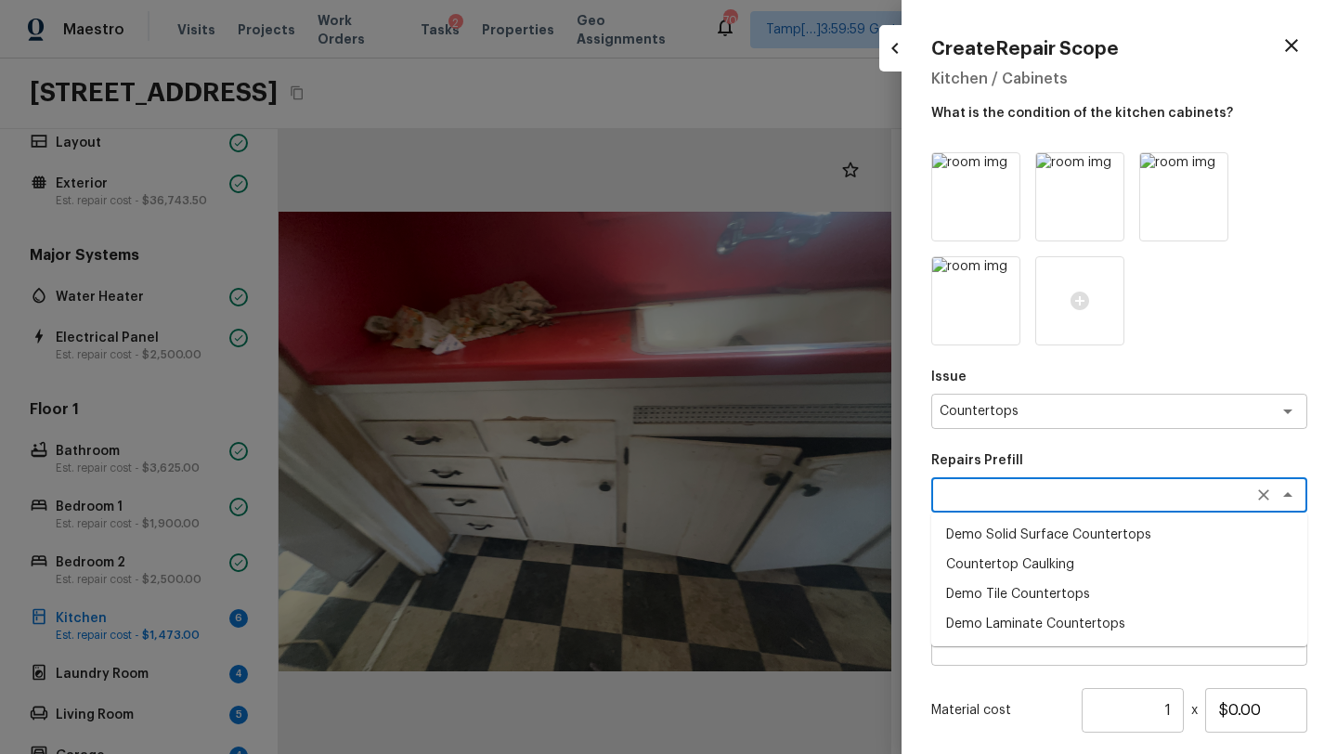
click at [647, 510] on div at bounding box center [668, 377] width 1337 height 754
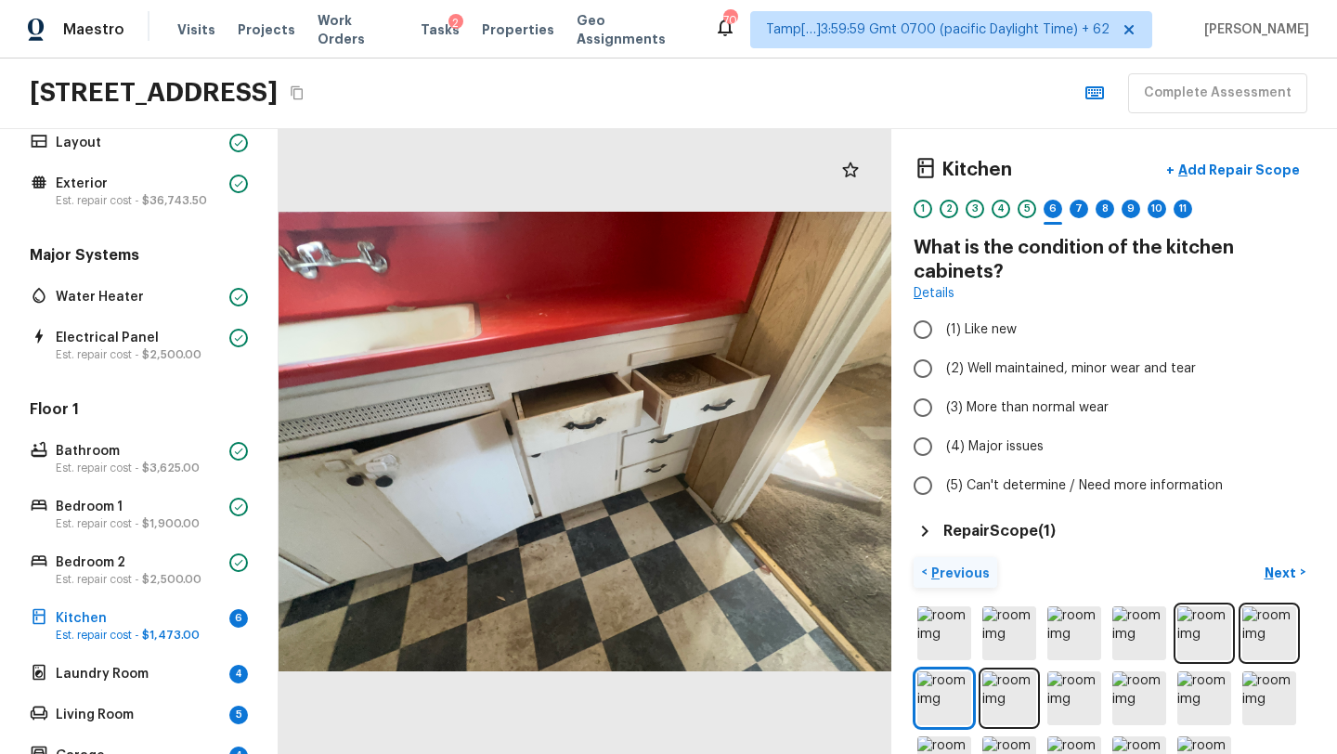
click at [942, 572] on p "Previous" at bounding box center [958, 572] width 62 height 19
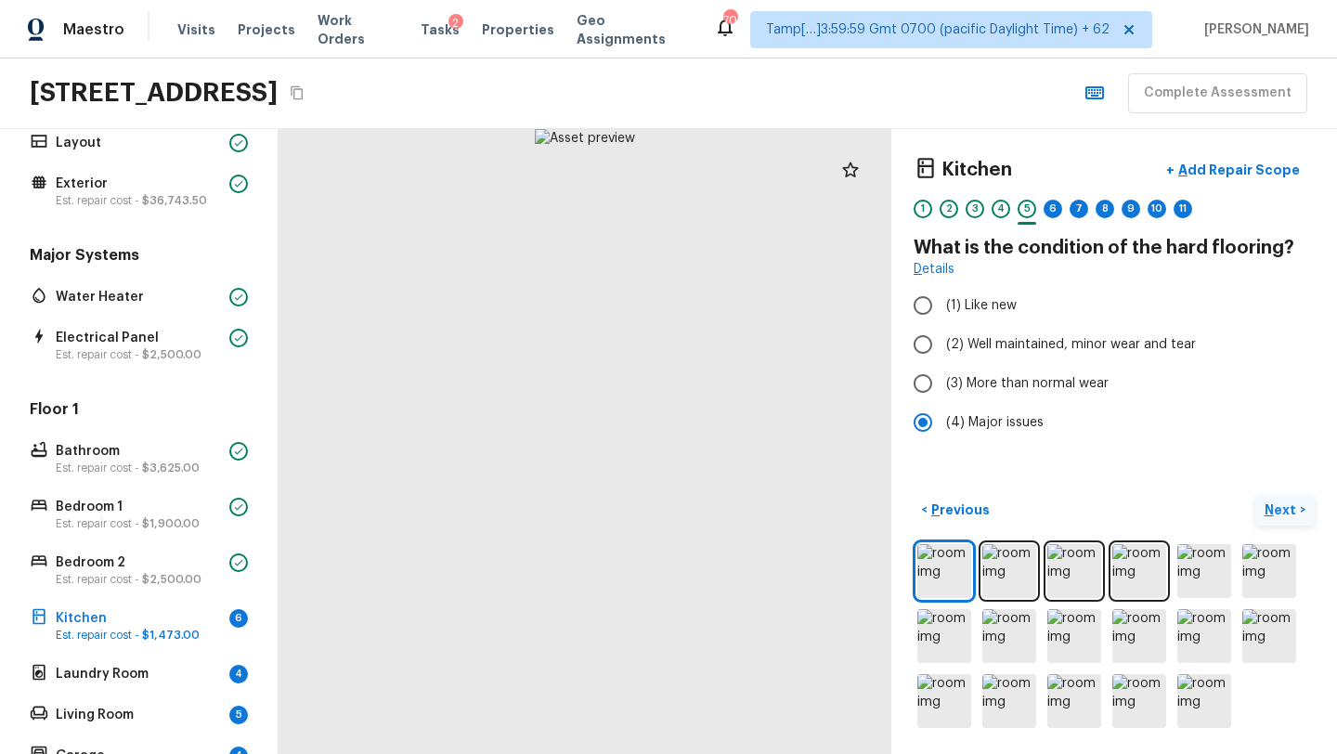
click at [1272, 512] on p "Next" at bounding box center [1281, 509] width 35 height 19
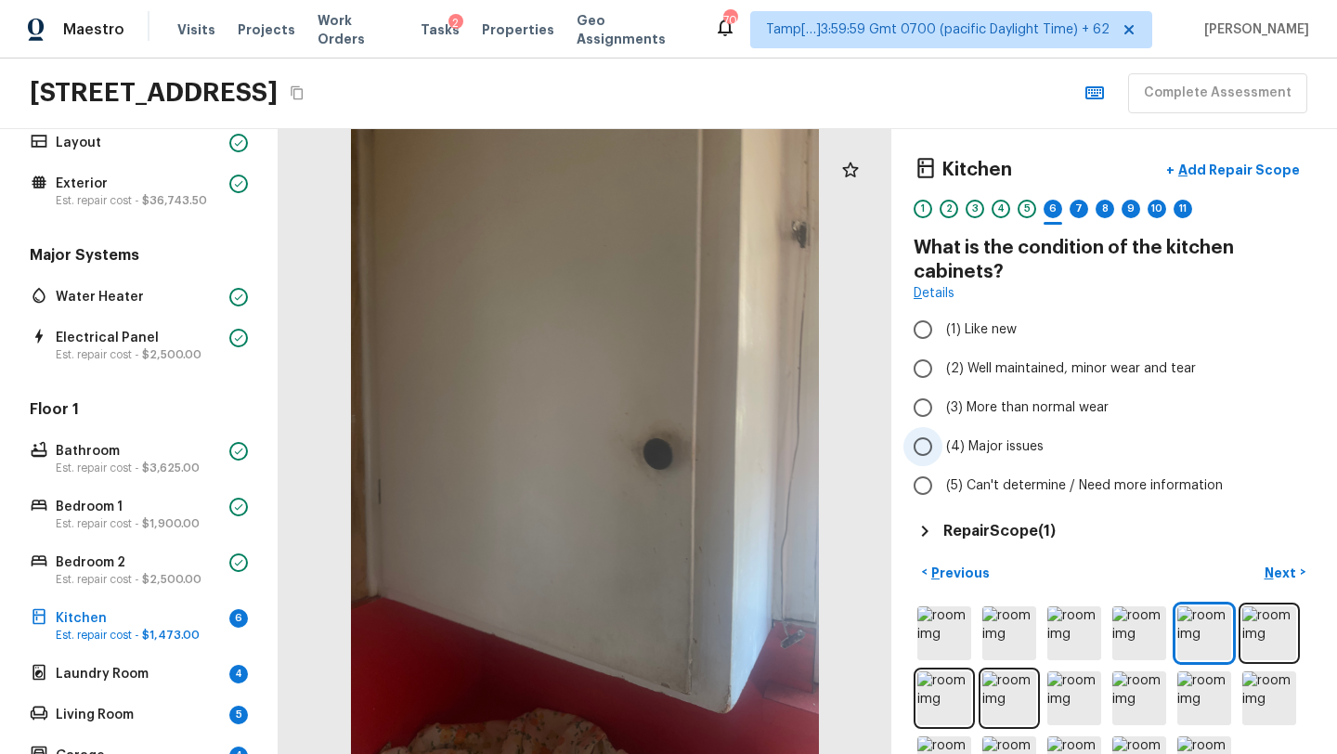
click at [993, 447] on span "(4) Major issues" at bounding box center [994, 446] width 97 height 19
click at [942, 447] on input "(4) Major issues" at bounding box center [922, 446] width 39 height 39
click at [1284, 563] on p "Next" at bounding box center [1281, 572] width 35 height 19
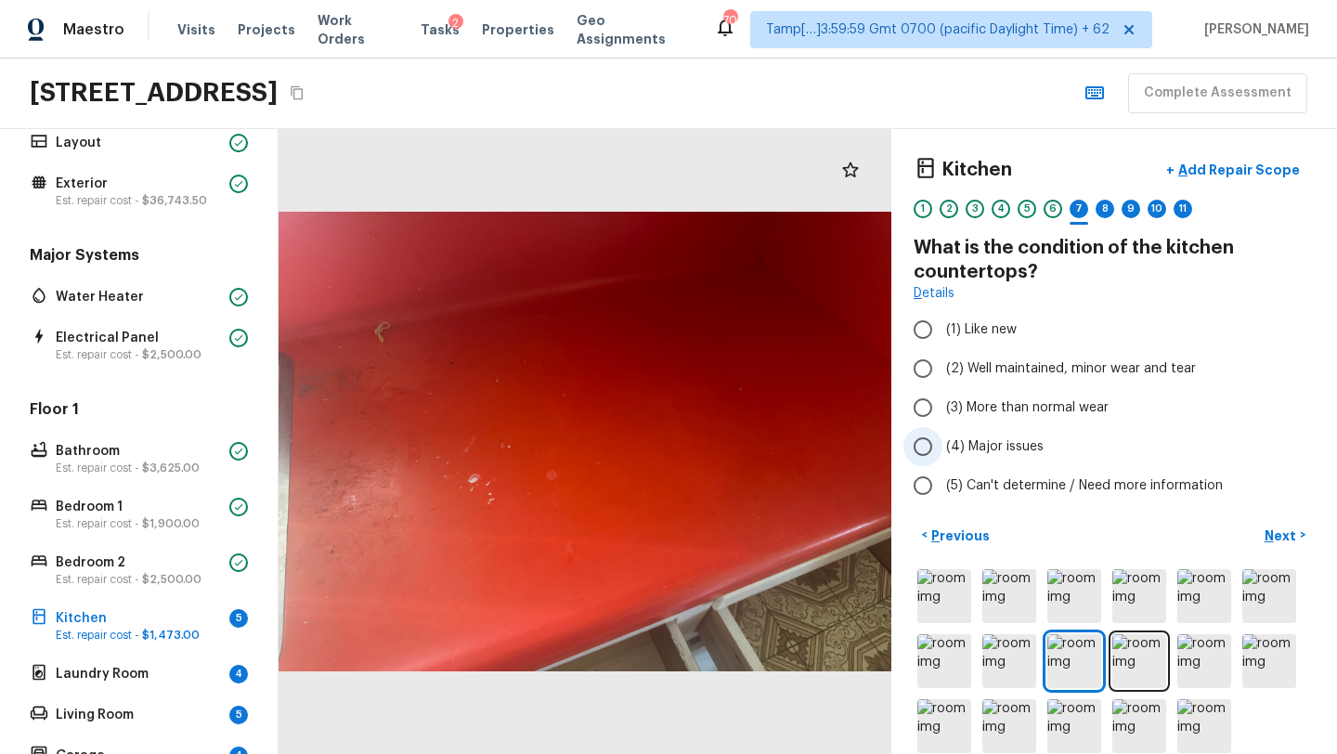
click at [966, 441] on span "(4) Major issues" at bounding box center [994, 446] width 97 height 19
click at [942, 441] on input "(4) Major issues" at bounding box center [922, 446] width 39 height 39
click at [1219, 176] on p "Add Repair Scope" at bounding box center [1236, 170] width 125 height 19
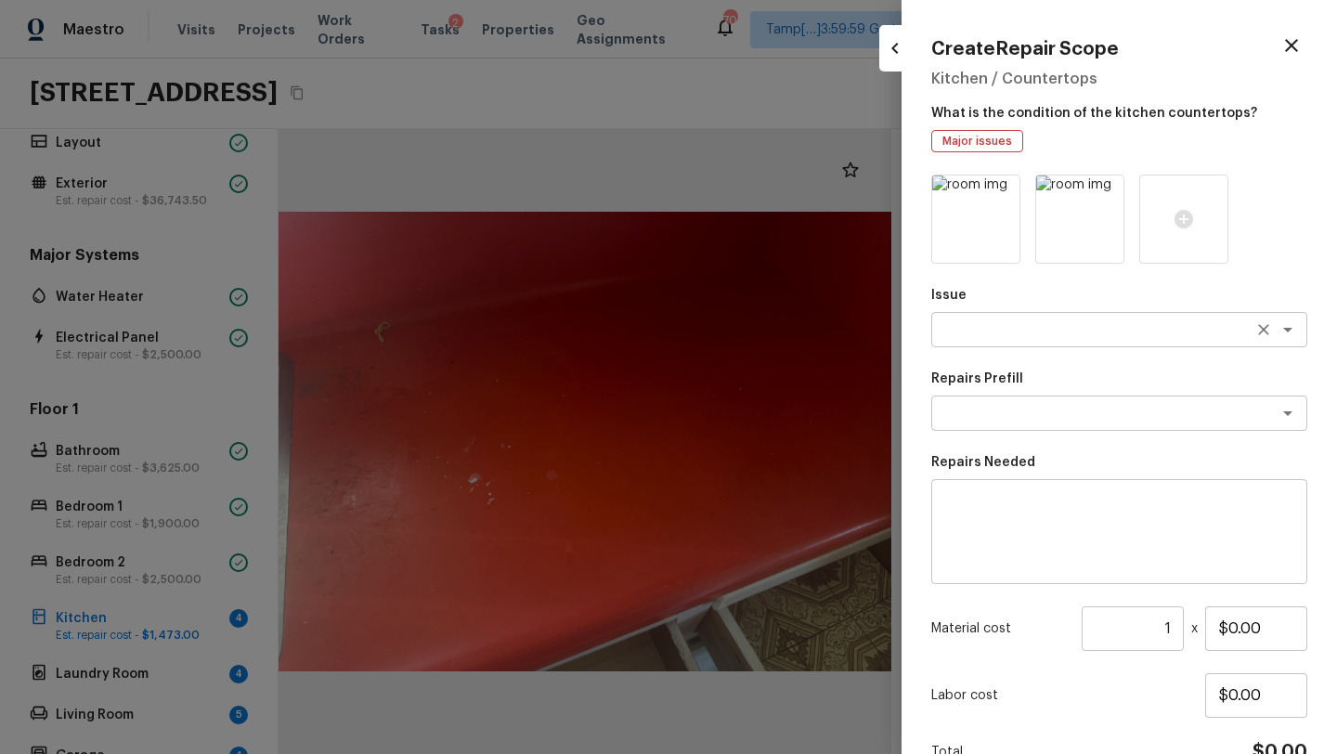
click at [1063, 338] on textarea at bounding box center [1092, 329] width 307 height 19
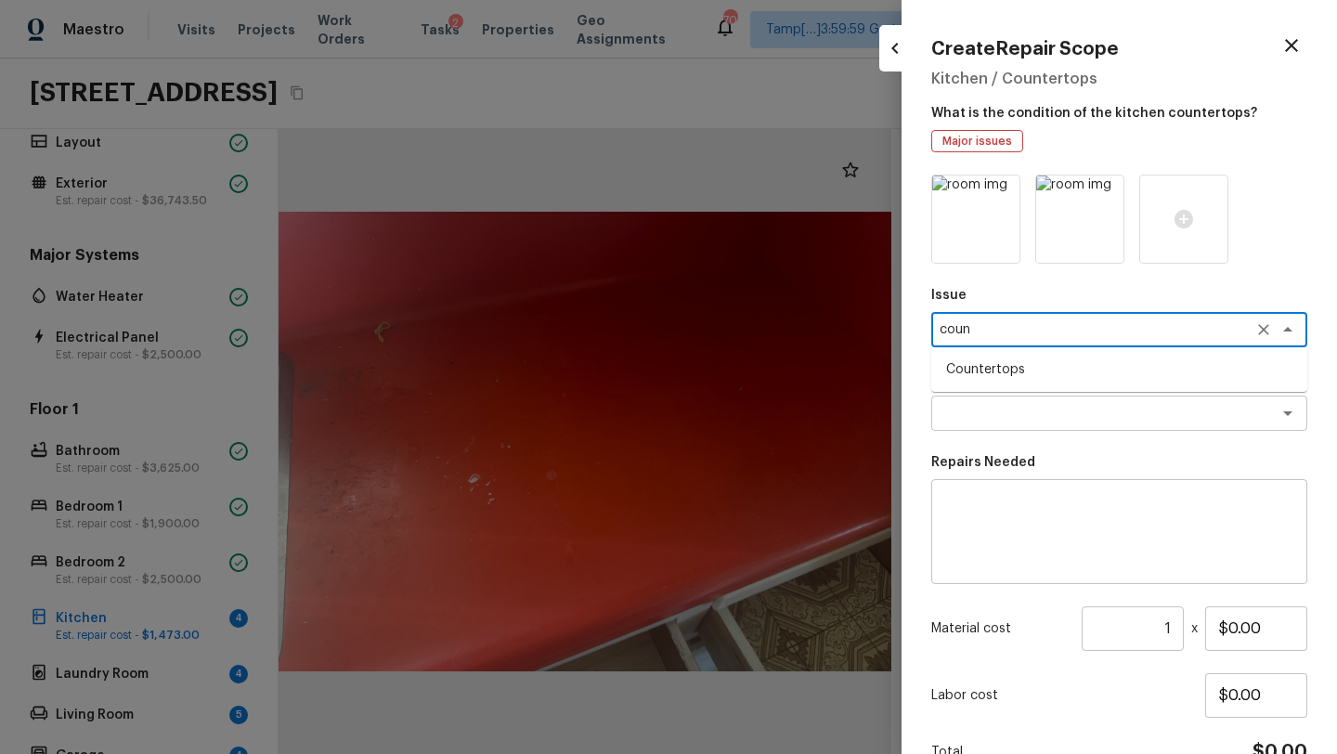
click at [1063, 369] on li "Countertops" at bounding box center [1119, 370] width 376 height 30
click at [1034, 418] on textarea at bounding box center [1092, 413] width 307 height 19
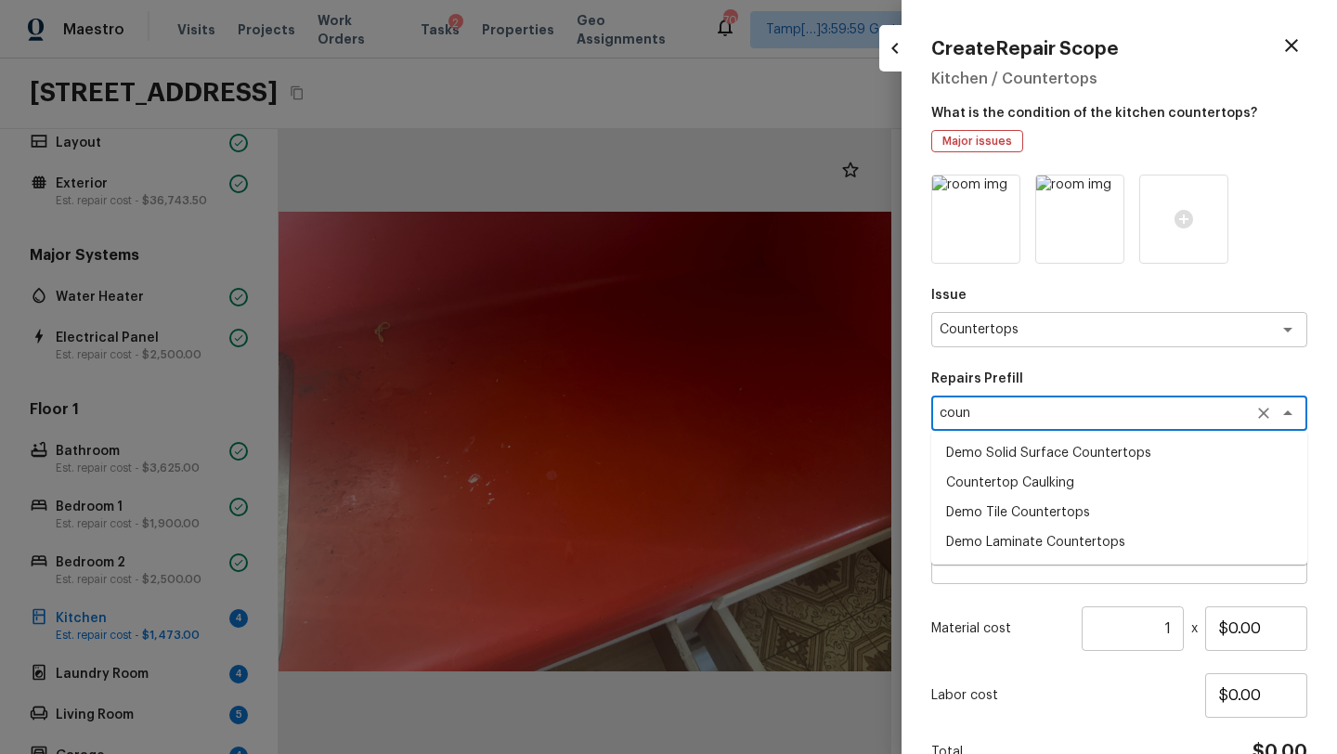
click at [1038, 409] on textarea "coun" at bounding box center [1092, 413] width 307 height 19
click at [1038, 410] on textarea "coun" at bounding box center [1092, 413] width 307 height 19
click at [1264, 408] on icon "Clear" at bounding box center [1263, 413] width 19 height 19
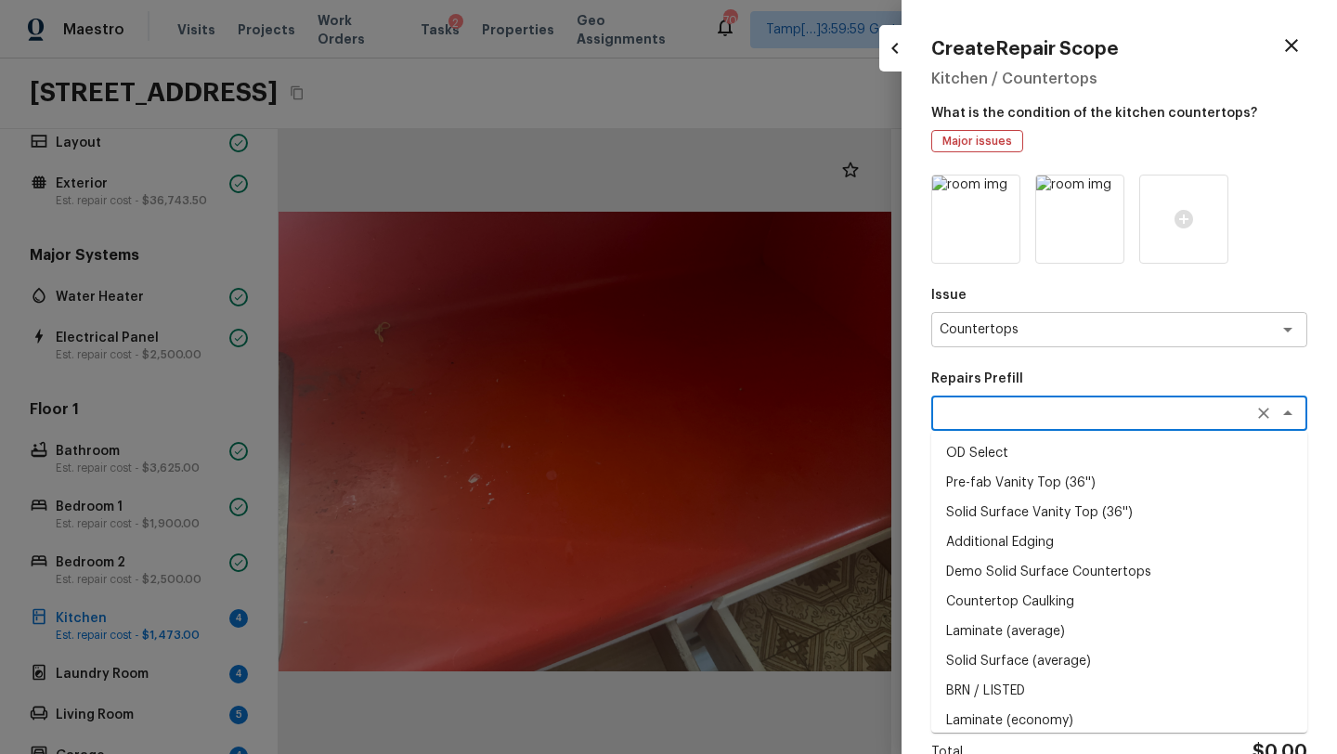
click at [1104, 410] on textarea at bounding box center [1092, 413] width 307 height 19
click at [1097, 413] on textarea at bounding box center [1092, 413] width 307 height 19
click at [1060, 460] on li "OD Select" at bounding box center [1119, 453] width 376 height 30
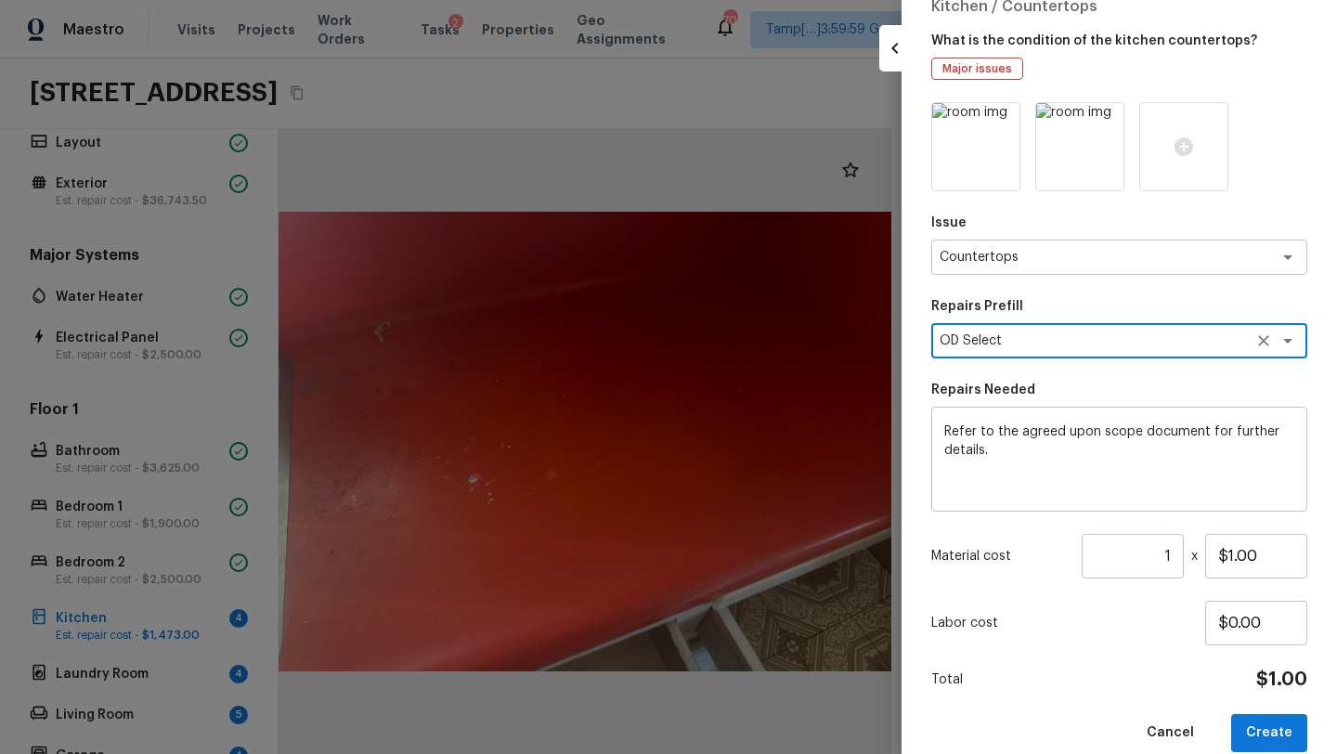
scroll to position [99, 0]
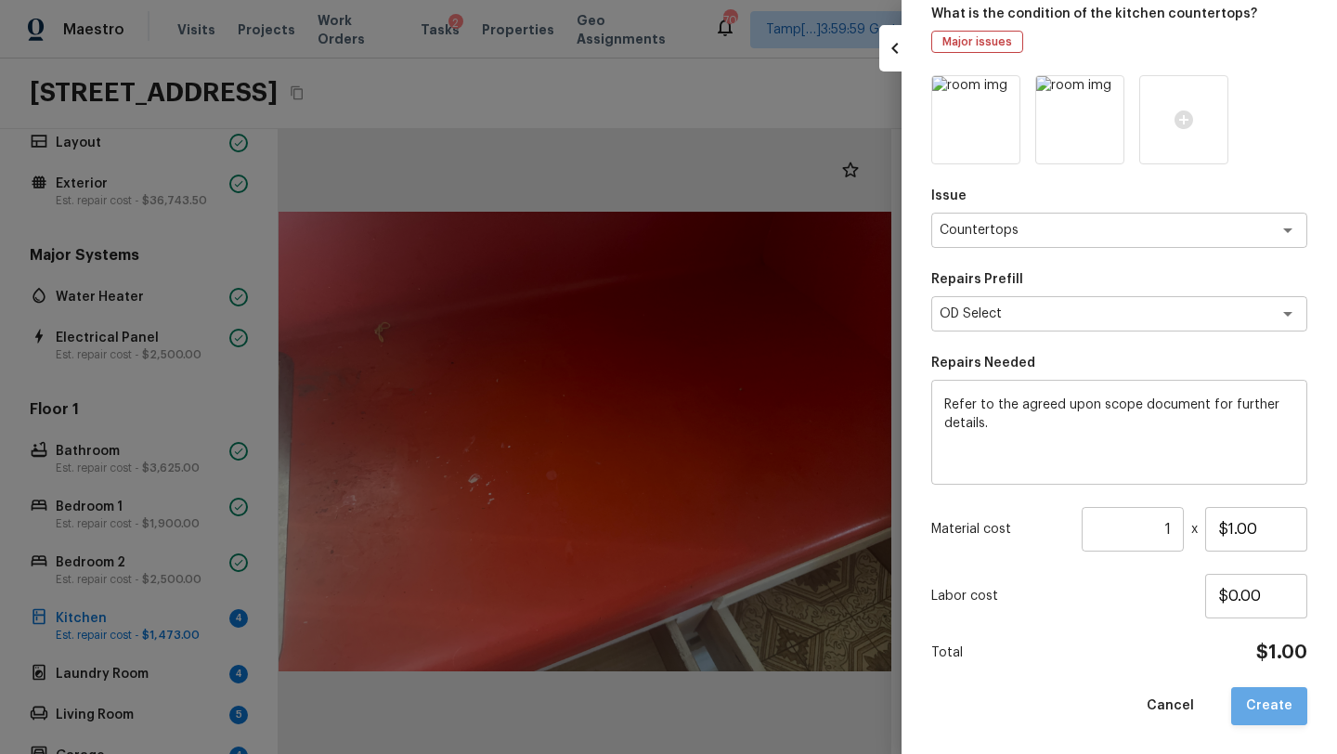
click at [1275, 695] on button "Create" at bounding box center [1269, 706] width 76 height 38
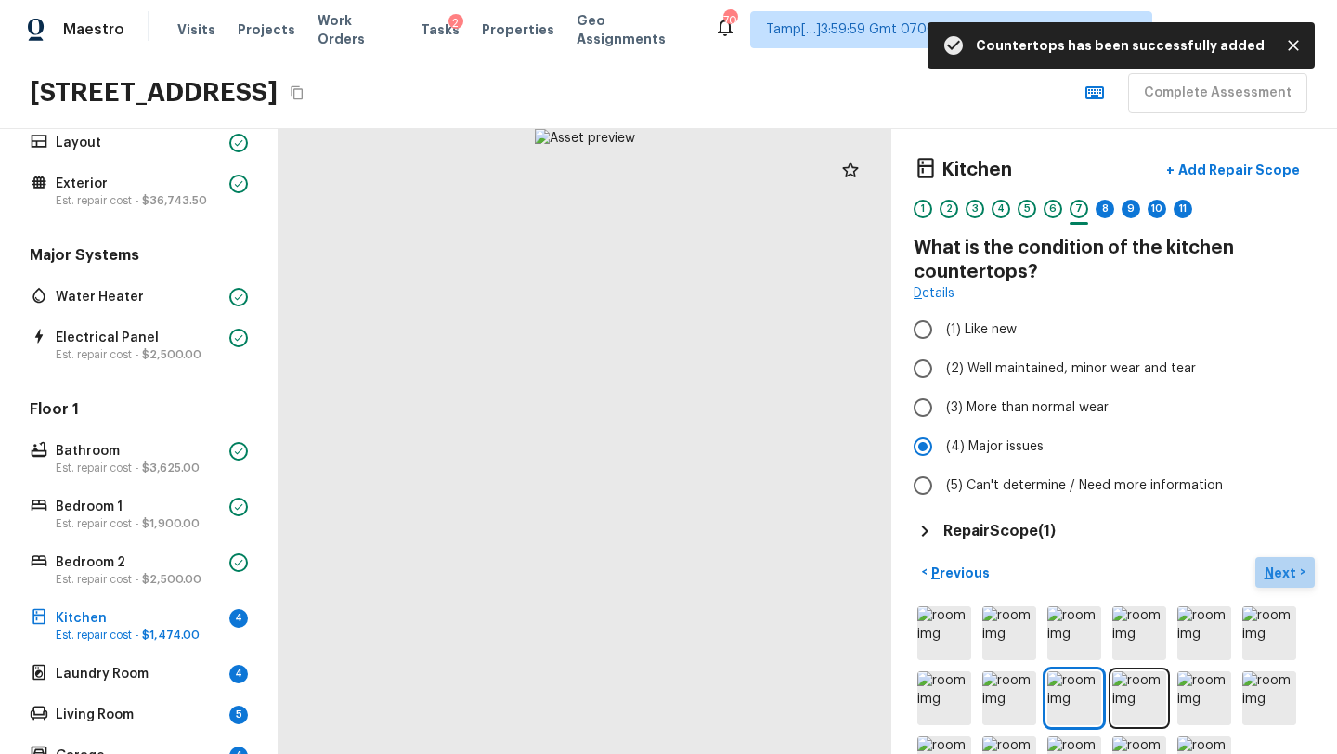
click at [1301, 570] on button "Next >" at bounding box center [1284, 572] width 59 height 31
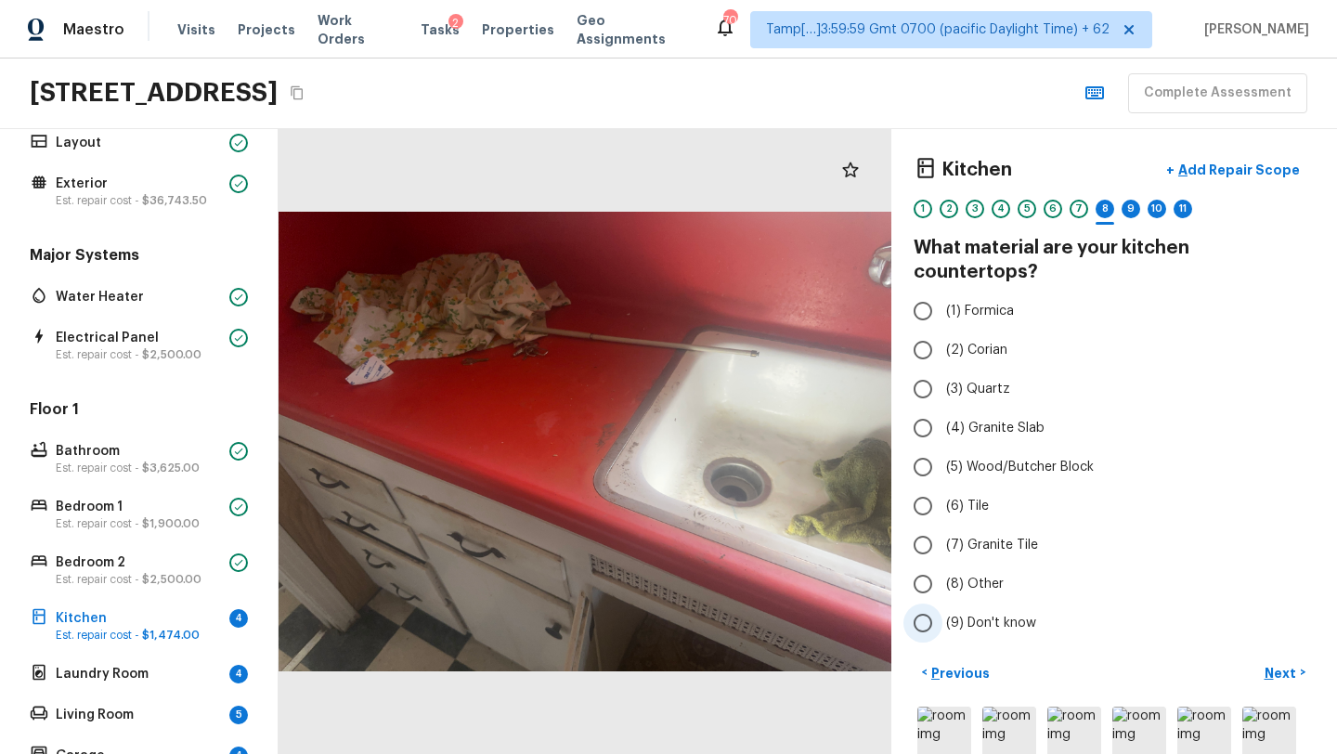
click at [971, 614] on span "(9) Don't know" at bounding box center [991, 623] width 90 height 19
click at [942, 605] on input "(9) Don't know" at bounding box center [922, 622] width 39 height 39
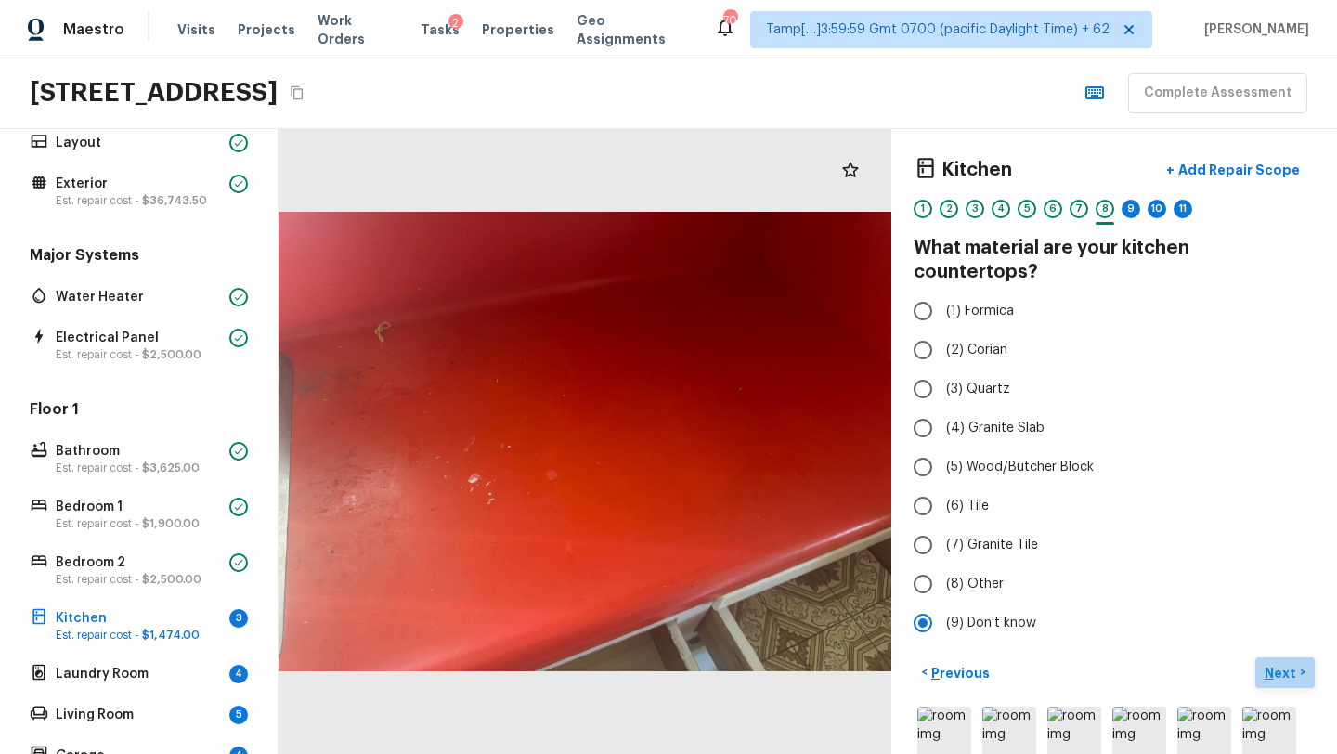
click at [1295, 664] on p "Next" at bounding box center [1281, 673] width 35 height 19
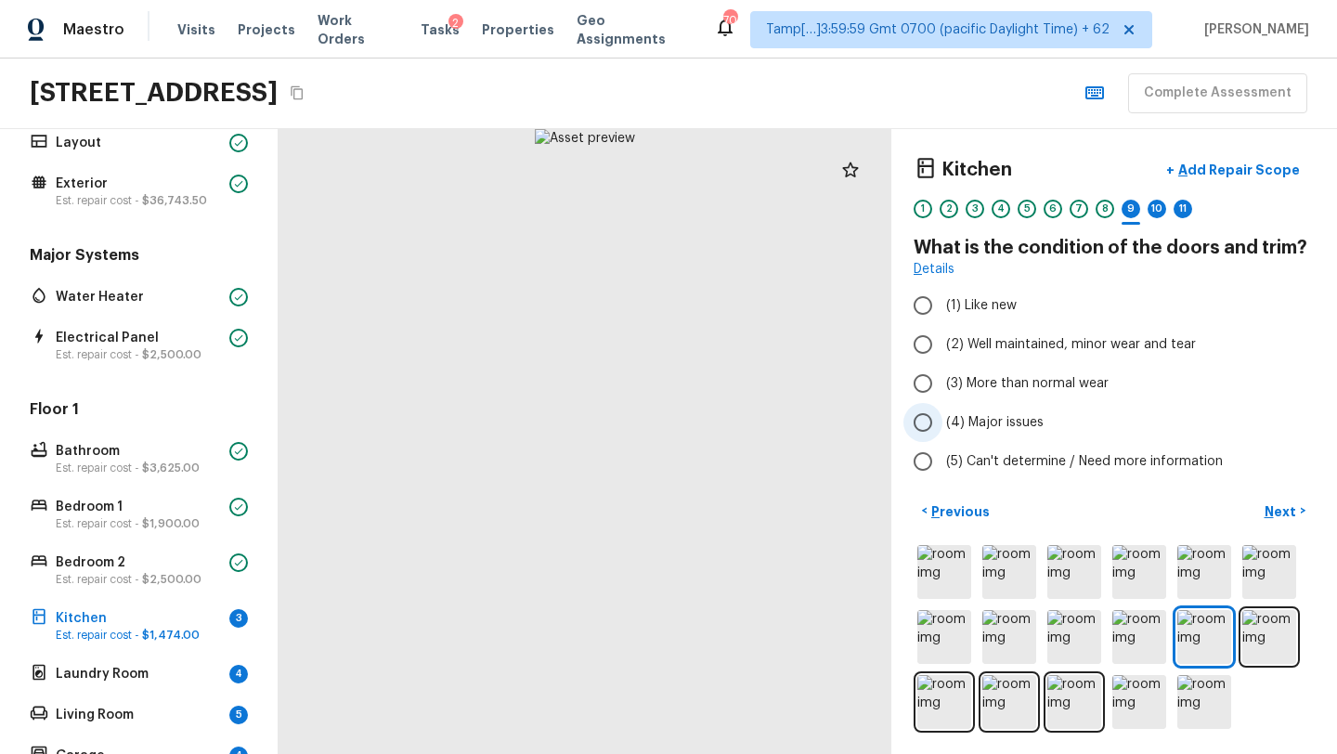
click at [1002, 428] on span "(4) Major issues" at bounding box center [994, 422] width 97 height 19
click at [942, 428] on input "(4) Major issues" at bounding box center [922, 422] width 39 height 39
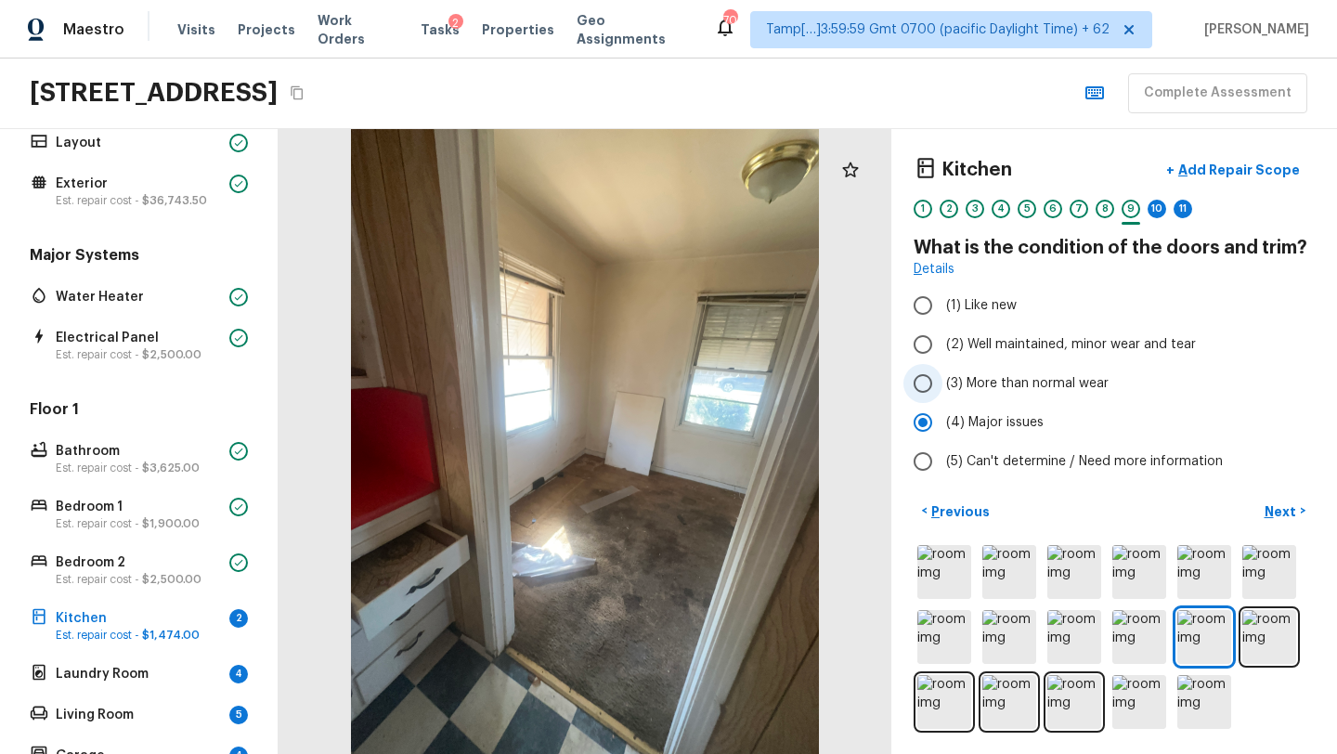
click at [995, 392] on span "(3) More than normal wear" at bounding box center [1027, 383] width 162 height 19
click at [942, 392] on input "(3) More than normal wear" at bounding box center [922, 383] width 39 height 39
click at [1267, 513] on p "Next" at bounding box center [1281, 511] width 35 height 19
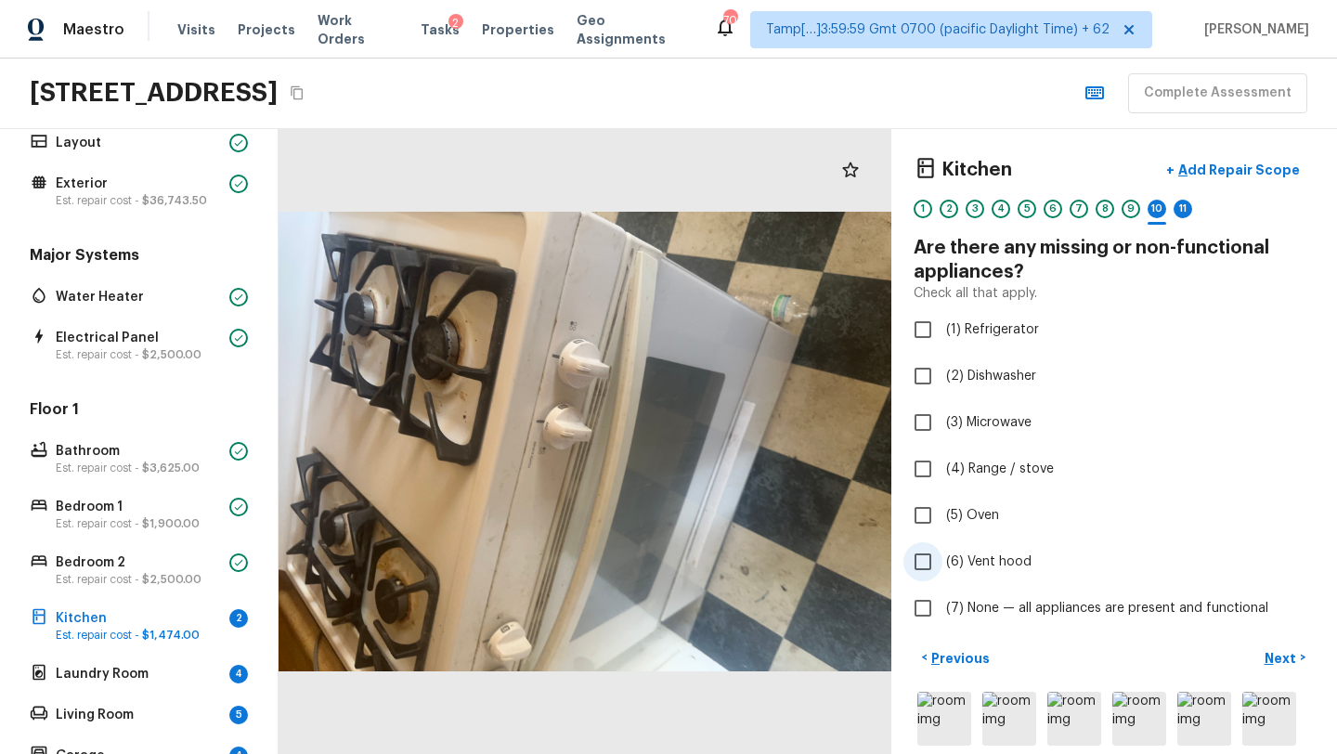
click at [952, 566] on span "(6) Vent hood" at bounding box center [988, 561] width 85 height 19
click at [942, 566] on input "(6) Vent hood" at bounding box center [922, 561] width 39 height 39
click at [1280, 667] on button "Next >" at bounding box center [1284, 657] width 59 height 31
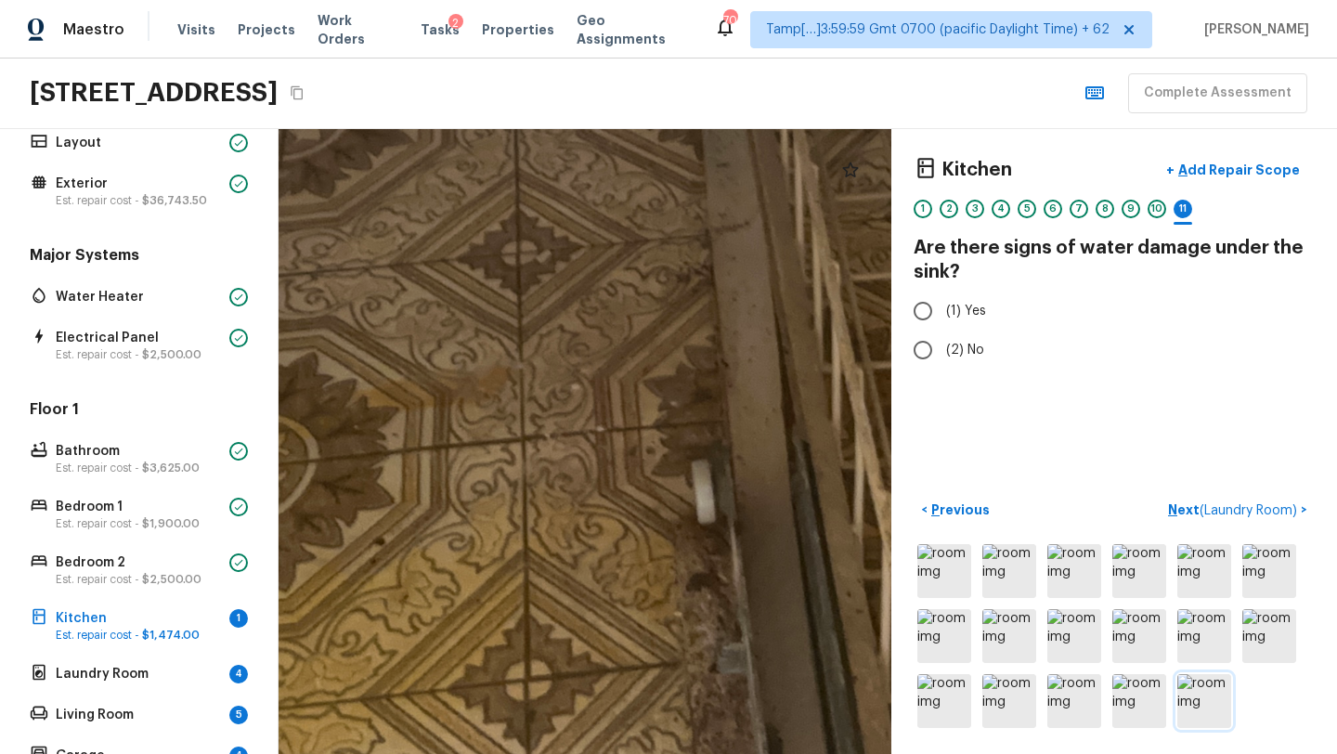
drag, startPoint x: 666, startPoint y: 468, endPoint x: 1202, endPoint y: 684, distance: 577.6
click at [1202, 684] on div "Kitchen + Add Repair Scope 1 2 3 4 5 6 7 8 9 10 11 Are there signs of water dam…" at bounding box center [807, 441] width 1058 height 625
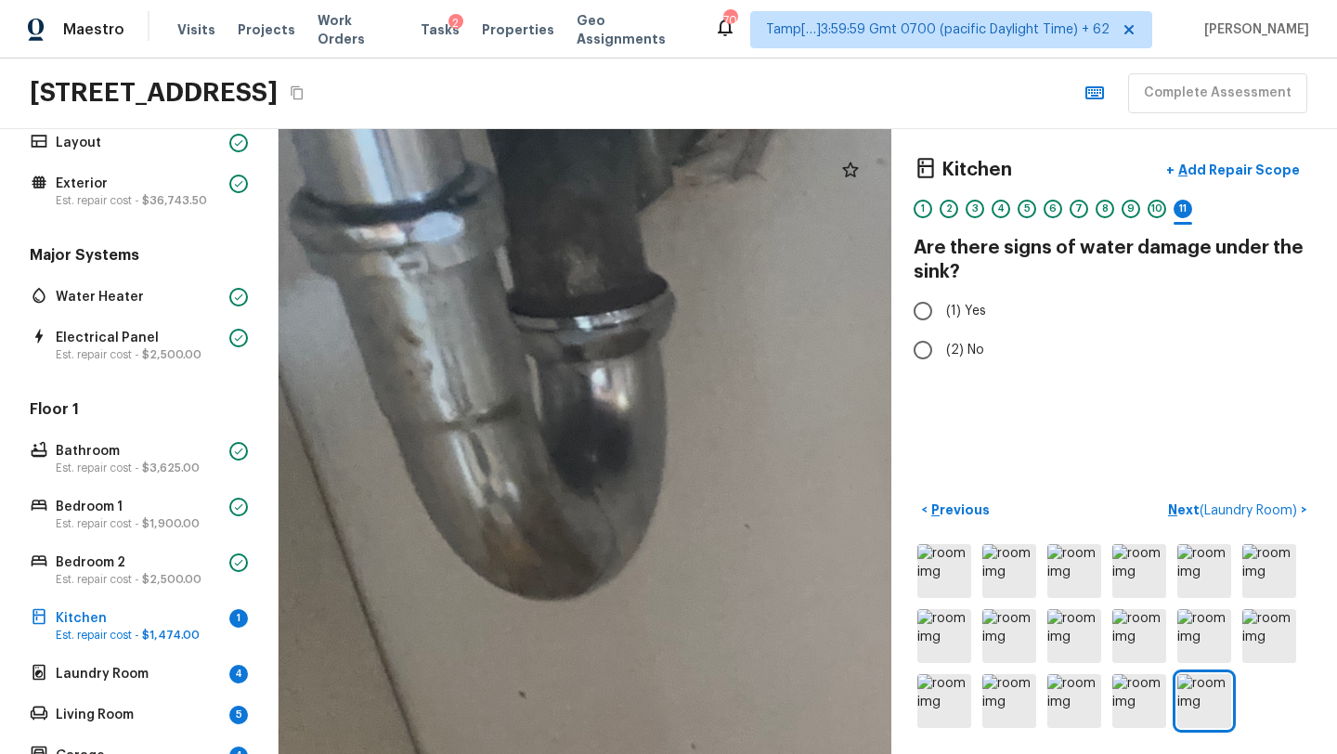
drag, startPoint x: 737, startPoint y: 650, endPoint x: 392, endPoint y: 252, distance: 526.3
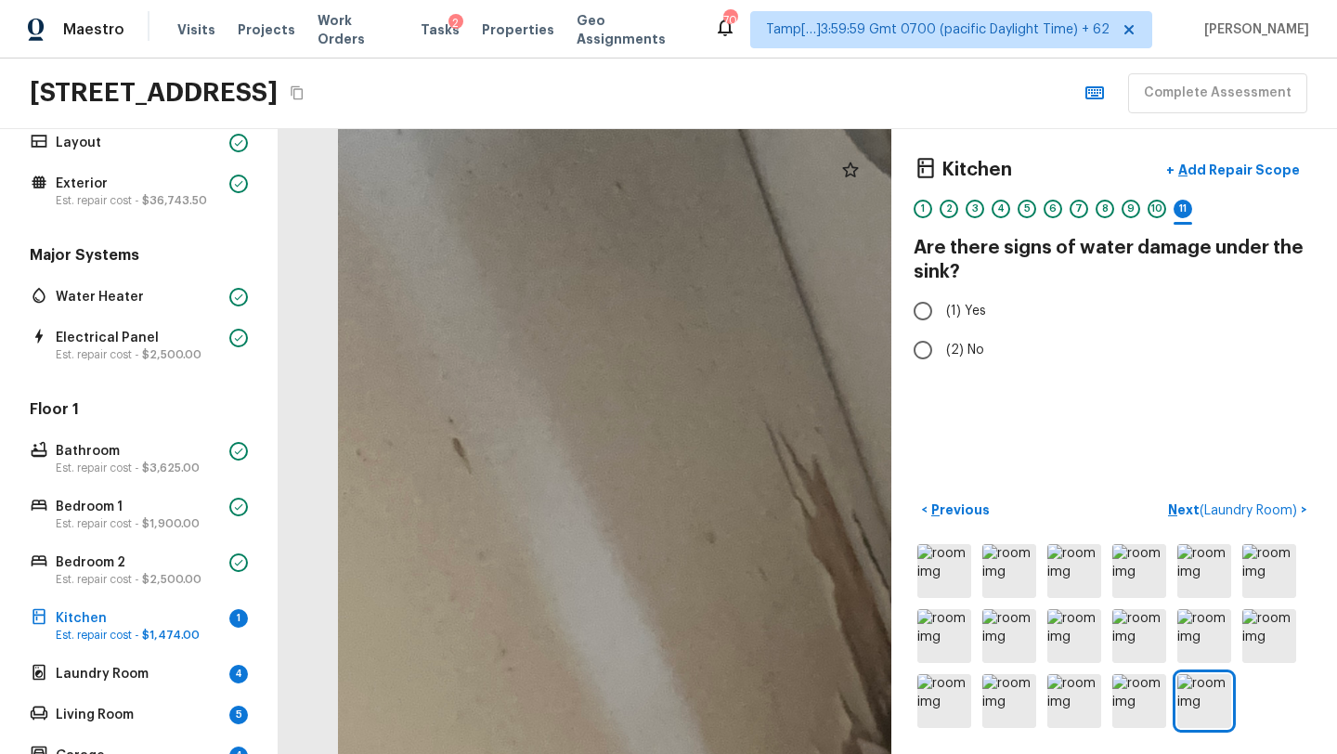
drag, startPoint x: 280, startPoint y: 321, endPoint x: 683, endPoint y: -82, distance: 569.7
click at [683, 0] on html "Maestro Visits Projects Work Orders Tasks 2 Properties Geo Assignments 701 Tamp…" at bounding box center [668, 377] width 1337 height 754
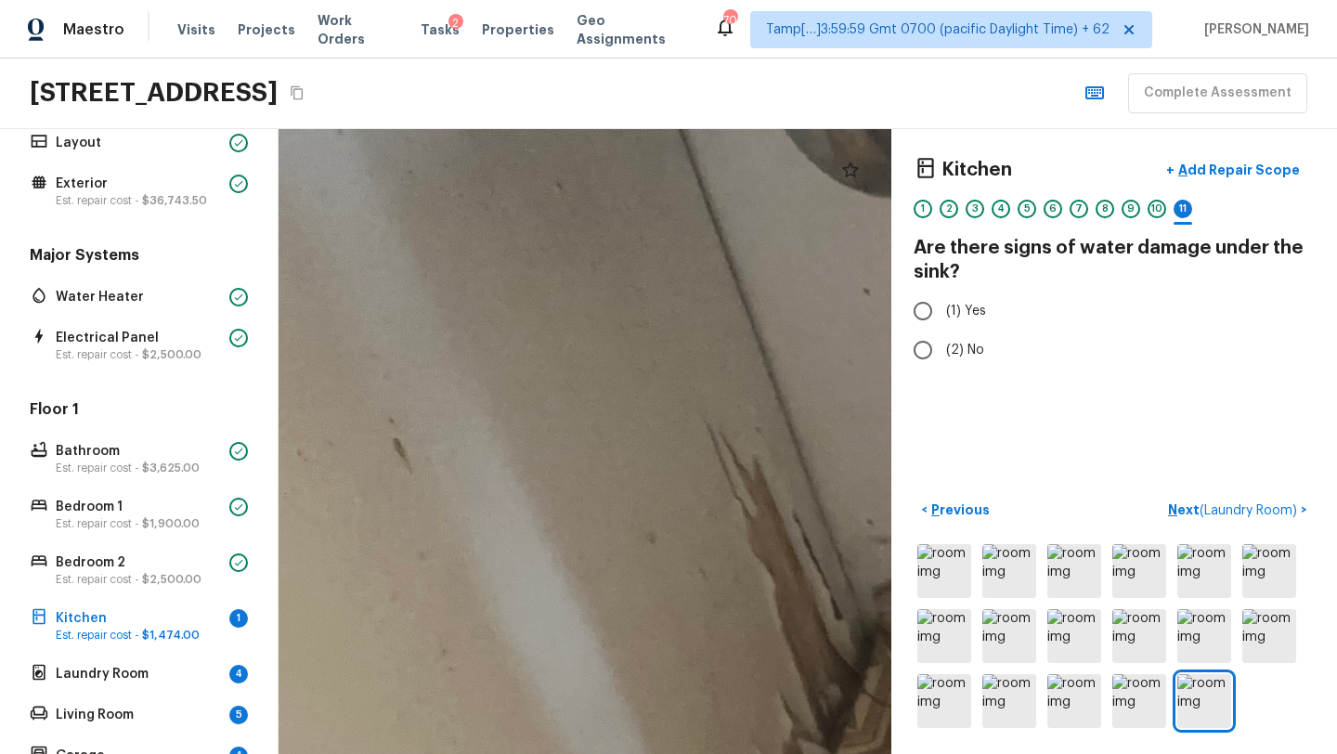
drag, startPoint x: 932, startPoint y: 158, endPoint x: 328, endPoint y: 122, distance: 605.3
click at [325, 124] on div "Maestro Visits Projects Work Orders Tasks 2 Properties Geo Assignments 701 Tamp…" at bounding box center [668, 377] width 1337 height 754
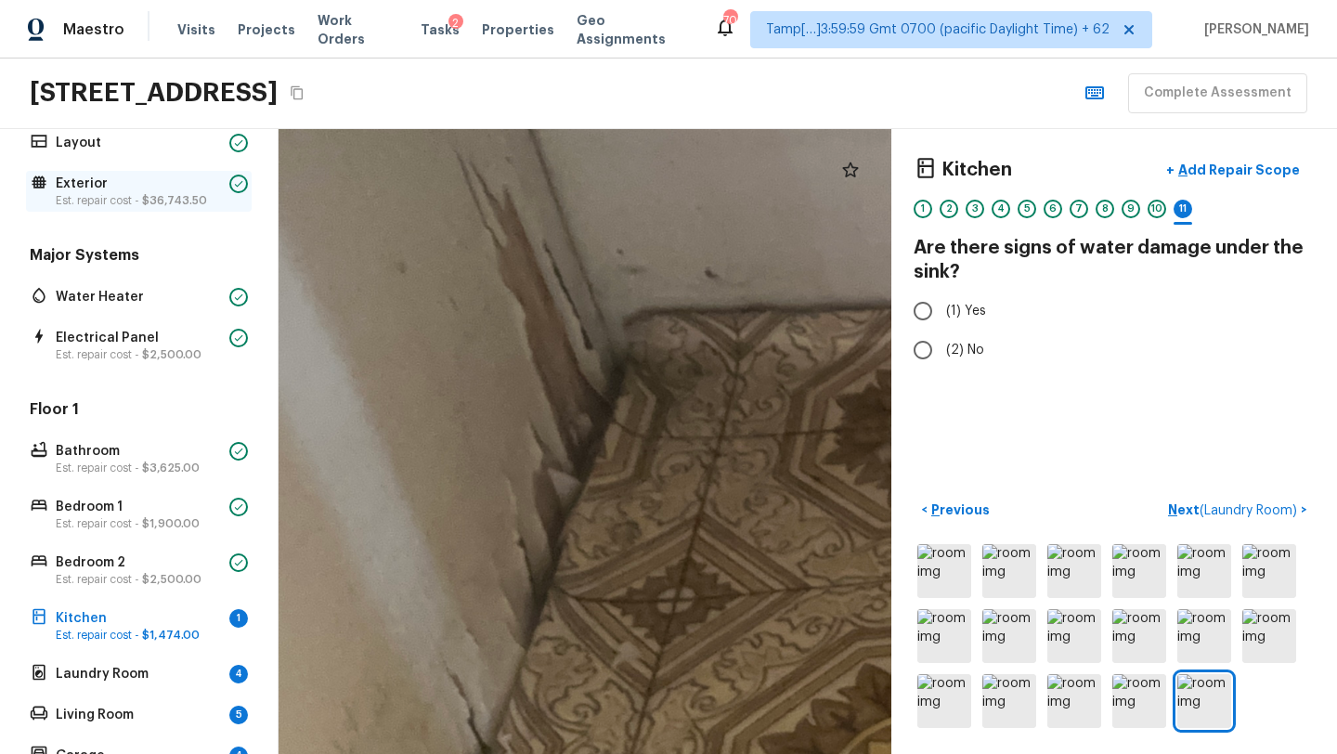
drag, startPoint x: 394, startPoint y: 472, endPoint x: 144, endPoint y: 198, distance: 371.2
click at [144, 199] on div "Overall Layout Exterior Est. repair cost - $36,743.50 Major Systems Water Heate…" at bounding box center [668, 441] width 1337 height 625
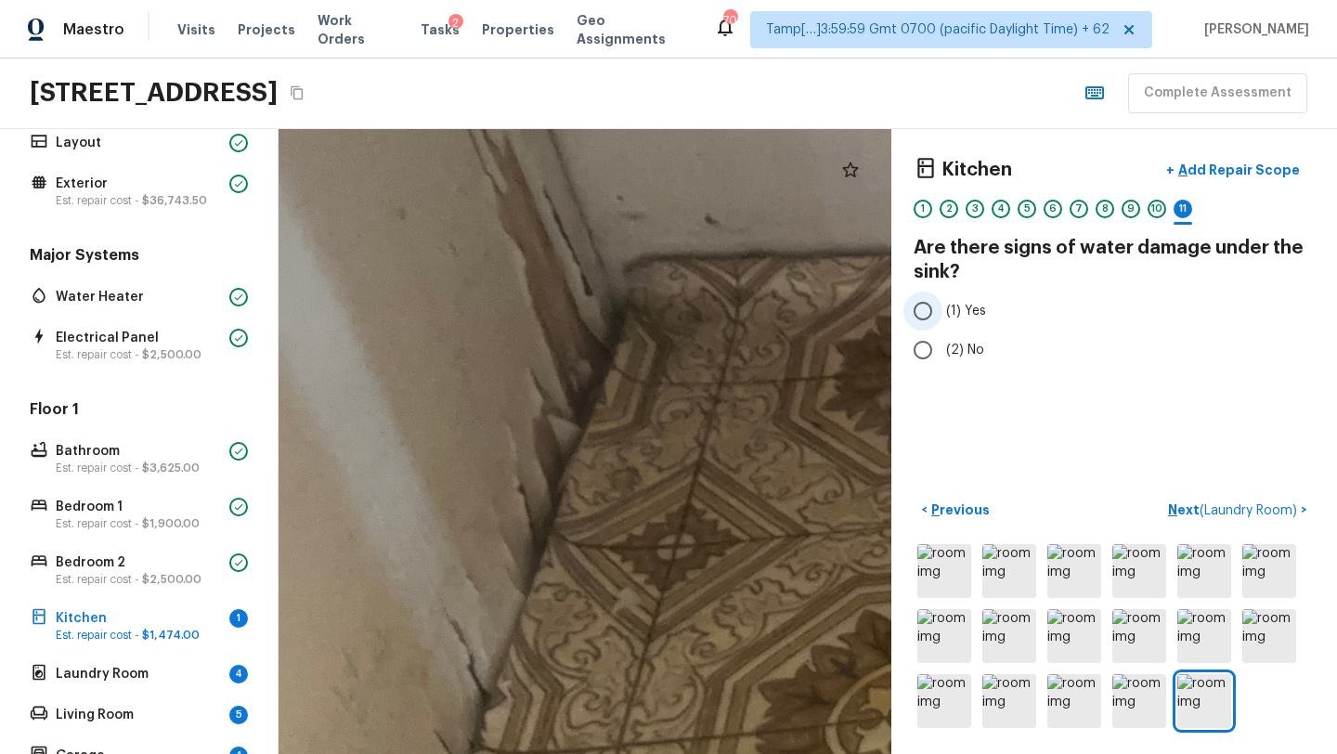
click at [924, 309] on input "(1) Yes" at bounding box center [922, 310] width 39 height 39
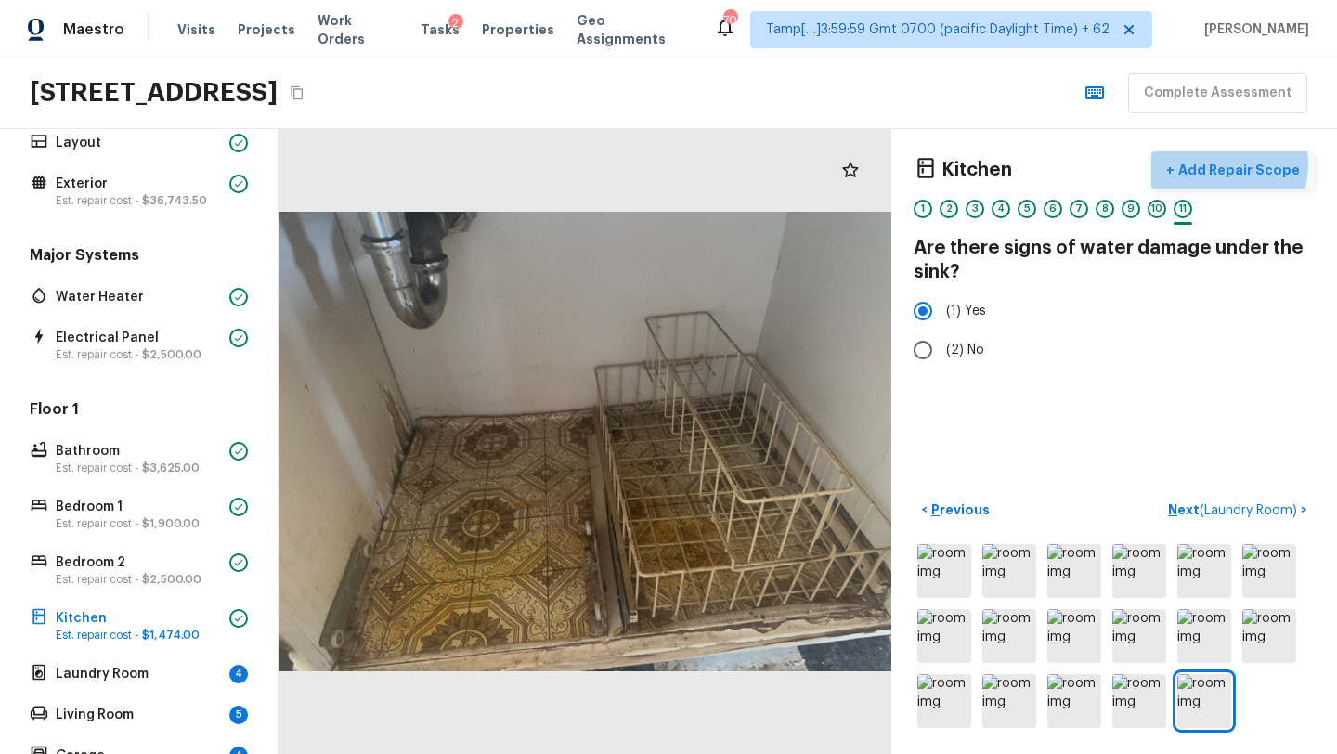
click at [1229, 163] on p "Add Repair Scope" at bounding box center [1236, 170] width 125 height 19
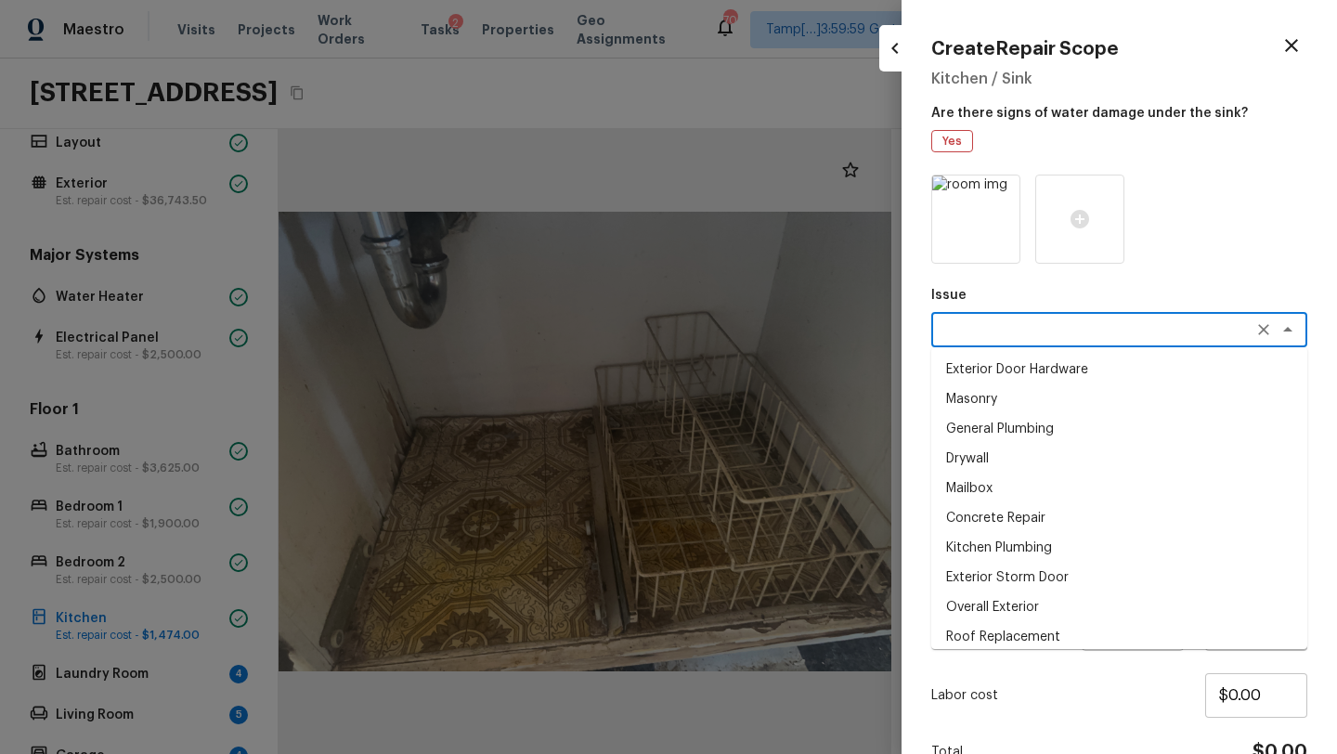
click at [972, 329] on textarea at bounding box center [1092, 329] width 307 height 19
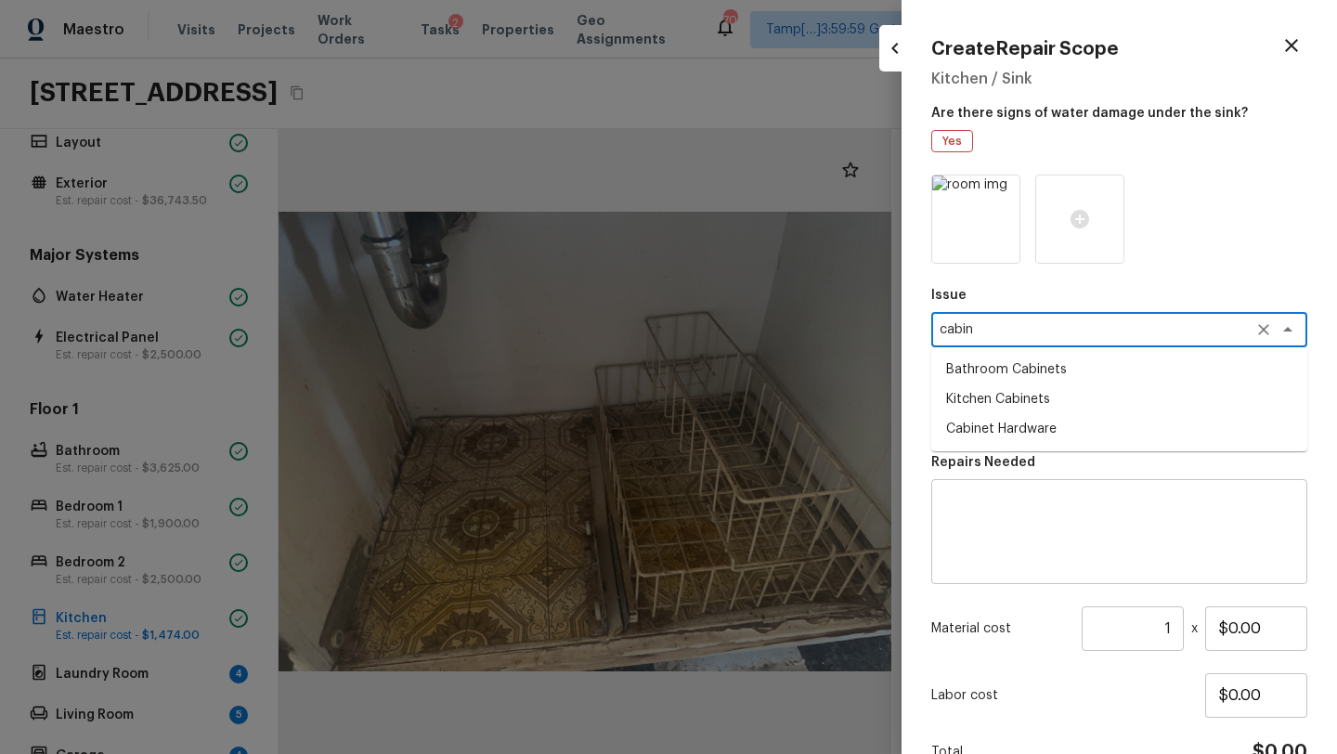
click at [998, 397] on li "Kitchen Cabinets" at bounding box center [1119, 399] width 376 height 30
click at [988, 421] on textarea at bounding box center [1092, 413] width 307 height 19
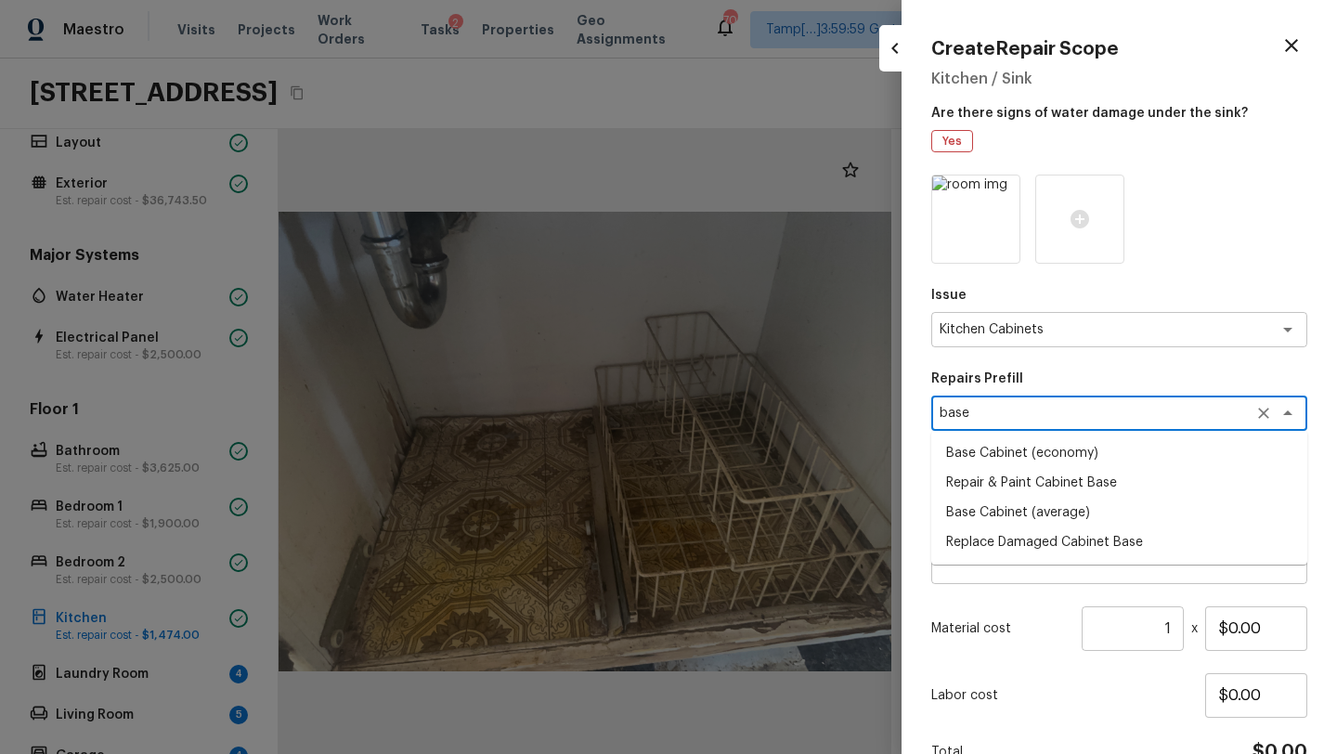
click at [988, 543] on li "Replace Damaged Cabinet Base" at bounding box center [1119, 542] width 376 height 30
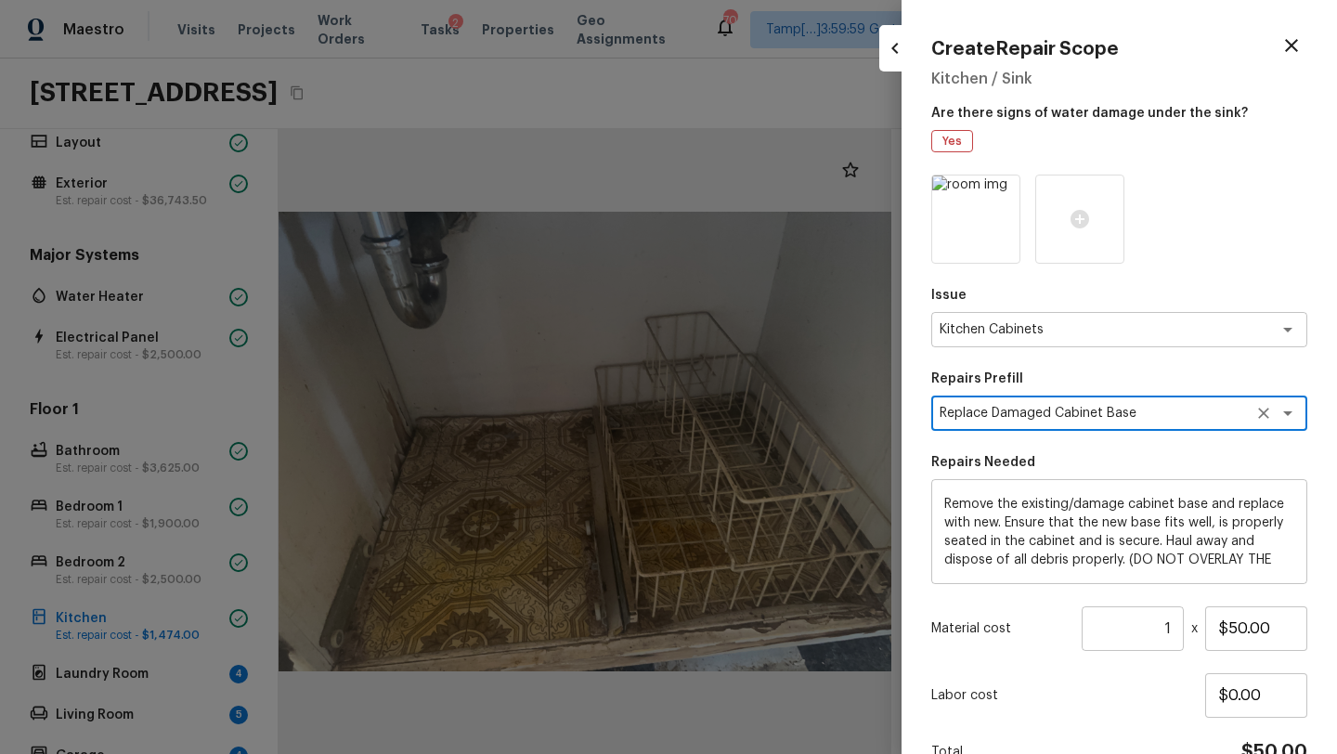
scroll to position [19, 0]
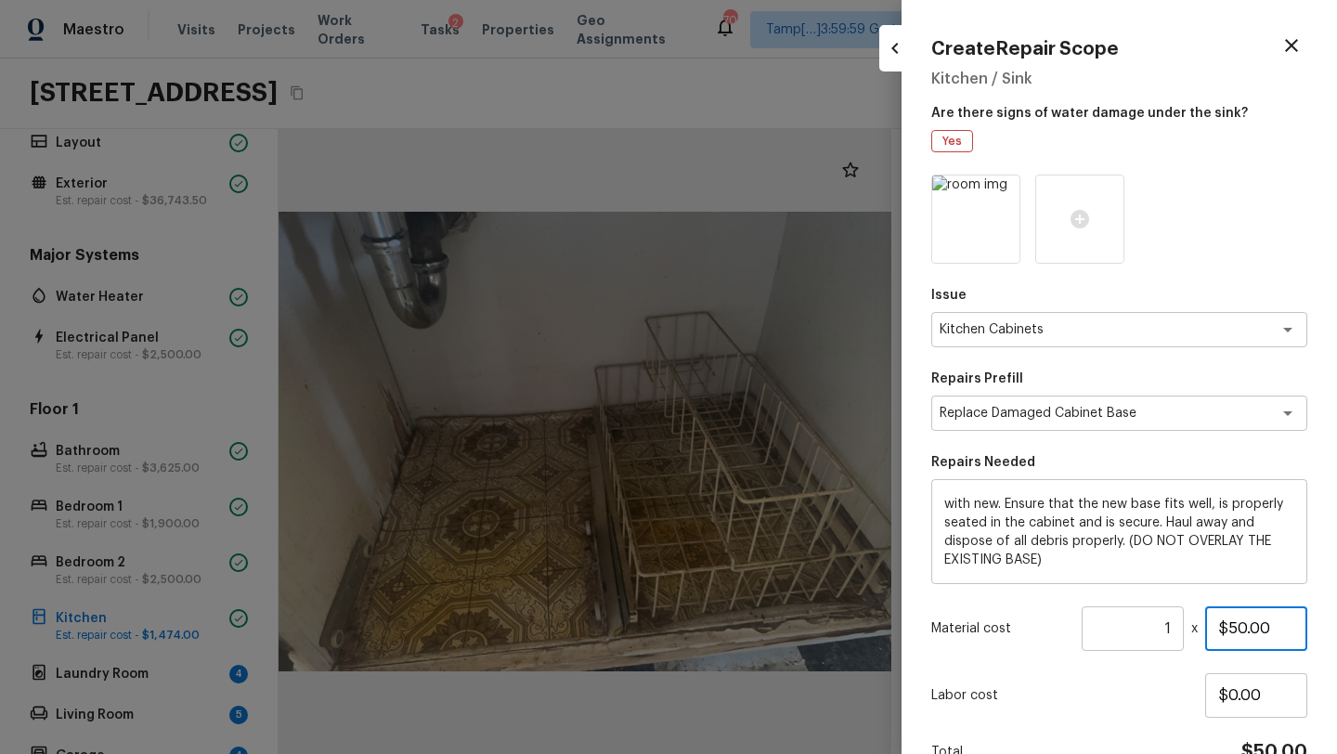
drag, startPoint x: 1226, startPoint y: 629, endPoint x: 1336, endPoint y: 629, distance: 109.5
click at [1336, 629] on div "Create Repair Scope Kitchen / Sink Are there signs of water damage under the si…" at bounding box center [1118, 377] width 435 height 754
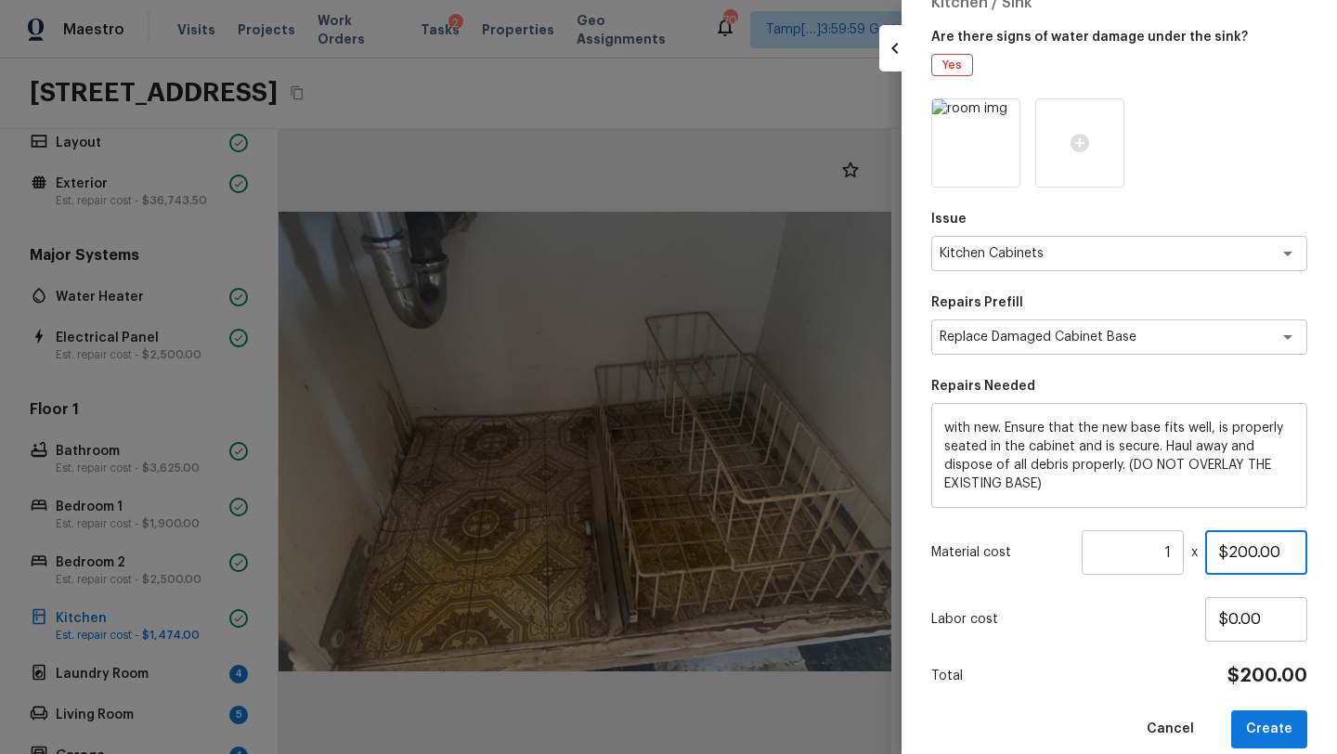
scroll to position [99, 0]
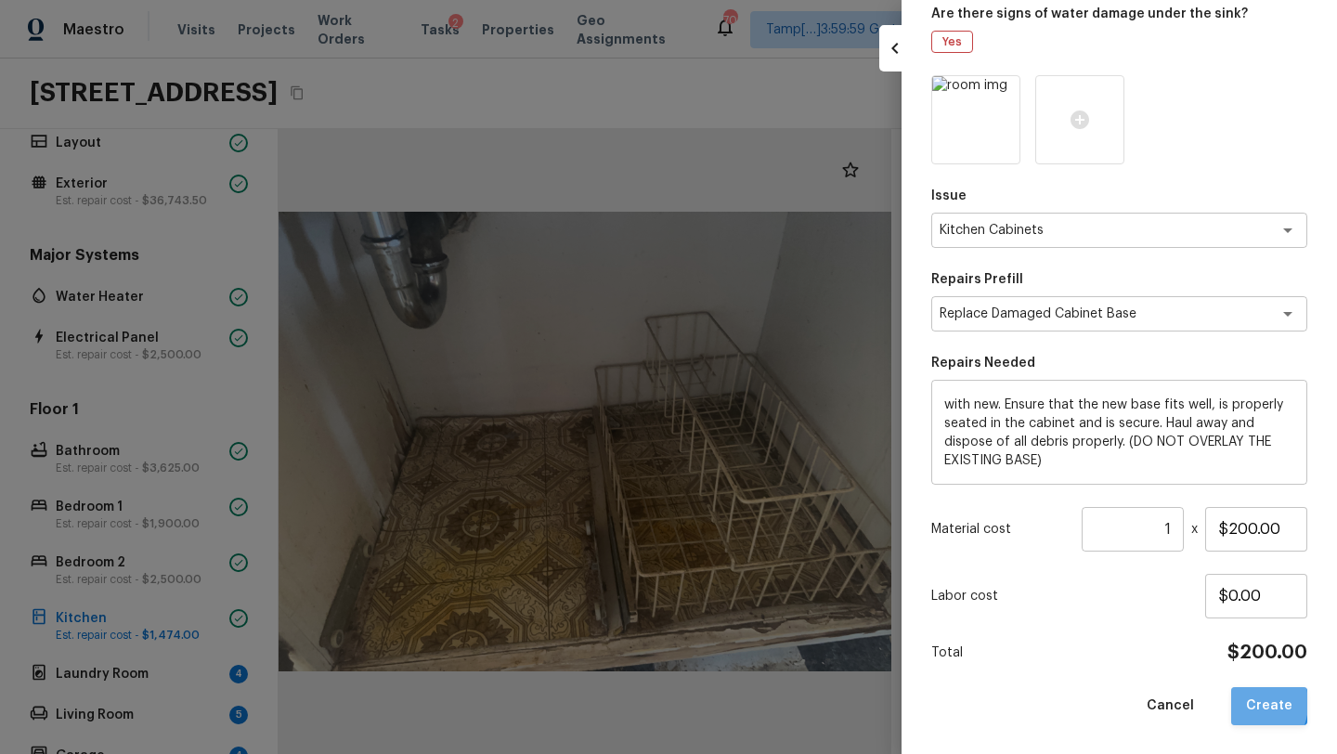
click at [1246, 702] on button "Create" at bounding box center [1269, 706] width 76 height 38
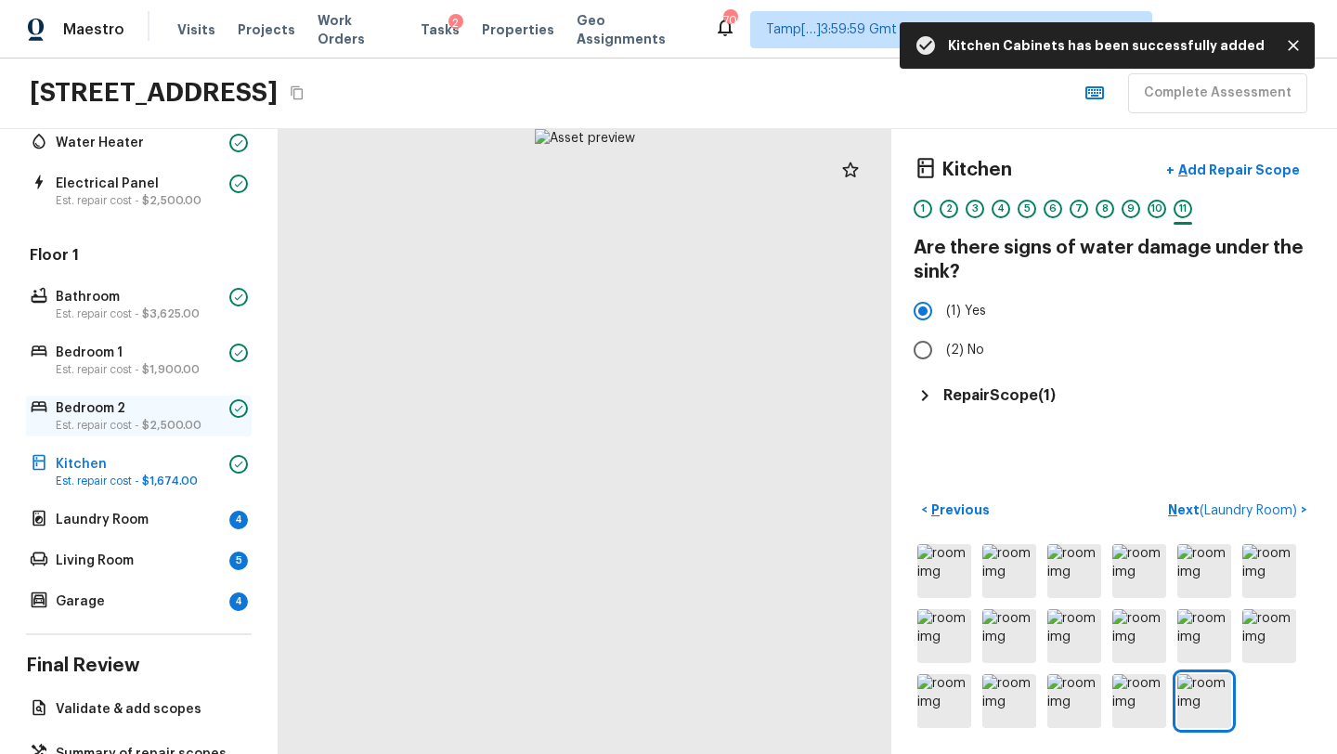
scroll to position [106, 0]
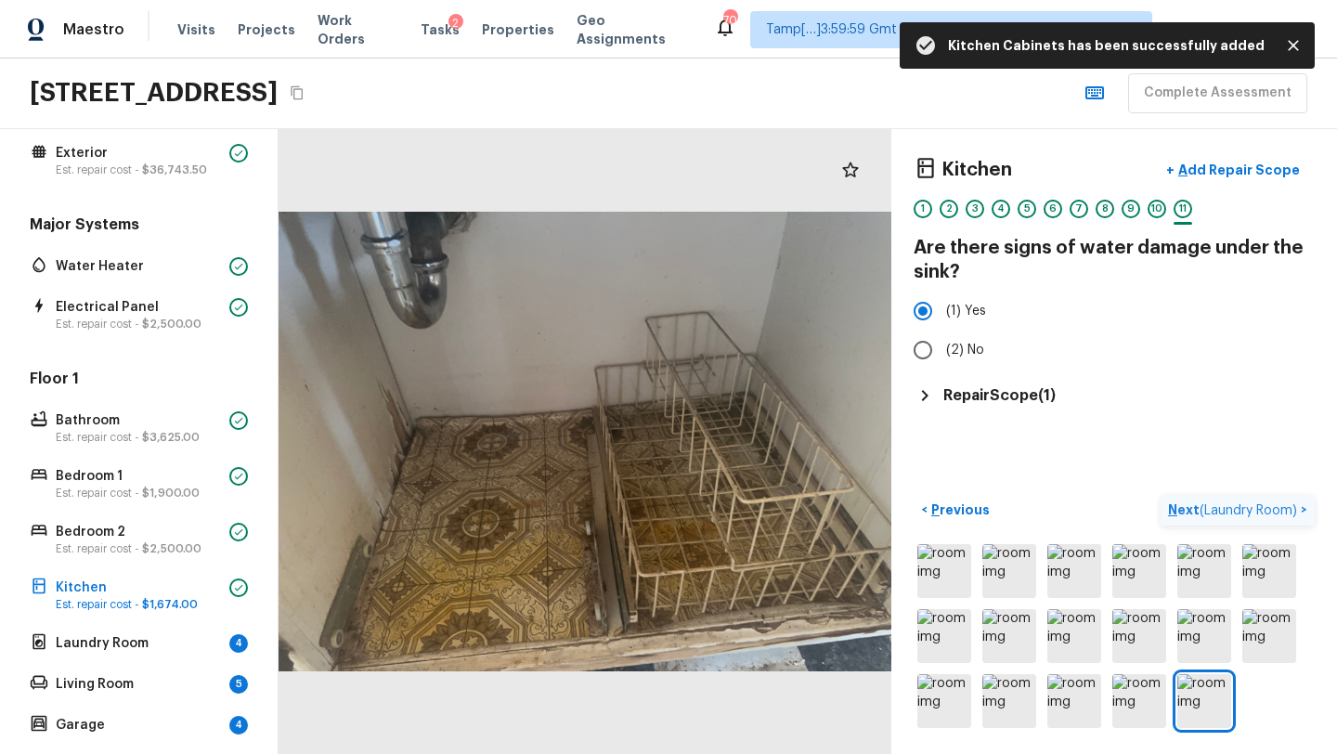
click at [1197, 509] on p "Next ( Laundry Room )" at bounding box center [1234, 509] width 133 height 19
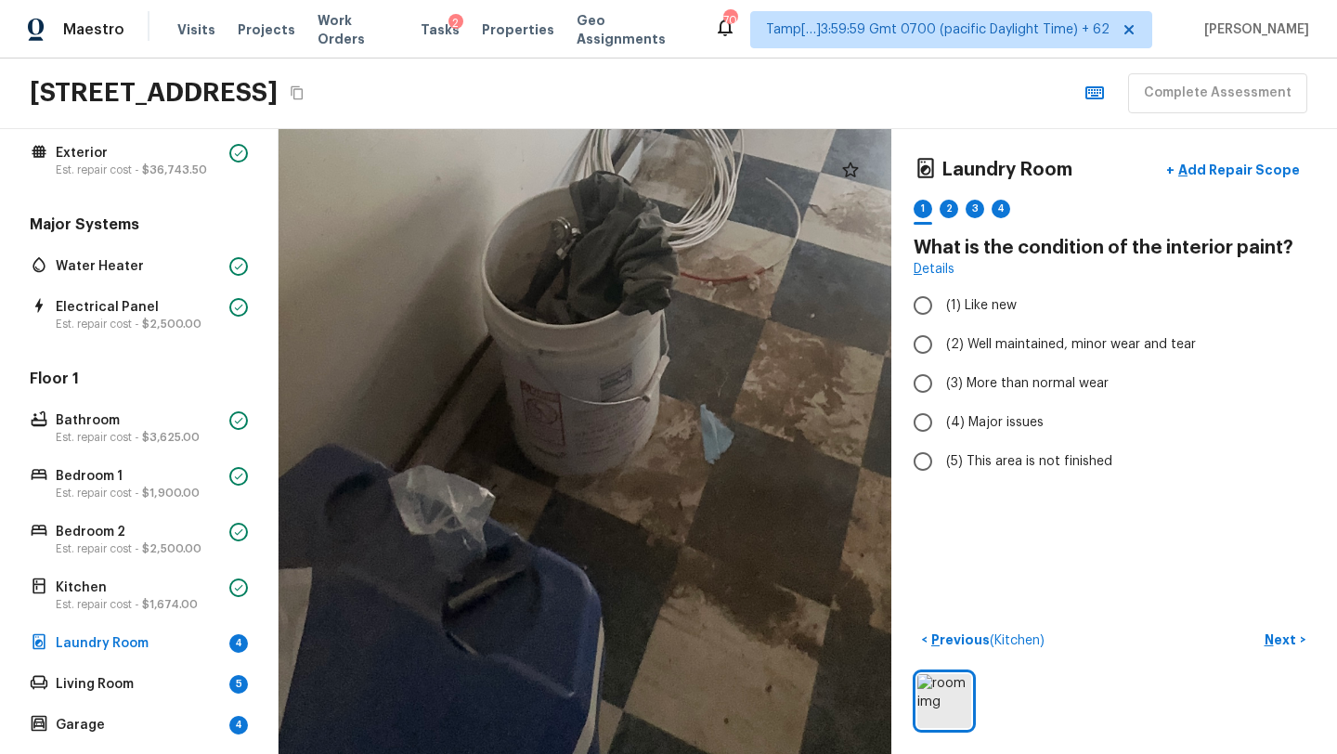
drag, startPoint x: 625, startPoint y: 540, endPoint x: 901, endPoint y: -82, distance: 680.6
click at [901, 0] on html "Maestro Visits Projects Work Orders Tasks 2 Properties Geo Assignments 701 Tamp…" at bounding box center [668, 377] width 1337 height 754
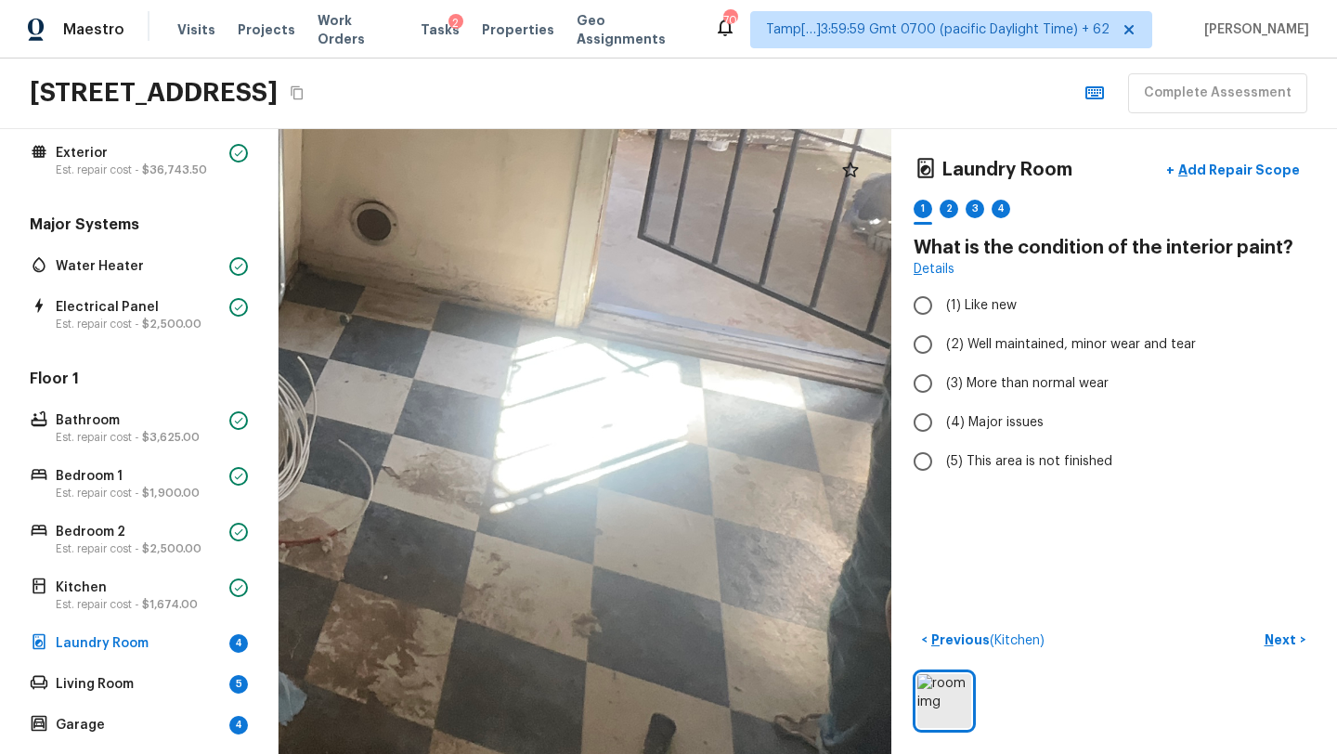
drag, startPoint x: 746, startPoint y: 364, endPoint x: 319, endPoint y: 626, distance: 500.8
click at [319, 626] on div at bounding box center [222, 155] width 2244 height 2289
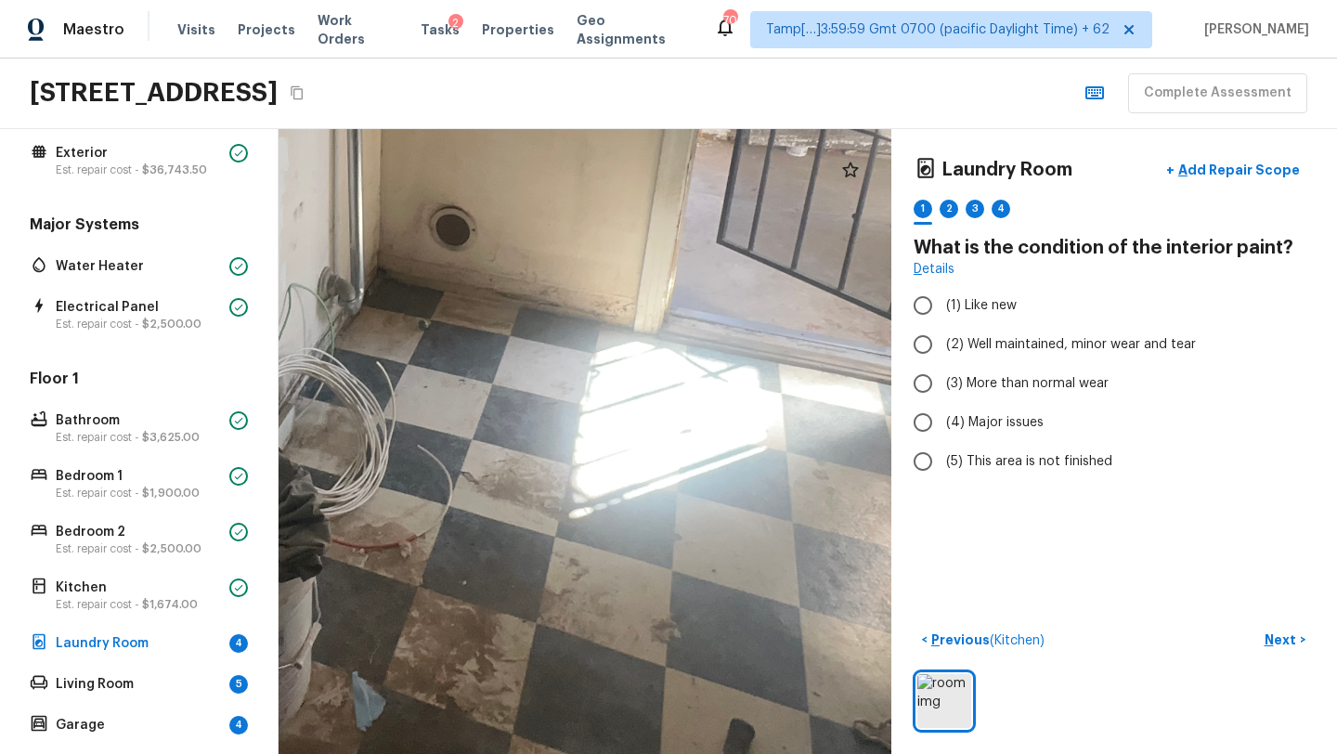
drag, startPoint x: 682, startPoint y: 525, endPoint x: 761, endPoint y: 599, distance: 107.7
click at [761, 602] on div at bounding box center [301, 160] width 2244 height 2289
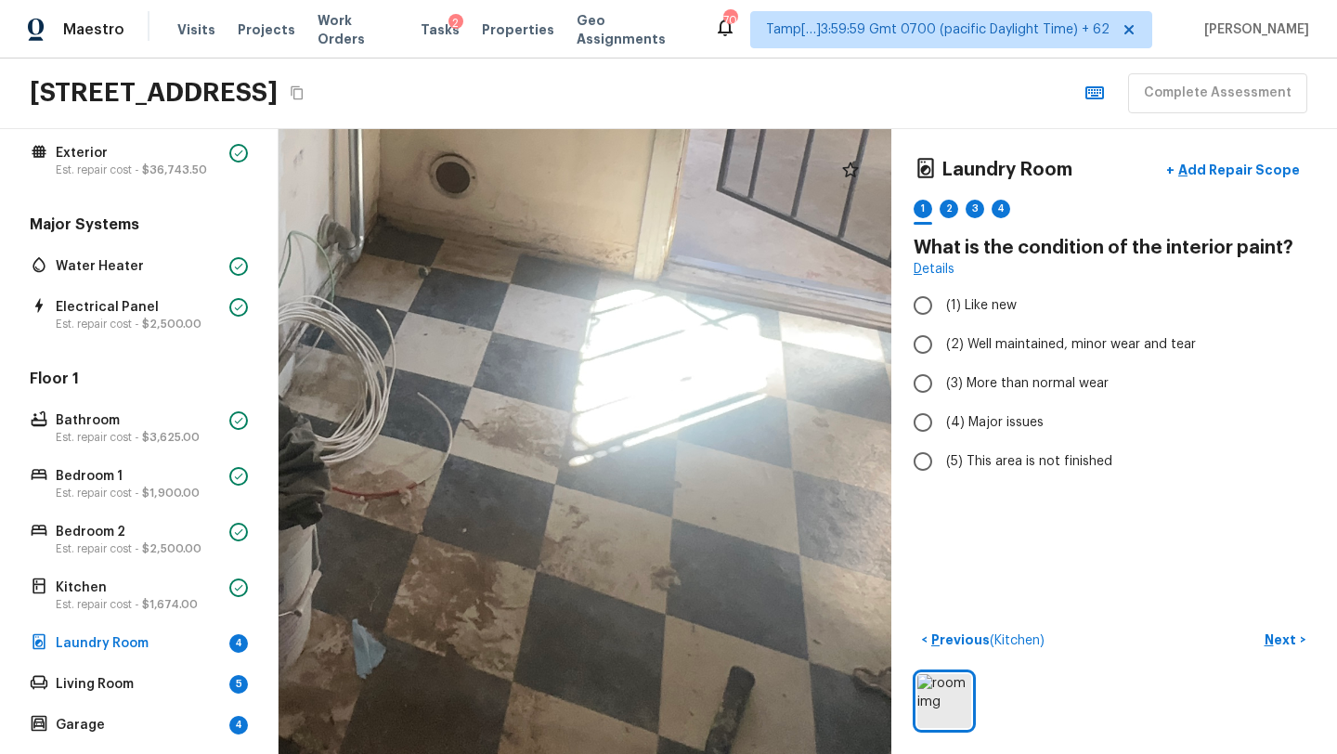
click at [761, 599] on div at bounding box center [301, 107] width 2244 height 2289
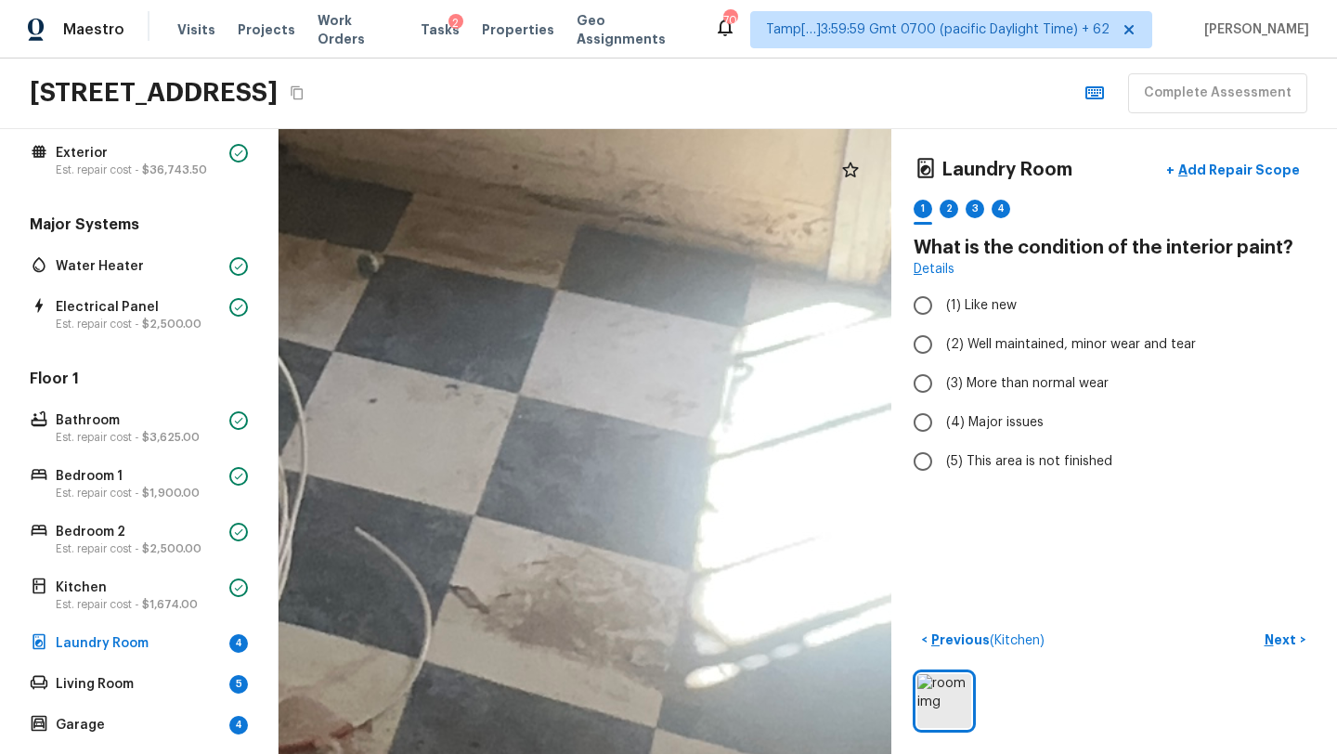
drag, startPoint x: 511, startPoint y: 372, endPoint x: 856, endPoint y: 751, distance: 511.8
click at [976, 413] on span "(4) Major issues" at bounding box center [994, 422] width 97 height 19
click at [942, 412] on input "(4) Major issues" at bounding box center [922, 422] width 39 height 39
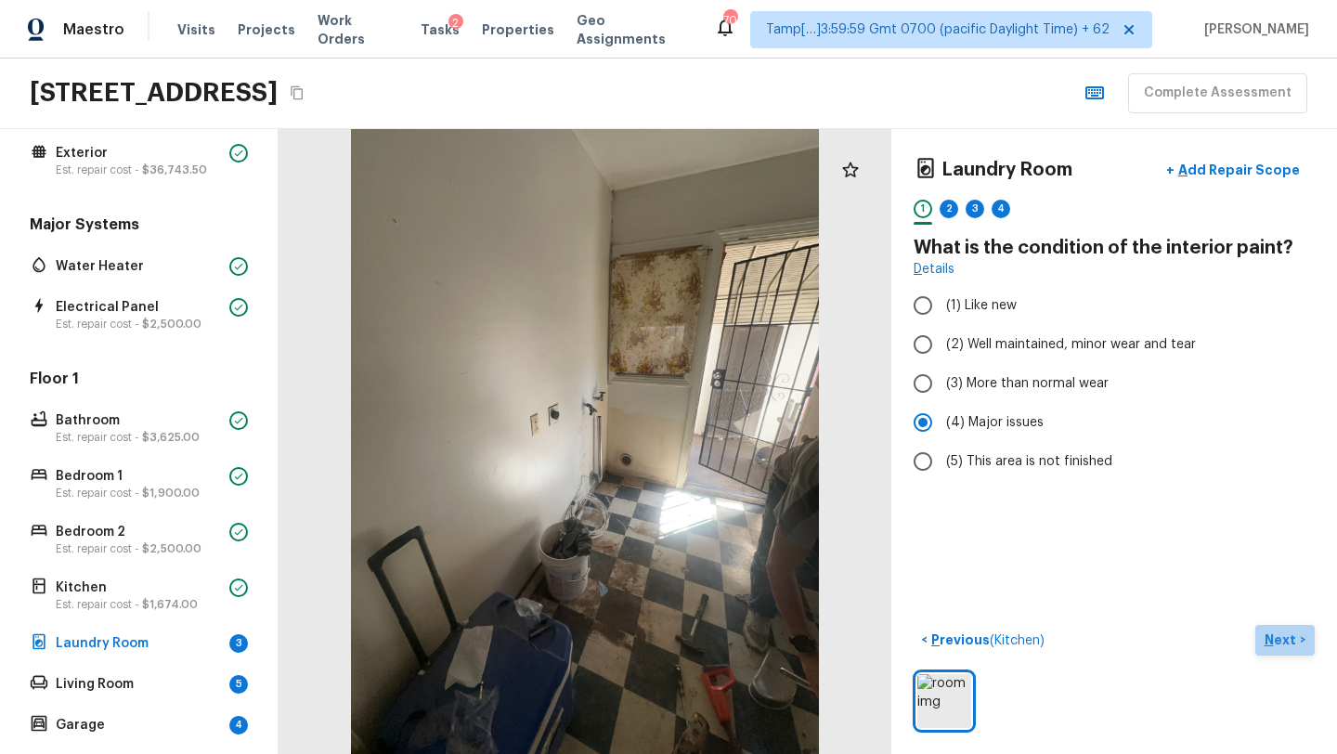
click at [1284, 637] on p "Next" at bounding box center [1281, 639] width 35 height 19
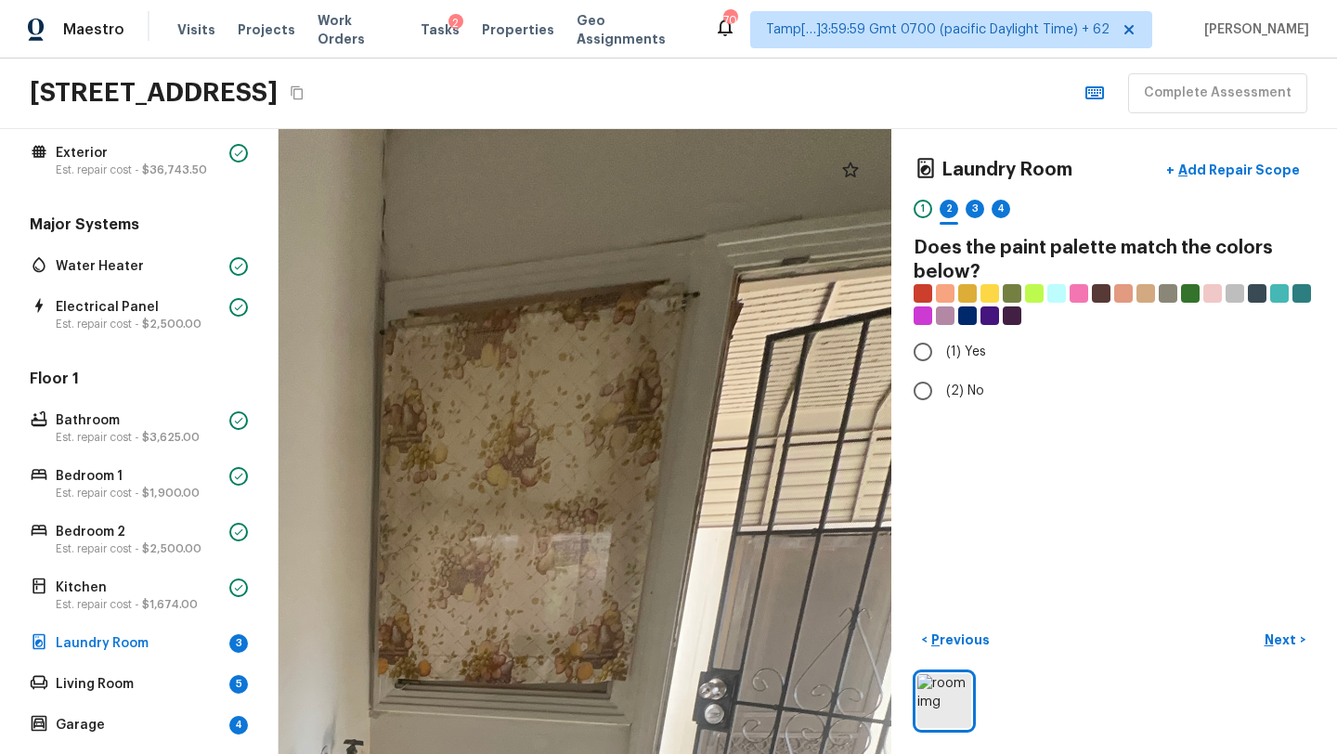
drag, startPoint x: 687, startPoint y: 269, endPoint x: 777, endPoint y: 422, distance: 177.6
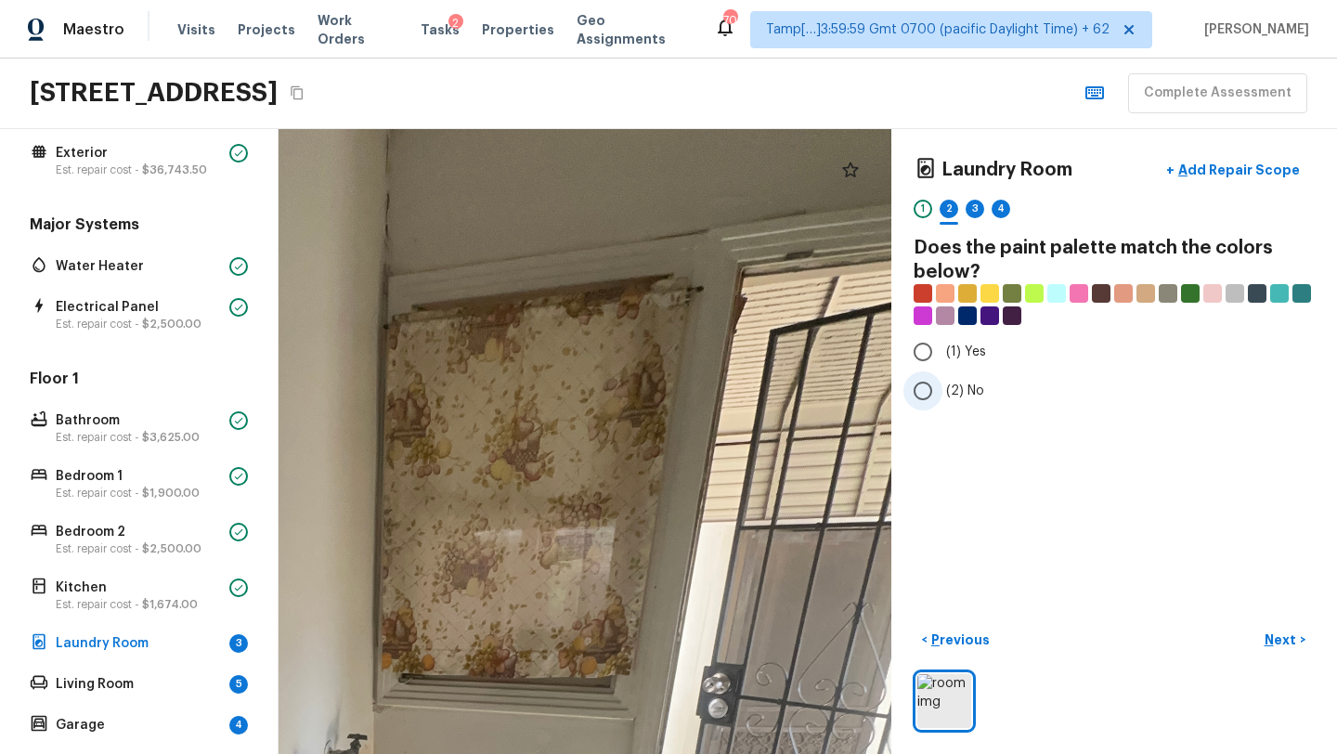
click at [973, 385] on span "(2) No" at bounding box center [965, 390] width 38 height 19
click at [942, 385] on input "(2) No" at bounding box center [922, 390] width 39 height 39
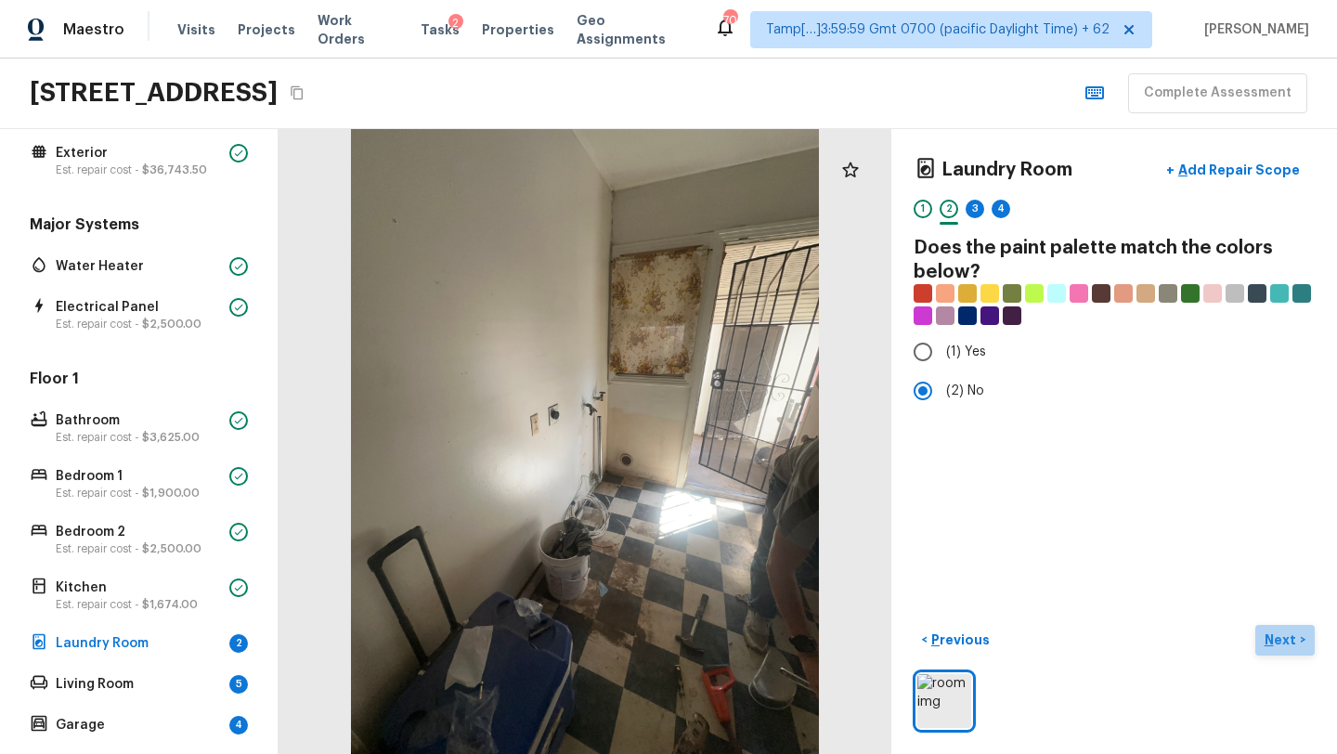
click at [1289, 633] on p "Next" at bounding box center [1281, 639] width 35 height 19
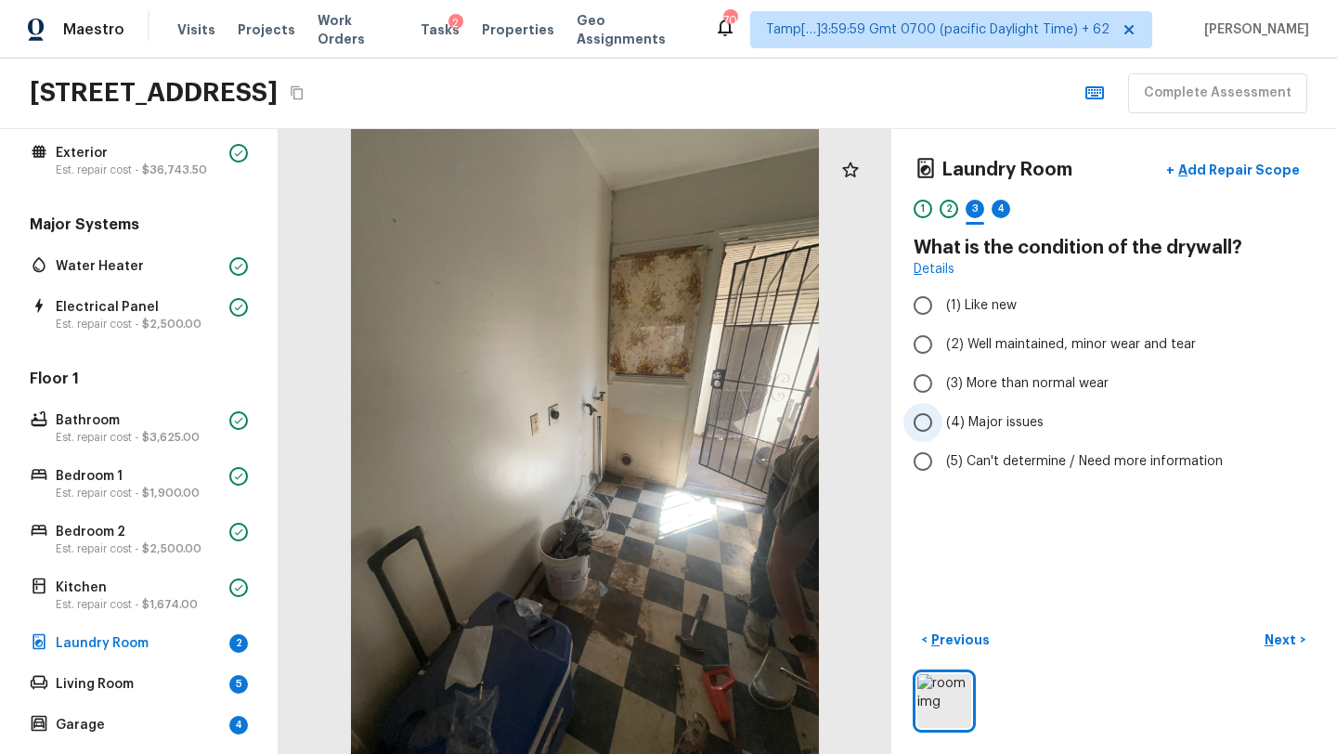
click at [922, 425] on input "(4) Major issues" at bounding box center [922, 422] width 39 height 39
click at [1278, 645] on p "Next" at bounding box center [1281, 639] width 35 height 19
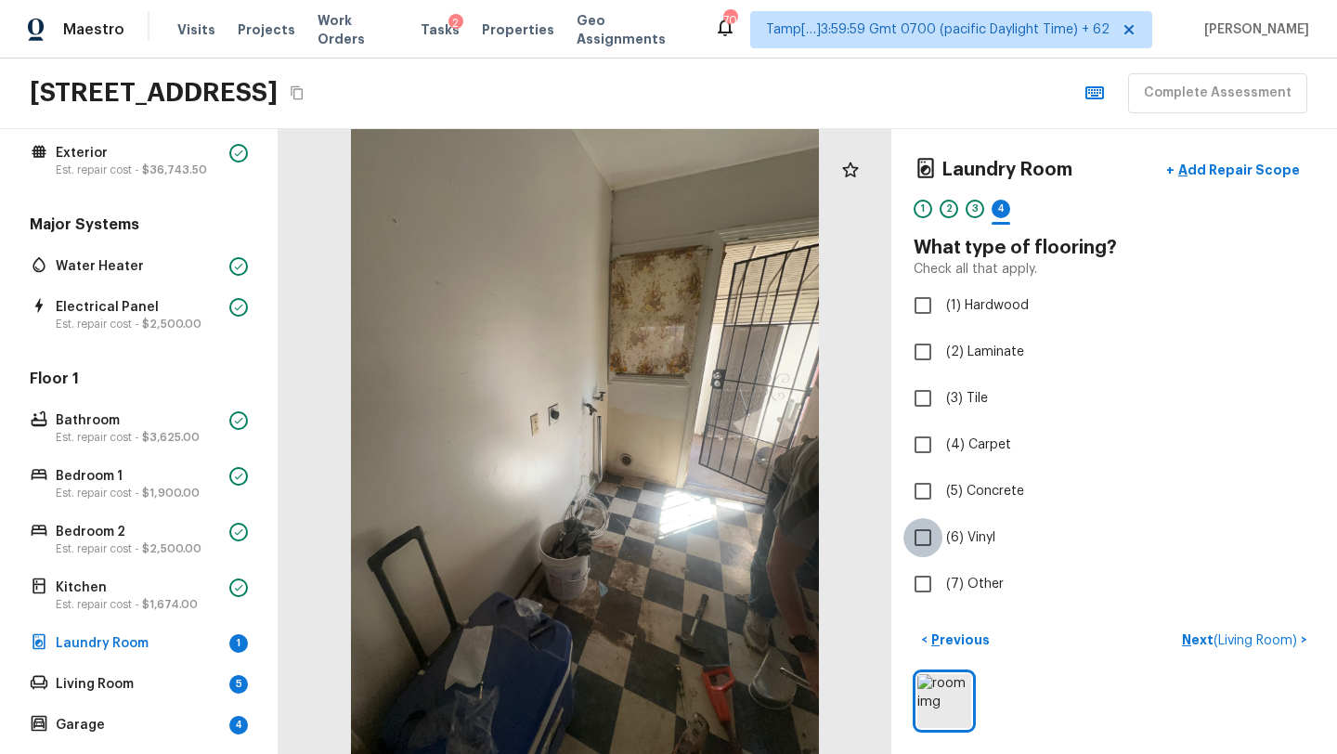
click at [940, 542] on input "(6) Vinyl" at bounding box center [922, 537] width 39 height 39
click at [1289, 639] on p "Next" at bounding box center [1281, 639] width 35 height 19
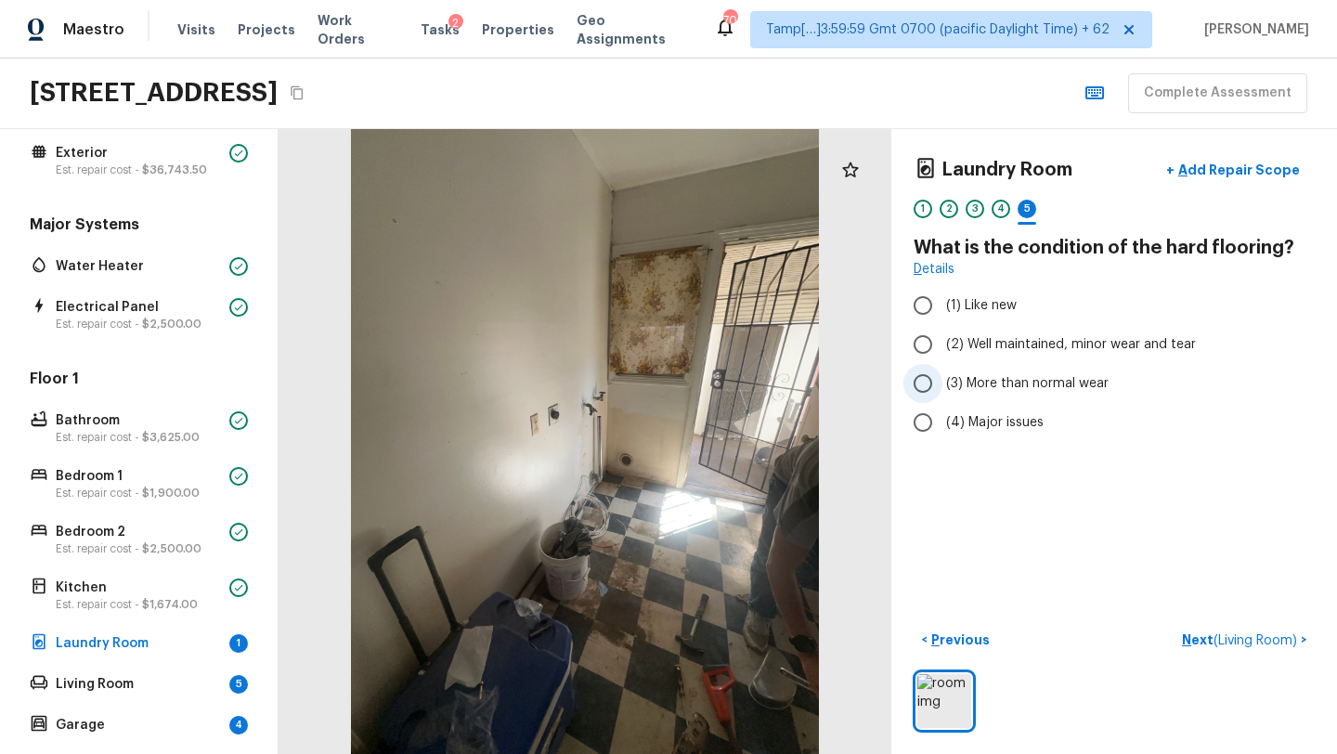
click at [991, 386] on span "(3) More than normal wear" at bounding box center [1027, 383] width 162 height 19
click at [942, 386] on input "(3) More than normal wear" at bounding box center [922, 383] width 39 height 39
click at [1201, 650] on button "Next ( Living Room ) >" at bounding box center [1244, 640] width 140 height 31
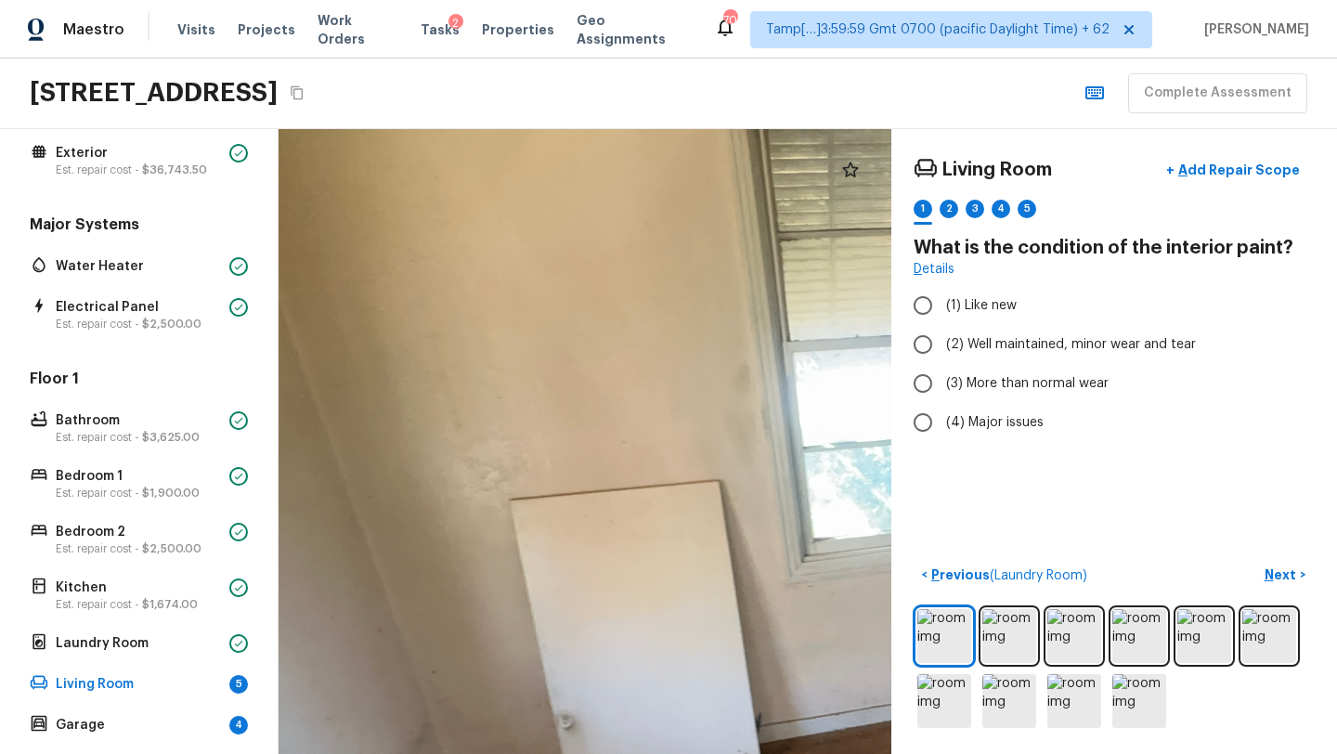
drag, startPoint x: 625, startPoint y: 542, endPoint x: 1336, endPoint y: 753, distance: 741.5
click at [1336, 753] on html "Maestro Visits Projects Work Orders Tasks 2 Properties Geo Assignments 701 Tamp…" at bounding box center [668, 377] width 1337 height 754
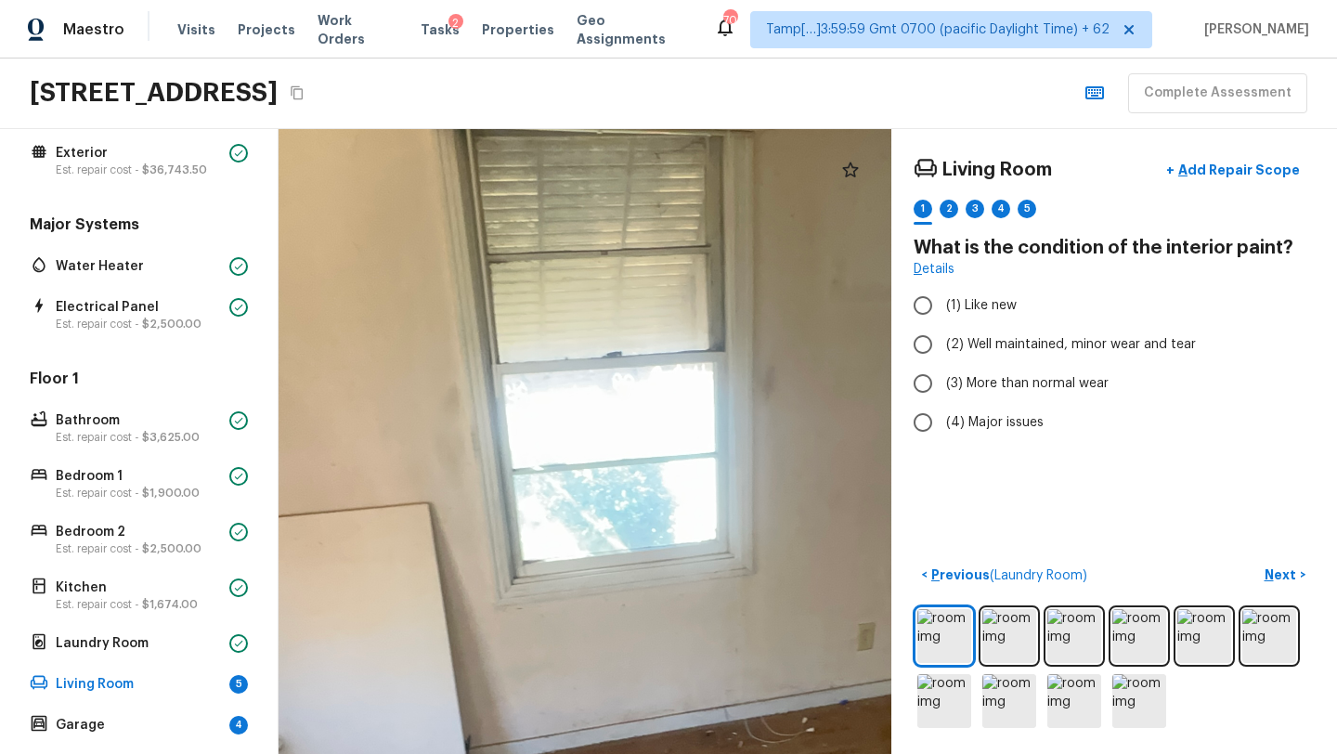
drag, startPoint x: 641, startPoint y: 472, endPoint x: 343, endPoint y: 178, distance: 418.7
click at [343, 179] on div at bounding box center [659, 639] width 1919 height 1957
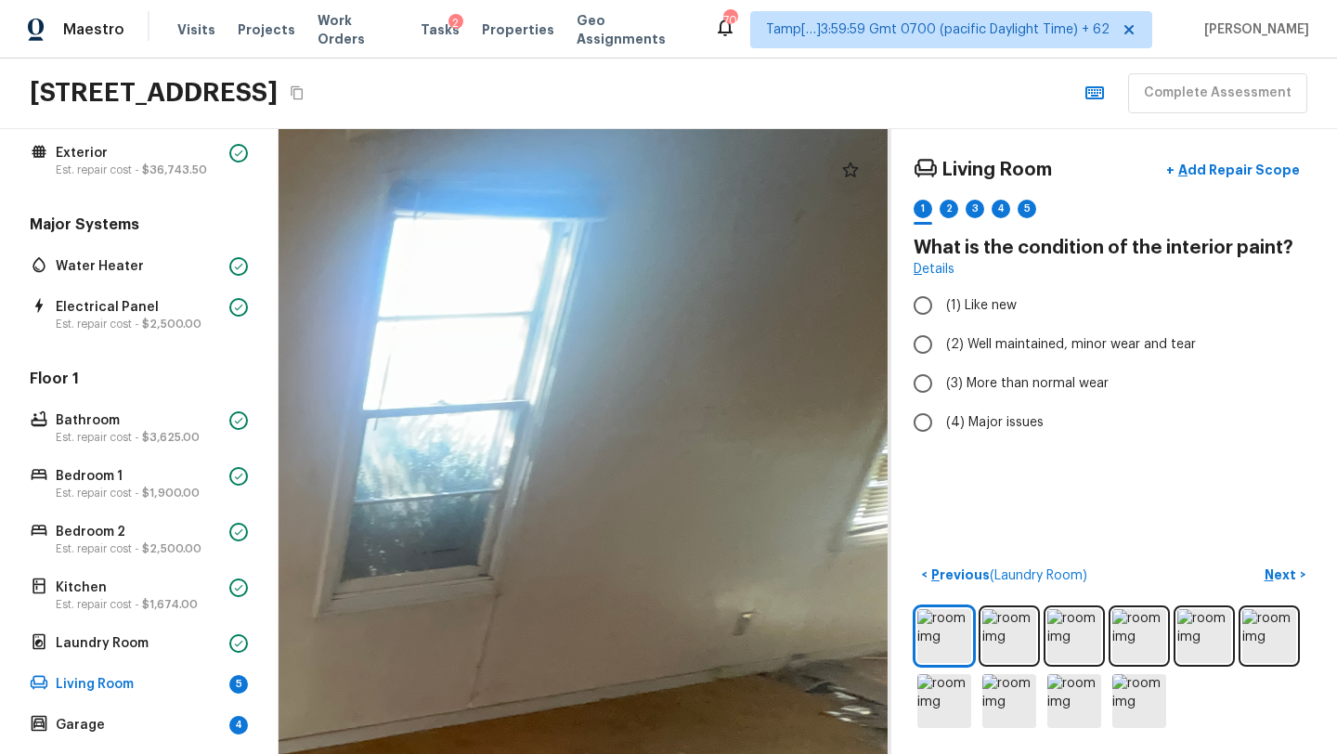
drag, startPoint x: 726, startPoint y: 348, endPoint x: 0, endPoint y: 479, distance: 737.5
click at [0, 473] on div "Overall Layout Exterior Est. repair cost - $36,743.50 Major Systems Water Heate…" at bounding box center [668, 441] width 1337 height 625
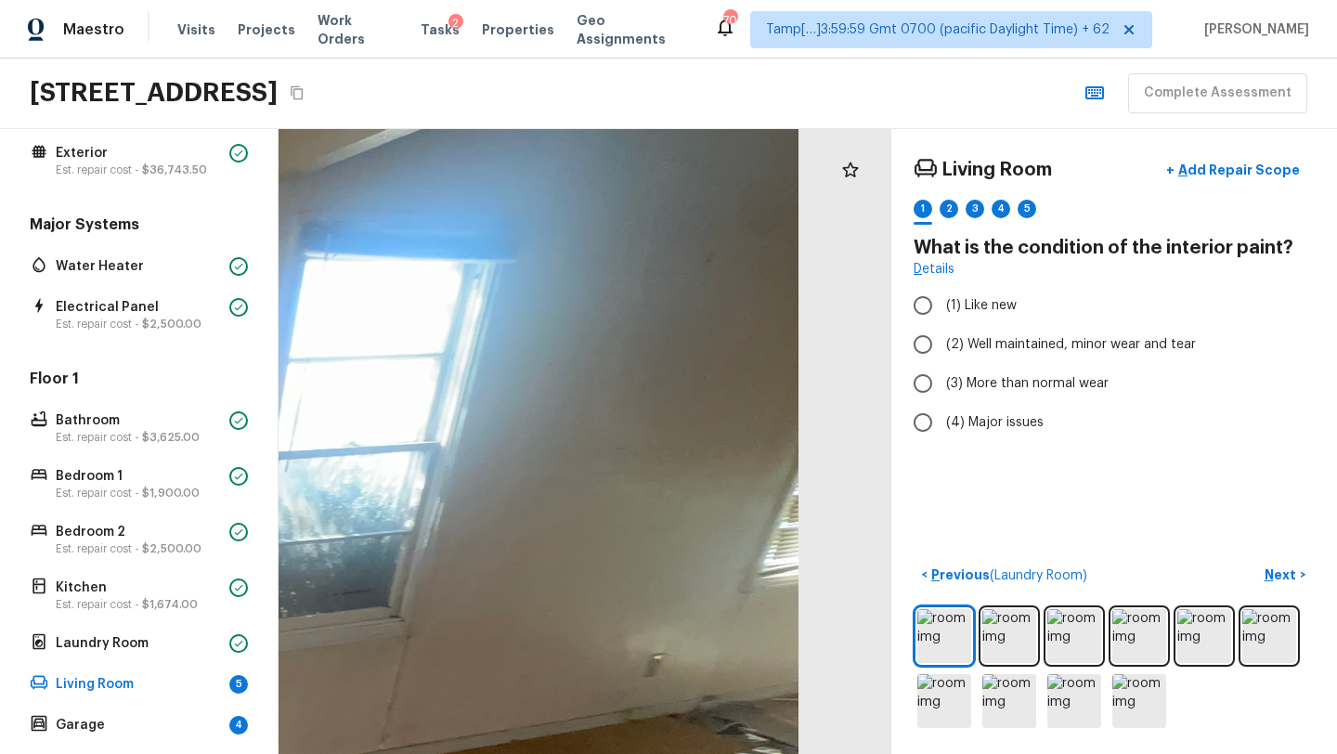
drag, startPoint x: 692, startPoint y: 447, endPoint x: 355, endPoint y: 220, distance: 406.5
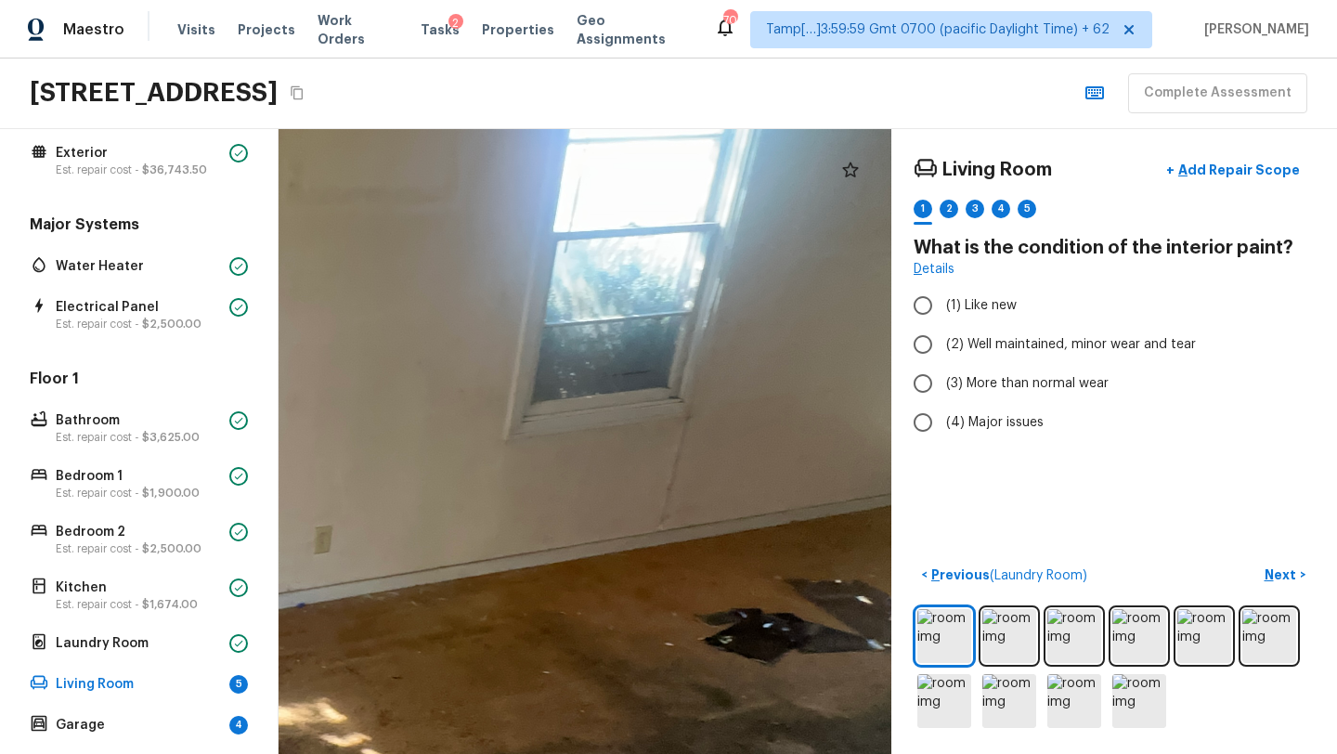
drag, startPoint x: 355, startPoint y: 220, endPoint x: 542, endPoint y: 2, distance: 287.0
click at [542, 2] on div "Maestro Visits Projects Work Orders Tasks 2 Properties Geo Assignments 701 Tamp…" at bounding box center [668, 377] width 1337 height 754
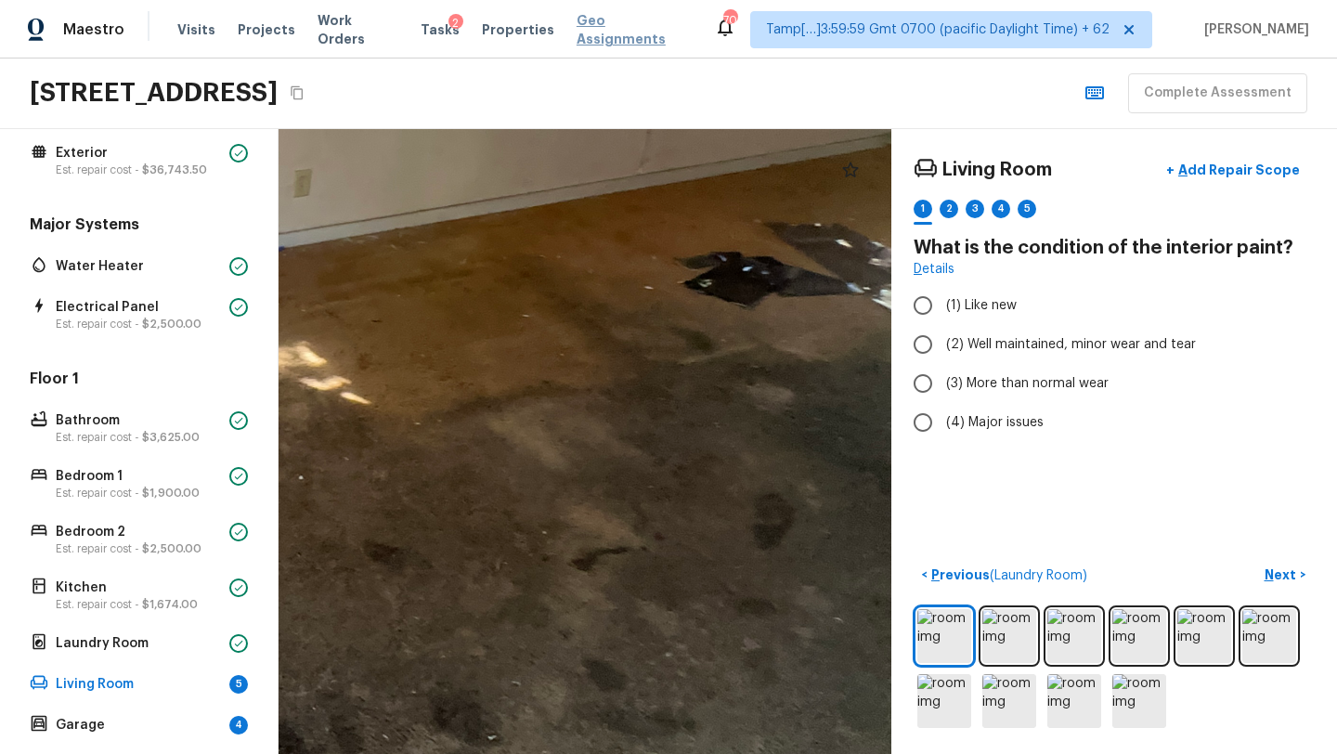
drag, startPoint x: 598, startPoint y: 388, endPoint x: 577, endPoint y: 31, distance: 357.9
click at [577, 31] on div "Maestro Visits Projects Work Orders Tasks 2 Properties Geo Assignments 701 Tamp…" at bounding box center [668, 377] width 1337 height 754
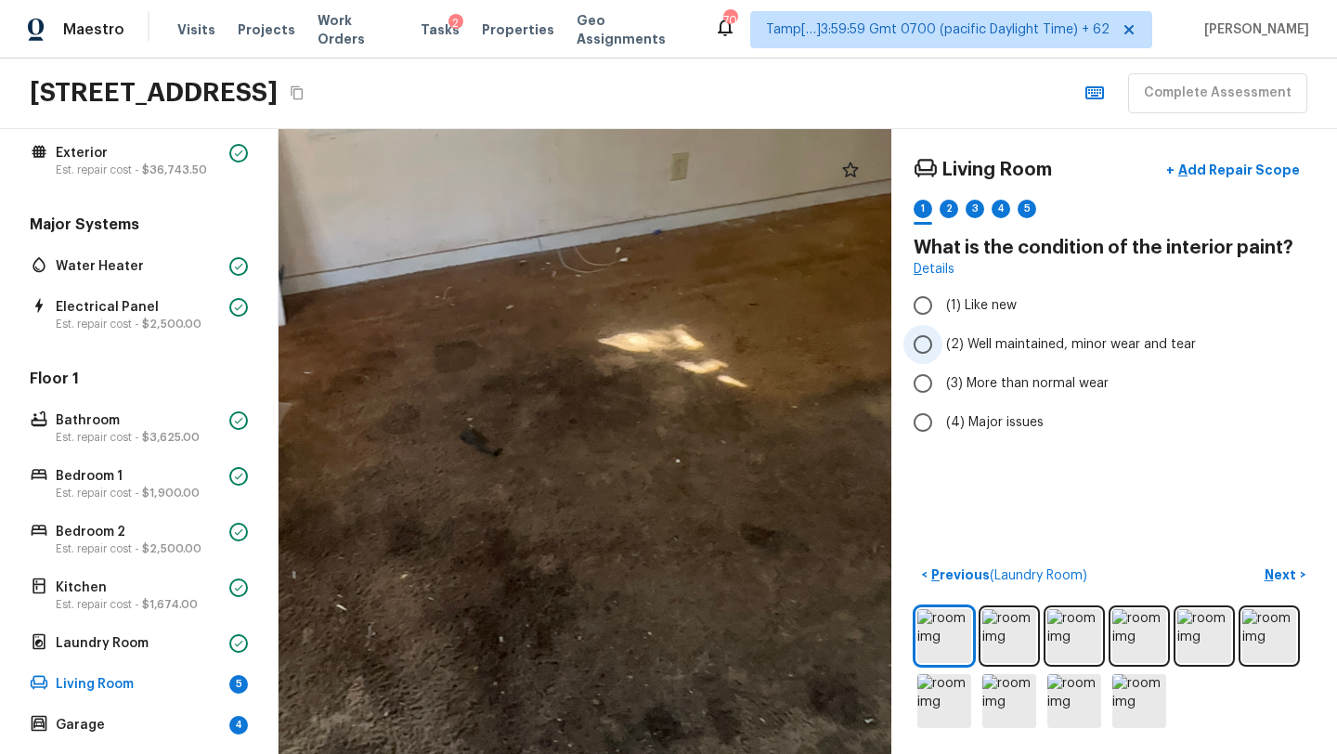
drag, startPoint x: 507, startPoint y: 357, endPoint x: 944, endPoint y: 329, distance: 438.0
click at [944, 329] on div "Living Room + Add Repair Scope 1 2 3 4 5 What is the condition of the interior …" at bounding box center [807, 441] width 1058 height 625
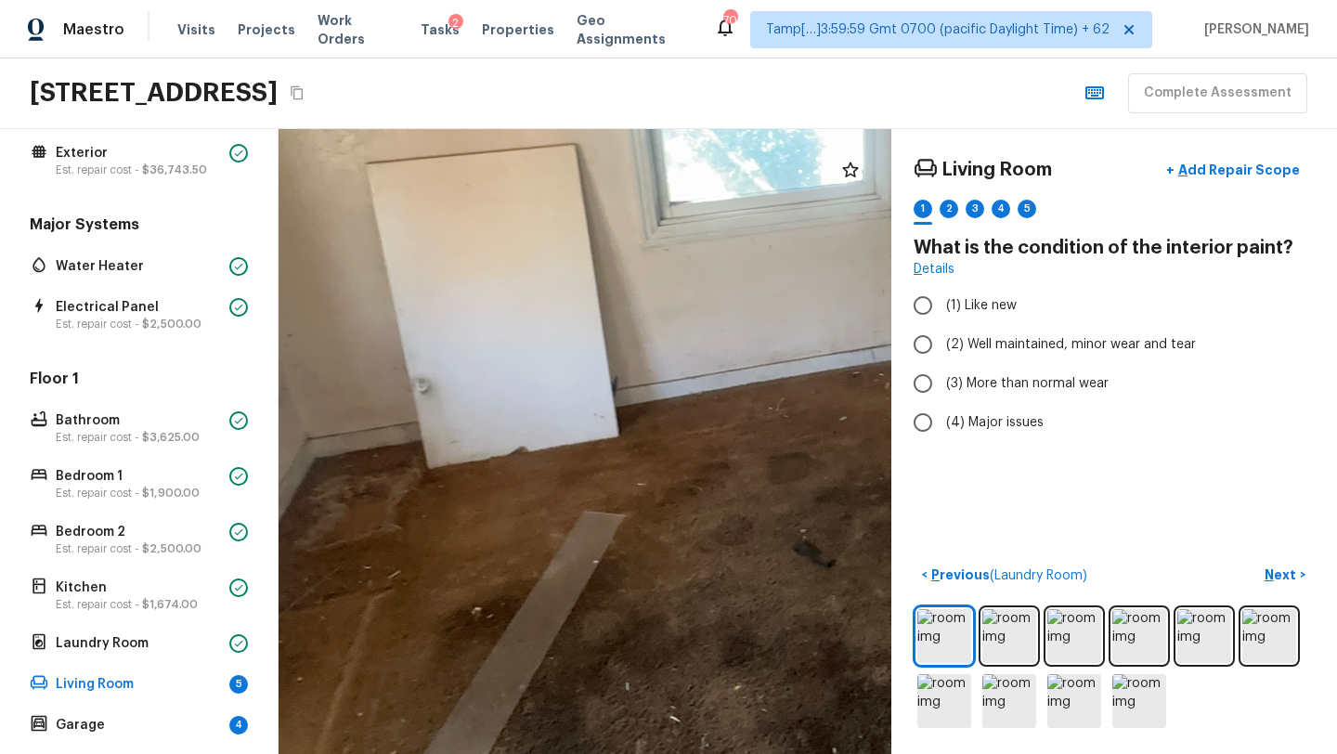
drag, startPoint x: 710, startPoint y: 549, endPoint x: 983, endPoint y: 672, distance: 299.1
click at [983, 672] on div "Living Room + Add Repair Scope 1 2 3 4 5 What is the condition of the interior …" at bounding box center [807, 441] width 1058 height 625
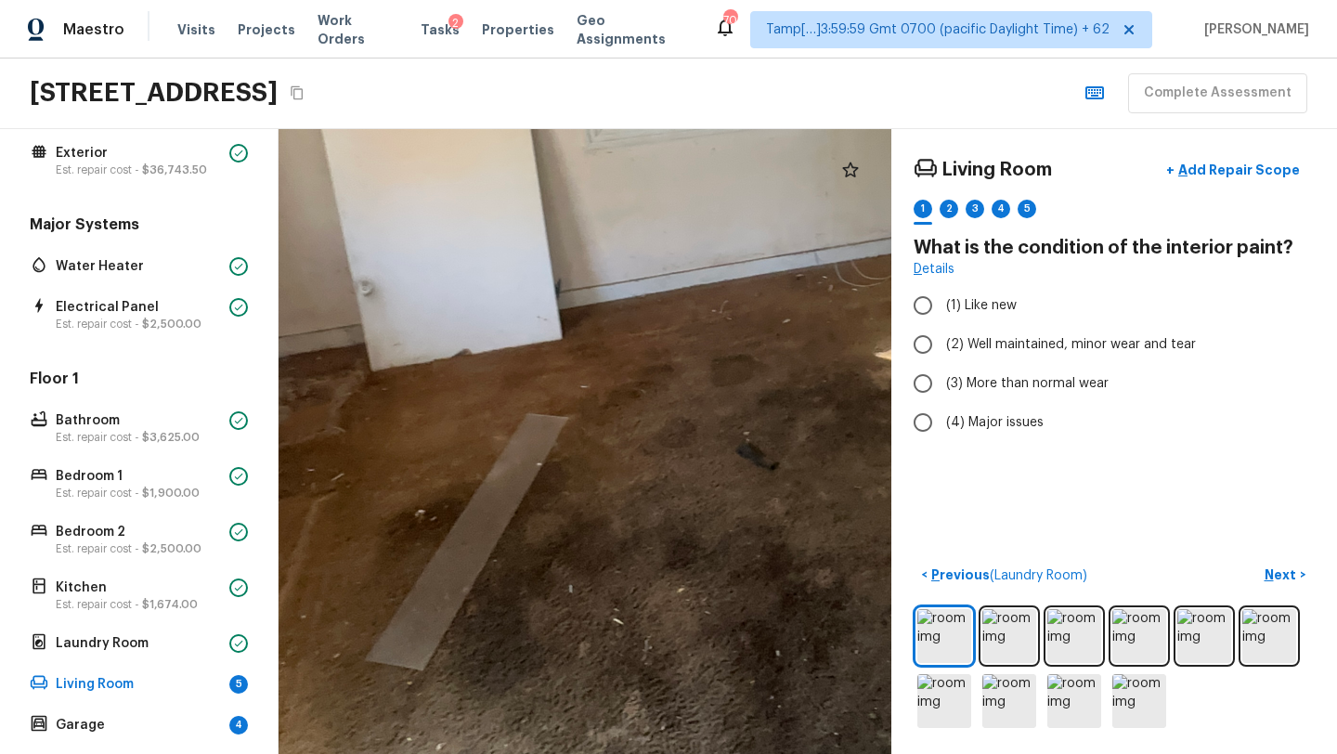
drag, startPoint x: 599, startPoint y: 571, endPoint x: 504, endPoint y: 476, distance: 133.9
click at [504, 477] on div at bounding box center [750, 184] width 1919 height 1957
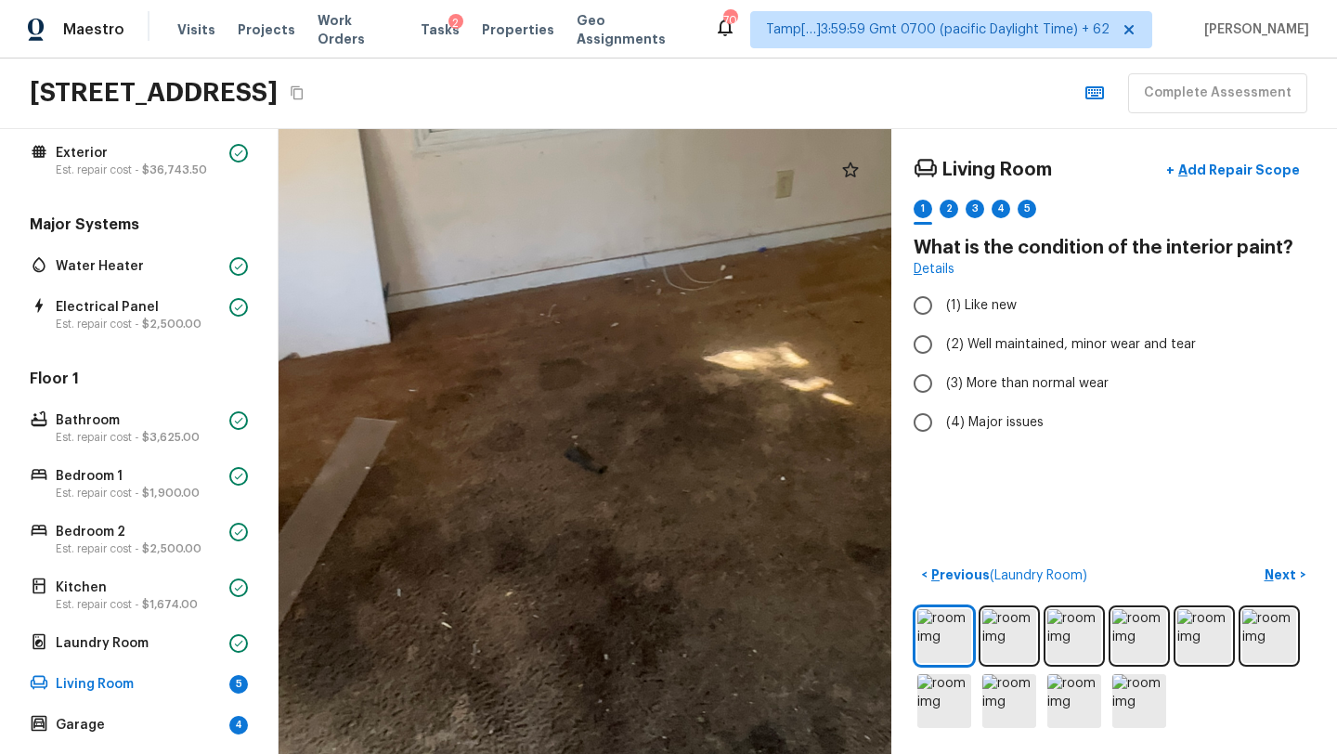
drag, startPoint x: 555, startPoint y: 487, endPoint x: 265, endPoint y: 469, distance: 291.1
click at [265, 470] on div "Overall Layout Exterior Est. repair cost - $36,743.50 Major Systems Water Heate…" at bounding box center [668, 441] width 1337 height 625
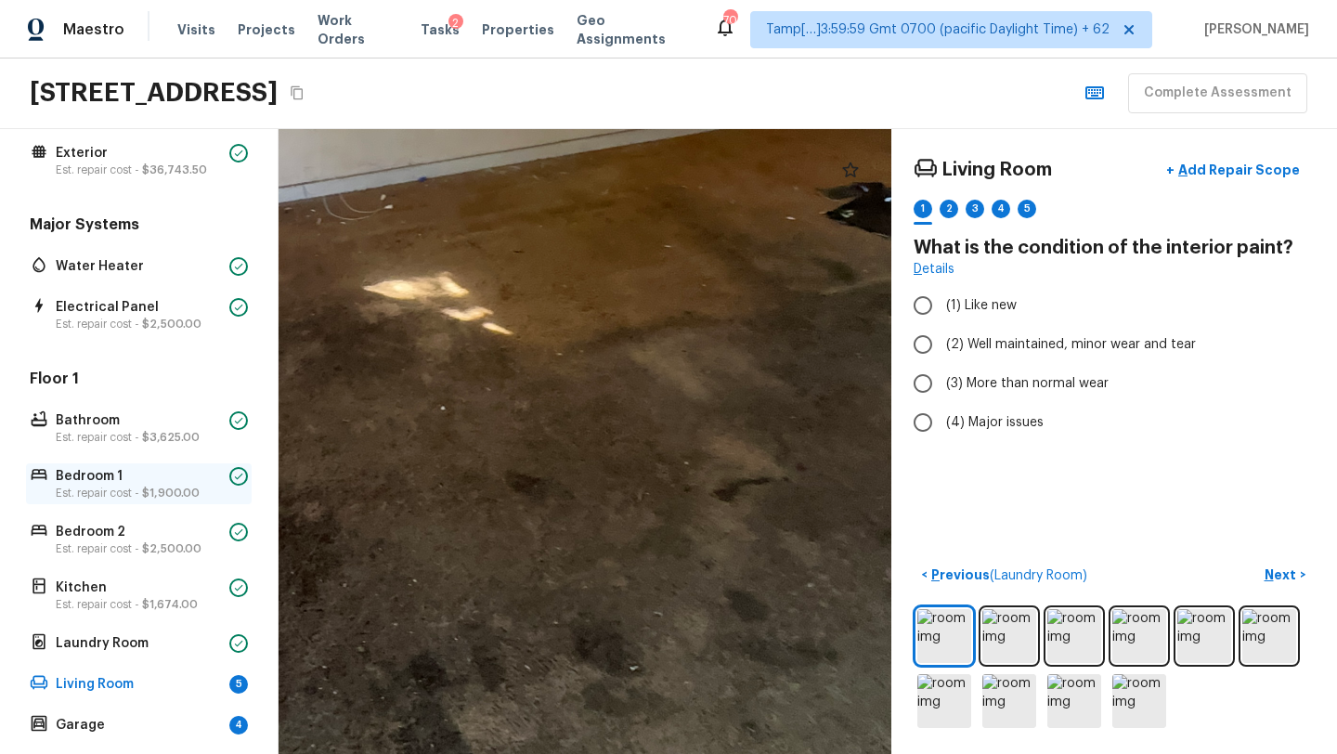
drag, startPoint x: 437, startPoint y: 497, endPoint x: 183, endPoint y: 484, distance: 254.7
click at [183, 484] on div "Overall Layout Exterior Est. repair cost - $36,743.50 Major Systems Water Heate…" at bounding box center [668, 441] width 1337 height 625
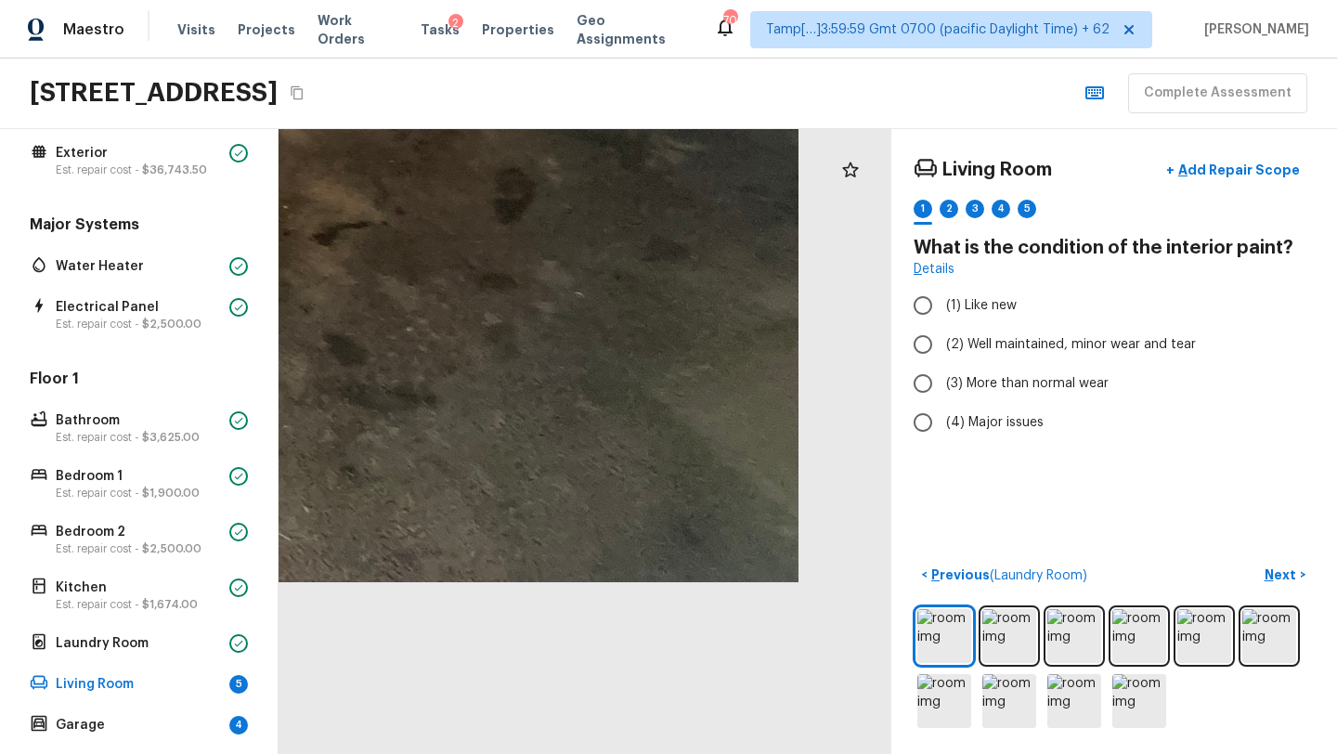
drag, startPoint x: 502, startPoint y: 551, endPoint x: 88, endPoint y: 354, distance: 458.7
click at [88, 354] on div "Overall Layout Exterior Est. repair cost - $36,743.50 Major Systems Water Heate…" at bounding box center [668, 441] width 1337 height 625
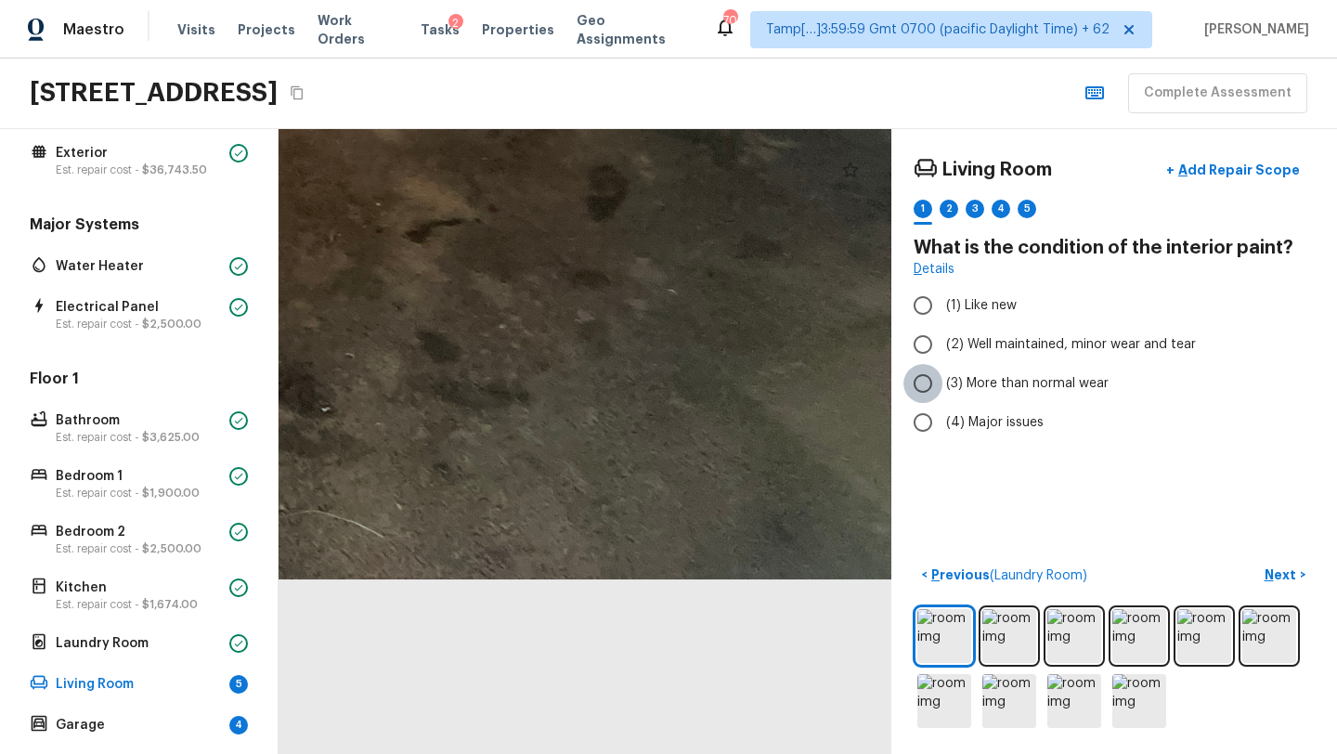
click at [920, 373] on input "(3) More than normal wear" at bounding box center [922, 383] width 39 height 39
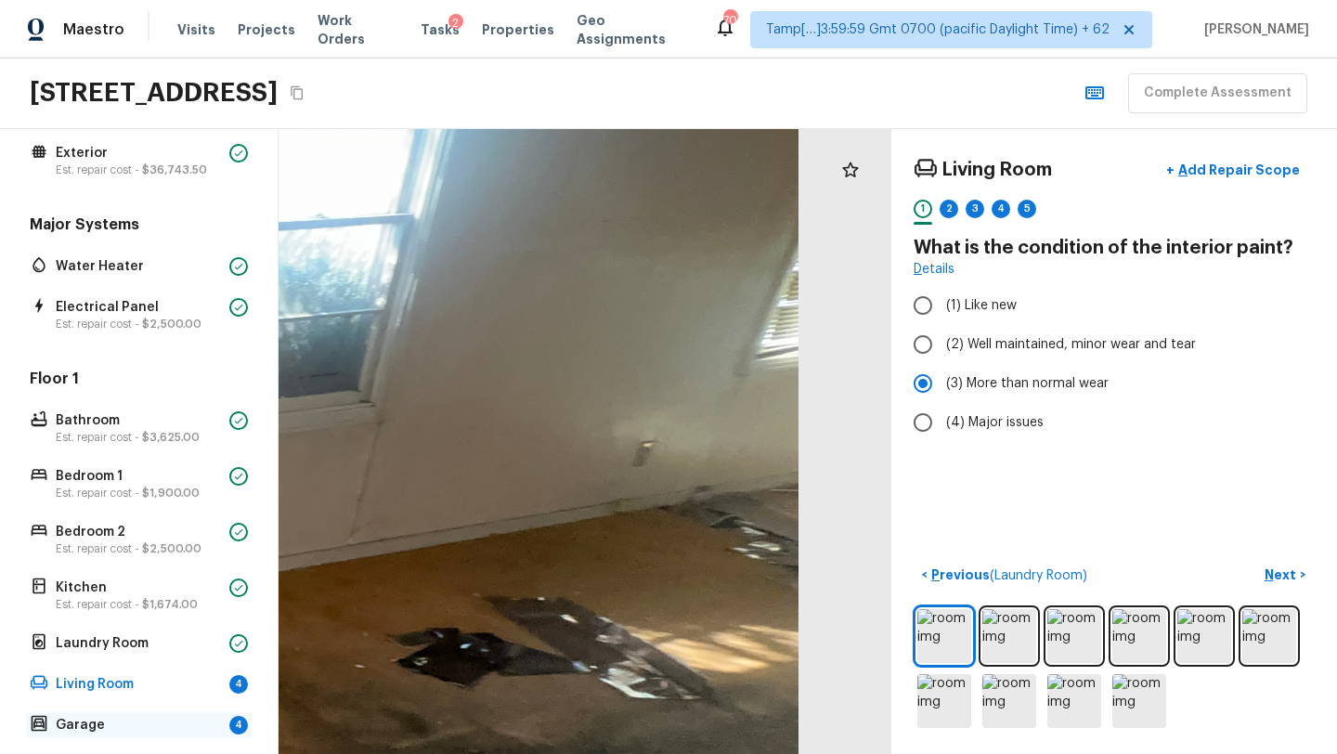
drag, startPoint x: 779, startPoint y: 489, endPoint x: 73, endPoint y: 717, distance: 741.4
click at [73, 718] on div "Overall Layout Exterior Est. repair cost - $36,743.50 Major Systems Water Heate…" at bounding box center [668, 441] width 1337 height 625
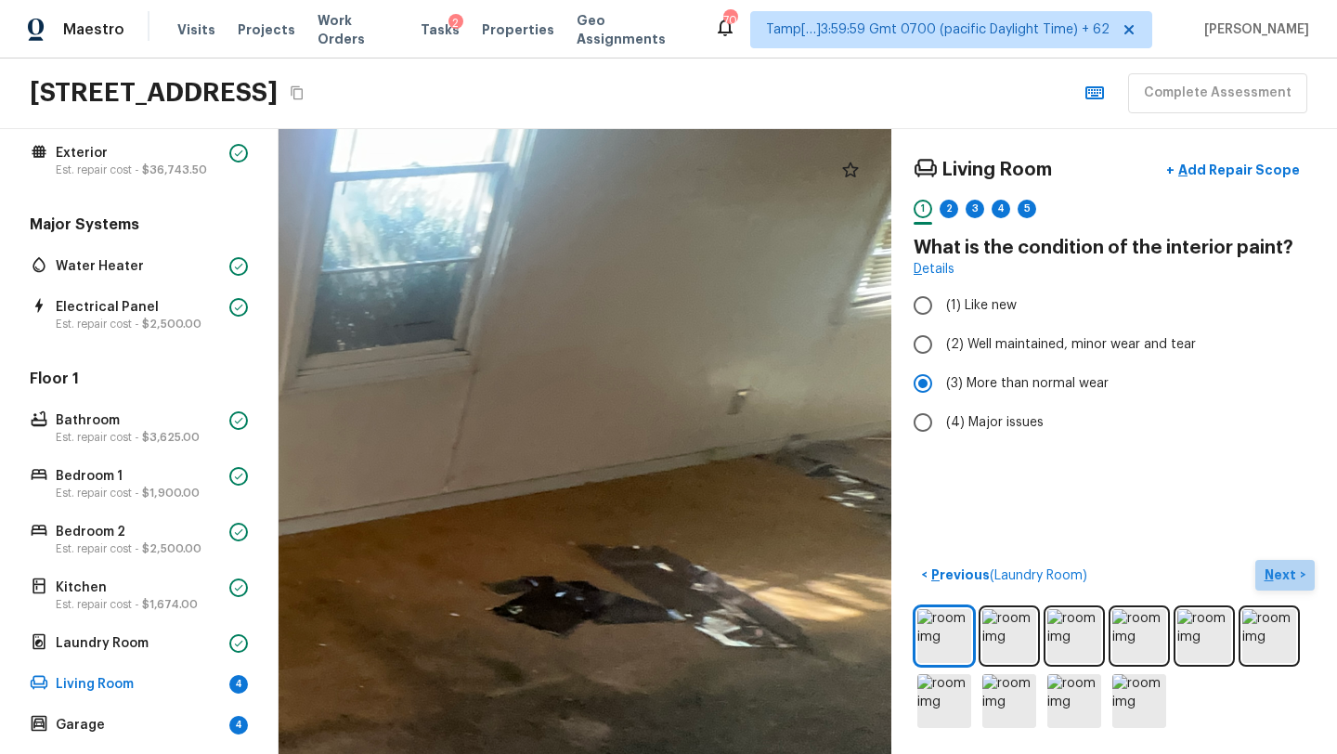
click at [1297, 577] on p "Next" at bounding box center [1281, 574] width 35 height 19
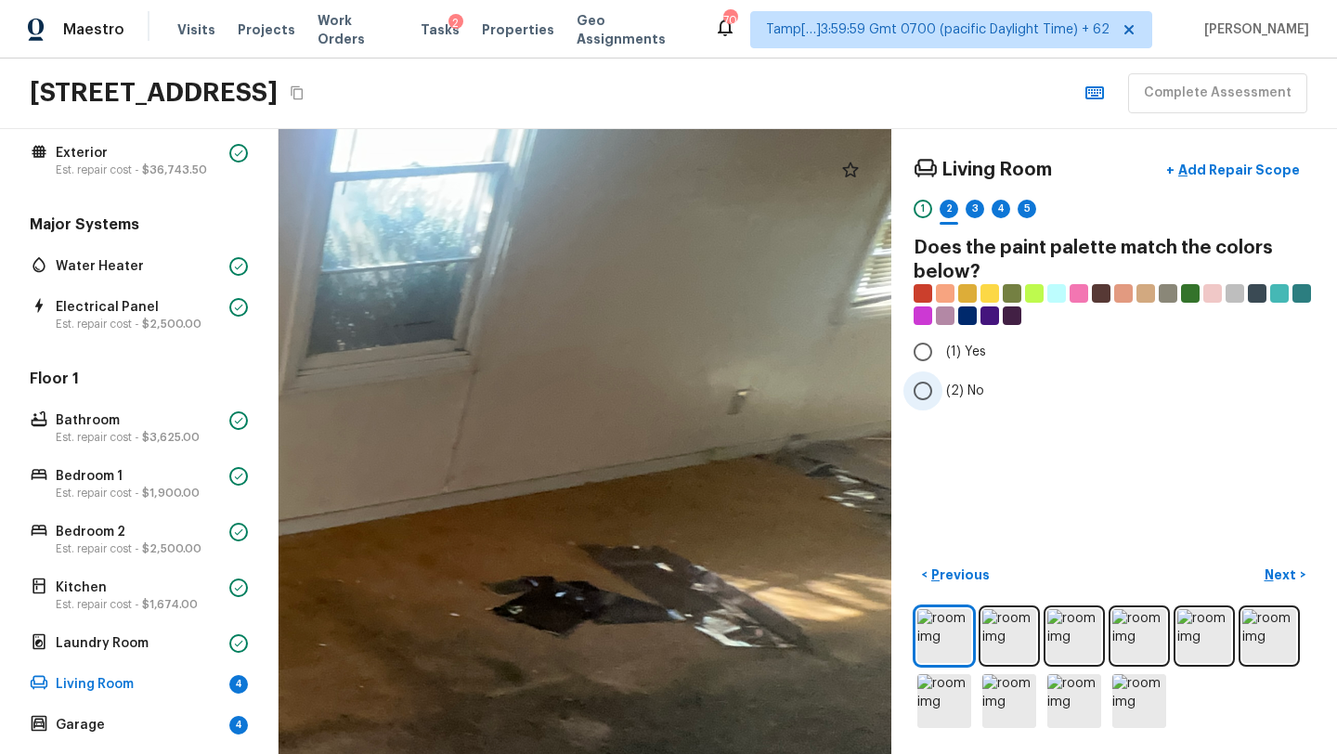
click at [959, 389] on span "(2) No" at bounding box center [965, 390] width 38 height 19
click at [942, 389] on input "(2) No" at bounding box center [922, 390] width 39 height 39
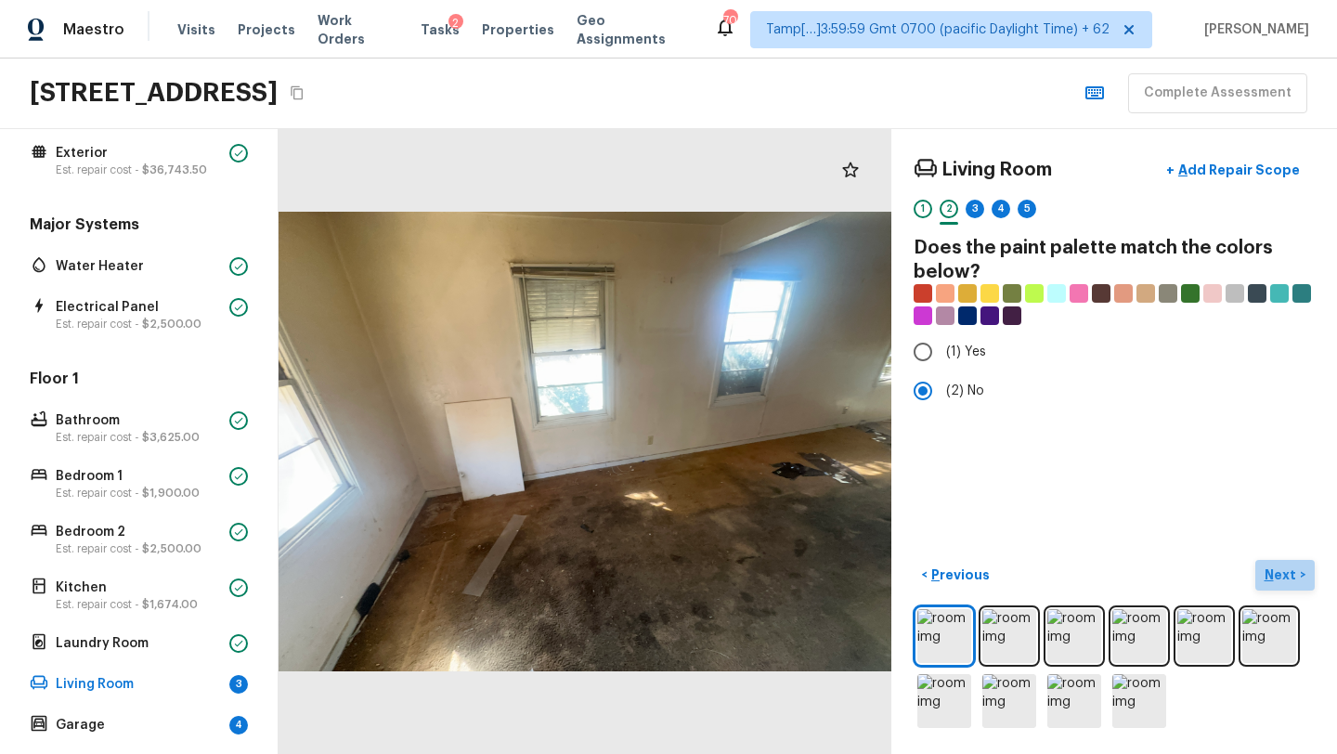
click at [1282, 584] on button "Next >" at bounding box center [1284, 575] width 59 height 31
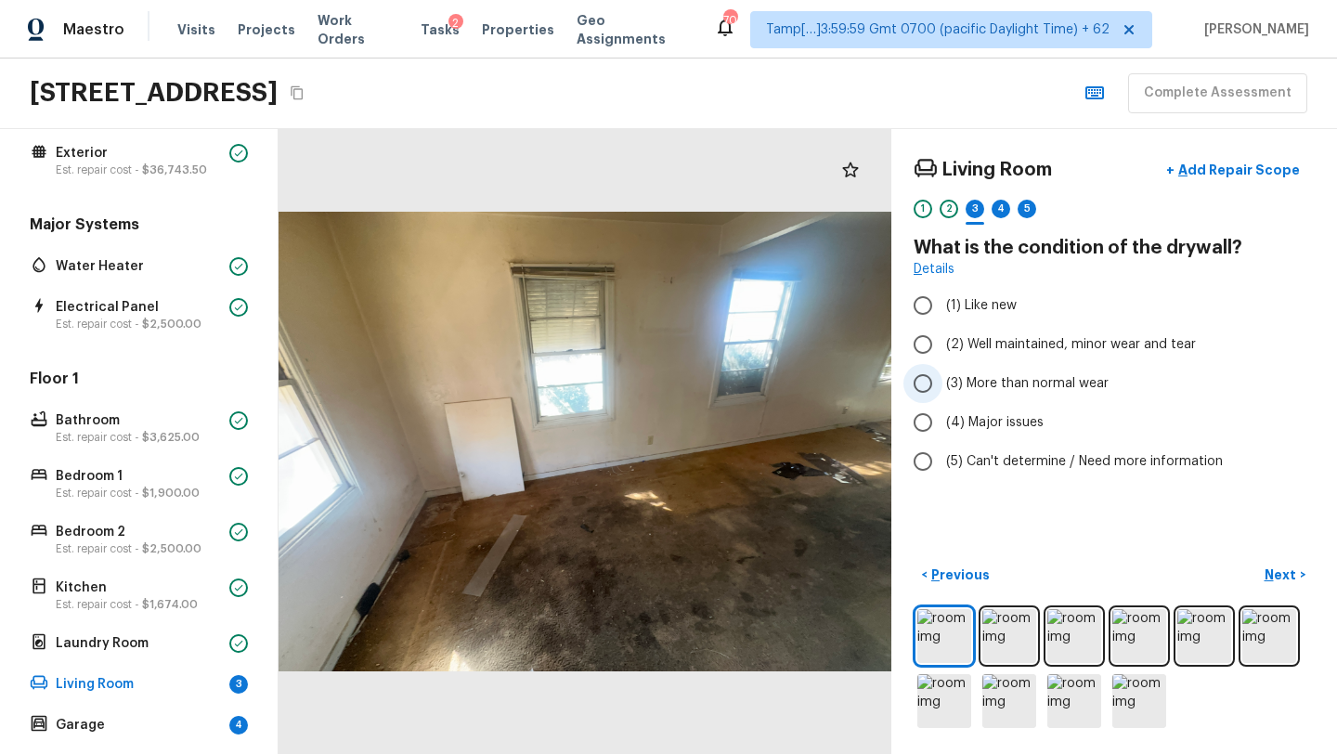
click at [1027, 395] on label "(3) More than normal wear" at bounding box center [1101, 383] width 396 height 39
click at [942, 395] on input "(3) More than normal wear" at bounding box center [922, 383] width 39 height 39
click at [1285, 568] on p "Next" at bounding box center [1281, 574] width 35 height 19
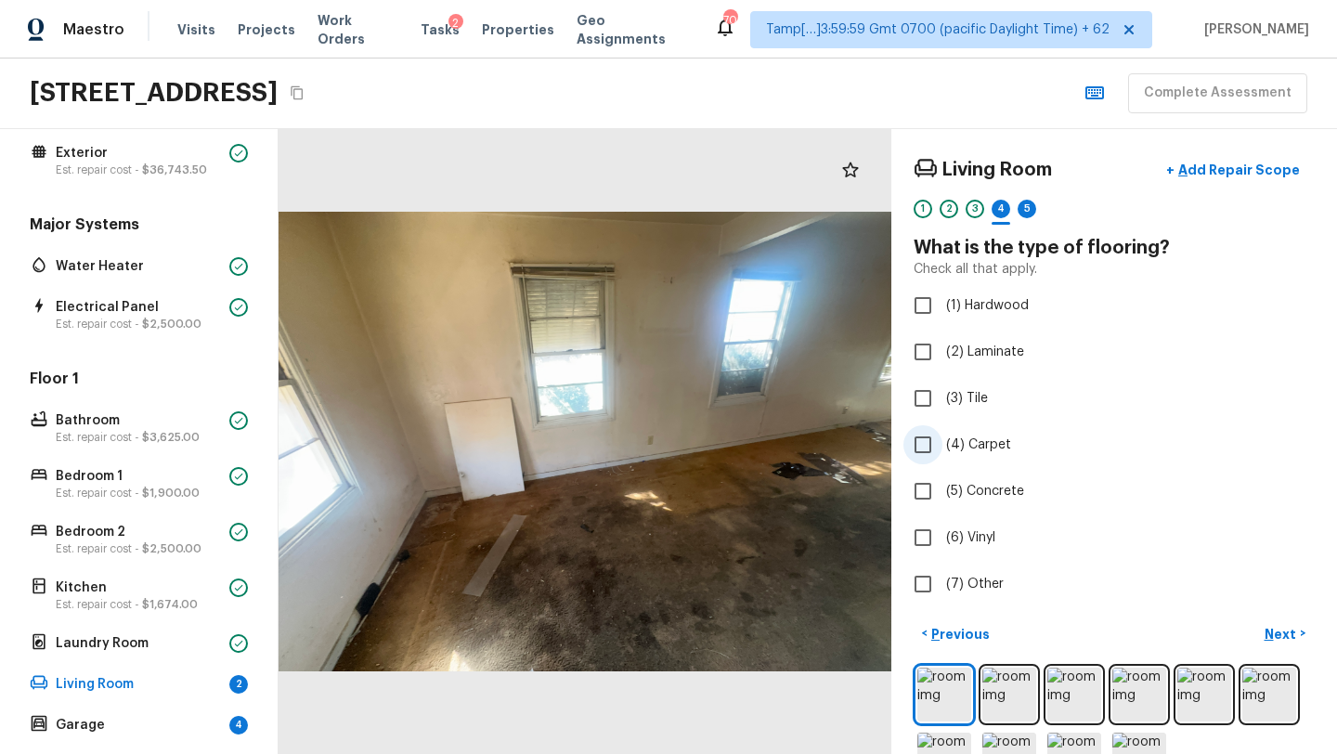
click at [932, 447] on input "(4) Carpet" at bounding box center [922, 444] width 39 height 39
click at [1279, 638] on p "Next" at bounding box center [1281, 634] width 35 height 19
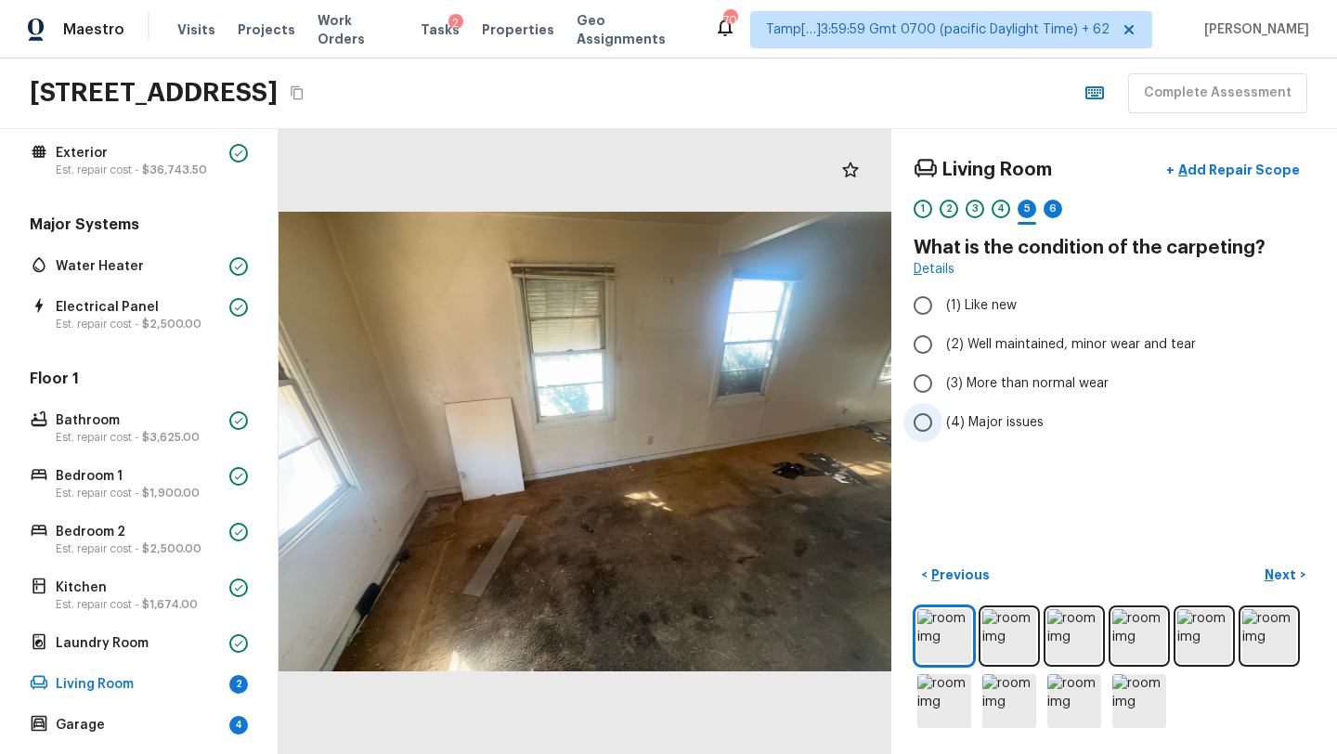
click at [1018, 424] on span "(4) Major issues" at bounding box center [994, 422] width 97 height 19
click at [942, 424] on input "(4) Major issues" at bounding box center [922, 422] width 39 height 39
click at [1281, 572] on p "Next" at bounding box center [1281, 574] width 35 height 19
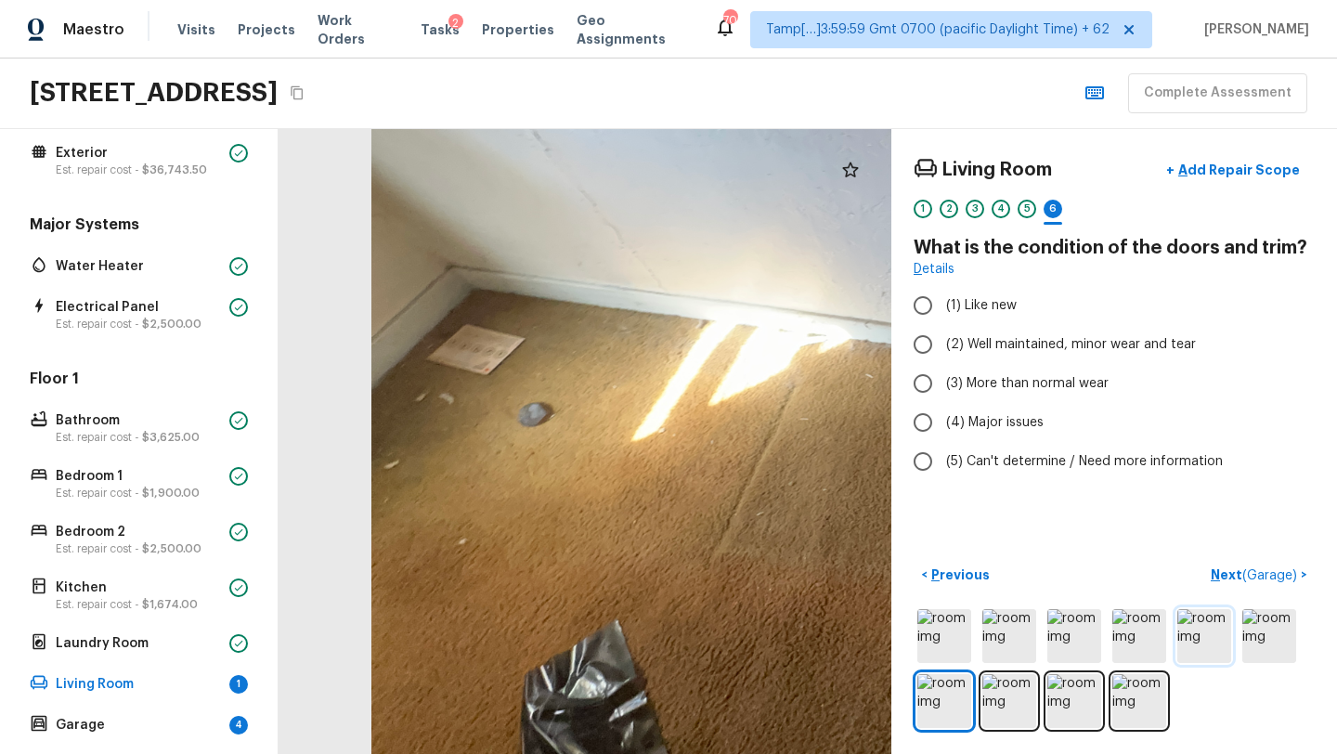
drag, startPoint x: 458, startPoint y: 536, endPoint x: 1224, endPoint y: 639, distance: 773.4
click at [1224, 639] on div "Living Room + Add Repair Scope 1 2 3 4 5 6 What is the condition of the doors a…" at bounding box center [807, 441] width 1058 height 625
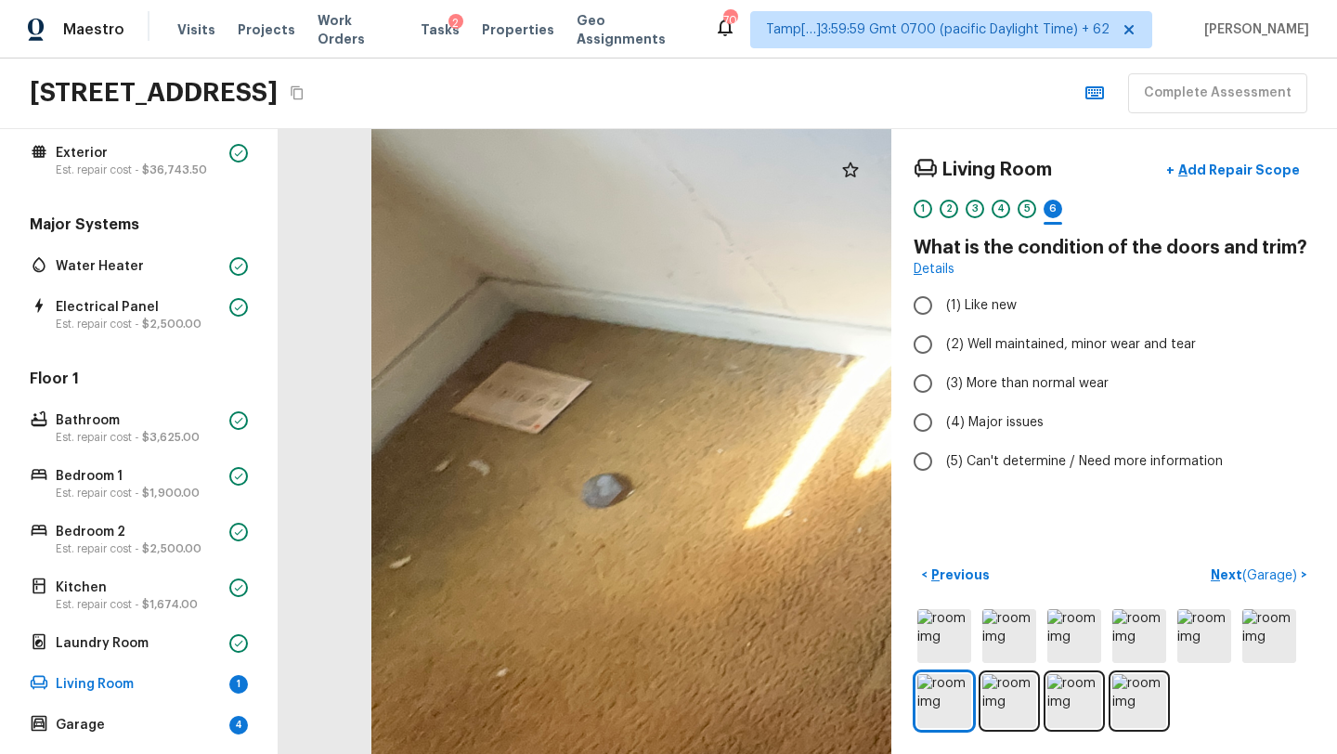
drag, startPoint x: 474, startPoint y: 453, endPoint x: 1335, endPoint y: 546, distance: 865.4
click at [1336, 548] on div "Living Room + Add Repair Scope 1 2 3 4 5 6 What is the condition of the doors a…" at bounding box center [807, 441] width 1058 height 625
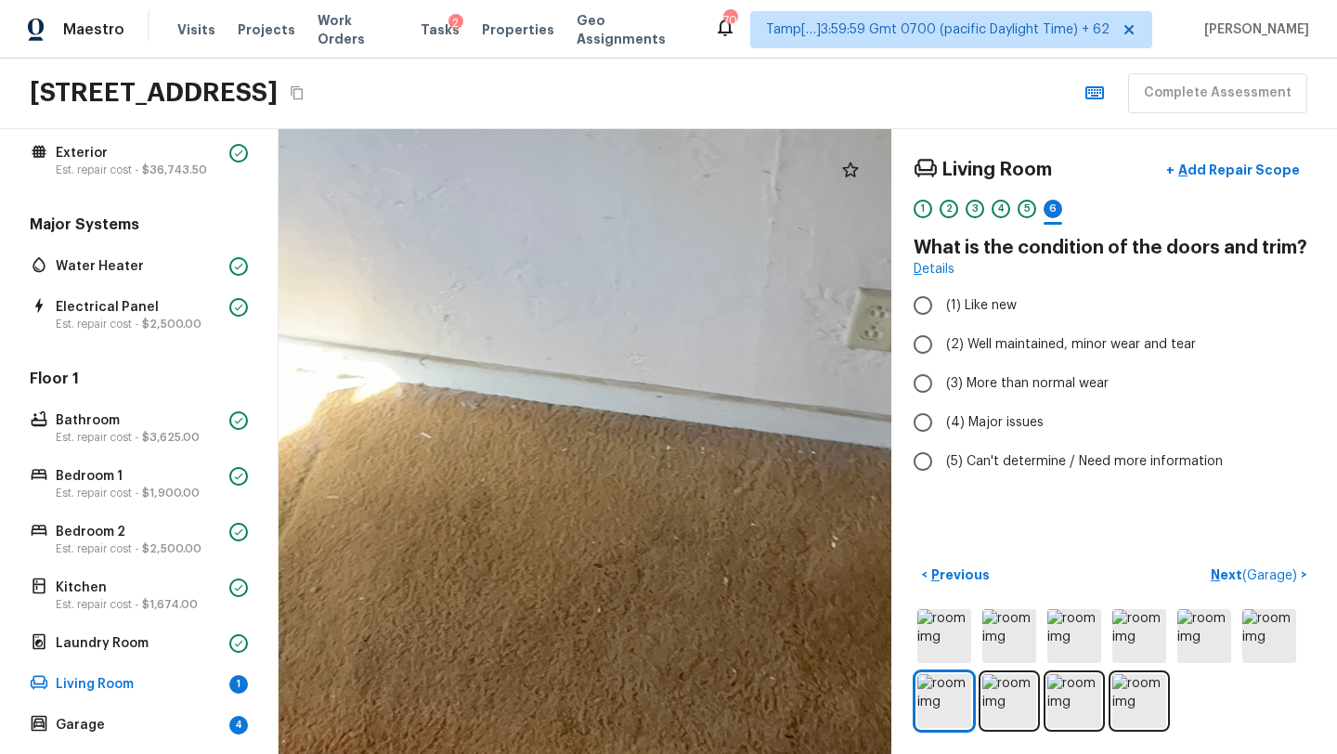
drag, startPoint x: 566, startPoint y: 540, endPoint x: 0, endPoint y: 539, distance: 566.2
click at [0, 540] on div "Overall Layout Exterior Est. repair cost - $36,743.50 Major Systems Water Heate…" at bounding box center [668, 441] width 1337 height 625
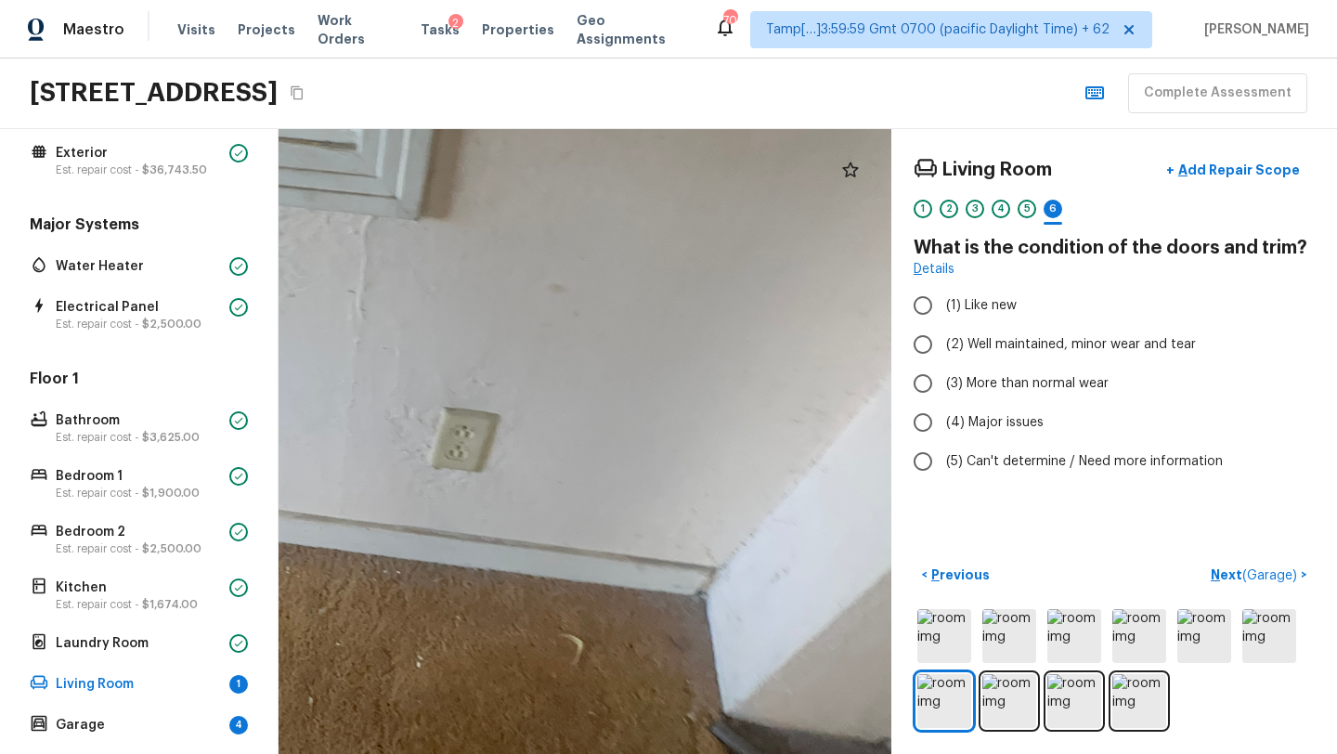
drag, startPoint x: 415, startPoint y: 540, endPoint x: 0, endPoint y: 650, distance: 429.1
click at [0, 652] on div "Overall Layout Exterior Est. repair cost - $36,743.50 Major Systems Water Heate…" at bounding box center [668, 441] width 1337 height 625
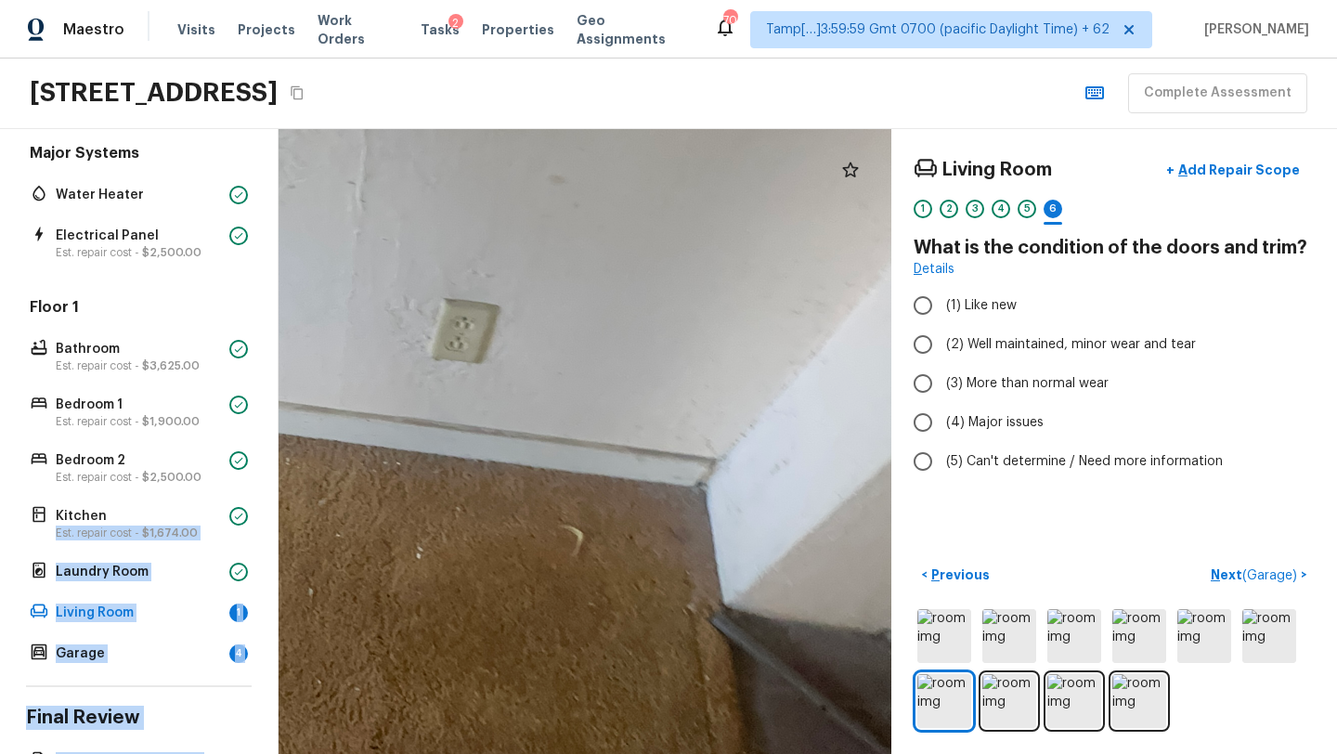
scroll to position [294, 0]
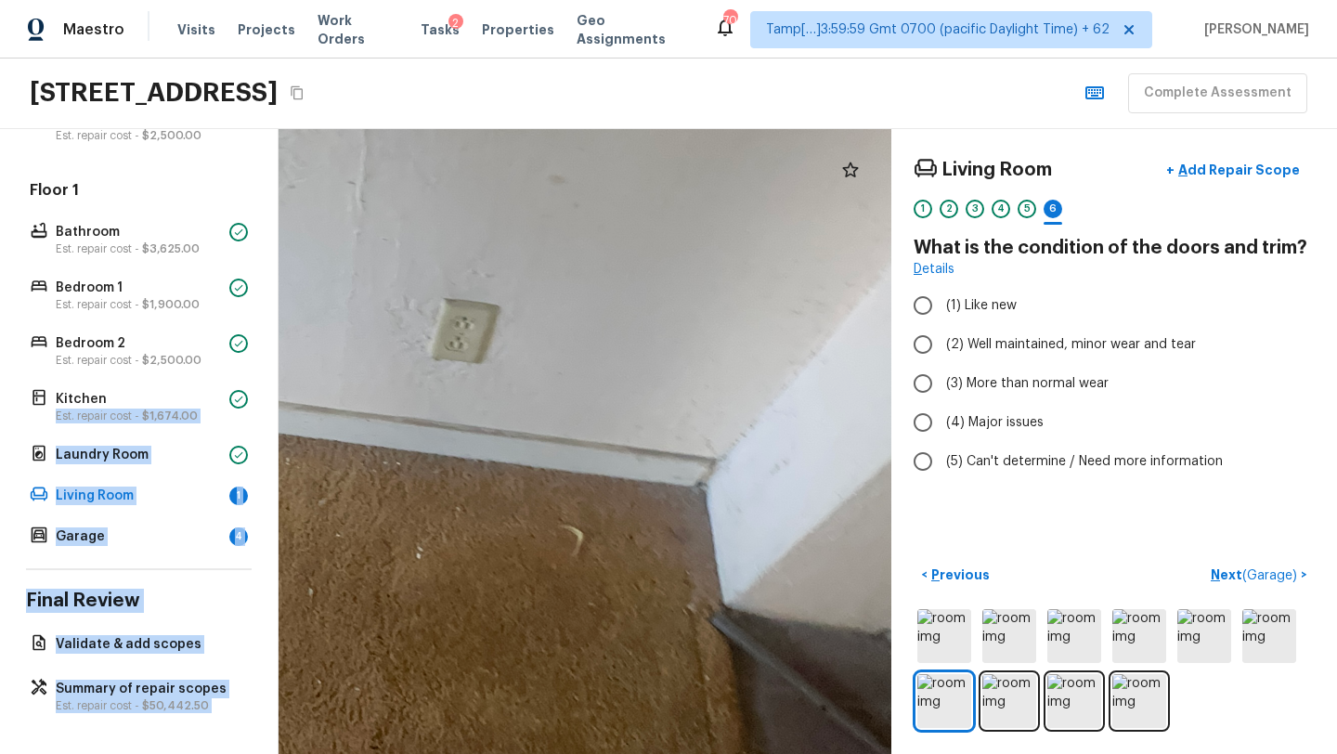
drag, startPoint x: 265, startPoint y: 601, endPoint x: 306, endPoint y: 750, distance: 154.9
click at [306, 750] on div "Overall Layout Exterior Est. repair cost - $36,743.50 Major Systems Water Heate…" at bounding box center [668, 441] width 1337 height 625
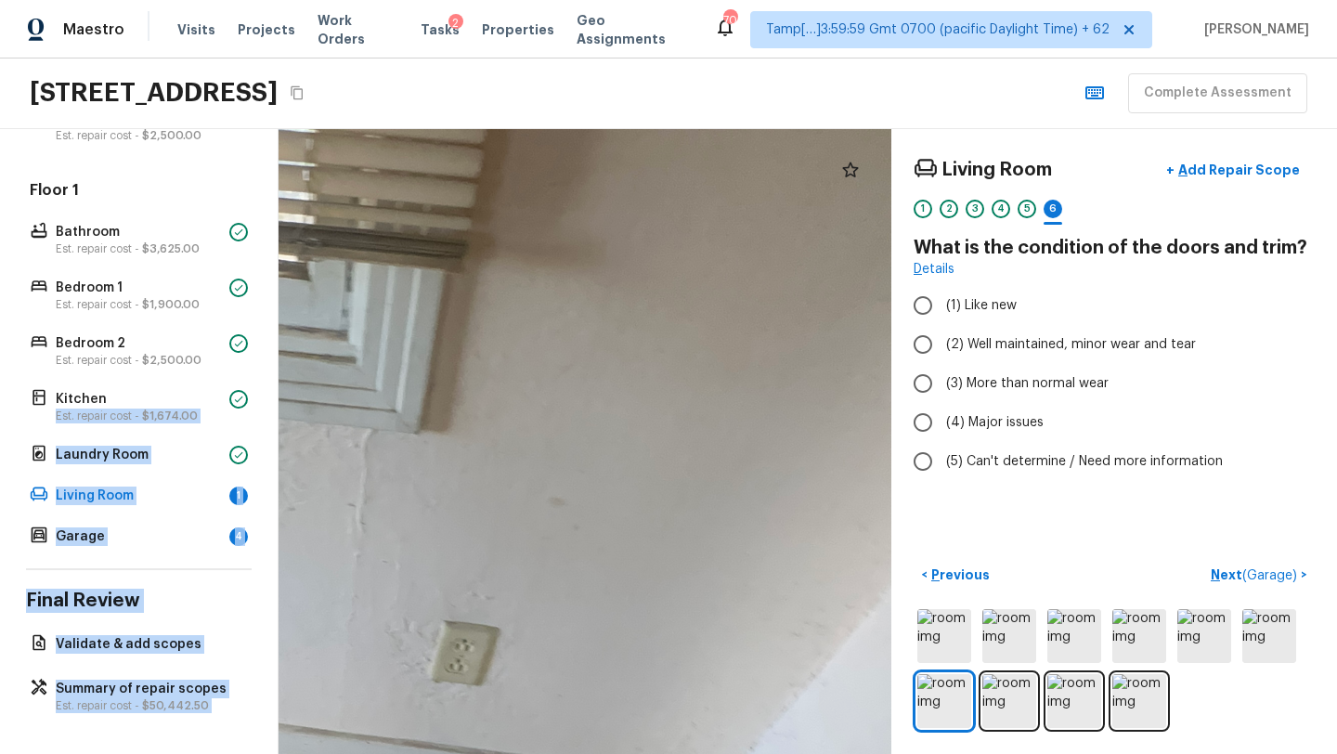
drag, startPoint x: 567, startPoint y: 431, endPoint x: 567, endPoint y: 748, distance: 317.4
click at [567, 751] on div at bounding box center [311, 728] width 2028 height 2068
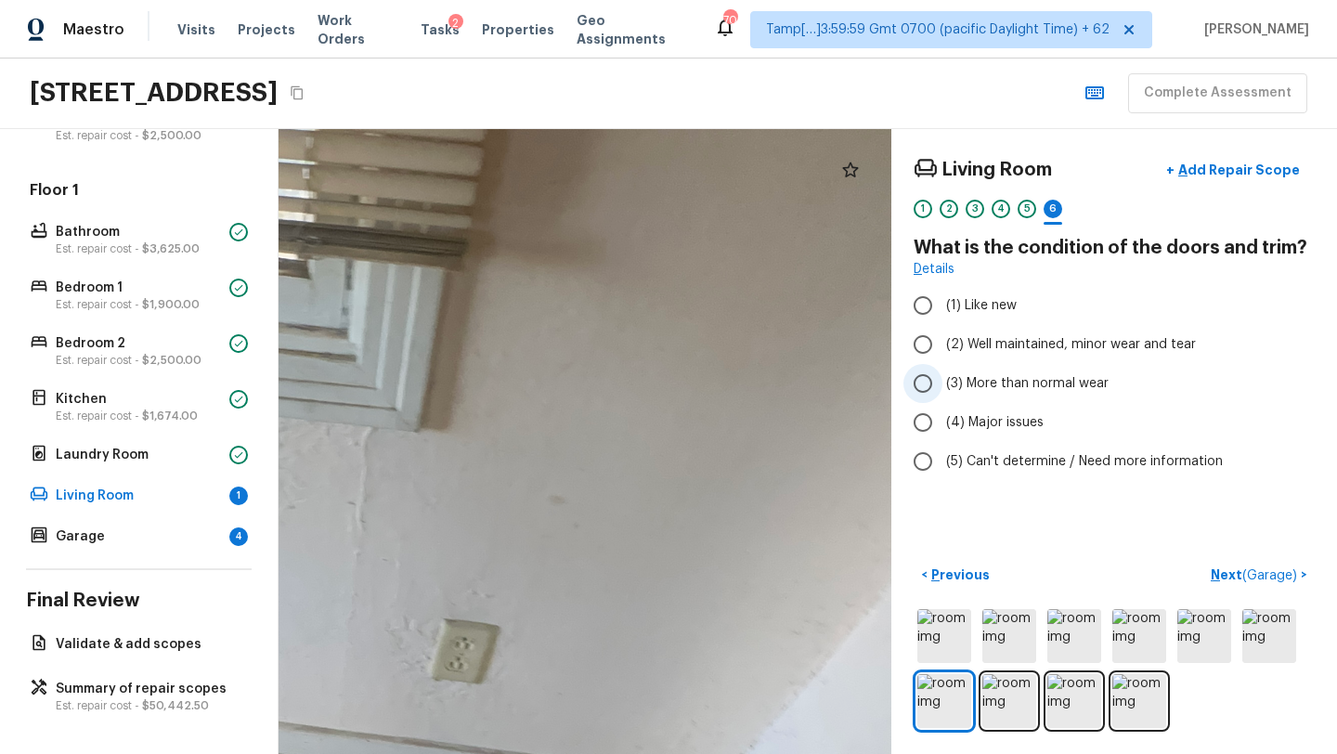
click at [1048, 384] on span "(3) More than normal wear" at bounding box center [1027, 383] width 162 height 19
click at [942, 384] on input "(3) More than normal wear" at bounding box center [922, 383] width 39 height 39
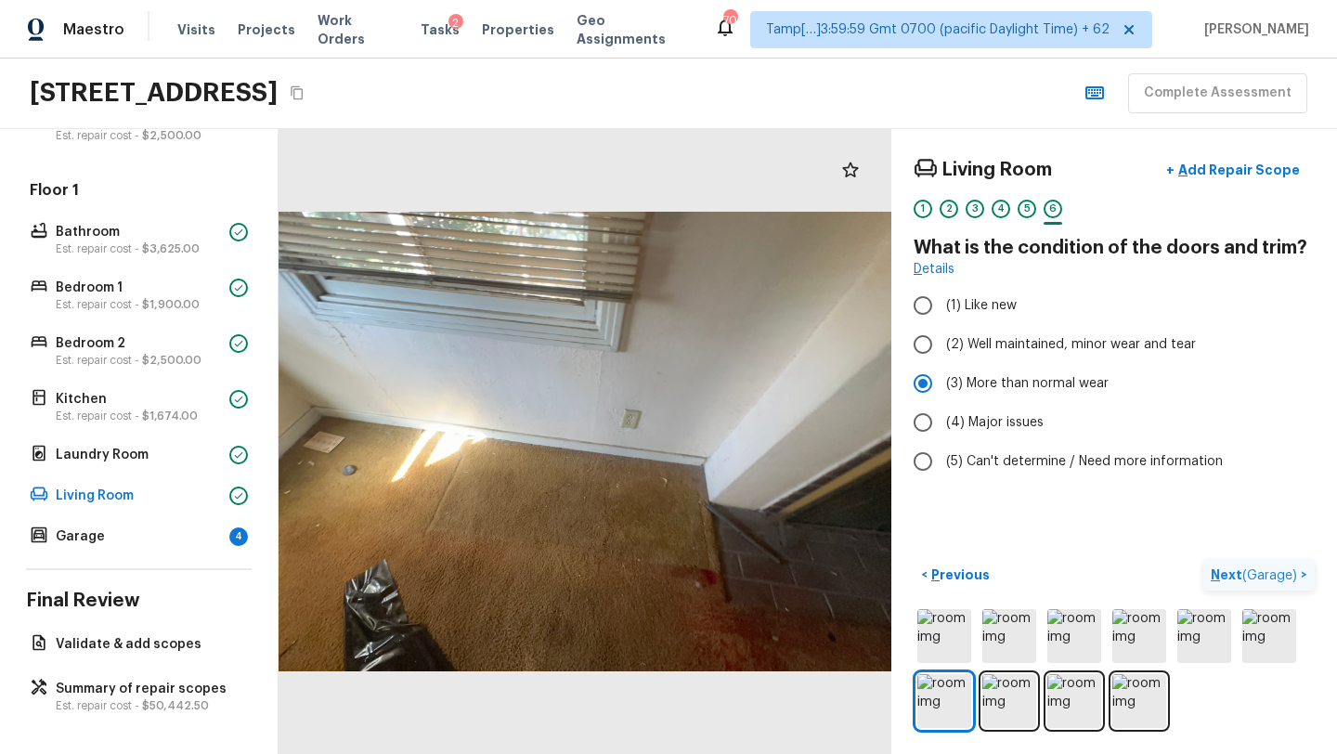
click at [1222, 572] on p "Next ( Garage )" at bounding box center [1255, 574] width 90 height 19
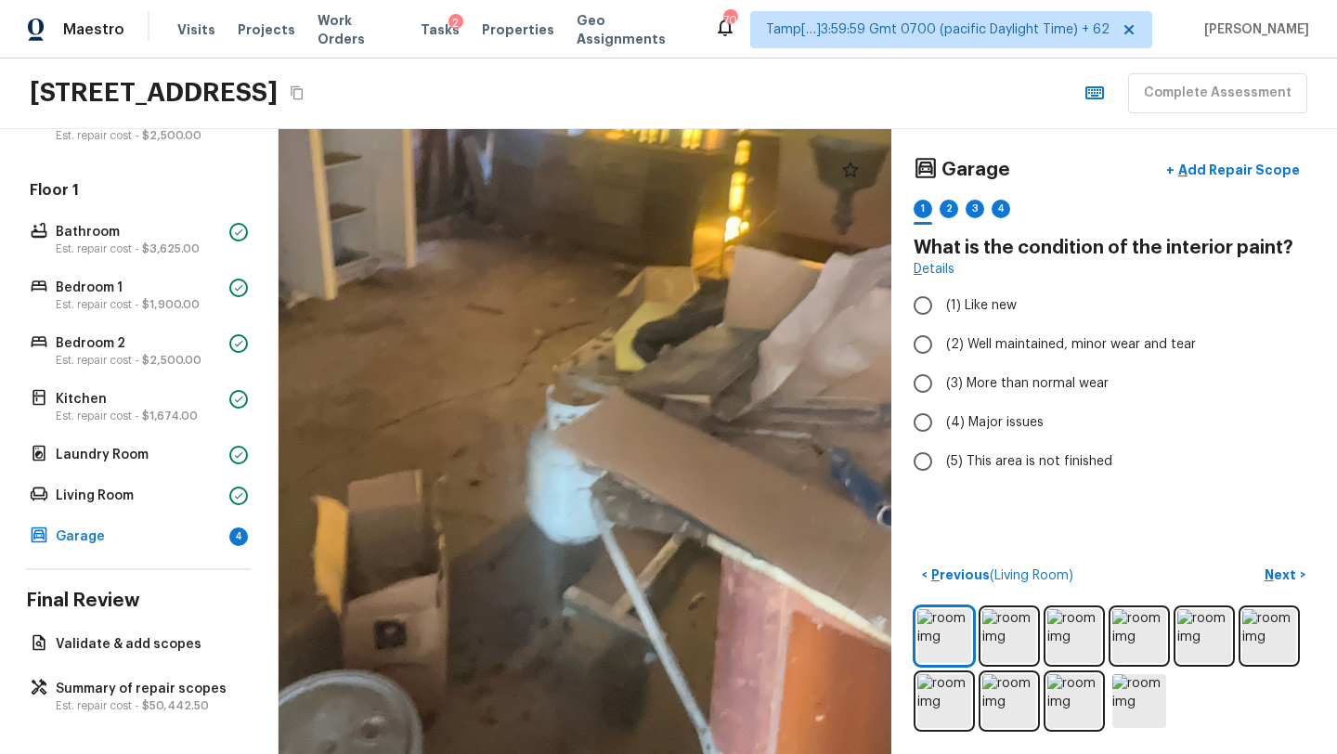
drag, startPoint x: 571, startPoint y: 615, endPoint x: 509, endPoint y: 216, distance: 403.9
click at [509, 216] on div at bounding box center [520, 236] width 1941 height 1979
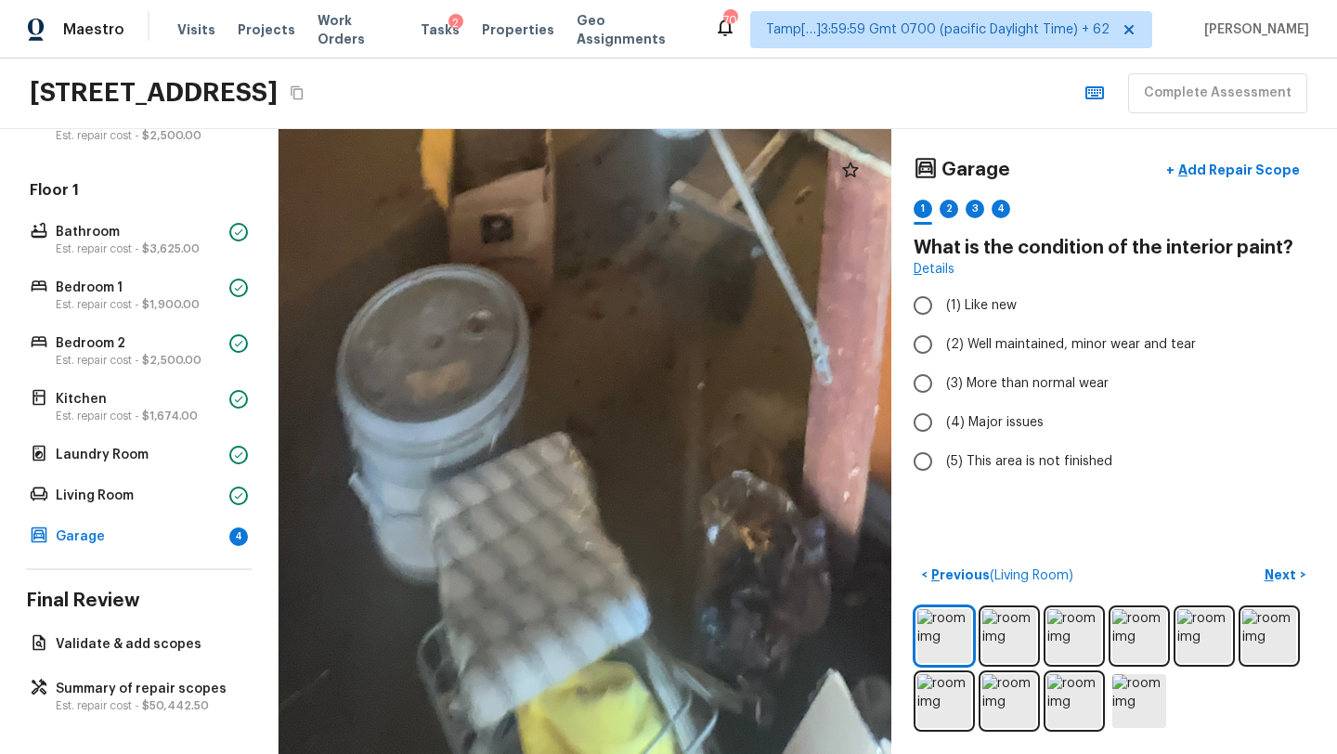
drag, startPoint x: 623, startPoint y: 522, endPoint x: 730, endPoint y: 113, distance: 422.3
click at [730, 113] on div "Maestro Visits Projects Work Orders Tasks 2 Properties Geo Assignments 701 Tamp…" at bounding box center [668, 377] width 1337 height 754
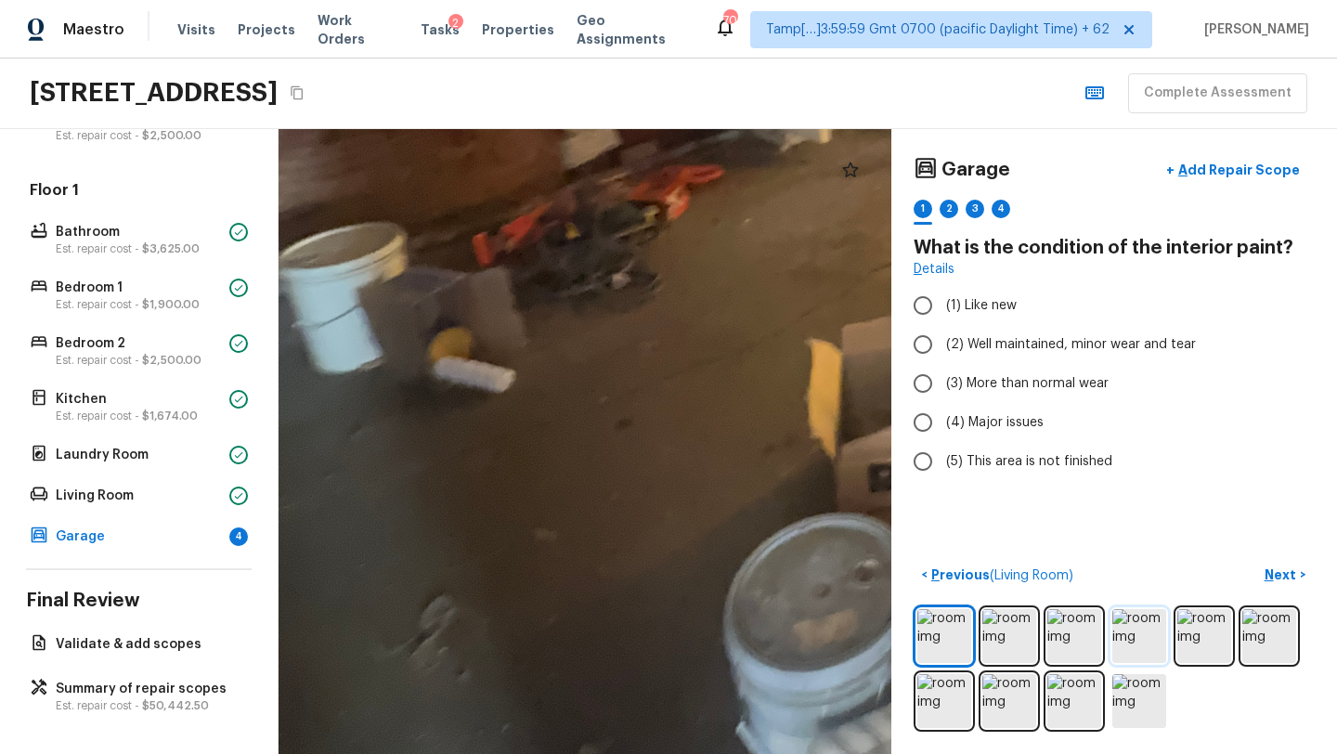
drag, startPoint x: 696, startPoint y: 385, endPoint x: 1117, endPoint y: 637, distance: 489.9
click at [1114, 639] on div "Garage + Add Repair Scope 1 2 3 4 What is the condition of the interior paint? …" at bounding box center [807, 441] width 1058 height 625
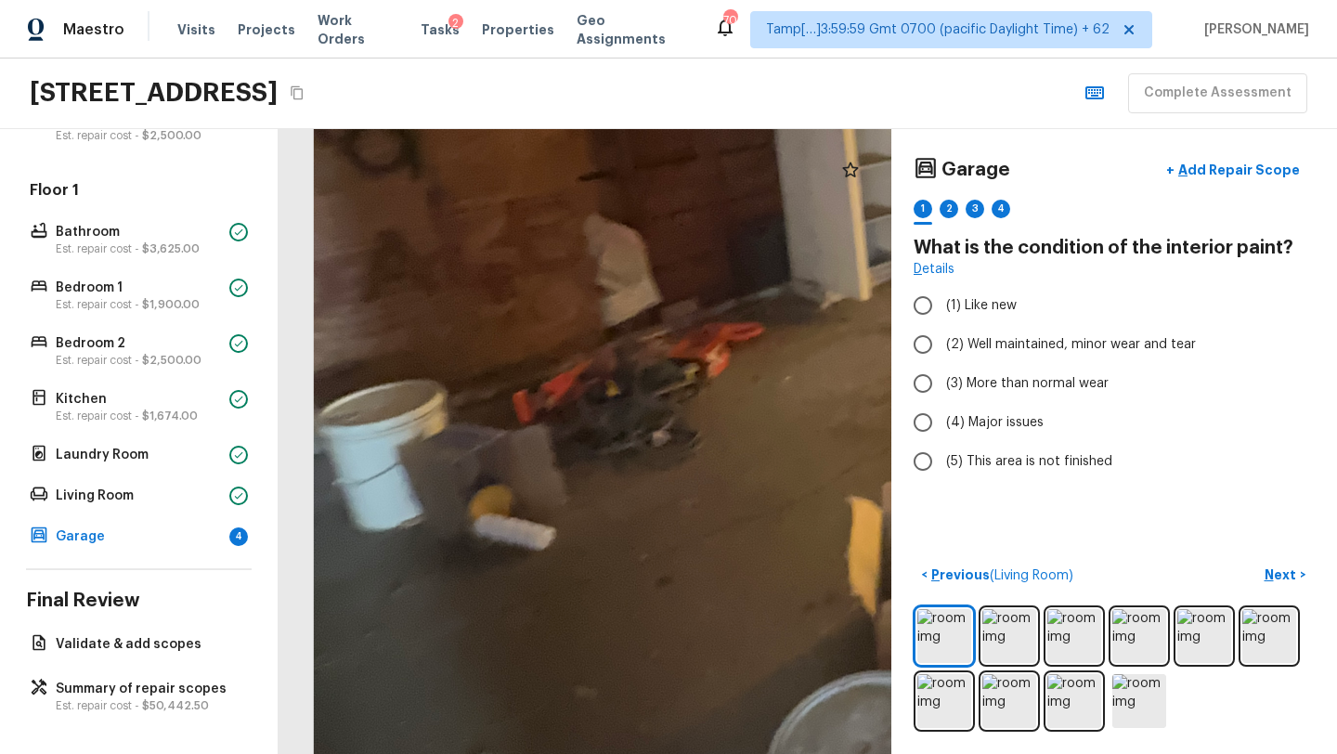
drag, startPoint x: 780, startPoint y: 548, endPoint x: 665, endPoint y: 748, distance: 231.2
click at [665, 751] on div at bounding box center [1054, 237] width 1941 height 1979
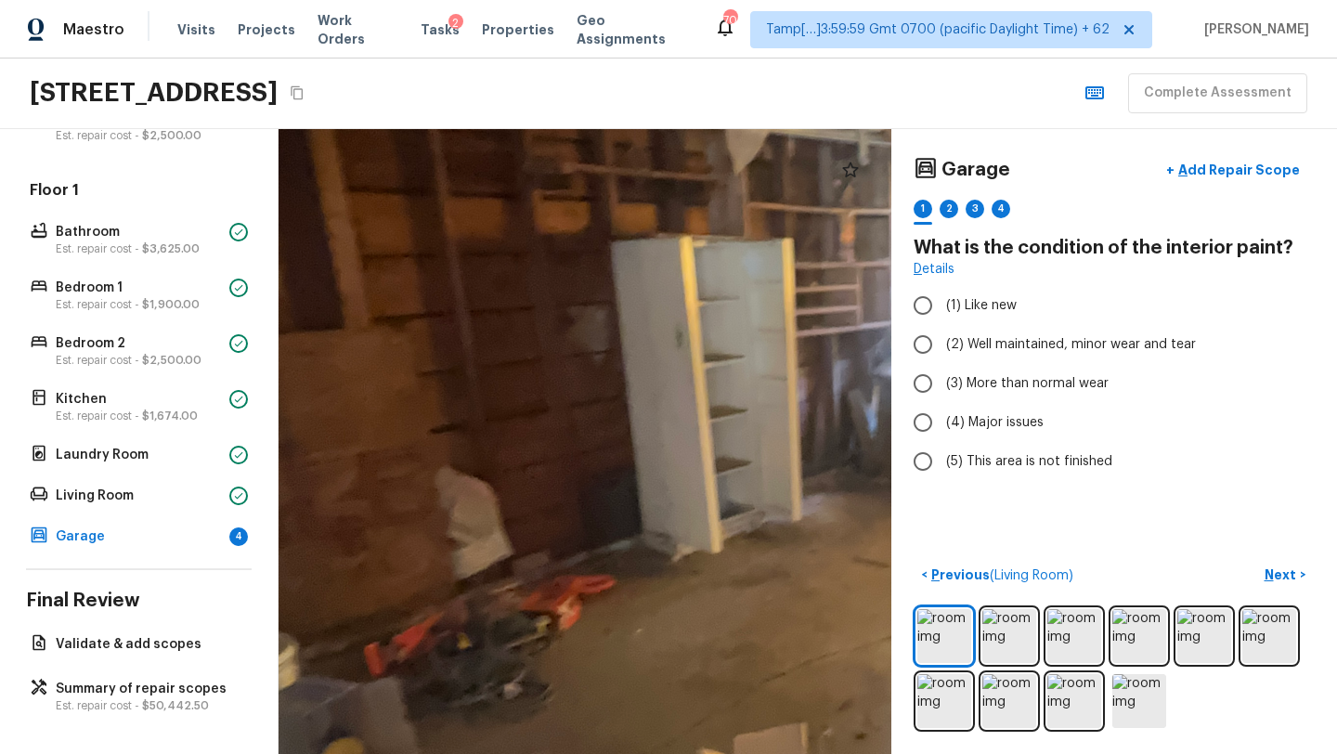
drag, startPoint x: 644, startPoint y: 498, endPoint x: 442, endPoint y: 742, distance: 316.3
click at [442, 744] on div at bounding box center [906, 490] width 1941 height 1979
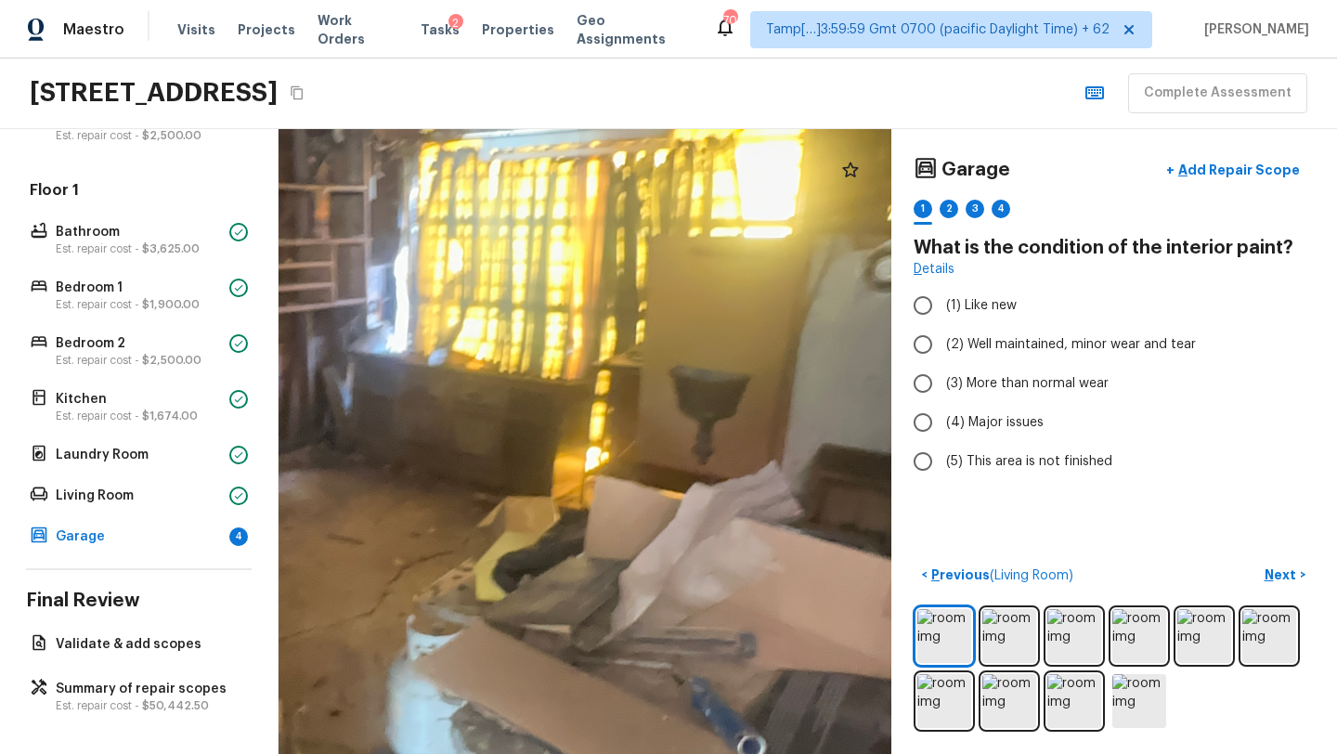
drag, startPoint x: 665, startPoint y: 593, endPoint x: 218, endPoint y: 738, distance: 470.2
click at [218, 744] on div "Overall Layout Exterior Est. repair cost - $36,743.50 Major Systems Water Heate…" at bounding box center [668, 441] width 1337 height 625
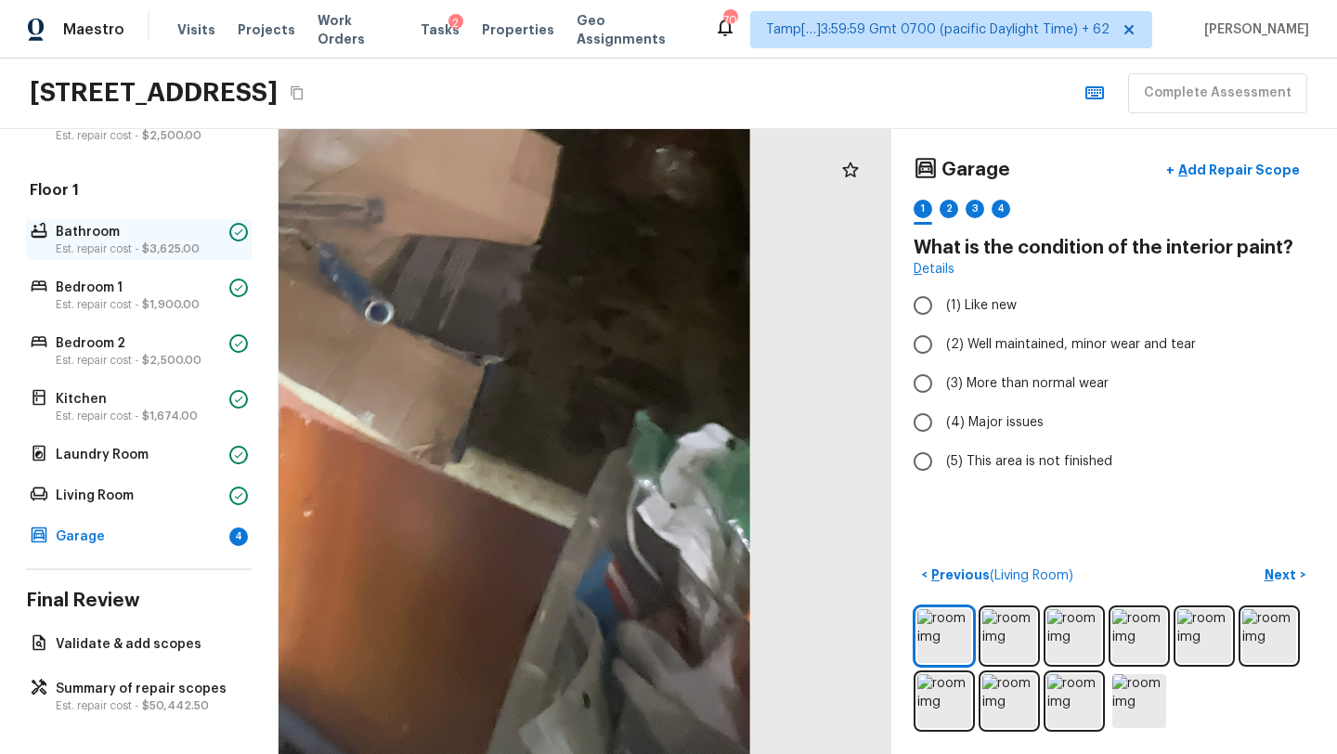
drag, startPoint x: 606, startPoint y: 514, endPoint x: 231, endPoint y: 252, distance: 457.8
click at [231, 252] on div "Overall Layout Exterior Est. repair cost - $36,743.50 Major Systems Water Heate…" at bounding box center [668, 441] width 1337 height 625
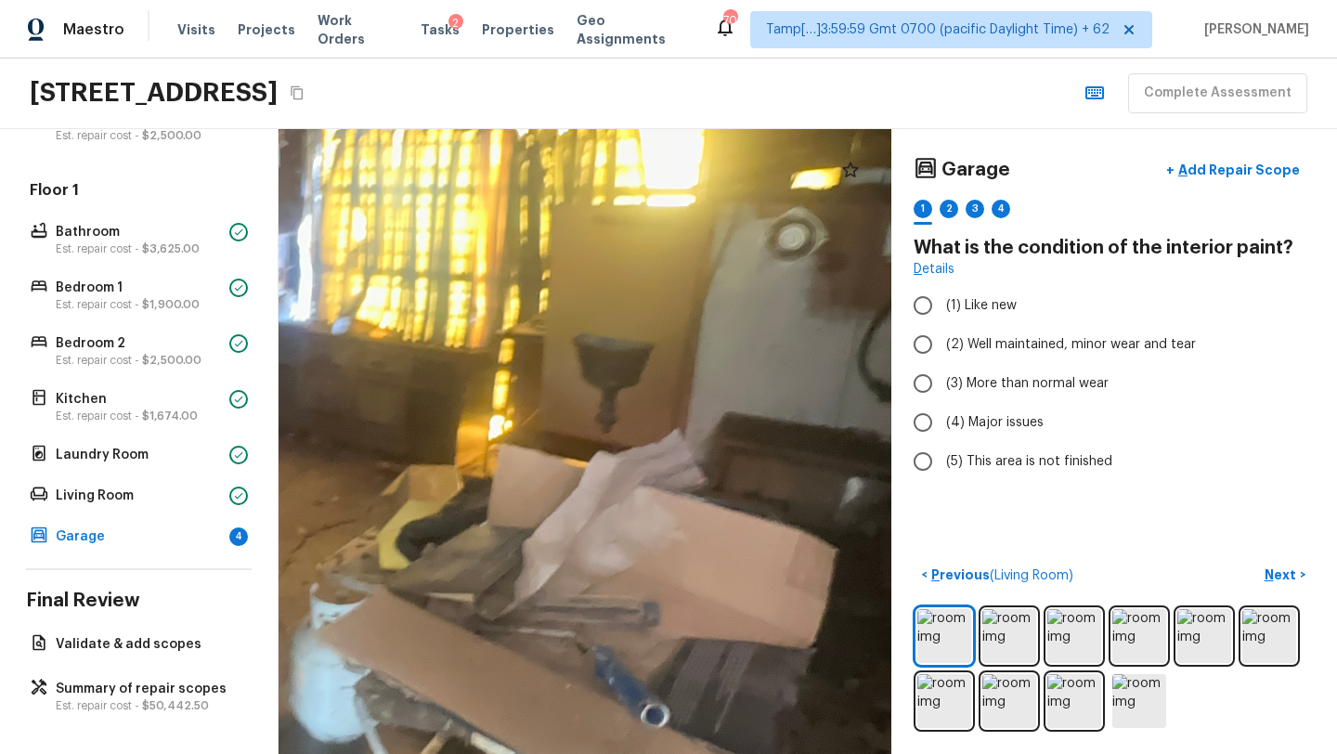
drag, startPoint x: 299, startPoint y: 339, endPoint x: 577, endPoint y: 751, distance: 497.4
click at [577, 751] on div at bounding box center [284, 435] width 1941 height 1979
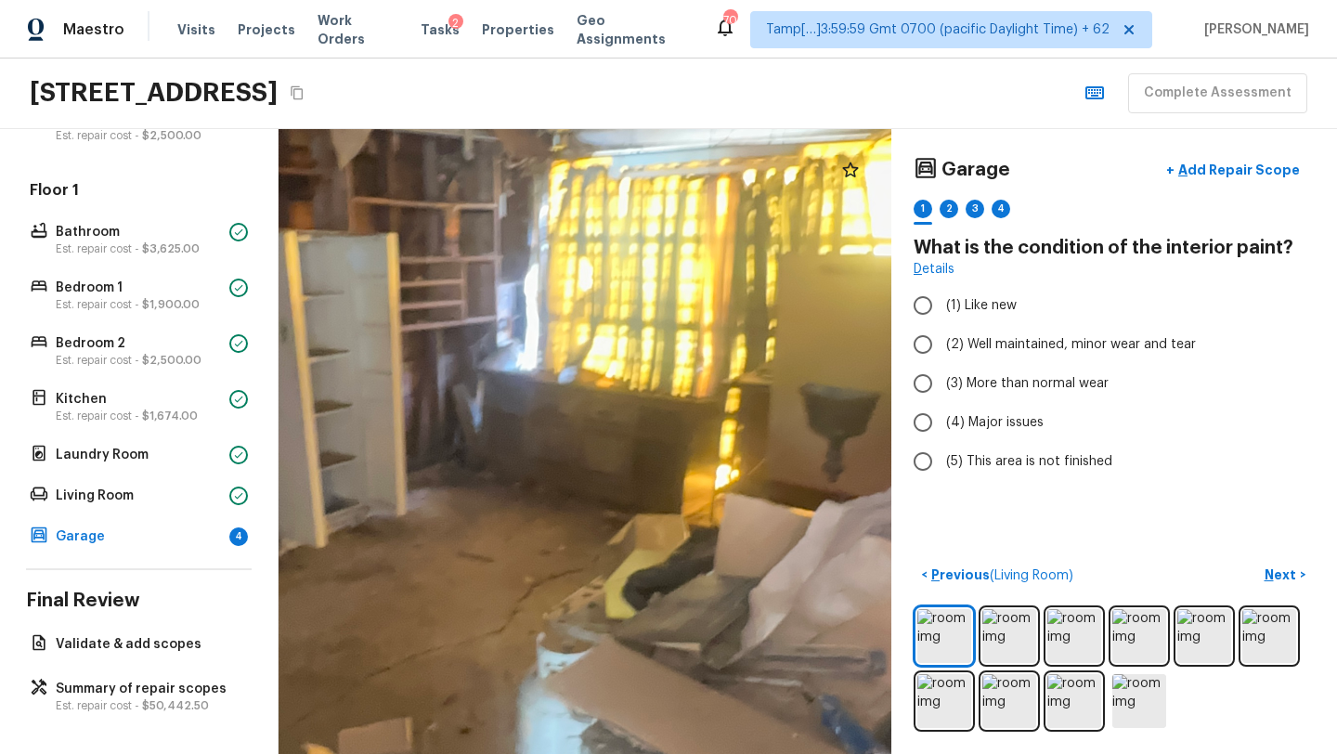
drag, startPoint x: 544, startPoint y: 394, endPoint x: 771, endPoint y: 492, distance: 247.4
click at [771, 495] on div at bounding box center [511, 484] width 1941 height 1979
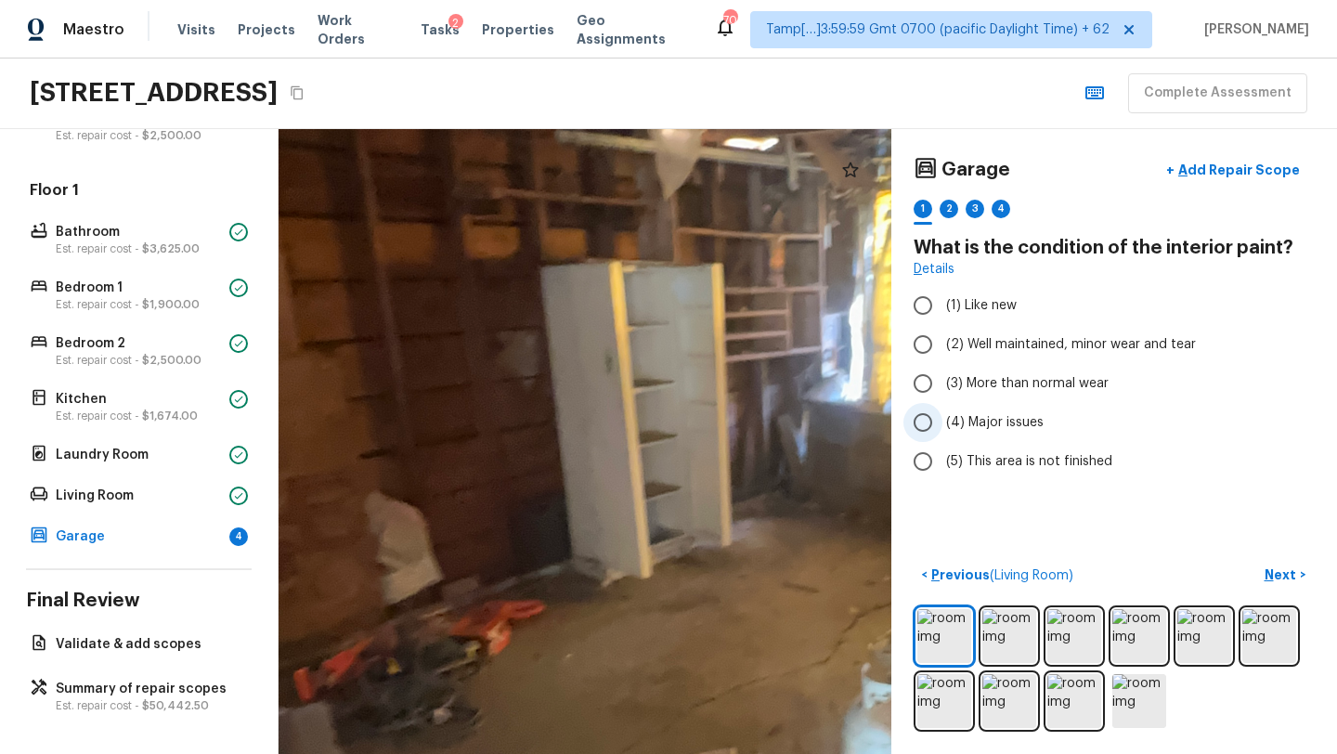
drag, startPoint x: 656, startPoint y: 344, endPoint x: 979, endPoint y: 426, distance: 333.2
click at [980, 426] on div "Garage + Add Repair Scope 1 2 3 4 What is the condition of the interior paint? …" at bounding box center [807, 441] width 1058 height 625
click at [1027, 623] on img at bounding box center [1009, 636] width 54 height 54
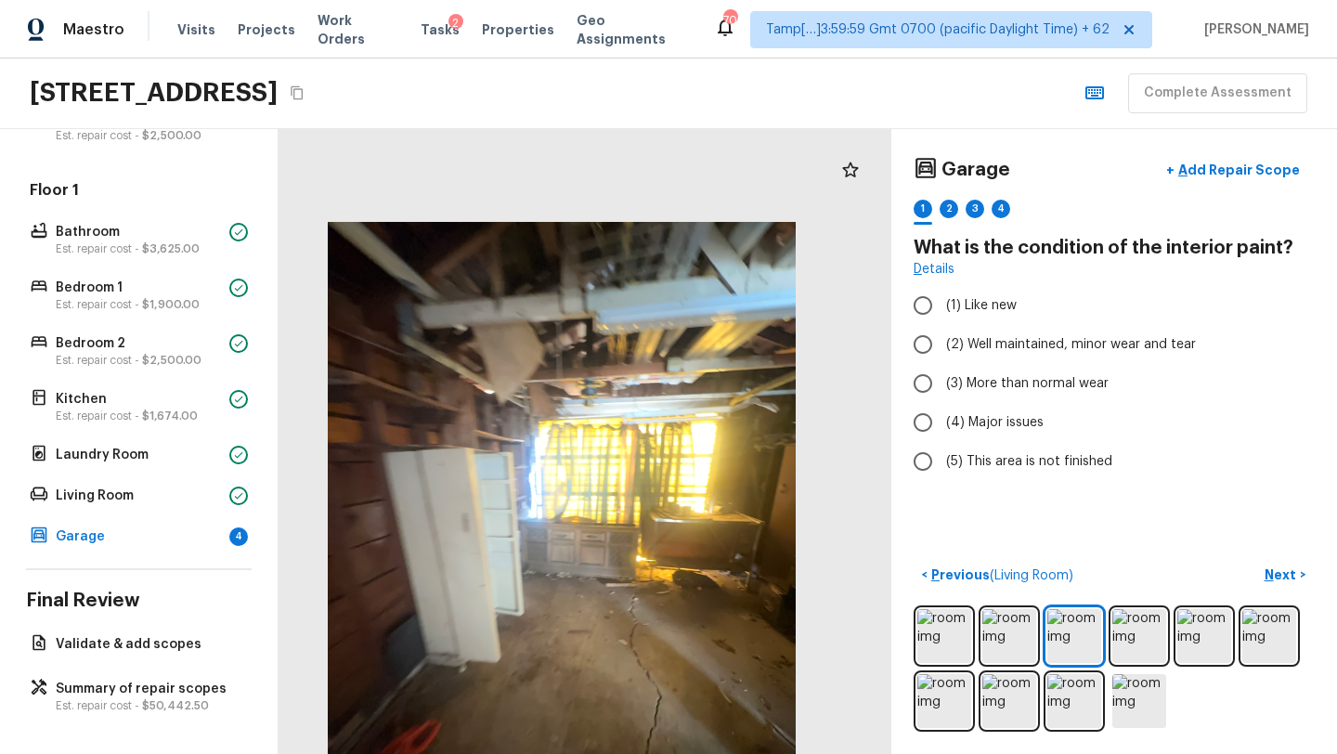
drag, startPoint x: 658, startPoint y: 508, endPoint x: 647, endPoint y: 468, distance: 41.4
click at [647, 468] on div at bounding box center [561, 534] width 613 height 625
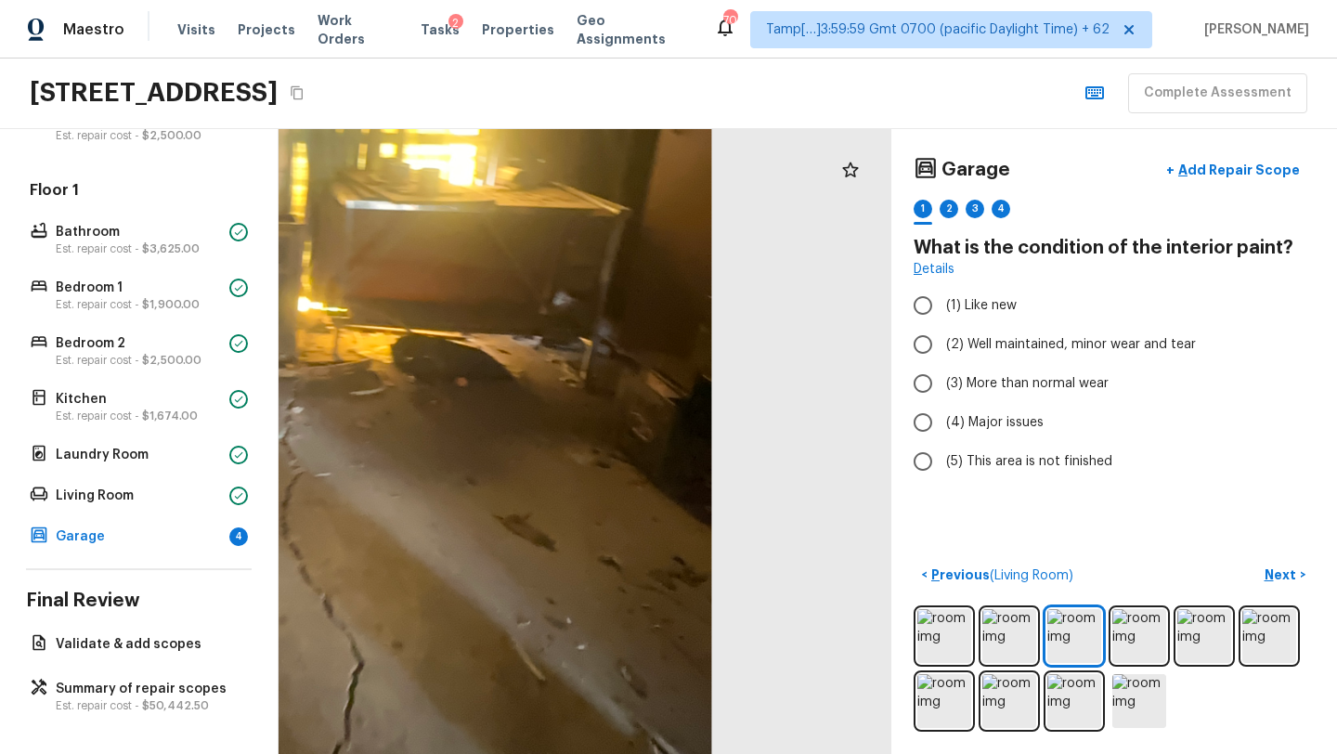
drag, startPoint x: 693, startPoint y: 515, endPoint x: 323, endPoint y: 355, distance: 403.6
click at [323, 355] on div at bounding box center [104, 241] width 1591 height 1622
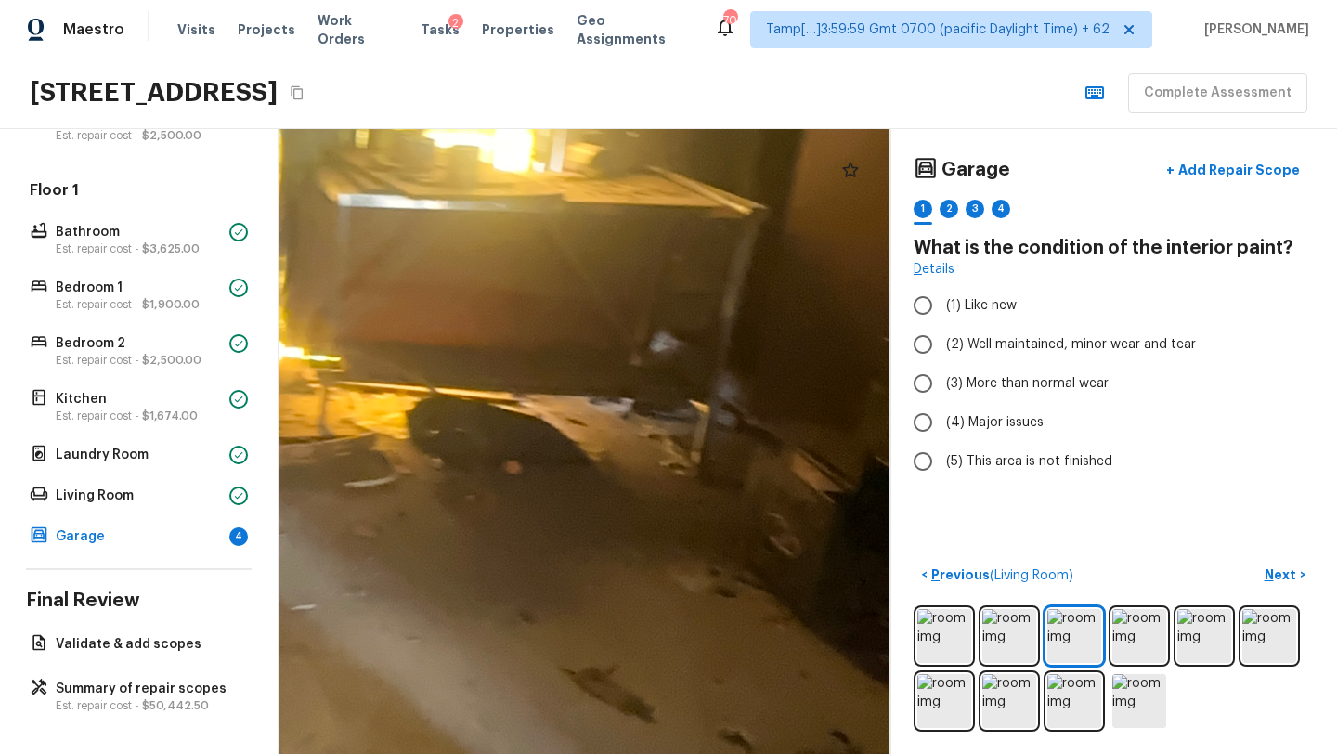
drag, startPoint x: 478, startPoint y: 494, endPoint x: 642, endPoint y: 753, distance: 306.7
click at [642, 753] on html "Maestro Visits Projects Work Orders Tasks 2 Properties Geo Assignments 701 Tamp…" at bounding box center [668, 377] width 1337 height 754
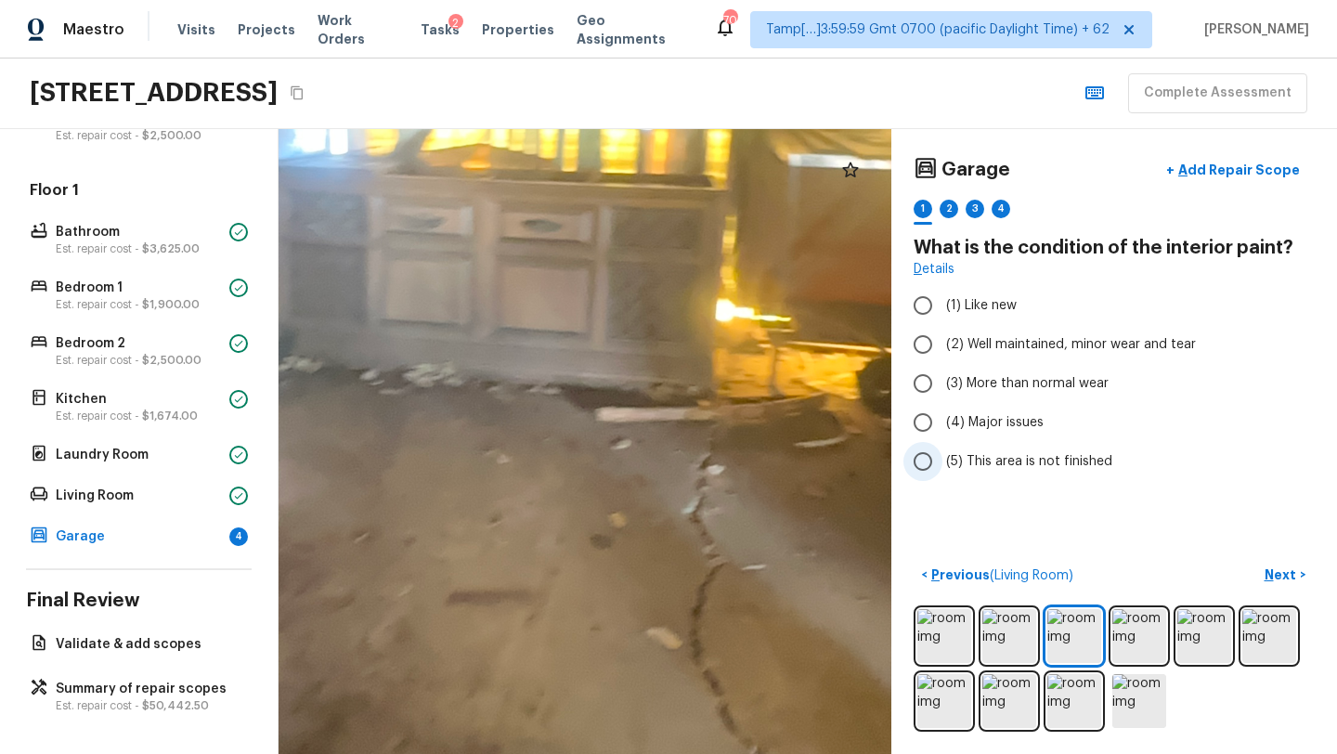
drag, startPoint x: 528, startPoint y: 514, endPoint x: 980, endPoint y: 461, distance: 455.1
click at [974, 464] on div "Garage + Add Repair Scope 1 2 3 4 What is the condition of the interior paint? …" at bounding box center [807, 441] width 1058 height 625
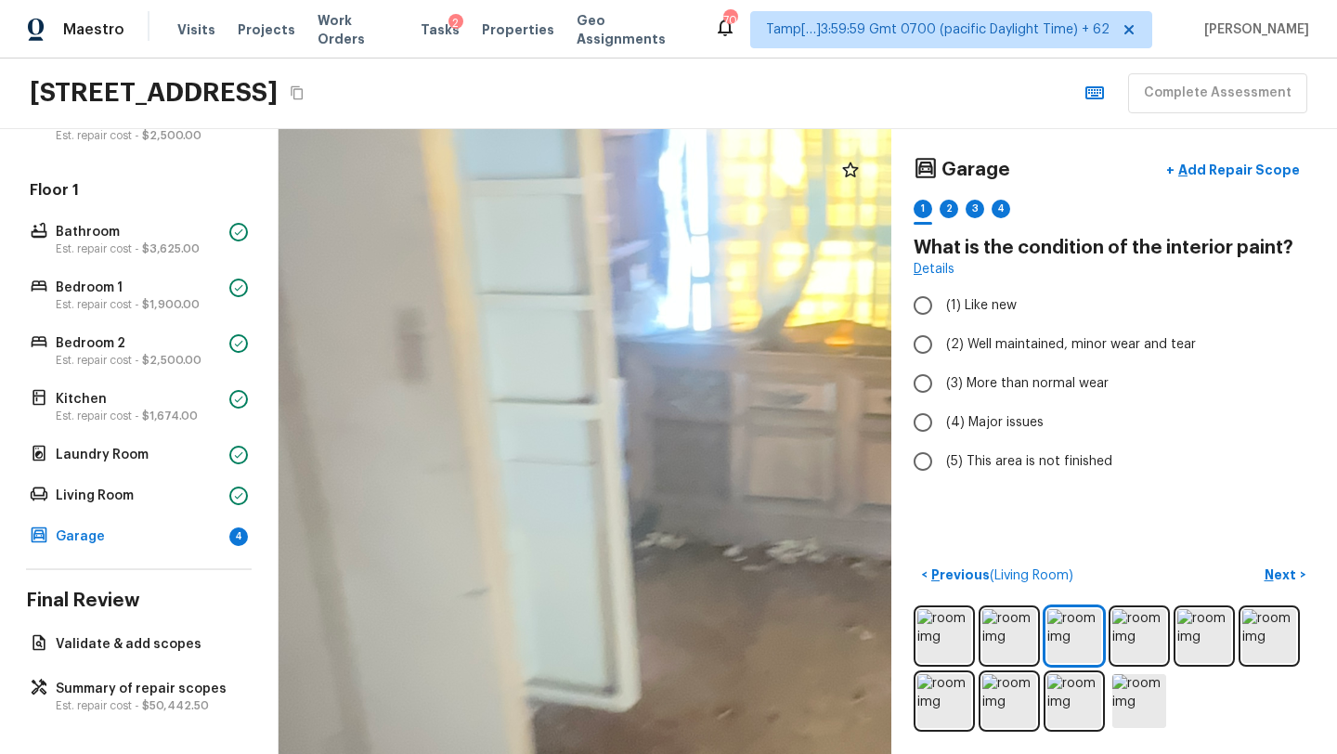
drag, startPoint x: 575, startPoint y: 433, endPoint x: 1286, endPoint y: 602, distance: 730.8
click at [1280, 603] on div "Garage + Add Repair Scope 1 2 3 4 What is the condition of the interior paint? …" at bounding box center [807, 441] width 1058 height 625
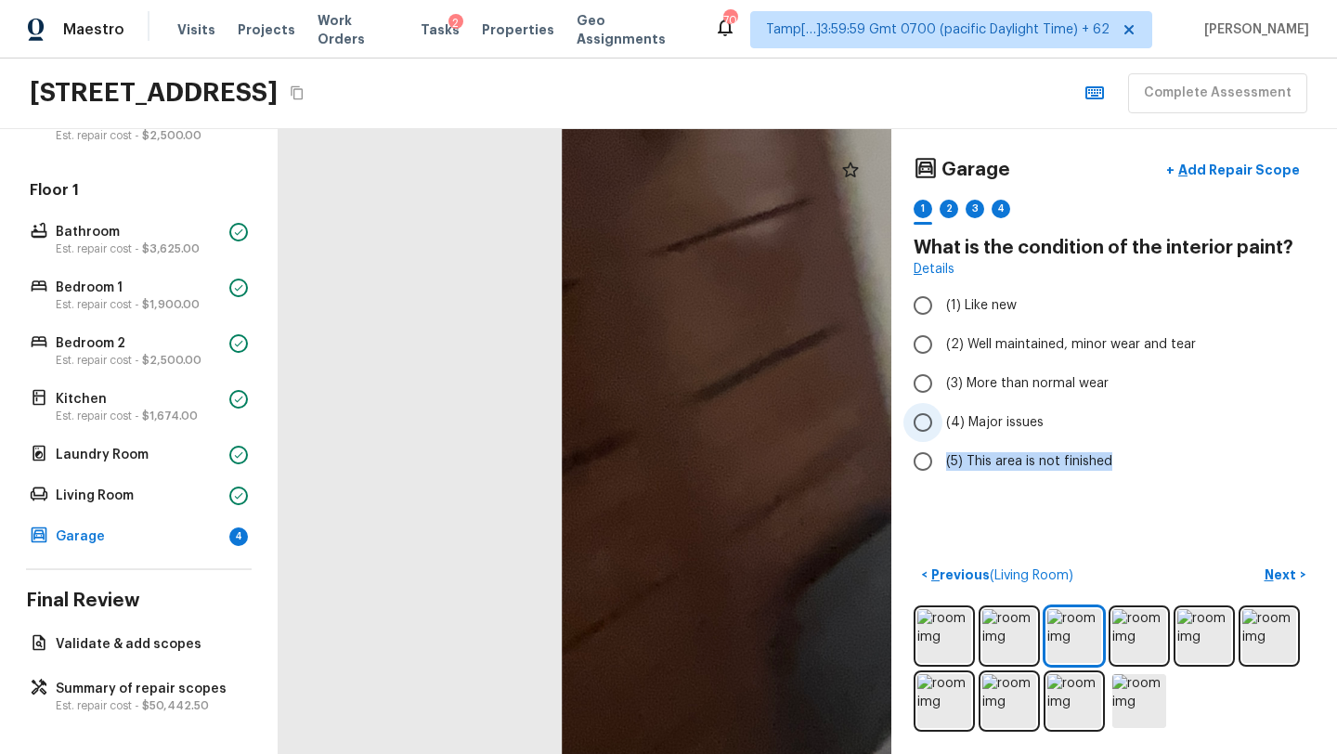
drag, startPoint x: 1272, startPoint y: 595, endPoint x: 1252, endPoint y: 407, distance: 189.4
click at [1257, 424] on div "Garage + Add Repair Scope 1 2 3 4 What is the condition of the interior paint? …" at bounding box center [1114, 441] width 446 height 625
click at [1136, 634] on img at bounding box center [1139, 636] width 54 height 54
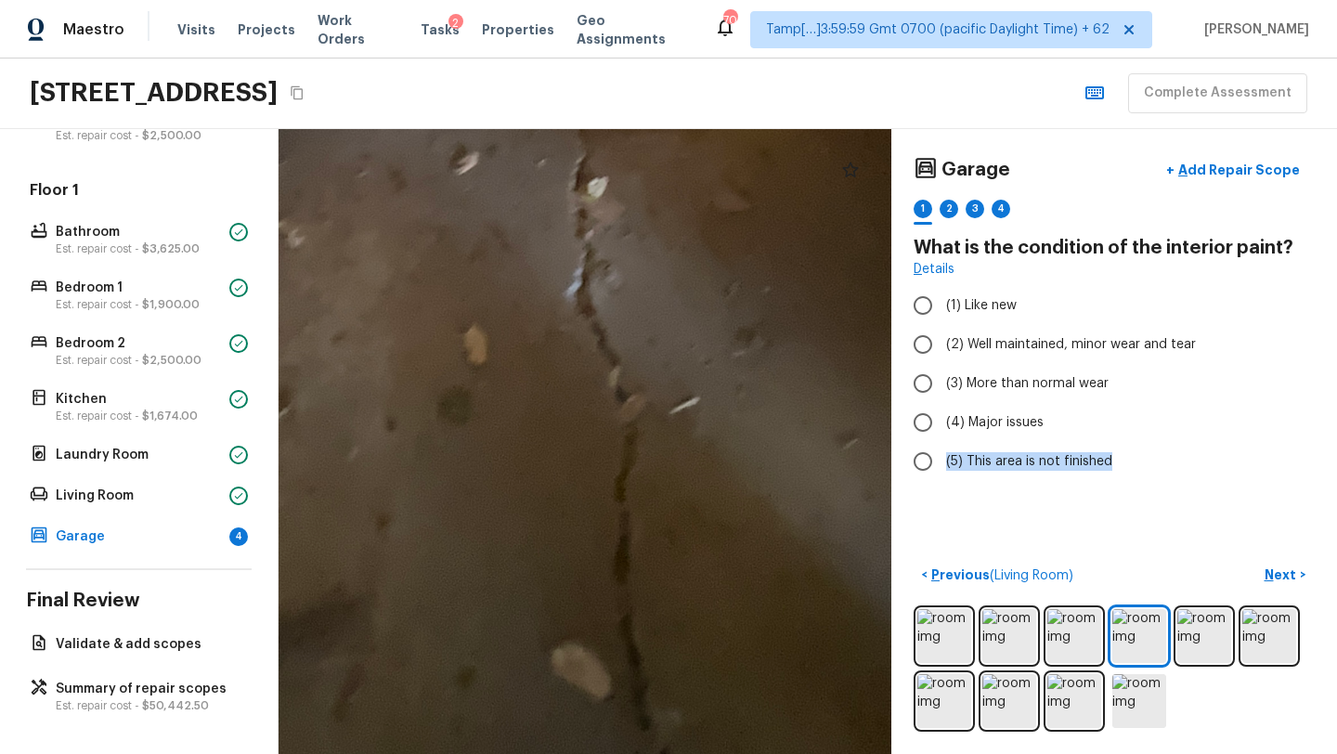
drag, startPoint x: 683, startPoint y: 615, endPoint x: 873, endPoint y: 265, distance: 399.1
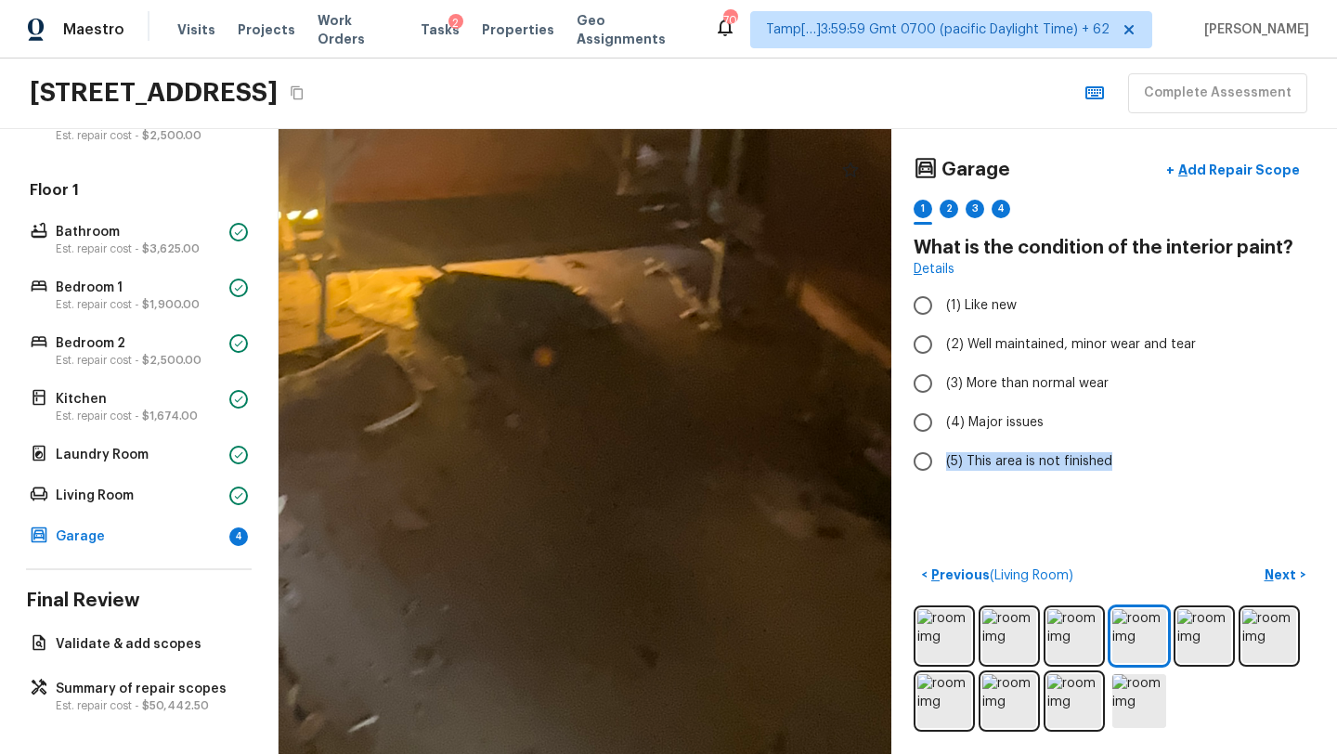
drag, startPoint x: 829, startPoint y: 260, endPoint x: 535, endPoint y: 596, distance: 446.6
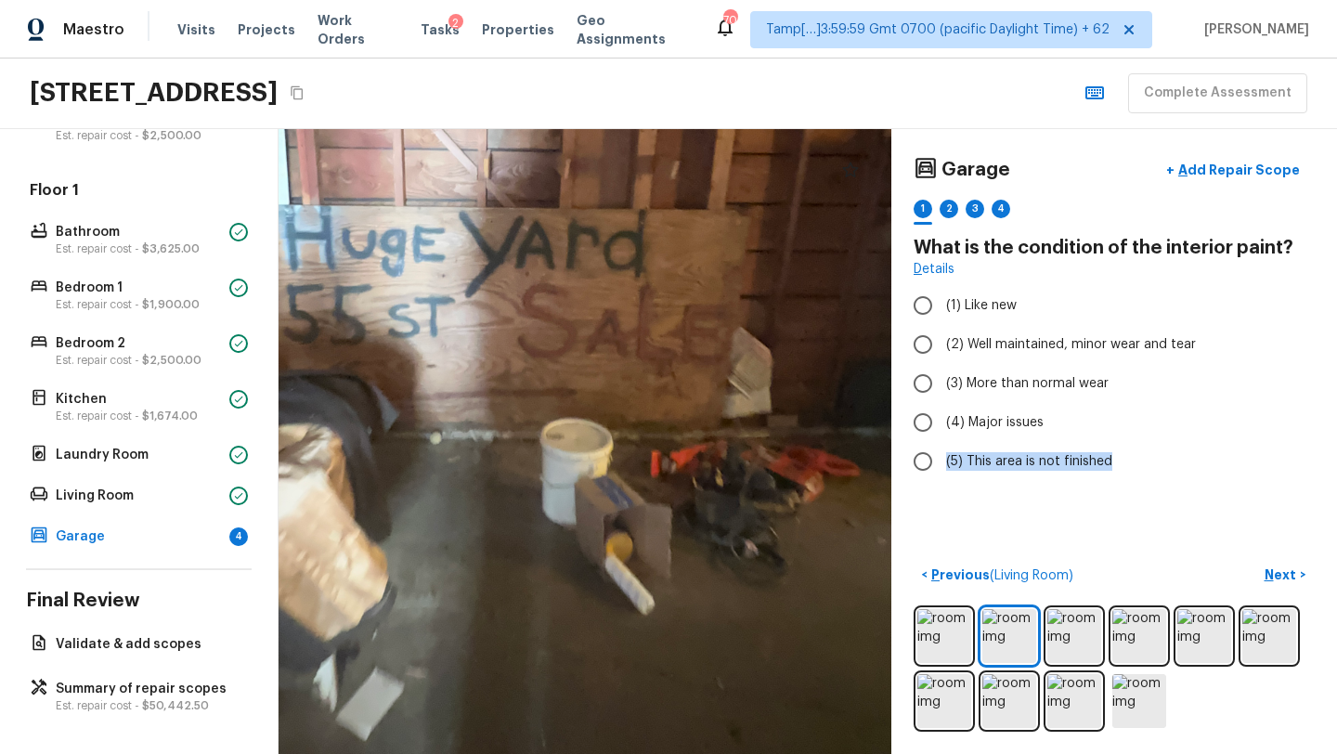
drag, startPoint x: 521, startPoint y: 612, endPoint x: 373, endPoint y: 456, distance: 214.7
click at [373, 456] on div at bounding box center [506, 321] width 1339 height 1366
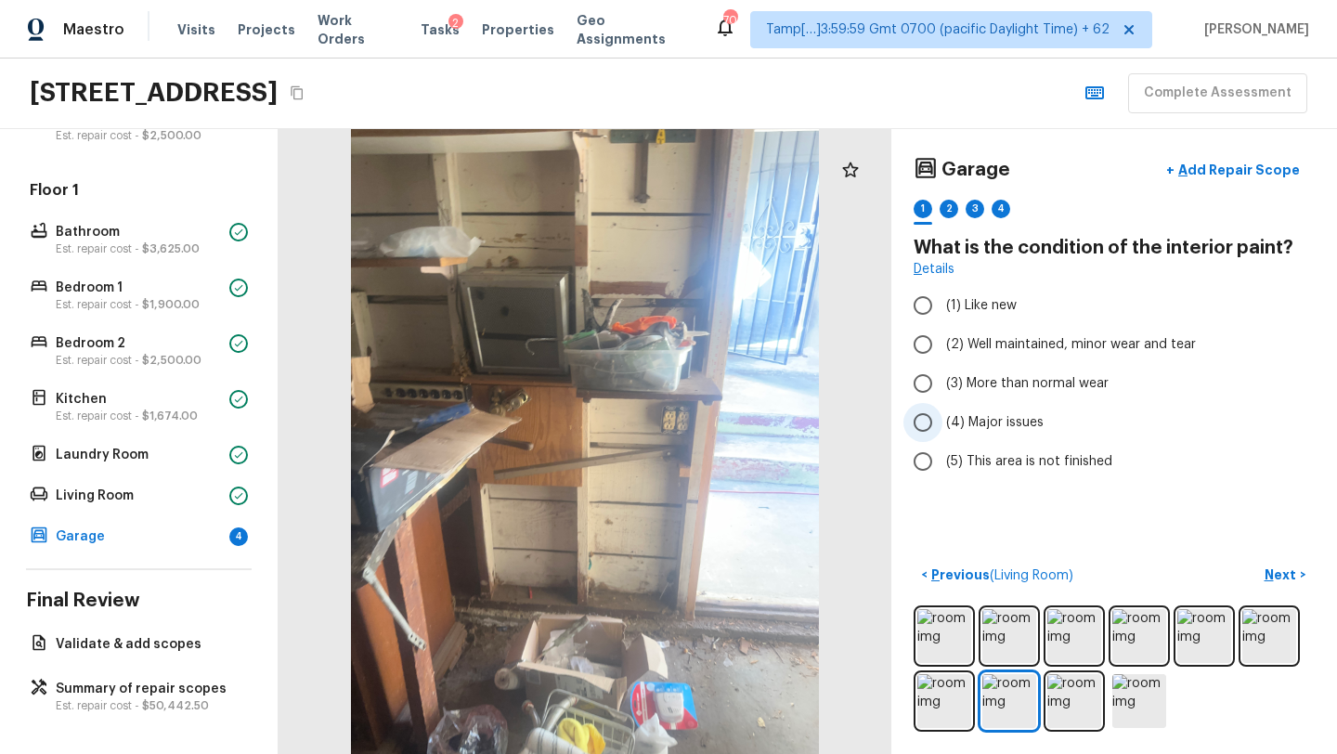
click at [956, 423] on span "(4) Major issues" at bounding box center [994, 422] width 97 height 19
click at [942, 423] on input "(4) Major issues" at bounding box center [922, 422] width 39 height 39
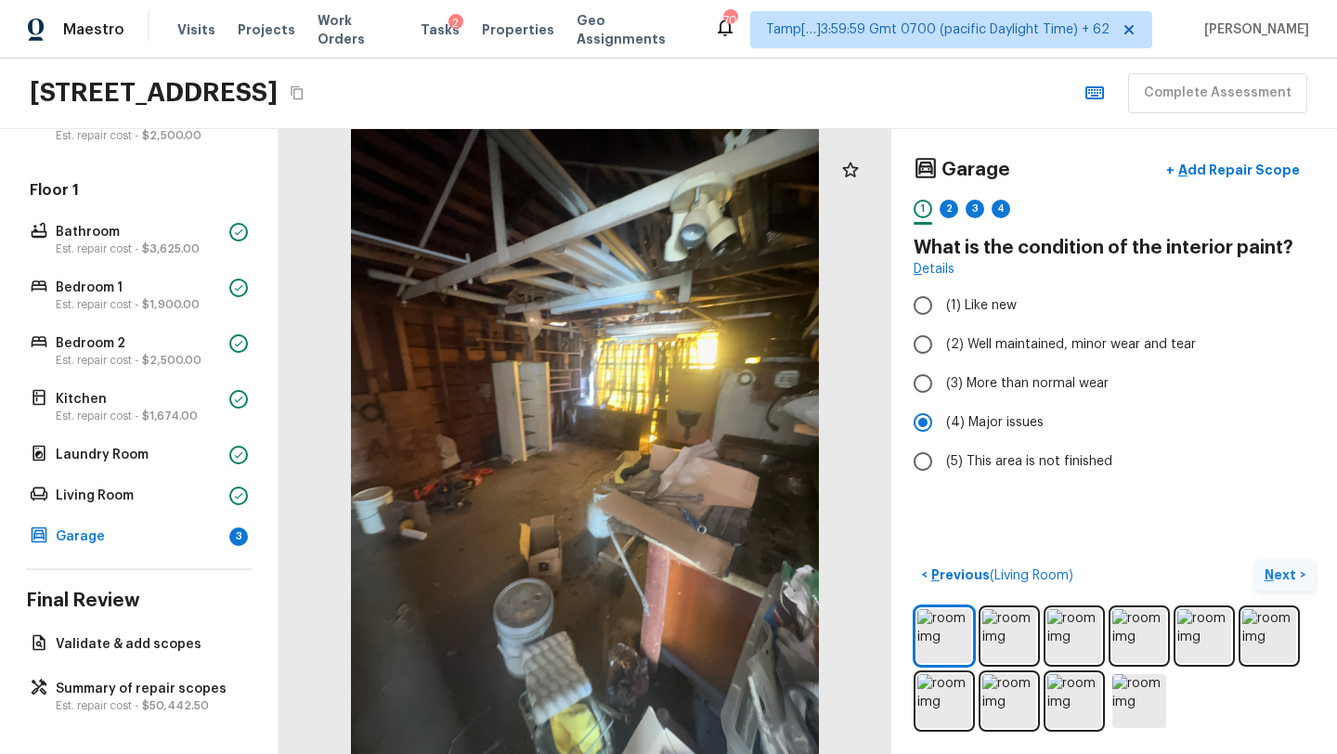
click at [1268, 571] on p "Next" at bounding box center [1281, 574] width 35 height 19
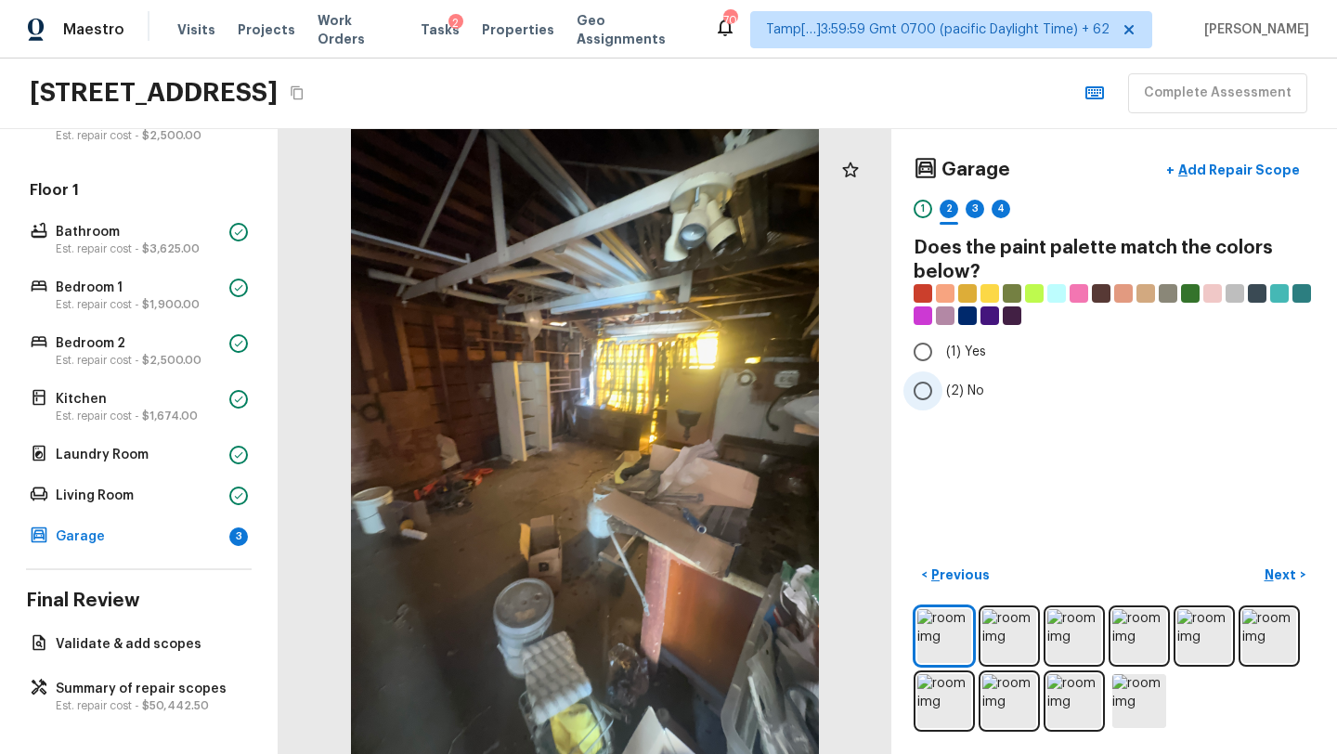
click at [932, 388] on input "(2) No" at bounding box center [922, 390] width 39 height 39
click at [1281, 574] on p "Next" at bounding box center [1281, 574] width 35 height 19
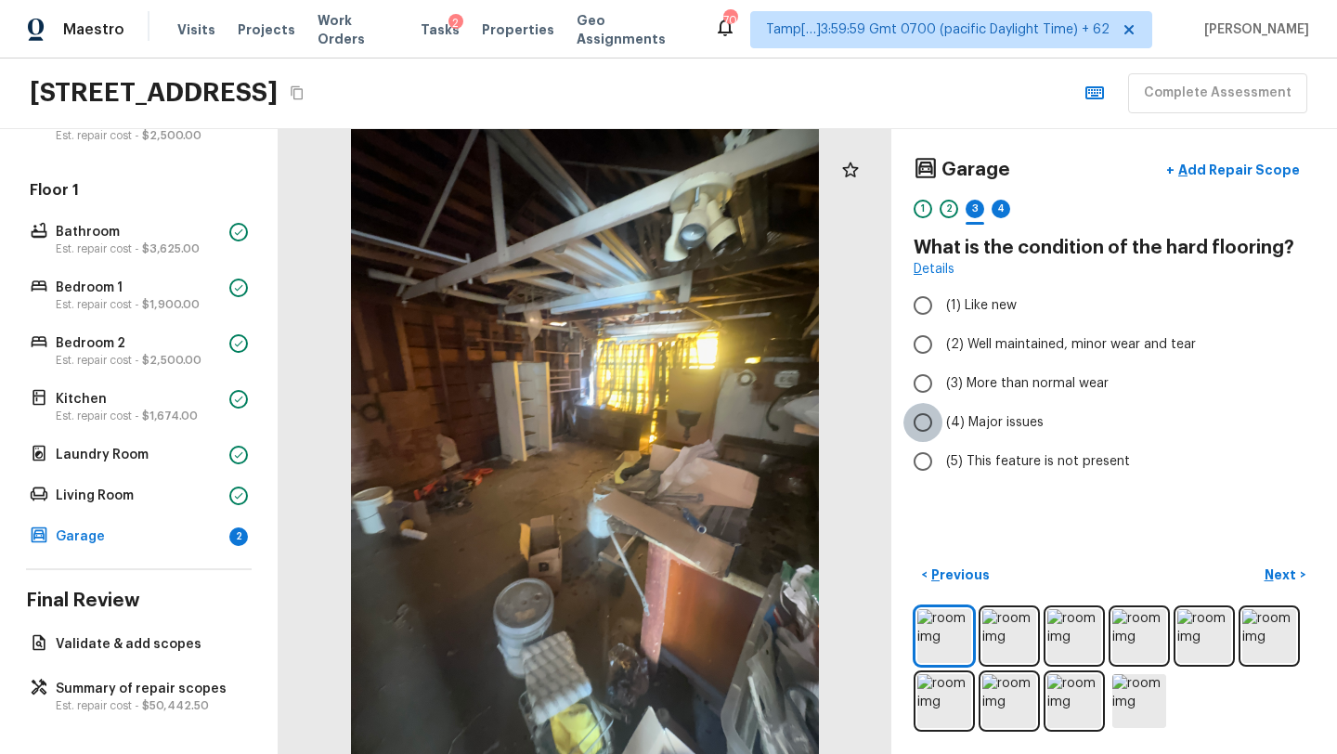
click at [924, 425] on input "(4) Major issues" at bounding box center [922, 422] width 39 height 39
click at [928, 577] on p "Previous" at bounding box center [958, 574] width 62 height 19
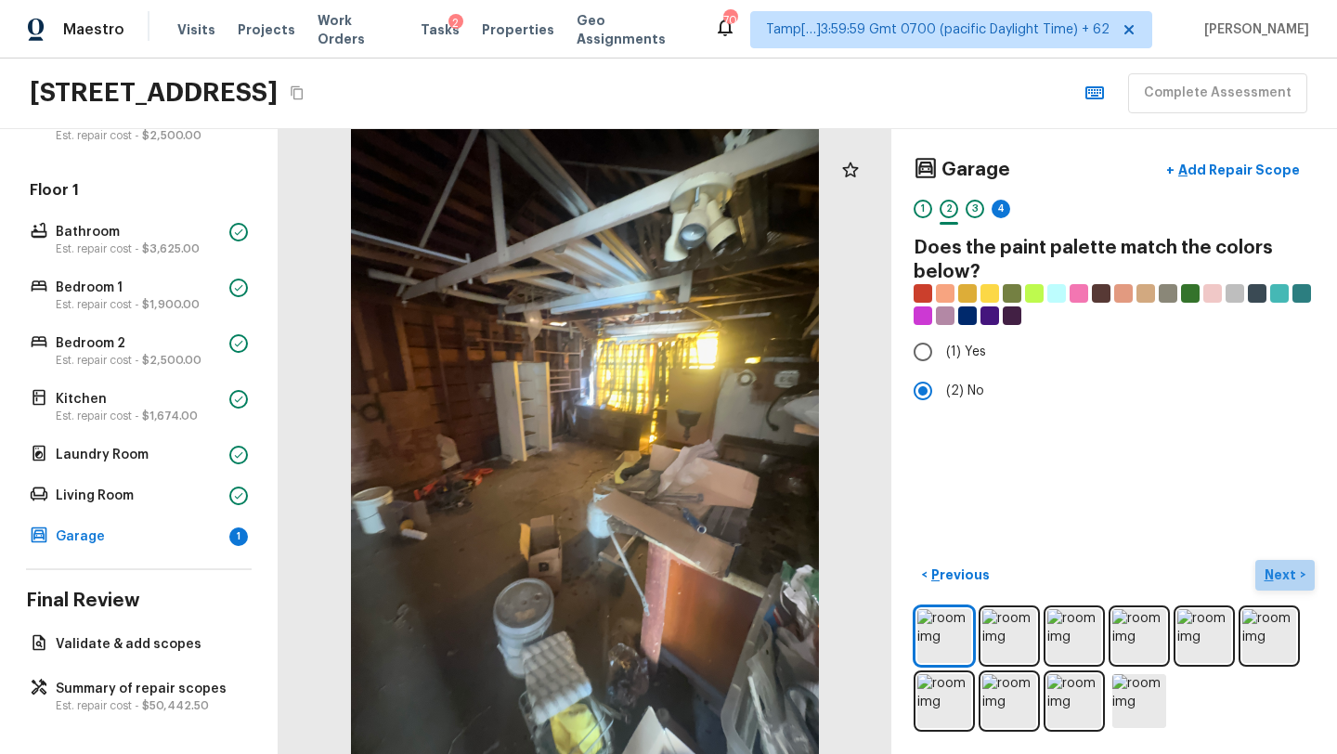
click at [1281, 576] on p "Next" at bounding box center [1281, 574] width 35 height 19
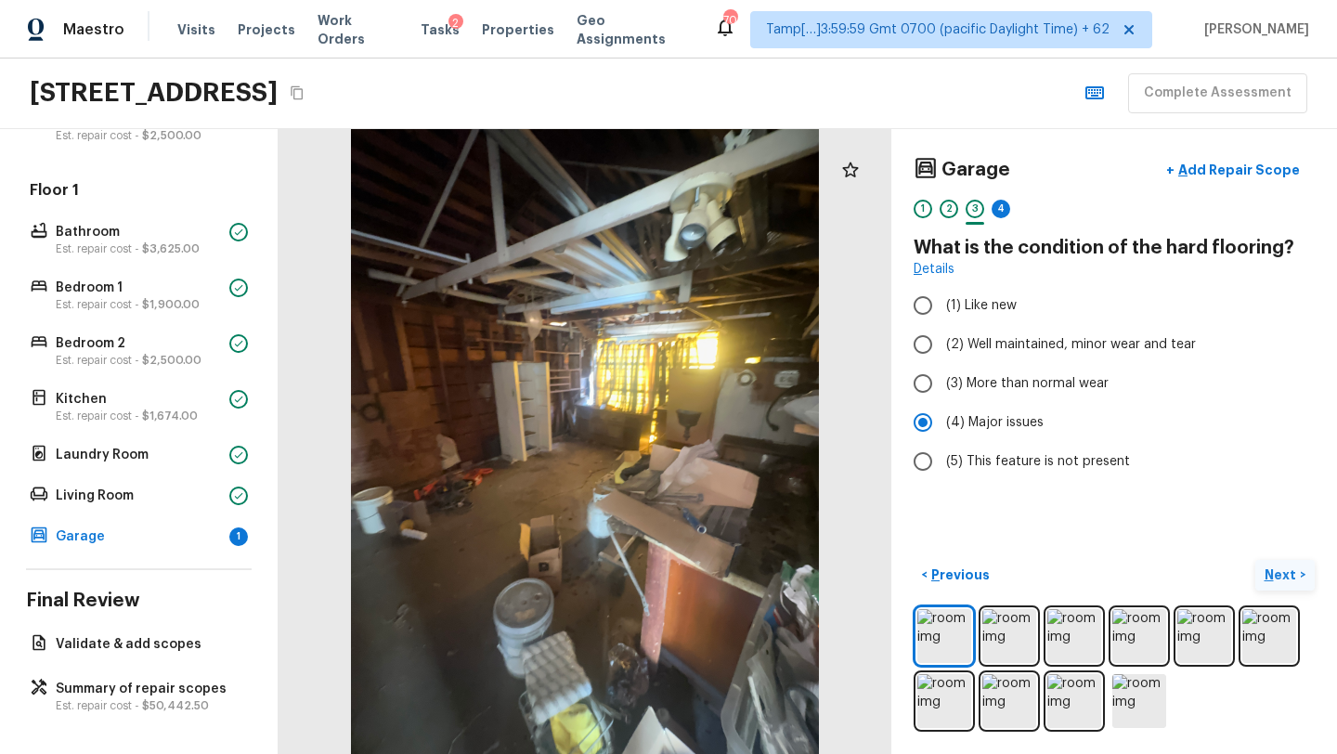
click at [1284, 577] on p "Next" at bounding box center [1281, 574] width 35 height 19
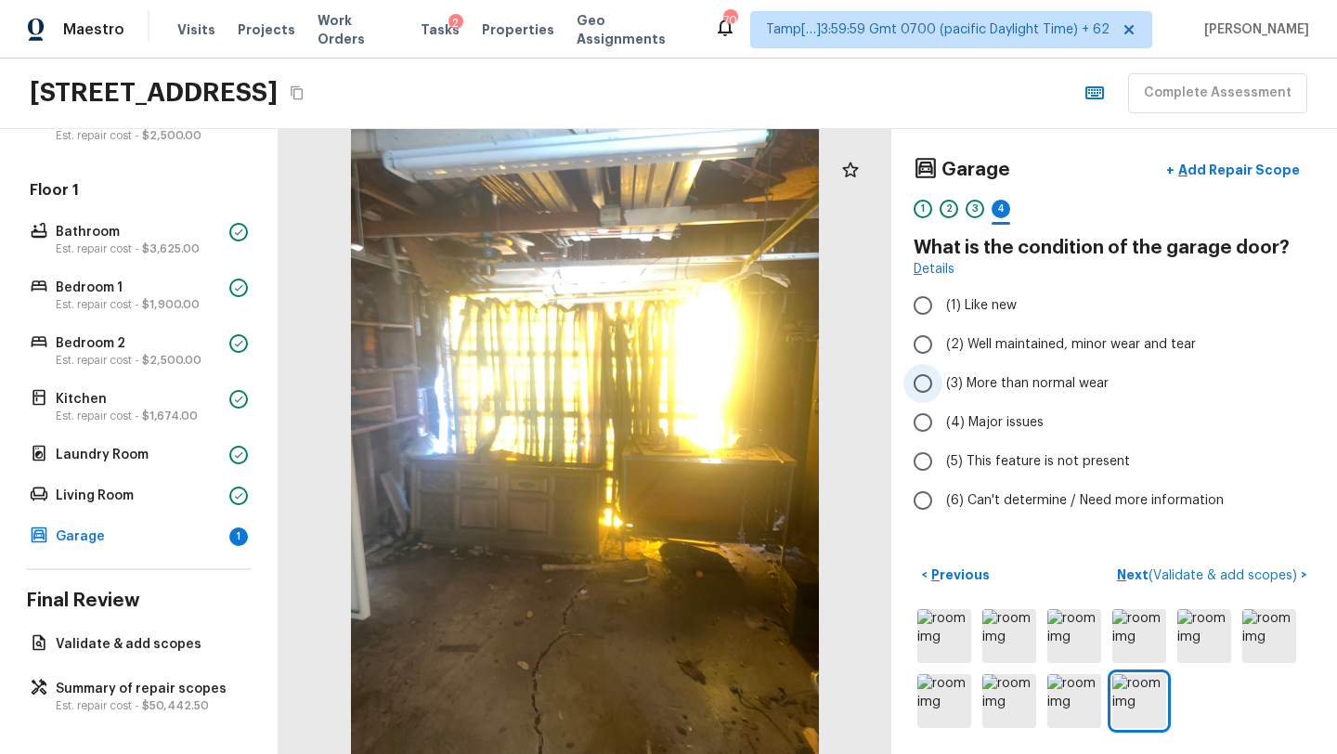
click at [1022, 385] on span "(3) More than normal wear" at bounding box center [1027, 383] width 162 height 19
click at [942, 385] on input "(3) More than normal wear" at bounding box center [922, 383] width 39 height 39
click at [1135, 575] on p "Next ( Validate & add scopes )" at bounding box center [1209, 574] width 184 height 19
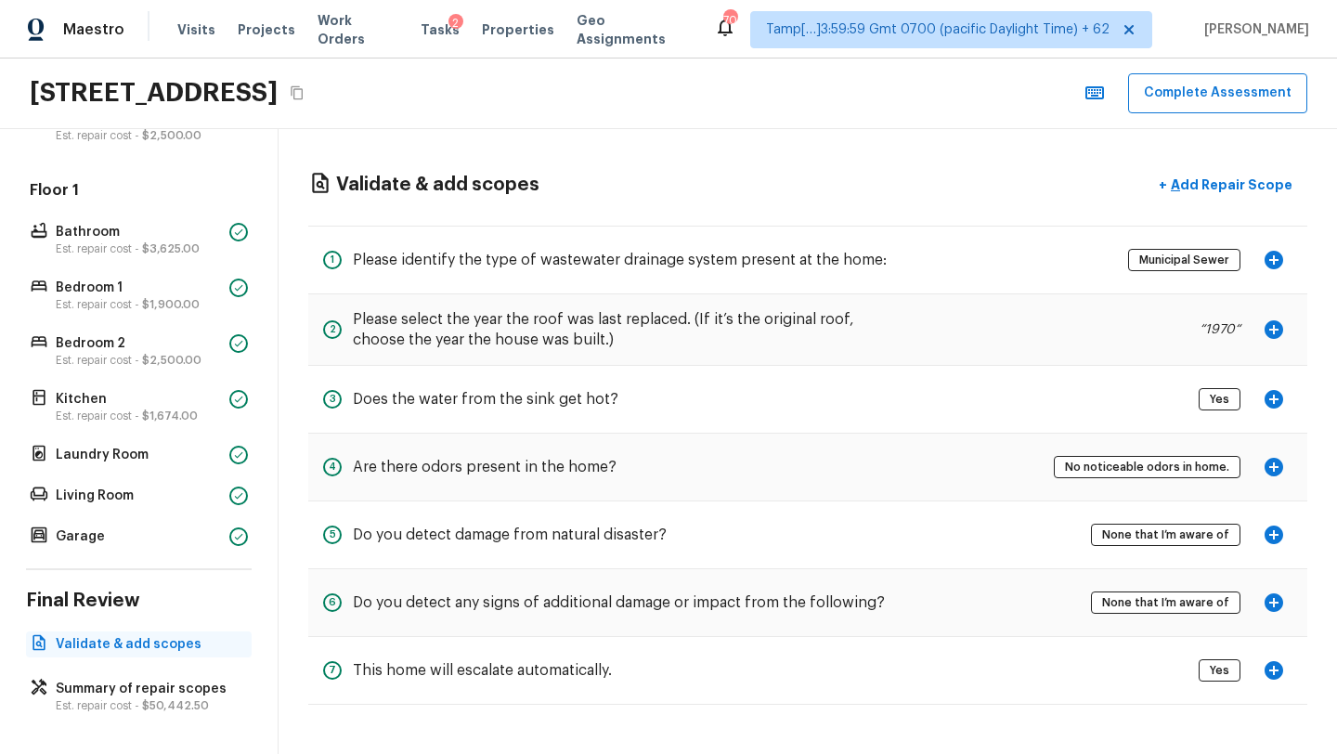
click at [174, 647] on p "Validate & add scopes" at bounding box center [148, 644] width 185 height 19
click at [1247, 175] on p "Add Repair Scope" at bounding box center [1229, 184] width 125 height 19
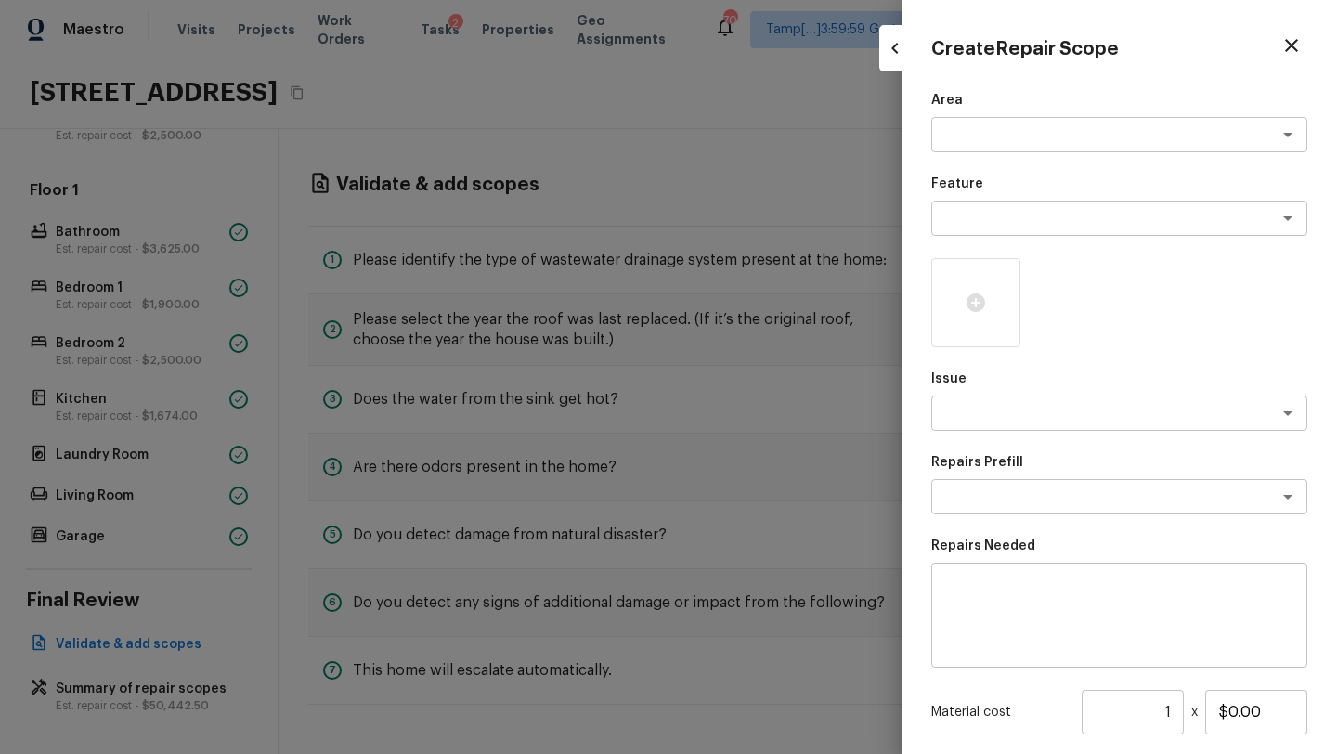
click at [1247, 181] on p "Feature" at bounding box center [1119, 183] width 376 height 19
click at [1150, 123] on div "x ​" at bounding box center [1119, 134] width 376 height 35
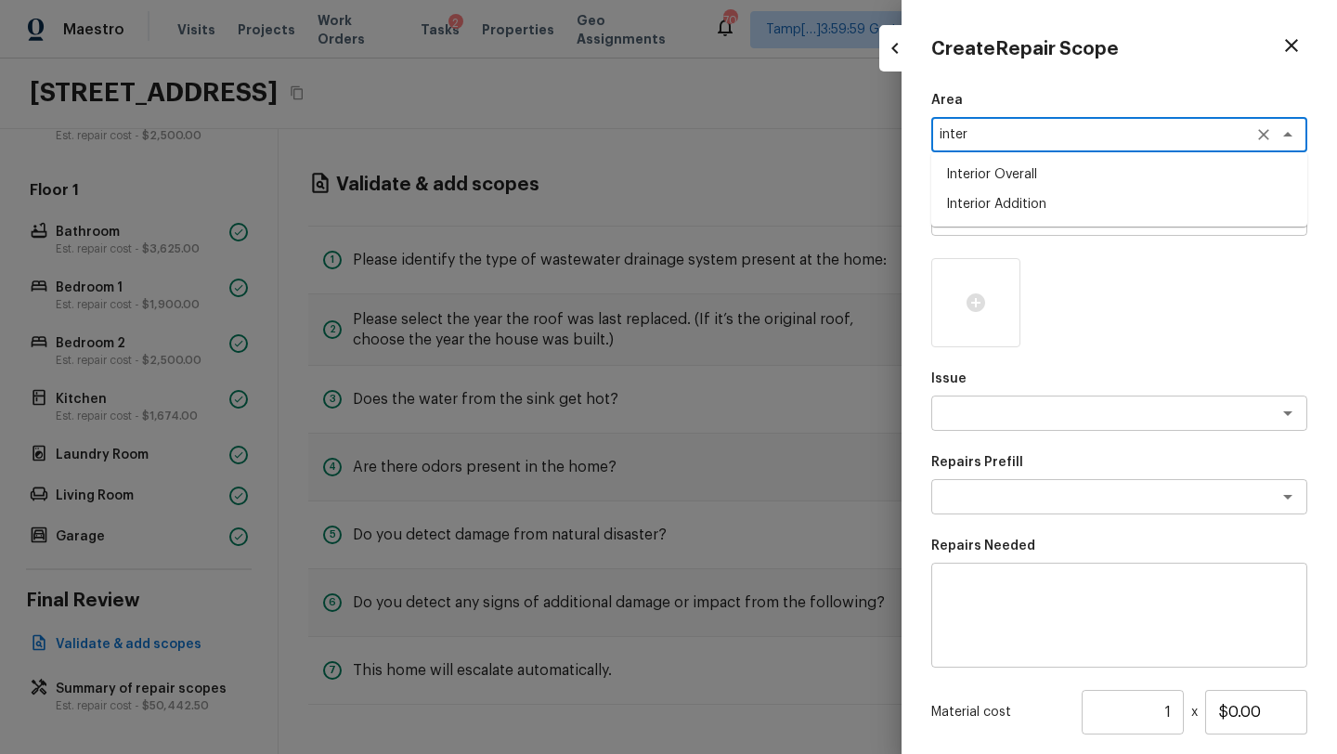
click at [1143, 220] on ul "Interior Overall Interior Addition" at bounding box center [1119, 189] width 376 height 74
click at [1121, 209] on li "Interior Addition" at bounding box center [1119, 204] width 376 height 30
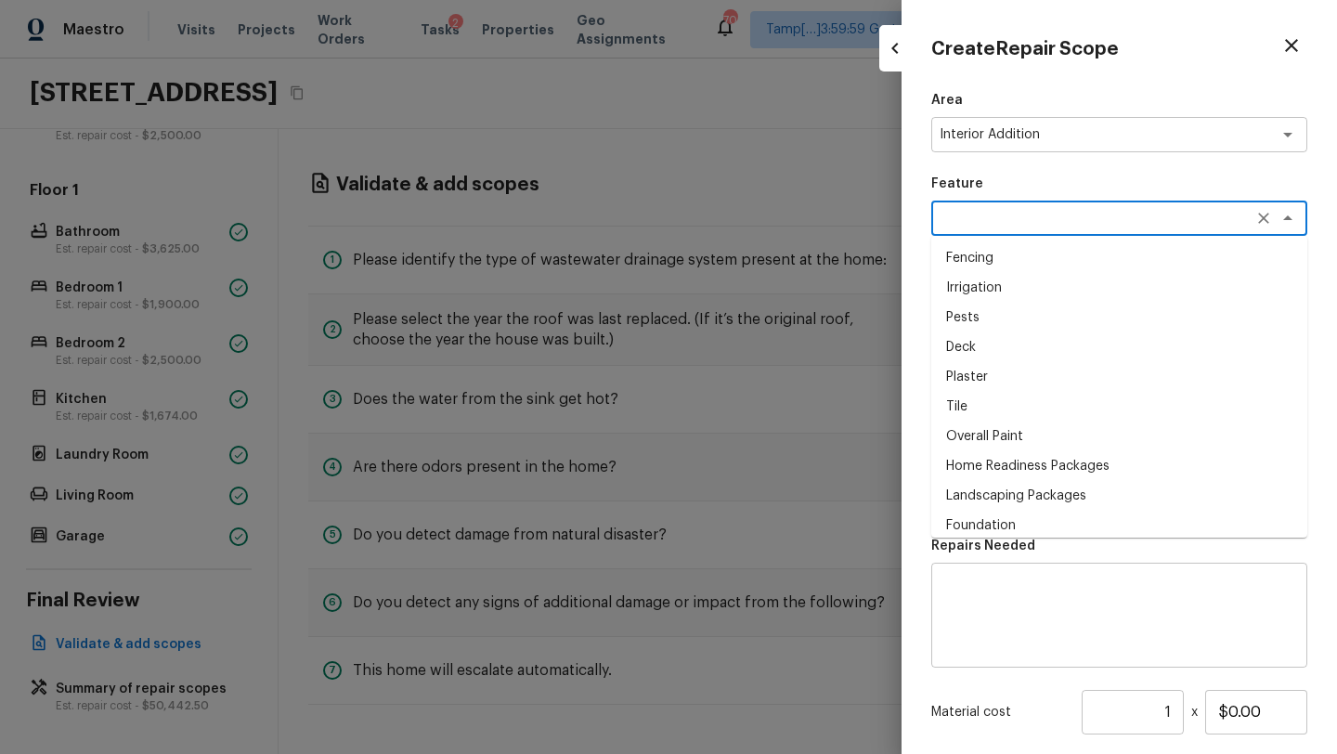
click at [1121, 209] on textarea at bounding box center [1092, 218] width 307 height 19
click at [1001, 430] on li "Overall Paint" at bounding box center [1119, 436] width 376 height 30
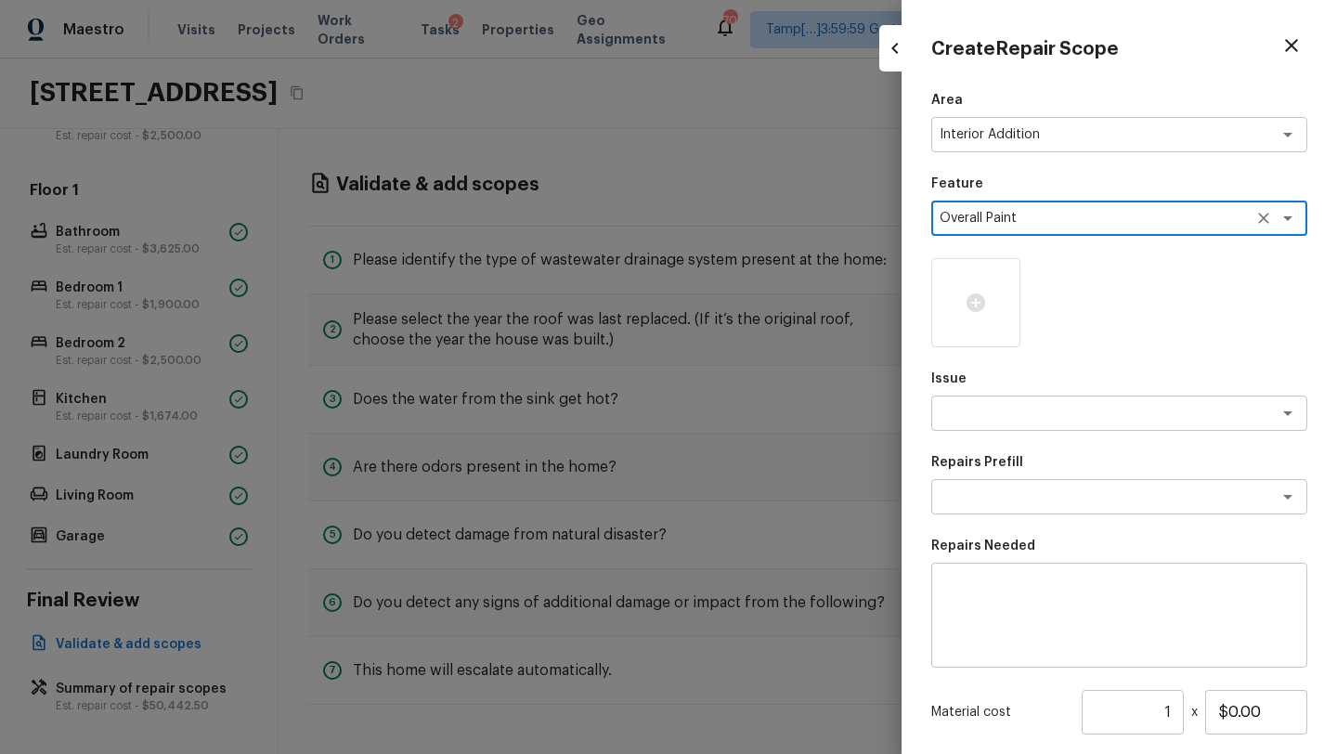
click at [1001, 433] on div "Area Interior Addition x ​ Feature Overall Paint x ​ Issue x ​ Repairs Prefill …" at bounding box center [1119, 499] width 376 height 817
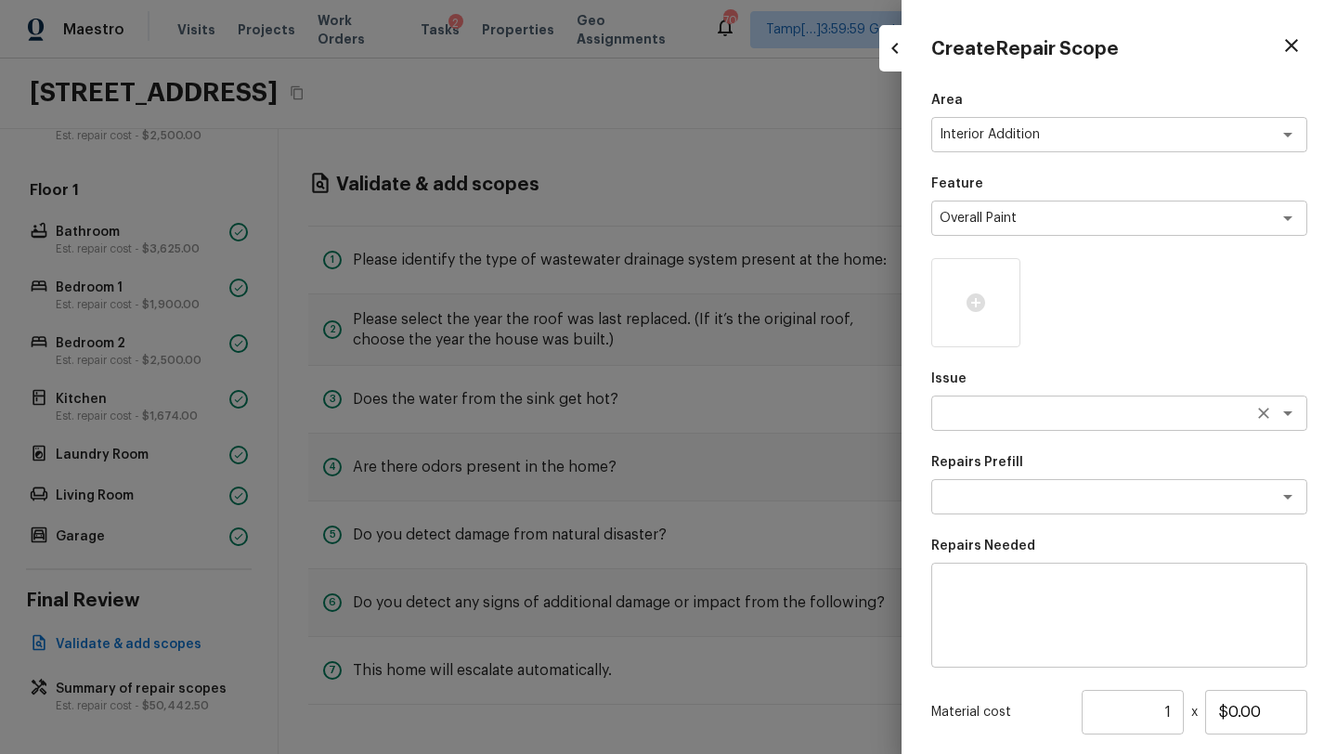
click at [1027, 410] on textarea at bounding box center [1092, 413] width 307 height 19
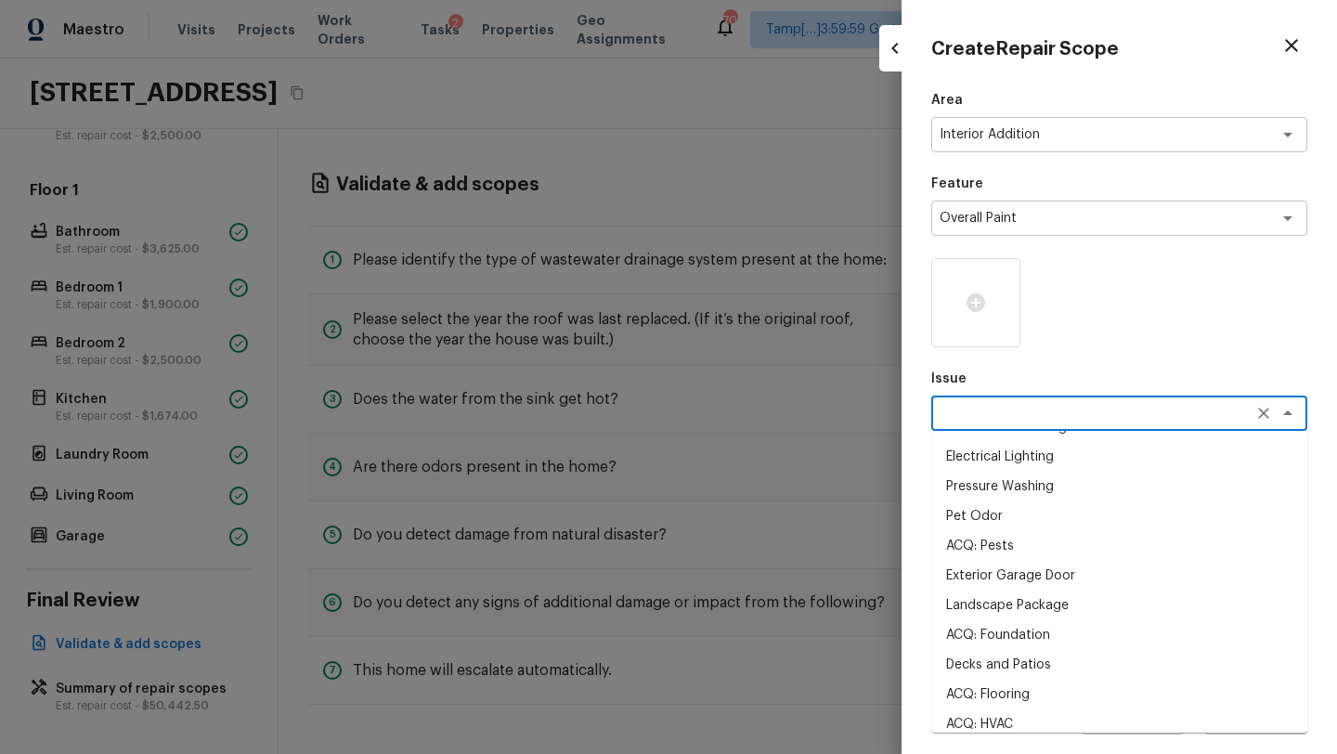
scroll to position [0, 0]
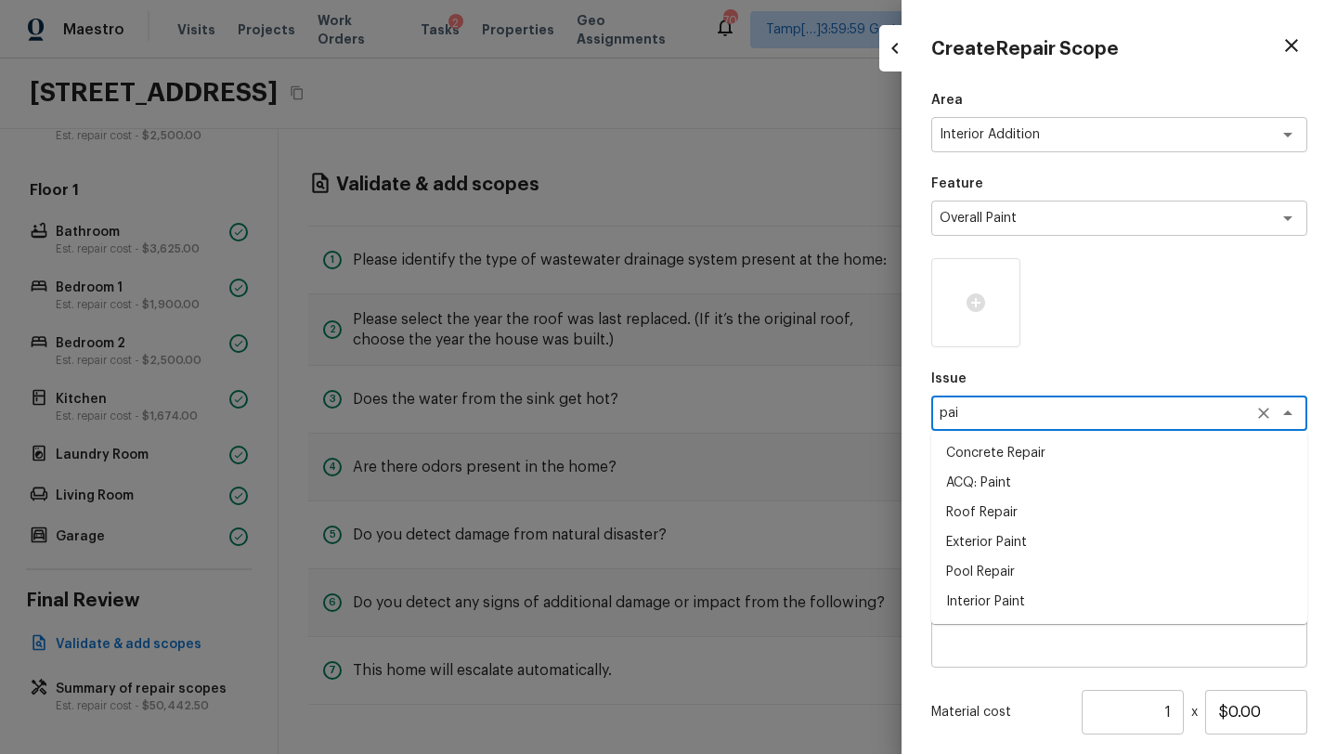
click at [998, 486] on li "ACQ: Paint" at bounding box center [1119, 483] width 376 height 30
click at [999, 508] on div "x ​" at bounding box center [1119, 496] width 376 height 35
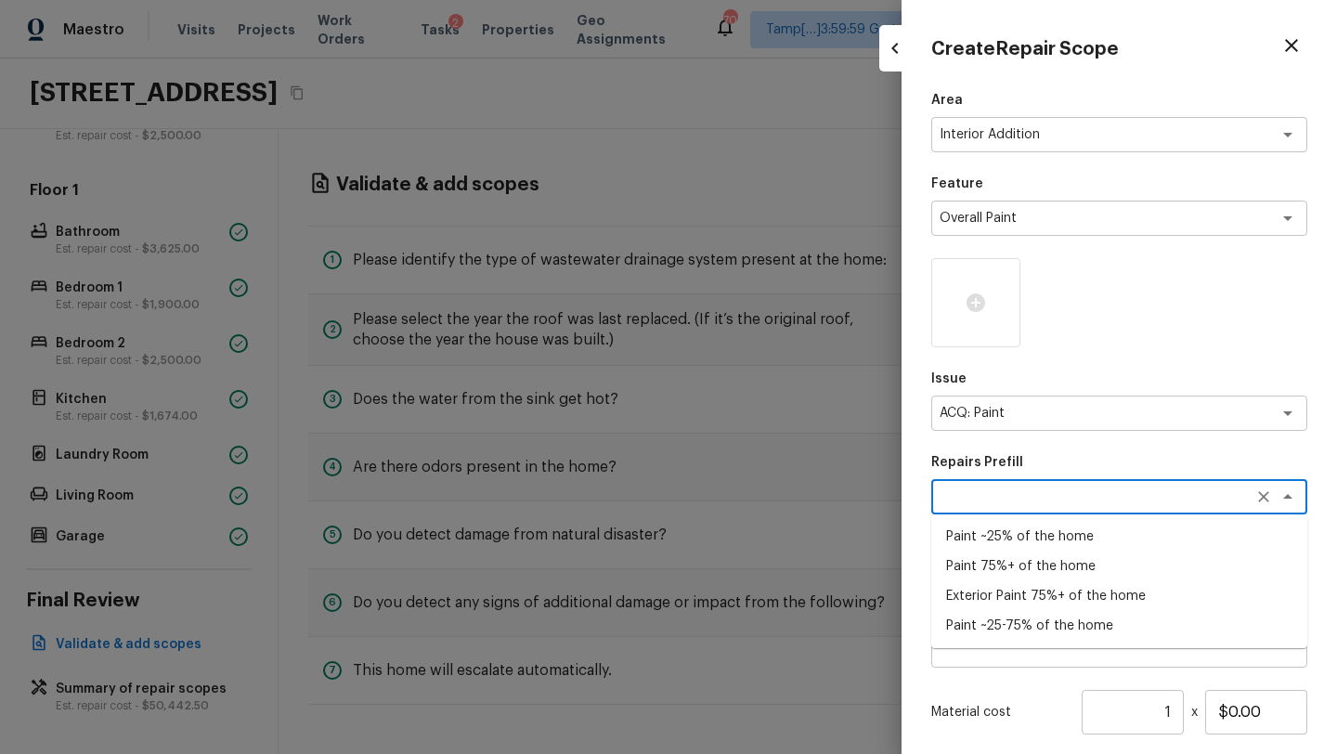
click at [1049, 571] on li "Paint 75%+ of the home" at bounding box center [1119, 566] width 376 height 30
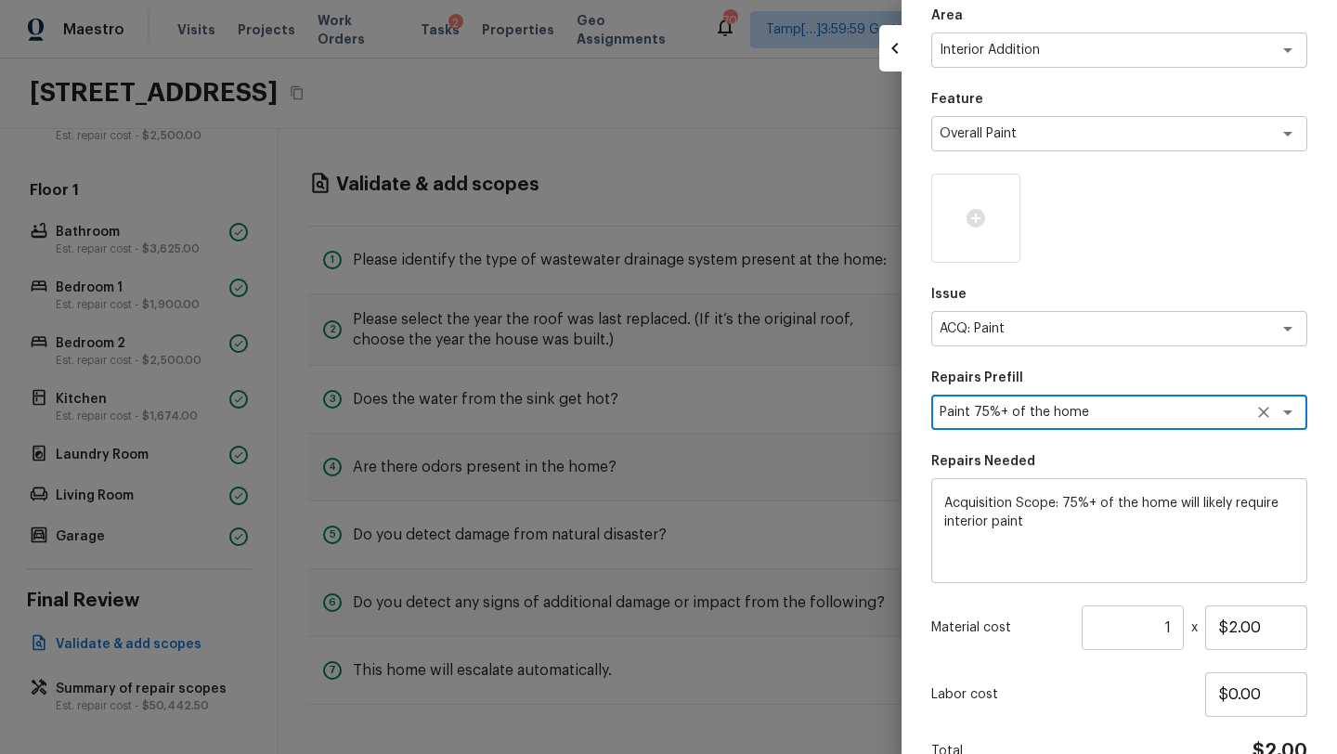
scroll to position [183, 0]
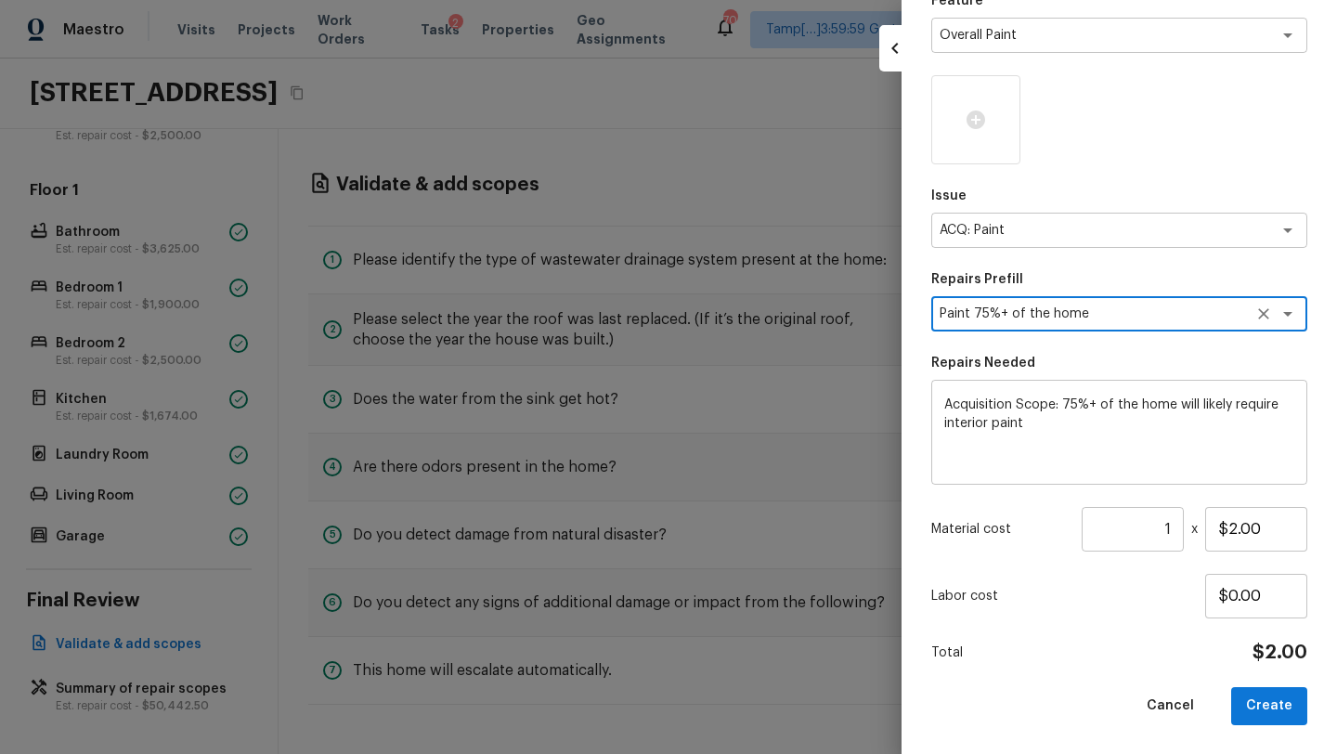
click at [1174, 528] on input "1" at bounding box center [1132, 529] width 102 height 45
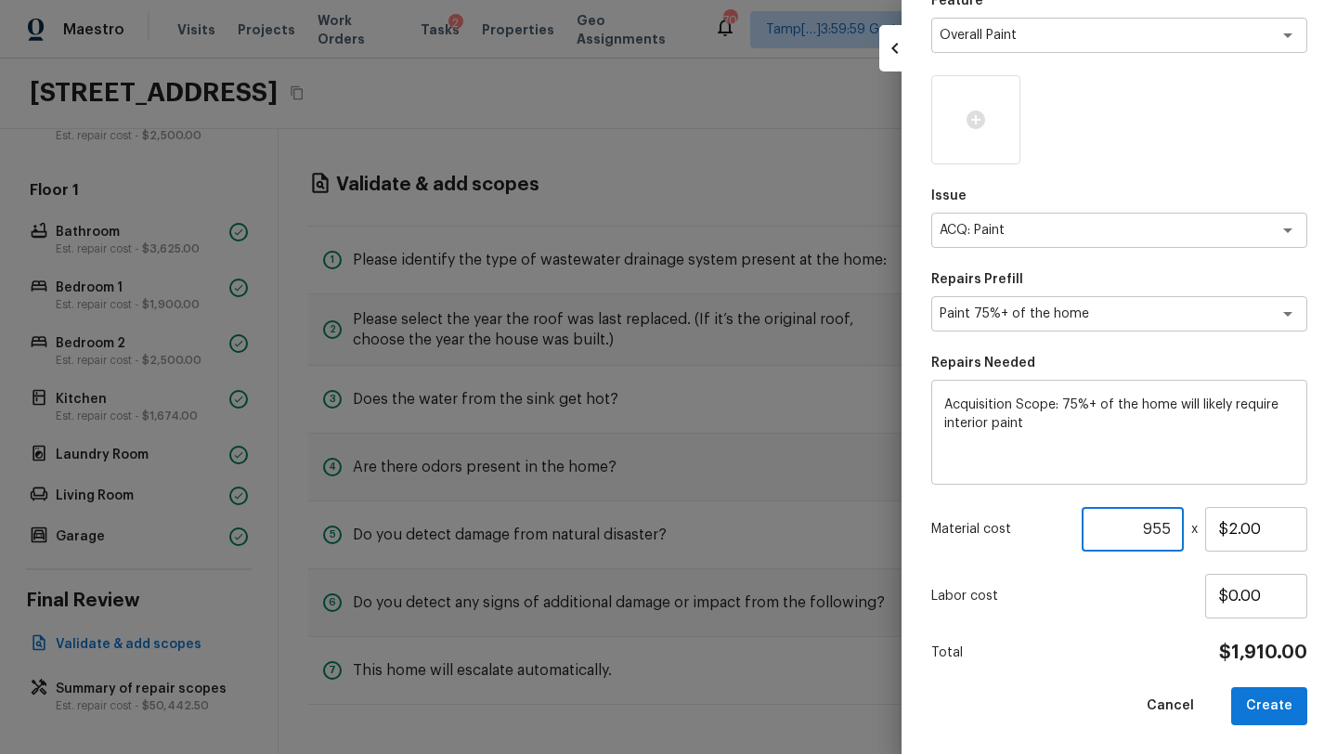
scroll to position [0, 0]
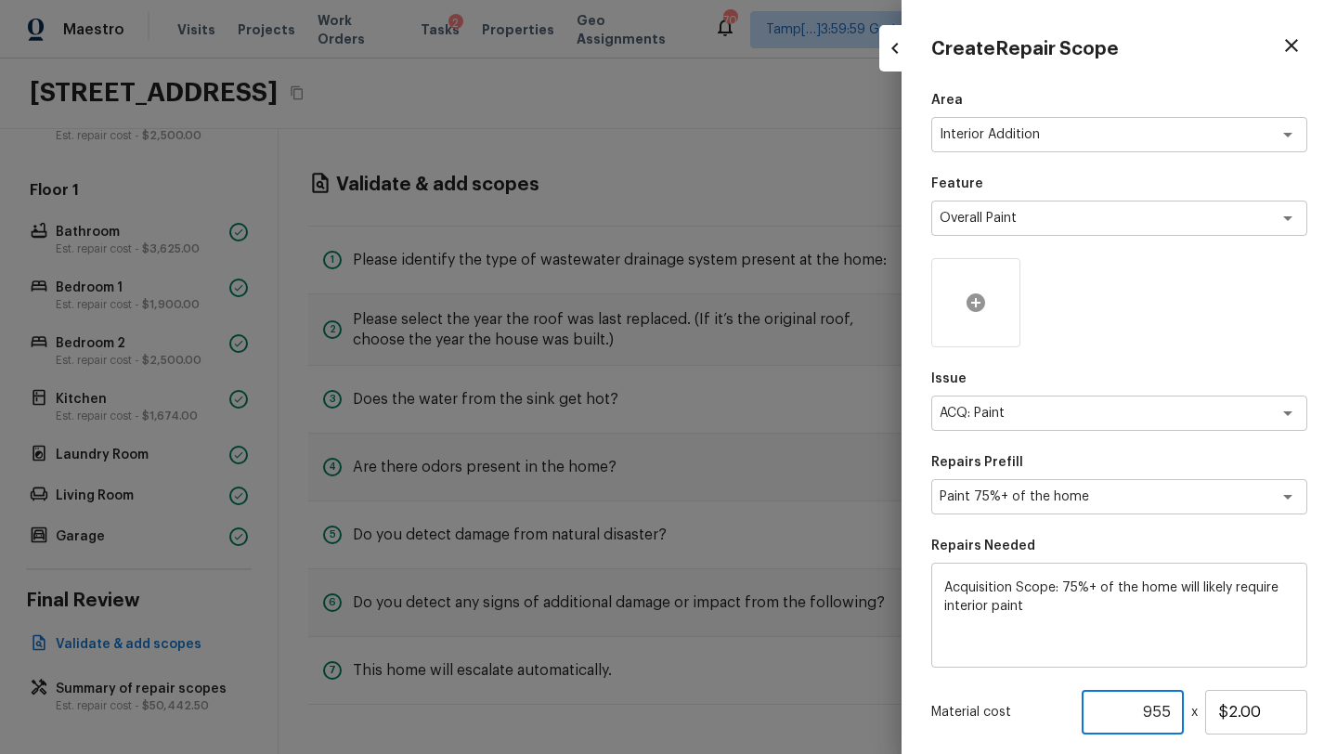
click at [977, 313] on icon at bounding box center [975, 302] width 22 height 22
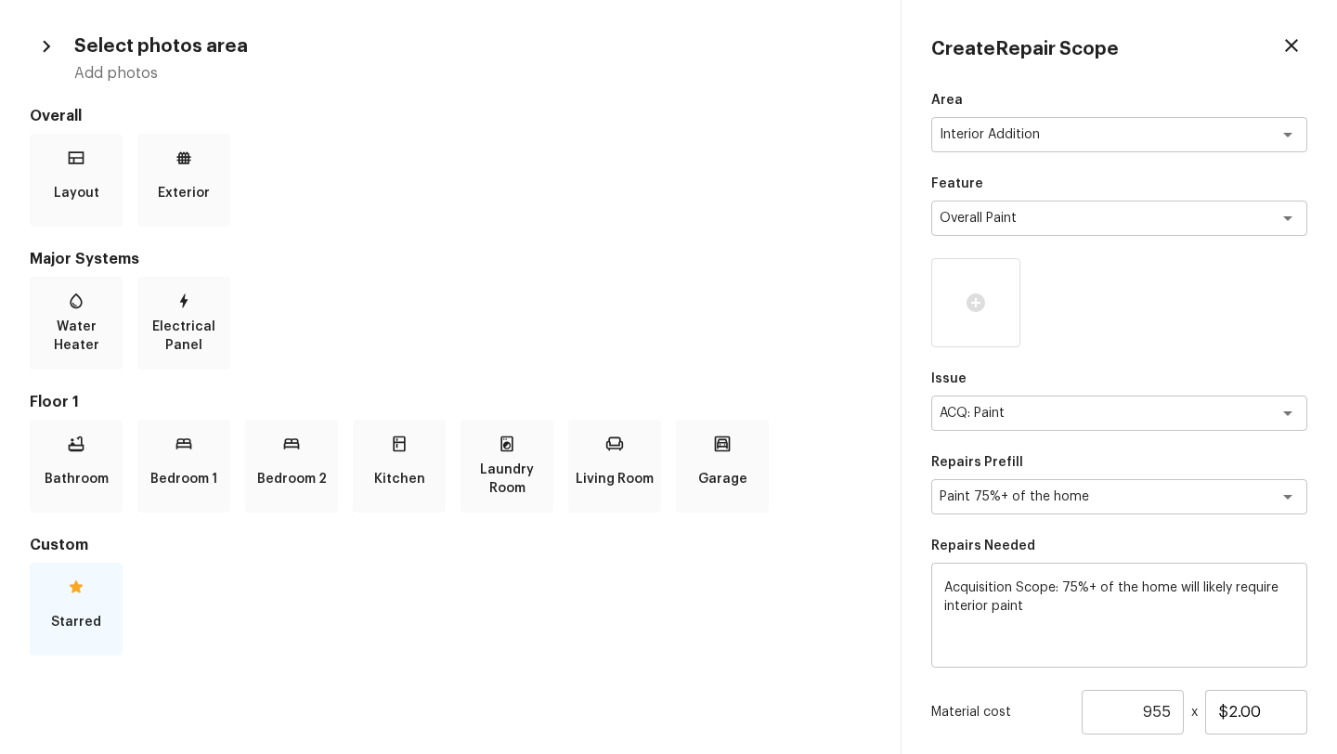
click at [64, 592] on div "Starred" at bounding box center [76, 608] width 93 height 93
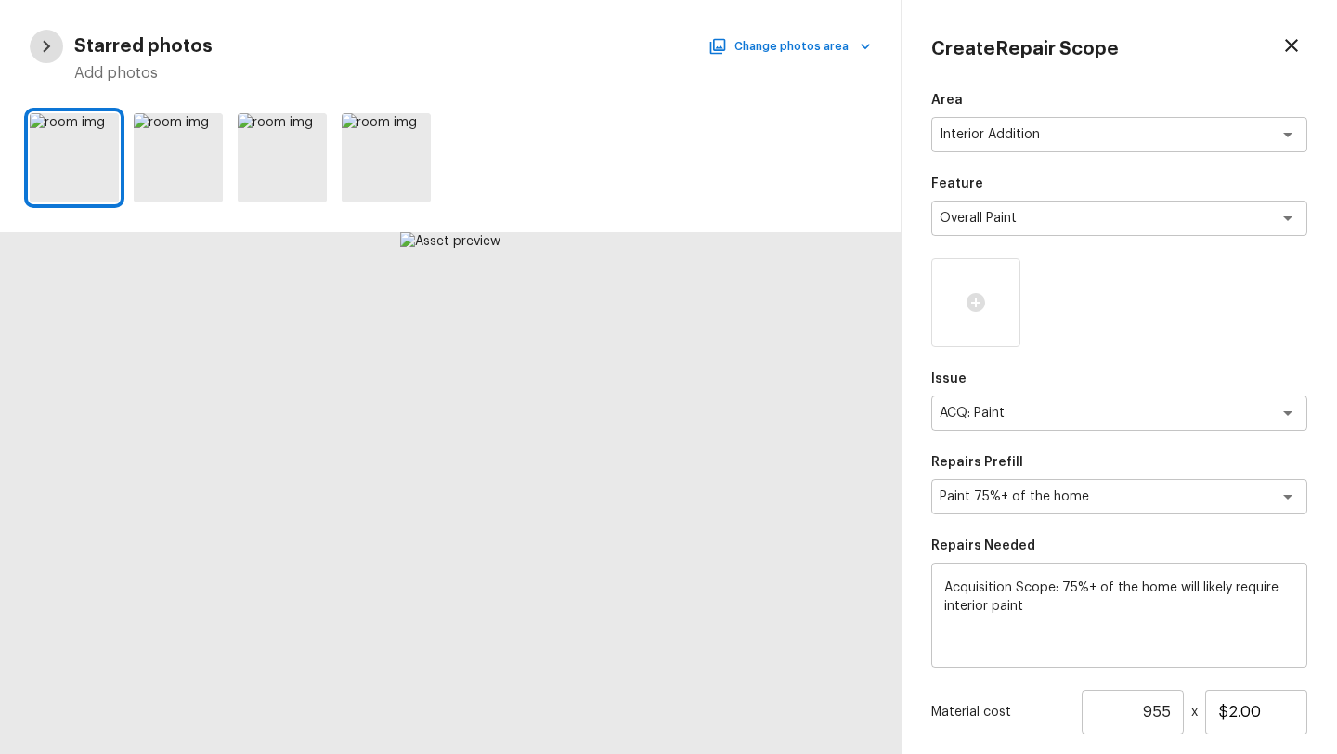
click at [39, 39] on icon "button" at bounding box center [46, 46] width 24 height 24
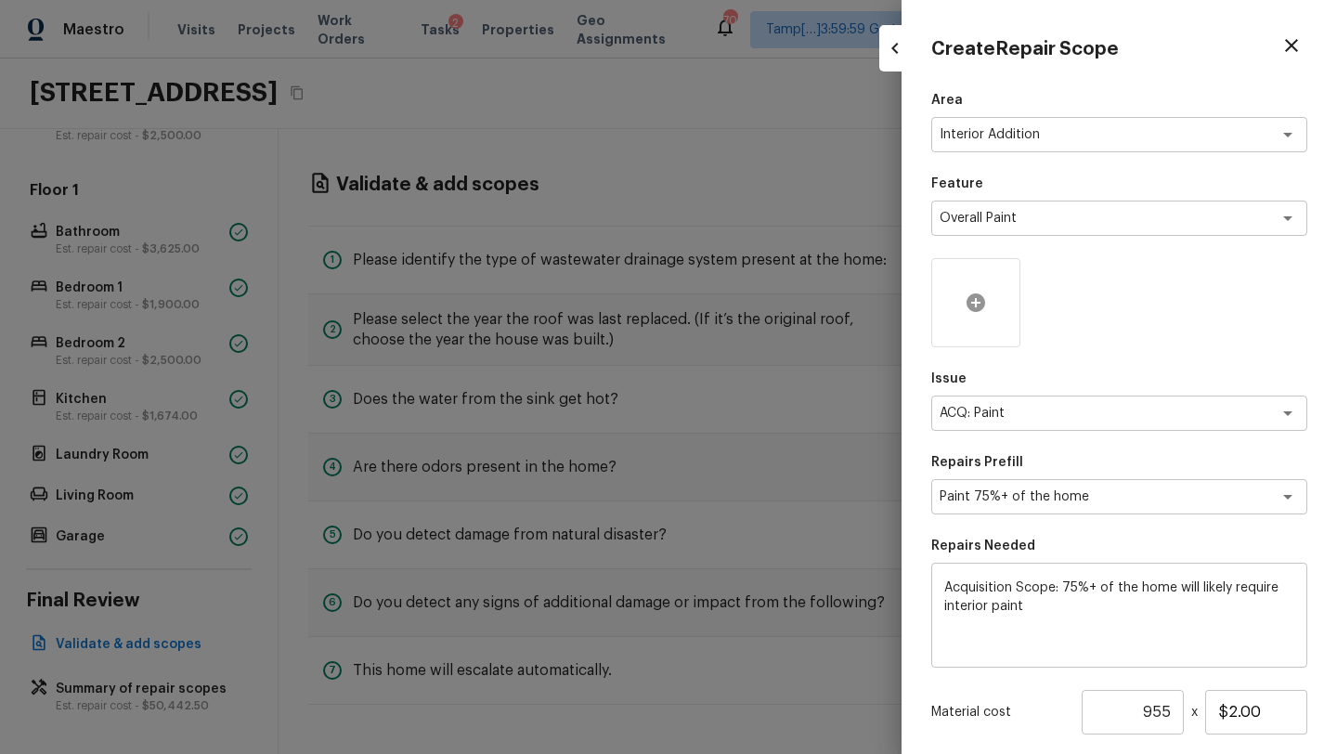
click at [985, 272] on div at bounding box center [975, 302] width 89 height 89
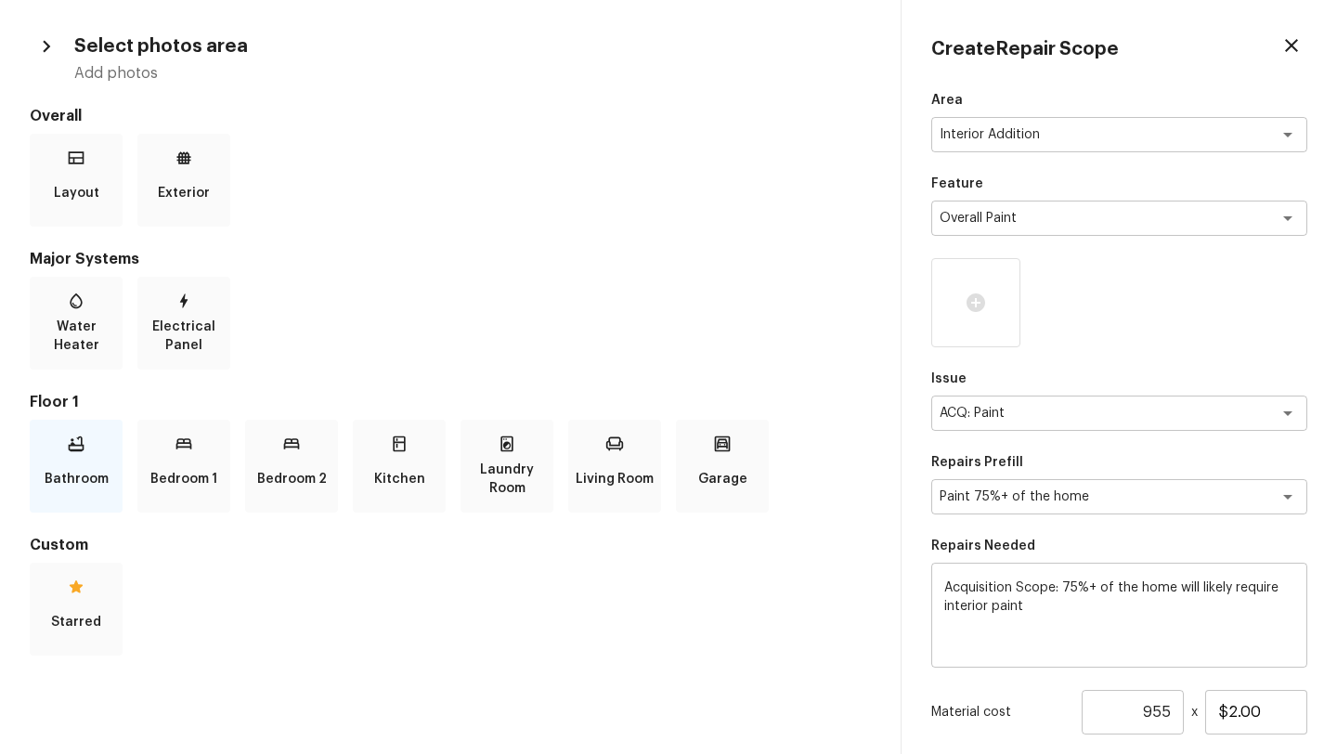
click at [59, 479] on p "Bathroom" at bounding box center [77, 478] width 64 height 37
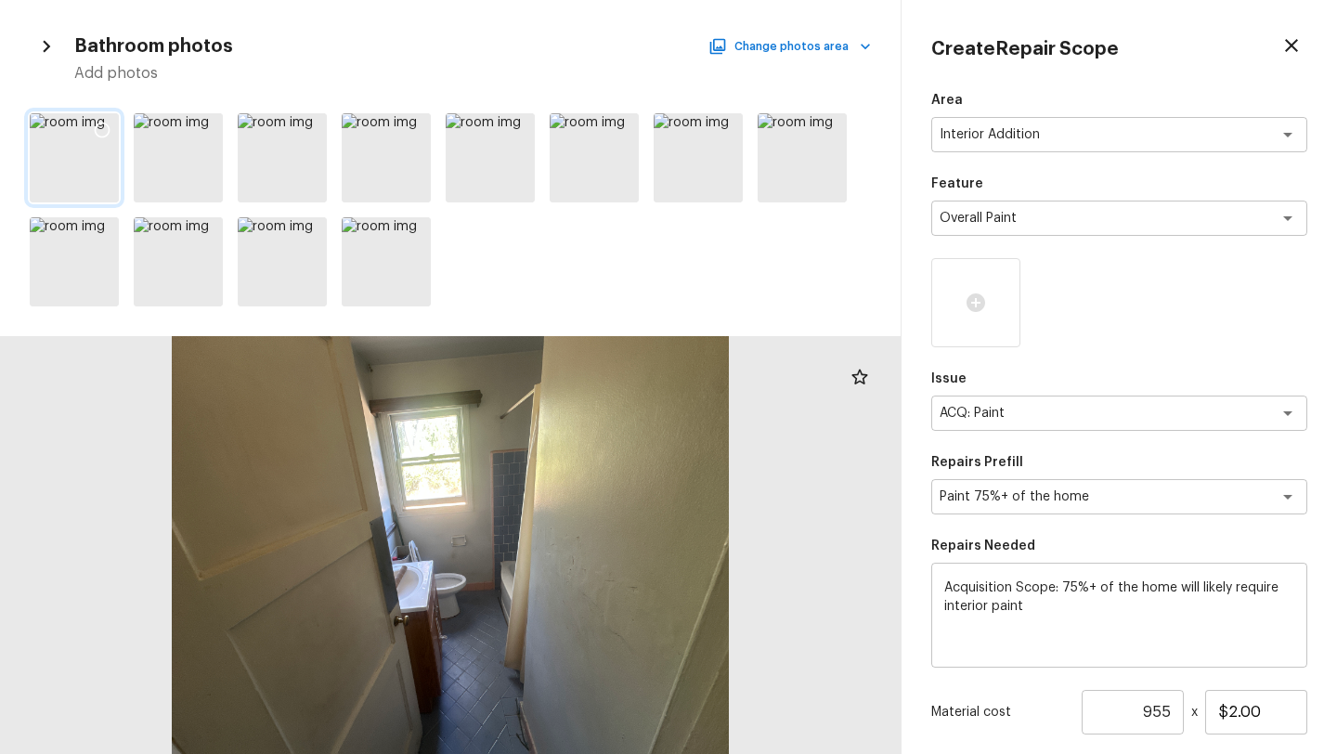
click at [103, 127] on icon at bounding box center [102, 130] width 19 height 19
click at [210, 127] on icon at bounding box center [206, 130] width 19 height 19
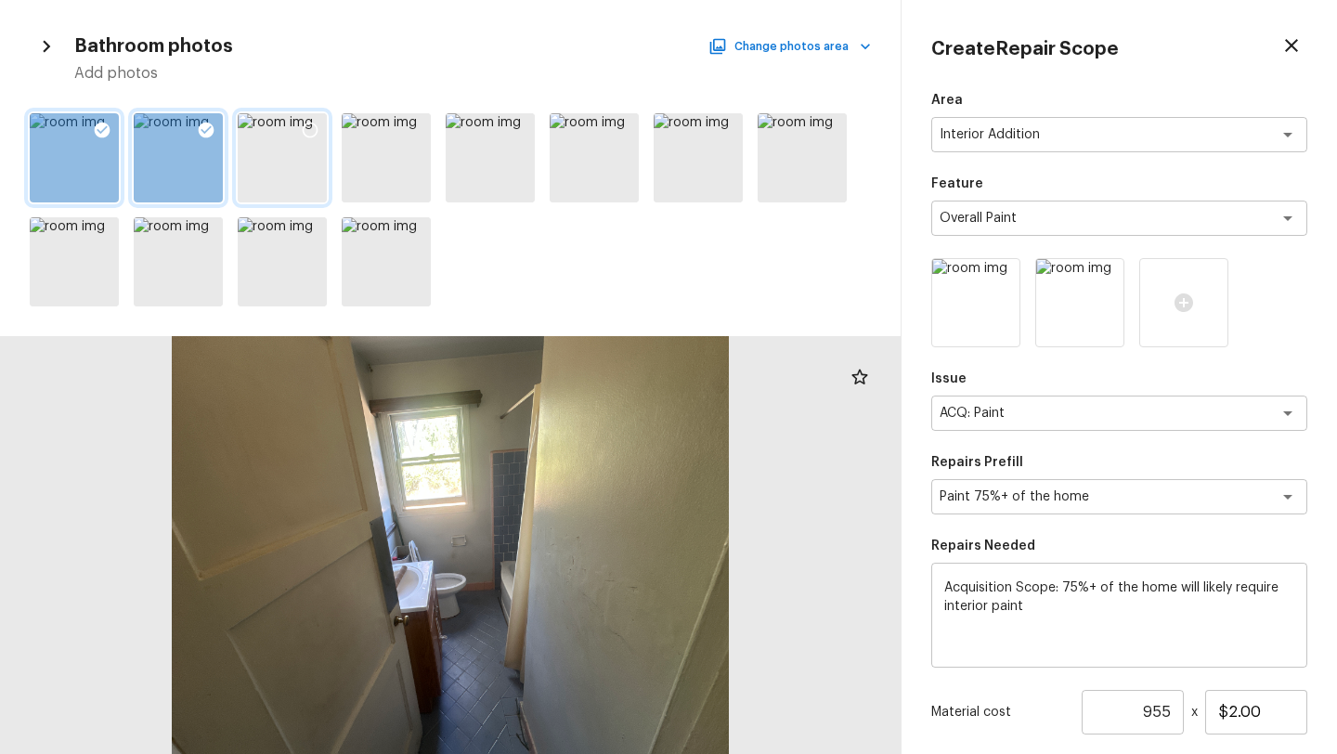
click at [319, 125] on div at bounding box center [309, 132] width 33 height 39
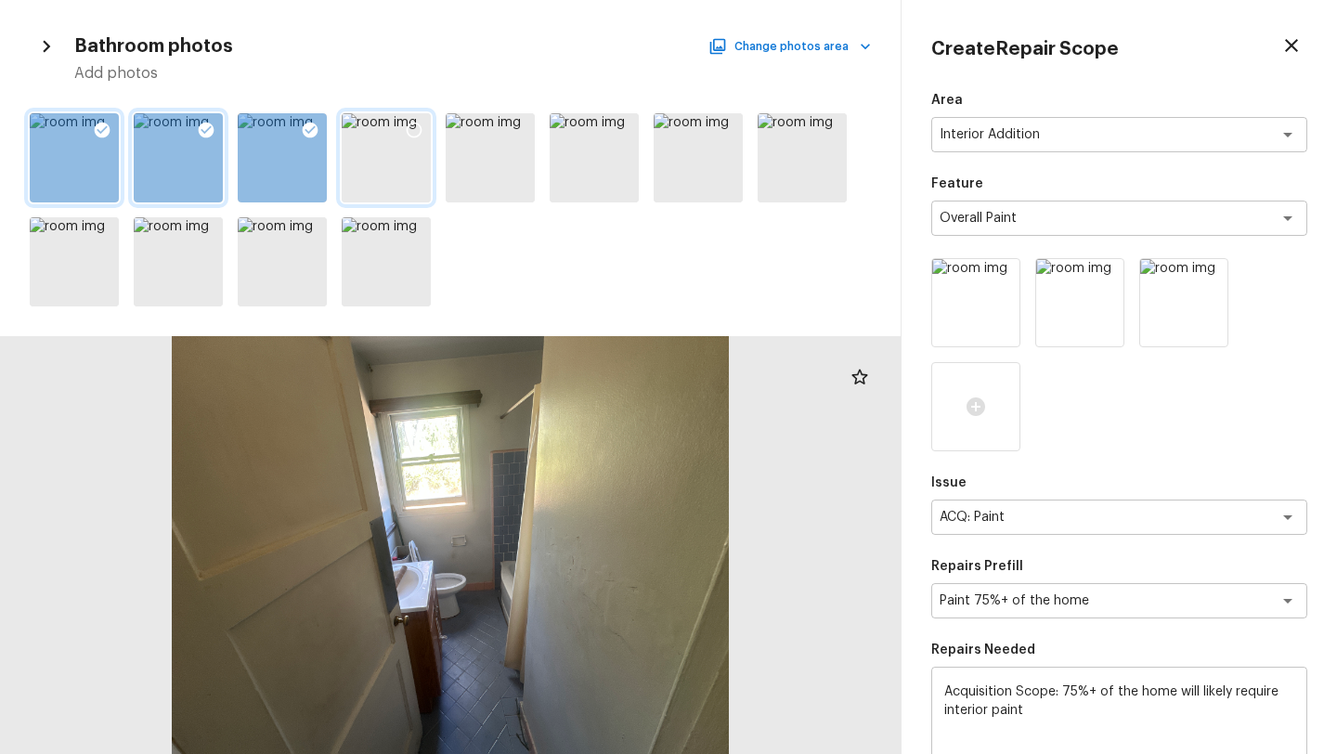
click at [422, 127] on icon at bounding box center [414, 130] width 19 height 19
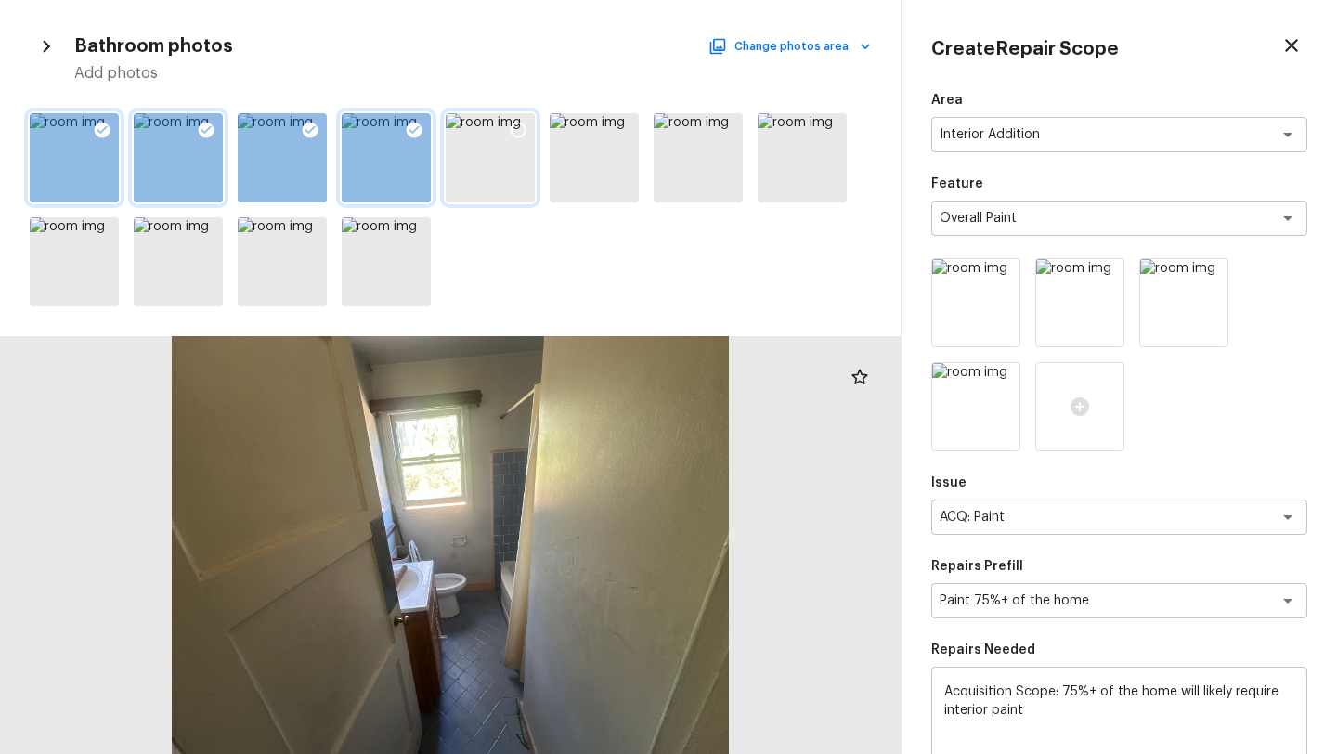
click at [531, 129] on div at bounding box center [517, 132] width 33 height 39
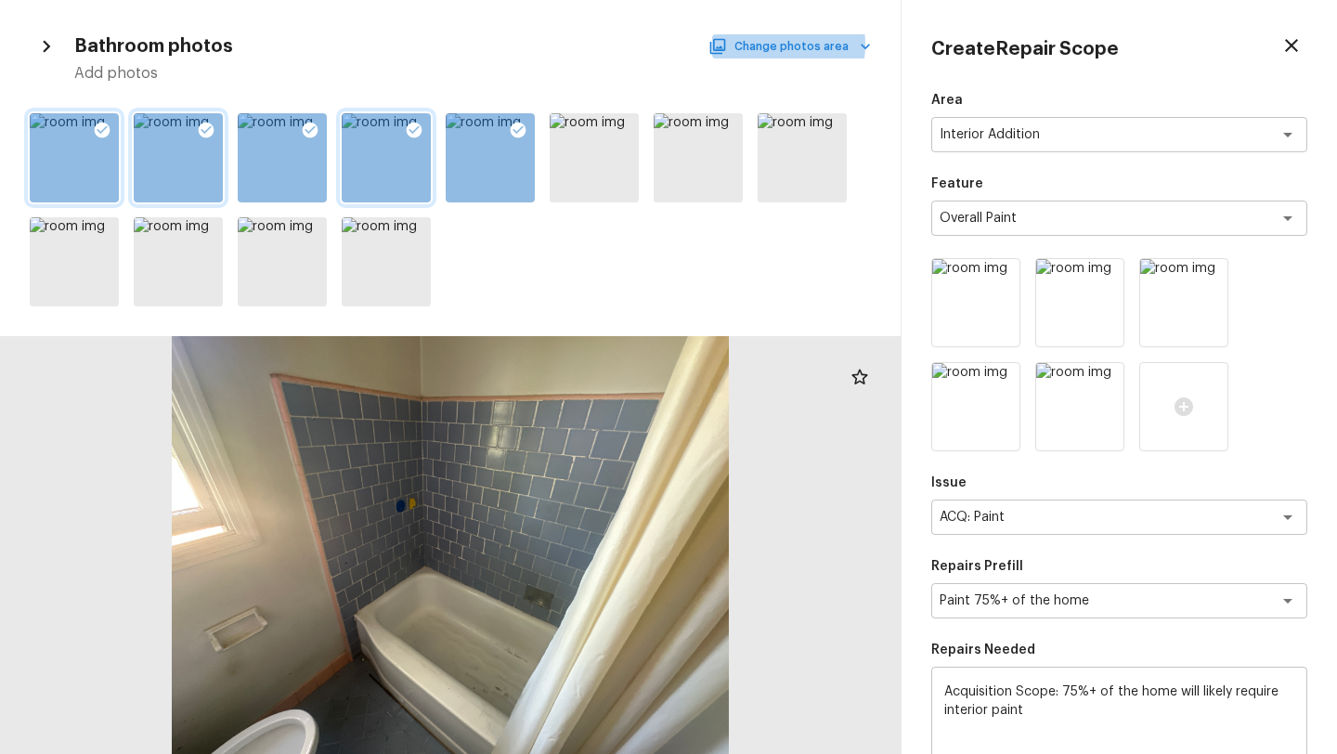
click at [767, 45] on button "Change photos area" at bounding box center [791, 46] width 159 height 24
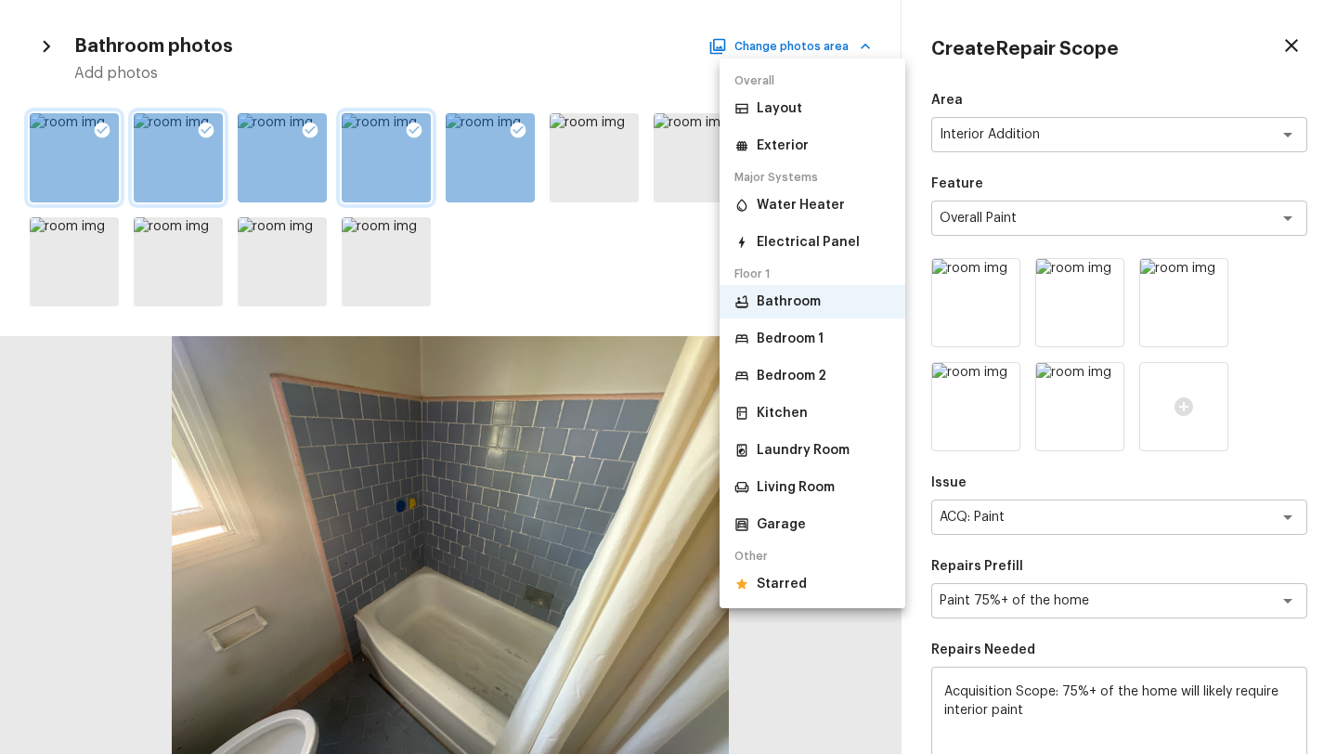
click at [797, 379] on p "Bedroom 2" at bounding box center [791, 376] width 70 height 19
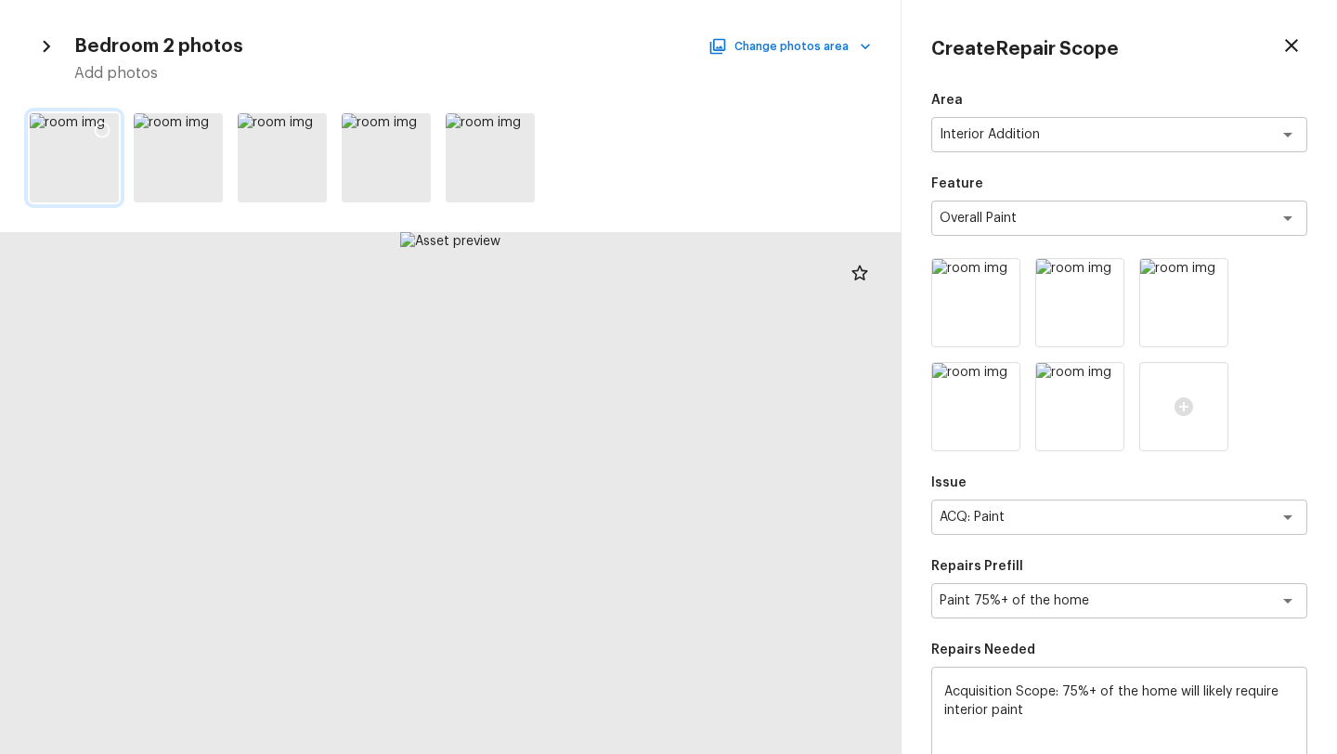
click at [97, 129] on icon at bounding box center [102, 130] width 19 height 19
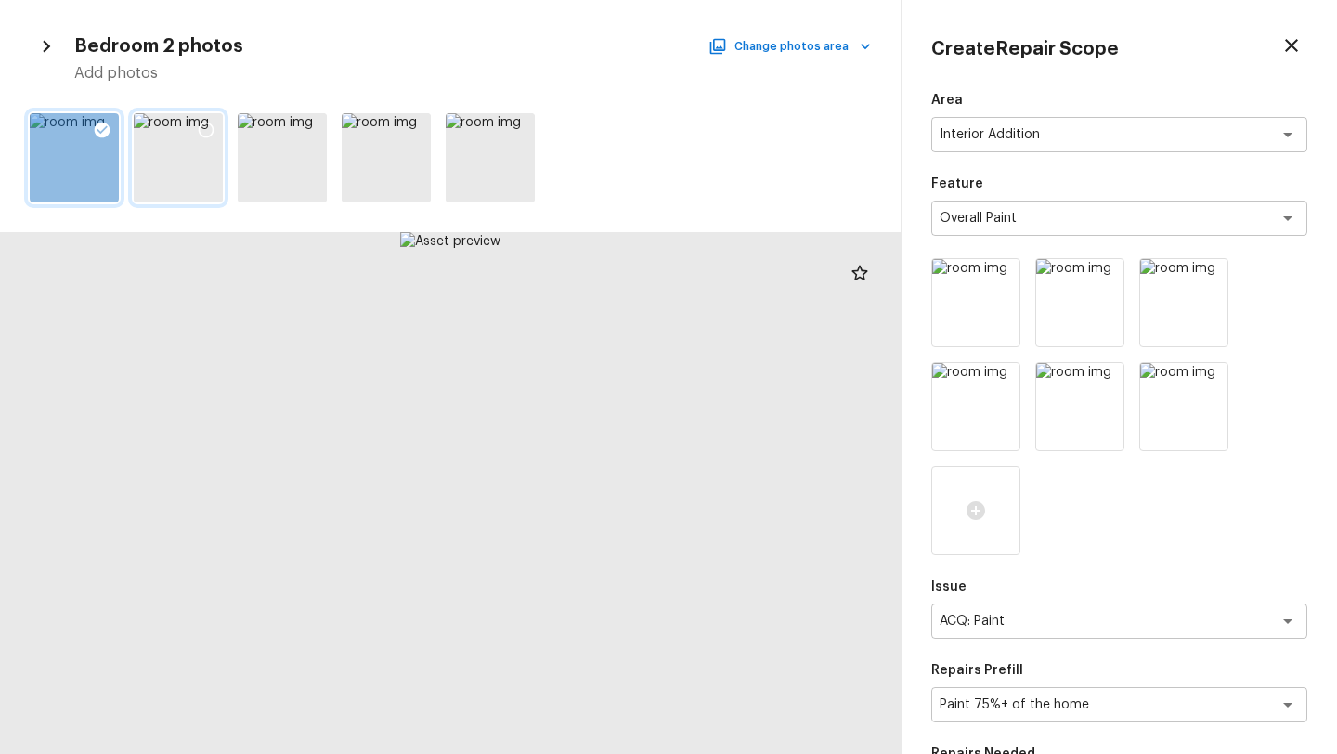
click at [209, 121] on icon at bounding box center [206, 130] width 19 height 19
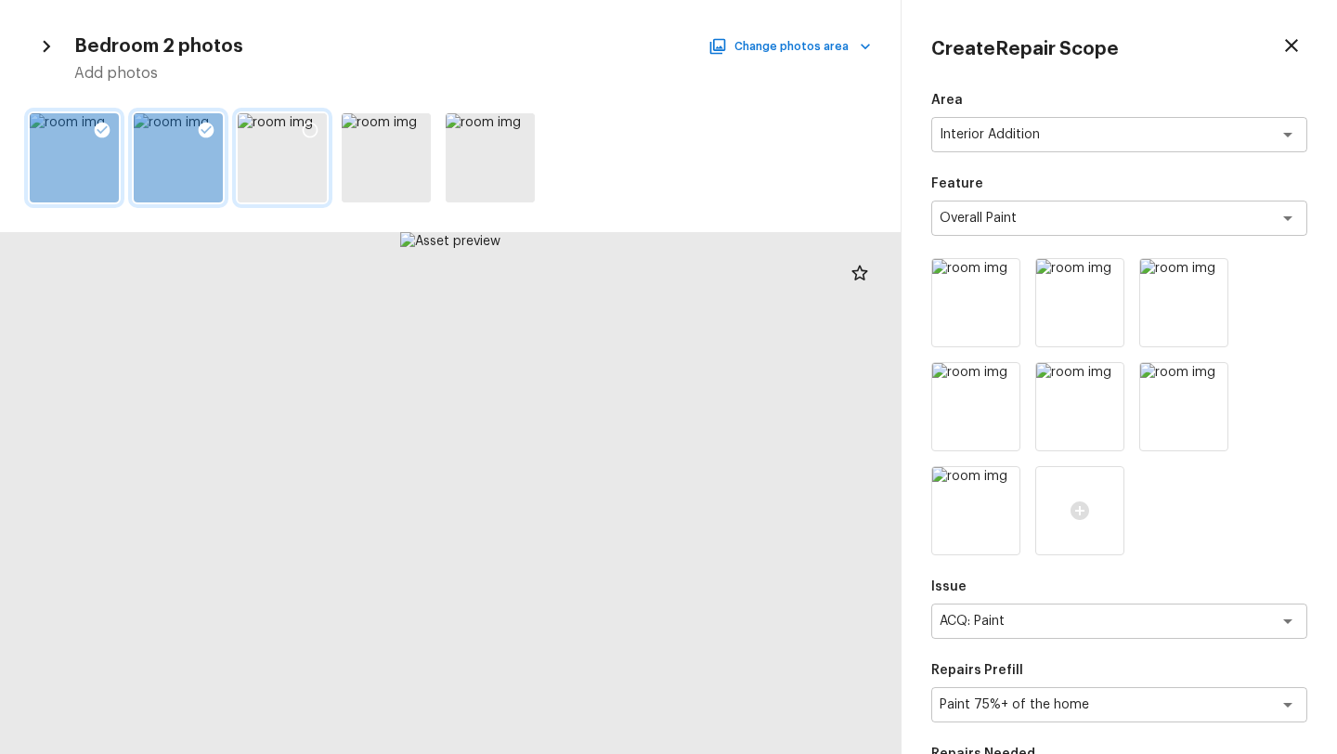
click at [322, 134] on div at bounding box center [309, 132] width 33 height 39
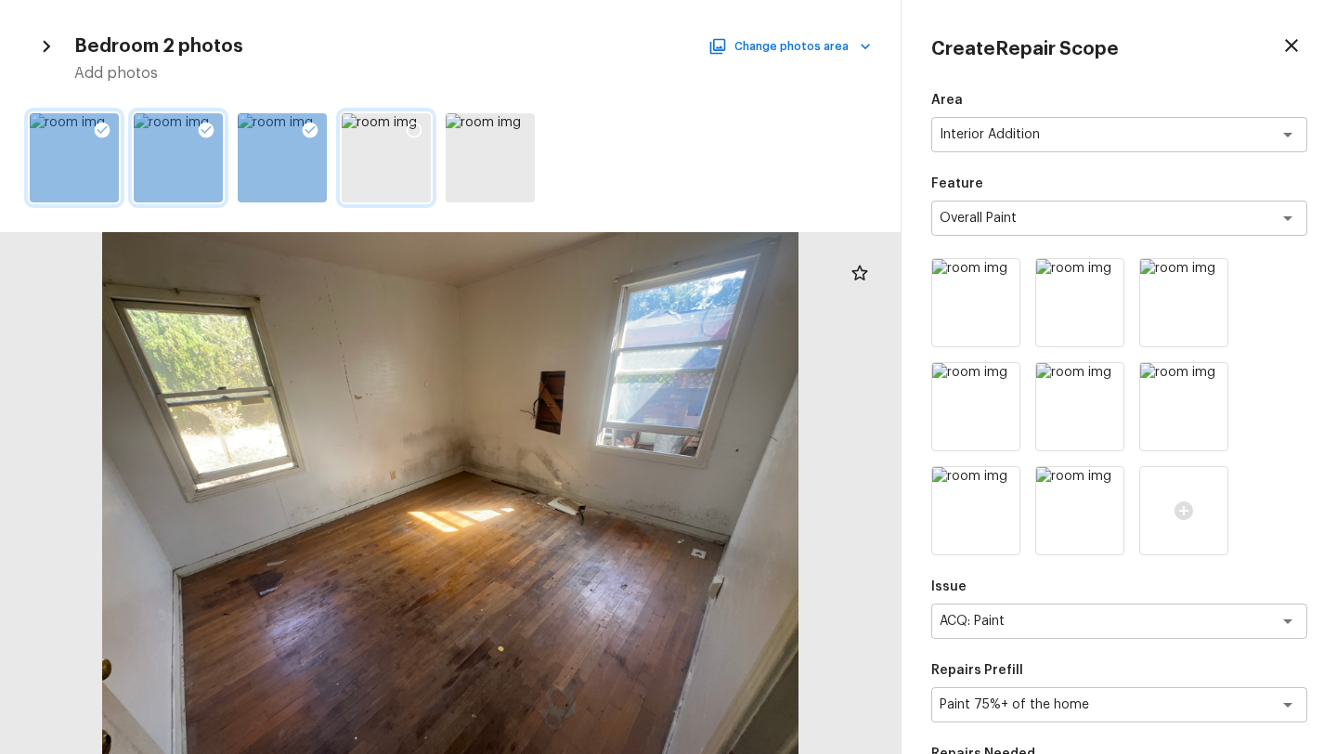
click at [414, 134] on icon at bounding box center [414, 130] width 19 height 19
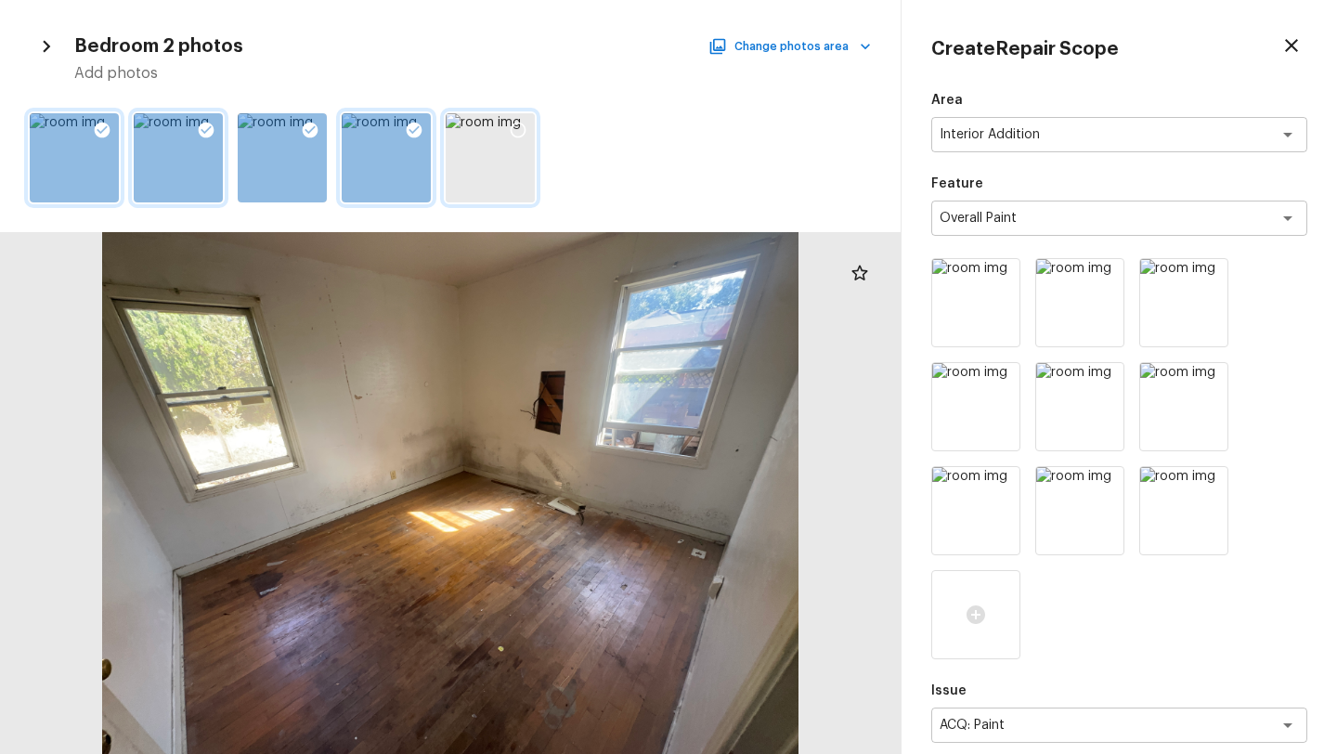
click at [525, 128] on icon at bounding box center [518, 130] width 19 height 19
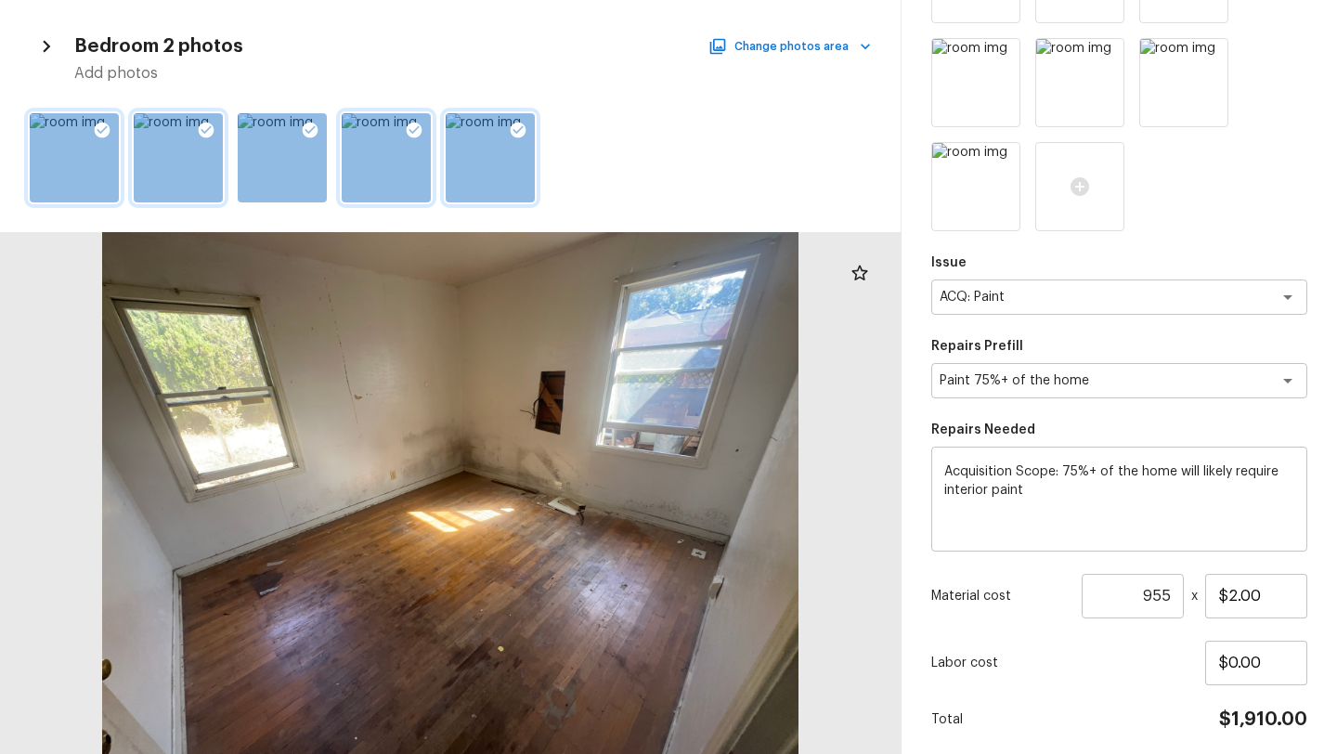
scroll to position [495, 0]
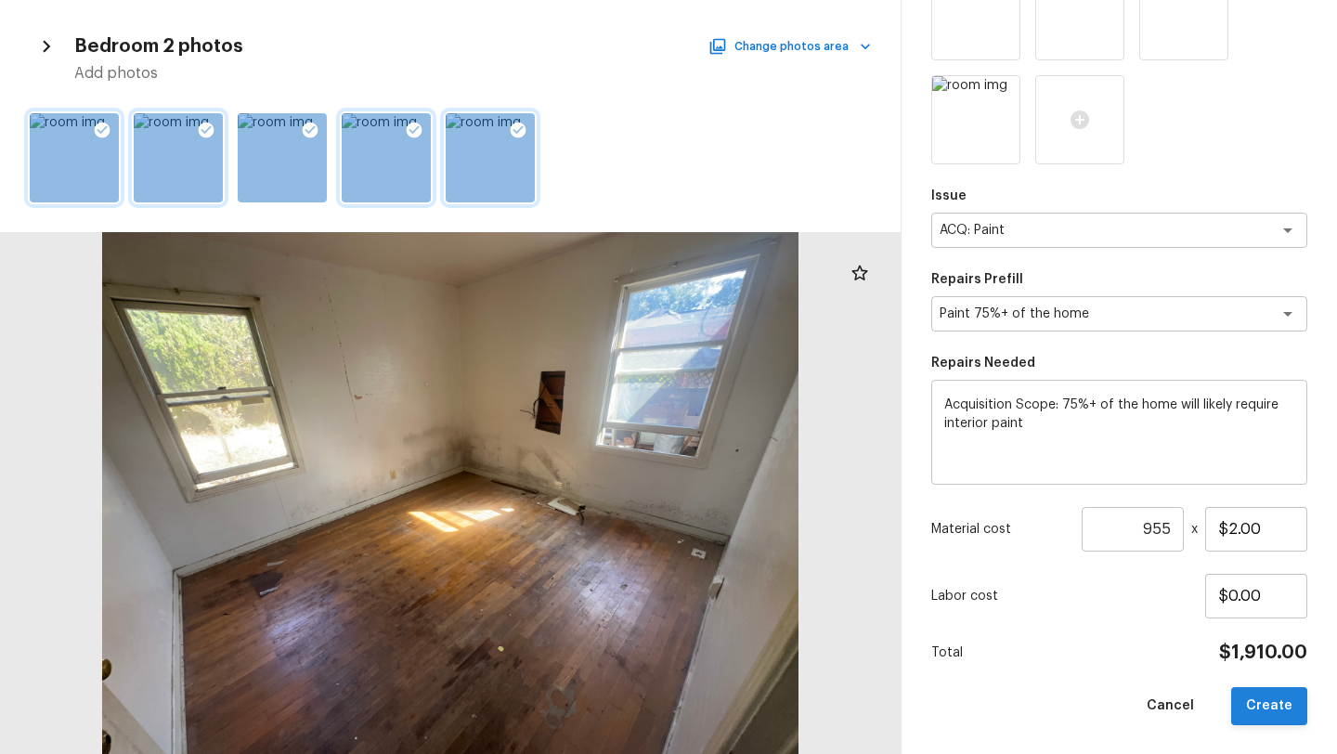
click at [1277, 706] on button "Create" at bounding box center [1269, 706] width 76 height 38
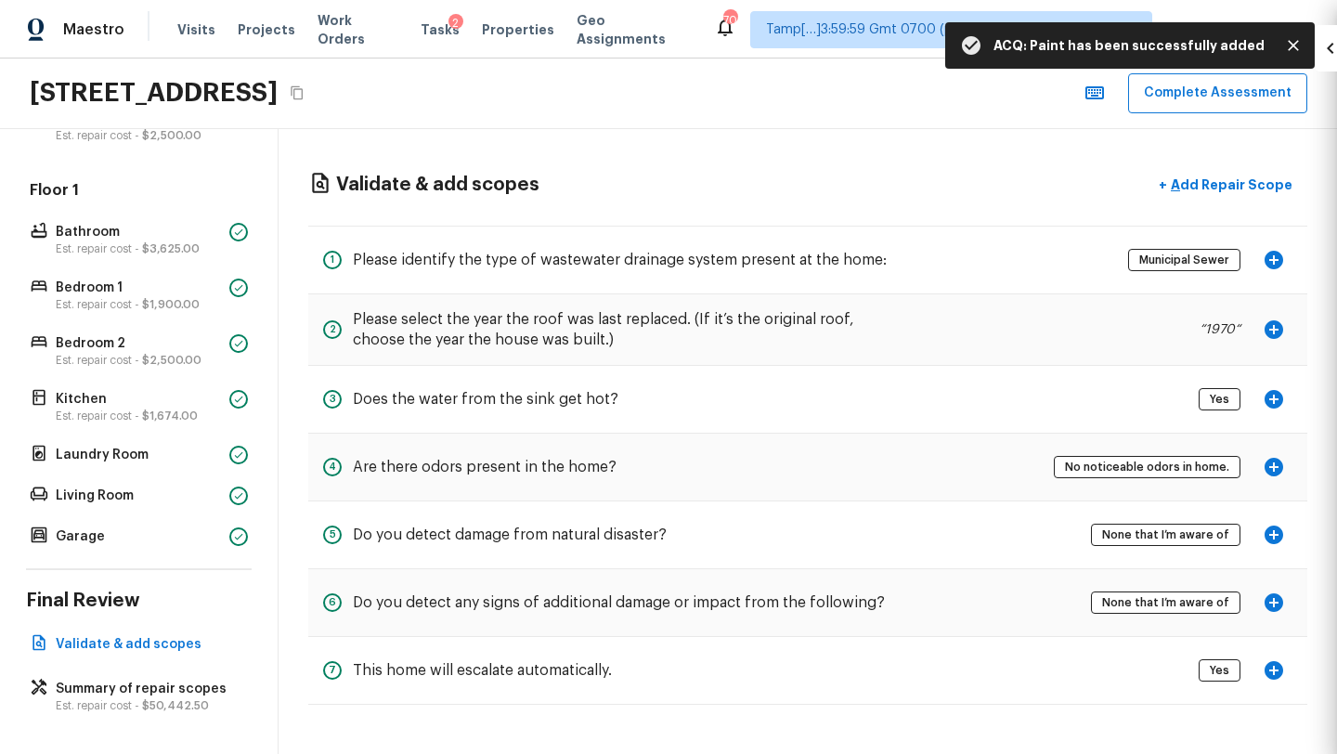
scroll to position [183, 0]
click at [1206, 149] on div "Validate & add scopes + Add Repair Scope 1 Please identify the type of wastewat…" at bounding box center [807, 436] width 1058 height 614
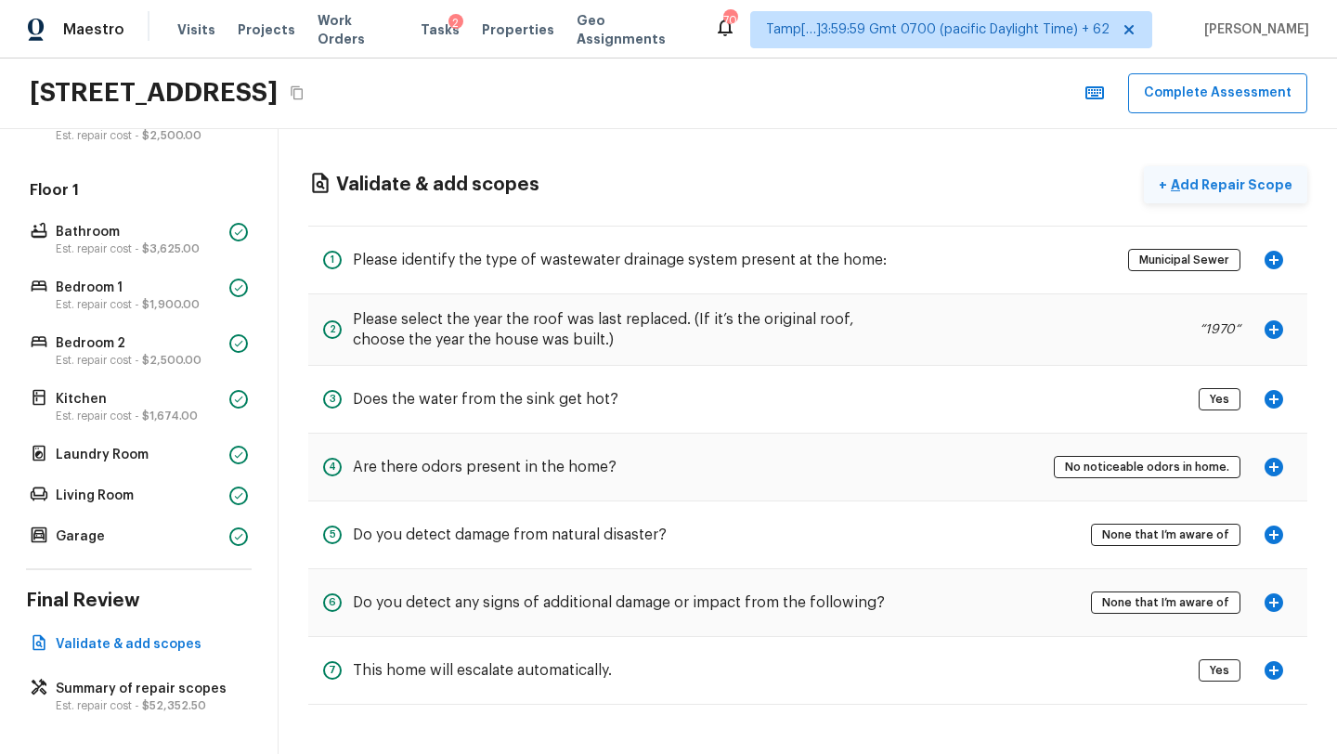
click at [1208, 171] on button "+ Add Repair Scope" at bounding box center [1224, 185] width 163 height 38
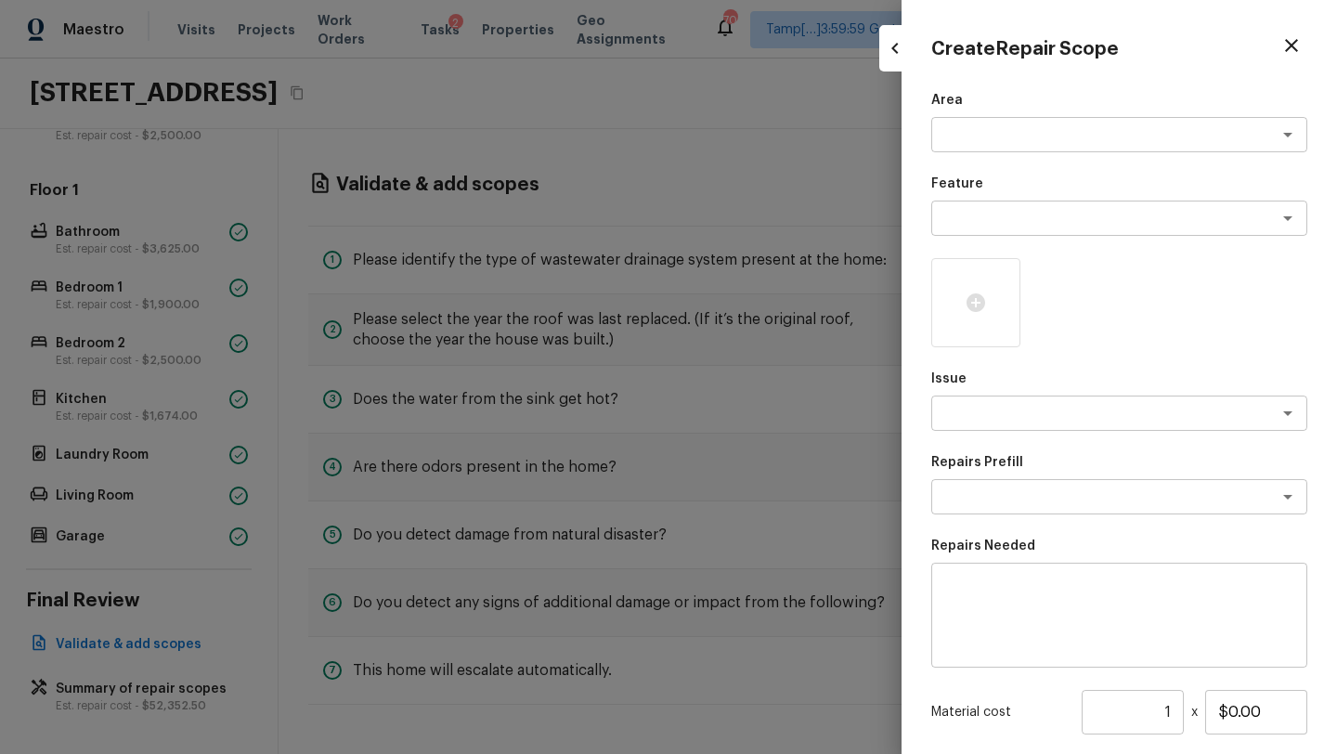
click at [974, 155] on div "Area x ​ Feature x ​ Issue x ​ Repairs Prefill x ​ Repairs Needed x ​ Material …" at bounding box center [1119, 499] width 376 height 817
click at [974, 121] on div "x ​" at bounding box center [1119, 134] width 376 height 35
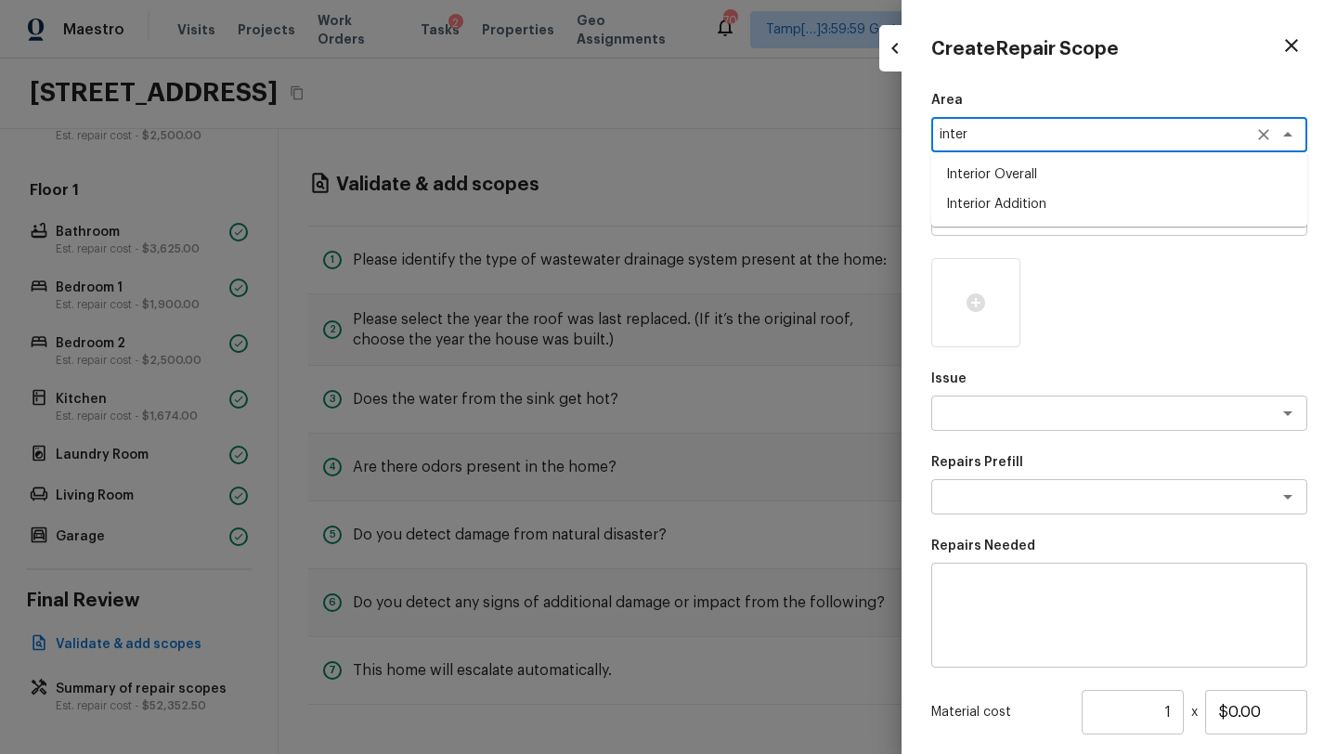
click at [983, 172] on li "Interior Overall" at bounding box center [1119, 175] width 376 height 30
click at [983, 240] on div "Area Interior Overall x ​ Feature x ​ Issue x ​ Repairs Prefill x ​ Repairs Nee…" at bounding box center [1119, 499] width 376 height 817
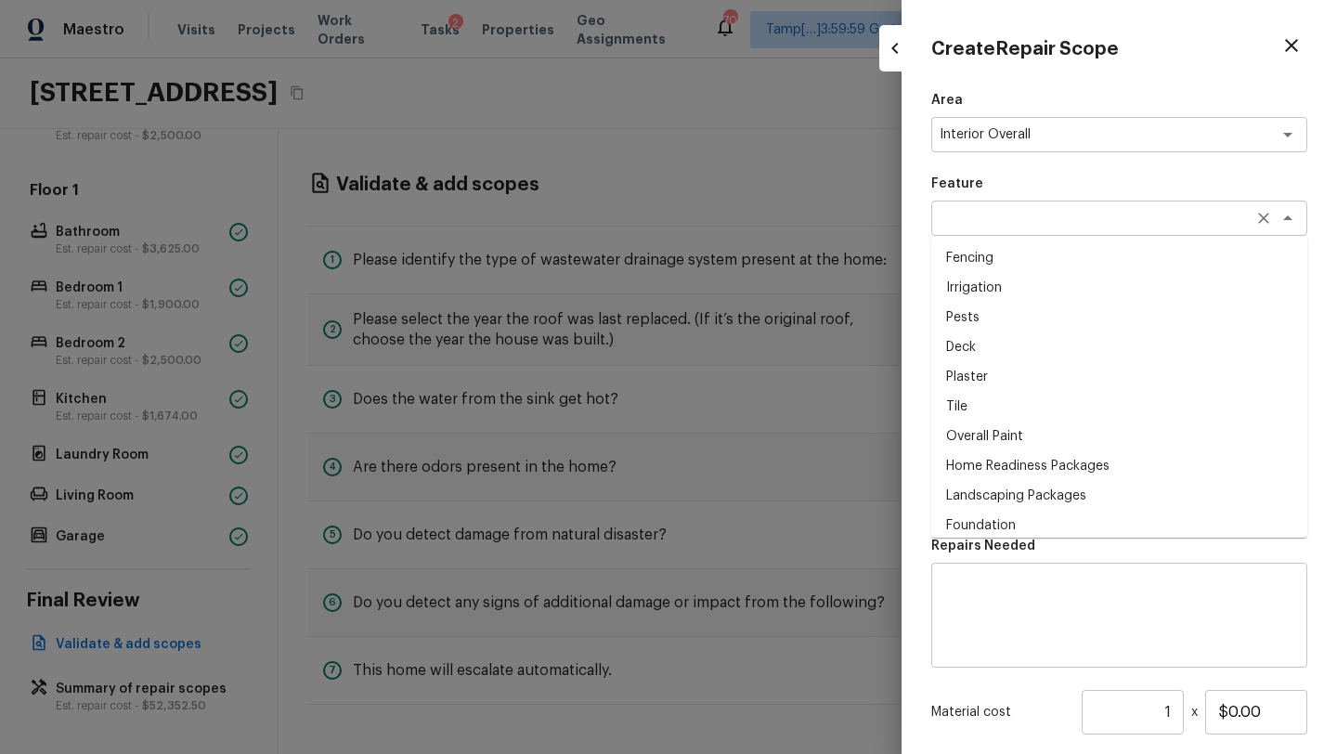
click at [983, 234] on div "x ​" at bounding box center [1119, 217] width 376 height 35
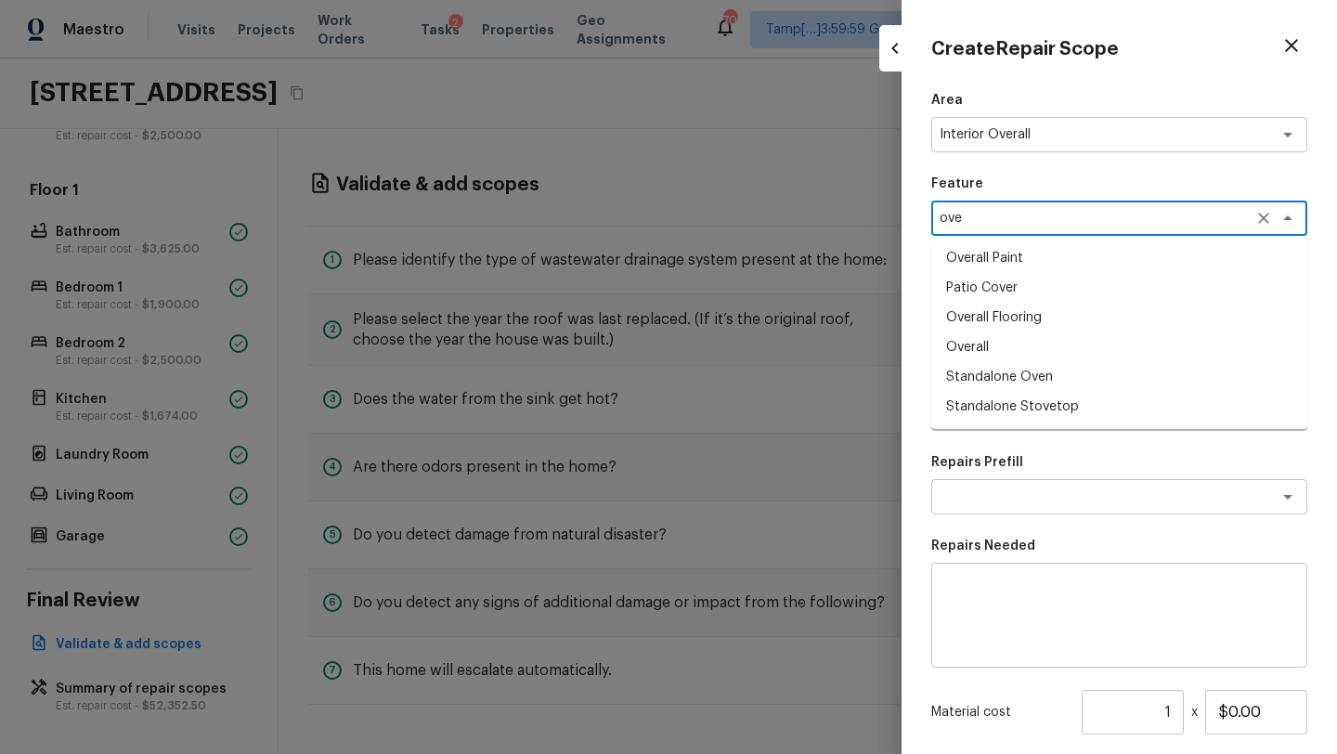
click at [960, 360] on li "Overall" at bounding box center [1119, 347] width 376 height 30
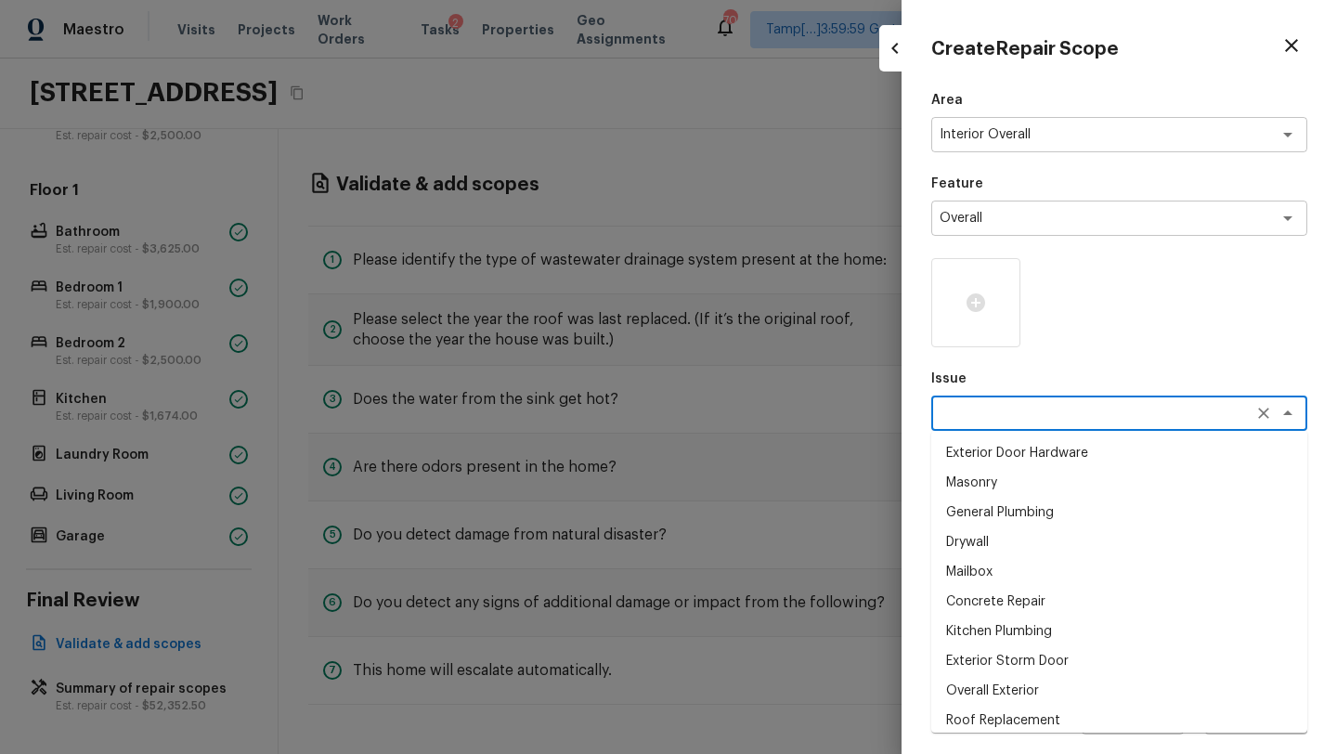
click at [977, 407] on textarea at bounding box center [1092, 413] width 307 height 19
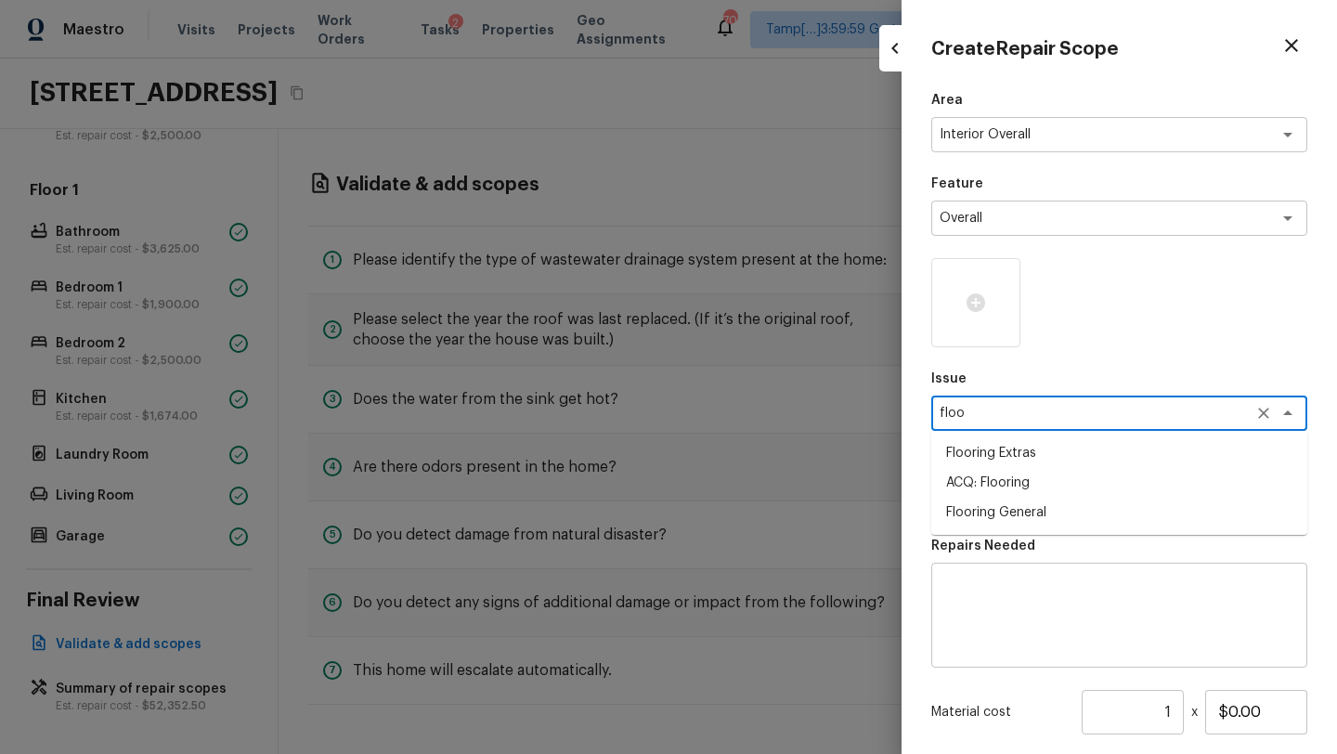
click at [996, 453] on li "Flooring Extras" at bounding box center [1119, 453] width 376 height 30
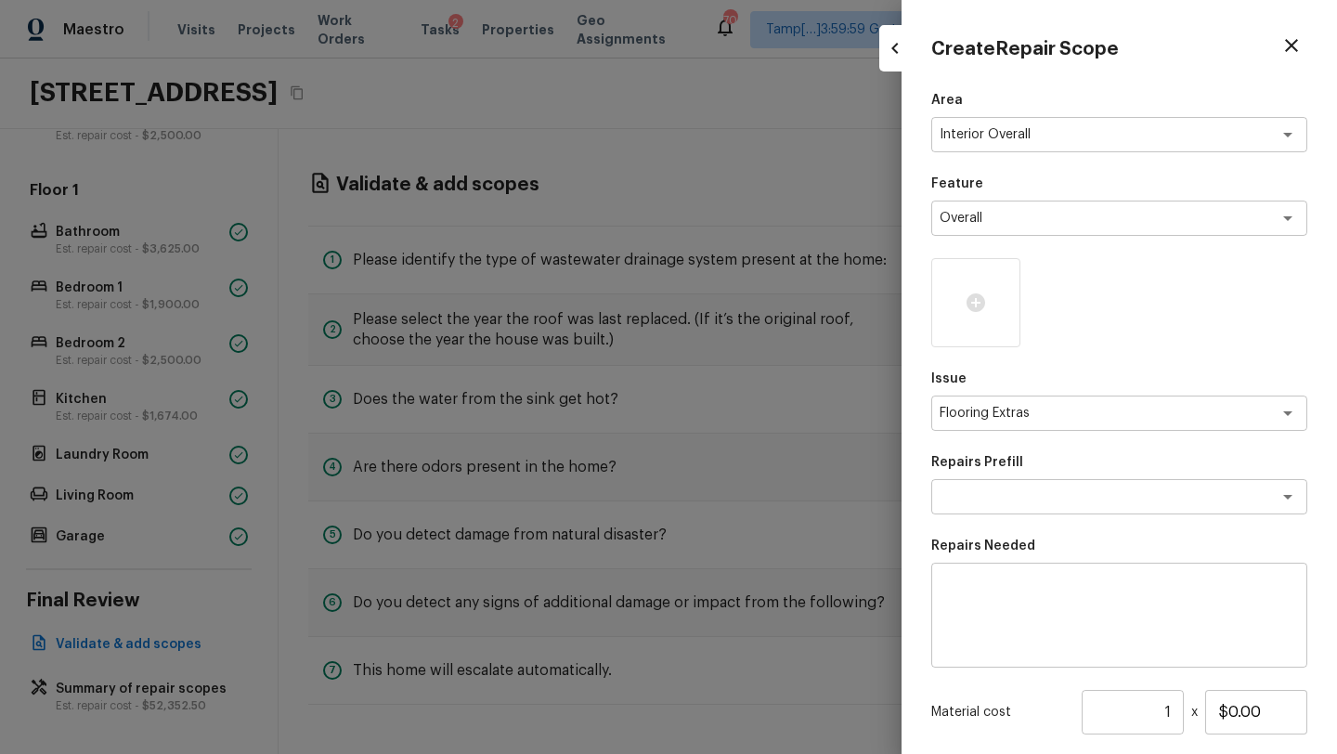
click at [996, 516] on div "Area Interior Overall x ​ Feature Overall x ​ Issue Flooring Extras x ​ Repairs…" at bounding box center [1119, 499] width 376 height 817
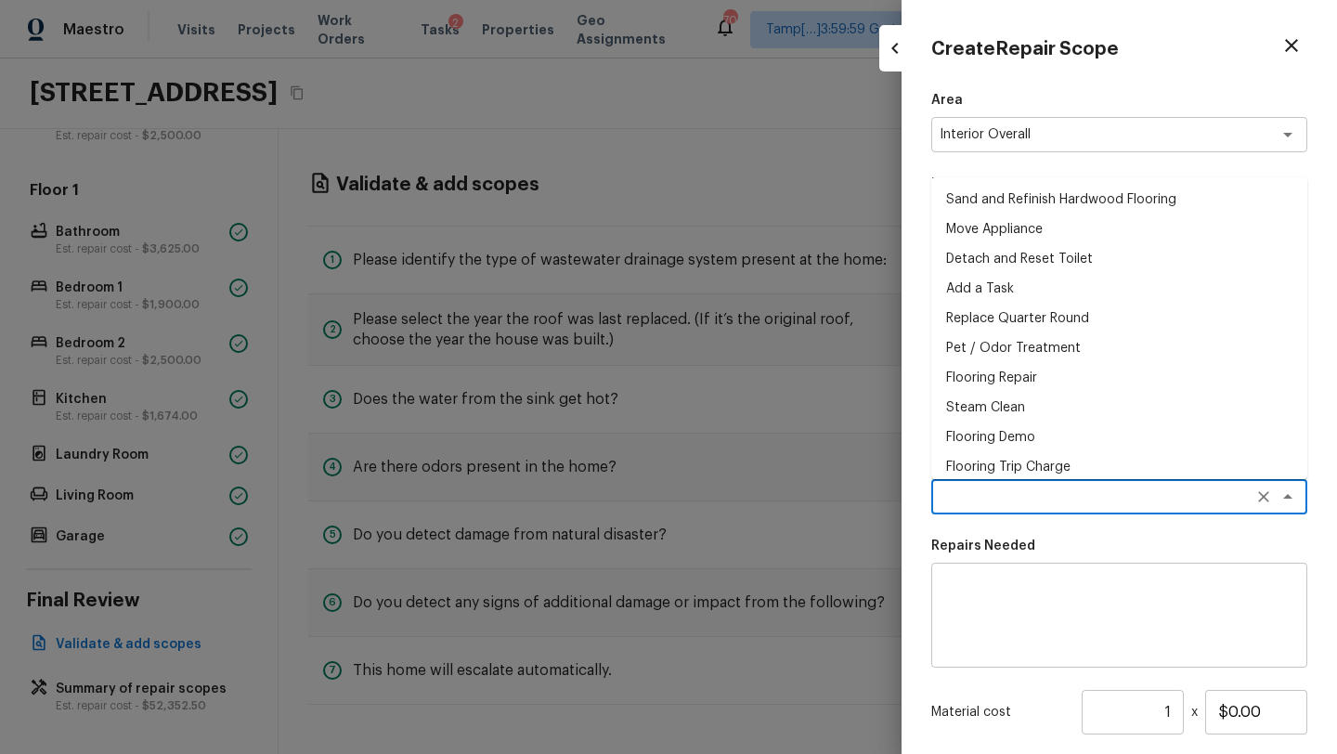
click at [996, 503] on textarea at bounding box center [1092, 496] width 307 height 19
click at [991, 440] on li "Flooring Demo" at bounding box center [1119, 437] width 376 height 30
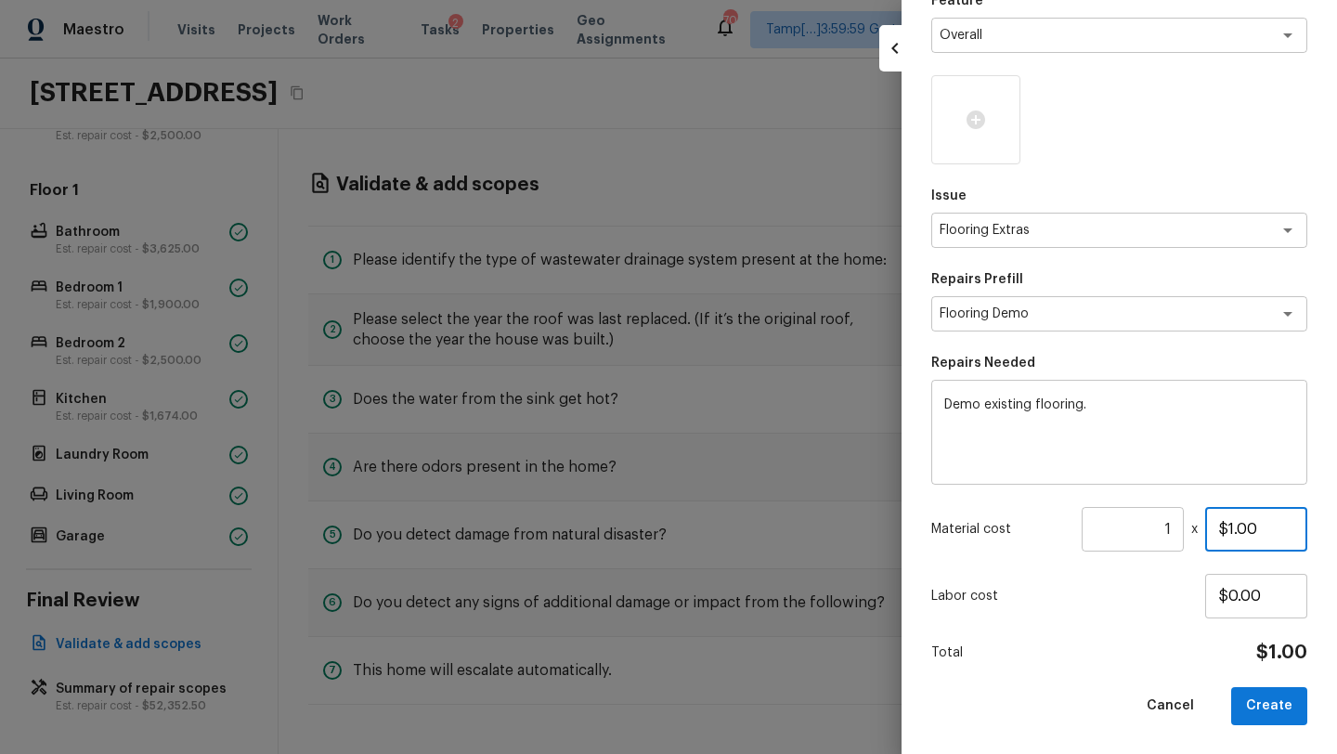
click at [1237, 529] on input "$1.00" at bounding box center [1256, 529] width 102 height 45
click at [1175, 528] on input "1" at bounding box center [1132, 529] width 102 height 45
drag, startPoint x: 1229, startPoint y: 527, endPoint x: 1254, endPoint y: 527, distance: 25.1
click at [1254, 527] on input "$200.00" at bounding box center [1256, 529] width 102 height 45
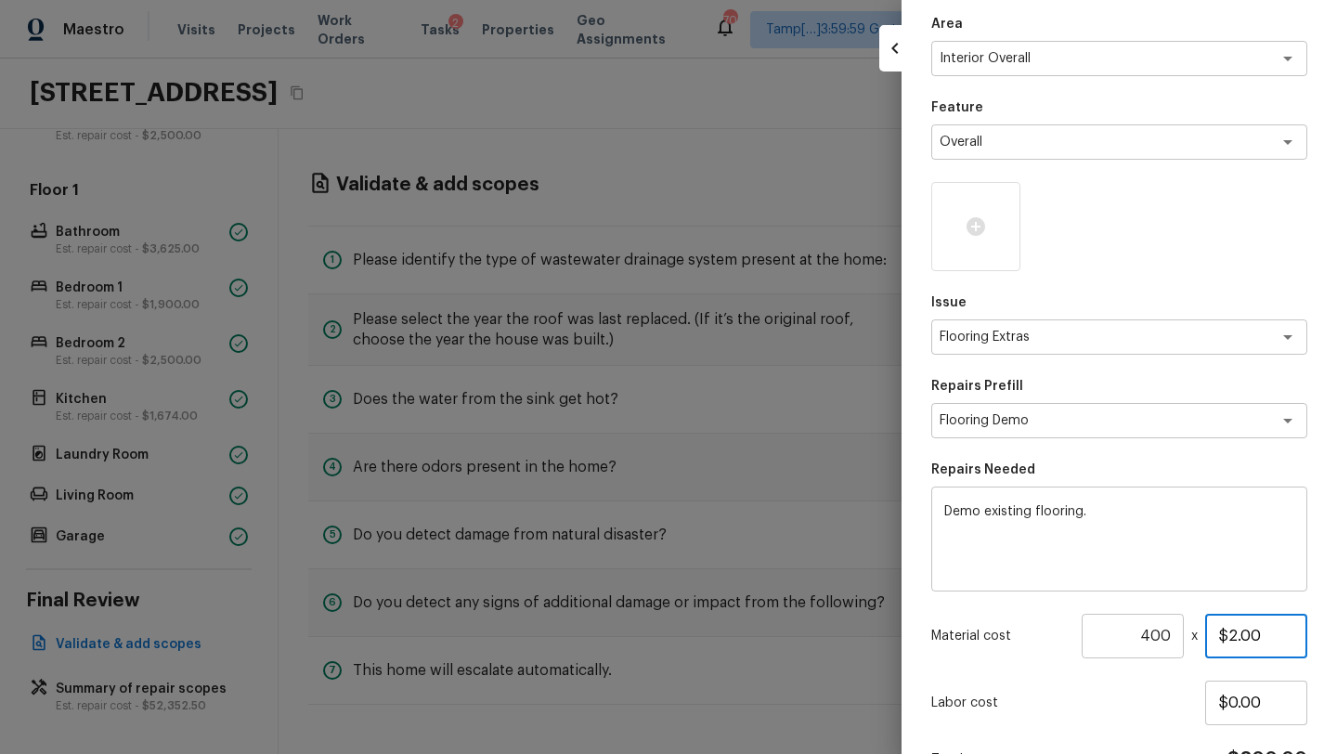
scroll to position [55, 0]
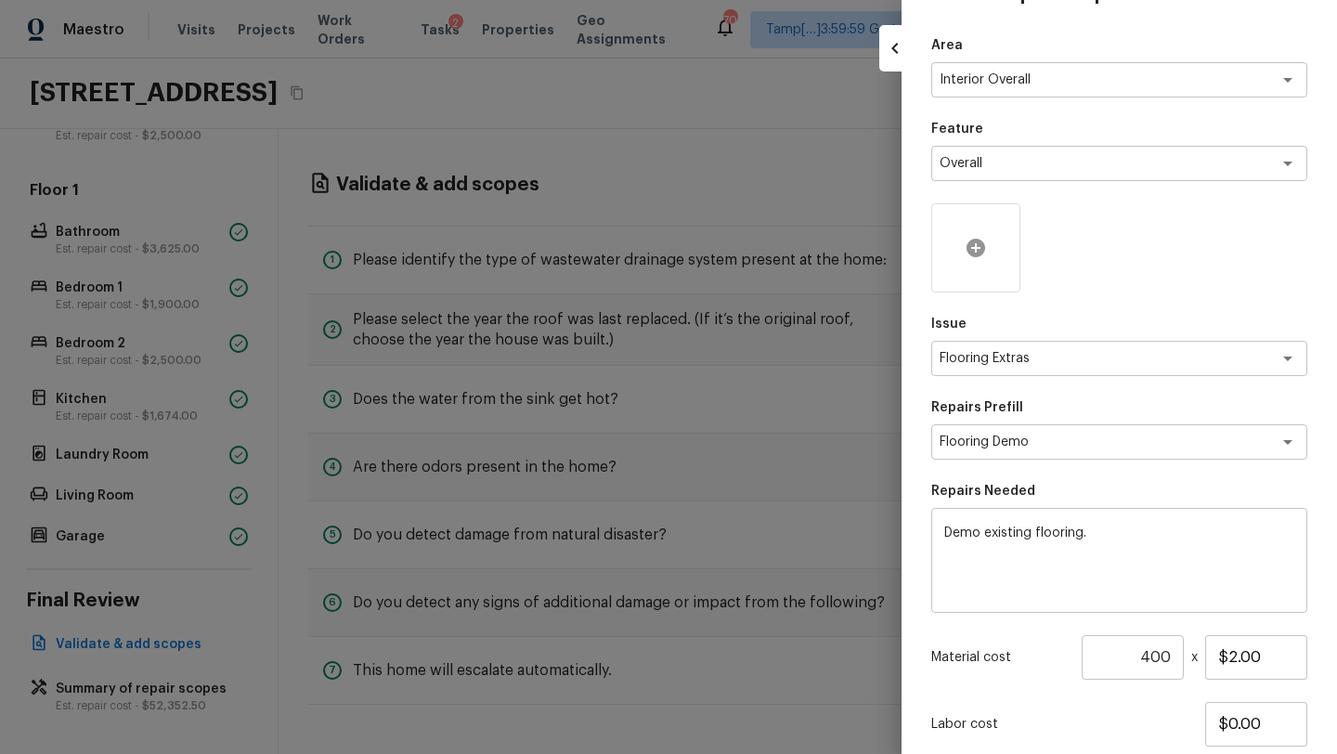
click at [967, 239] on icon at bounding box center [975, 248] width 22 height 22
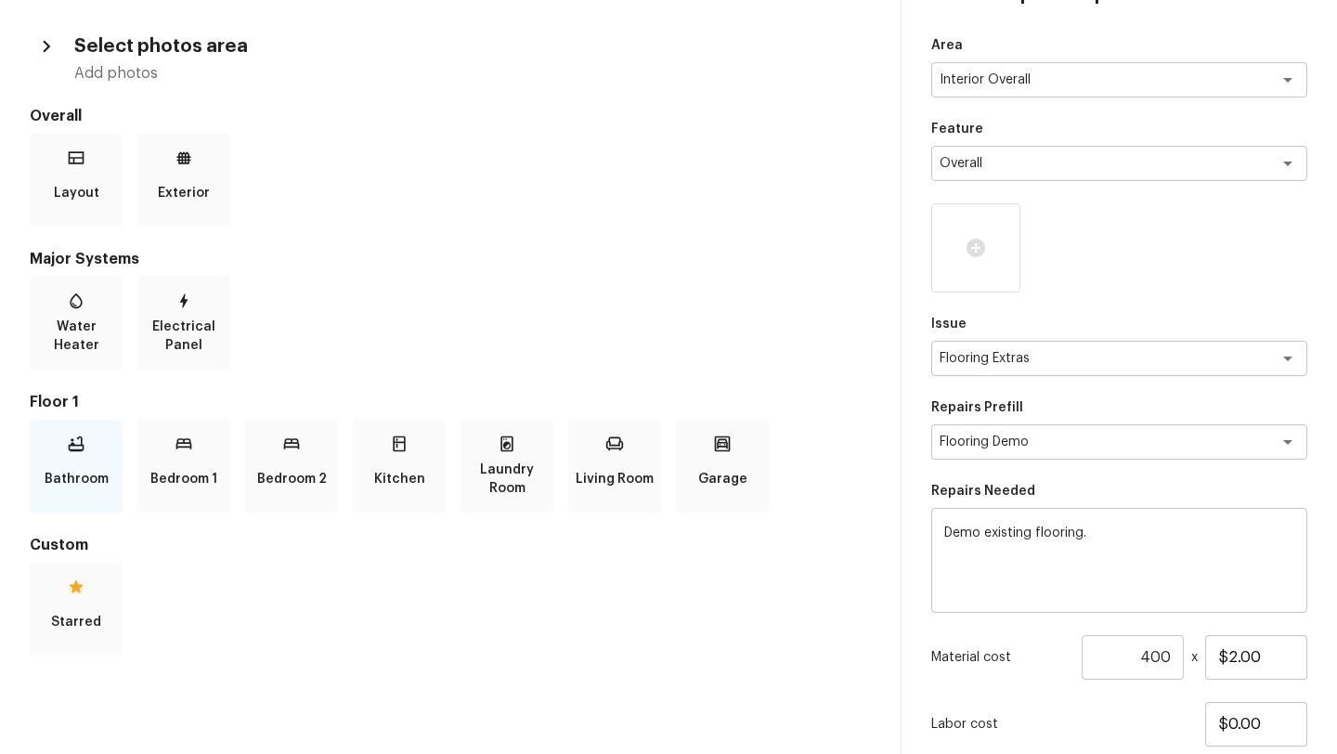
click at [90, 455] on div "Bathroom" at bounding box center [76, 466] width 93 height 93
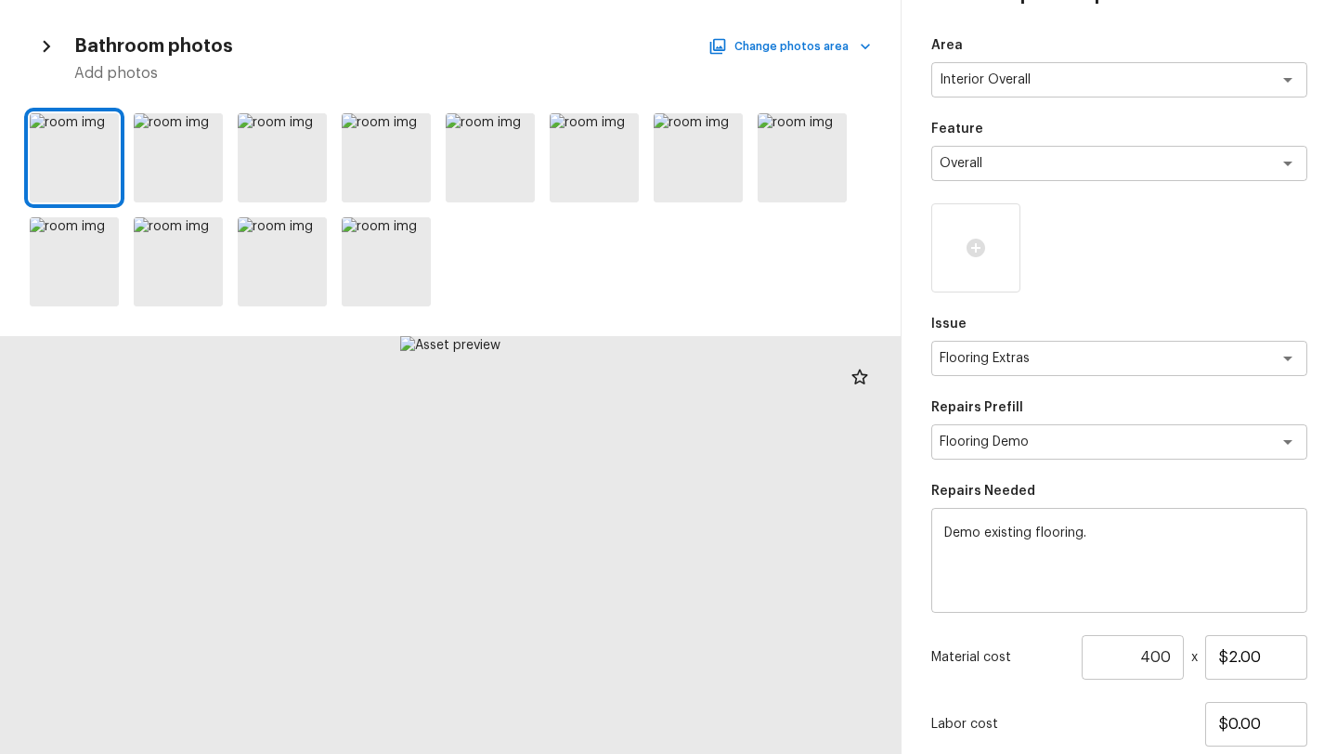
click at [736, 31] on div "Bathroom photos Change photos area Add photos" at bounding box center [450, 57] width 841 height 54
click at [737, 45] on button "Change photos area" at bounding box center [791, 46] width 159 height 24
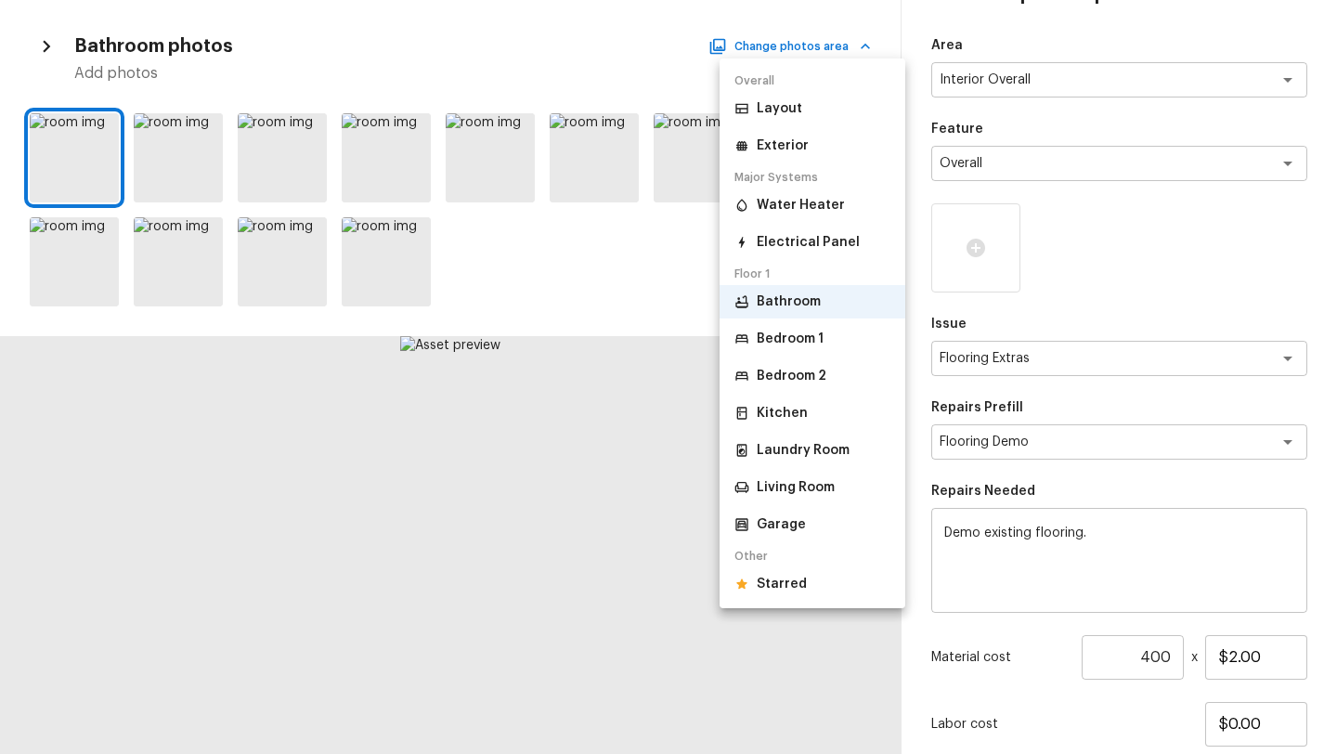
click at [773, 348] on li "Bedroom 1" at bounding box center [812, 338] width 186 height 33
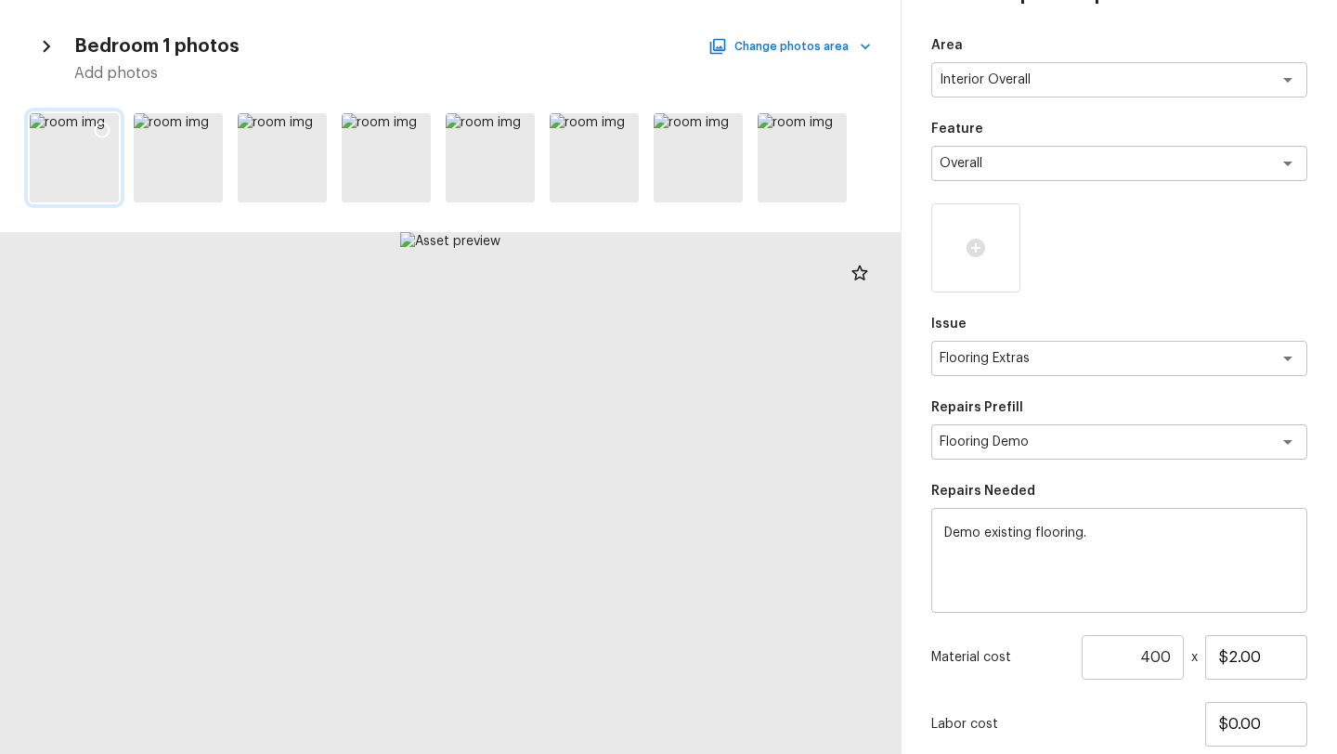
click at [105, 128] on icon at bounding box center [102, 130] width 19 height 19
click at [202, 128] on icon at bounding box center [206, 130] width 19 height 19
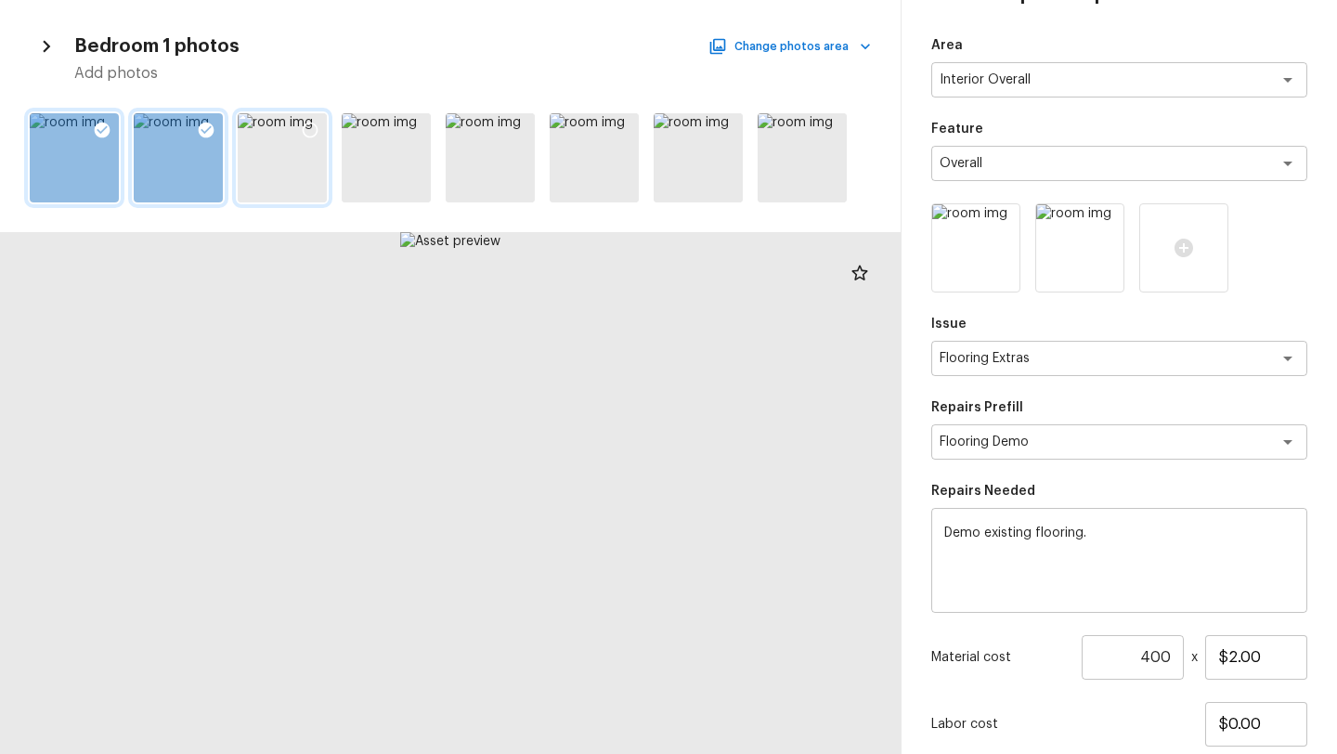
click at [304, 128] on icon at bounding box center [310, 130] width 19 height 19
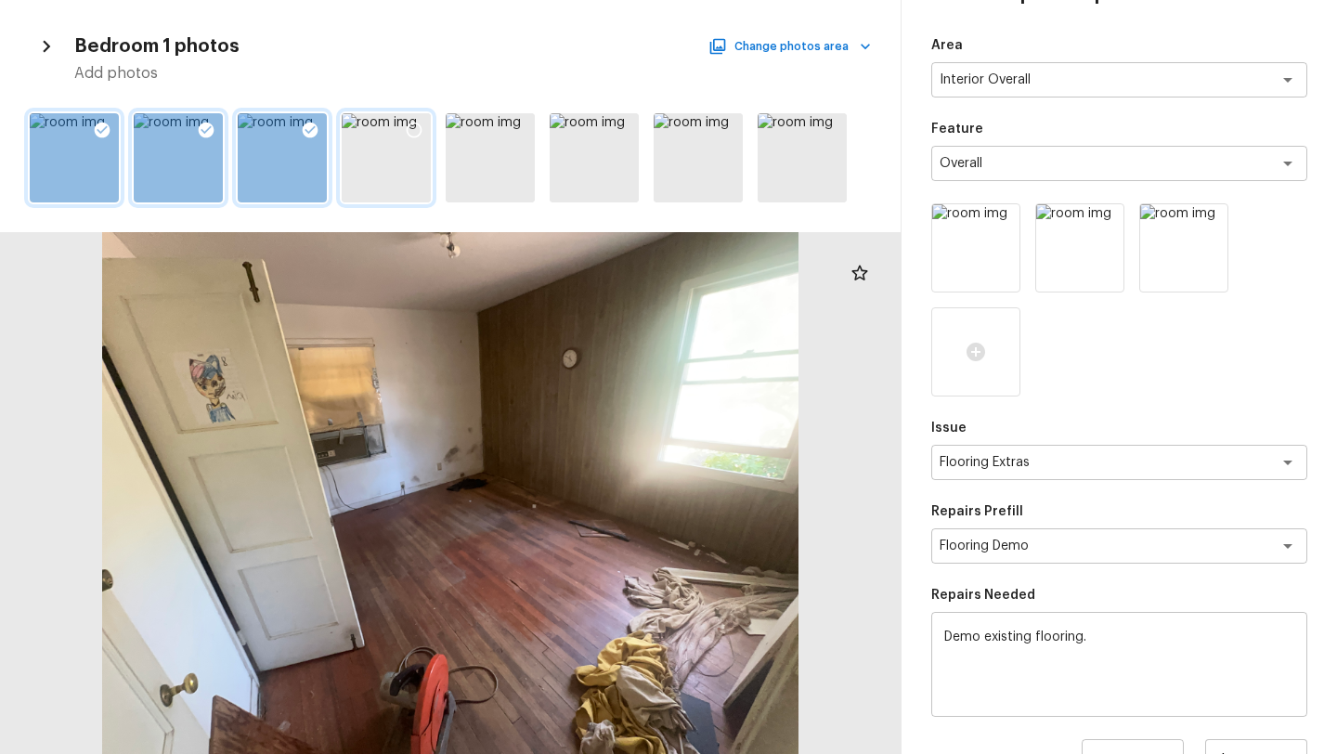
click at [424, 129] on div at bounding box center [413, 132] width 33 height 39
click at [520, 129] on icon at bounding box center [518, 130] width 19 height 19
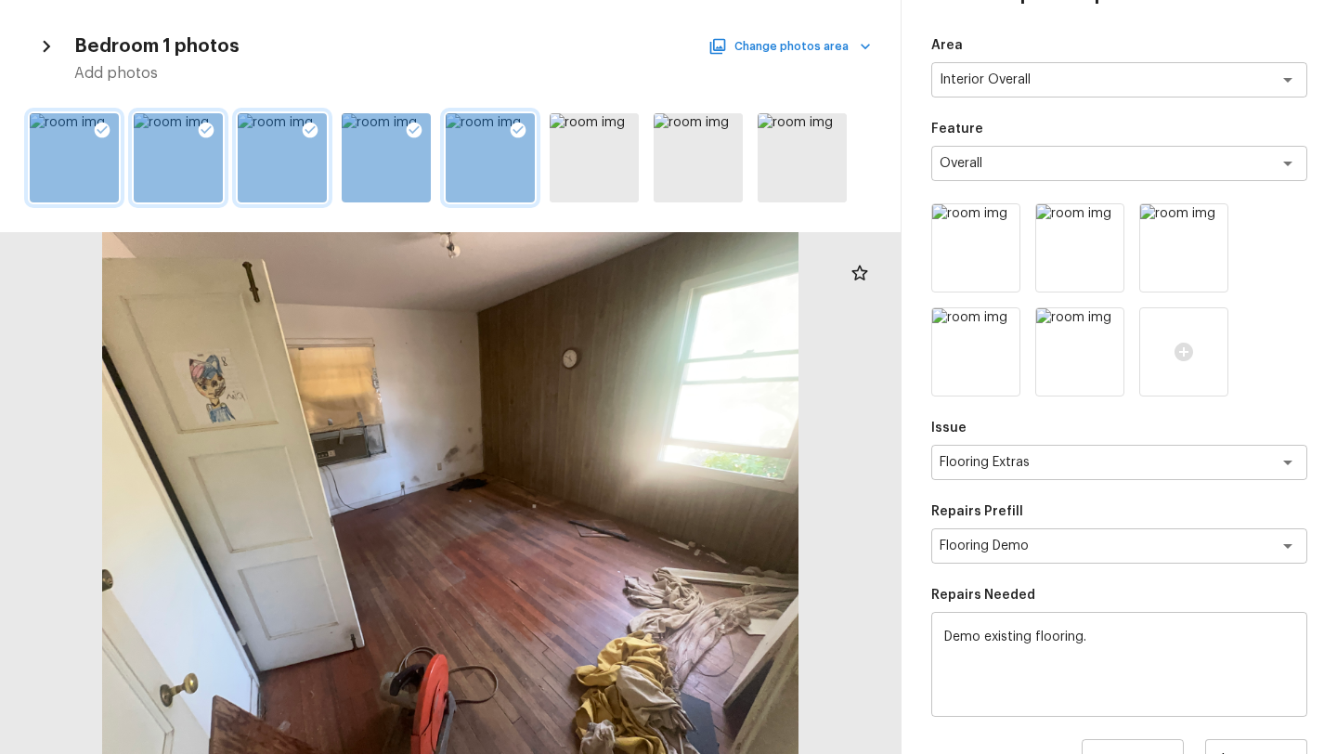
click at [801, 47] on button "Change photos area" at bounding box center [791, 46] width 159 height 24
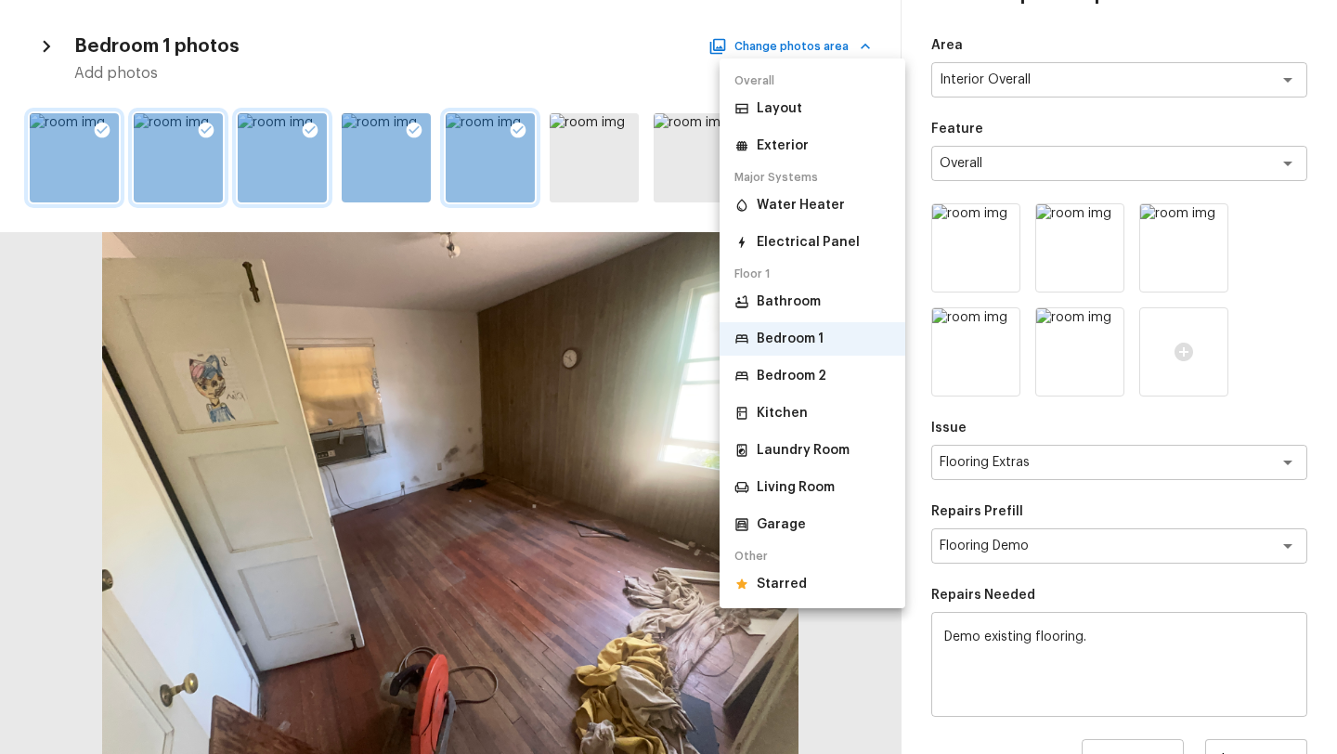
click at [796, 373] on p "Bedroom 2" at bounding box center [791, 376] width 70 height 19
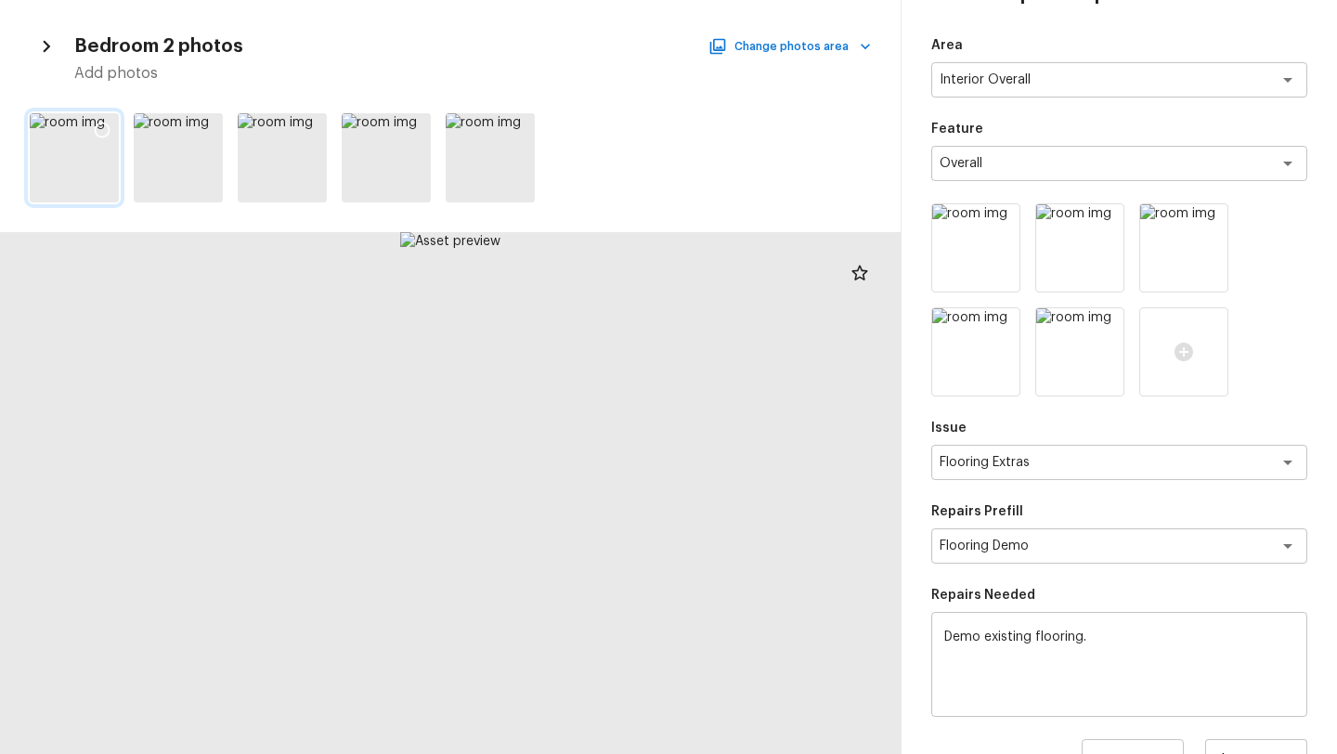
click at [98, 128] on icon at bounding box center [102, 130] width 19 height 19
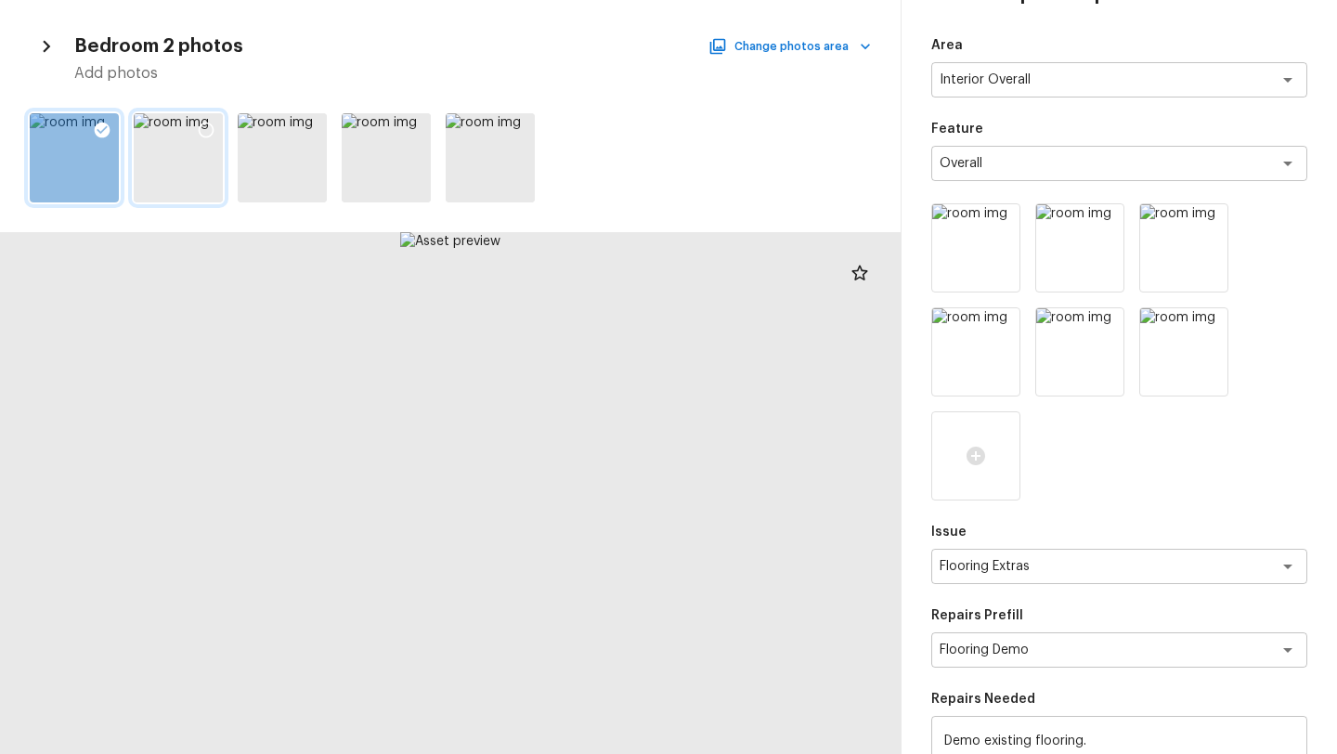
click at [213, 128] on icon at bounding box center [206, 130] width 19 height 19
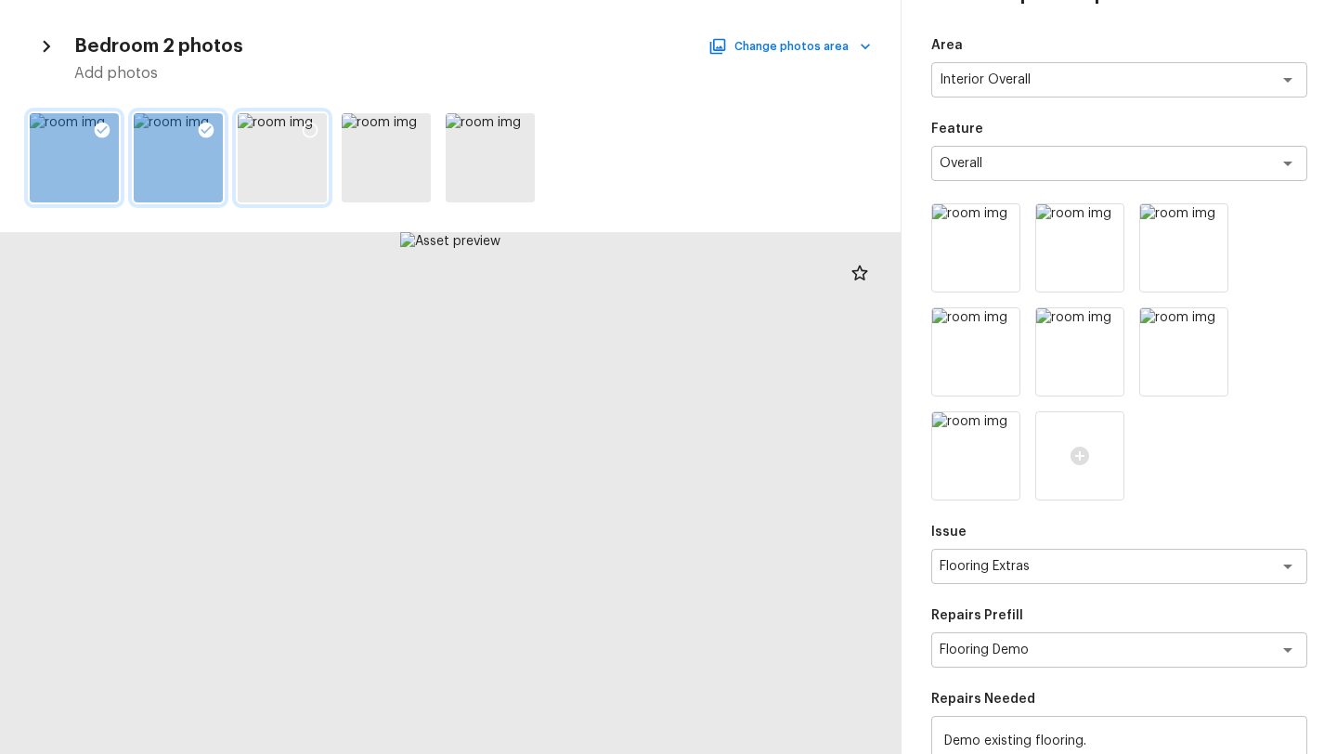
click at [308, 128] on icon at bounding box center [310, 130] width 19 height 19
click at [411, 129] on icon at bounding box center [414, 130] width 19 height 19
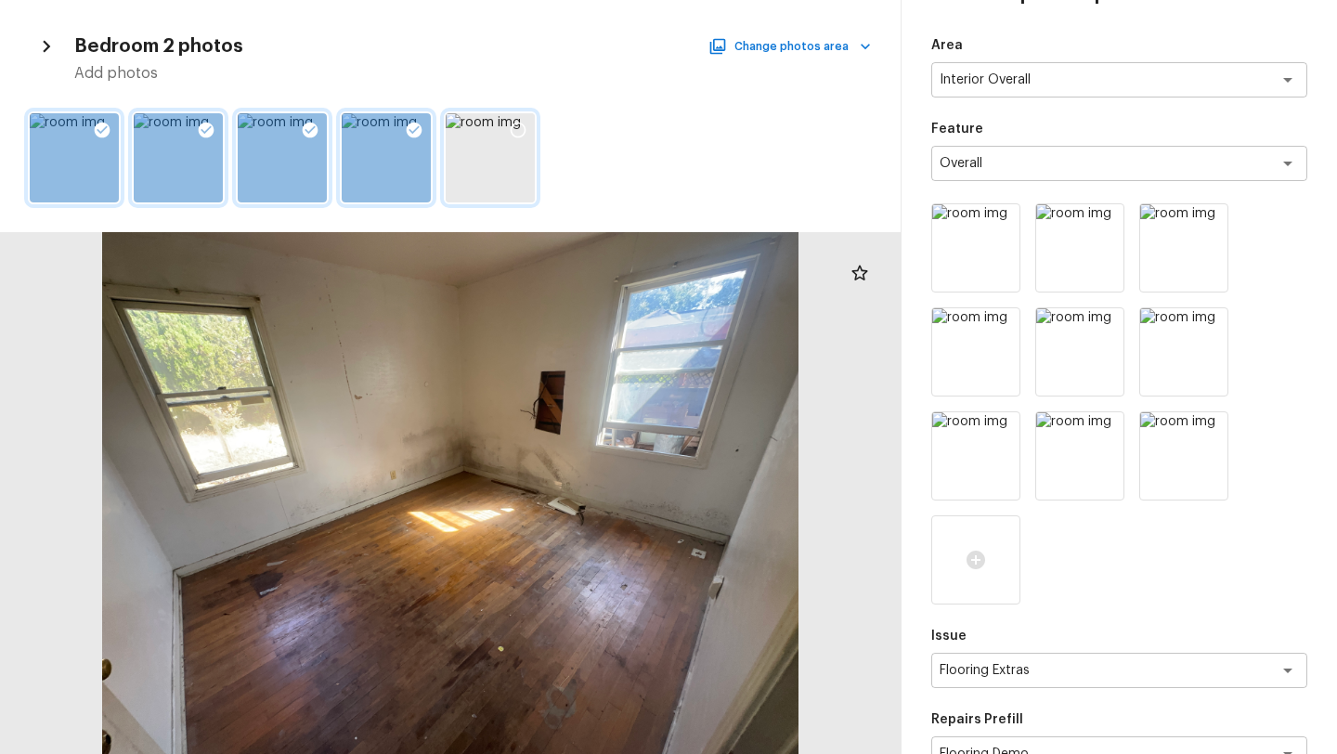
click at [525, 128] on icon at bounding box center [518, 130] width 19 height 19
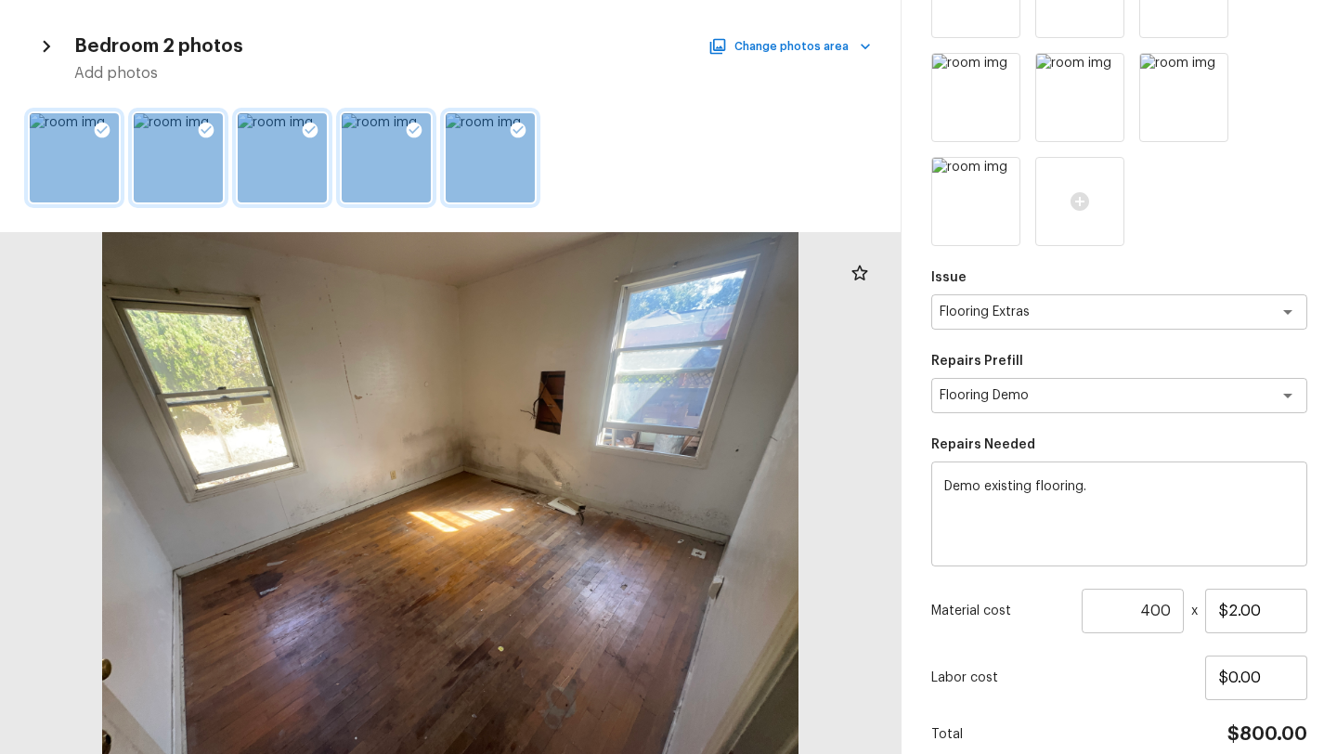
scroll to position [495, 0]
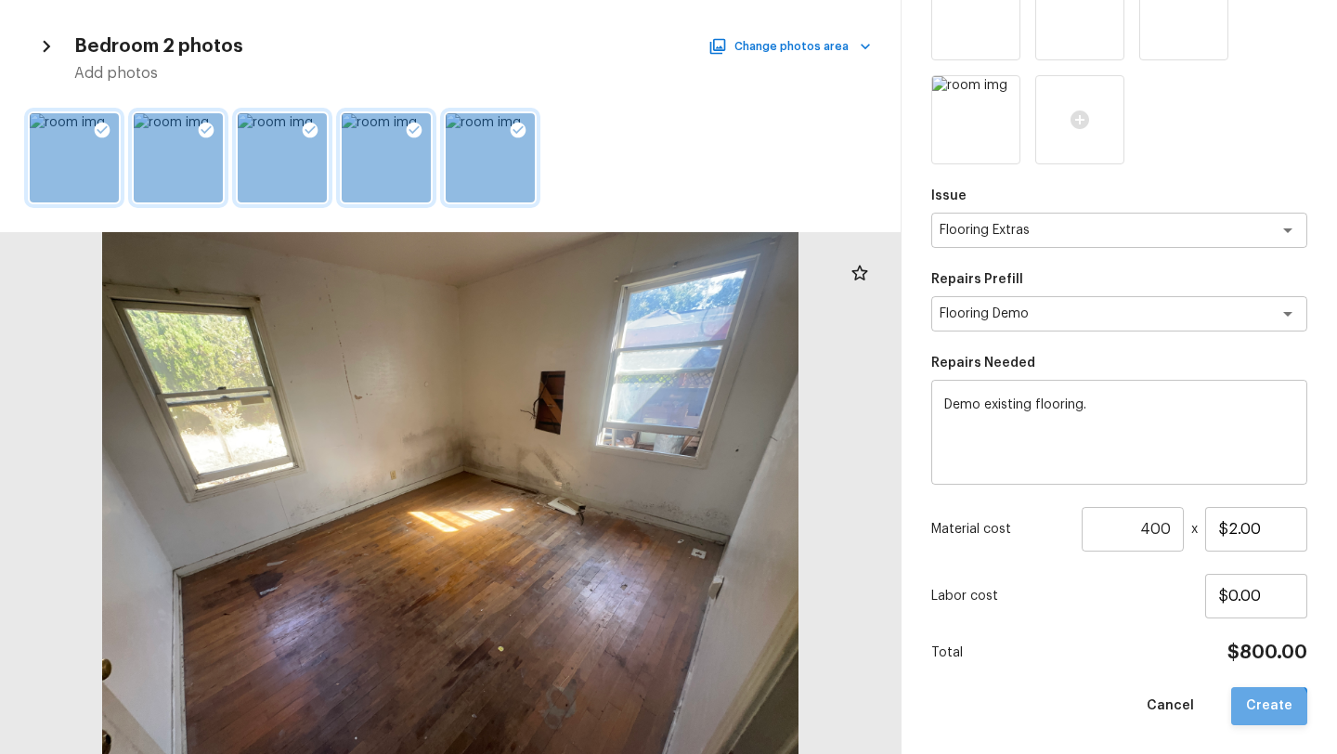
click at [1264, 714] on button "Create" at bounding box center [1269, 706] width 76 height 38
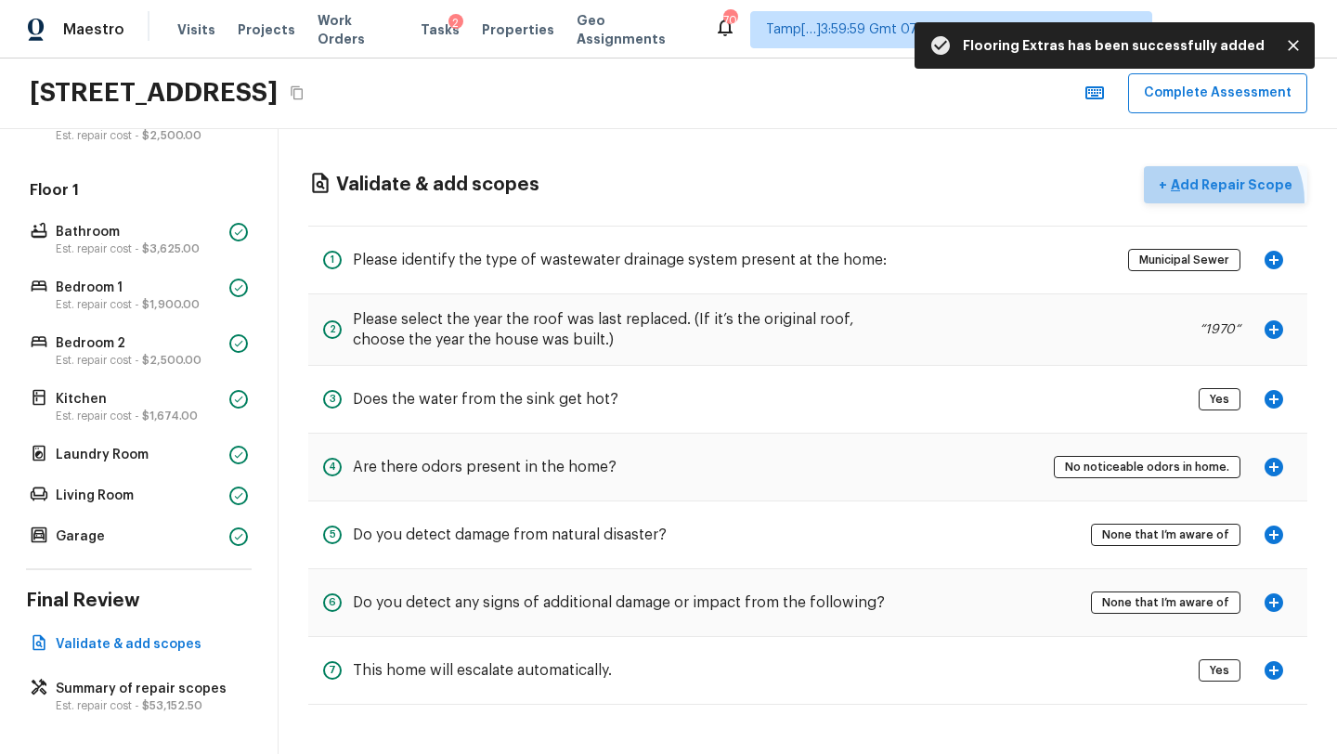
click at [1228, 200] on button "+ Add Repair Scope" at bounding box center [1224, 185] width 163 height 38
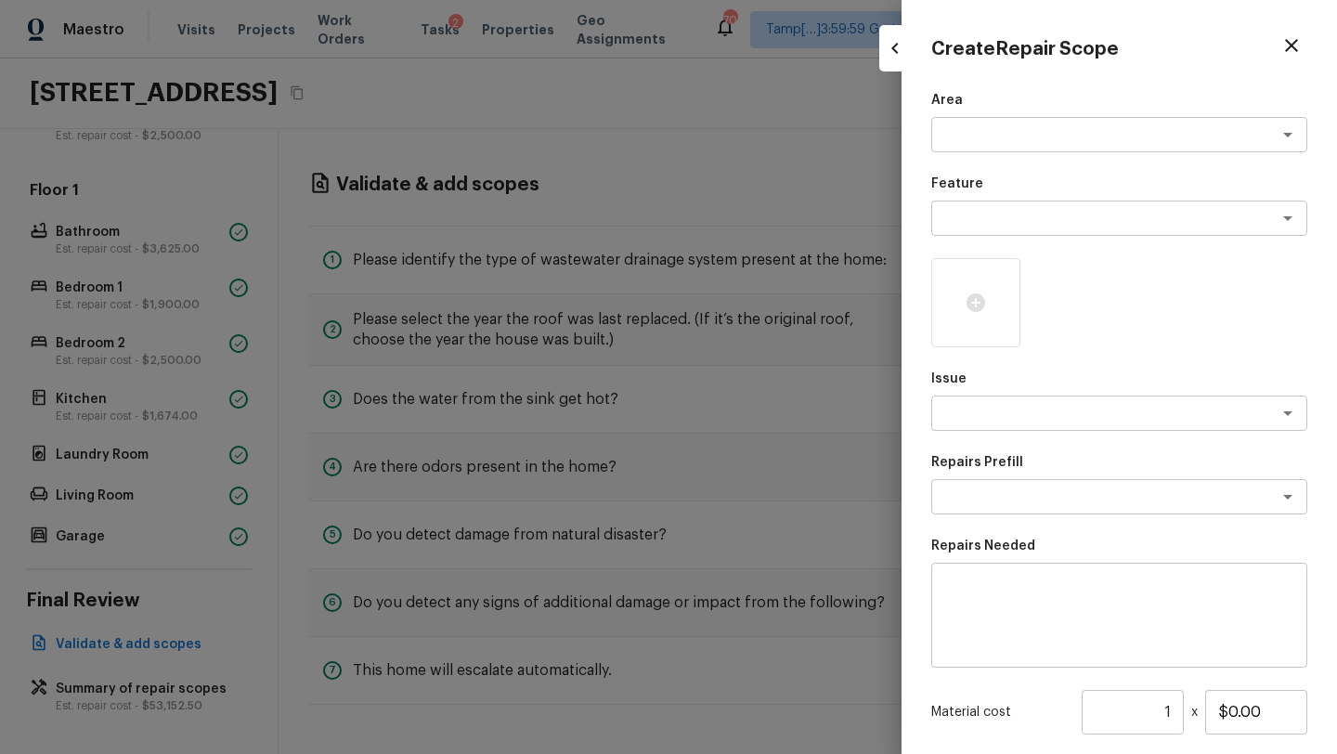
click at [980, 156] on div "Area x ​ Feature x ​ Issue x ​ Repairs Prefill x ​ Repairs Needed x ​ Material …" at bounding box center [1119, 499] width 376 height 817
click at [977, 150] on div "x ​" at bounding box center [1119, 134] width 376 height 35
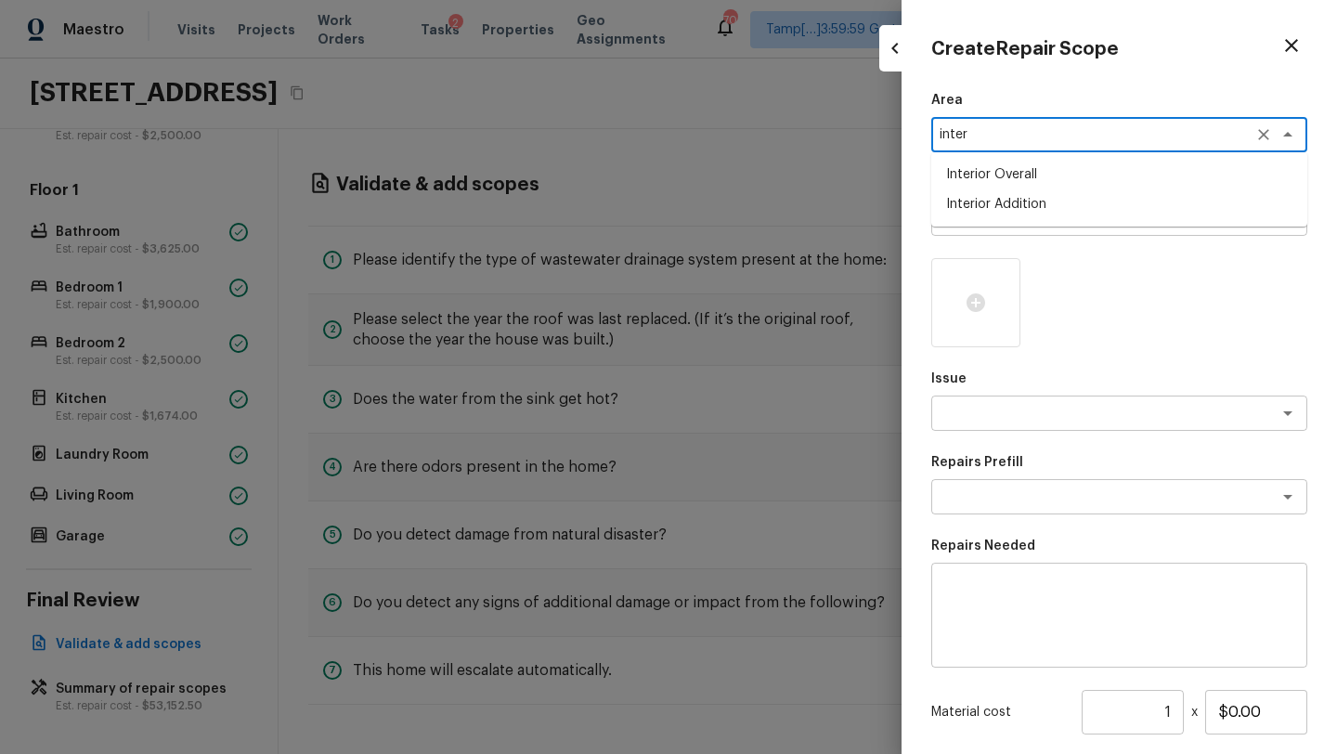
click at [981, 182] on li "Interior Overall" at bounding box center [1119, 175] width 376 height 30
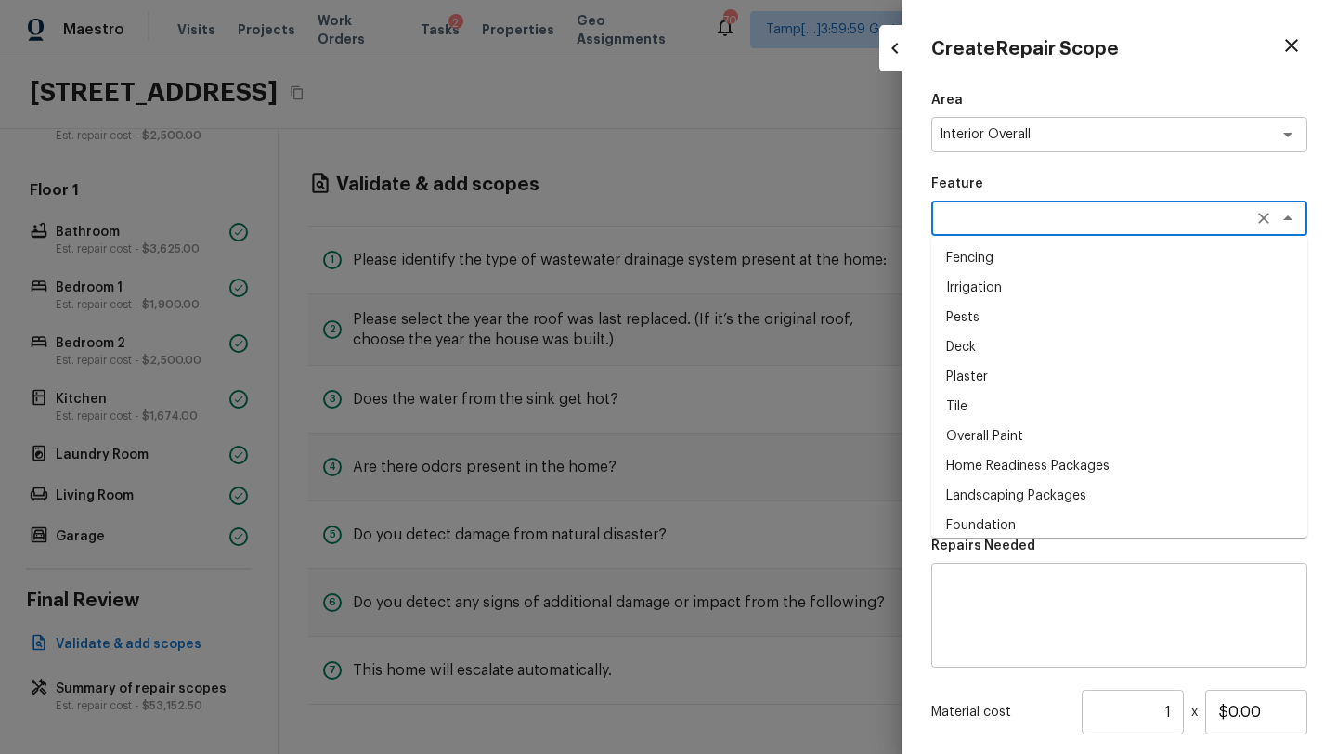
click at [981, 226] on textarea at bounding box center [1092, 218] width 307 height 19
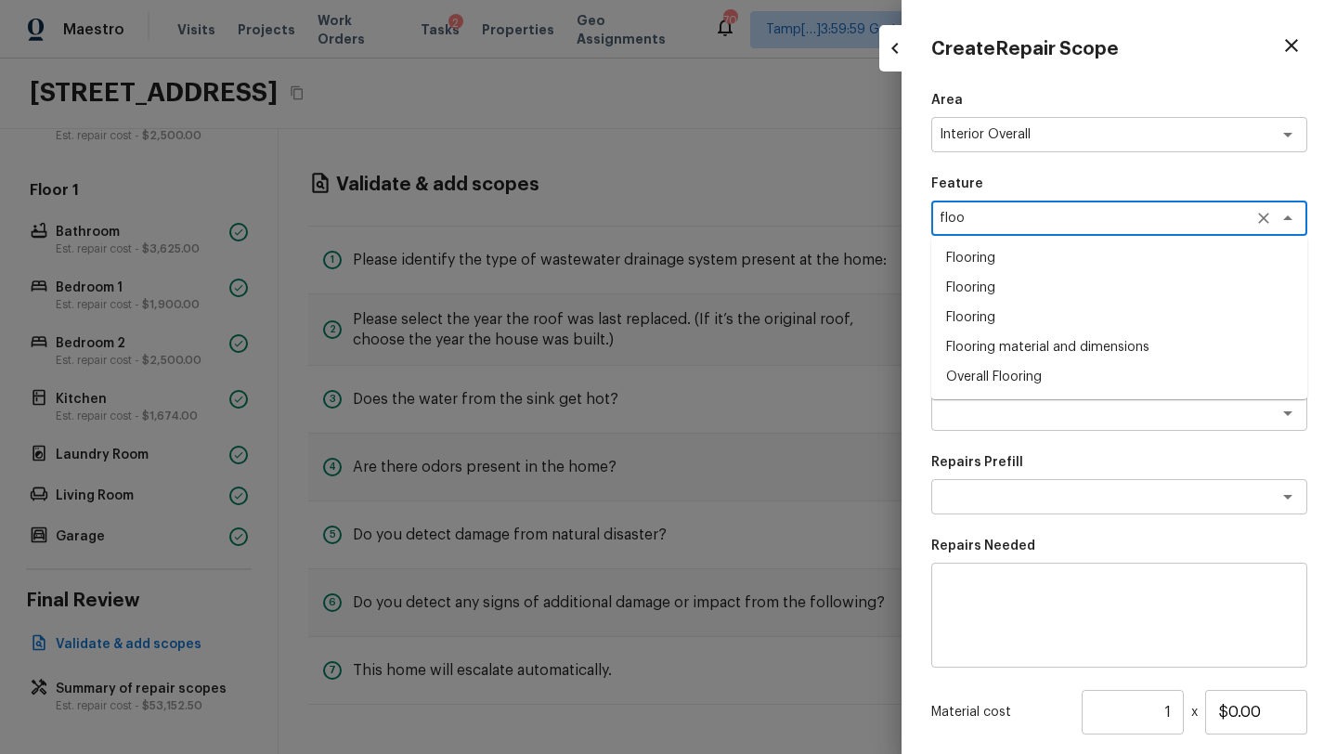
click at [972, 368] on li "Overall Flooring" at bounding box center [1119, 377] width 376 height 30
click at [972, 426] on div "x ​" at bounding box center [1119, 412] width 376 height 35
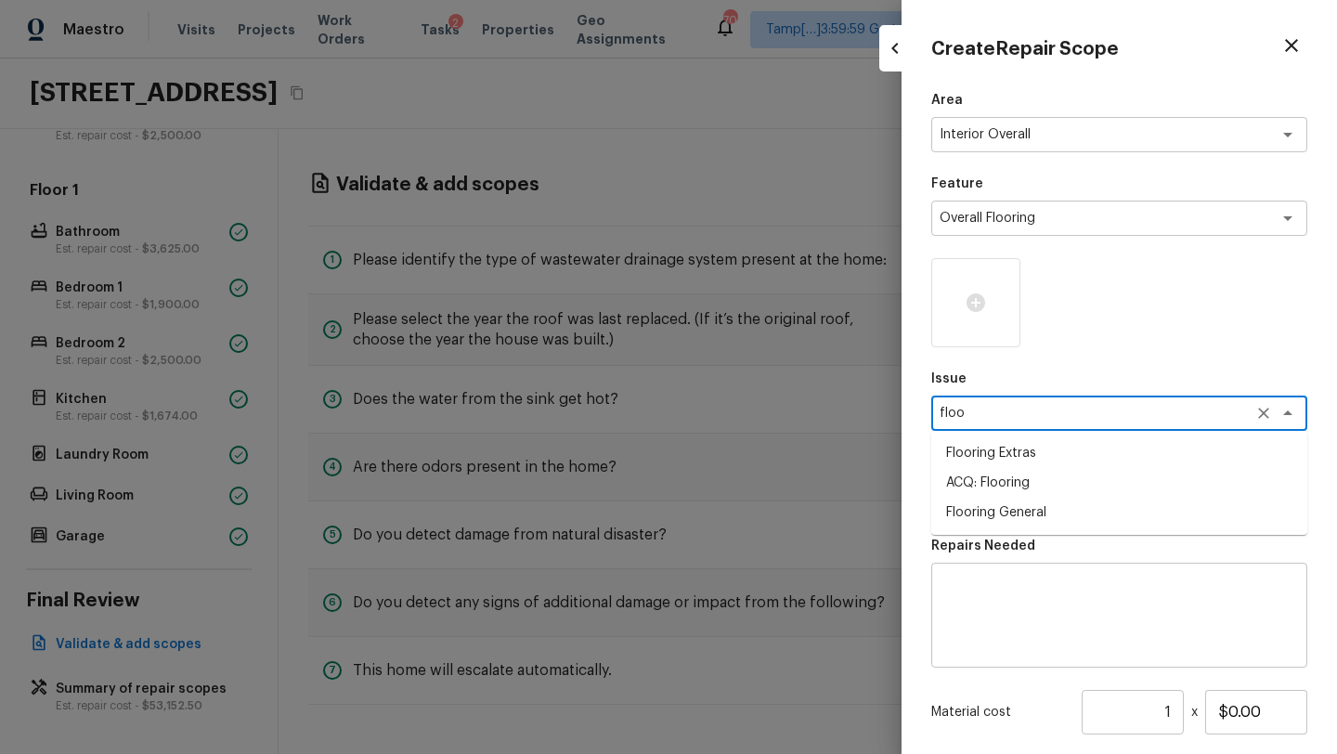
click at [975, 444] on li "Flooring Extras" at bounding box center [1119, 453] width 376 height 30
click at [975, 502] on textarea at bounding box center [1092, 496] width 307 height 19
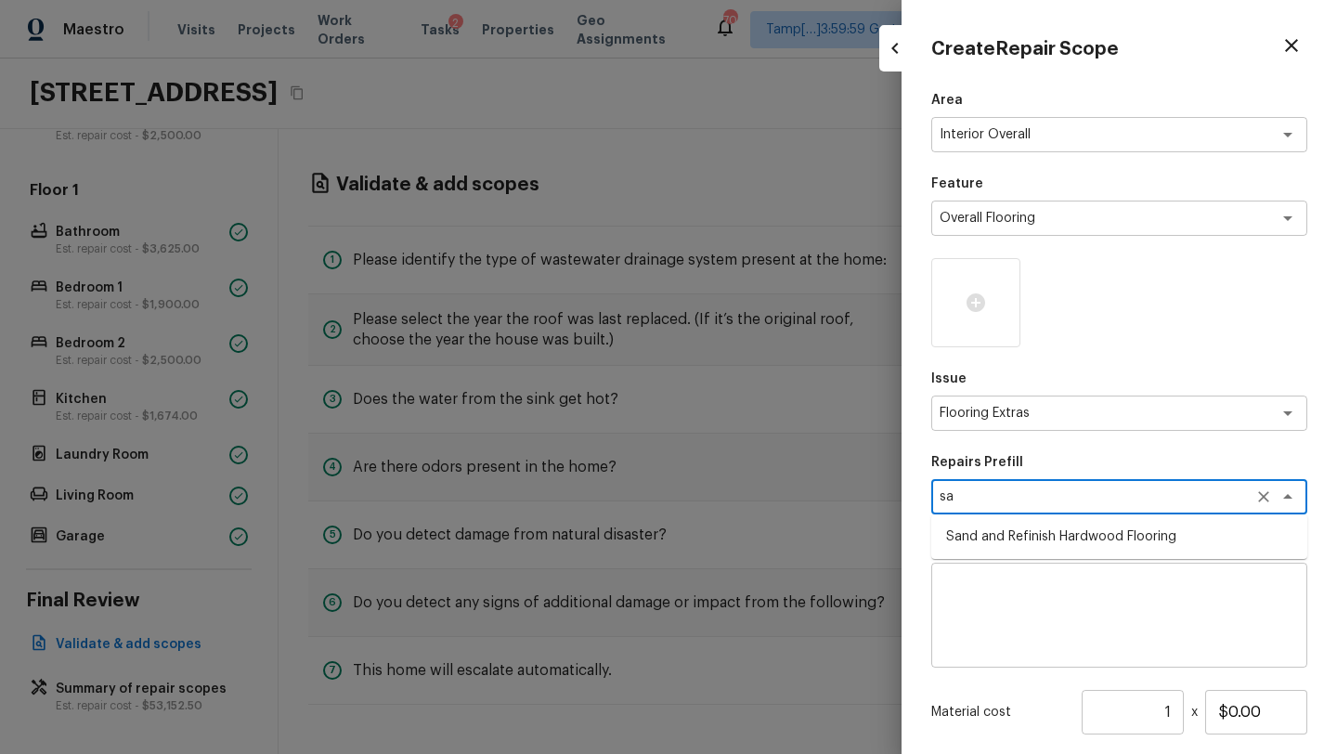
click at [982, 540] on li "Sand and Refinish Hardwood Flooring" at bounding box center [1119, 537] width 376 height 30
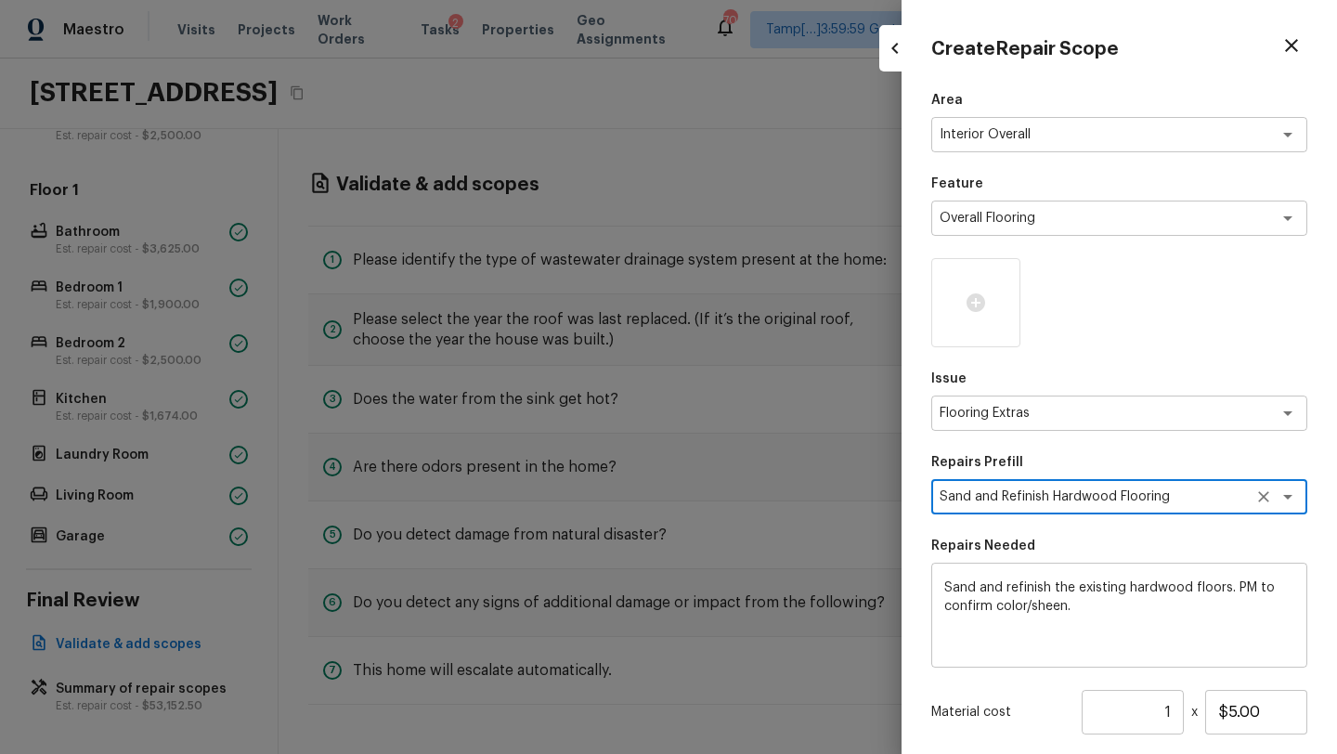
scroll to position [179, 0]
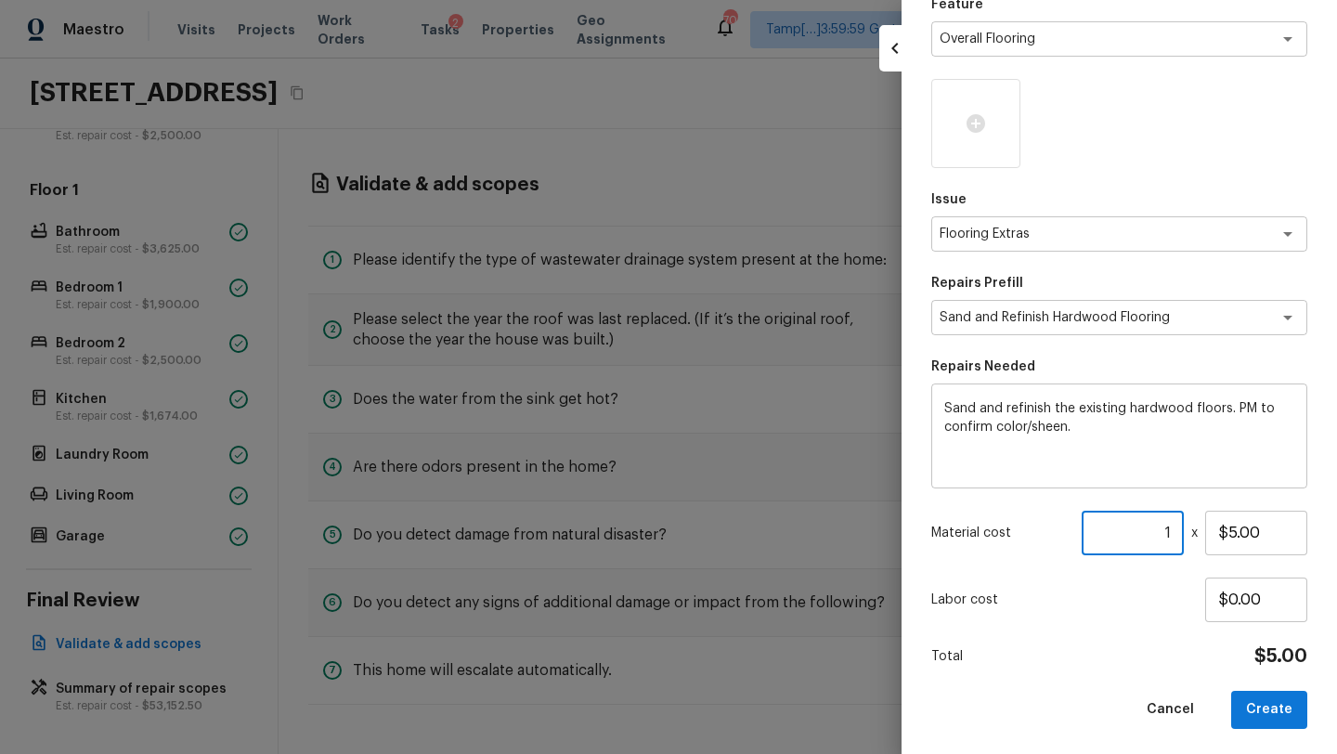
drag, startPoint x: 1163, startPoint y: 533, endPoint x: 1175, endPoint y: 531, distance: 12.2
click at [1175, 532] on input "1" at bounding box center [1132, 532] width 102 height 45
click at [1200, 657] on div "Total $2,000.00" at bounding box center [1119, 656] width 376 height 24
click at [975, 130] on icon at bounding box center [975, 123] width 19 height 19
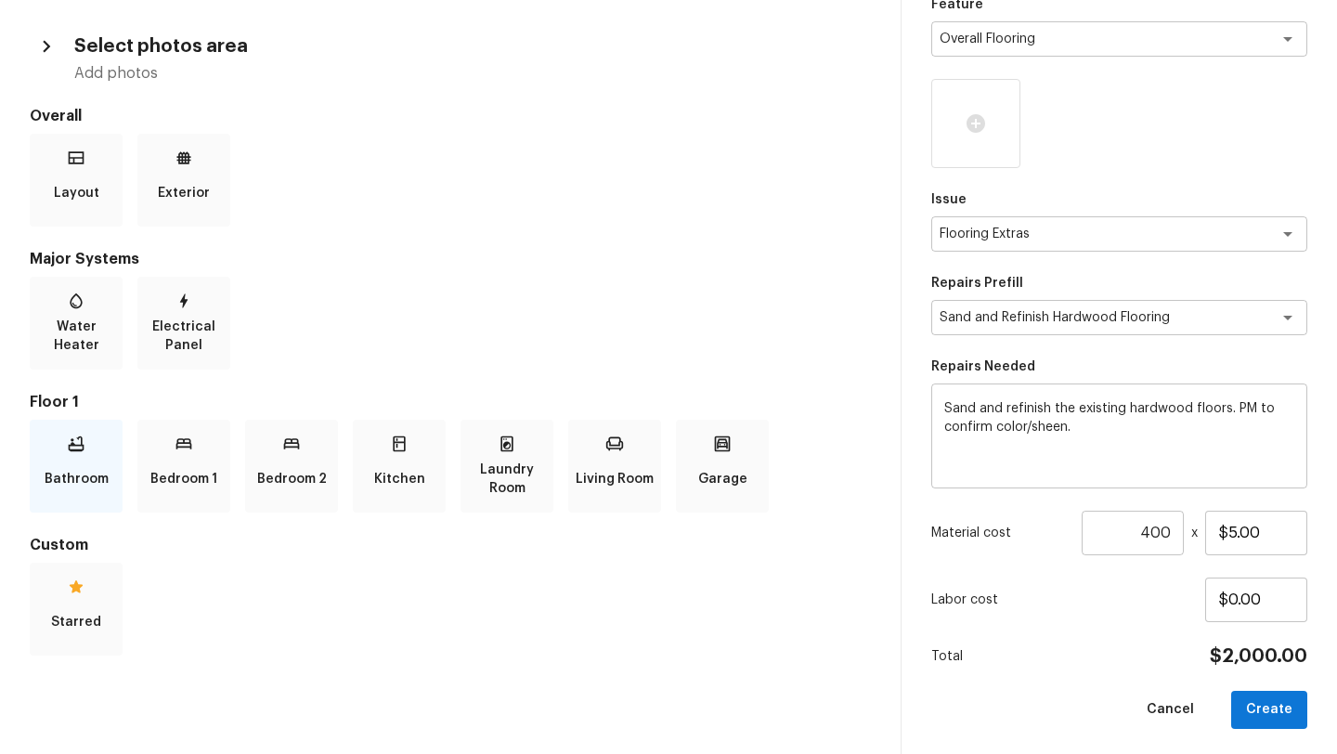
click at [74, 469] on p "Bathroom" at bounding box center [77, 478] width 64 height 37
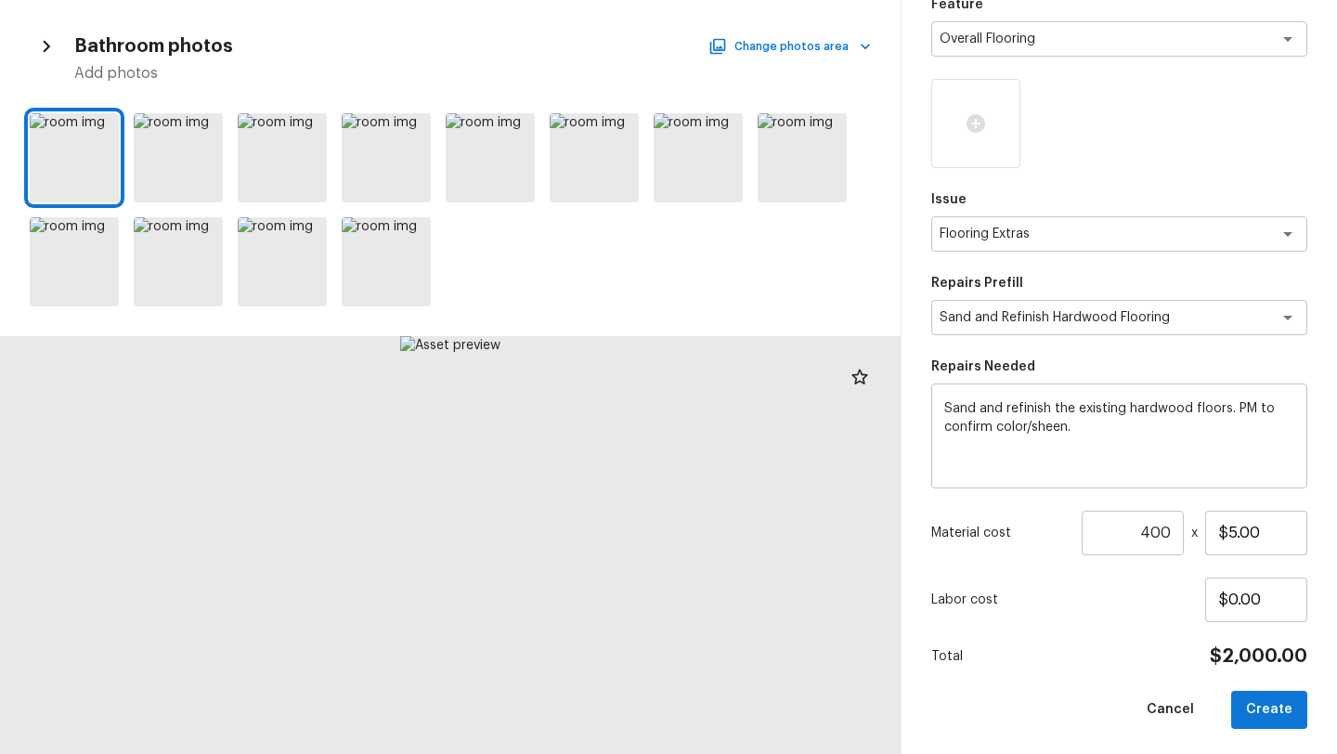
click at [762, 60] on div "Bathroom photos Change photos area Add photos" at bounding box center [450, 57] width 841 height 54
click at [762, 58] on div "Bathroom photos Change photos area Add photos" at bounding box center [450, 57] width 841 height 54
click at [789, 37] on button "Change photos area" at bounding box center [791, 46] width 159 height 24
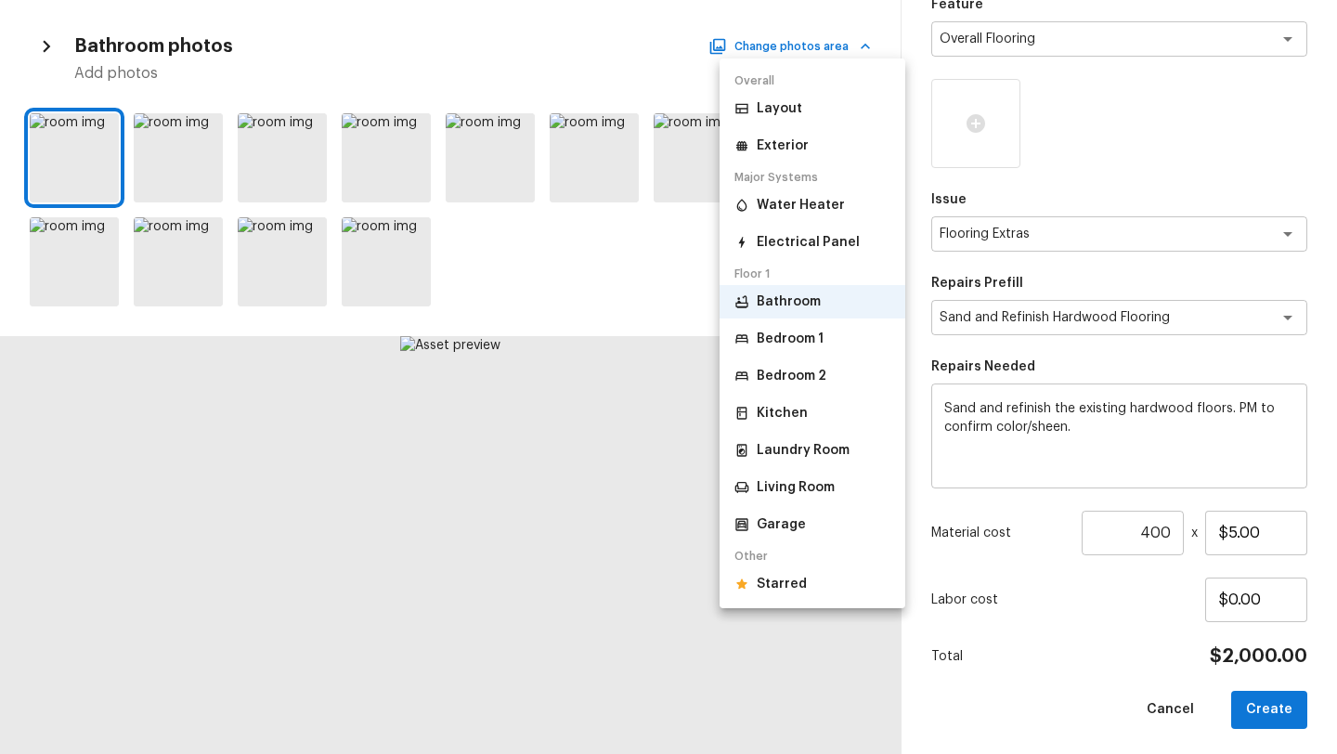
click at [765, 341] on p "Bedroom 1" at bounding box center [789, 338] width 67 height 19
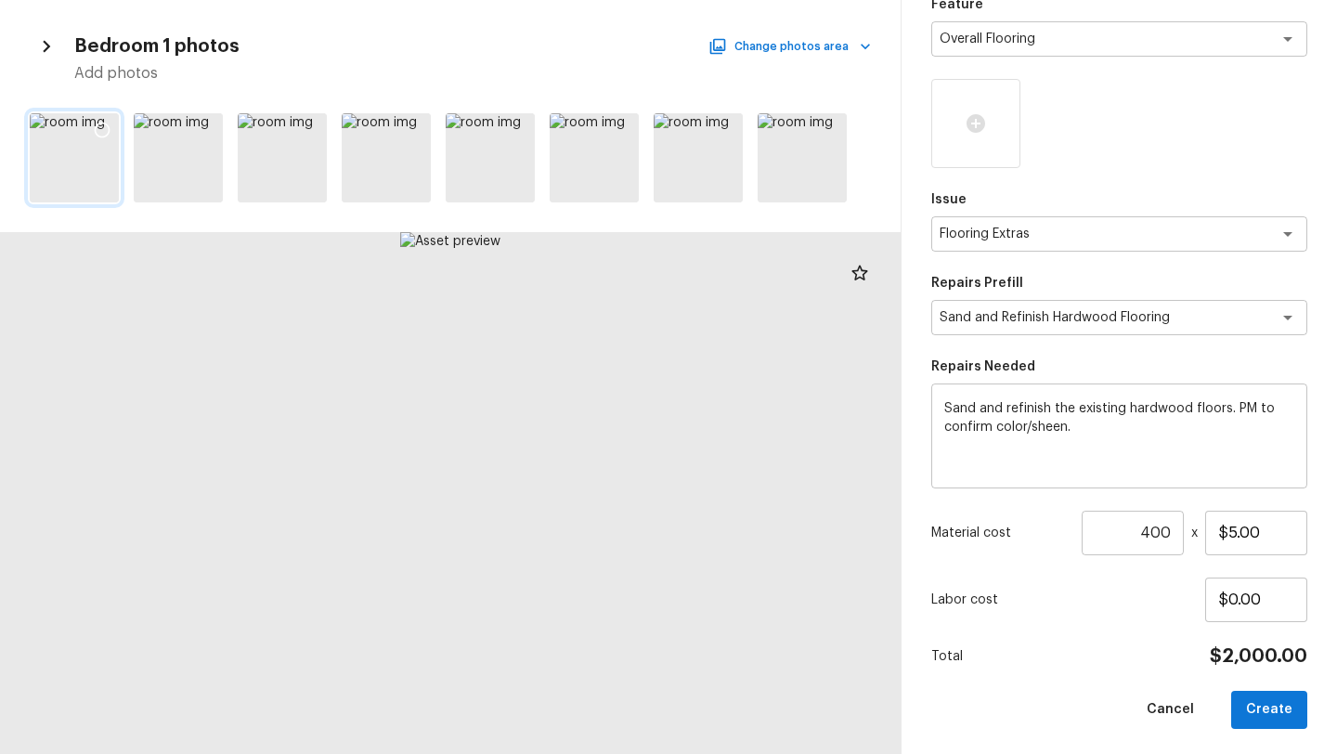
click at [105, 123] on icon at bounding box center [103, 131] width 16 height 16
click at [226, 130] on div at bounding box center [450, 158] width 900 height 104
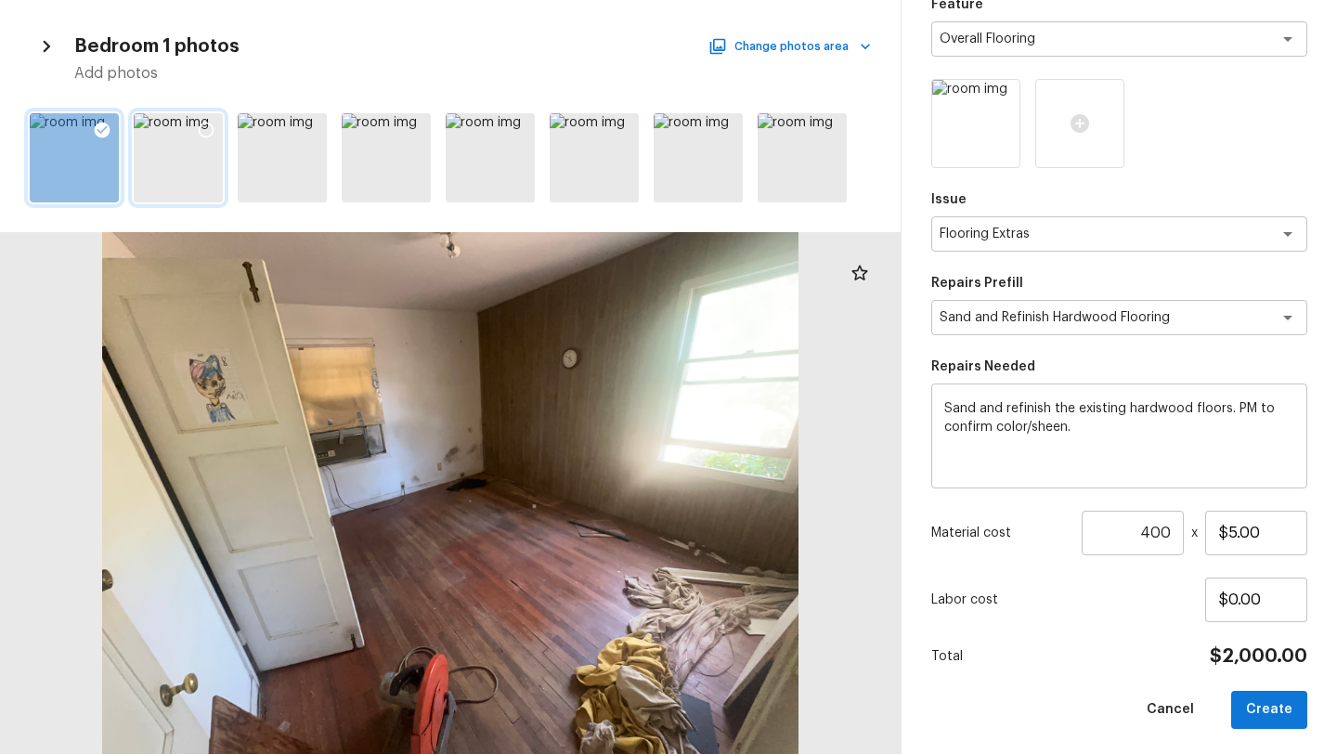
click at [203, 130] on icon at bounding box center [206, 130] width 19 height 19
click at [303, 130] on icon at bounding box center [311, 131] width 16 height 16
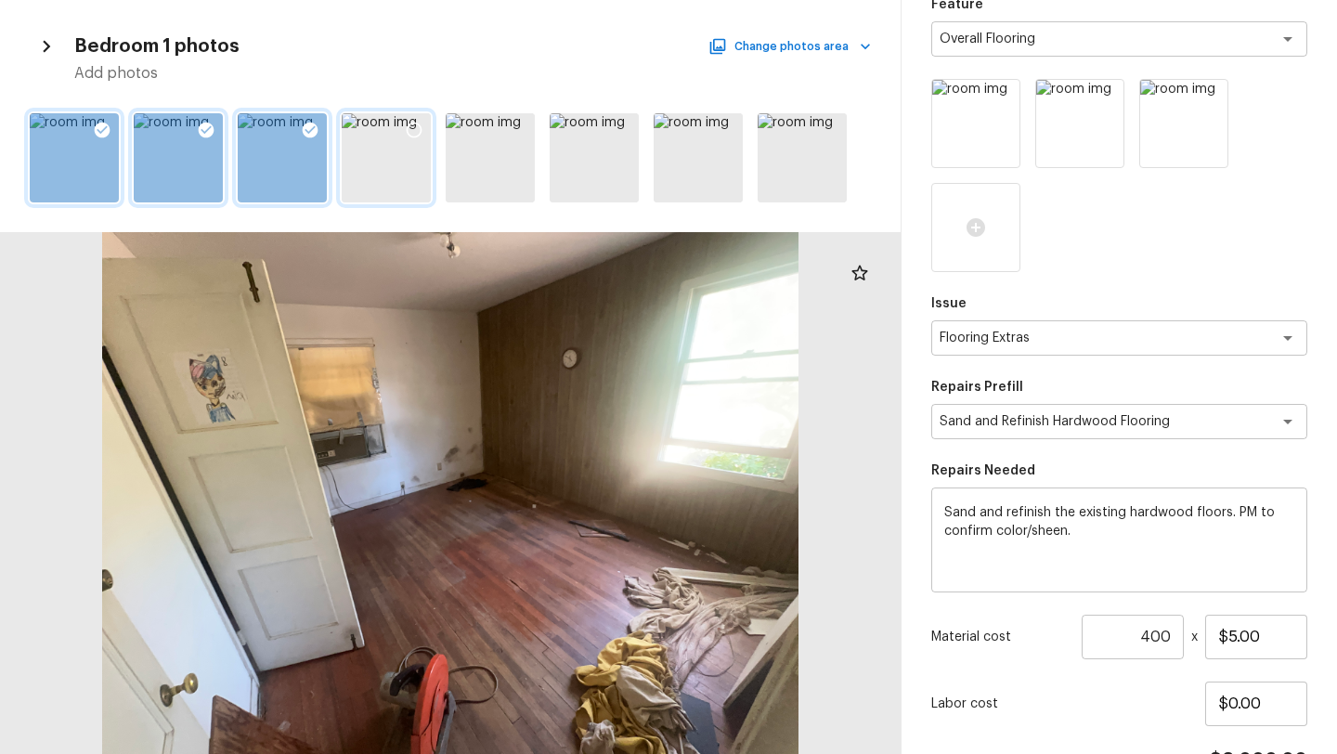
click at [419, 129] on icon at bounding box center [414, 130] width 19 height 19
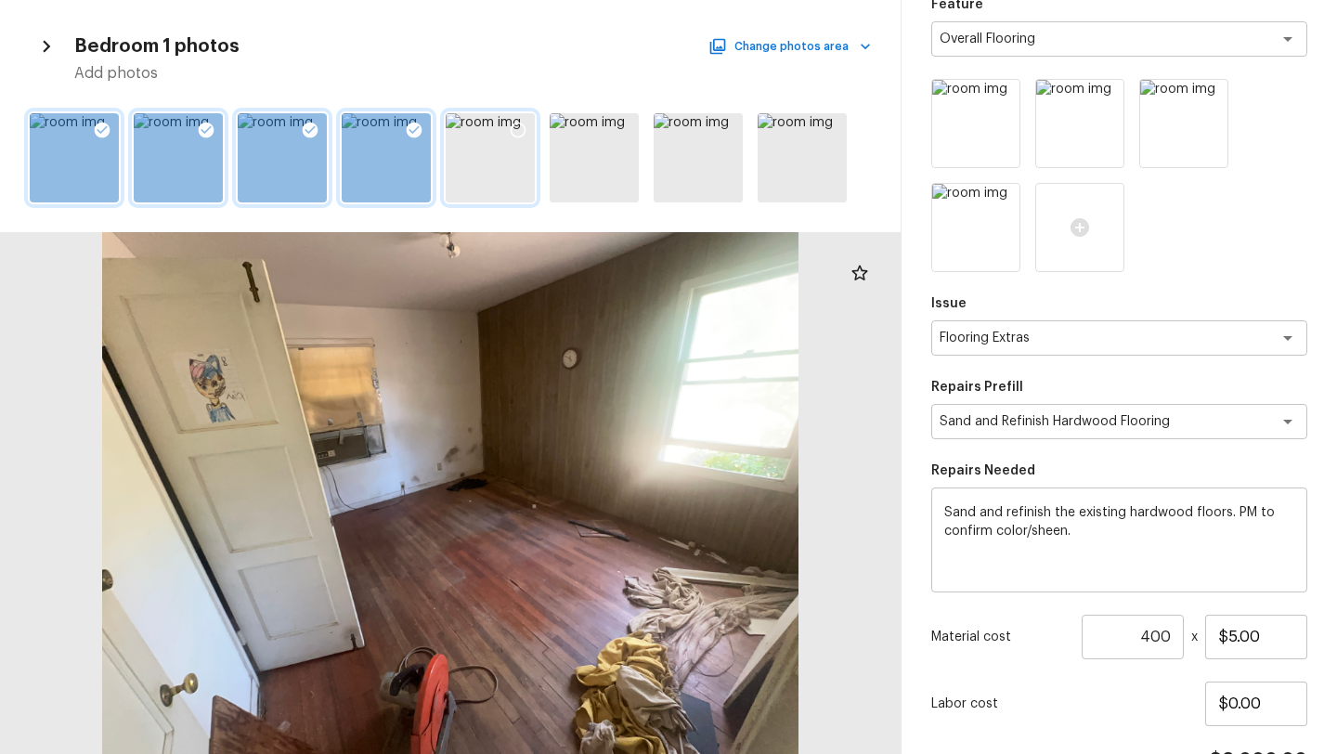
click at [533, 129] on div at bounding box center [517, 132] width 33 height 39
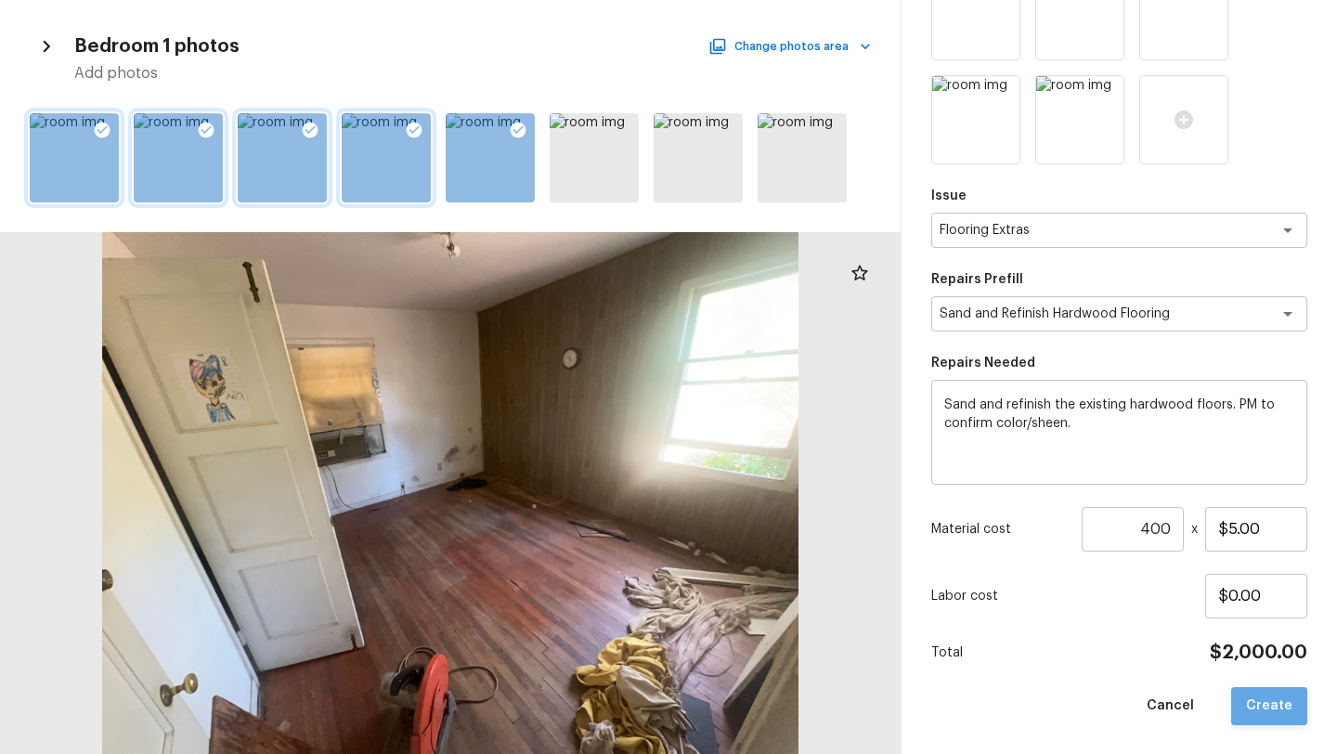
click at [1282, 710] on button "Create" at bounding box center [1269, 706] width 76 height 38
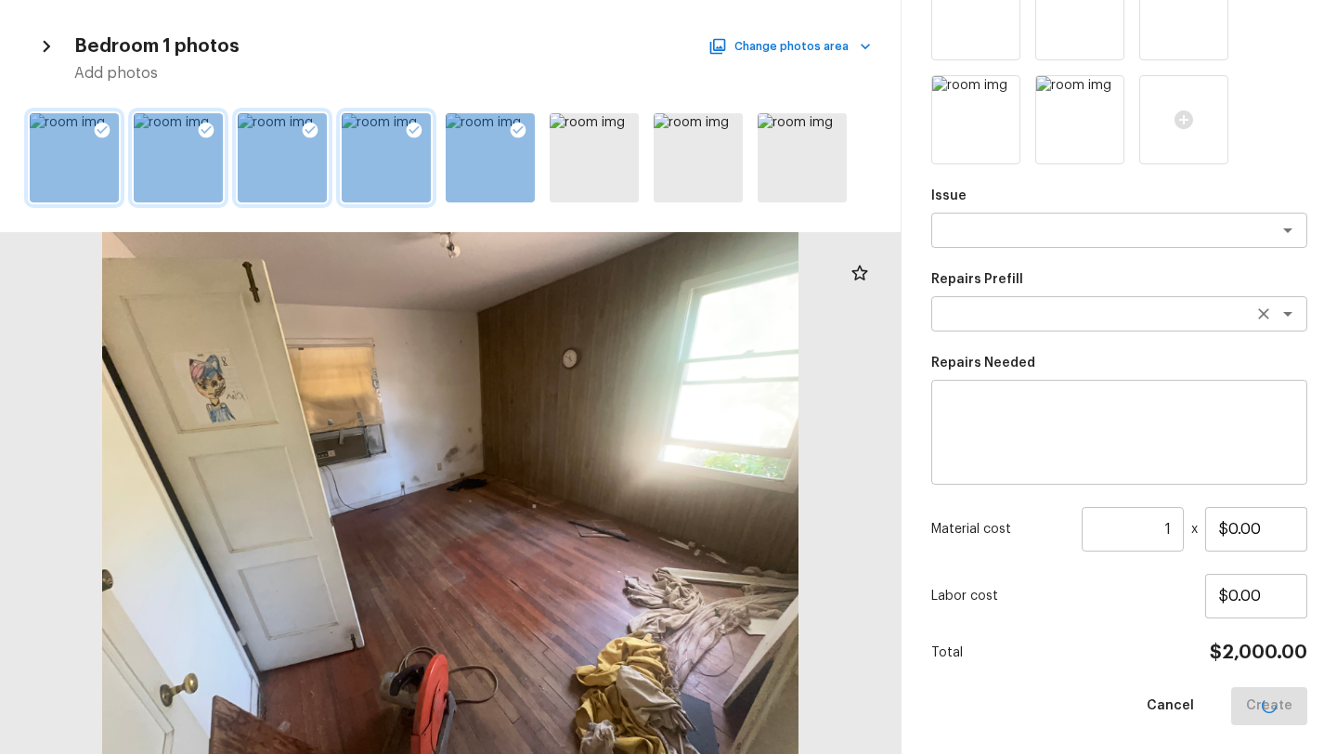
scroll to position [183, 0]
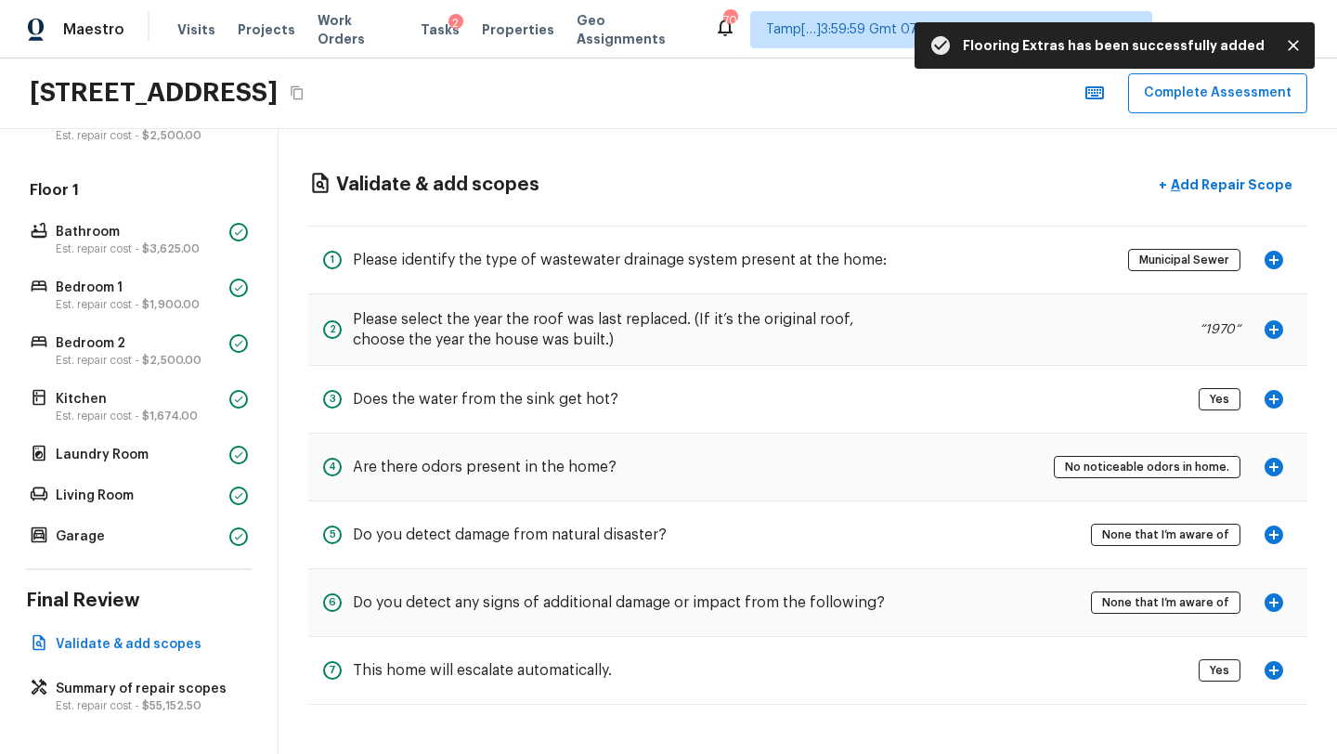
click at [1222, 157] on div "Validate & add scopes + Add Repair Scope 1 Please identify the type of wastewat…" at bounding box center [807, 436] width 1058 height 614
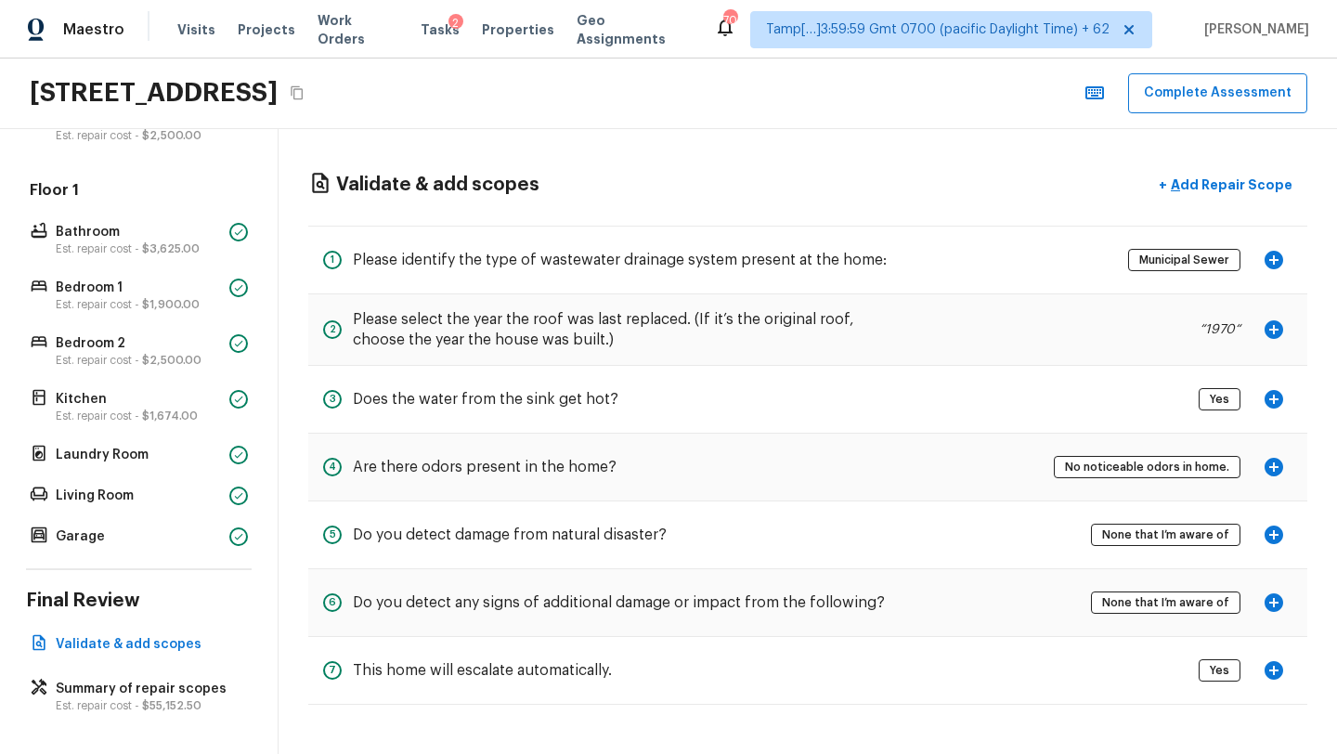
click at [1222, 219] on div "Validate & add scopes + Add Repair Scope 1 Please identify the type of wastewat…" at bounding box center [807, 436] width 1058 height 614
click at [1222, 168] on button "+ Add Repair Scope" at bounding box center [1224, 185] width 163 height 38
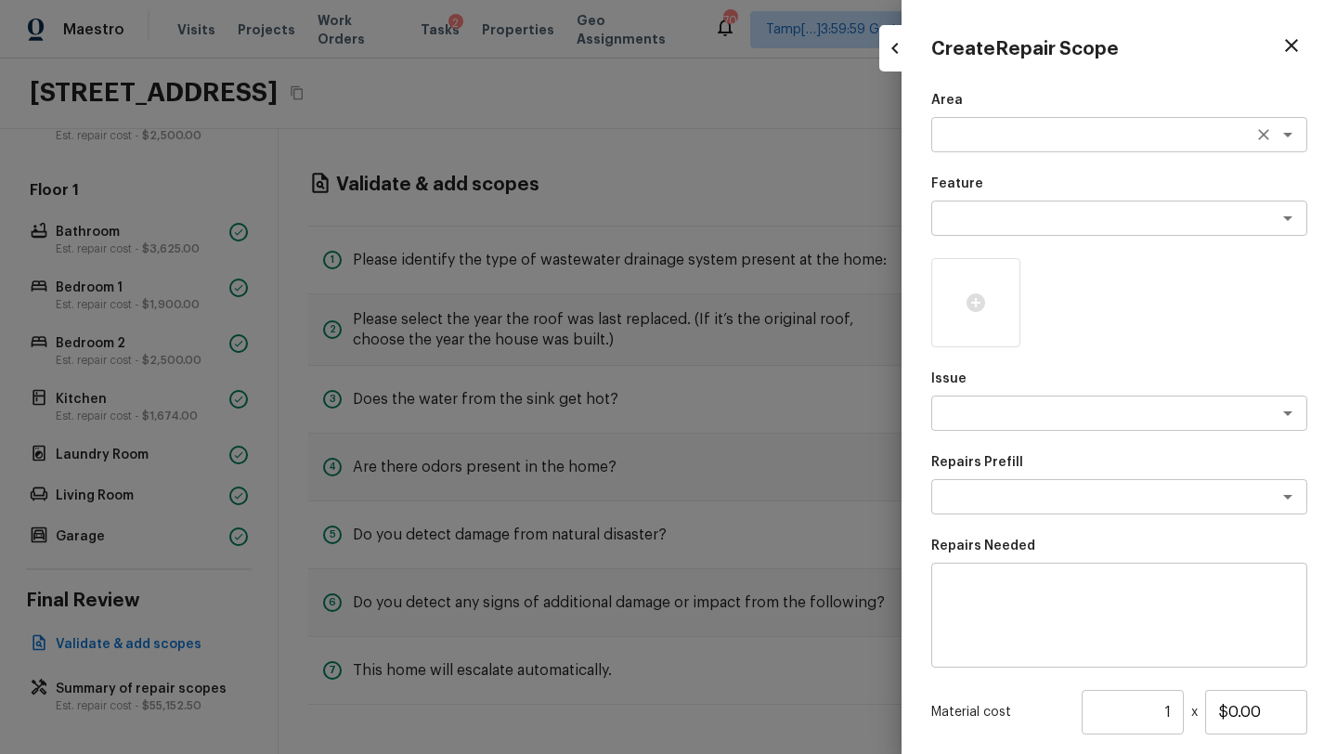
click at [994, 135] on textarea at bounding box center [1092, 134] width 307 height 19
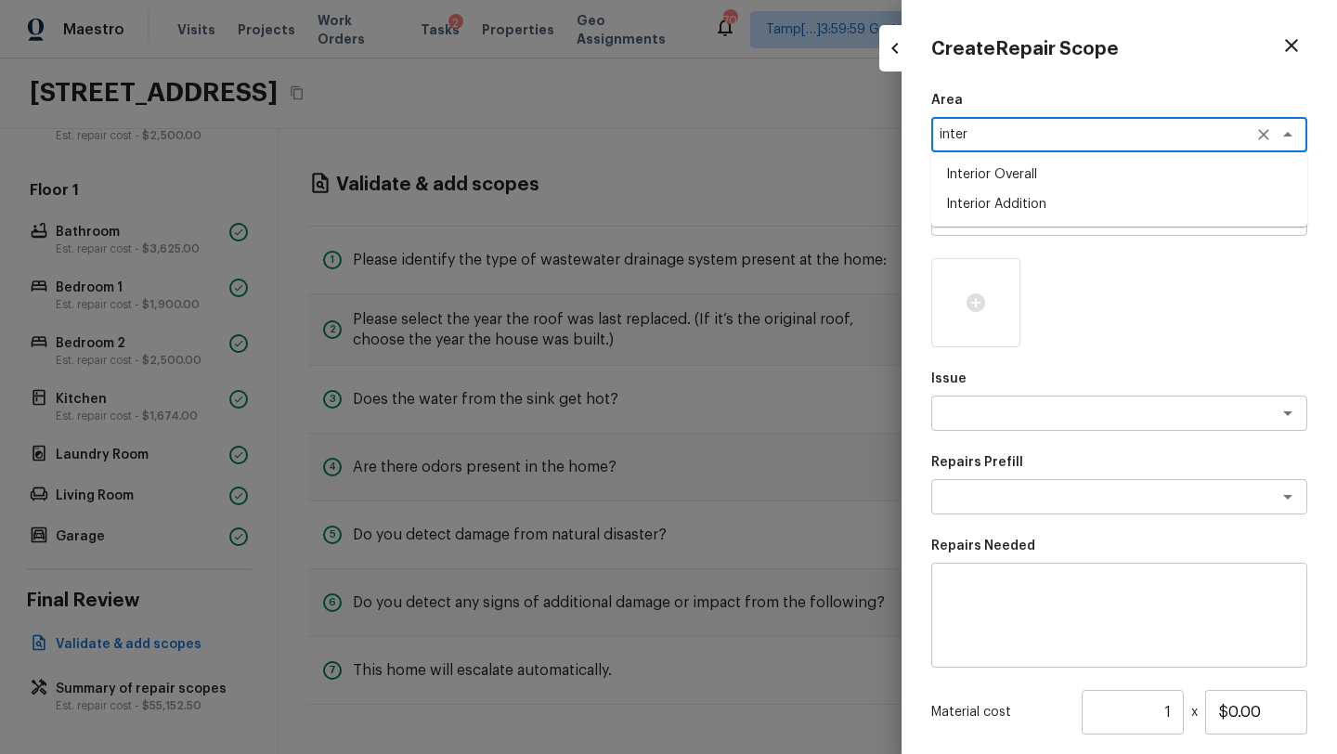
click at [997, 174] on li "Interior Overall" at bounding box center [1119, 175] width 376 height 30
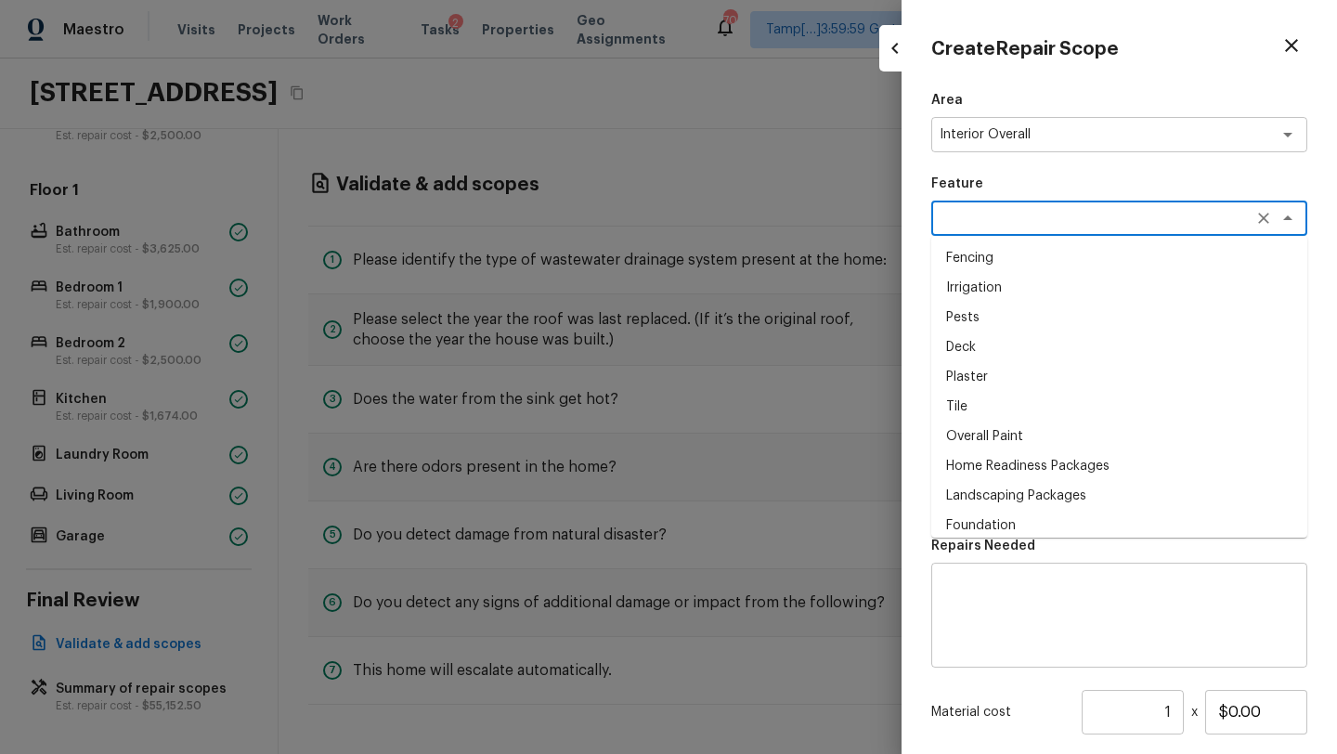
click at [988, 226] on textarea at bounding box center [1092, 218] width 307 height 19
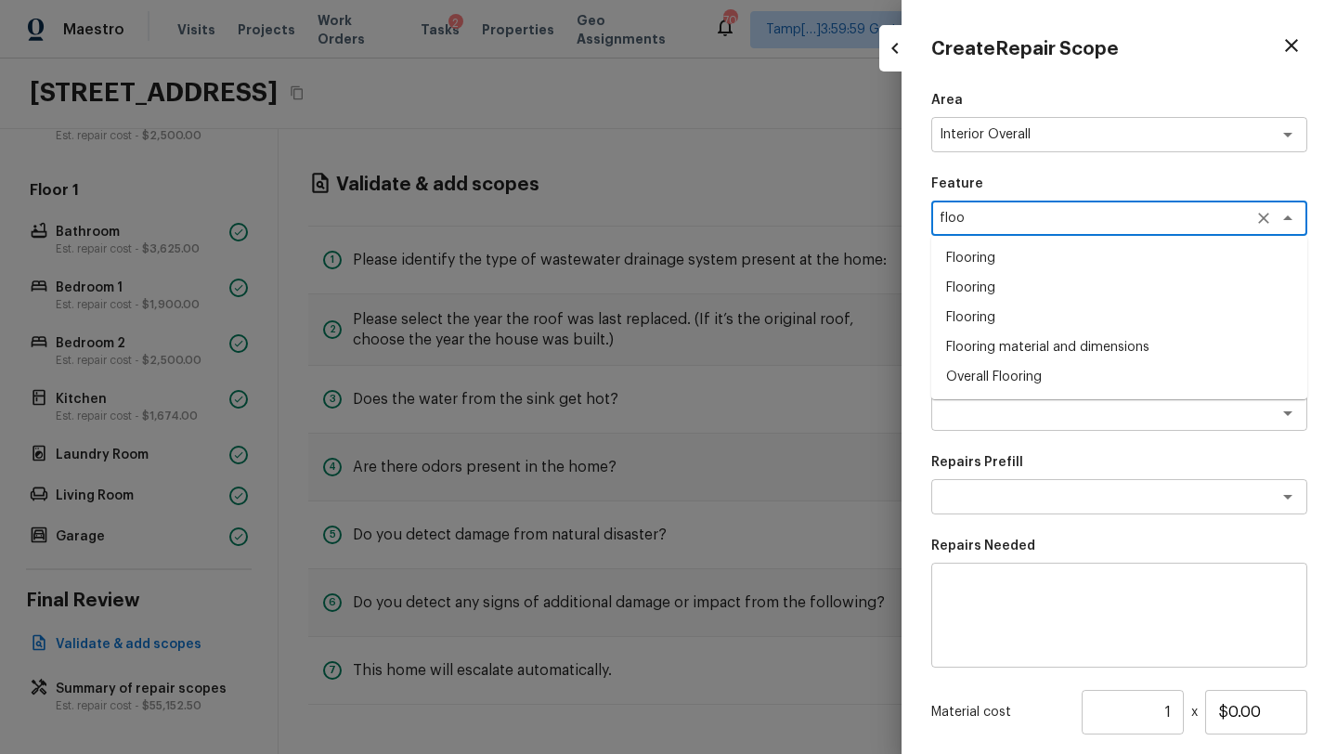
click at [979, 379] on li "Overall Flooring" at bounding box center [1119, 377] width 376 height 30
click at [971, 411] on textarea at bounding box center [1092, 413] width 307 height 19
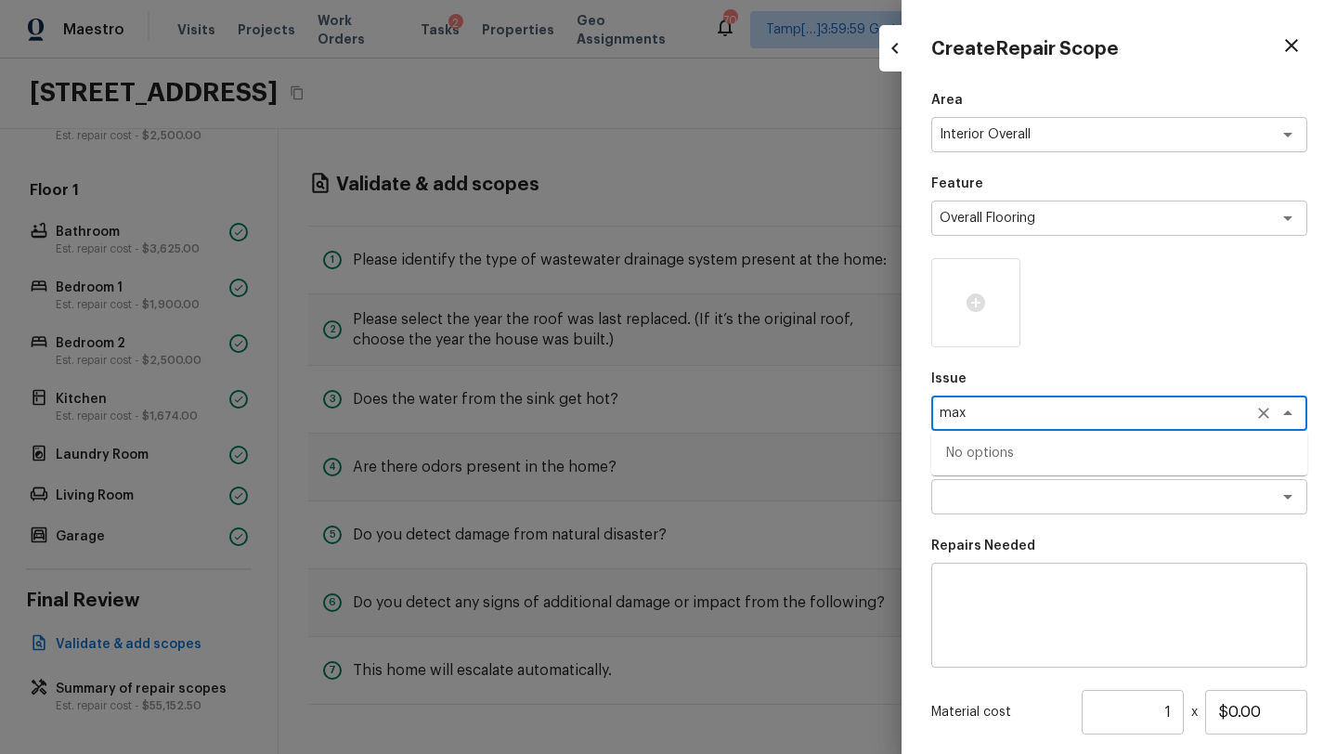
click at [971, 411] on textarea "max" at bounding box center [1092, 413] width 307 height 19
click at [973, 513] on li "Flooring General" at bounding box center [1119, 512] width 376 height 30
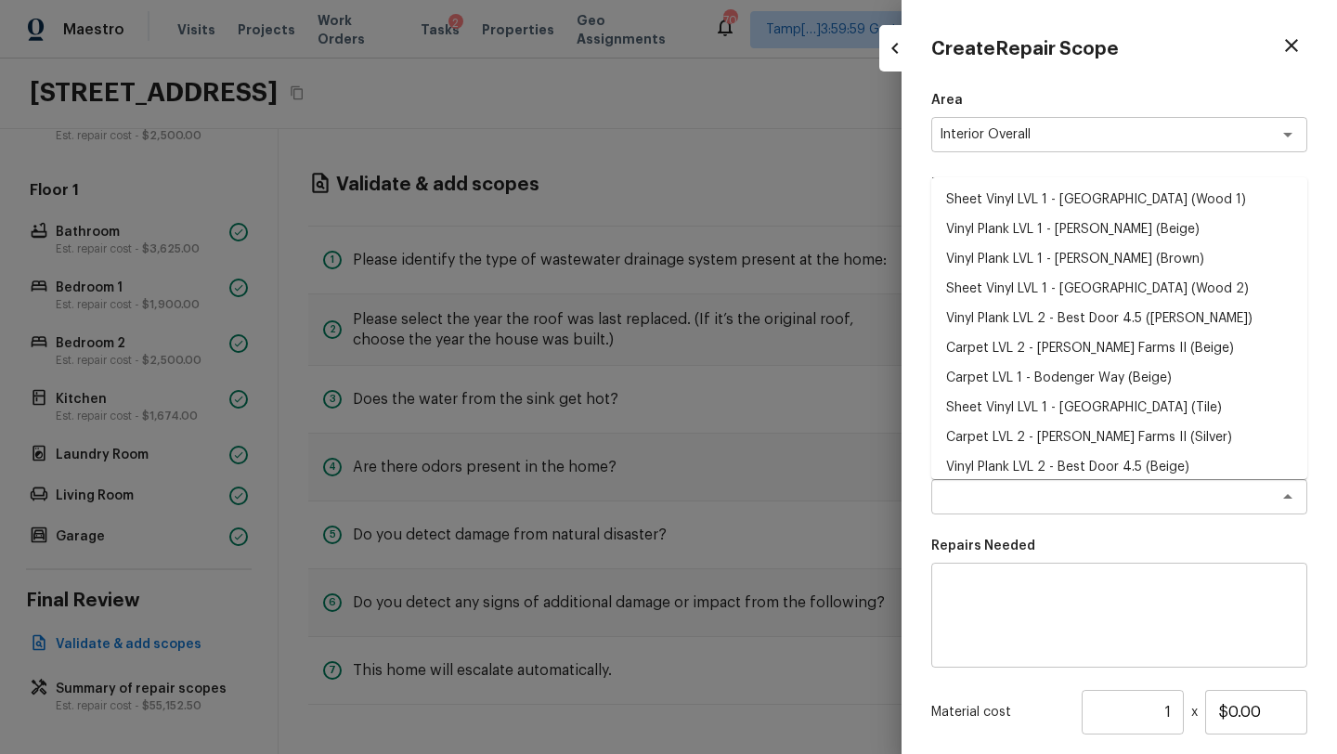
click at [973, 513] on div "x ​" at bounding box center [1119, 496] width 376 height 35
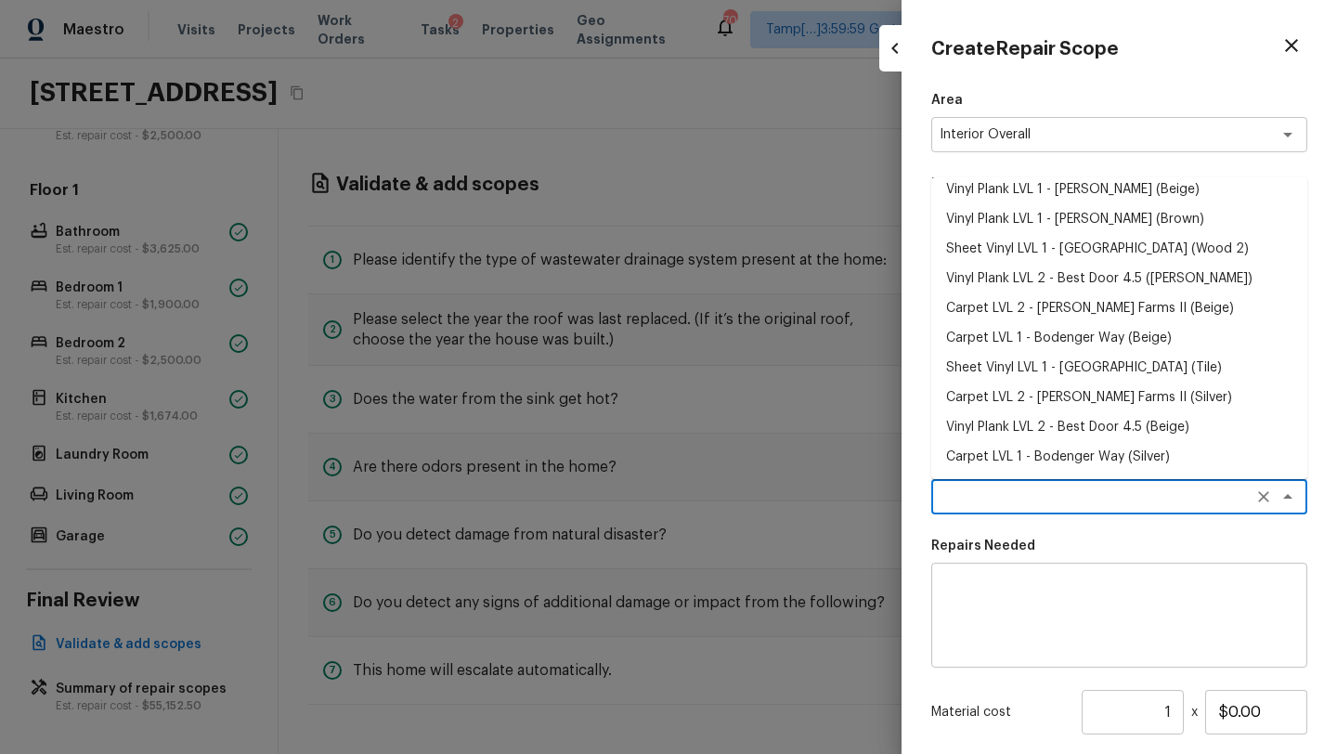
scroll to position [0, 0]
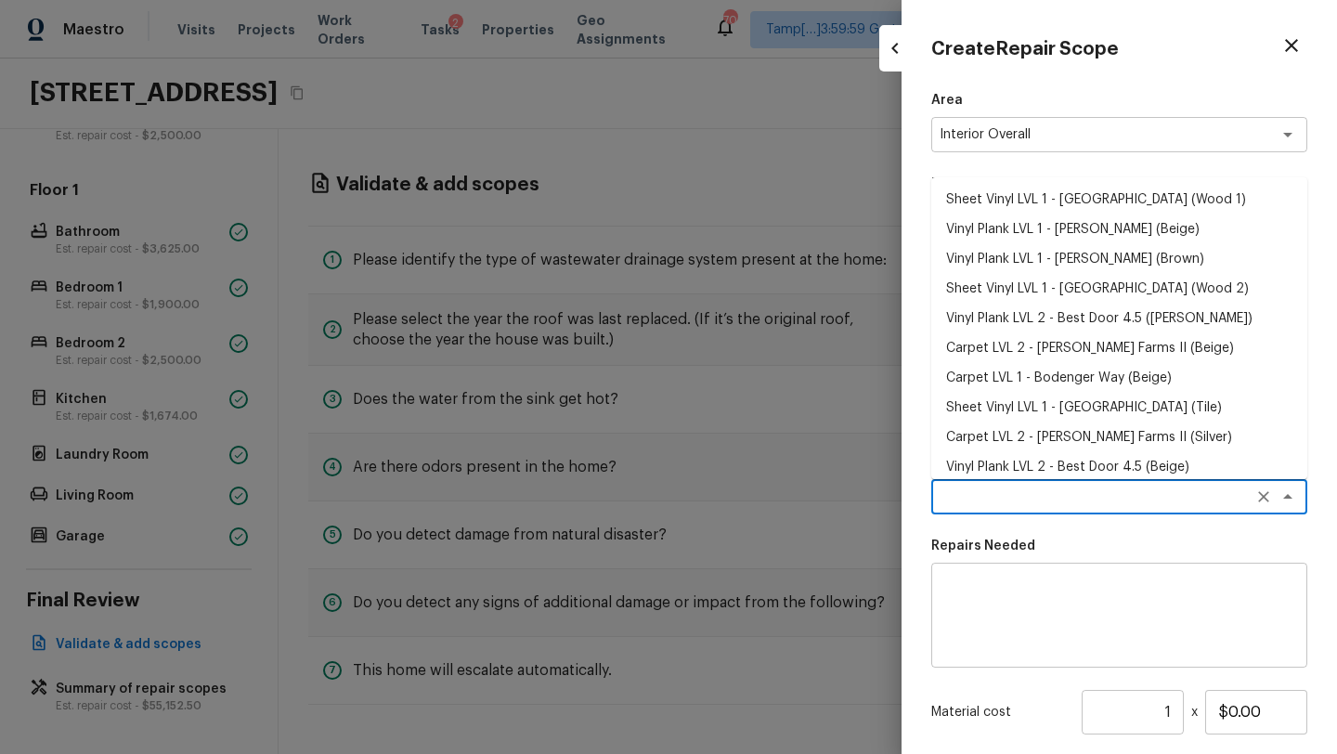
click at [1066, 255] on li "Vinyl Plank LVL 1 - Knighton (Brown)" at bounding box center [1119, 259] width 376 height 30
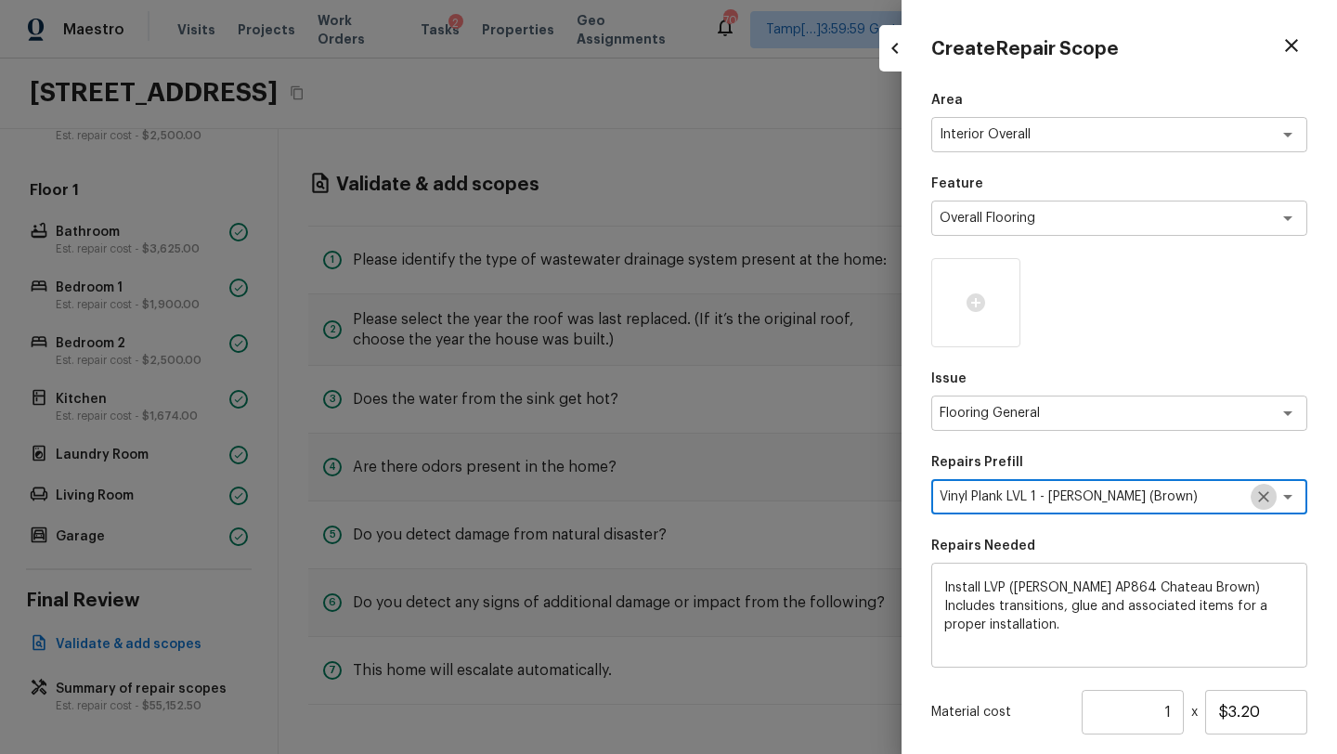
click at [1266, 491] on icon "Clear" at bounding box center [1263, 496] width 19 height 19
click at [1188, 509] on div "x ​" at bounding box center [1119, 496] width 376 height 35
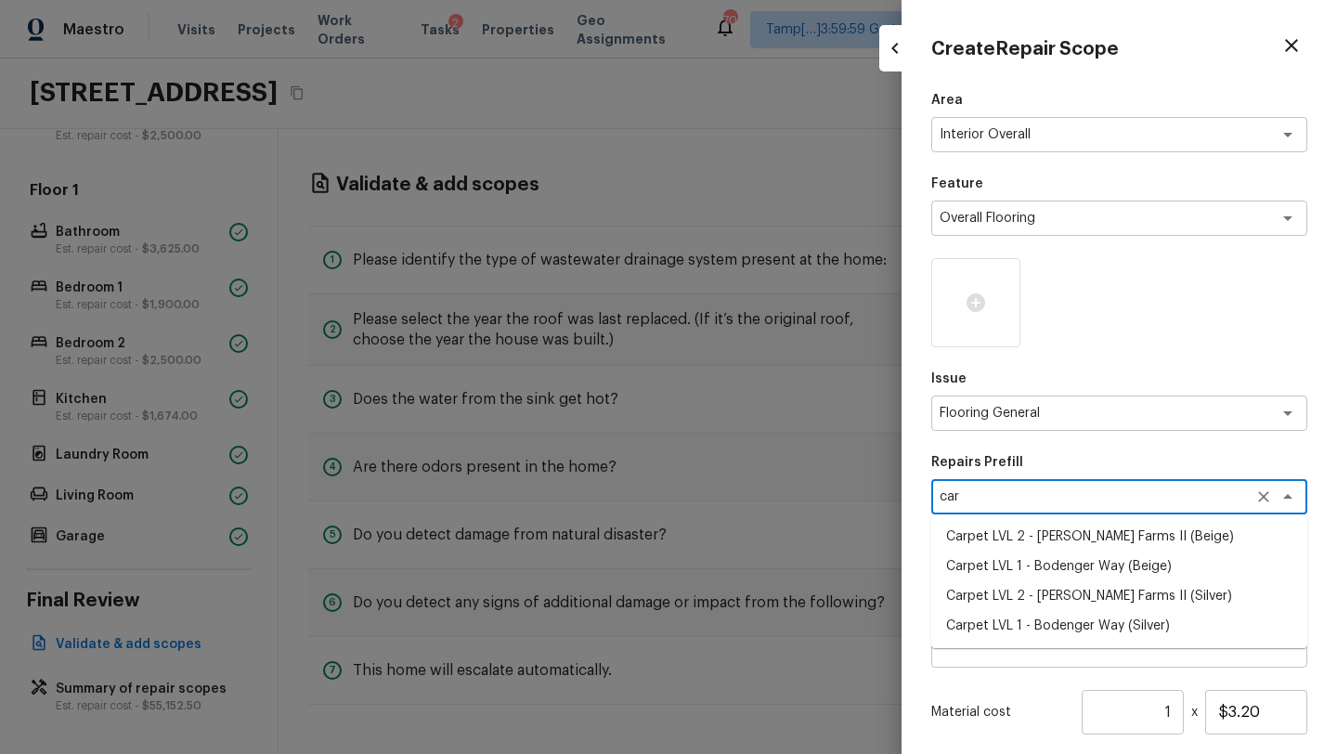
click at [1131, 573] on li "Carpet LVL 1 - Bodenger Way (Beige)" at bounding box center [1119, 566] width 376 height 30
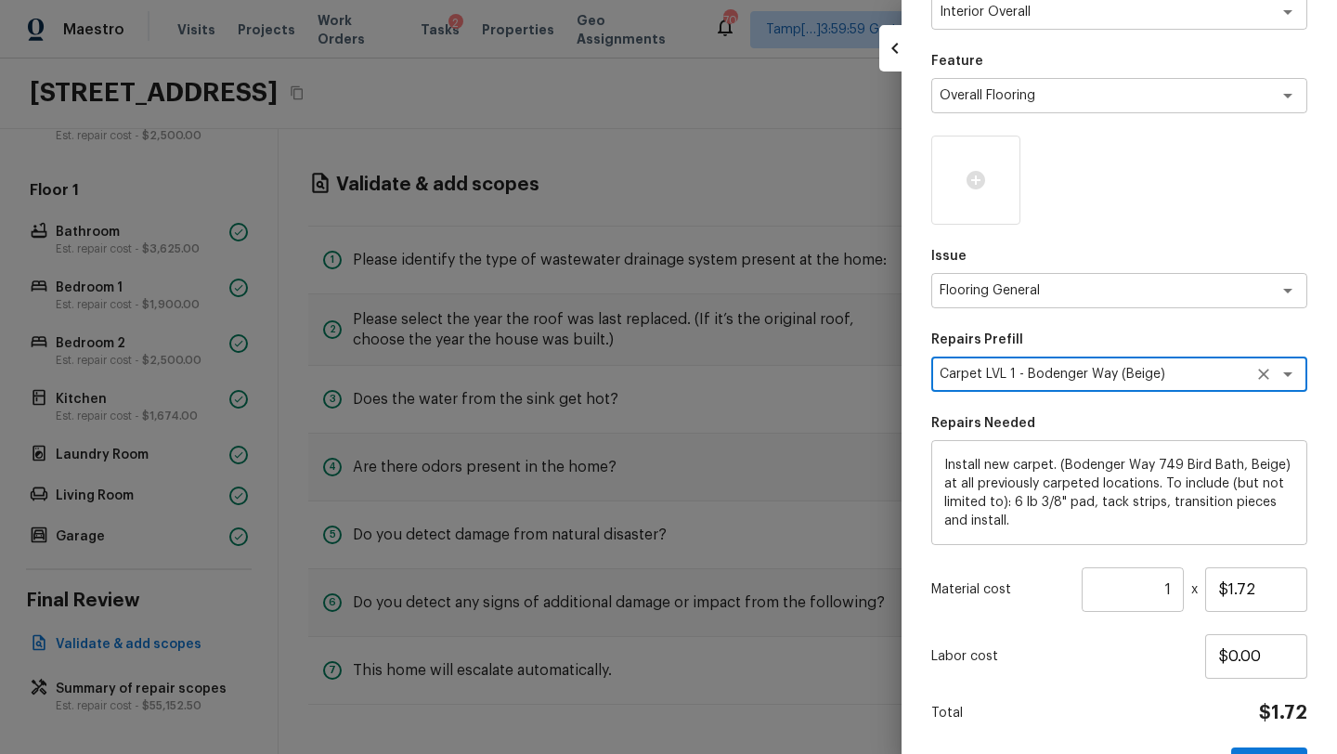
scroll to position [183, 0]
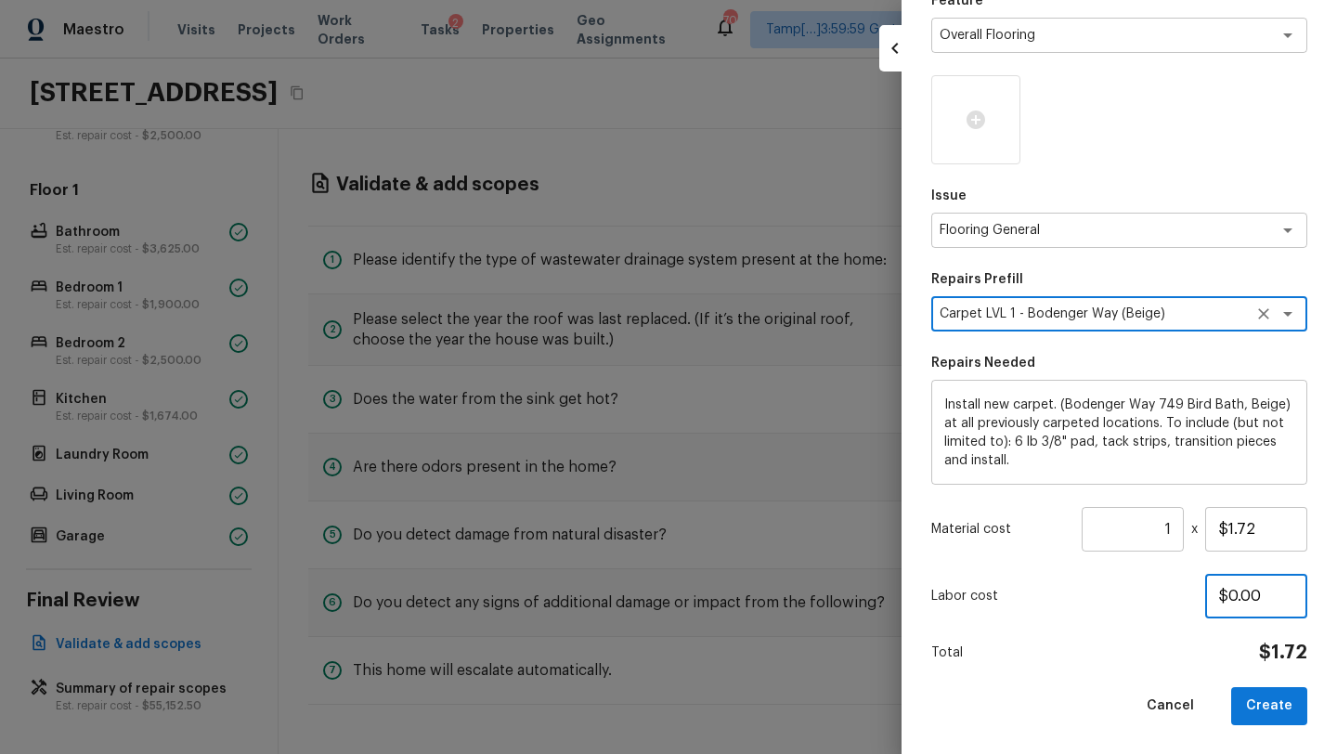
click at [1280, 593] on input "$0.00" at bounding box center [1256, 596] width 102 height 45
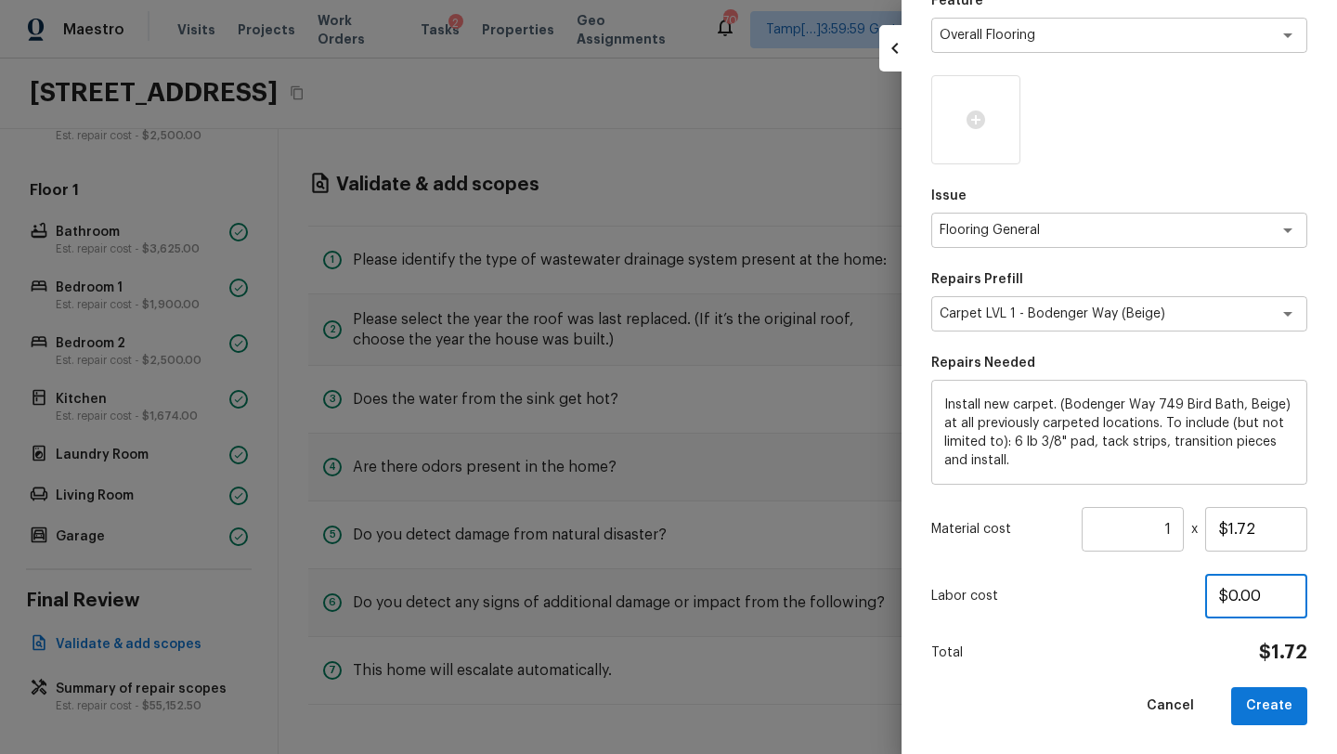
click at [1280, 593] on input "$0.00" at bounding box center [1256, 596] width 102 height 45
click at [1150, 523] on input "1" at bounding box center [1132, 529] width 102 height 45
drag, startPoint x: 1150, startPoint y: 523, endPoint x: 1187, endPoint y: 526, distance: 37.2
click at [1187, 526] on div "Material cost 1 ​ x $1.72" at bounding box center [1119, 529] width 376 height 45
click at [1169, 592] on p "Labor cost" at bounding box center [1068, 596] width 274 height 19
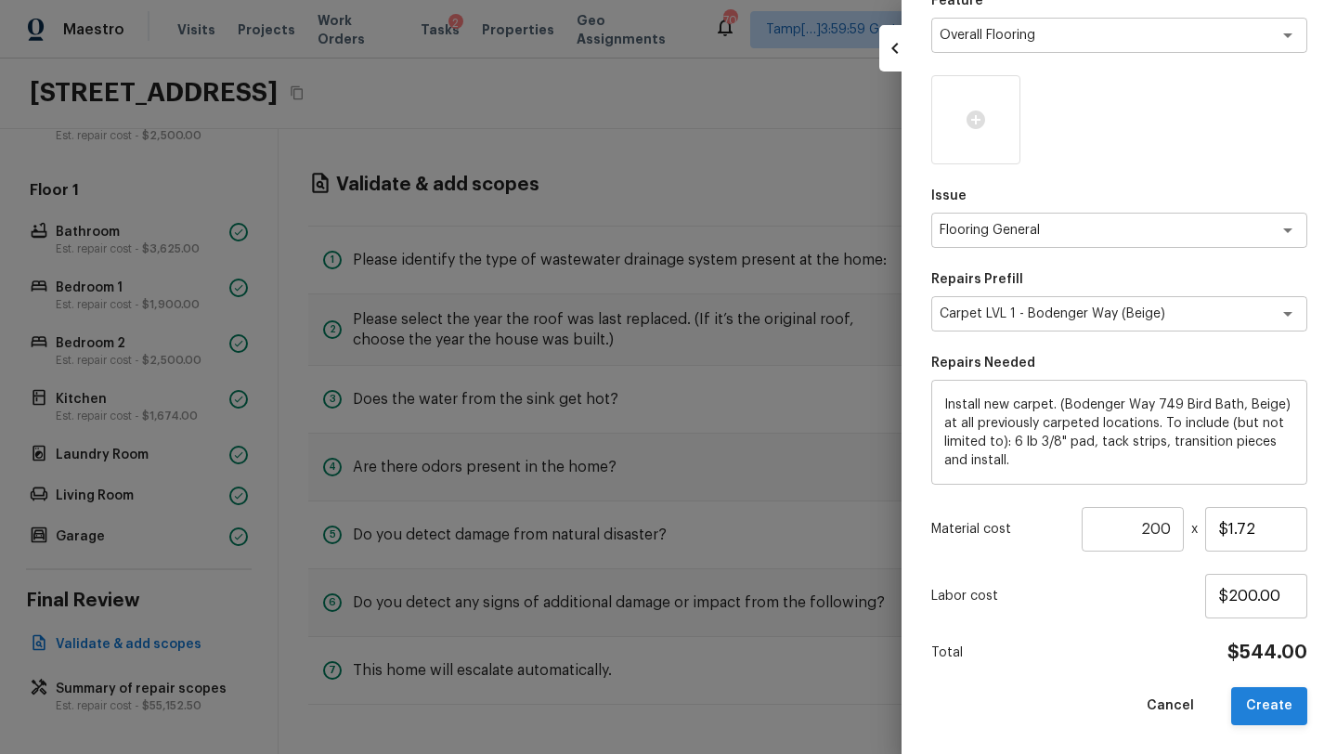
click at [1266, 705] on button "Create" at bounding box center [1269, 706] width 76 height 38
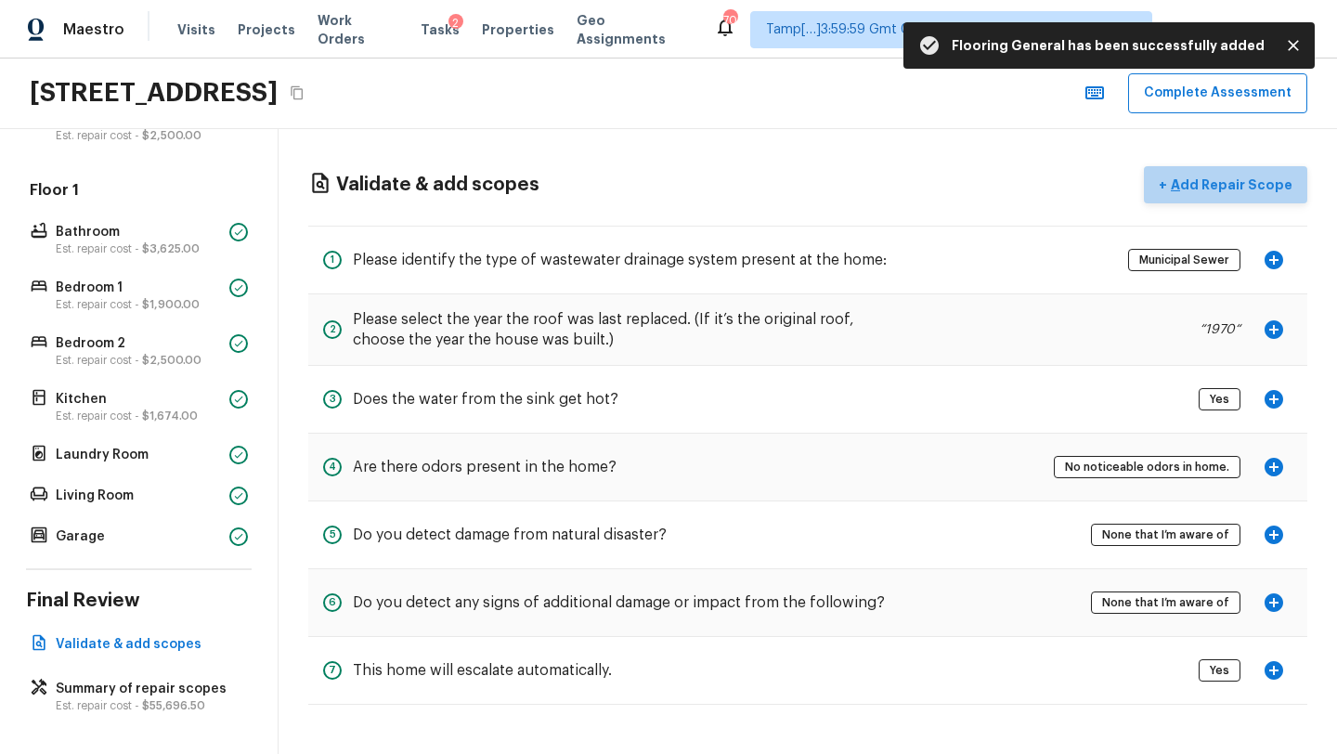
click at [1264, 174] on button "+ Add Repair Scope" at bounding box center [1224, 185] width 163 height 38
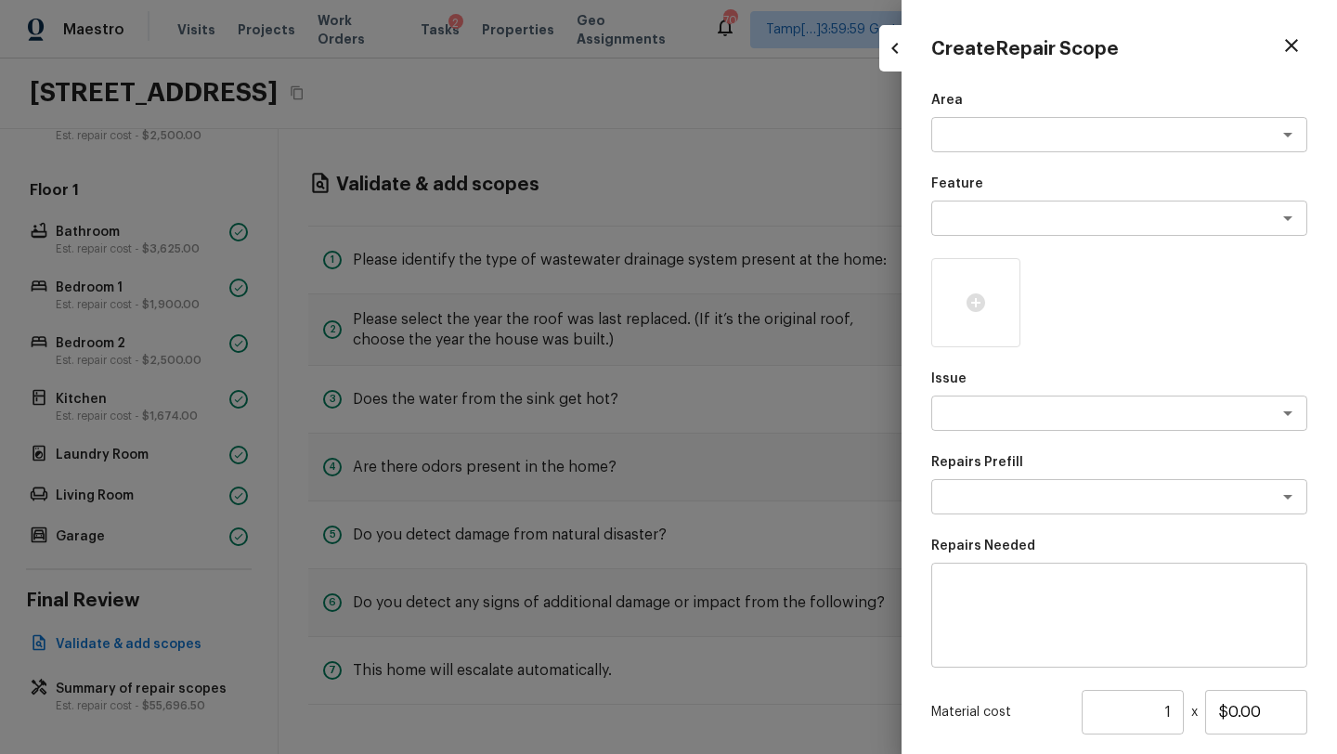
click at [1014, 152] on div "Area x ​ Feature x ​ Issue x ​ Repairs Prefill x ​ Repairs Needed x ​ Material …" at bounding box center [1119, 499] width 376 height 817
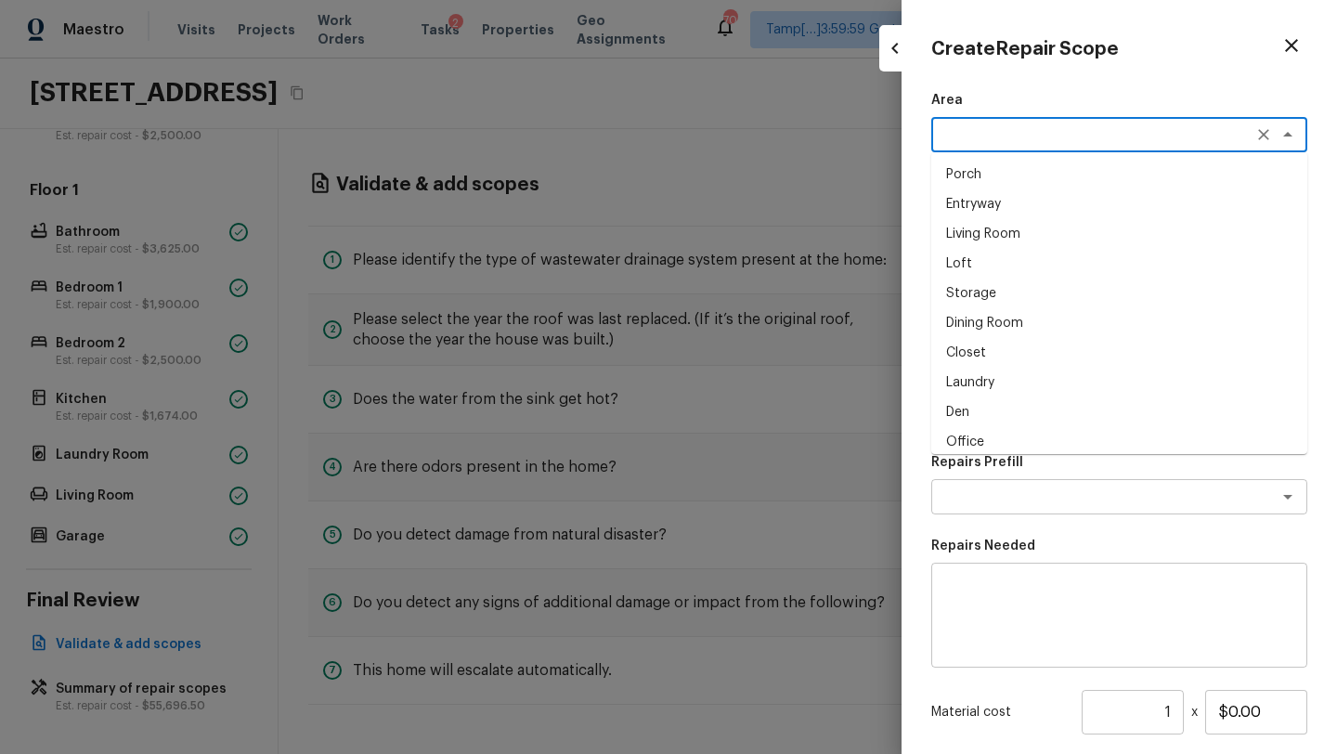
click at [1014, 134] on textarea at bounding box center [1092, 134] width 307 height 19
click at [1026, 176] on li "Interior Overall" at bounding box center [1119, 175] width 376 height 30
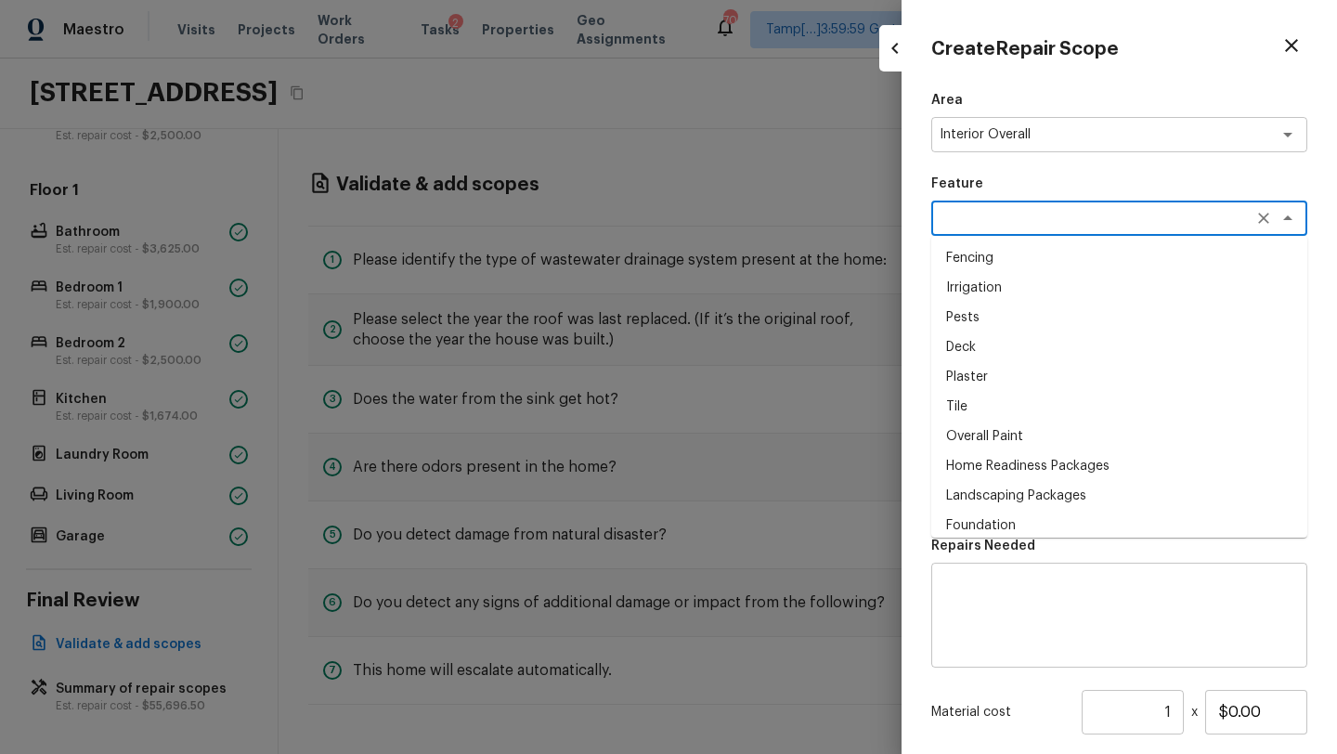
click at [1026, 222] on textarea at bounding box center [1092, 218] width 307 height 19
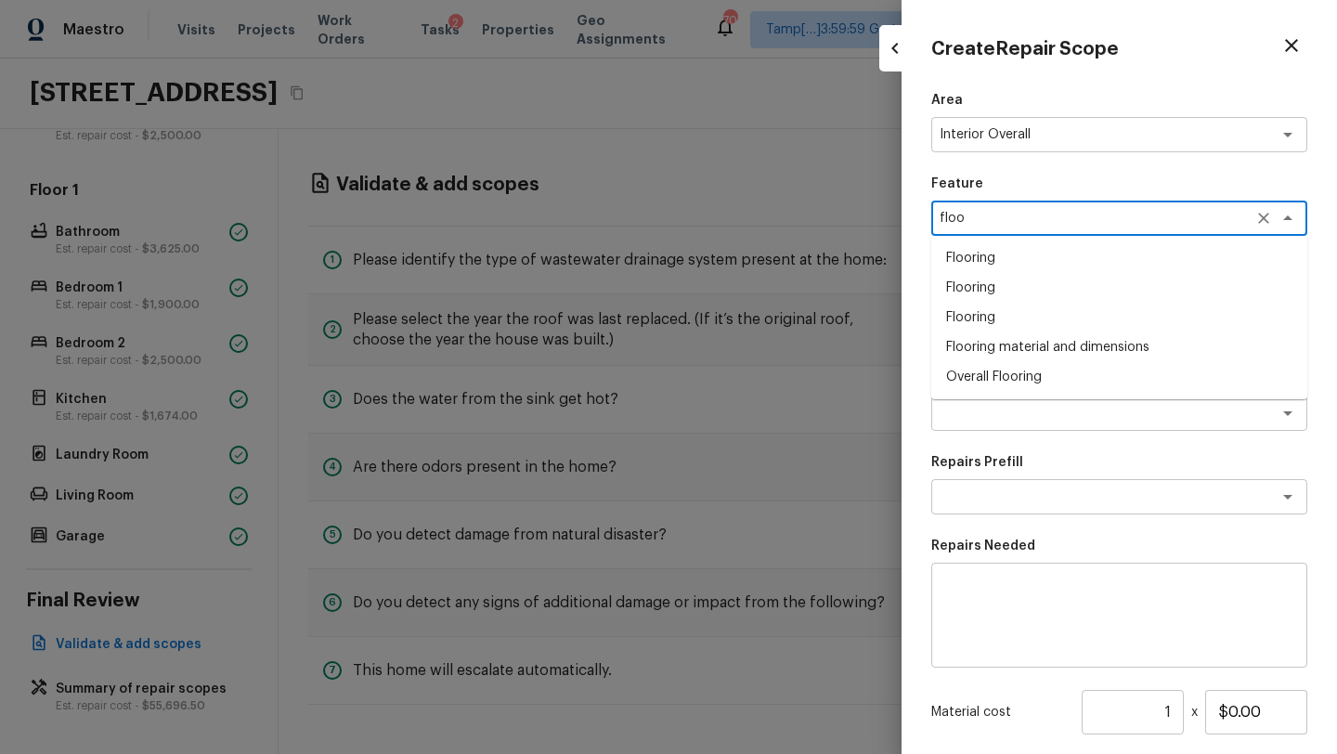
click at [1002, 380] on li "Overall Flooring" at bounding box center [1119, 377] width 376 height 30
click at [1003, 416] on textarea at bounding box center [1092, 413] width 307 height 19
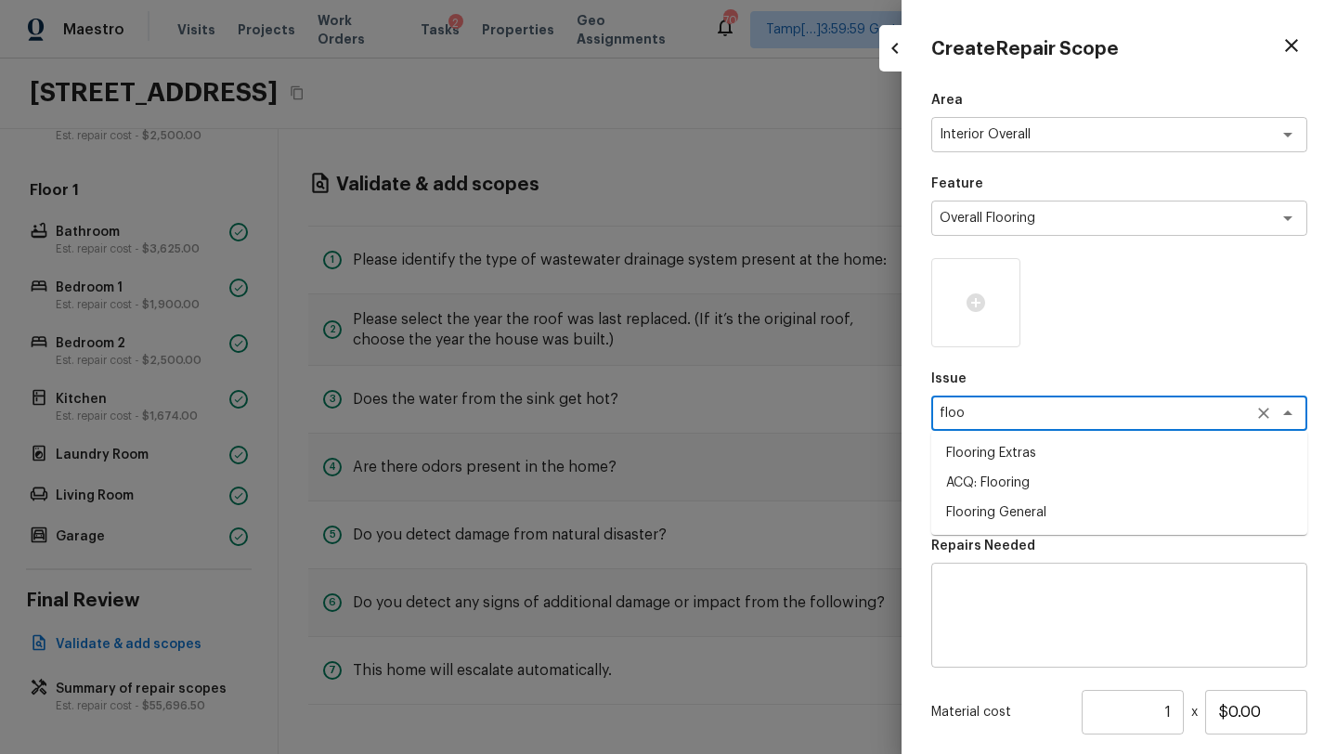
click at [1007, 516] on li "Flooring General" at bounding box center [1119, 512] width 376 height 30
click at [1007, 495] on textarea at bounding box center [1092, 496] width 307 height 19
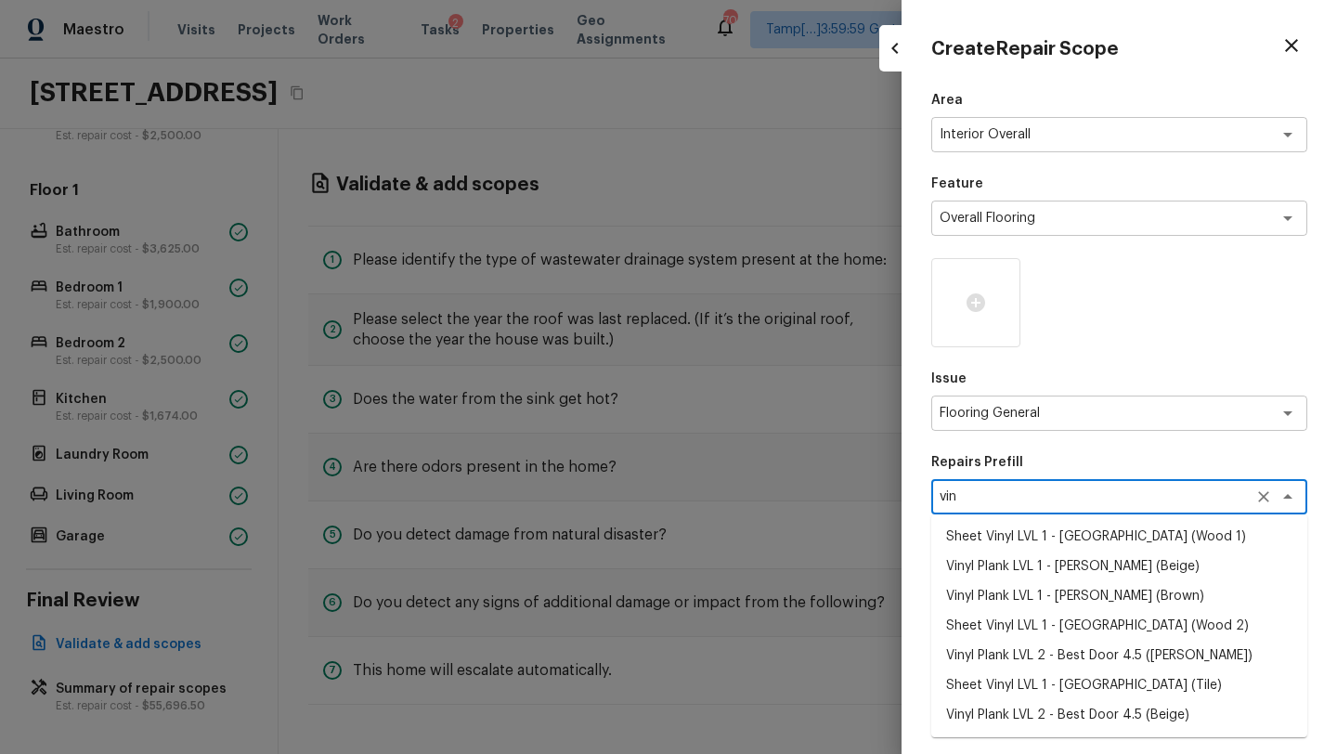
click at [1019, 693] on li "Sheet Vinyl LVL 1 - Sugar Valley (Tile)" at bounding box center [1119, 685] width 376 height 30
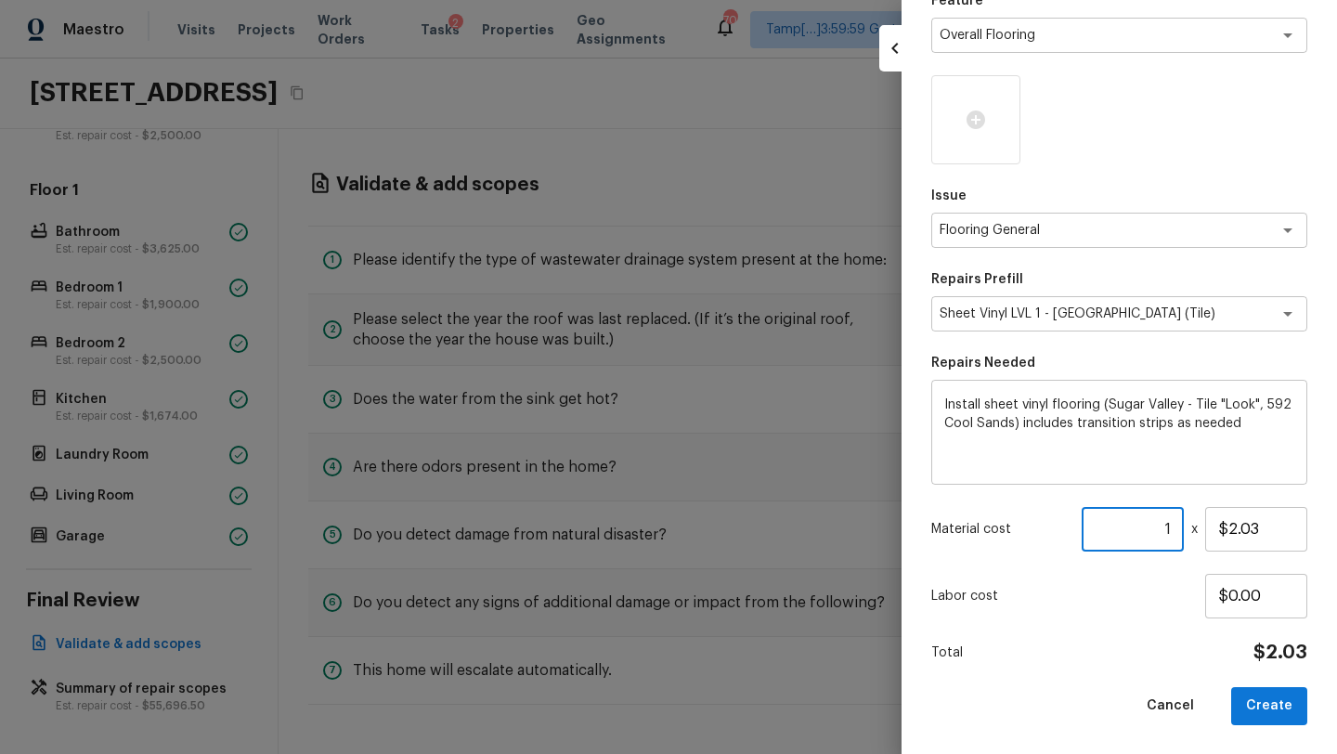
drag, startPoint x: 1155, startPoint y: 527, endPoint x: 1182, endPoint y: 527, distance: 26.9
click at [1182, 527] on input "1" at bounding box center [1132, 529] width 102 height 45
click at [965, 115] on icon at bounding box center [975, 120] width 22 height 22
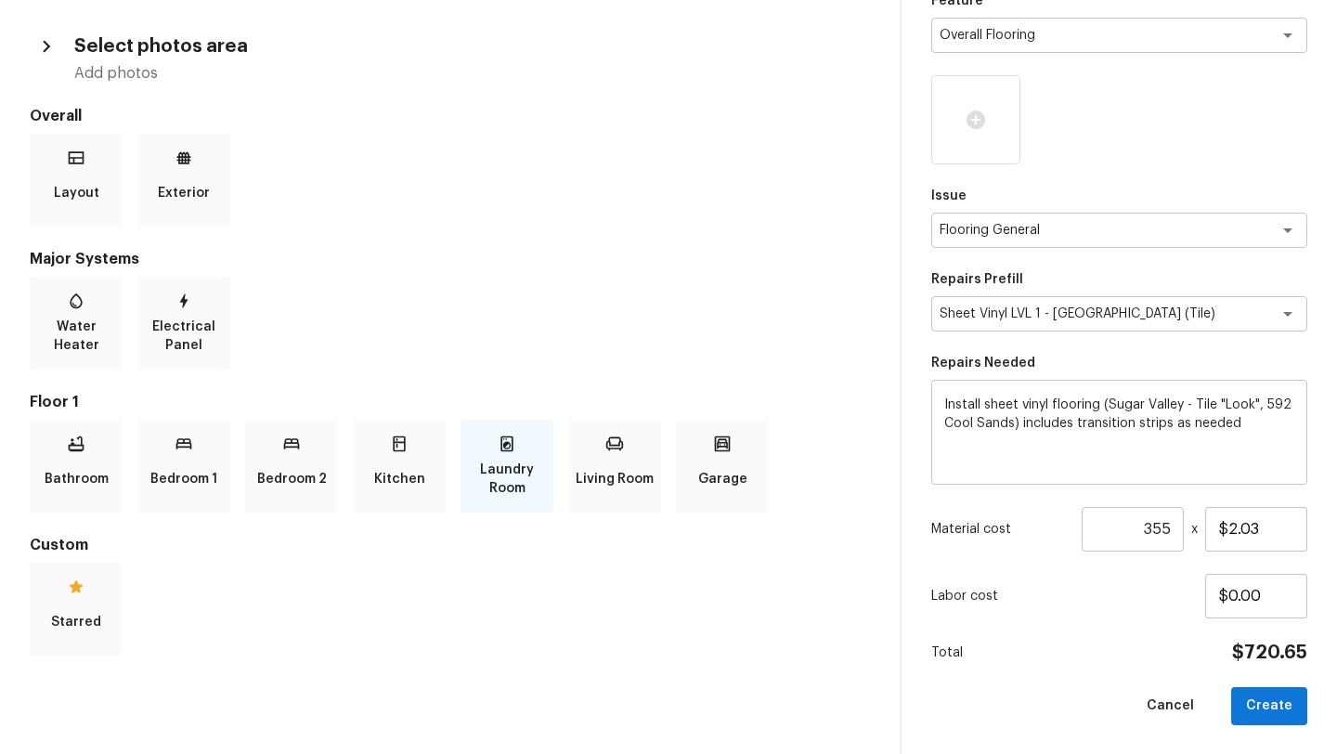
click at [525, 474] on p "Laundry Room" at bounding box center [506, 478] width 85 height 37
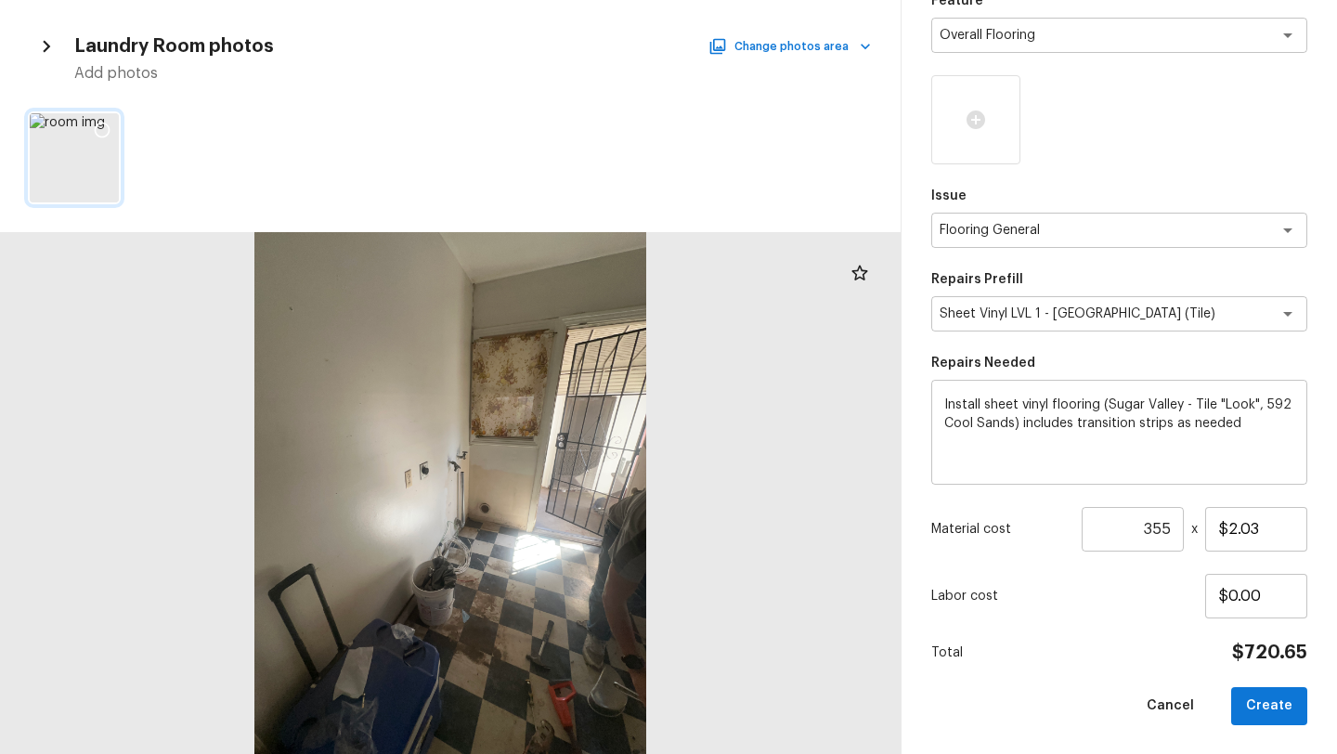
click at [102, 131] on icon at bounding box center [102, 130] width 19 height 19
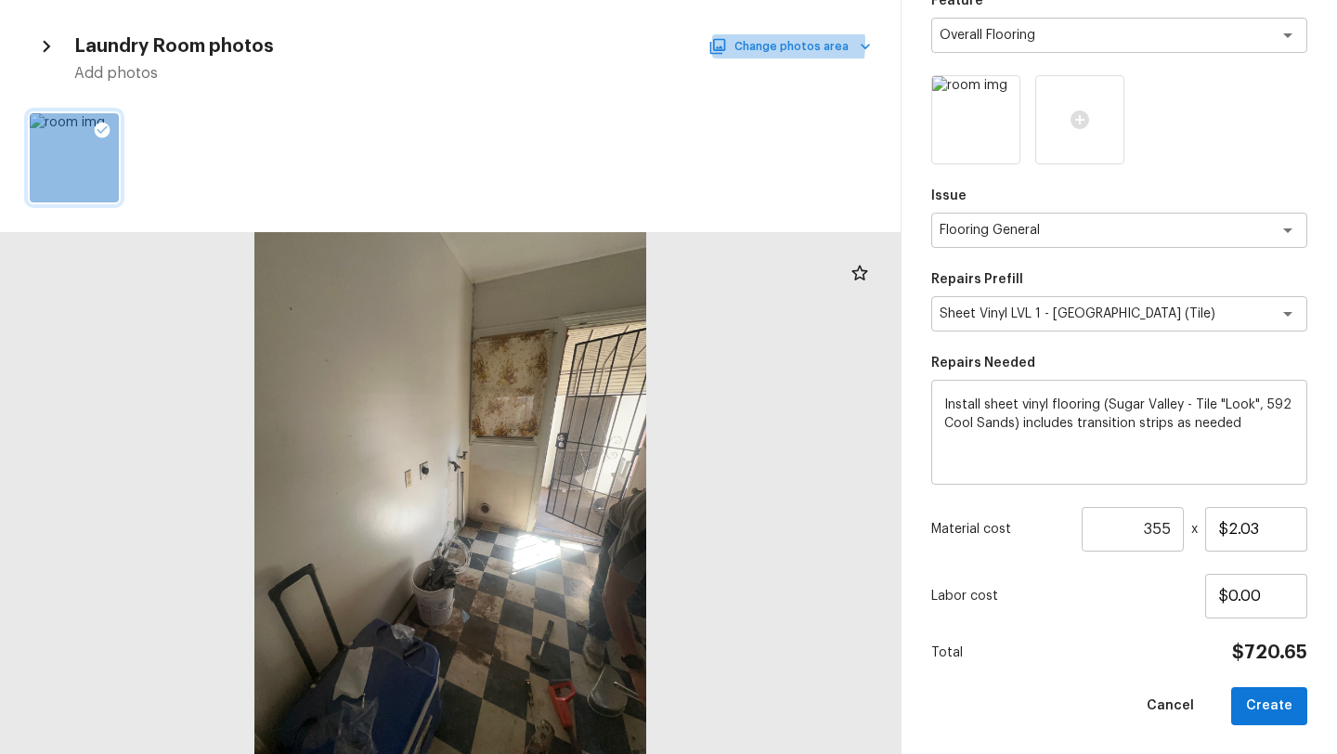
click at [766, 44] on button "Change photos area" at bounding box center [791, 46] width 159 height 24
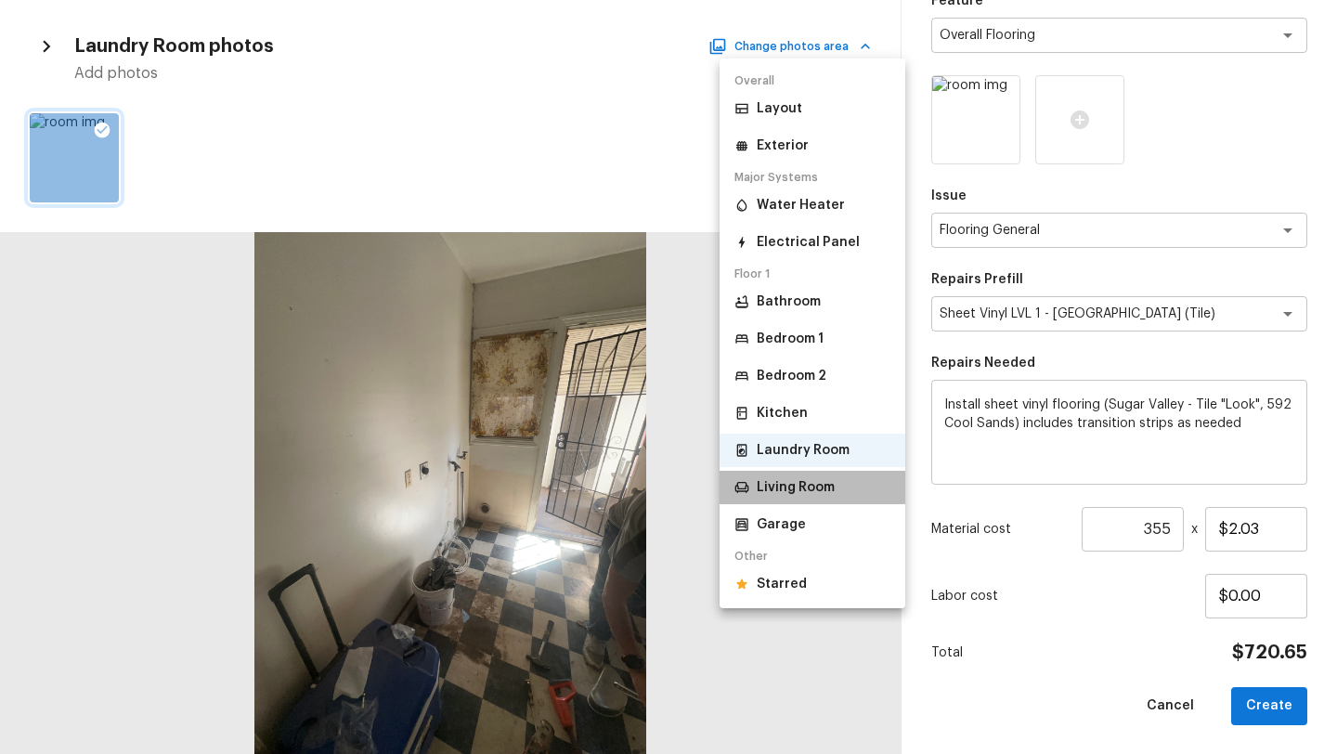
click at [795, 486] on p "Living Room" at bounding box center [795, 487] width 78 height 19
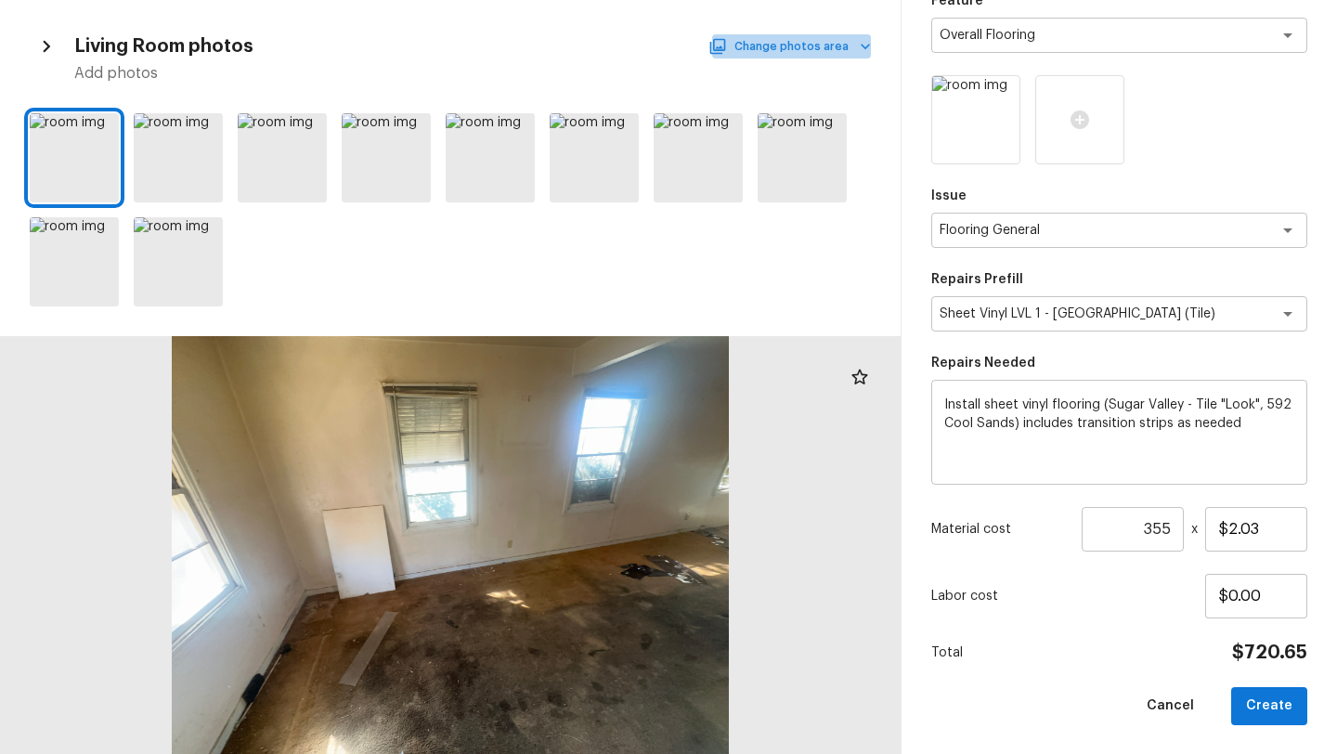
click at [832, 40] on button "Change photos area" at bounding box center [791, 46] width 159 height 24
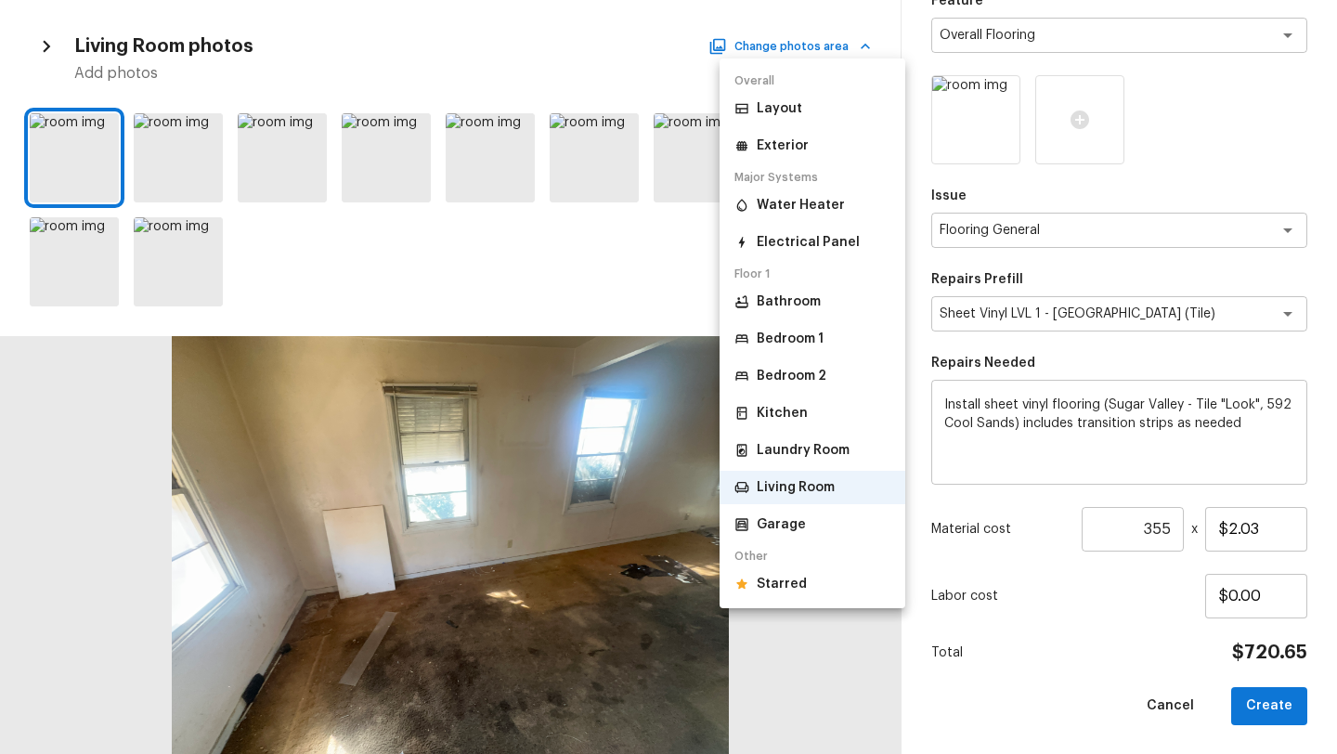
click at [797, 416] on p "Kitchen" at bounding box center [781, 413] width 51 height 19
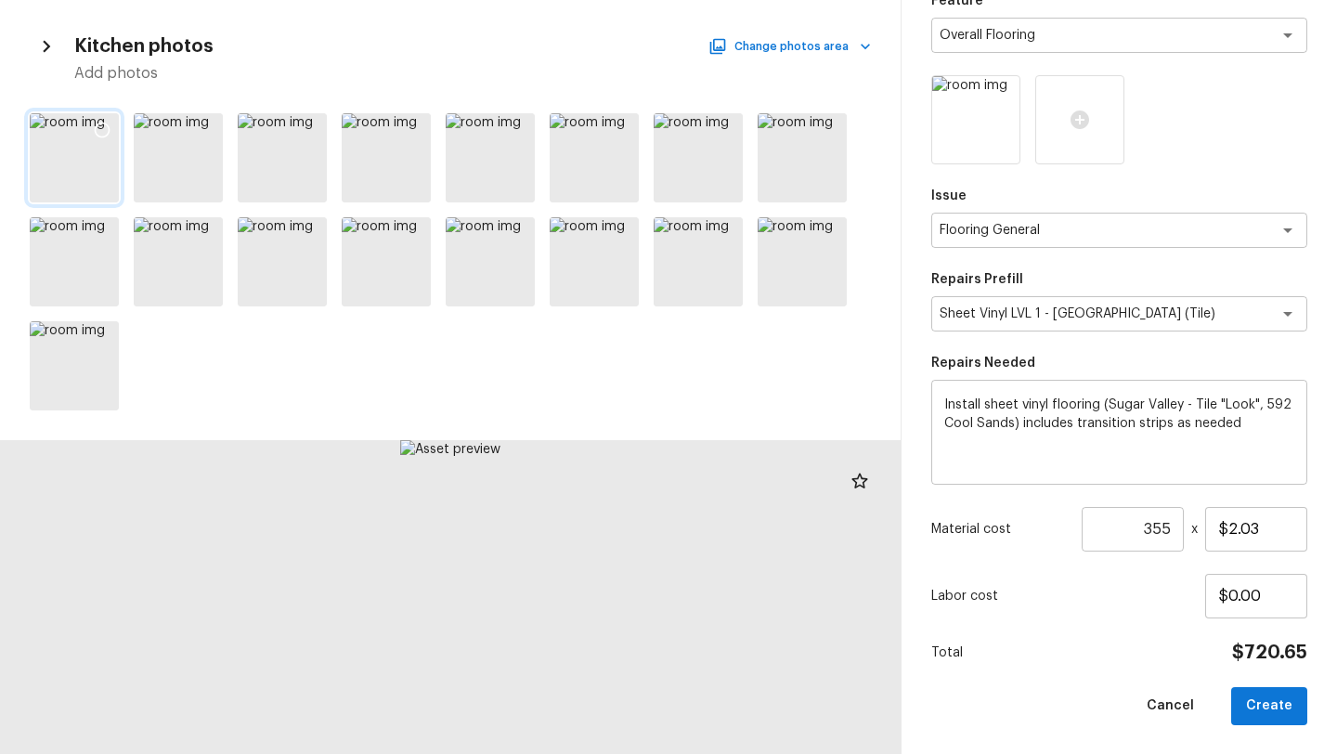
click at [100, 129] on icon at bounding box center [102, 130] width 19 height 19
click at [200, 136] on icon at bounding box center [206, 130] width 19 height 19
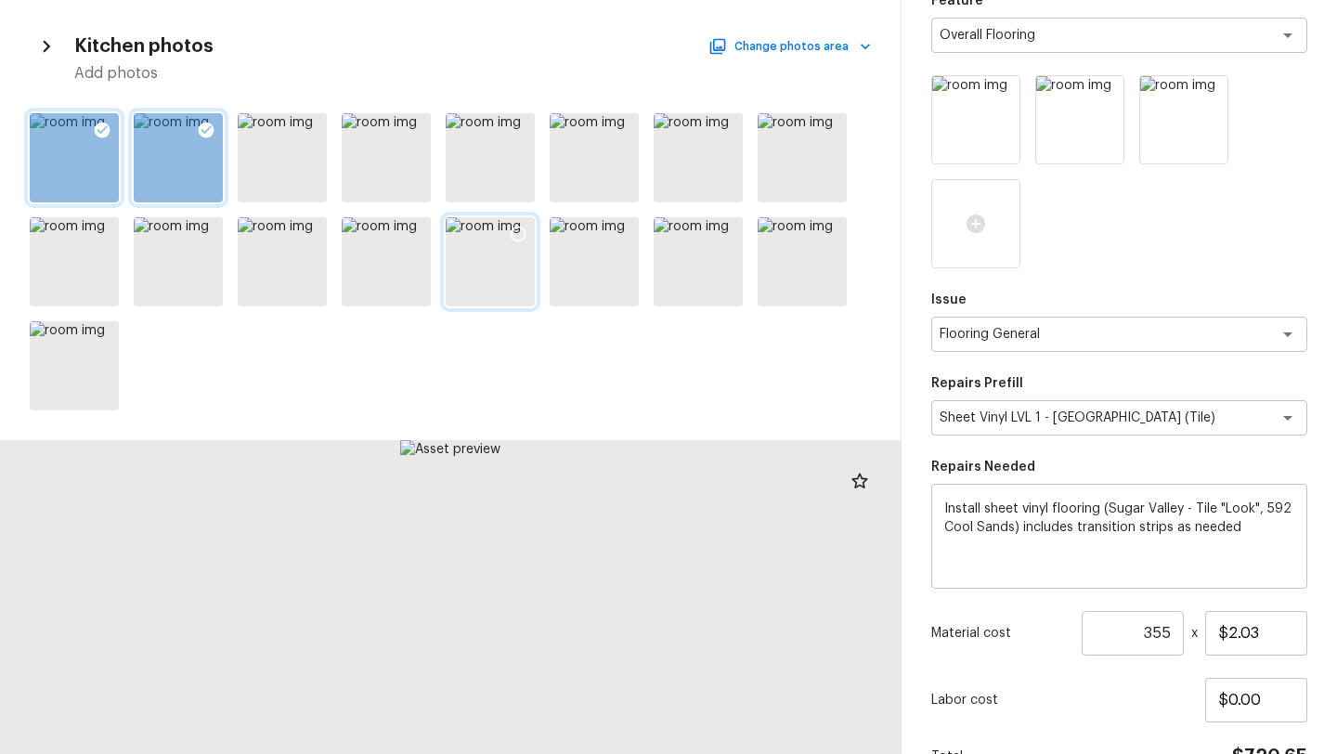
click at [527, 236] on div at bounding box center [517, 236] width 33 height 39
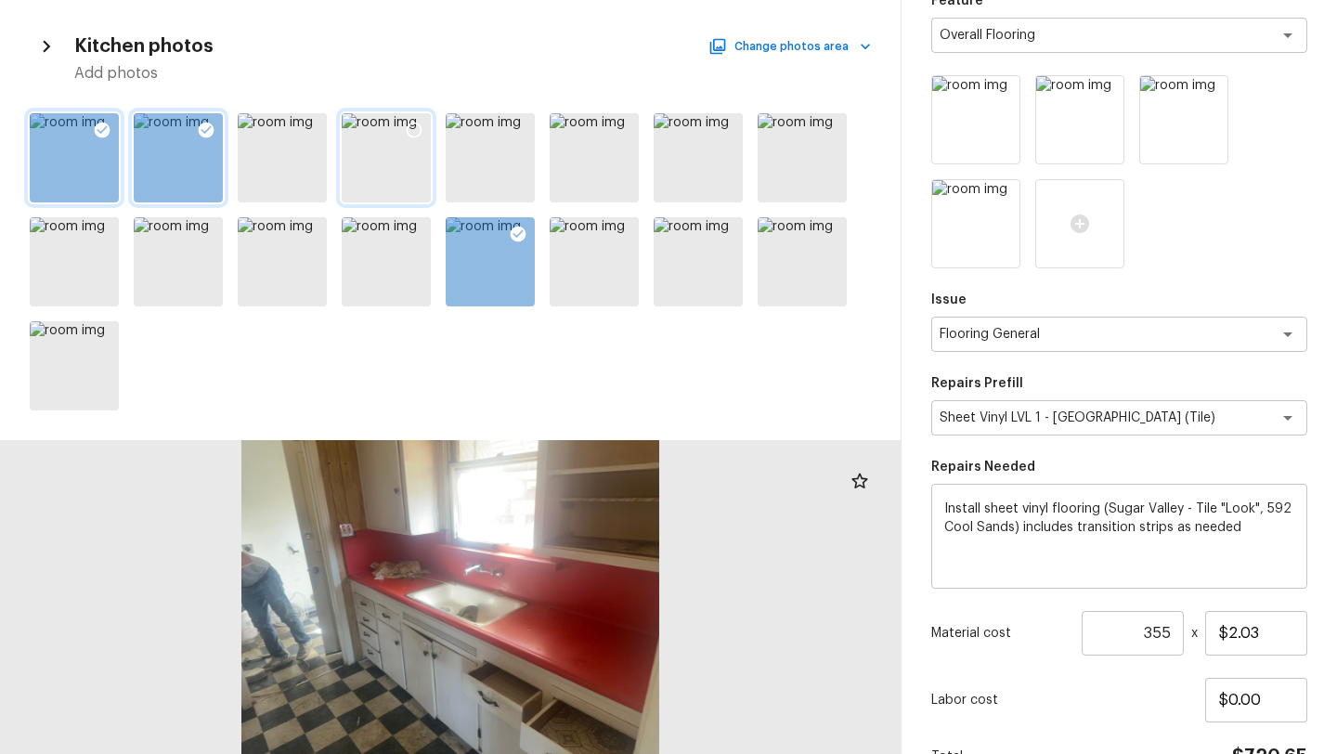
click at [408, 129] on icon at bounding box center [414, 130] width 19 height 19
click at [725, 129] on icon at bounding box center [726, 130] width 19 height 19
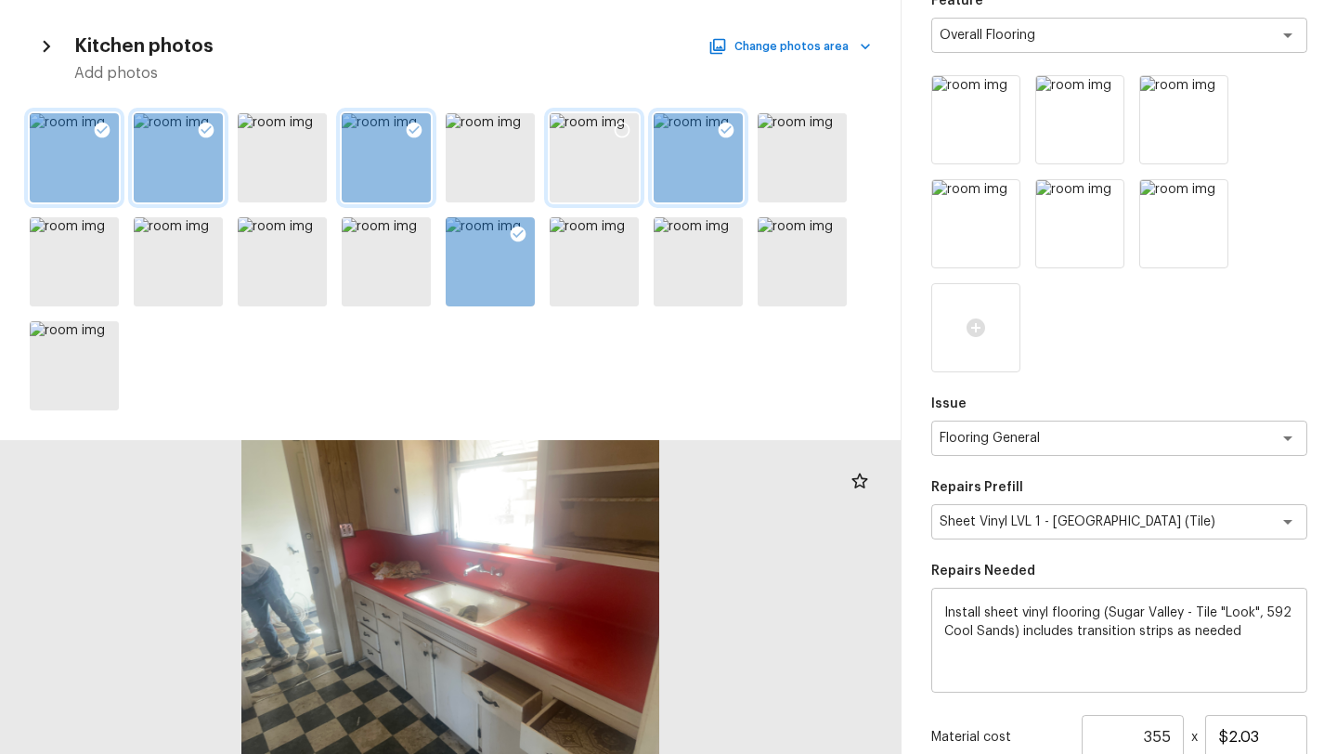
click at [627, 127] on icon at bounding box center [622, 131] width 16 height 16
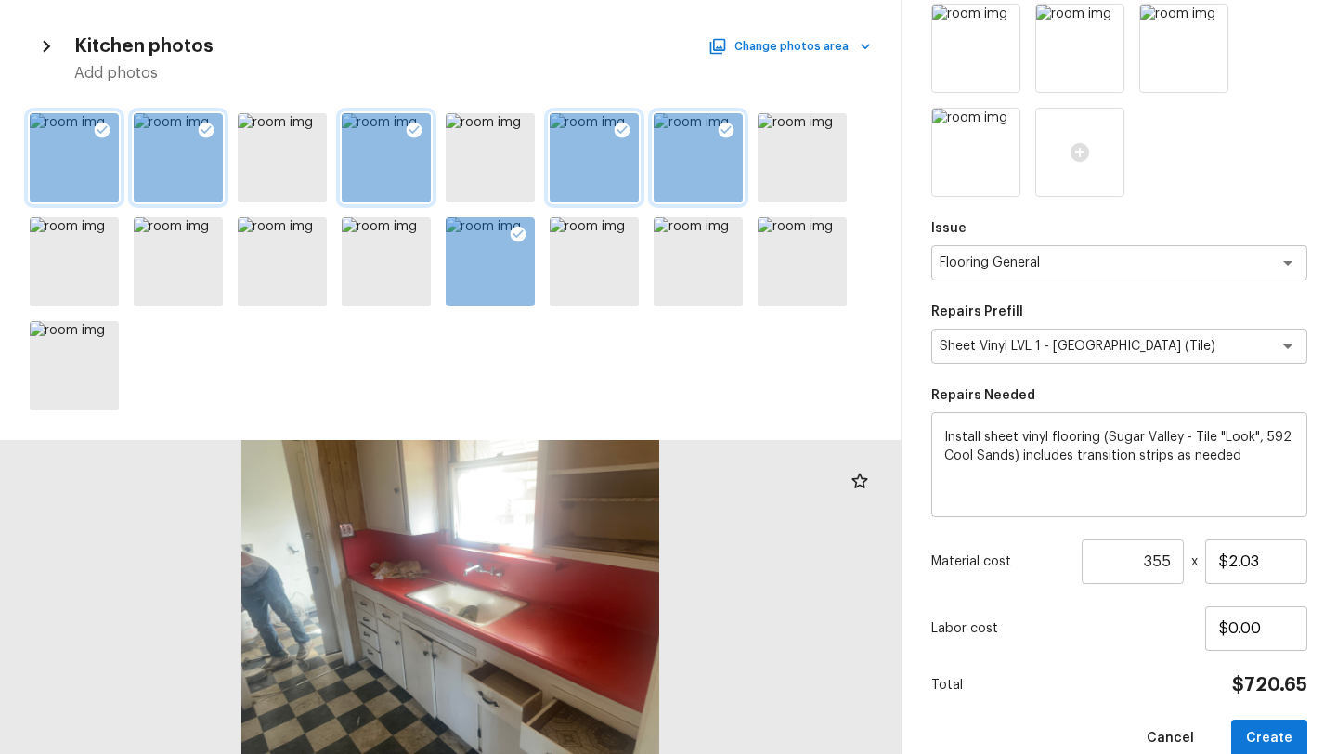
scroll to position [391, 0]
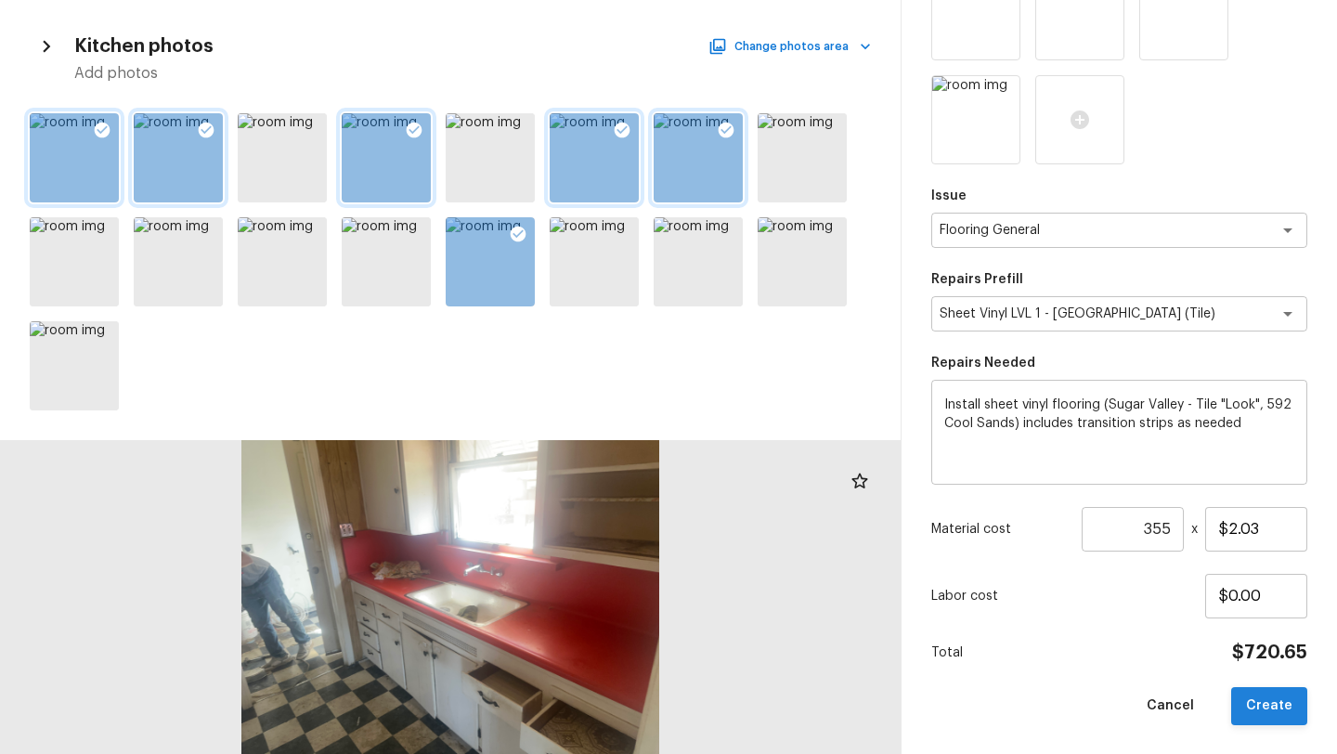
click at [1267, 698] on button "Create" at bounding box center [1269, 706] width 76 height 38
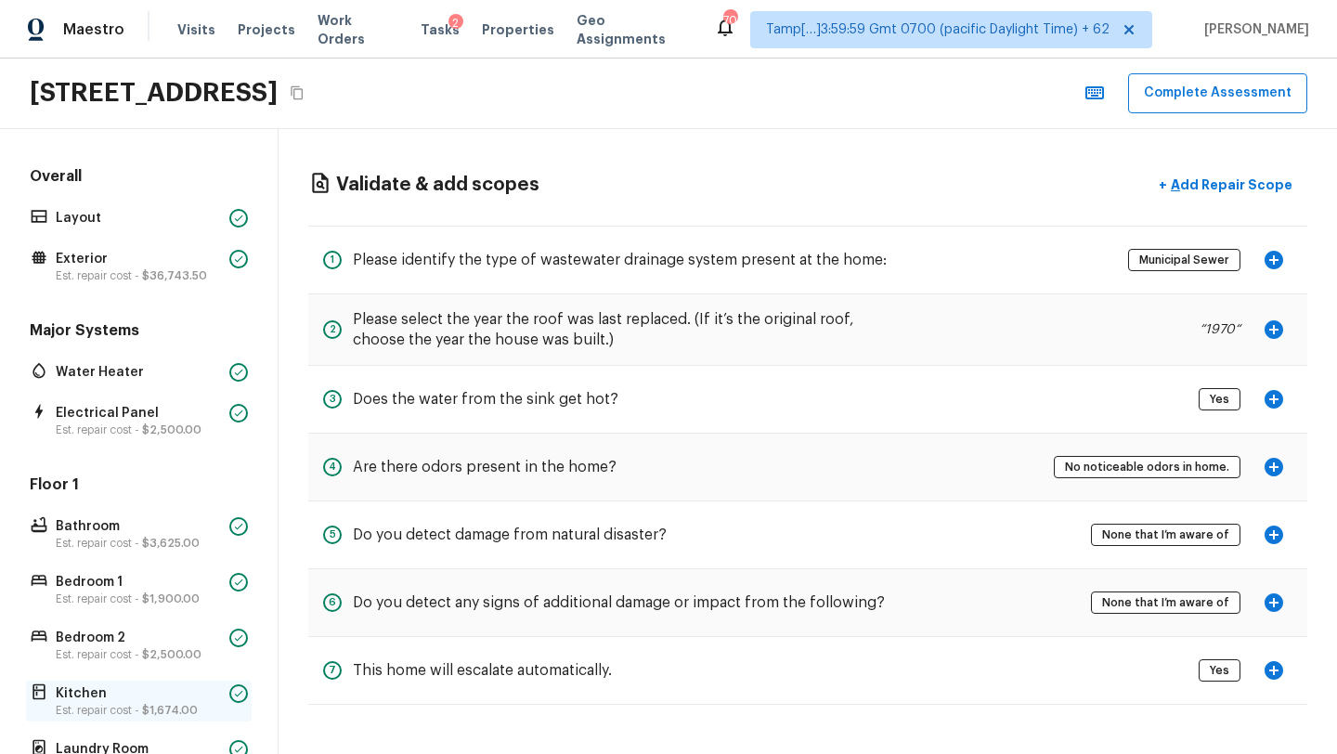
scroll to position [294, 0]
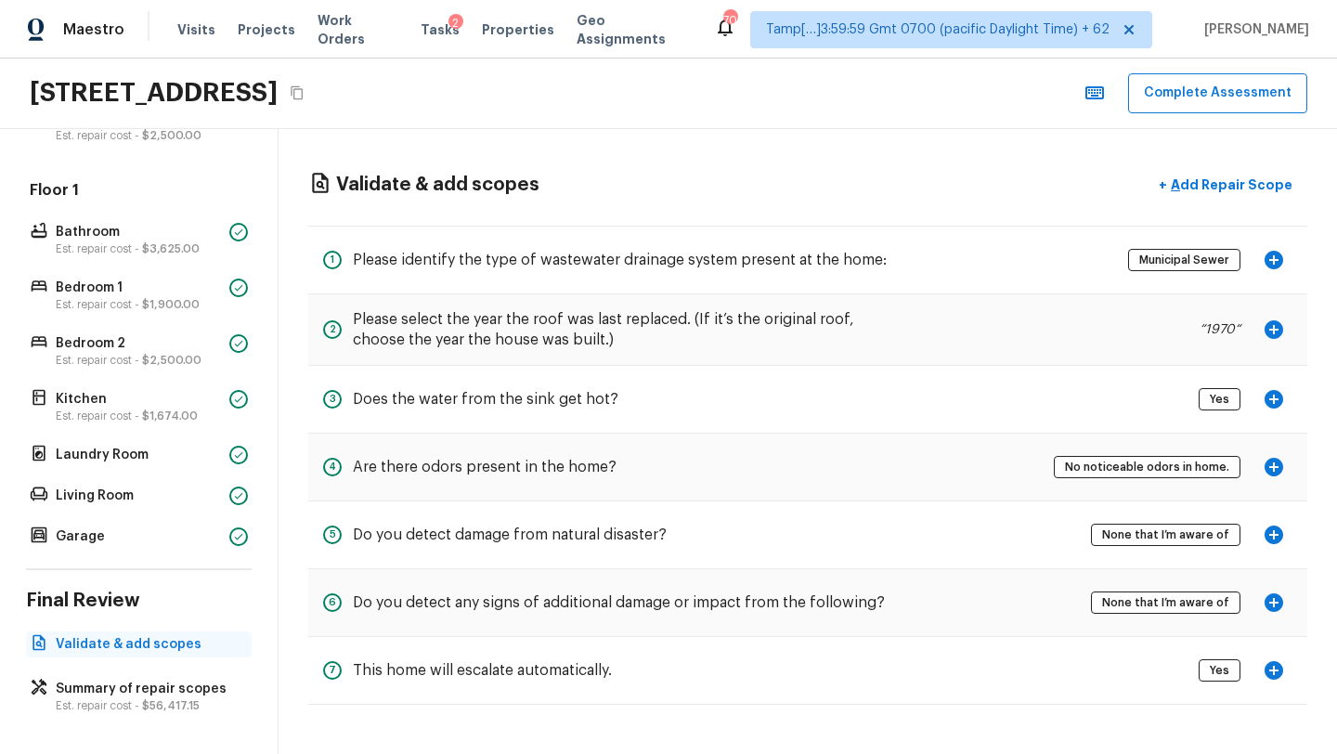
click at [151, 649] on p "Validate & add scopes" at bounding box center [148, 644] width 185 height 19
click at [1202, 103] on button "Complete Assessment" at bounding box center [1217, 93] width 179 height 40
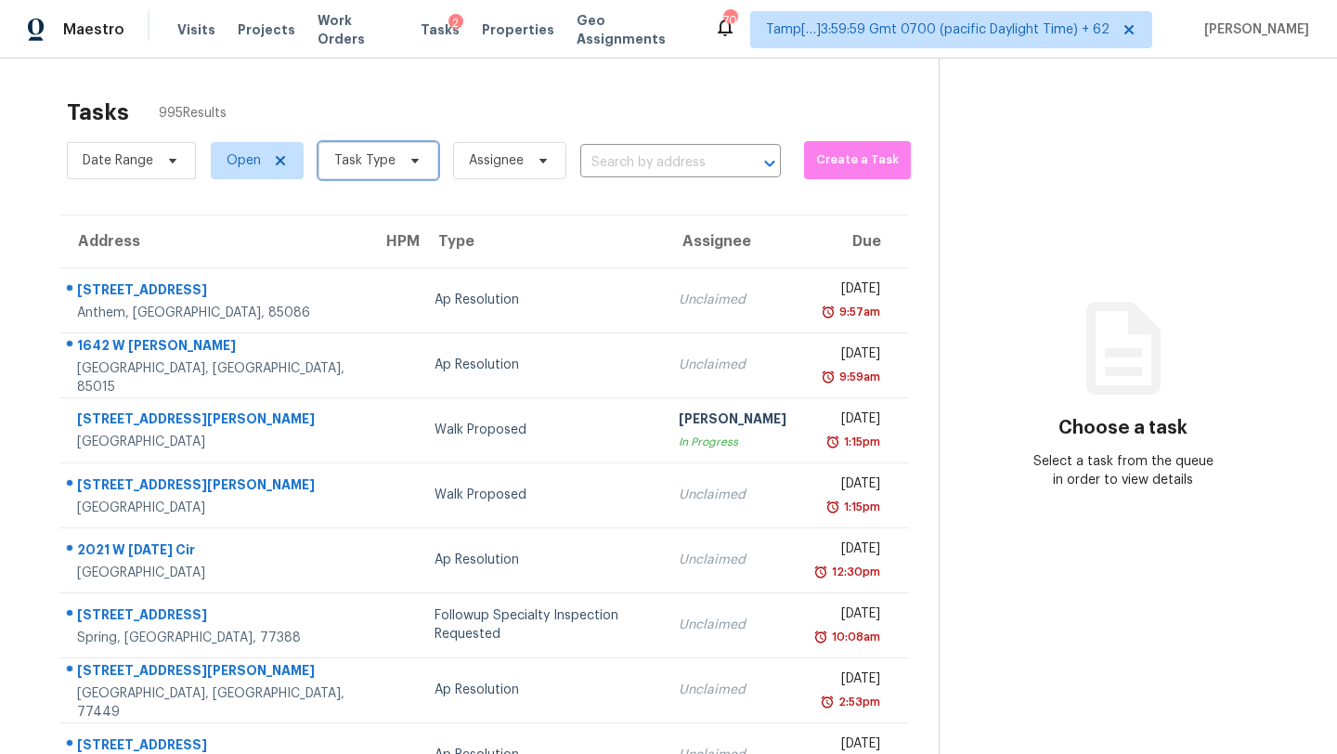
click at [377, 167] on span "Task Type" at bounding box center [364, 160] width 61 height 19
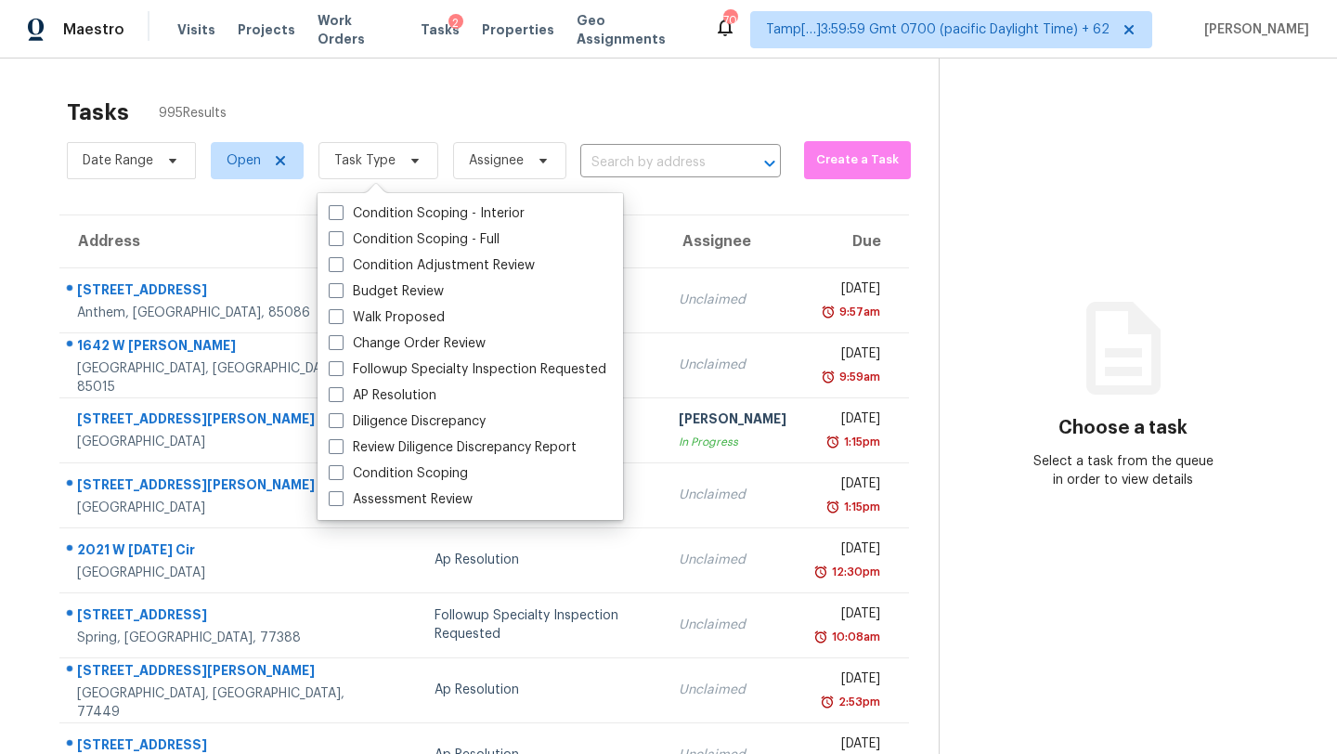
click at [387, 120] on div "Tasks 995 Results" at bounding box center [503, 112] width 872 height 48
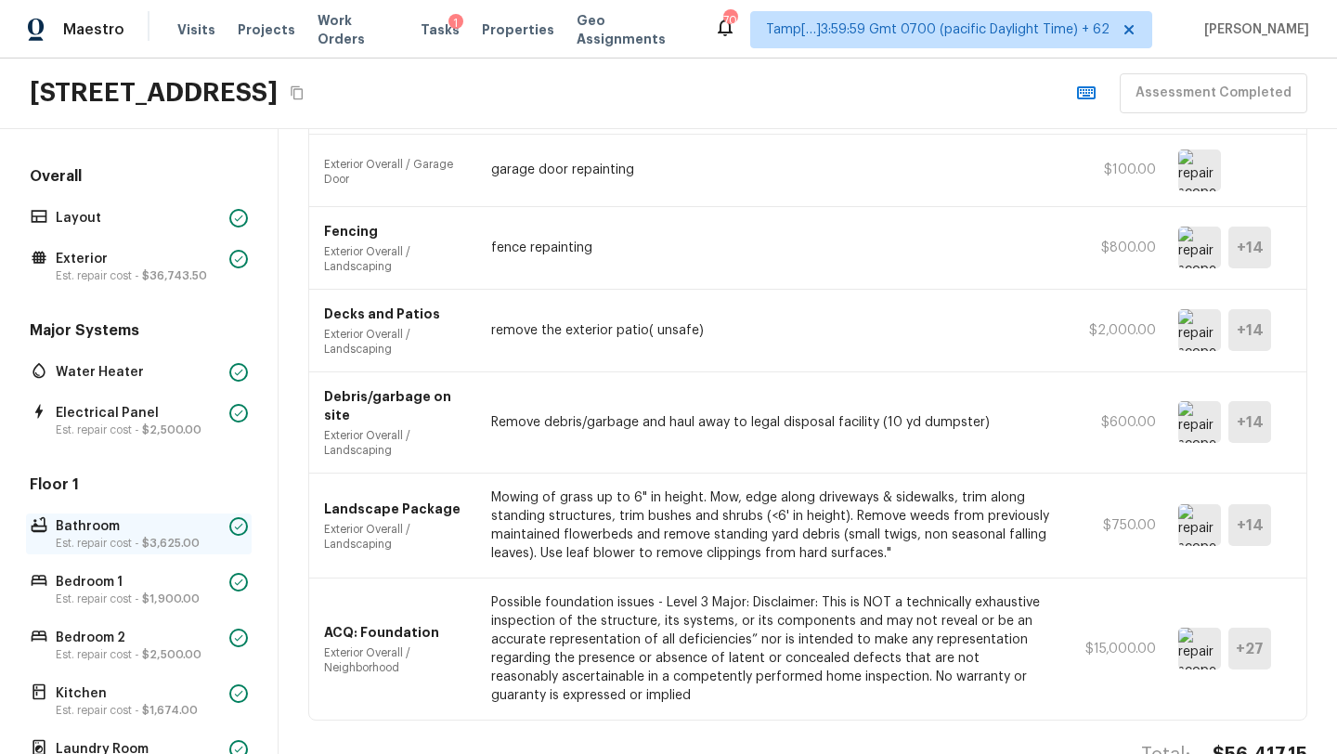
scroll to position [294, 0]
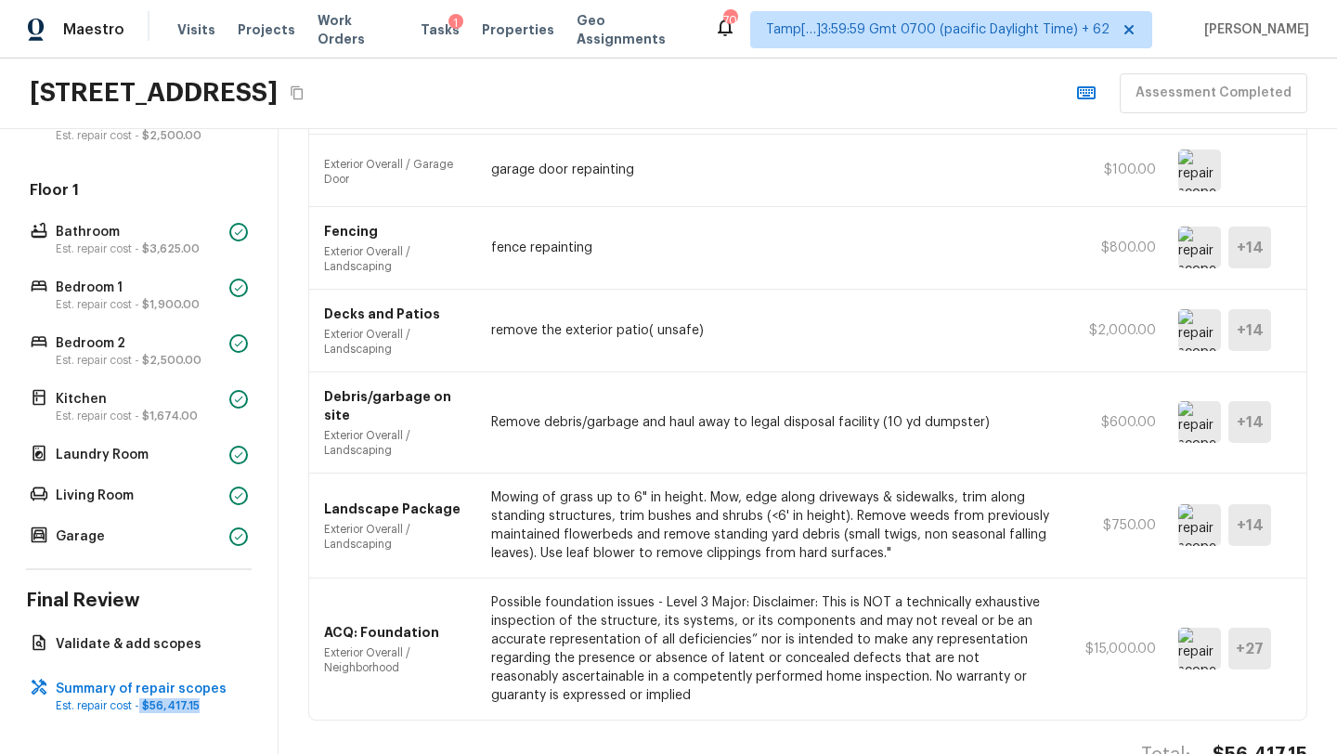
drag, startPoint x: 139, startPoint y: 699, endPoint x: 226, endPoint y: 717, distance: 88.3
click at [226, 717] on div "Overall Layout Exterior Est. repair cost - $36,743.50 Major Systems Water Heate…" at bounding box center [139, 441] width 278 height 625
copy p "$56,417.15"
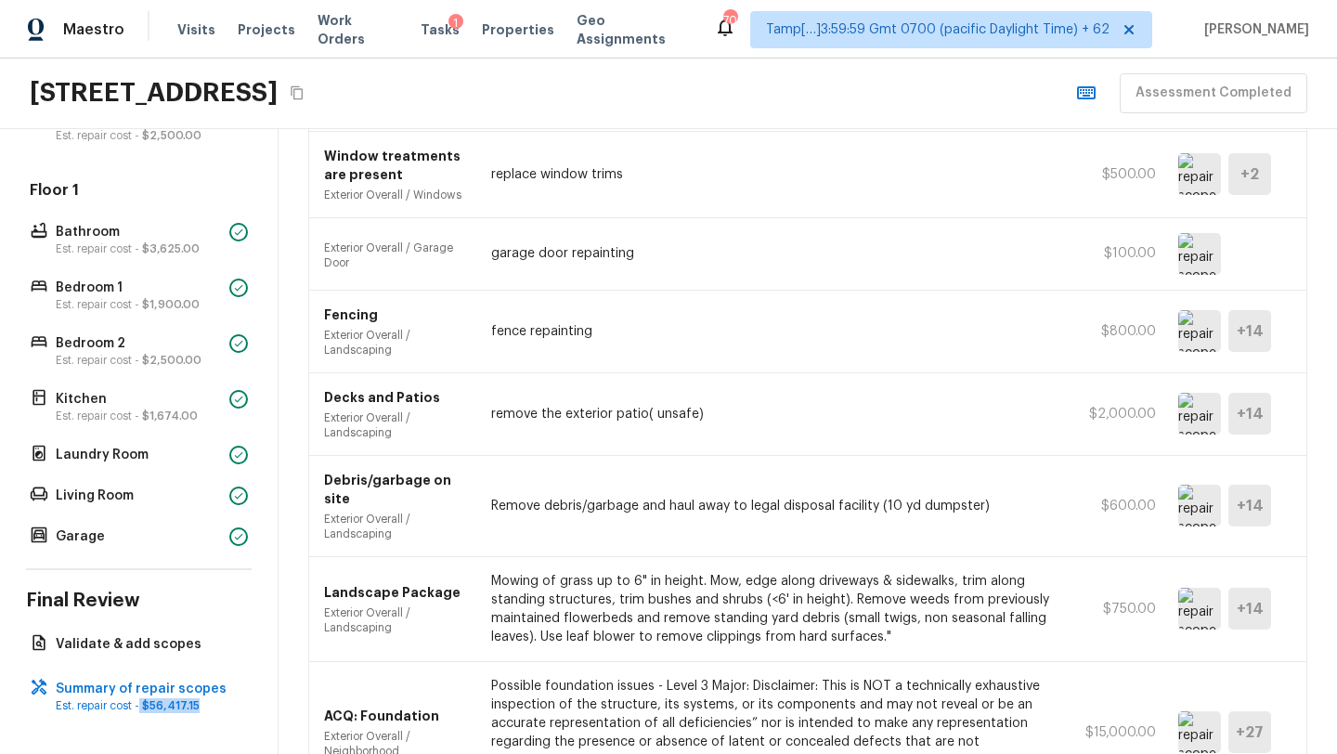
scroll to position [2812, 0]
